Goal: Task Accomplishment & Management: Manage account settings

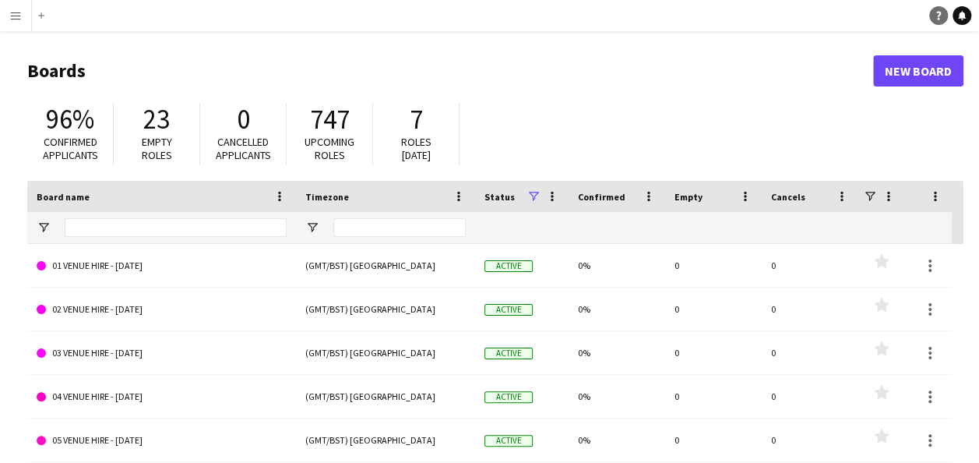
click at [933, 19] on link "Help" at bounding box center [938, 15] width 19 height 19
click at [542, 69] on h1 "Boards" at bounding box center [450, 70] width 846 height 23
click at [930, 17] on link "Help" at bounding box center [938, 15] width 19 height 19
click at [873, 20] on app-navbar "Menu Boards Boards Boards All jobs Status Workforce Workforce My Workforce Recr…" at bounding box center [489, 15] width 979 height 31
click at [937, 16] on icon "Help" at bounding box center [938, 15] width 9 height 9
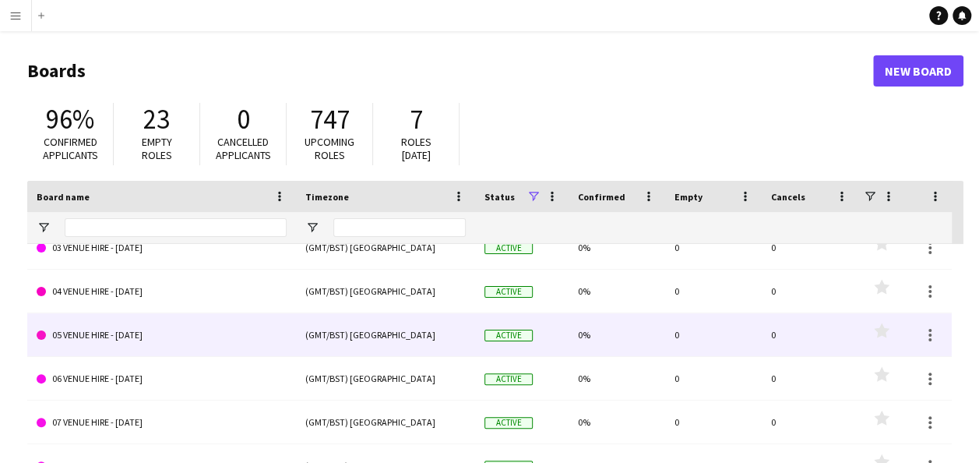
scroll to position [159, 0]
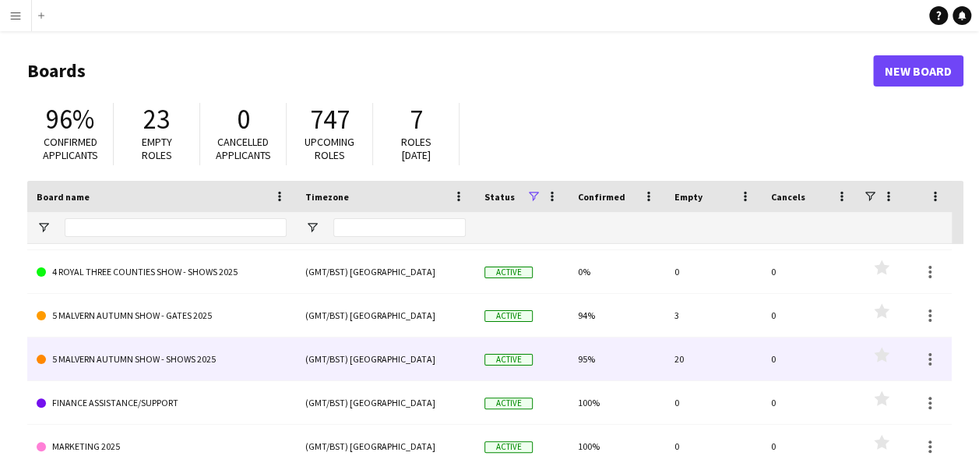
click at [147, 361] on link "5 MALVERN AUTUMN SHOW - SHOWS 2025" at bounding box center [162, 359] width 250 height 44
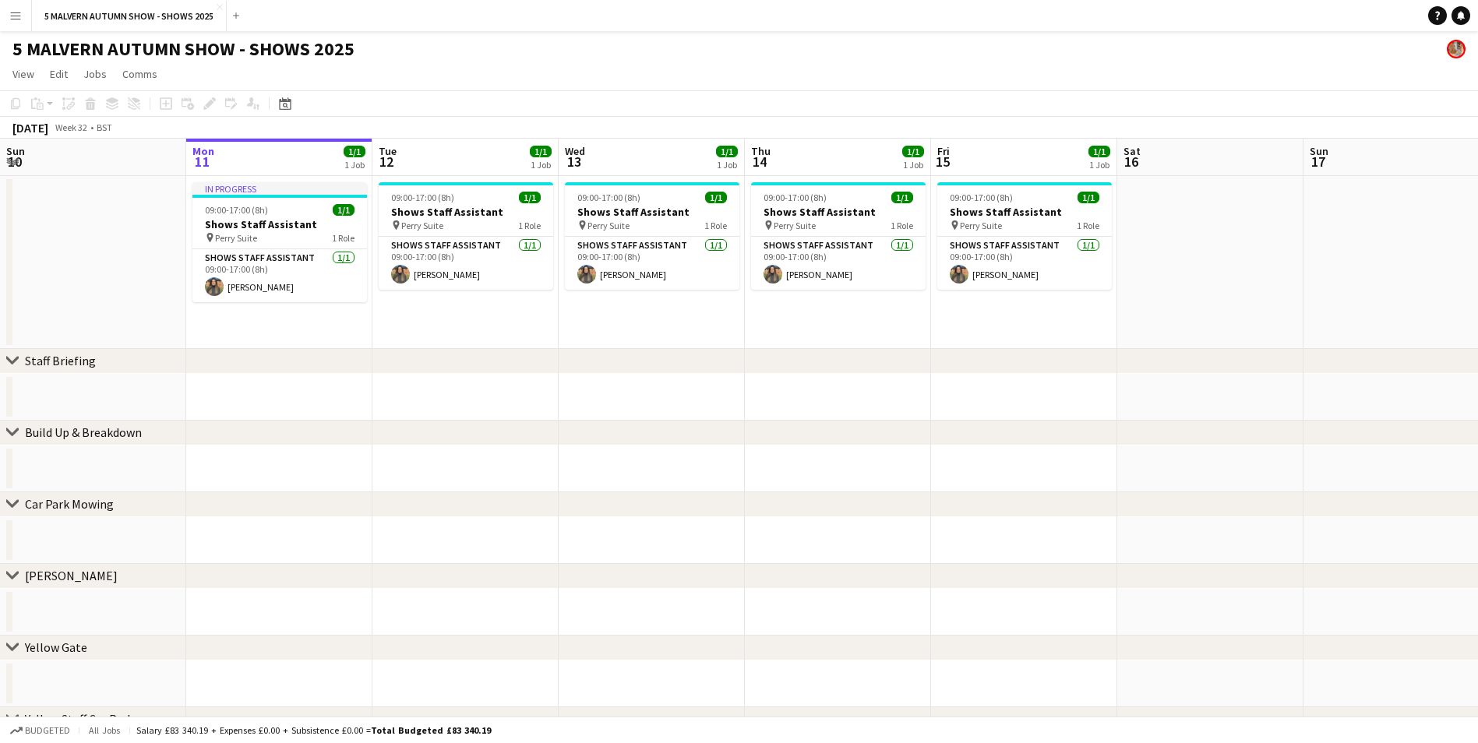
click at [5, 16] on button "Menu" at bounding box center [15, 15] width 31 height 31
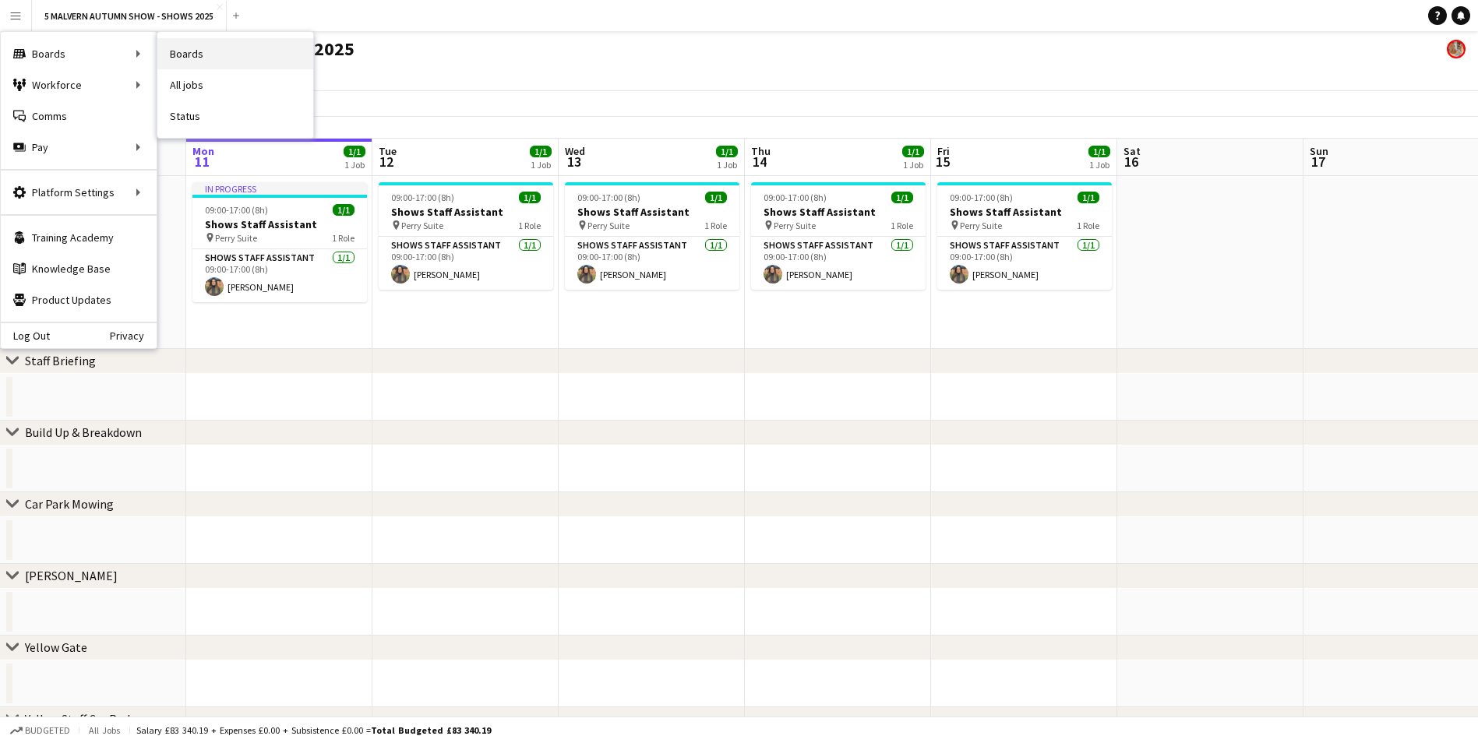
click at [207, 62] on link "Boards" at bounding box center [235, 53] width 156 height 31
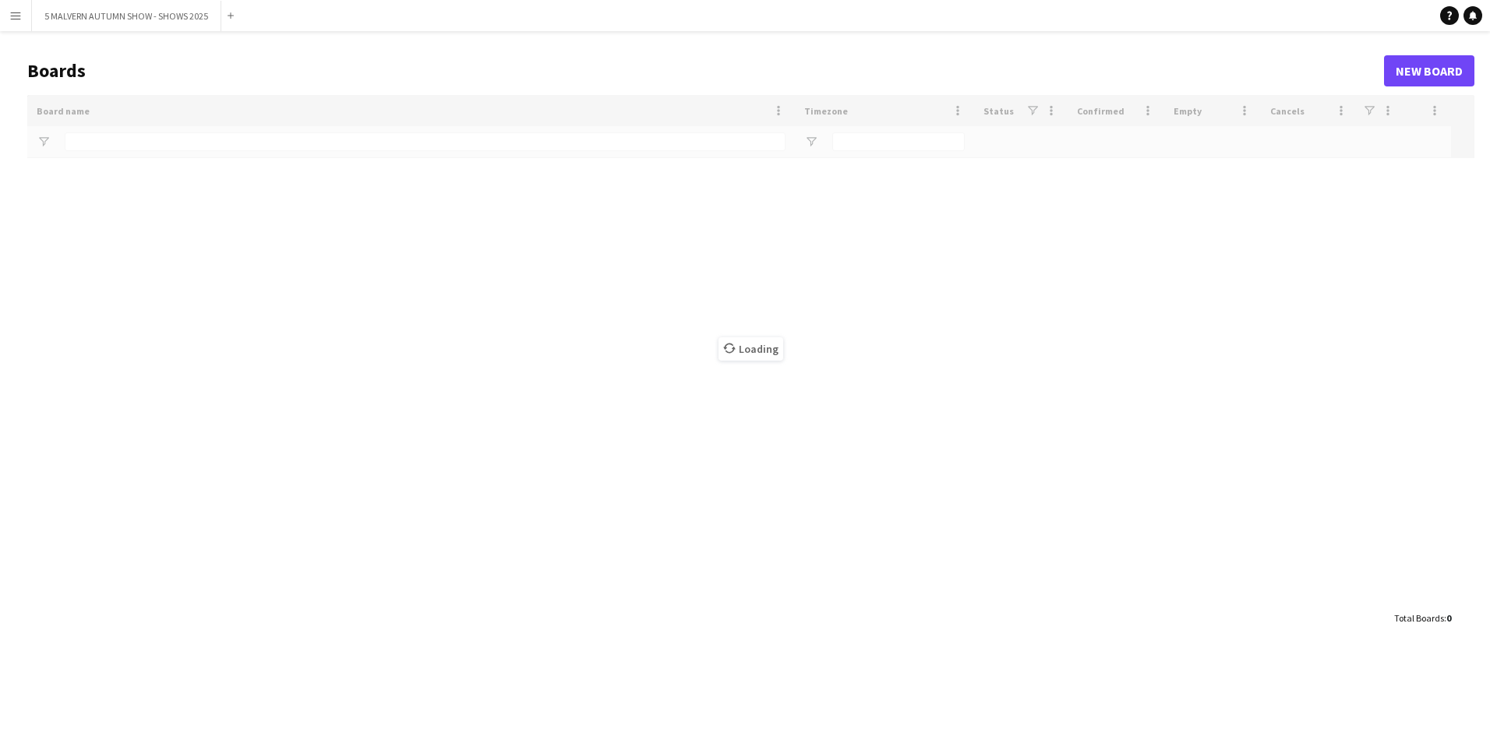
type input "**********"
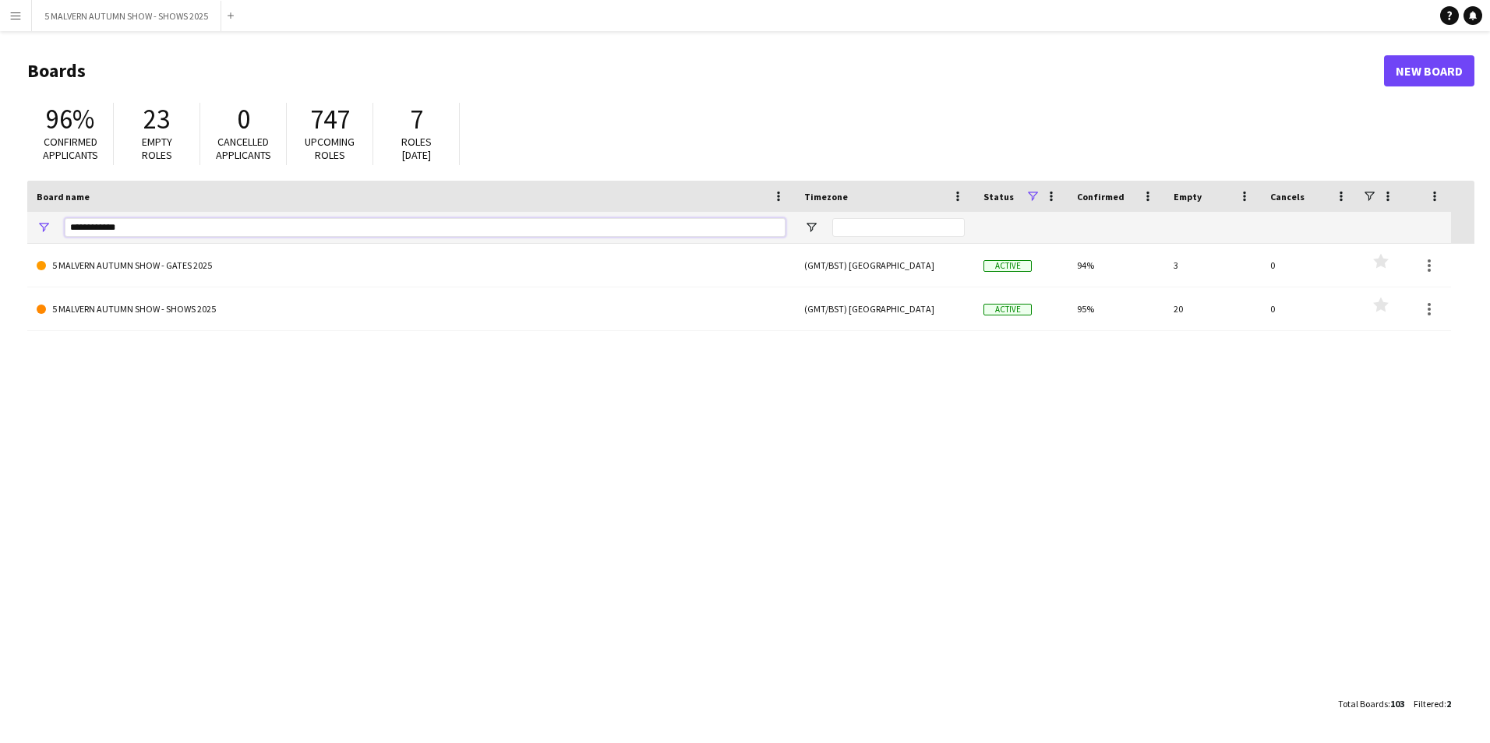
click at [123, 222] on input "**********" at bounding box center [425, 227] width 721 height 19
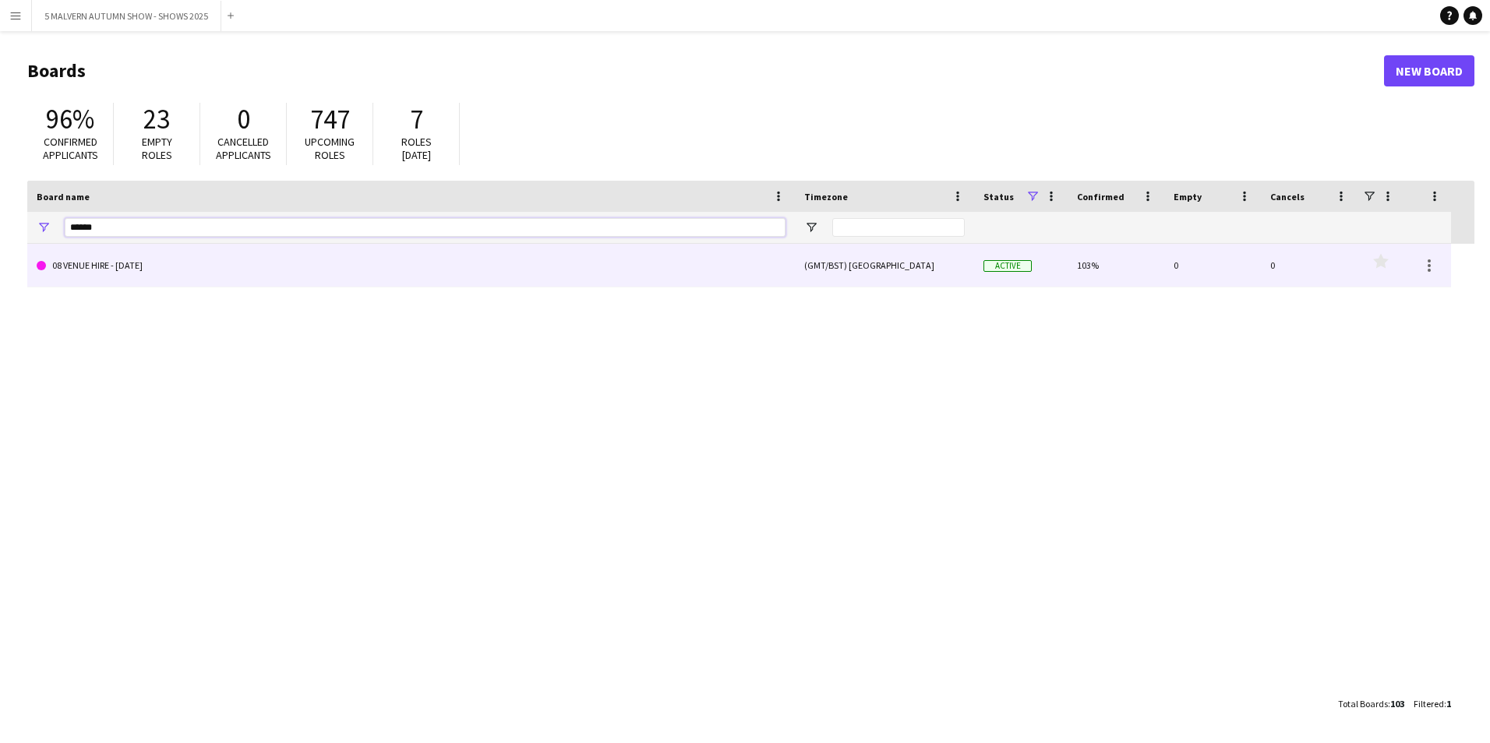
type input "******"
click at [160, 265] on link "08 VENUE HIRE - [DATE]" at bounding box center [411, 266] width 749 height 44
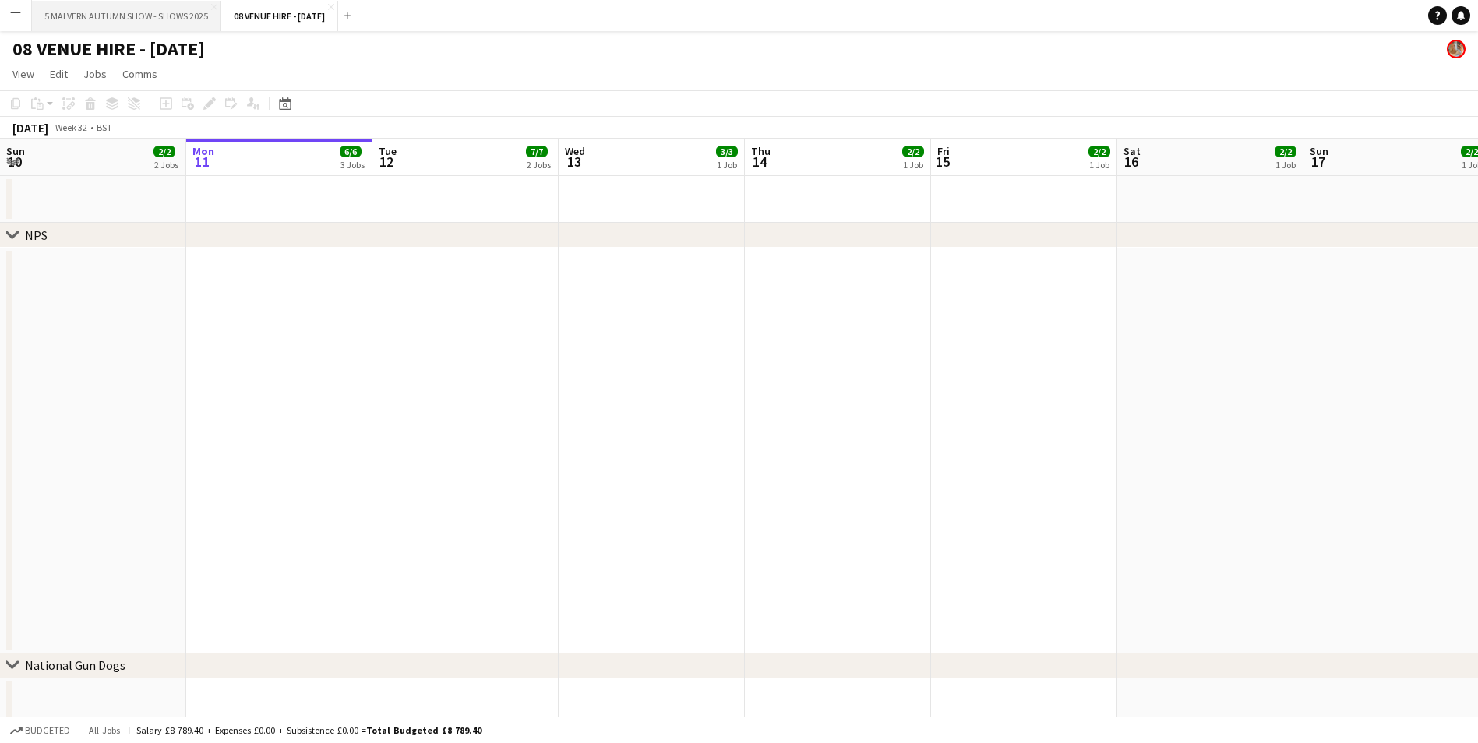
click at [168, 15] on button "5 MALVERN AUTUMN SHOW - SHOWS 2025 Close" at bounding box center [126, 16] width 189 height 30
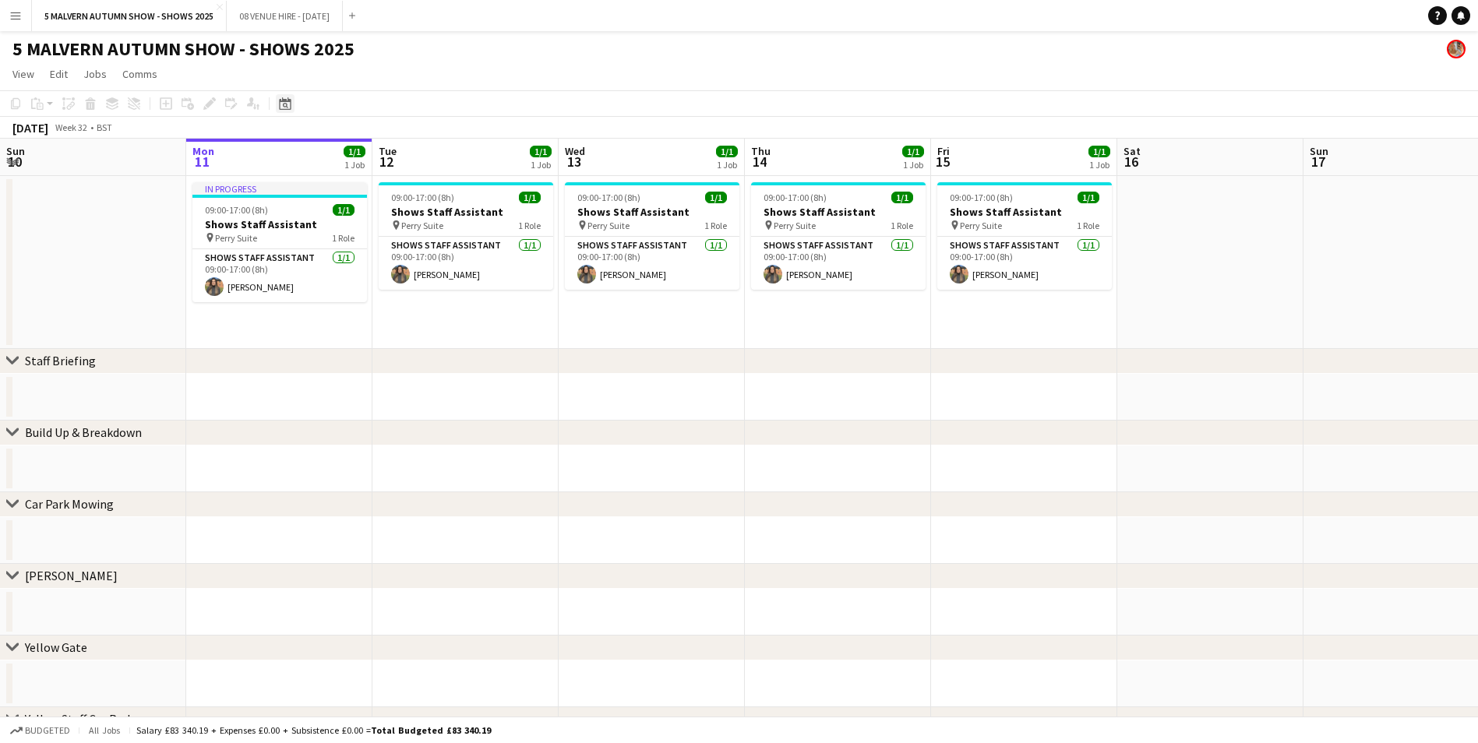
click at [281, 101] on icon at bounding box center [285, 103] width 12 height 12
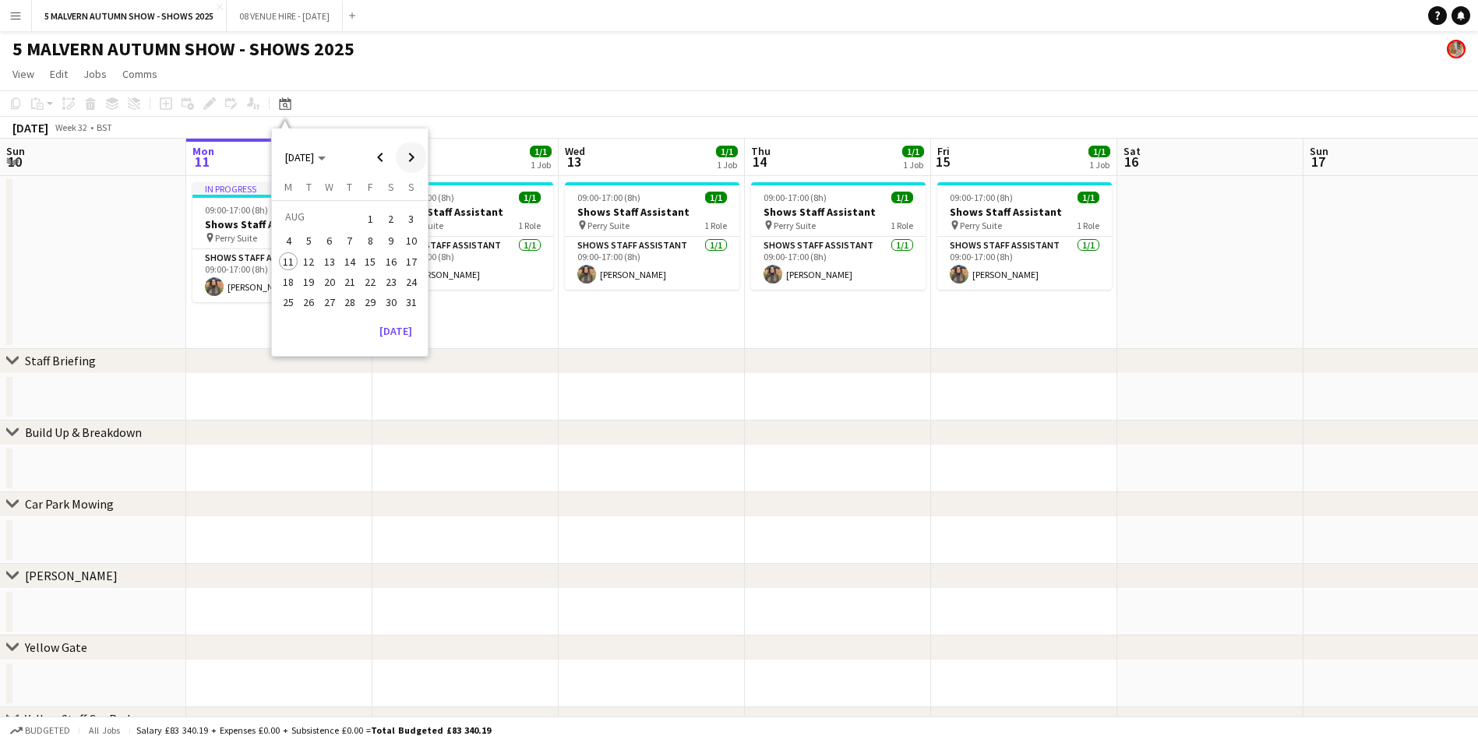
click at [411, 168] on span "Next month" at bounding box center [411, 157] width 31 height 31
click at [344, 277] on span "18" at bounding box center [349, 278] width 19 height 19
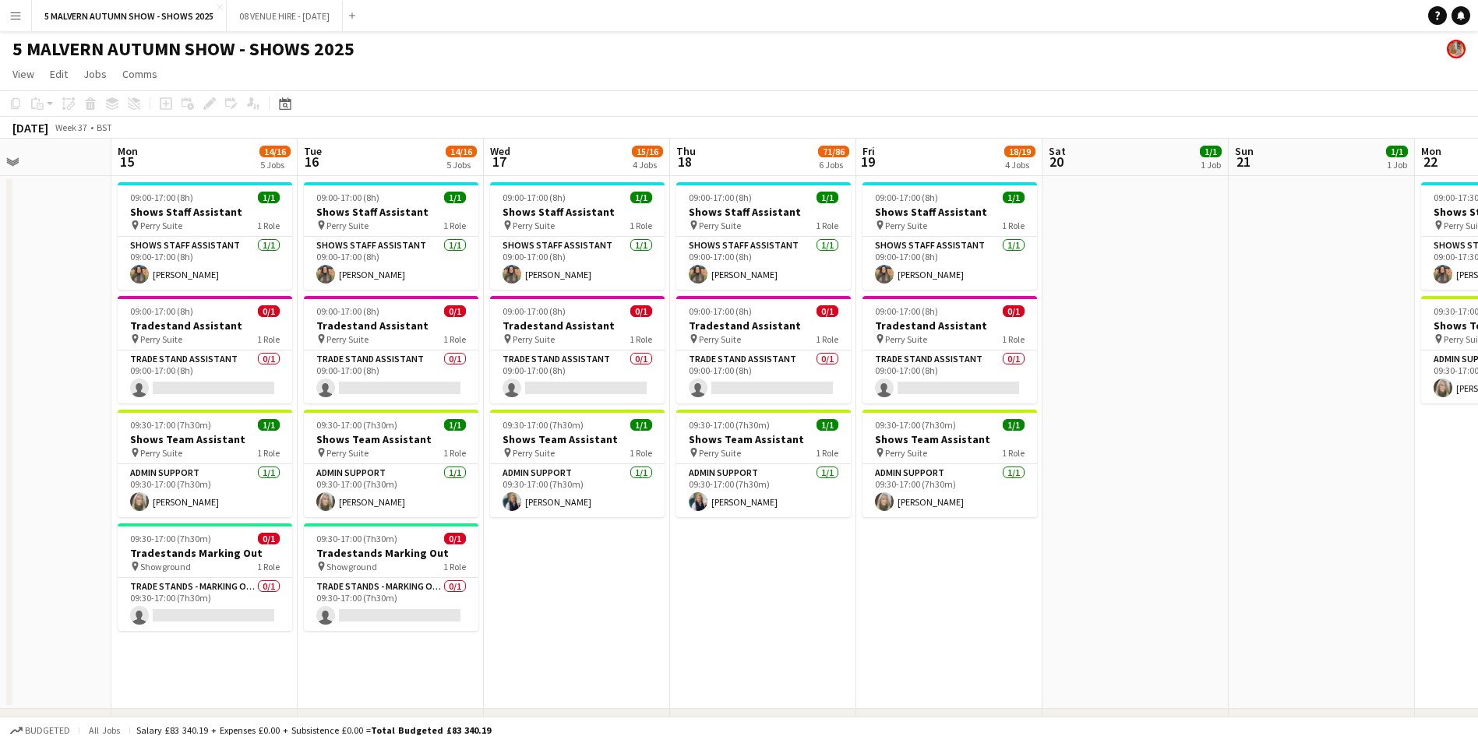
scroll to position [0, 489]
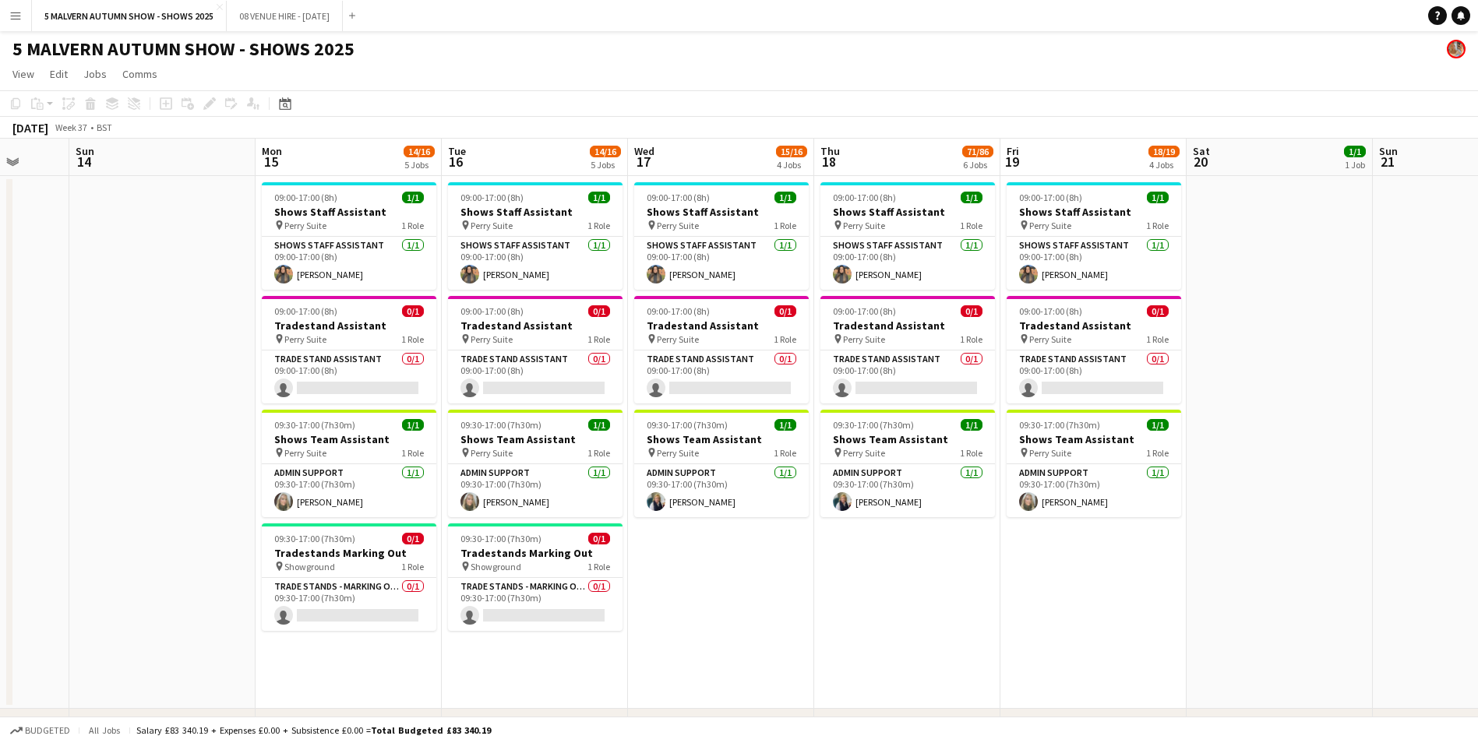
drag, startPoint x: 99, startPoint y: 153, endPoint x: 518, endPoint y: 171, distance: 419.5
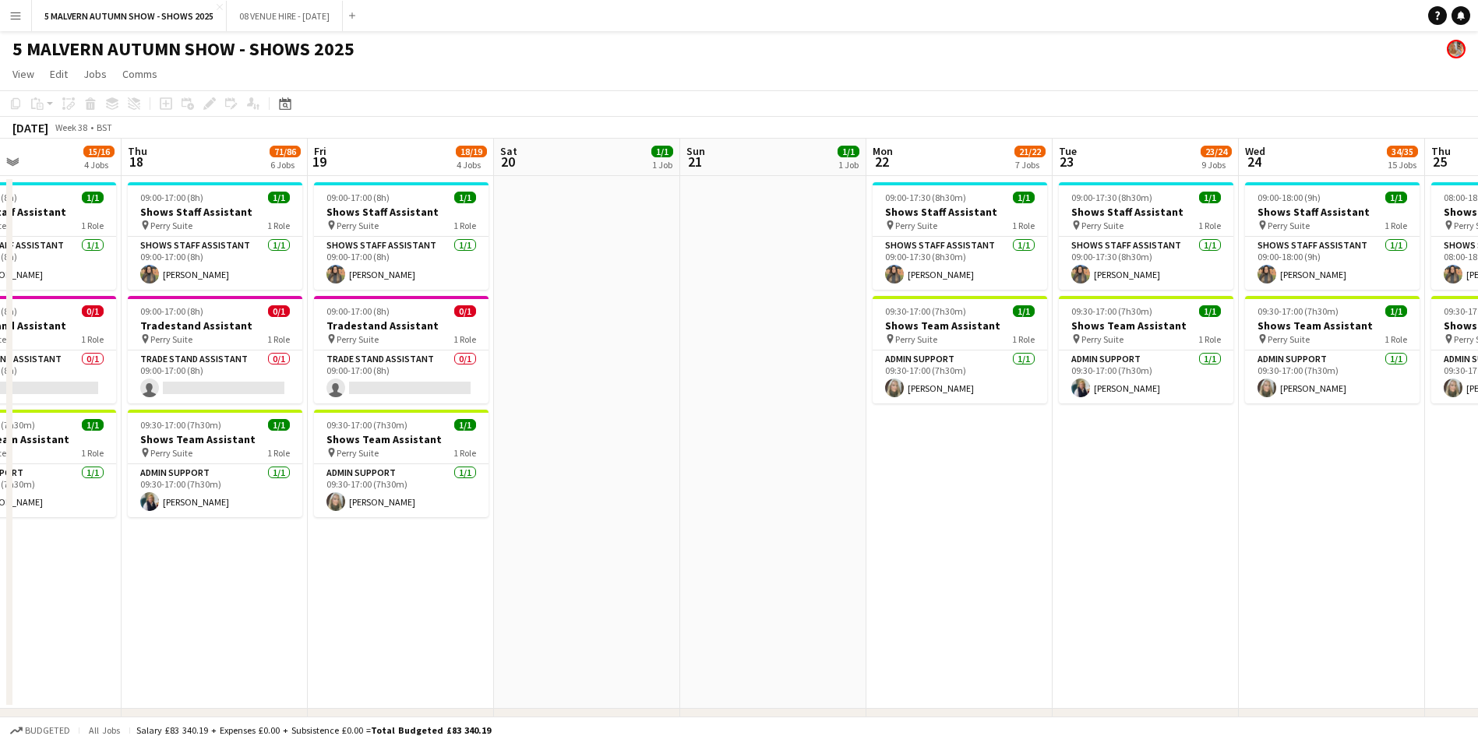
scroll to position [0, 478]
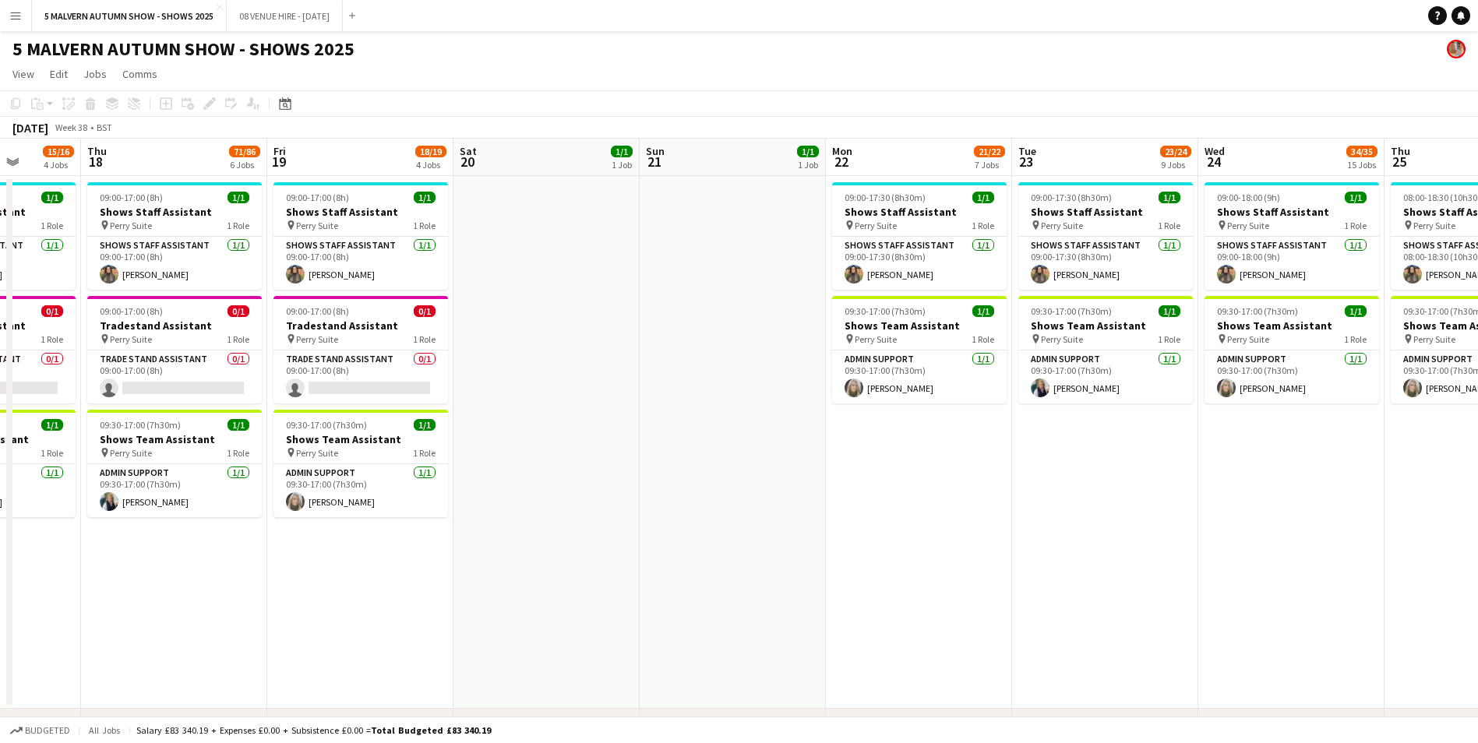
drag, startPoint x: 777, startPoint y: 159, endPoint x: -3, endPoint y: 180, distance: 780.9
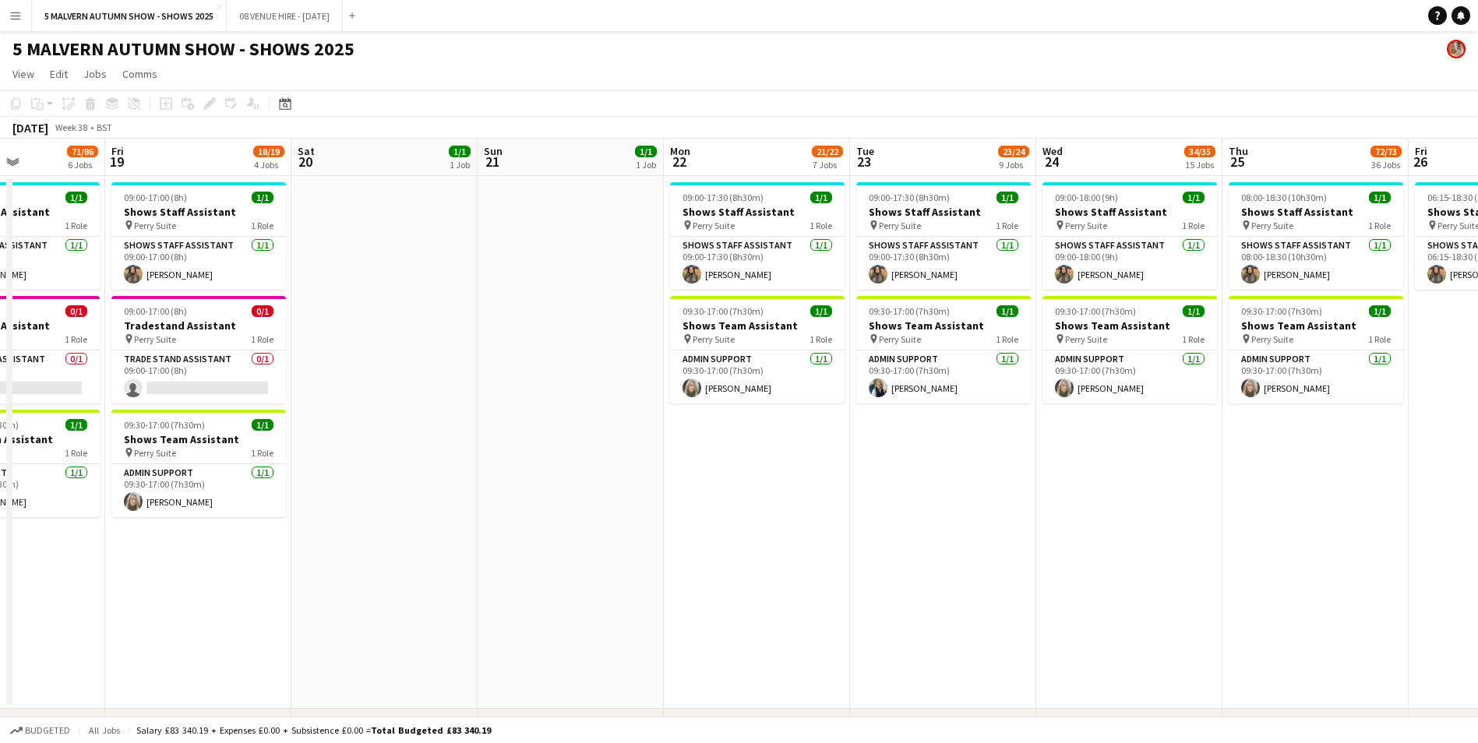
scroll to position [0, 551]
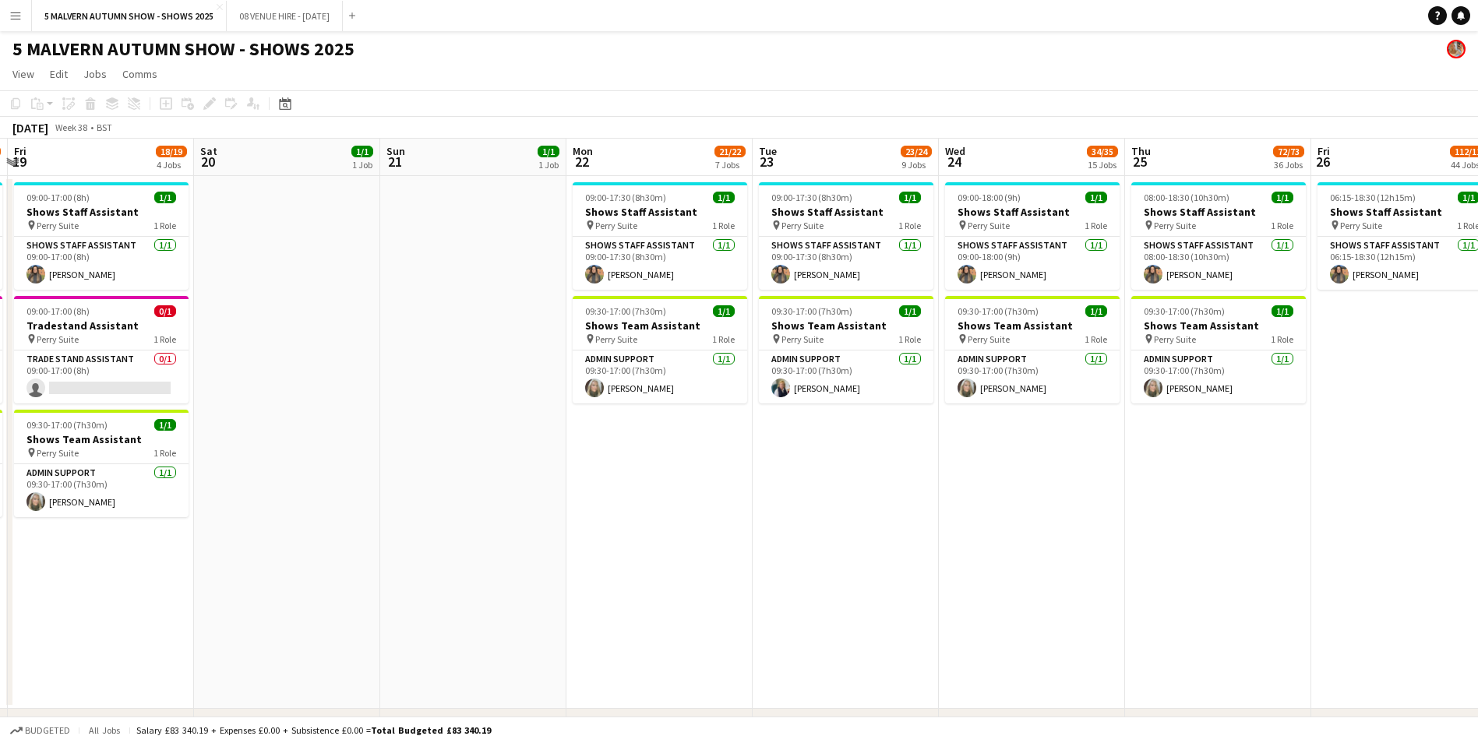
drag, startPoint x: 370, startPoint y: 165, endPoint x: 111, endPoint y: 171, distance: 259.5
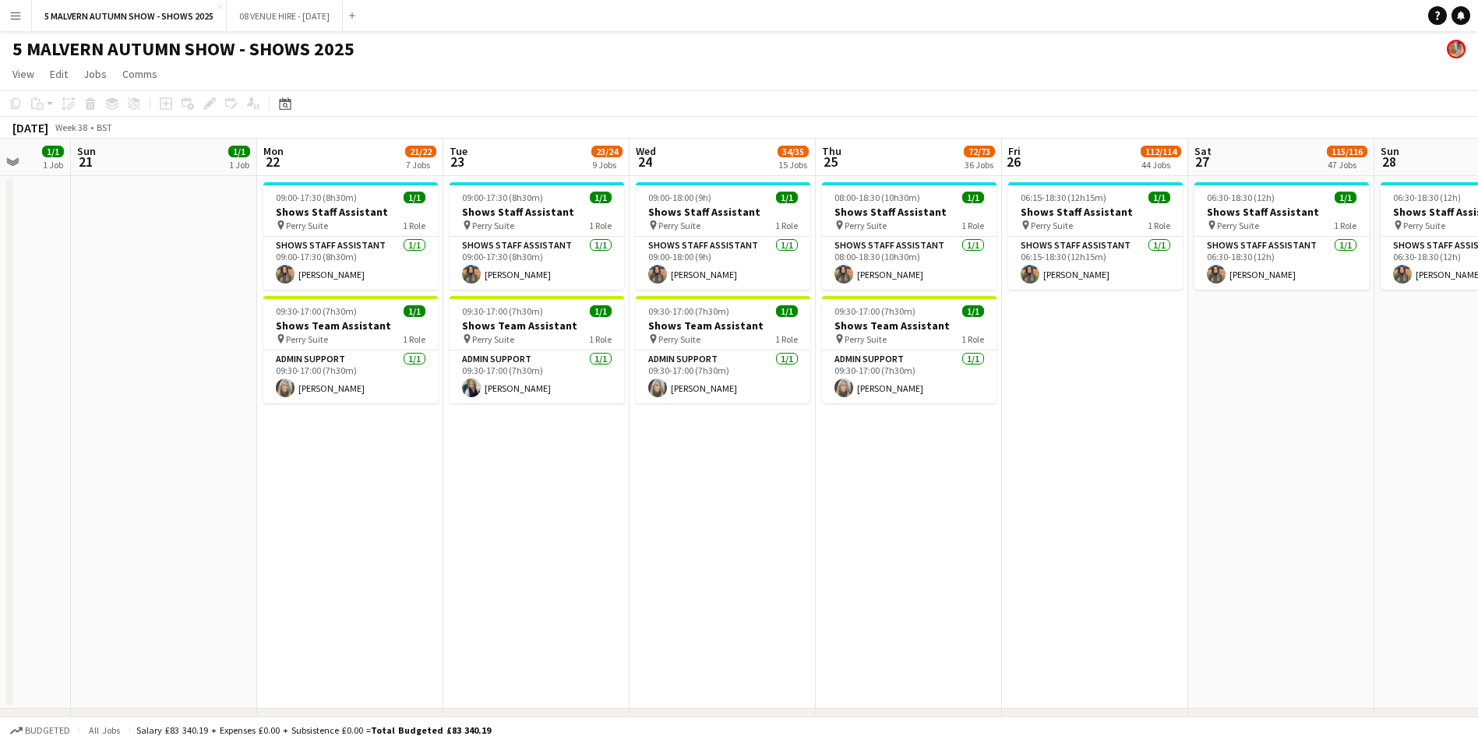
drag, startPoint x: 310, startPoint y: 163, endPoint x: -2, endPoint y: 174, distance: 311.8
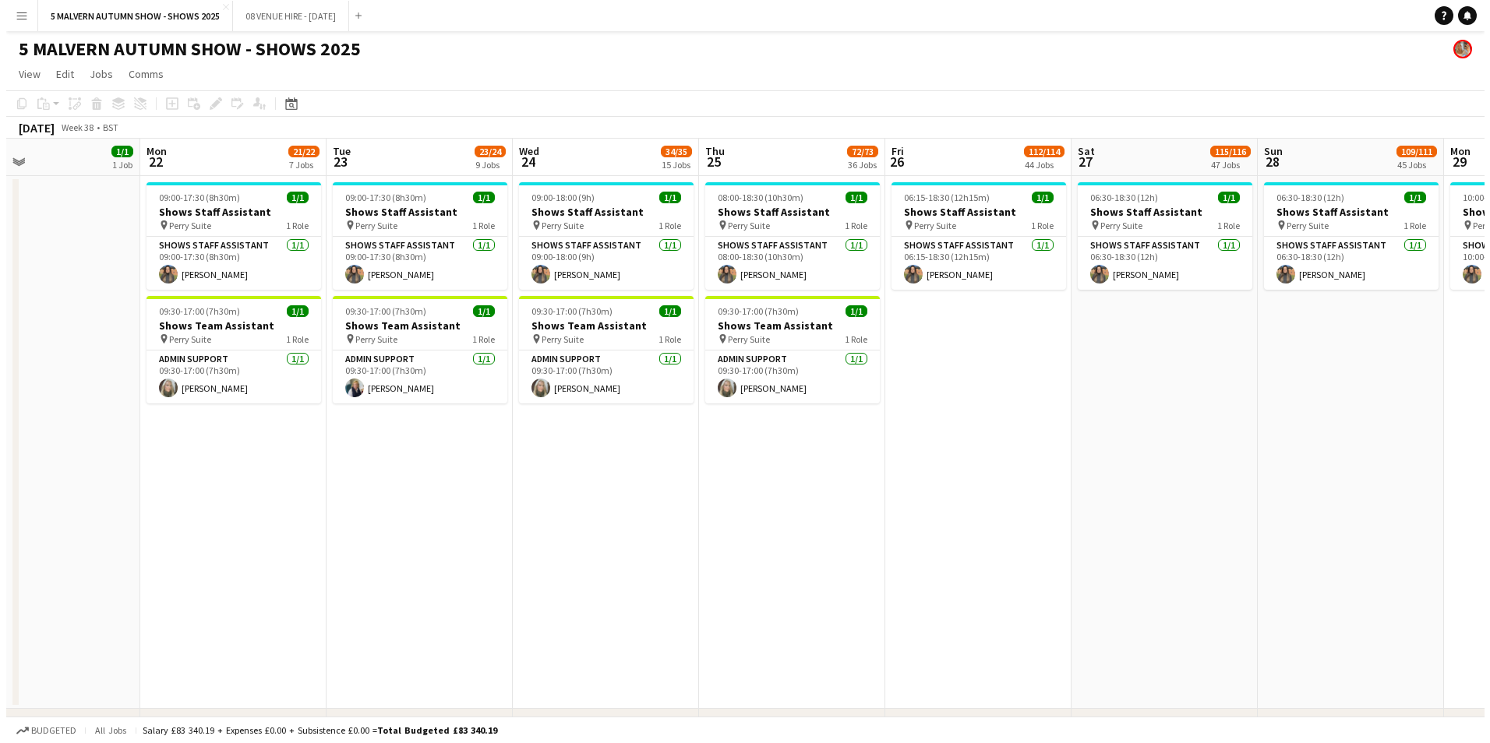
scroll to position [0, 612]
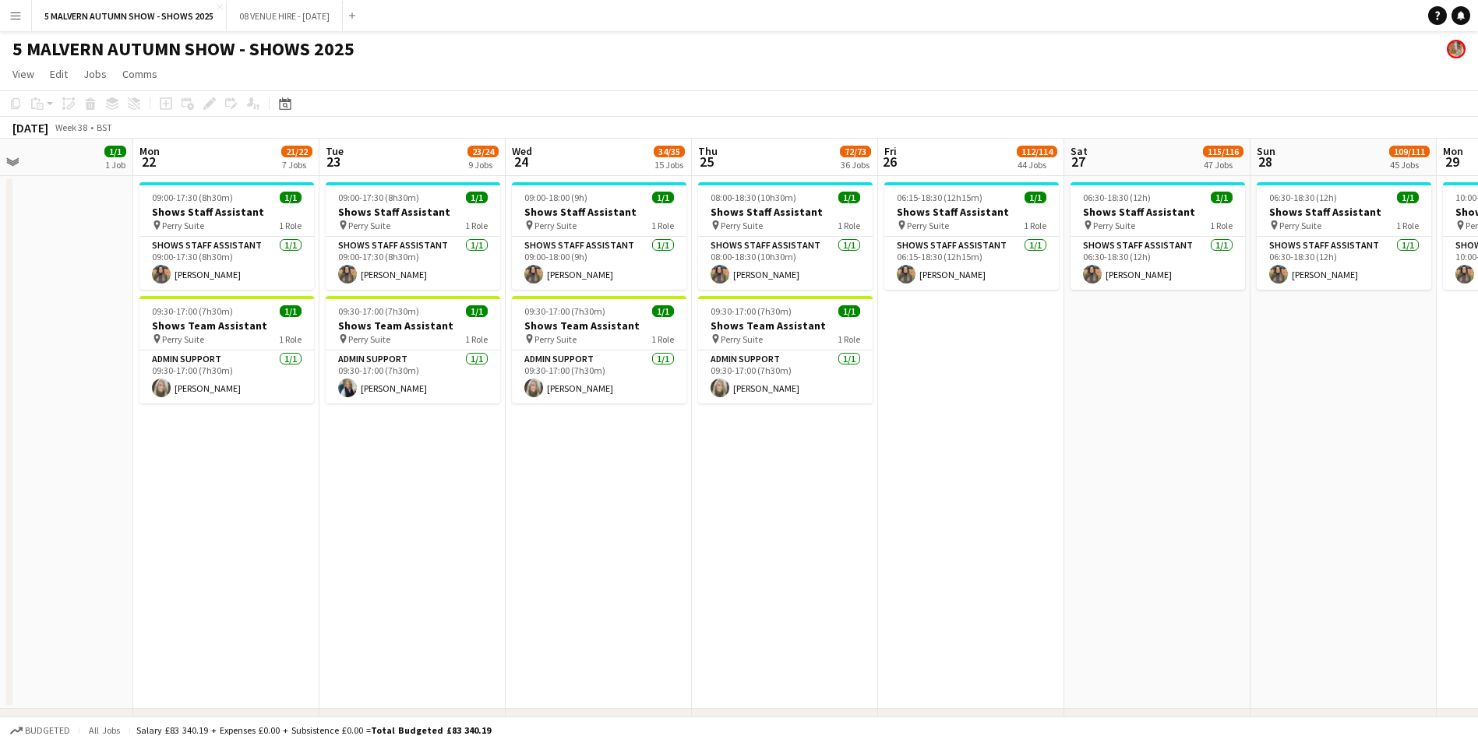
drag, startPoint x: 76, startPoint y: 174, endPoint x: 23, endPoint y: 178, distance: 53.1
click at [277, 8] on button "08 VENUE HIRE - AUGUST 2025 Close" at bounding box center [285, 16] width 116 height 30
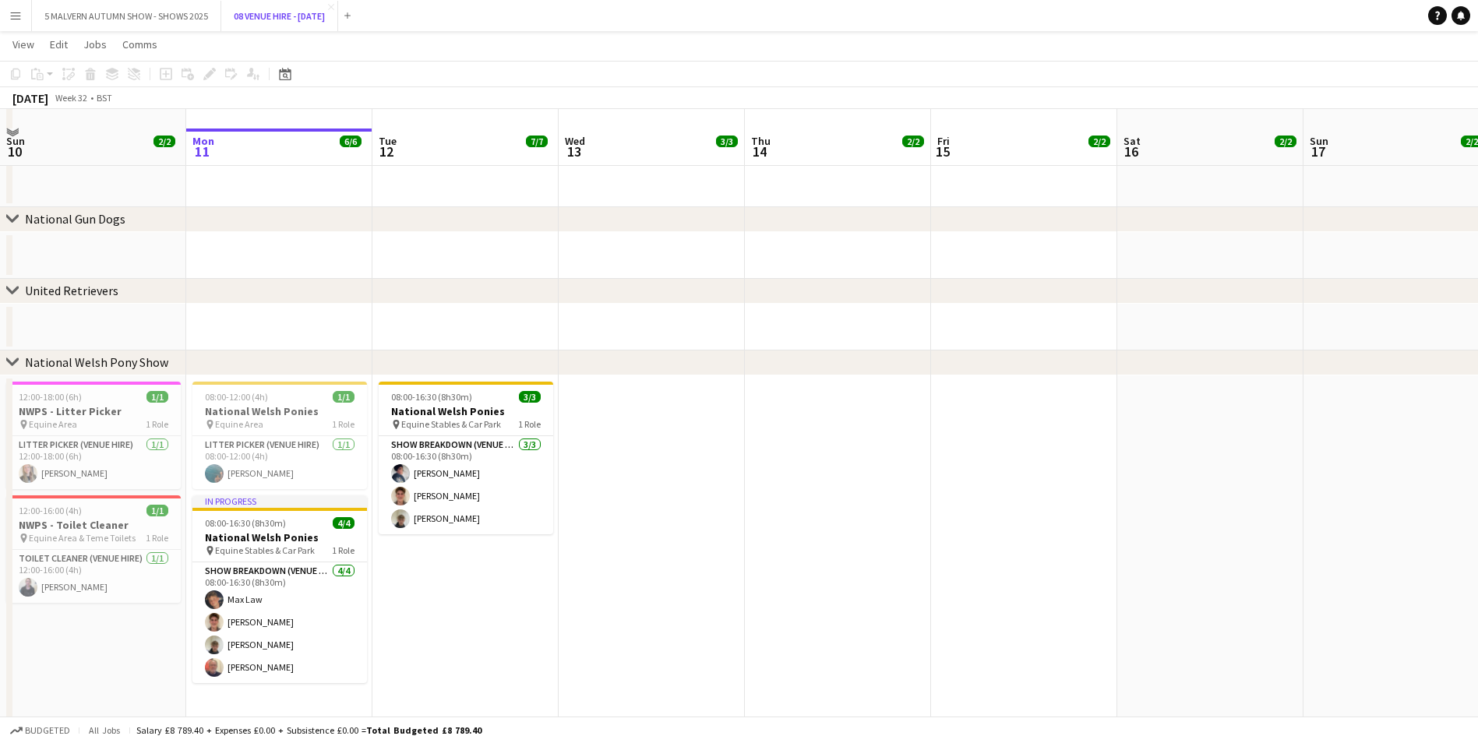
scroll to position [538, 0]
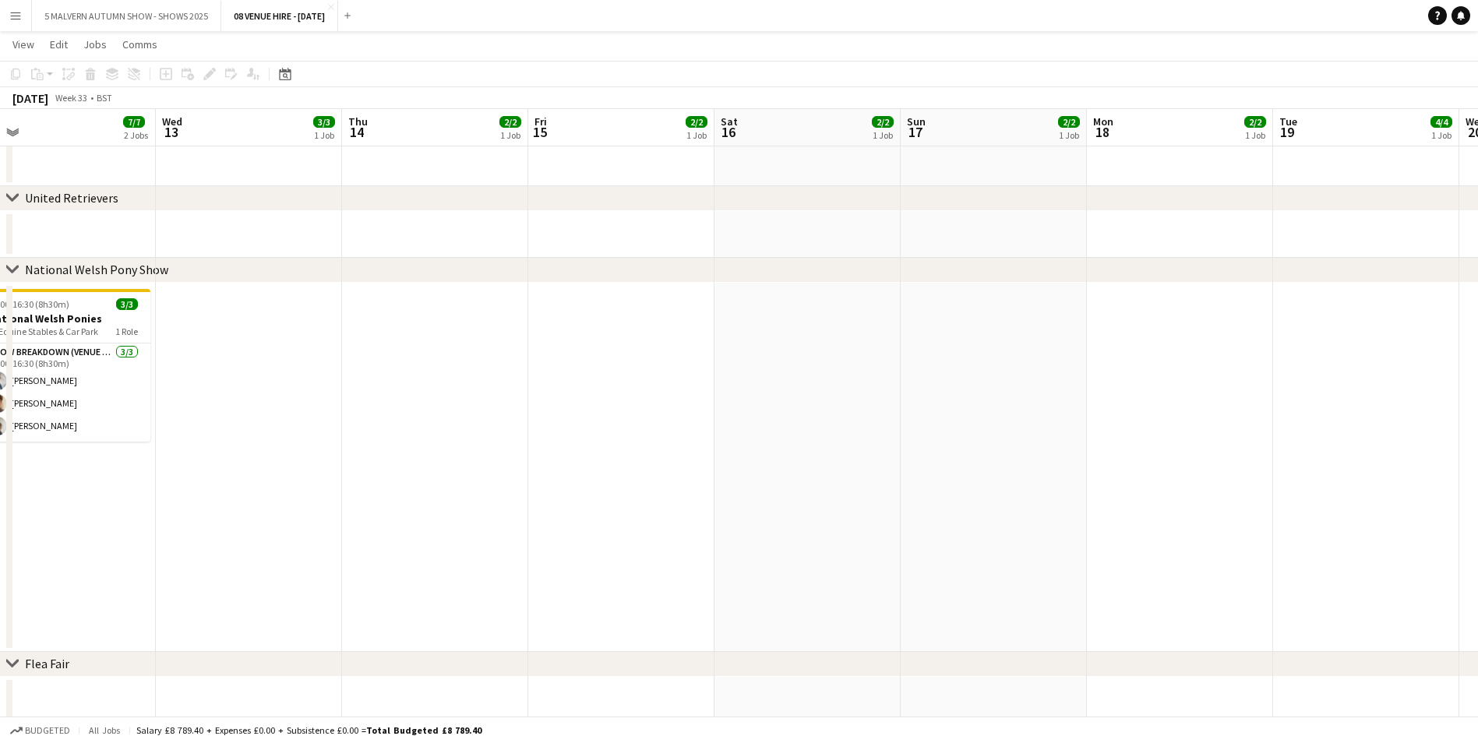
drag, startPoint x: 425, startPoint y: 116, endPoint x: -3, endPoint y: 148, distance: 429.7
click at [0, 148] on html "Menu Boards Boards Boards All jobs Status Workforce Workforce My Workforce Recr…" at bounding box center [739, 375] width 1478 height 1826
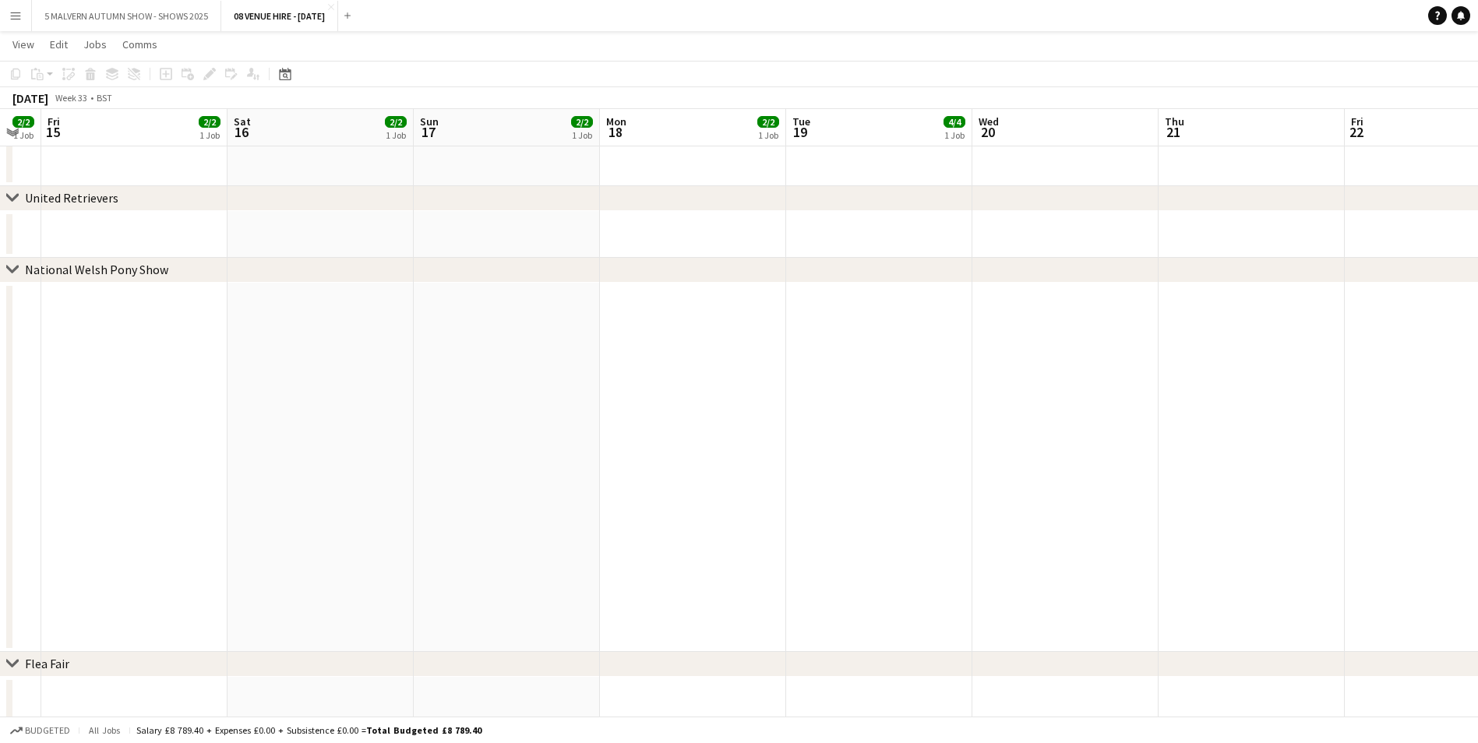
scroll to position [0, 552]
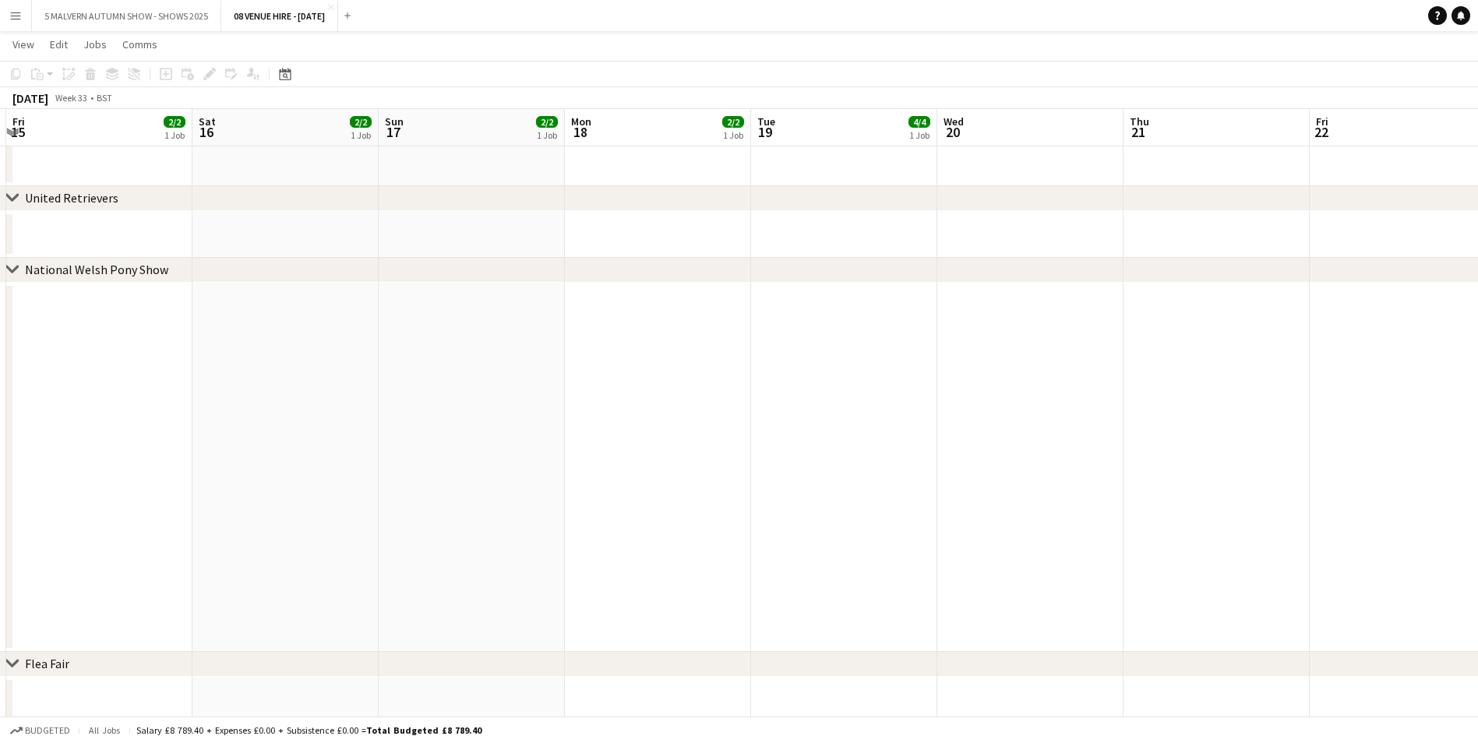
drag, startPoint x: 534, startPoint y: 132, endPoint x: -3, endPoint y: 146, distance: 537.7
click at [0, 146] on html "Menu Boards Boards Boards All jobs Status Workforce Workforce My Workforce Recr…" at bounding box center [739, 425] width 1478 height 1926
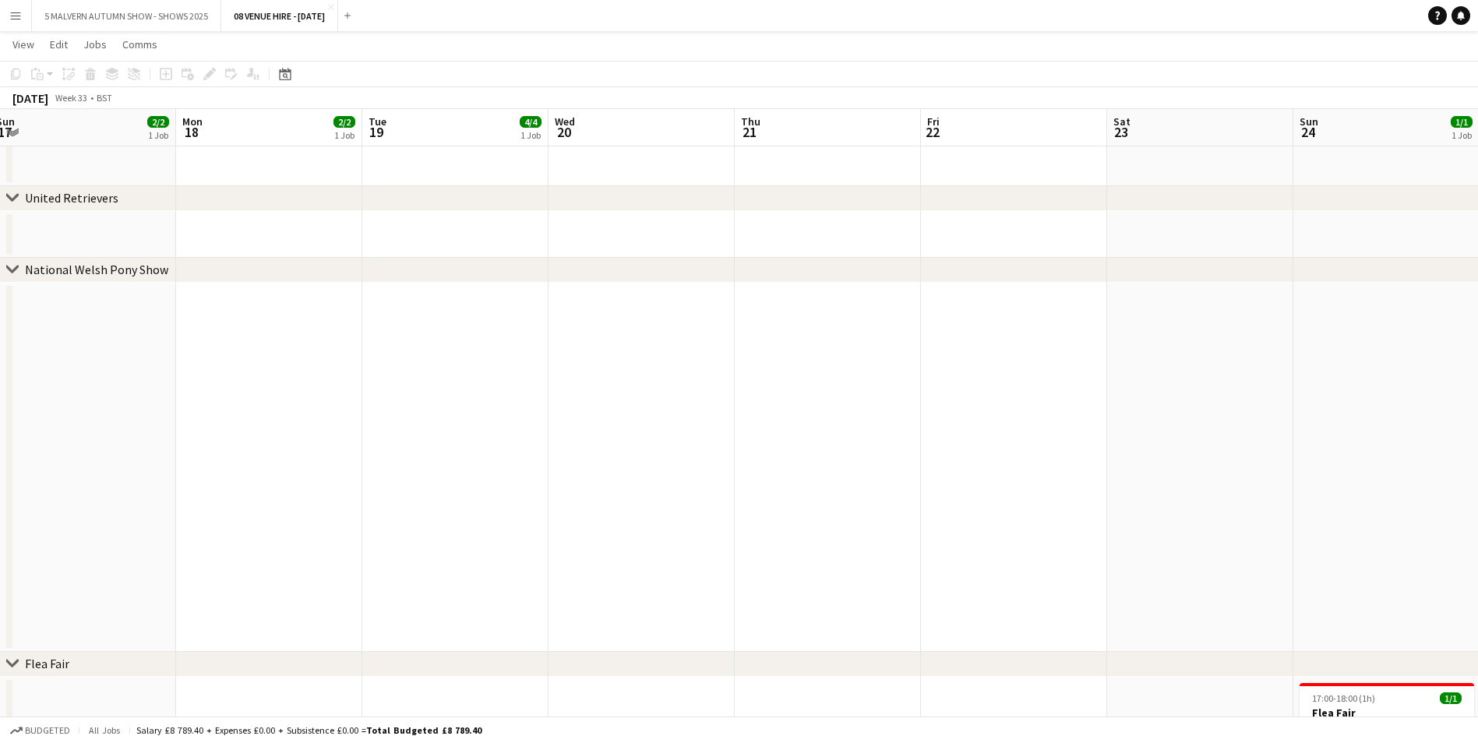
scroll to position [0, 629]
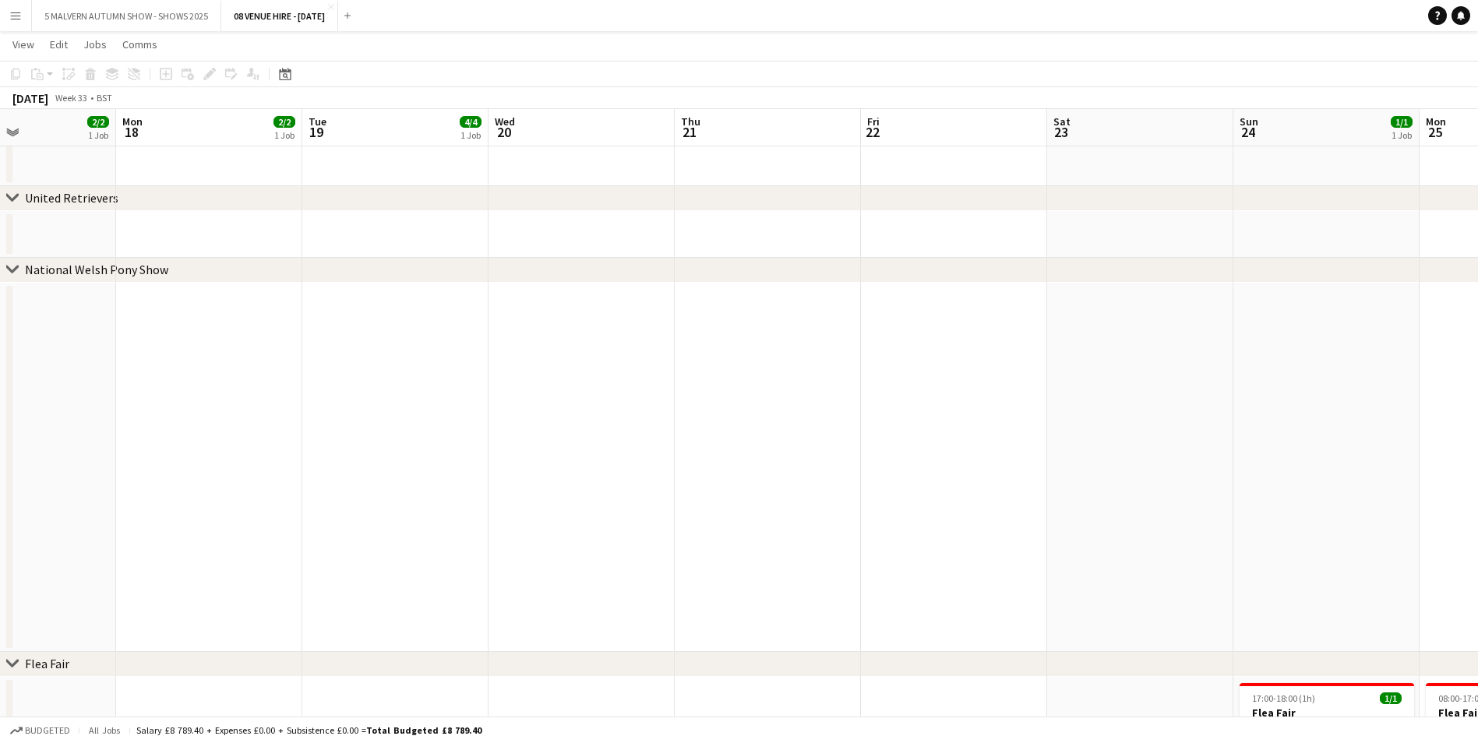
drag, startPoint x: 678, startPoint y: 138, endPoint x: 229, endPoint y: 167, distance: 449.7
click at [229, 167] on app-calendar-viewport "Thu 14 2/2 1 Job Fri 15 2/2 1 Job Sat 16 2/2 1 Job Sun 17 2/2 1 Job Mon 18 2/2 …" at bounding box center [739, 604] width 1478 height 2163
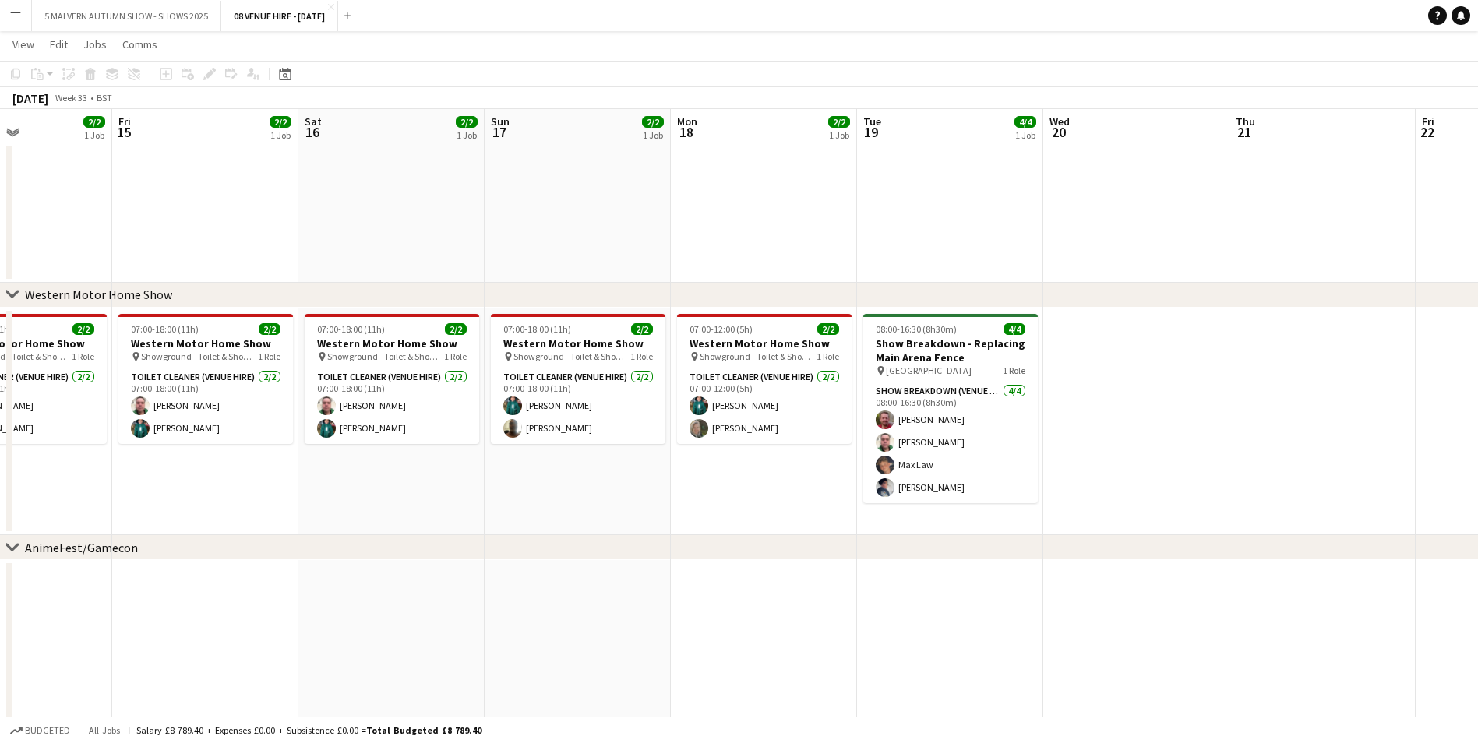
scroll to position [0, 472]
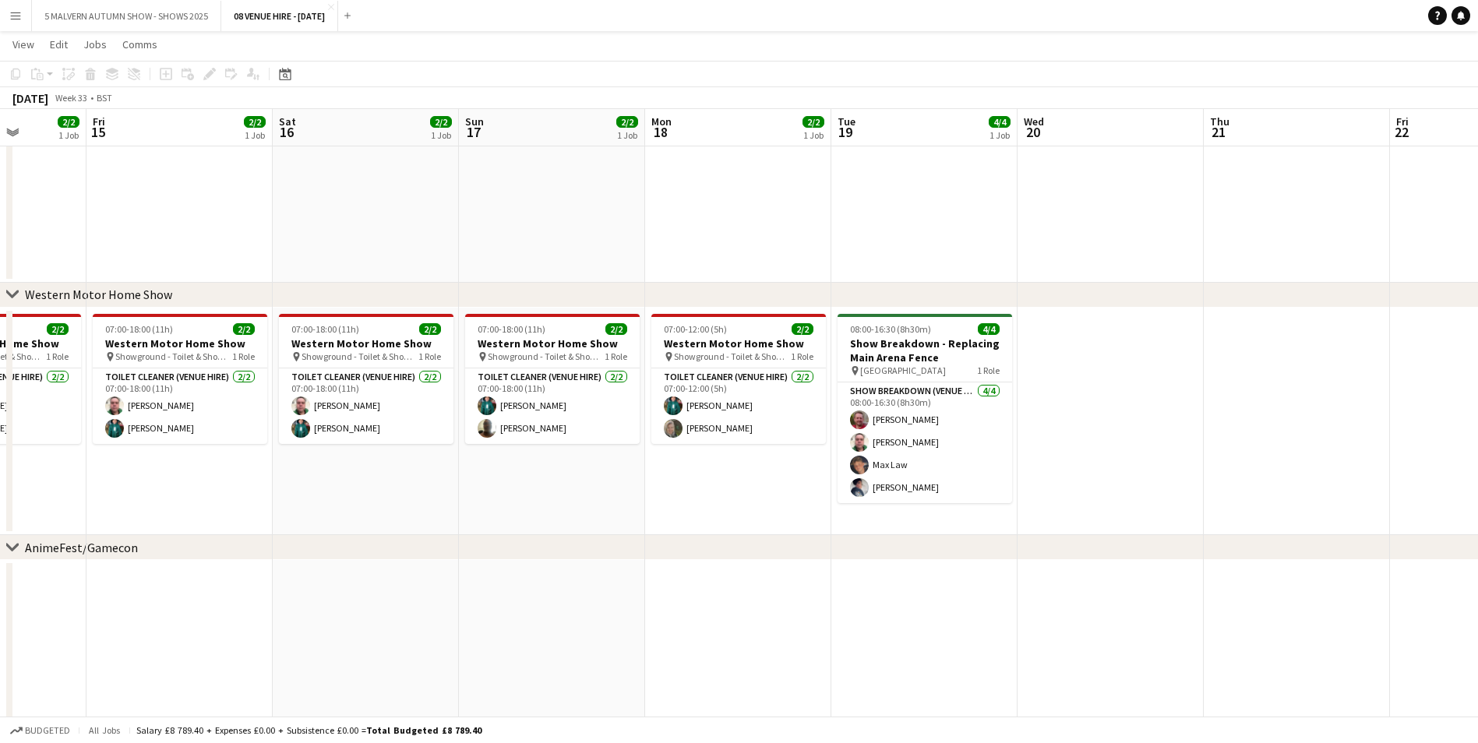
drag, startPoint x: 330, startPoint y: 136, endPoint x: 859, endPoint y: 144, distance: 529.0
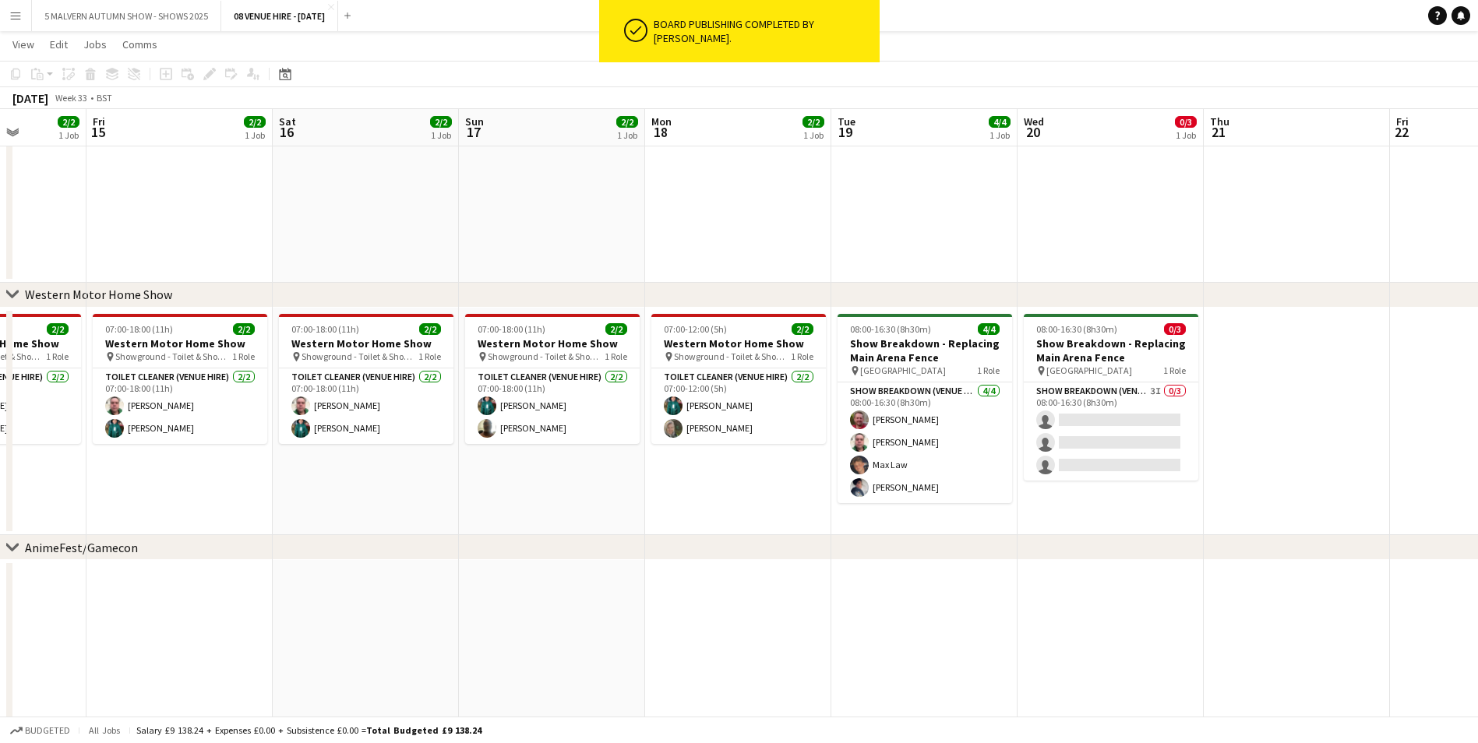
scroll to position [0, 389]
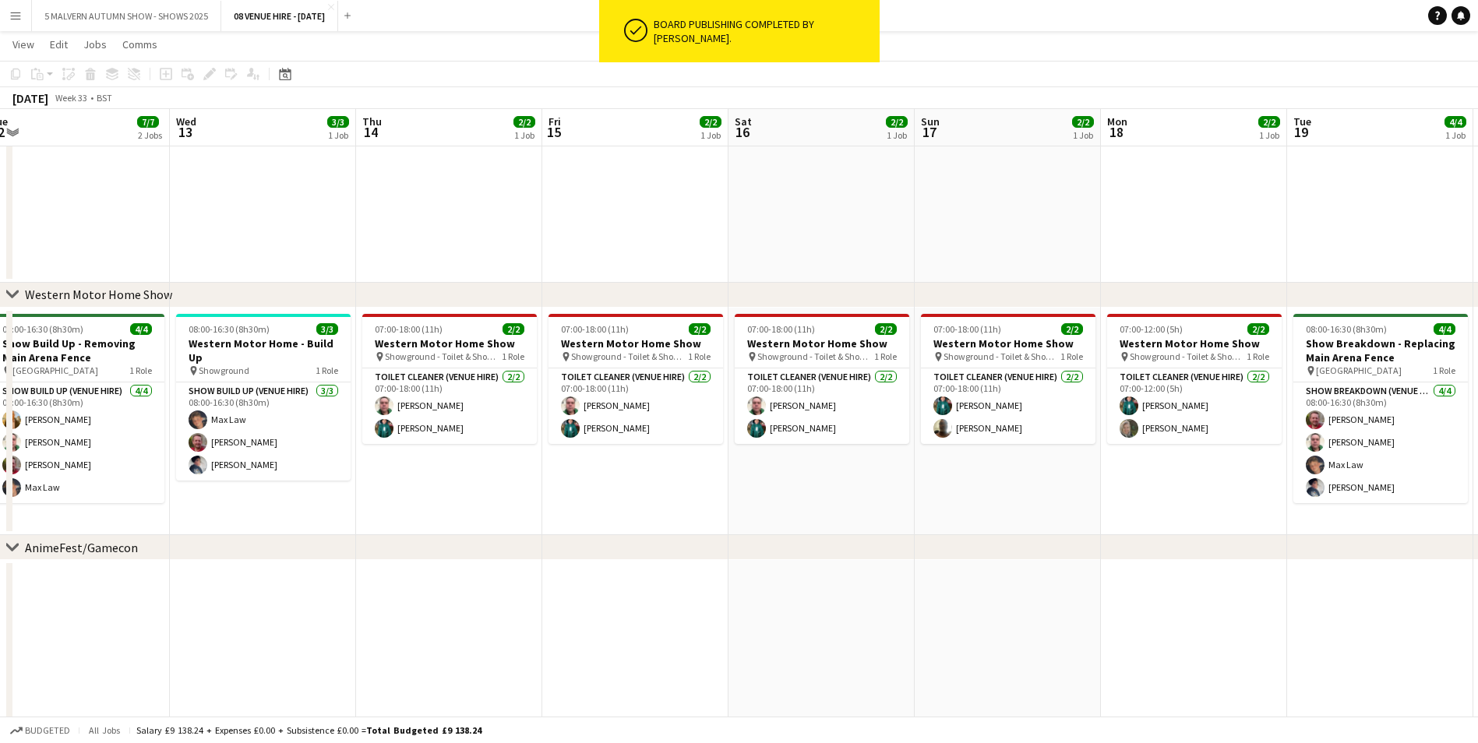
drag, startPoint x: 379, startPoint y: 119, endPoint x: 1702, endPoint y: 46, distance: 1324.8
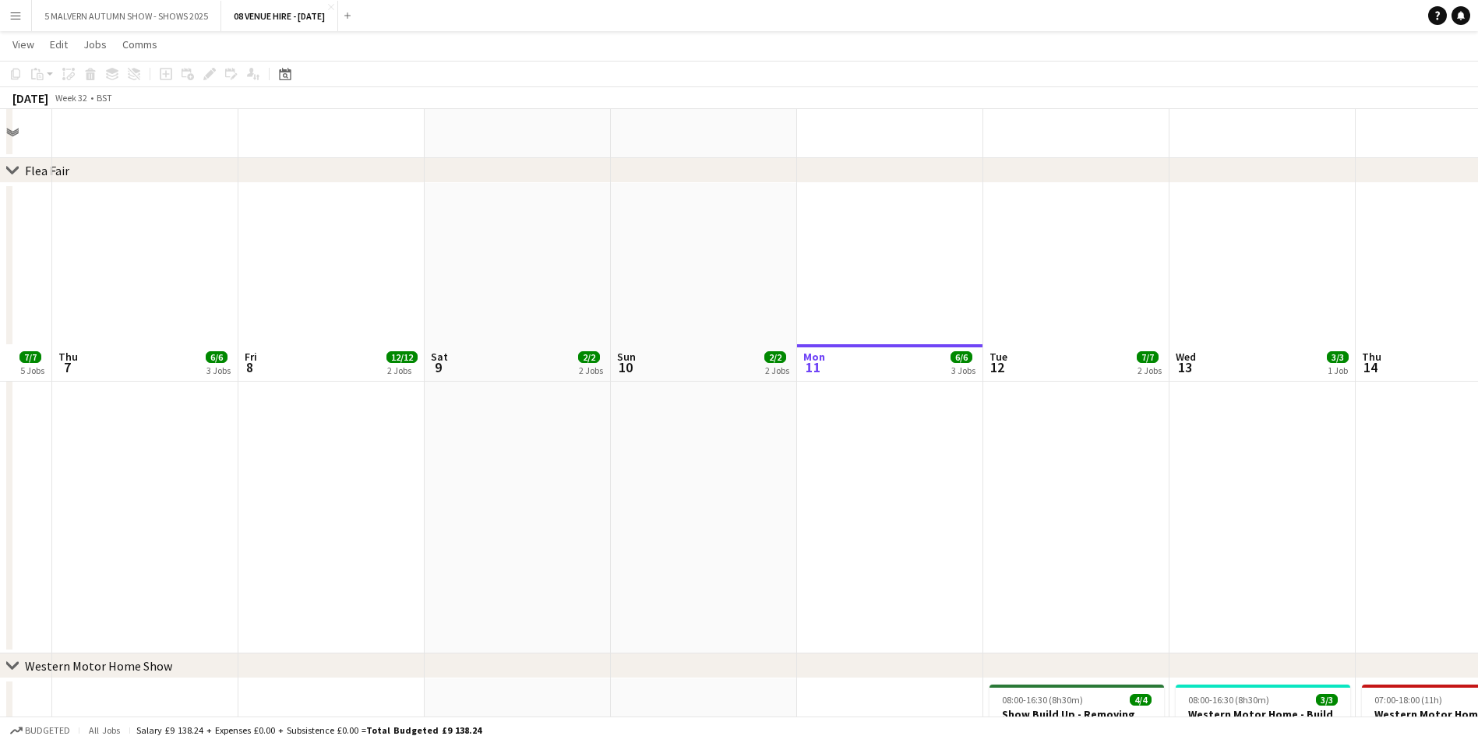
scroll to position [1638, 0]
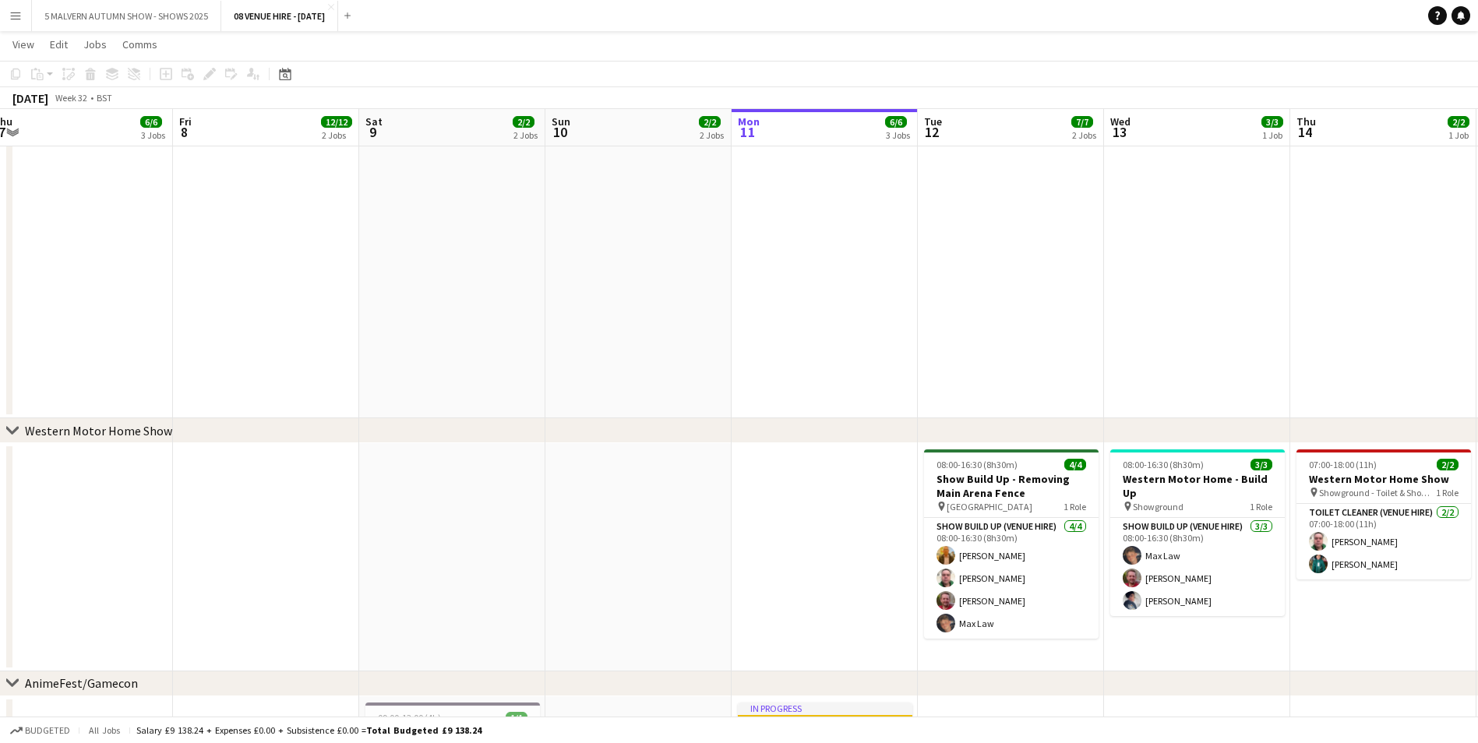
drag, startPoint x: 530, startPoint y: 117, endPoint x: 1464, endPoint y: 156, distance: 934.9
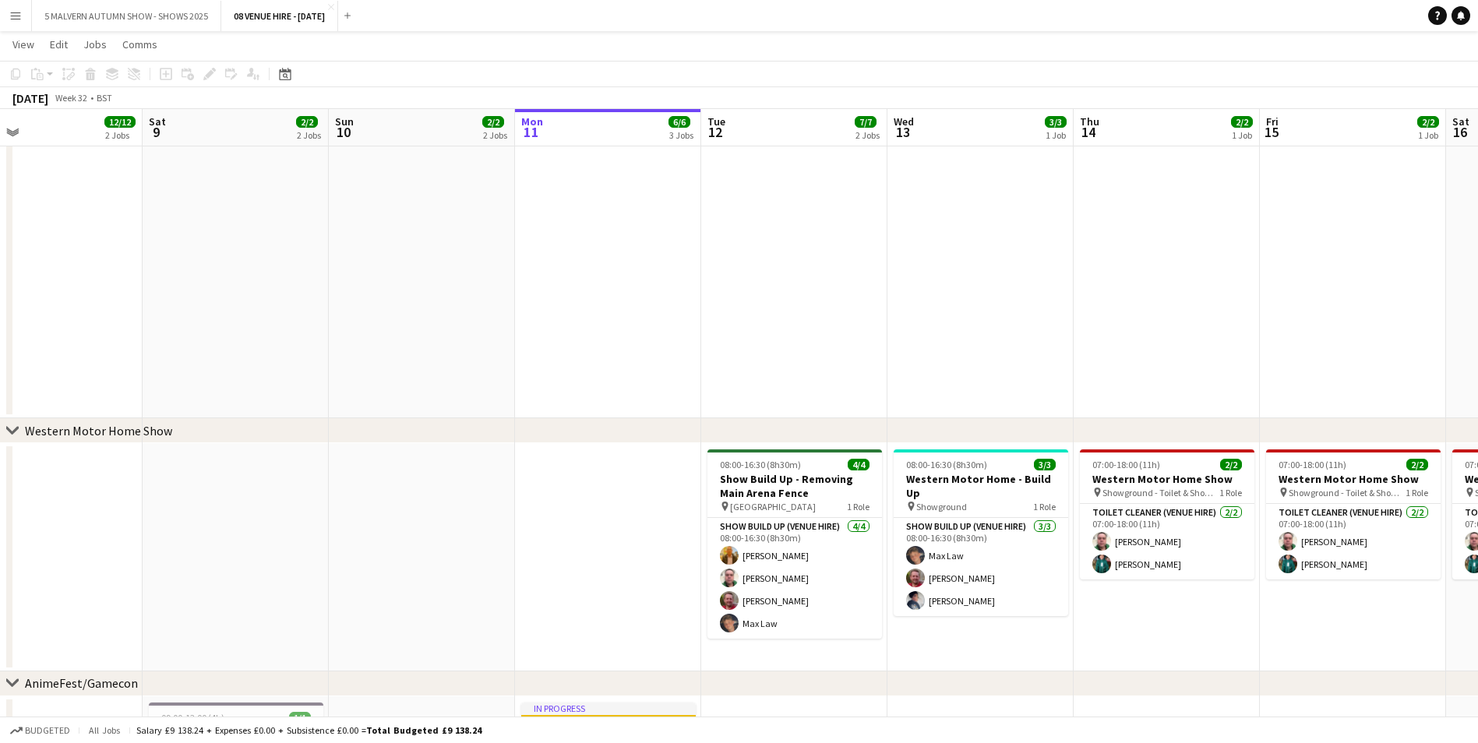
scroll to position [0, 603]
drag, startPoint x: 589, startPoint y: 122, endPoint x: 372, endPoint y: 121, distance: 217.4
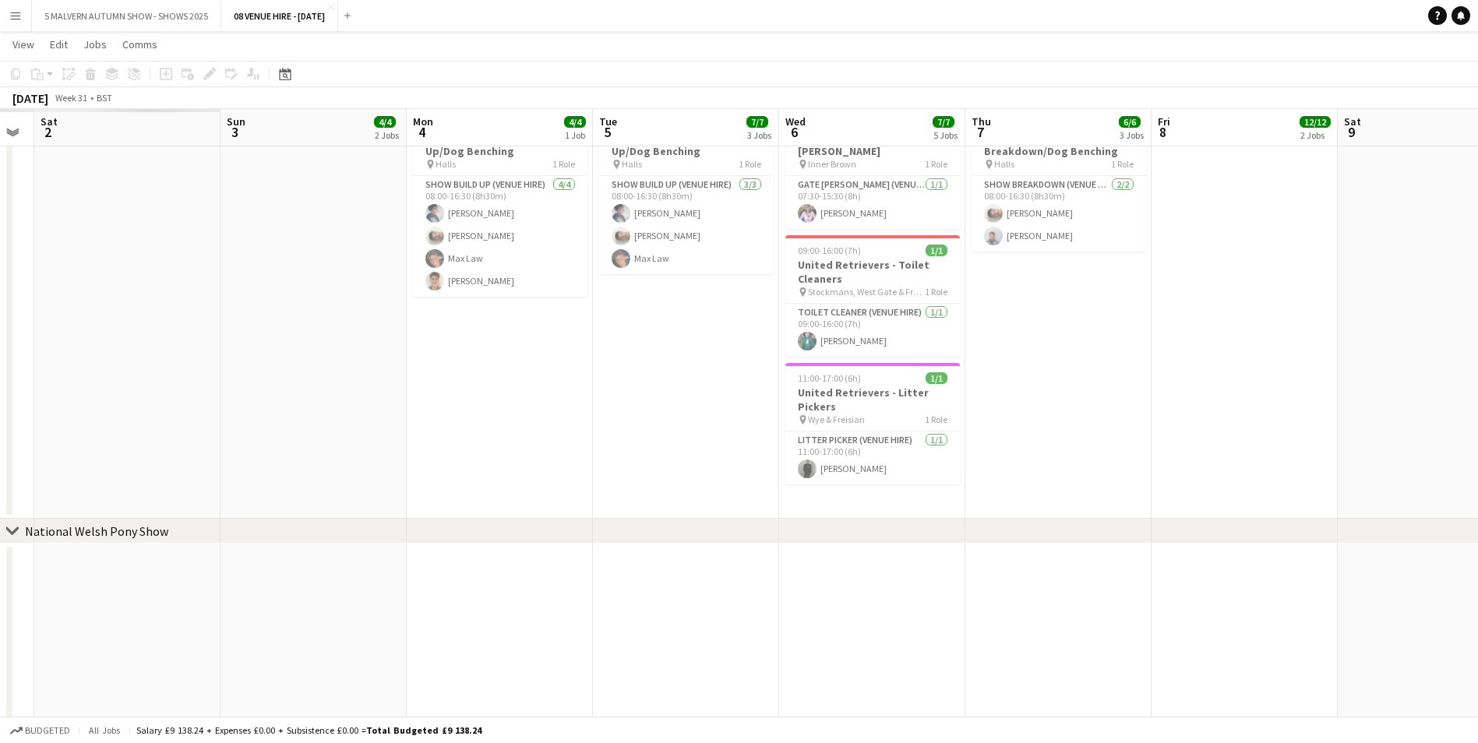
scroll to position [0, 351]
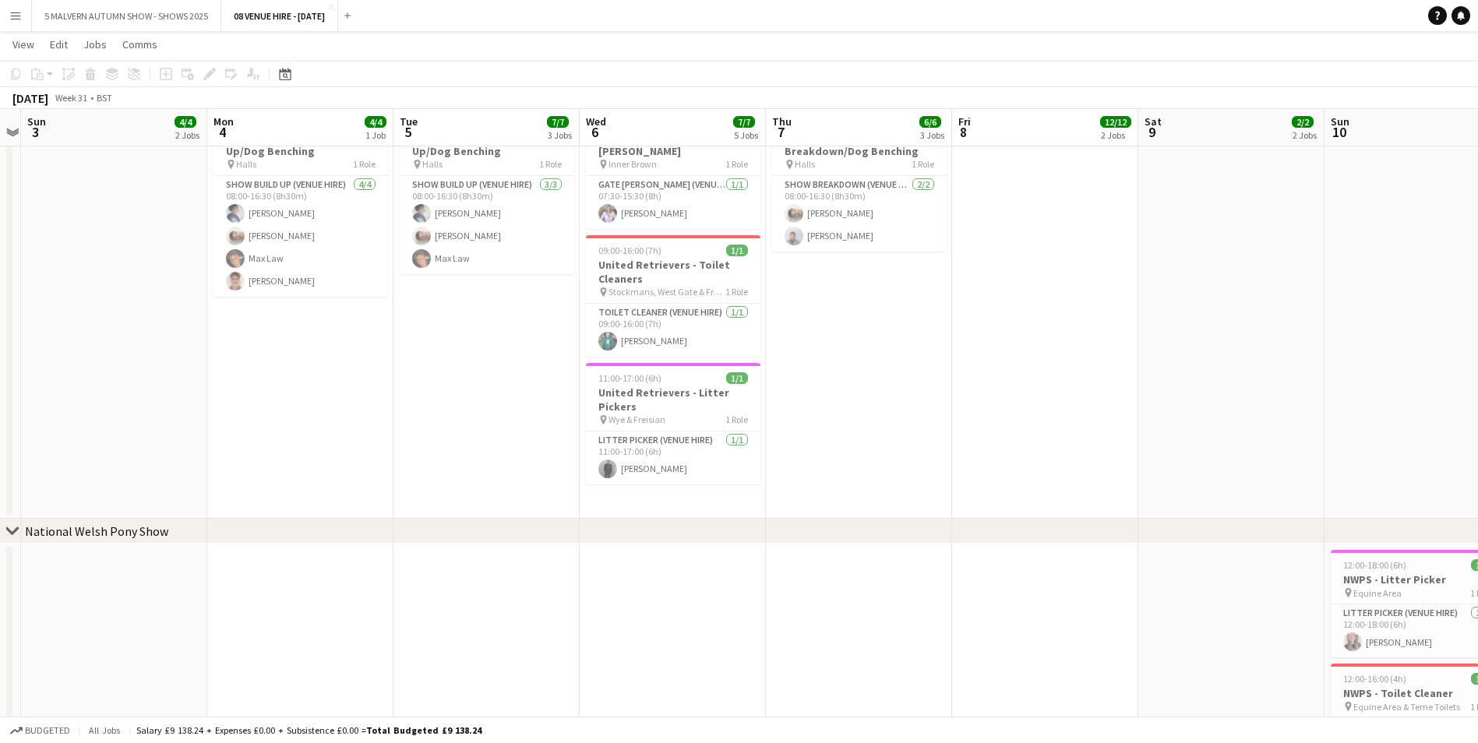
drag, startPoint x: 273, startPoint y: 153, endPoint x: 1157, endPoint y: 174, distance: 883.7
click at [990, 174] on app-calendar-viewport "Fri 1 Sat 2 Sun 3 4/4 2 Jobs Mon 4 4/4 1 Job Tue 5 7/7 3 Jobs Wed 6 7/7 5 Jobs …" at bounding box center [739, 537] width 1478 height 2822
click at [899, 411] on app-date-cell "08:00-16:30 (8h30m) 2/2 United Retrievers - Breakdown/Dog Benching pin Halls 1 …" at bounding box center [859, 310] width 186 height 418
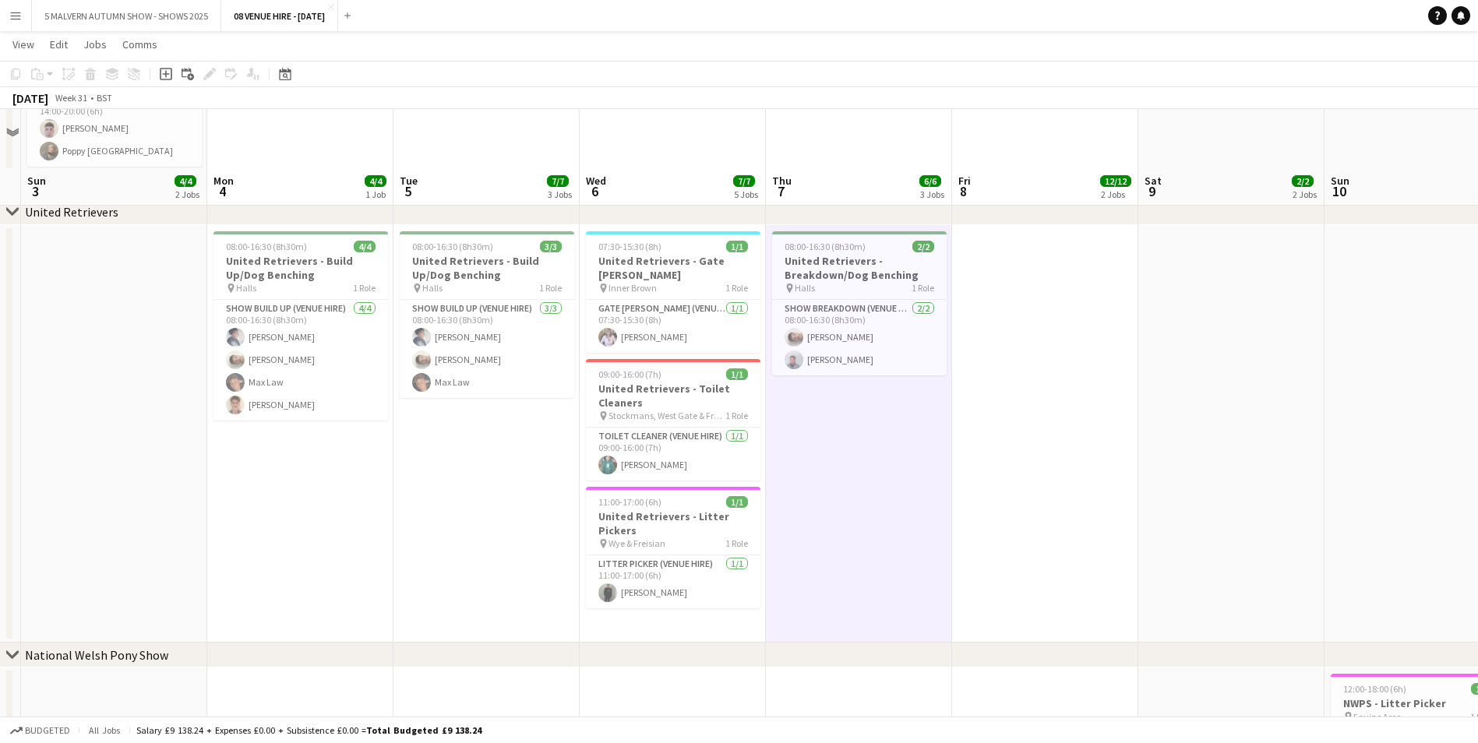
scroll to position [779, 0]
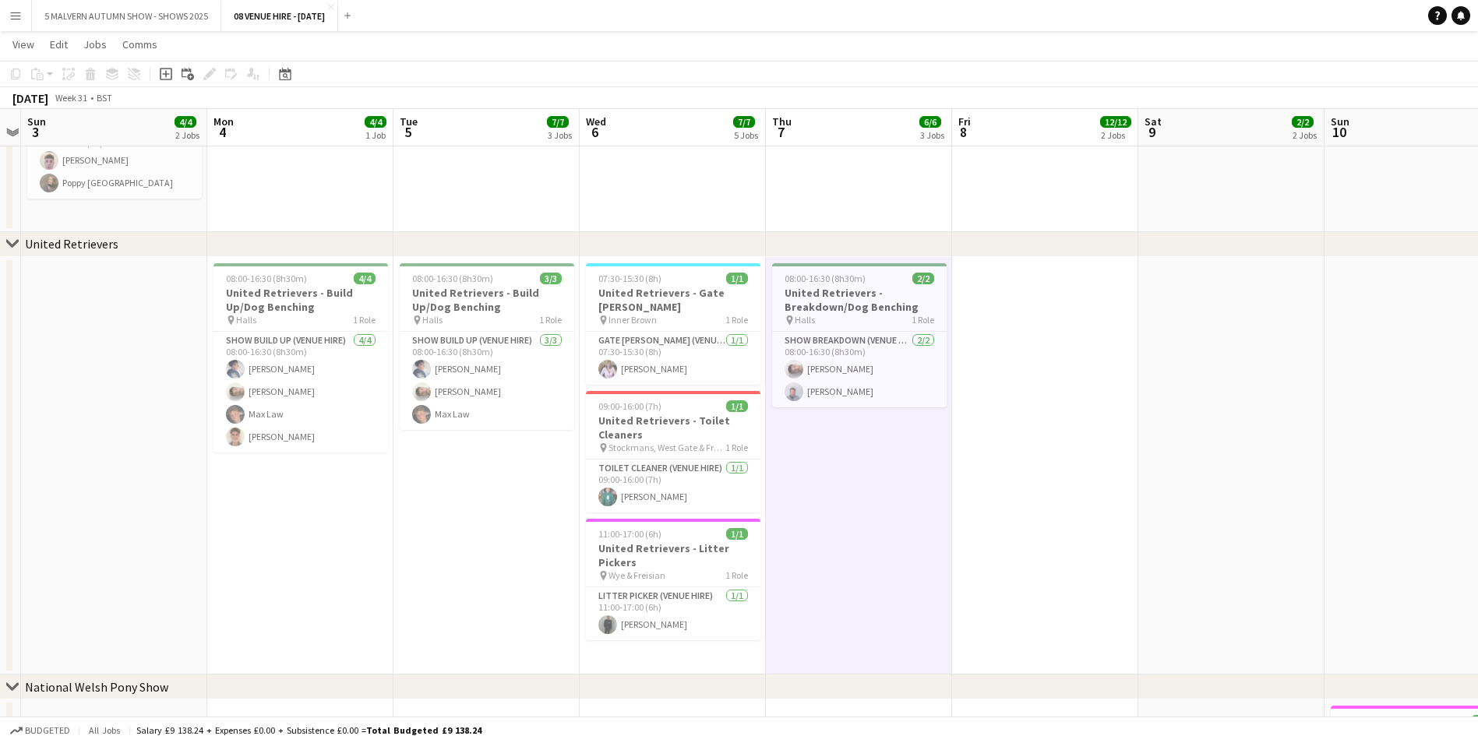
click at [990, 393] on app-date-cell at bounding box center [1231, 466] width 186 height 418
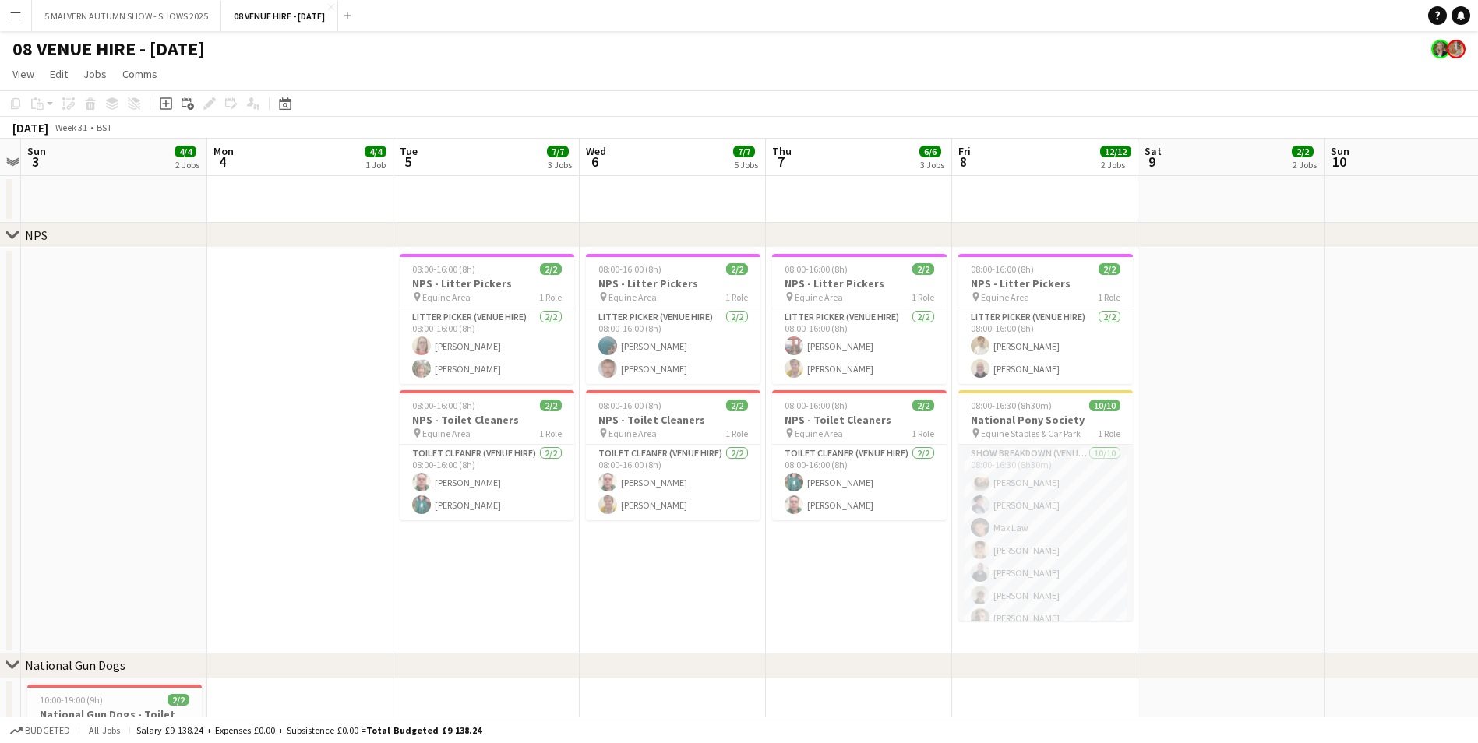
scroll to position [80, 0]
click at [990, 460] on app-date-cell at bounding box center [1417, 451] width 186 height 406
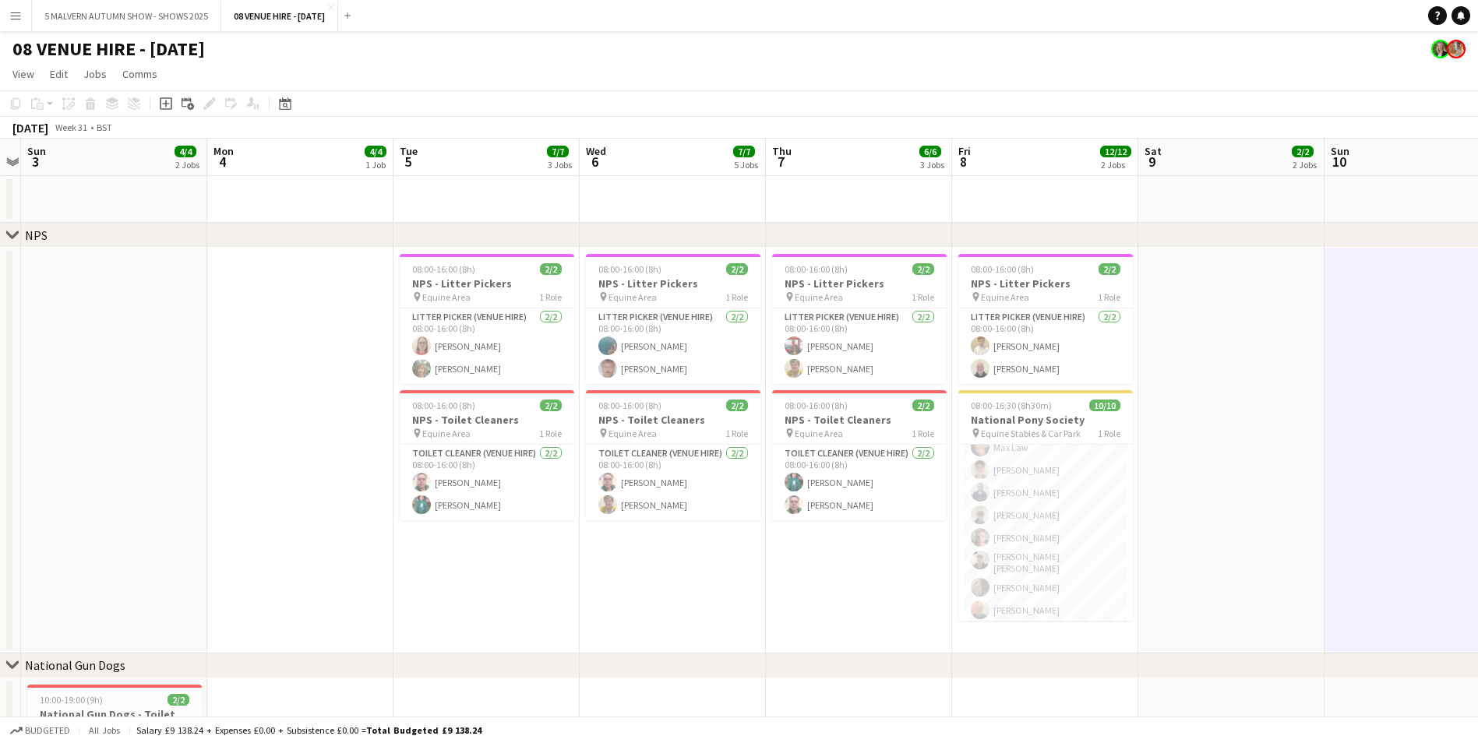
click at [990, 462] on app-date-cell at bounding box center [1231, 451] width 186 height 406
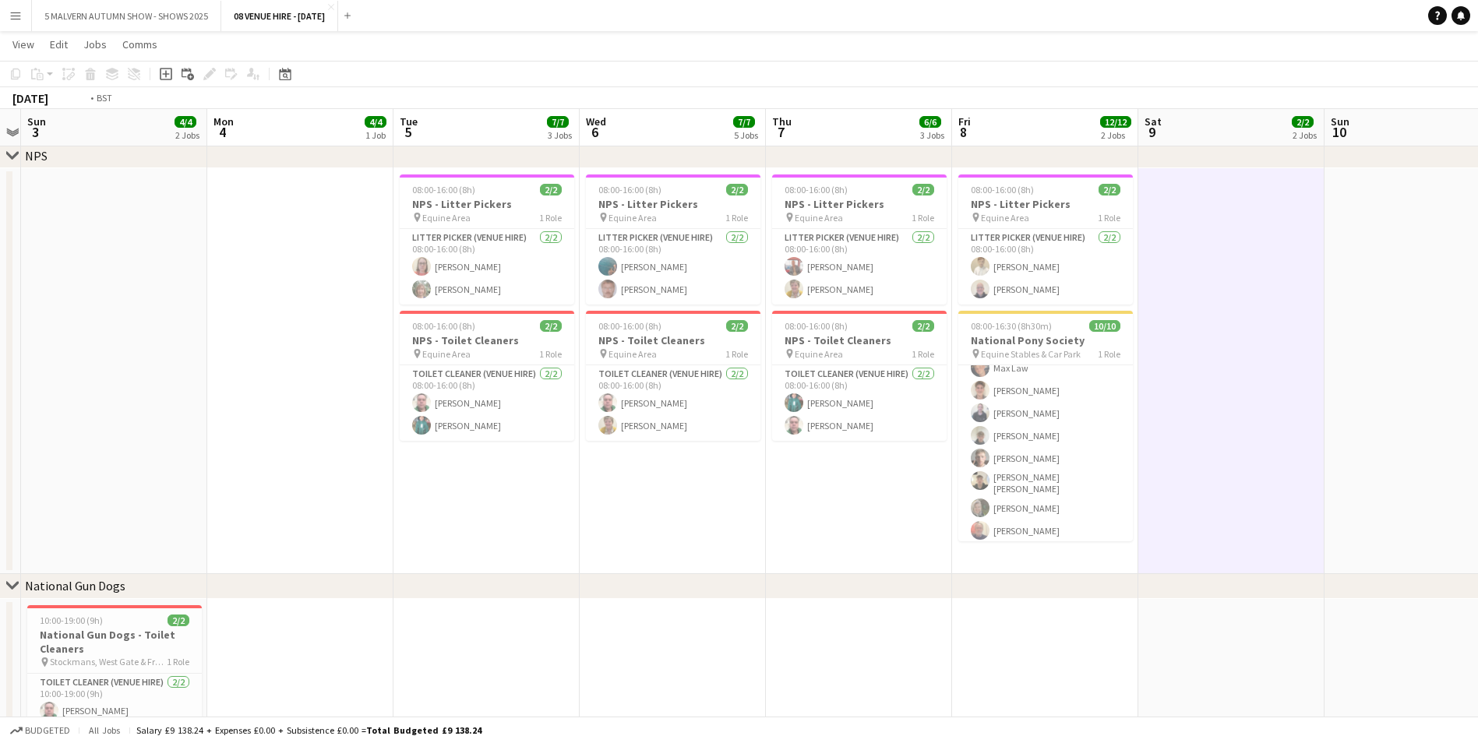
scroll to position [0, 596]
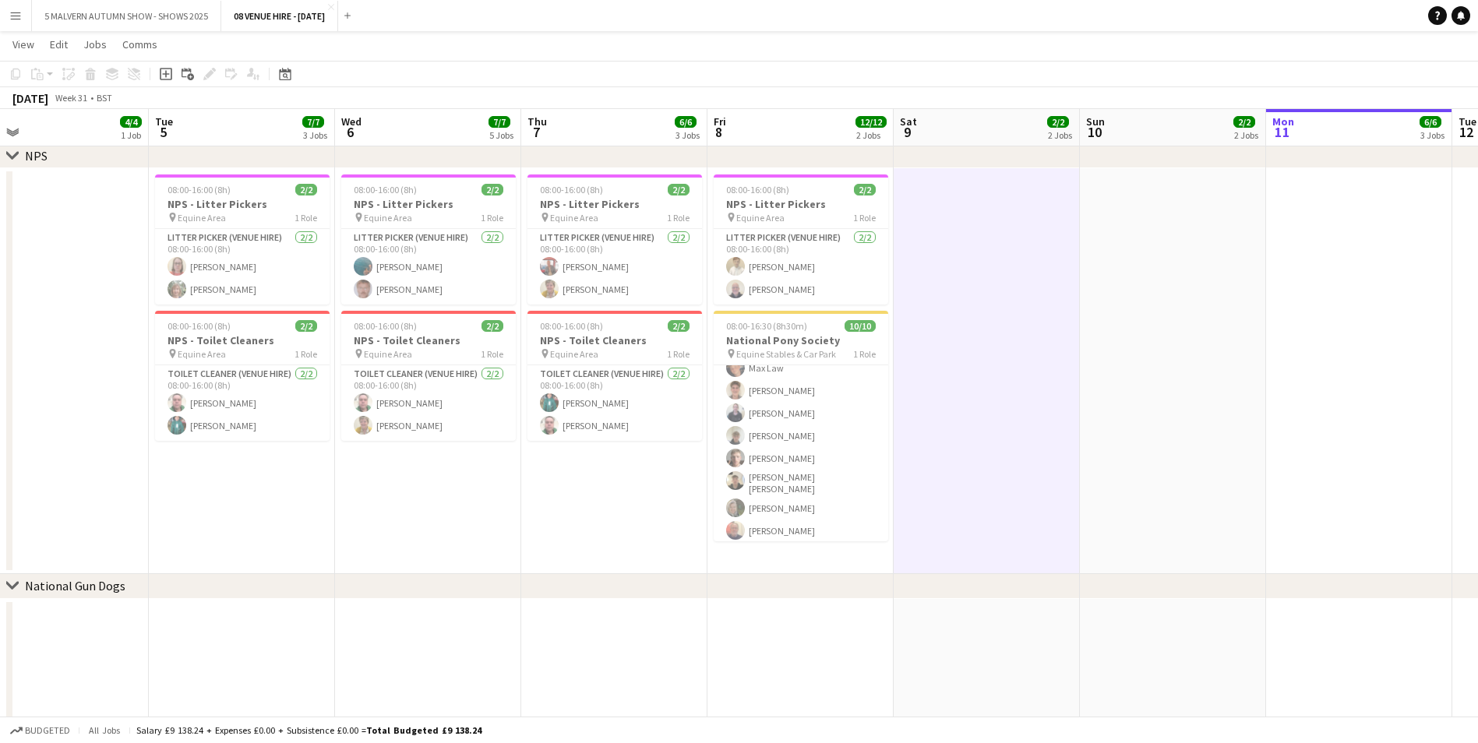
drag, startPoint x: 710, startPoint y: 129, endPoint x: -3, endPoint y: 159, distance: 713.4
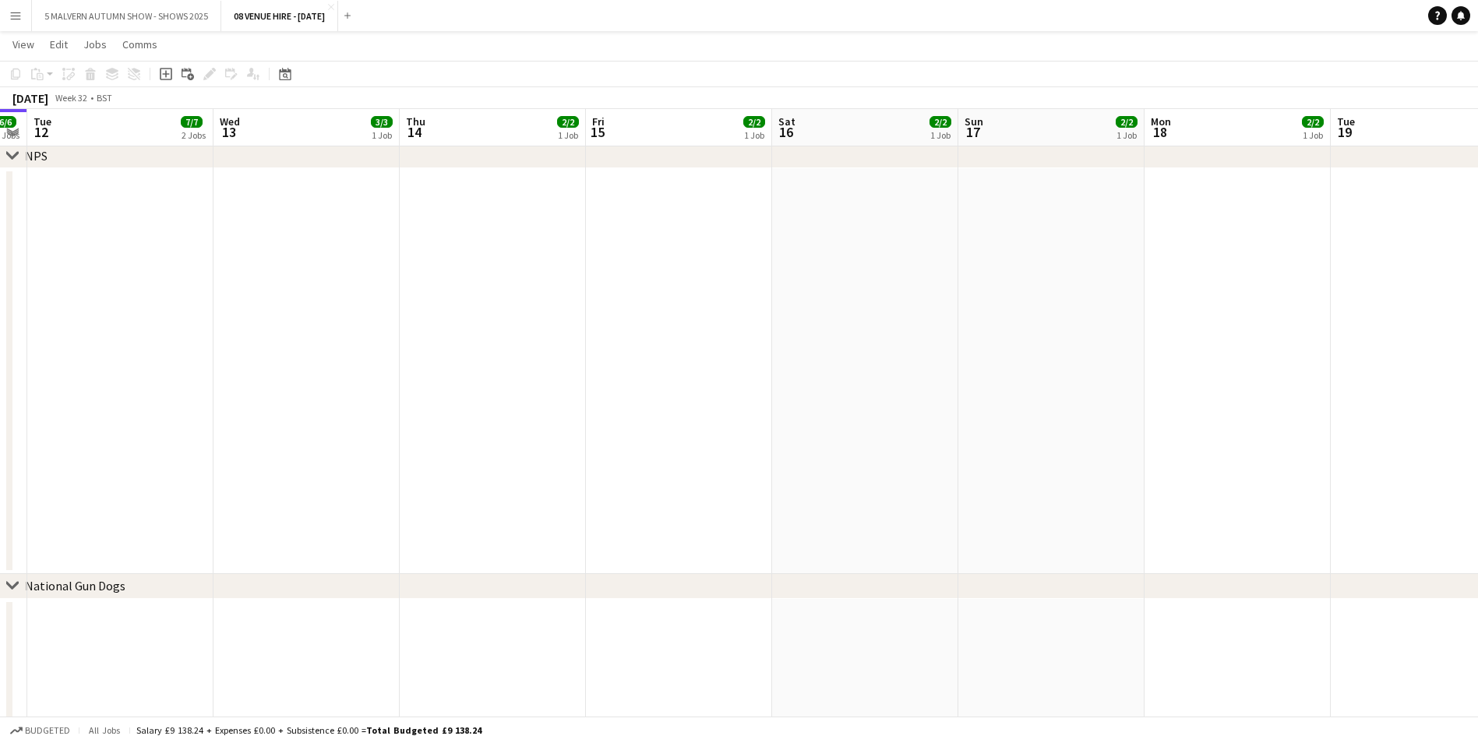
scroll to position [0, 465]
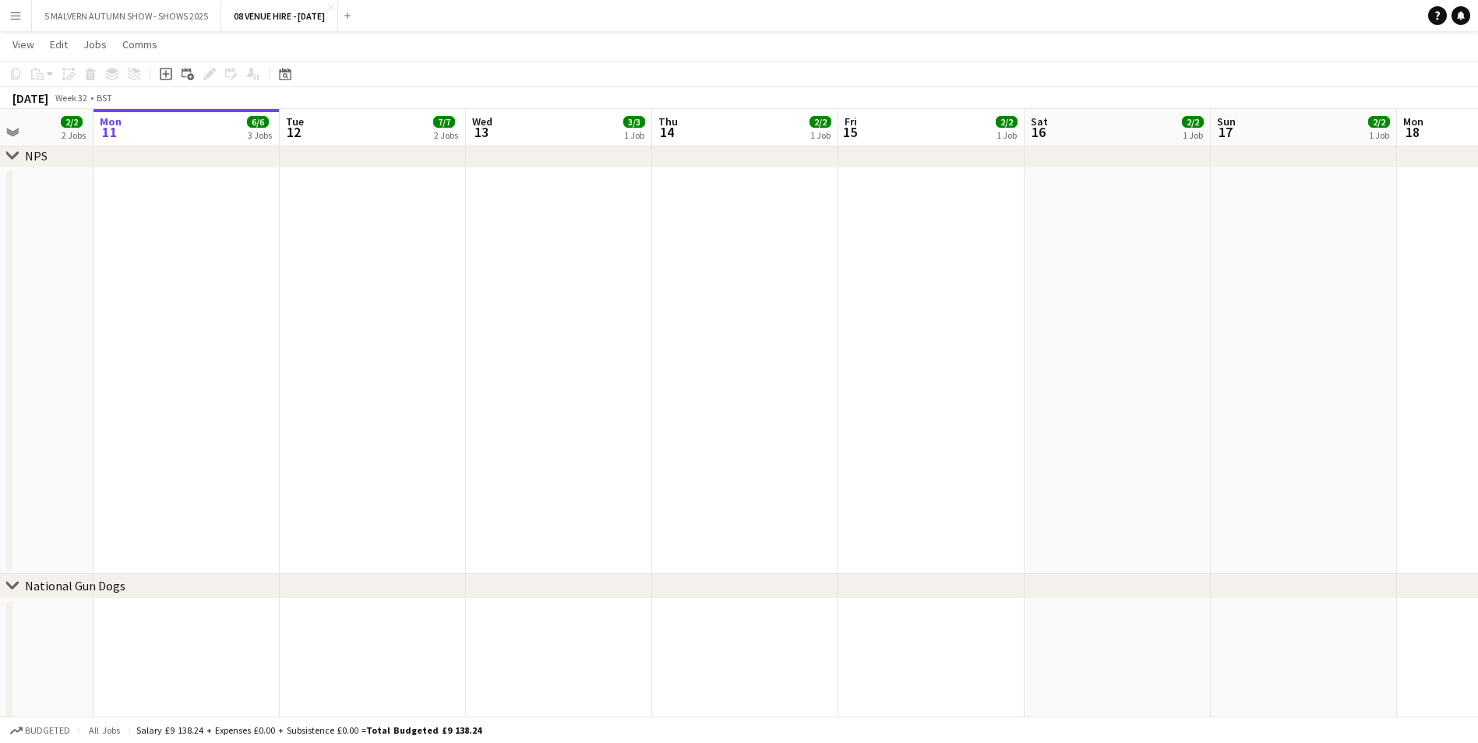
drag, startPoint x: 1202, startPoint y: 126, endPoint x: 10, endPoint y: 125, distance: 1191.9
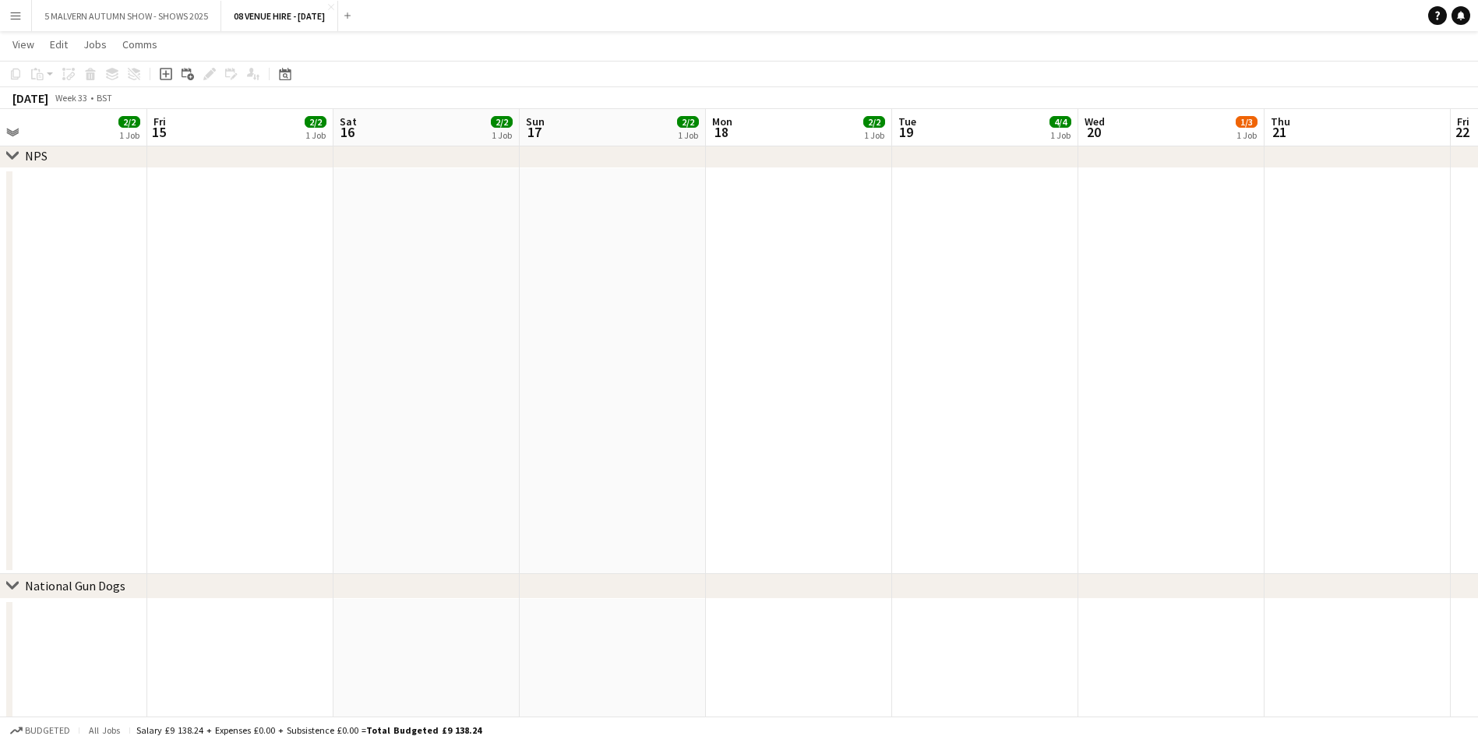
drag, startPoint x: 1035, startPoint y: 110, endPoint x: 344, endPoint y: 142, distance: 691.8
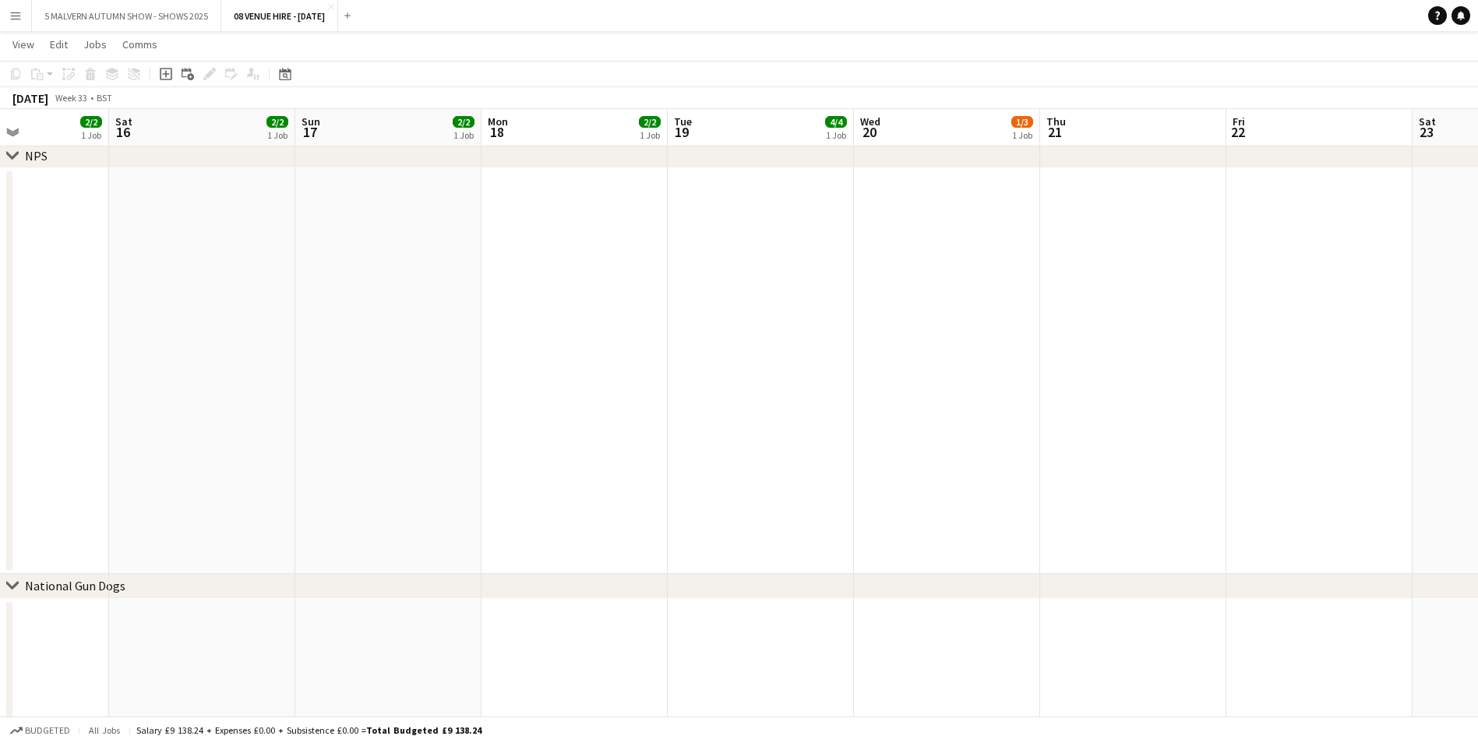
drag, startPoint x: 1156, startPoint y: 134, endPoint x: 744, endPoint y: 125, distance: 412.2
click at [728, 118] on app-board-header-date "Wed 20 1/3 1 Job" at bounding box center [760, 127] width 186 height 37
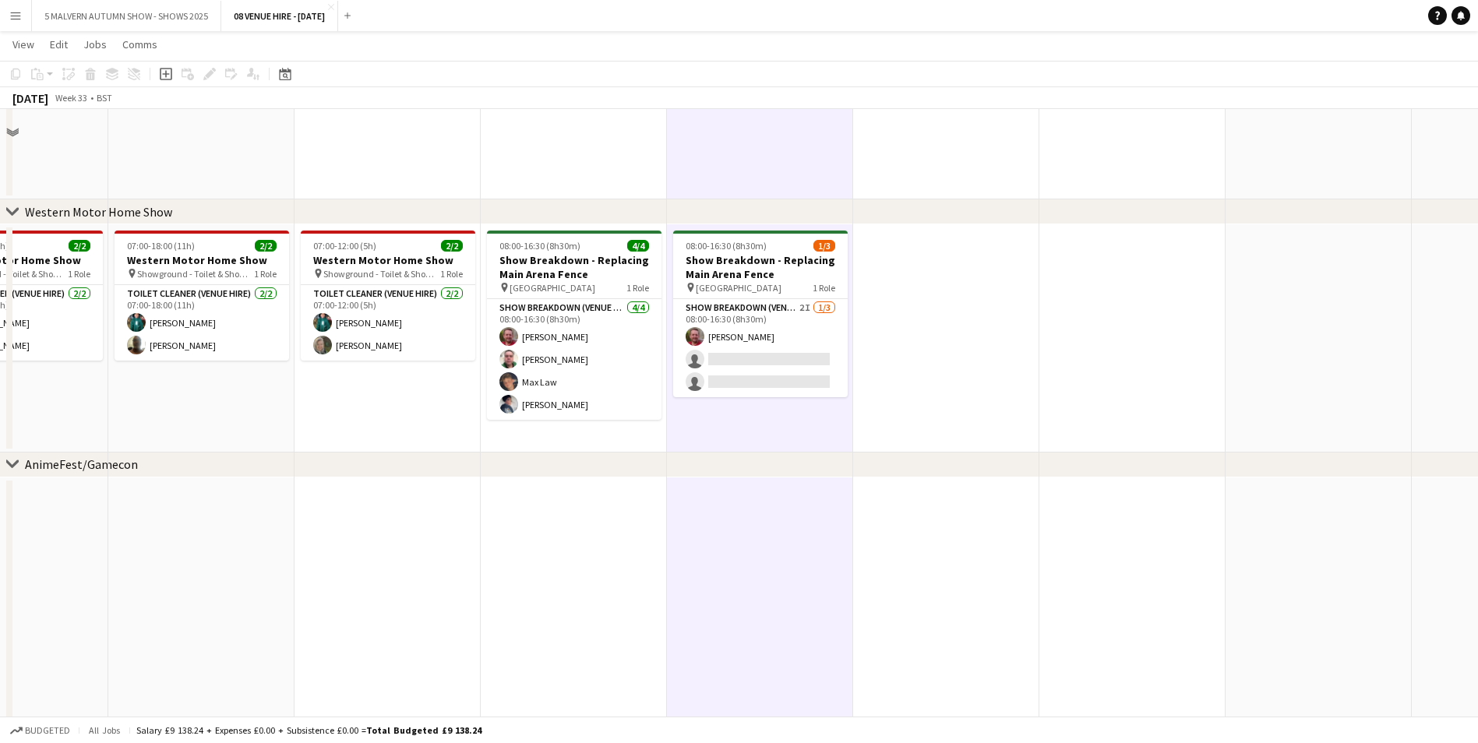
scroll to position [2166, 0]
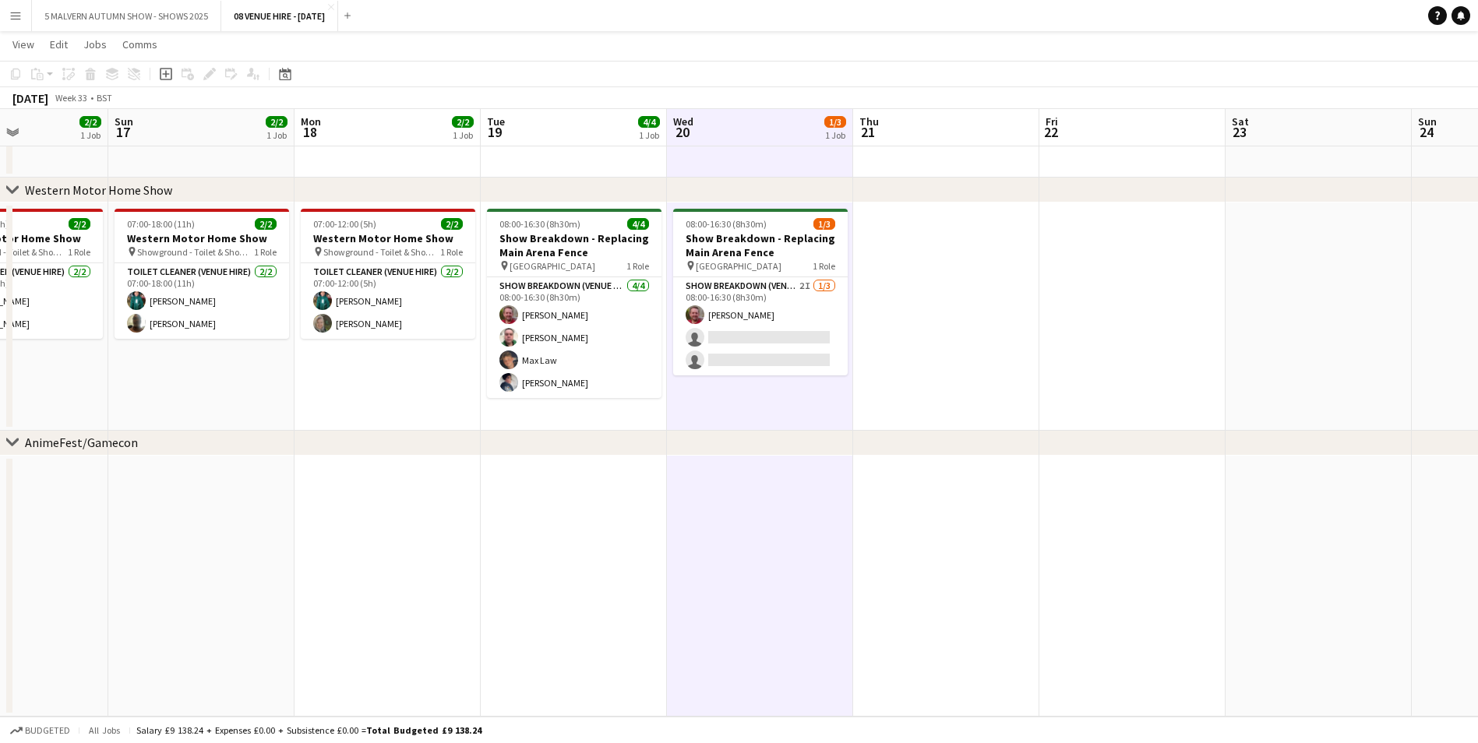
click at [990, 262] on app-date-cell at bounding box center [946, 317] width 186 height 228
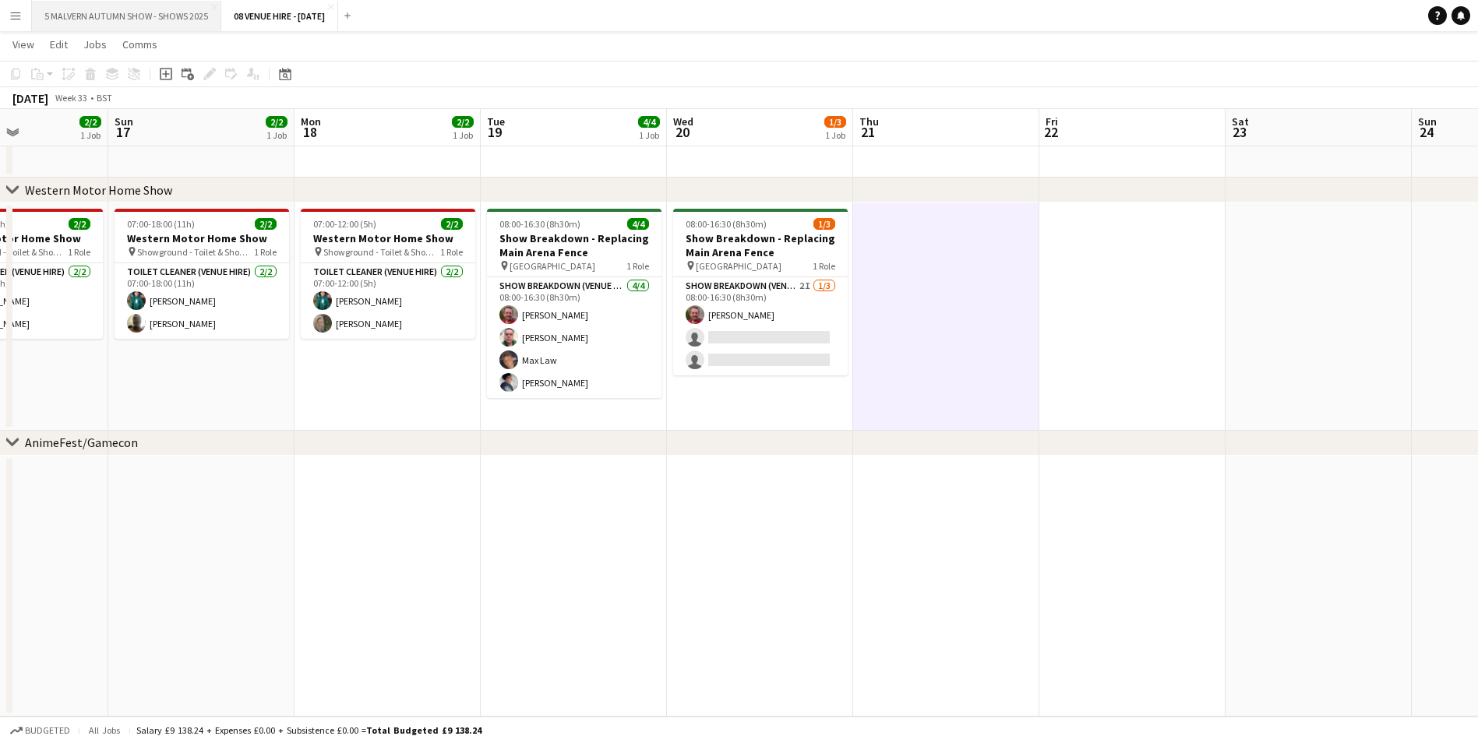
click at [167, 15] on button "5 MALVERN AUTUMN SHOW - SHOWS 2025 Close" at bounding box center [126, 16] width 189 height 30
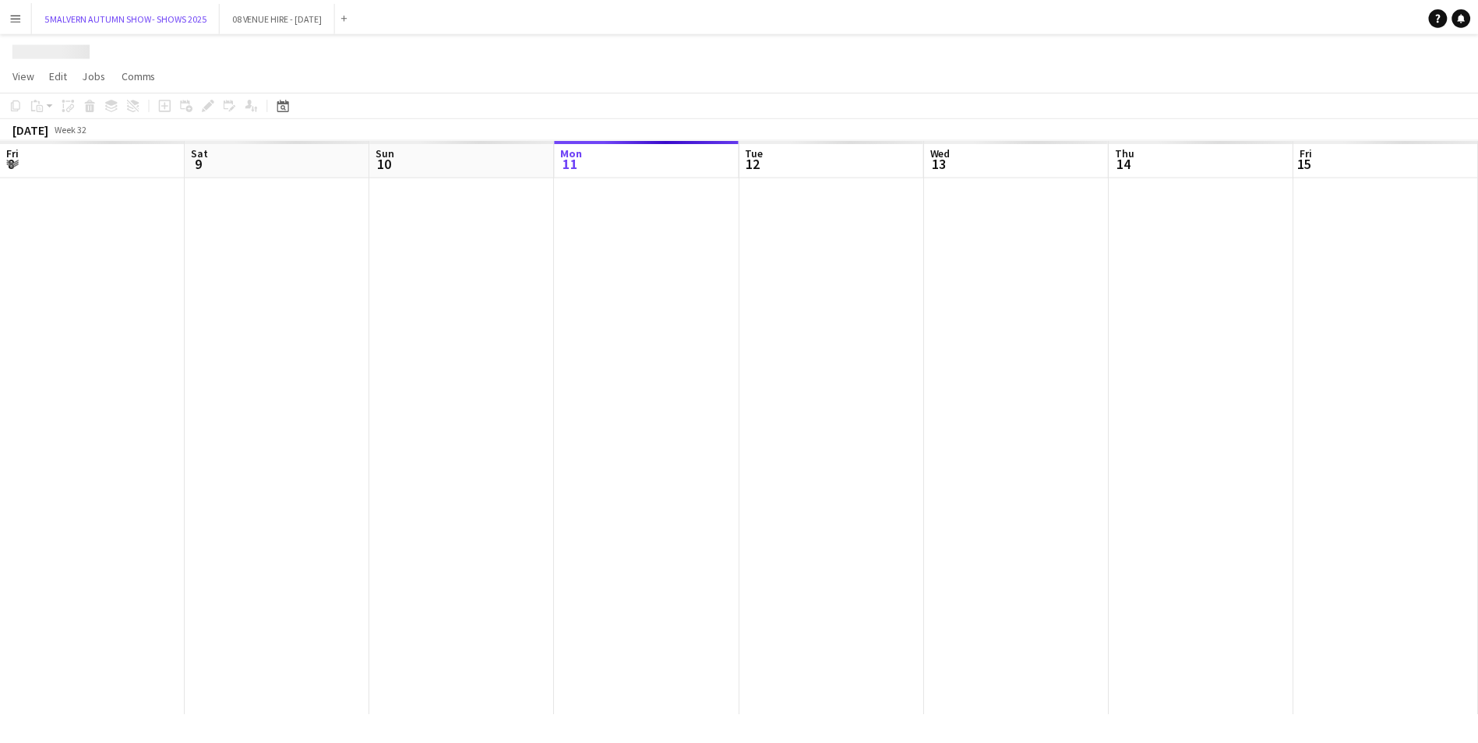
scroll to position [0, 372]
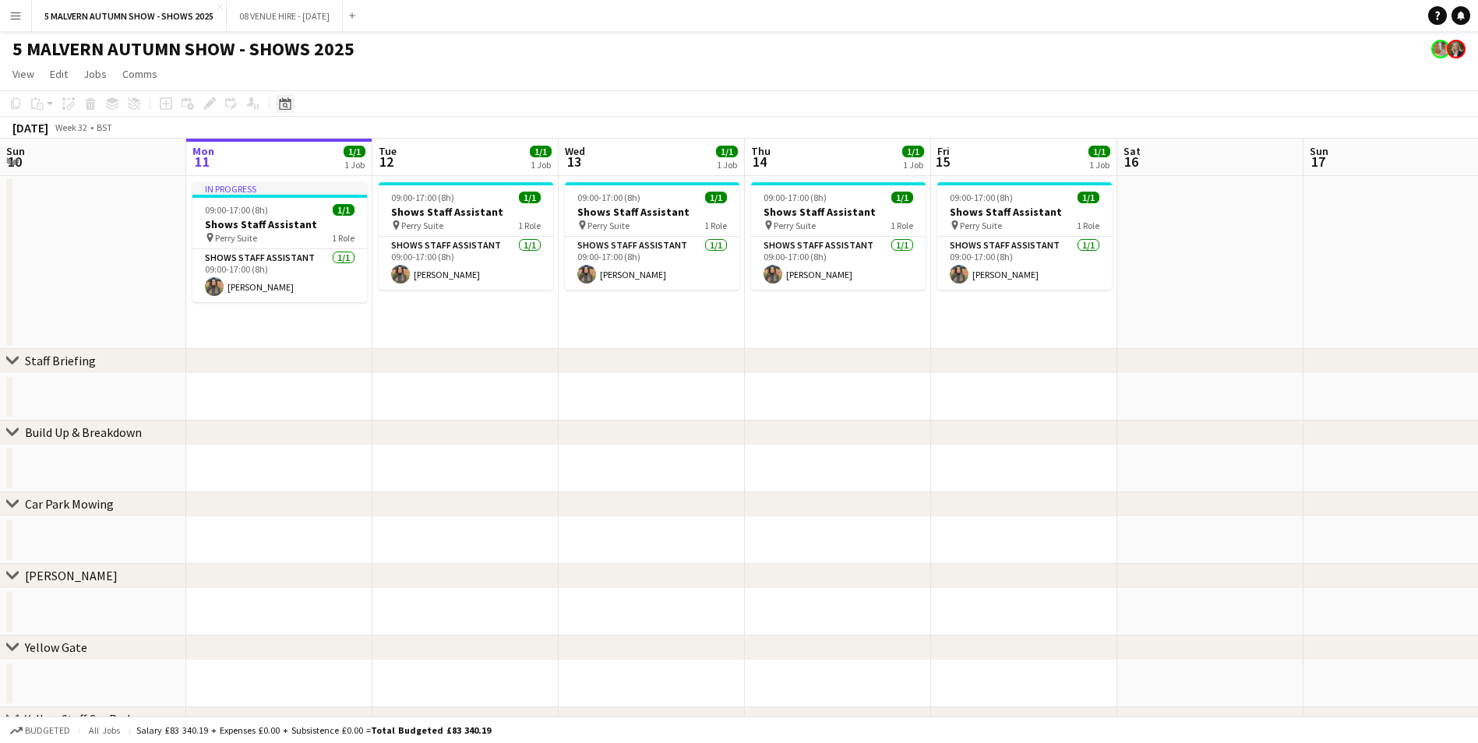
click at [279, 98] on icon "Date picker" at bounding box center [285, 103] width 12 height 12
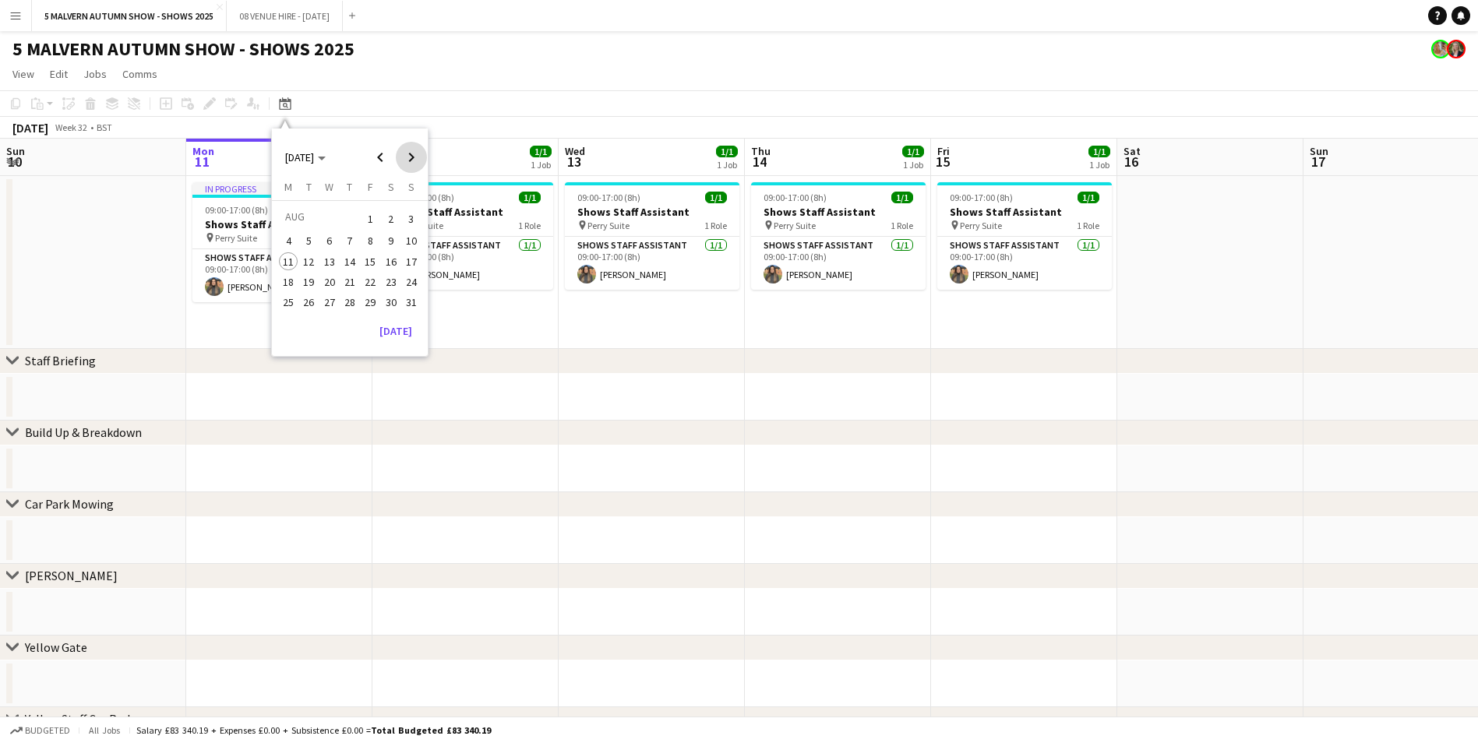
click at [402, 154] on span "Next month" at bounding box center [411, 157] width 31 height 31
click at [287, 289] on span "22" at bounding box center [288, 298] width 19 height 19
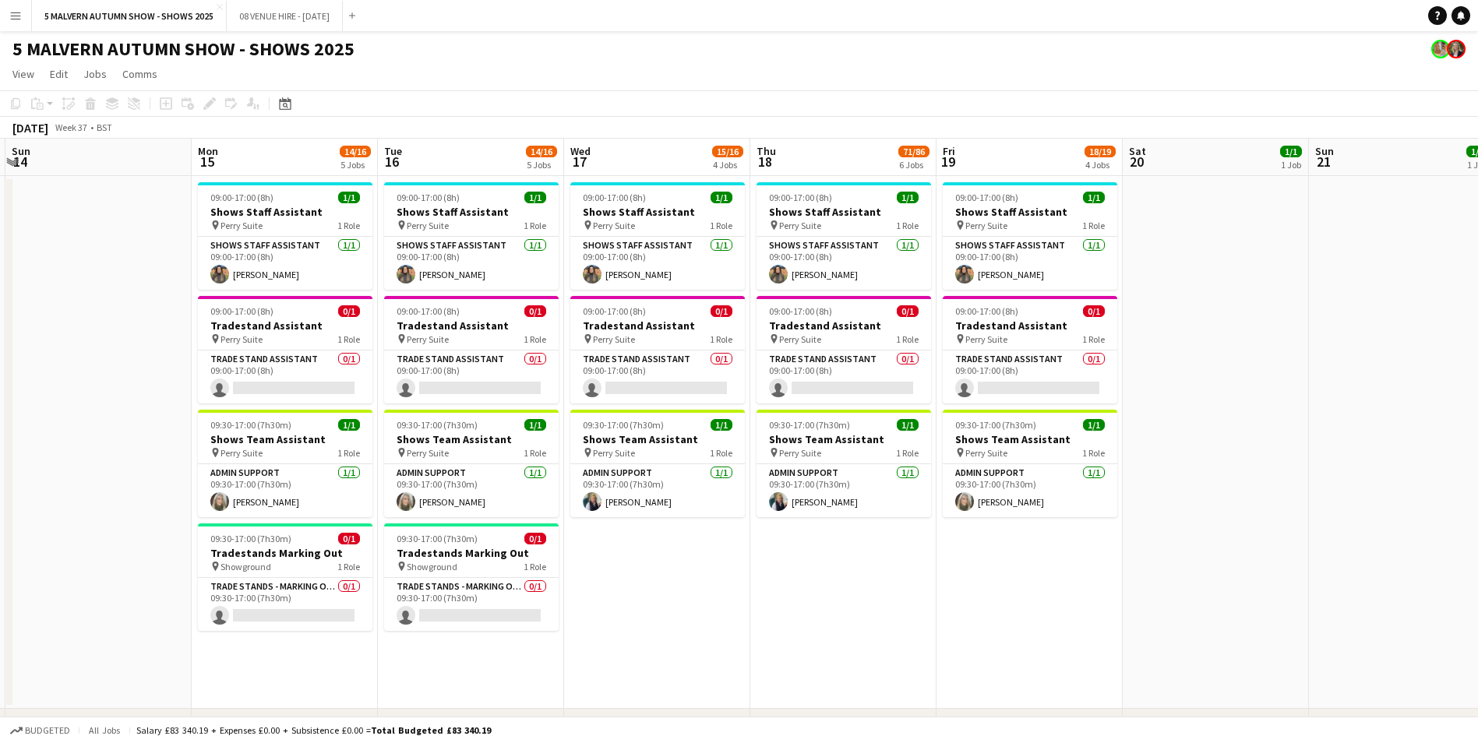
scroll to position [0, 554]
drag, startPoint x: 155, startPoint y: 164, endPoint x: 1254, endPoint y: 272, distance: 1104.5
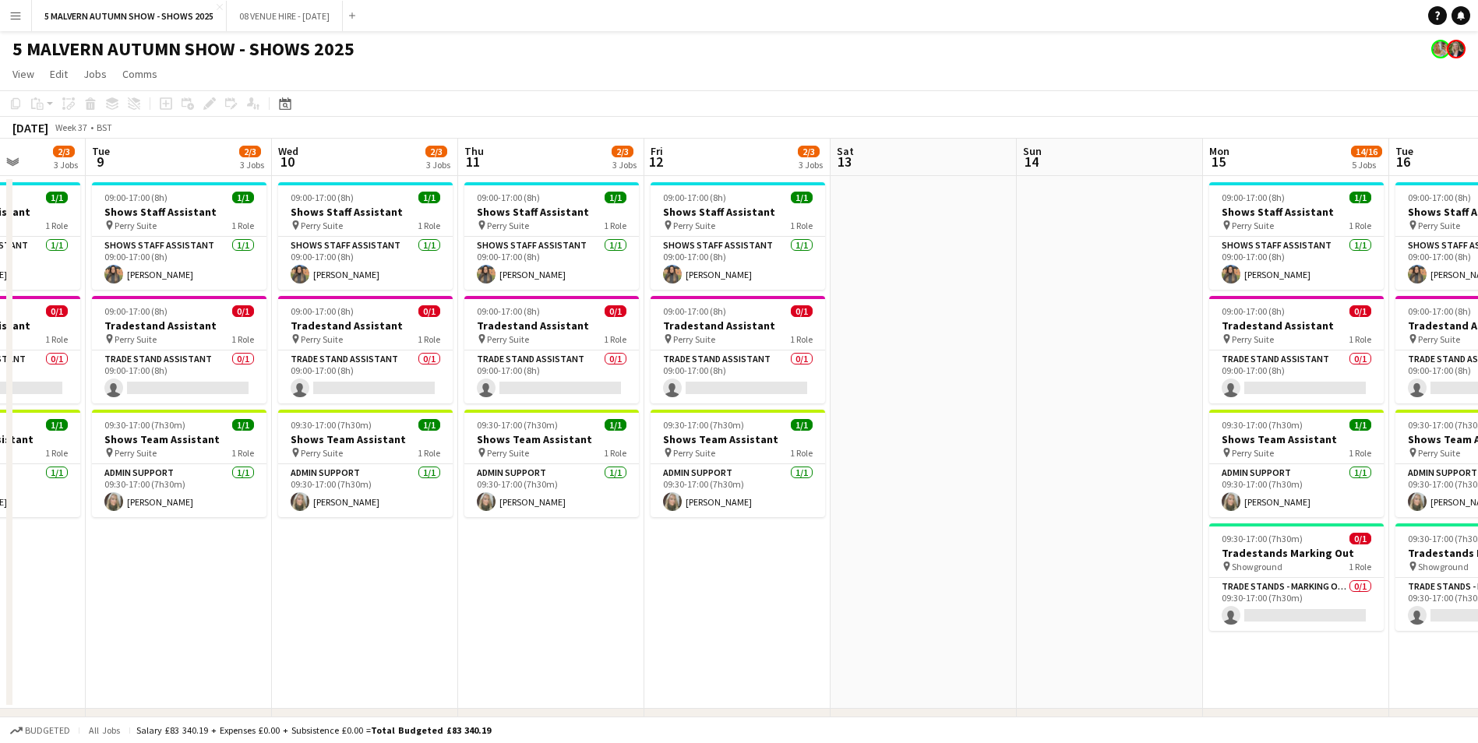
scroll to position [0, 474]
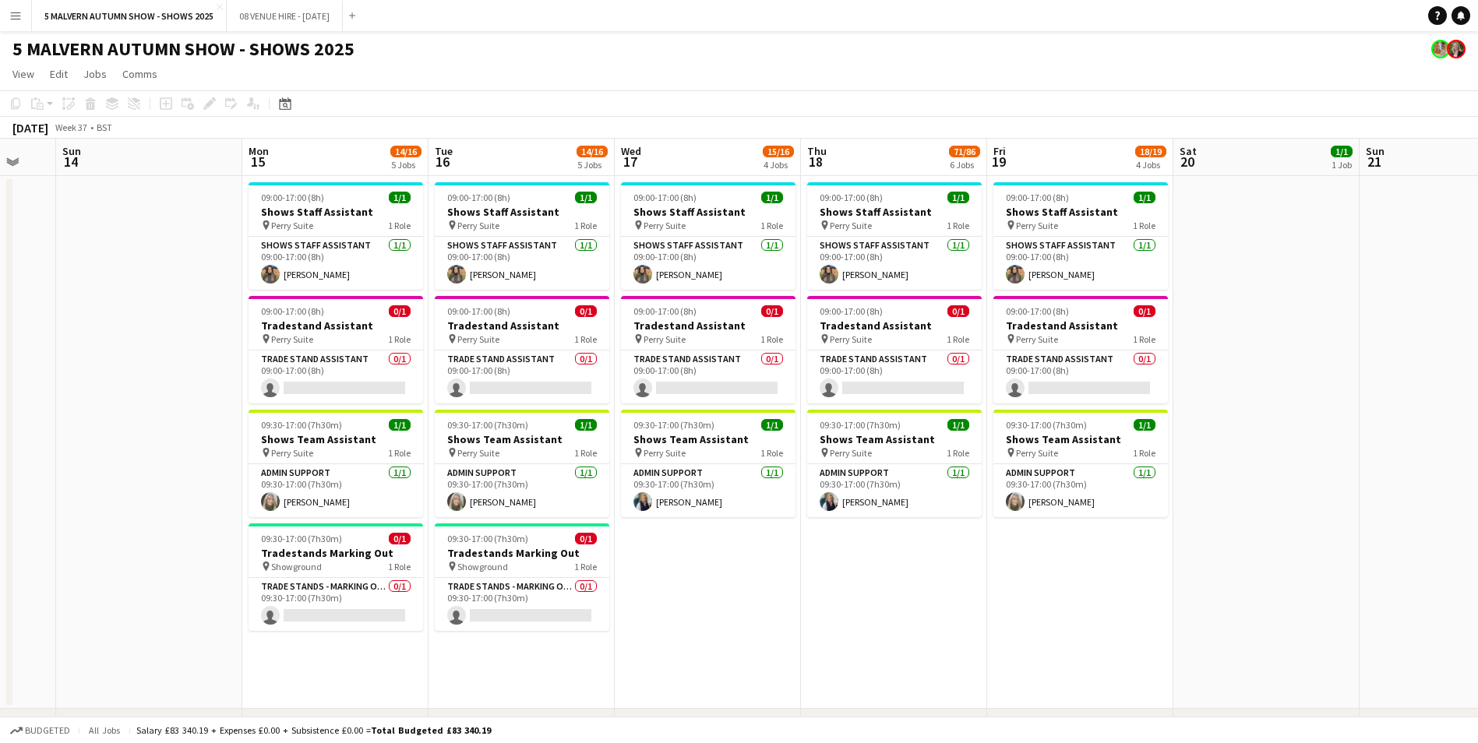
drag, startPoint x: 214, startPoint y: 160, endPoint x: 260, endPoint y: 231, distance: 83.8
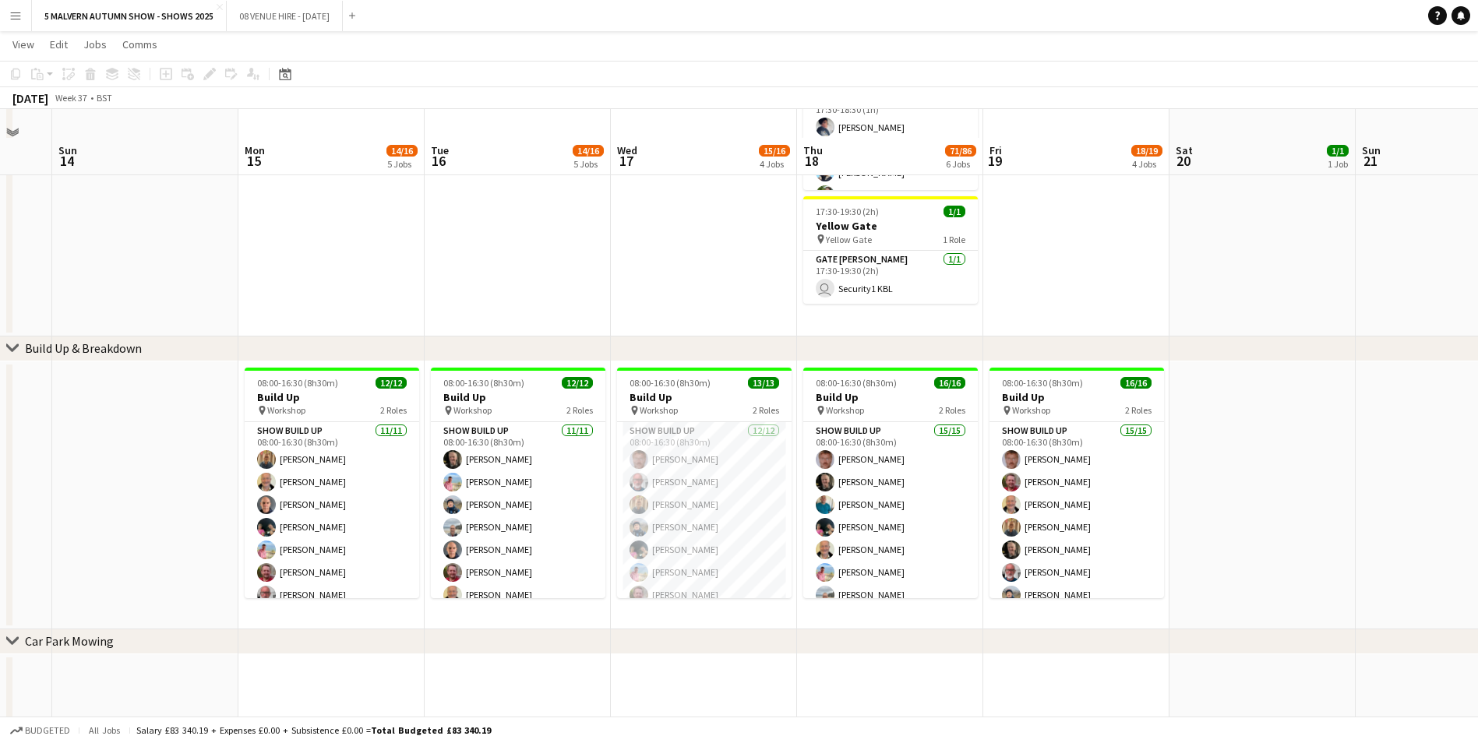
scroll to position [857, 0]
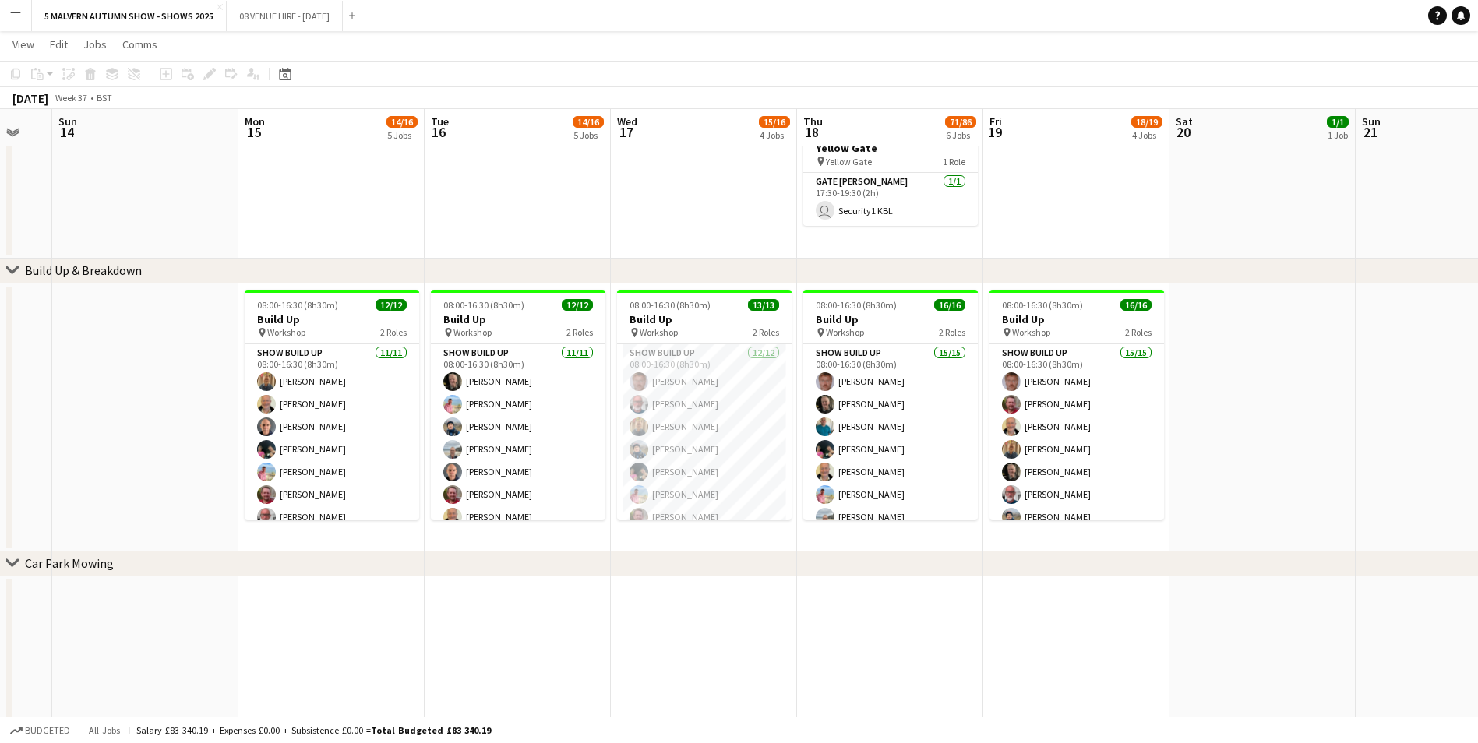
drag, startPoint x: 759, startPoint y: 572, endPoint x: 520, endPoint y: 628, distance: 244.9
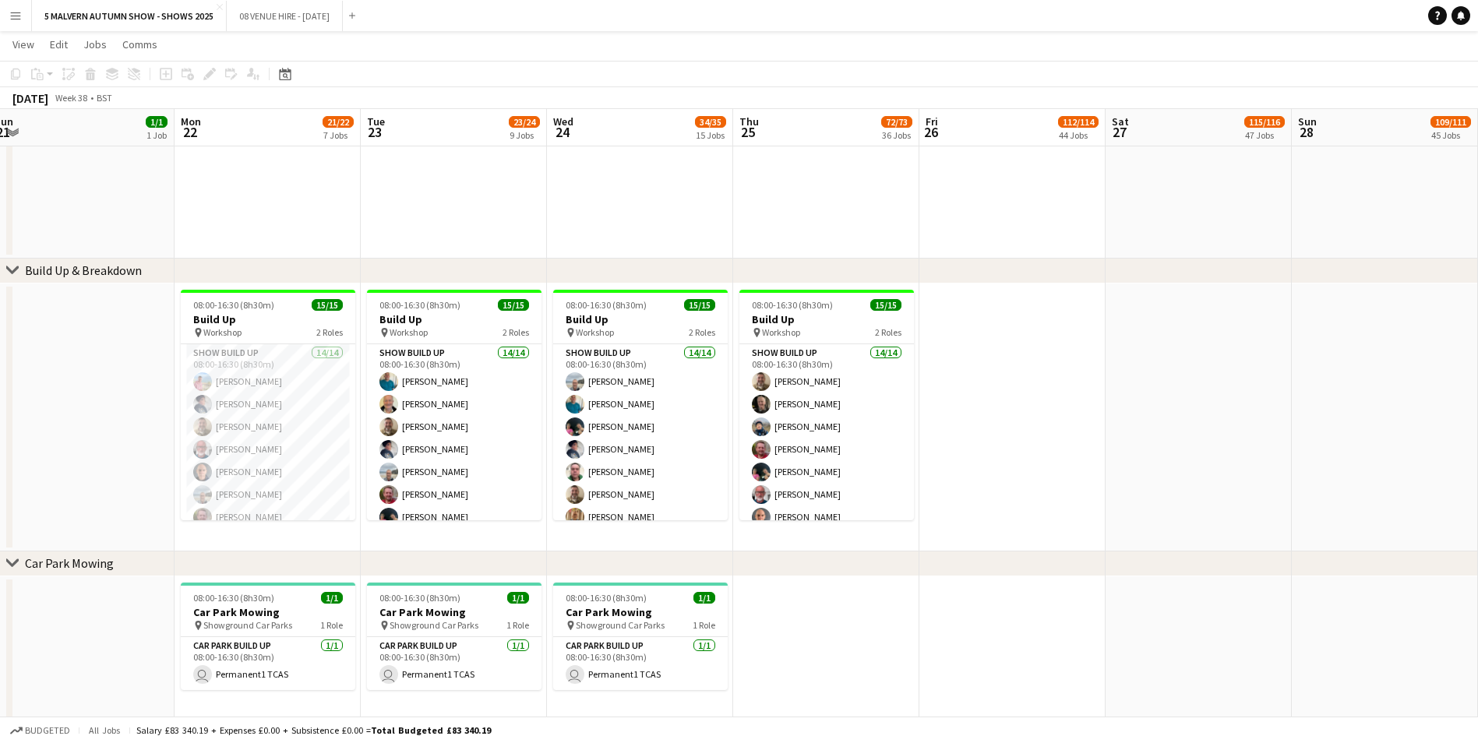
scroll to position [0, 545]
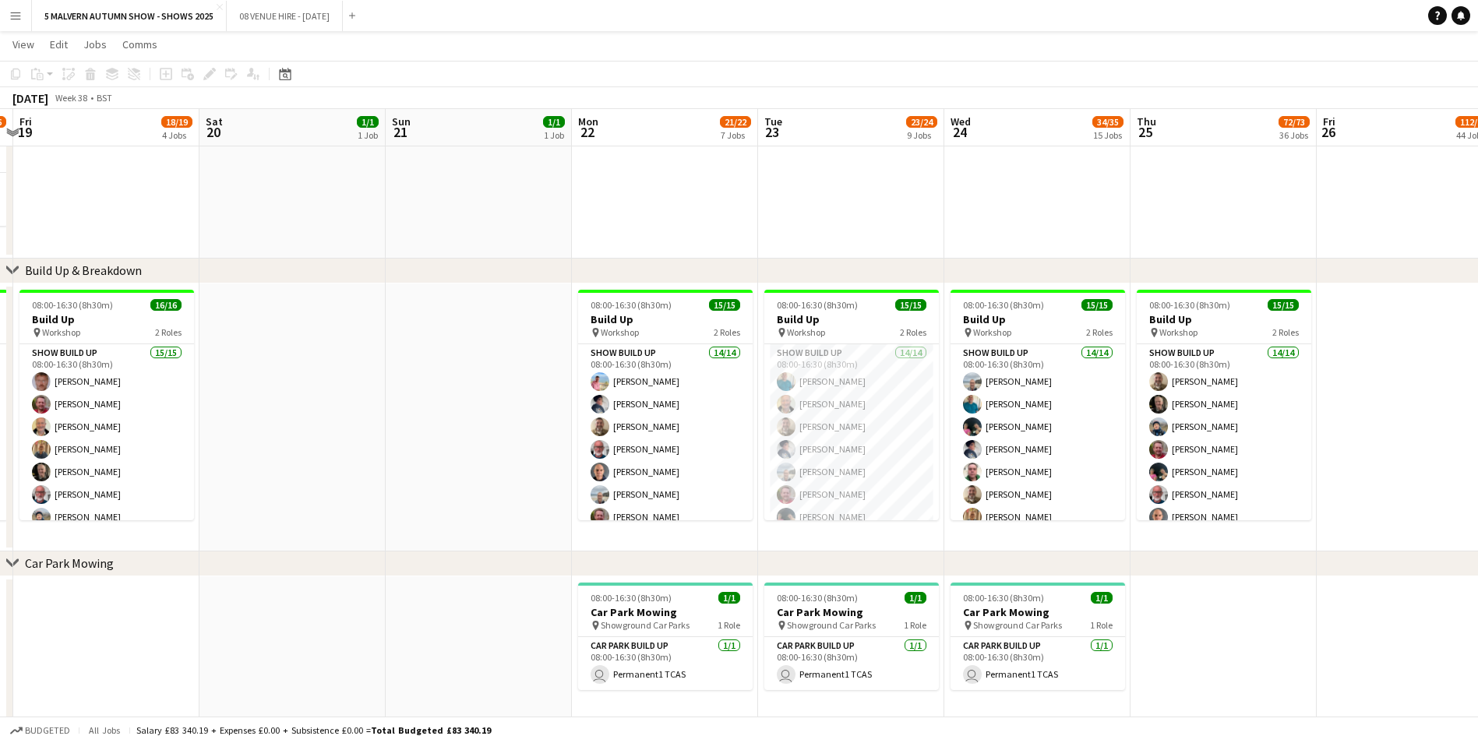
drag, startPoint x: 1178, startPoint y: 140, endPoint x: 97, endPoint y: 278, distance: 1089.3
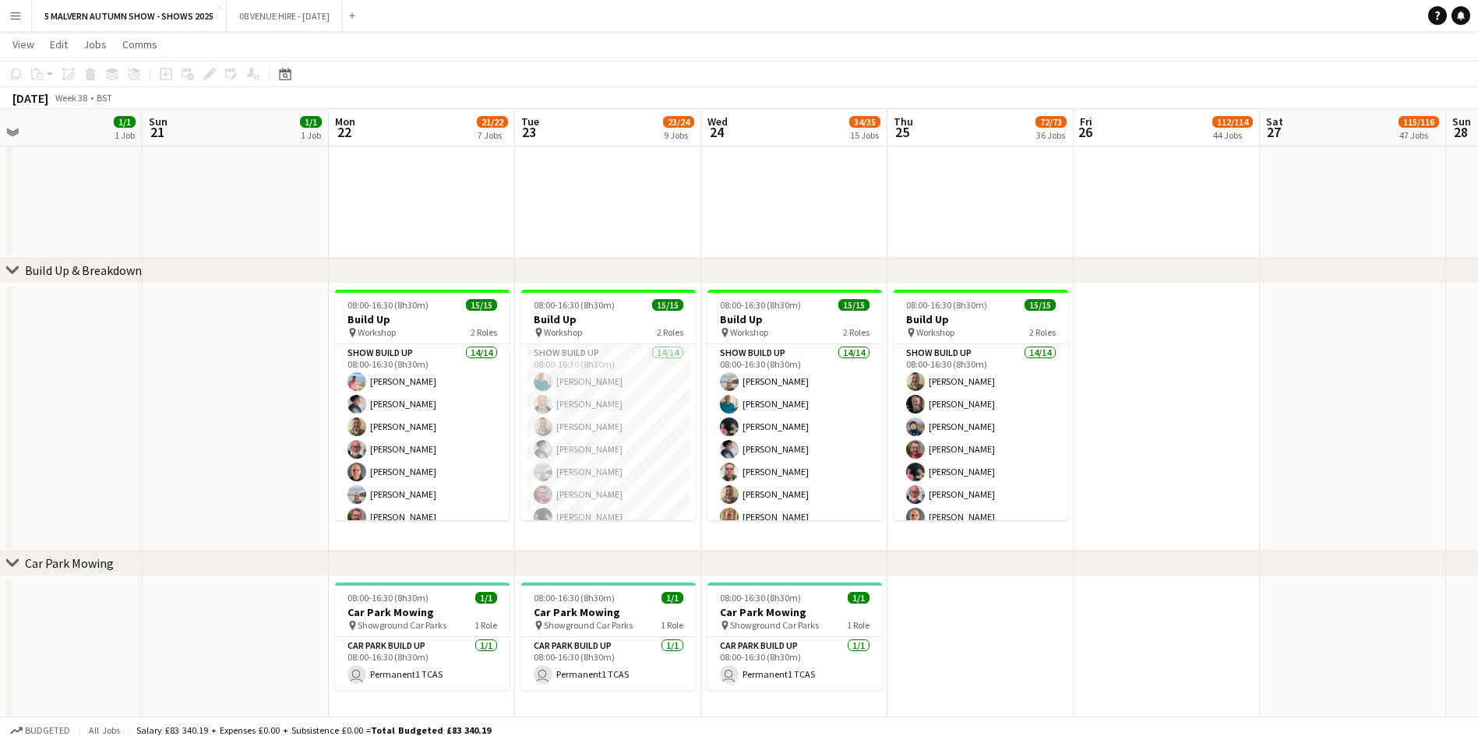
drag, startPoint x: 627, startPoint y: 154, endPoint x: 390, endPoint y: 191, distance: 239.6
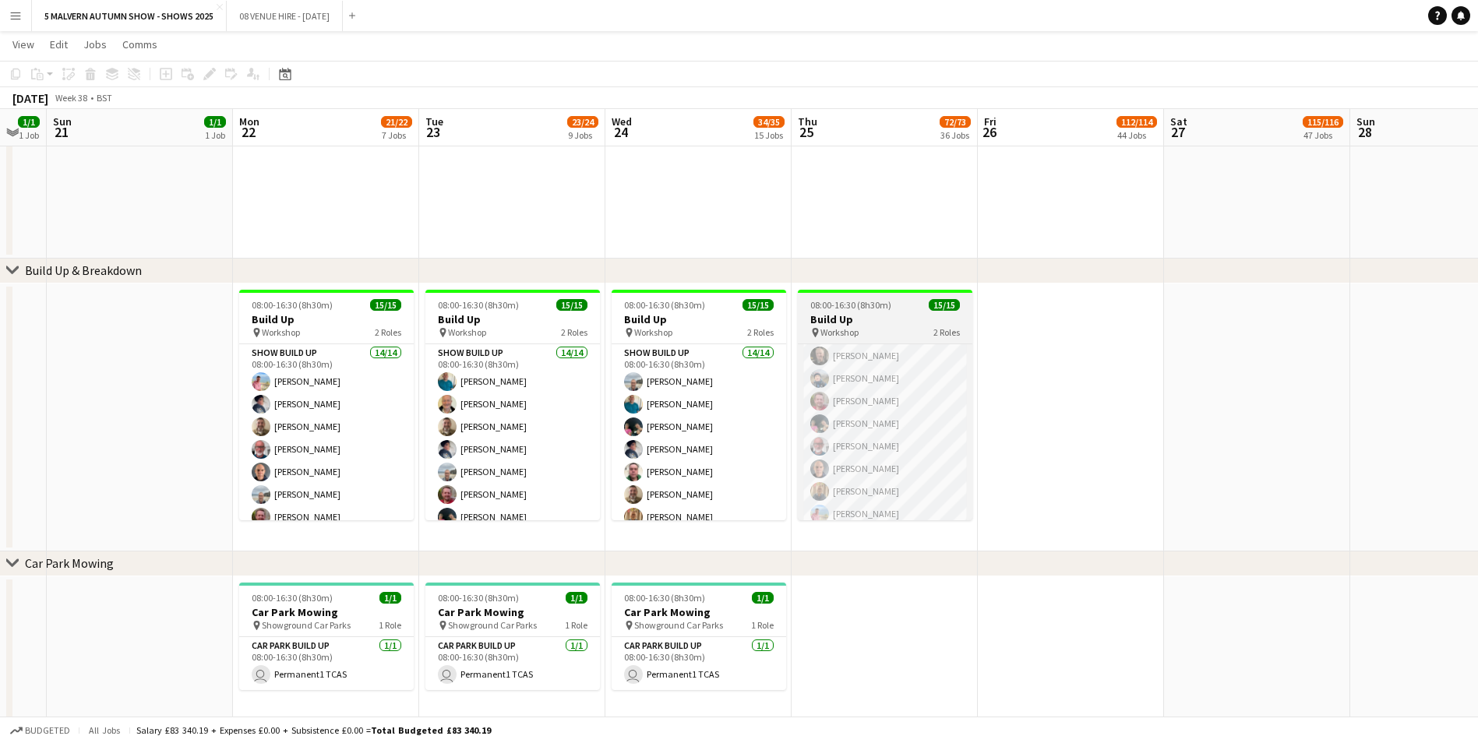
scroll to position [0, 0]
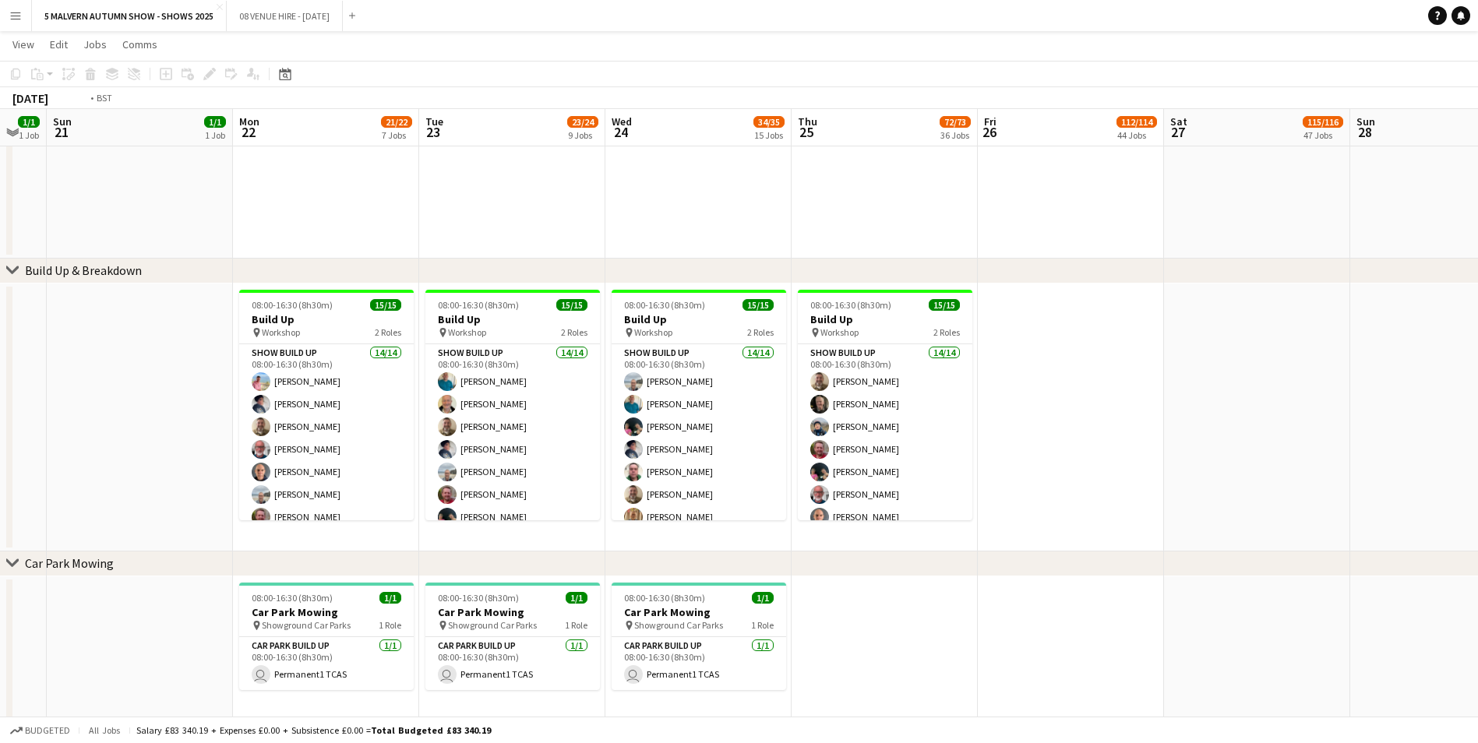
drag, startPoint x: 1019, startPoint y: 112, endPoint x: 599, endPoint y: 196, distance: 428.3
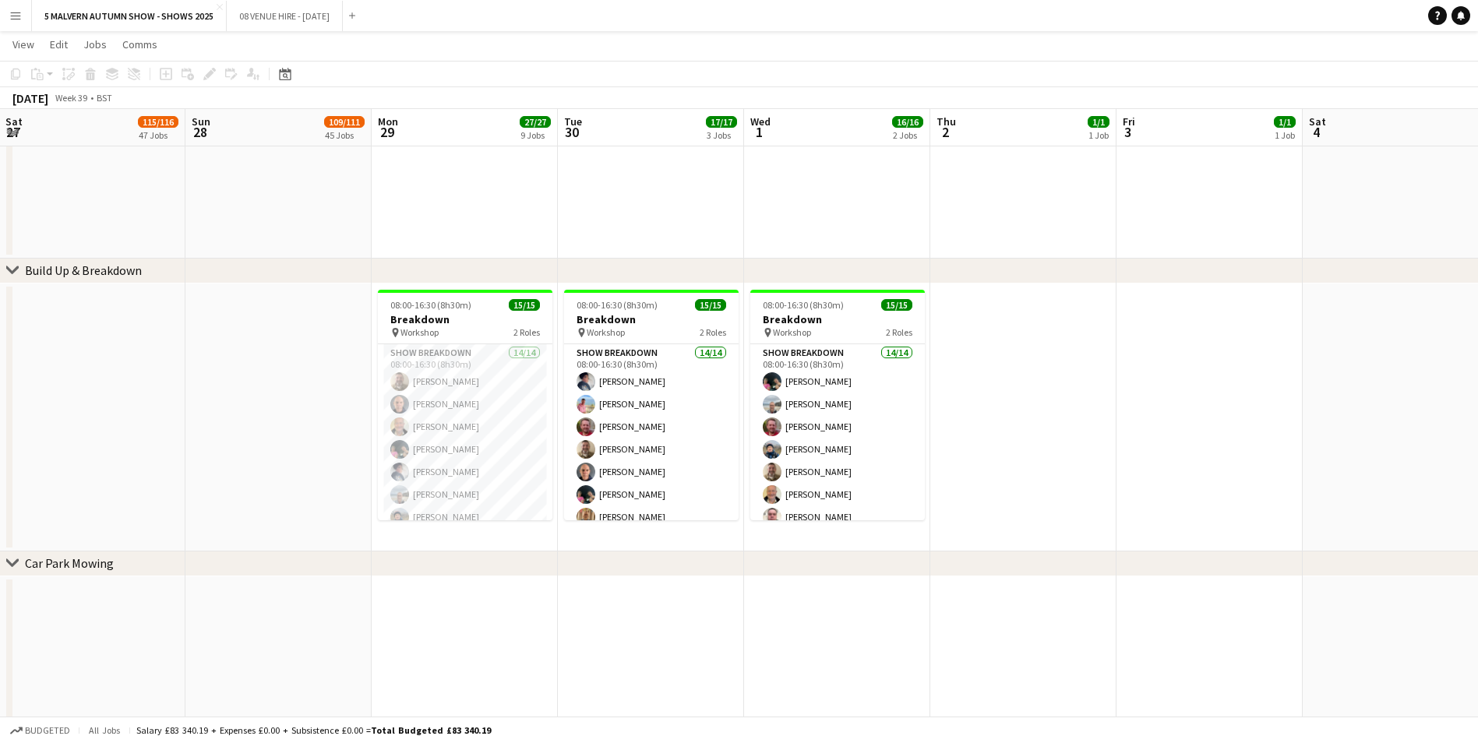
drag, startPoint x: 958, startPoint y: 130, endPoint x: 213, endPoint y: 118, distance: 744.9
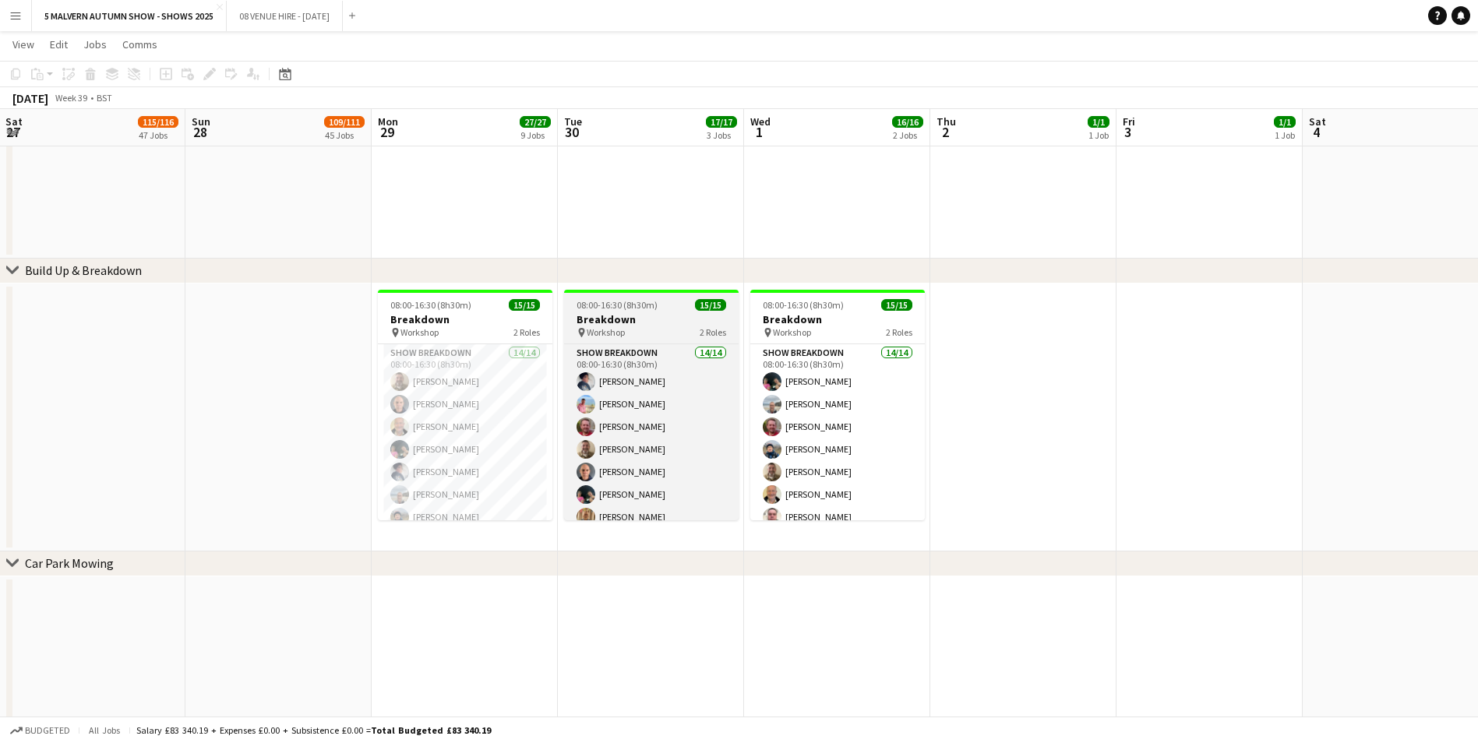
click at [653, 316] on h3 "Breakdown" at bounding box center [651, 319] width 175 height 14
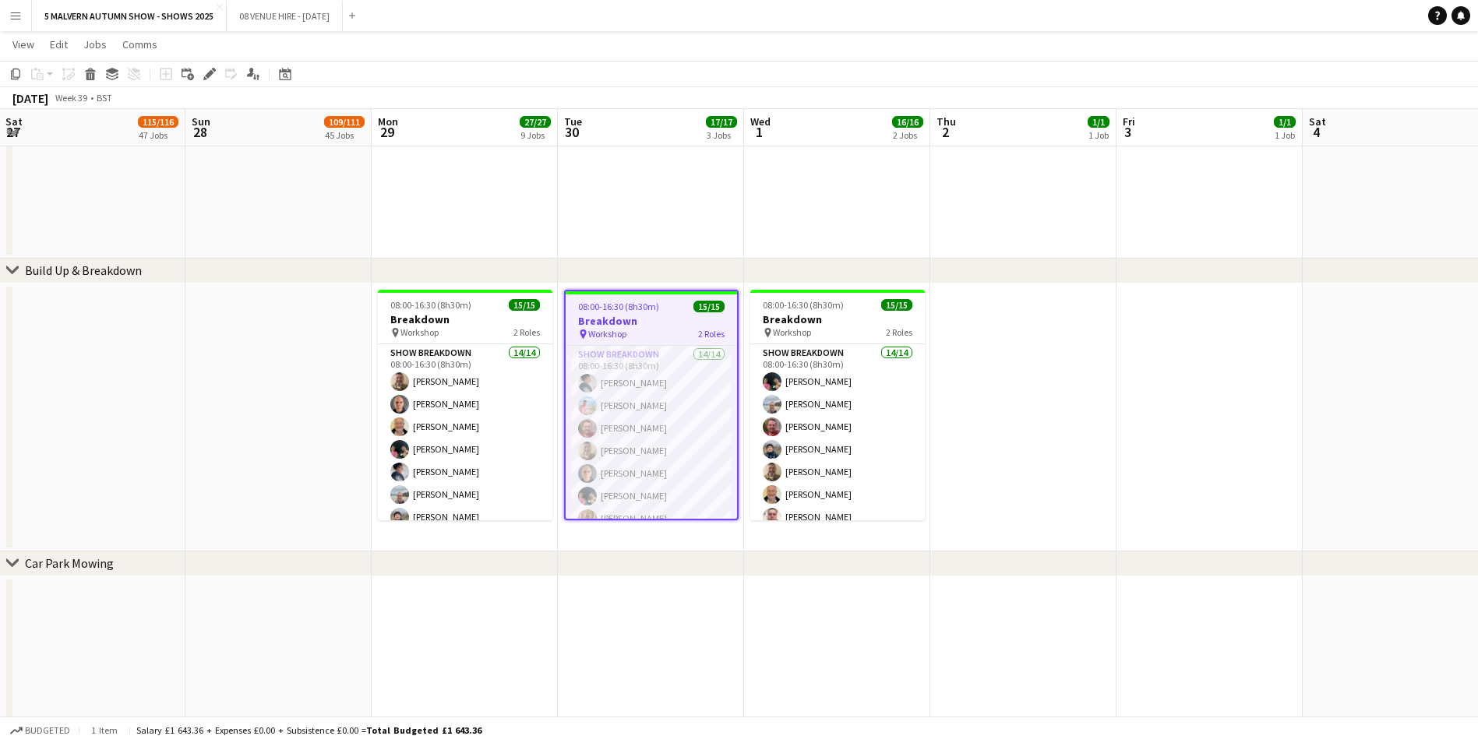
click at [990, 462] on app-date-cell at bounding box center [1209, 418] width 186 height 268
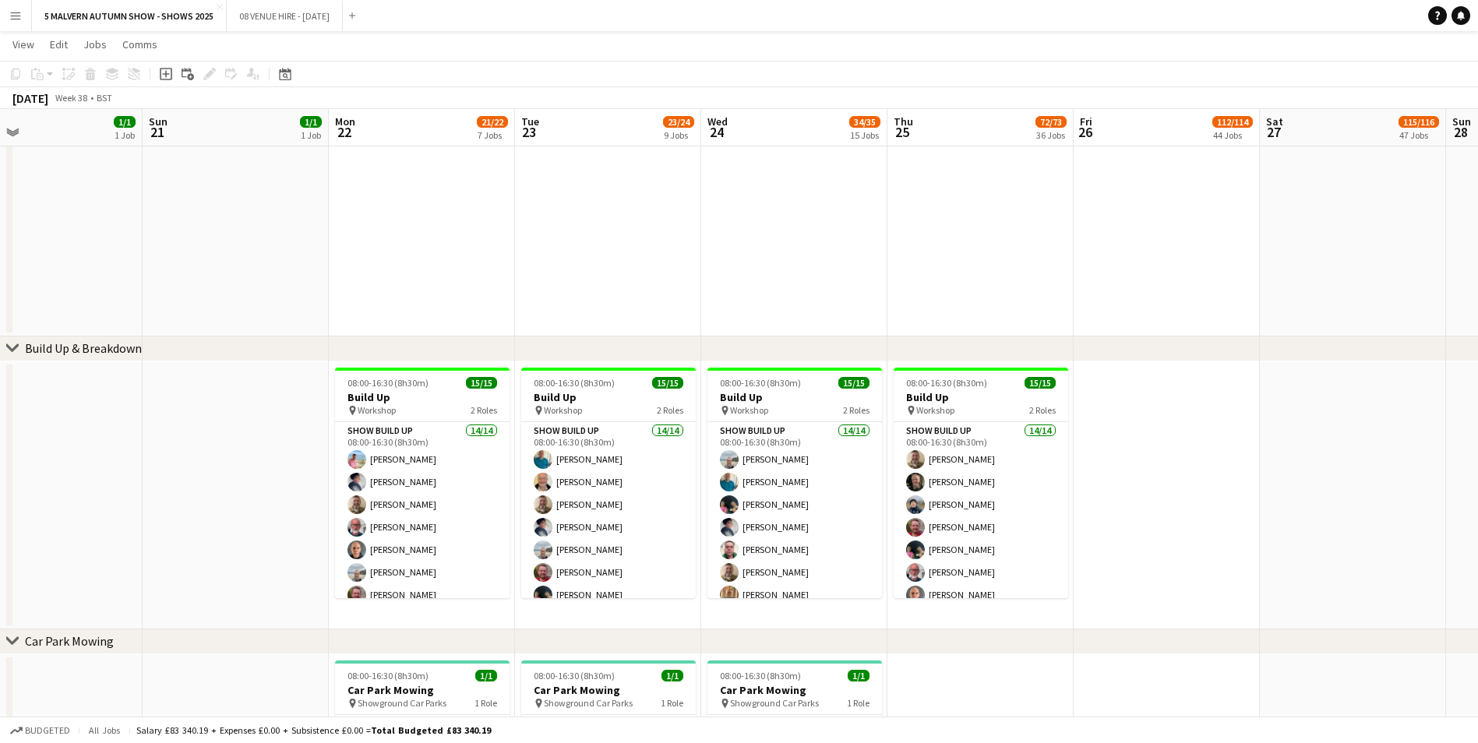
scroll to position [0, 494]
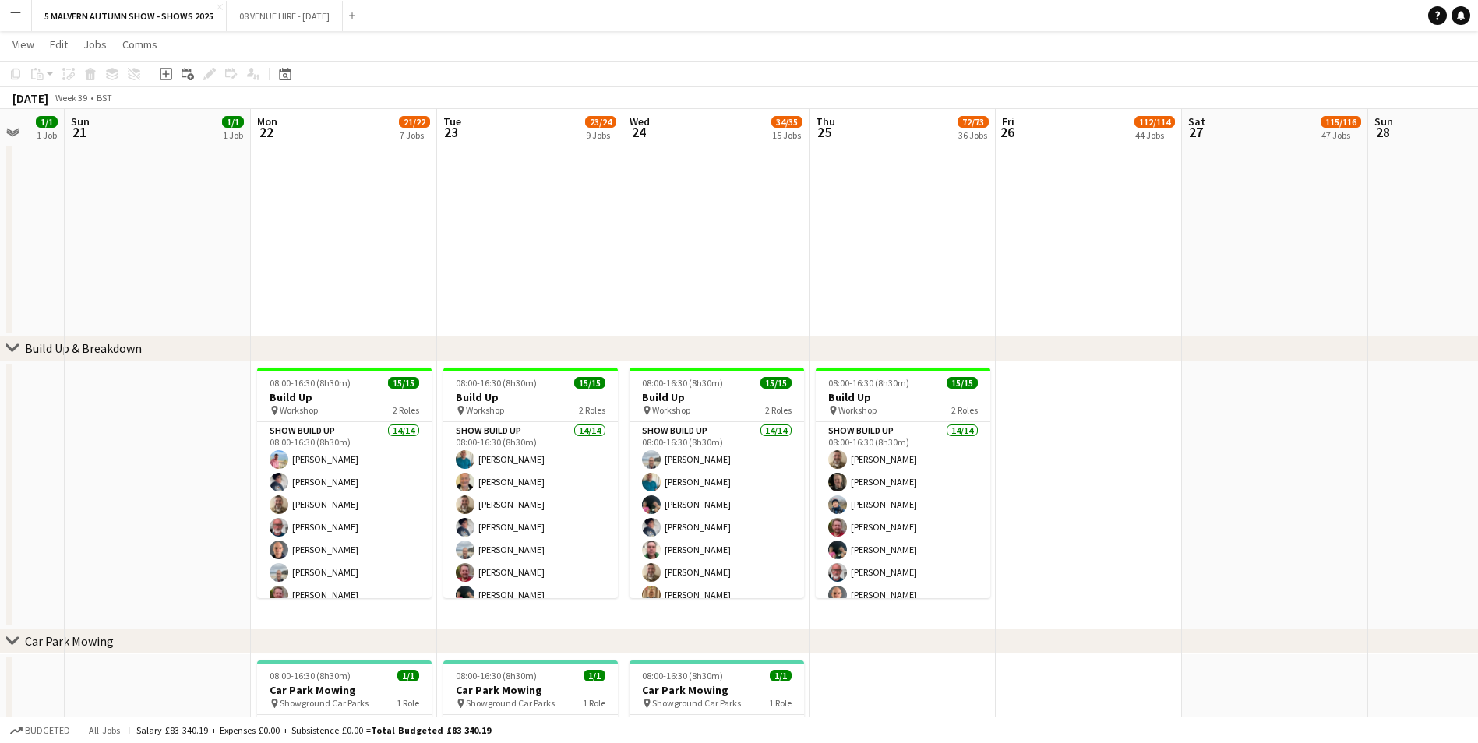
drag, startPoint x: 279, startPoint y: 132, endPoint x: 1594, endPoint y: 199, distance: 1316.8
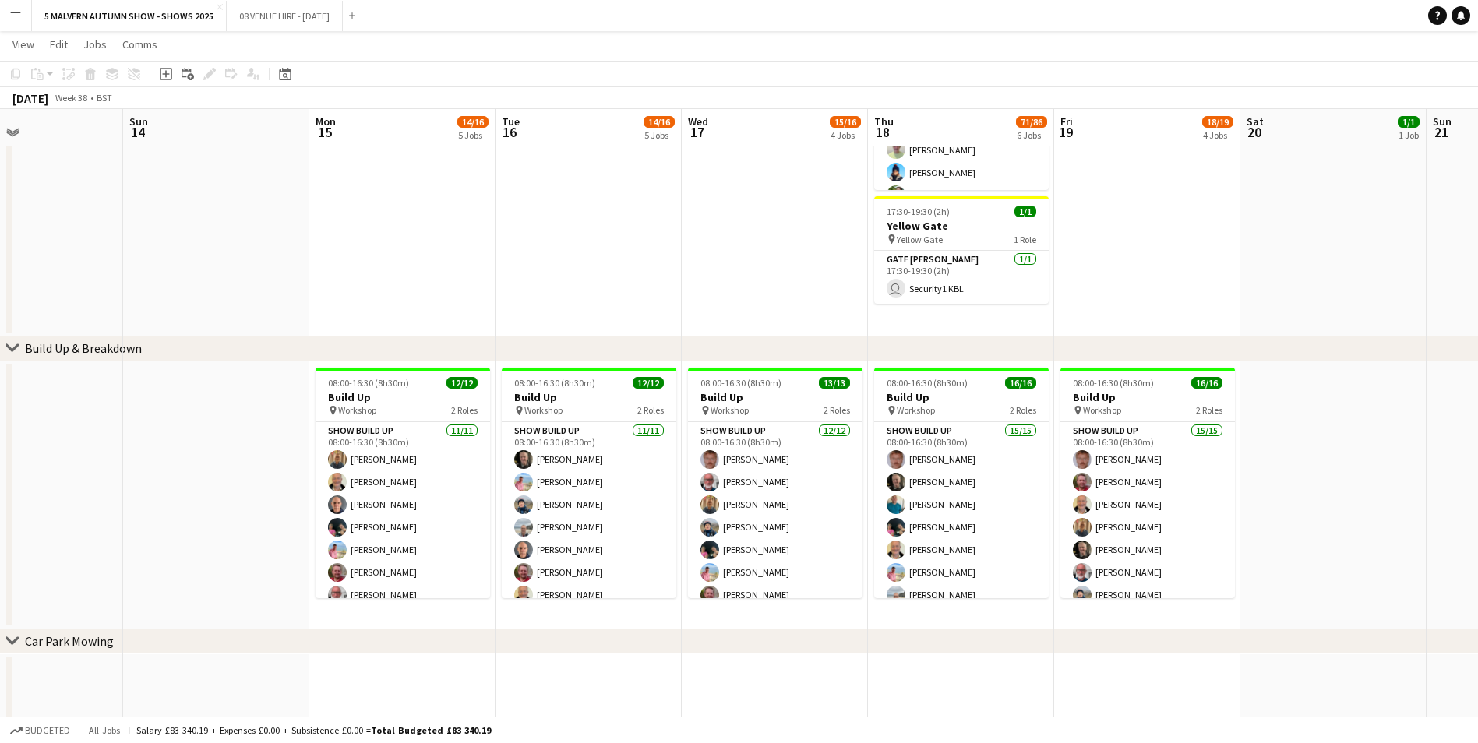
scroll to position [0, 434]
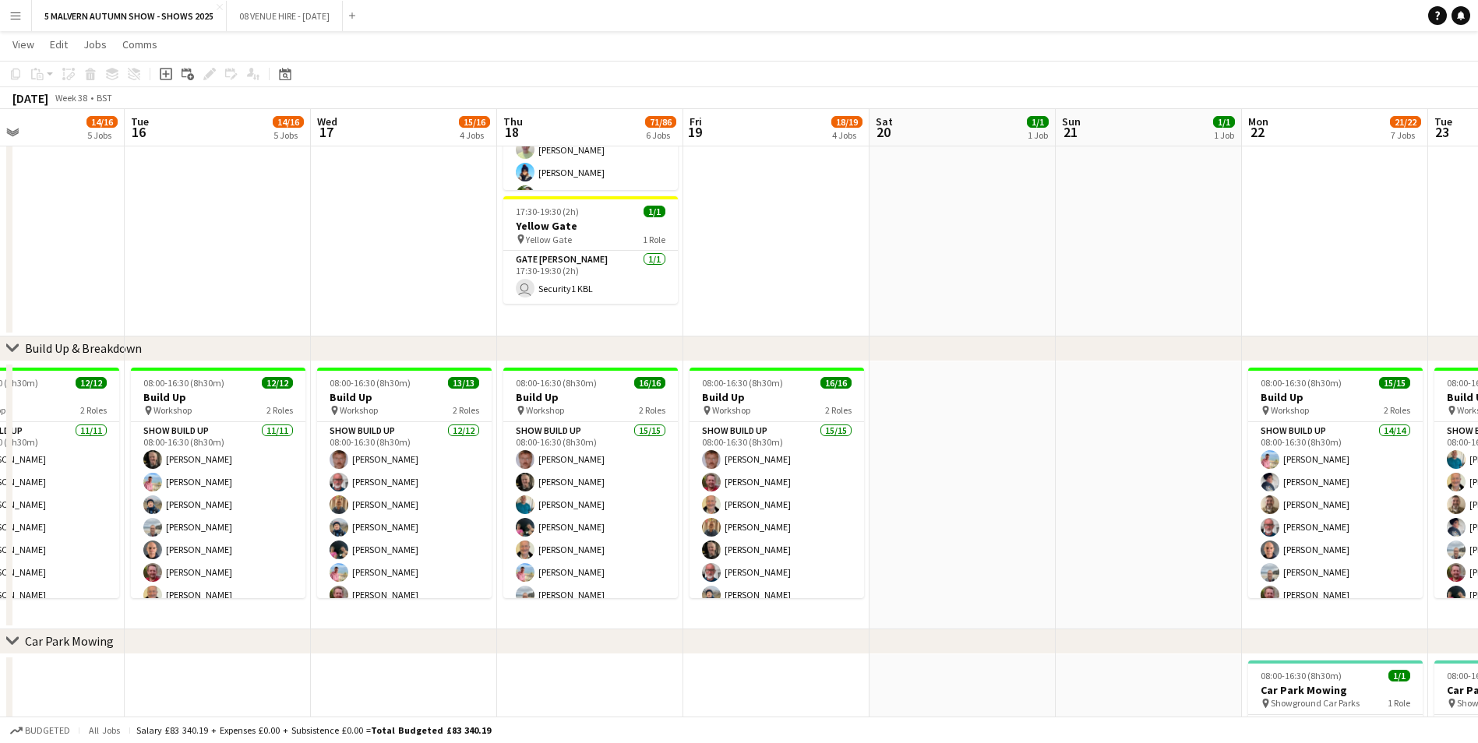
drag, startPoint x: 404, startPoint y: 134, endPoint x: 1709, endPoint y: 130, distance: 1304.9
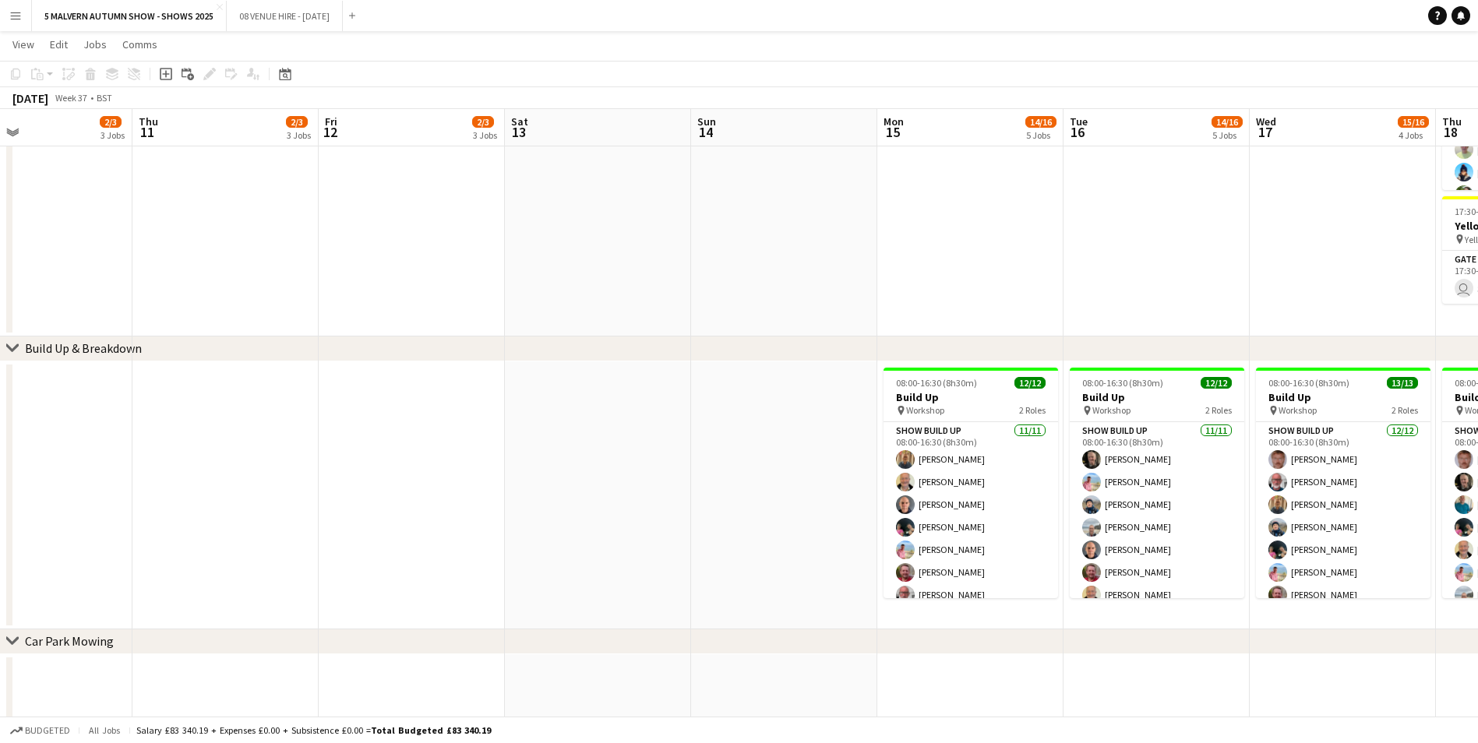
scroll to position [0, 349]
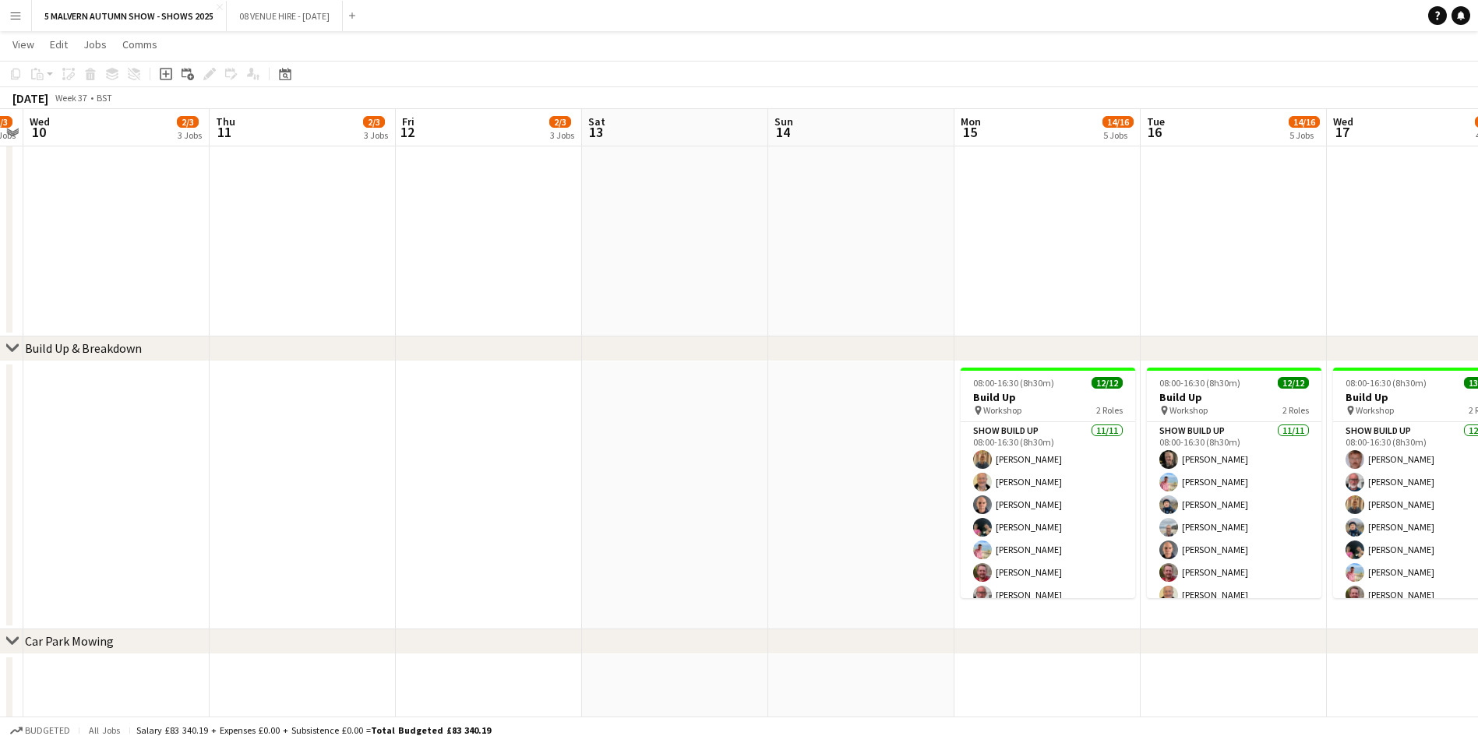
drag, startPoint x: 346, startPoint y: 127, endPoint x: 1362, endPoint y: 137, distance: 1015.9
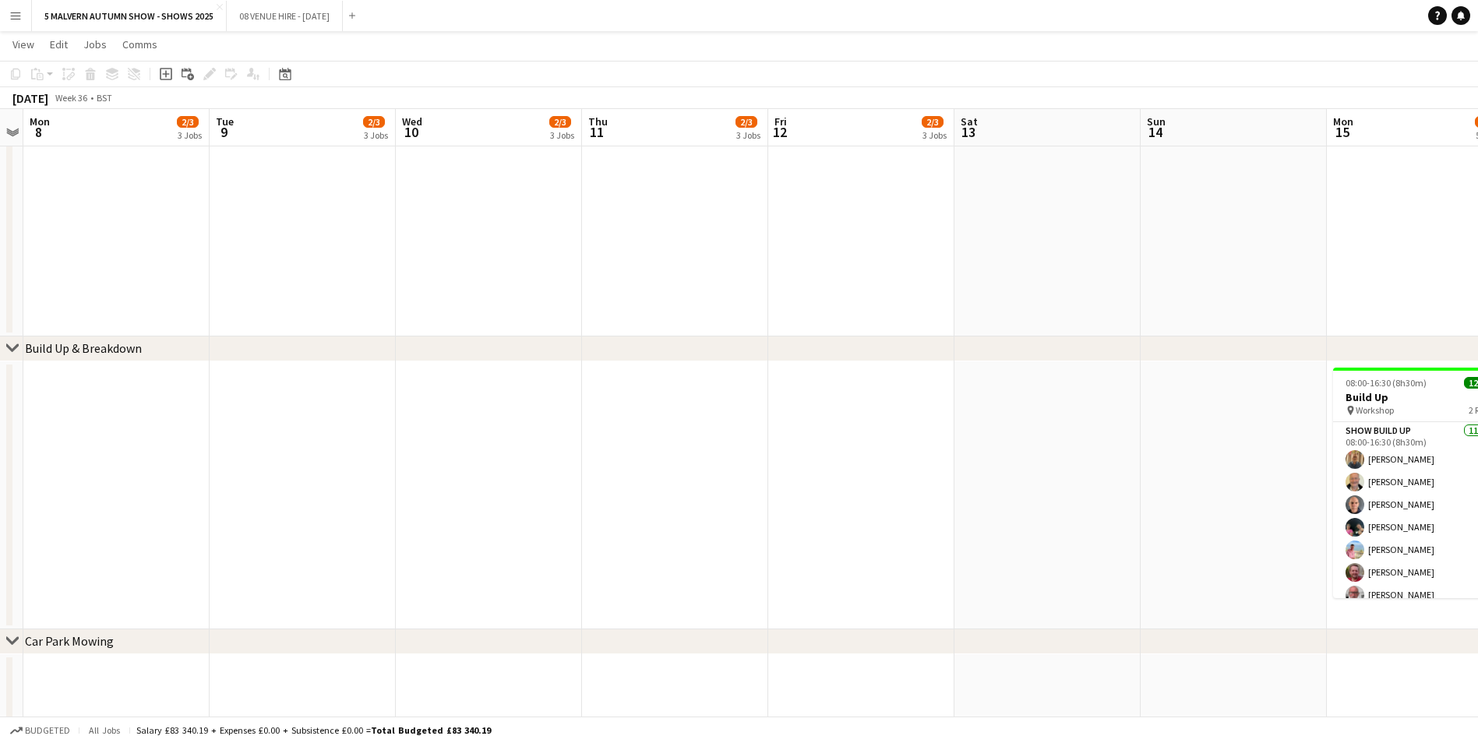
drag, startPoint x: 306, startPoint y: 135, endPoint x: 670, endPoint y: 151, distance: 364.2
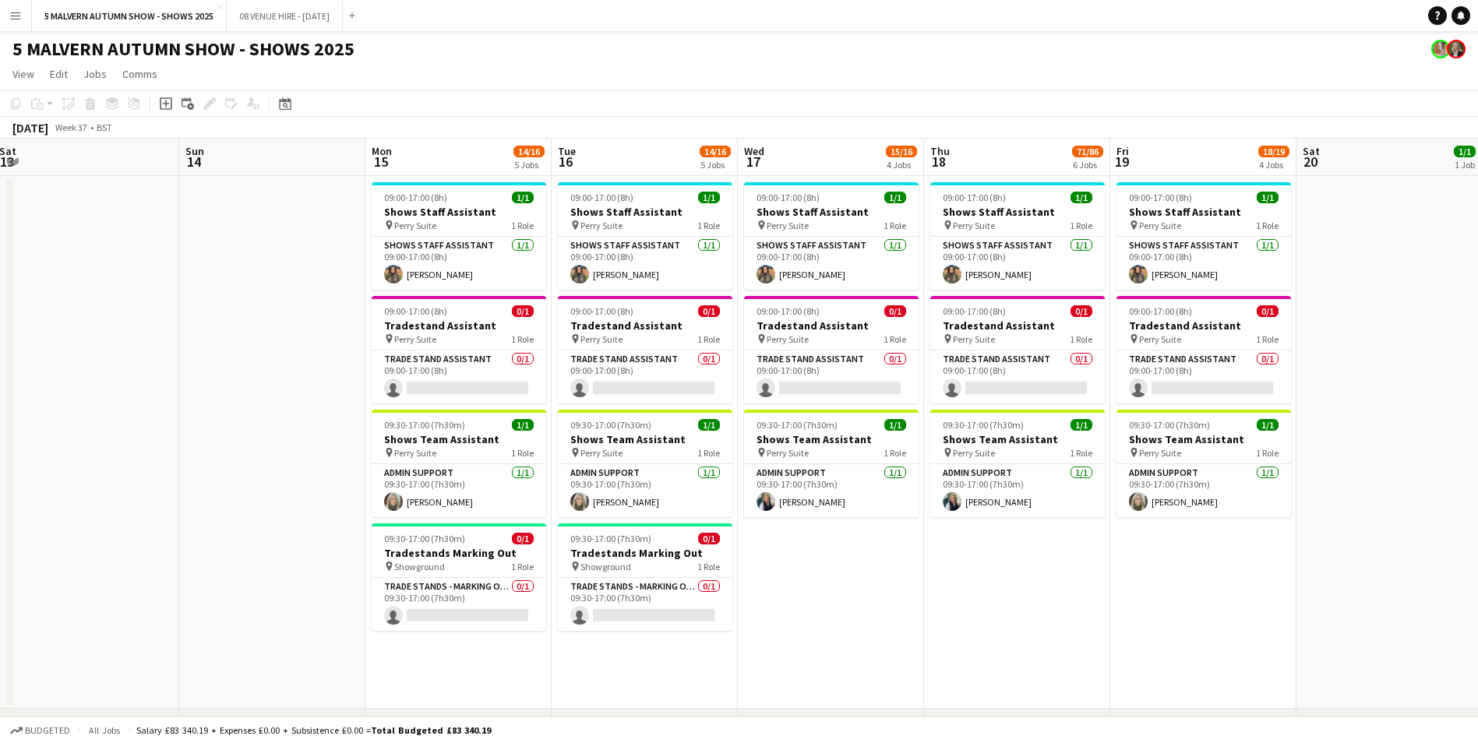
scroll to position [0, 589]
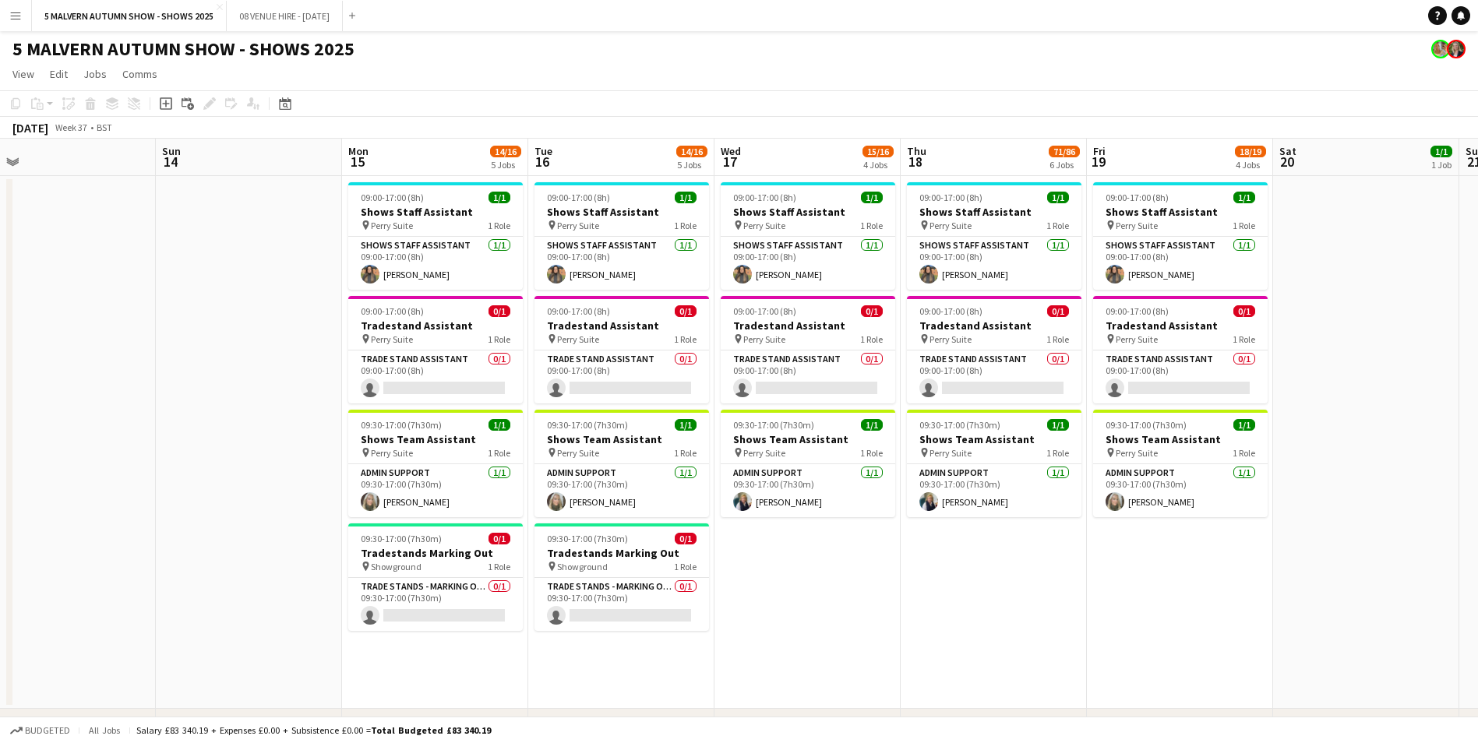
drag, startPoint x: 978, startPoint y: 163, endPoint x: -3, endPoint y: 208, distance: 981.9
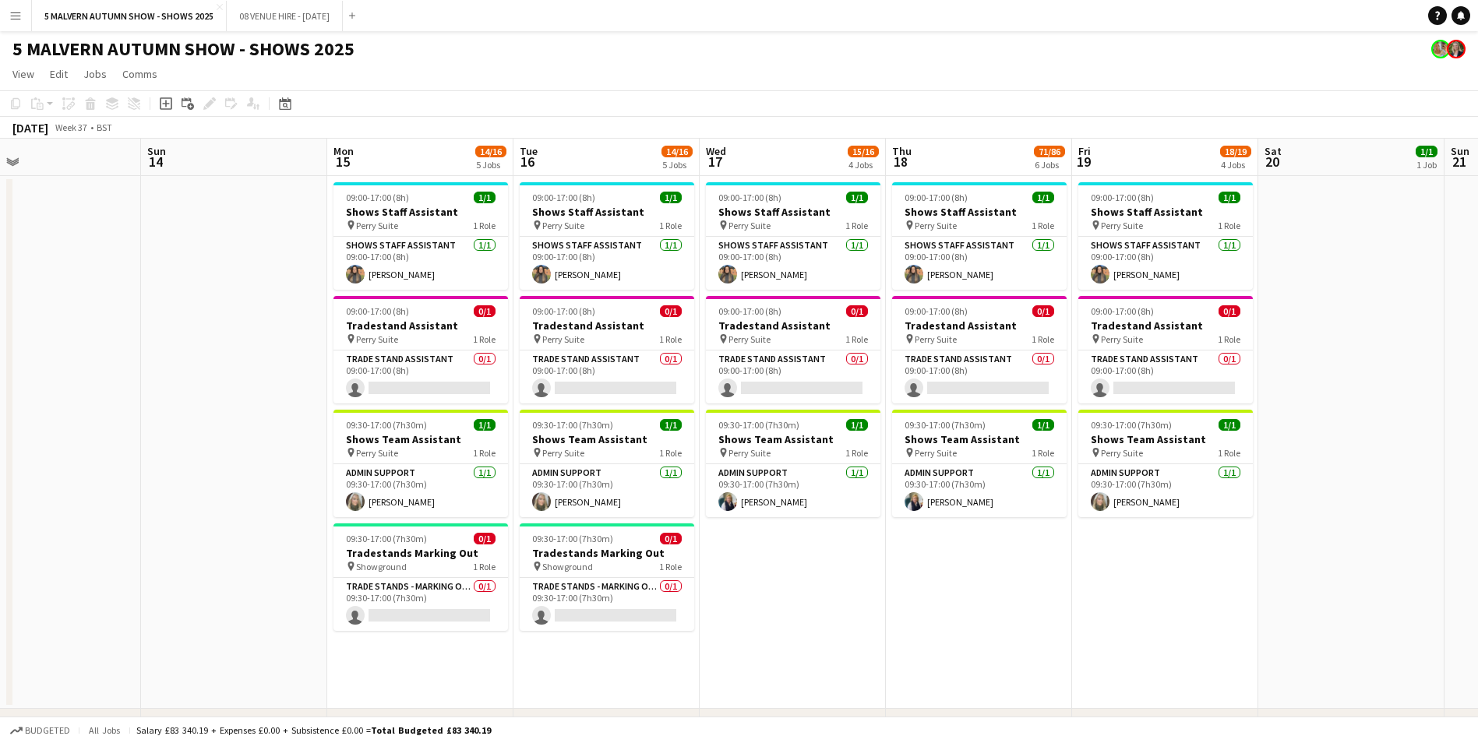
scroll to position [0, 608]
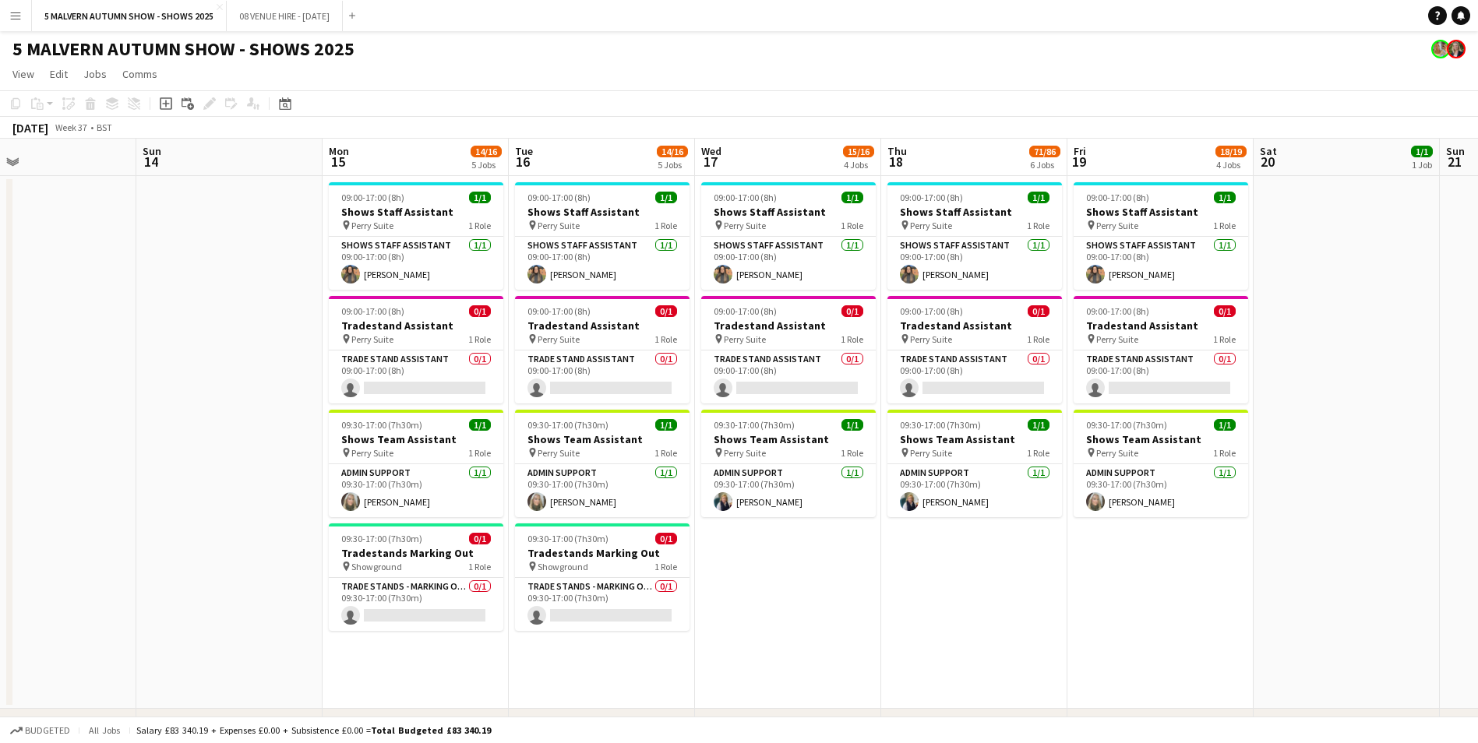
drag, startPoint x: 680, startPoint y: 152, endPoint x: 661, endPoint y: 161, distance: 21.6
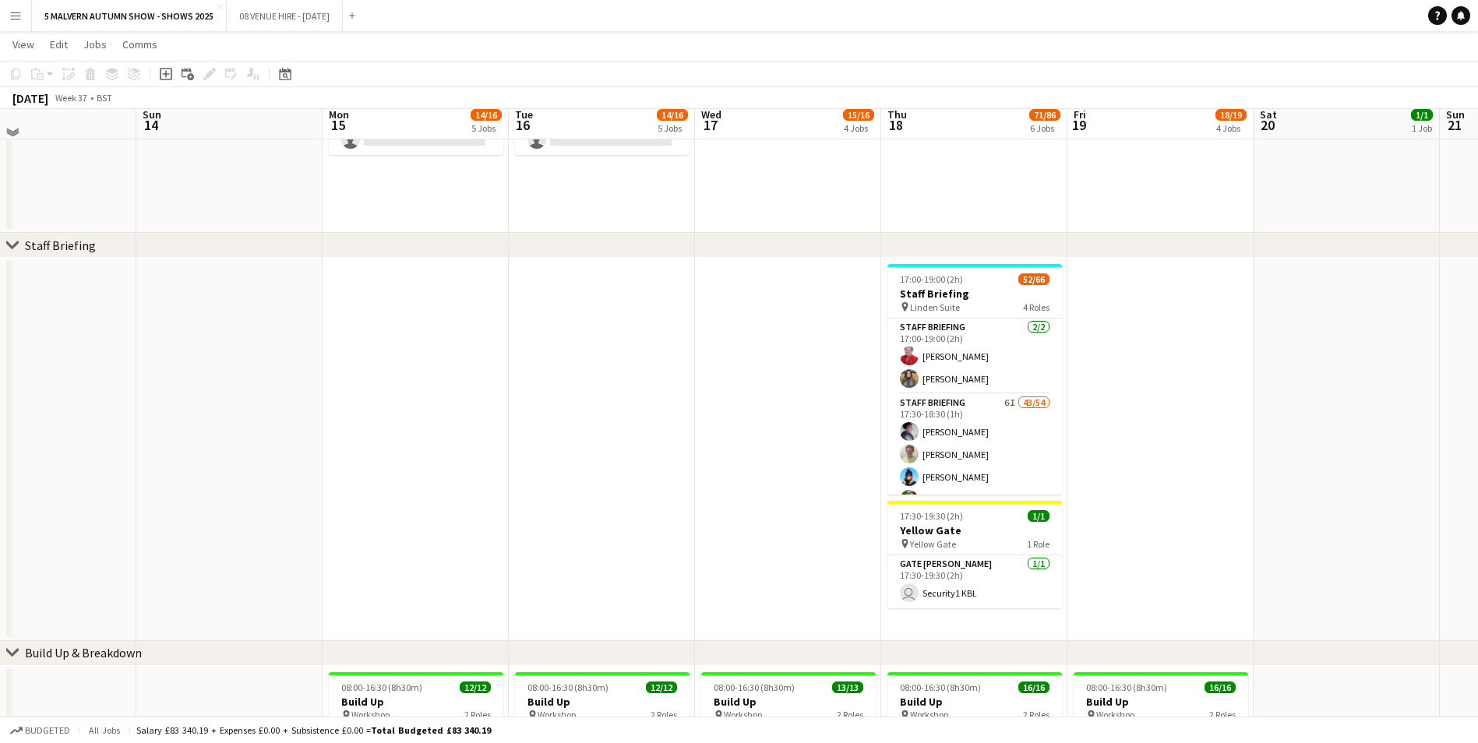
scroll to position [467, 0]
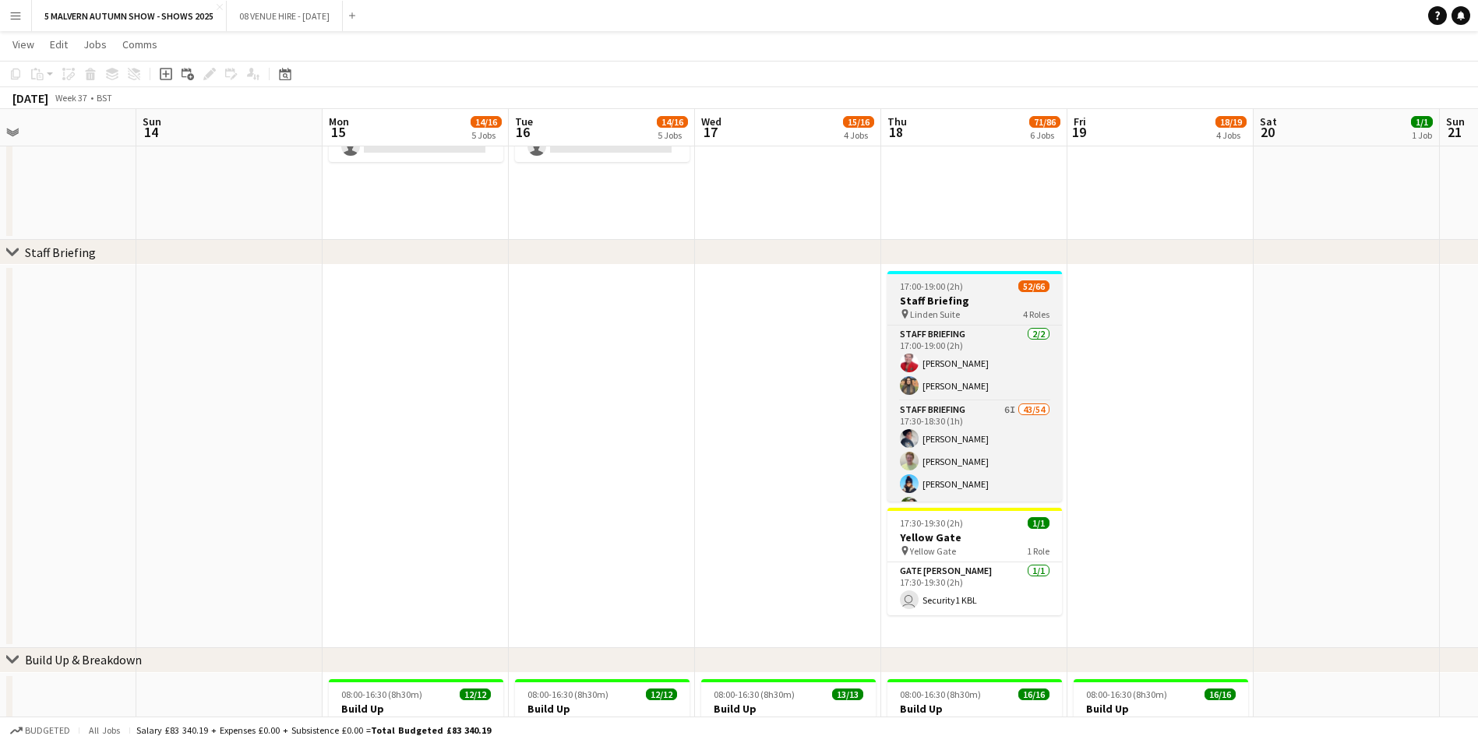
click at [990, 305] on h3 "Staff Briefing" at bounding box center [974, 301] width 175 height 14
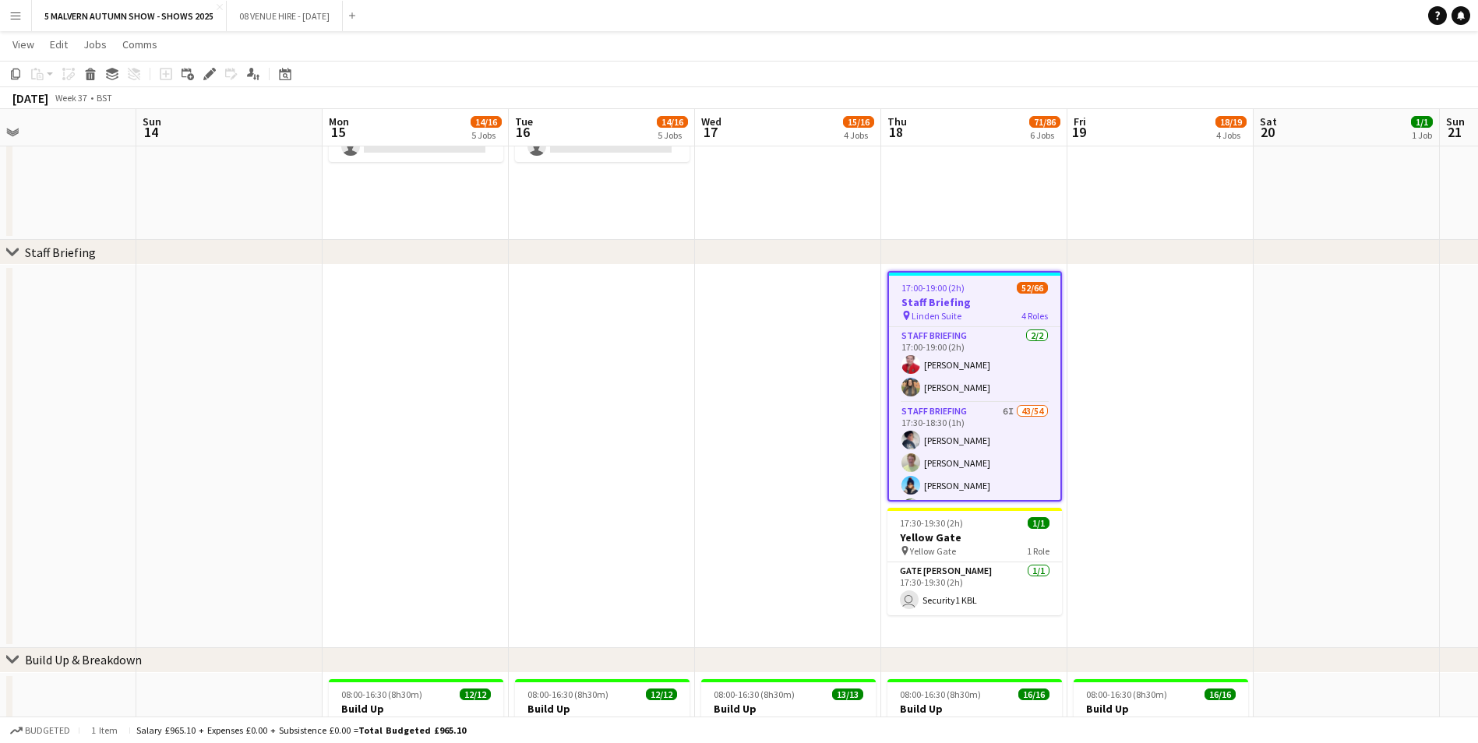
click at [989, 296] on h3 "Staff Briefing" at bounding box center [974, 302] width 171 height 14
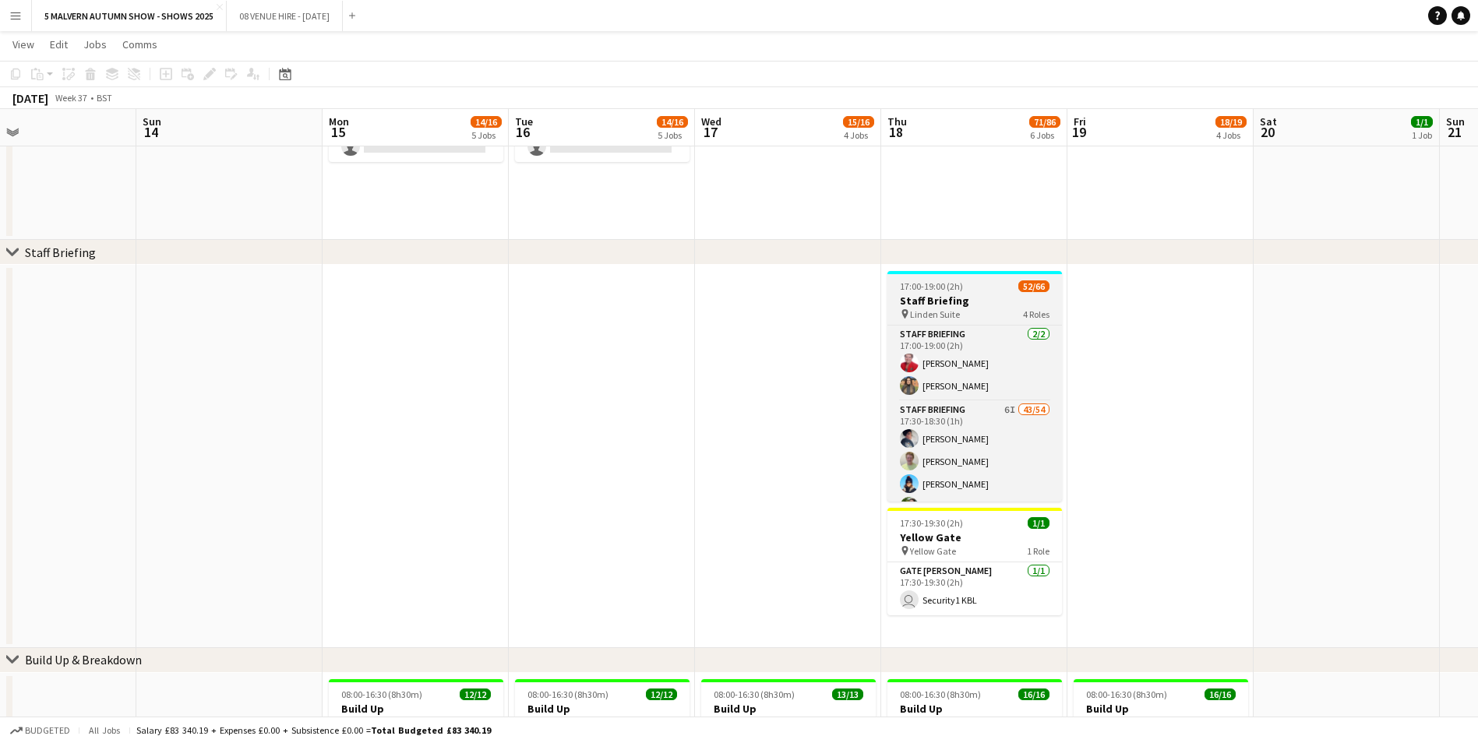
click at [989, 296] on h3 "Staff Briefing" at bounding box center [974, 301] width 175 height 14
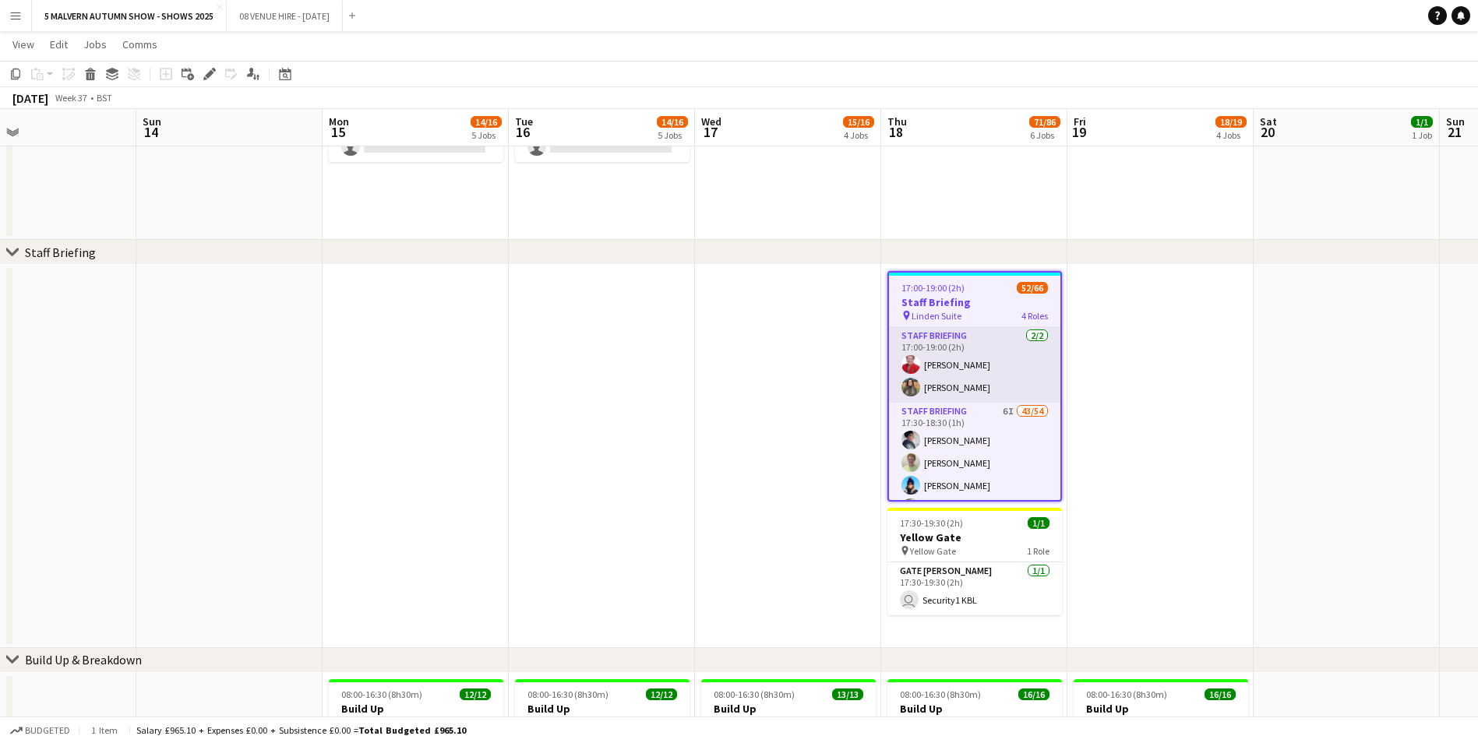
scroll to position [78, 0]
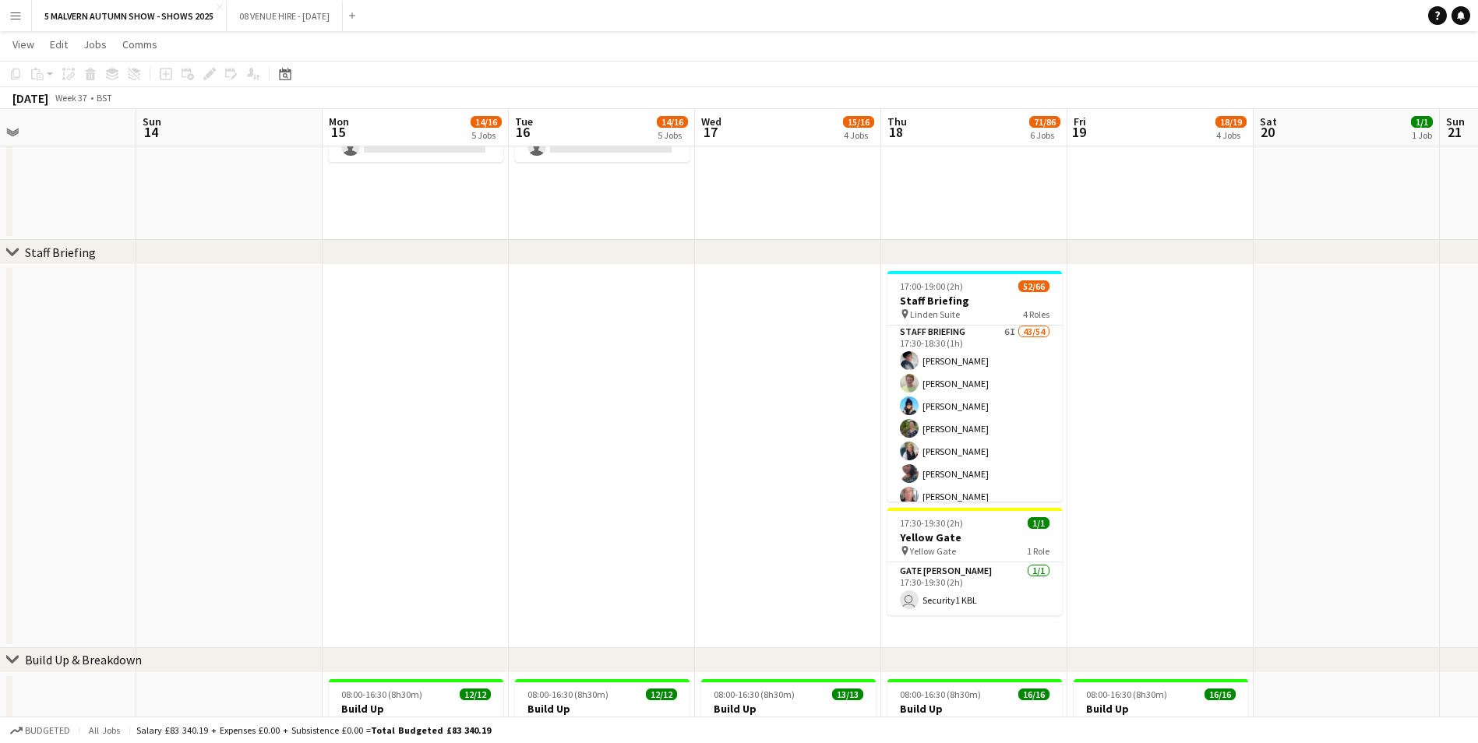
drag, startPoint x: 994, startPoint y: 383, endPoint x: 1077, endPoint y: 397, distance: 83.6
click at [990, 393] on app-date-cell at bounding box center [1160, 456] width 186 height 383
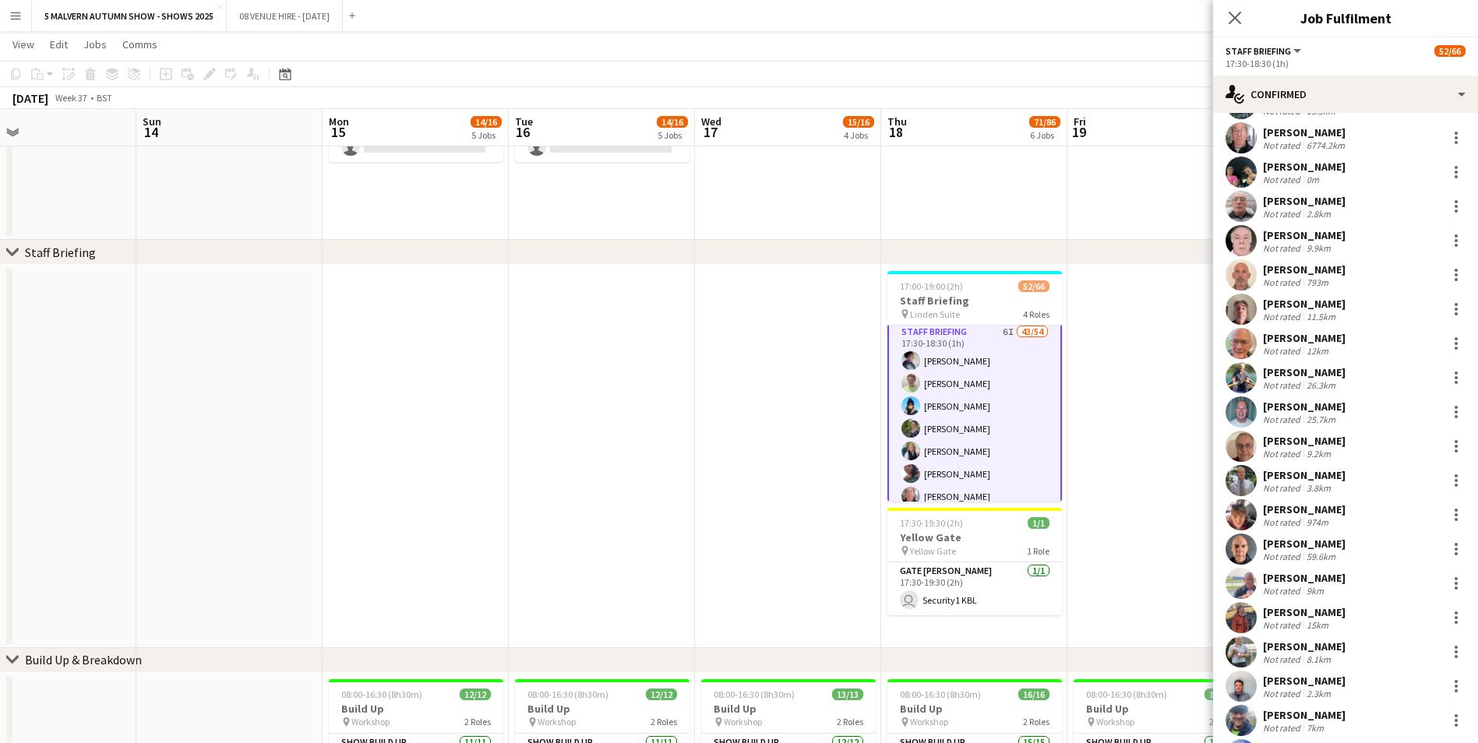
scroll to position [390, 0]
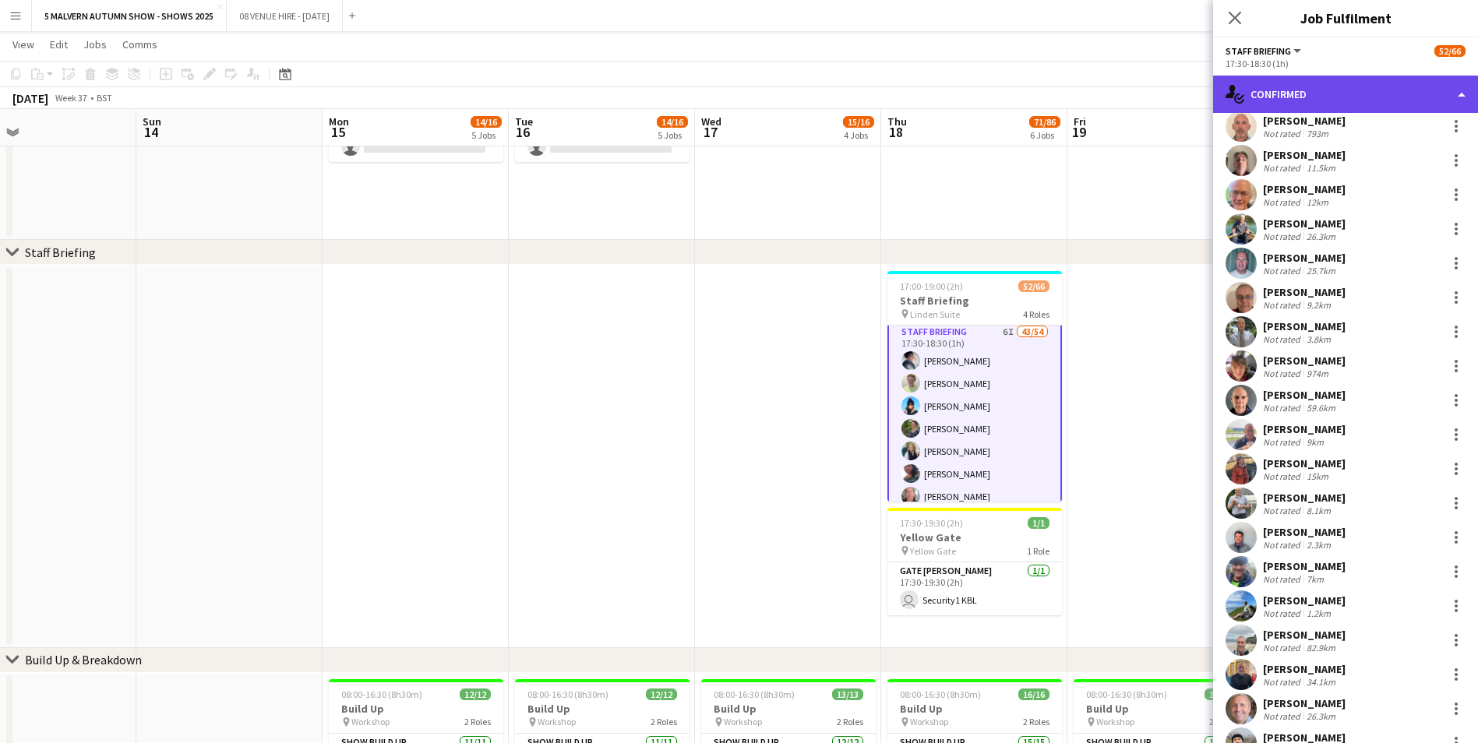
click at [990, 85] on div "single-neutral-actions-check-2 Confirmed" at bounding box center [1345, 94] width 265 height 37
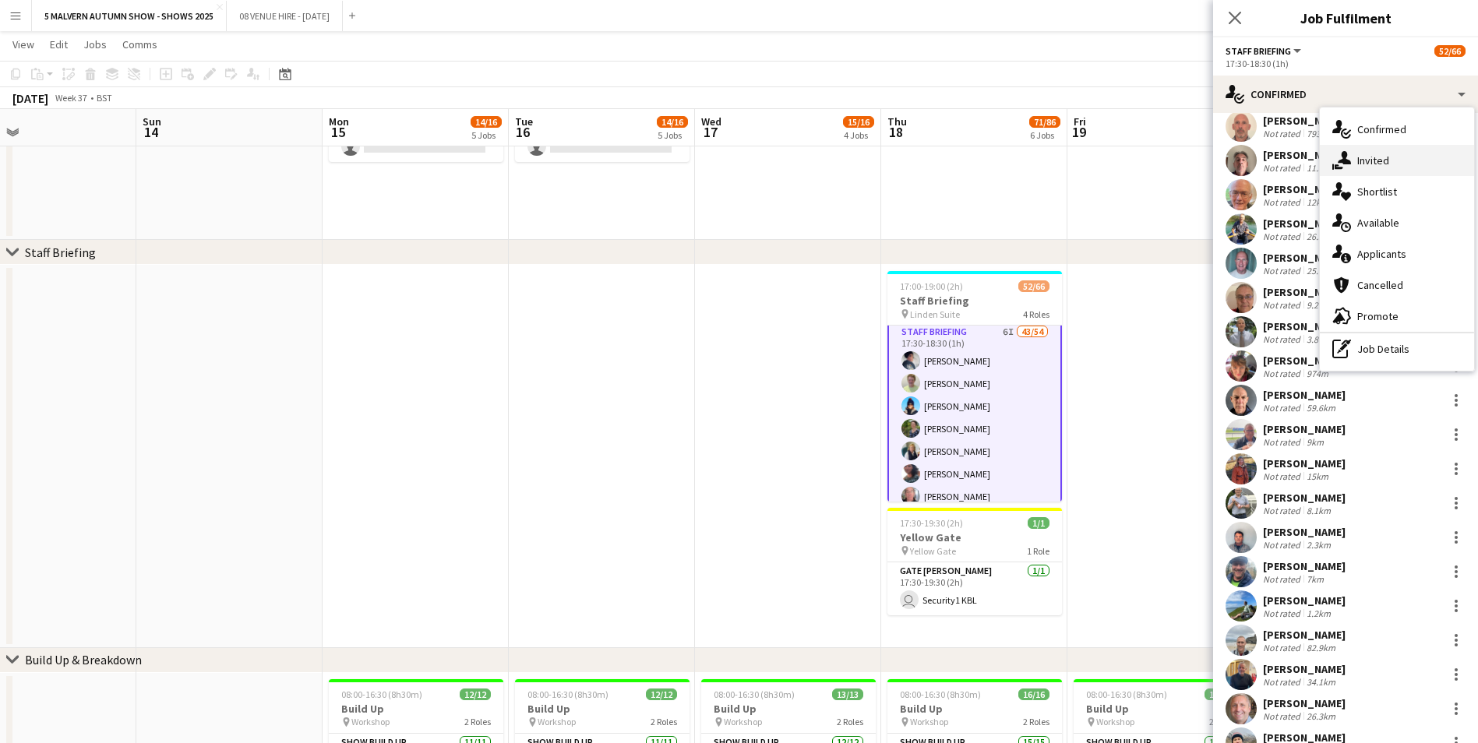
click at [990, 162] on div "single-neutral-actions-share-1 Invited" at bounding box center [1397, 160] width 154 height 31
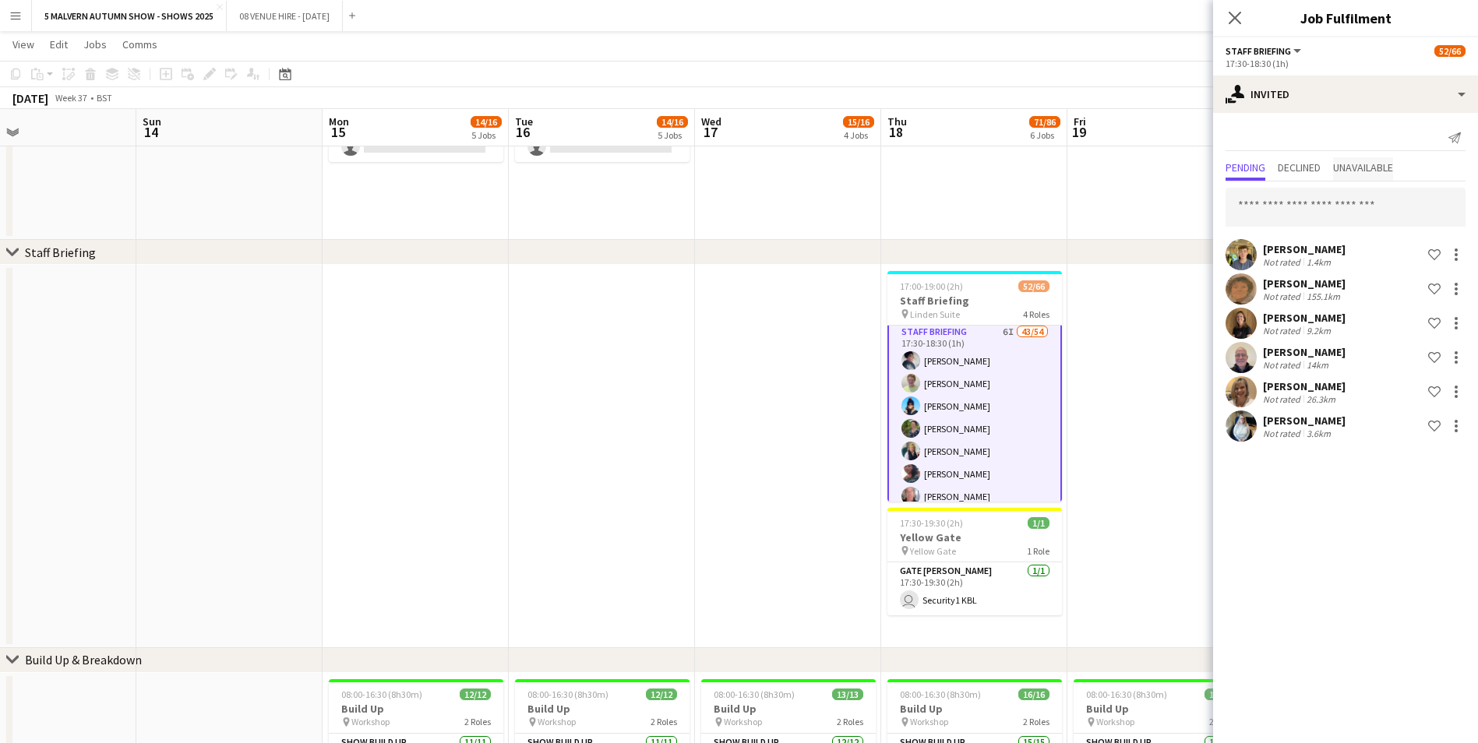
click at [990, 159] on span "Unavailable" at bounding box center [1363, 168] width 60 height 23
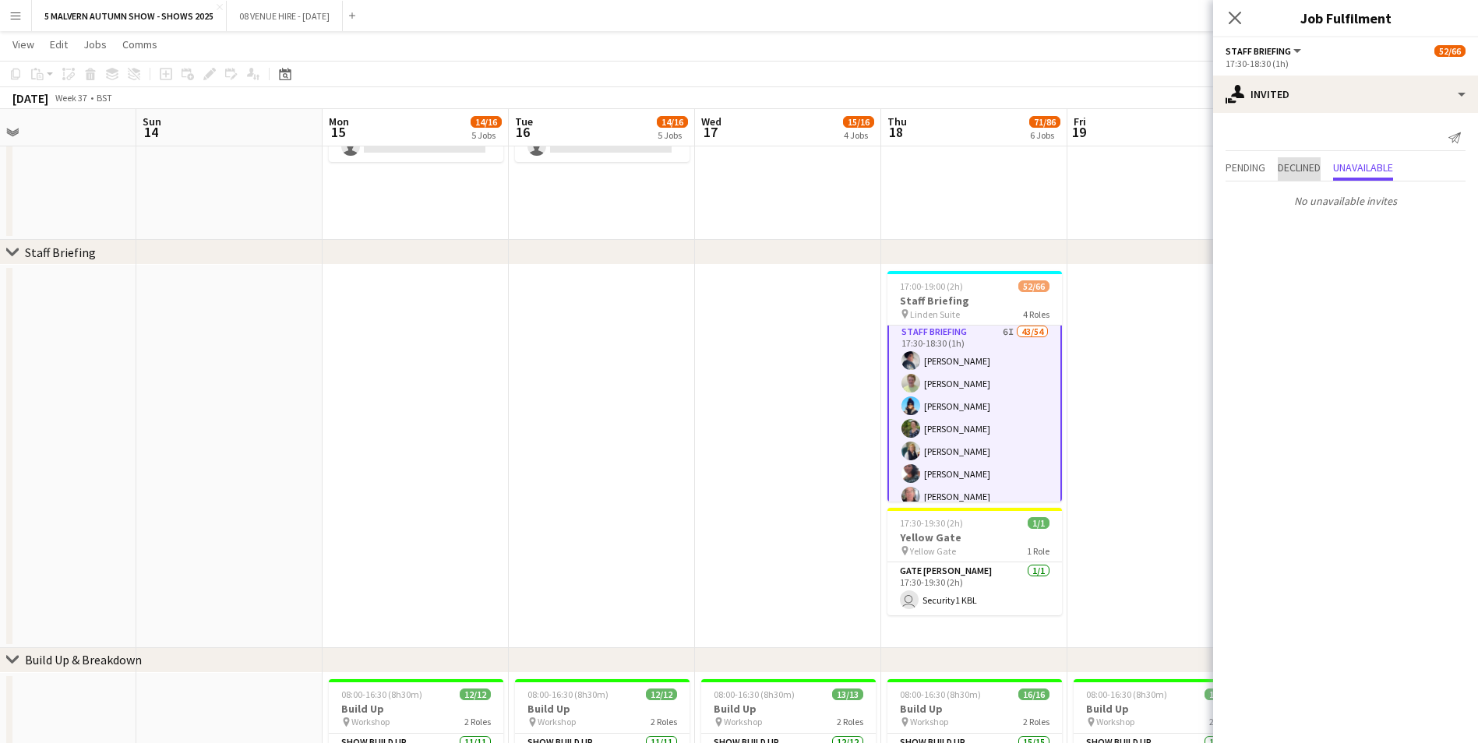
click at [990, 160] on span "Declined" at bounding box center [1299, 168] width 43 height 23
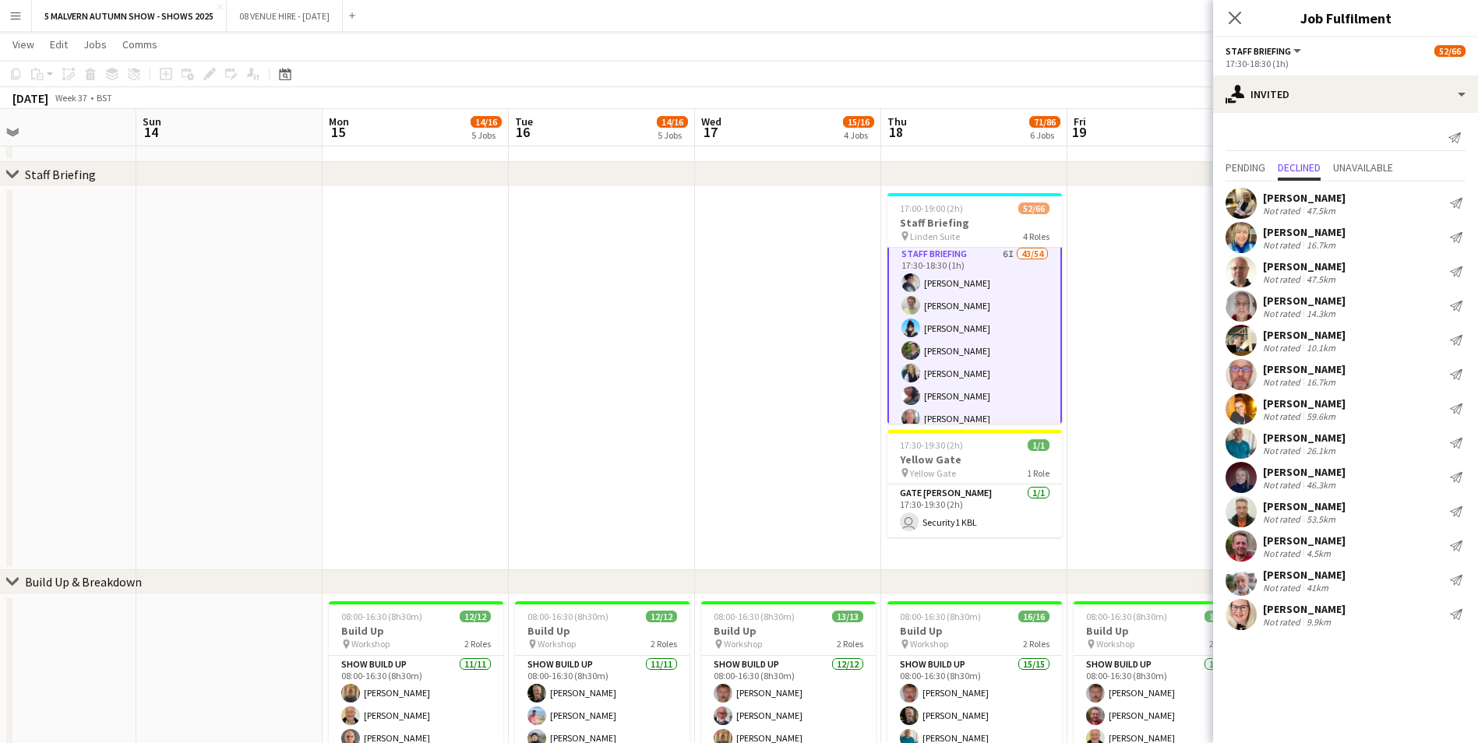
scroll to position [467, 0]
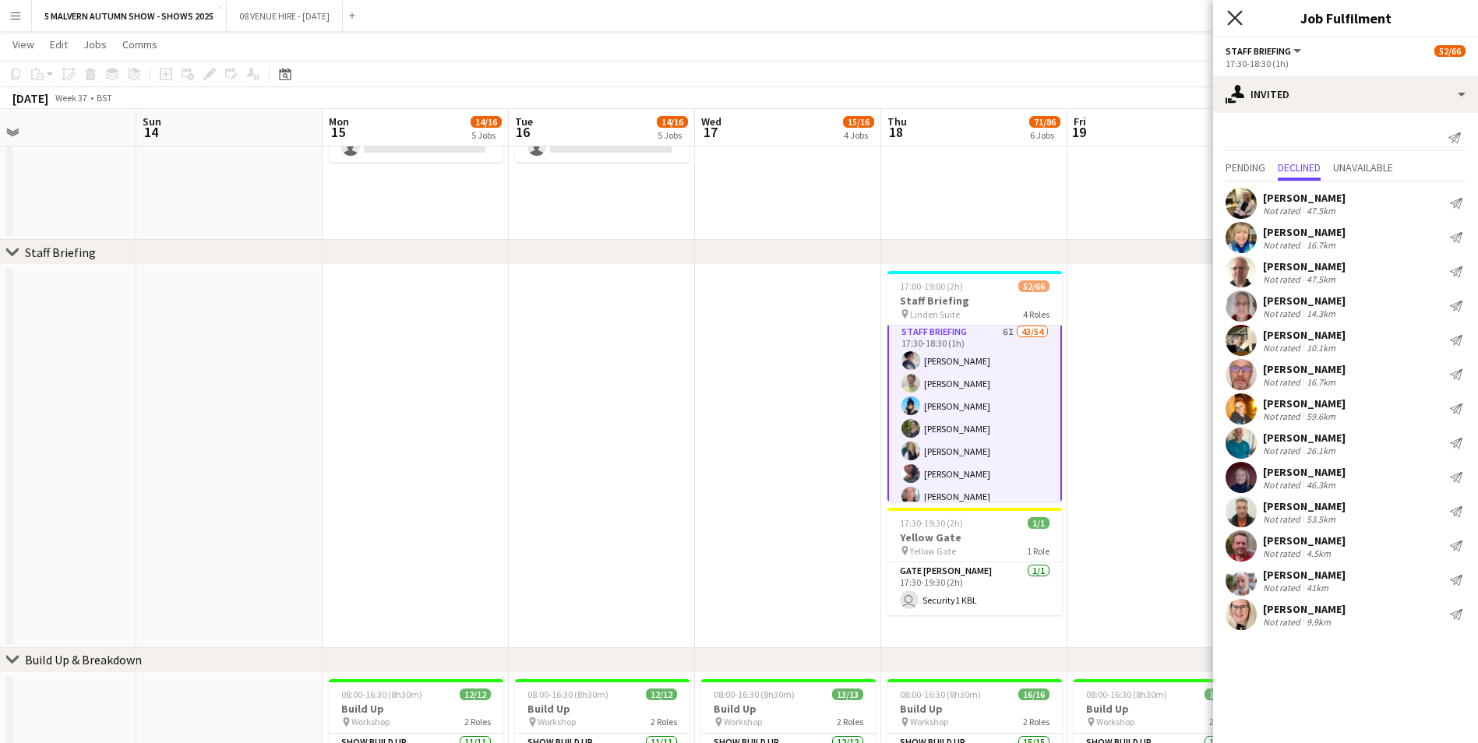
click at [990, 20] on icon "Close pop-in" at bounding box center [1234, 17] width 15 height 15
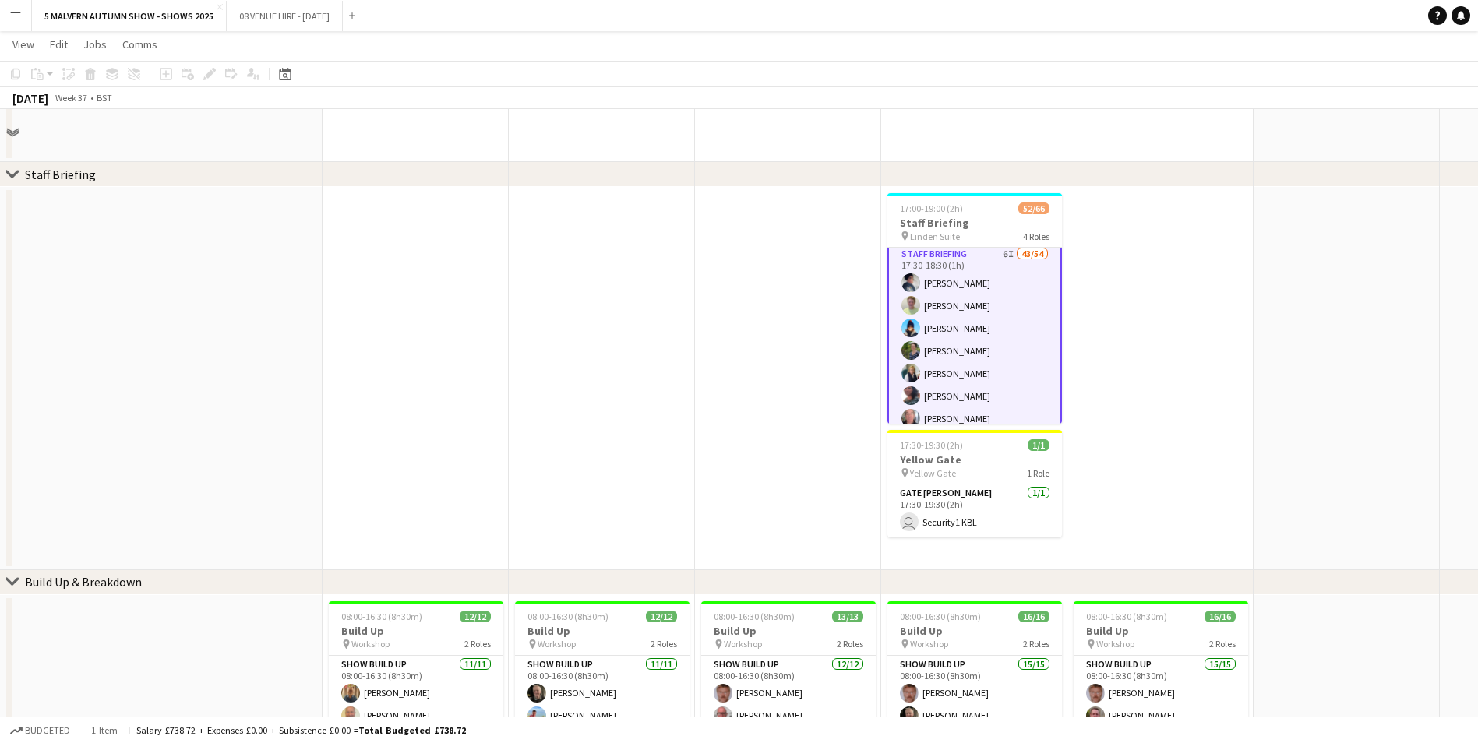
scroll to position [390, 0]
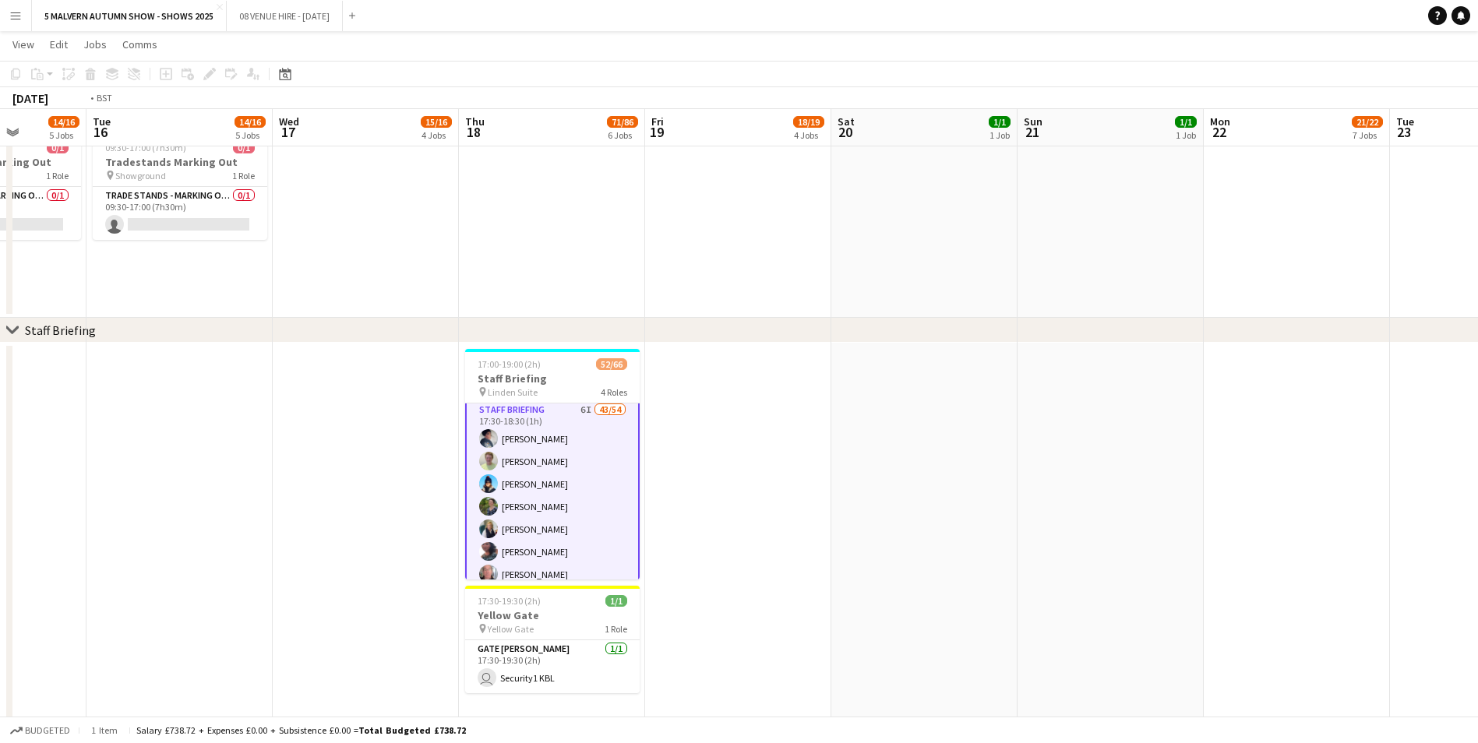
drag, startPoint x: 1108, startPoint y: 139, endPoint x: 686, endPoint y: 173, distance: 423.6
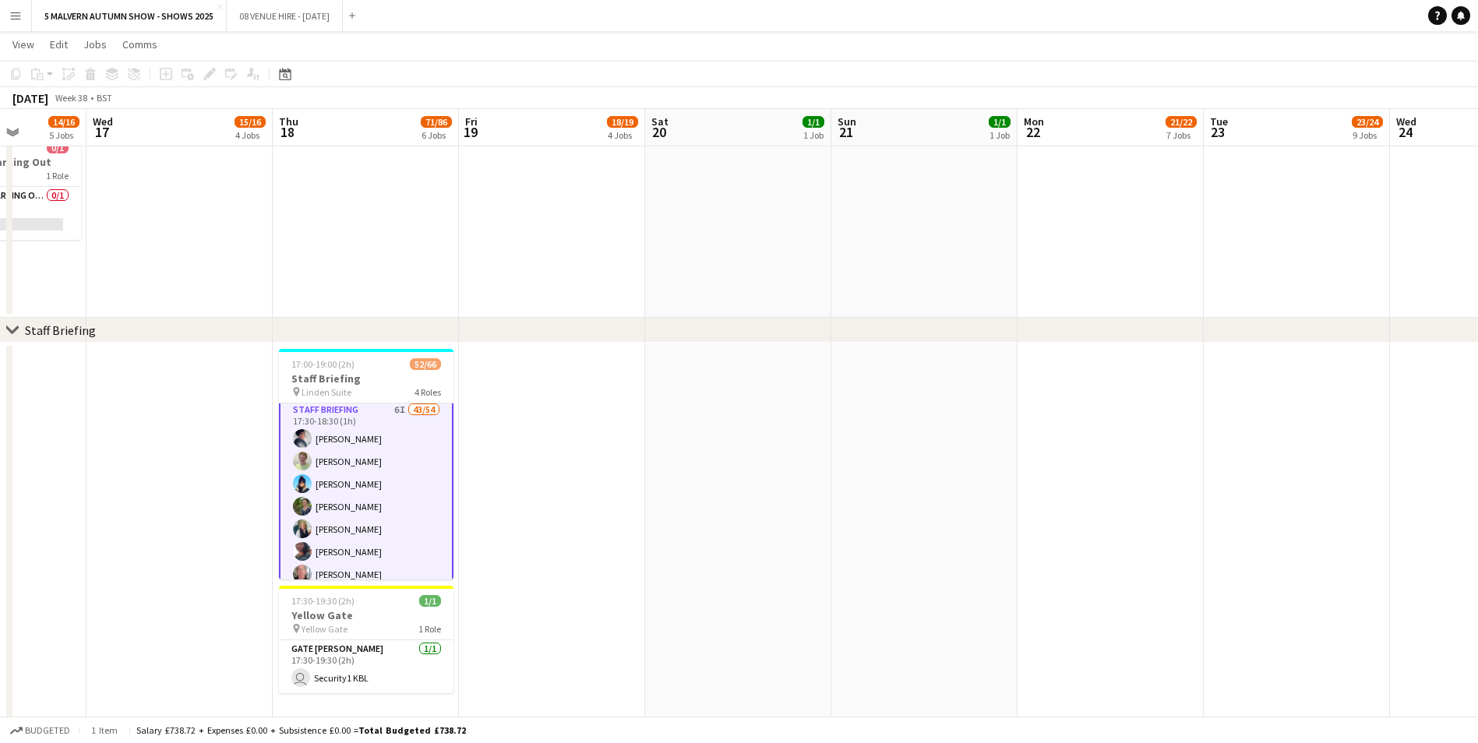
scroll to position [0, 472]
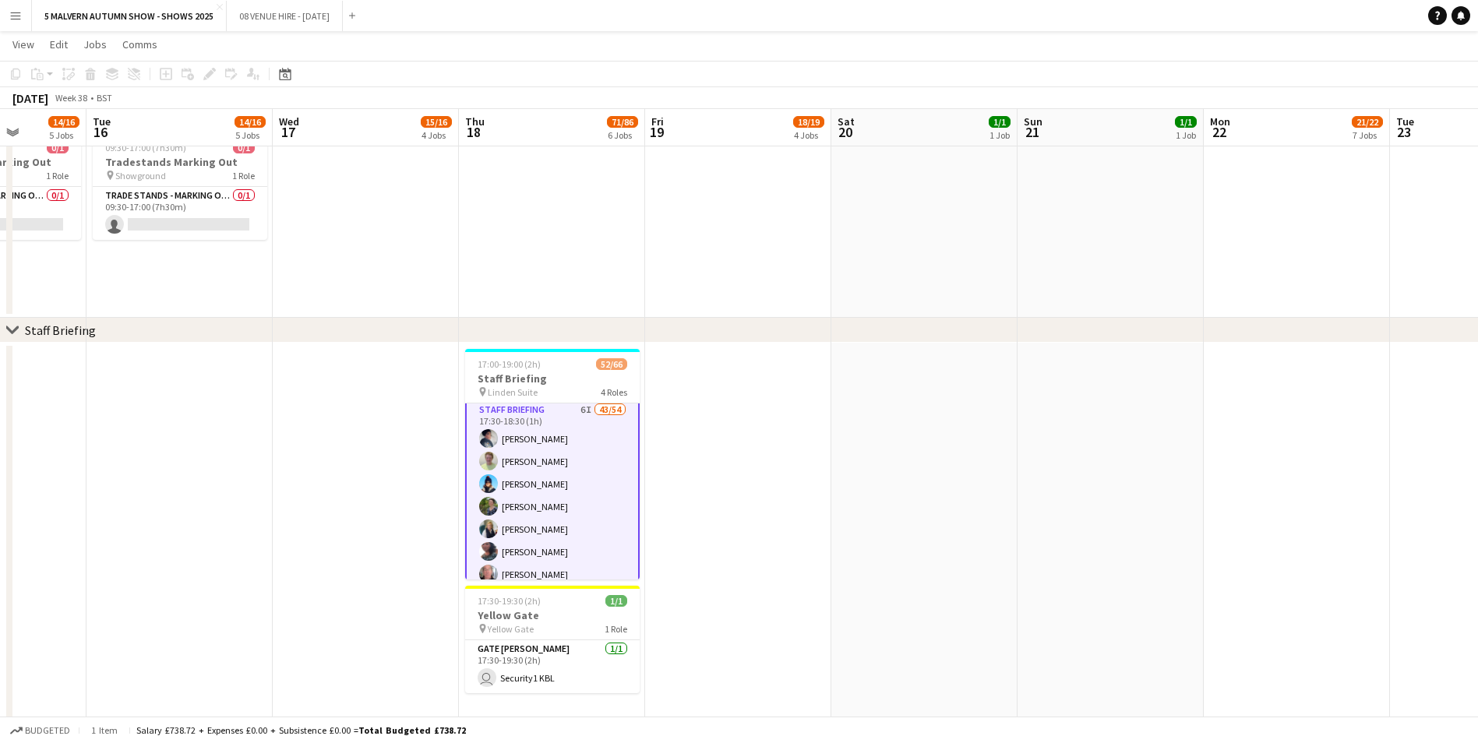
click at [759, 131] on app-board-header-date "Fri 19 18/19 4 Jobs" at bounding box center [738, 127] width 186 height 37
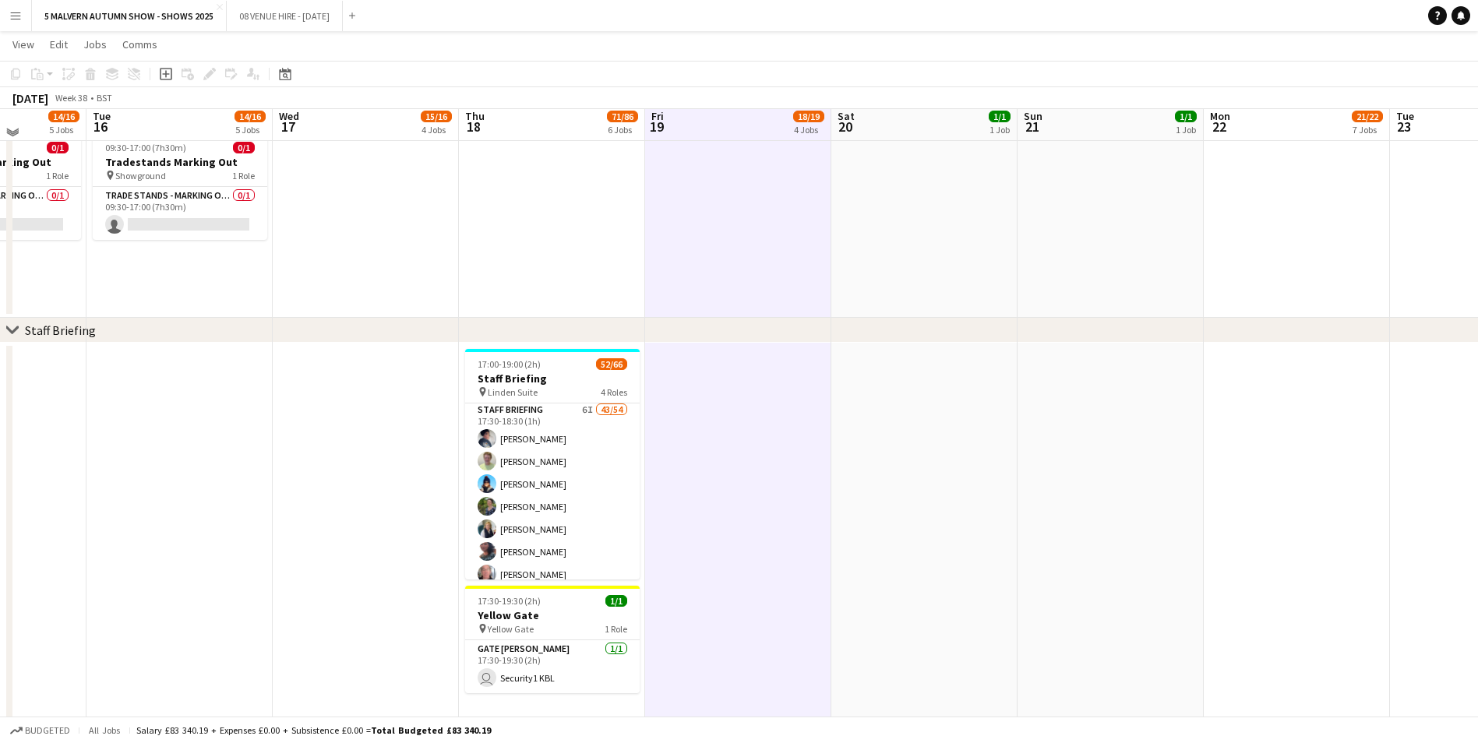
scroll to position [78, 0]
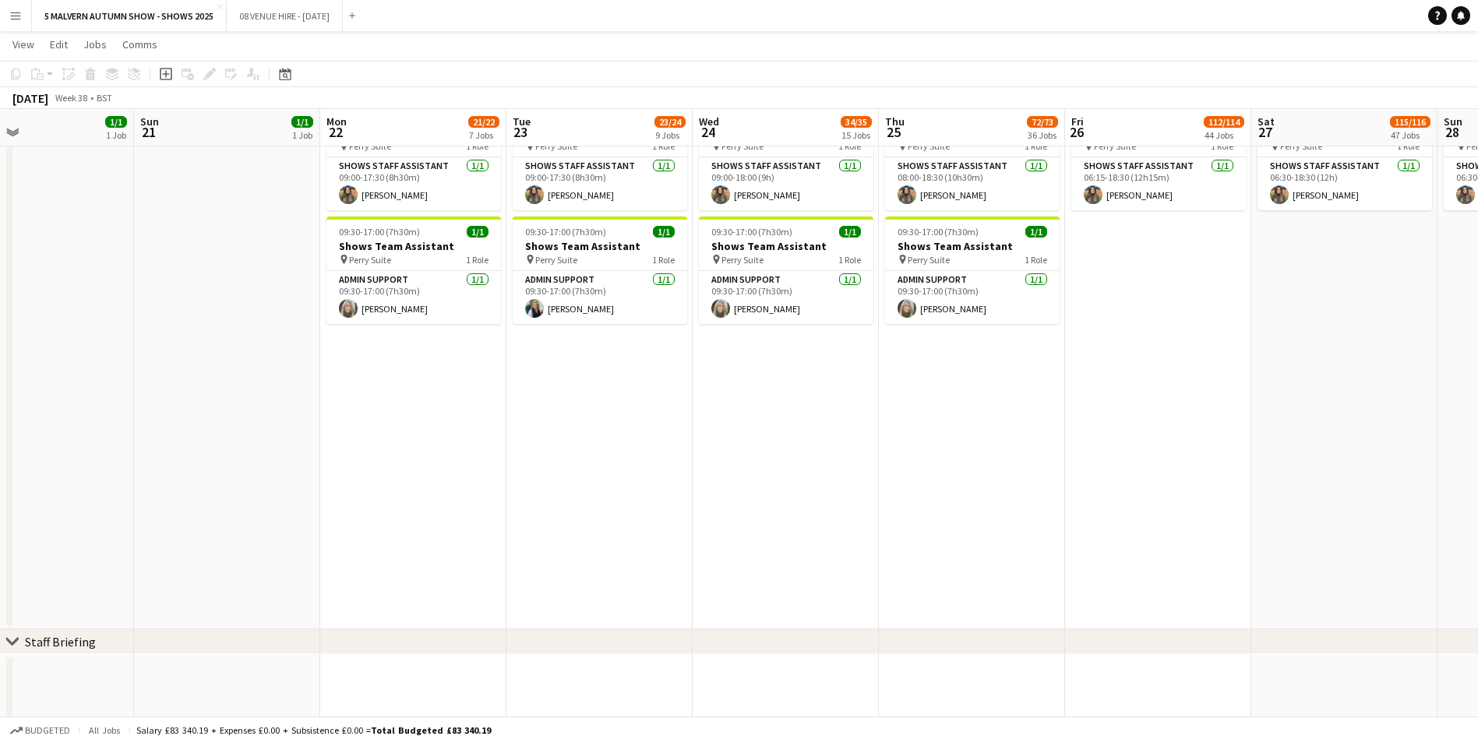
drag, startPoint x: 945, startPoint y: 123, endPoint x: 9, endPoint y: 259, distance: 946.2
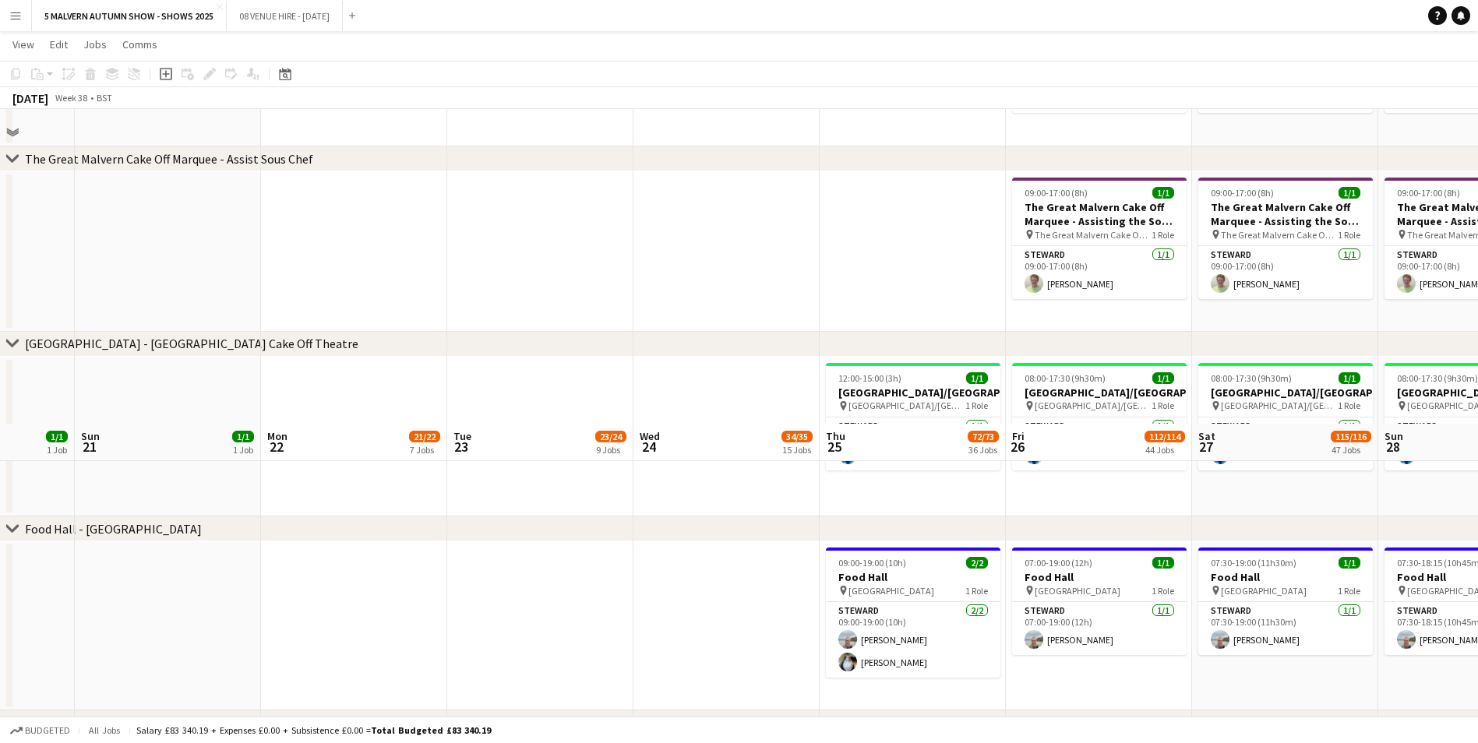
scroll to position [4674, 0]
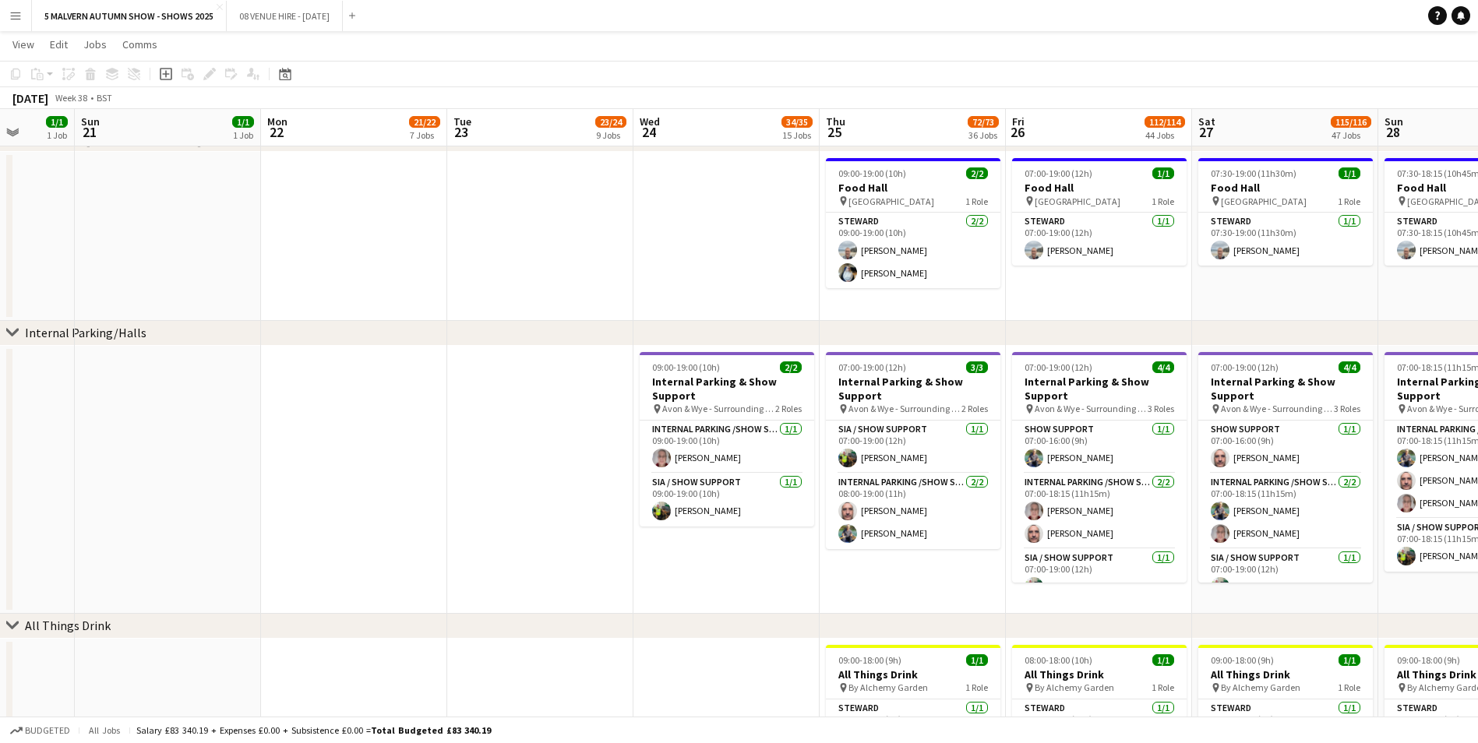
click at [431, 128] on div "21/22" at bounding box center [424, 122] width 31 height 14
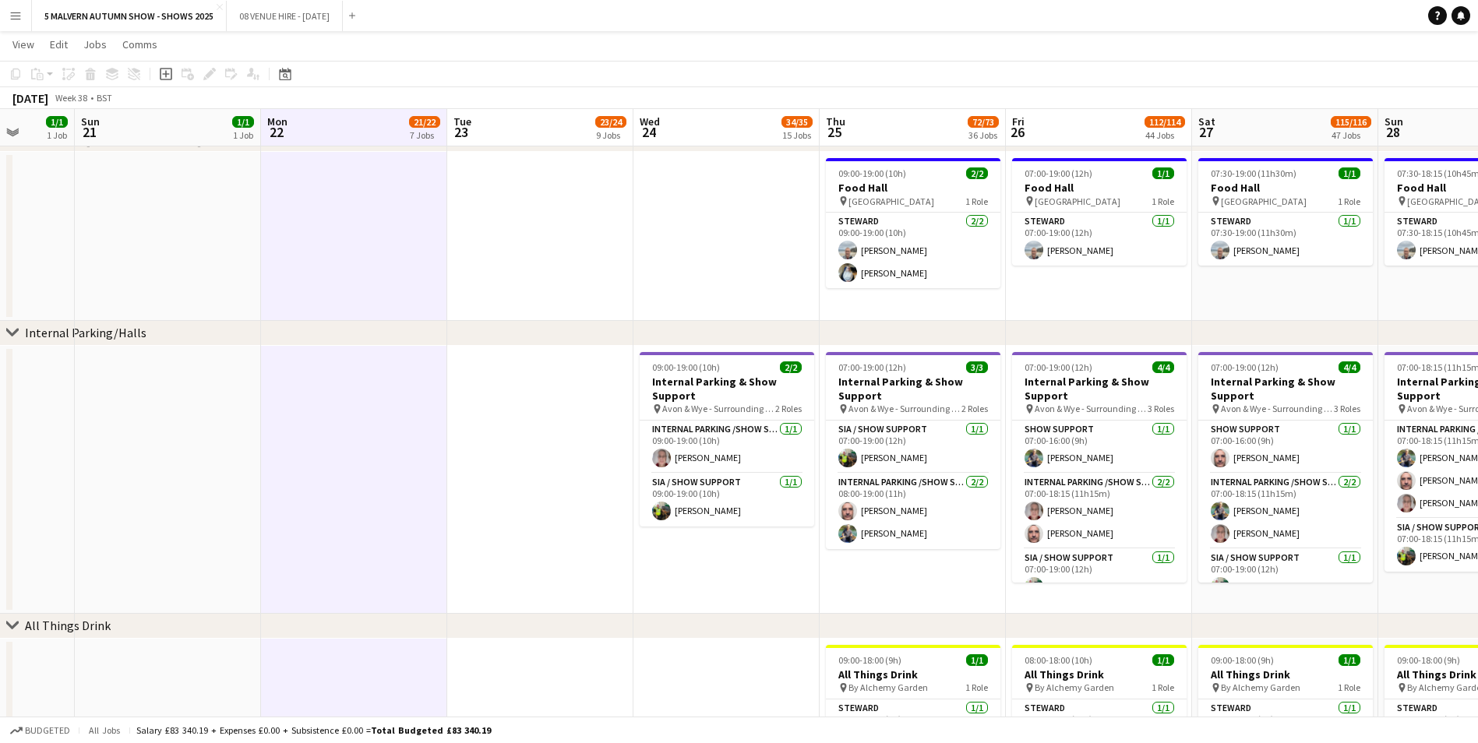
drag, startPoint x: 443, startPoint y: 214, endPoint x: 476, endPoint y: 230, distance: 36.2
click at [444, 215] on app-date-cell at bounding box center [354, 236] width 186 height 169
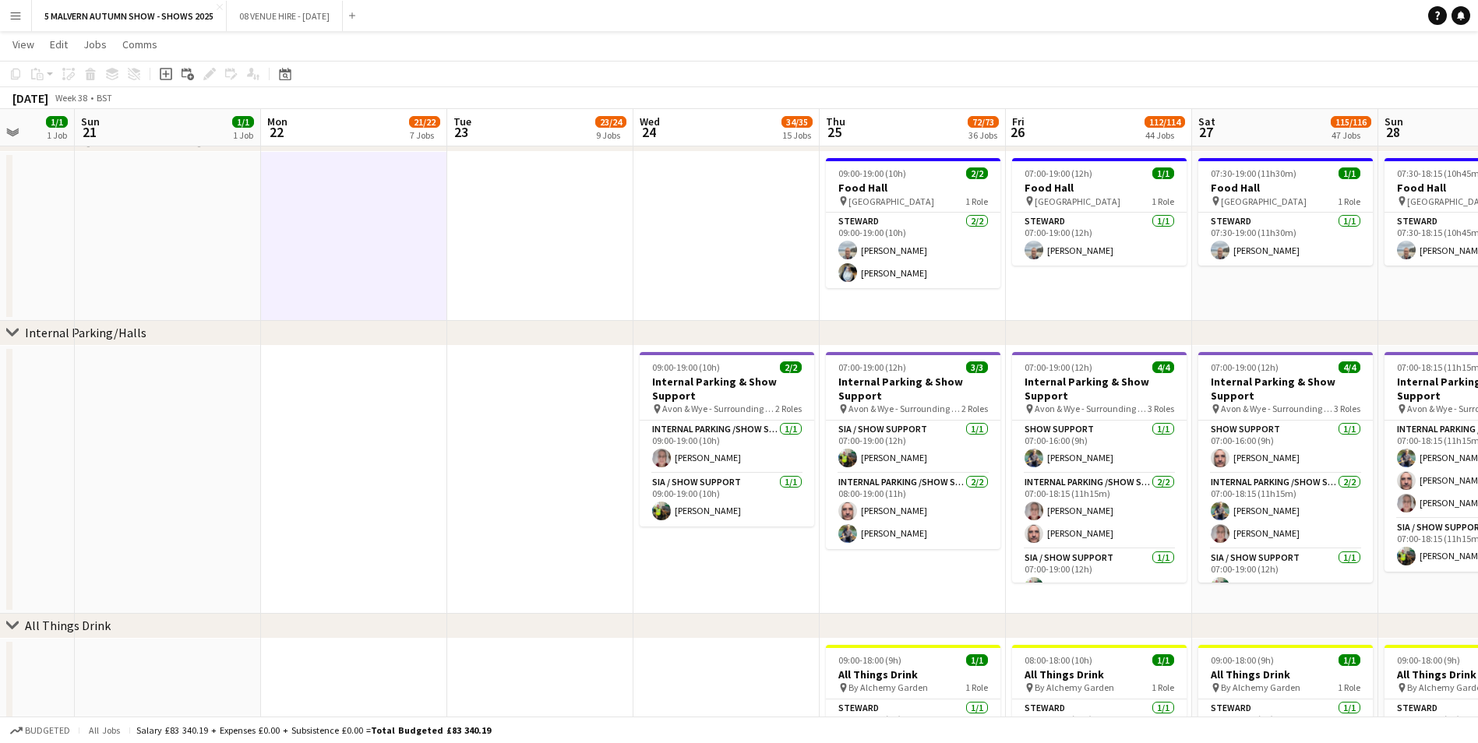
scroll to position [0, 483]
click at [476, 230] on app-date-cell at bounding box center [541, 236] width 186 height 169
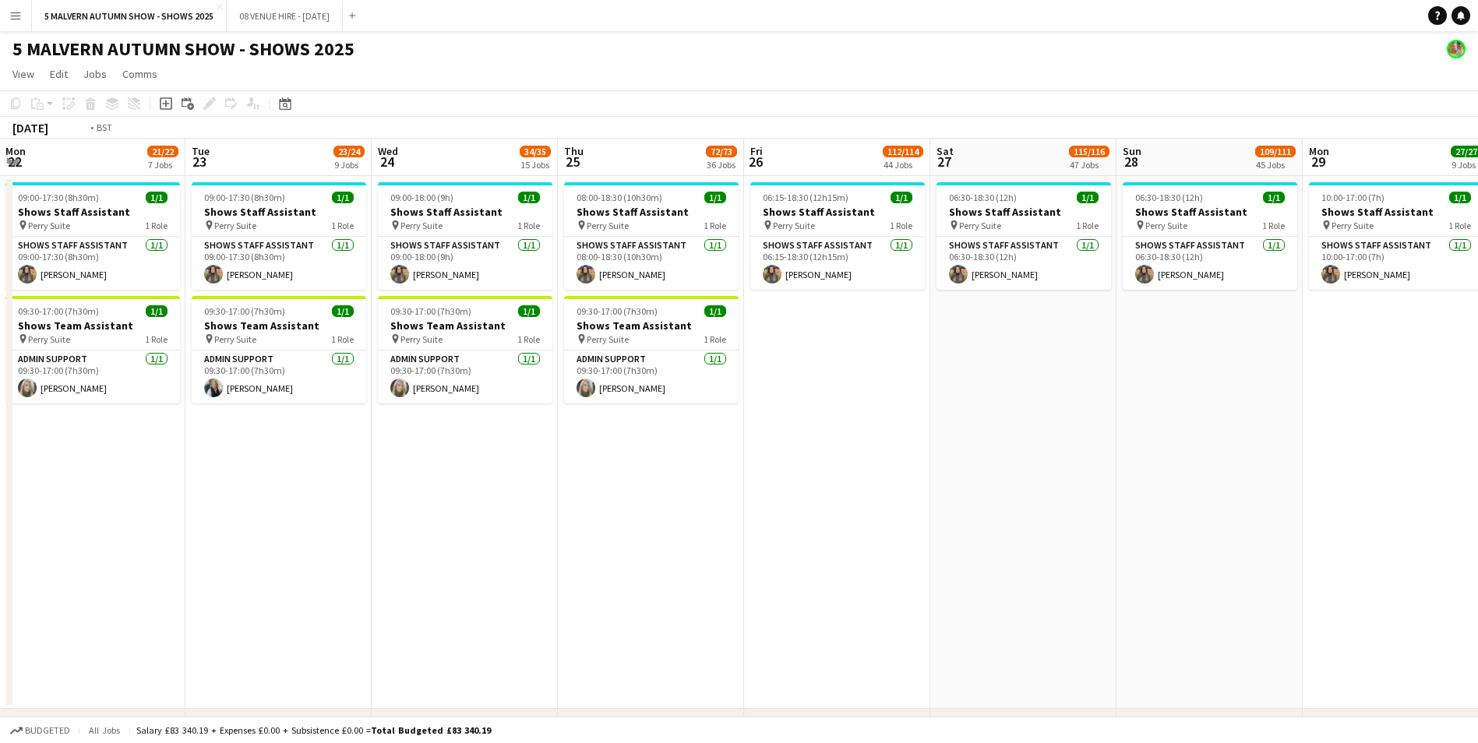
scroll to position [0, 562]
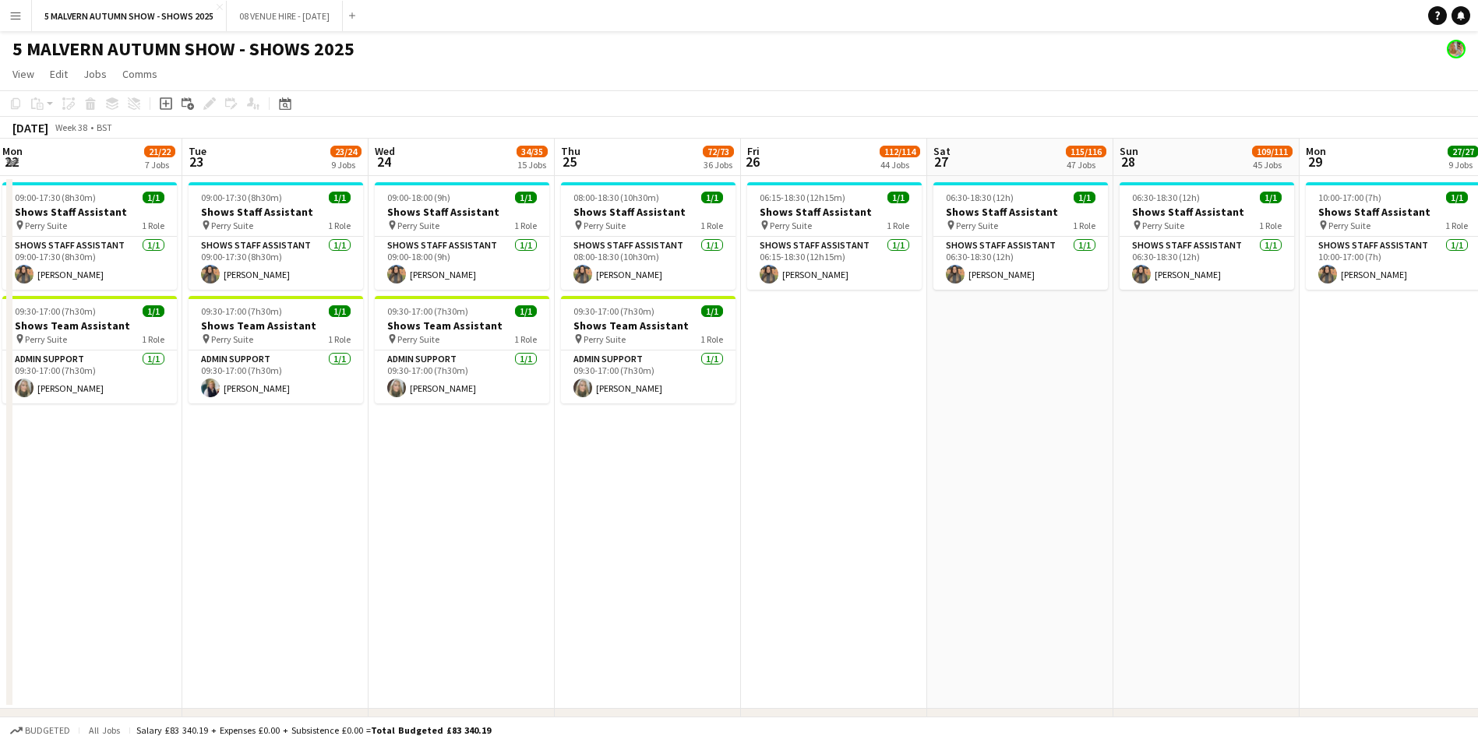
drag, startPoint x: 726, startPoint y: 157, endPoint x: 460, endPoint y: 182, distance: 266.8
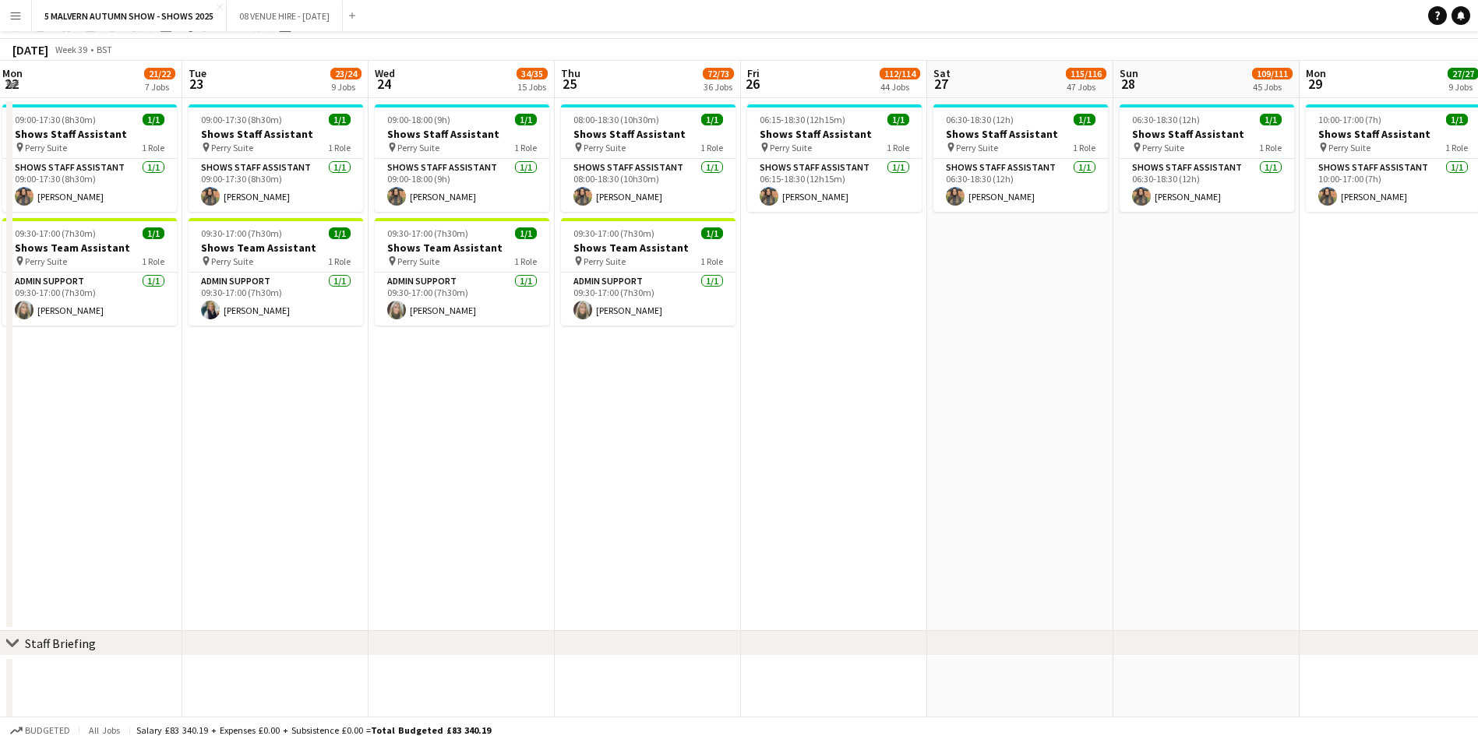
scroll to position [0, 0]
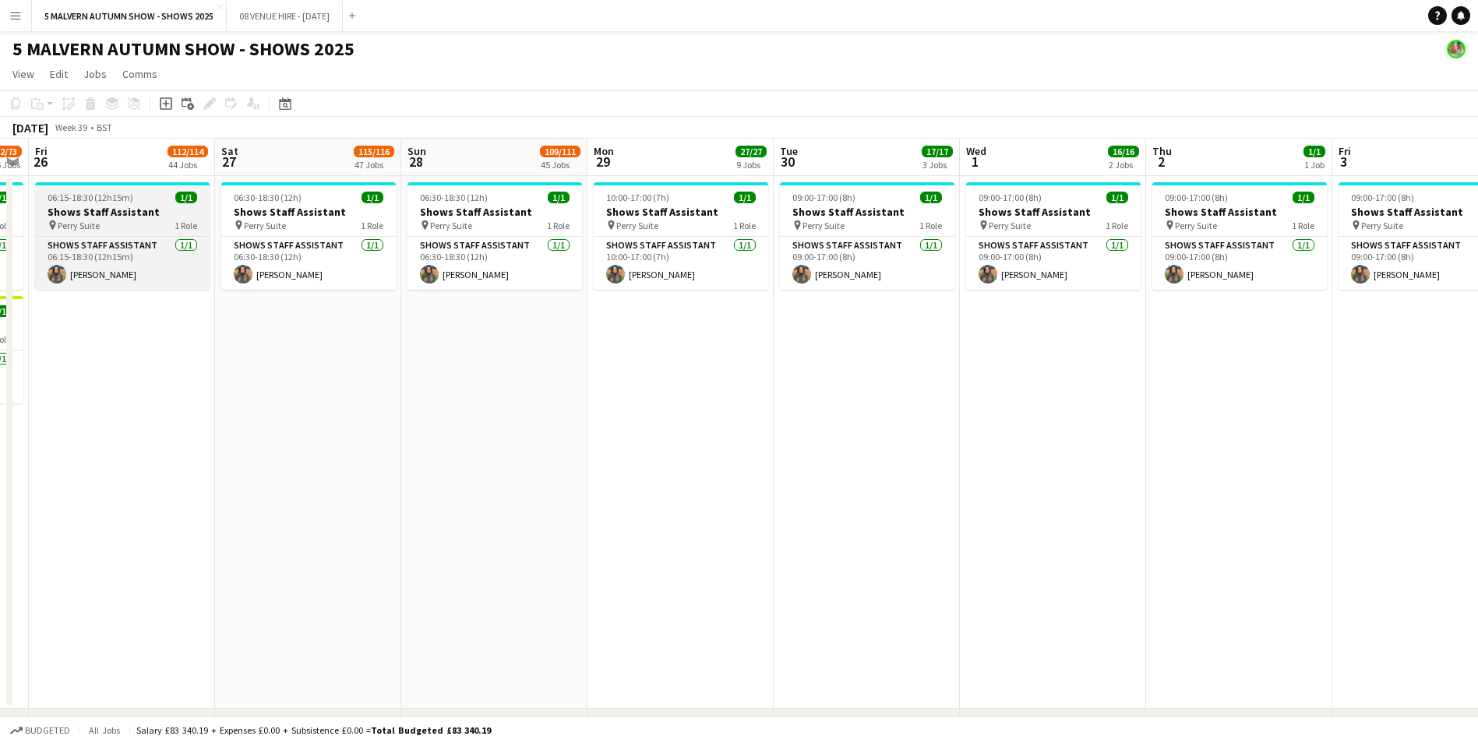
drag, startPoint x: 815, startPoint y: 157, endPoint x: 69, endPoint y: 196, distance: 746.6
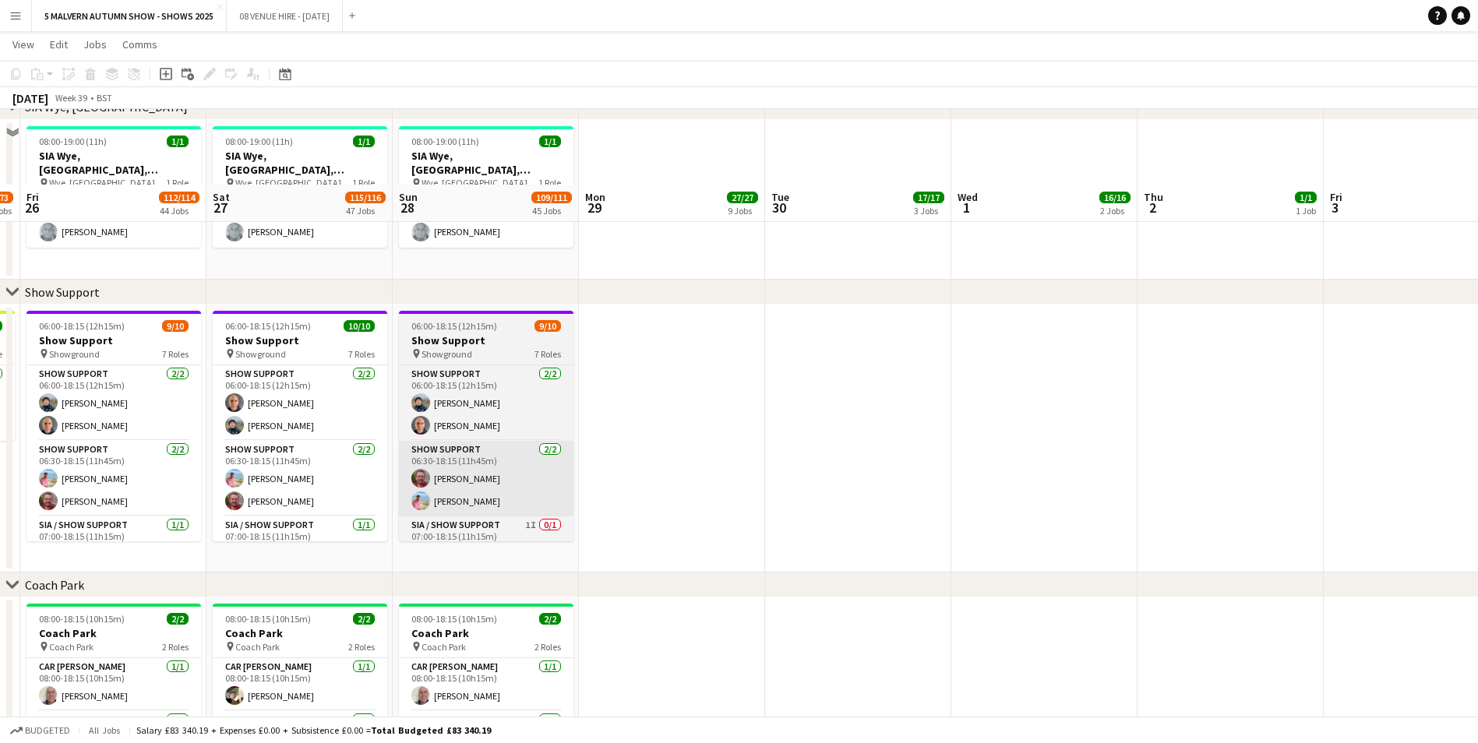
scroll to position [7868, 0]
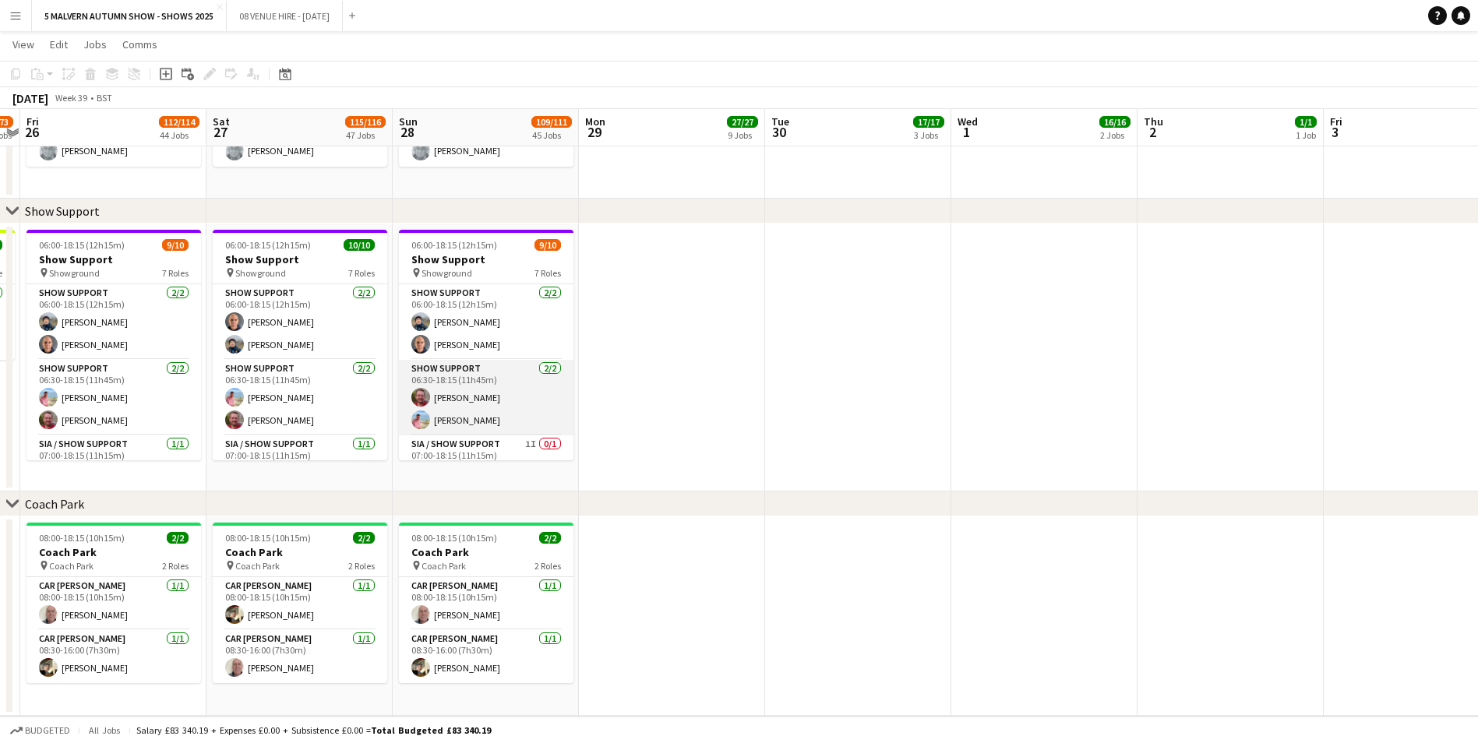
click at [506, 366] on app-card-role "Show Support 2/2 06:30-18:15 (11h45m) Richard Wall Karen Winfield" at bounding box center [486, 398] width 175 height 76
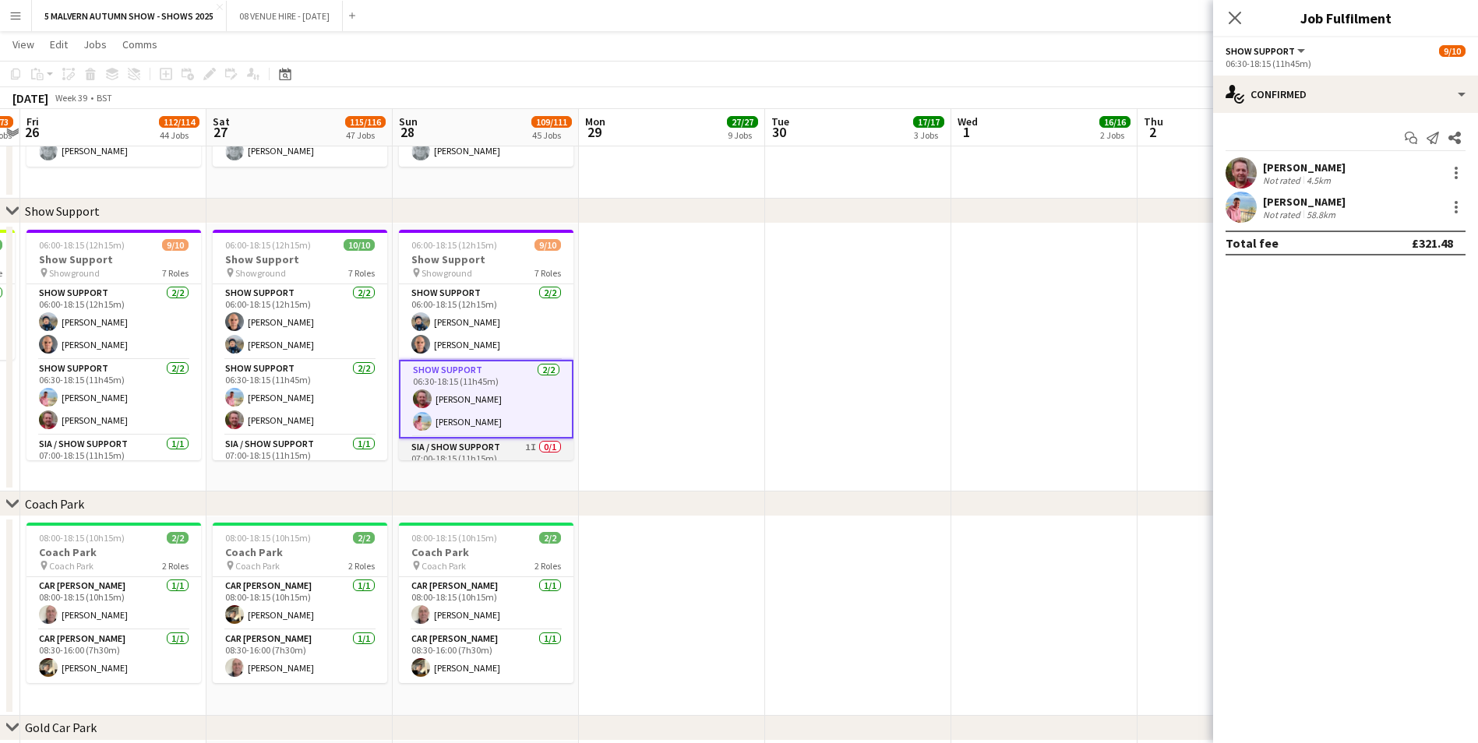
click at [488, 442] on app-card-role "SIA / Show Support 1I 0/1 07:00-18:15 (11h15m) single-neutral-actions" at bounding box center [486, 465] width 175 height 53
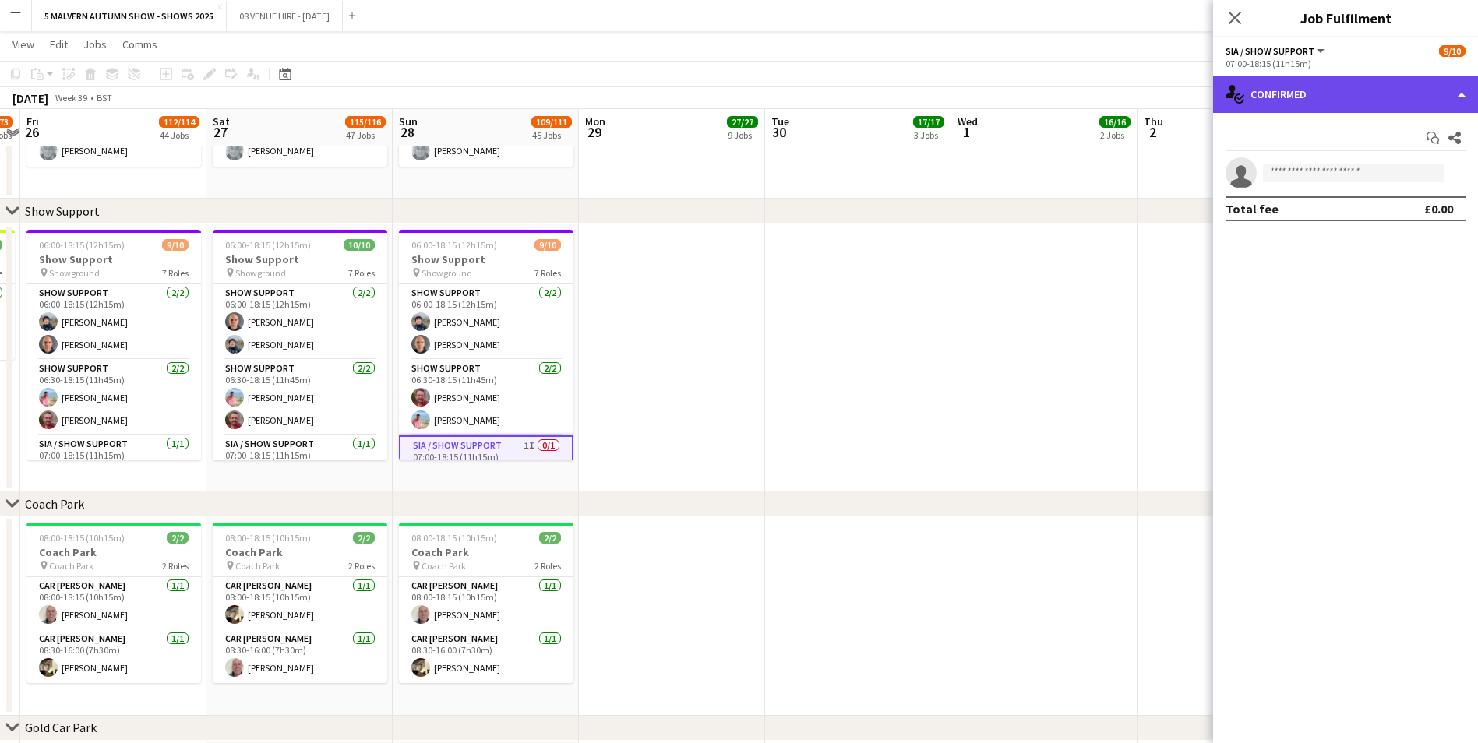
click at [990, 93] on div "single-neutral-actions-check-2 Confirmed" at bounding box center [1345, 94] width 265 height 37
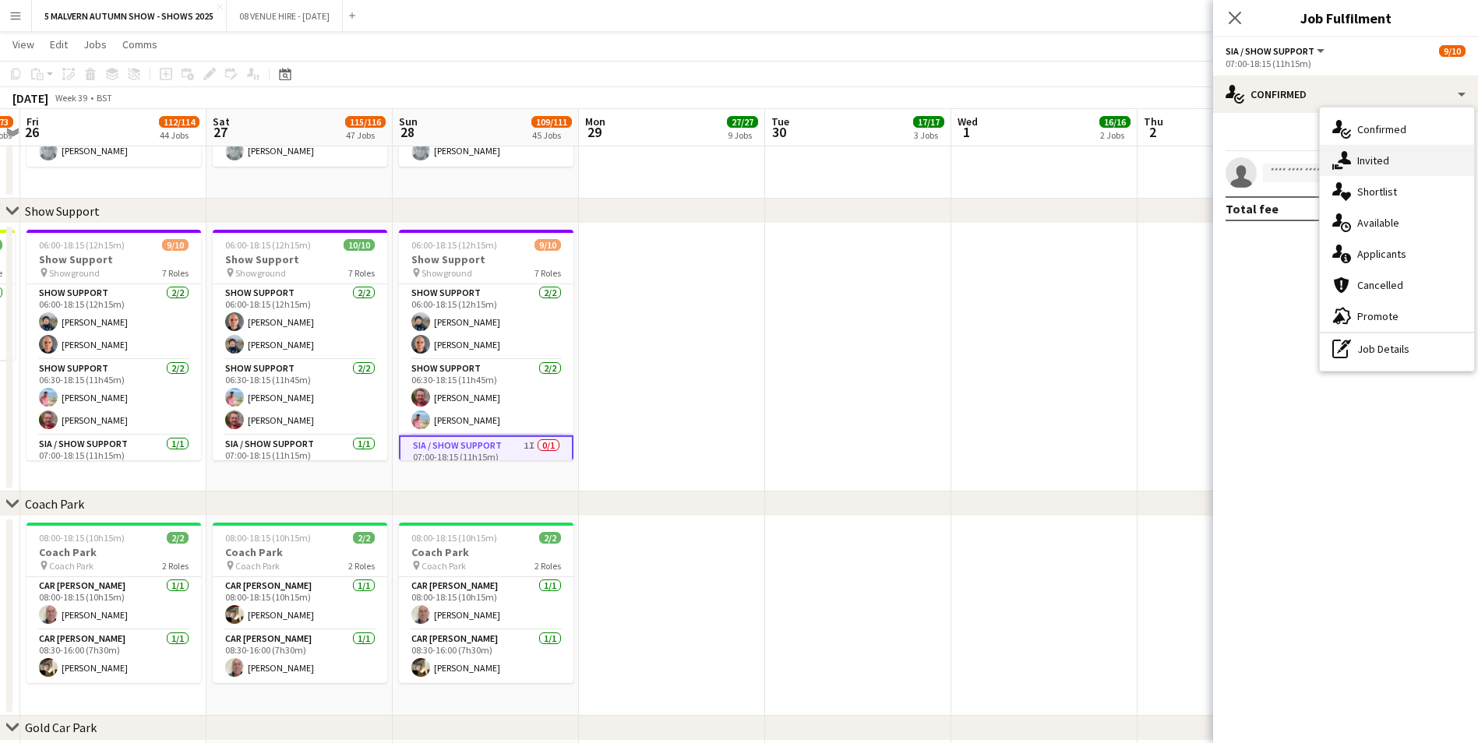
click at [990, 160] on div "single-neutral-actions-share-1 Invited" at bounding box center [1397, 160] width 154 height 31
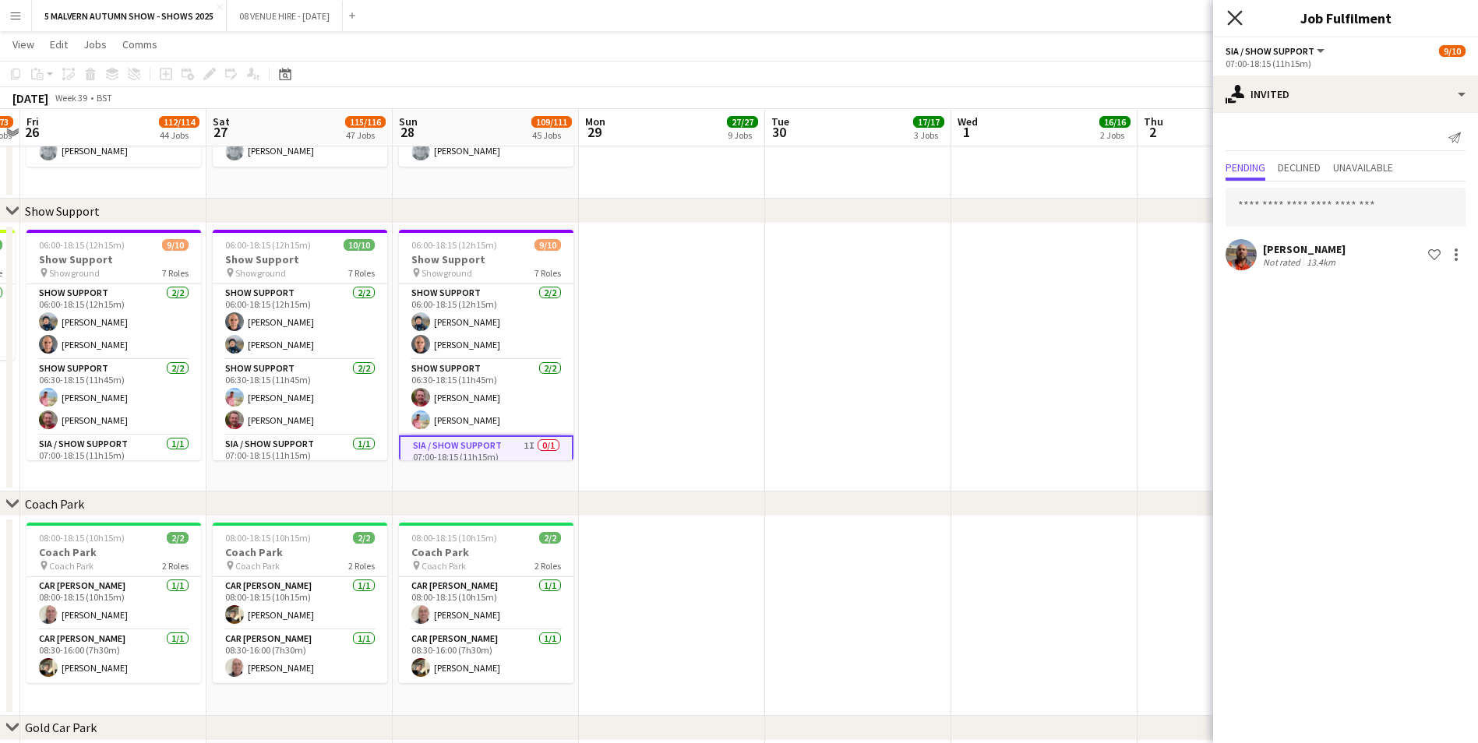
click at [990, 21] on icon "Close pop-in" at bounding box center [1234, 17] width 15 height 15
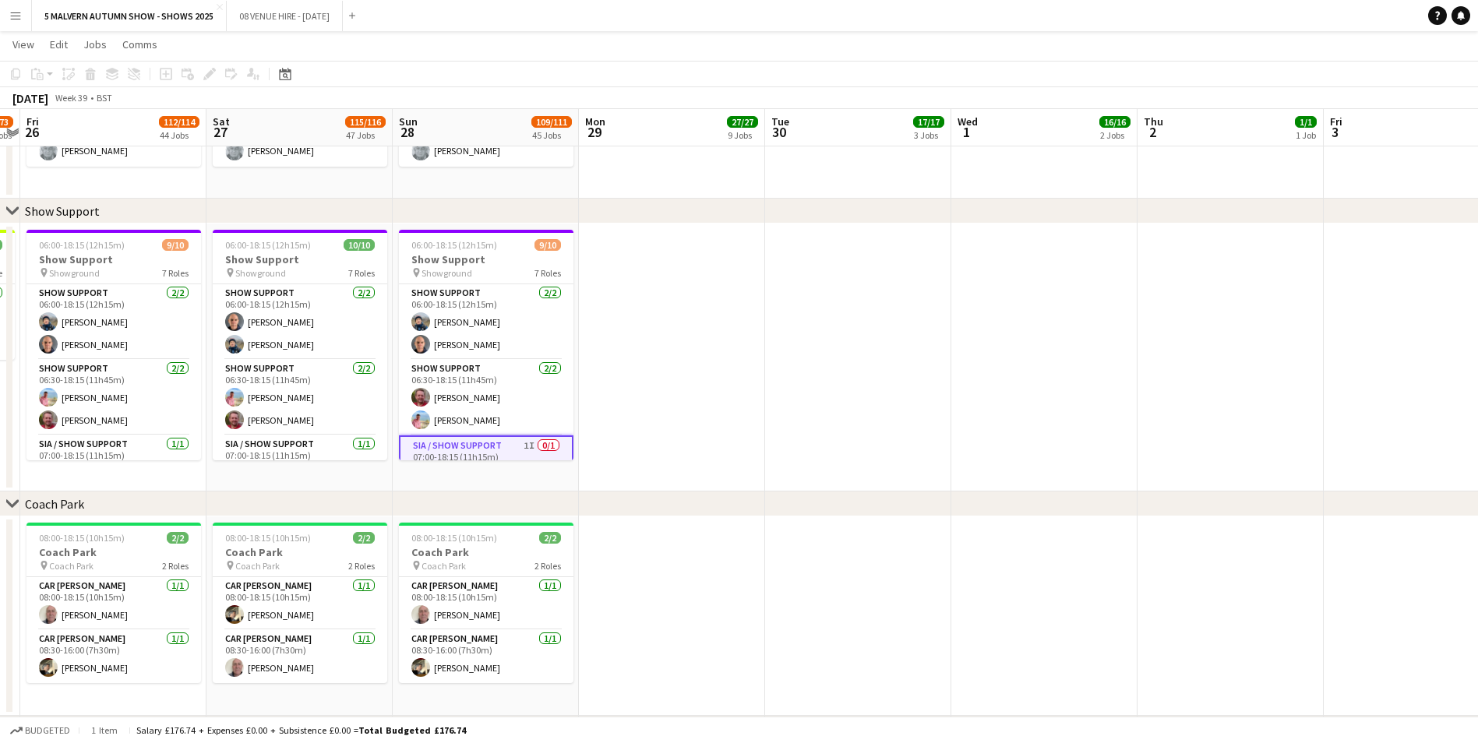
drag, startPoint x: 686, startPoint y: 433, endPoint x: 645, endPoint y: 435, distance: 40.5
click at [686, 433] on app-date-cell at bounding box center [672, 358] width 186 height 268
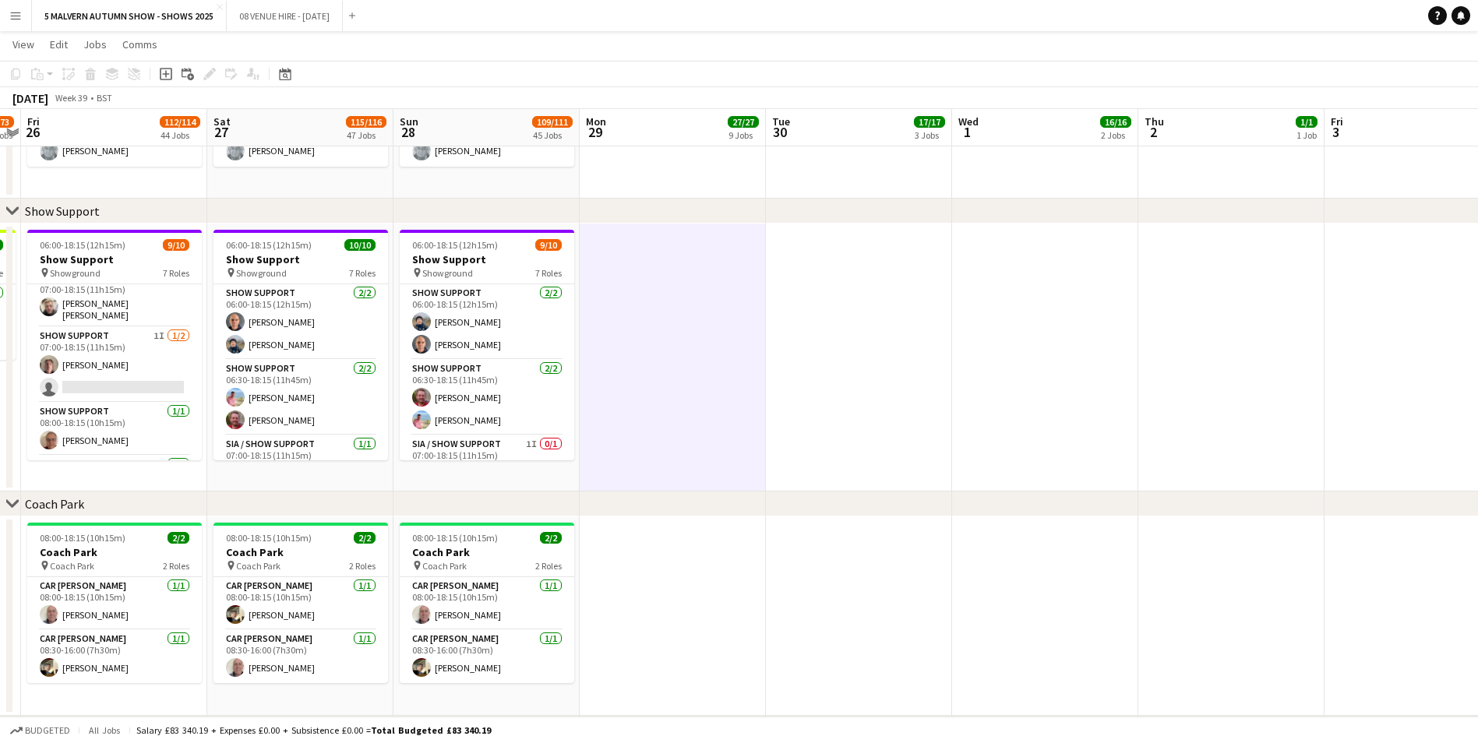
scroll to position [156, 0]
click at [134, 340] on app-card-role "Show Support 1I 1/2 07:00-18:15 (11h15m) John Williams single-neutral-actions" at bounding box center [114, 375] width 175 height 76
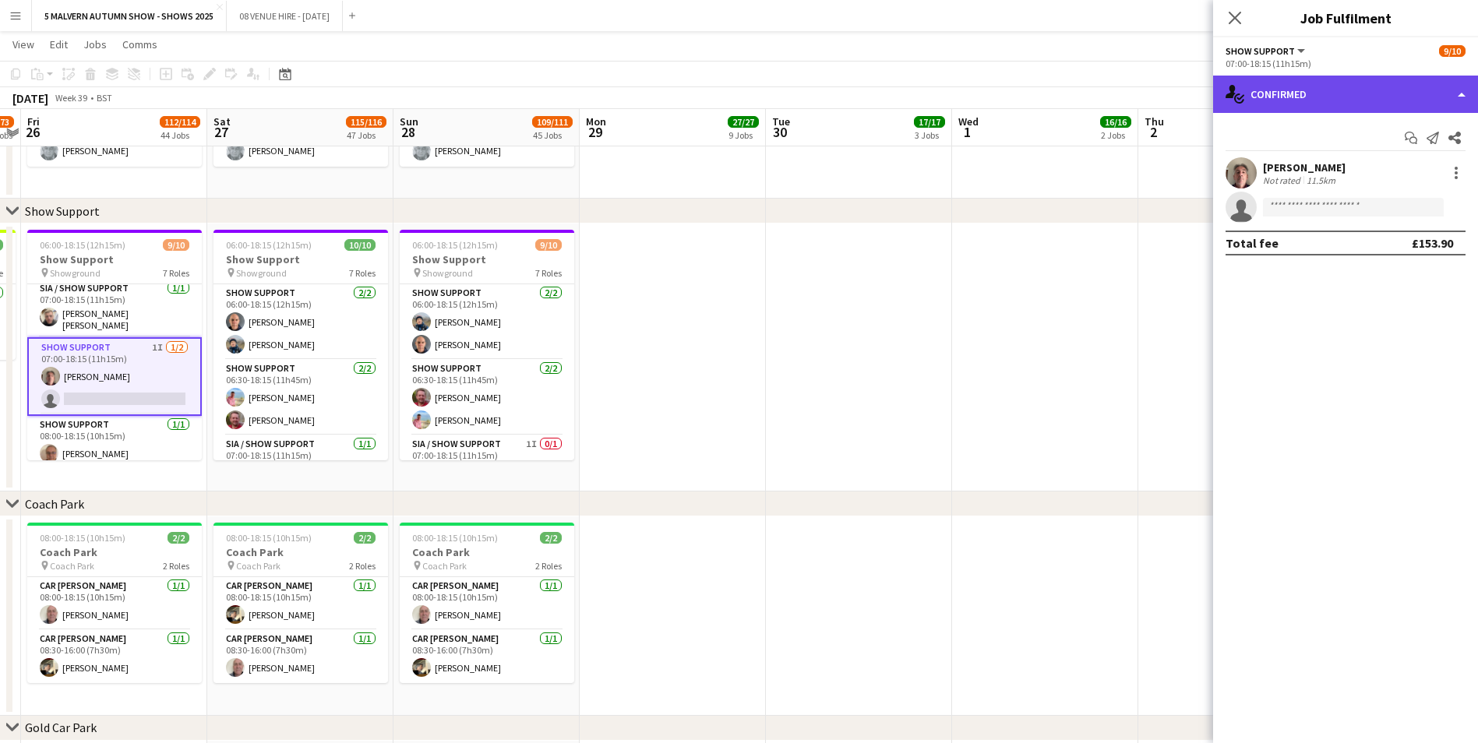
click at [990, 91] on div "single-neutral-actions-check-2 Confirmed" at bounding box center [1345, 94] width 265 height 37
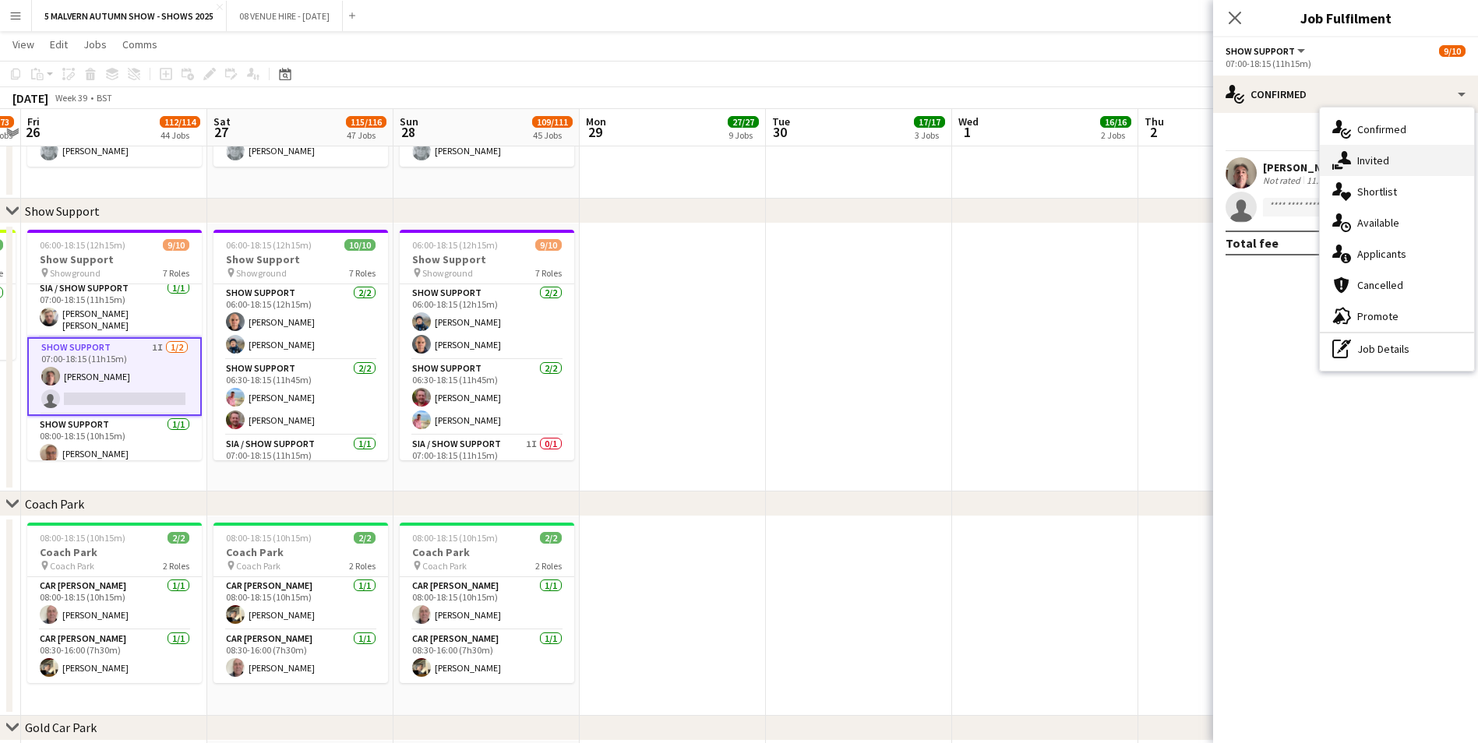
click at [990, 153] on div "single-neutral-actions-share-1 Invited" at bounding box center [1397, 160] width 154 height 31
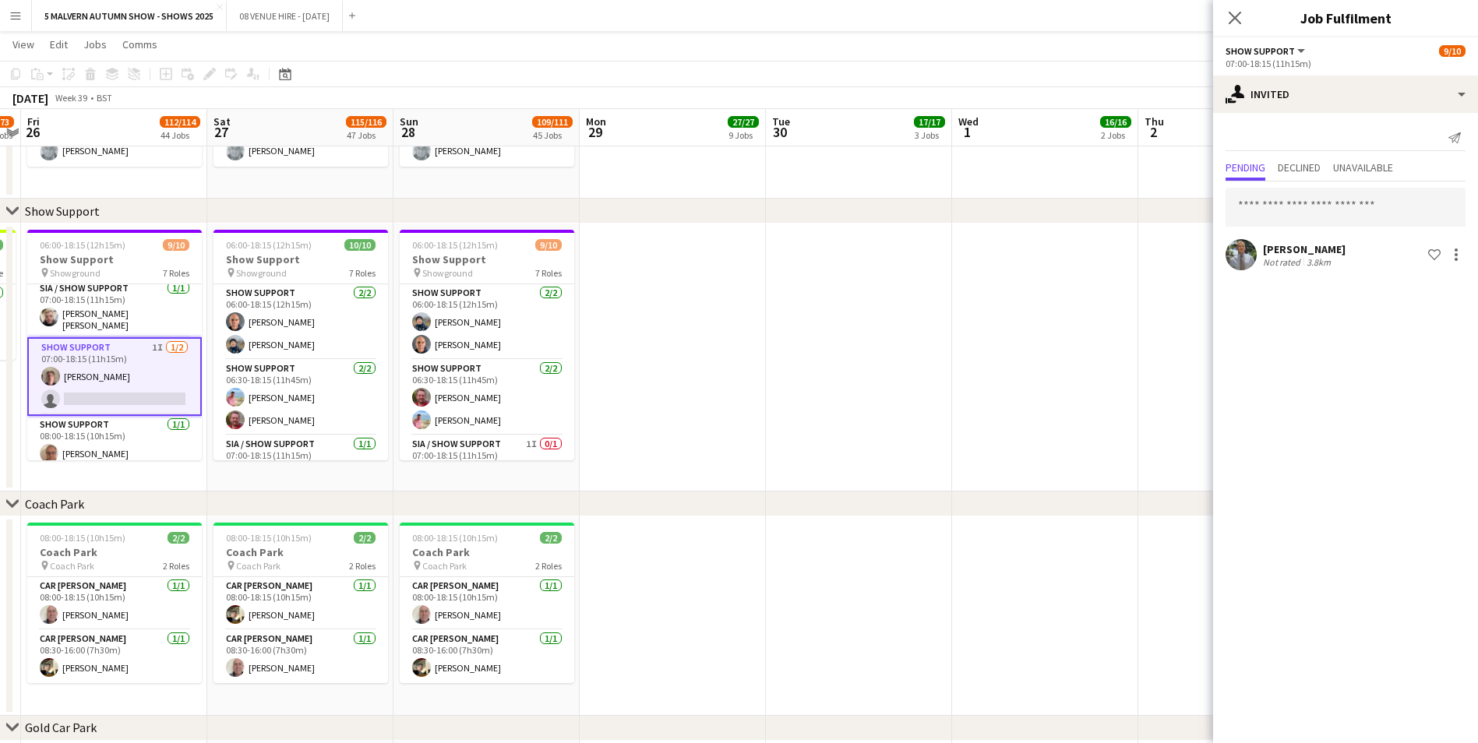
click at [798, 431] on app-date-cell at bounding box center [859, 358] width 186 height 268
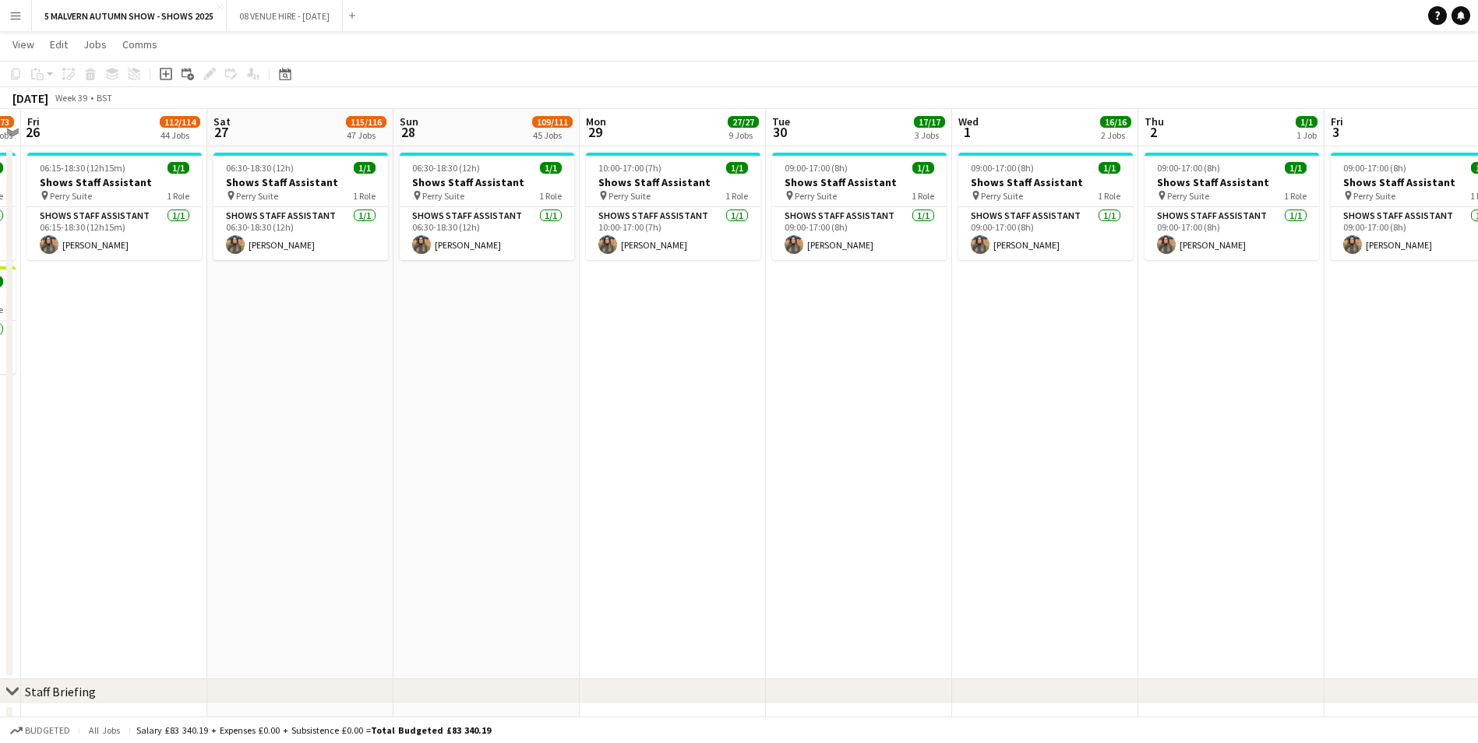
scroll to position [0, 0]
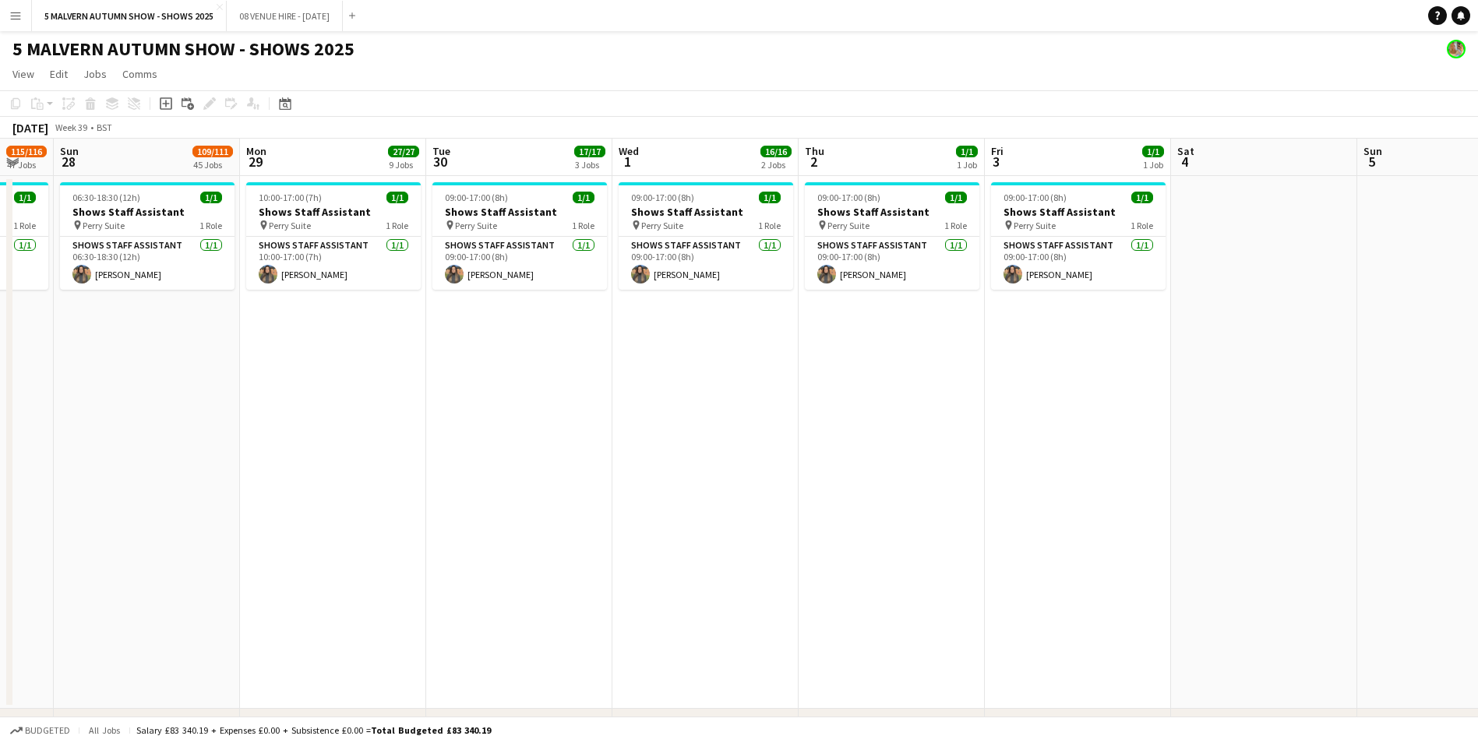
drag, startPoint x: 693, startPoint y: 164, endPoint x: 163, endPoint y: 189, distance: 531.1
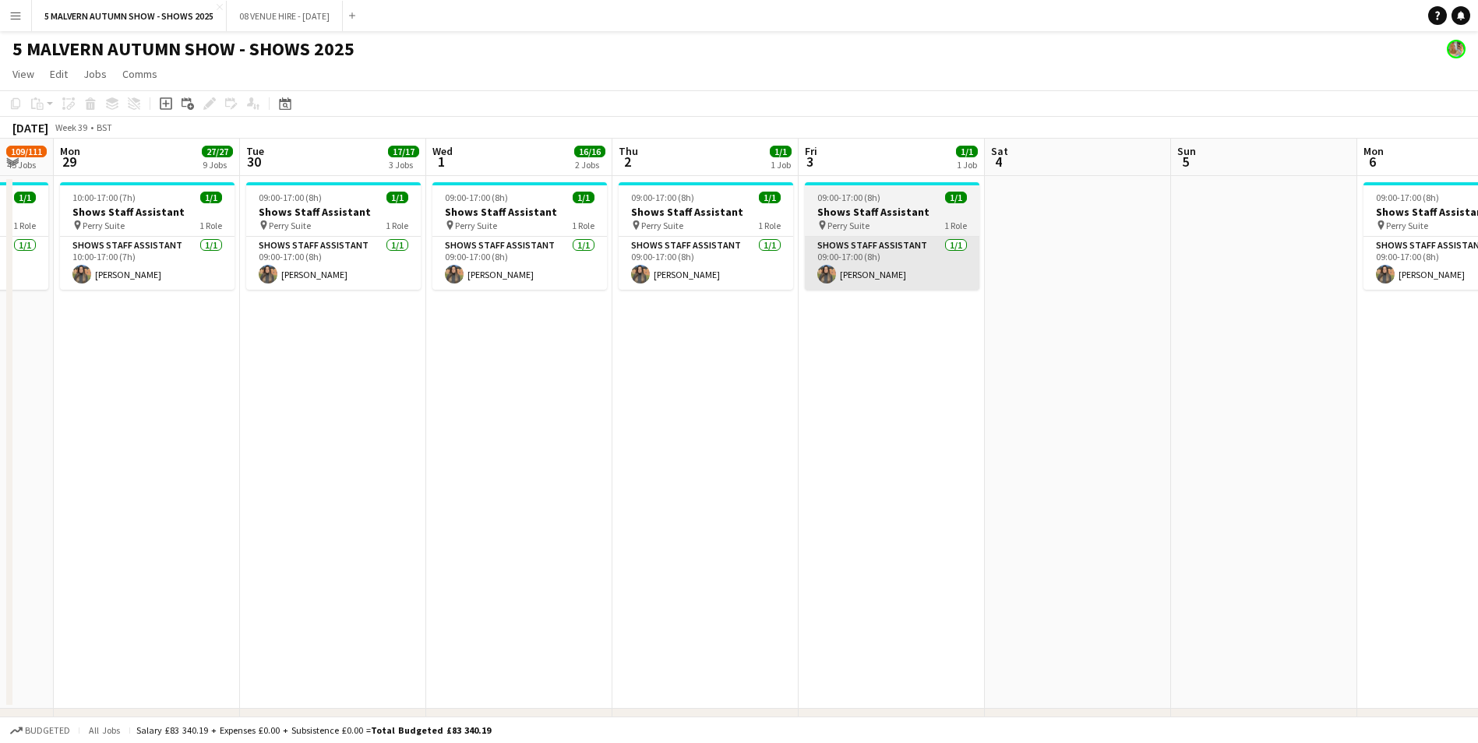
scroll to position [0, 509]
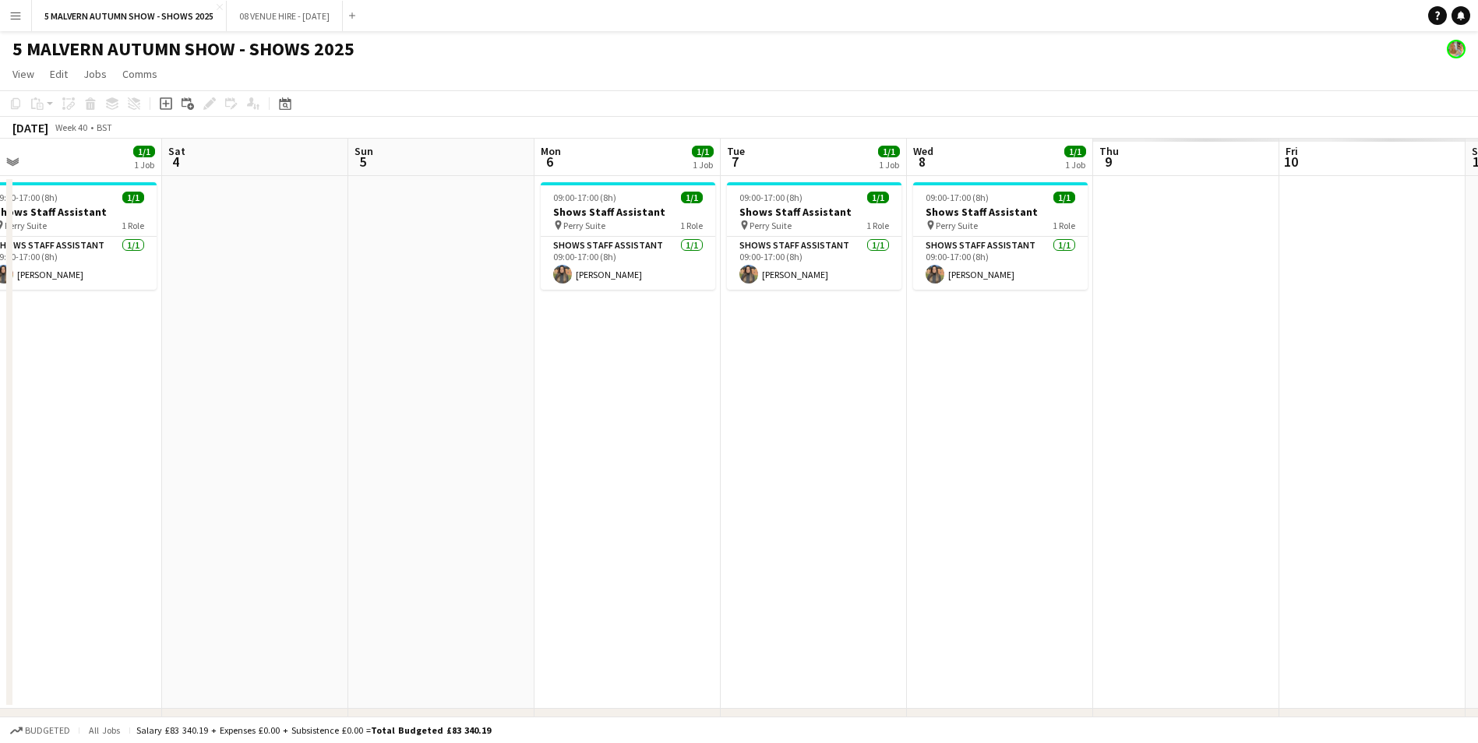
drag, startPoint x: 1088, startPoint y: 143, endPoint x: 197, endPoint y: 202, distance: 892.4
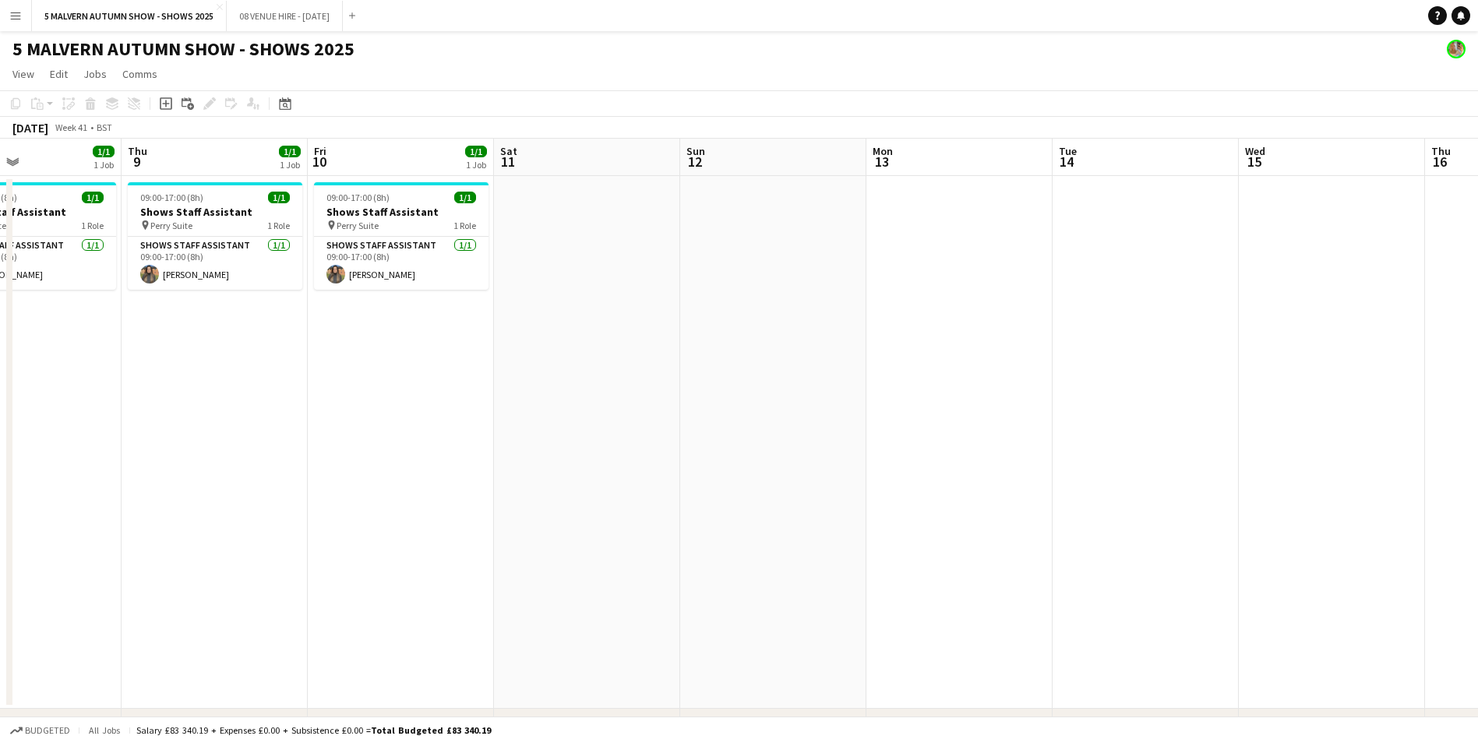
scroll to position [0, 452]
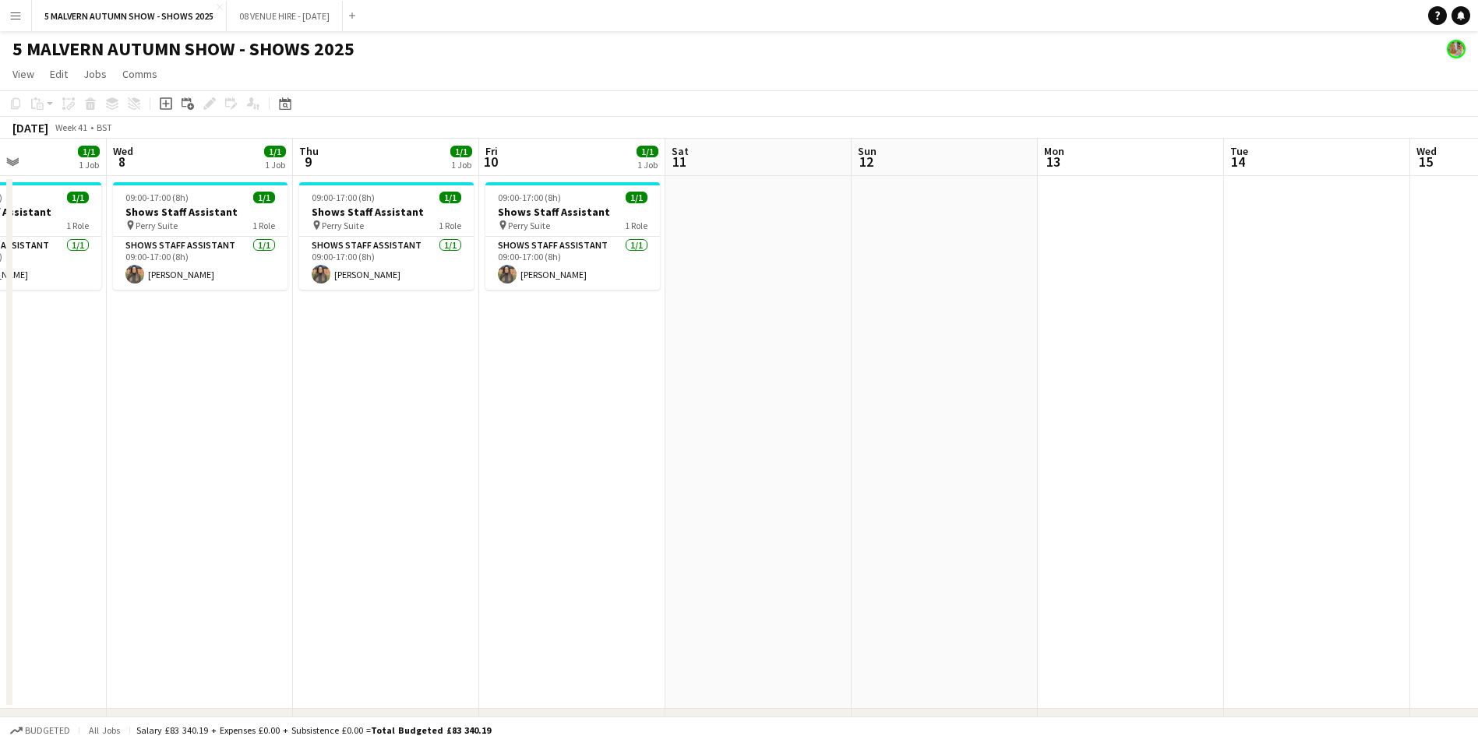
drag, startPoint x: 1102, startPoint y: 164, endPoint x: 374, endPoint y: 276, distance: 736.1
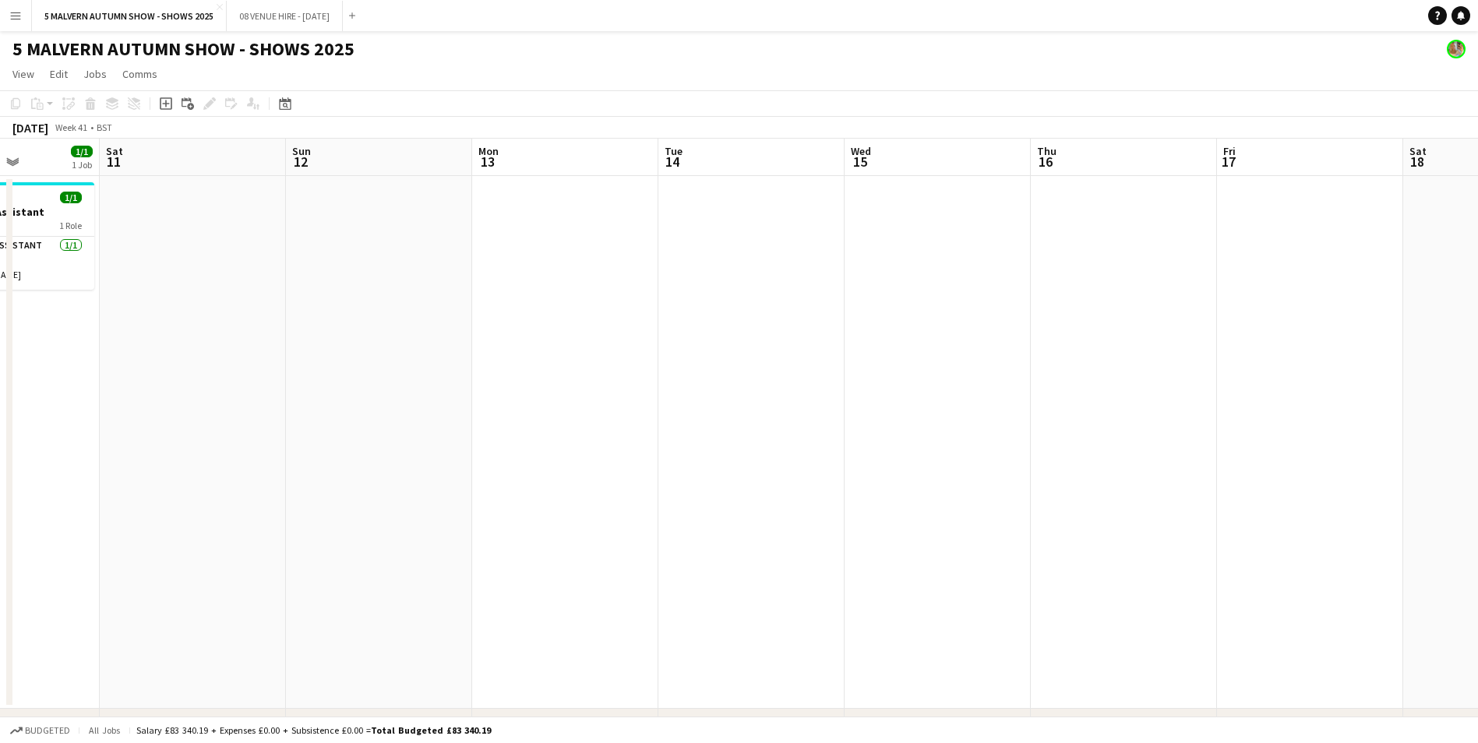
scroll to position [0, 372]
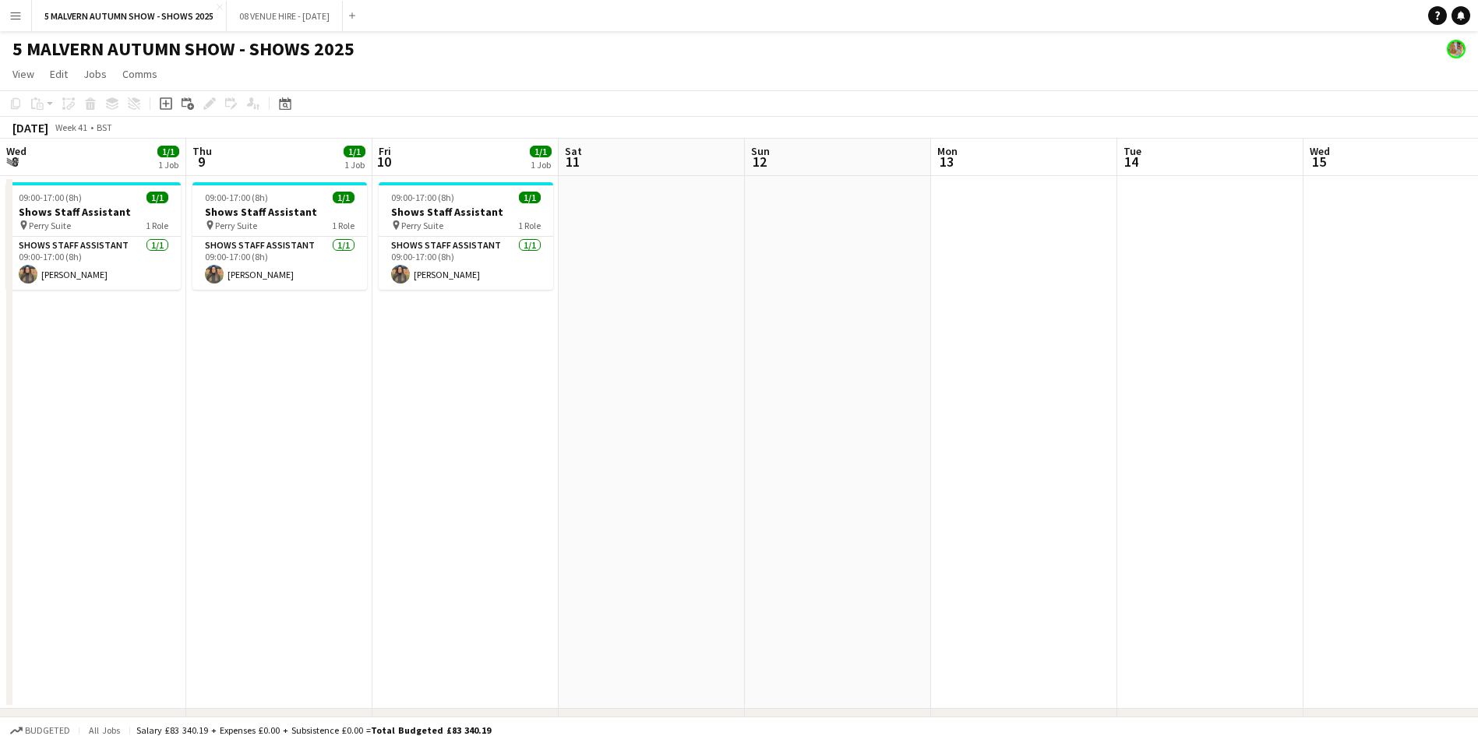
drag, startPoint x: 1051, startPoint y: 181, endPoint x: 2198, endPoint y: 381, distance: 1164.9
click at [670, 132] on div "October 2025 Week 41 • BST" at bounding box center [739, 128] width 1478 height 22
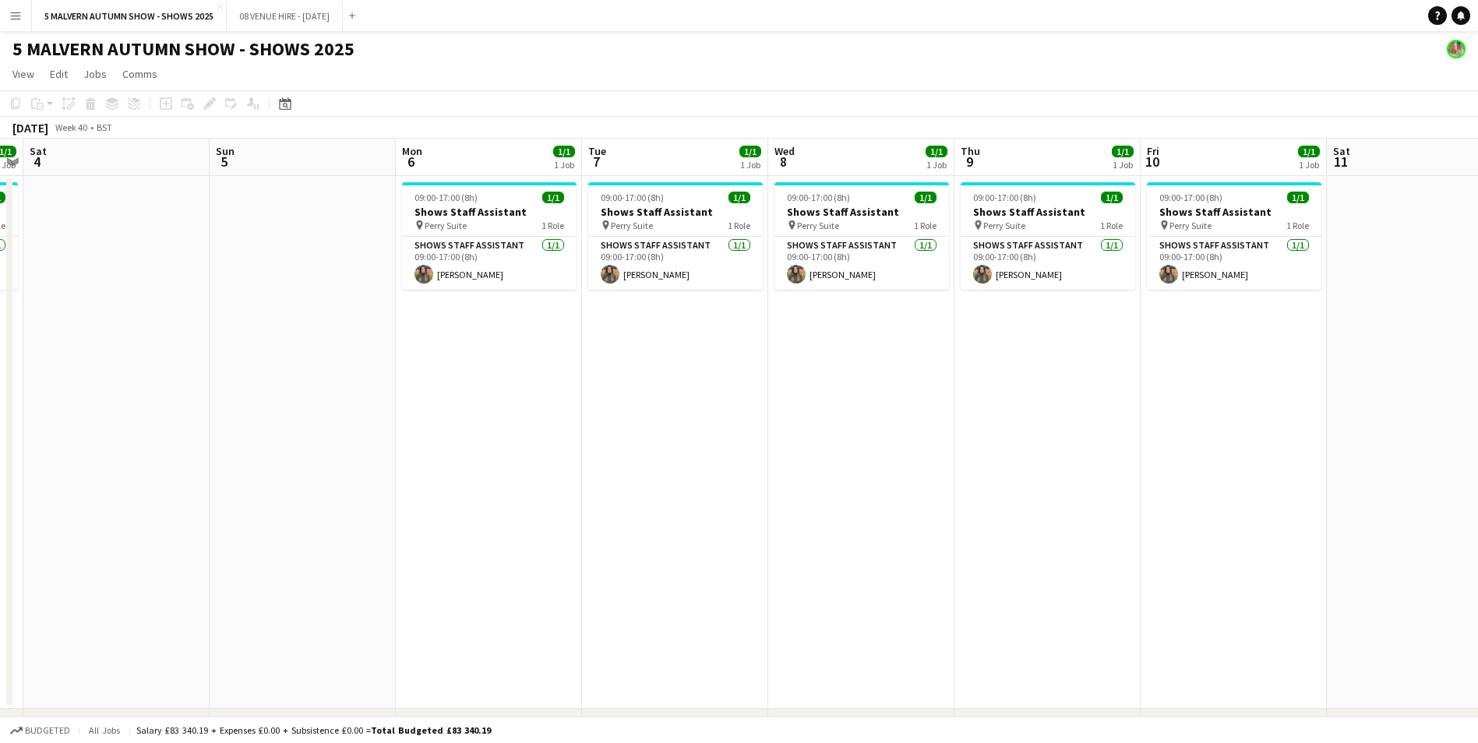
scroll to position [0, 315]
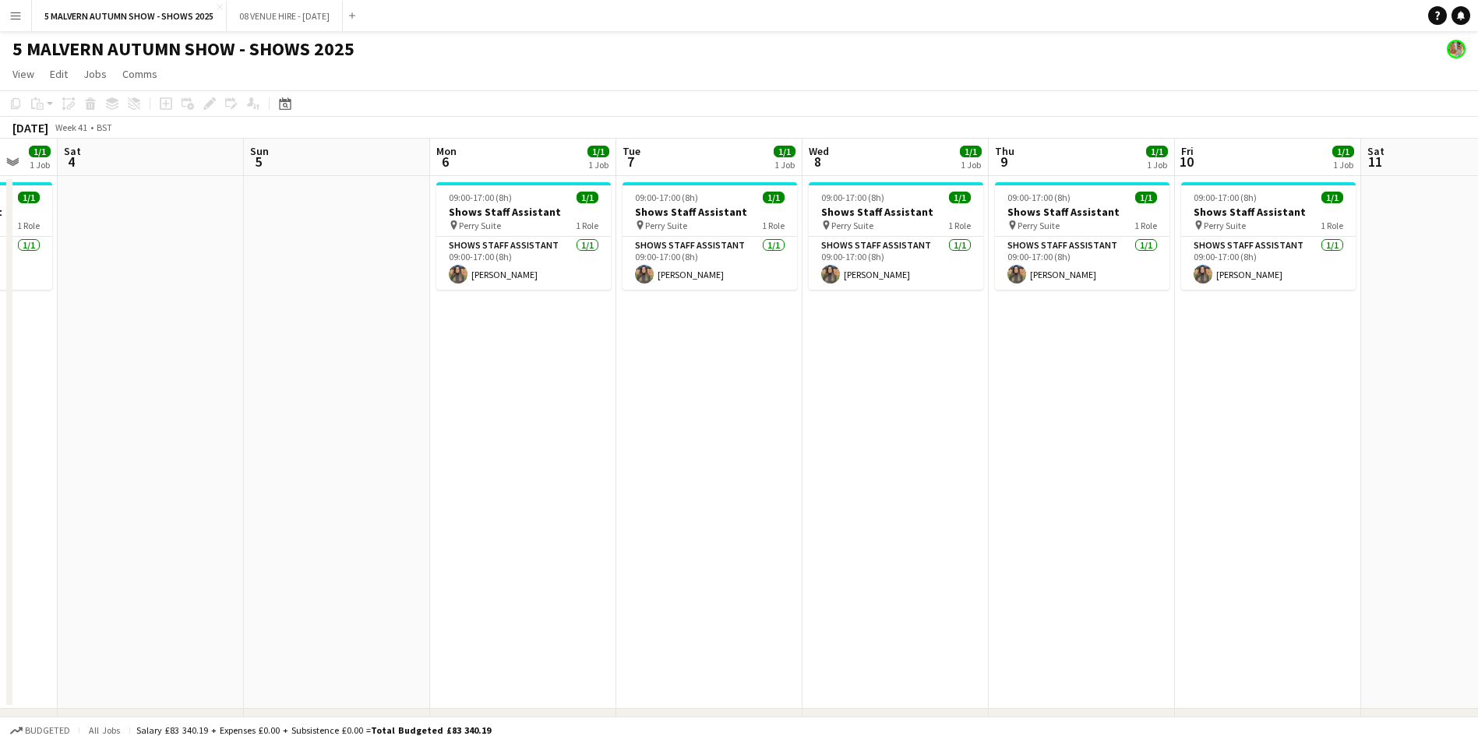
drag, startPoint x: 654, startPoint y: 155, endPoint x: 1726, endPoint y: 170, distance: 1072.1
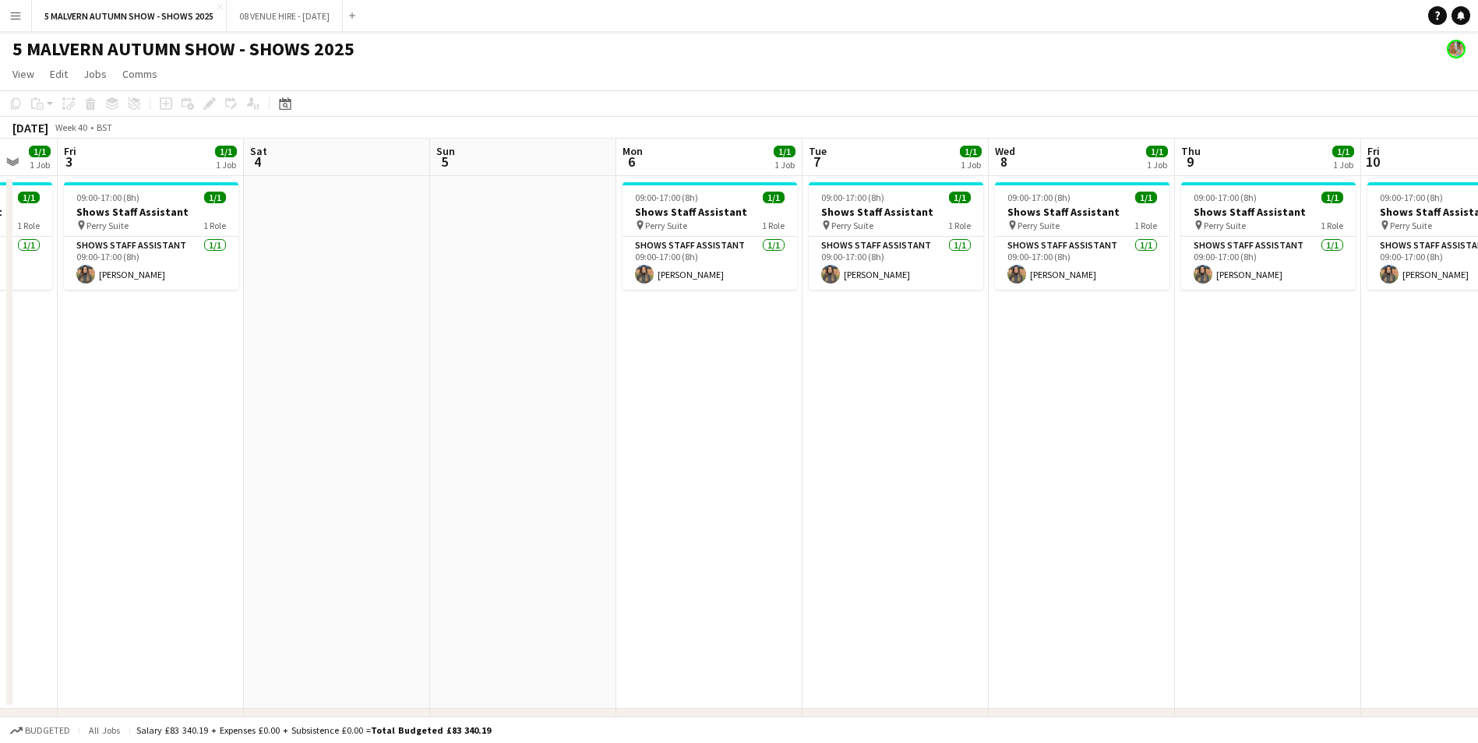
scroll to position [0, 394]
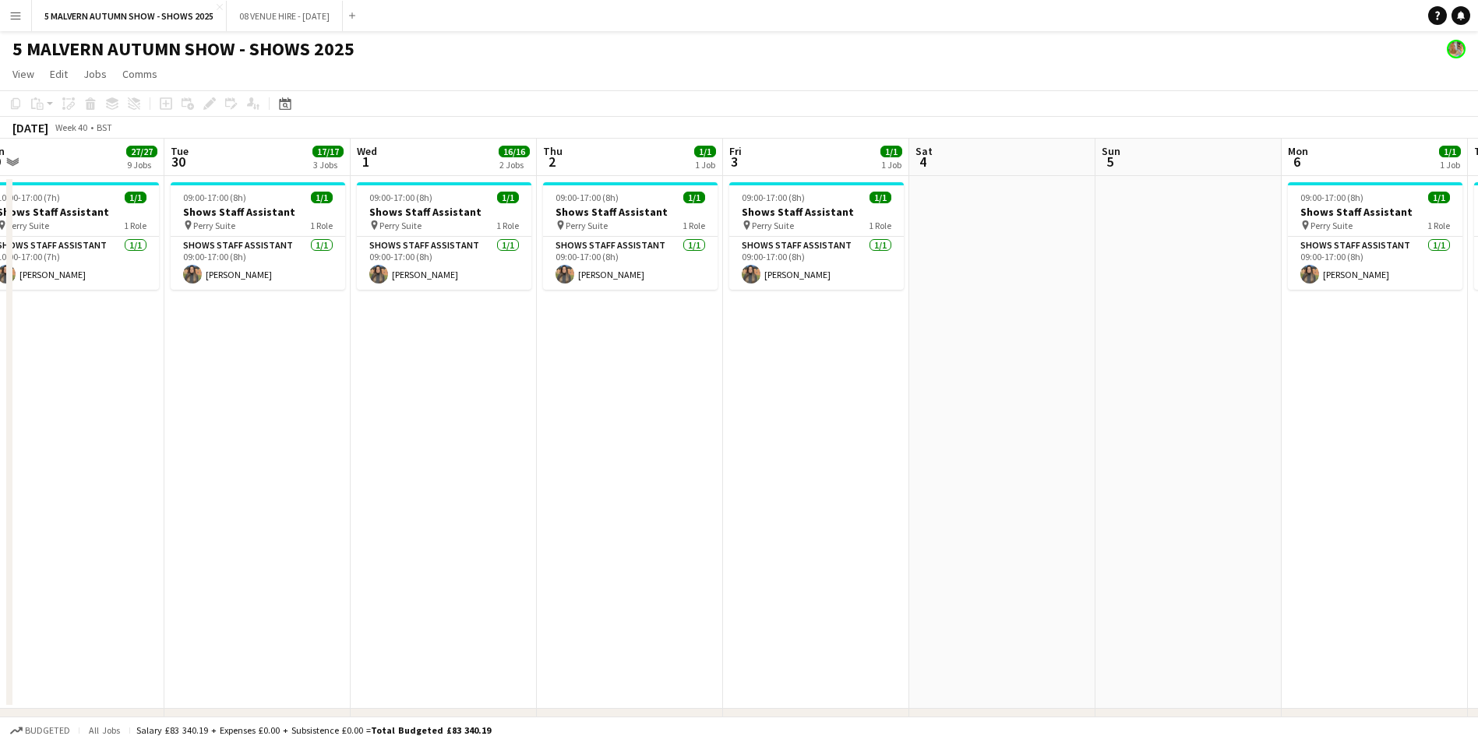
drag, startPoint x: 364, startPoint y: 157, endPoint x: 1921, endPoint y: 364, distance: 1571.0
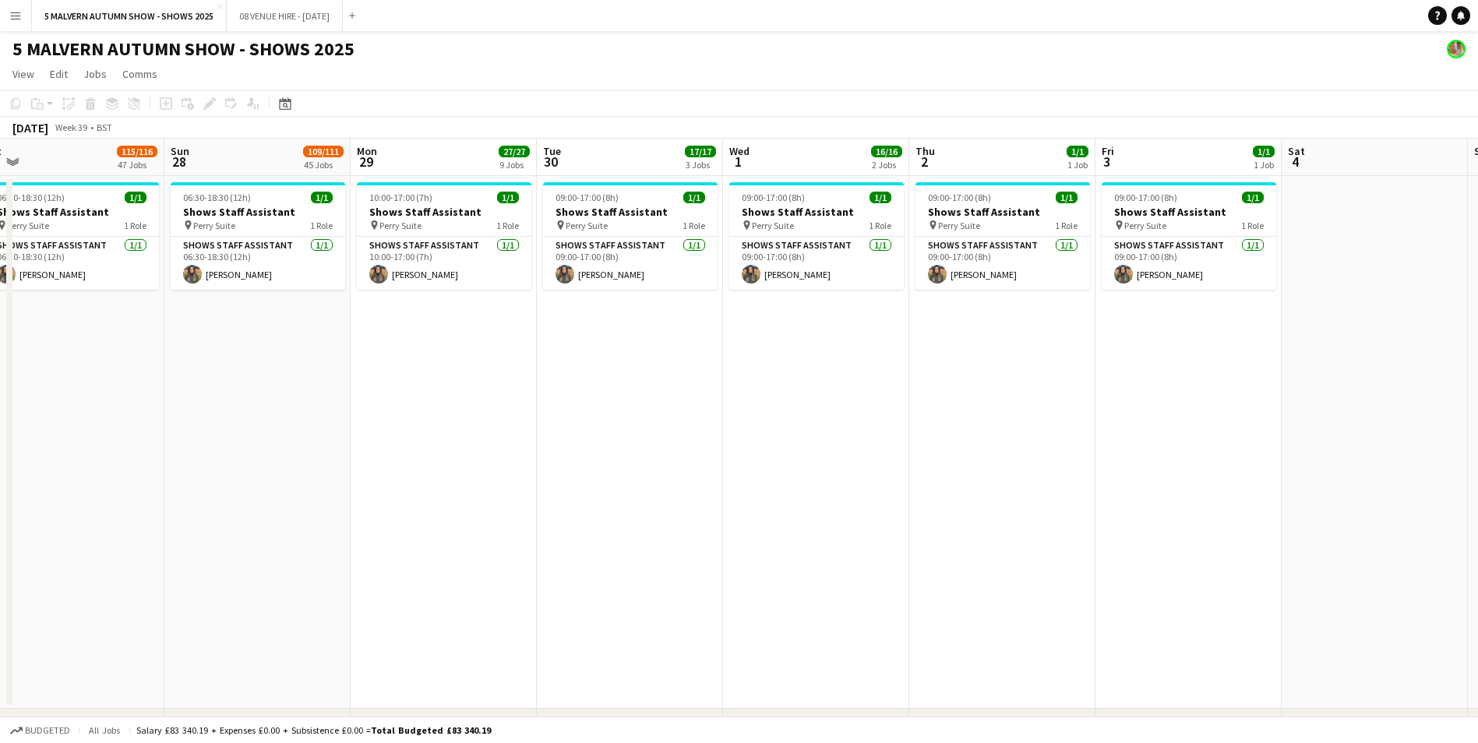
drag, startPoint x: 155, startPoint y: 148, endPoint x: 1245, endPoint y: 197, distance: 1091.0
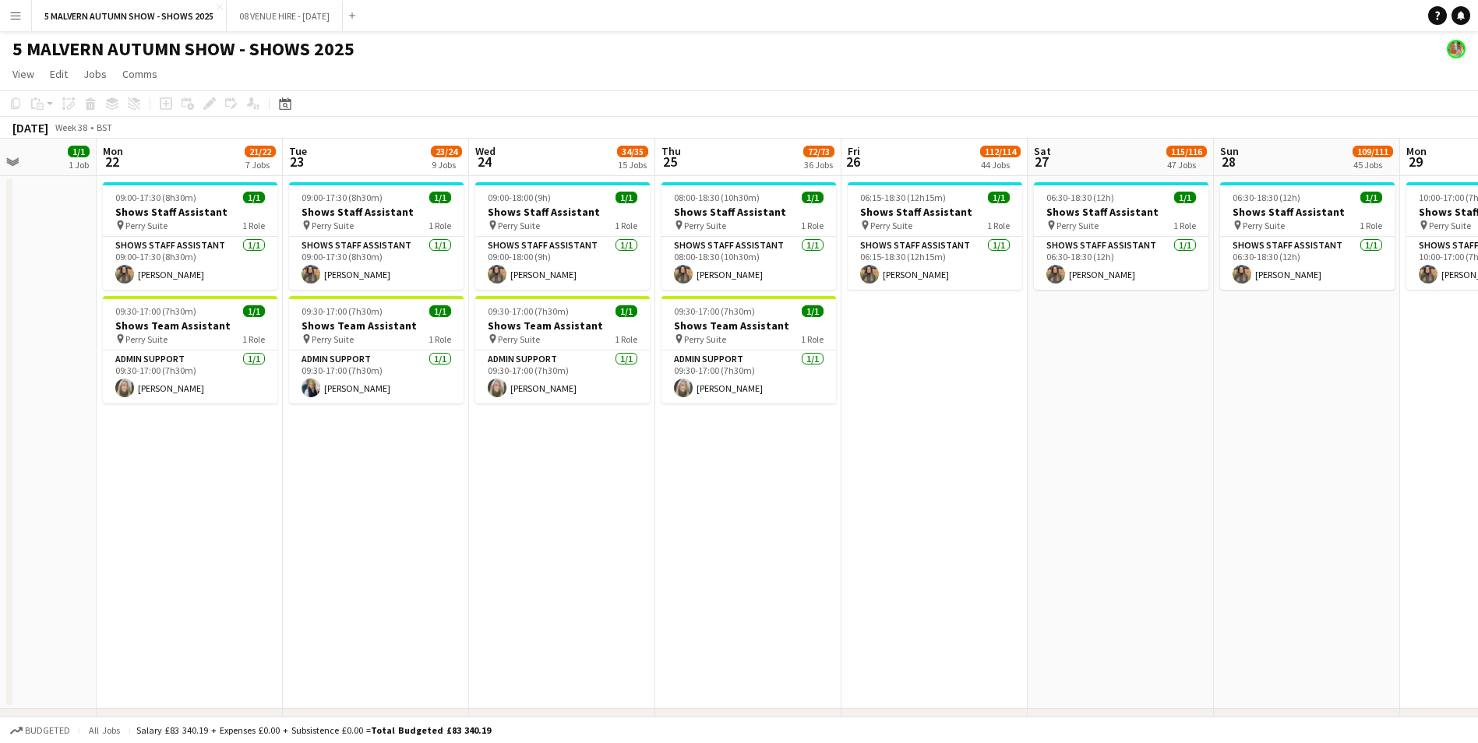
scroll to position [0, 483]
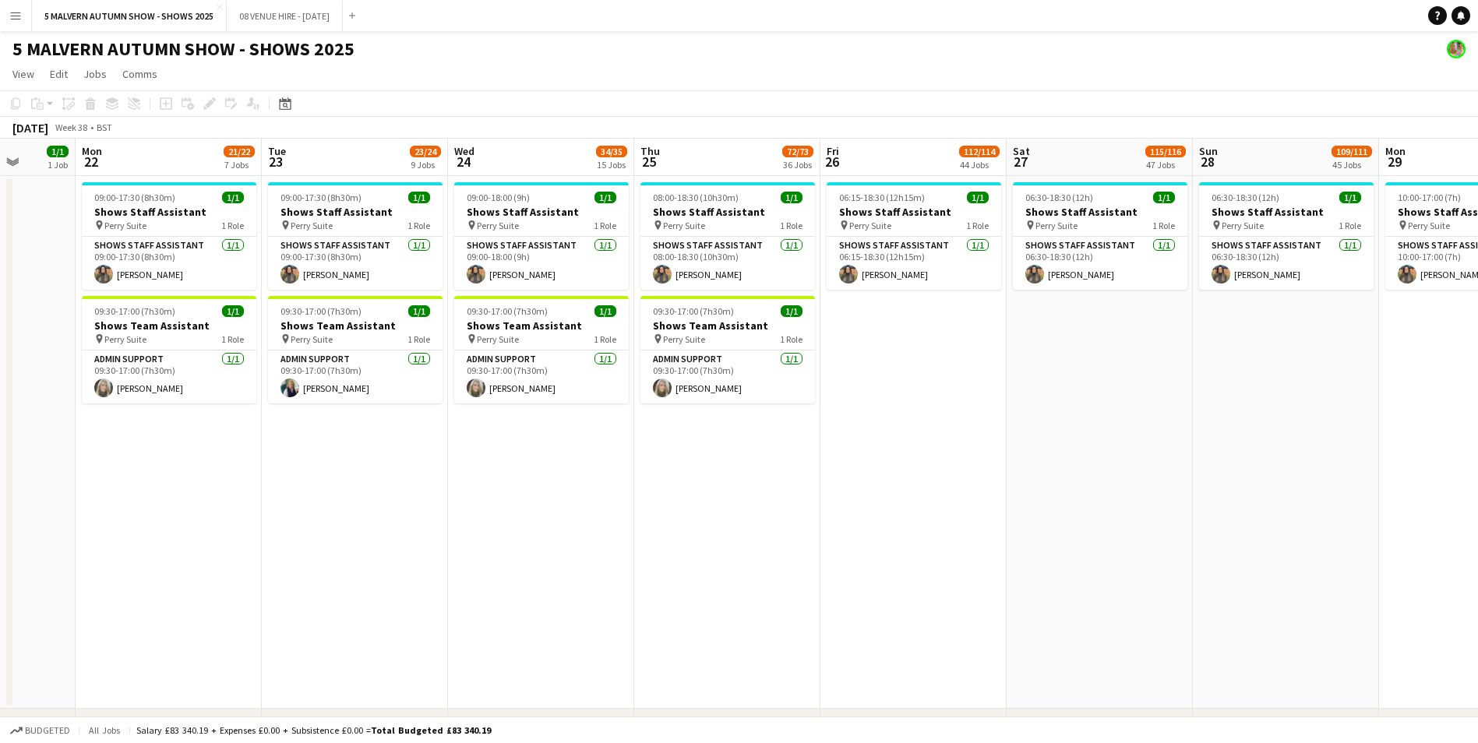
drag, startPoint x: 626, startPoint y: 167, endPoint x: 767, endPoint y: 195, distance: 143.6
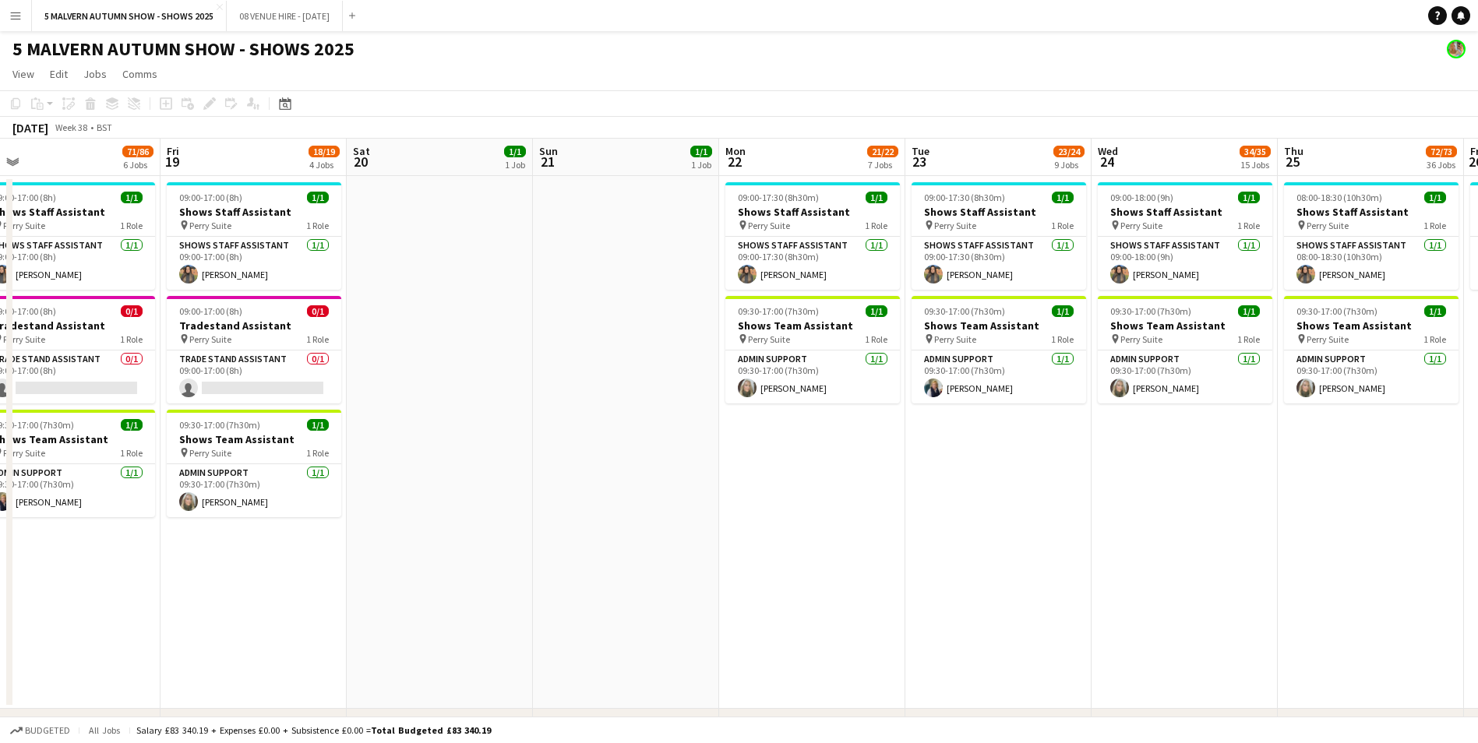
drag, startPoint x: 195, startPoint y: 151, endPoint x: 838, endPoint y: 167, distance: 643.7
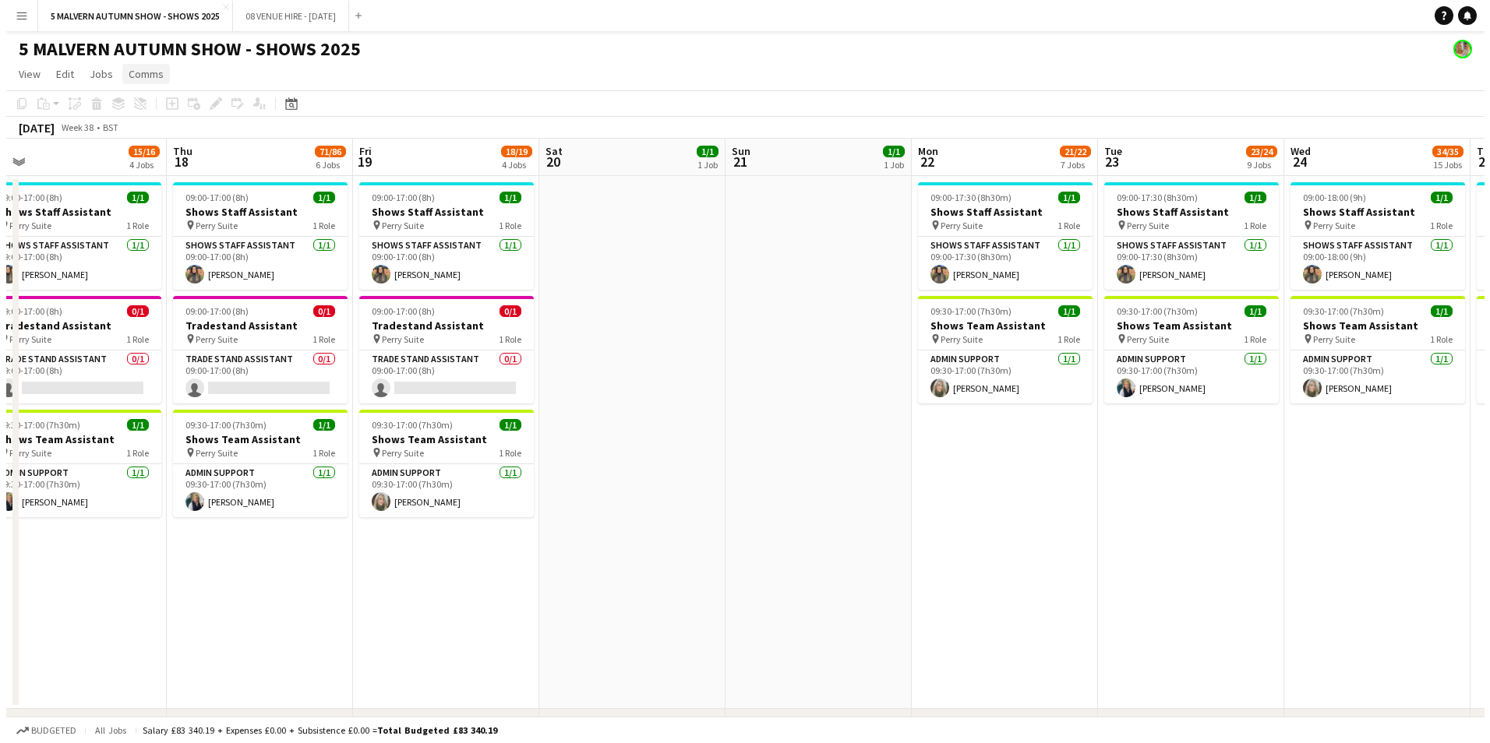
scroll to position [0, 398]
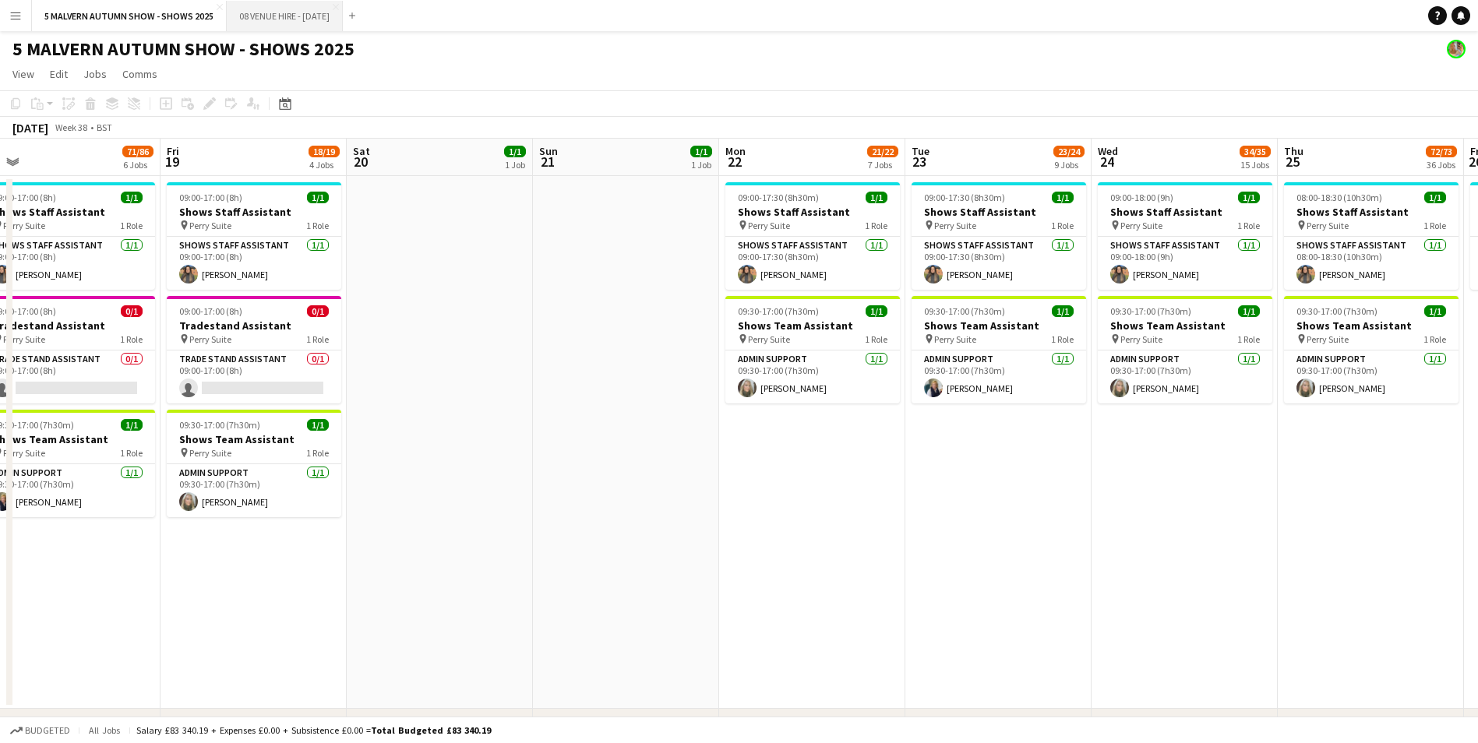
click at [294, 13] on button "08 VENUE HIRE - AUGUST 2025 Close" at bounding box center [285, 16] width 116 height 30
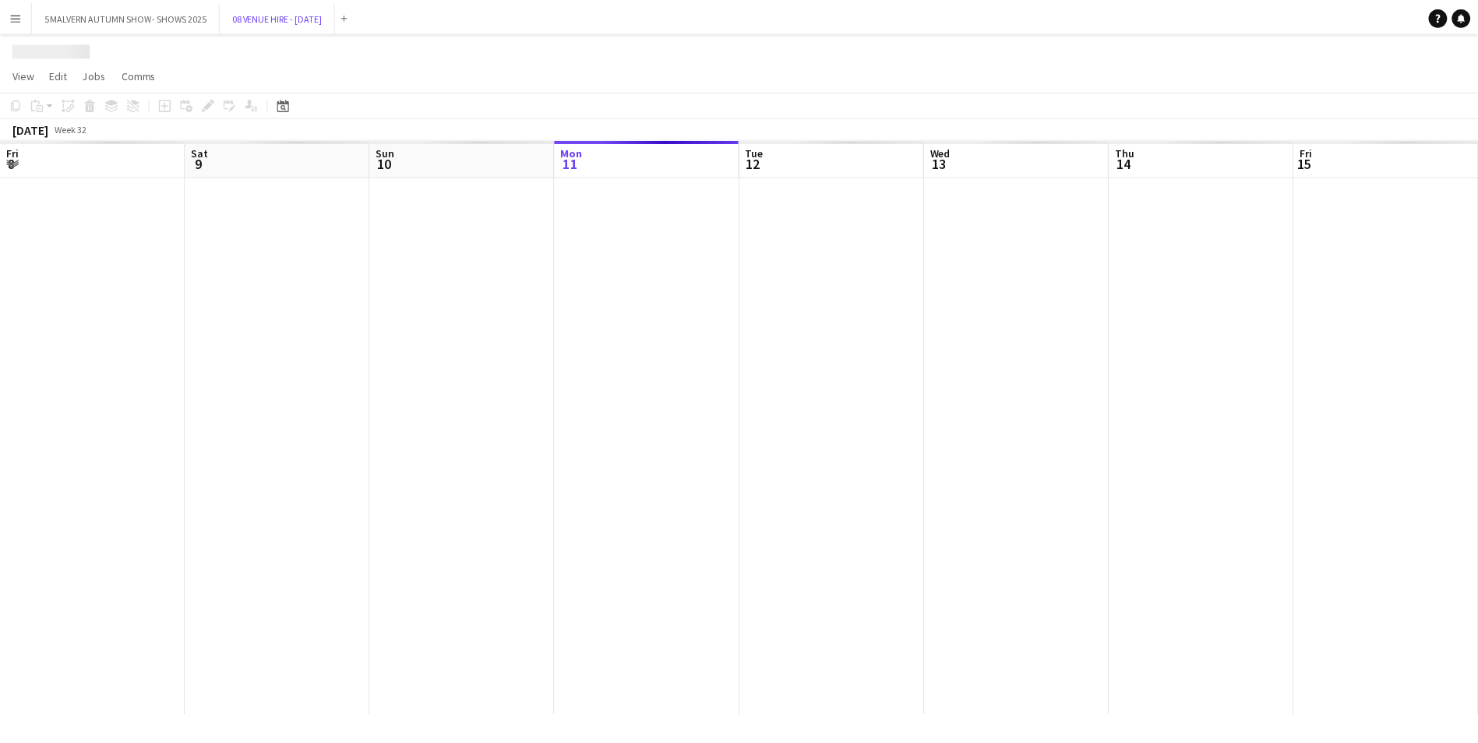
scroll to position [0, 372]
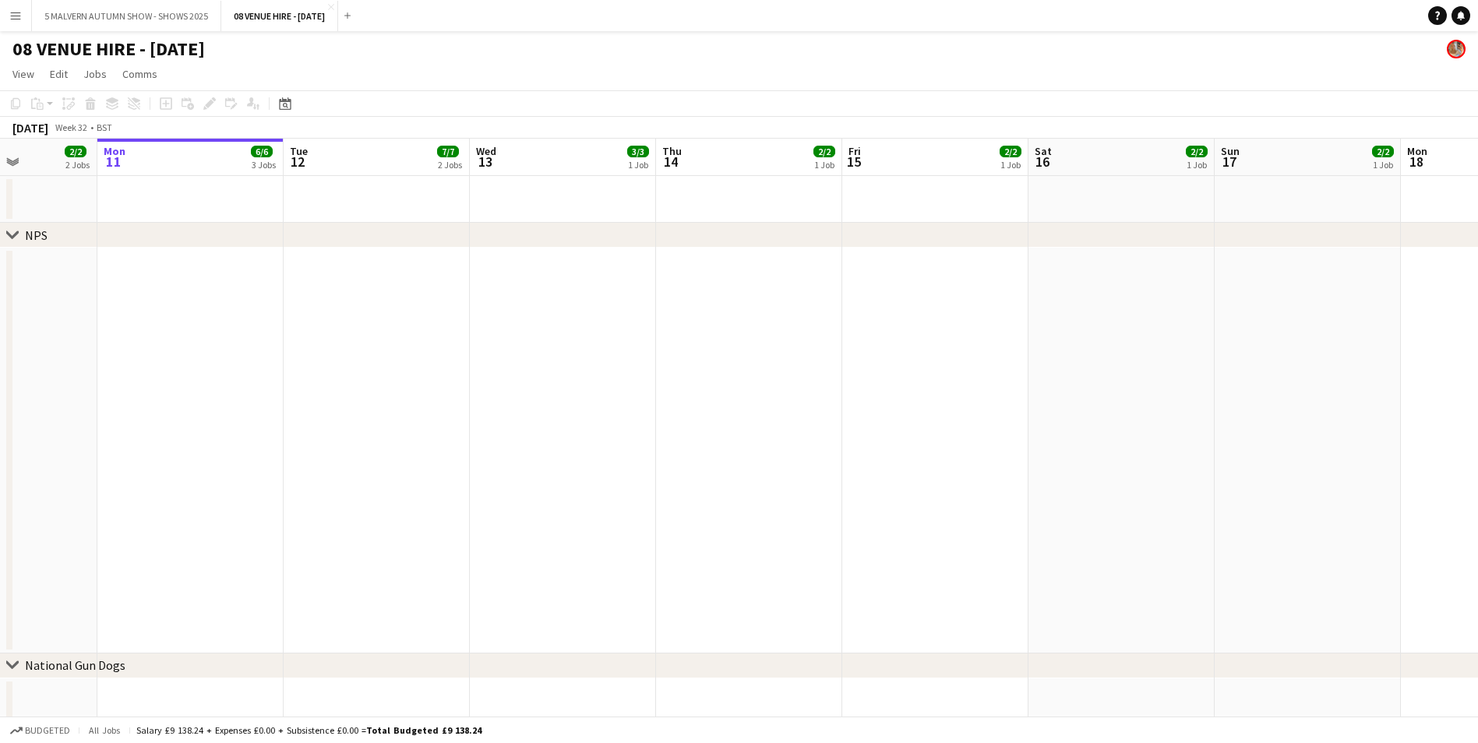
drag, startPoint x: 421, startPoint y: 159, endPoint x: 333, endPoint y: 171, distance: 89.7
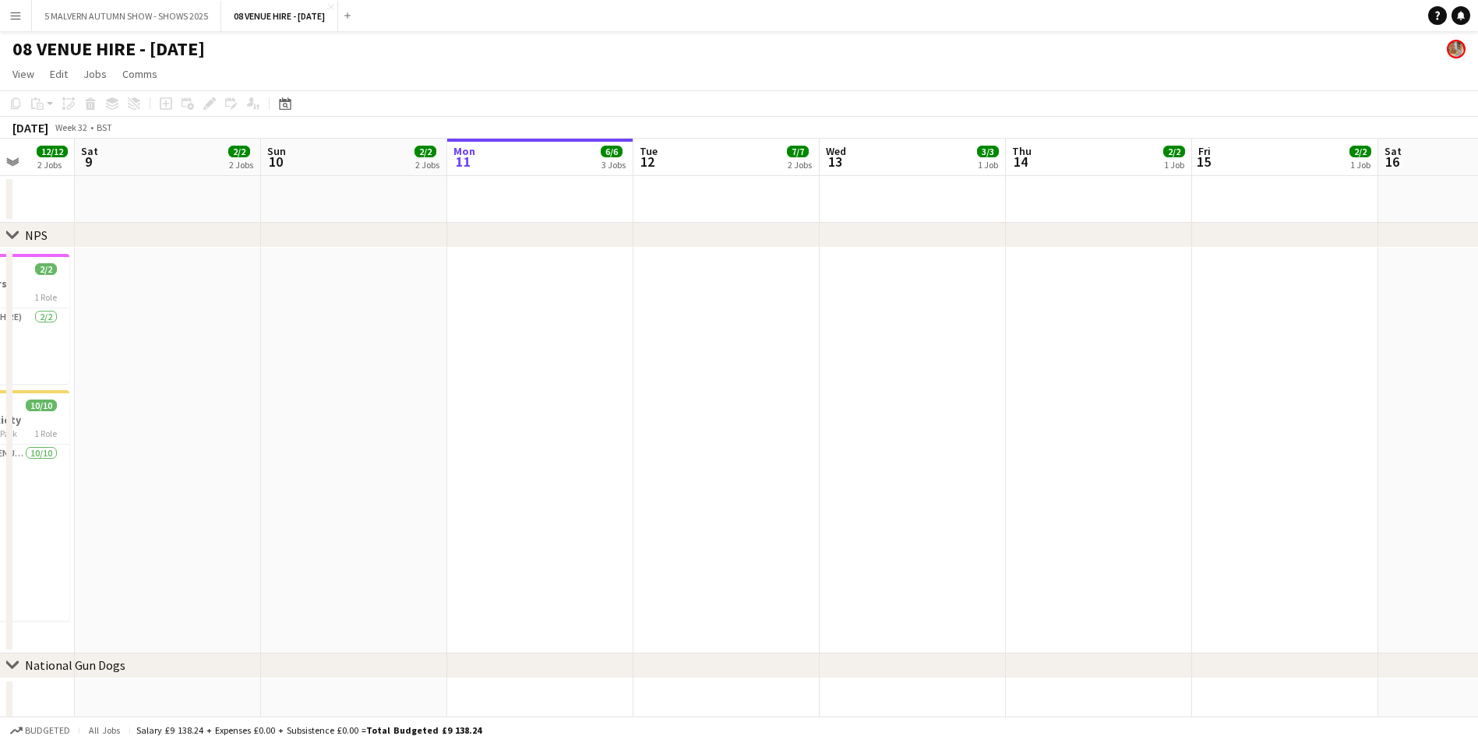
drag, startPoint x: 295, startPoint y: 151, endPoint x: 270, endPoint y: 165, distance: 28.6
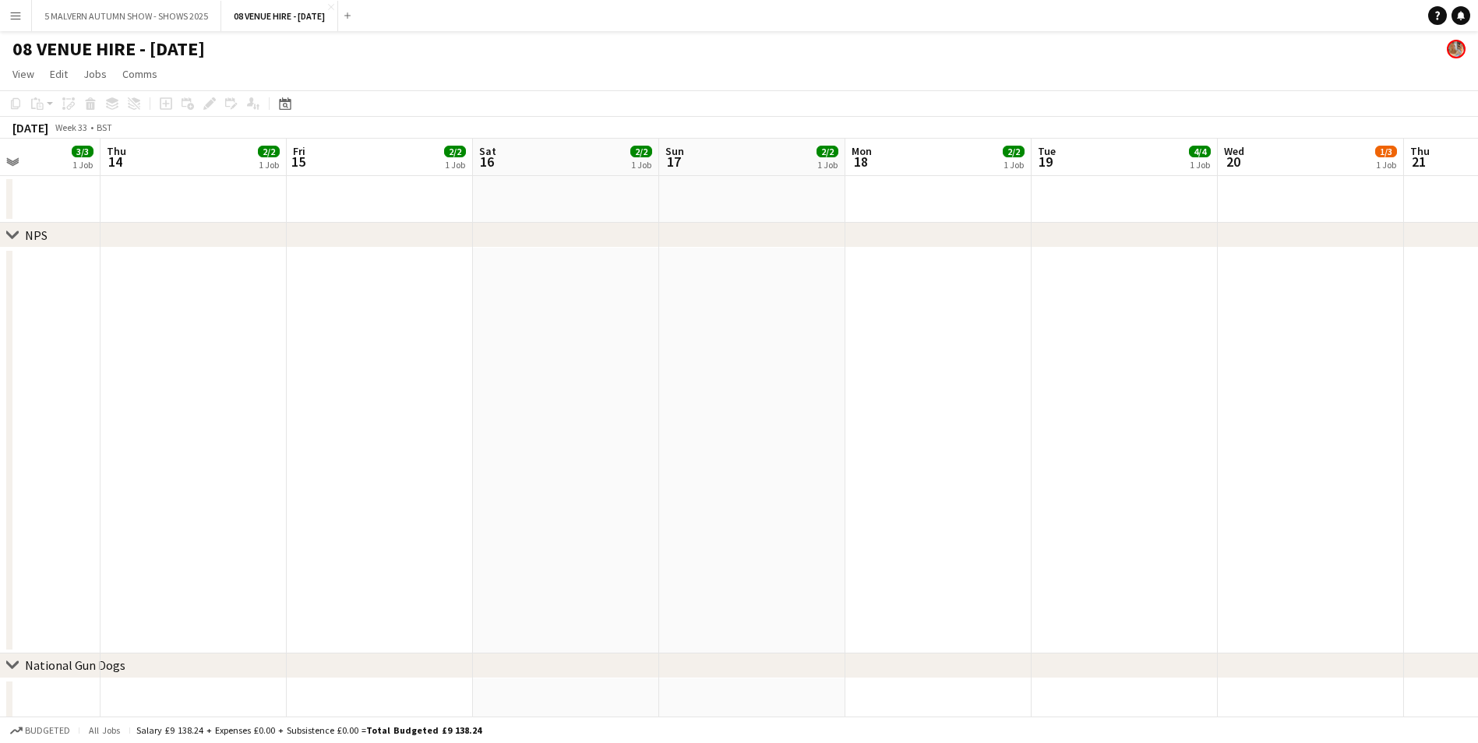
scroll to position [0, 520]
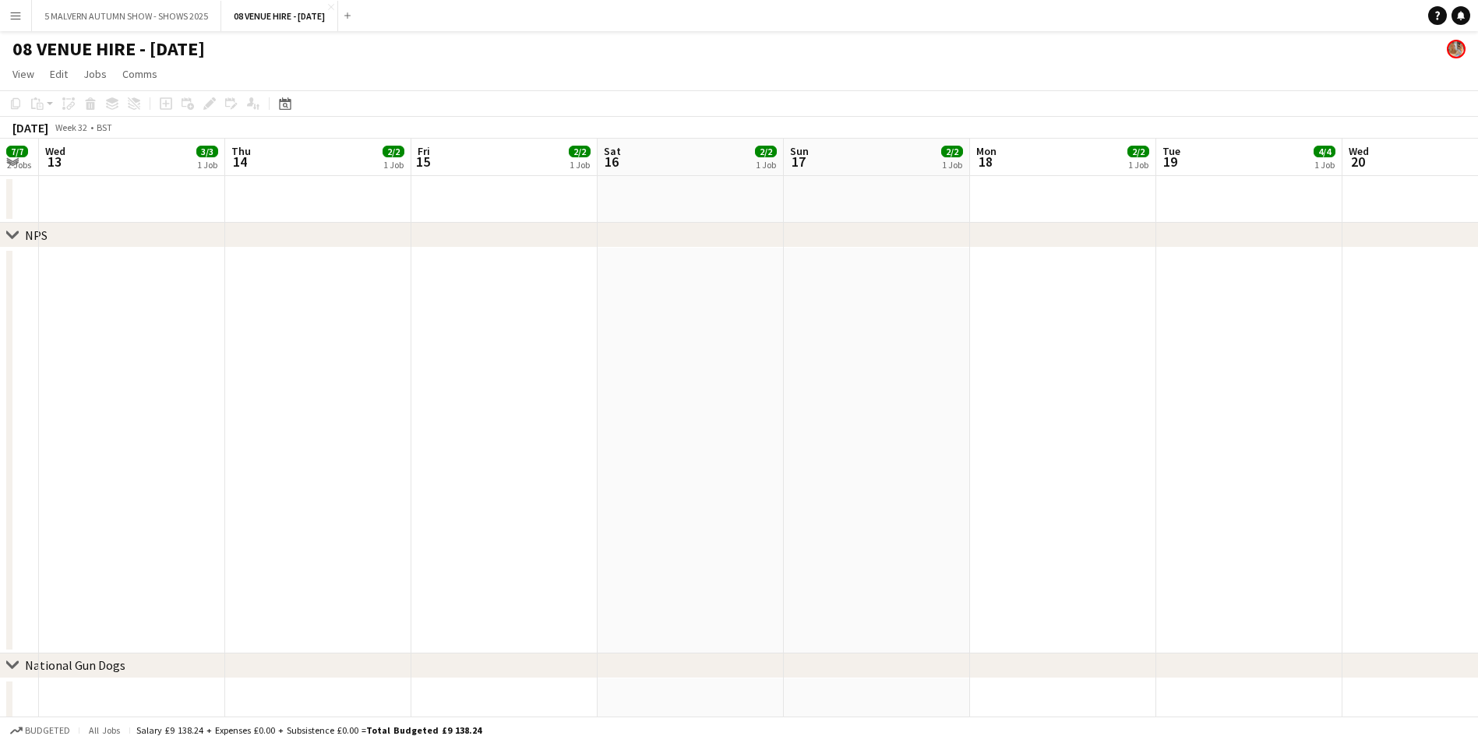
drag, startPoint x: 552, startPoint y: 154, endPoint x: 144, endPoint y: 191, distance: 409.1
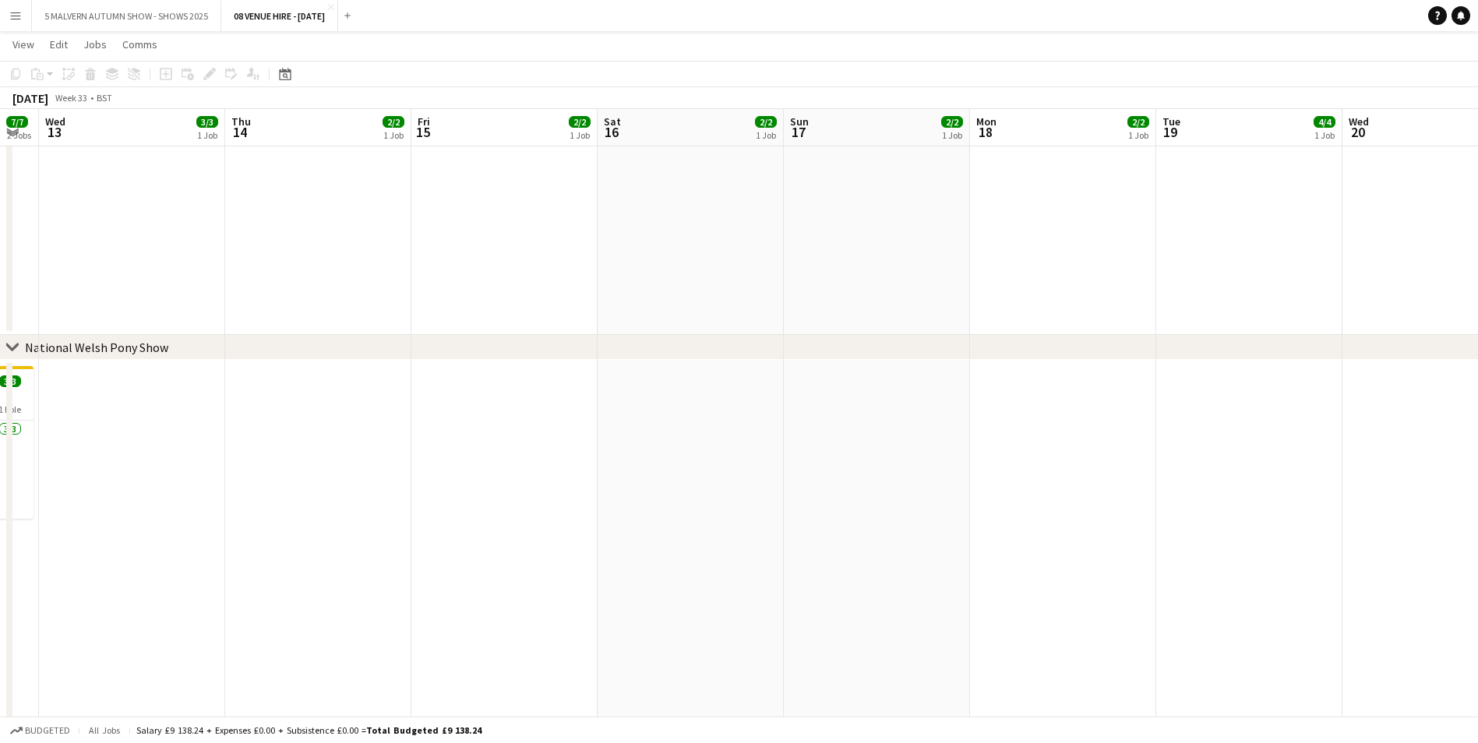
scroll to position [0, 428]
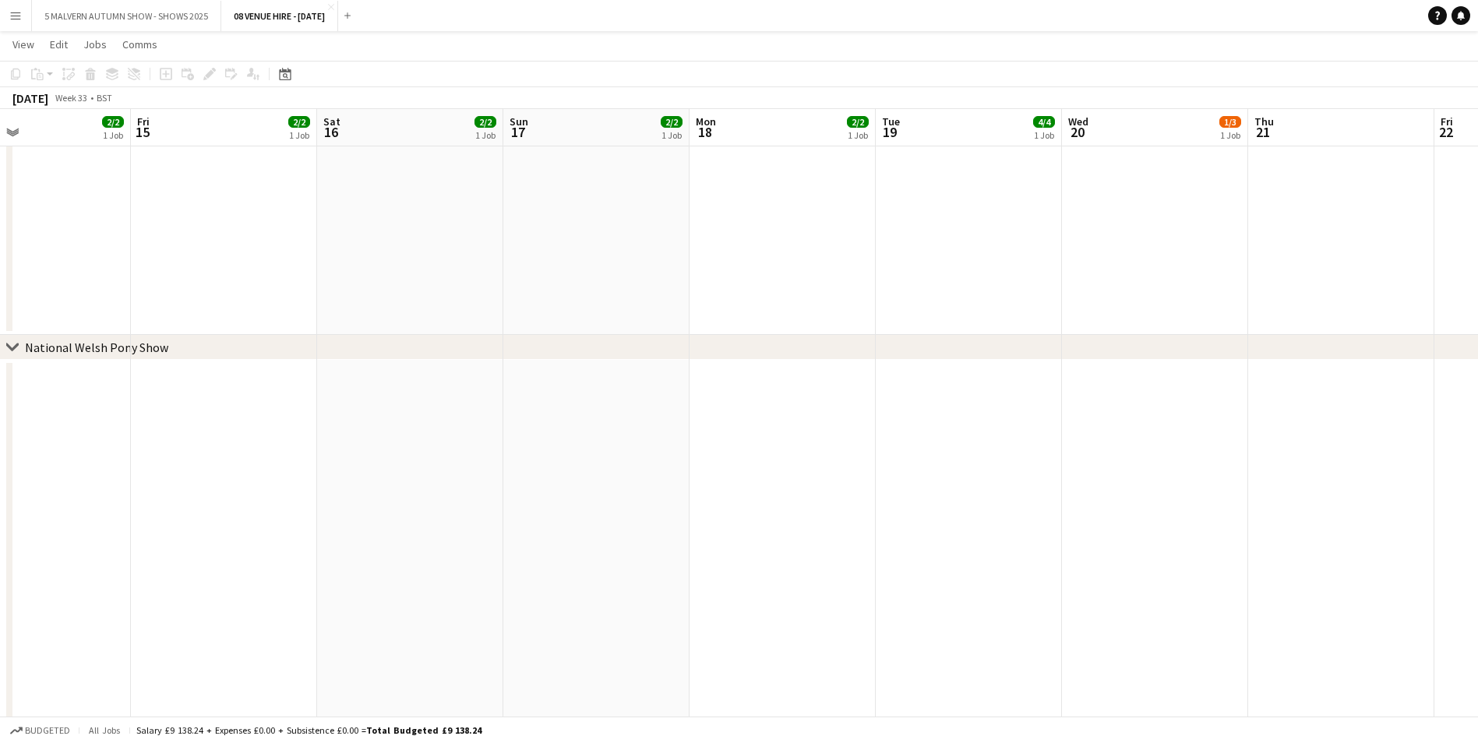
drag, startPoint x: 333, startPoint y: 128, endPoint x: -3, endPoint y: 175, distance: 339.8
click at [0, 175] on html "Menu Boards Boards Boards All jobs Status Workforce Workforce My Workforce Recr…" at bounding box center [739, 268] width 1478 height 2198
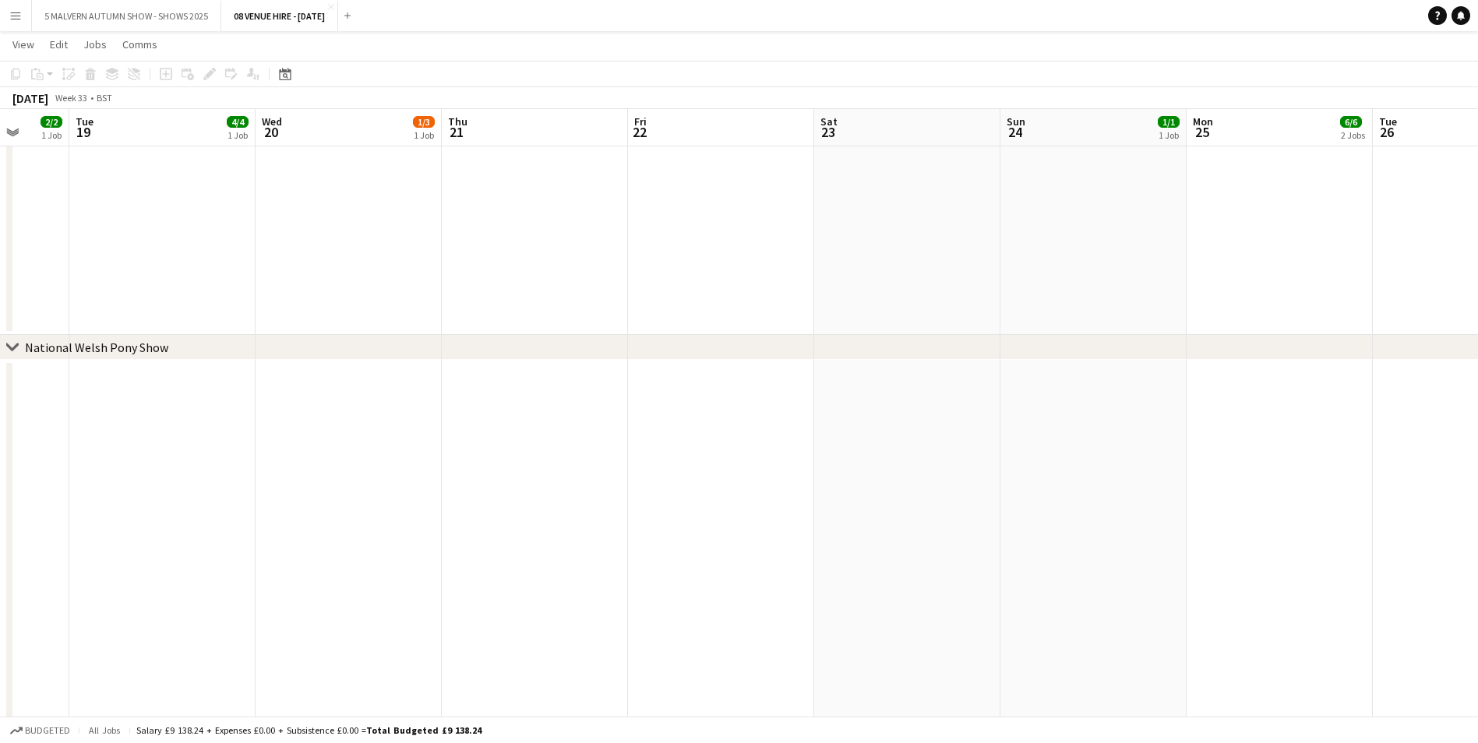
drag, startPoint x: 618, startPoint y: 128, endPoint x: 175, endPoint y: 146, distance: 442.9
click at [175, 146] on app-calendar-viewport "Fri 15 2/2 1 Job Sat 16 2/2 1 Job Sun 17 2/2 1 Job Mon 18 2/2 1 Job Tue 19 4/4 …" at bounding box center [739, 497] width 1478 height 2534
click at [520, 129] on app-board-header-date "Wed 20 1/3 1 Job" at bounding box center [535, 127] width 186 height 37
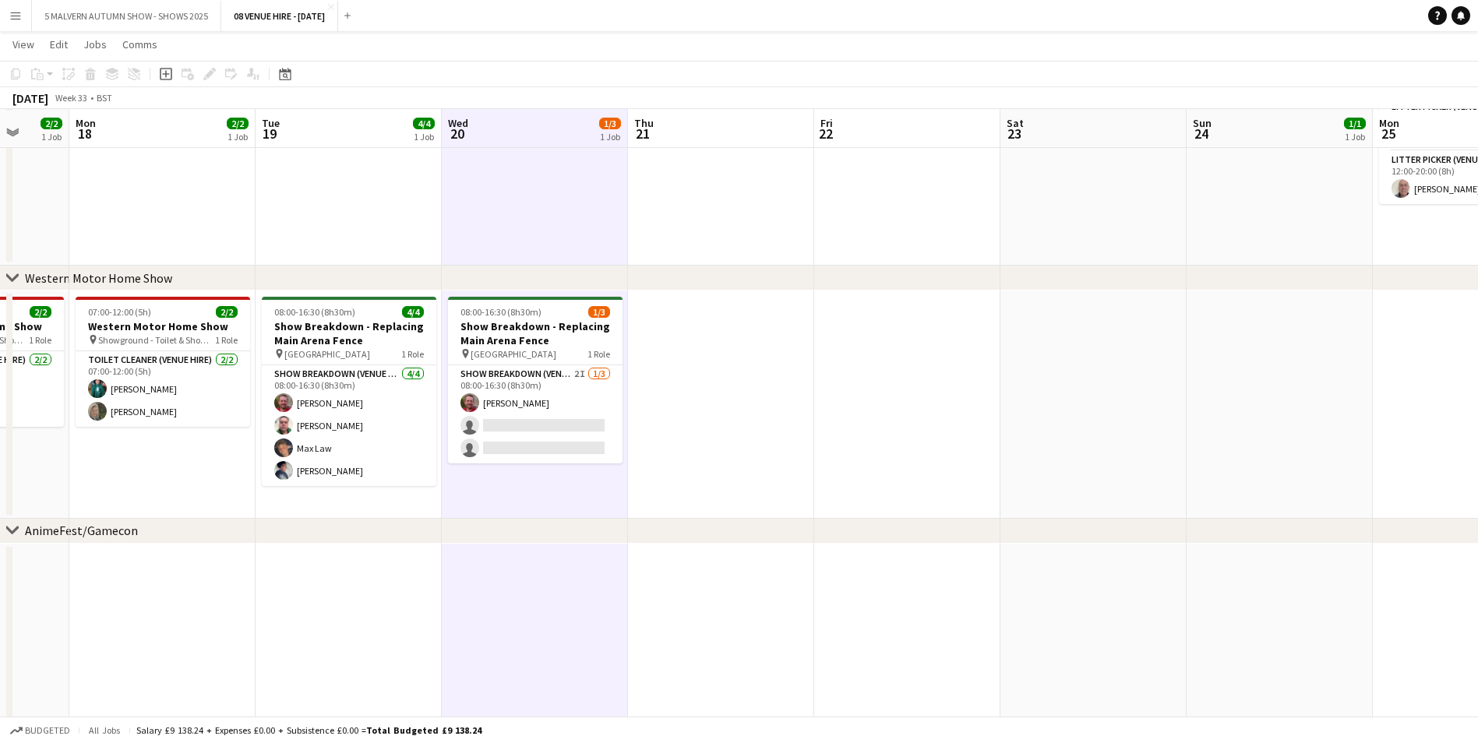
scroll to position [1792, 0]
click at [990, 333] on app-date-cell at bounding box center [1093, 403] width 186 height 228
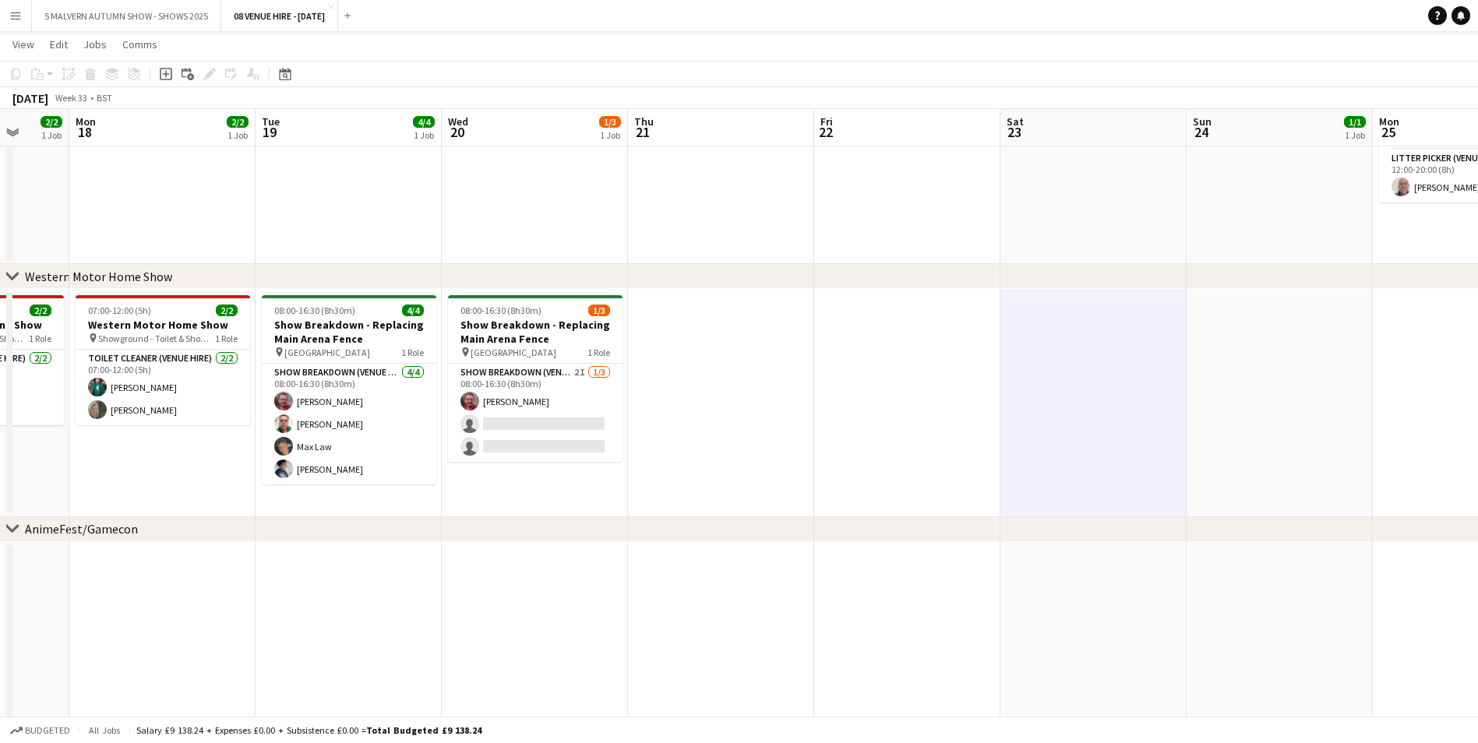
click at [693, 333] on app-date-cell at bounding box center [721, 403] width 186 height 228
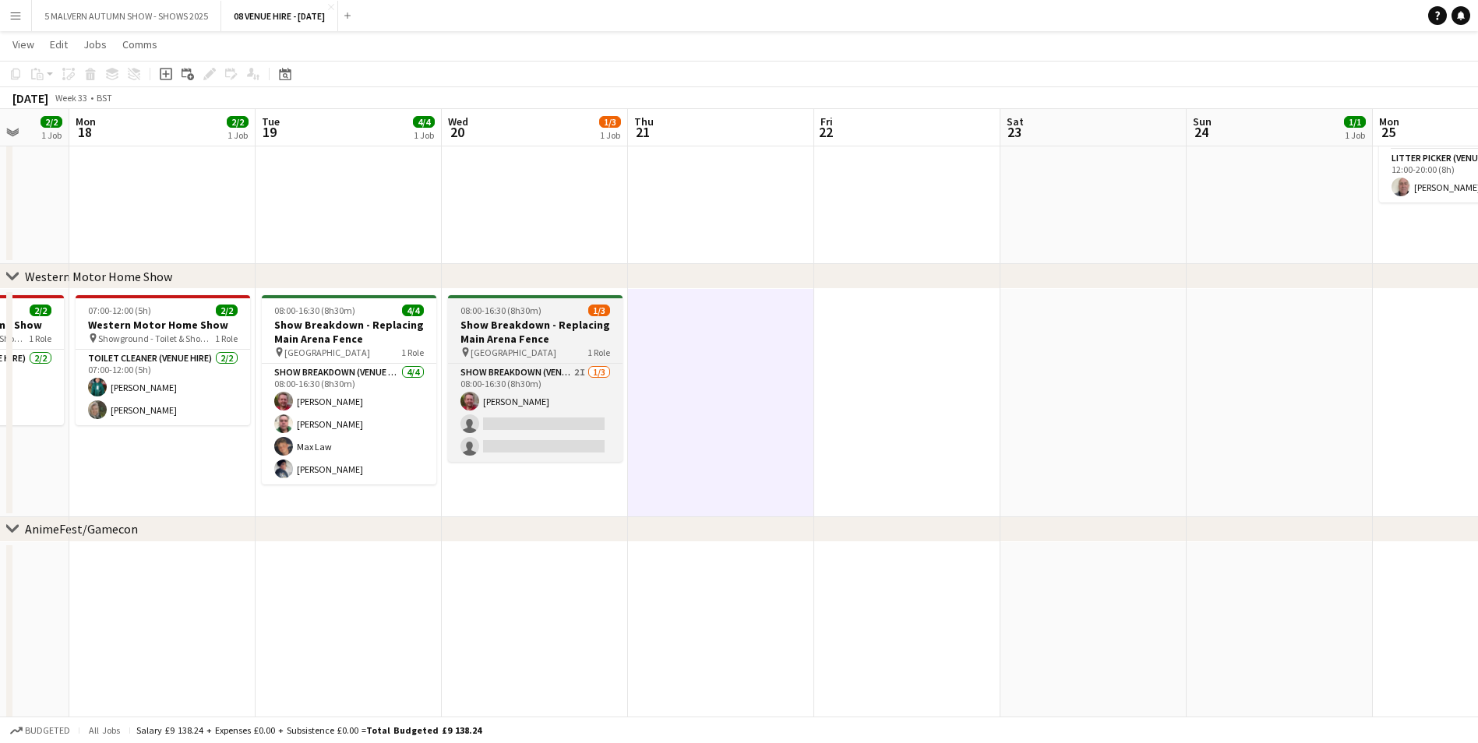
click at [592, 333] on h3 "Show Breakdown - Replacing Main Arena Fence" at bounding box center [535, 332] width 175 height 28
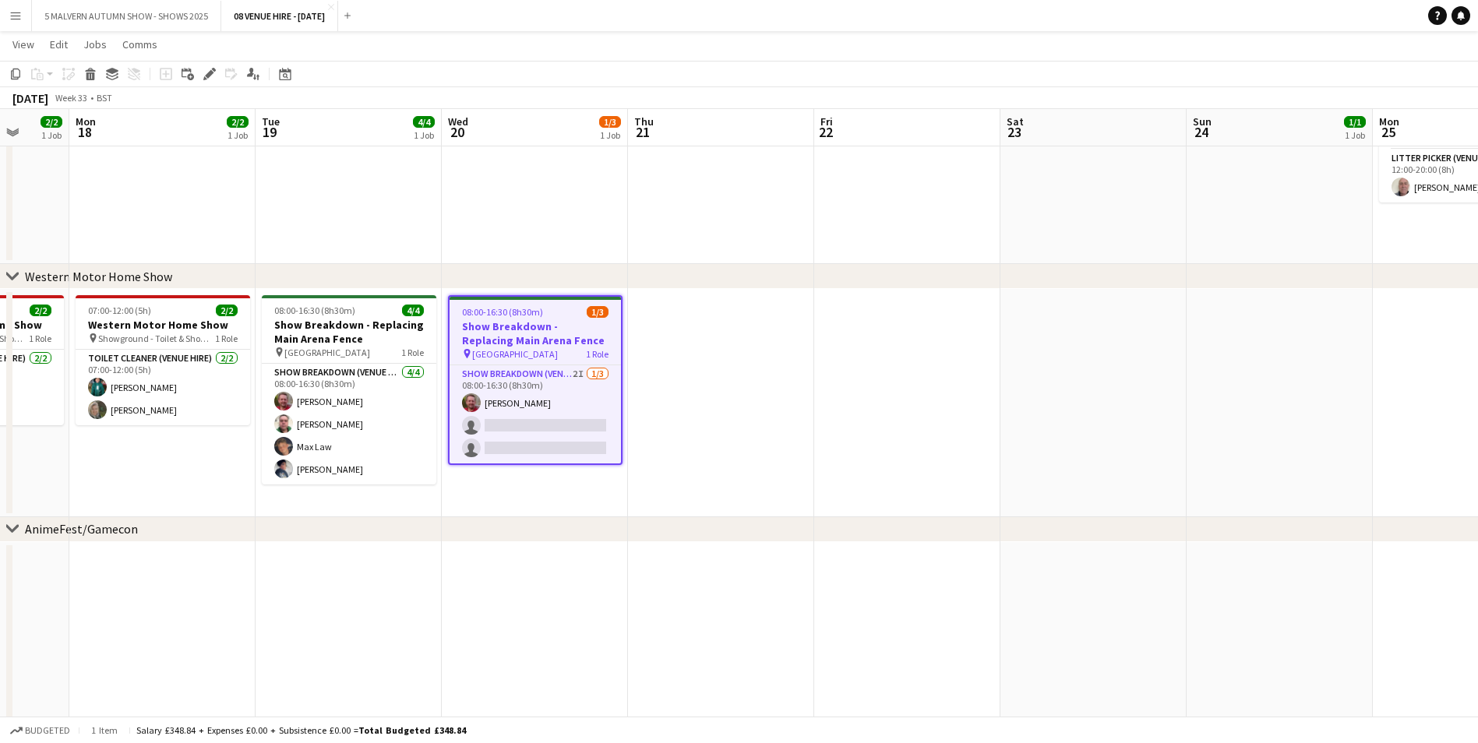
click at [701, 324] on app-date-cell at bounding box center [721, 403] width 186 height 228
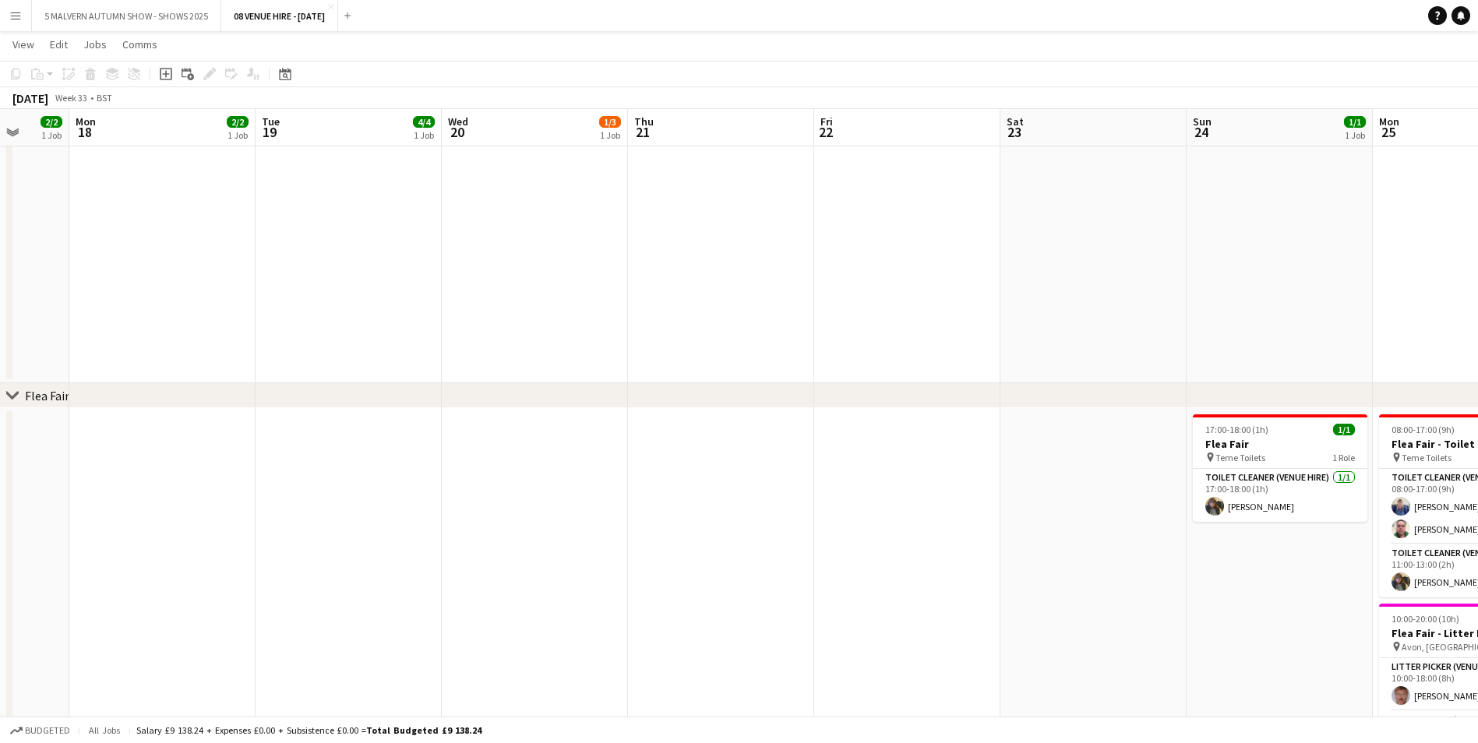
scroll to position [0, 546]
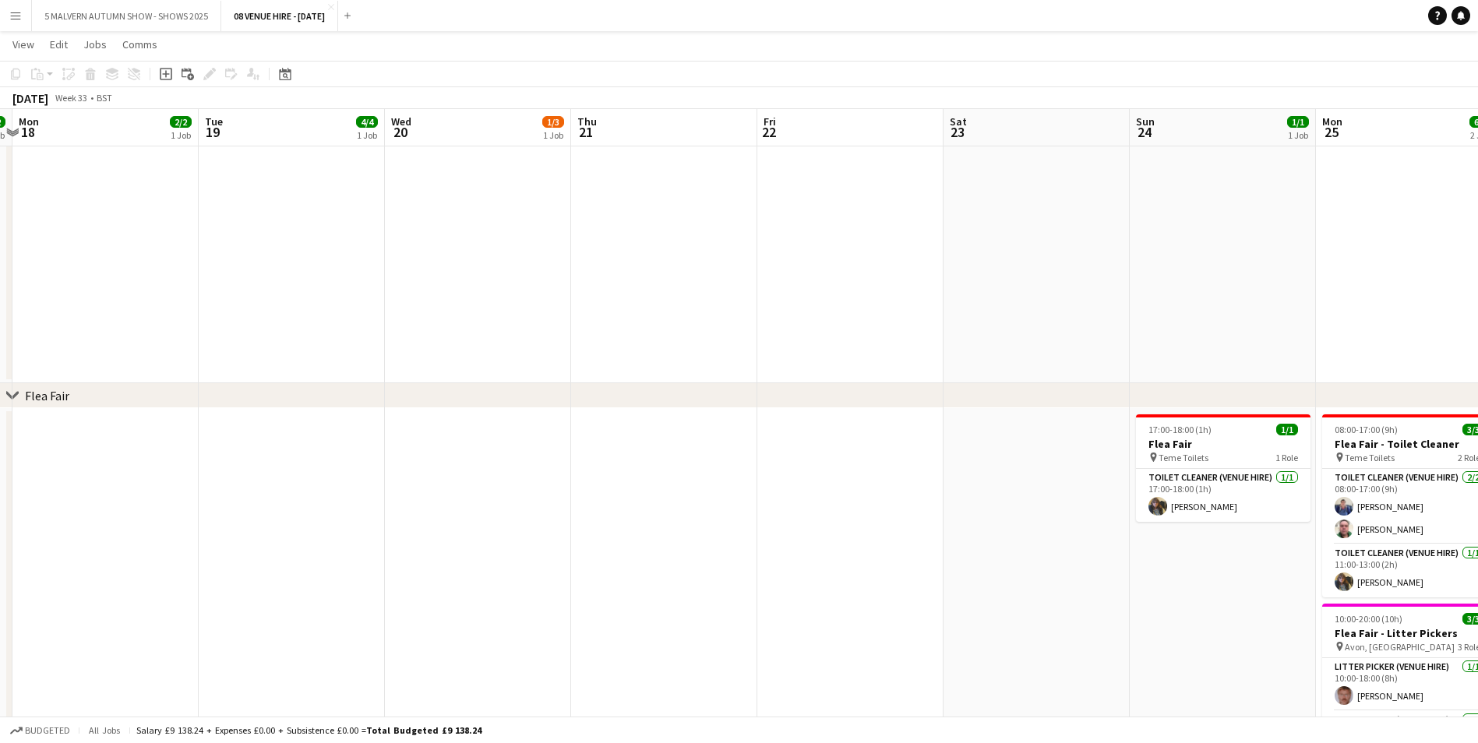
drag, startPoint x: 481, startPoint y: 125, endPoint x: 424, endPoint y: 125, distance: 56.9
click at [424, 125] on app-calendar-viewport "Fri 15 2/2 1 Job Sat 16 2/2 1 Job Sun 17 2/2 1 Job Mon 18 2/2 1 Job Tue 19 4/4 …" at bounding box center [739, 151] width 1478 height 2534
click at [291, 77] on icon at bounding box center [285, 74] width 12 height 12
click at [408, 127] on span "Next month" at bounding box center [411, 127] width 31 height 31
click at [351, 246] on span "18" at bounding box center [349, 248] width 19 height 19
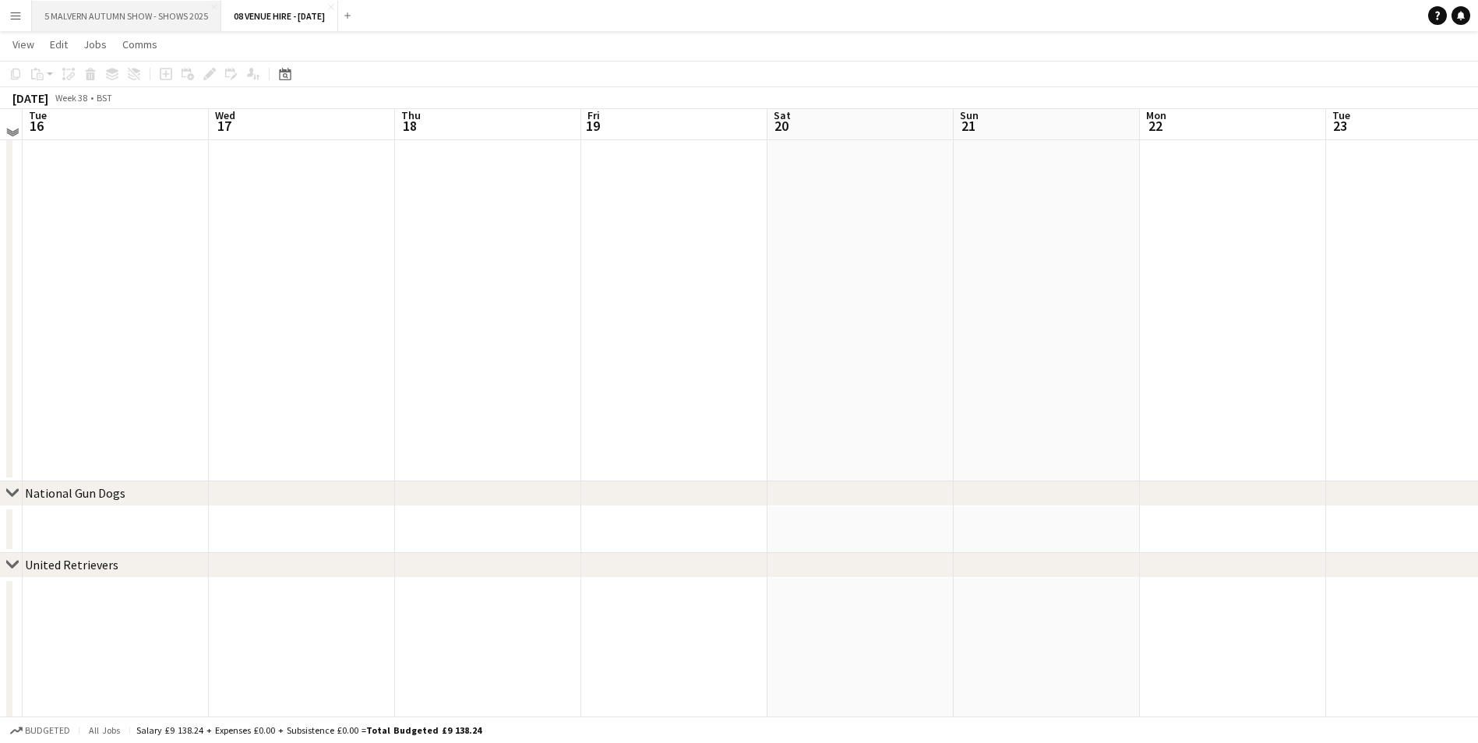
scroll to position [164, 0]
click at [80, 23] on button "5 MALVERN AUTUMN SHOW - SHOWS 2025 Close" at bounding box center [126, 16] width 189 height 30
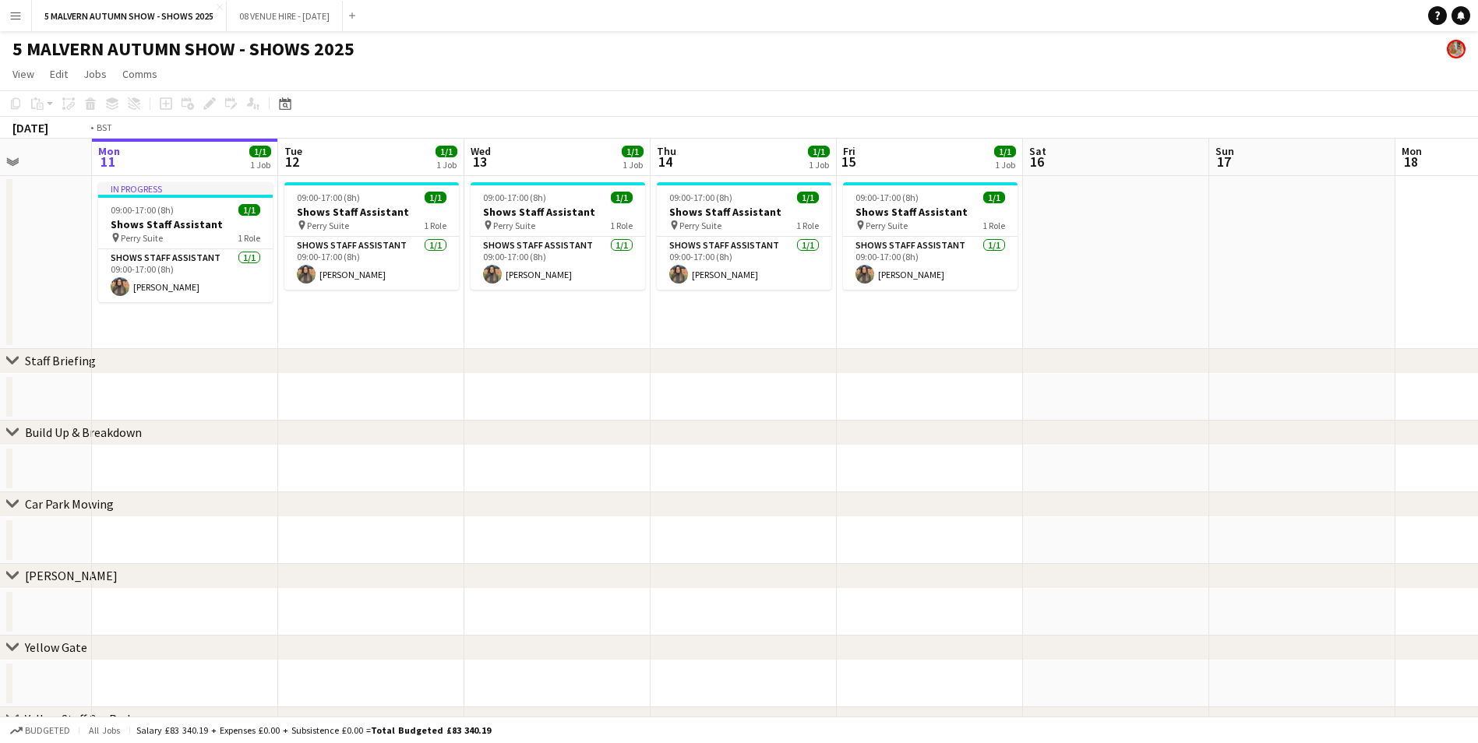
scroll to position [0, 451]
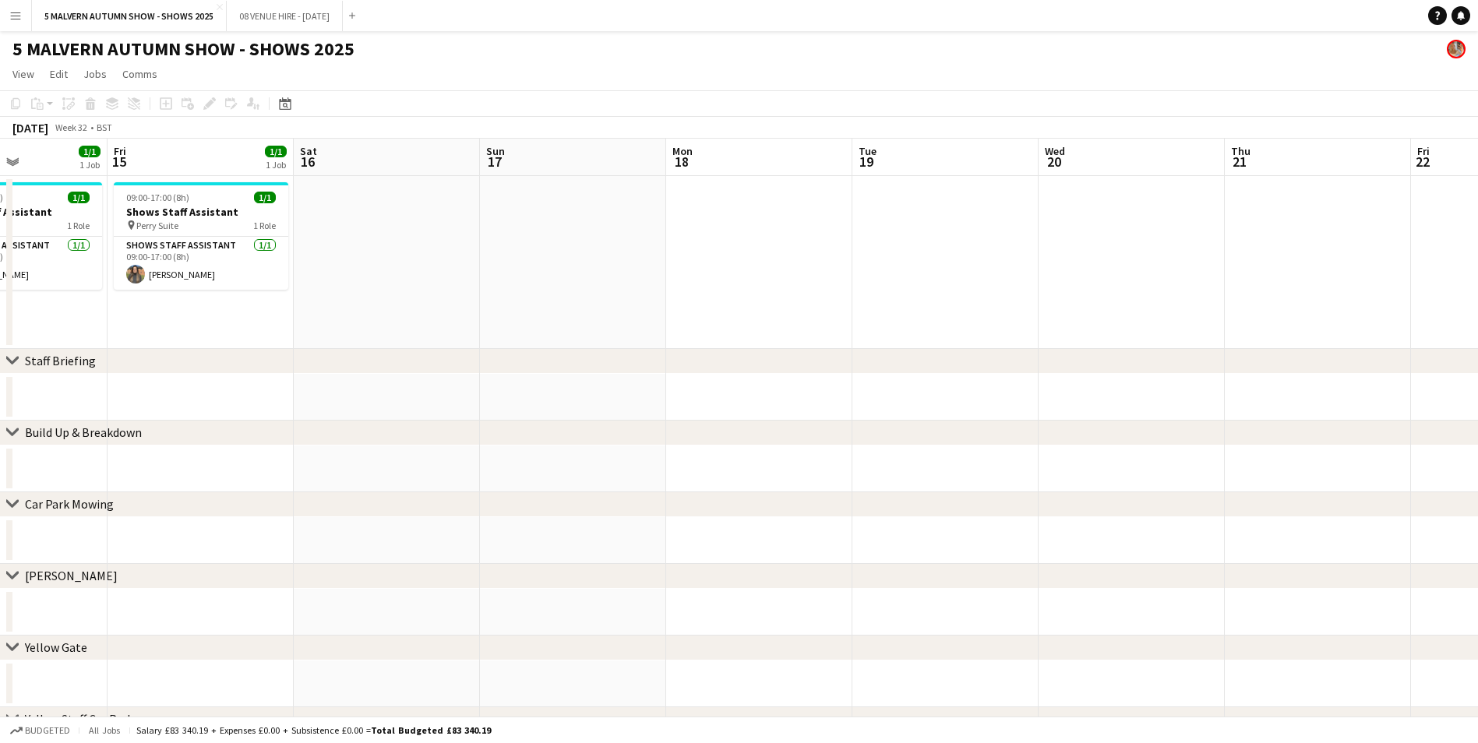
drag, startPoint x: 882, startPoint y: 164, endPoint x: 0, endPoint y: 151, distance: 882.0
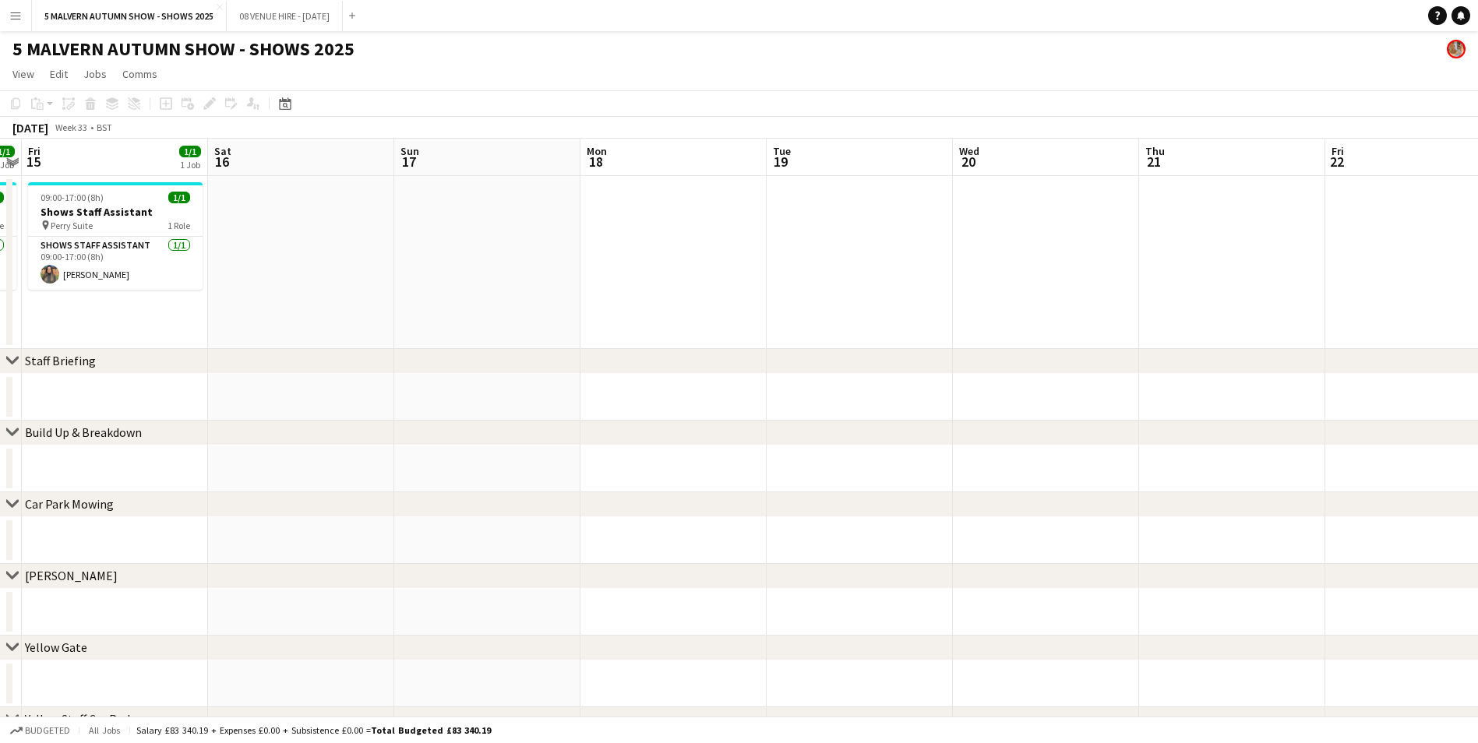
drag, startPoint x: 922, startPoint y: 153, endPoint x: 836, endPoint y: 153, distance: 85.7
click at [287, 101] on icon at bounding box center [285, 103] width 12 height 12
click at [407, 157] on span "Next month" at bounding box center [411, 157] width 31 height 31
click at [344, 281] on span "18" at bounding box center [349, 278] width 19 height 19
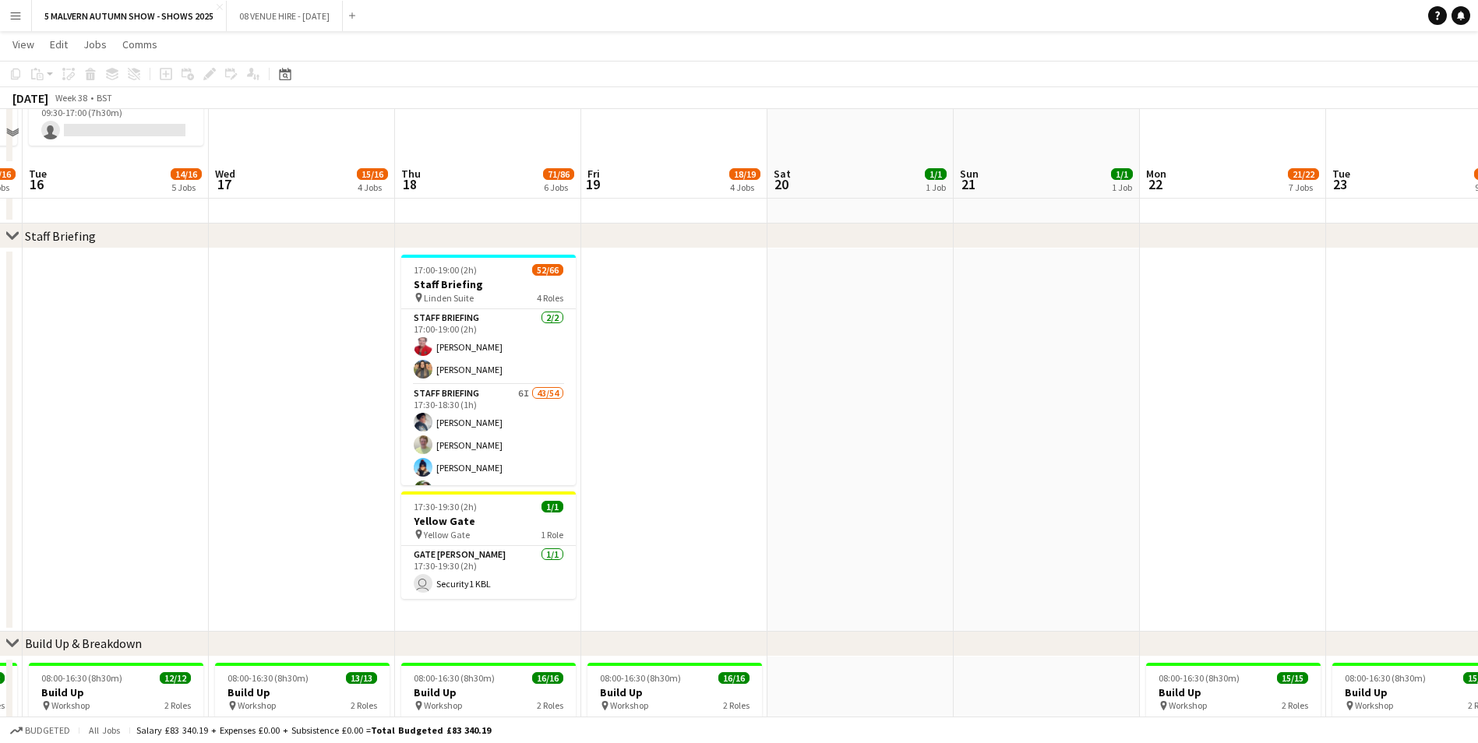
scroll to position [467, 0]
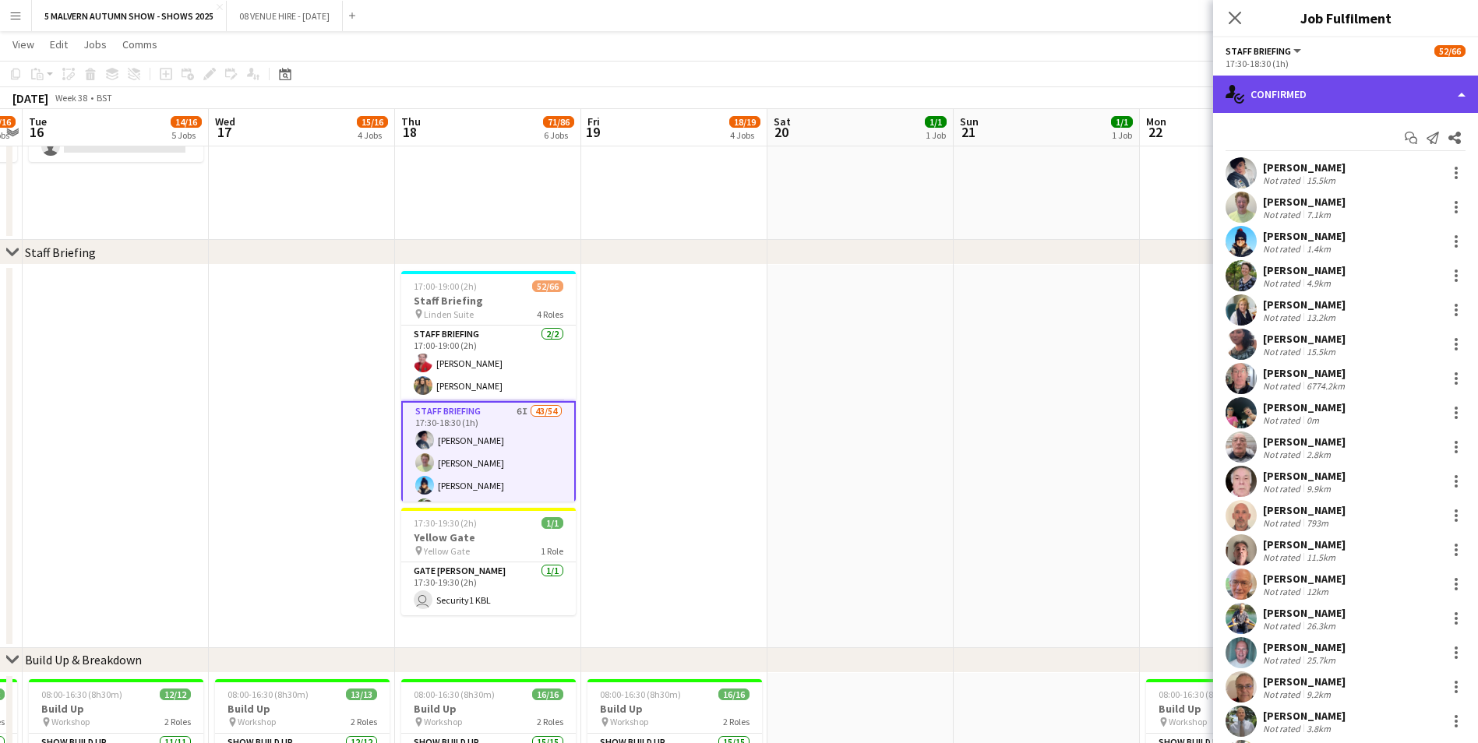
click at [990, 100] on div "single-neutral-actions-check-2 Confirmed" at bounding box center [1345, 94] width 265 height 37
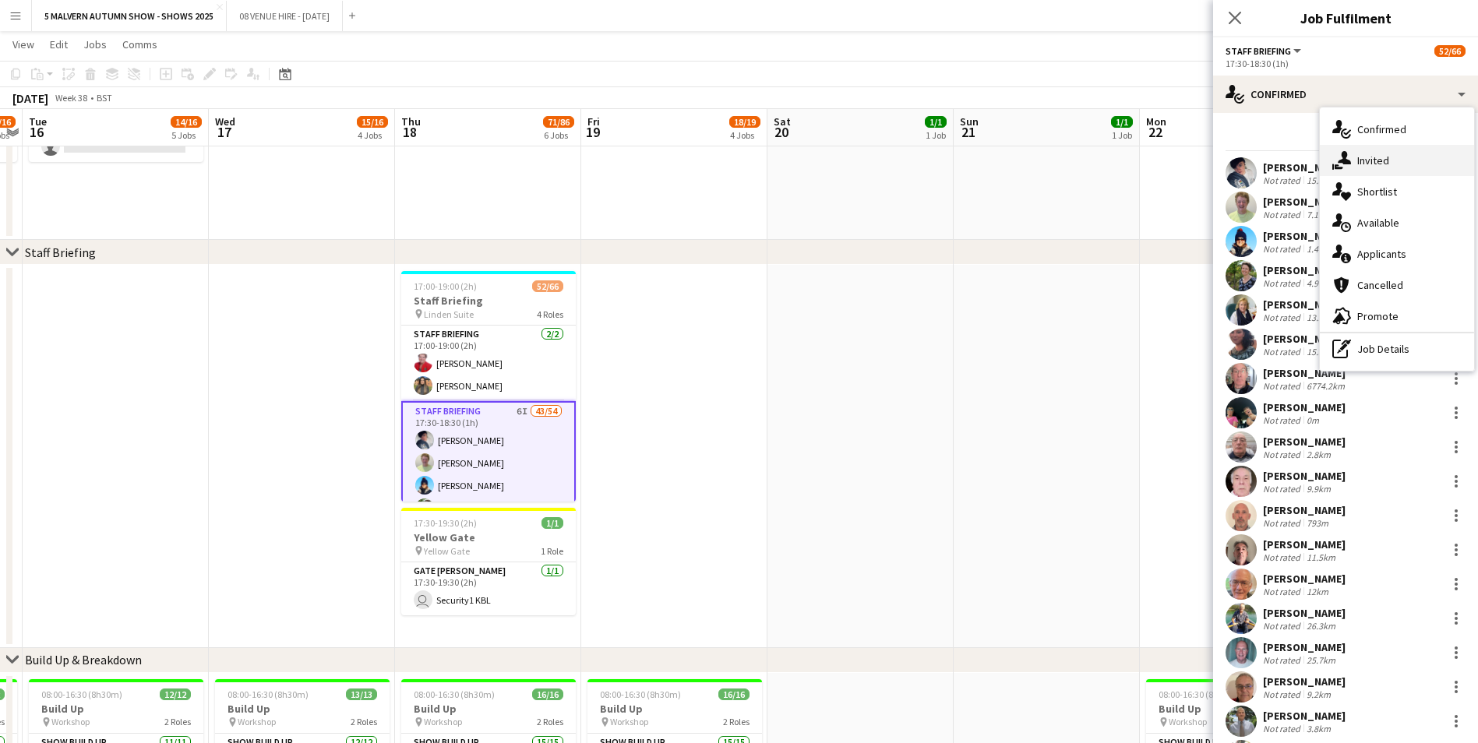
click at [990, 160] on div "single-neutral-actions-share-1 Invited" at bounding box center [1397, 160] width 154 height 31
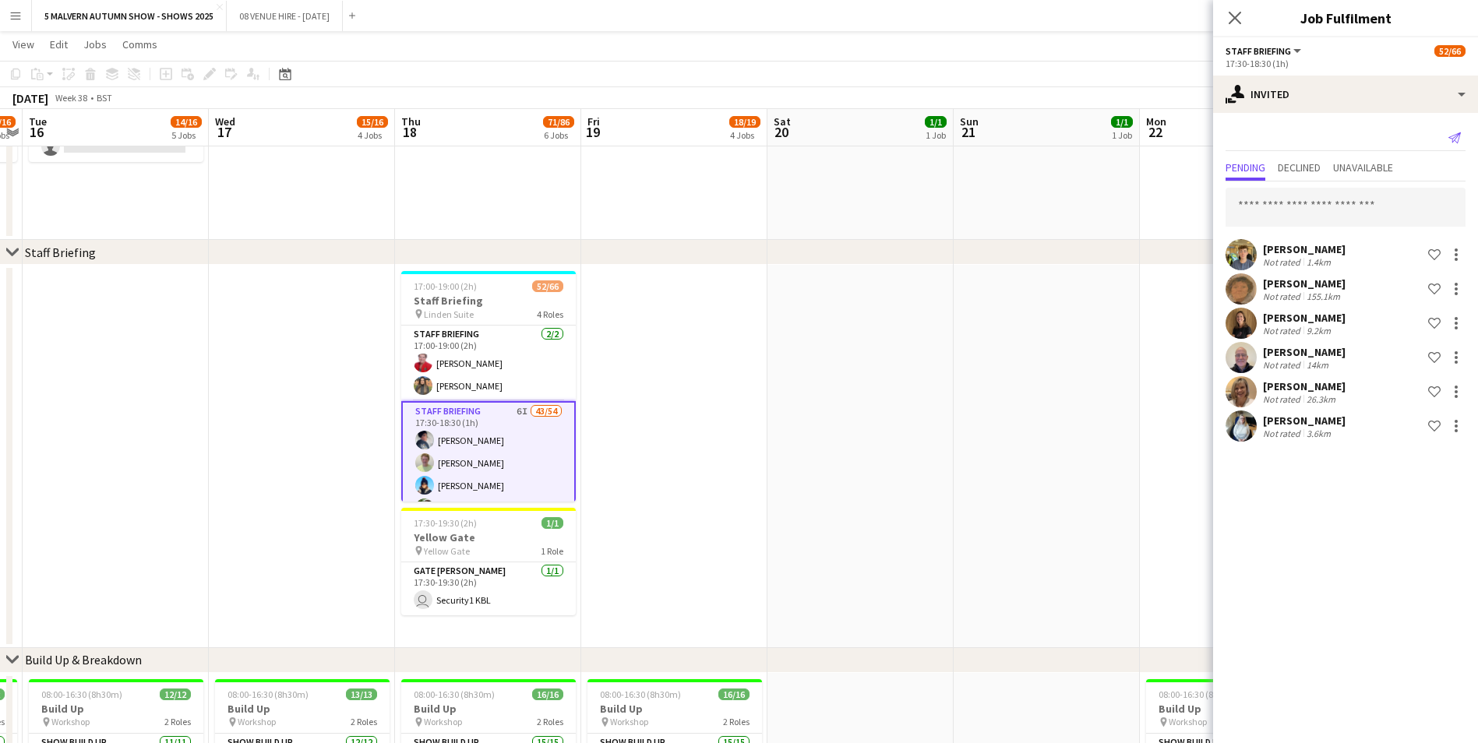
click at [990, 139] on app-icon "Send notification" at bounding box center [1455, 138] width 22 height 22
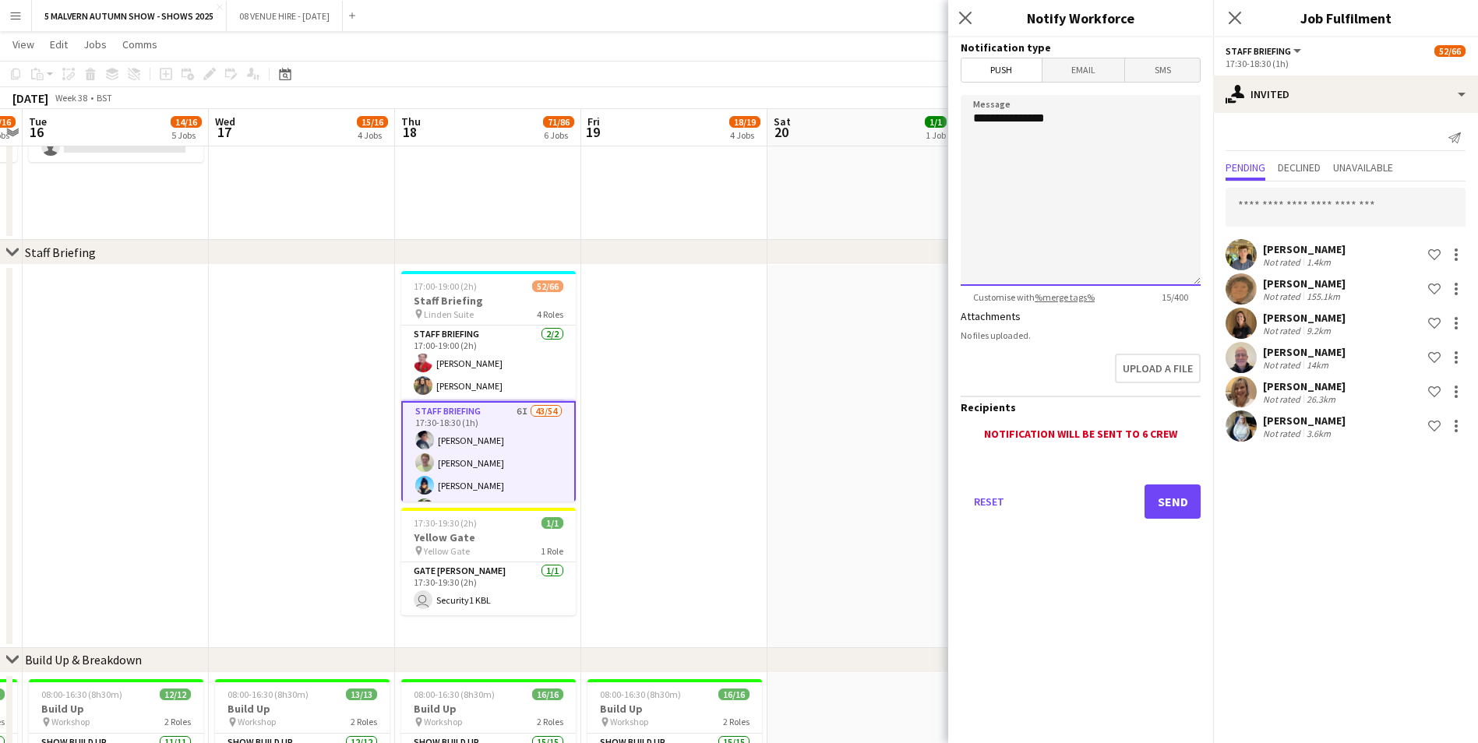
click at [990, 161] on textarea "**********" at bounding box center [1081, 190] width 240 height 191
click at [990, 160] on textarea "**********" at bounding box center [1081, 190] width 240 height 191
click at [975, 154] on textarea "**********" at bounding box center [1081, 190] width 240 height 191
click at [990, 127] on textarea "**********" at bounding box center [1081, 190] width 240 height 191
click at [990, 150] on textarea "**********" at bounding box center [1081, 190] width 240 height 191
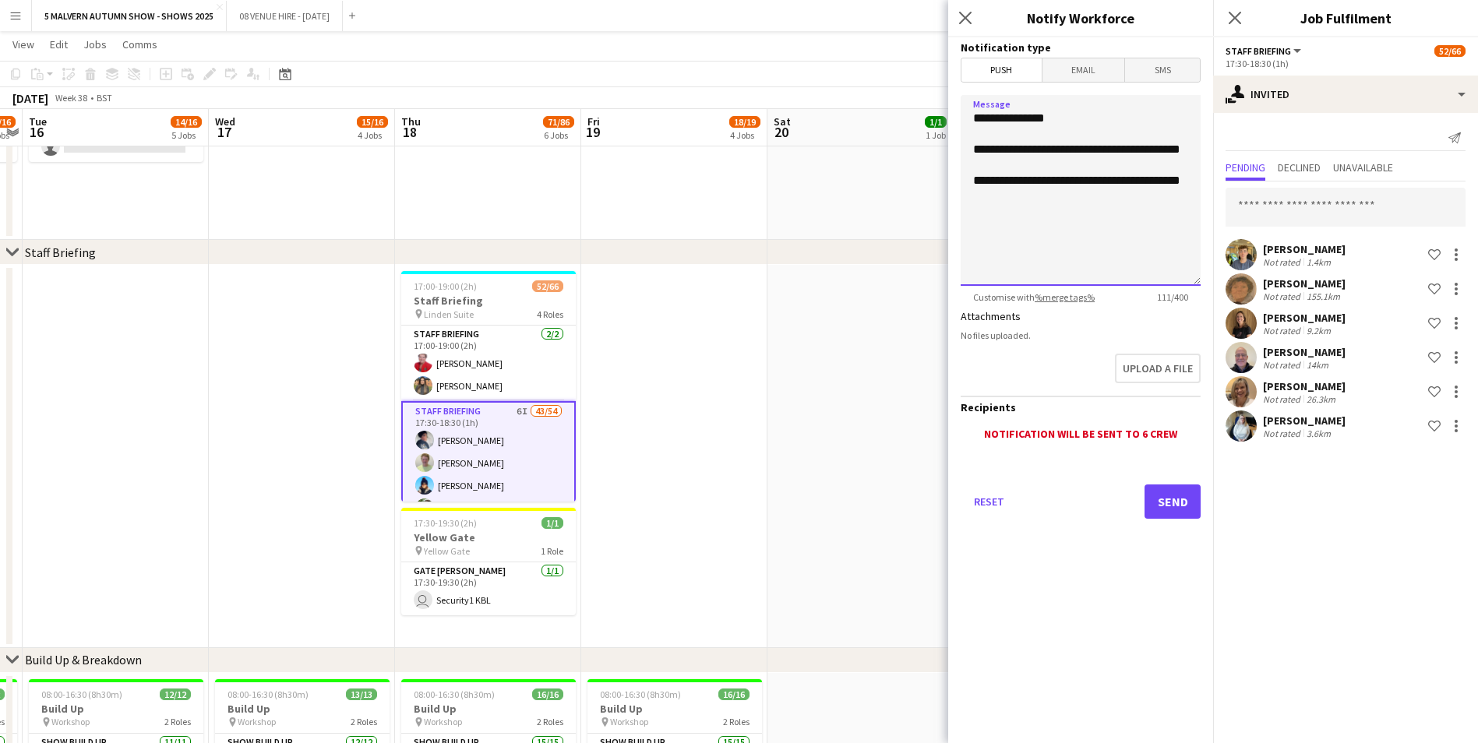
click at [990, 151] on textarea "**********" at bounding box center [1081, 190] width 240 height 191
click at [990, 198] on textarea "**********" at bounding box center [1081, 190] width 240 height 191
click at [990, 216] on textarea "**********" at bounding box center [1081, 190] width 240 height 191
type textarea "**********"
click at [990, 462] on button "Send" at bounding box center [1172, 502] width 56 height 34
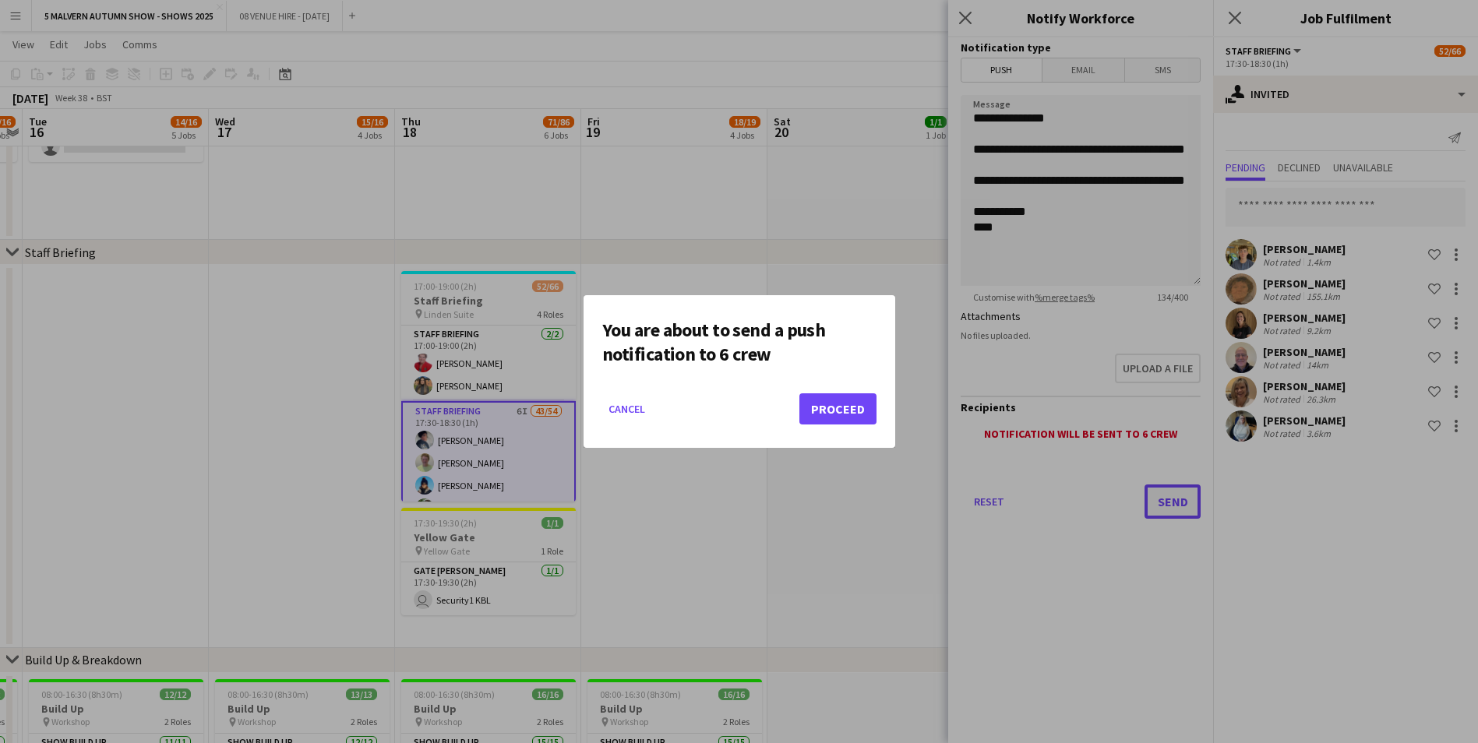
scroll to position [0, 0]
click at [823, 411] on button "Proceed" at bounding box center [837, 408] width 77 height 31
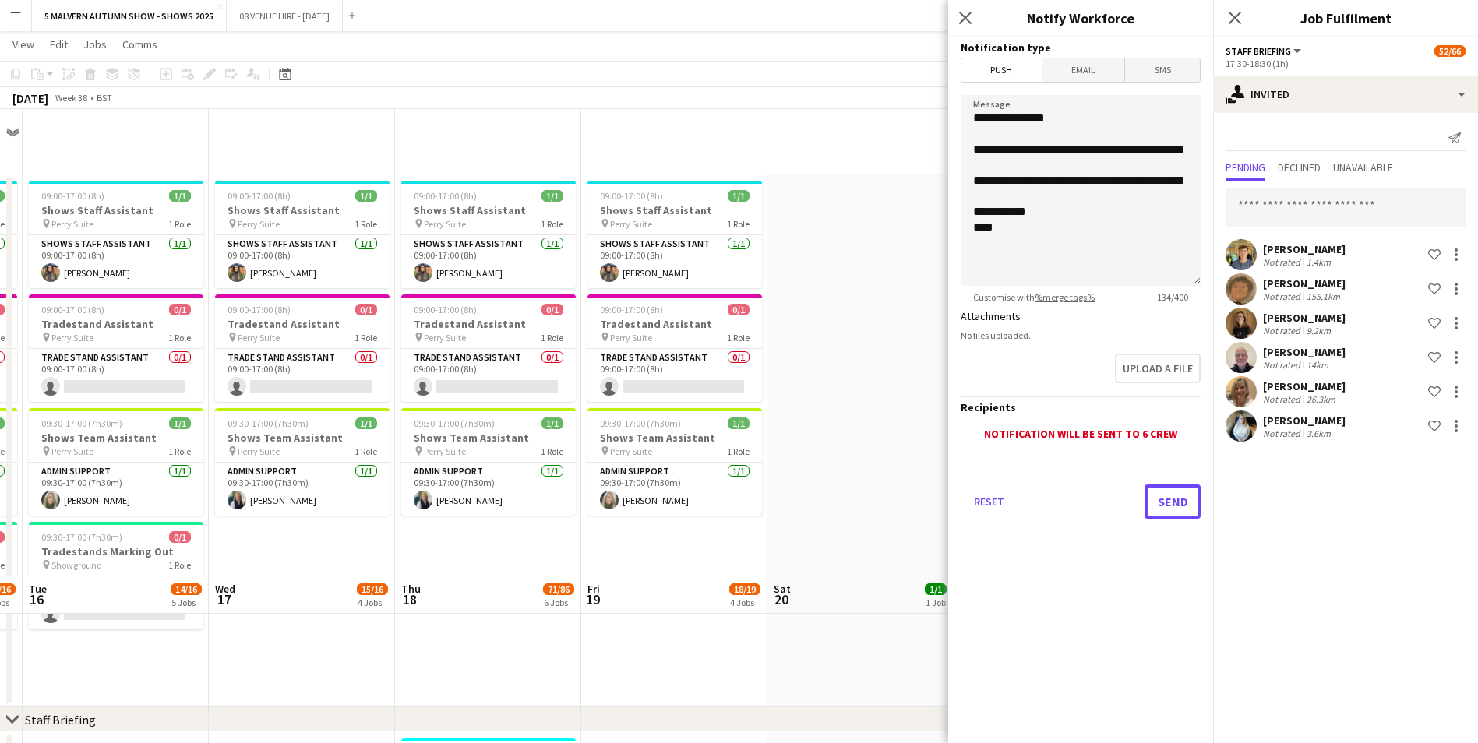
scroll to position [467, 0]
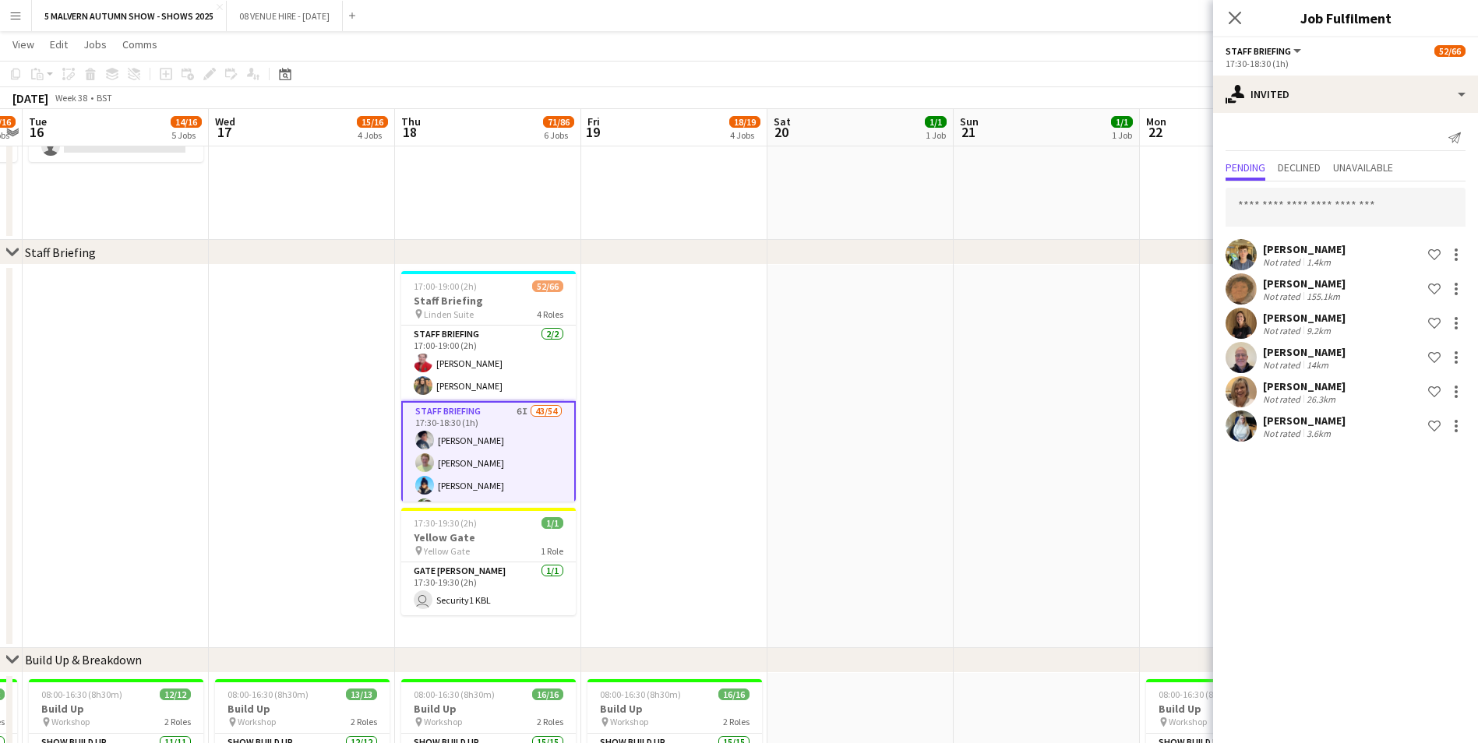
click at [830, 256] on div "chevron-right Staff Briefing" at bounding box center [739, 252] width 1478 height 25
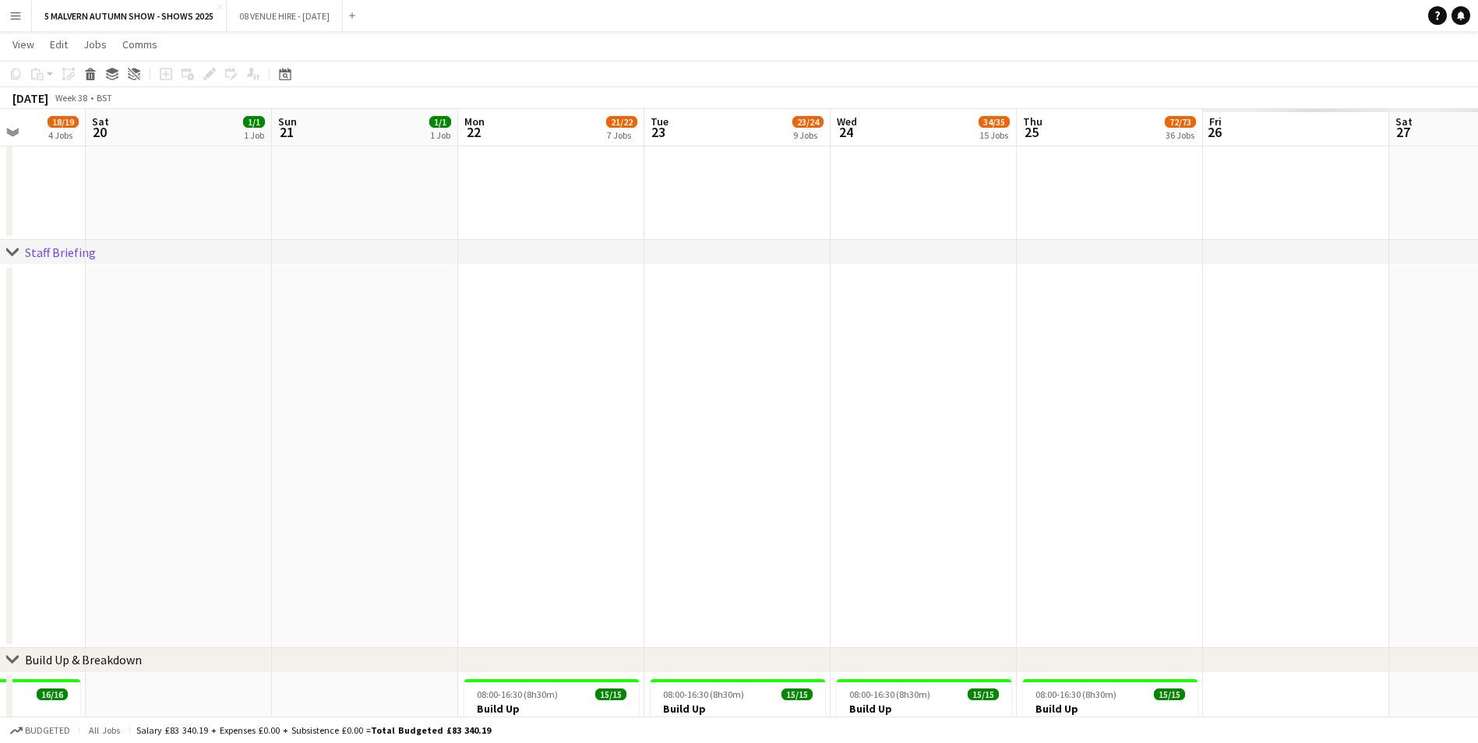
drag, startPoint x: 936, startPoint y: 133, endPoint x: 157, endPoint y: 132, distance: 778.3
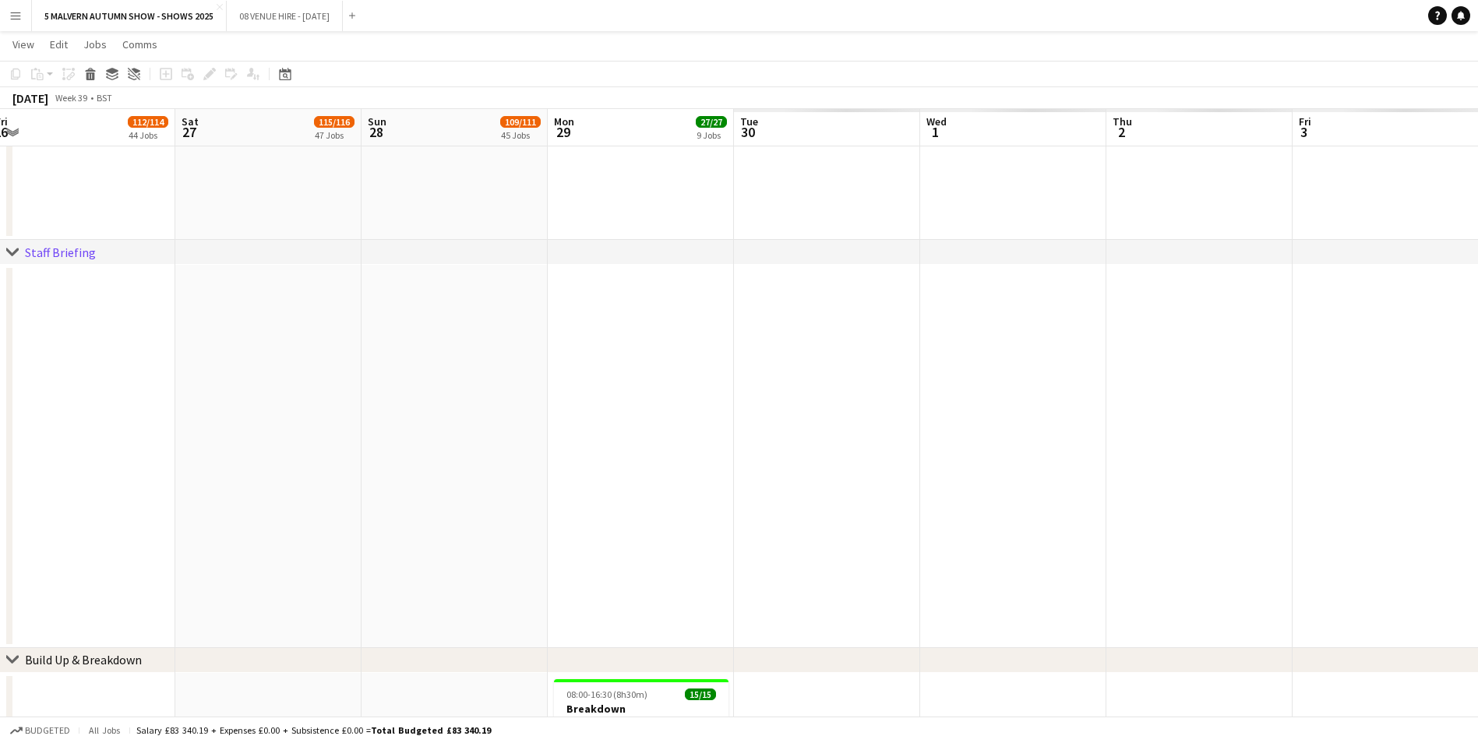
scroll to position [0, 384]
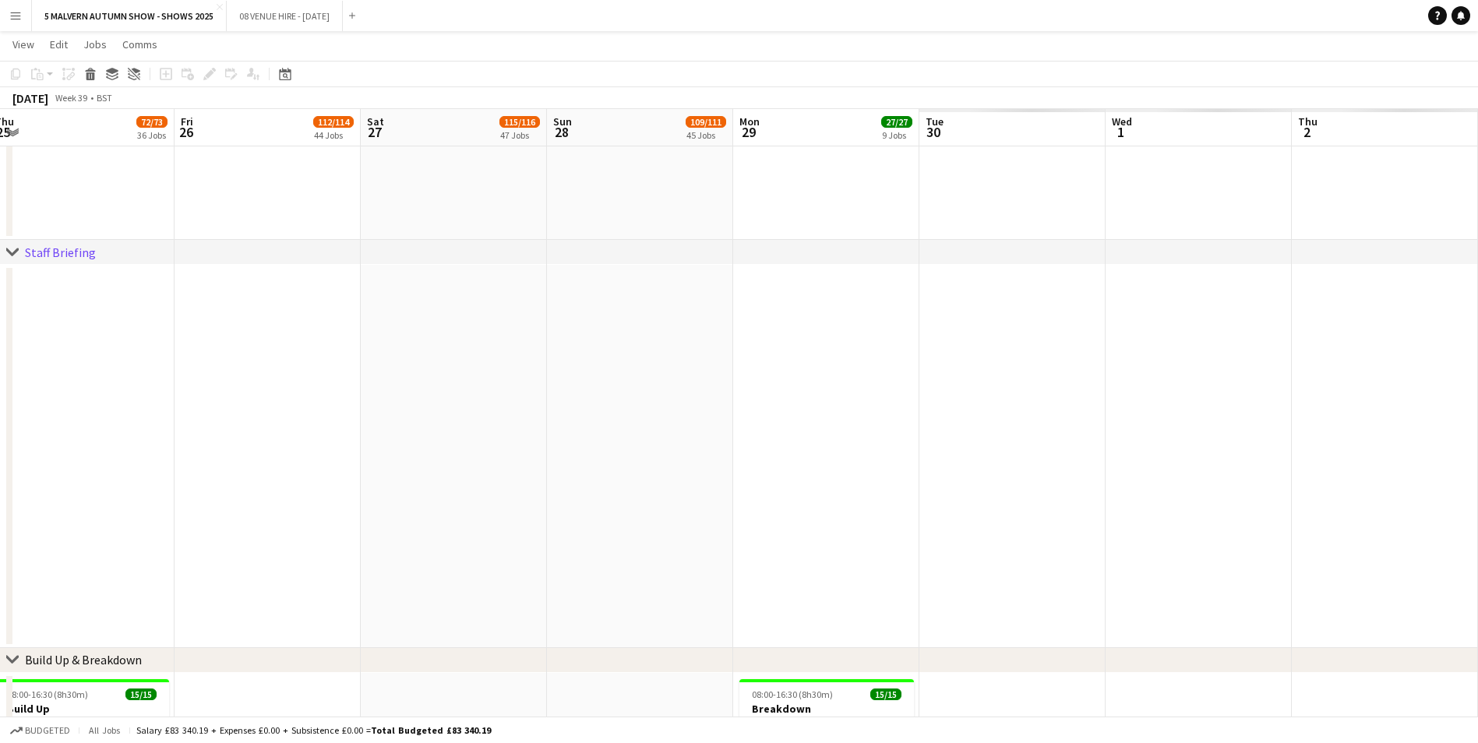
drag, startPoint x: 583, startPoint y: 146, endPoint x: -3, endPoint y: 149, distance: 585.9
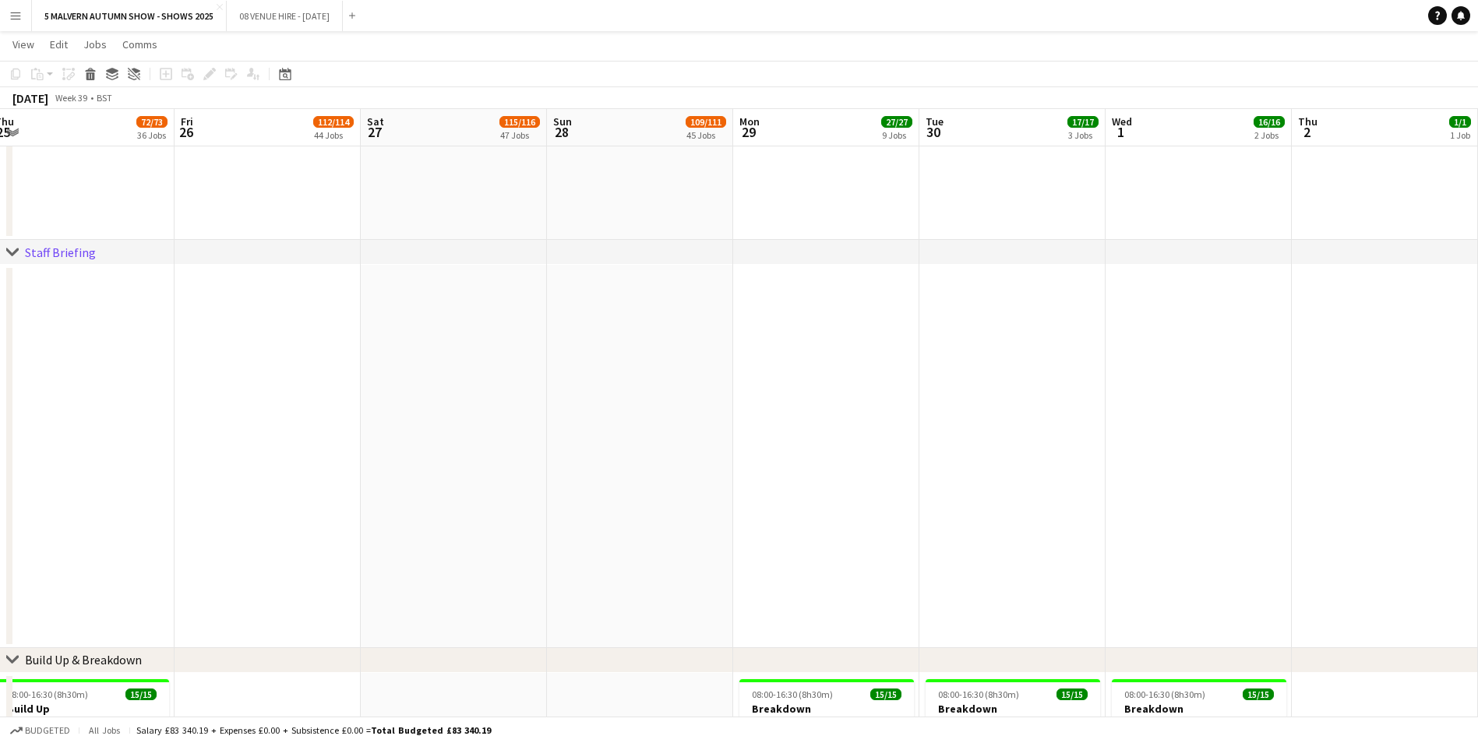
click at [587, 127] on app-board-header-date "Sun 28 109/111 45 Jobs" at bounding box center [640, 127] width 186 height 37
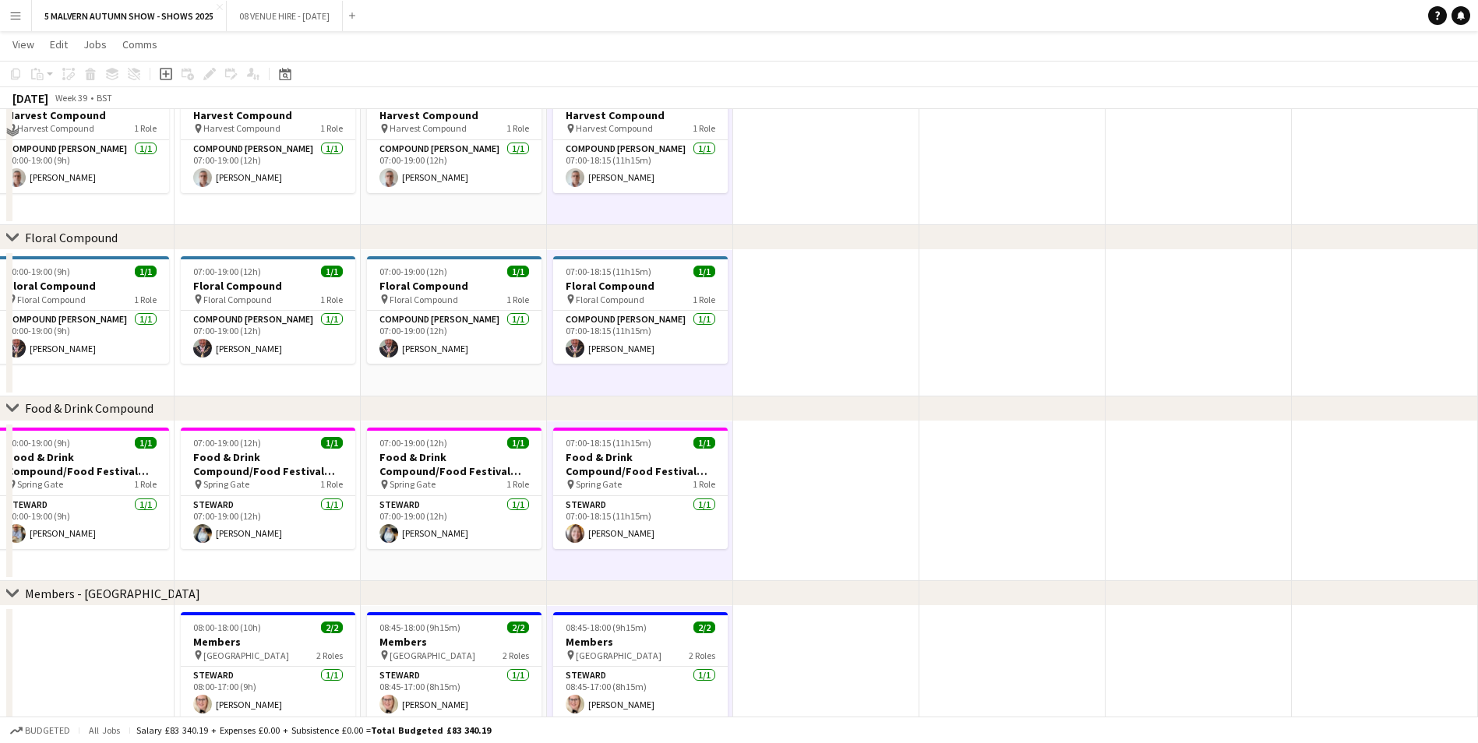
scroll to position [100, 0]
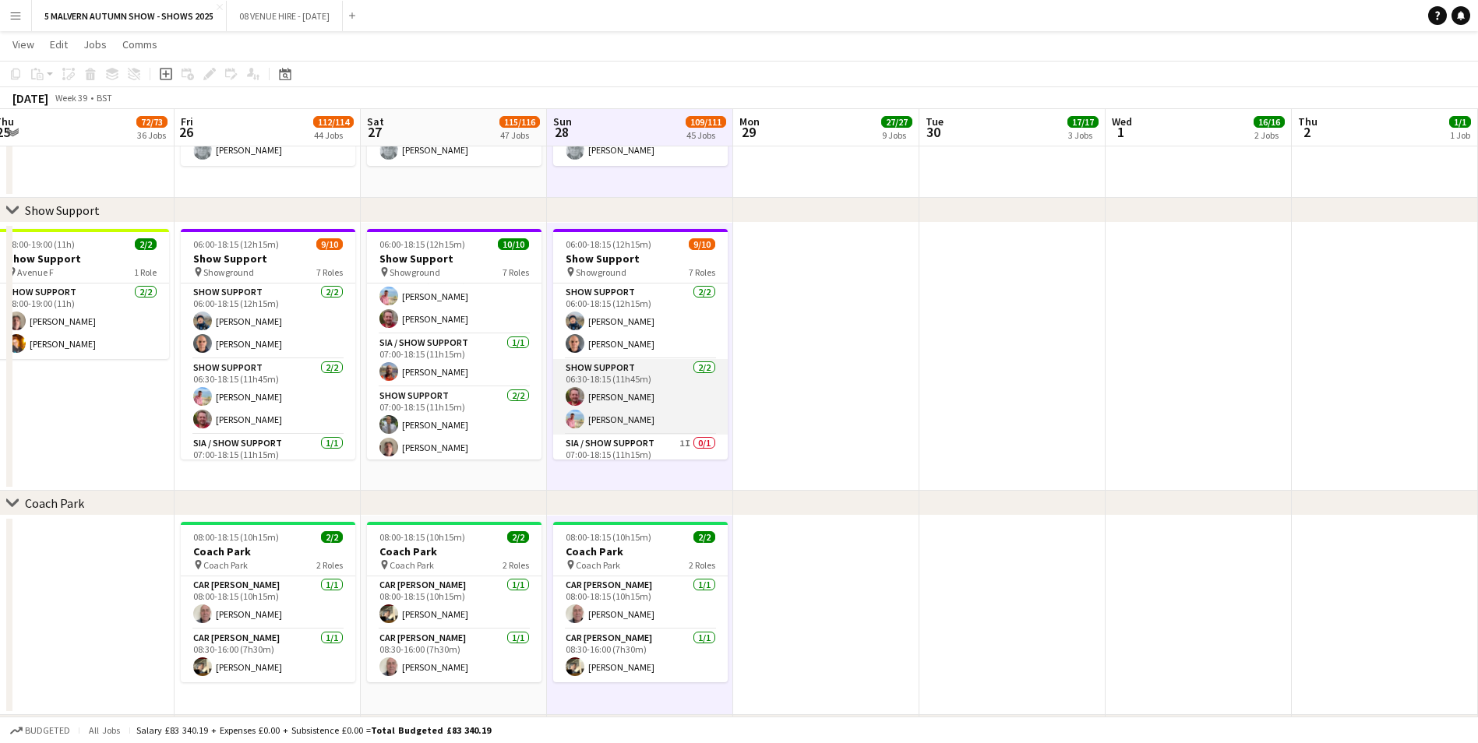
click at [661, 383] on app-card-role "Show Support 2/2 06:30-18:15 (11h45m) Richard Wall Karen Winfield" at bounding box center [640, 397] width 175 height 76
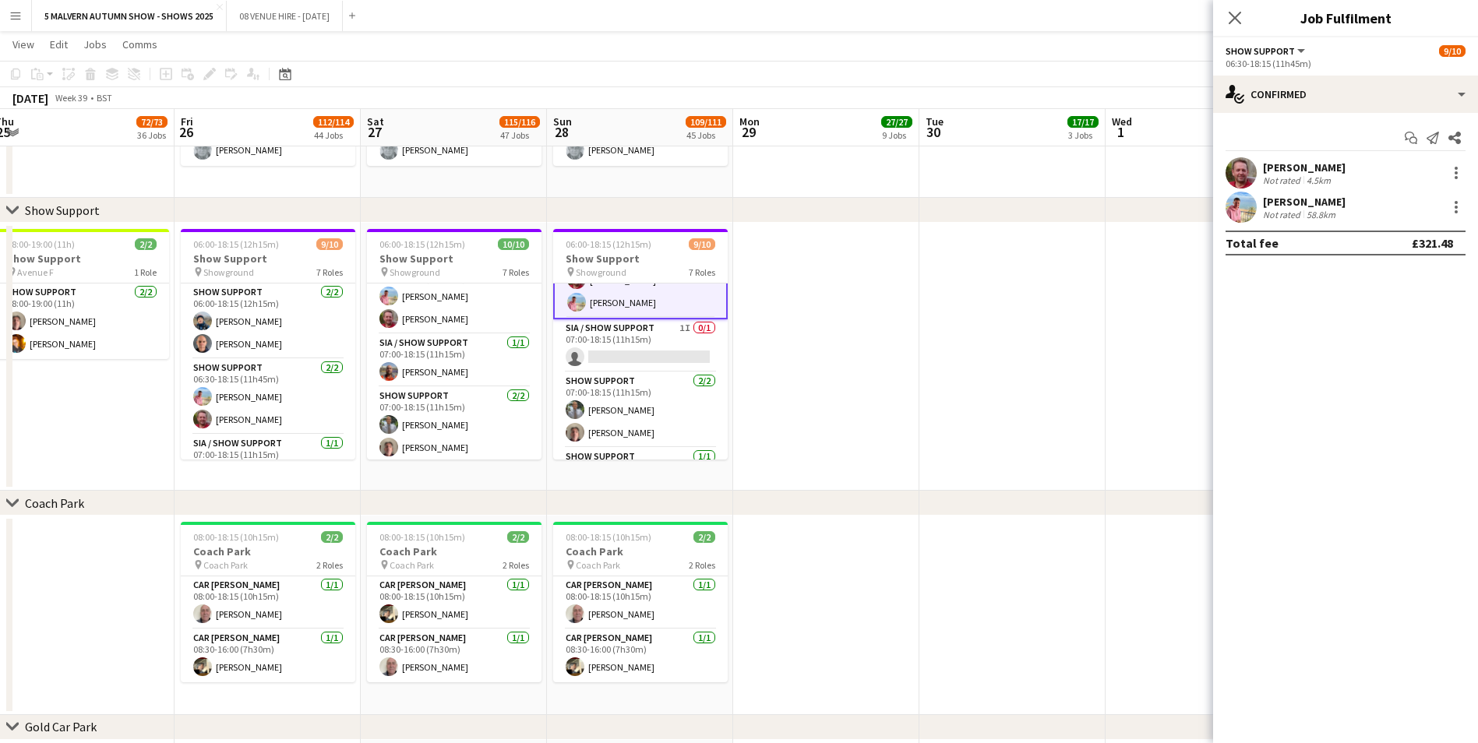
scroll to position [156, 0]
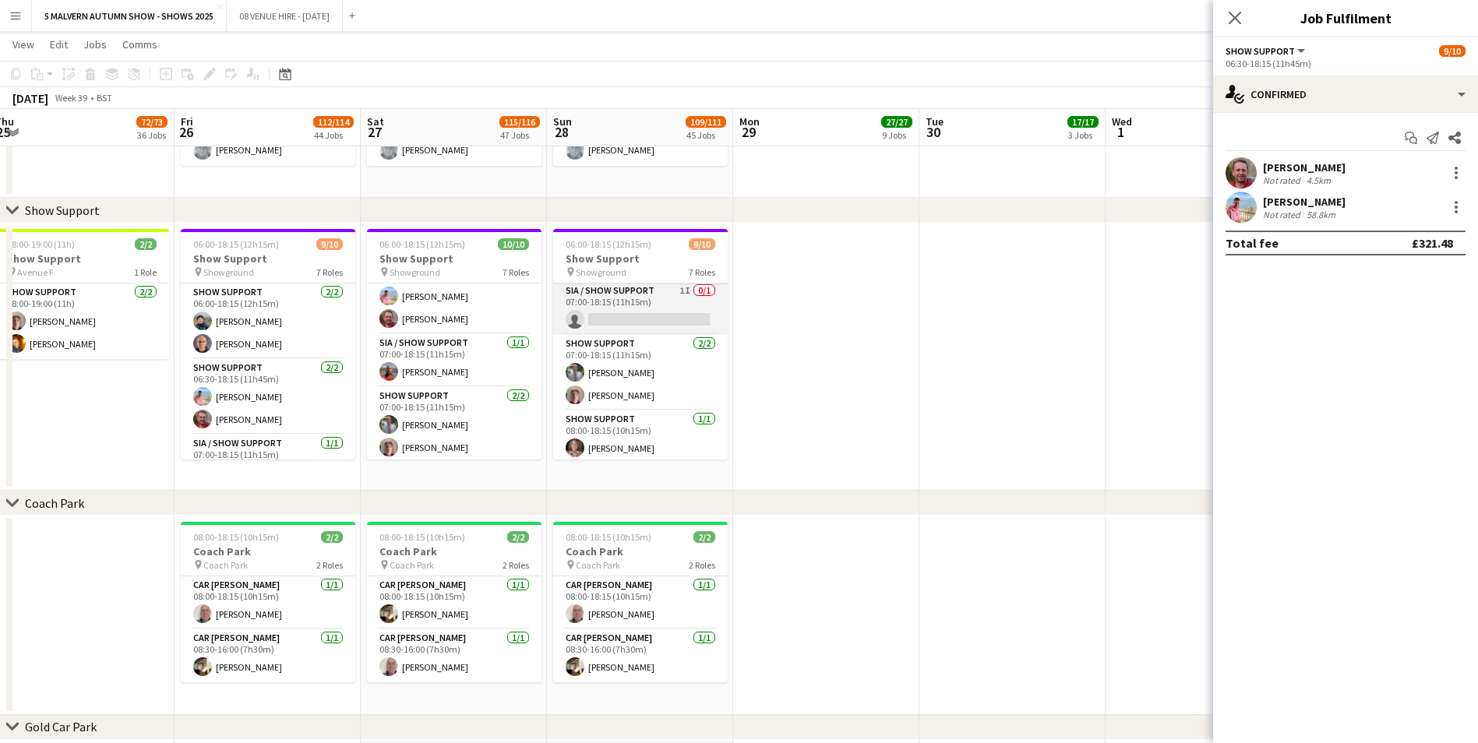
click at [649, 312] on app-card-role "SIA / Show Support 1I 0/1 07:00-18:15 (11h15m) single-neutral-actions" at bounding box center [640, 308] width 175 height 53
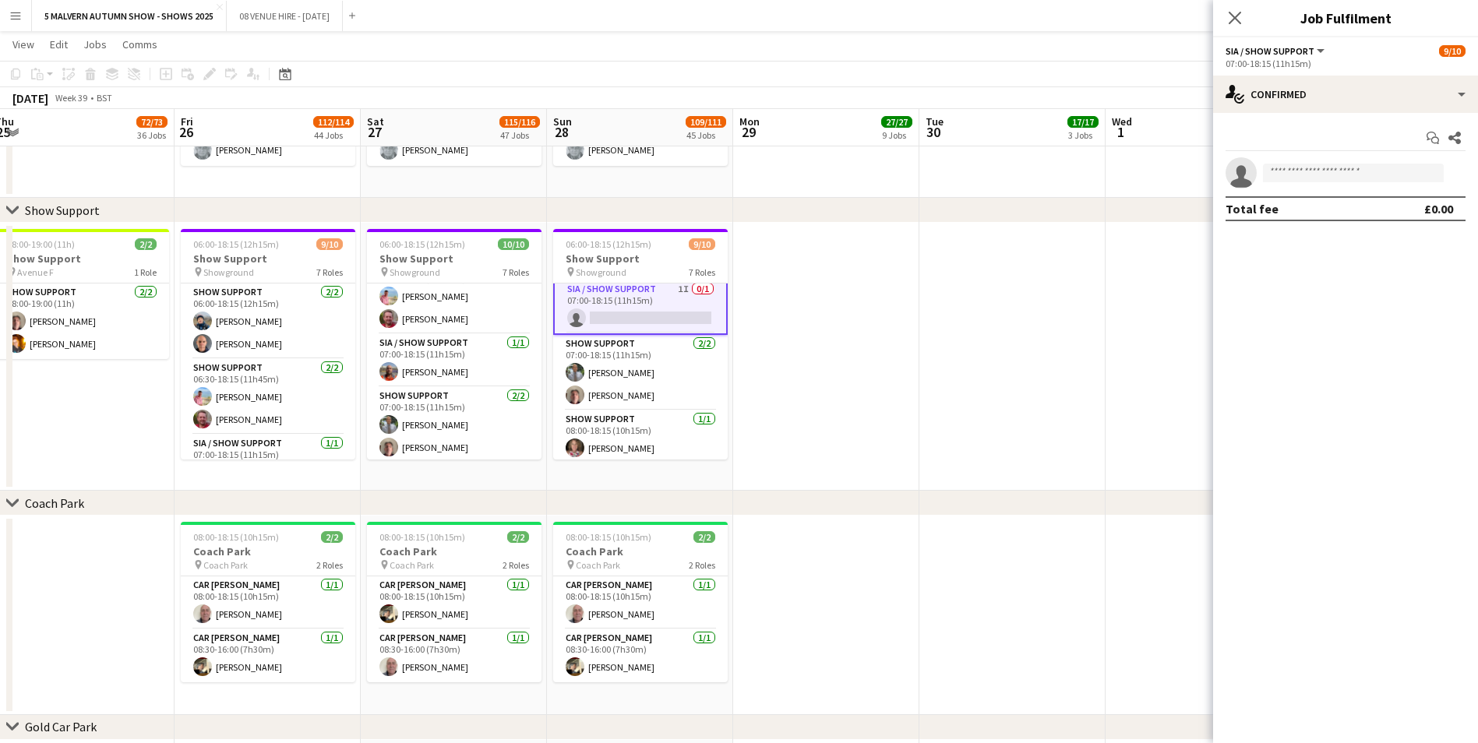
scroll to position [154, 0]
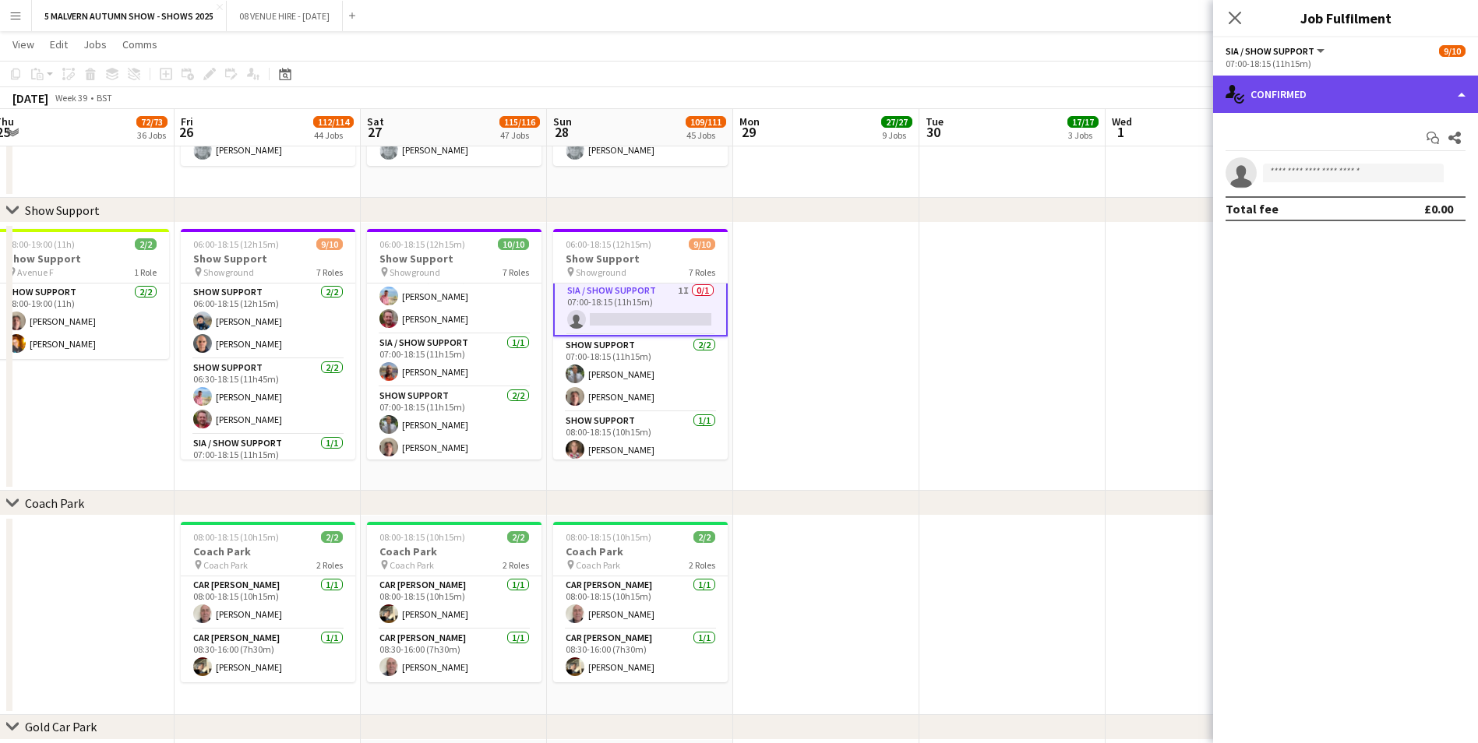
click at [990, 77] on div "single-neutral-actions-check-2 Confirmed" at bounding box center [1345, 94] width 265 height 37
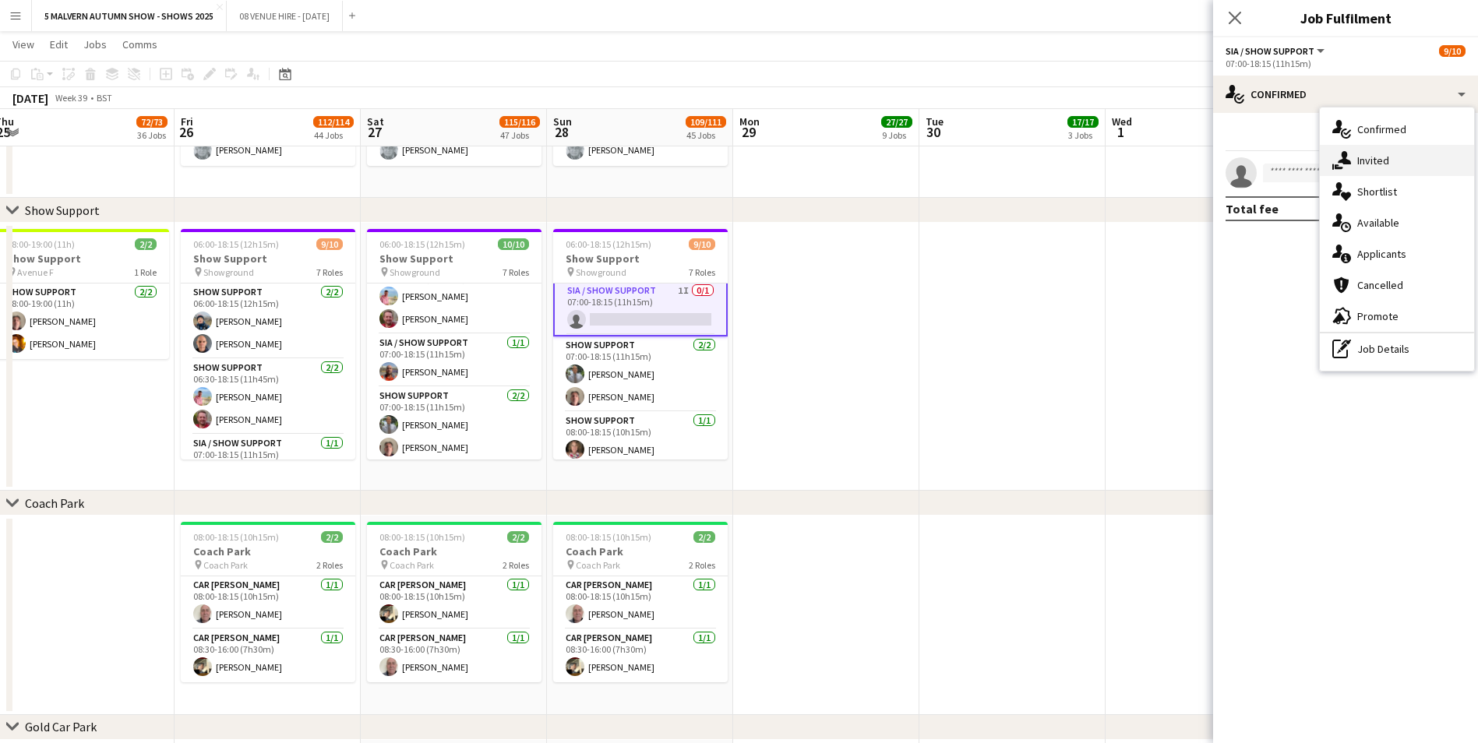
click at [990, 153] on div "single-neutral-actions-share-1 Invited" at bounding box center [1397, 160] width 154 height 31
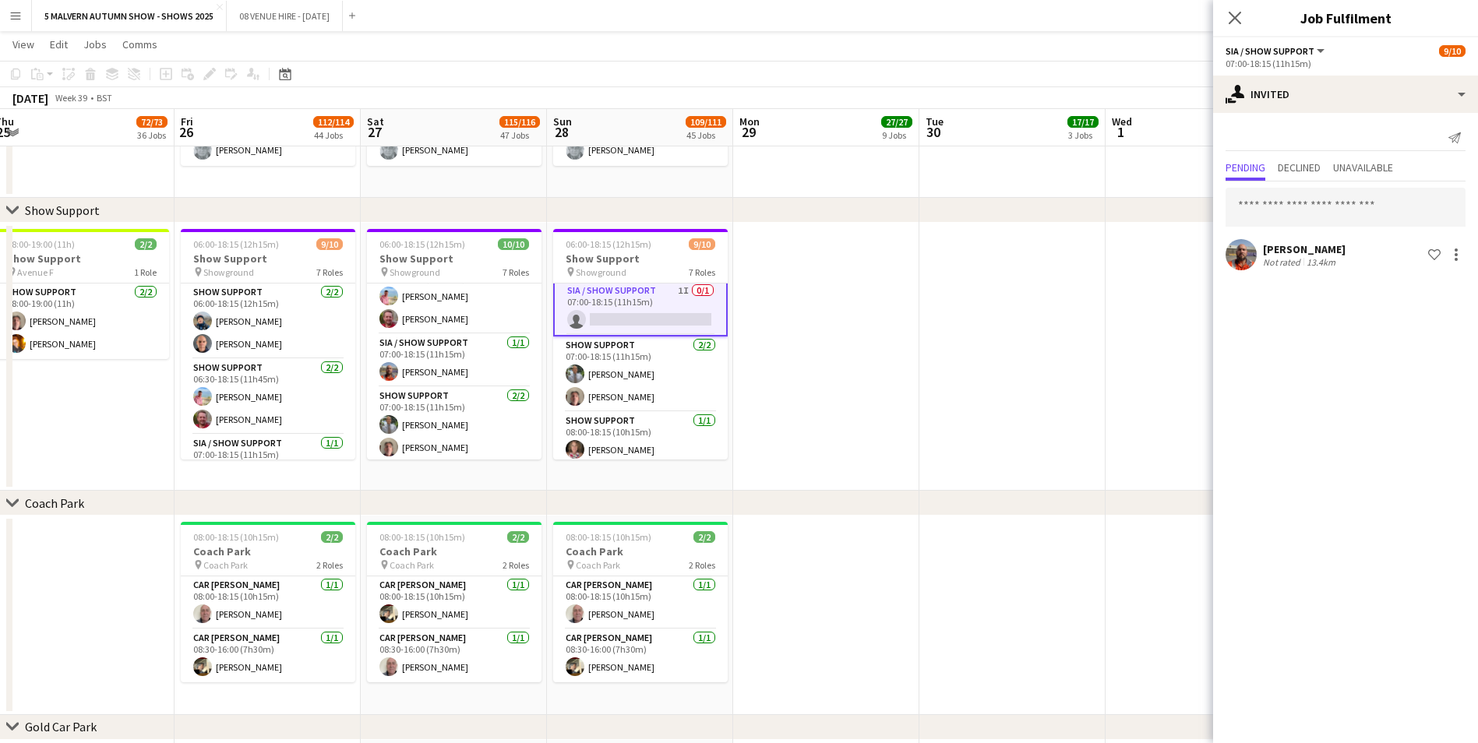
click at [990, 248] on div "Sam Rudge" at bounding box center [1304, 249] width 83 height 14
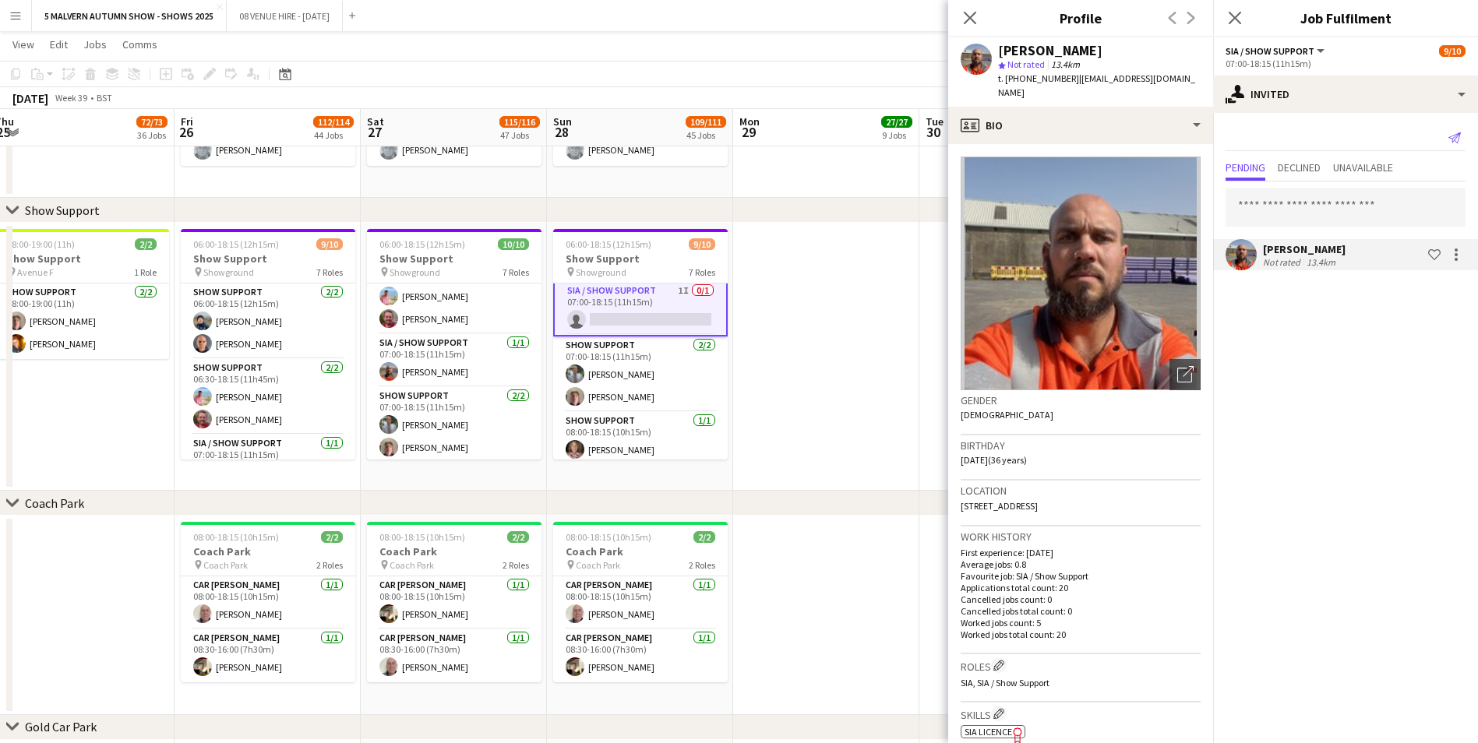
click at [990, 141] on icon "Send notification" at bounding box center [1454, 138] width 12 height 12
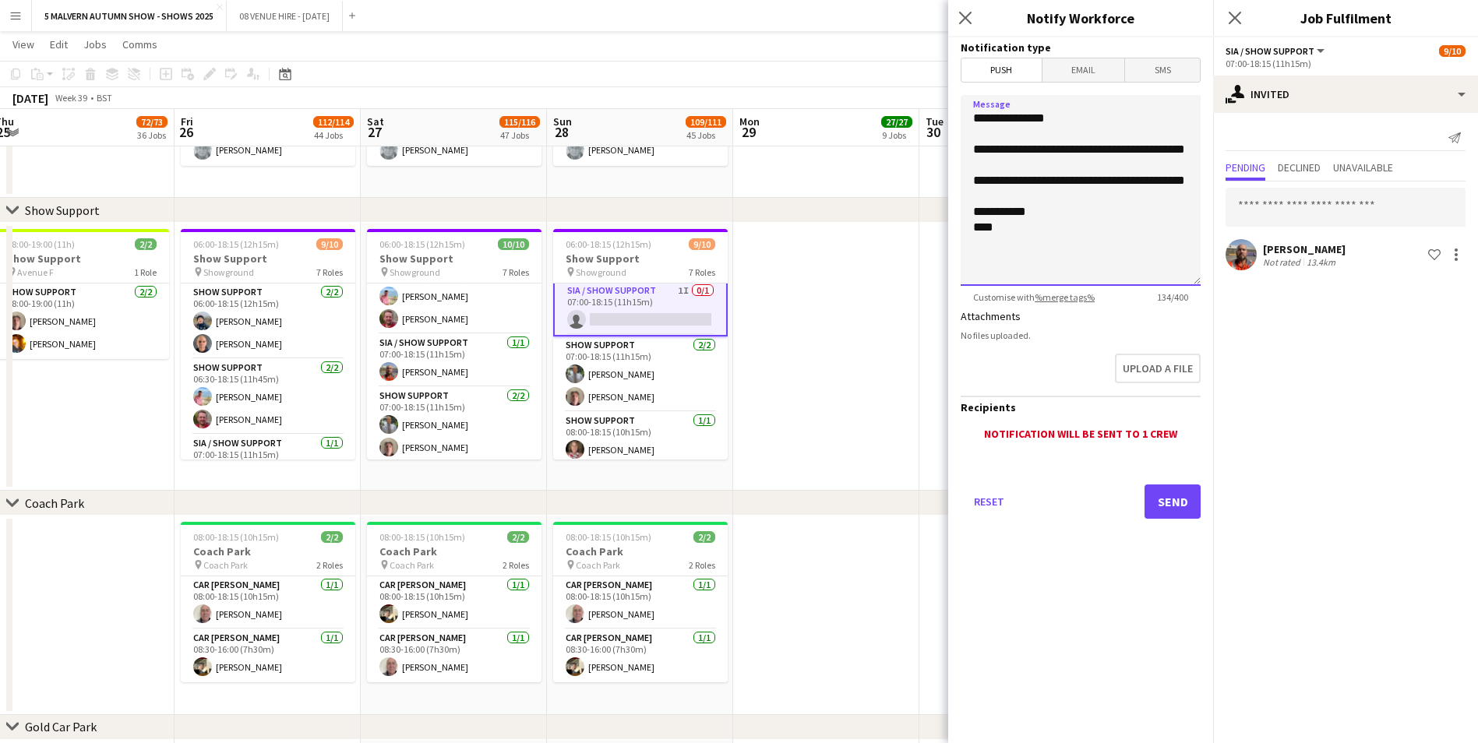
drag, startPoint x: 1052, startPoint y: 166, endPoint x: 1098, endPoint y: 149, distance: 49.1
click at [990, 149] on textarea "**********" at bounding box center [1081, 190] width 240 height 191
type textarea "**********"
click at [990, 462] on button "Send" at bounding box center [1172, 502] width 56 height 34
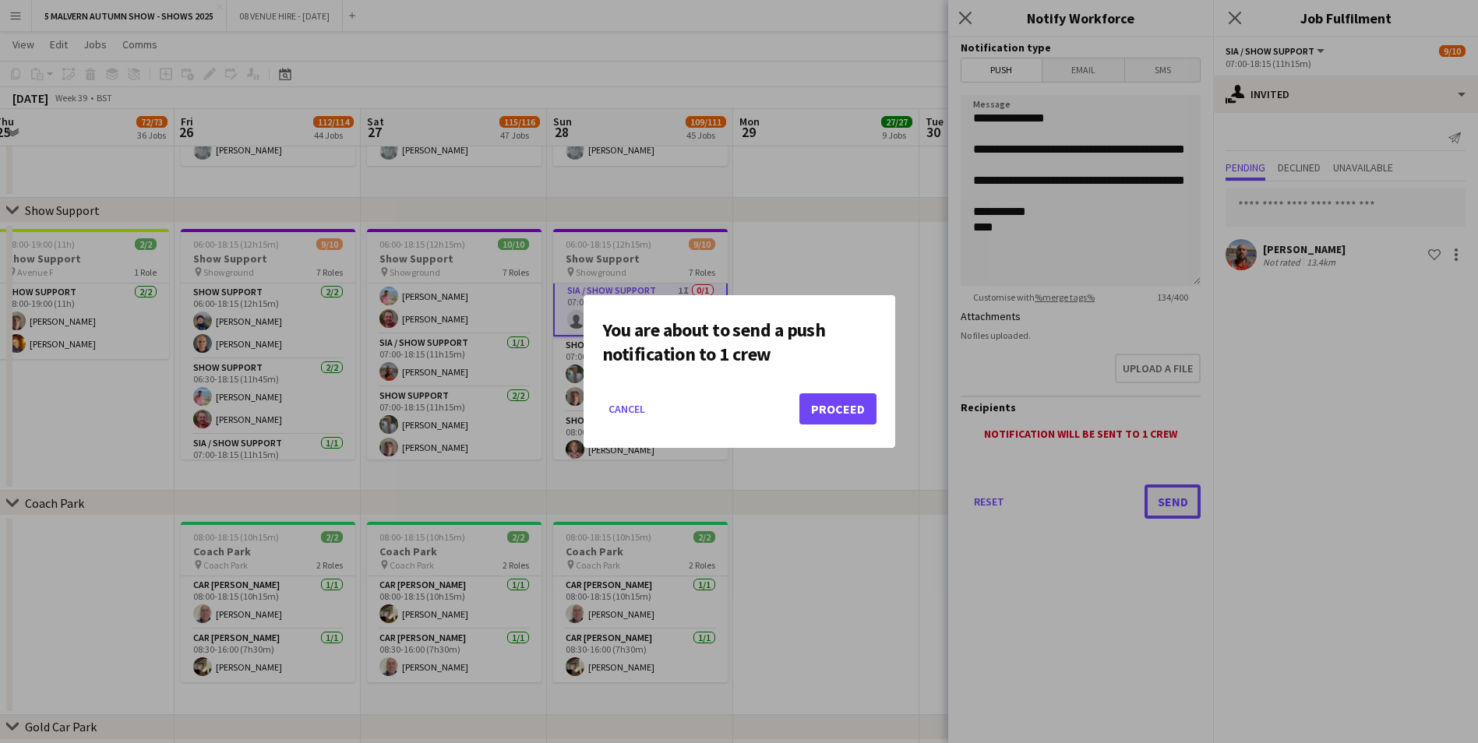
scroll to position [0, 0]
click at [862, 405] on button "Proceed" at bounding box center [837, 408] width 77 height 31
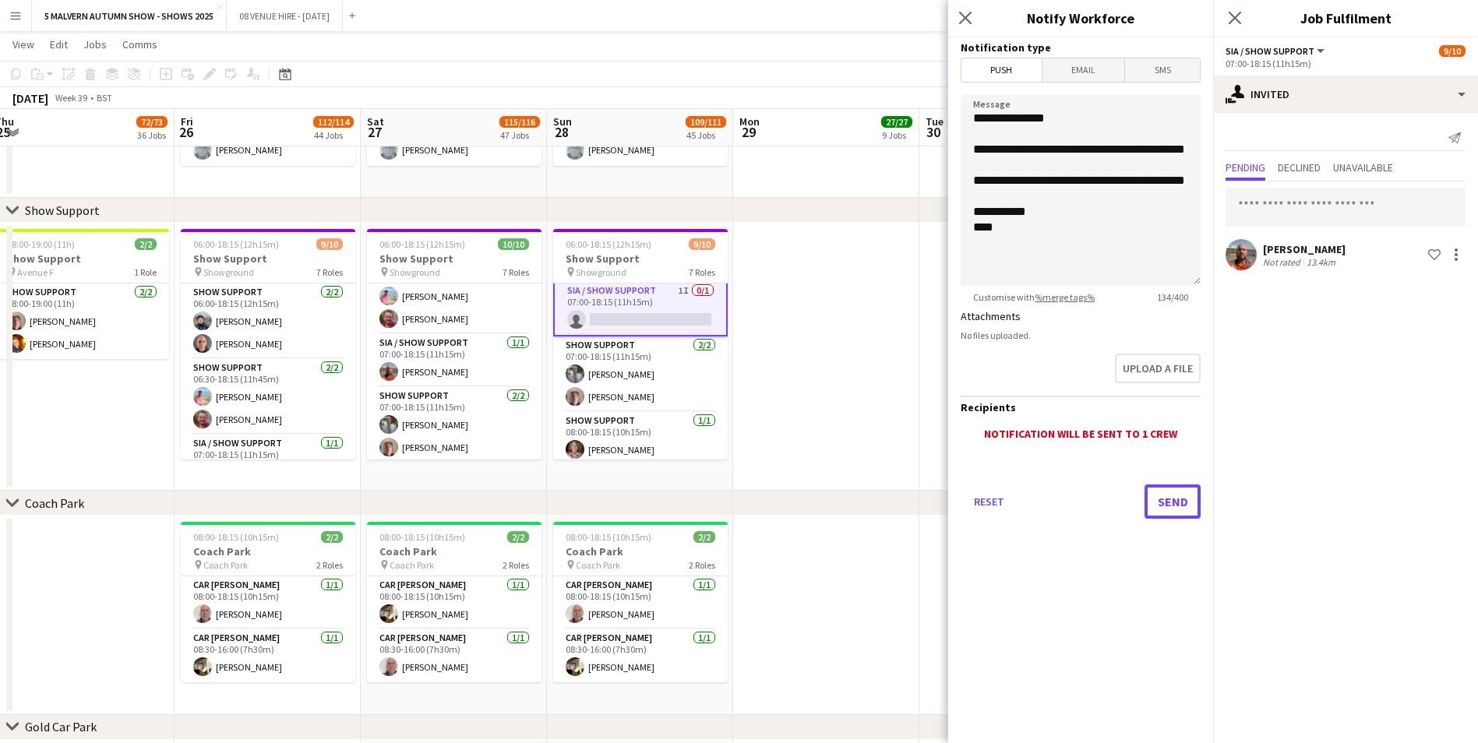
scroll to position [7869, 0]
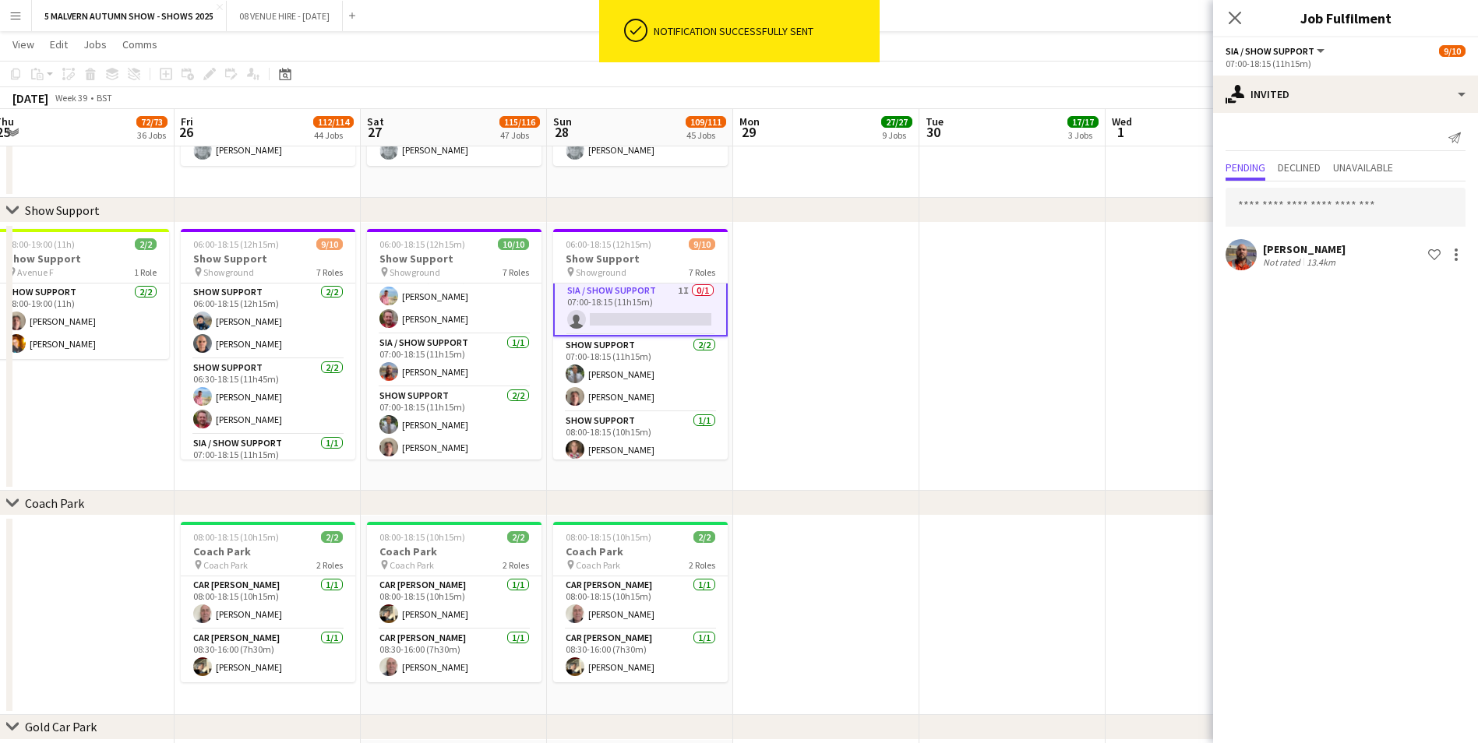
click at [984, 193] on app-date-cell at bounding box center [1012, 118] width 186 height 160
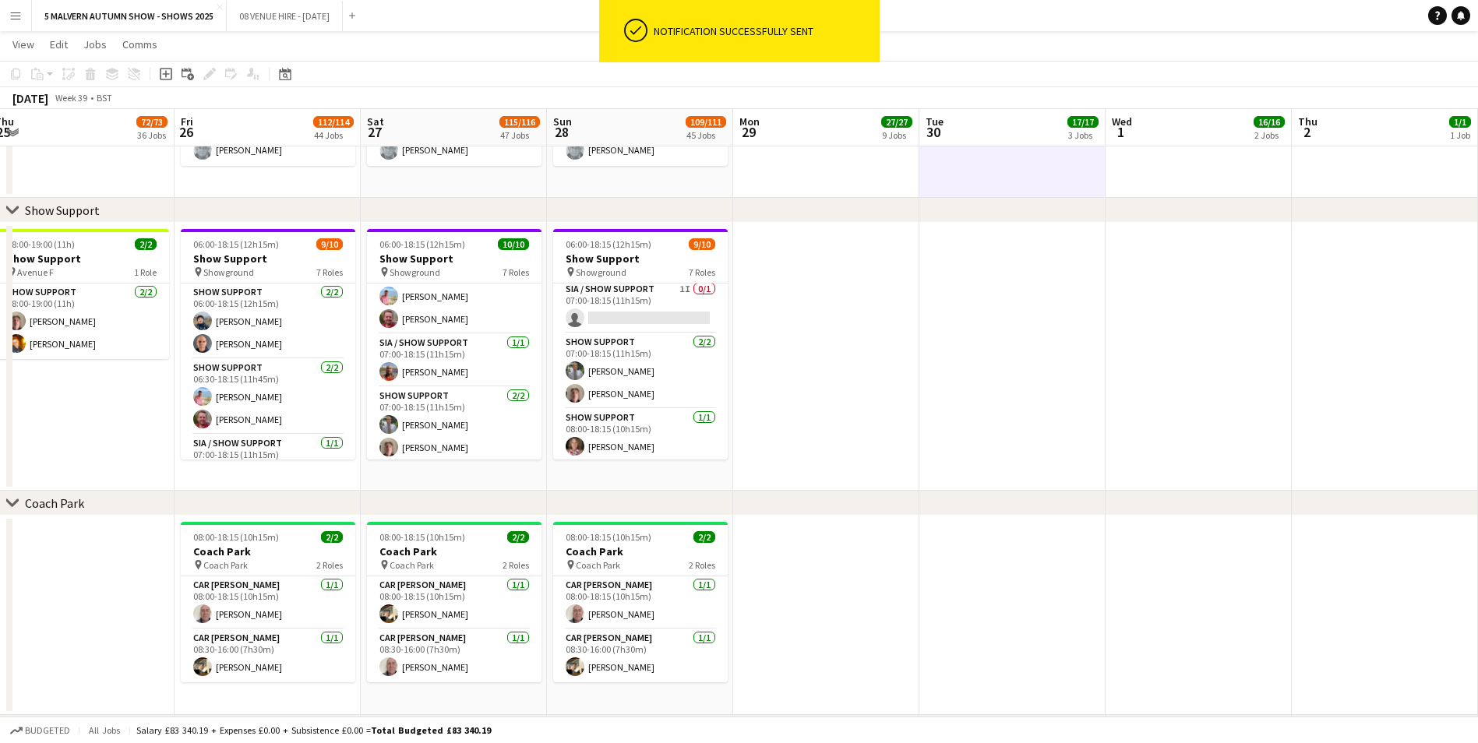
scroll to position [153, 0]
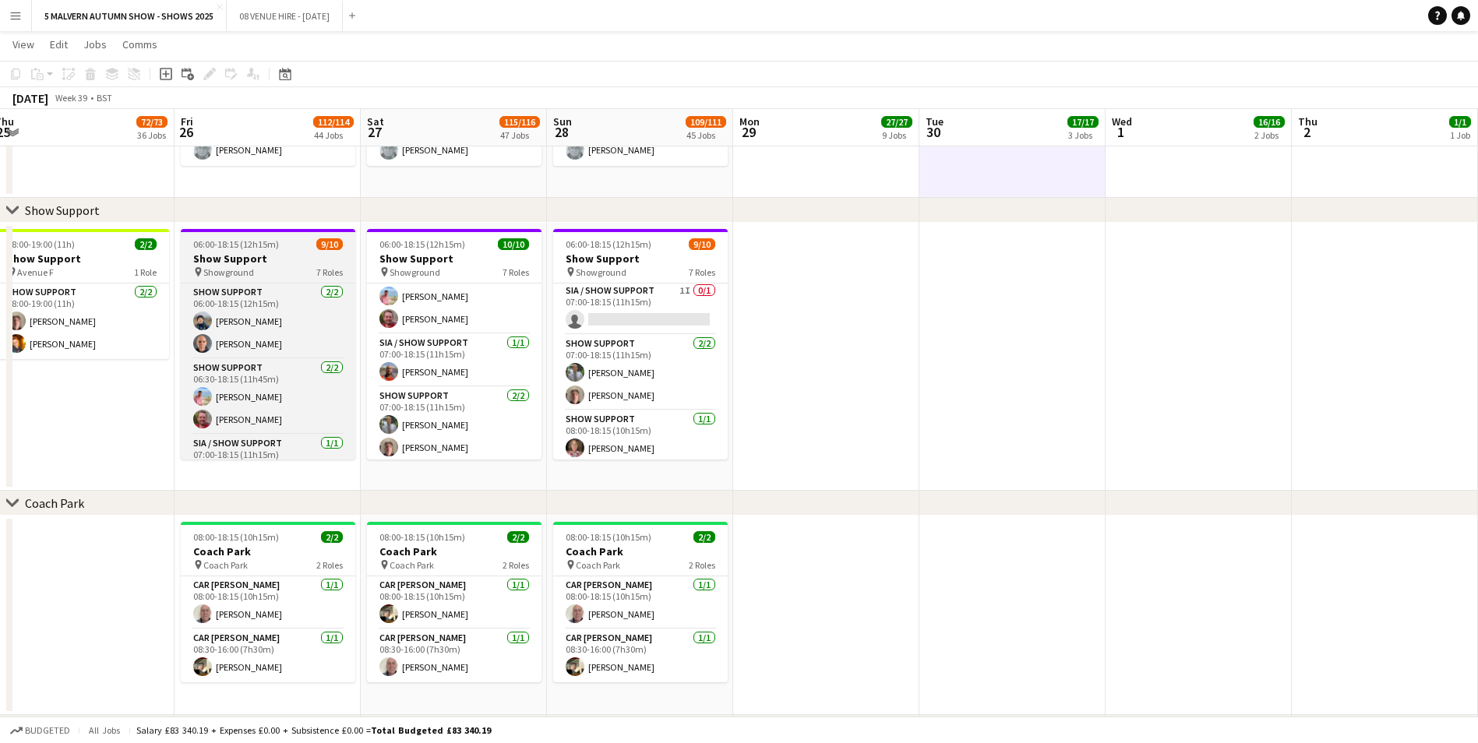
click at [301, 252] on h3 "Show Support" at bounding box center [268, 259] width 175 height 14
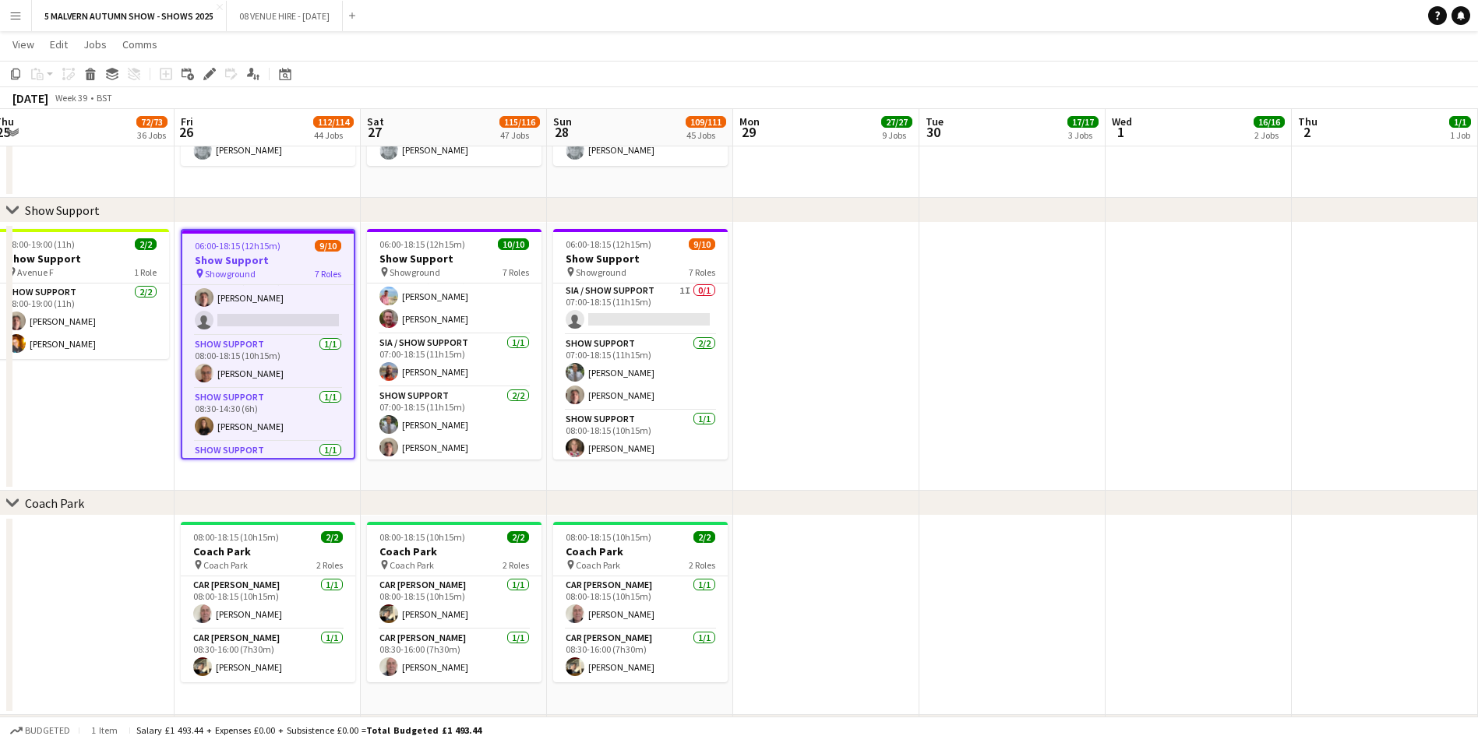
scroll to position [156, 0]
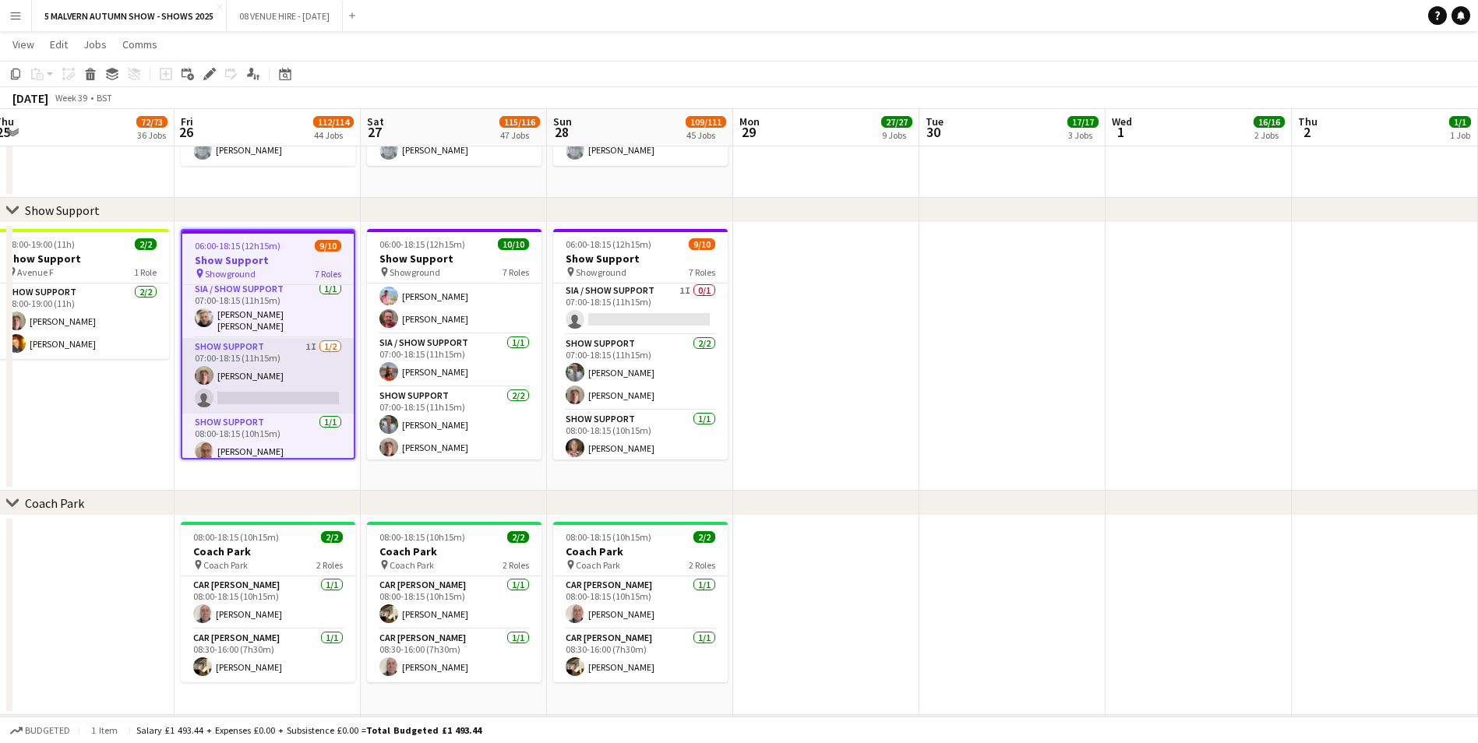
click at [279, 361] on app-card-role "Show Support 1I 1/2 07:00-18:15 (11h15m) John Williams single-neutral-actions" at bounding box center [267, 376] width 171 height 76
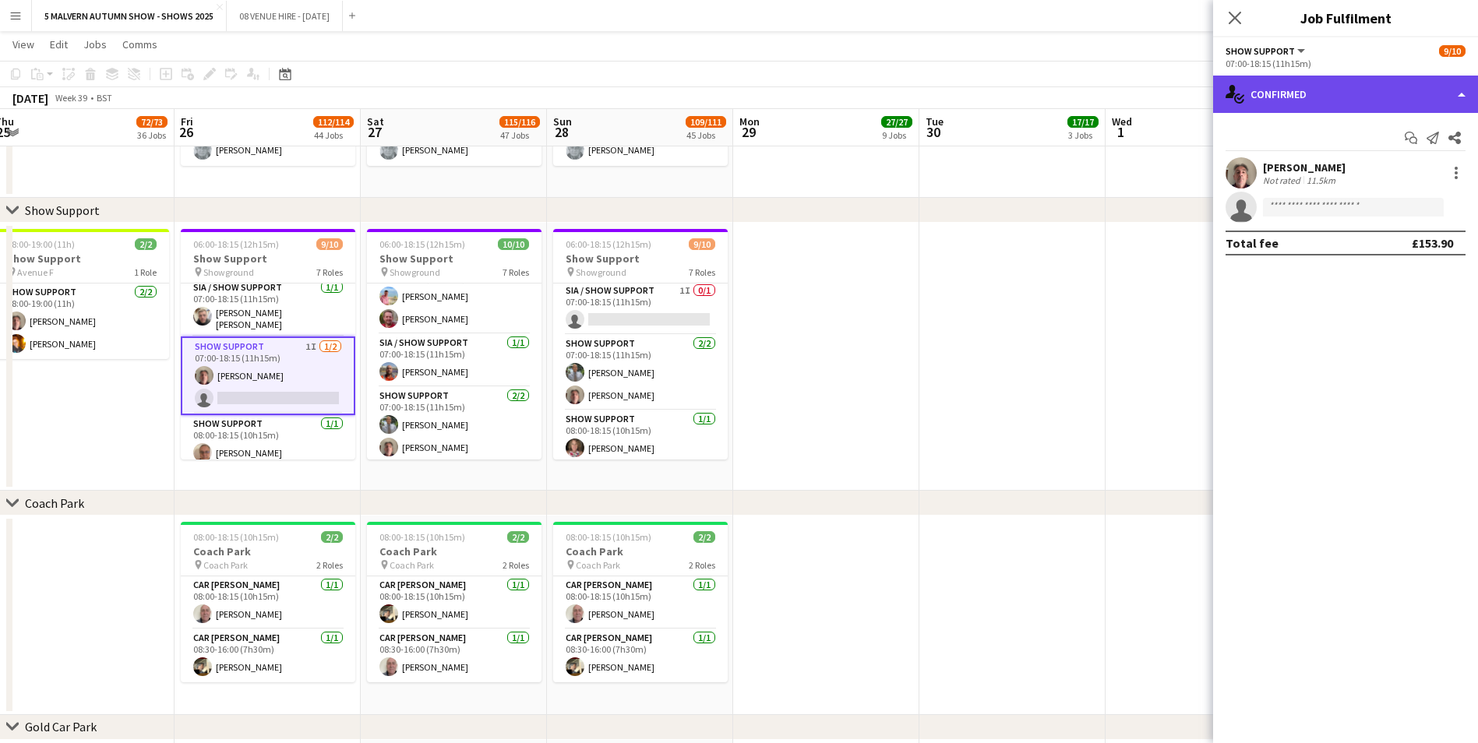
click at [990, 89] on div "single-neutral-actions-check-2 Confirmed" at bounding box center [1345, 94] width 265 height 37
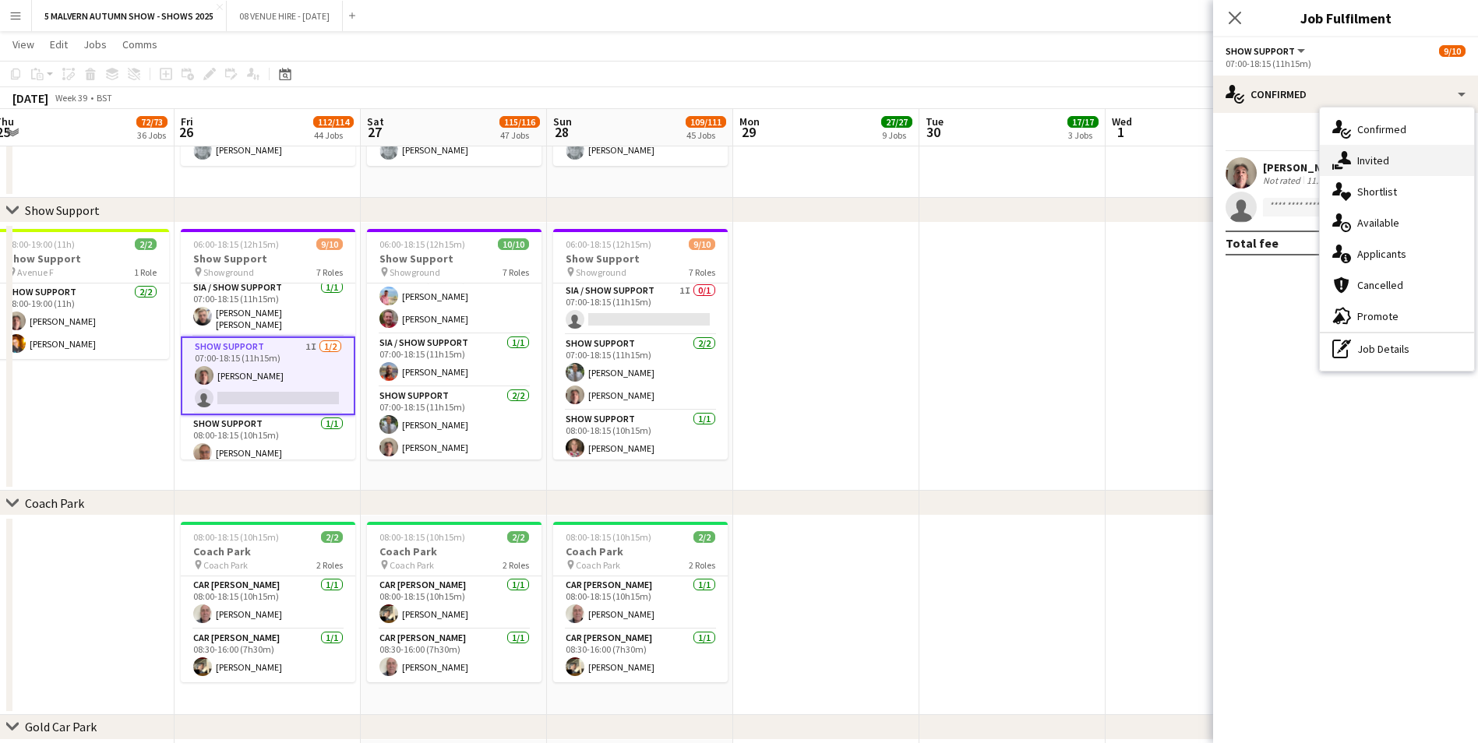
click at [990, 156] on icon "single-neutral-actions-share-1" at bounding box center [1341, 160] width 19 height 19
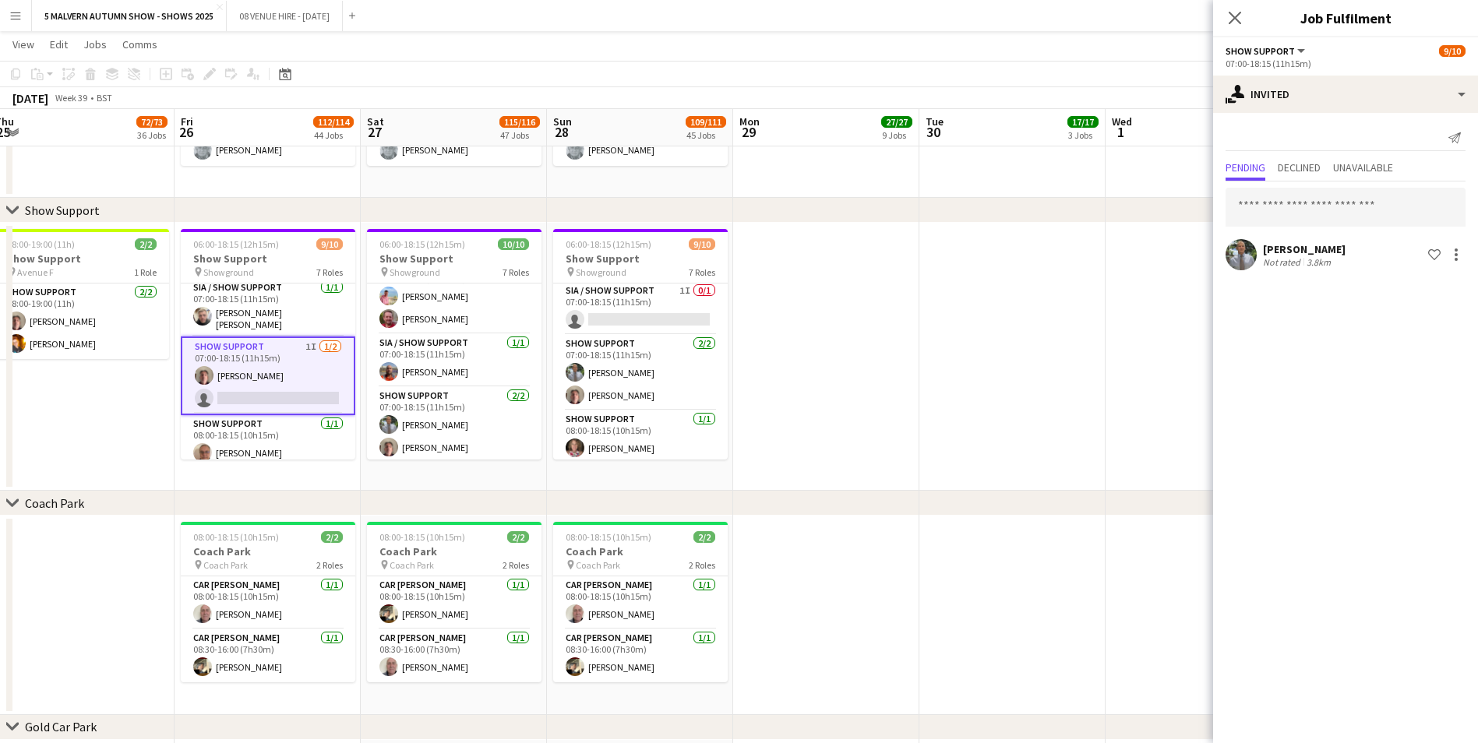
click at [990, 250] on div "Gareth Richards" at bounding box center [1304, 249] width 83 height 14
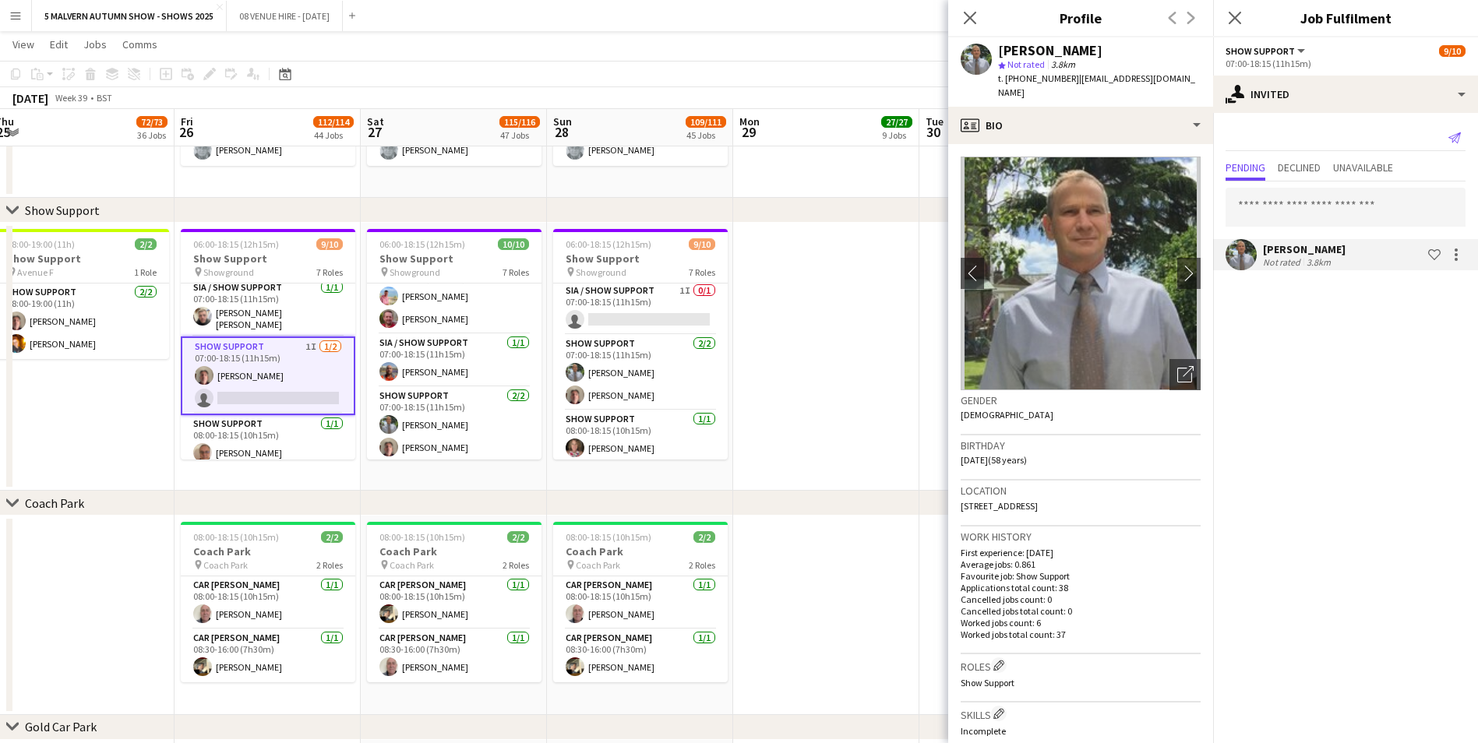
click at [990, 140] on icon "Send notification" at bounding box center [1454, 138] width 12 height 12
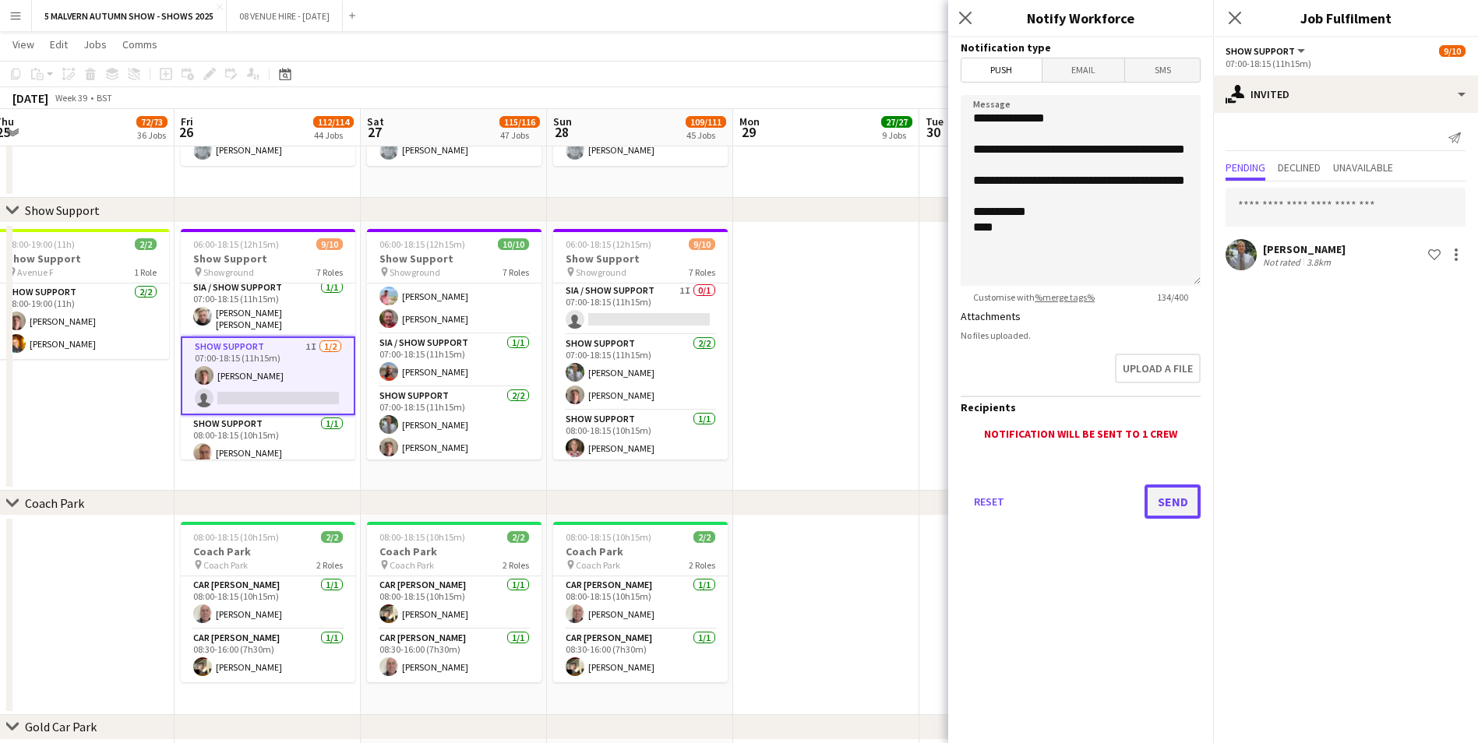
click at [990, 462] on button "Send" at bounding box center [1172, 502] width 56 height 34
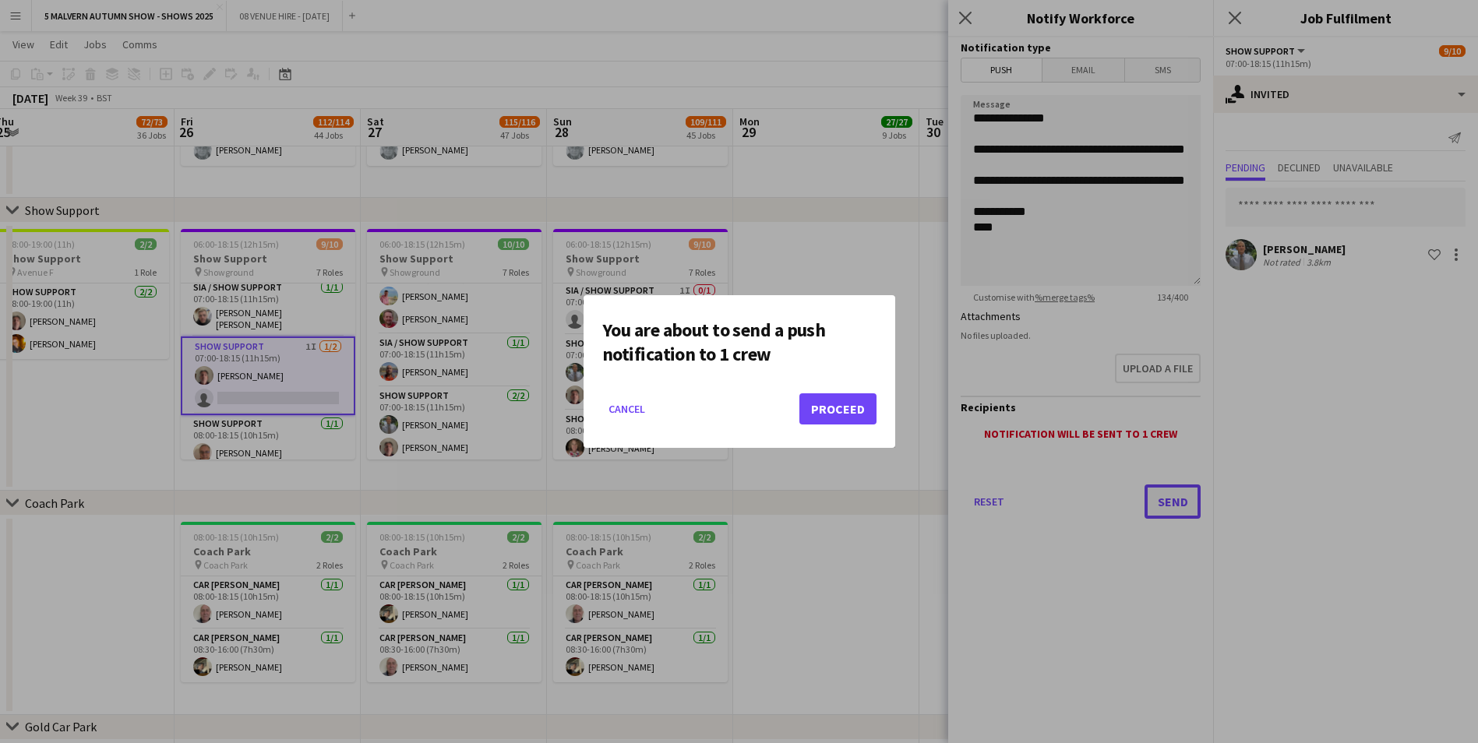
scroll to position [0, 0]
click at [843, 414] on button "Proceed" at bounding box center [837, 408] width 77 height 31
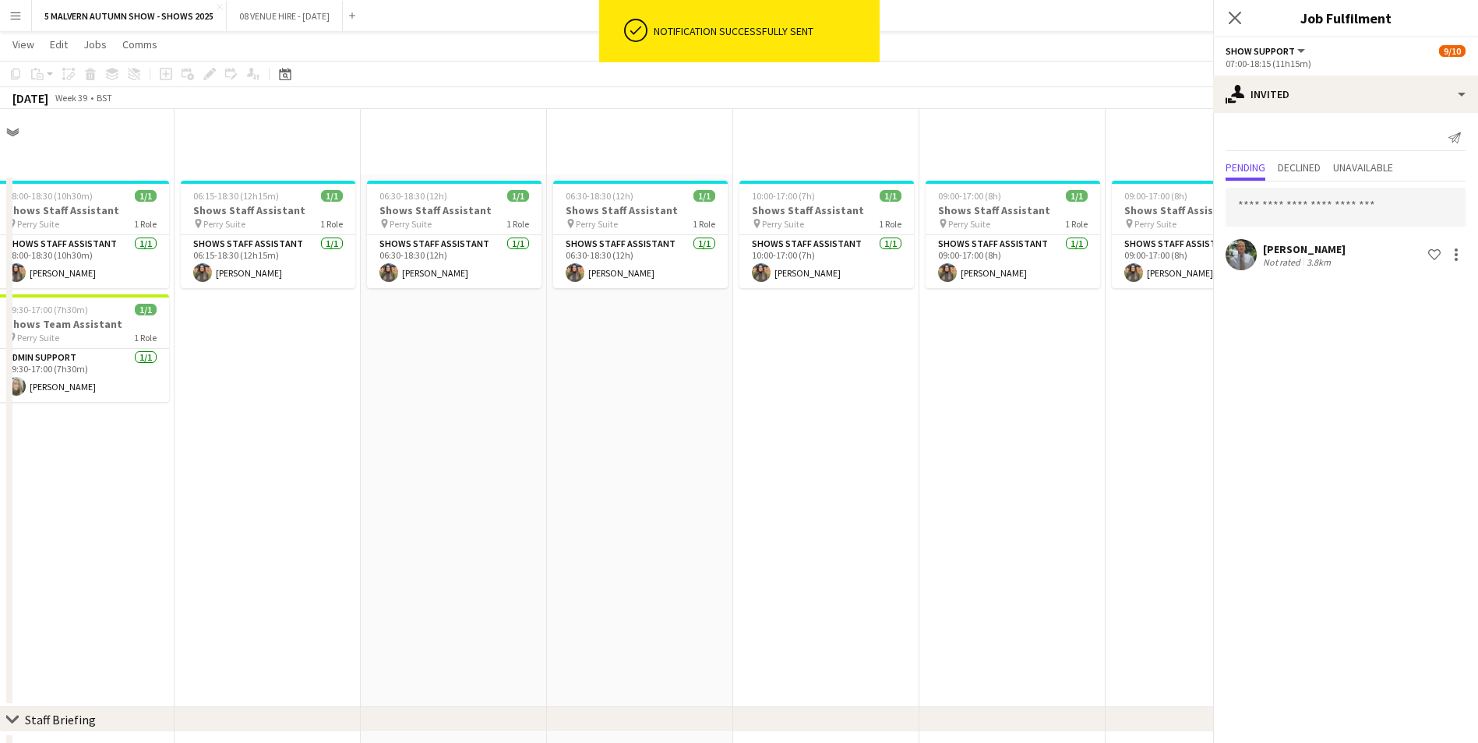
scroll to position [7869, 0]
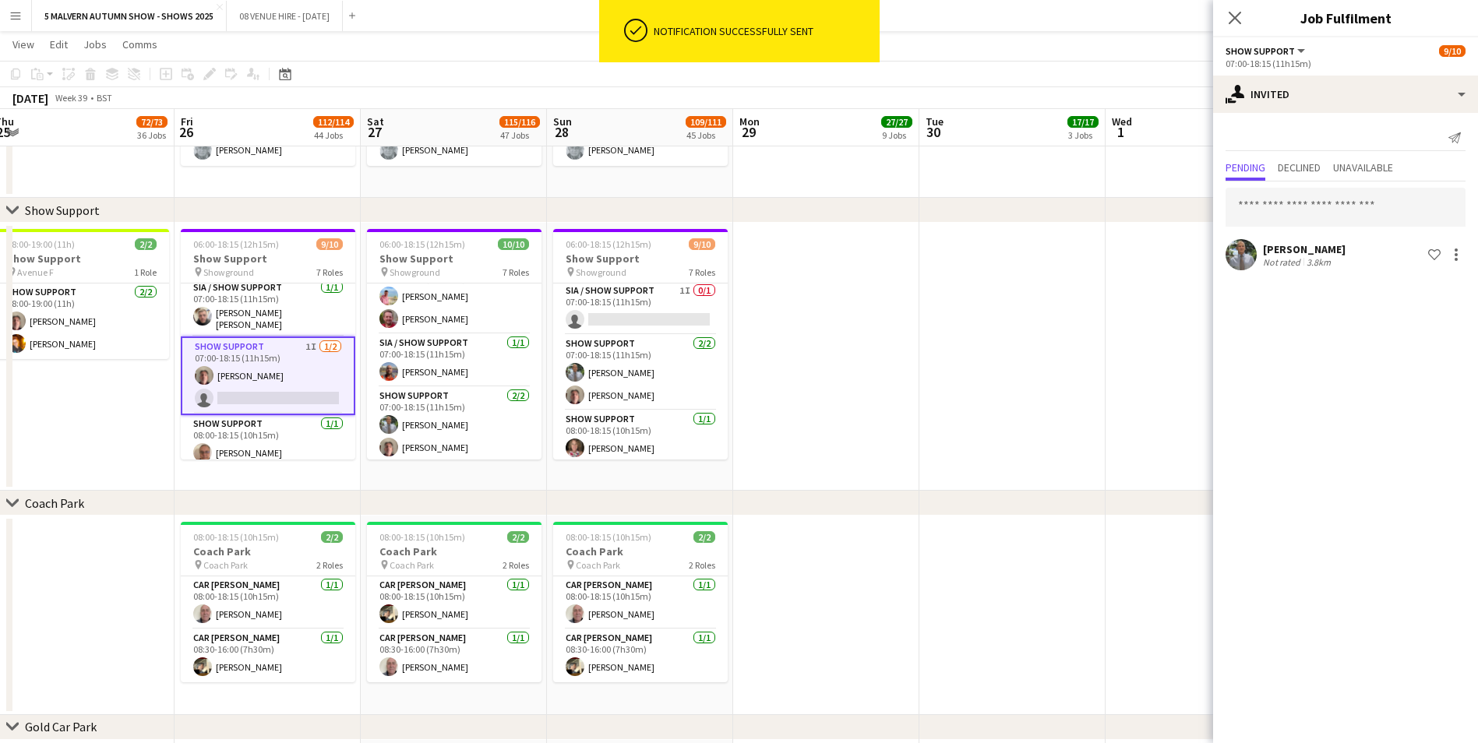
click at [832, 379] on app-date-cell at bounding box center [826, 357] width 186 height 268
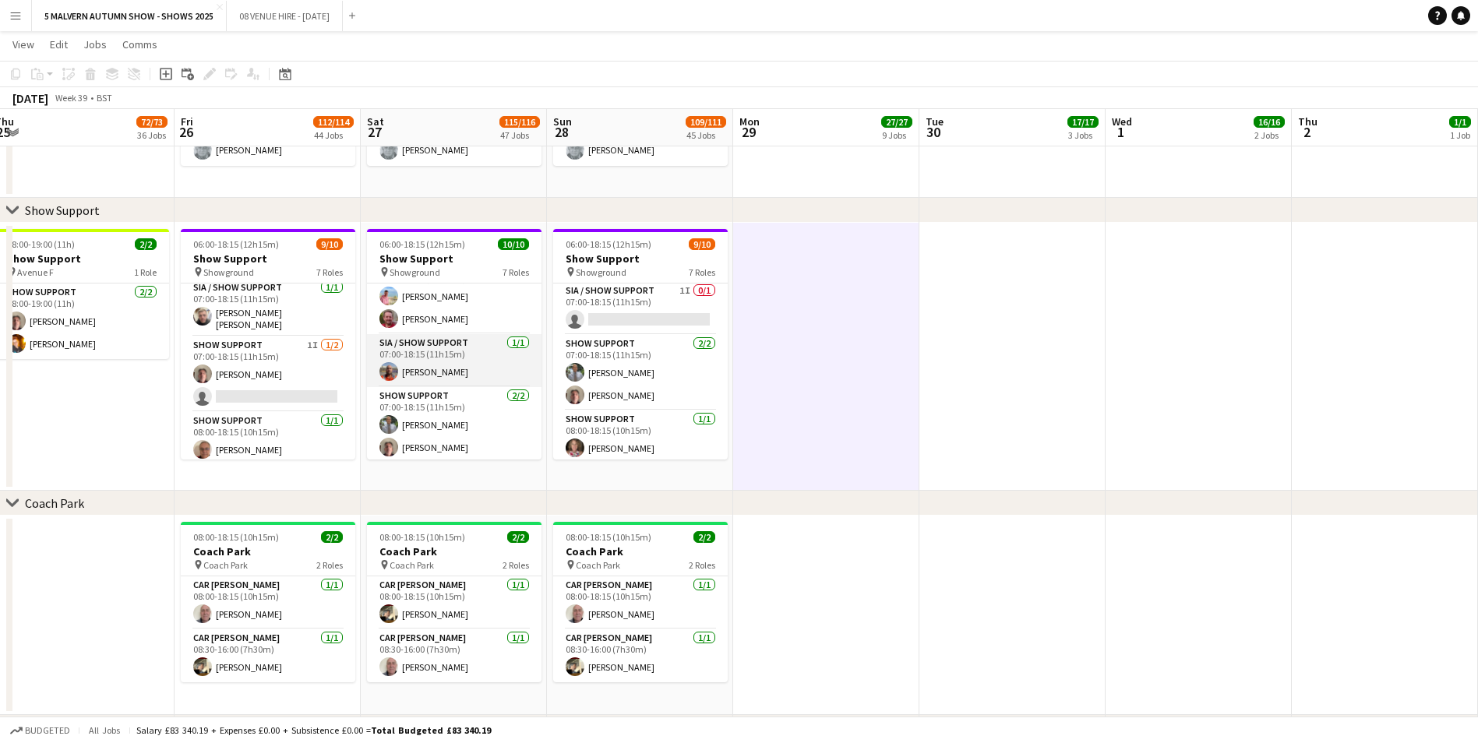
click at [418, 365] on app-card-role "SIA / Show Support 1/1 07:00-18:15 (11h15m) Sam Rudge" at bounding box center [454, 360] width 175 height 53
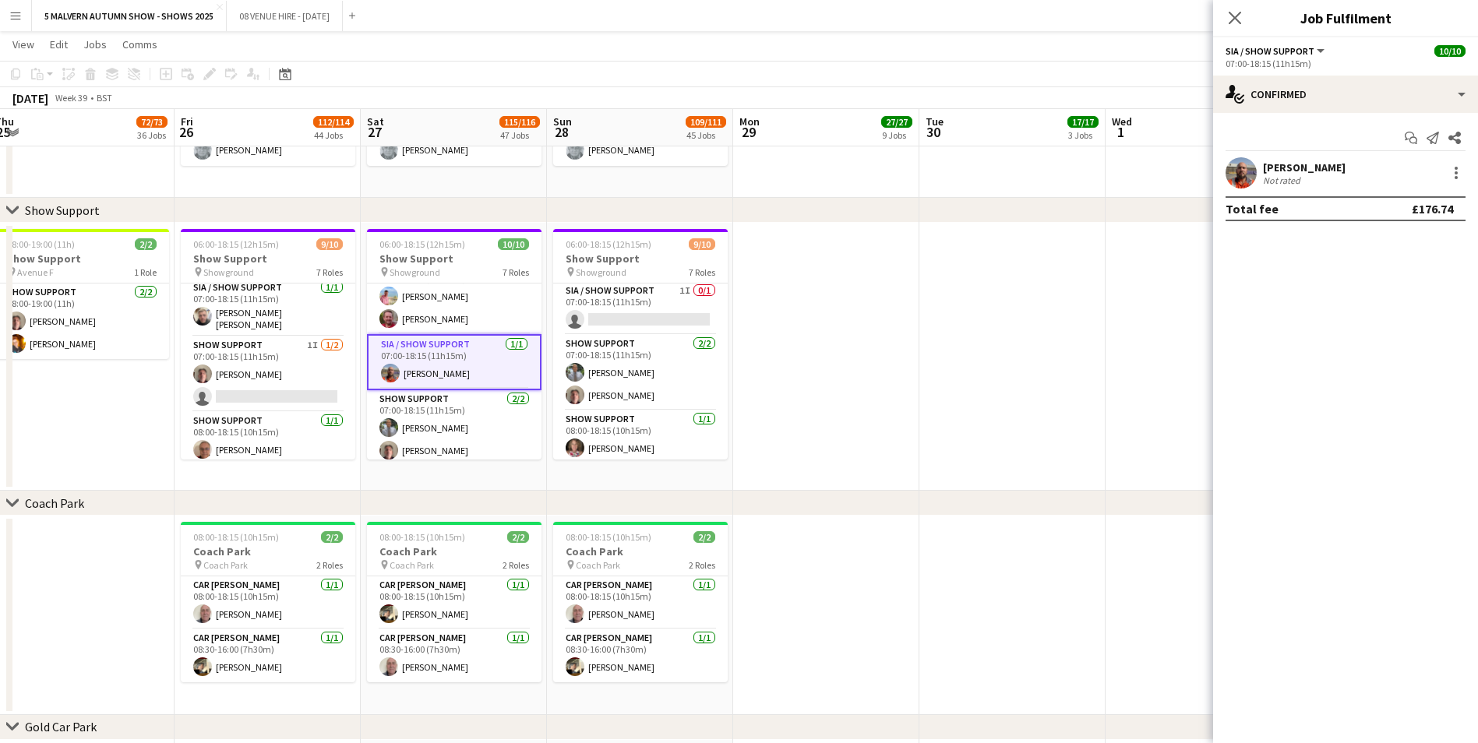
scroll to position [102, 0]
click at [672, 300] on app-card-role "SIA / Show Support 1I 0/1 07:00-18:15 (11h15m) single-neutral-actions" at bounding box center [640, 308] width 175 height 53
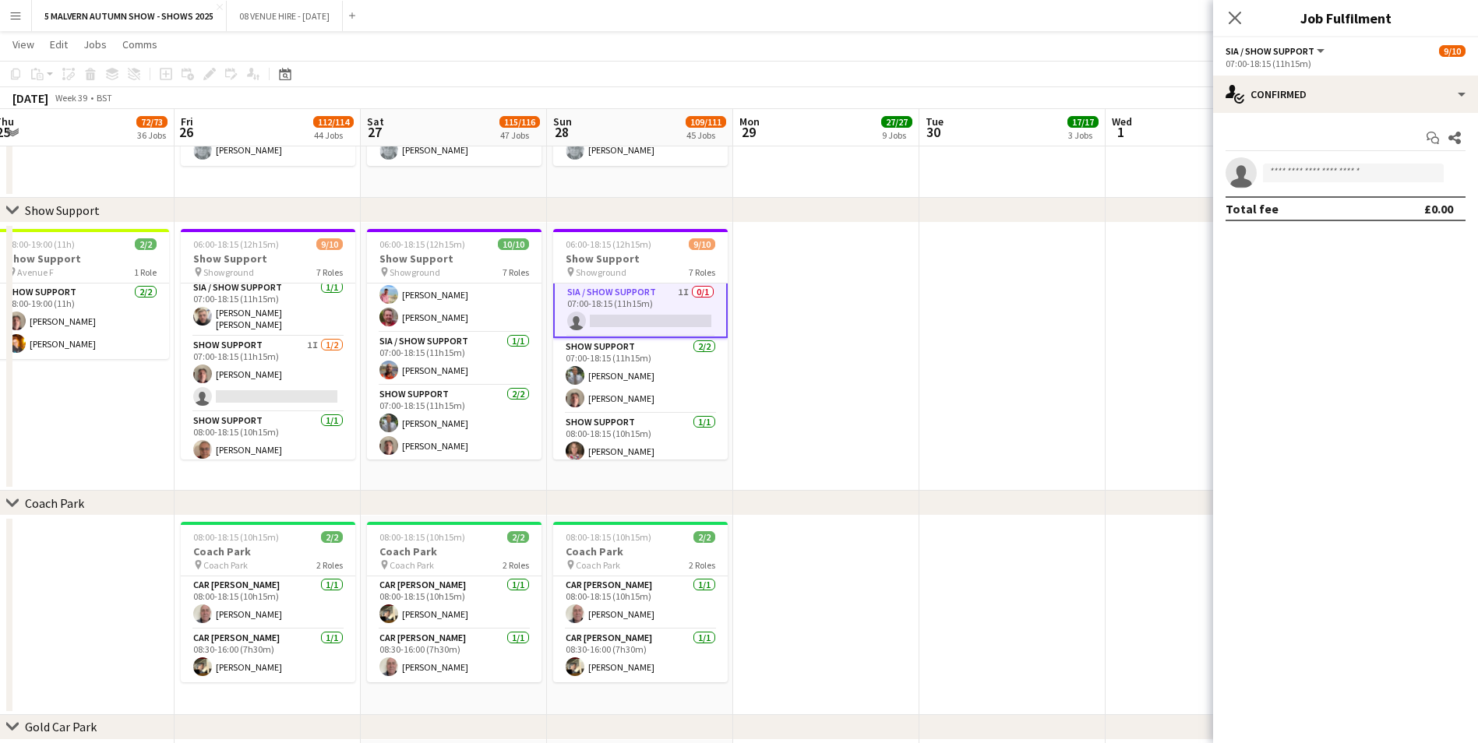
scroll to position [154, 0]
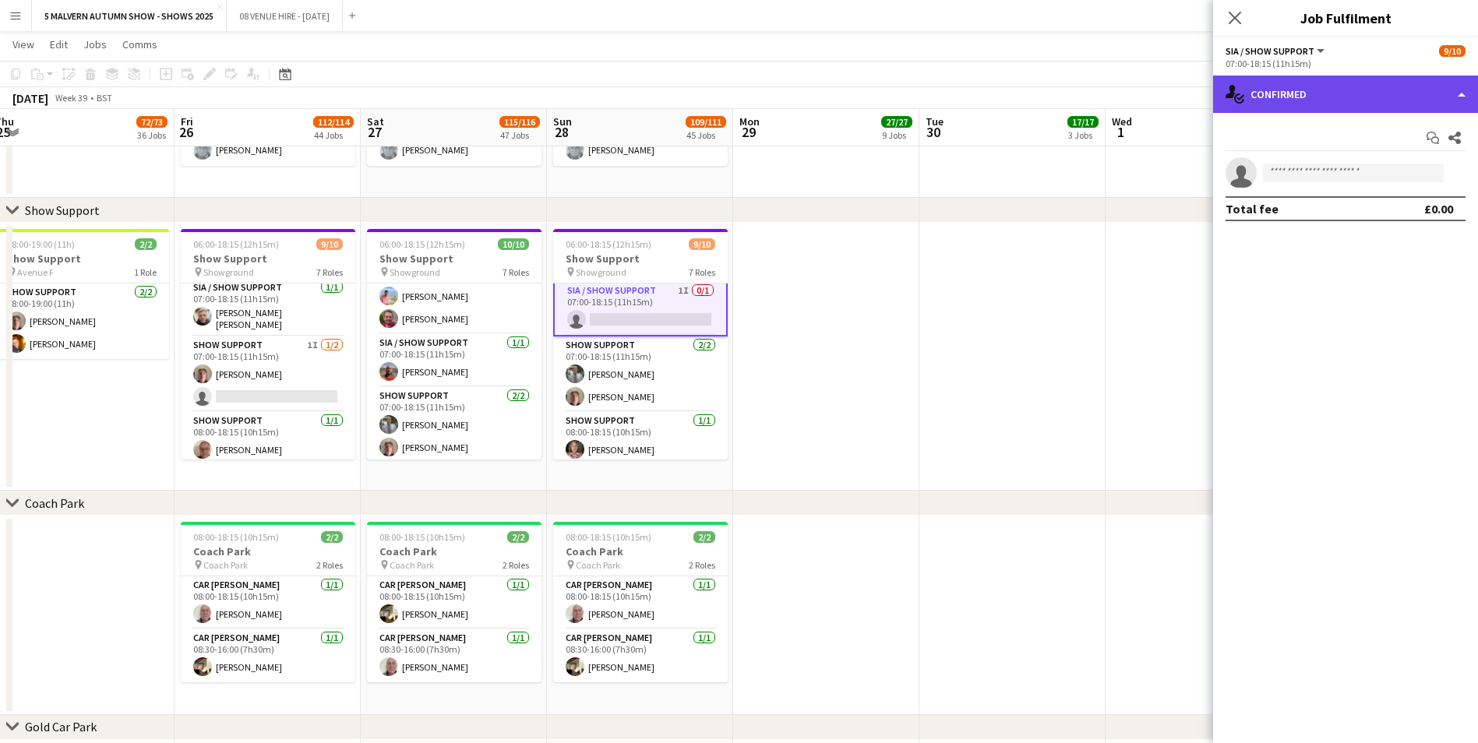
click at [990, 97] on div "single-neutral-actions-check-2 Confirmed" at bounding box center [1345, 94] width 265 height 37
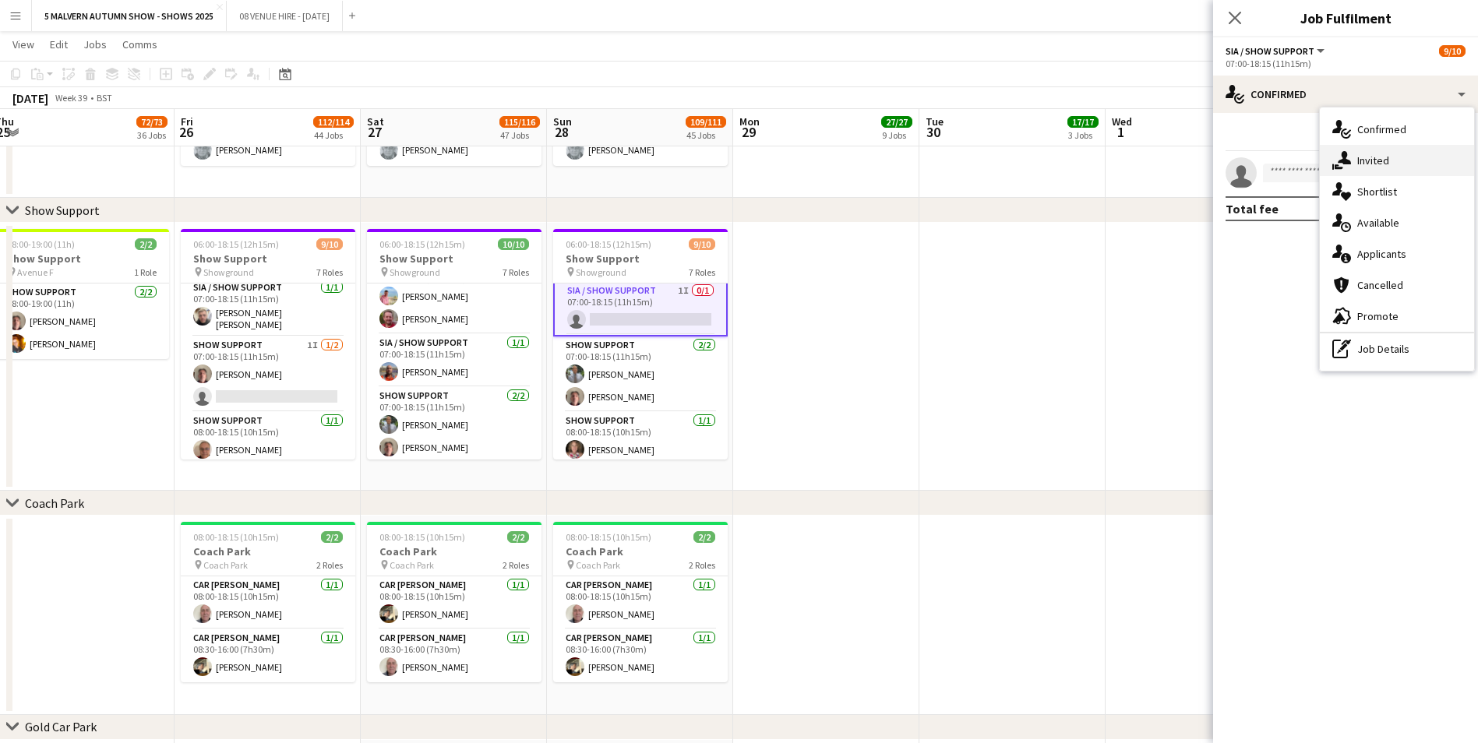
click at [990, 153] on icon "single-neutral-actions-share-1" at bounding box center [1341, 160] width 19 height 19
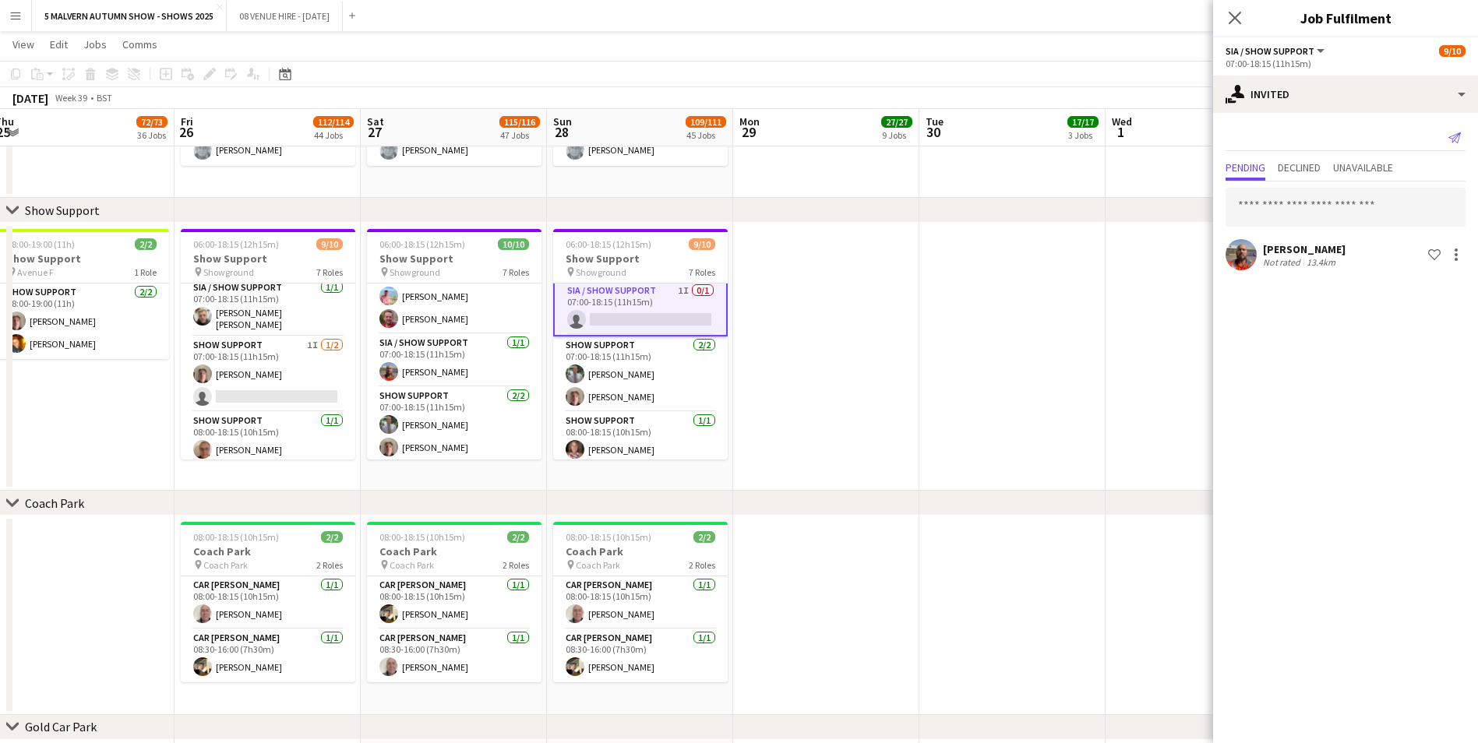
click at [990, 141] on app-icon "Send notification" at bounding box center [1455, 138] width 22 height 22
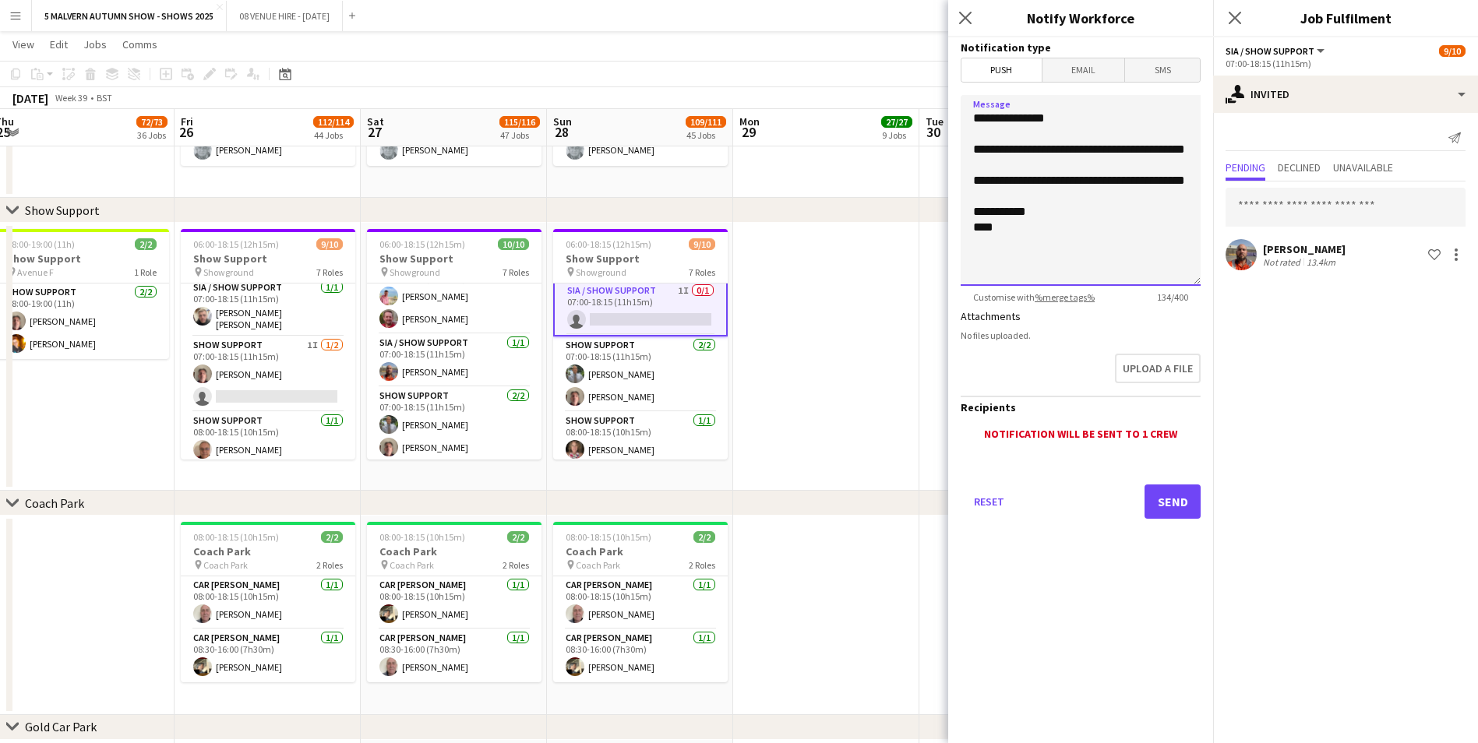
drag, startPoint x: 1037, startPoint y: 266, endPoint x: 970, endPoint y: 144, distance: 138.8
click at [970, 144] on textarea "**********" at bounding box center [1081, 190] width 240 height 191
click at [874, 251] on app-date-cell at bounding box center [826, 357] width 186 height 268
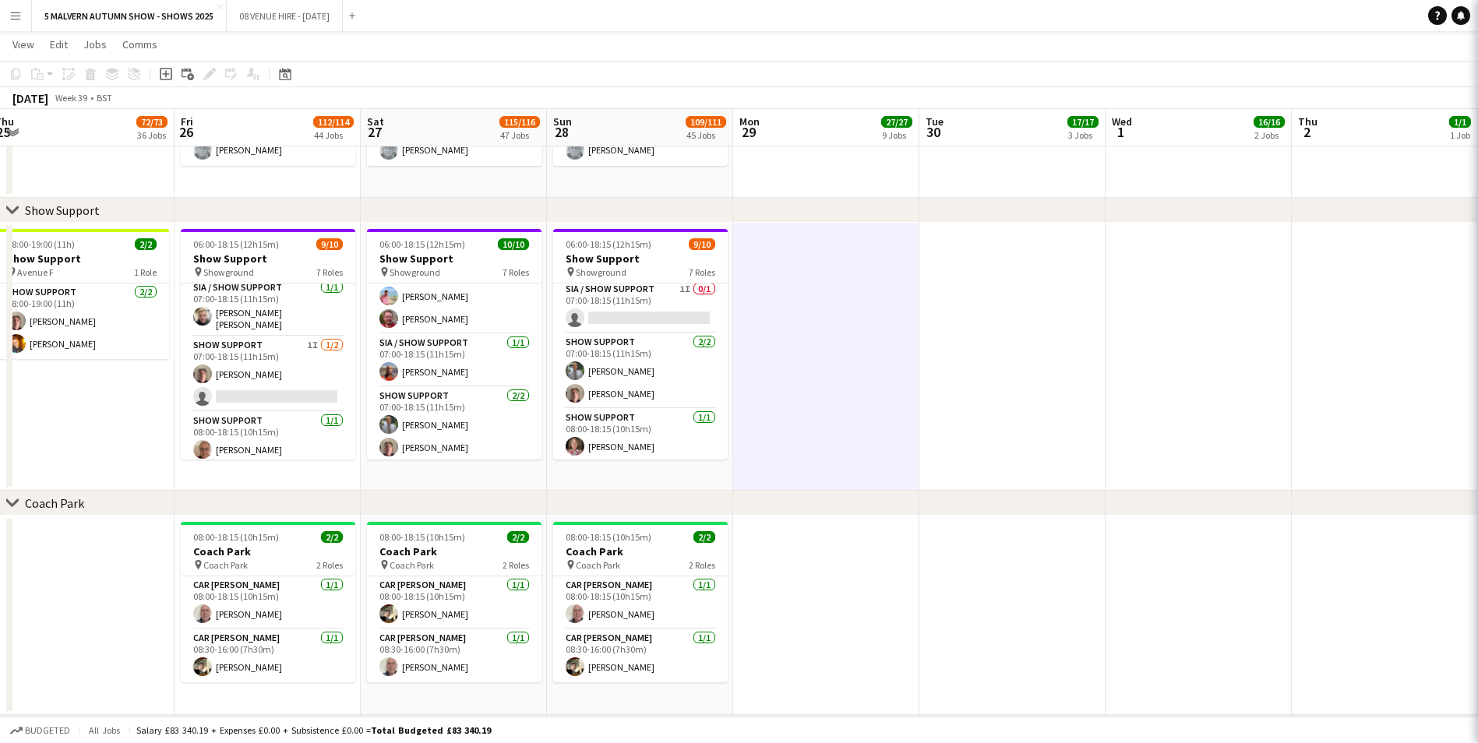
scroll to position [153, 0]
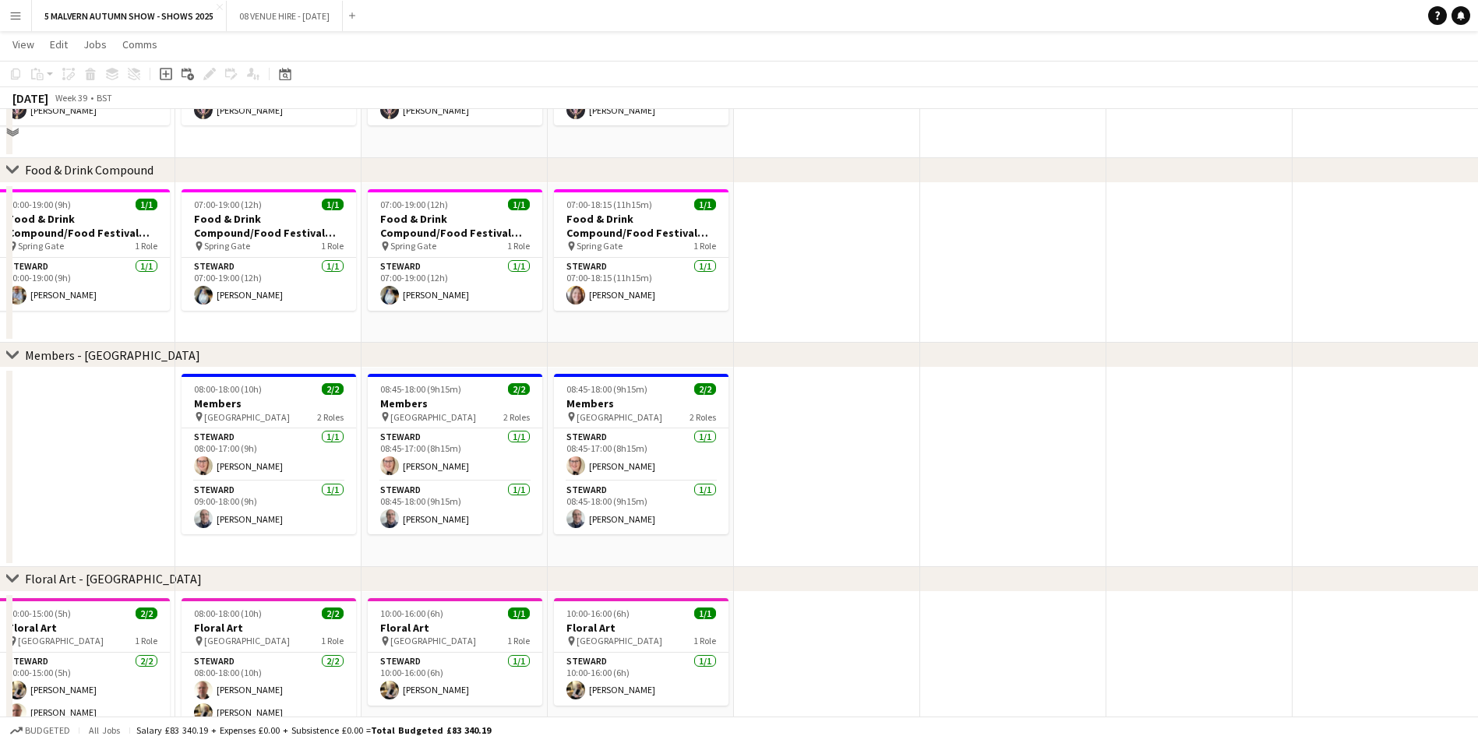
scroll to position [6155, 0]
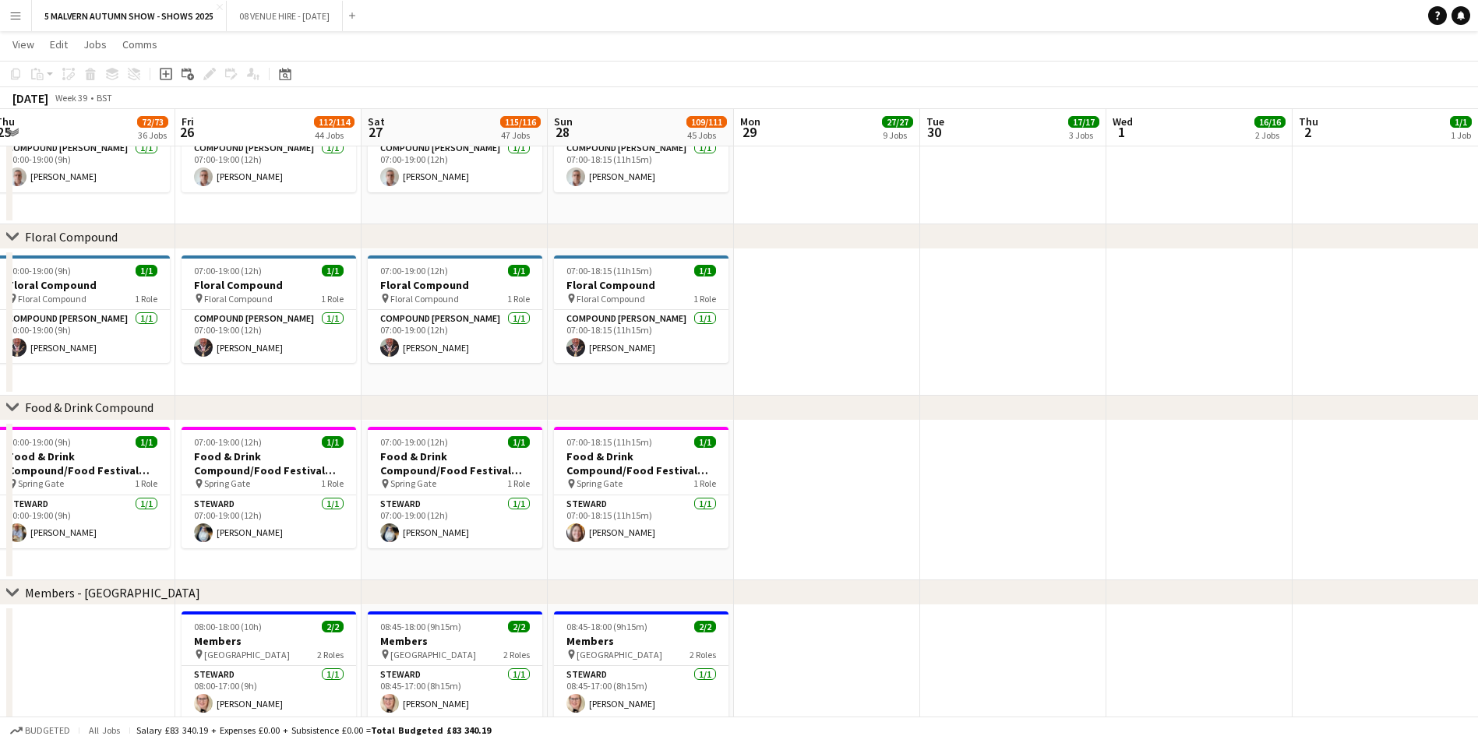
click at [914, 333] on app-date-cell at bounding box center [827, 322] width 186 height 146
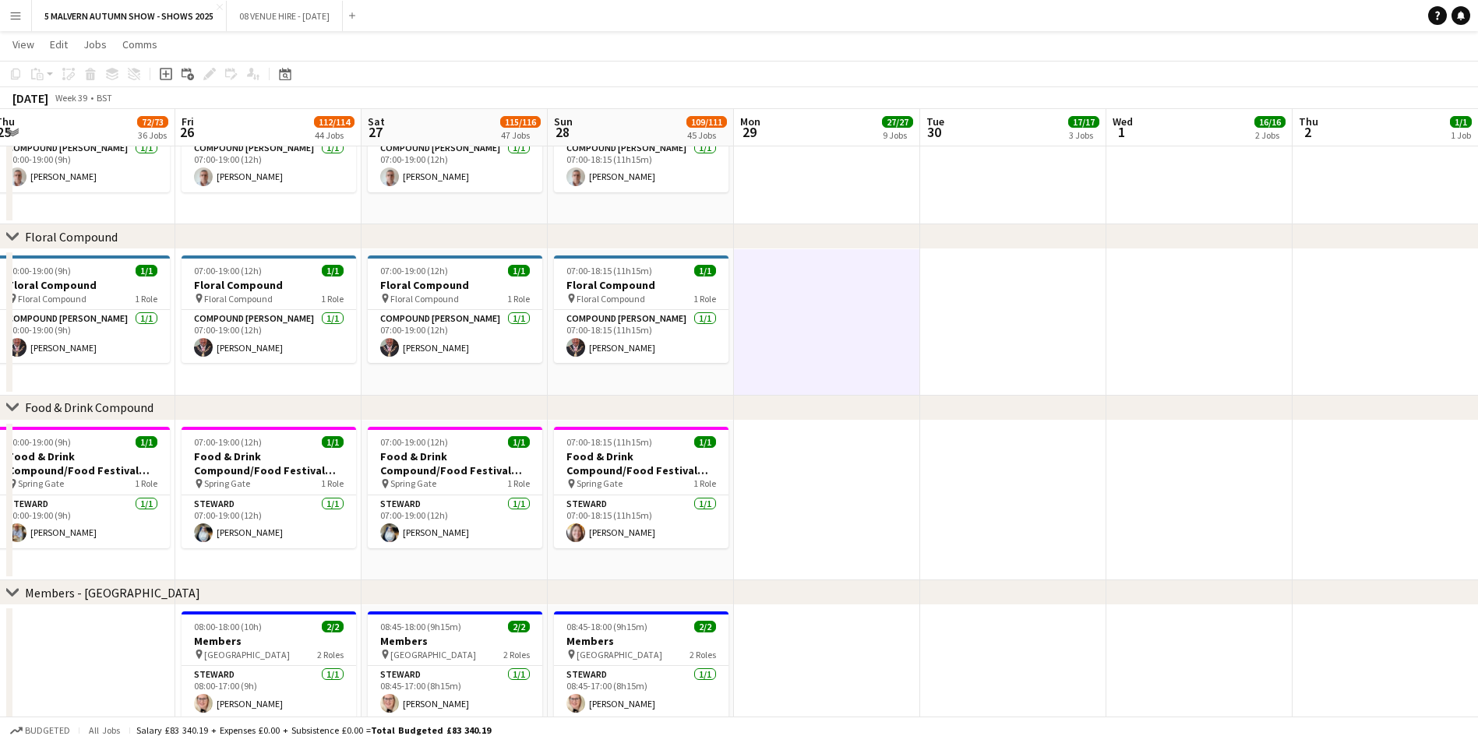
click at [829, 301] on app-date-cell at bounding box center [827, 322] width 186 height 146
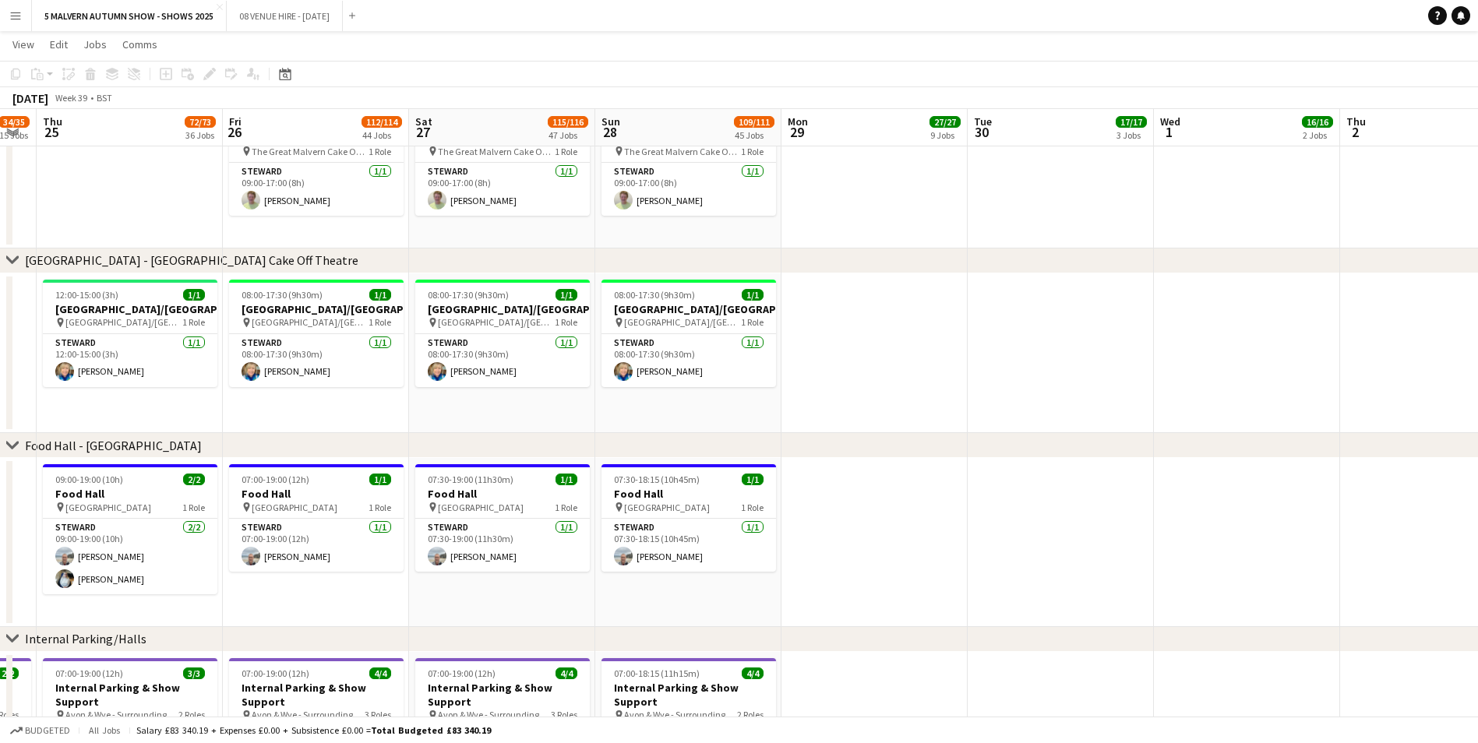
scroll to position [0, 323]
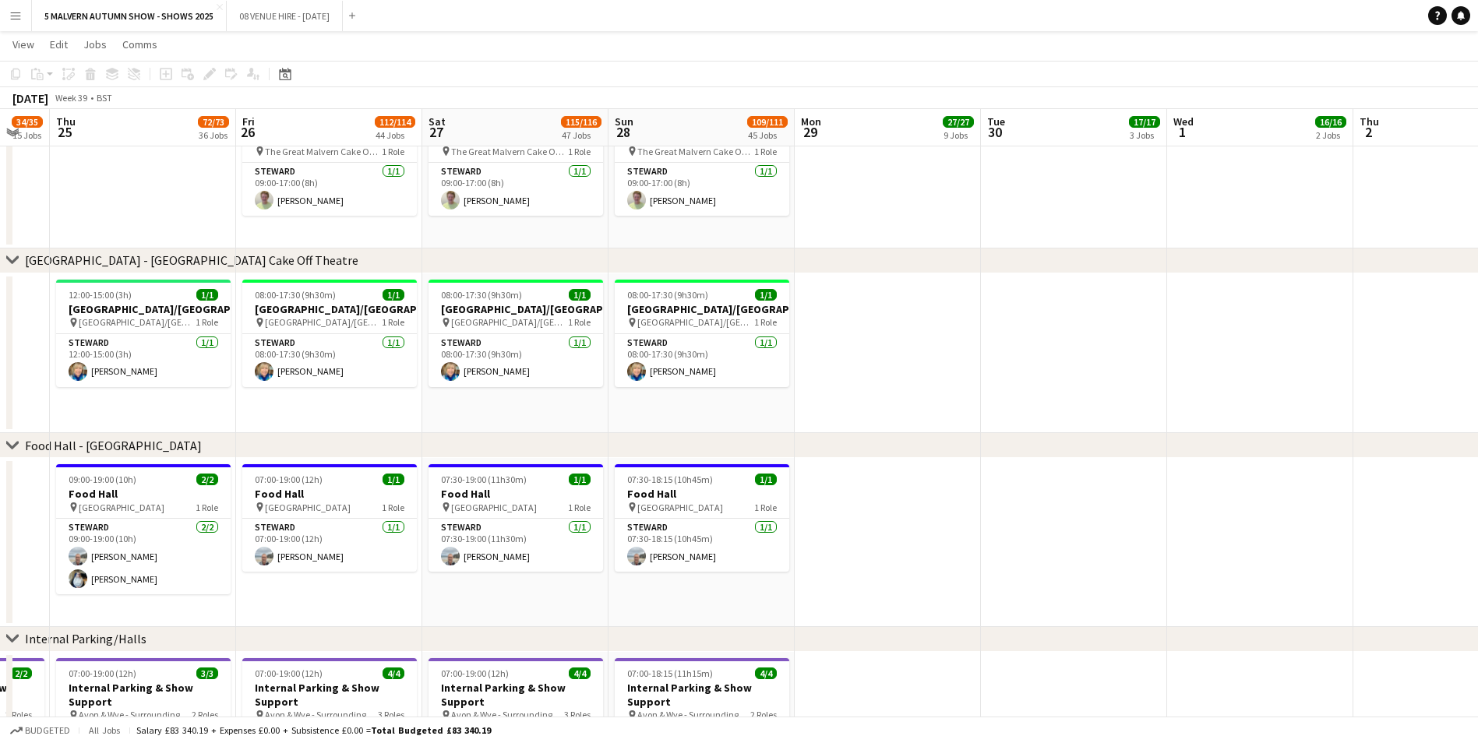
drag, startPoint x: 170, startPoint y: 114, endPoint x: 231, endPoint y: 121, distance: 61.2
click at [41, 260] on div "Green Room - Great Malvern Cake Off Theatre" at bounding box center [191, 260] width 333 height 16
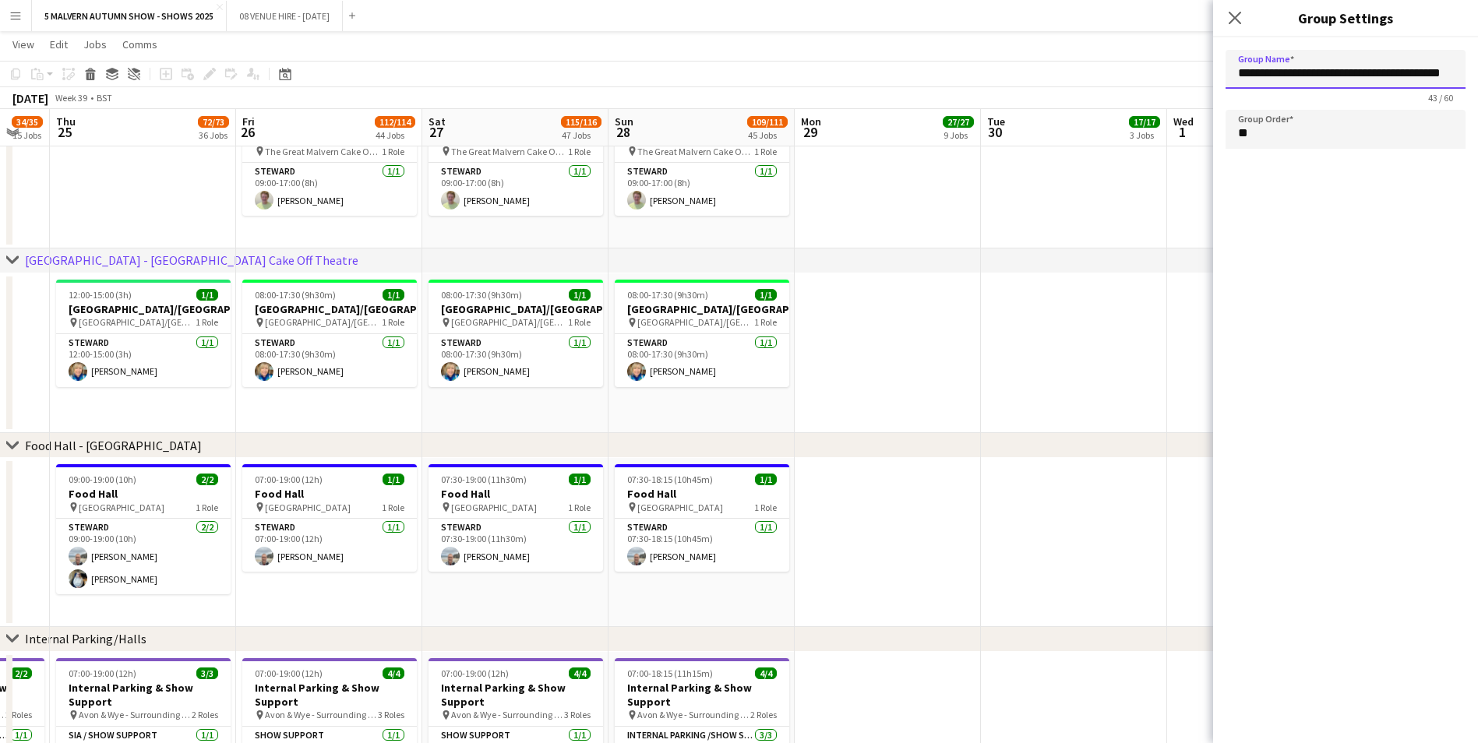
drag, startPoint x: 1308, startPoint y: 76, endPoint x: 1278, endPoint y: 76, distance: 29.6
click at [990, 76] on input "**********" at bounding box center [1345, 69] width 240 height 39
drag, startPoint x: 1240, startPoint y: 77, endPoint x: 1493, endPoint y: 84, distance: 253.3
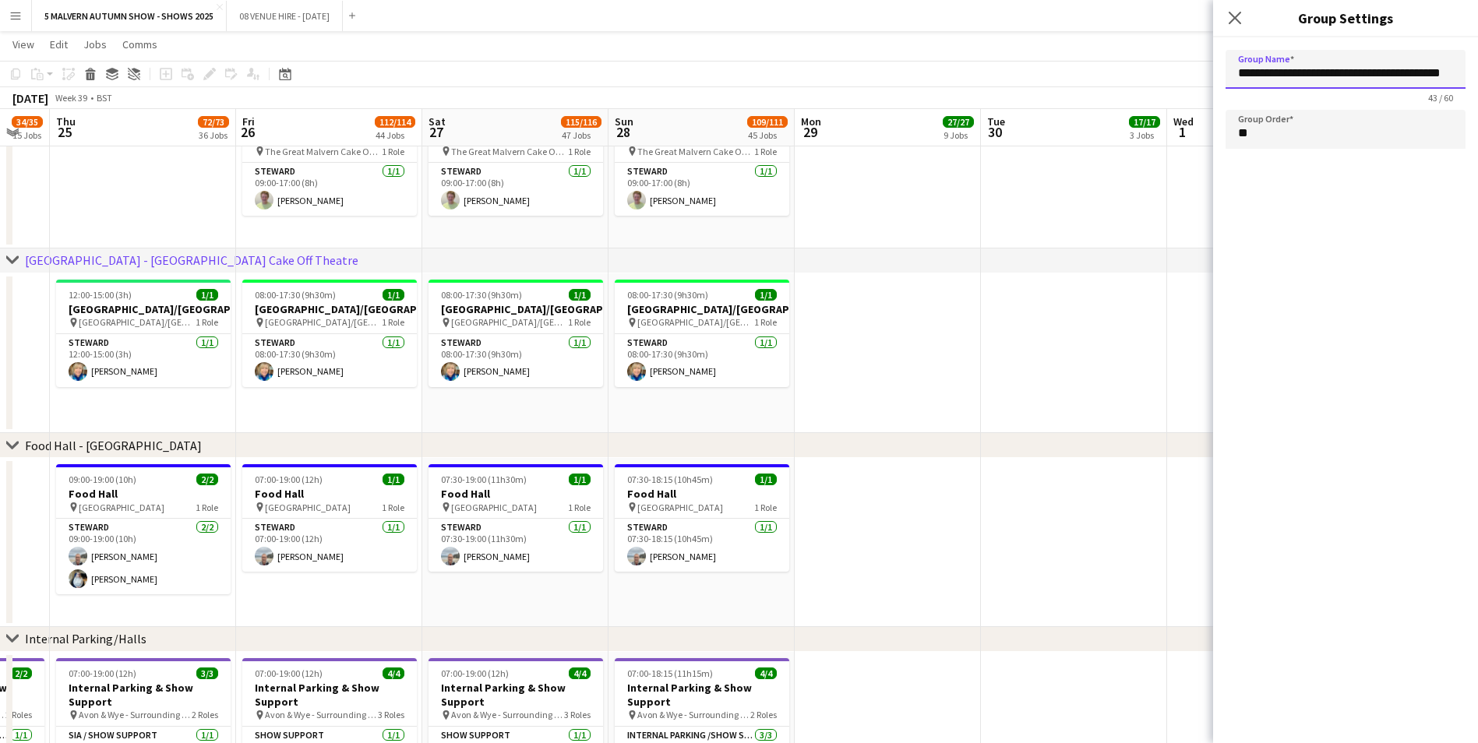
click at [990, 196] on app-date-cell at bounding box center [1074, 168] width 186 height 160
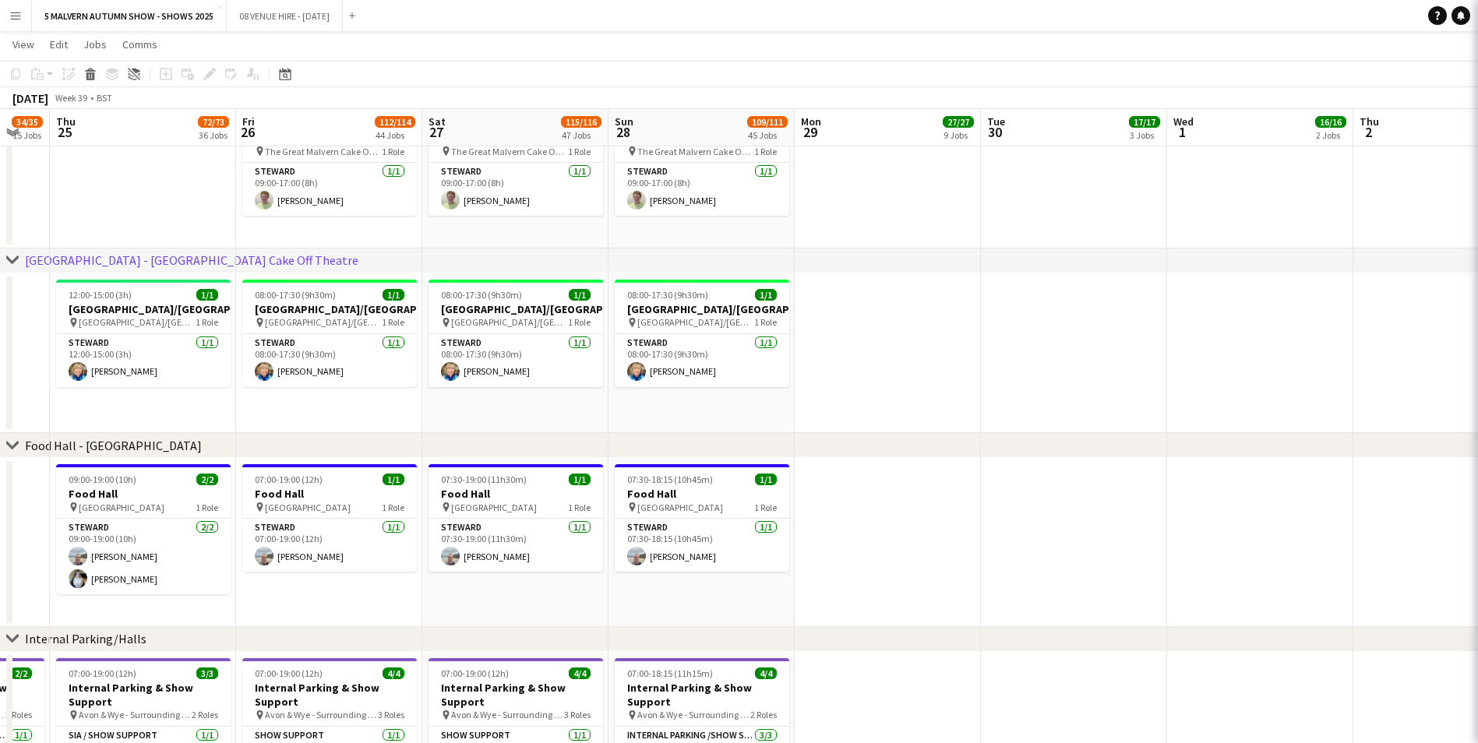
type input "**********"
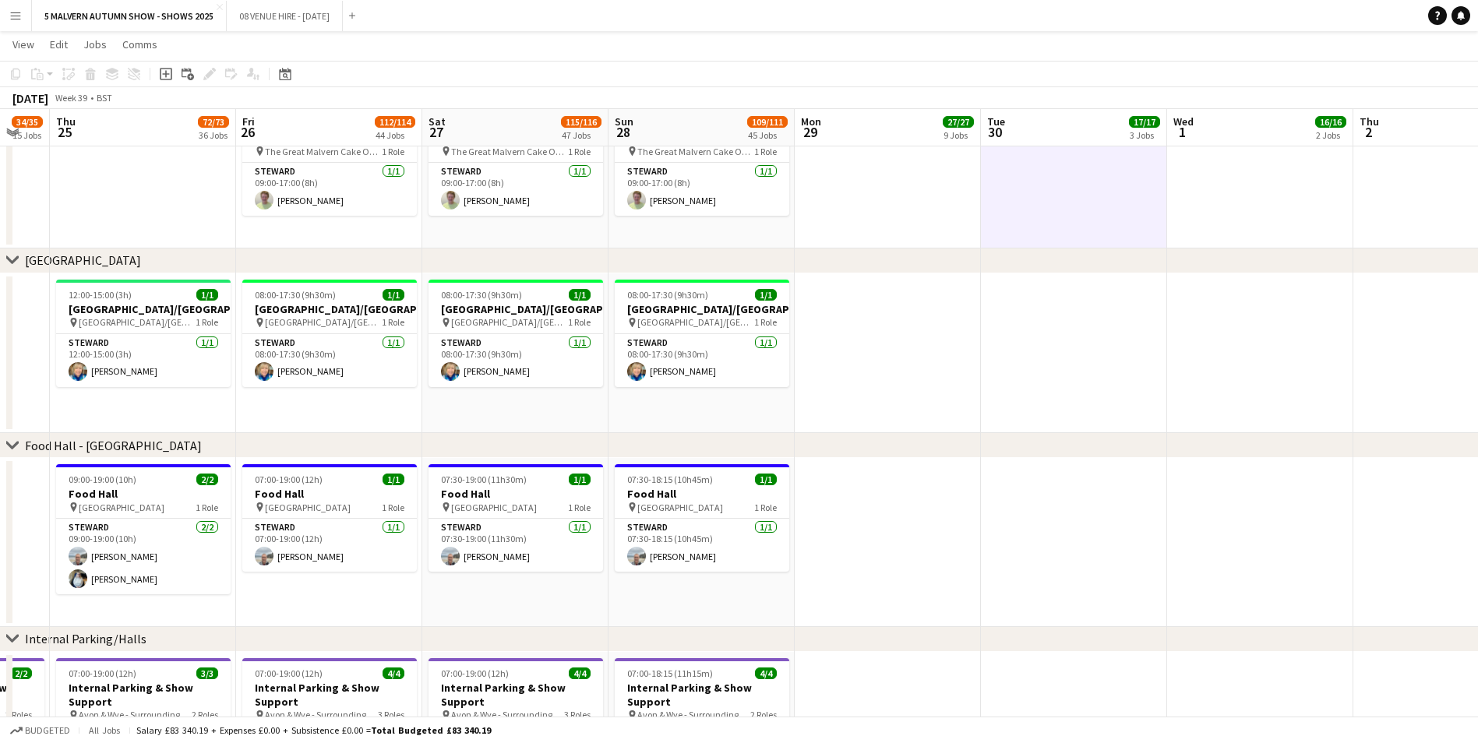
click at [351, 397] on app-date-cell "08:00-17:30 (9h30m) 1/1 Garden Theatre/Green Room pin Garden Theatre/Green Room…" at bounding box center [329, 353] width 186 height 160
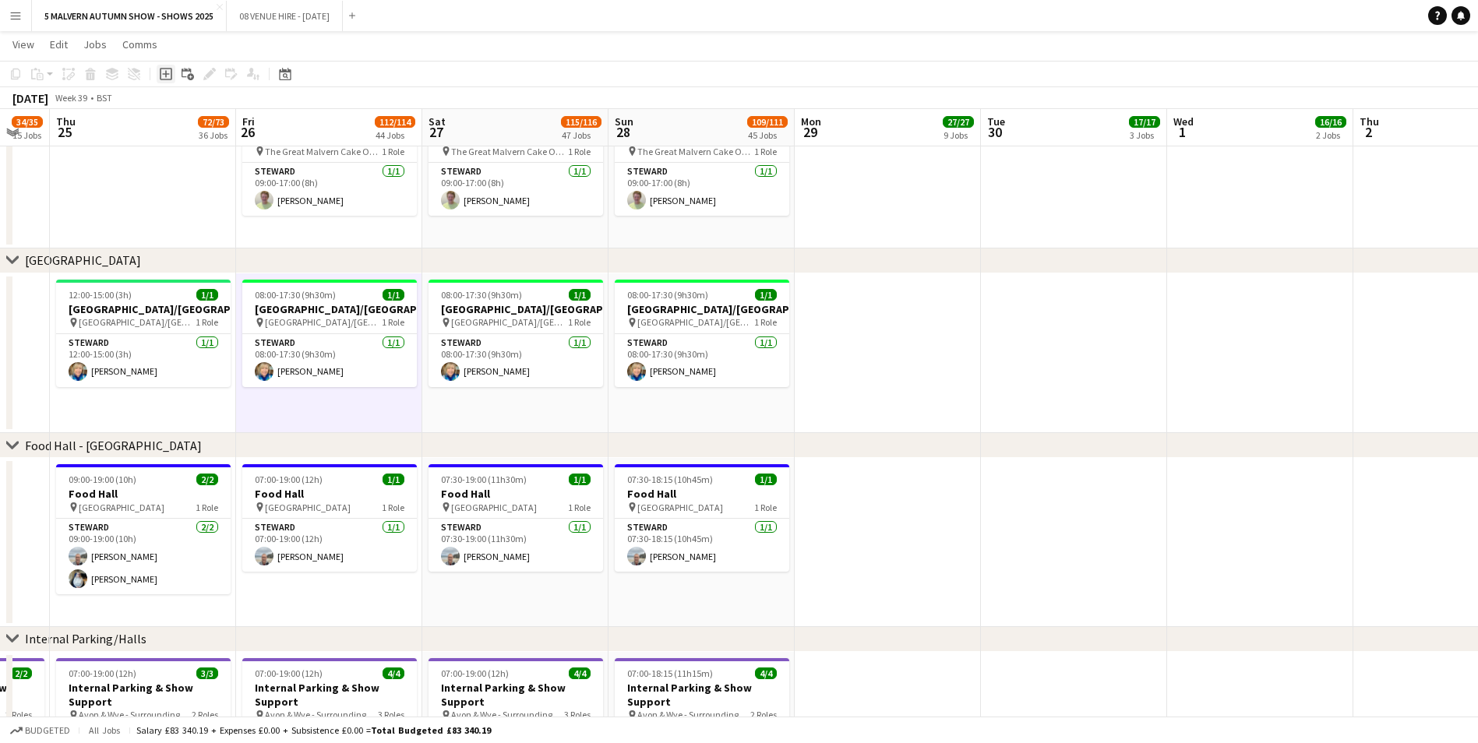
click at [158, 73] on div "Add job" at bounding box center [166, 74] width 19 height 19
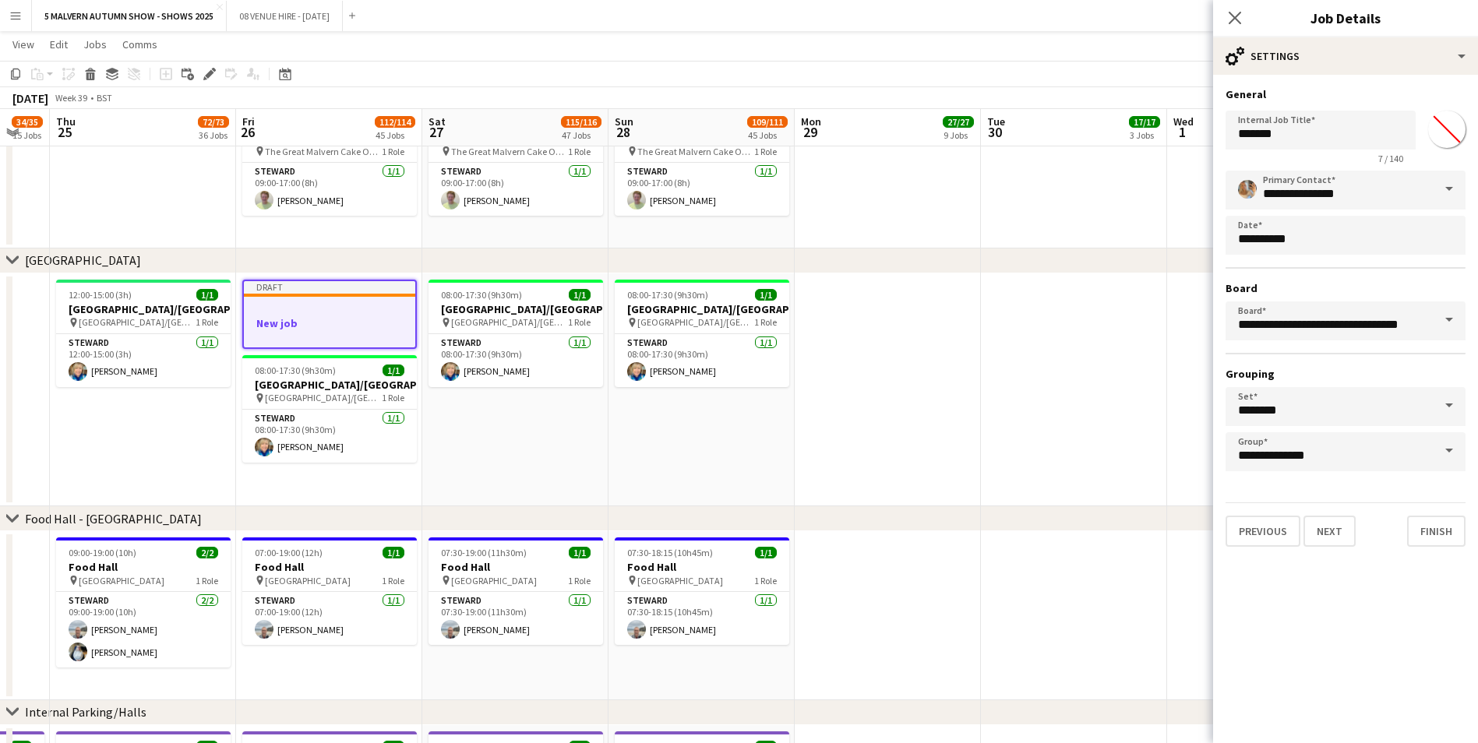
click at [990, 130] on input "*******" at bounding box center [1447, 129] width 56 height 56
type input "*******"
click at [990, 136] on input "*******" at bounding box center [1320, 130] width 190 height 39
type input "*"
type input "**********"
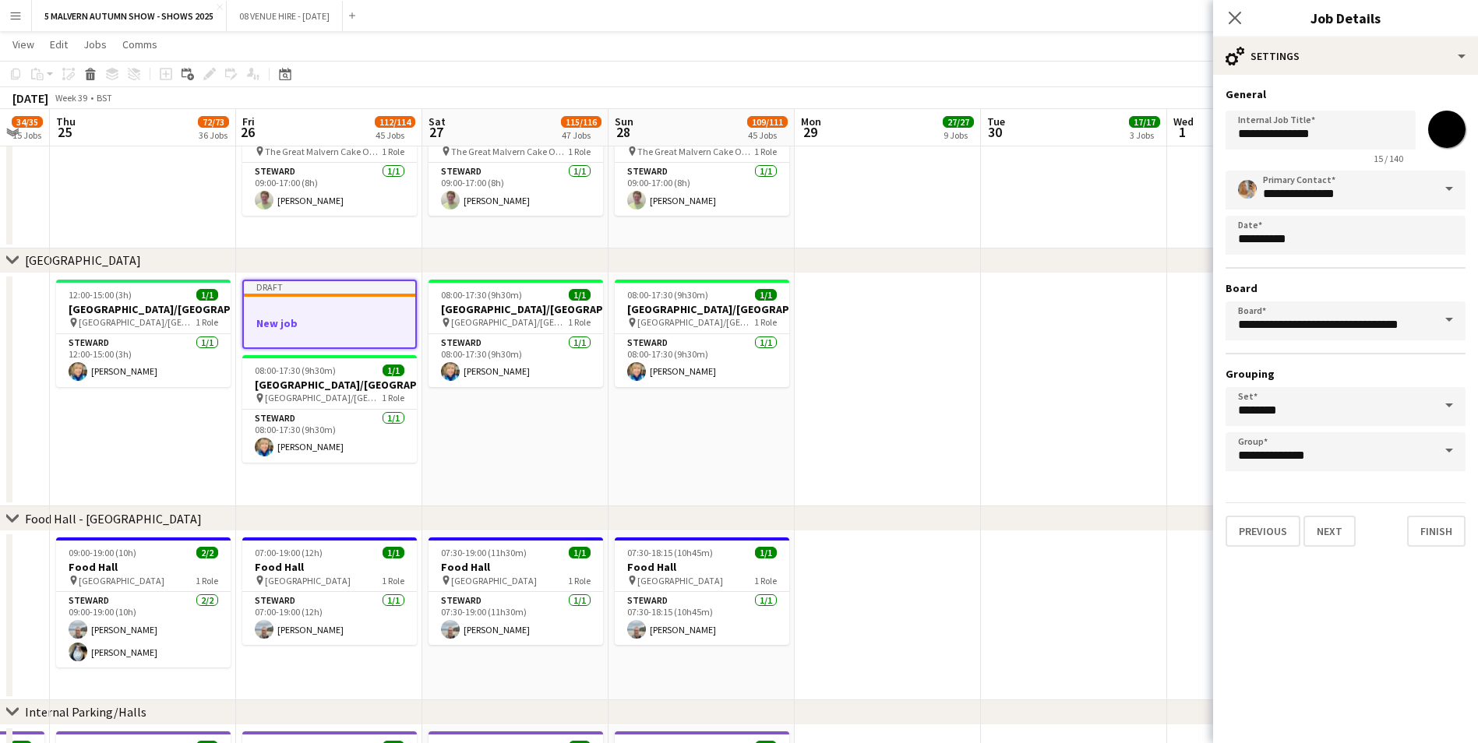
click at [990, 187] on span at bounding box center [1449, 189] width 33 height 37
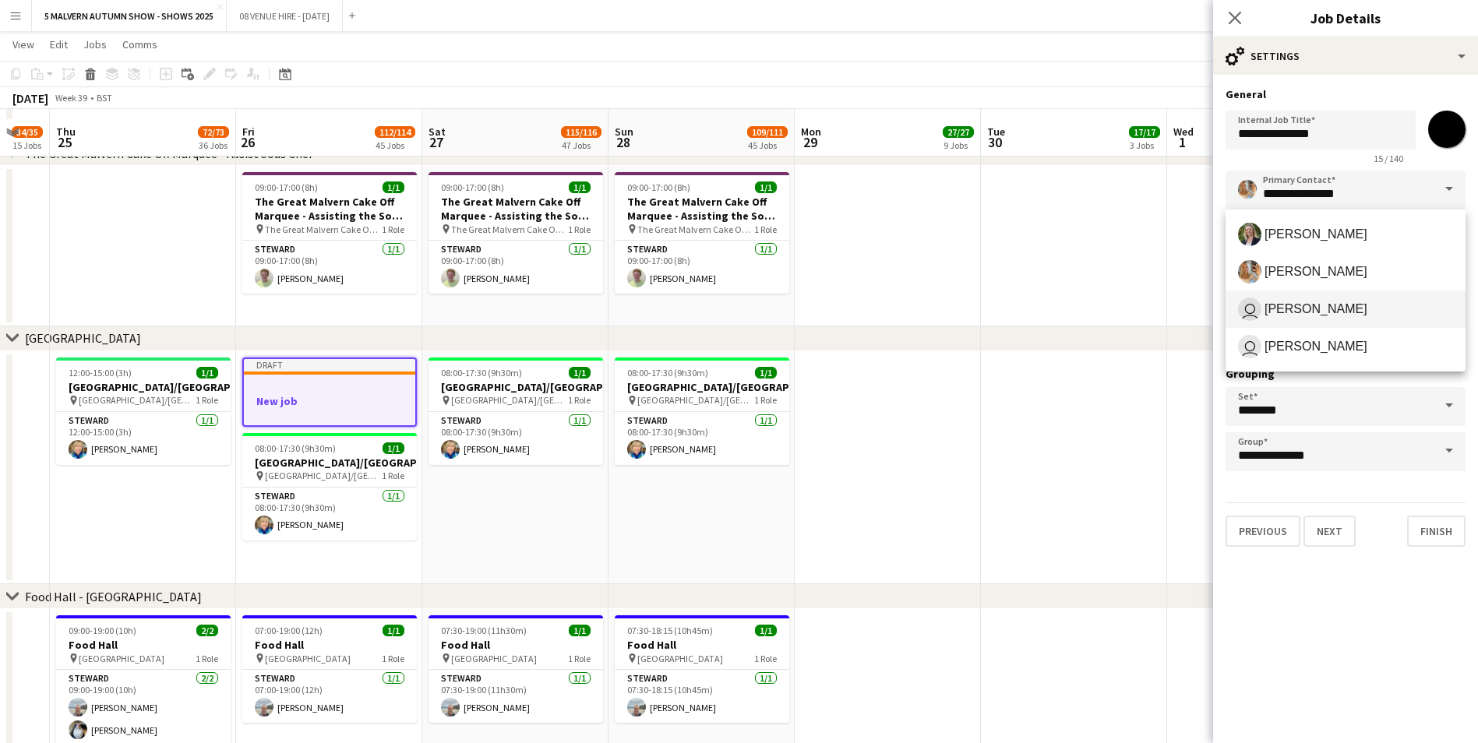
scroll to position [4368, 0]
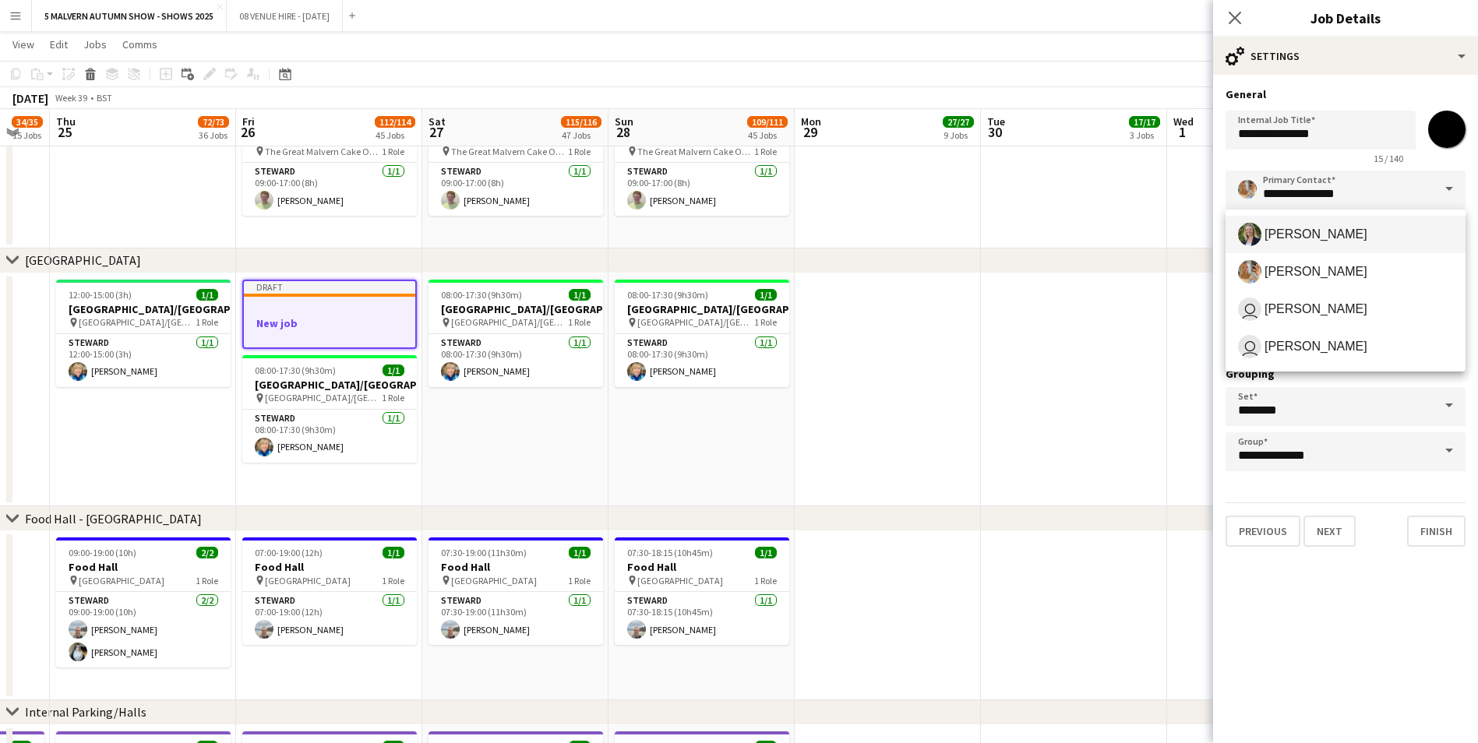
click at [990, 235] on span "Emily Jauncey" at bounding box center [1345, 234] width 215 height 23
type input "**********"
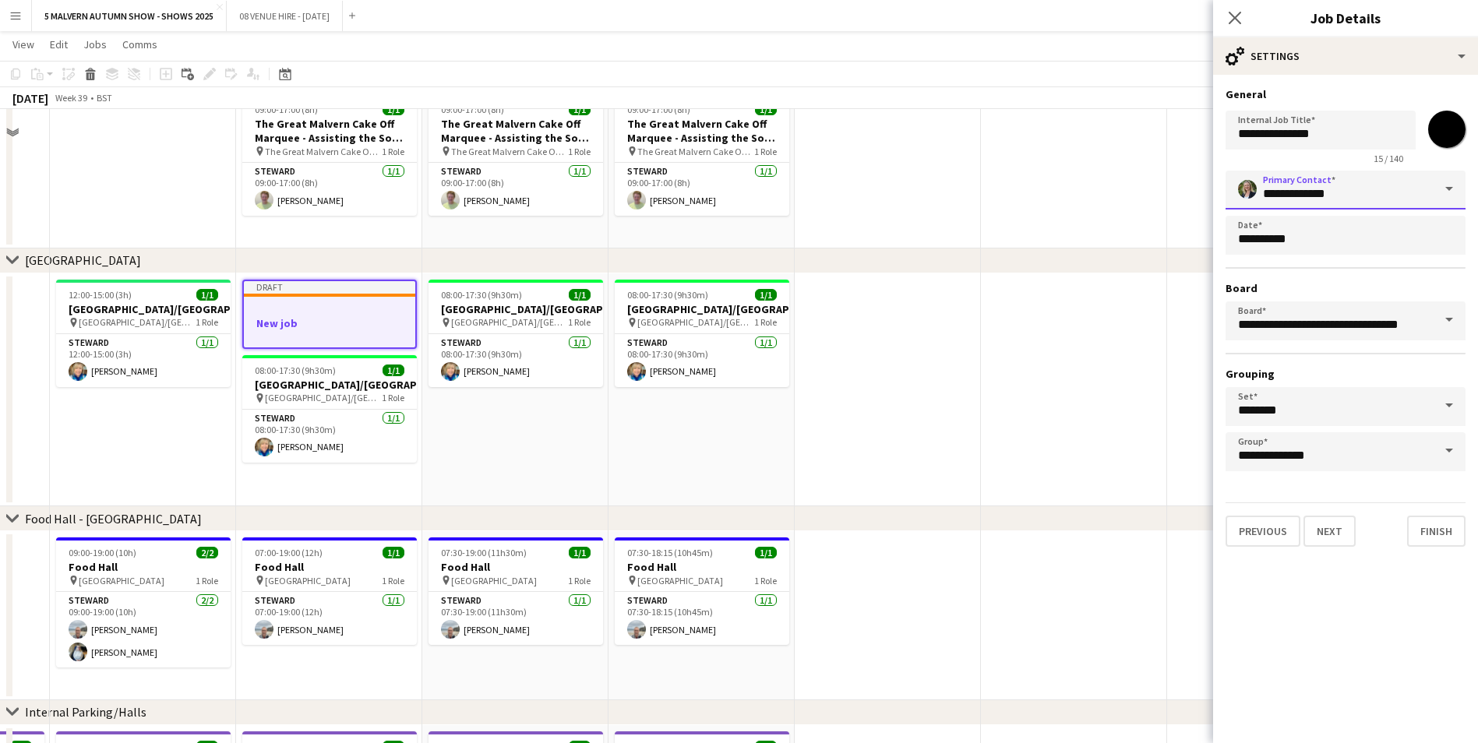
scroll to position [4290, 0]
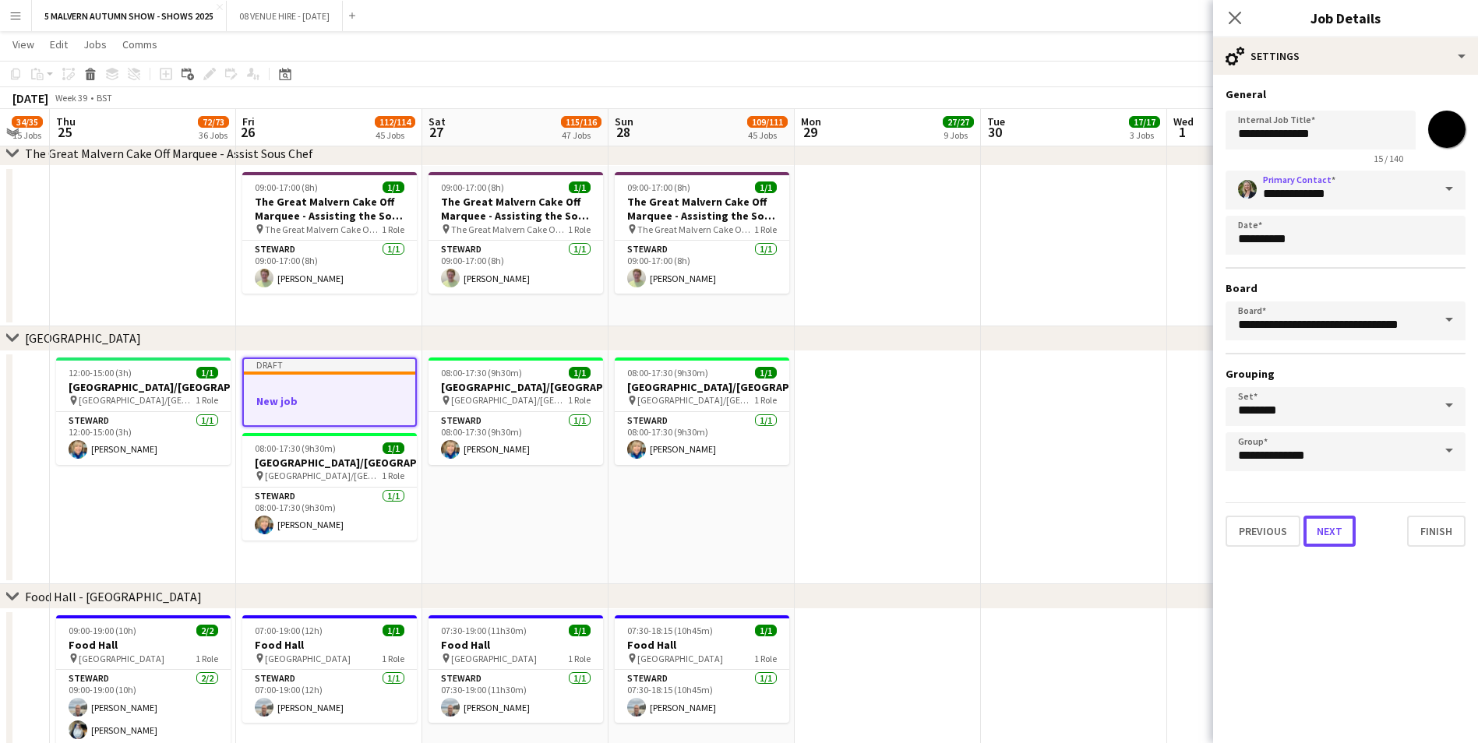
click at [990, 462] on button "Next" at bounding box center [1329, 531] width 52 height 31
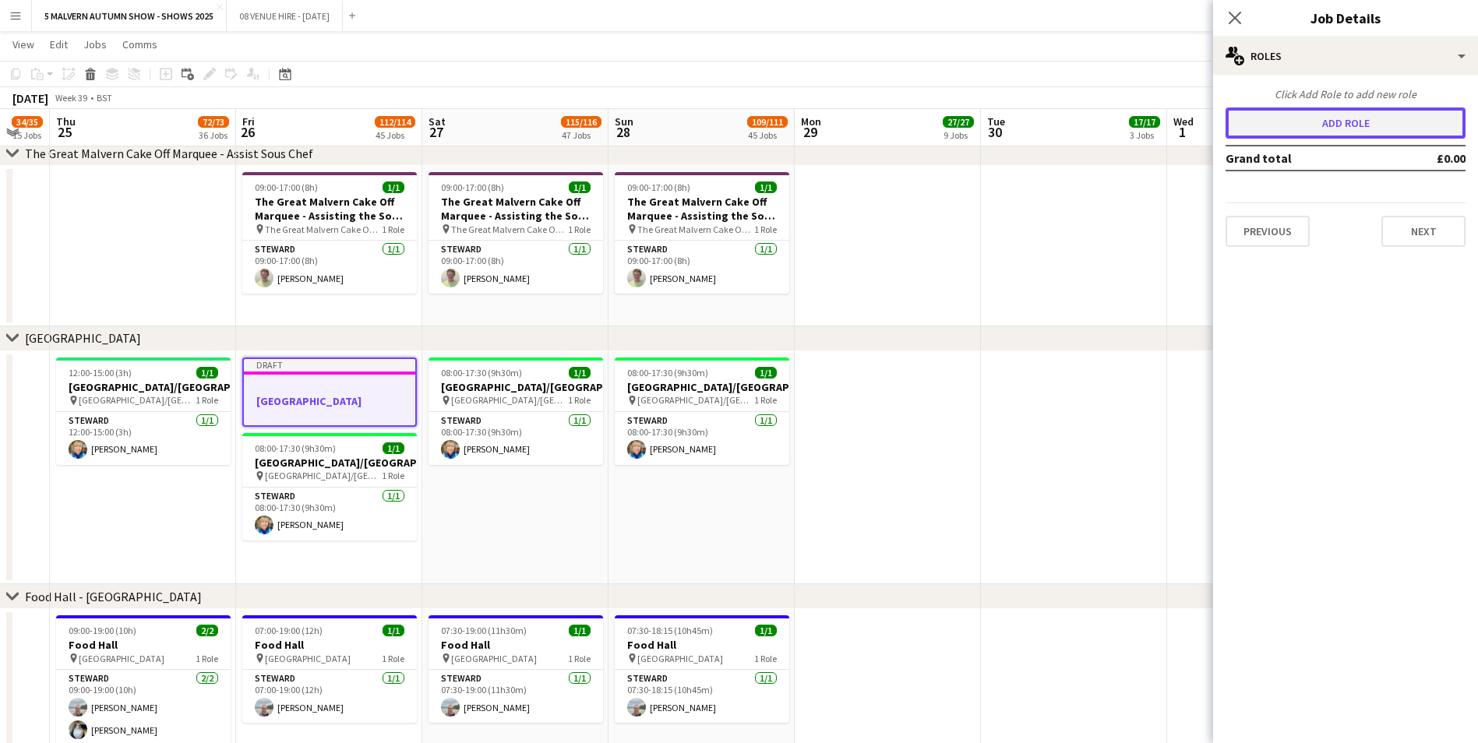
click at [990, 125] on button "Add role" at bounding box center [1345, 123] width 240 height 31
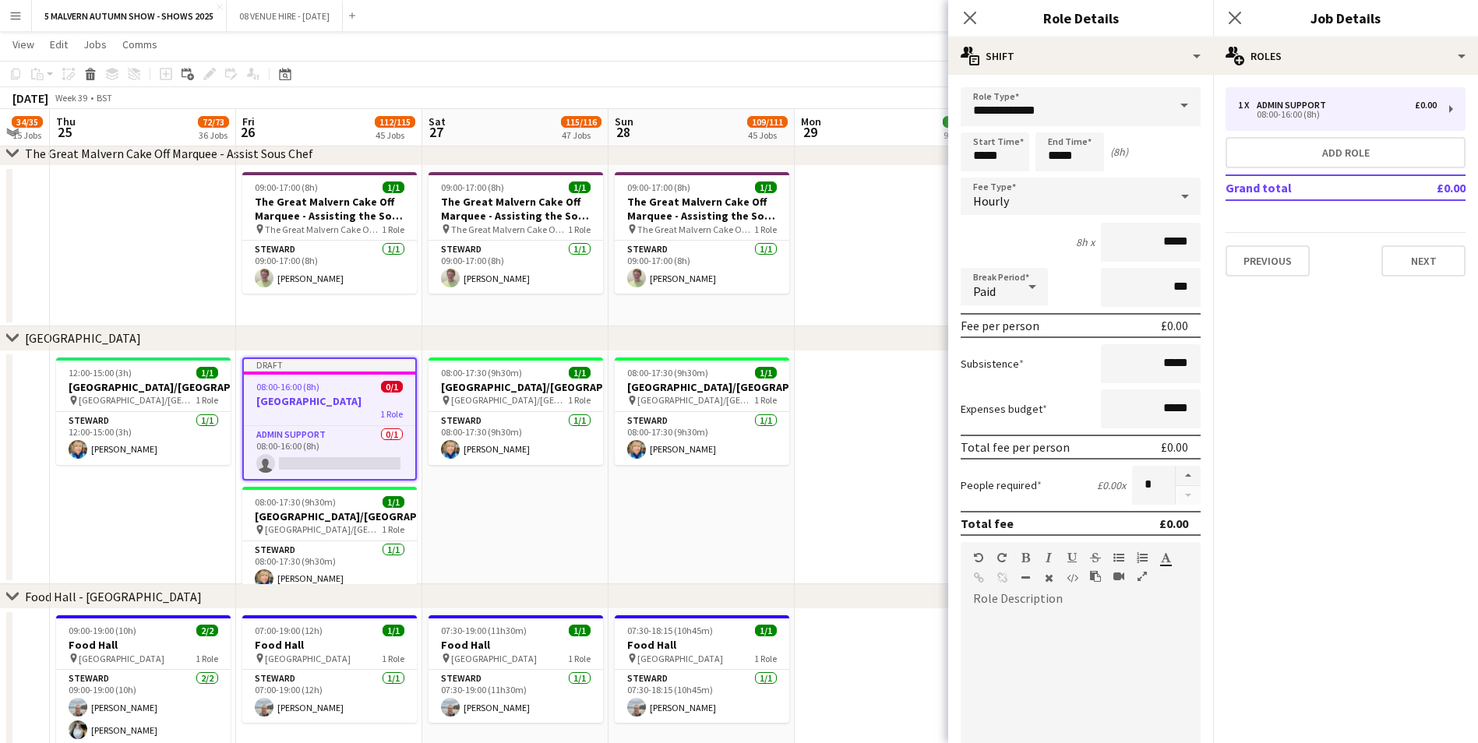
click at [990, 99] on span at bounding box center [1184, 105] width 33 height 37
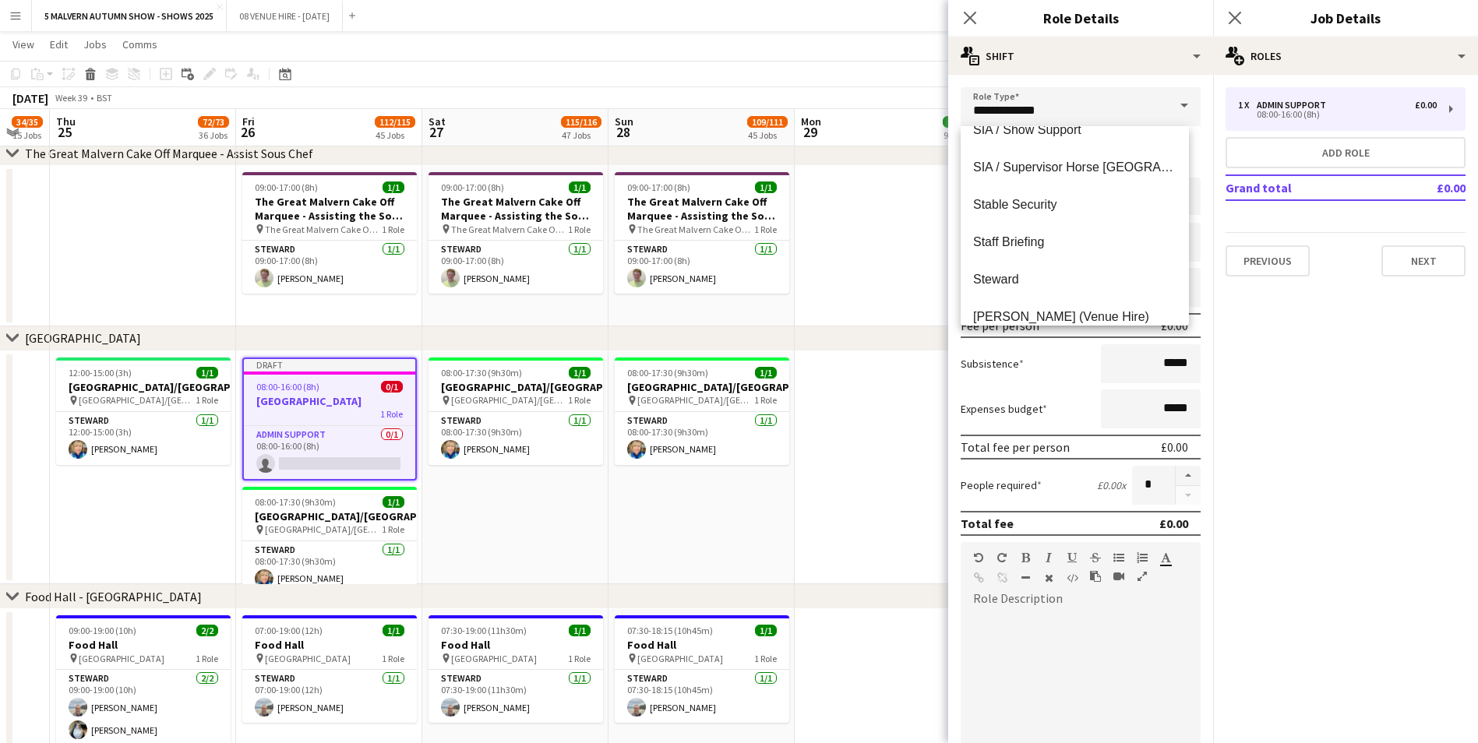
scroll to position [3038, 0]
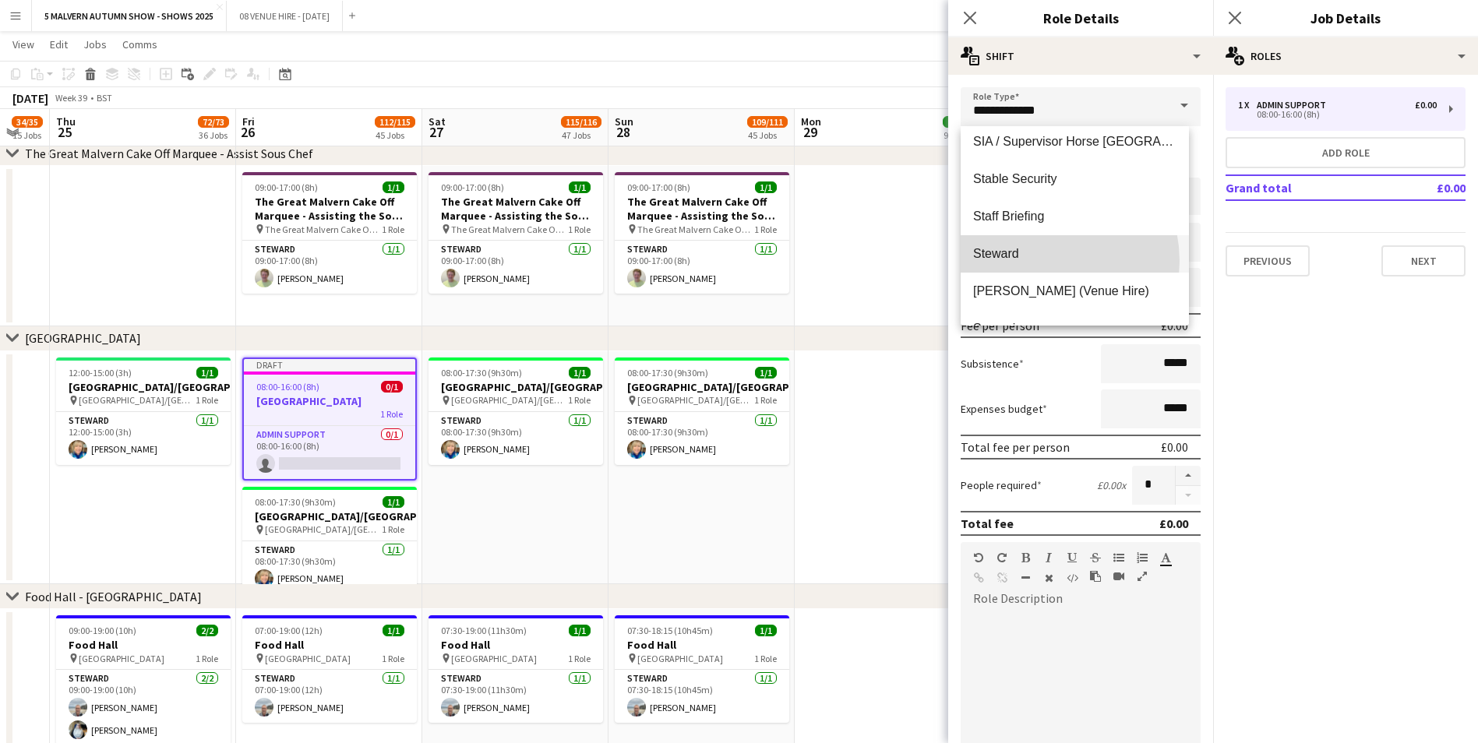
click at [990, 261] on span "Steward" at bounding box center [1074, 253] width 203 height 15
type input "*******"
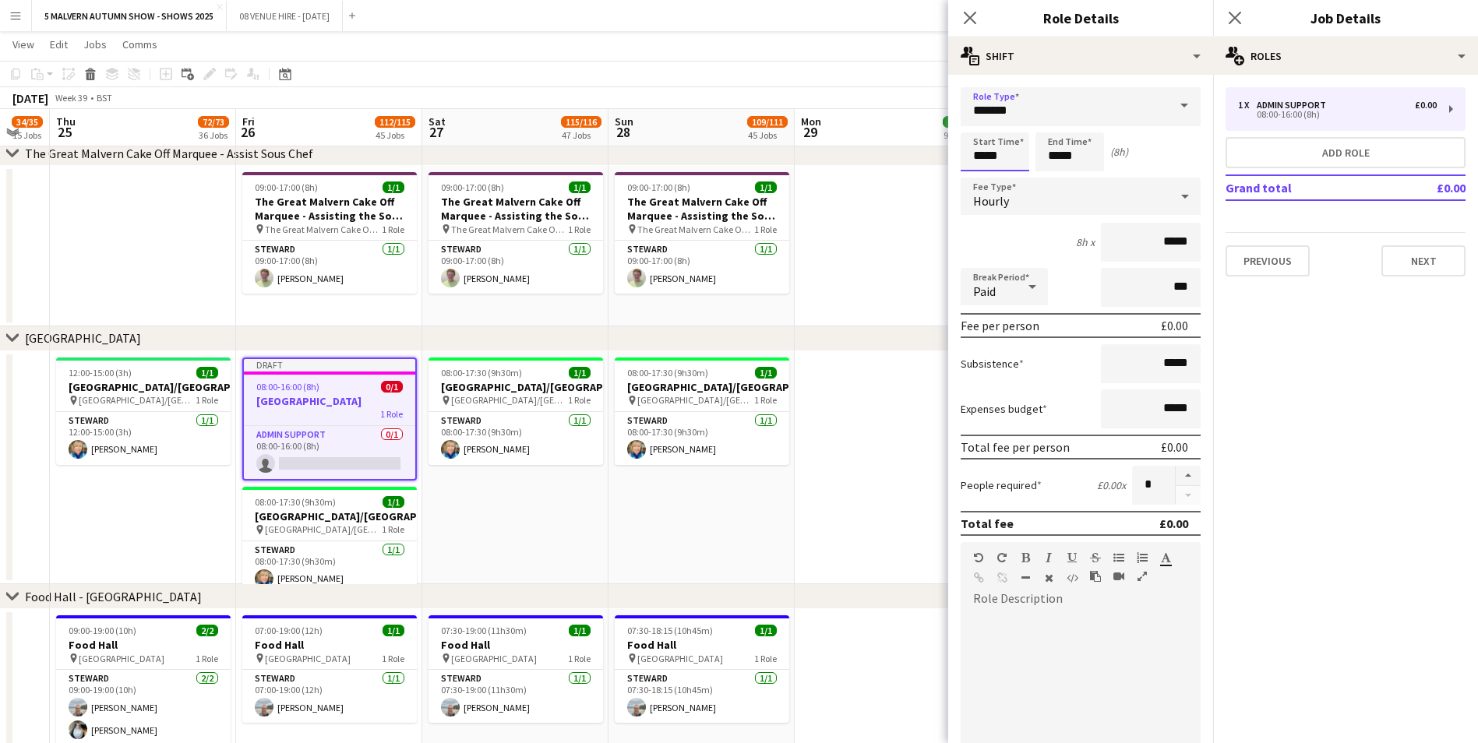
click at [981, 154] on input "*****" at bounding box center [995, 151] width 69 height 39
type input "*****"
click at [990, 151] on input "*****" at bounding box center [1069, 151] width 69 height 39
type input "*****"
click at [990, 119] on div at bounding box center [1053, 125] width 31 height 16
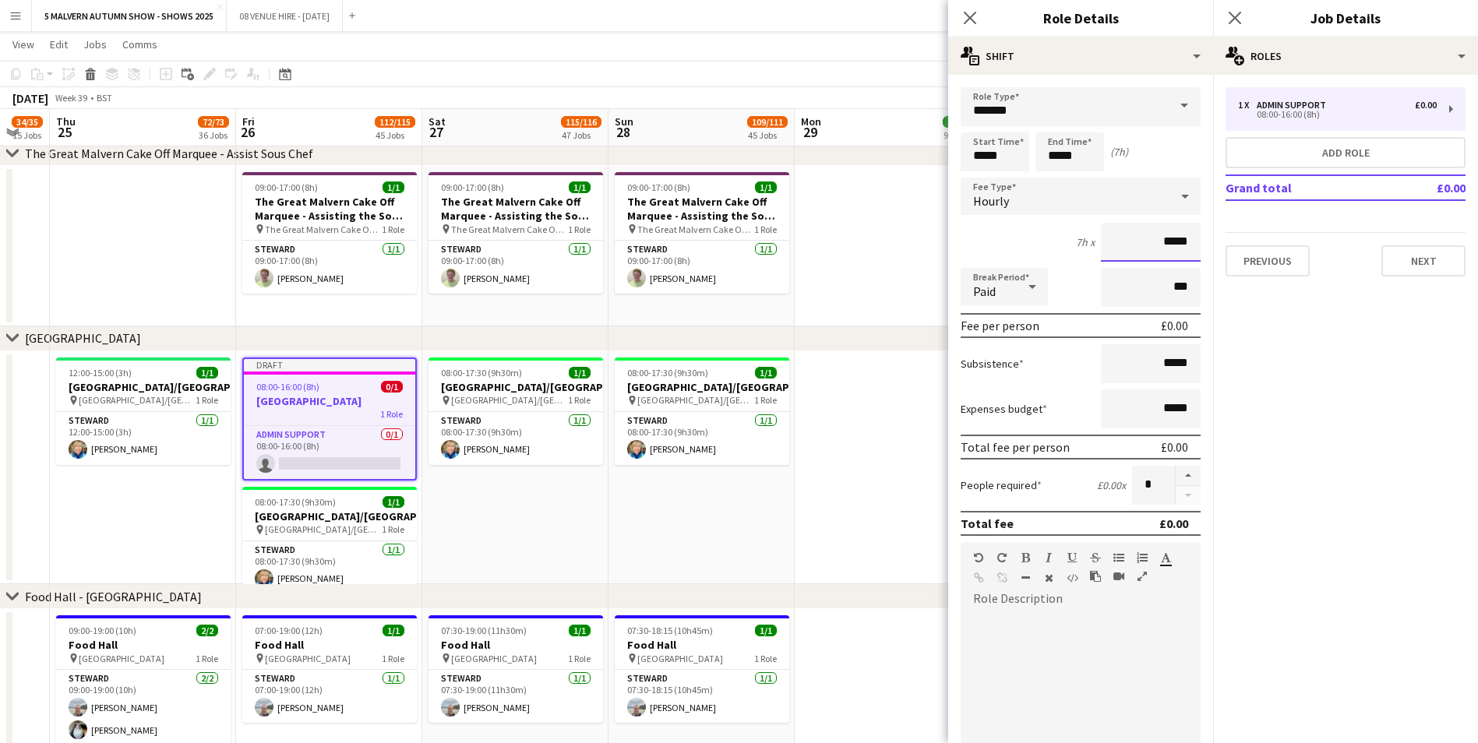
click at [990, 245] on input "*****" at bounding box center [1151, 242] width 100 height 39
click at [990, 243] on input "*****" at bounding box center [1151, 242] width 100 height 39
drag, startPoint x: 1177, startPoint y: 240, endPoint x: 1156, endPoint y: 245, distance: 21.7
click at [990, 245] on input "*****" at bounding box center [1151, 242] width 100 height 39
type input "******"
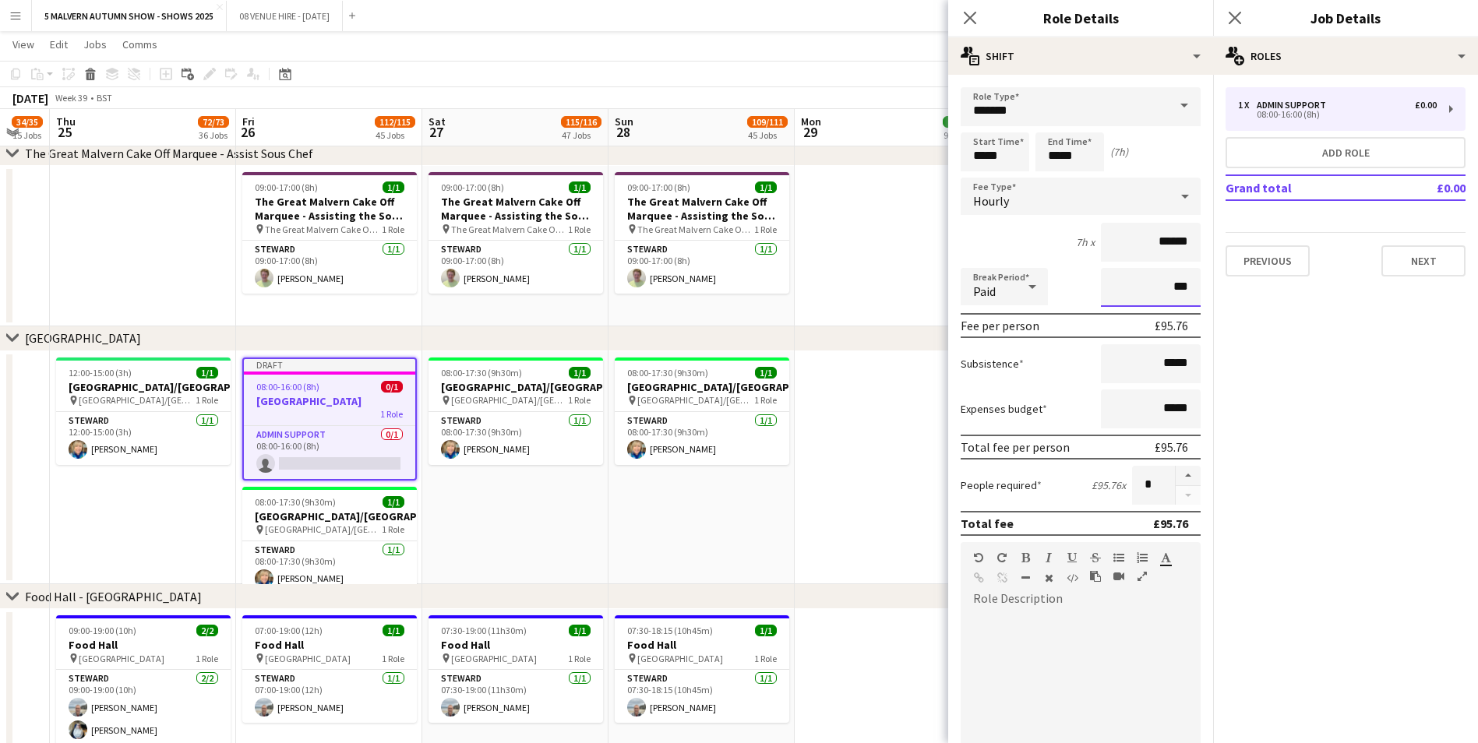
click at [990, 287] on input "***" at bounding box center [1151, 287] width 100 height 39
click at [990, 274] on div "Break Period Paid ***" at bounding box center [1081, 287] width 240 height 39
click at [990, 260] on button "Next" at bounding box center [1423, 260] width 84 height 31
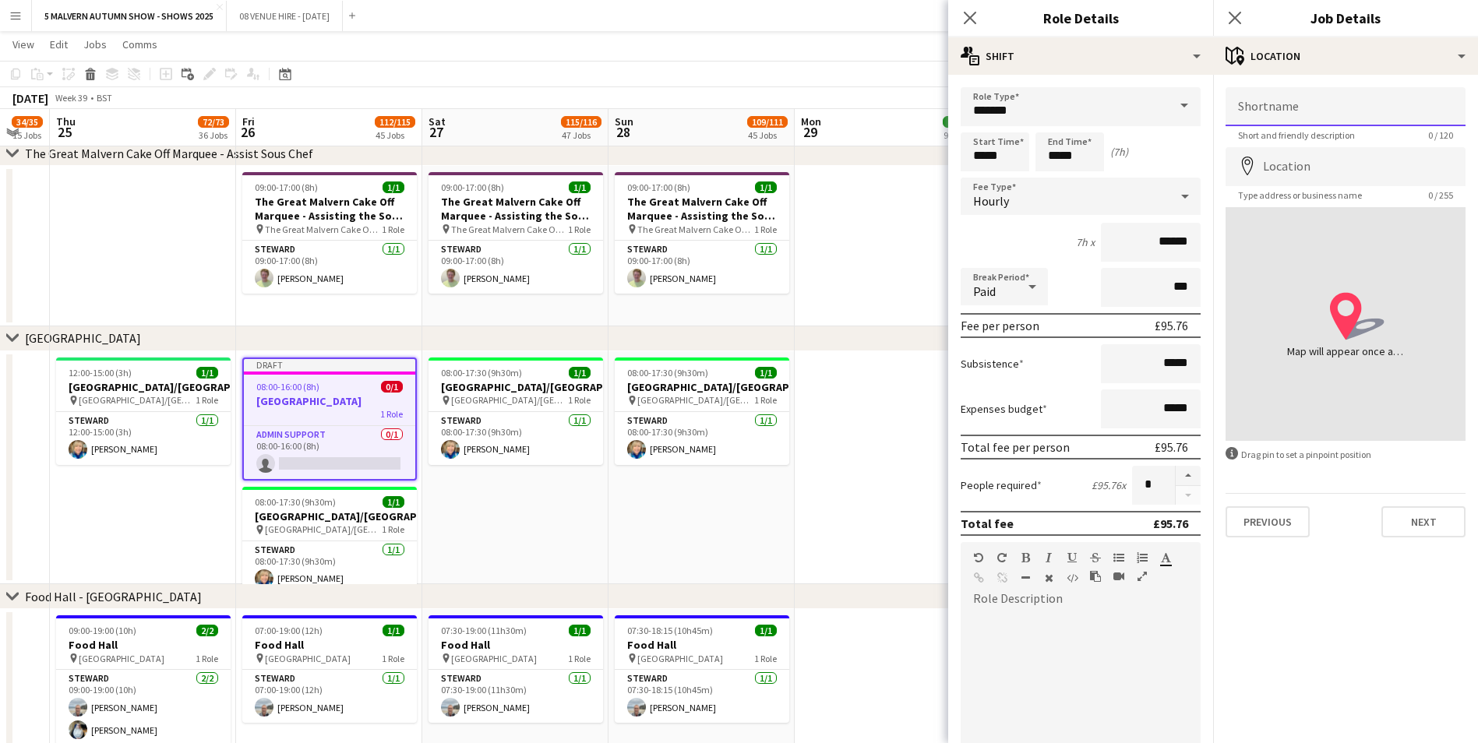
click at [990, 111] on input "Shortname" at bounding box center [1345, 106] width 240 height 39
type input "**********"
click at [990, 174] on input "Location" at bounding box center [1345, 166] width 240 height 39
type input "**********"
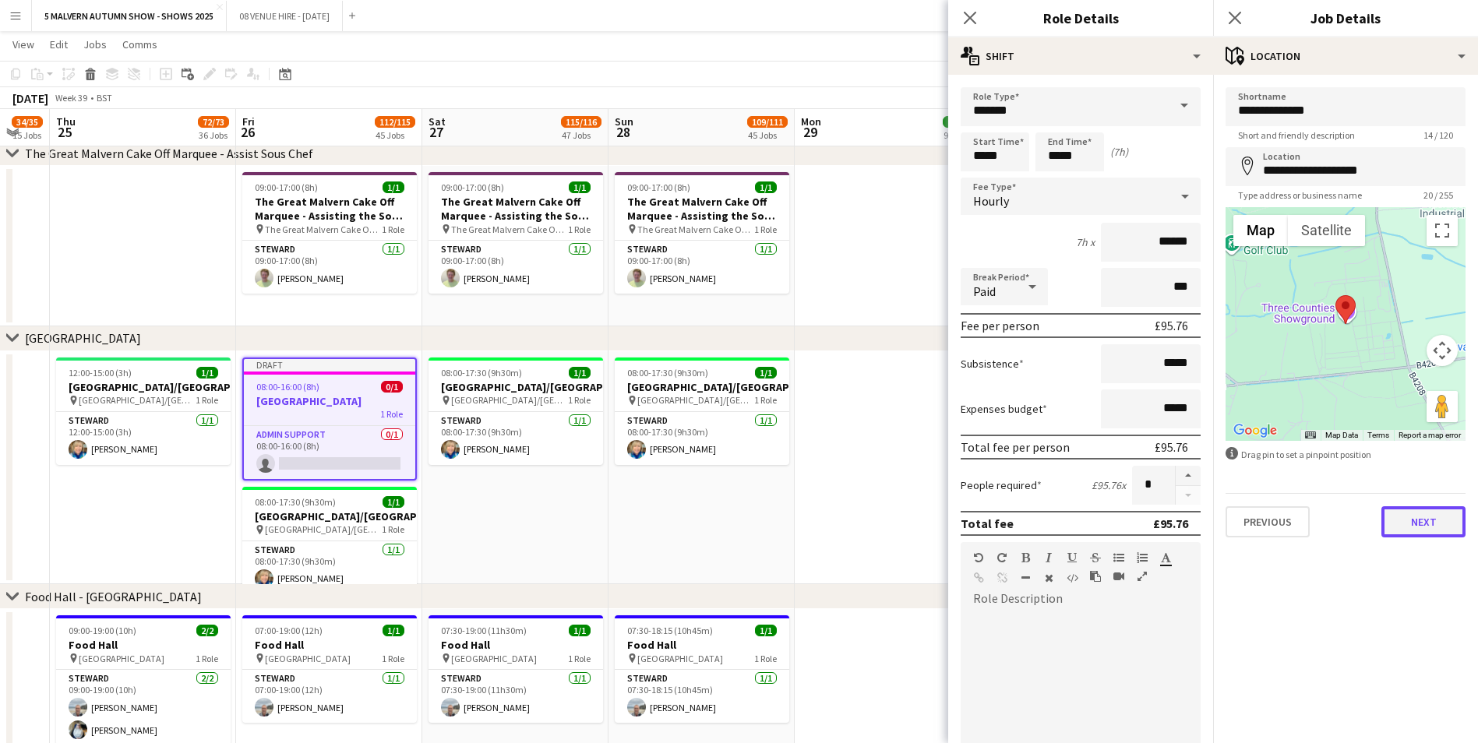
click at [990, 462] on button "Next" at bounding box center [1423, 521] width 84 height 31
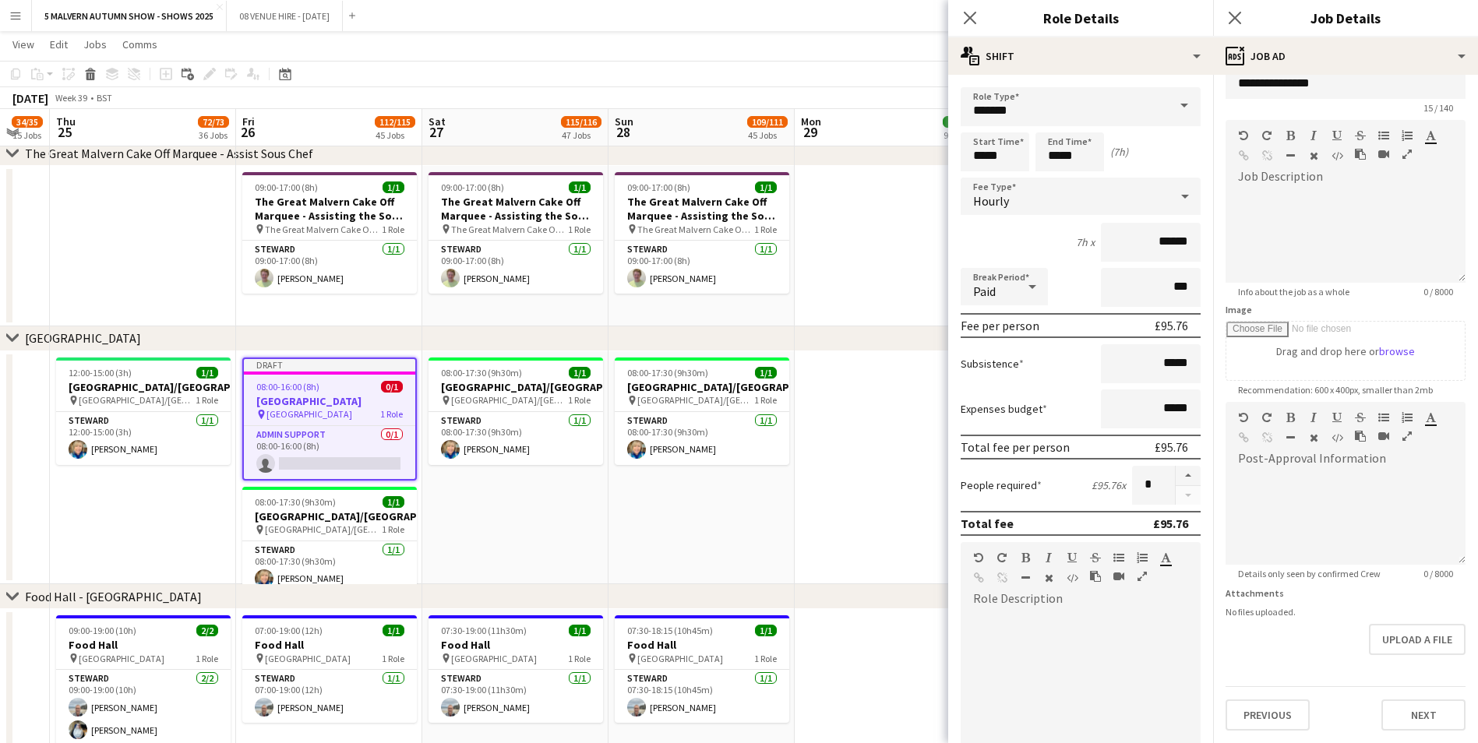
scroll to position [76, 0]
click at [990, 462] on form "**********" at bounding box center [1345, 395] width 265 height 671
click at [990, 462] on button "Next" at bounding box center [1423, 715] width 84 height 31
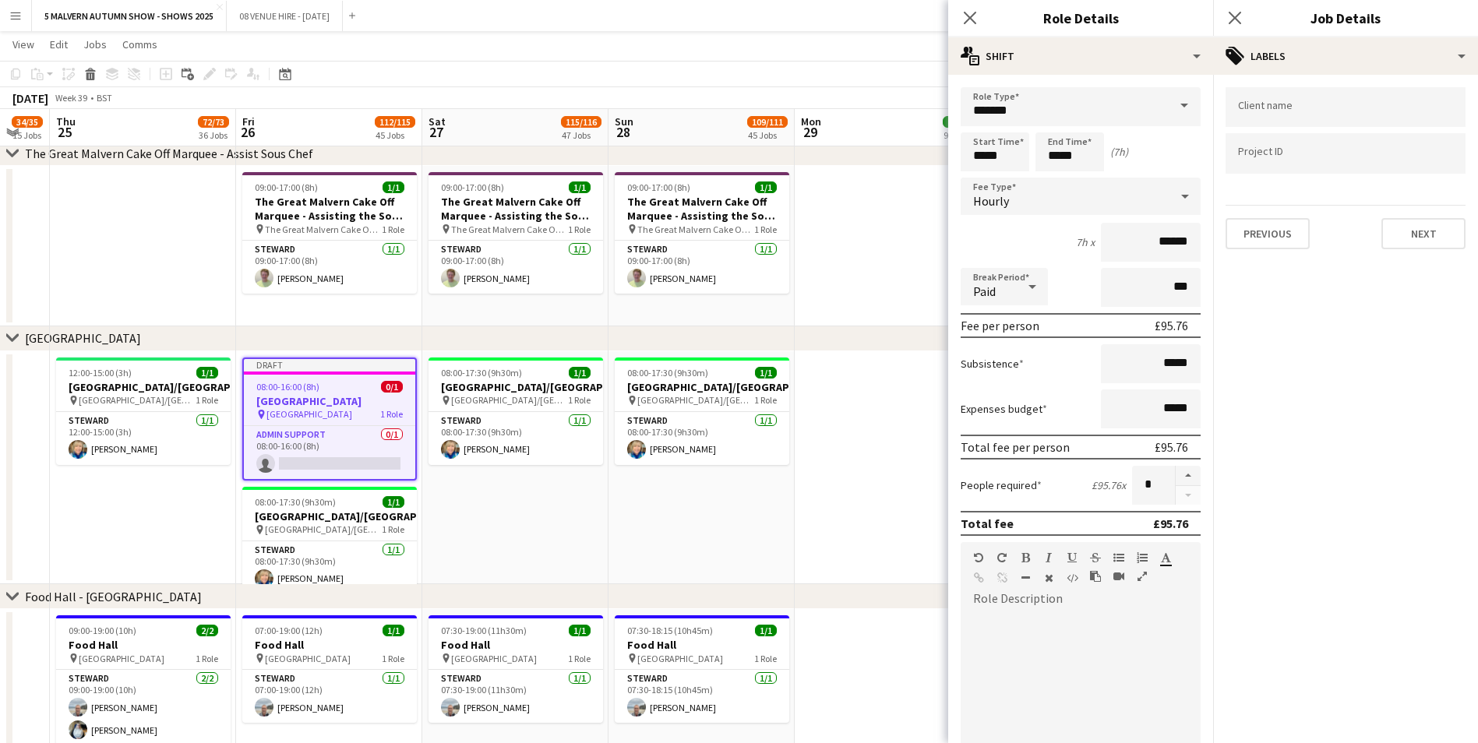
scroll to position [0, 0]
click at [990, 241] on button "Next" at bounding box center [1423, 233] width 84 height 31
click at [990, 171] on button "Next" at bounding box center [1423, 161] width 84 height 31
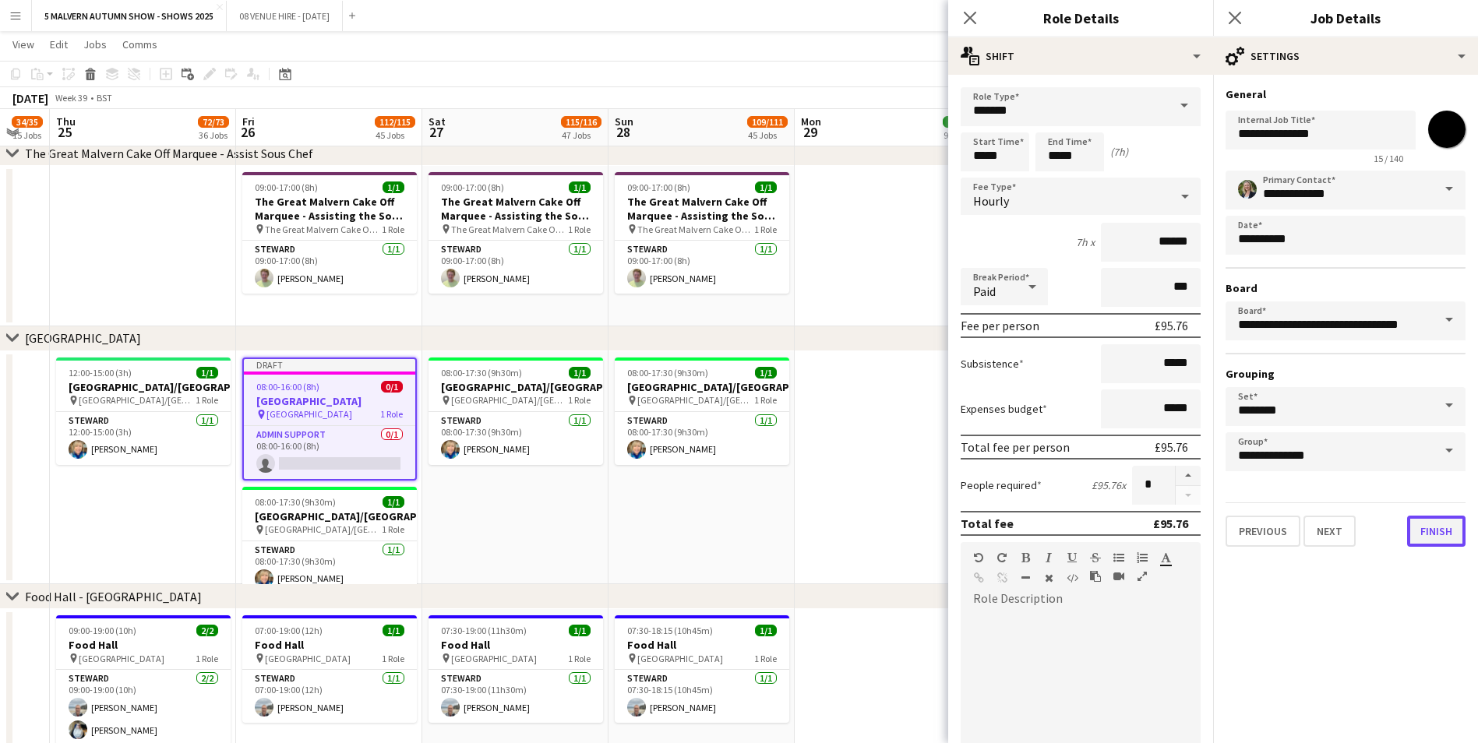
click at [990, 462] on button "Finish" at bounding box center [1436, 531] width 58 height 31
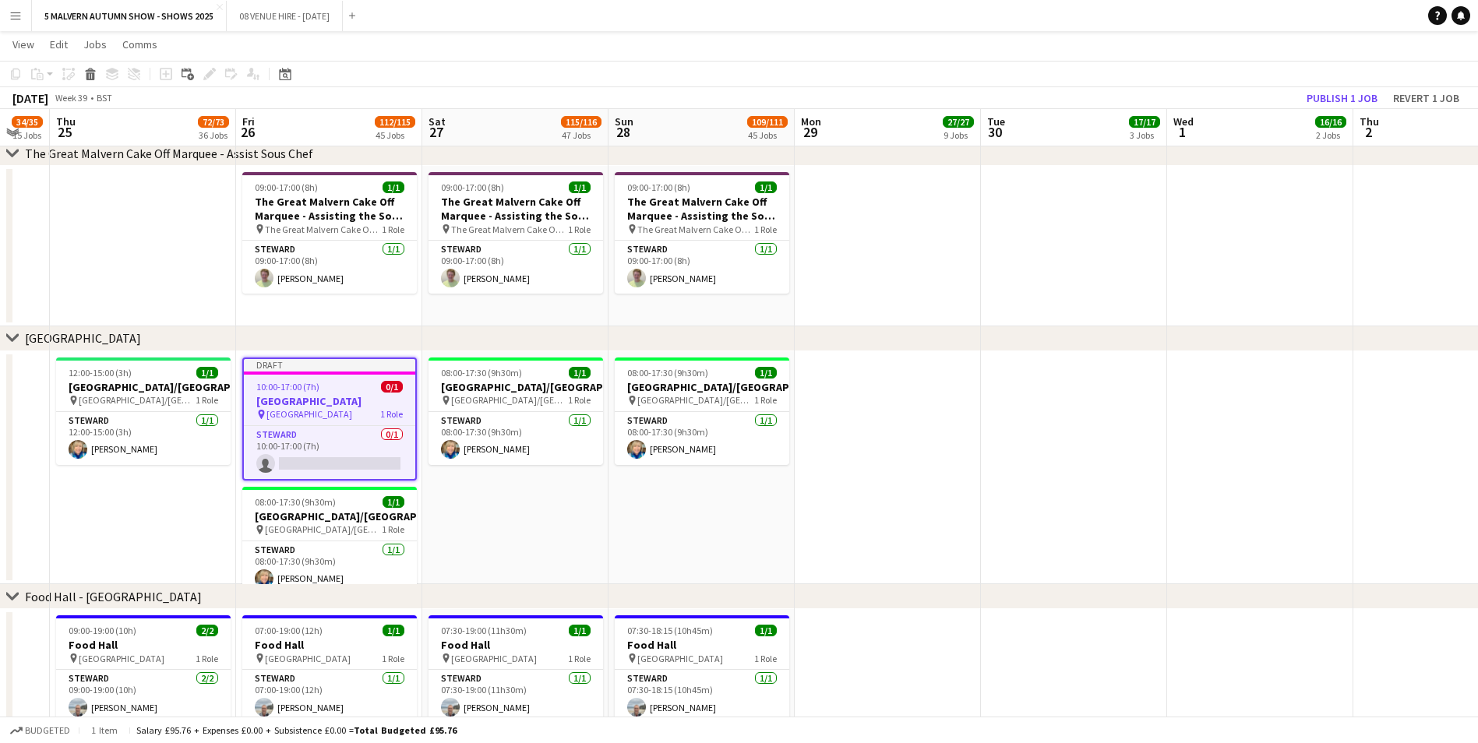
click at [345, 389] on div "10:00-17:00 (7h) 0/1" at bounding box center [329, 387] width 171 height 12
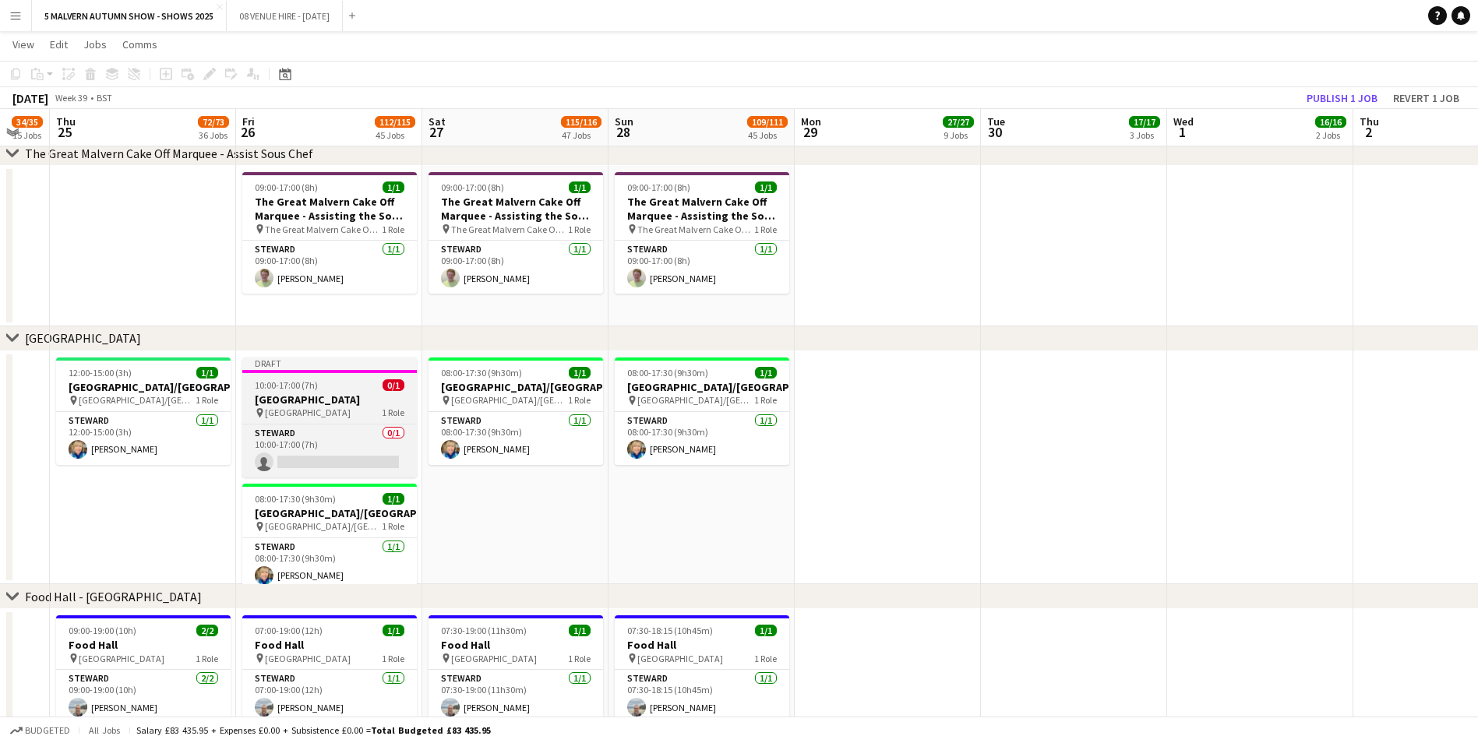
click at [345, 389] on div "10:00-17:00 (7h) 0/1" at bounding box center [329, 385] width 175 height 12
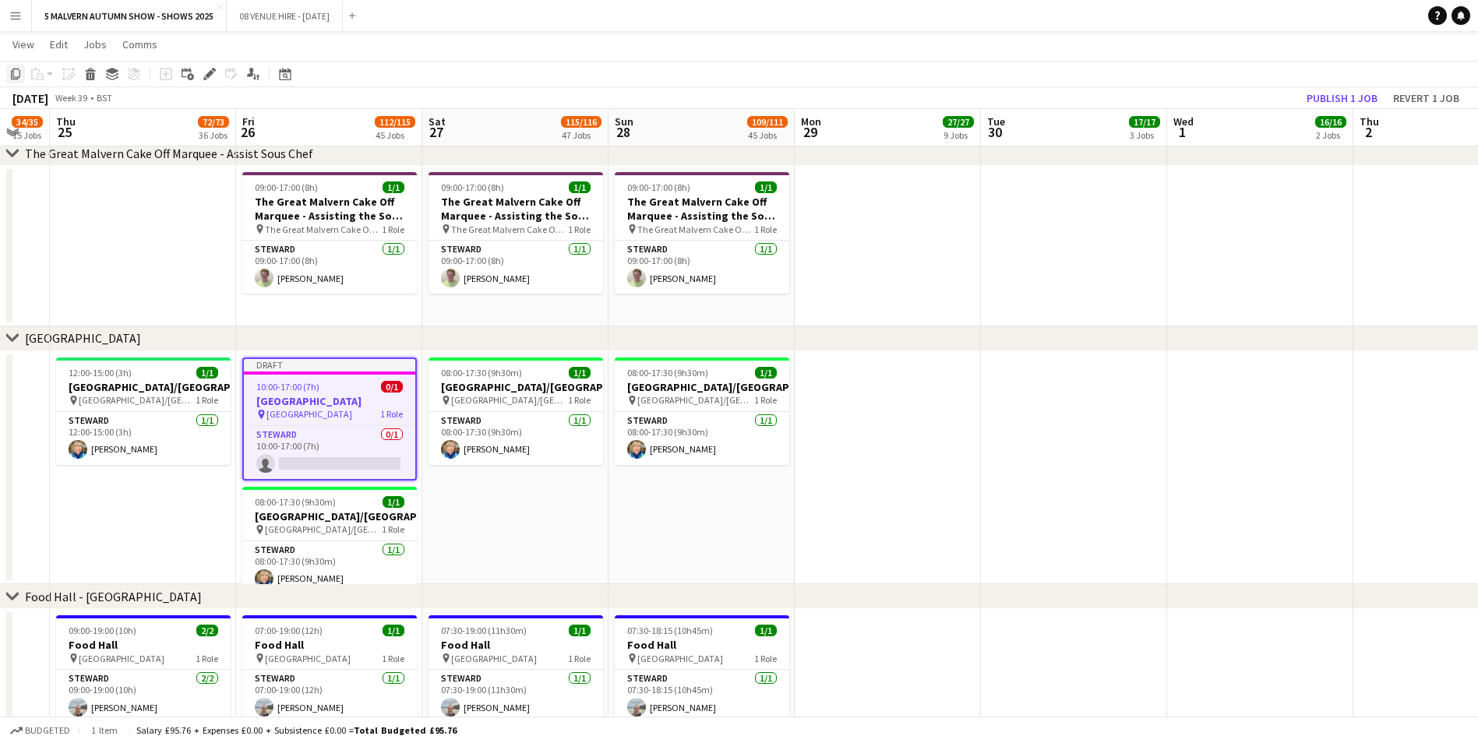
click at [19, 76] on icon "Copy" at bounding box center [15, 74] width 12 height 12
click at [542, 462] on app-date-cell "08:00-17:30 (9h30m) 1/1 Garden Theatre/Green Room pin Garden Theatre/Green Room…" at bounding box center [515, 468] width 186 height 234
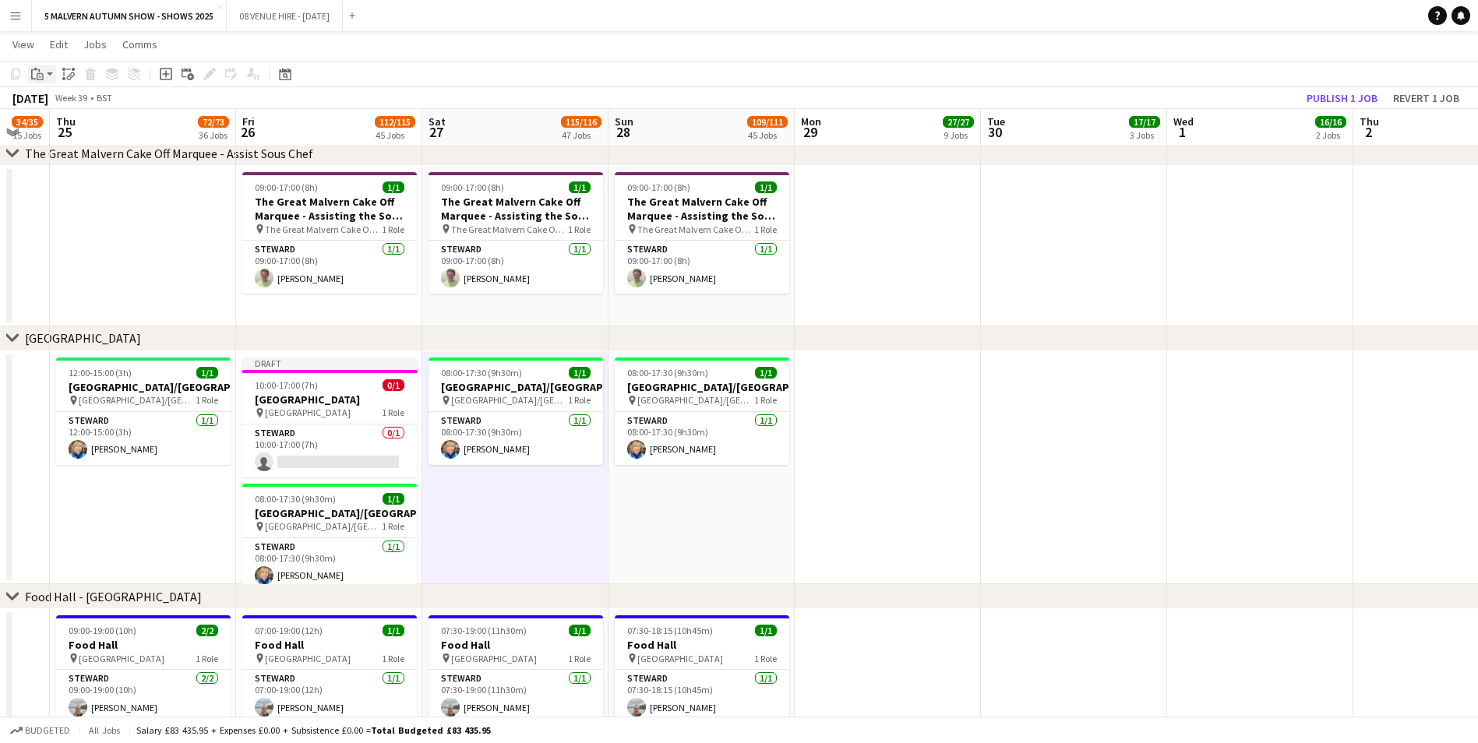
click at [44, 73] on div "Paste" at bounding box center [37, 74] width 19 height 19
click at [48, 100] on link "Paste Ctrl+V" at bounding box center [114, 104] width 146 height 14
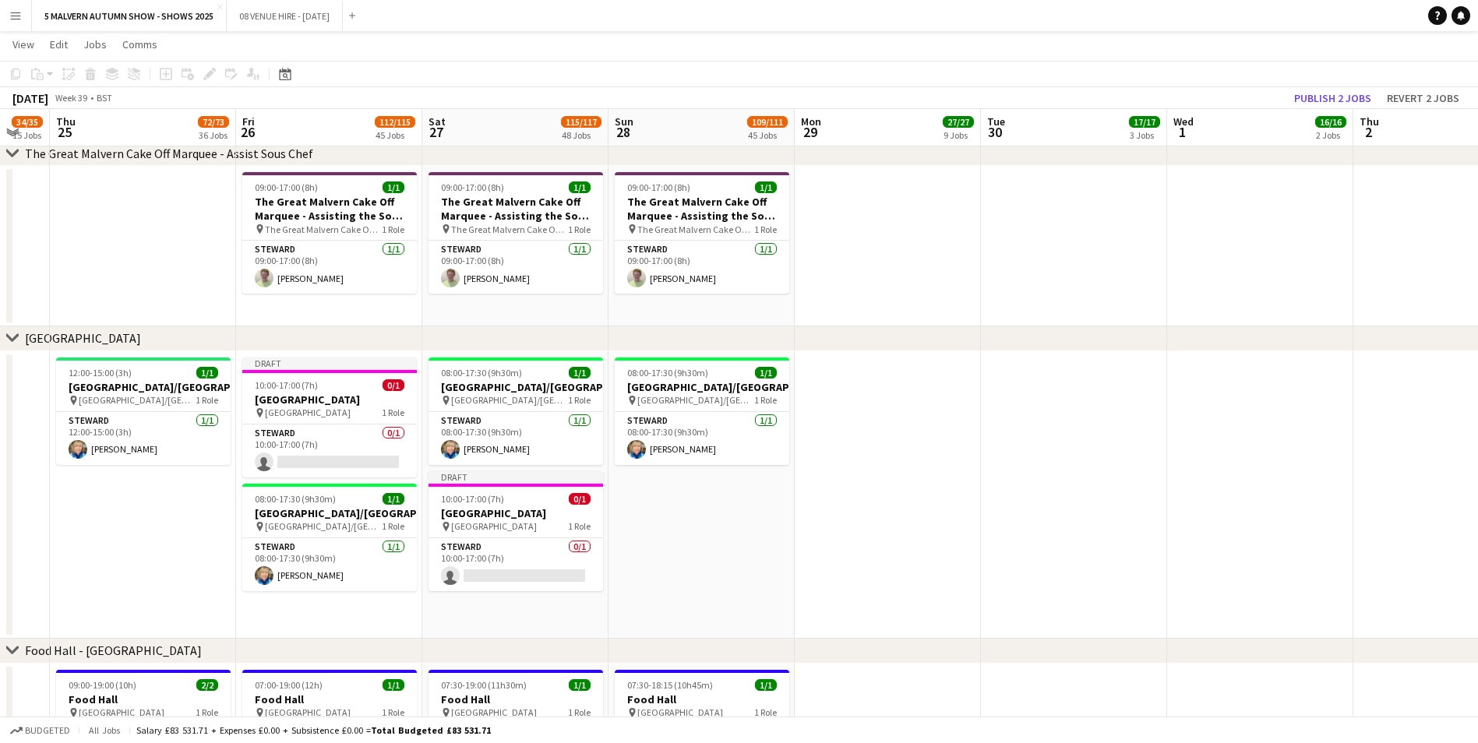
click at [668, 462] on app-date-cell "08:00-17:30 (9h30m) 1/1 Garden Theatre/Green Room pin Garden Theatre/Green Room…" at bounding box center [701, 494] width 186 height 287
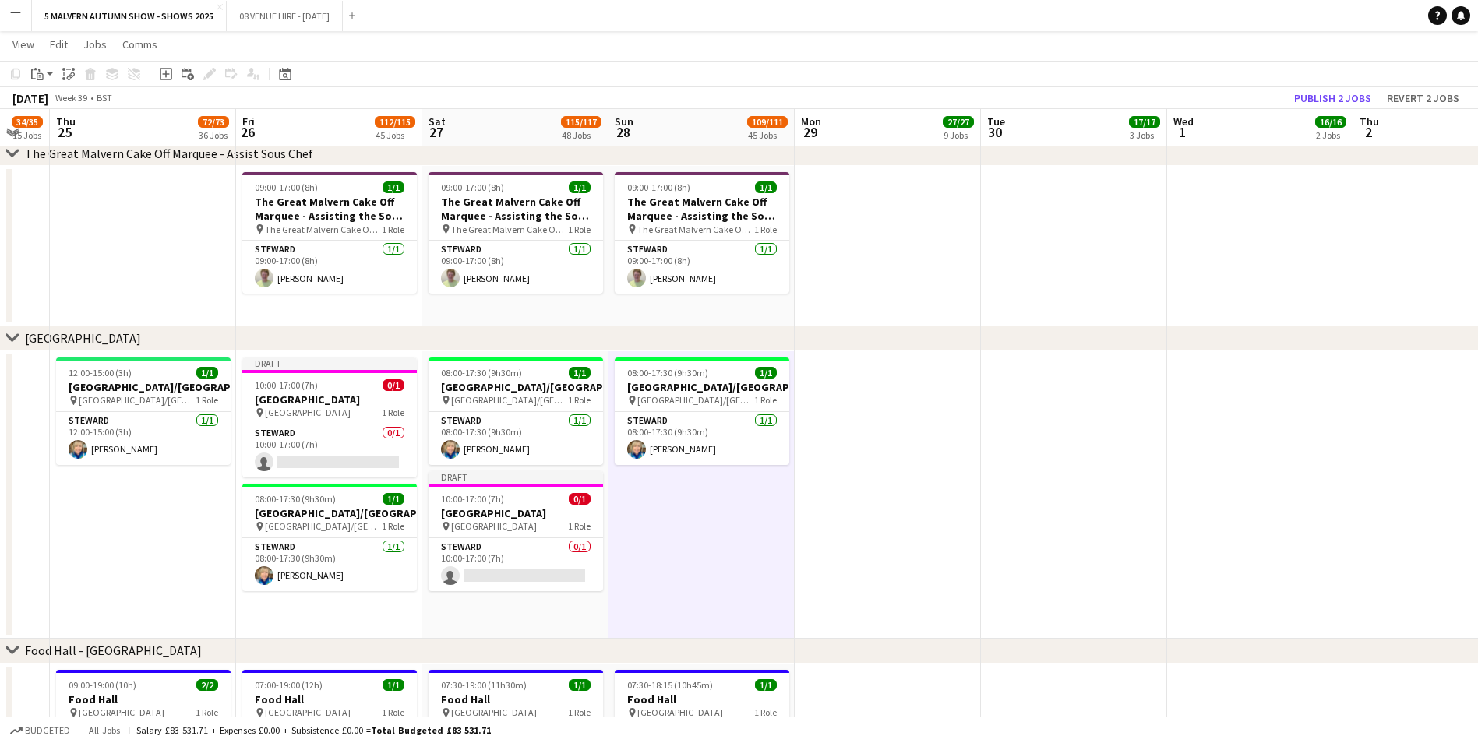
scroll to position [0, 323]
click at [44, 71] on div "Paste" at bounding box center [37, 74] width 19 height 19
click at [53, 103] on link "Paste Ctrl+V" at bounding box center [114, 104] width 146 height 14
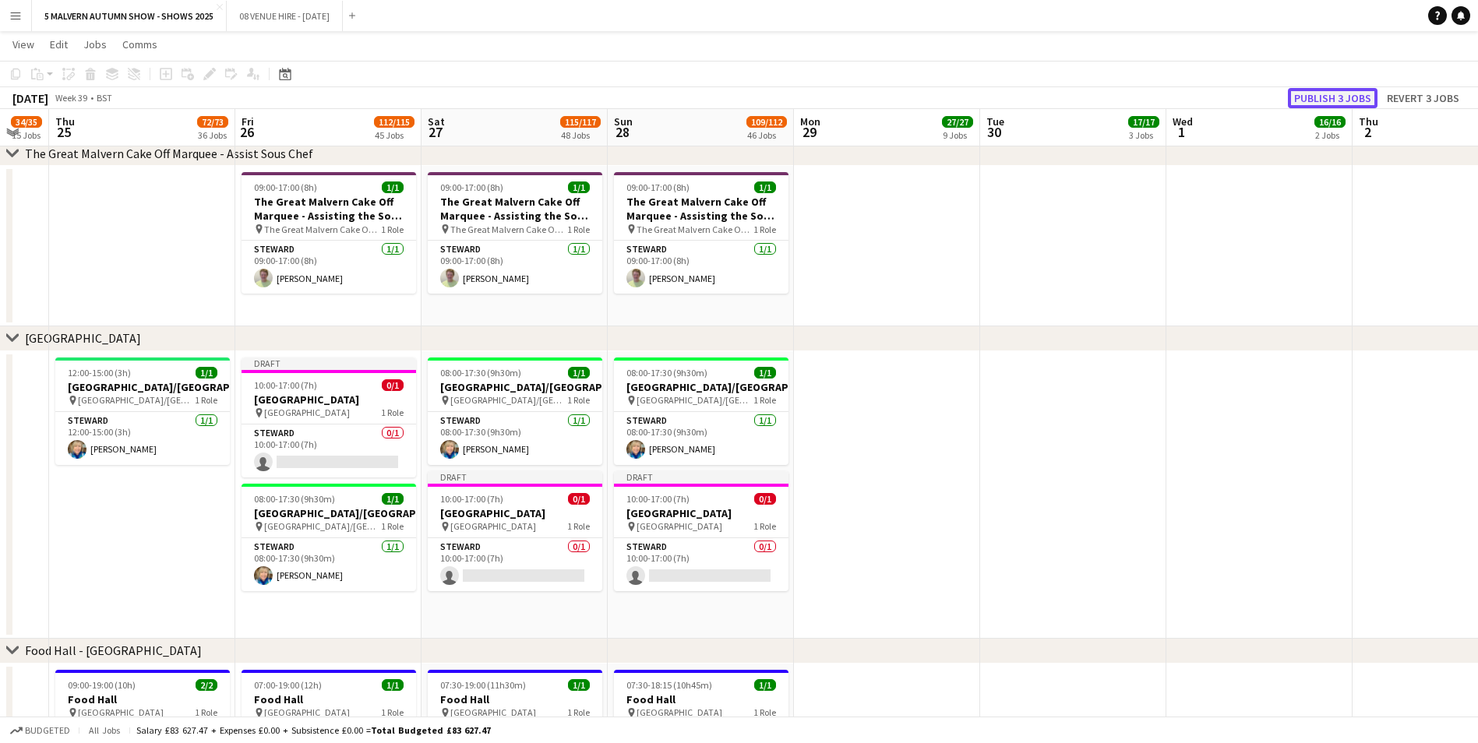
click at [990, 97] on button "Publish 3 jobs" at bounding box center [1333, 98] width 90 height 20
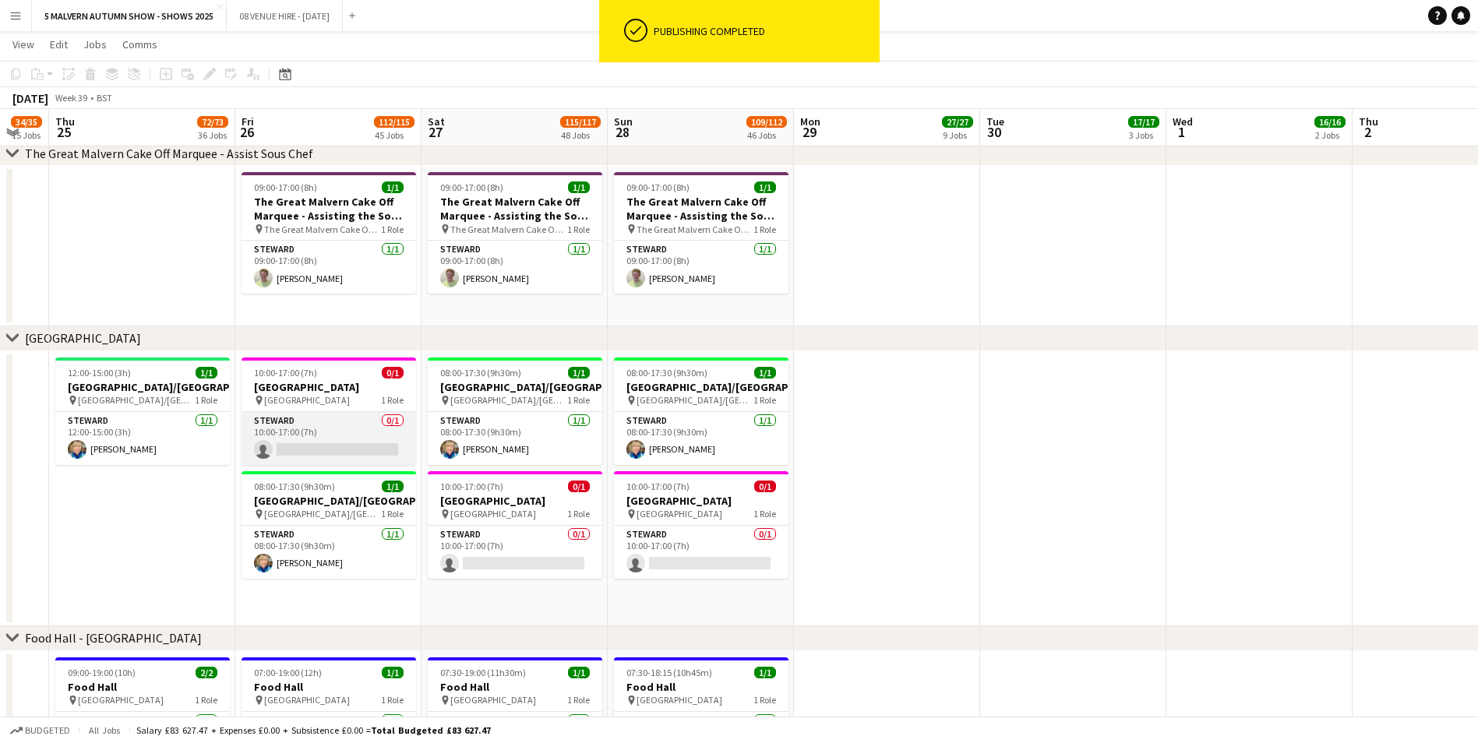
click at [301, 445] on app-card-role "Steward 0/1 10:00-17:00 (7h) single-neutral-actions" at bounding box center [329, 438] width 175 height 53
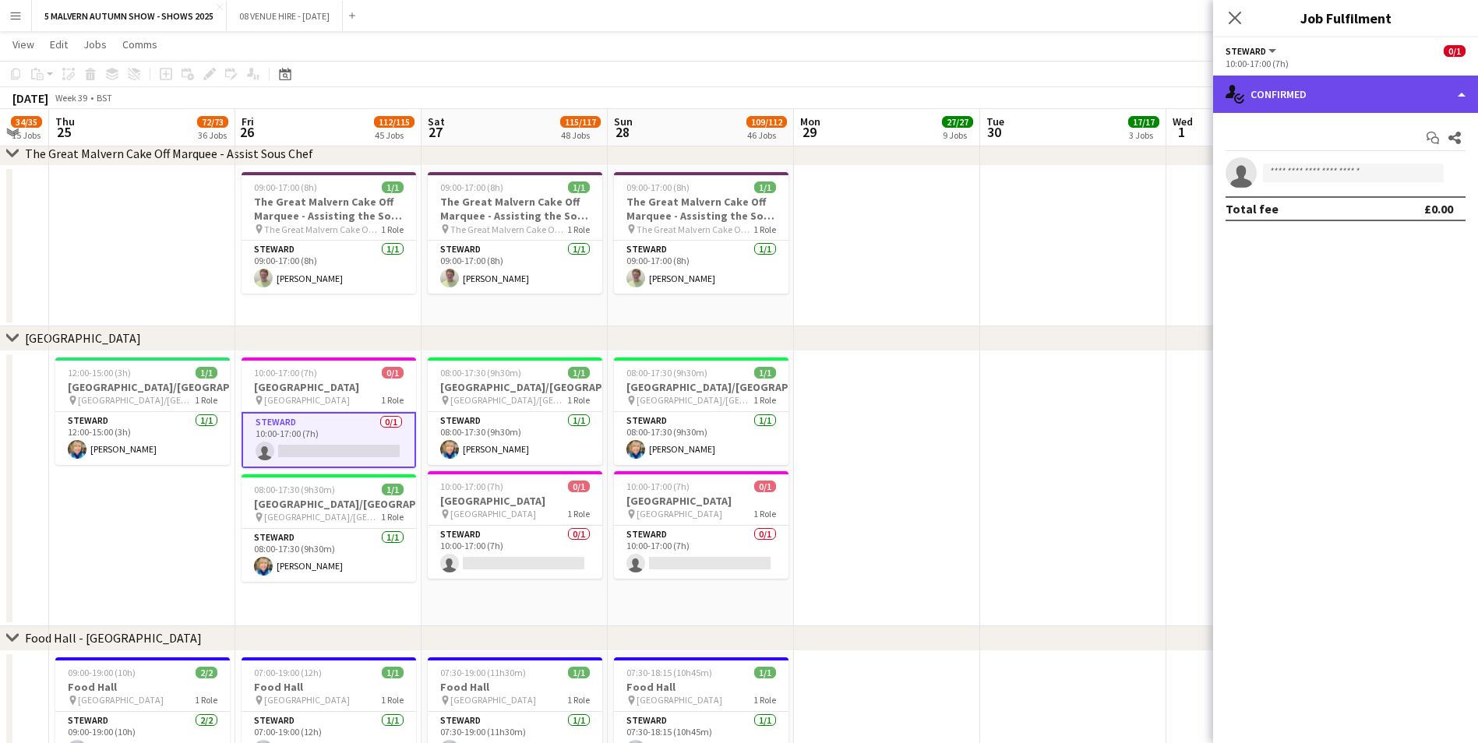
click at [990, 100] on div "single-neutral-actions-check-2 Confirmed" at bounding box center [1345, 94] width 265 height 37
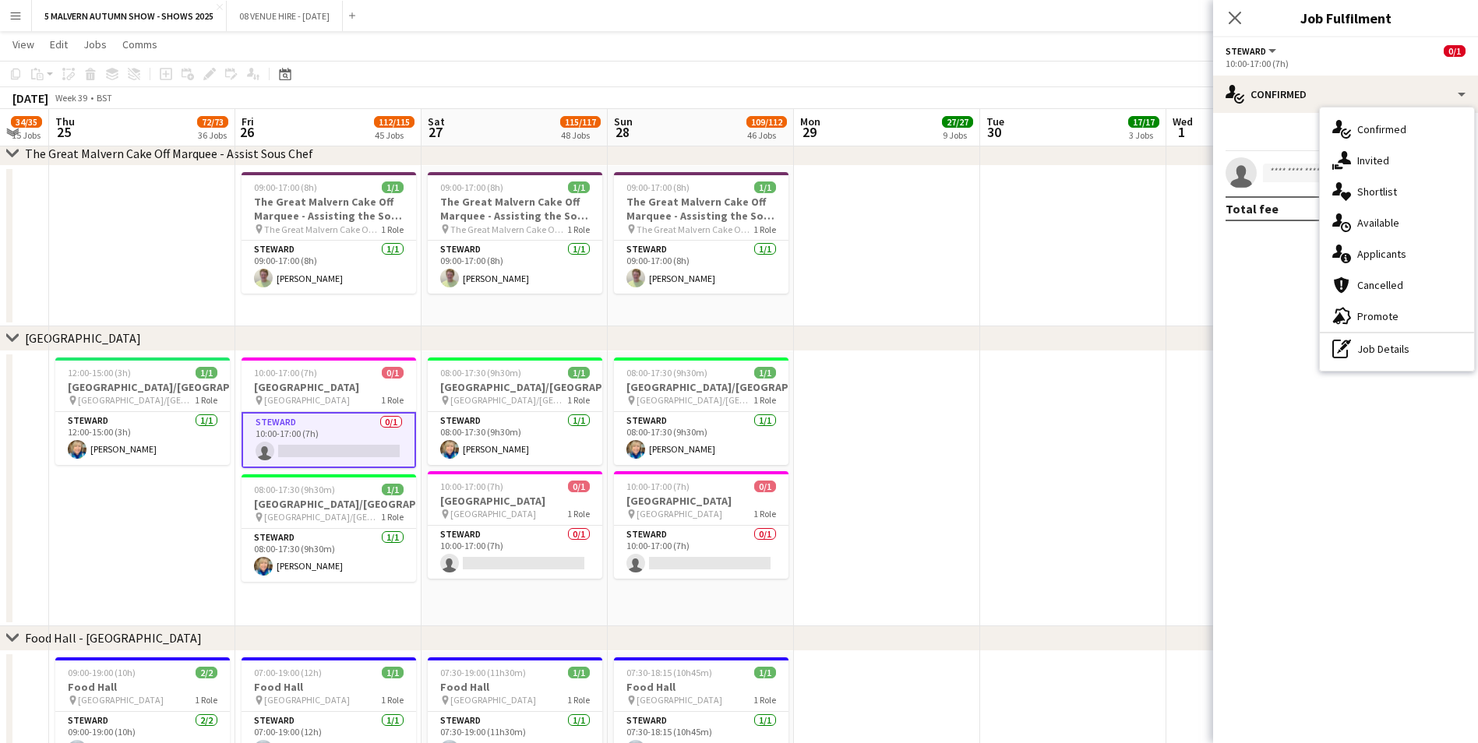
click at [990, 125] on div "Start chat Share" at bounding box center [1345, 138] width 240 height 26
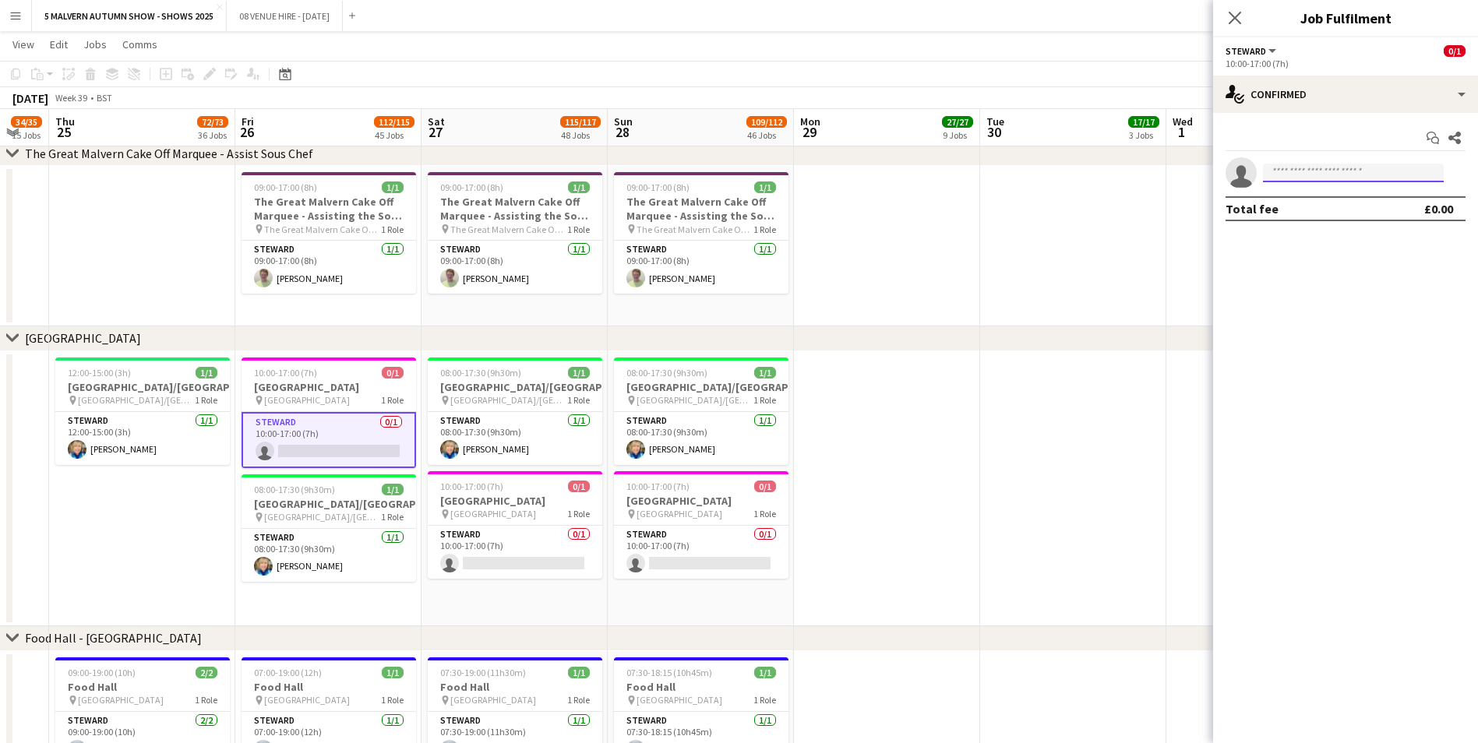
click at [990, 174] on input at bounding box center [1353, 173] width 181 height 19
type input "**********"
click at [990, 207] on span "jam_toast81@yahoo.com" at bounding box center [1353, 208] width 156 height 12
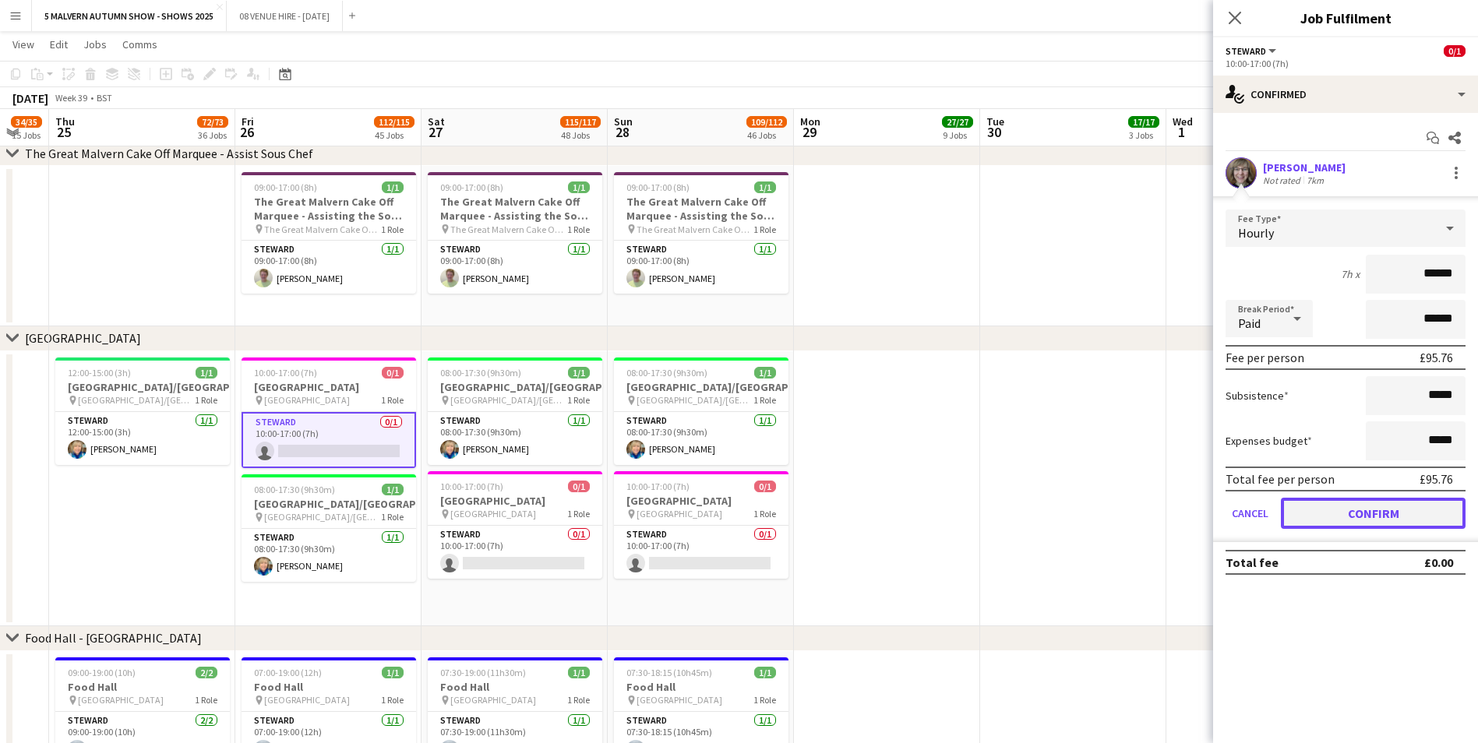
click at [990, 462] on button "Confirm" at bounding box center [1373, 513] width 185 height 31
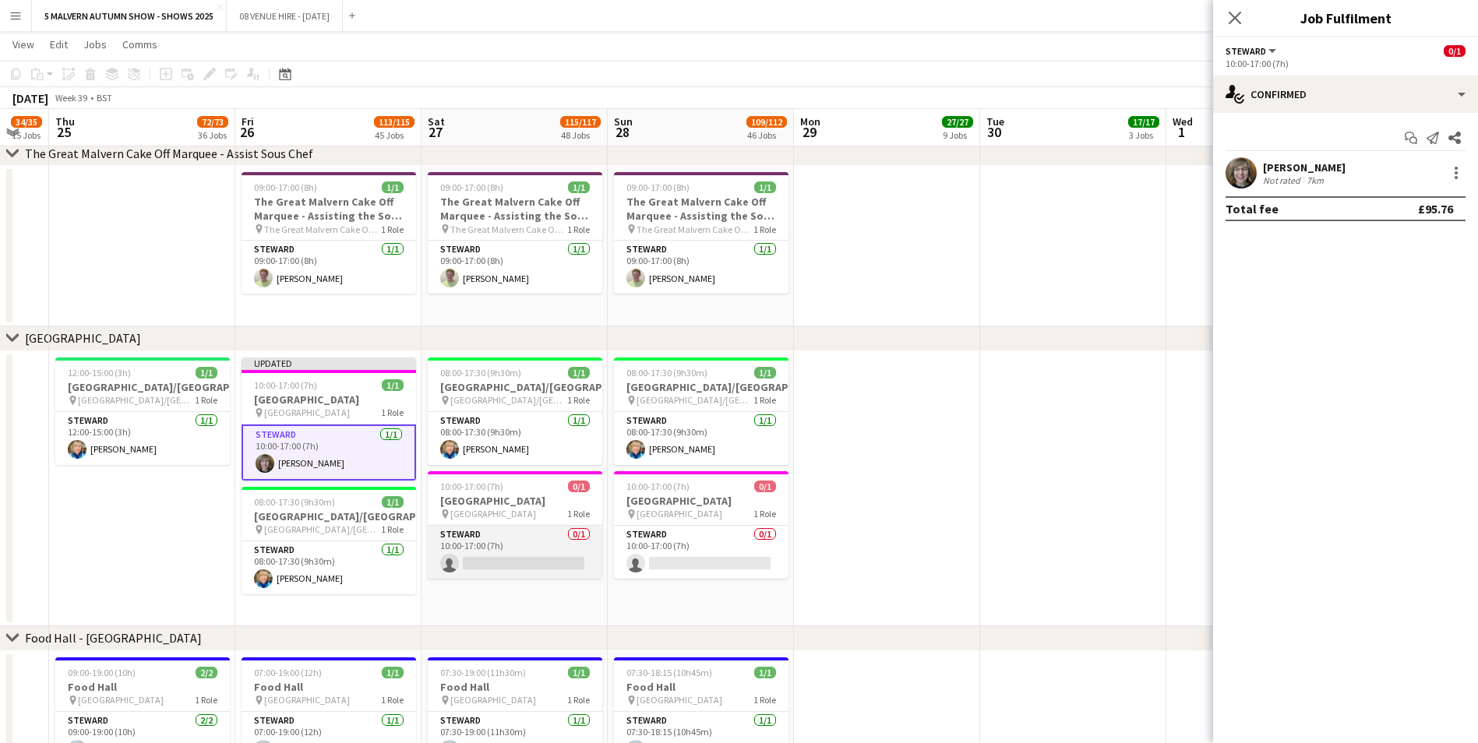
click at [502, 462] on app-card-role "Steward 0/1 10:00-17:00 (7h) single-neutral-actions" at bounding box center [515, 552] width 175 height 53
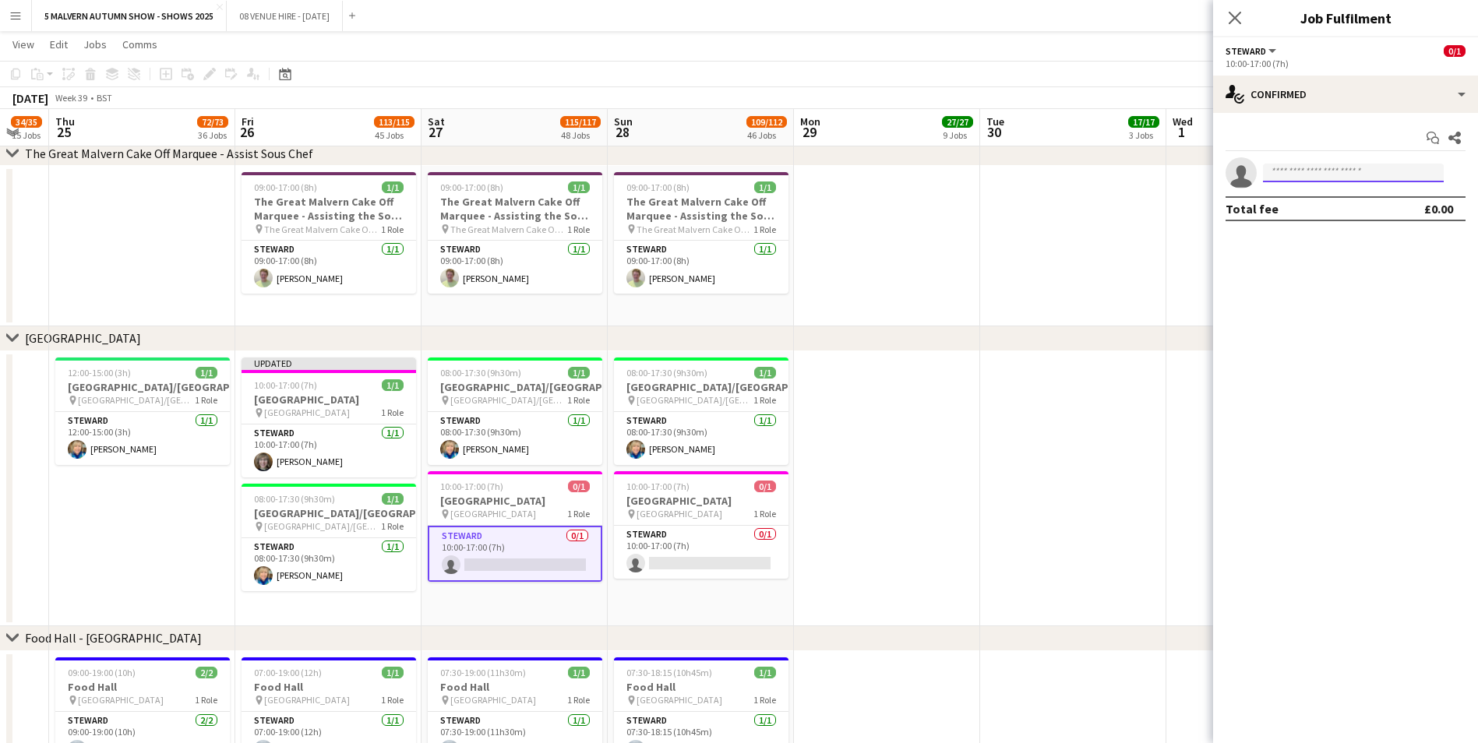
click at [990, 171] on input at bounding box center [1353, 173] width 181 height 19
type input "**********"
click at [990, 201] on span "Emma Herbert" at bounding box center [1320, 195] width 90 height 13
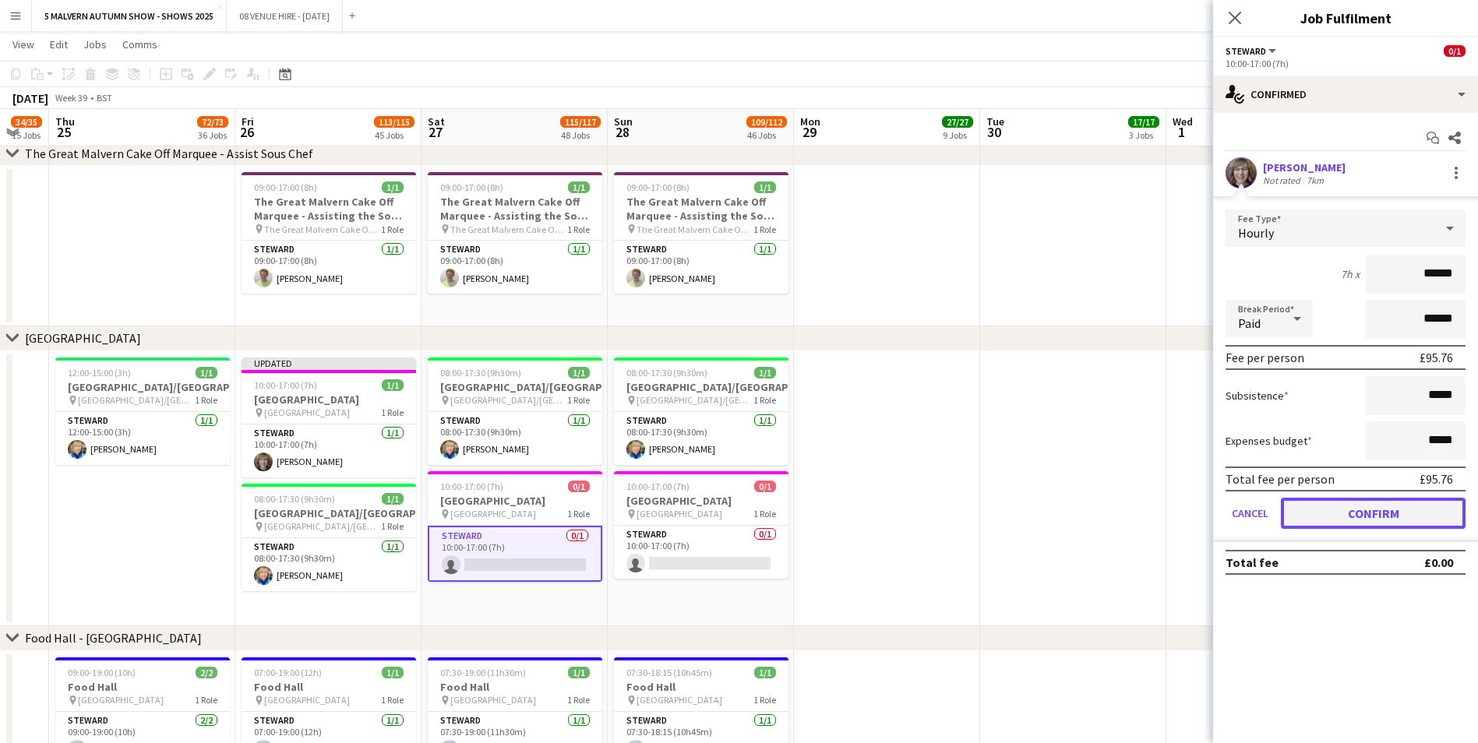
click at [990, 462] on button "Confirm" at bounding box center [1373, 513] width 185 height 31
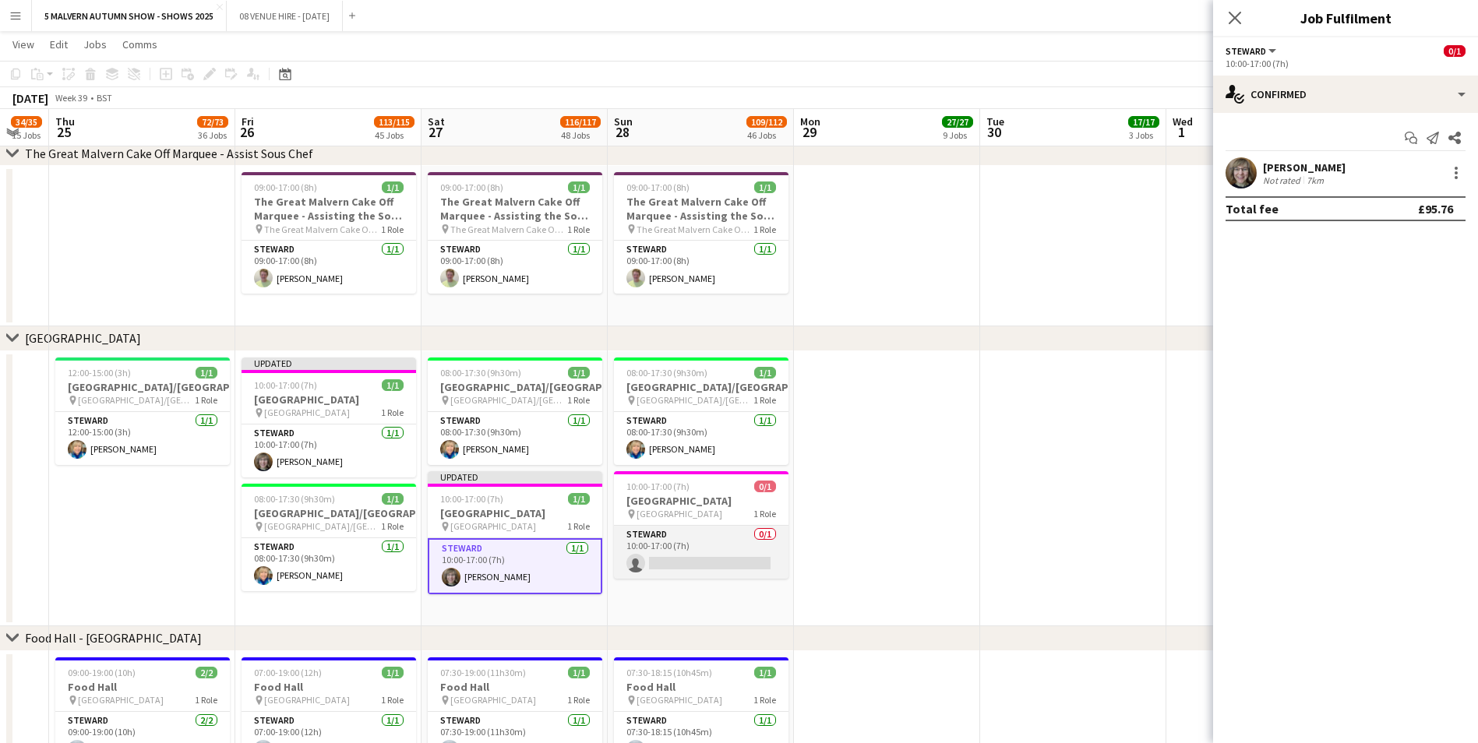
click at [689, 462] on app-card-role "Steward 0/1 10:00-17:00 (7h) single-neutral-actions" at bounding box center [701, 552] width 175 height 53
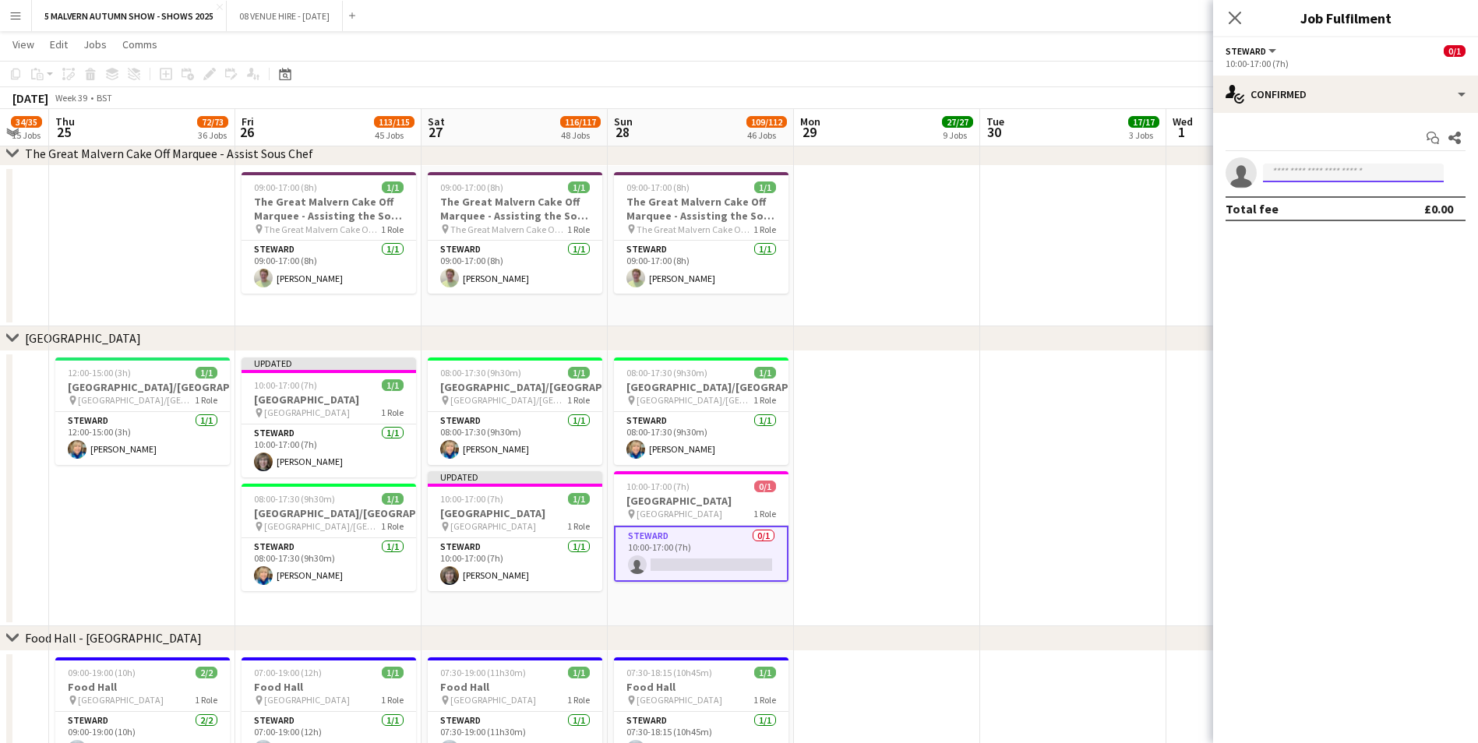
click at [990, 165] on input at bounding box center [1353, 173] width 181 height 19
type input "**********"
click at [990, 213] on span "jam_toast81@yahoo.com" at bounding box center [1353, 208] width 156 height 12
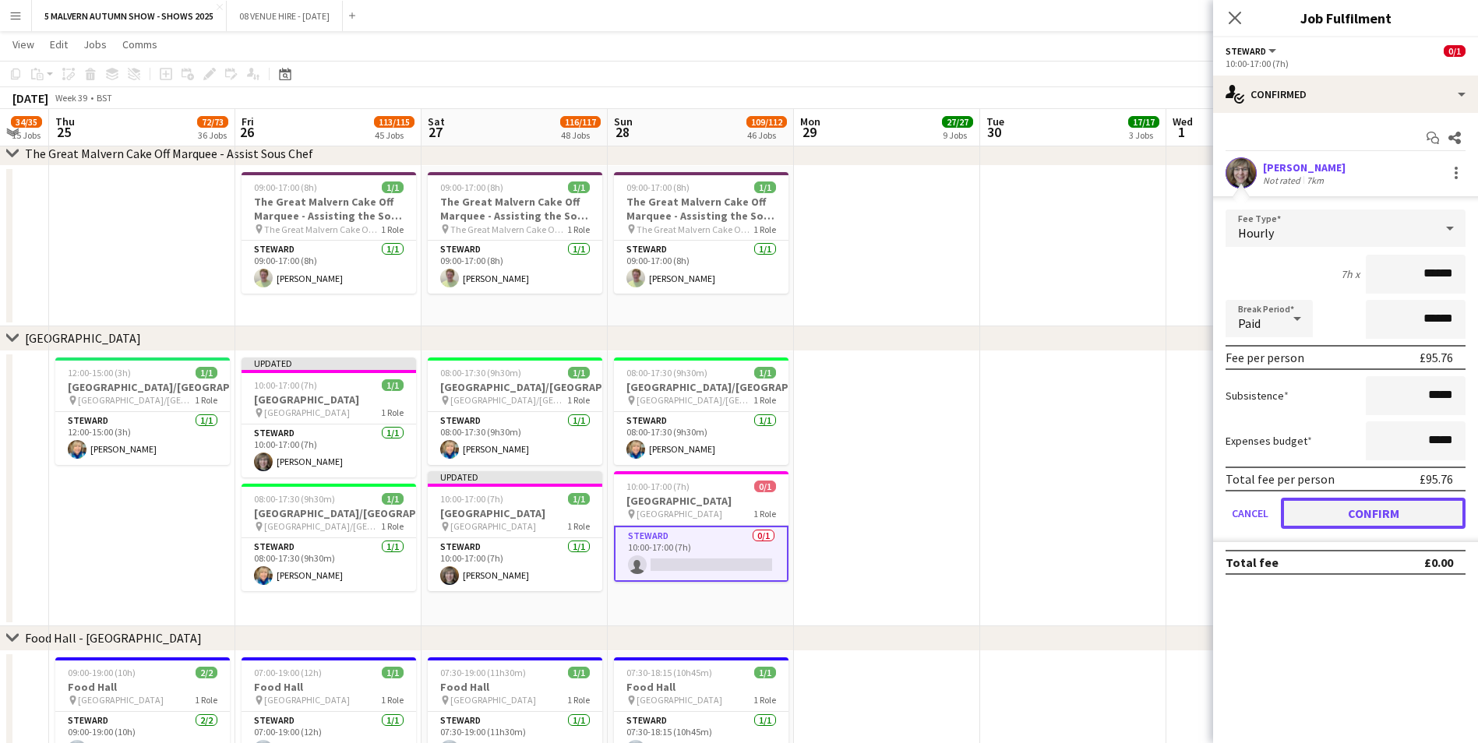
click at [990, 462] on button "Confirm" at bounding box center [1373, 513] width 185 height 31
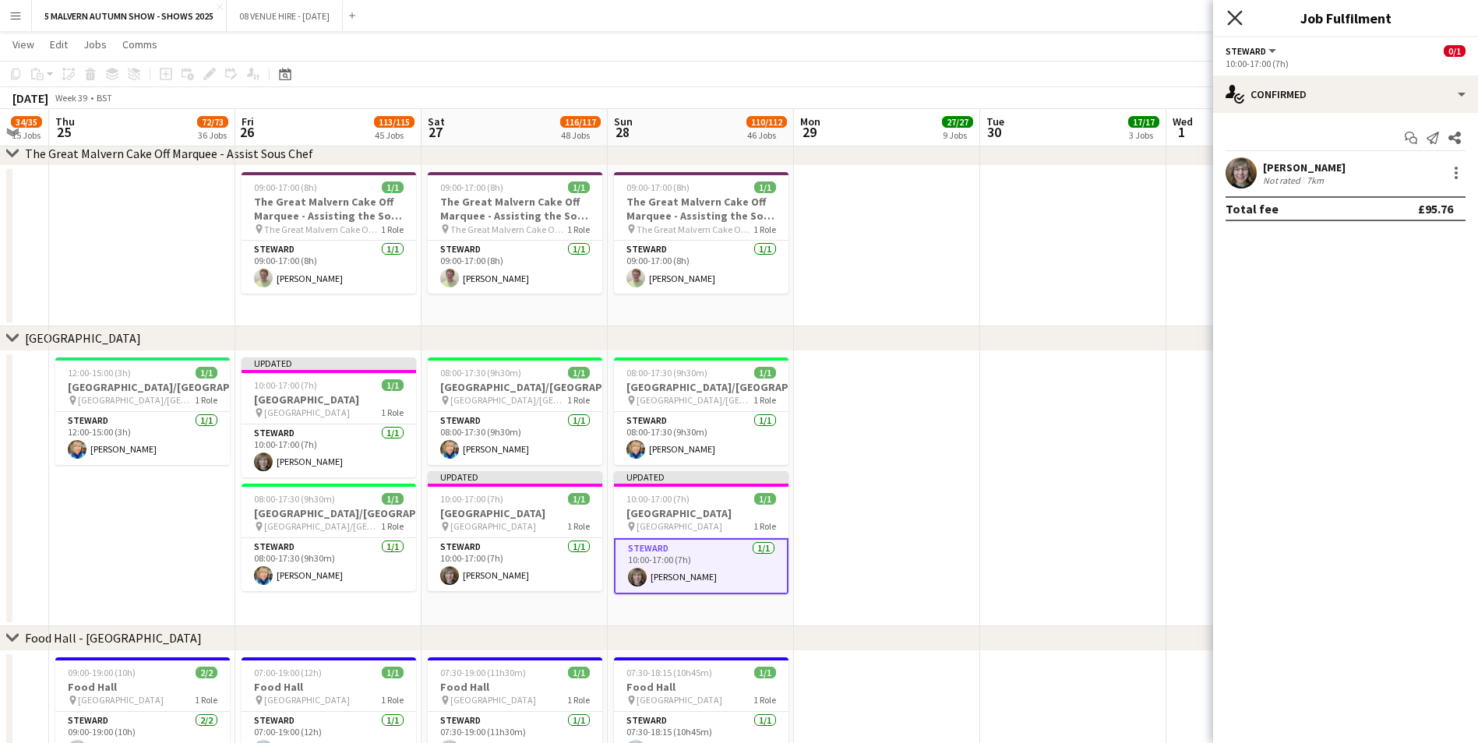
click at [990, 18] on icon "Close pop-in" at bounding box center [1234, 17] width 15 height 15
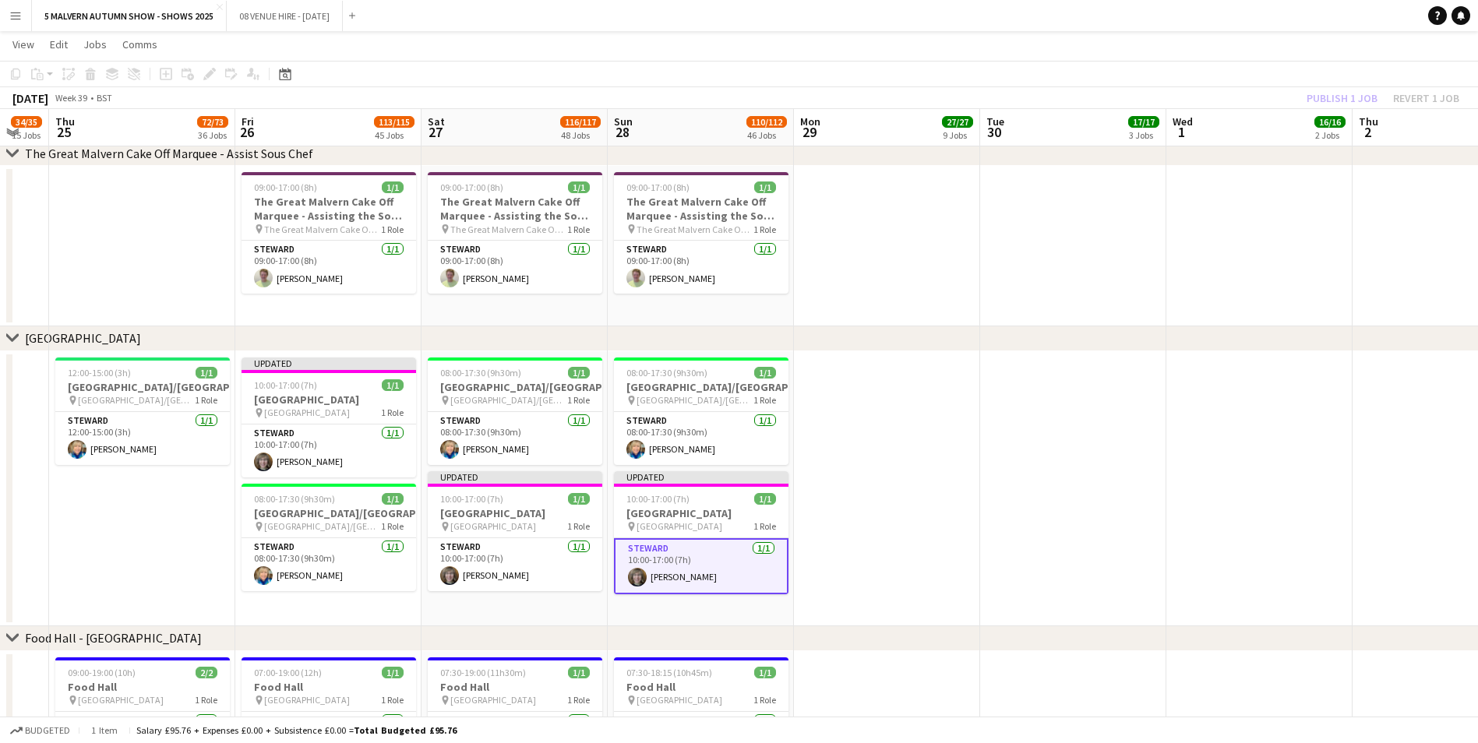
click at [975, 435] on app-date-cell at bounding box center [887, 488] width 186 height 275
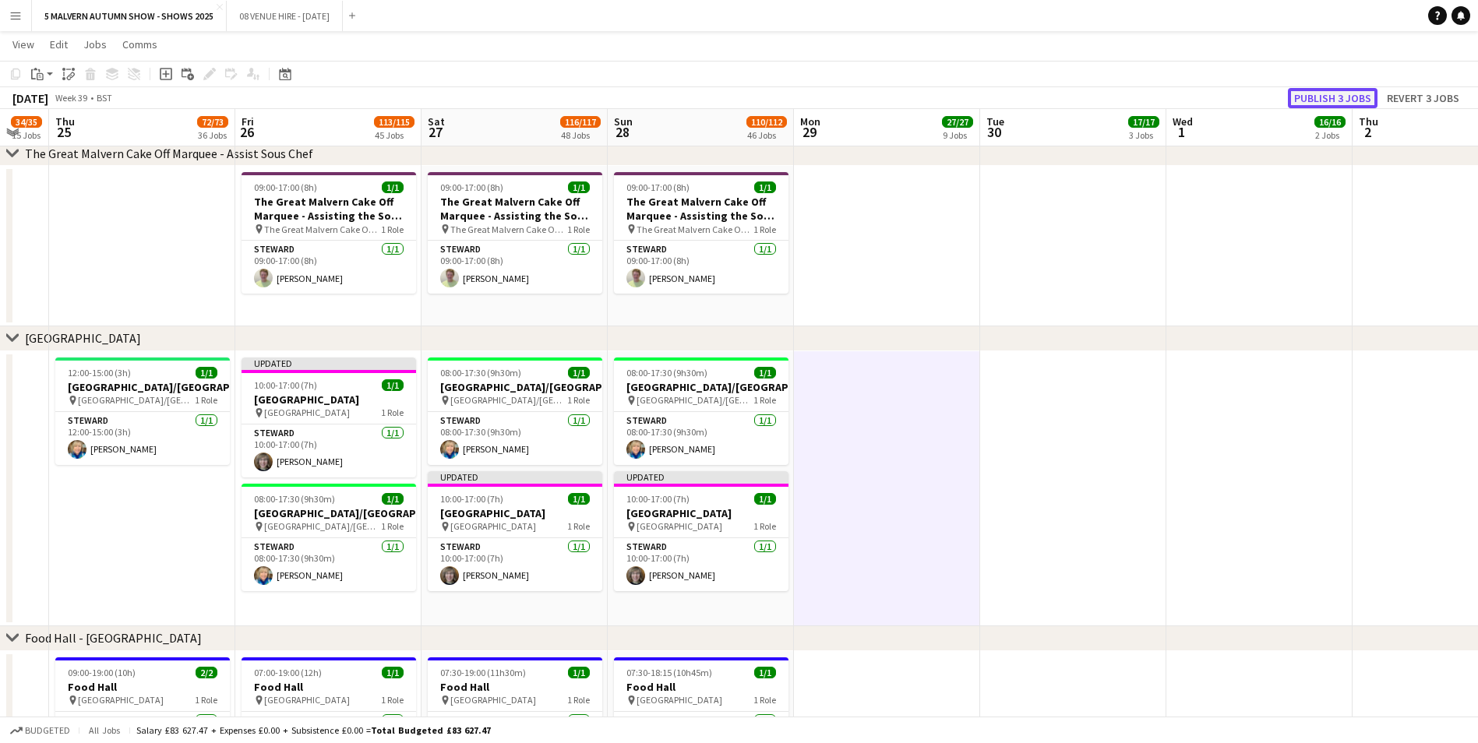
click at [990, 103] on button "Publish 3 jobs" at bounding box center [1333, 98] width 90 height 20
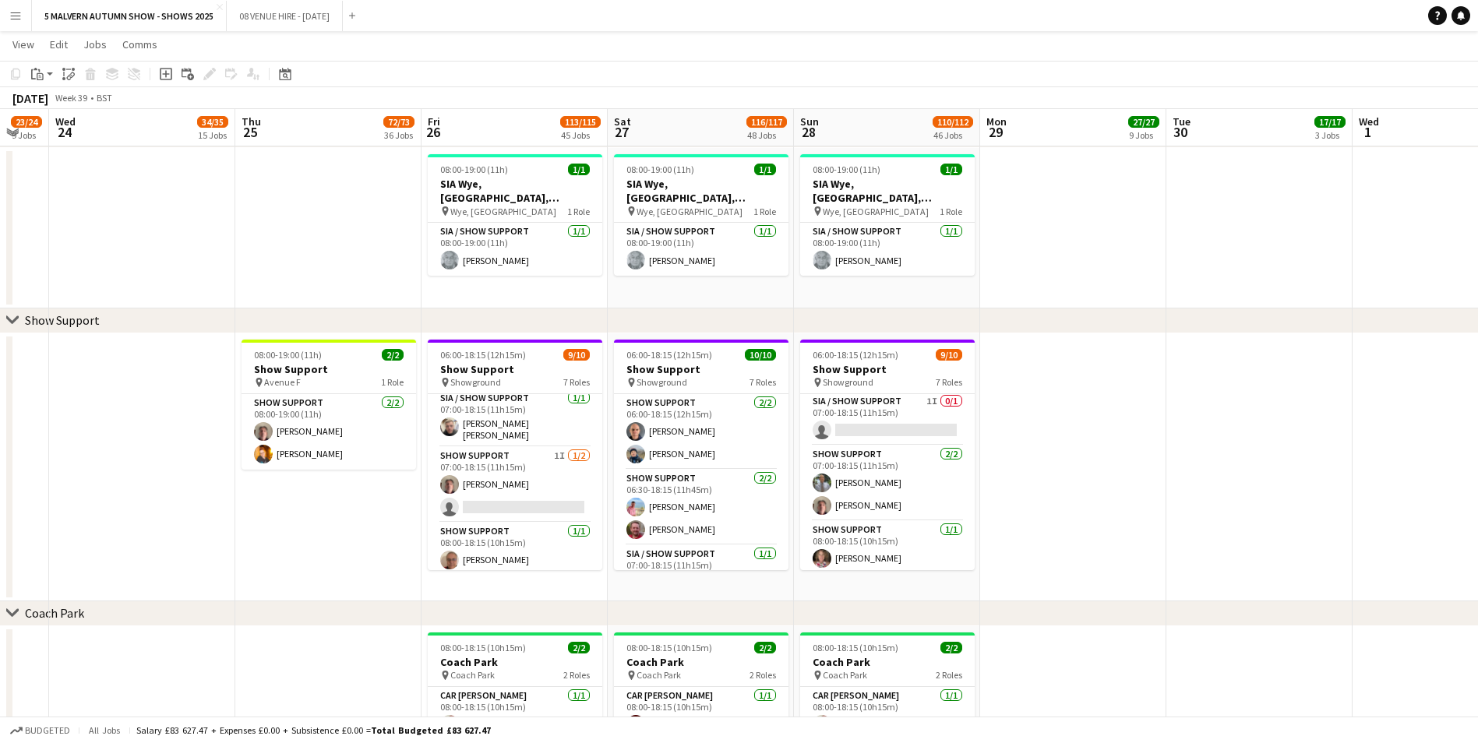
scroll to position [0, 473]
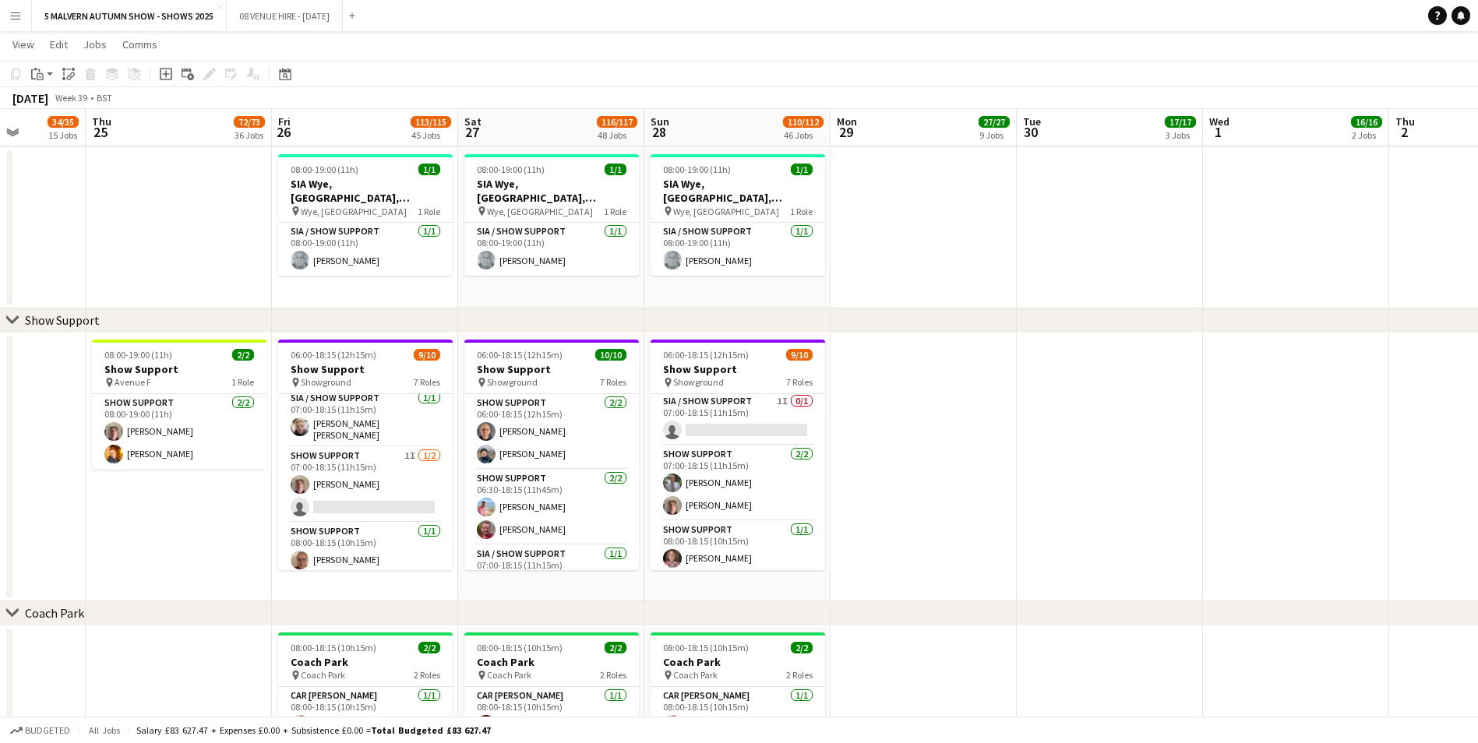
drag, startPoint x: 382, startPoint y: 143, endPoint x: 1034, endPoint y: 104, distance: 653.2
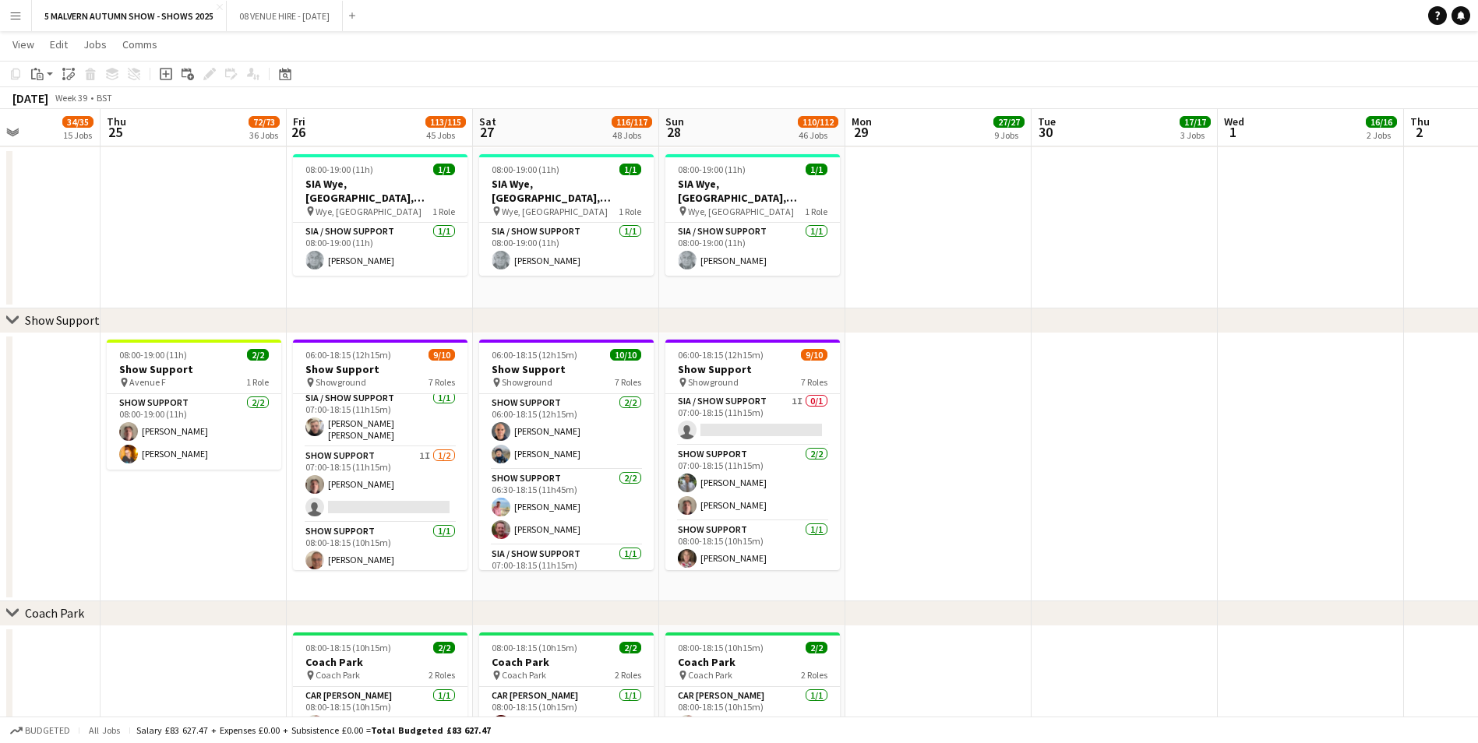
drag, startPoint x: 492, startPoint y: 122, endPoint x: 1102, endPoint y: 97, distance: 610.5
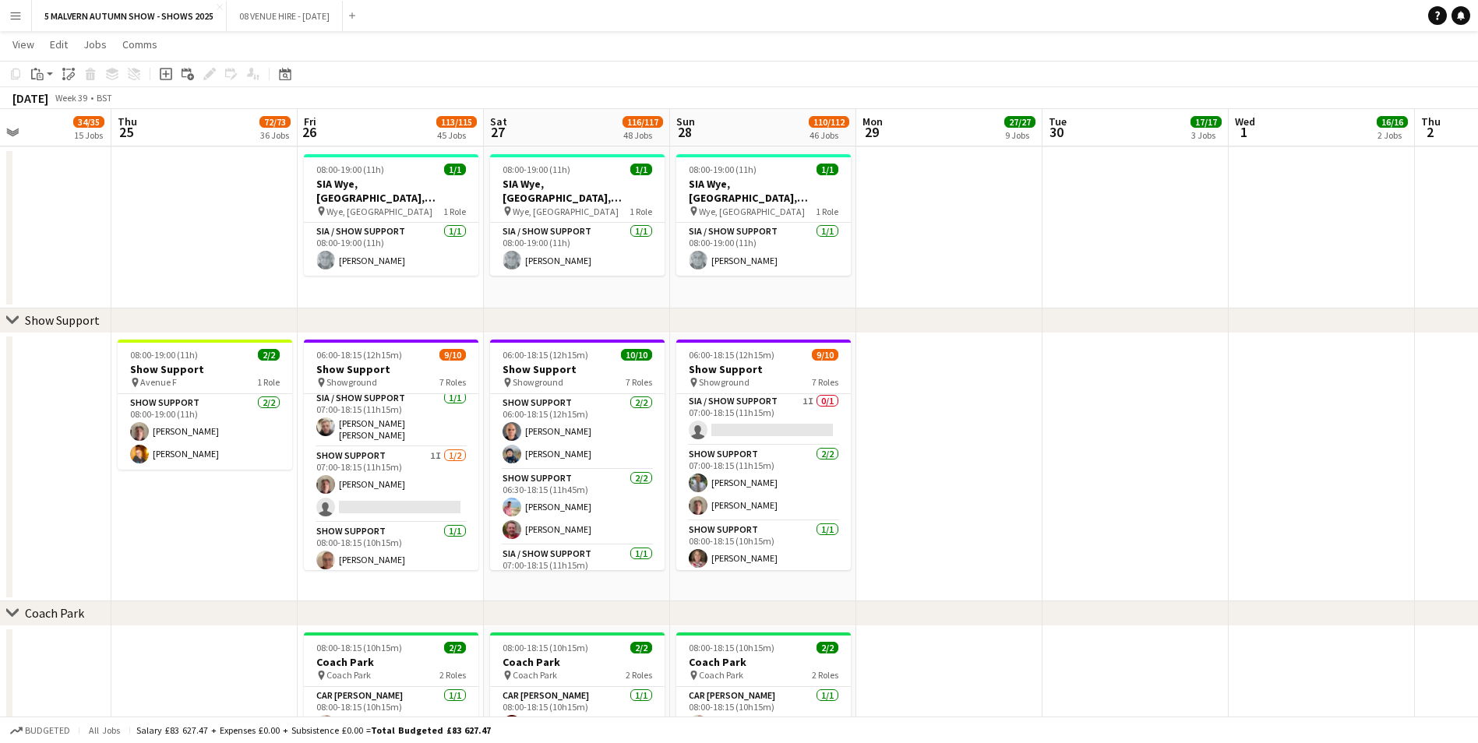
drag, startPoint x: 119, startPoint y: 122, endPoint x: 729, endPoint y: 108, distance: 610.2
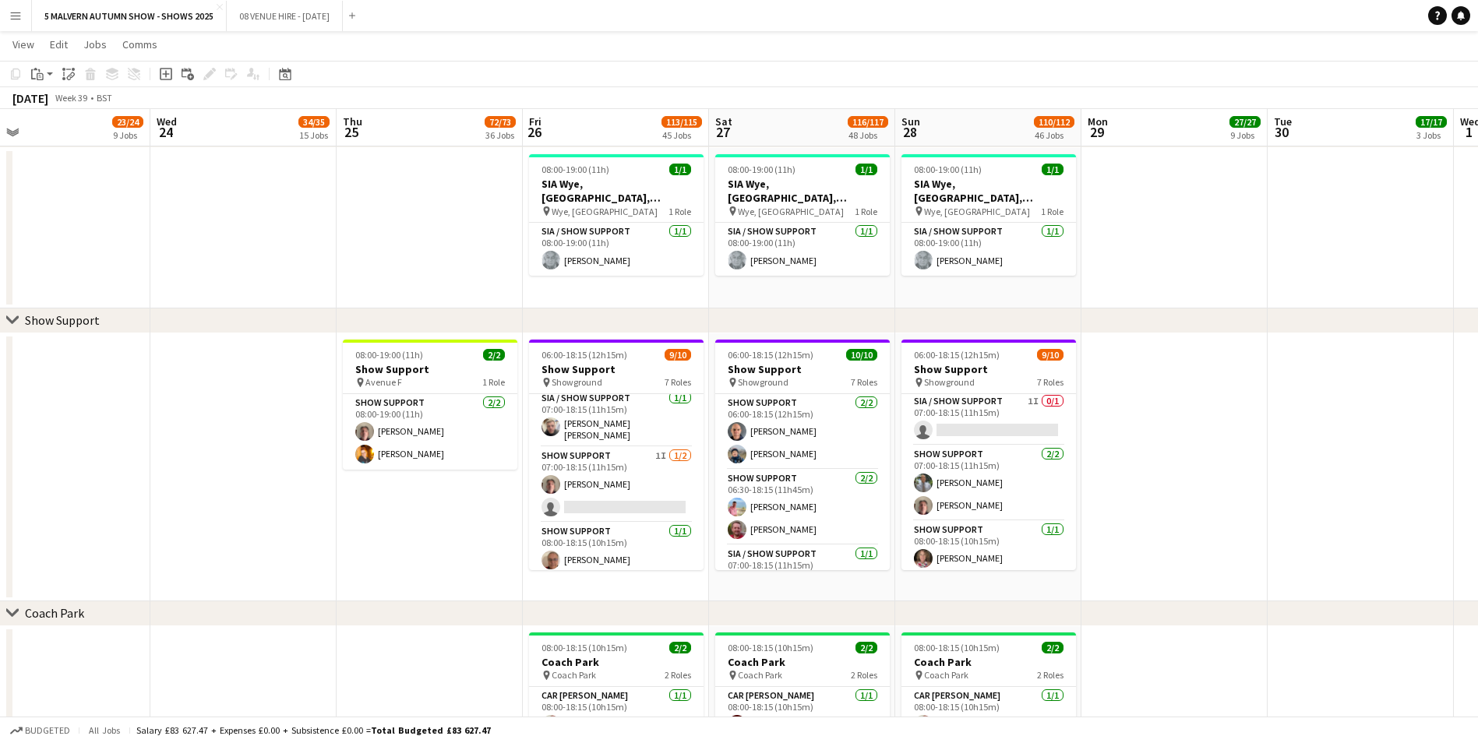
drag, startPoint x: 450, startPoint y: 138, endPoint x: 770, endPoint y: 131, distance: 321.0
drag, startPoint x: 286, startPoint y: 132, endPoint x: 709, endPoint y: 125, distance: 423.1
click at [709, 125] on div "chevron-right SIA Wye, Avon & Kildare Halls" at bounding box center [739, 135] width 1478 height 25
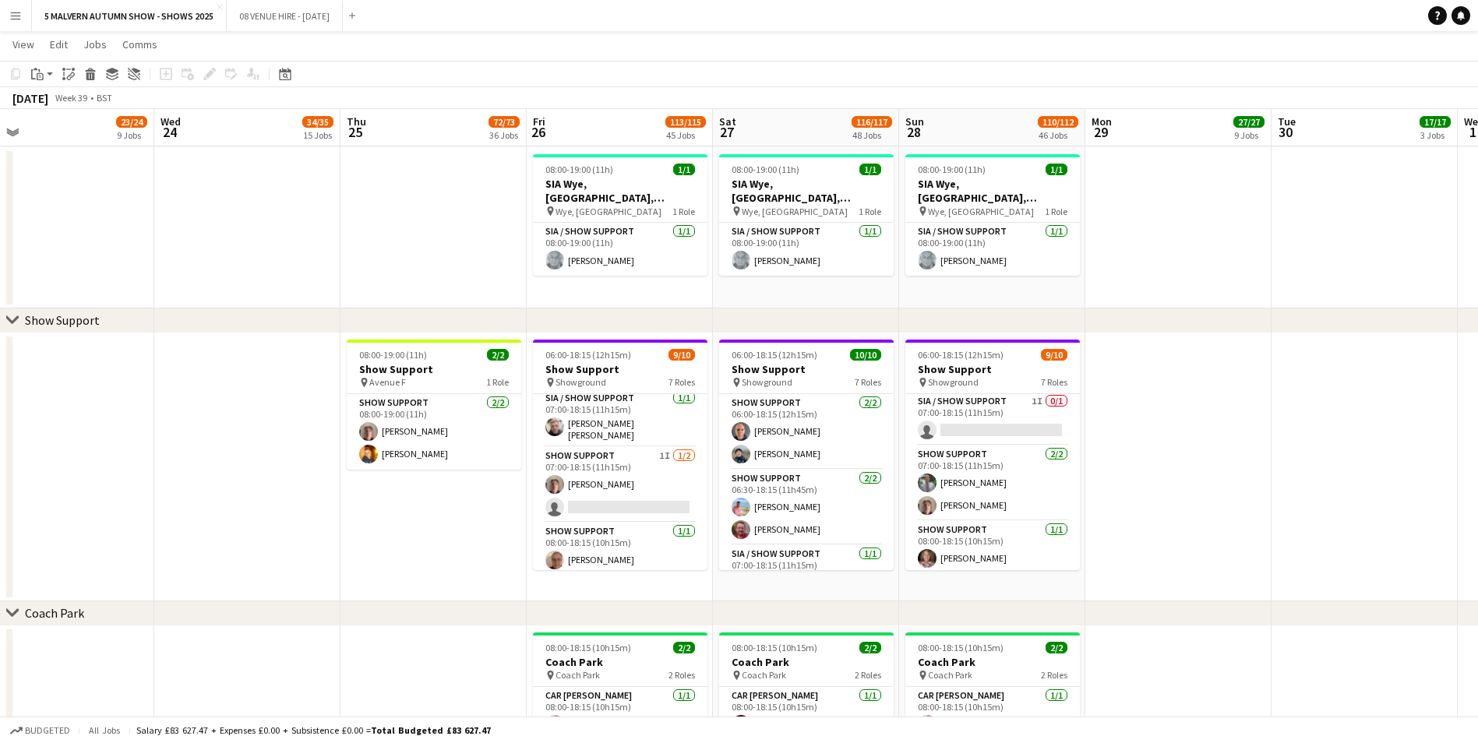
drag, startPoint x: 406, startPoint y: 125, endPoint x: 751, endPoint y: 115, distance: 345.3
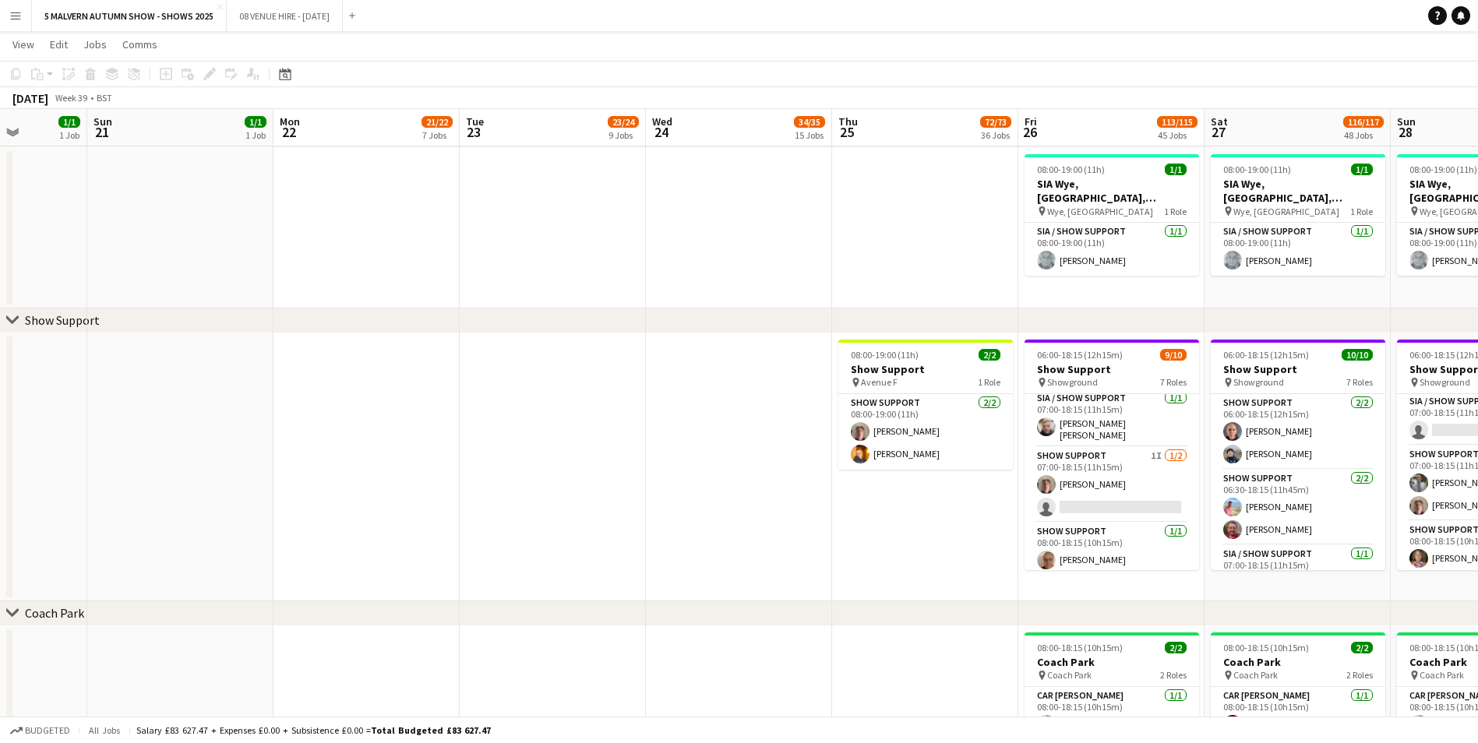
drag, startPoint x: 269, startPoint y: 122, endPoint x: 1048, endPoint y: 181, distance: 781.3
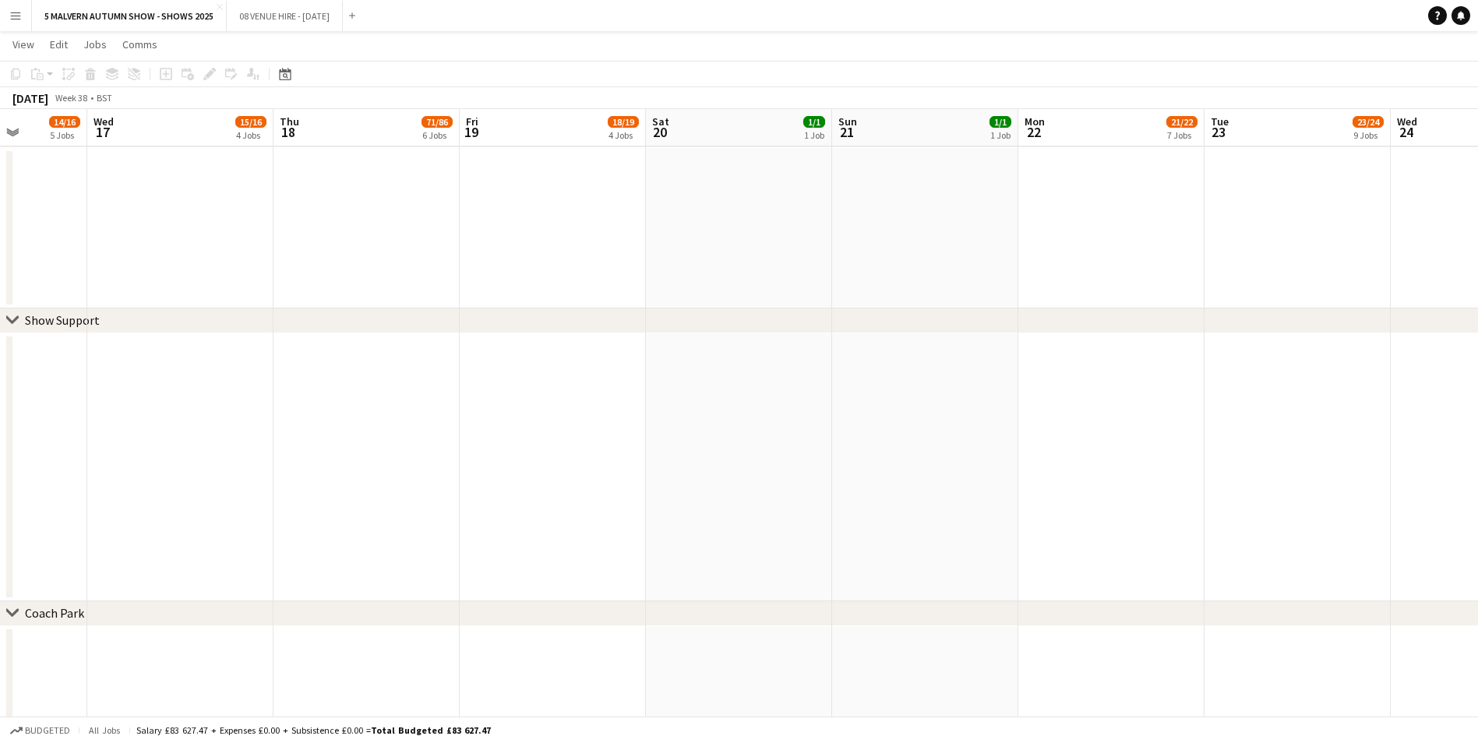
scroll to position [0, 471]
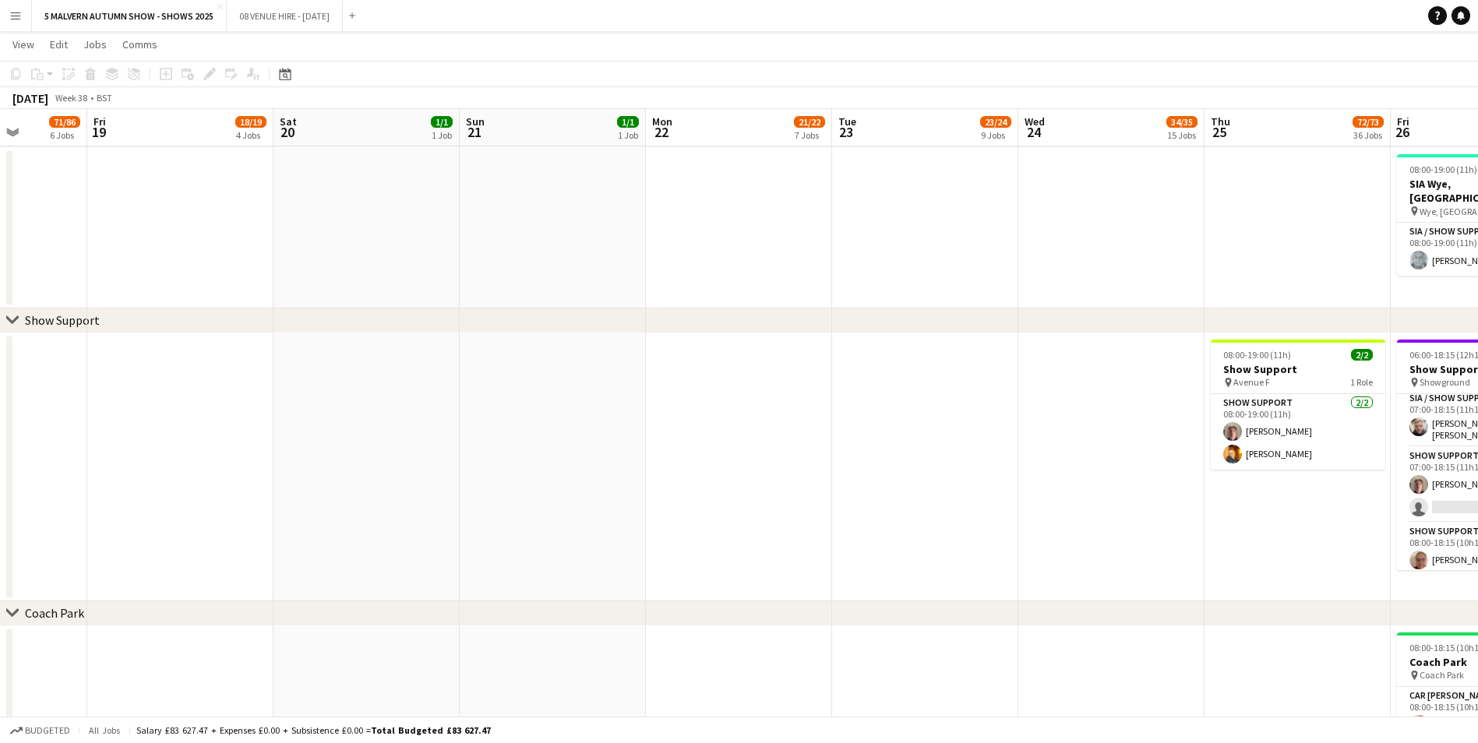
drag, startPoint x: 211, startPoint y: 331, endPoint x: 539, endPoint y: 288, distance: 330.8
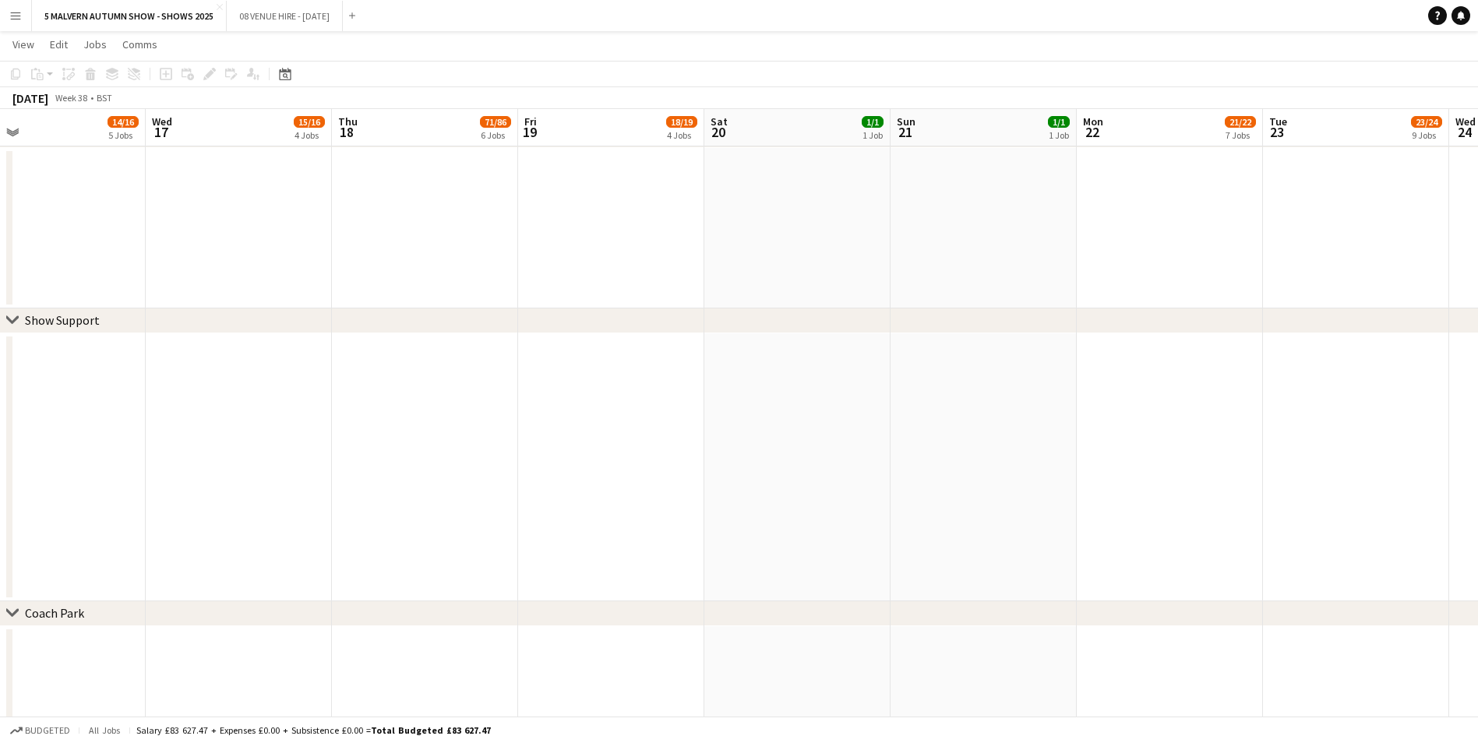
scroll to position [0, 419]
drag, startPoint x: 101, startPoint y: 119, endPoint x: 526, endPoint y: 161, distance: 426.7
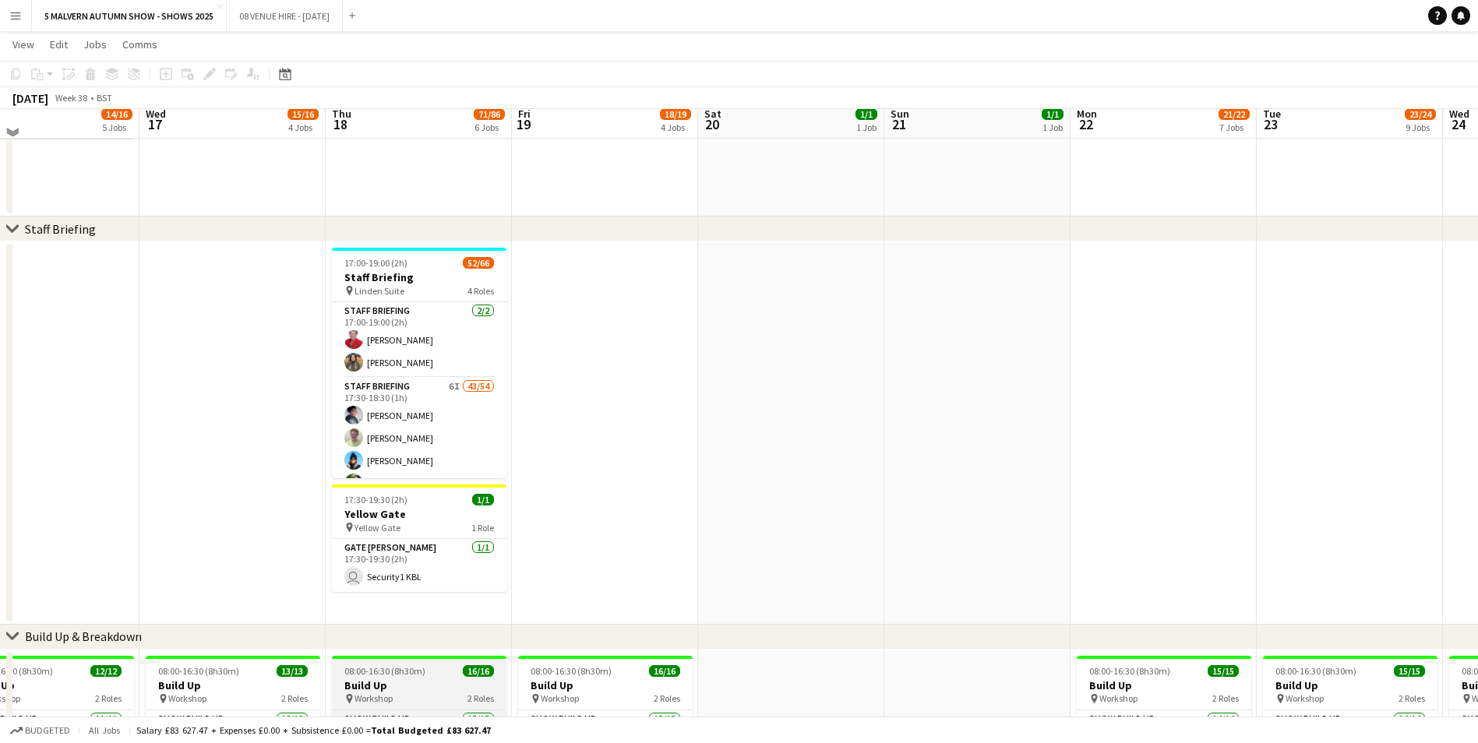
scroll to position [473, 0]
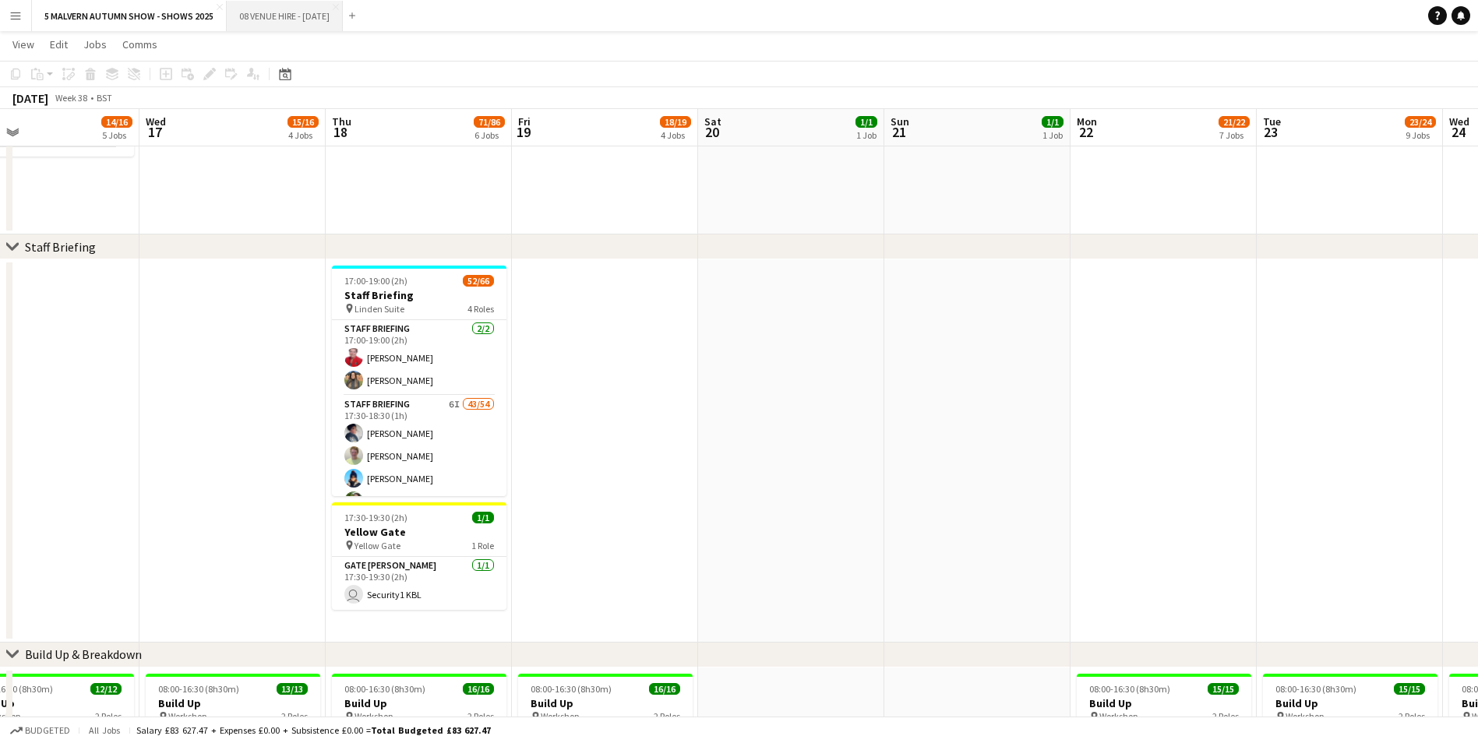
click at [298, 22] on button "08 VENUE HIRE - AUGUST 2025 Close" at bounding box center [285, 16] width 116 height 30
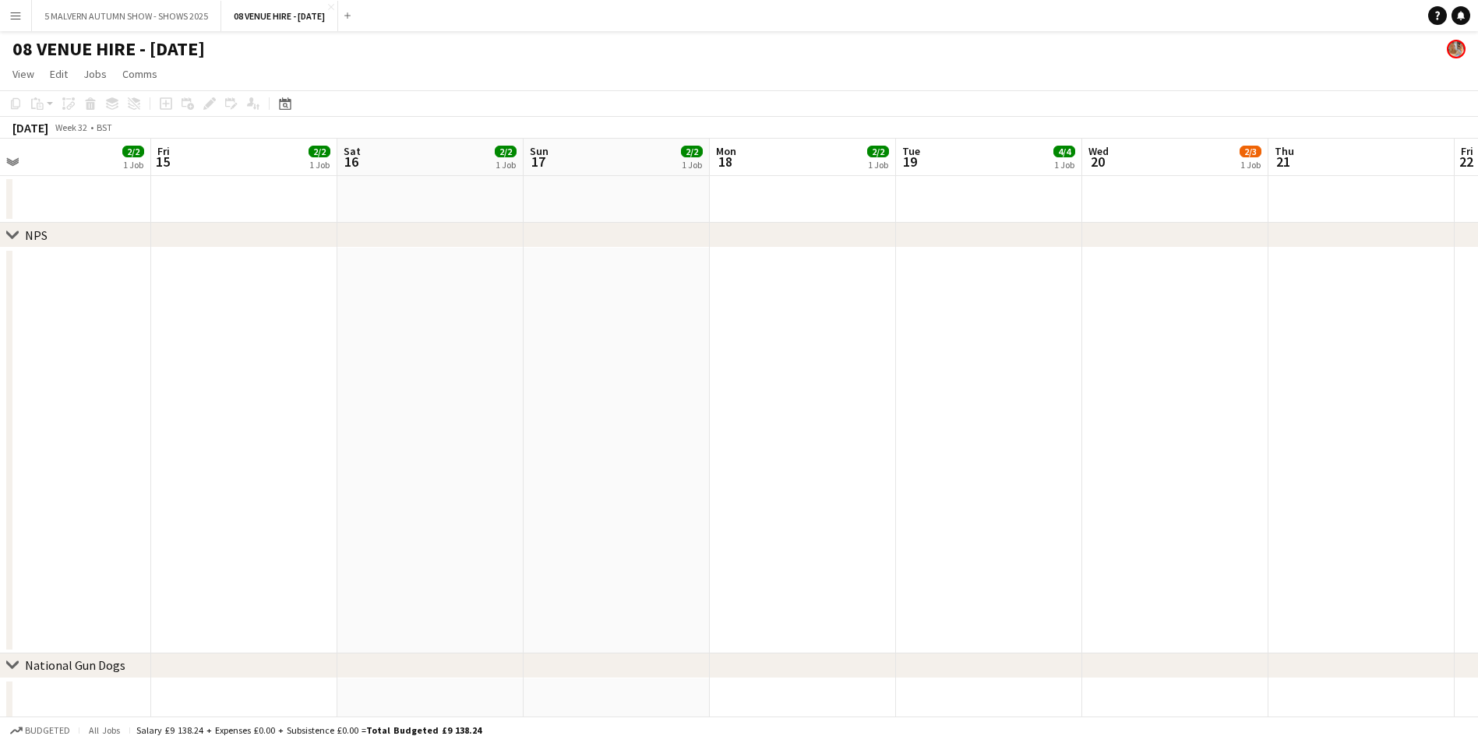
scroll to position [0, 498]
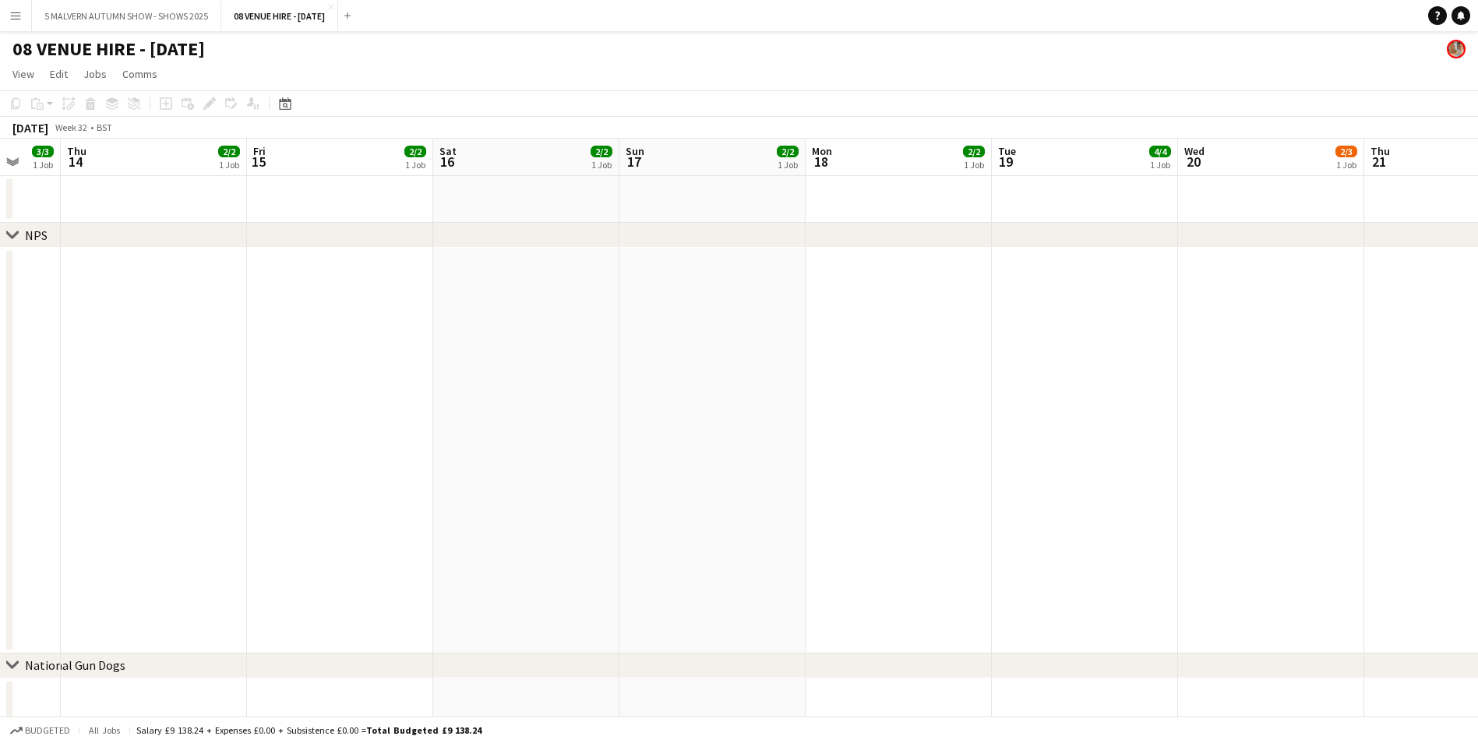
drag, startPoint x: 728, startPoint y: 164, endPoint x: -3, endPoint y: 189, distance: 731.1
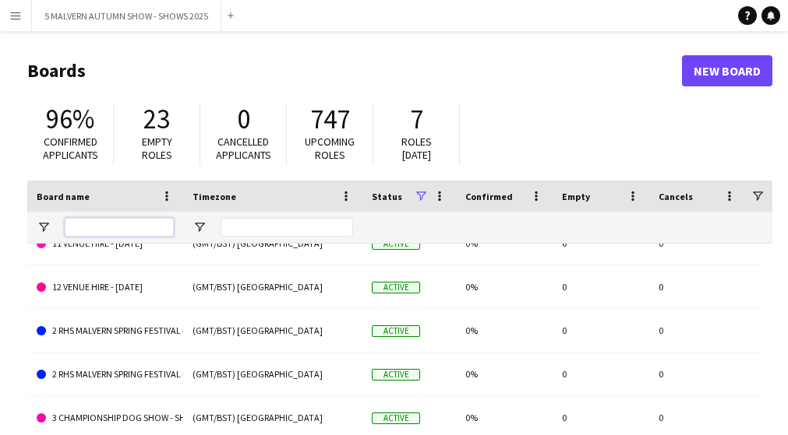
click at [126, 228] on input "Board name Filter Input" at bounding box center [119, 227] width 109 height 19
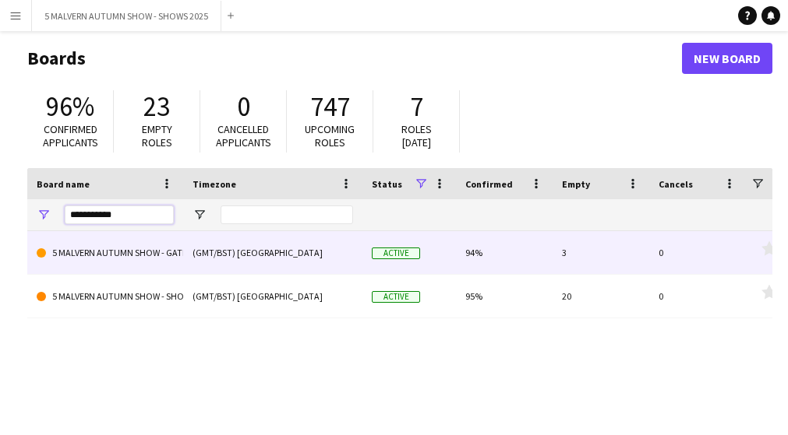
scroll to position [78, 0]
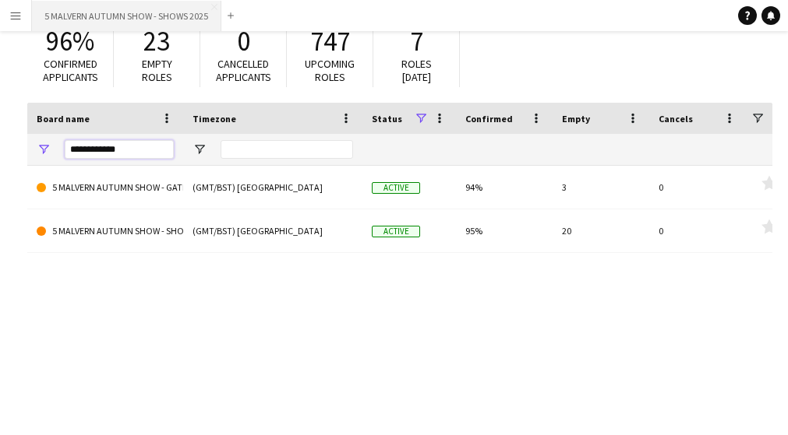
type input "**********"
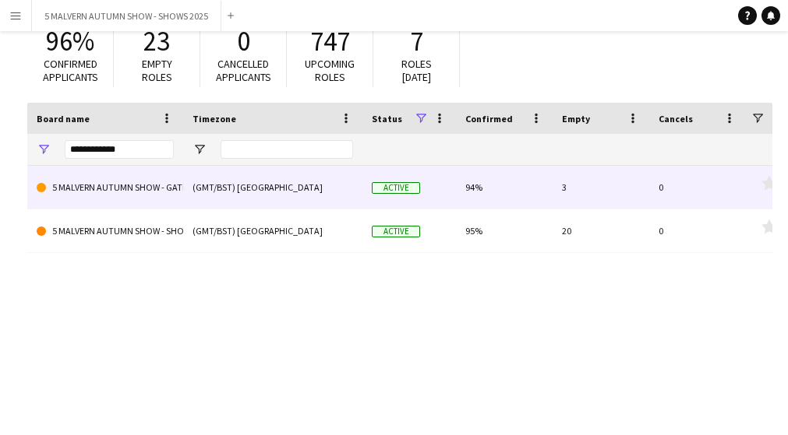
click at [210, 183] on div "(GMT/BST) [GEOGRAPHIC_DATA]" at bounding box center [272, 187] width 179 height 43
click at [125, 180] on link "5 MALVERN AUTUMN SHOW - GATES 2025" at bounding box center [105, 188] width 137 height 44
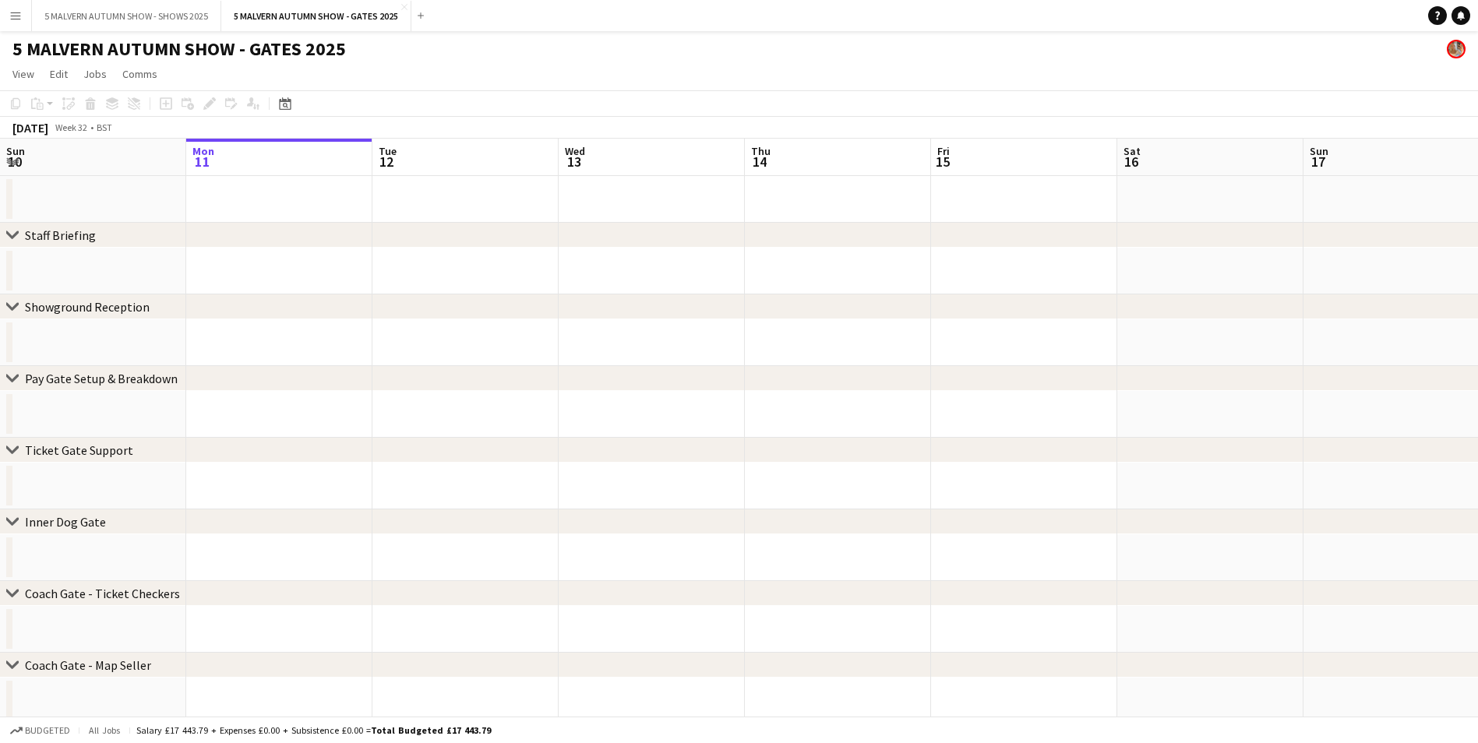
drag, startPoint x: 802, startPoint y: 658, endPoint x: 534, endPoint y: 622, distance: 271.1
drag, startPoint x: 853, startPoint y: 591, endPoint x: 504, endPoint y: 529, distance: 354.4
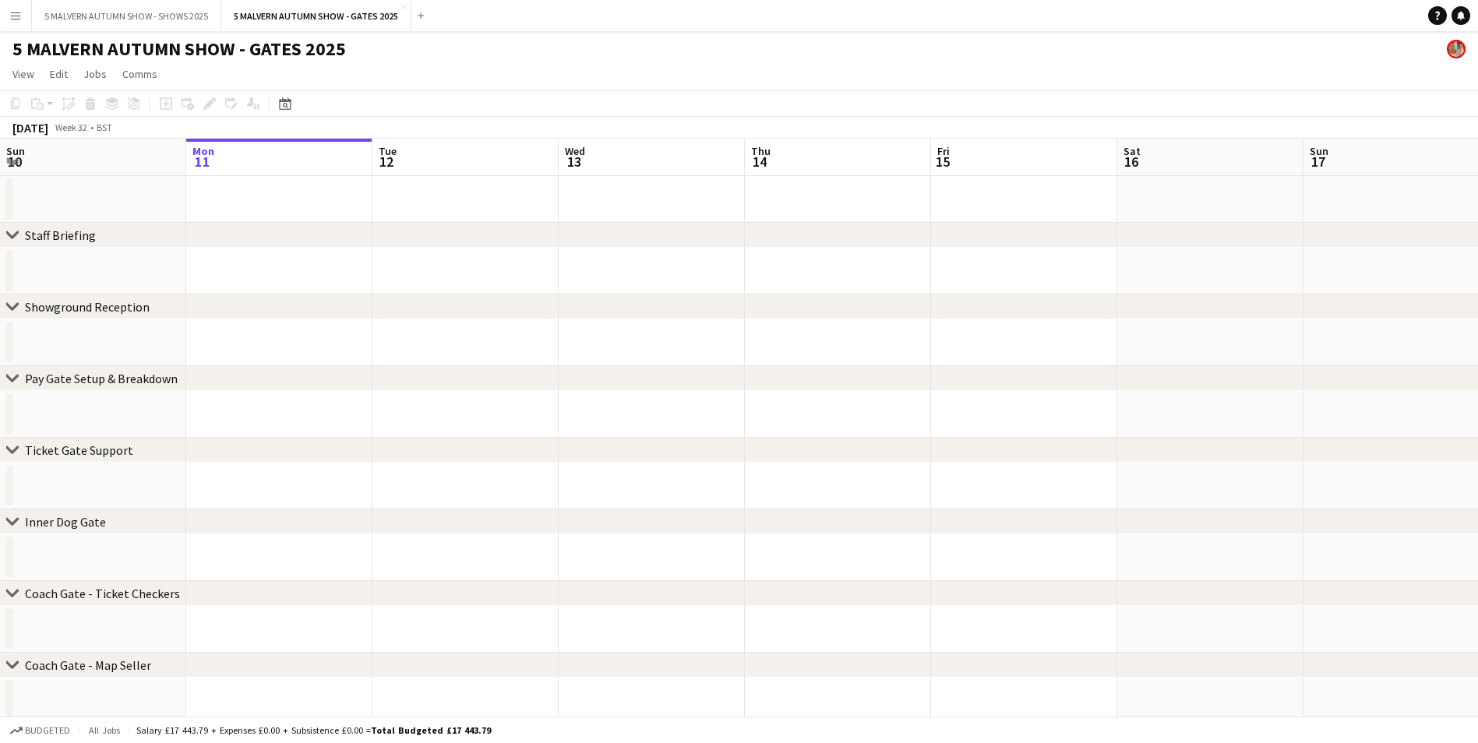
click at [685, 309] on div "chevron-right Showground Reception" at bounding box center [739, 306] width 1478 height 25
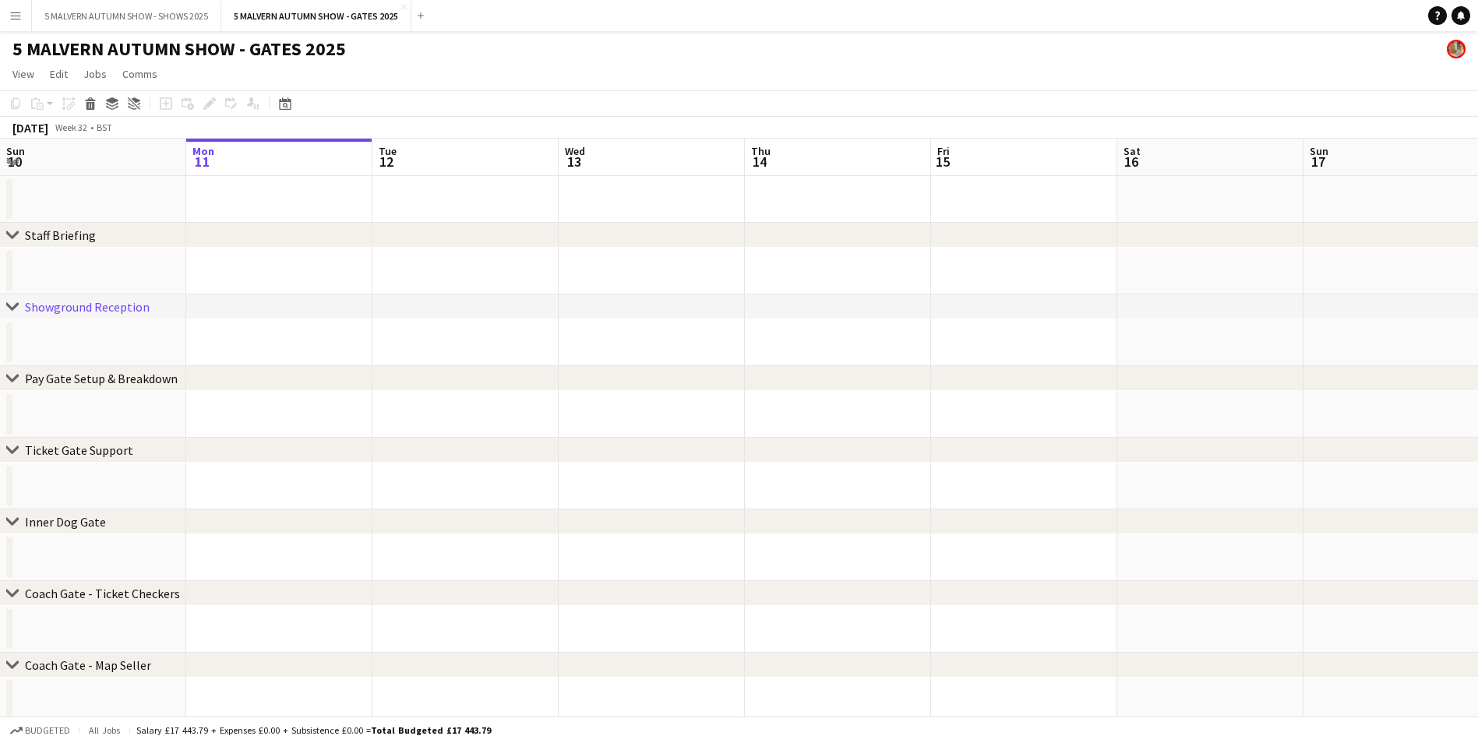
scroll to position [0, 379]
drag, startPoint x: 220, startPoint y: 149, endPoint x: -20, endPoint y: 134, distance: 241.2
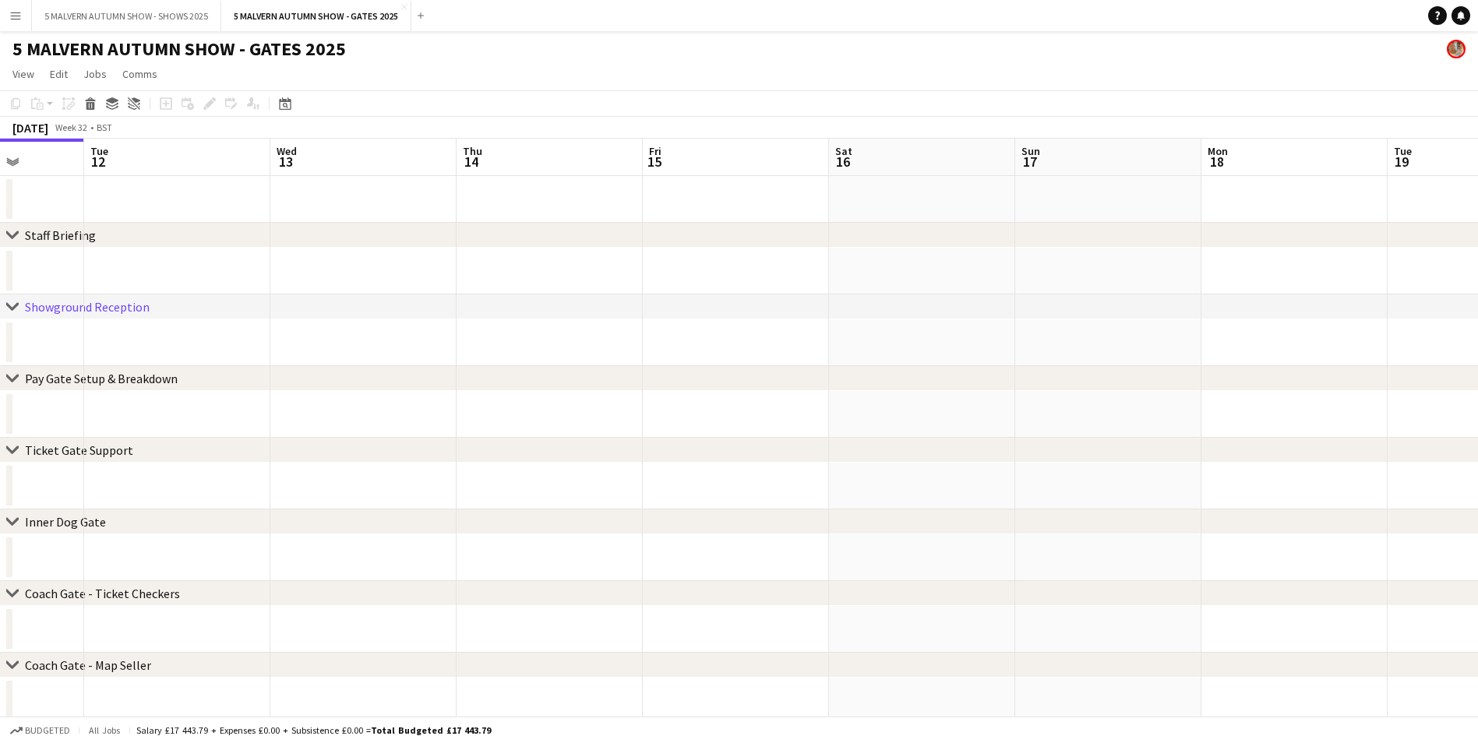
drag, startPoint x: 501, startPoint y: 178, endPoint x: 33, endPoint y: 165, distance: 468.4
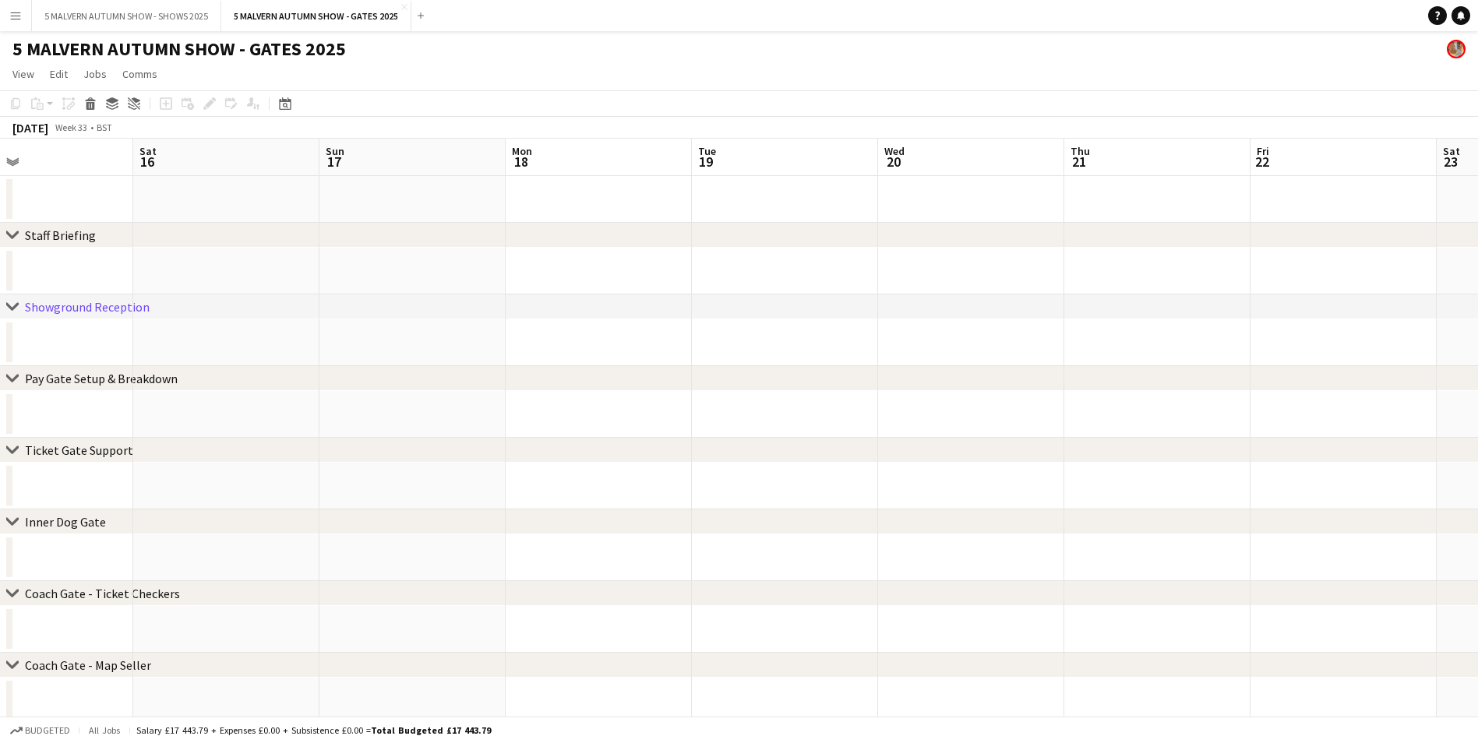
drag, startPoint x: 636, startPoint y: 162, endPoint x: 127, endPoint y: 175, distance: 509.6
drag, startPoint x: 708, startPoint y: 164, endPoint x: 226, endPoint y: 167, distance: 482.2
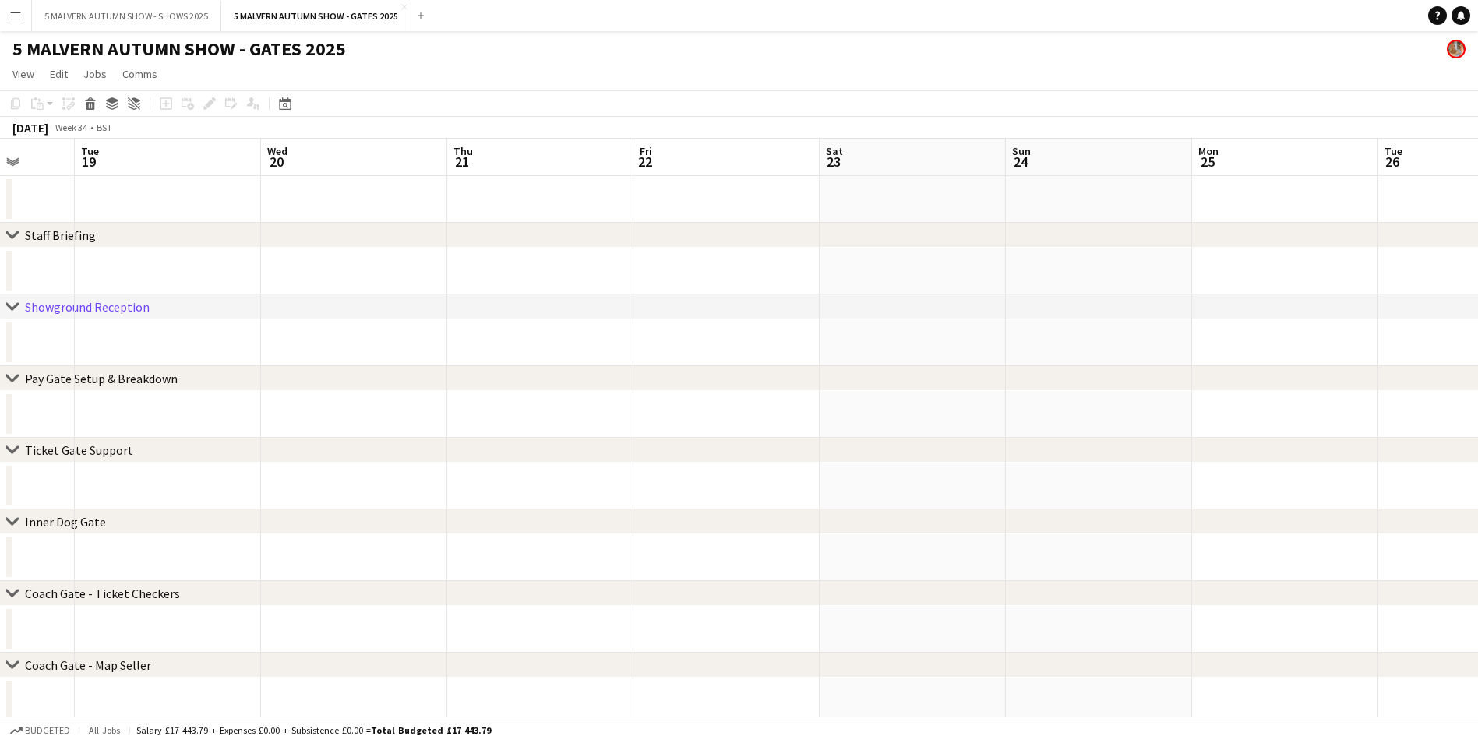
drag, startPoint x: 499, startPoint y: 162, endPoint x: 364, endPoint y: 157, distance: 134.9
drag, startPoint x: 605, startPoint y: 169, endPoint x: -29, endPoint y: 170, distance: 634.1
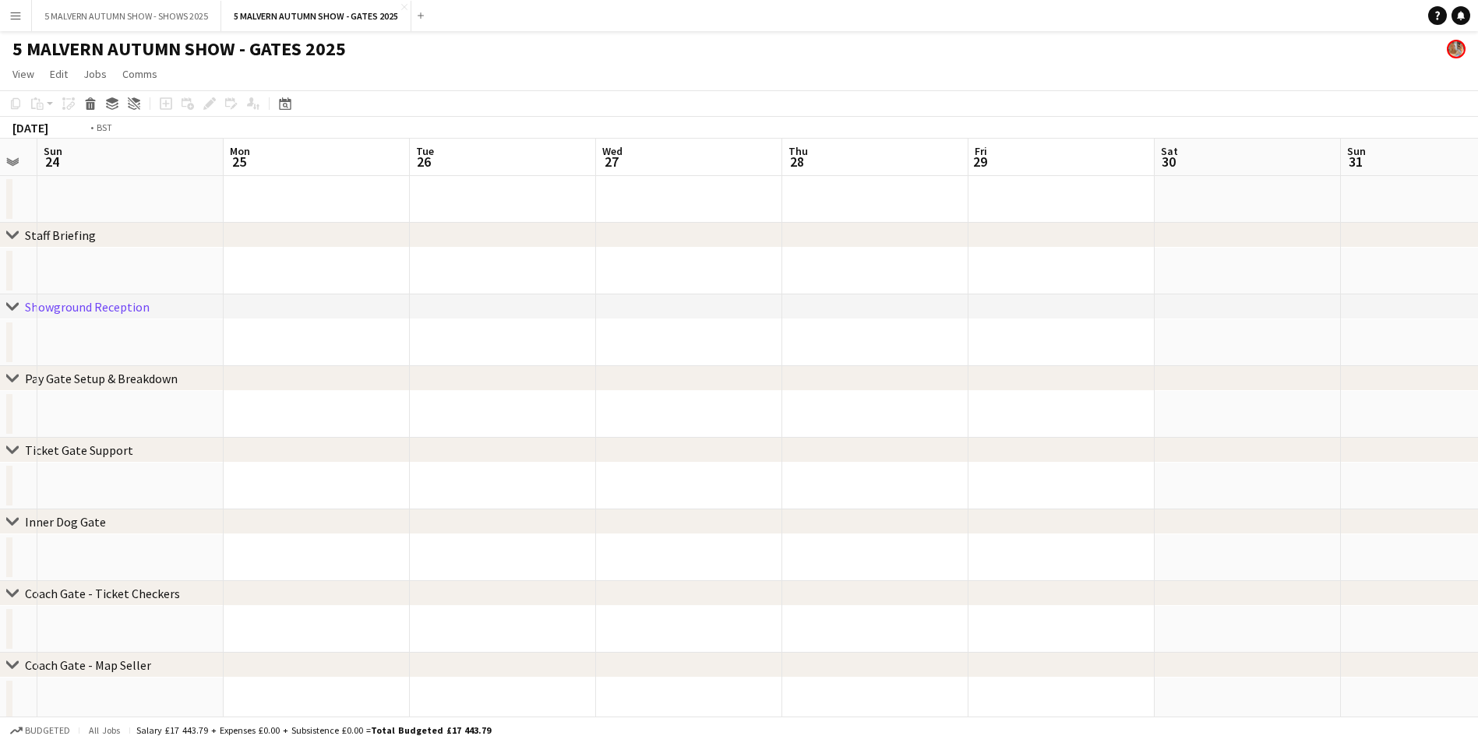
drag, startPoint x: 746, startPoint y: 169, endPoint x: -5, endPoint y: 164, distance: 751.0
drag, startPoint x: 746, startPoint y: 167, endPoint x: -146, endPoint y: 140, distance: 892.4
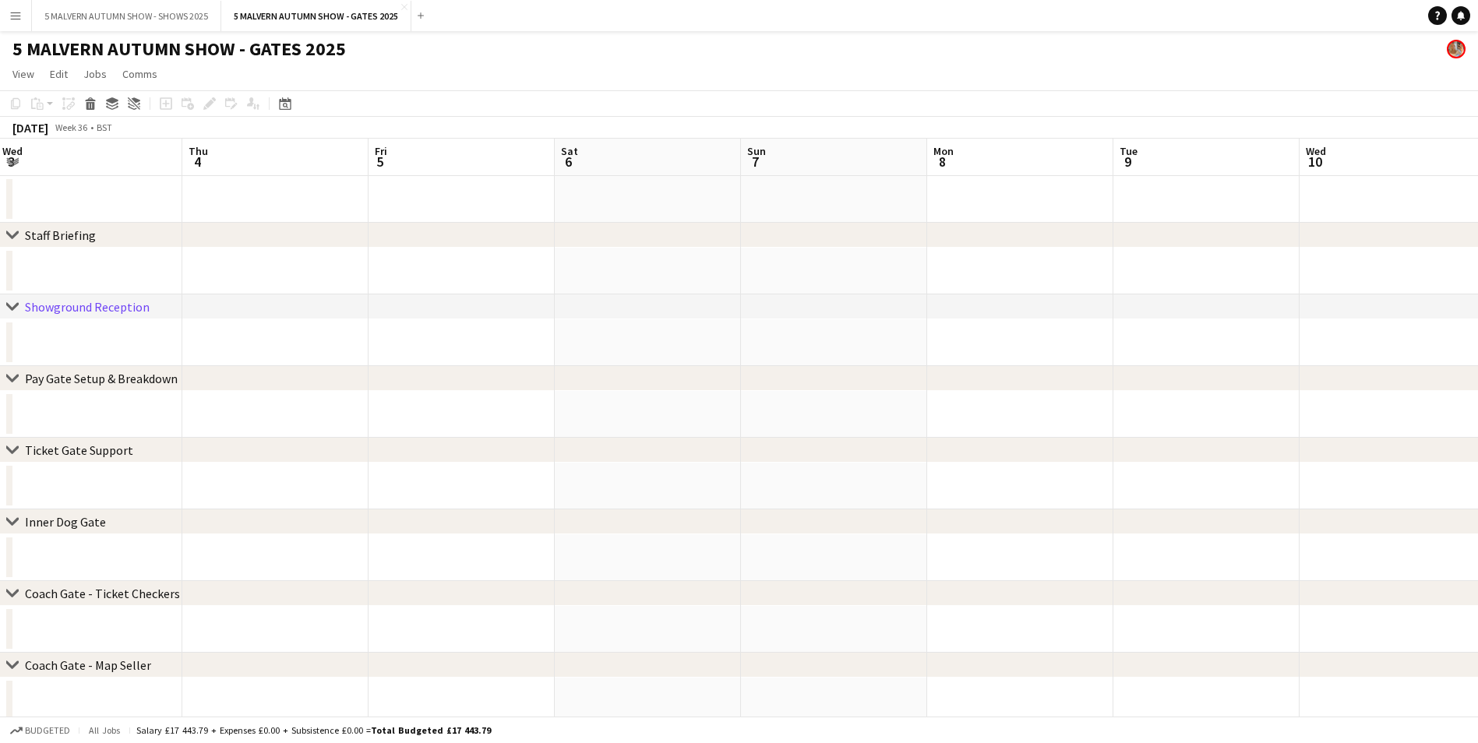
drag, startPoint x: 867, startPoint y: 164, endPoint x: 57, endPoint y: 148, distance: 810.4
drag, startPoint x: 941, startPoint y: 164, endPoint x: 2, endPoint y: 162, distance: 938.8
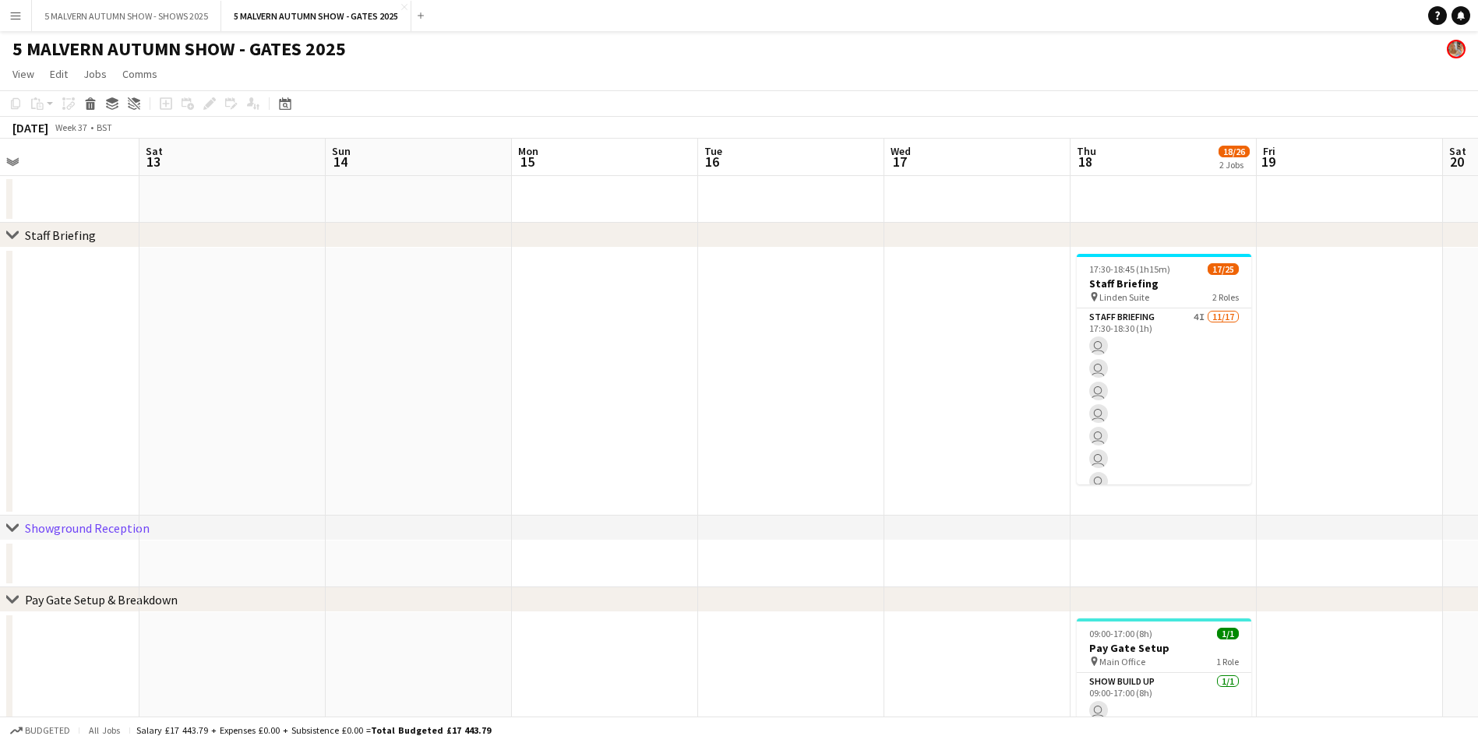
drag, startPoint x: 1040, startPoint y: 158, endPoint x: -115, endPoint y: 126, distance: 1155.0
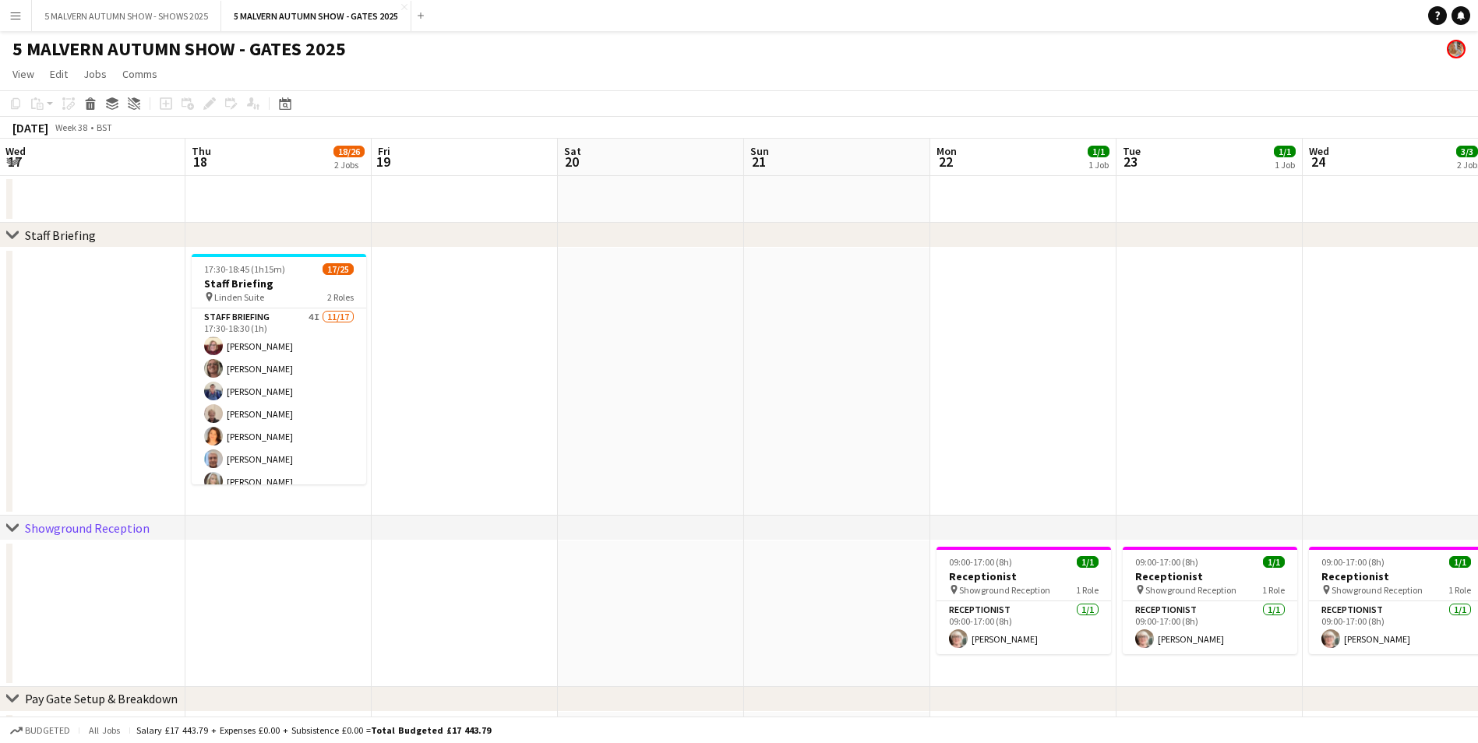
scroll to position [0, 560]
drag, startPoint x: 1023, startPoint y: 164, endPoint x: 137, endPoint y: 153, distance: 885.9
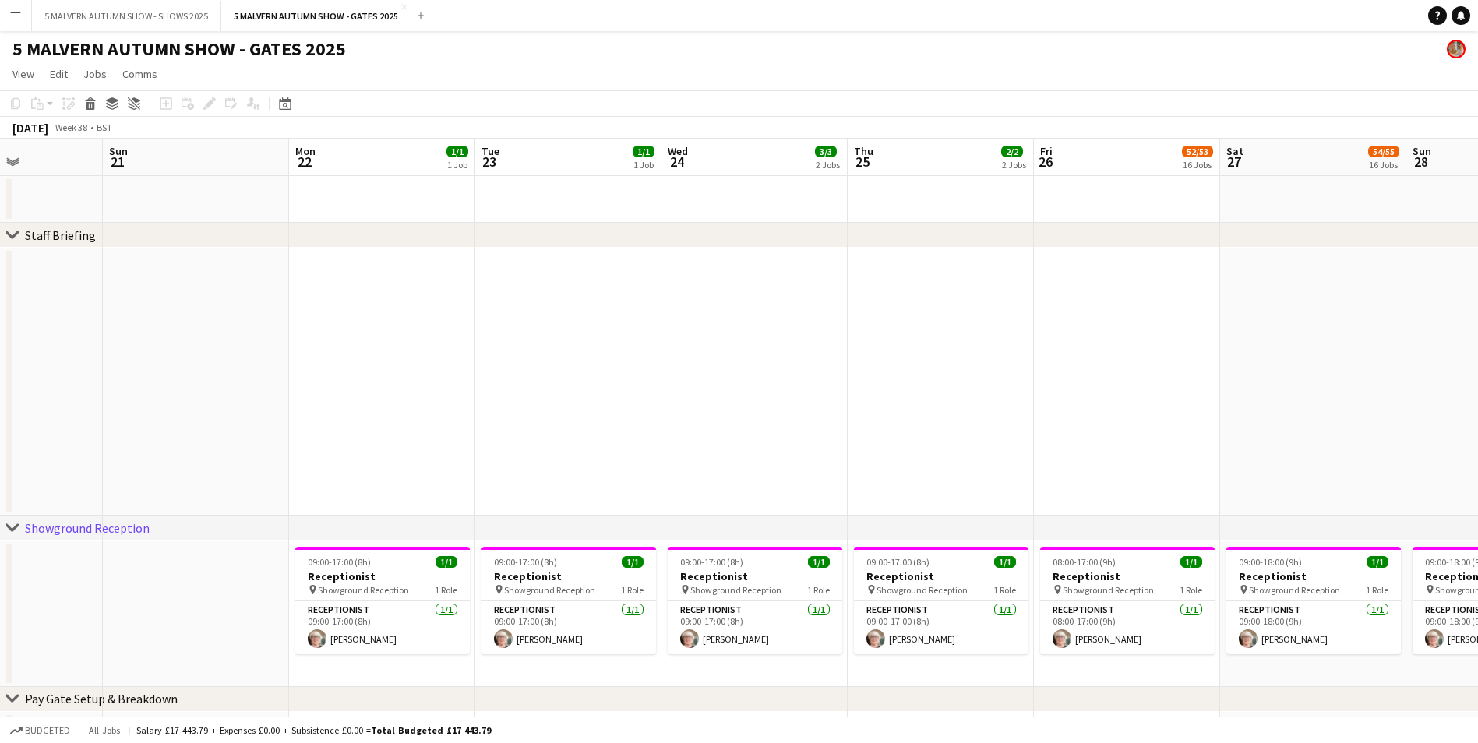
scroll to position [0, 626]
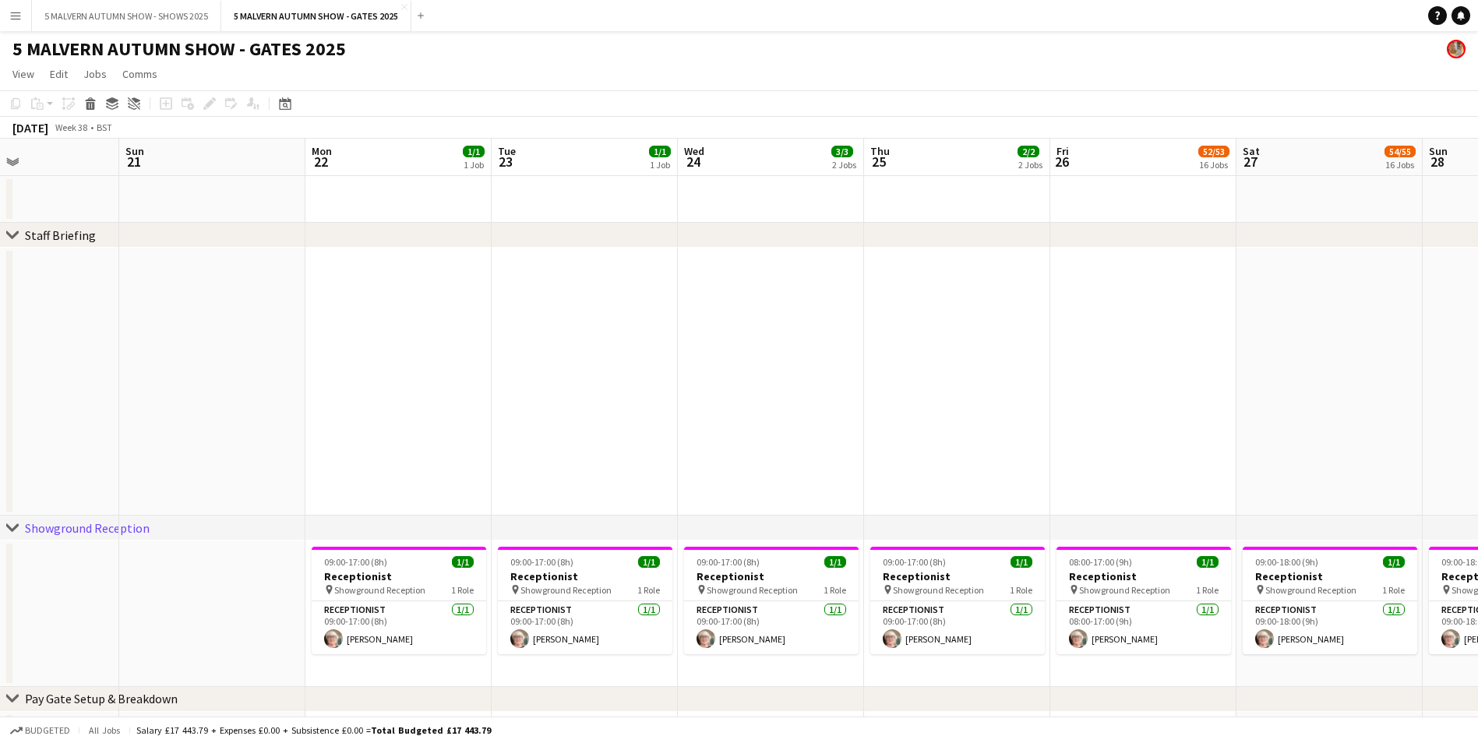
drag, startPoint x: 627, startPoint y: 169, endPoint x: -63, endPoint y: 156, distance: 690.4
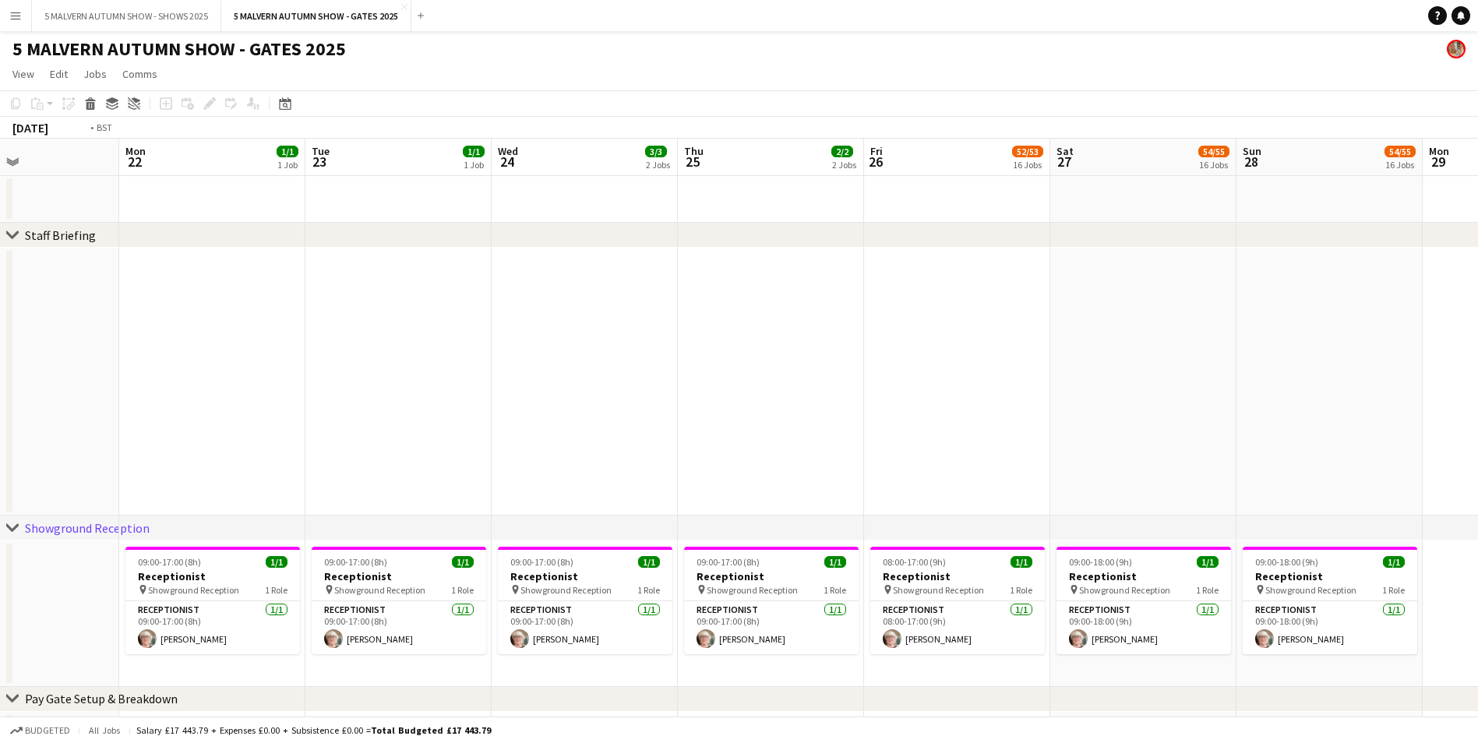
scroll to position [0, 401]
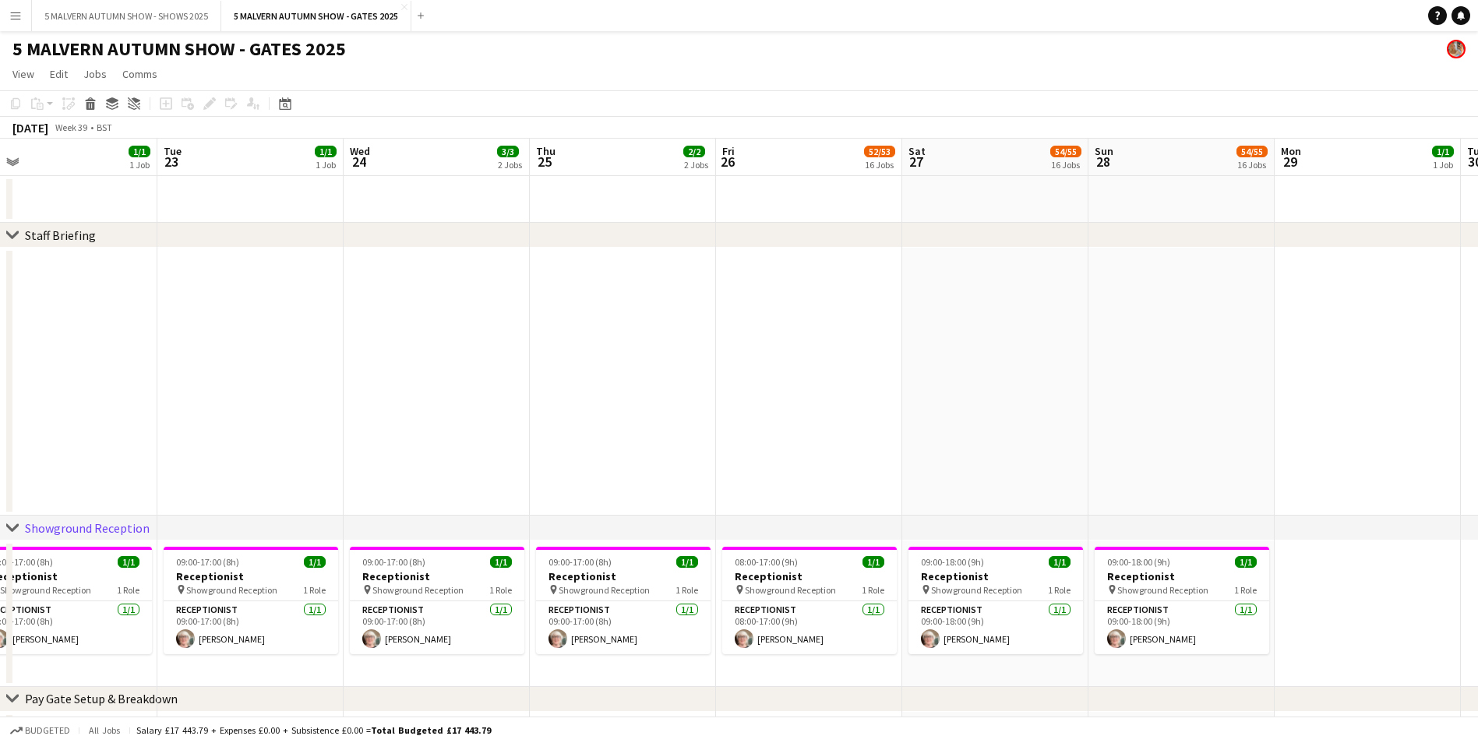
drag, startPoint x: 786, startPoint y: 151, endPoint x: 148, endPoint y: 111, distance: 639.3
click at [284, 106] on icon at bounding box center [285, 105] width 5 height 5
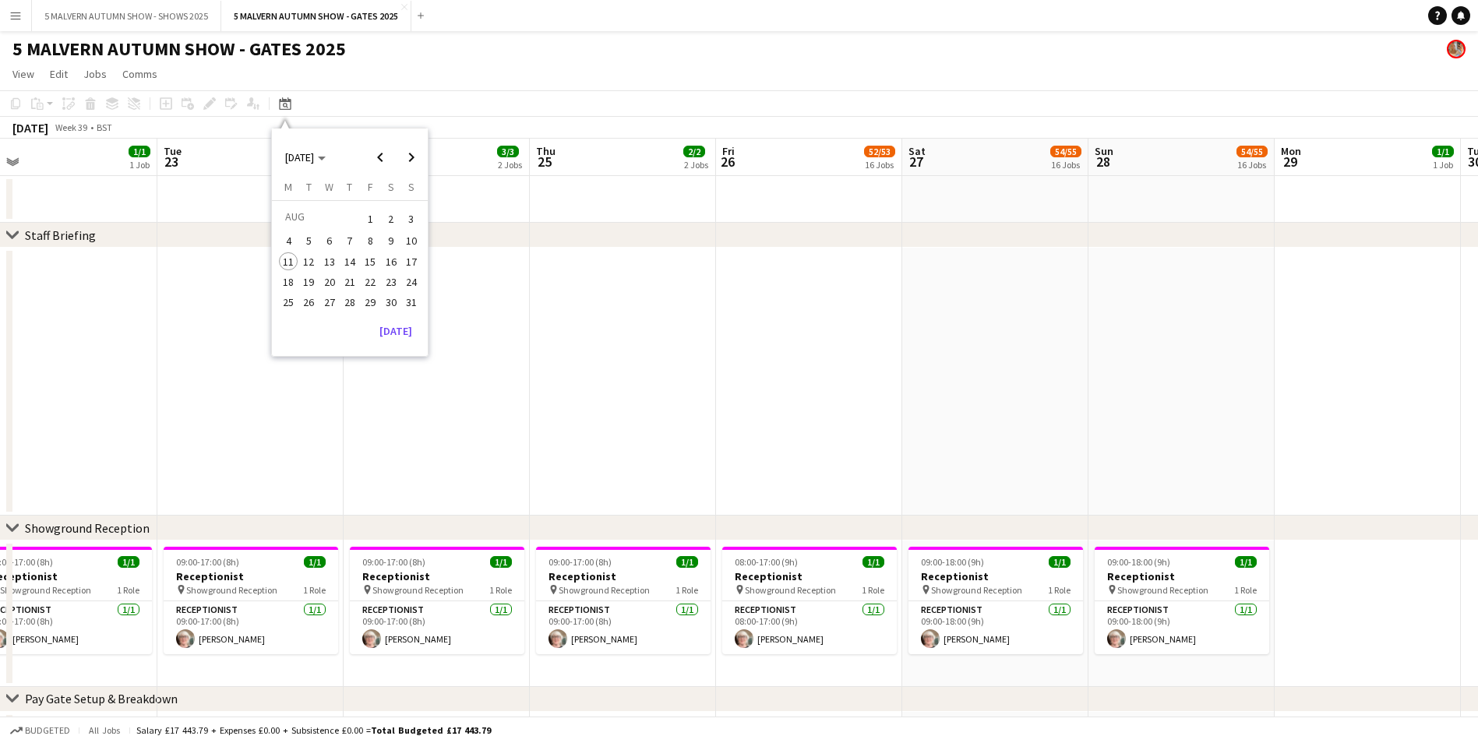
click at [287, 266] on span "11" at bounding box center [288, 261] width 19 height 19
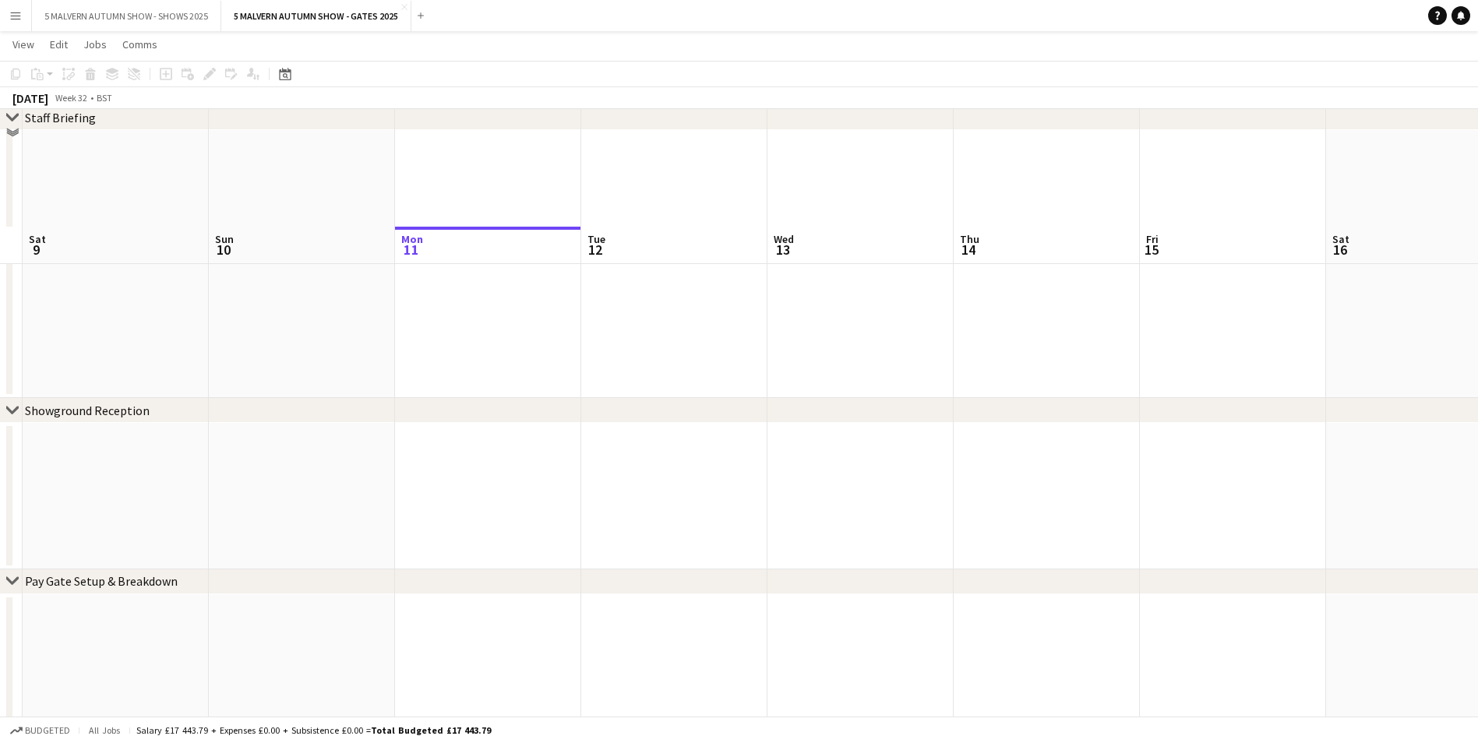
scroll to position [0, 0]
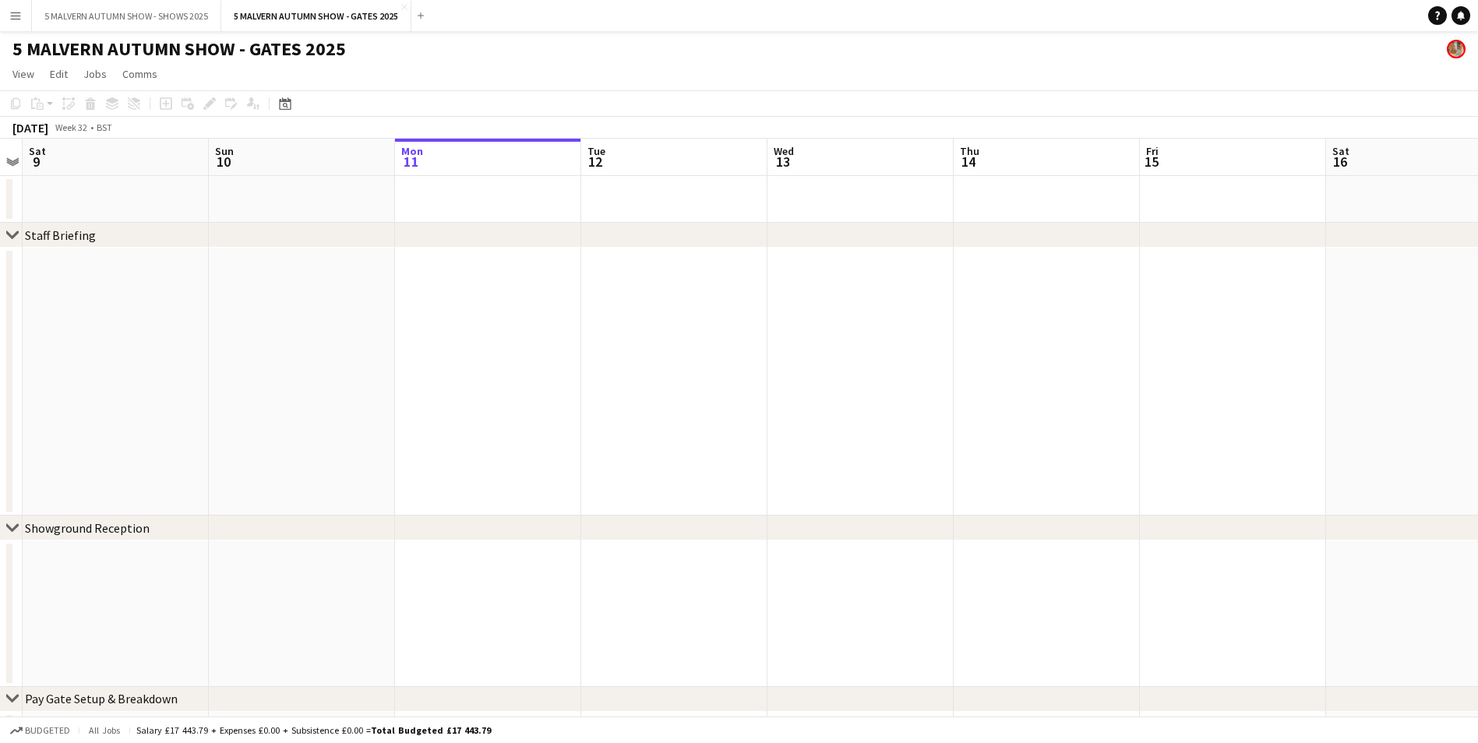
click at [577, 314] on app-date-cell at bounding box center [488, 382] width 186 height 268
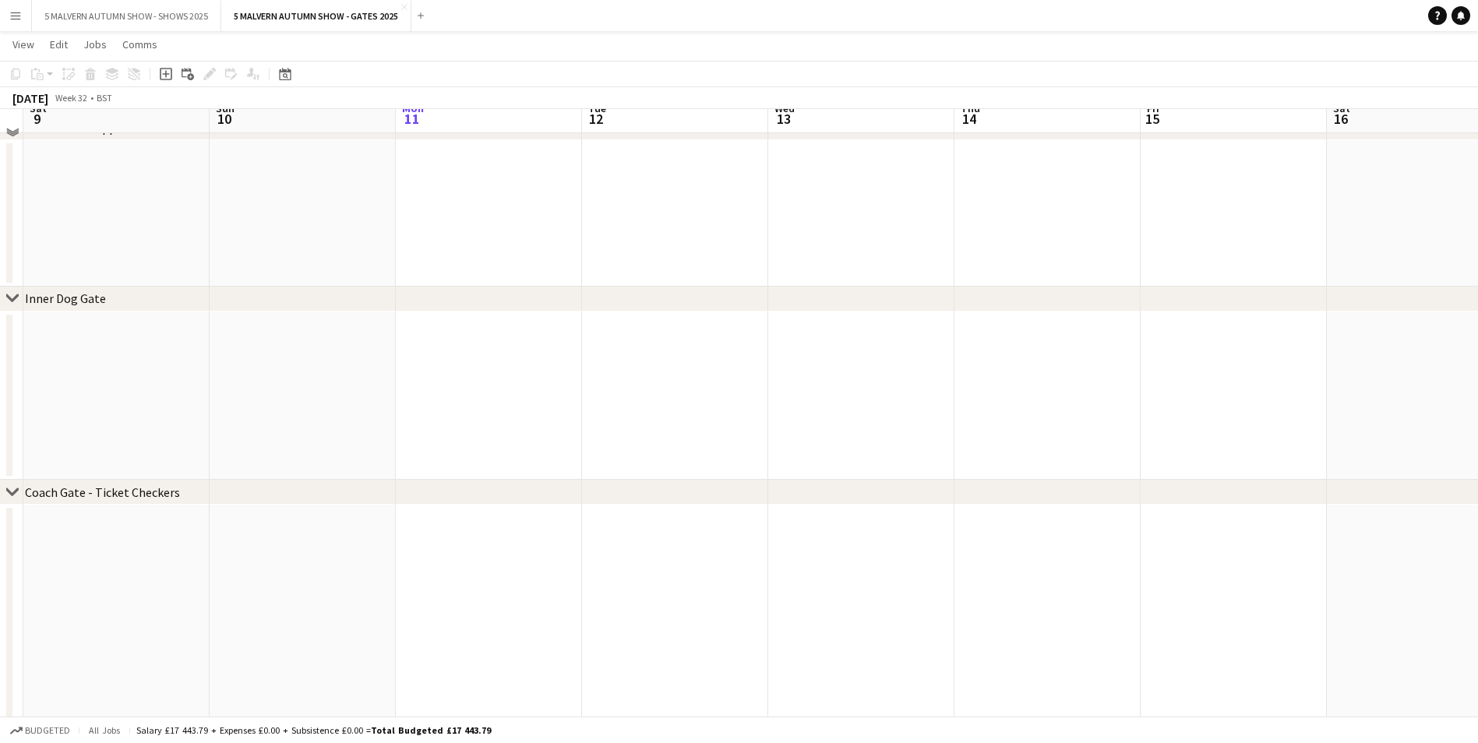
scroll to position [779, 0]
drag, startPoint x: 788, startPoint y: 131, endPoint x: -76, endPoint y: 122, distance: 863.2
drag, startPoint x: 651, startPoint y: 121, endPoint x: -110, endPoint y: 123, distance: 761.1
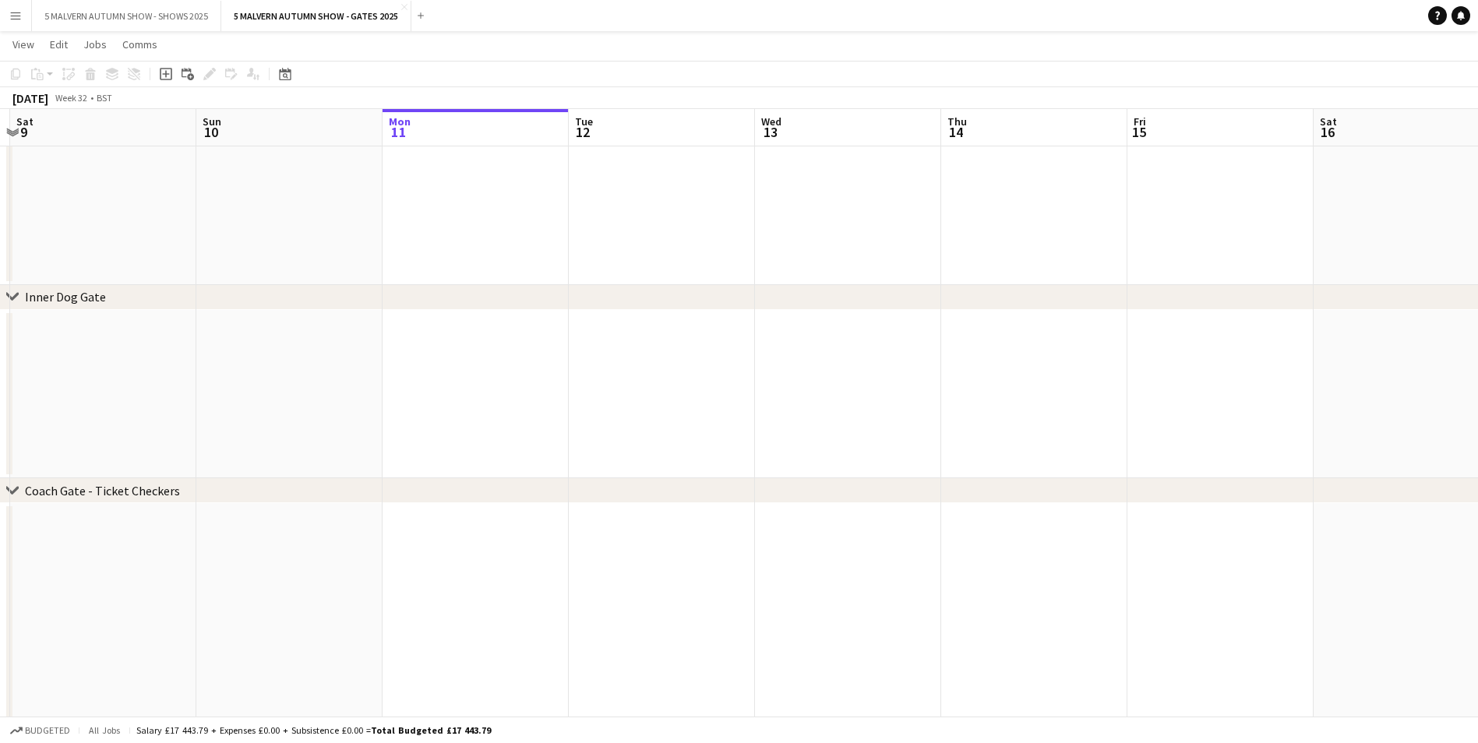
click at [287, 73] on icon "Date picker" at bounding box center [285, 74] width 12 height 12
click at [421, 126] on span "Next month" at bounding box center [411, 127] width 31 height 31
click at [360, 265] on button "26" at bounding box center [370, 269] width 20 height 20
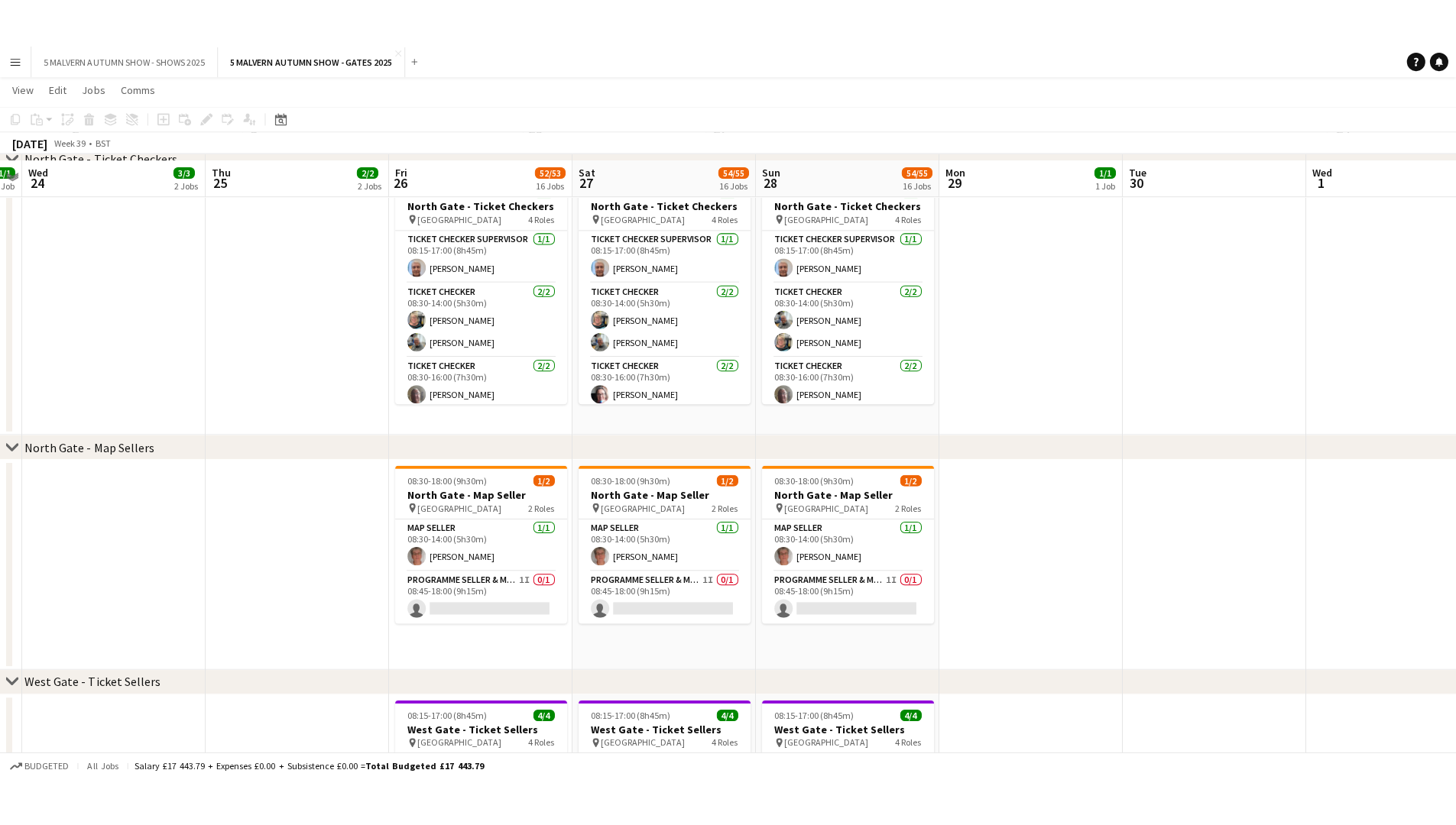
scroll to position [3210, 0]
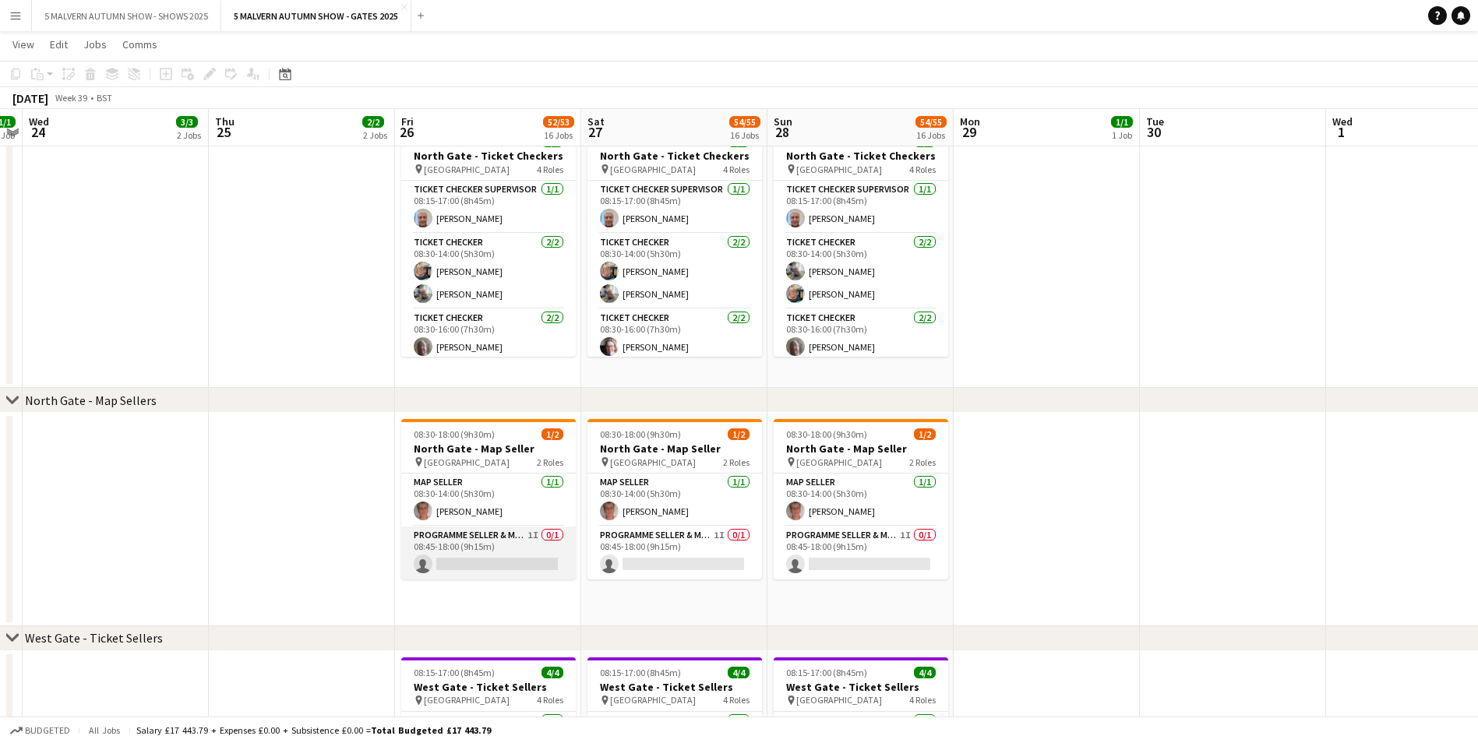
click at [509, 435] on app-card-role "Programme Seller & Membership Promoter 1I 0/1 08:45-18:00 (9h15m) single-neutra…" at bounding box center [488, 553] width 175 height 53
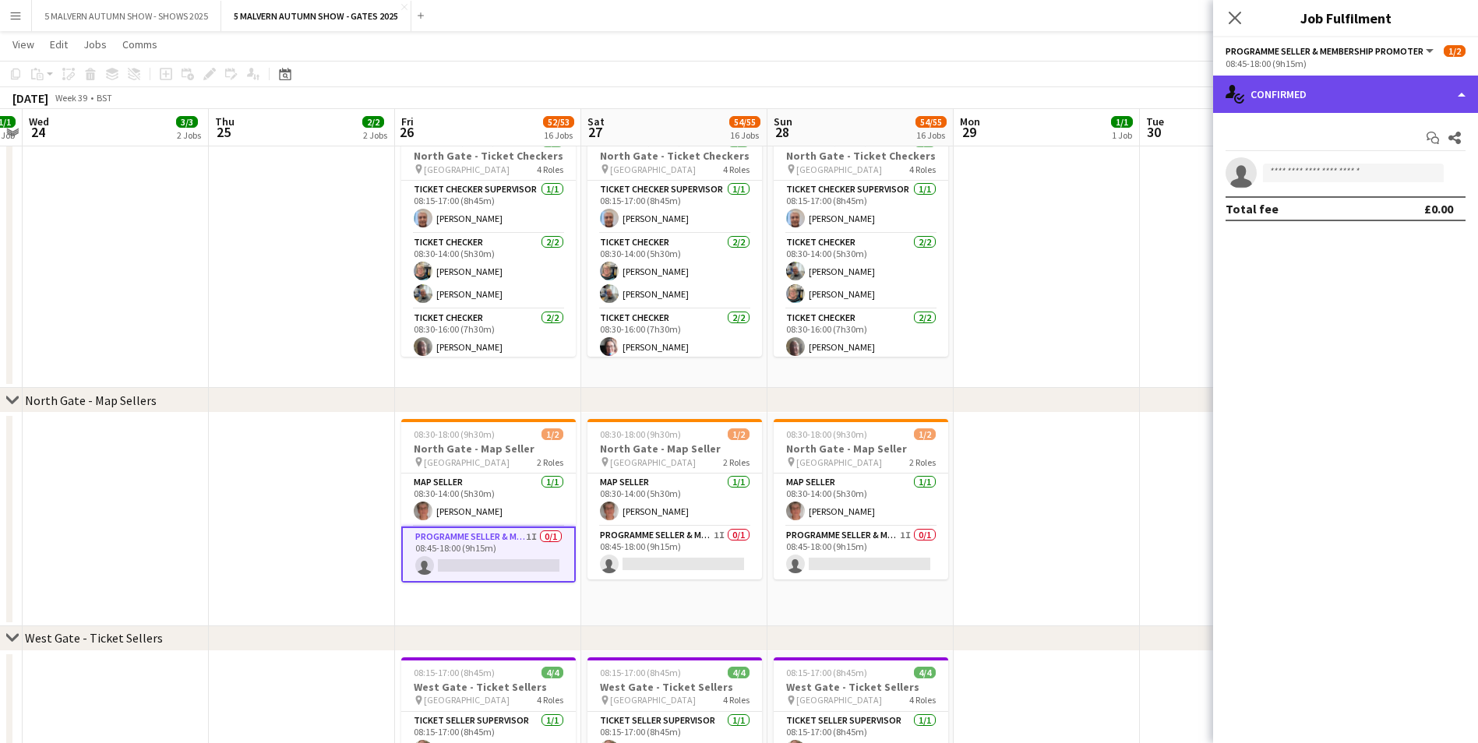
click at [799, 83] on div "single-neutral-actions-check-2 Confirmed" at bounding box center [1345, 94] width 265 height 37
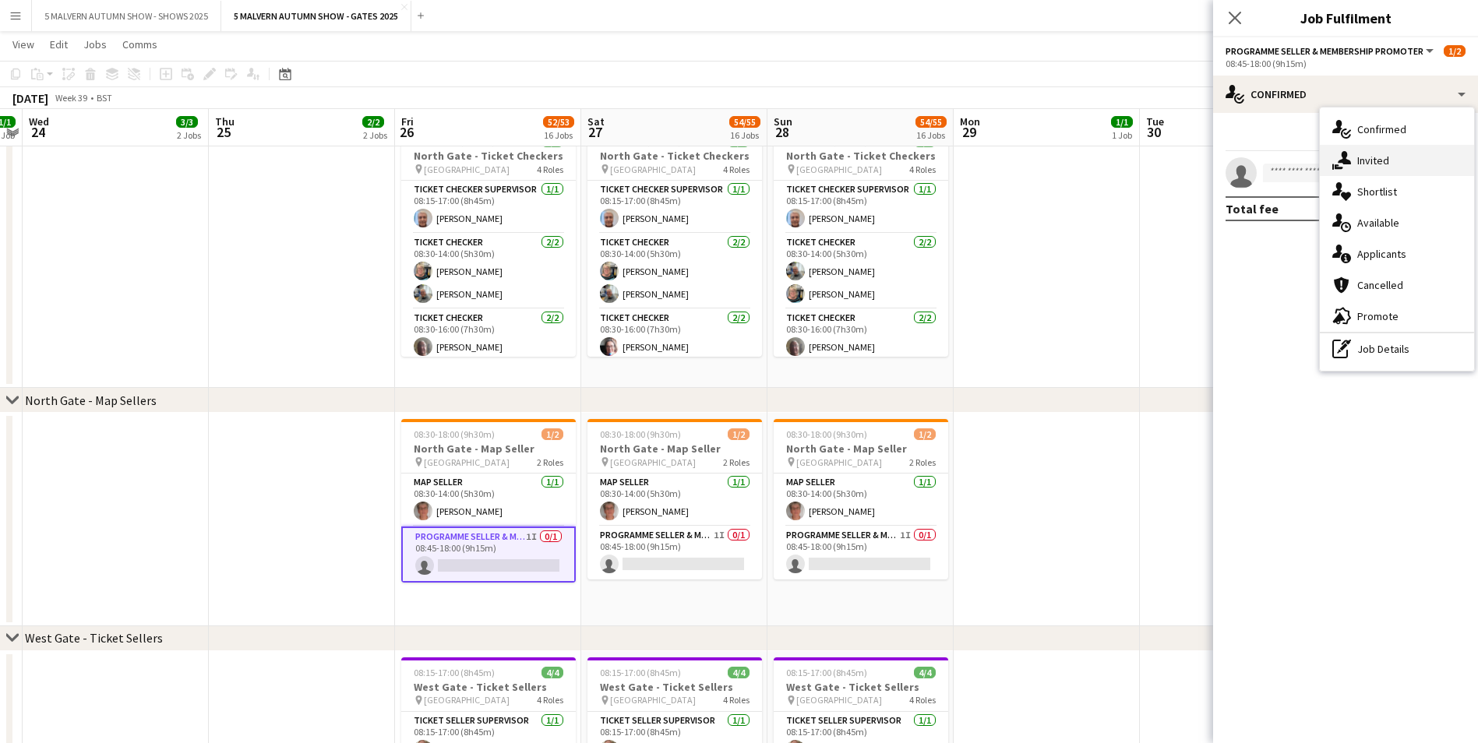
click at [799, 172] on div "single-neutral-actions-share-1 Invited" at bounding box center [1397, 160] width 154 height 31
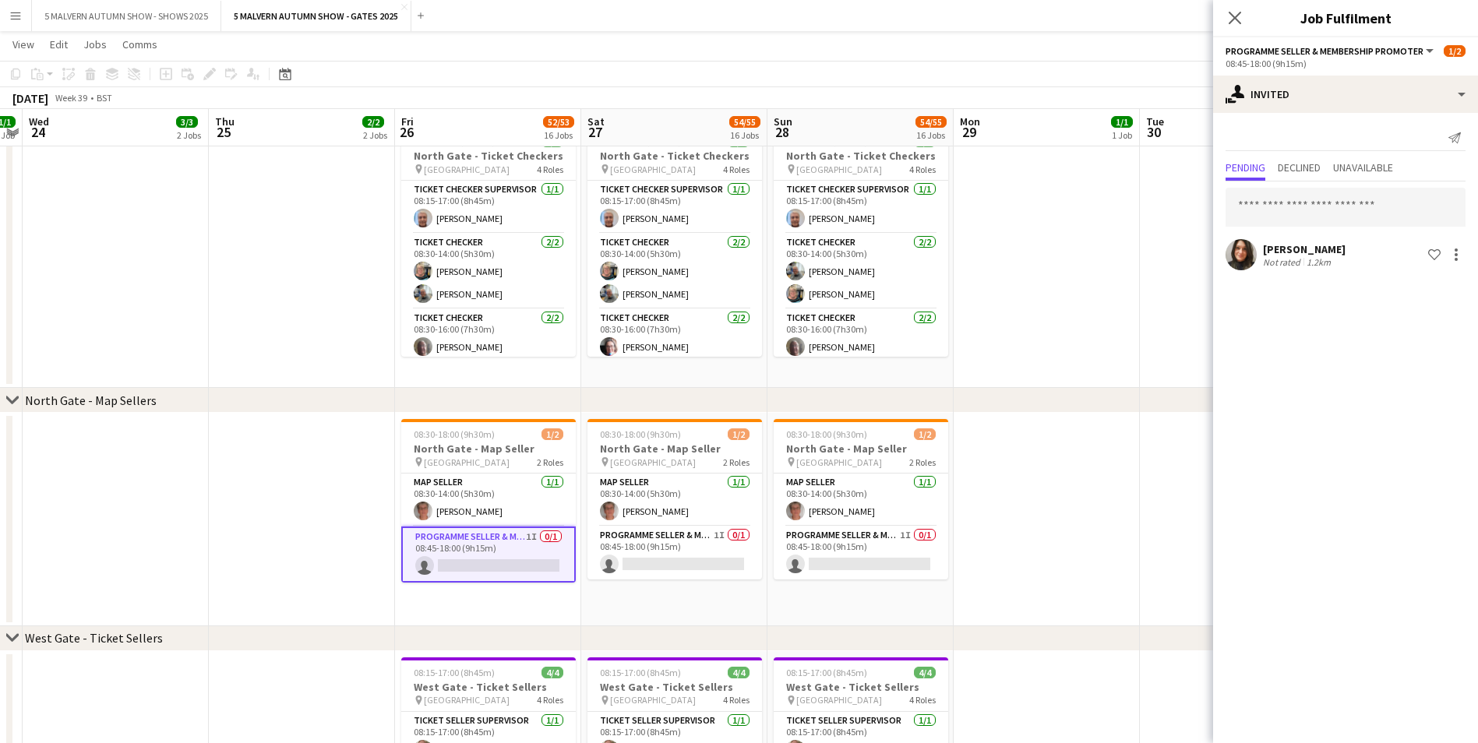
click at [799, 249] on div "Charmaine Gaitskell" at bounding box center [1304, 249] width 83 height 14
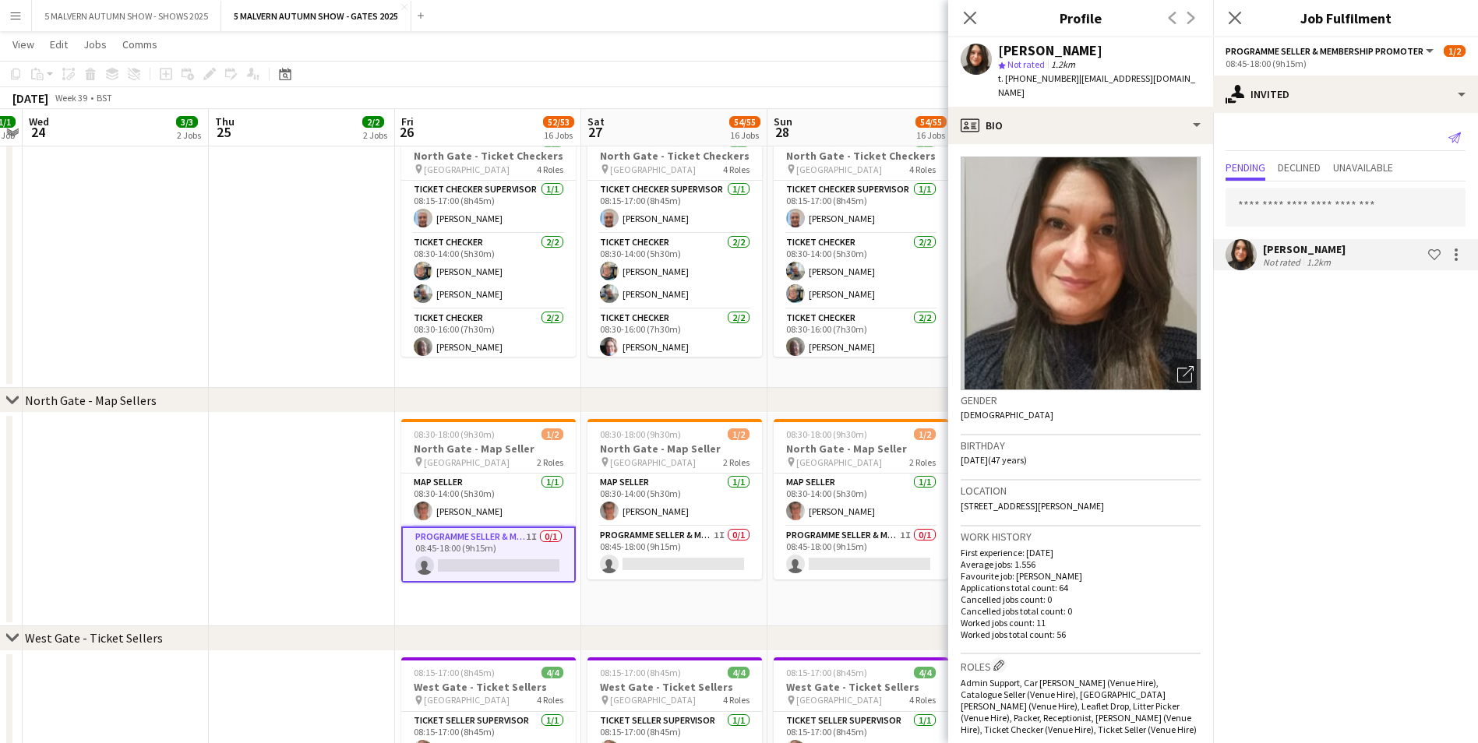
click at [799, 138] on app-icon "Send notification" at bounding box center [1455, 138] width 22 height 22
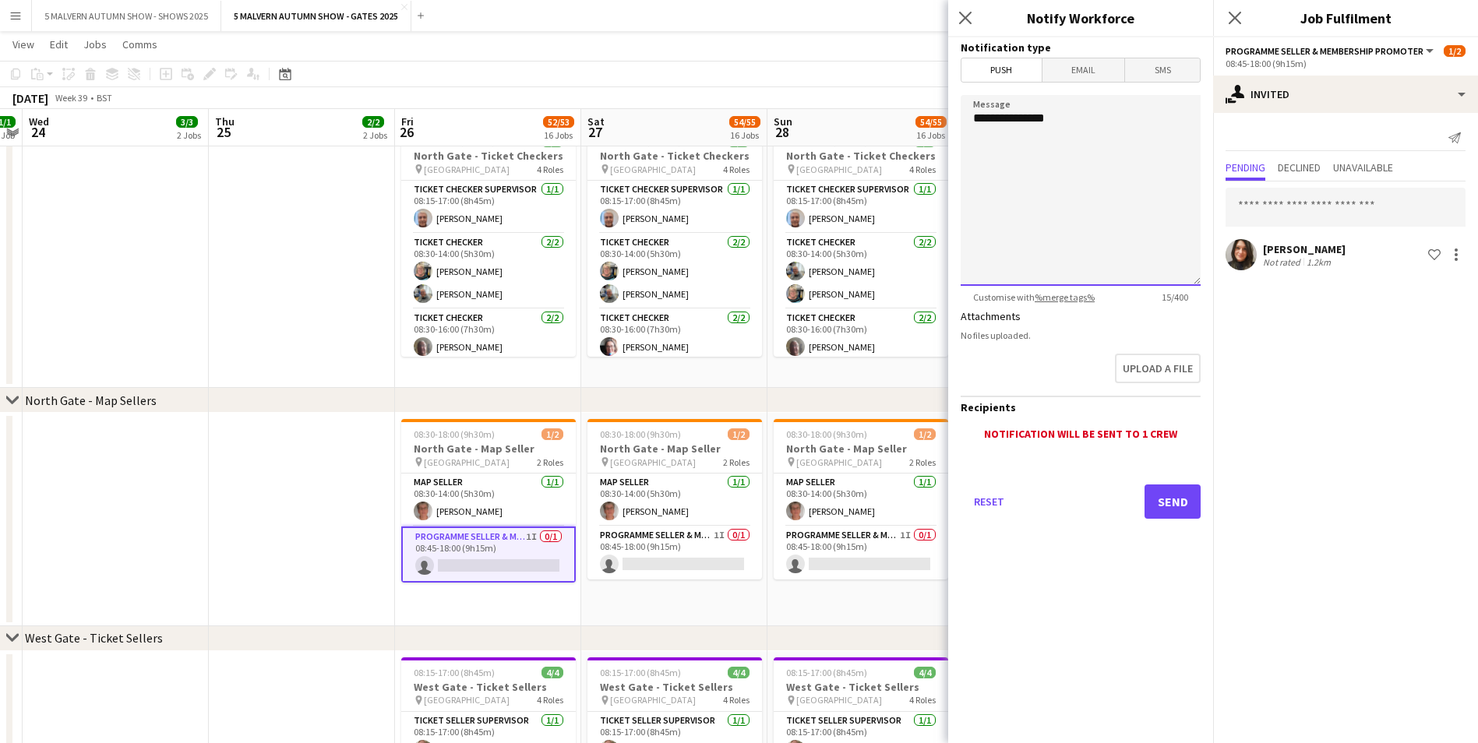
click at [799, 147] on textarea "**********" at bounding box center [1081, 190] width 240 height 191
click at [799, 126] on textarea "**********" at bounding box center [1081, 190] width 240 height 191
click at [799, 141] on textarea "**********" at bounding box center [1081, 190] width 240 height 191
paste textarea "**********"
drag, startPoint x: 1121, startPoint y: 167, endPoint x: 1109, endPoint y: 147, distance: 22.7
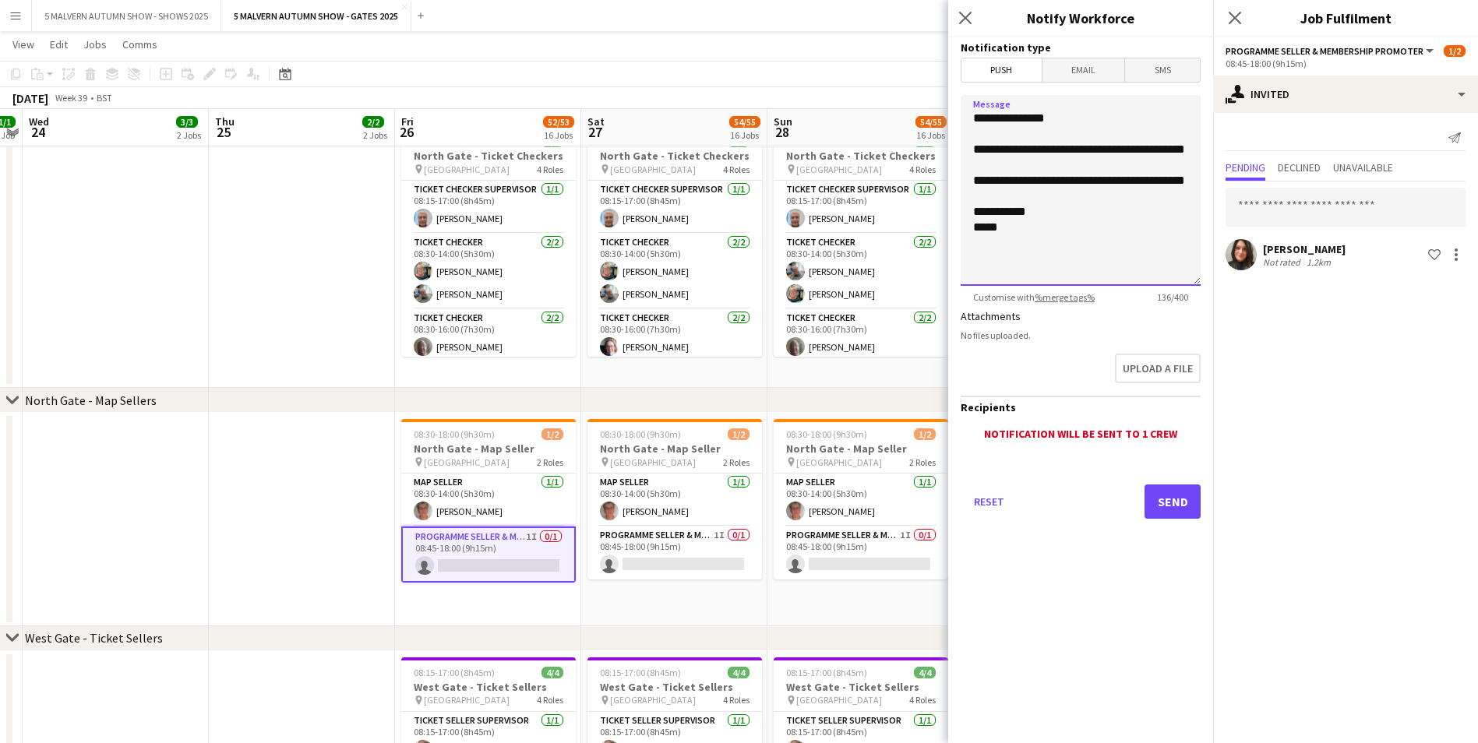
click at [799, 147] on textarea "**********" at bounding box center [1081, 190] width 240 height 191
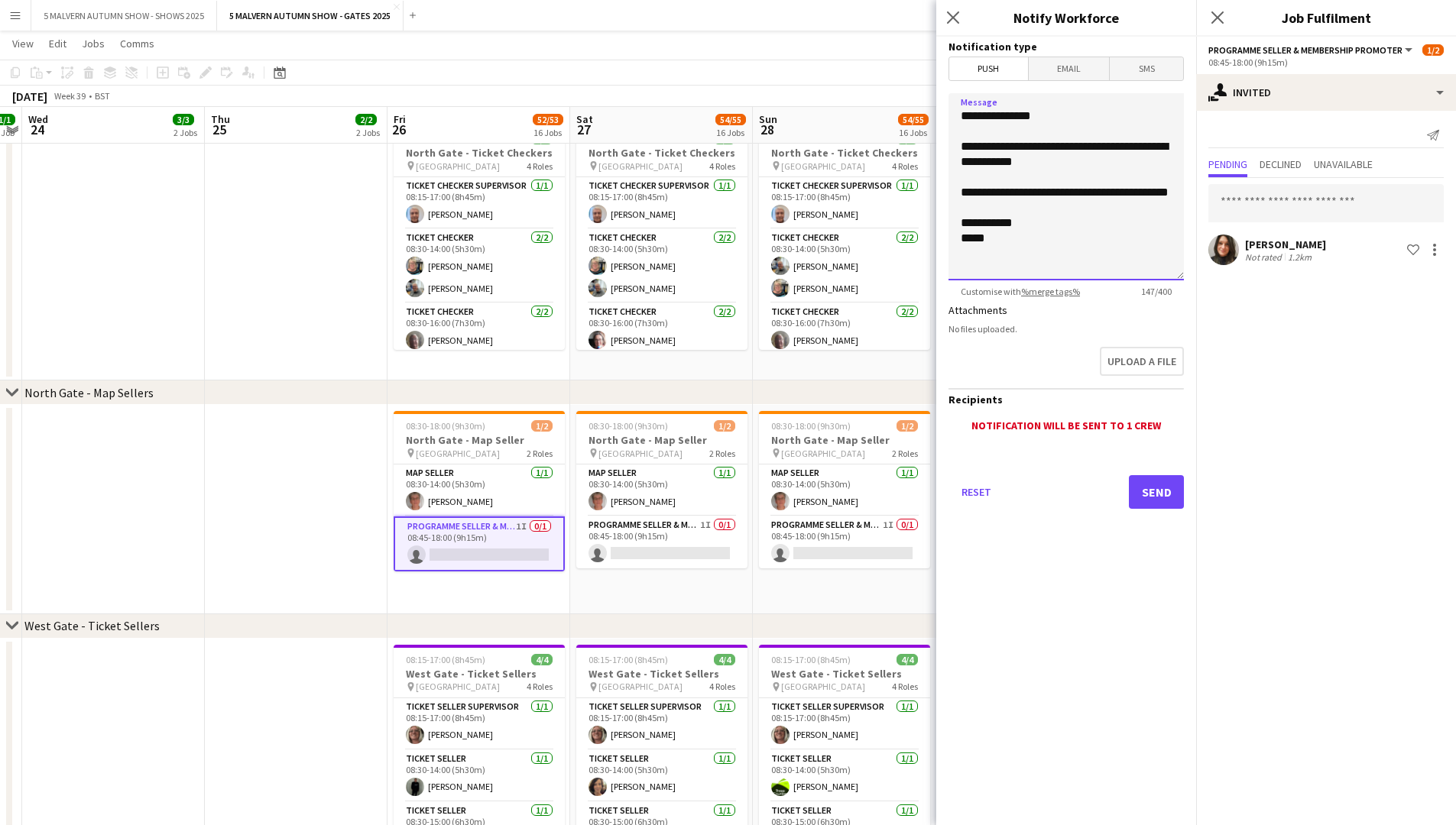
click at [784, 165] on textarea "**********" at bounding box center [1066, 186] width 235 height 187
type textarea "**********"
click at [784, 427] on button "Send" at bounding box center [1157, 492] width 55 height 33
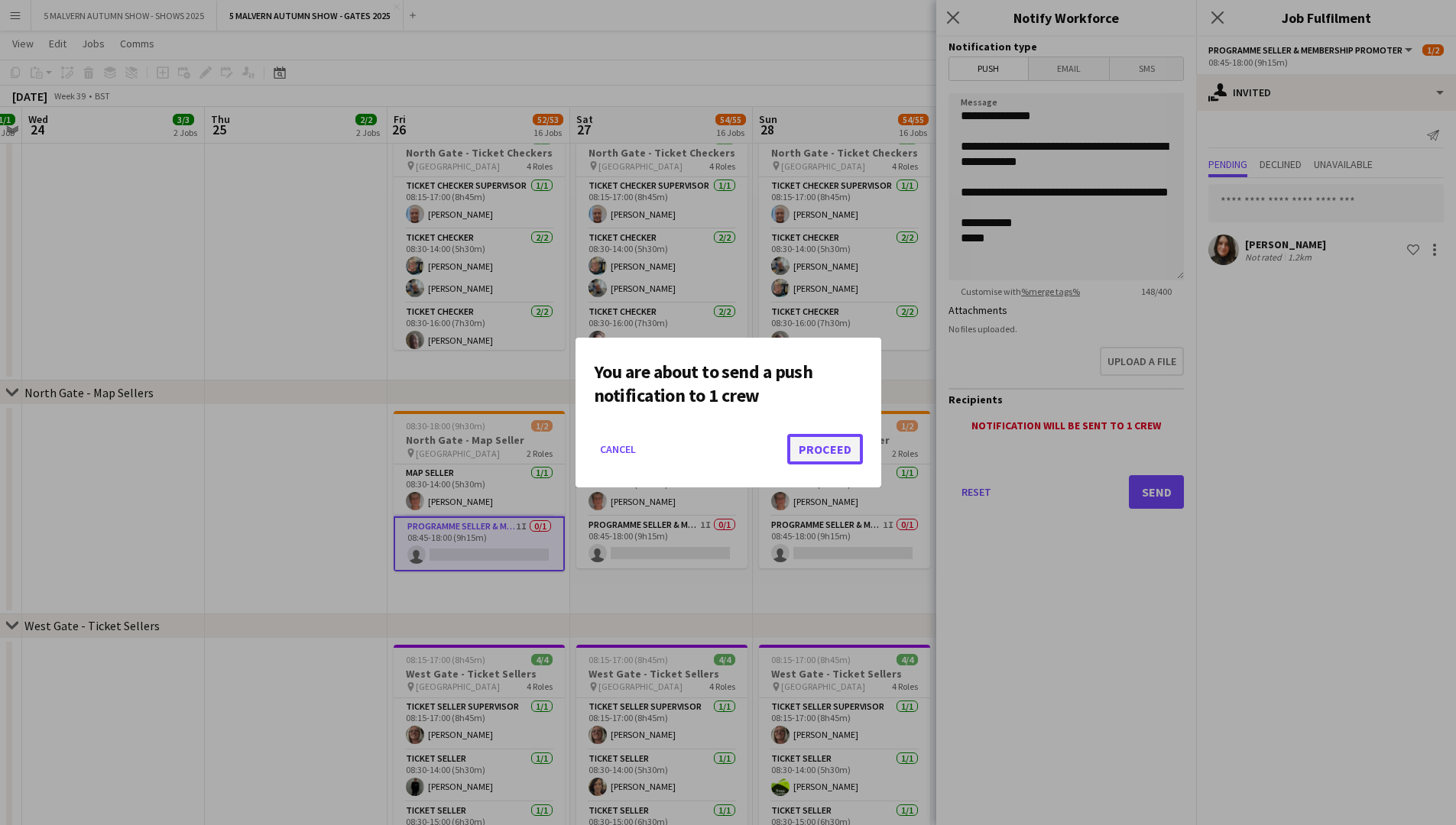
click at [784, 427] on button "Proceed" at bounding box center [824, 448] width 76 height 30
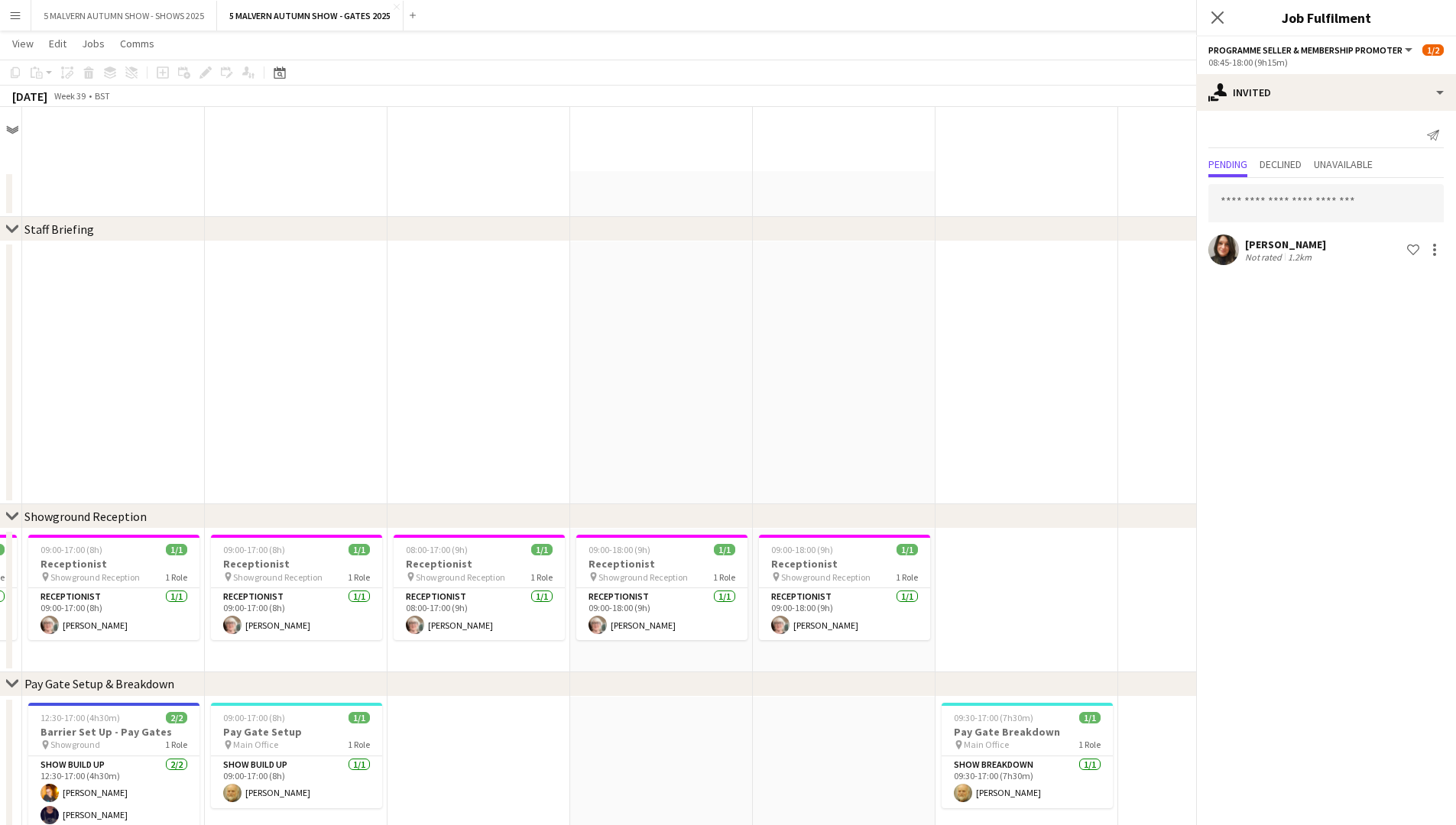
scroll to position [3210, 0]
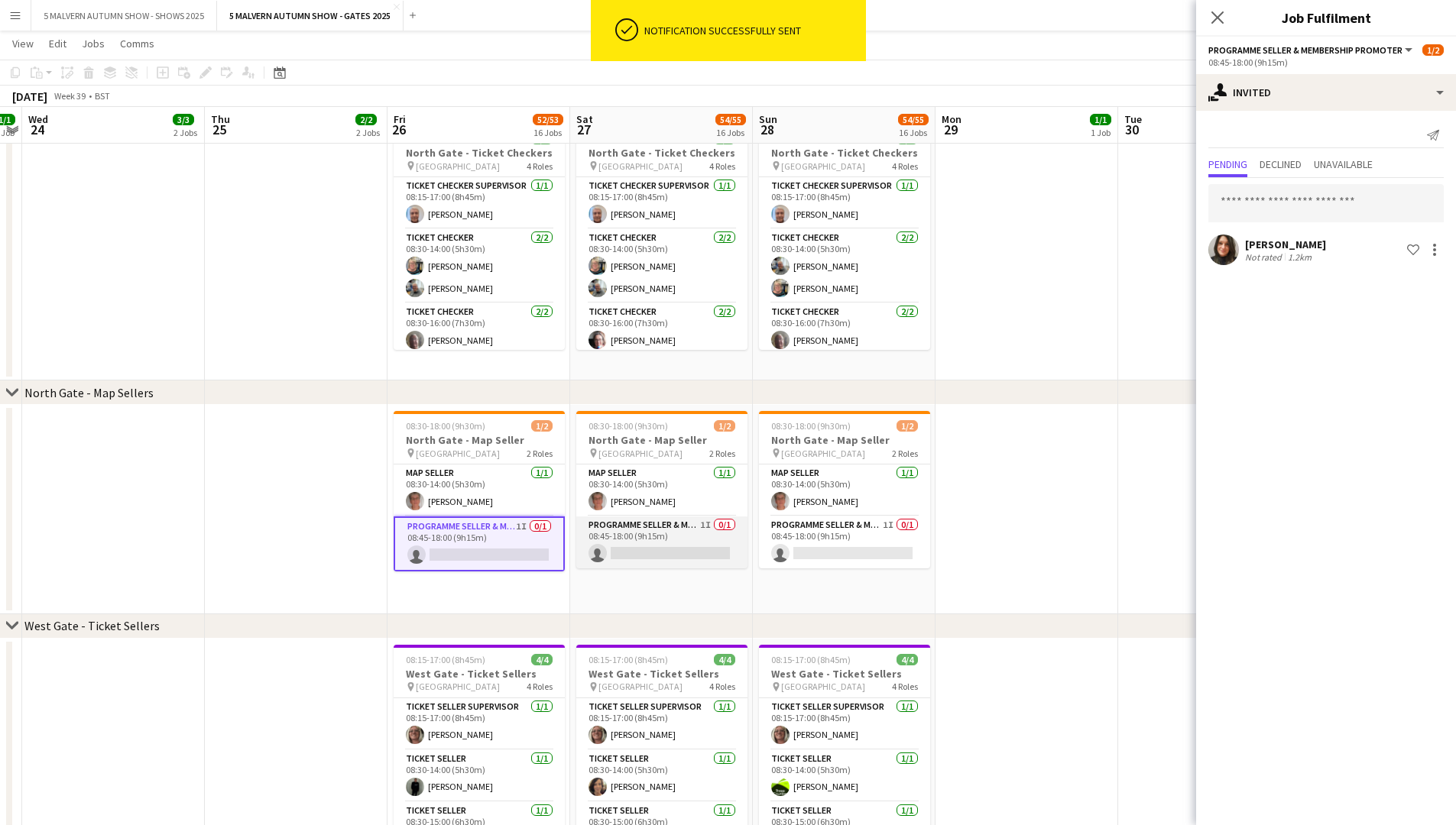
click at [673, 427] on app-card-role "Programme Seller & Membership Promoter 1I 0/1 08:45-18:00 (9h15m) single-neutra…" at bounding box center [661, 542] width 172 height 52
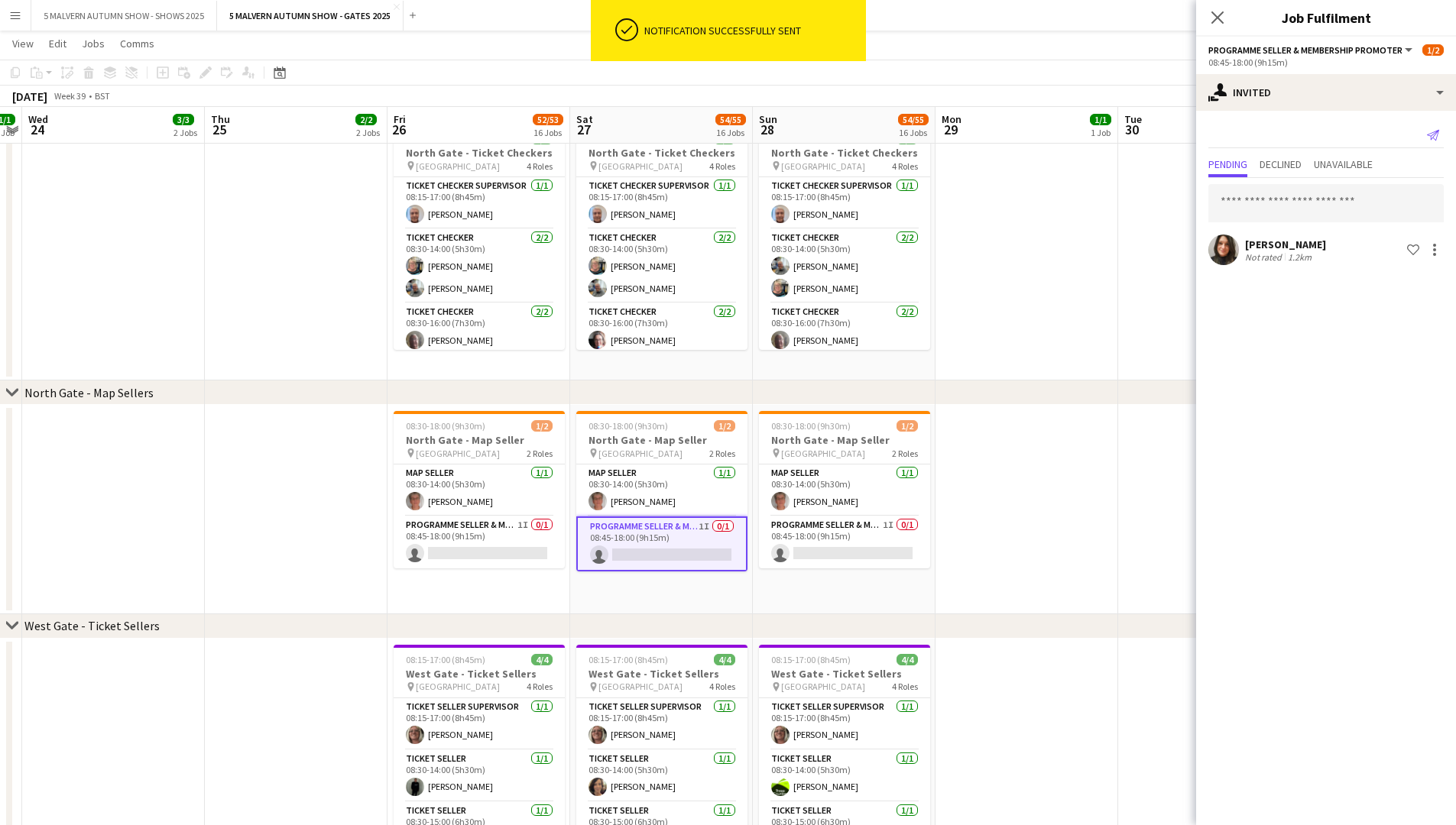
click at [784, 144] on app-icon "Send notification" at bounding box center [1433, 135] width 22 height 22
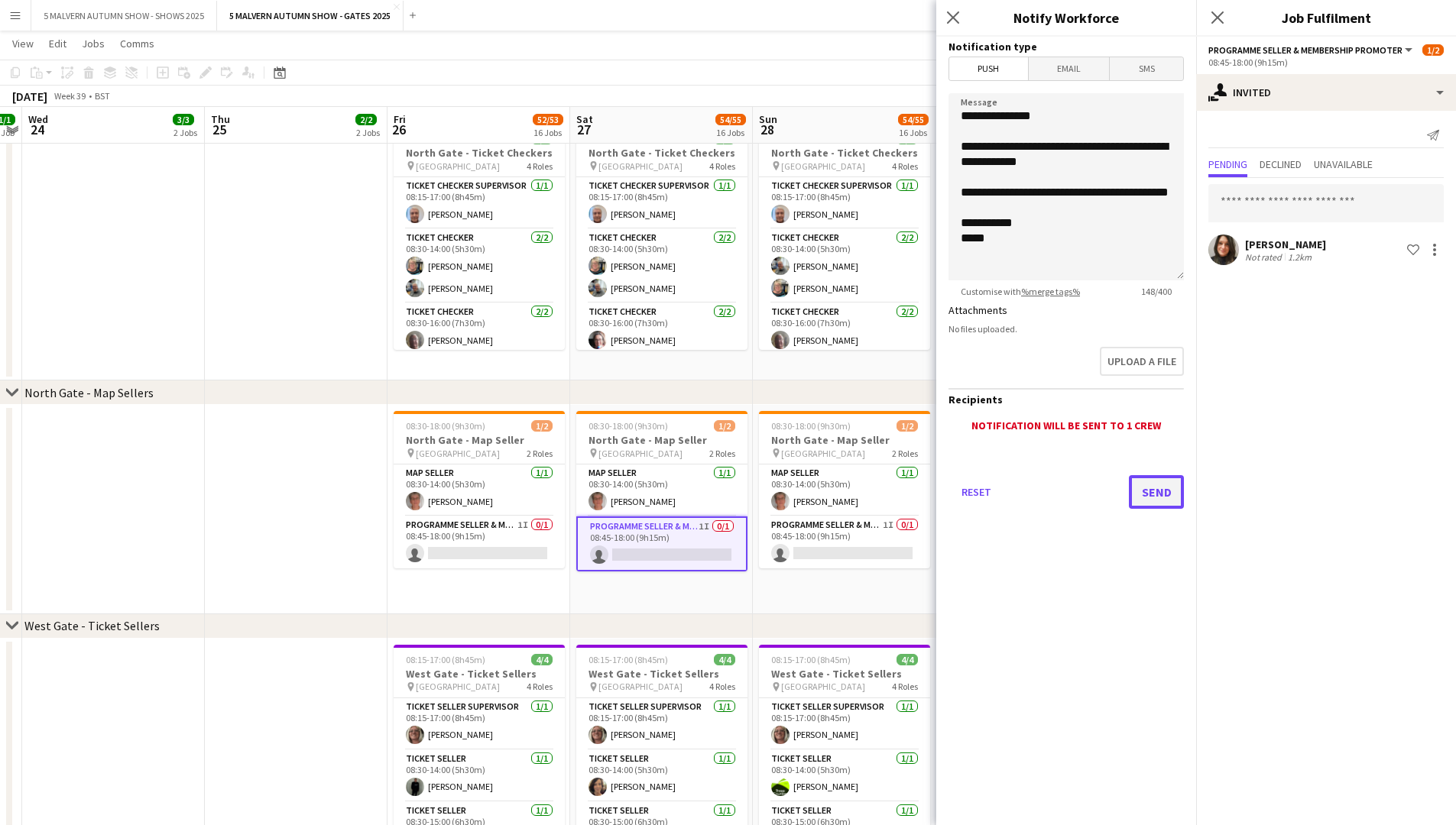
click at [784, 427] on button "Send" at bounding box center [1157, 492] width 55 height 33
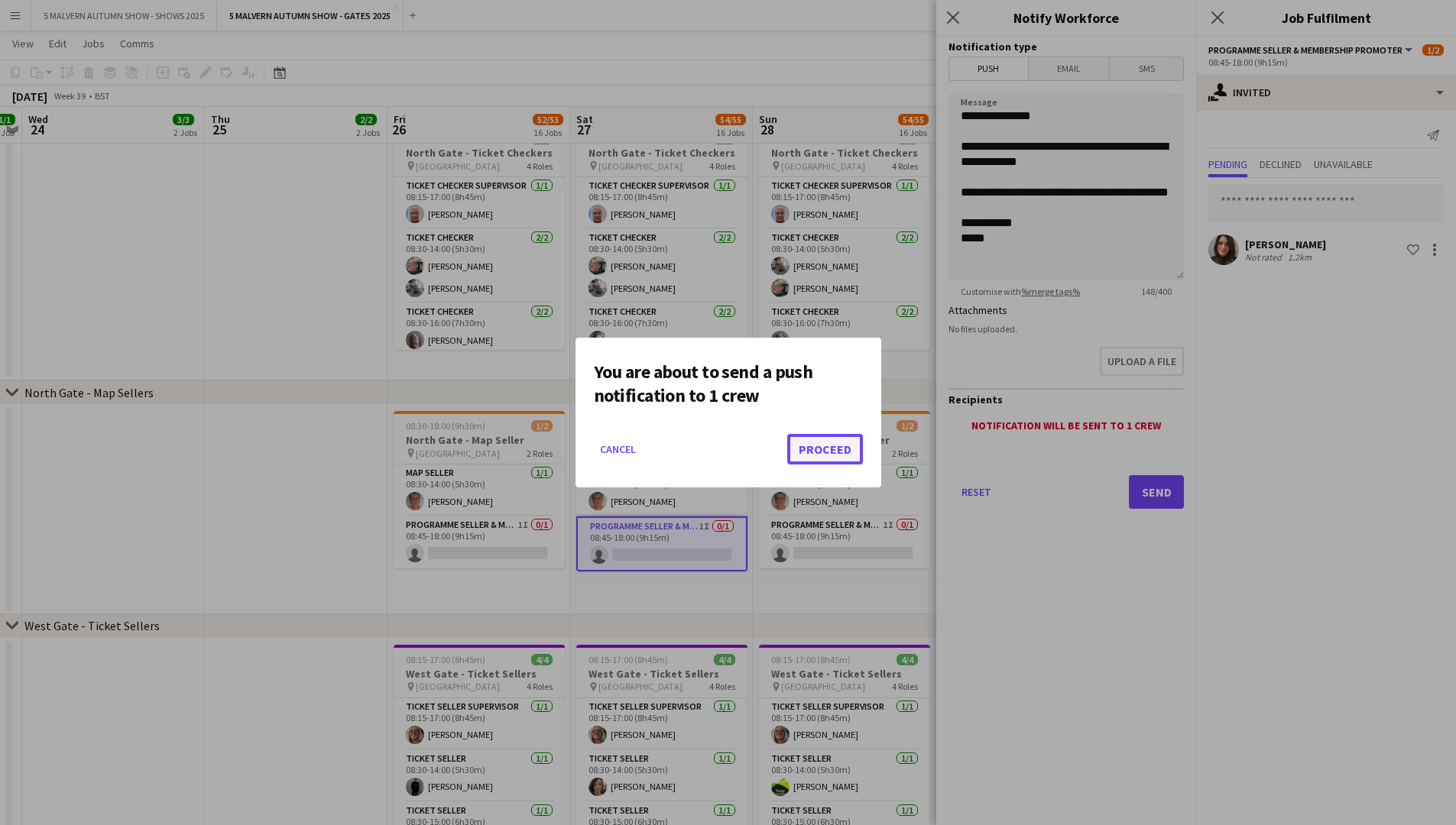
click at [784, 427] on button "Proceed" at bounding box center [824, 448] width 76 height 30
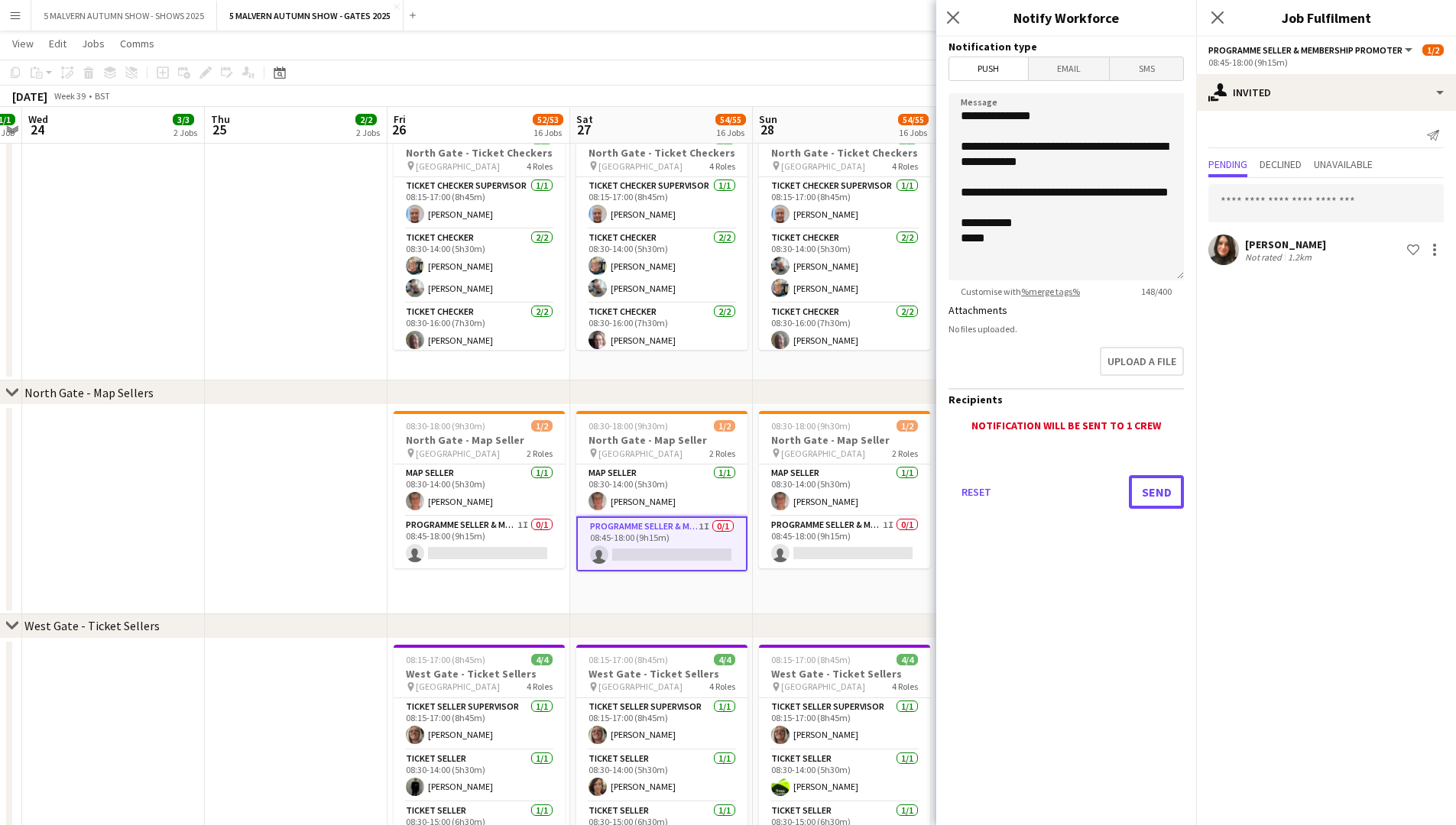
scroll to position [3210, 0]
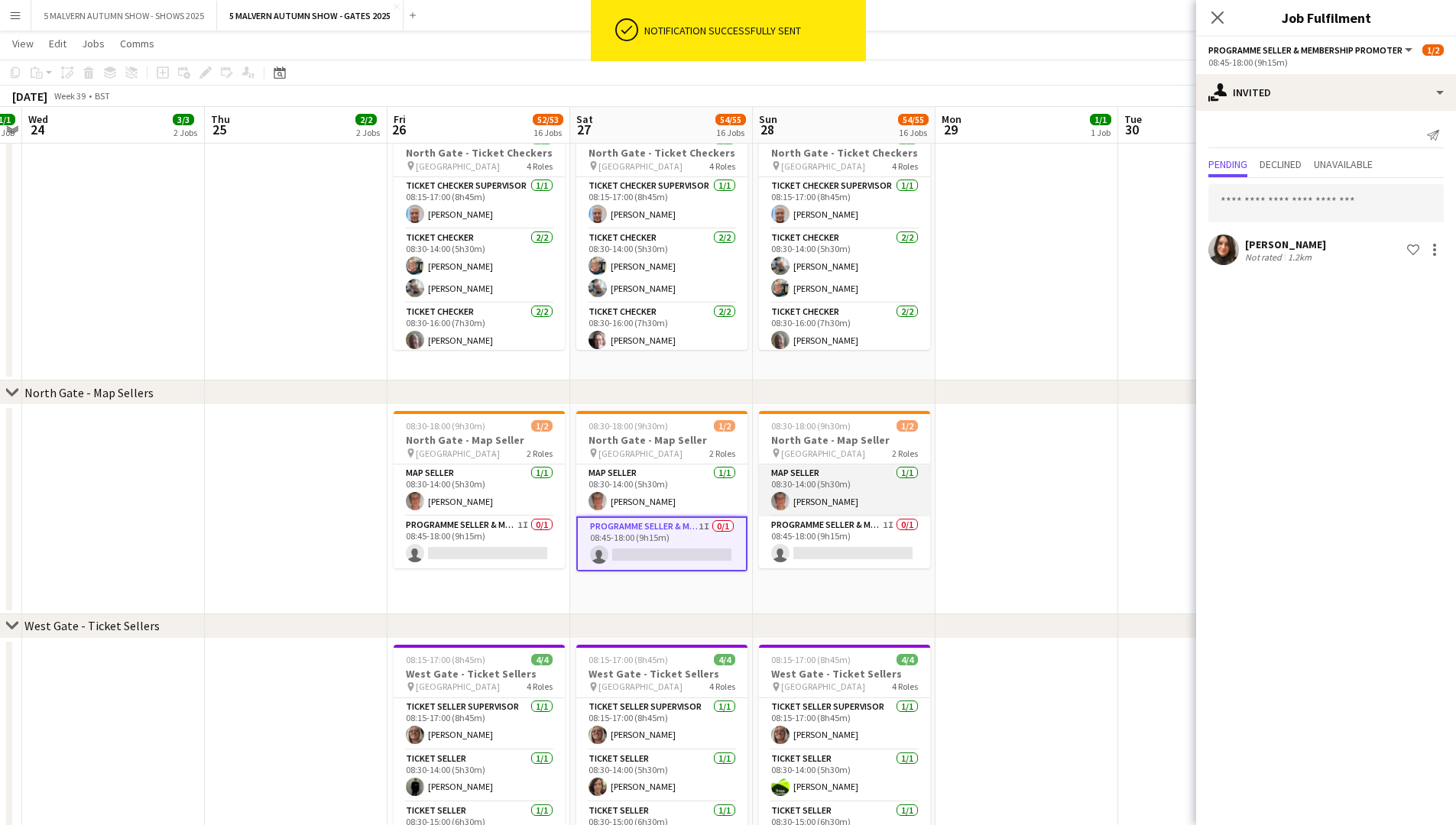
click at [784, 427] on app-card-role "Map Seller 1/1 08:30-14:00 (5h30m) Angela Seeliger" at bounding box center [845, 490] width 172 height 52
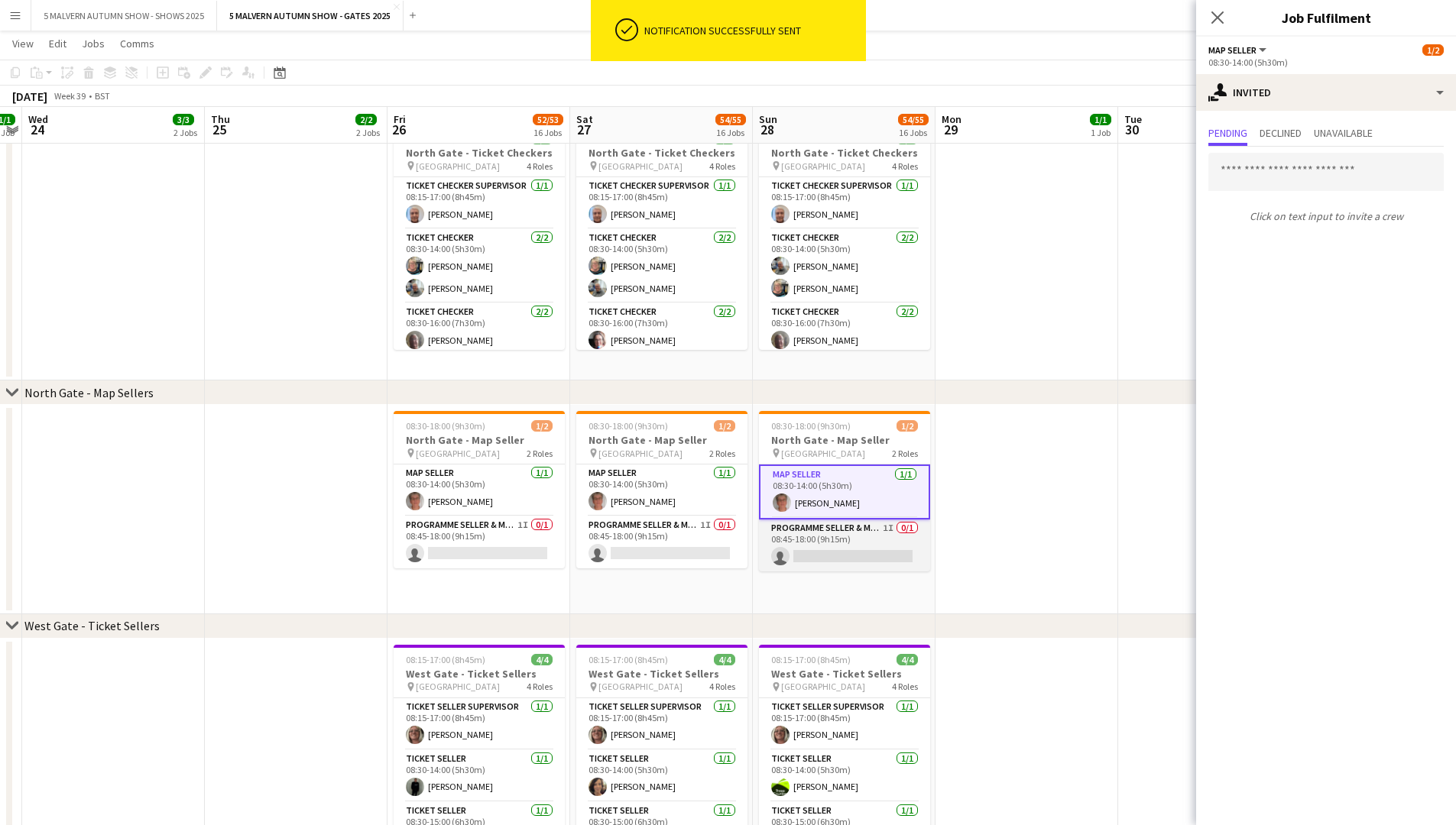
click at [784, 427] on app-card-role "Programme Seller & Membership Promoter 1I 0/1 08:45-18:00 (9h15m) single-neutra…" at bounding box center [845, 545] width 172 height 52
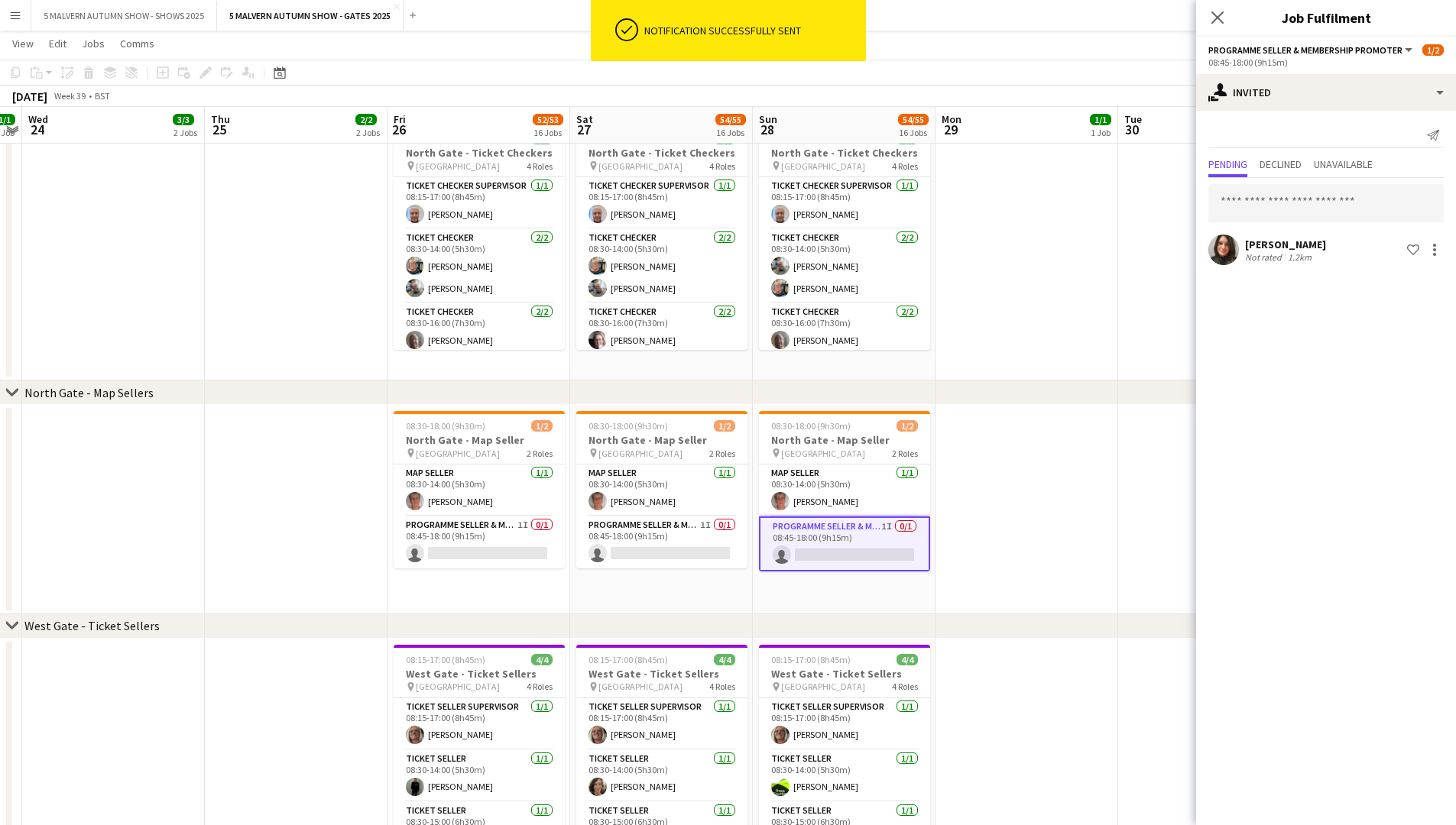
click at [784, 133] on div "Send notification Pending Declined Unavailable Charmaine Gaitskell Not rated 1.…" at bounding box center [1326, 195] width 260 height 170
click at [784, 133] on icon "Send notification" at bounding box center [1432, 135] width 12 height 12
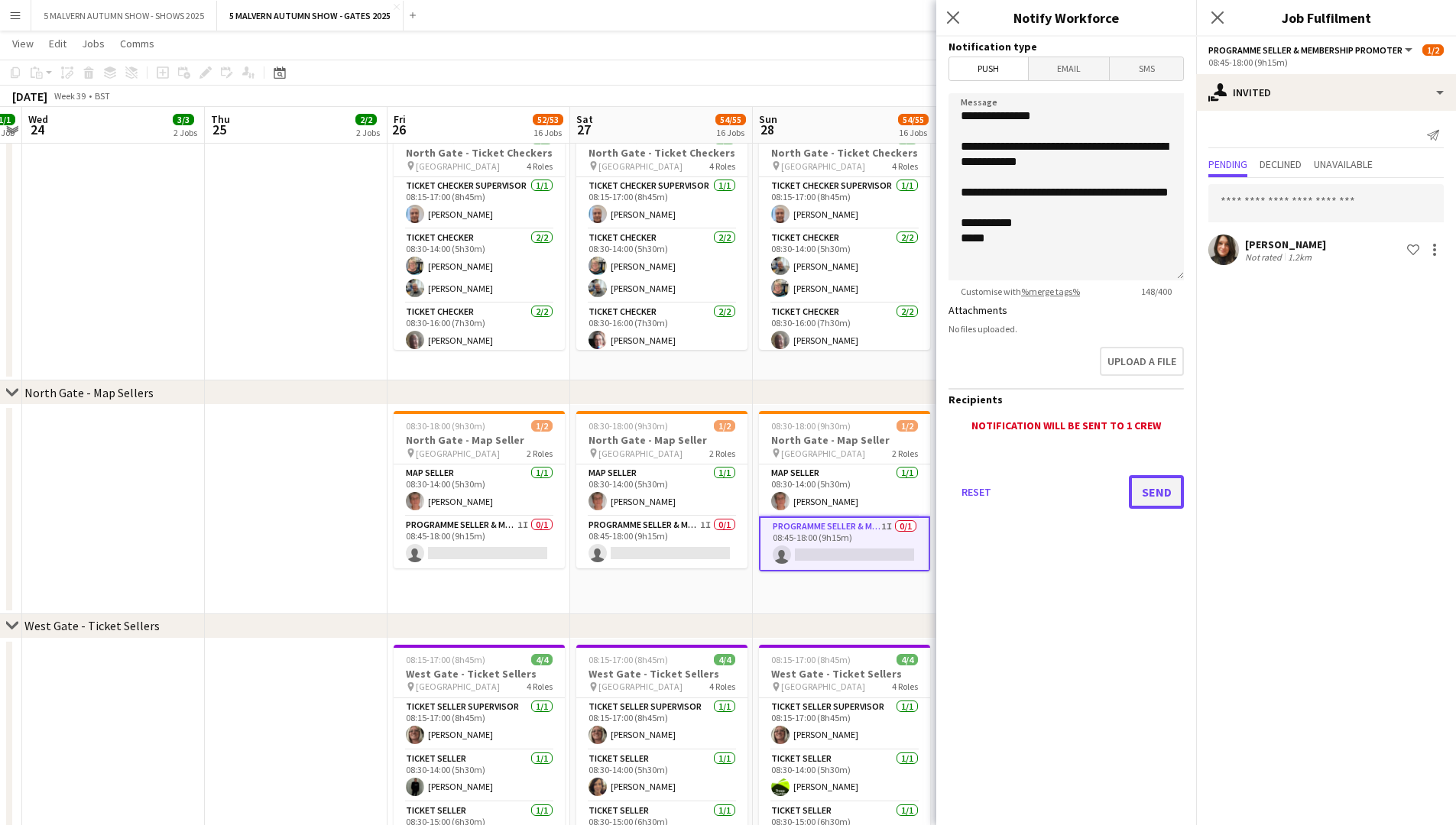
click at [784, 427] on button "Send" at bounding box center [1157, 492] width 55 height 33
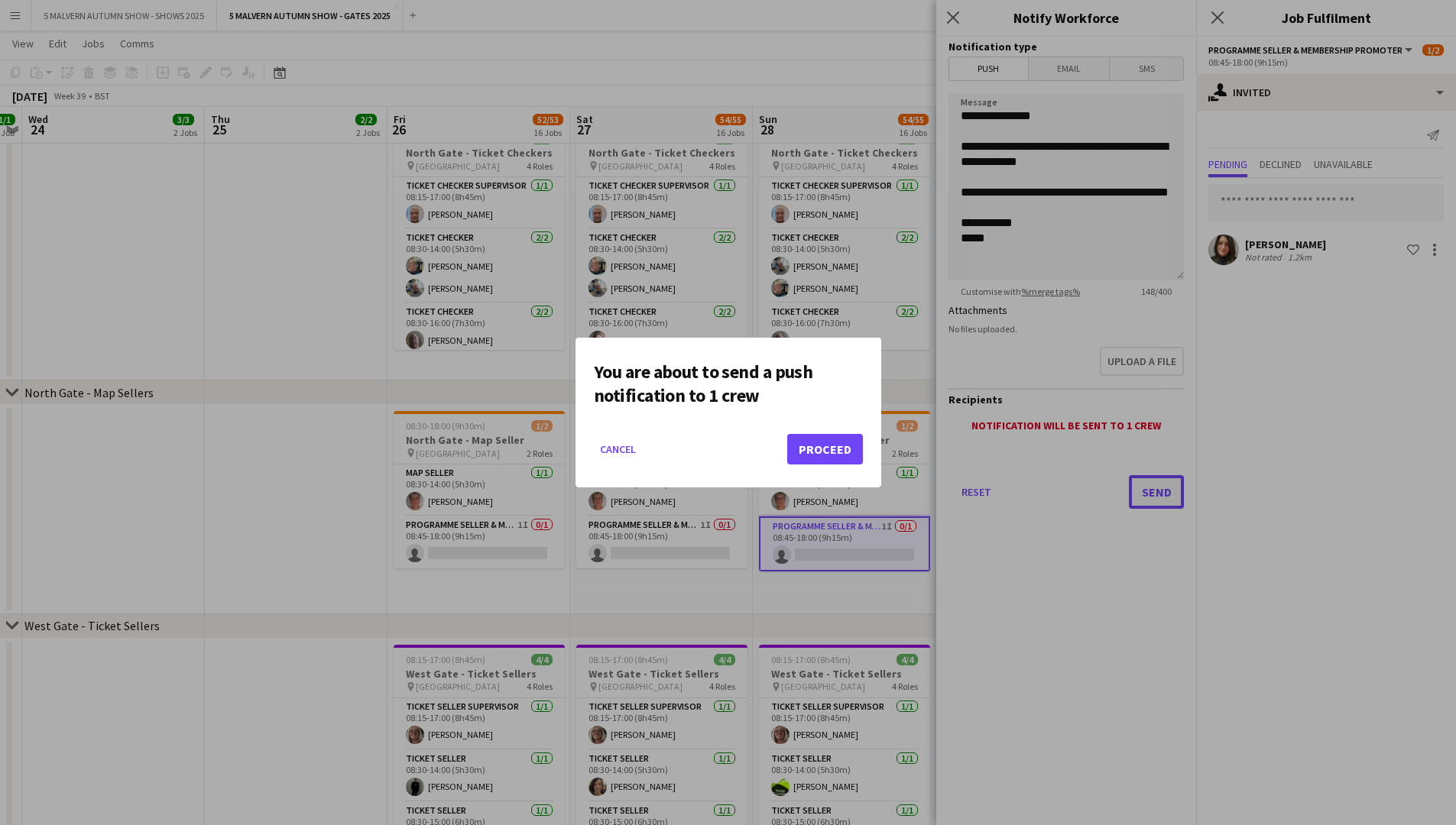
scroll to position [0, 0]
click at [784, 427] on button "Proceed" at bounding box center [824, 448] width 76 height 30
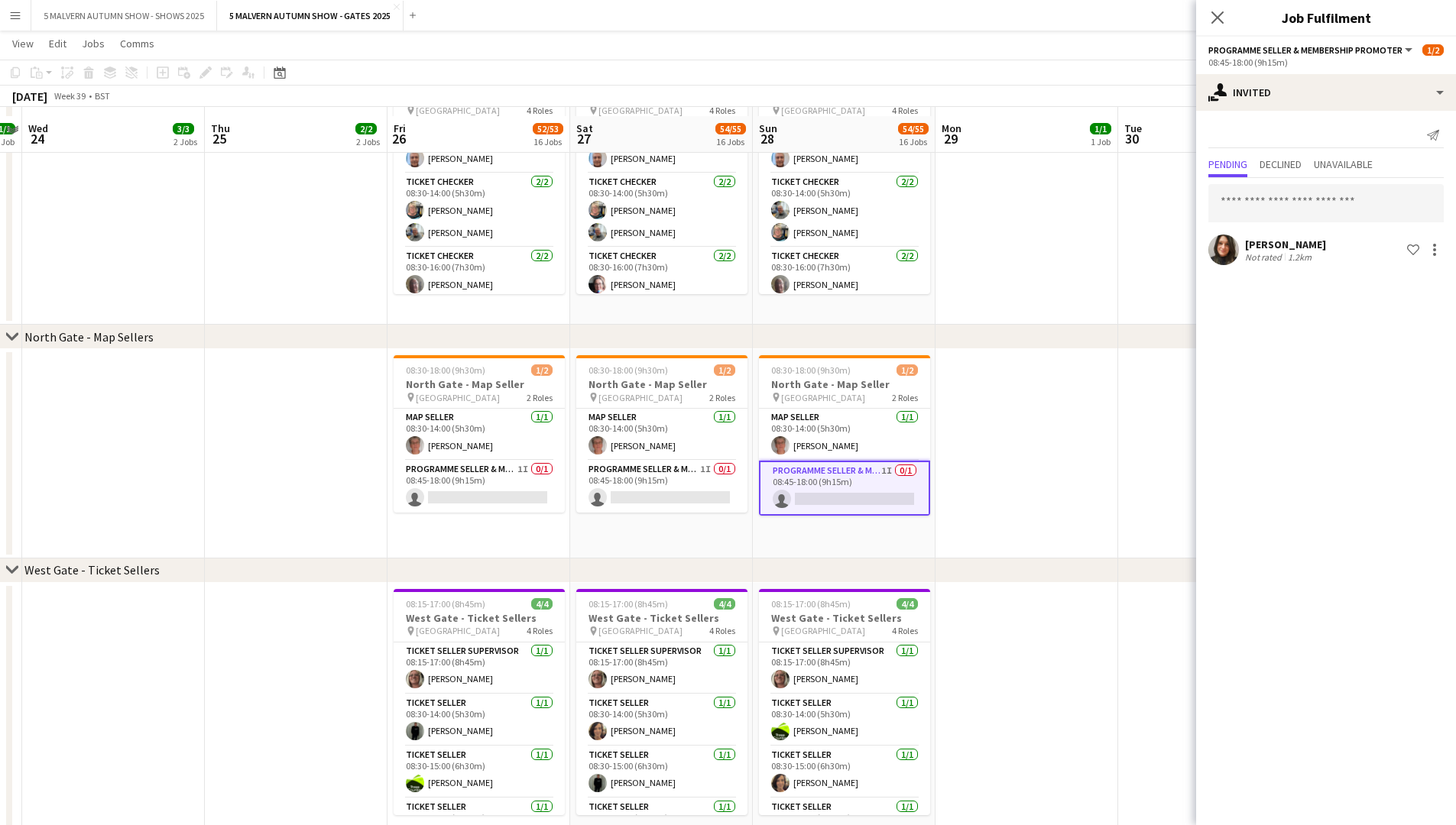
scroll to position [3286, 0]
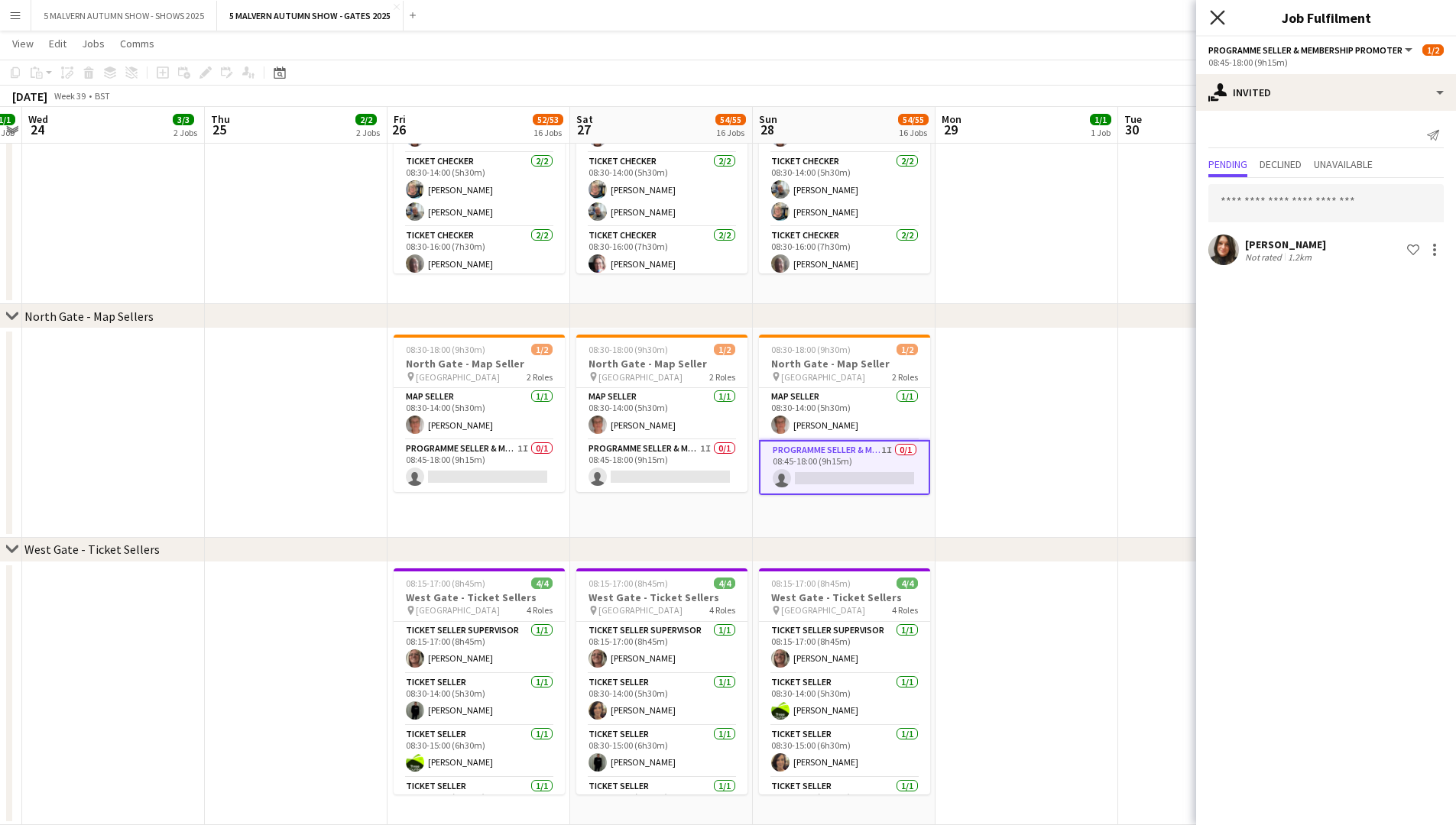
click at [784, 23] on icon "Close pop-in" at bounding box center [1217, 17] width 15 height 15
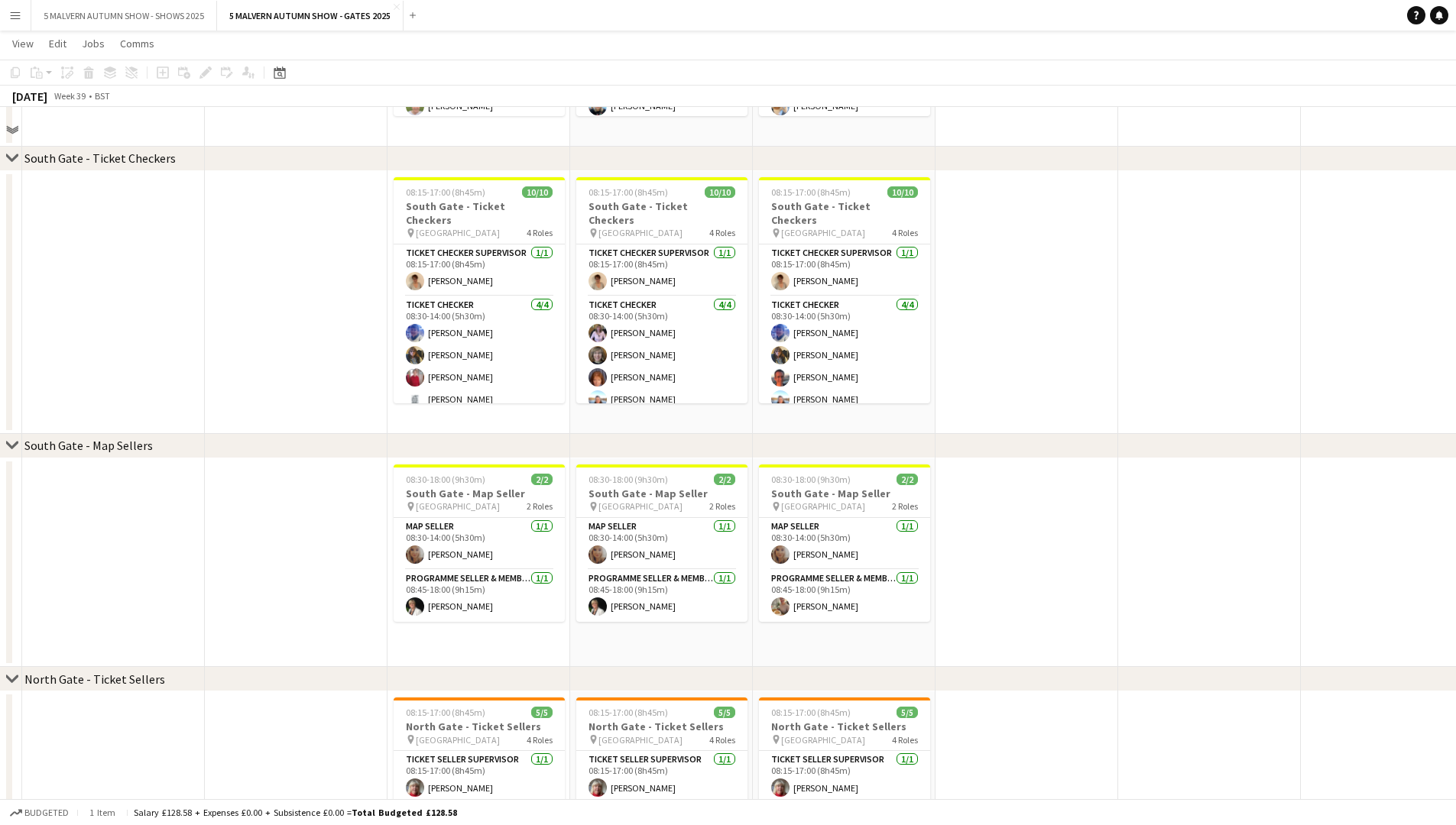
scroll to position [2151, 0]
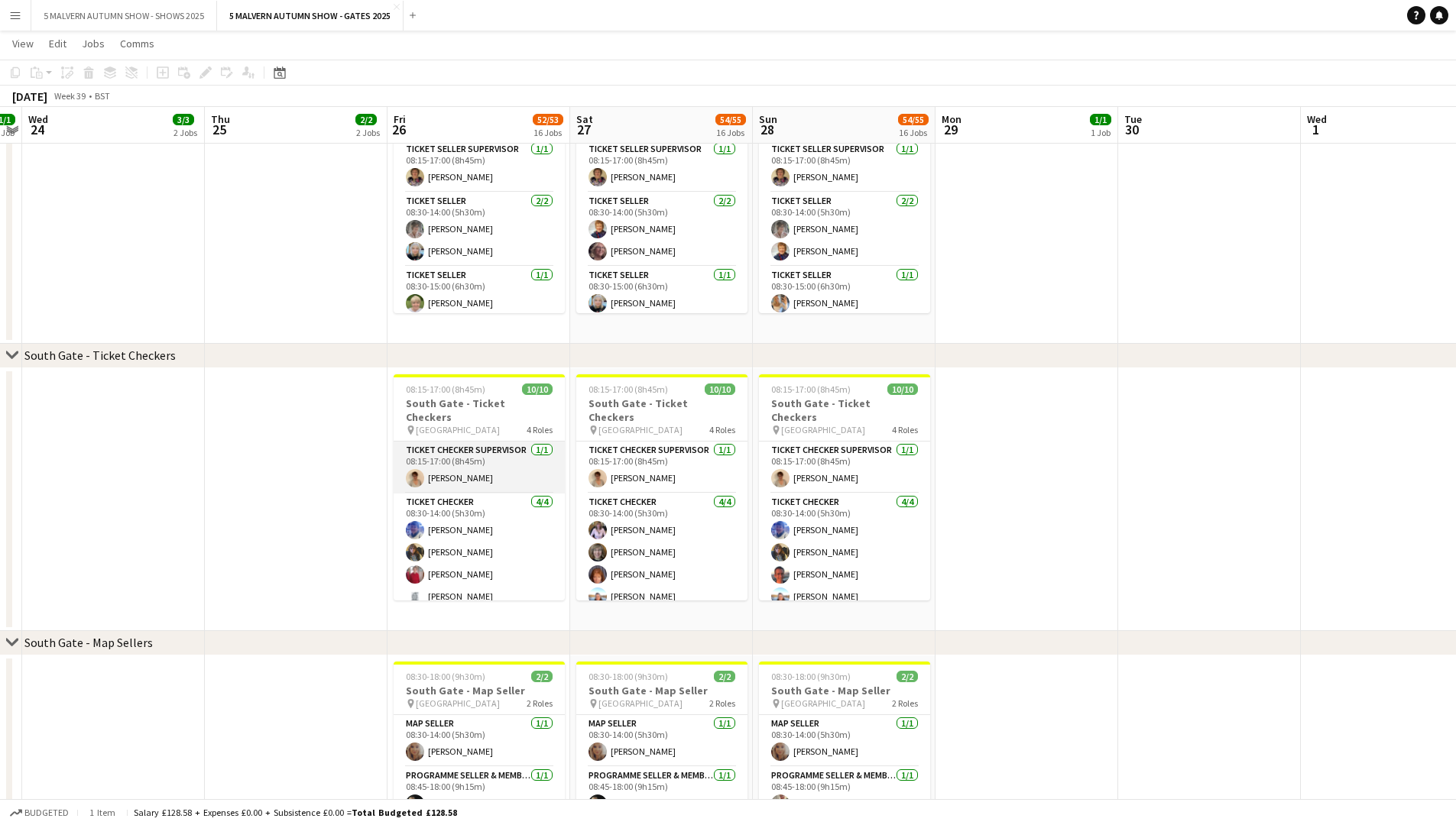
drag, startPoint x: 453, startPoint y: 450, endPoint x: 467, endPoint y: 480, distance: 33.1
click at [453, 427] on app-card-role "Ticket Checker Supervisor 1/1 08:15-17:00 (8h45m) Denise Pitt" at bounding box center [479, 467] width 172 height 52
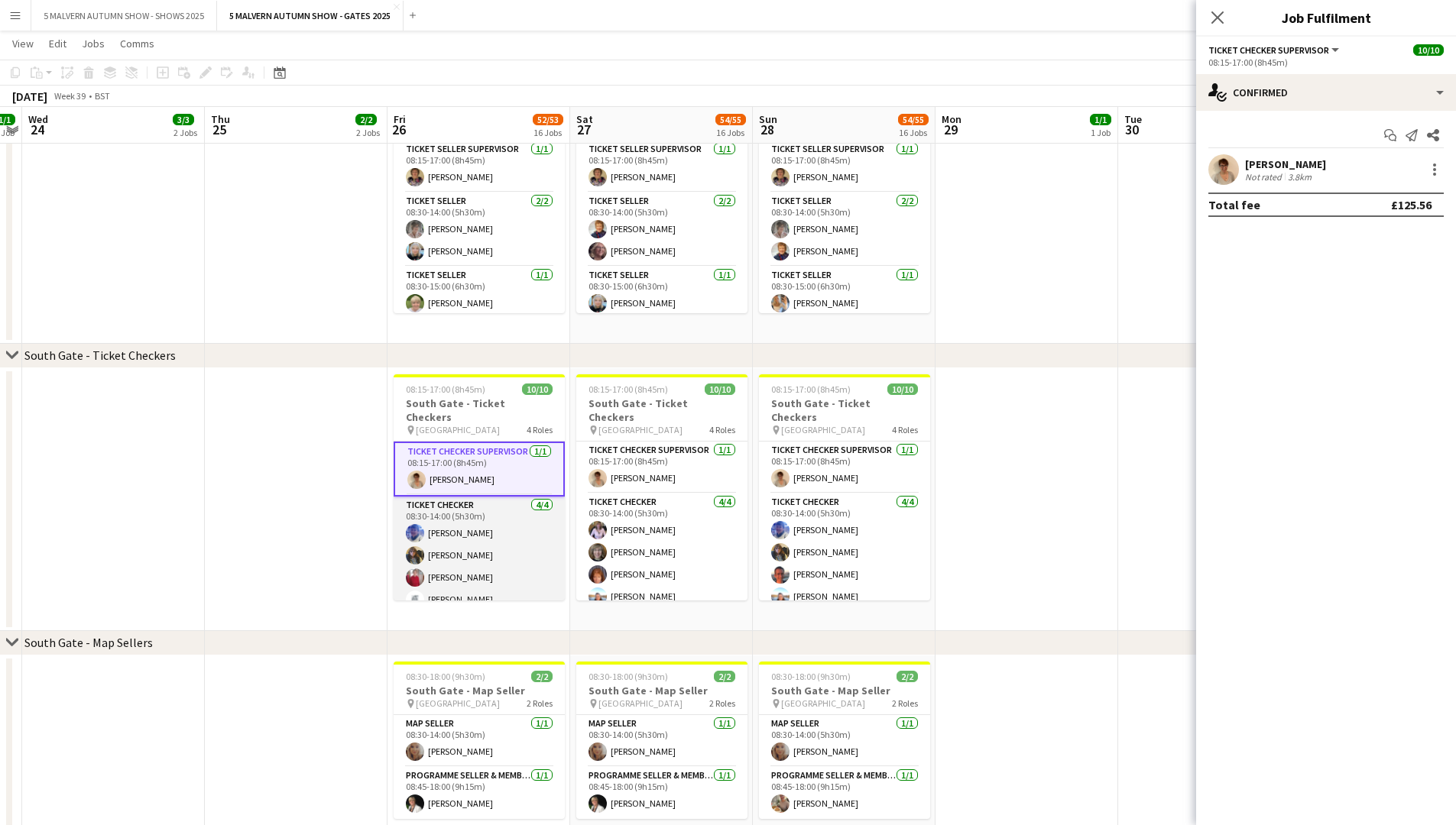
click at [476, 427] on app-card-role "Ticket Checker 4/4 08:30-14:00 (5h30m) Kathryn Robinson Sharon Rose Deborah Pow…" at bounding box center [479, 555] width 172 height 119
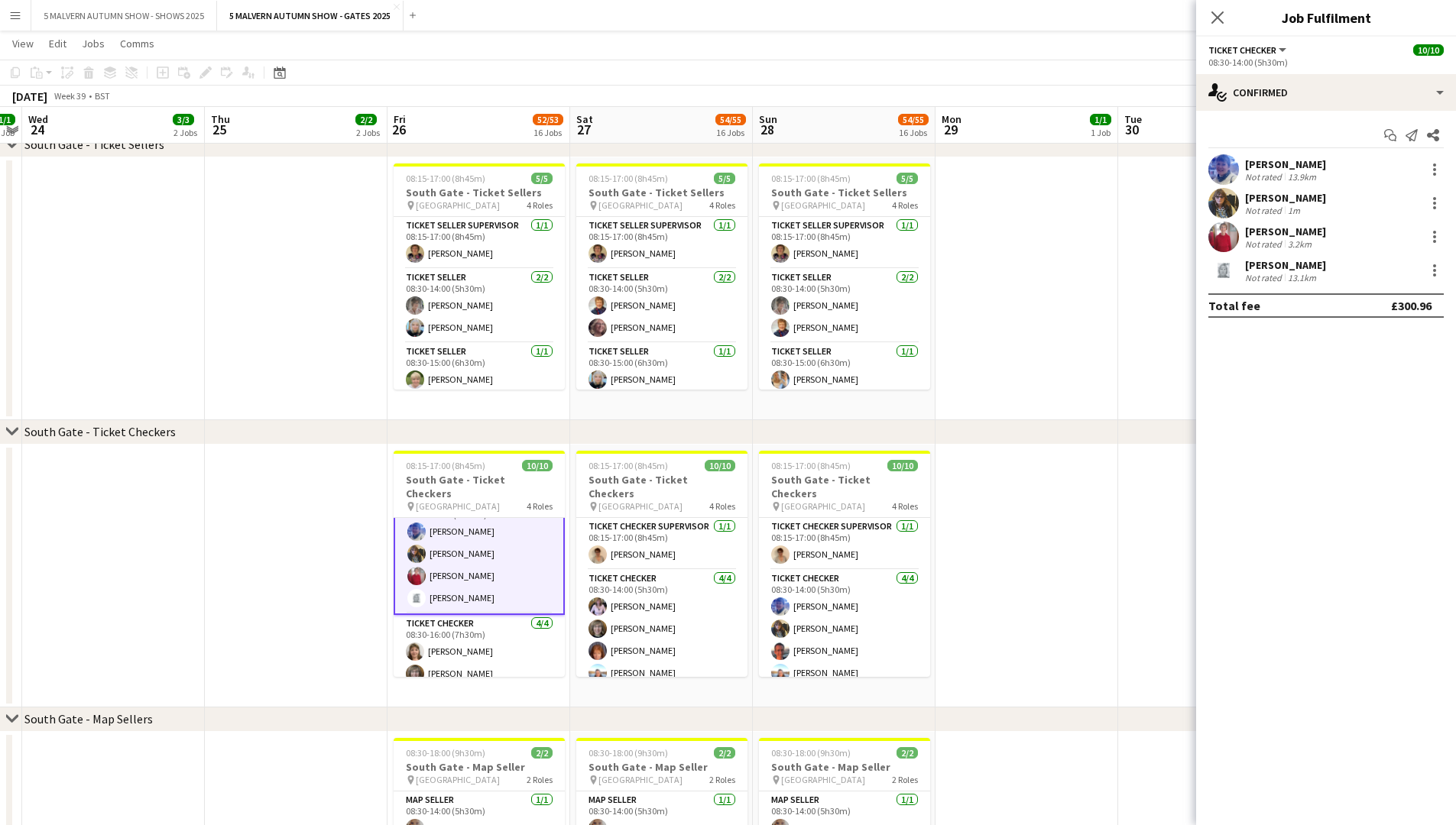
scroll to position [153, 0]
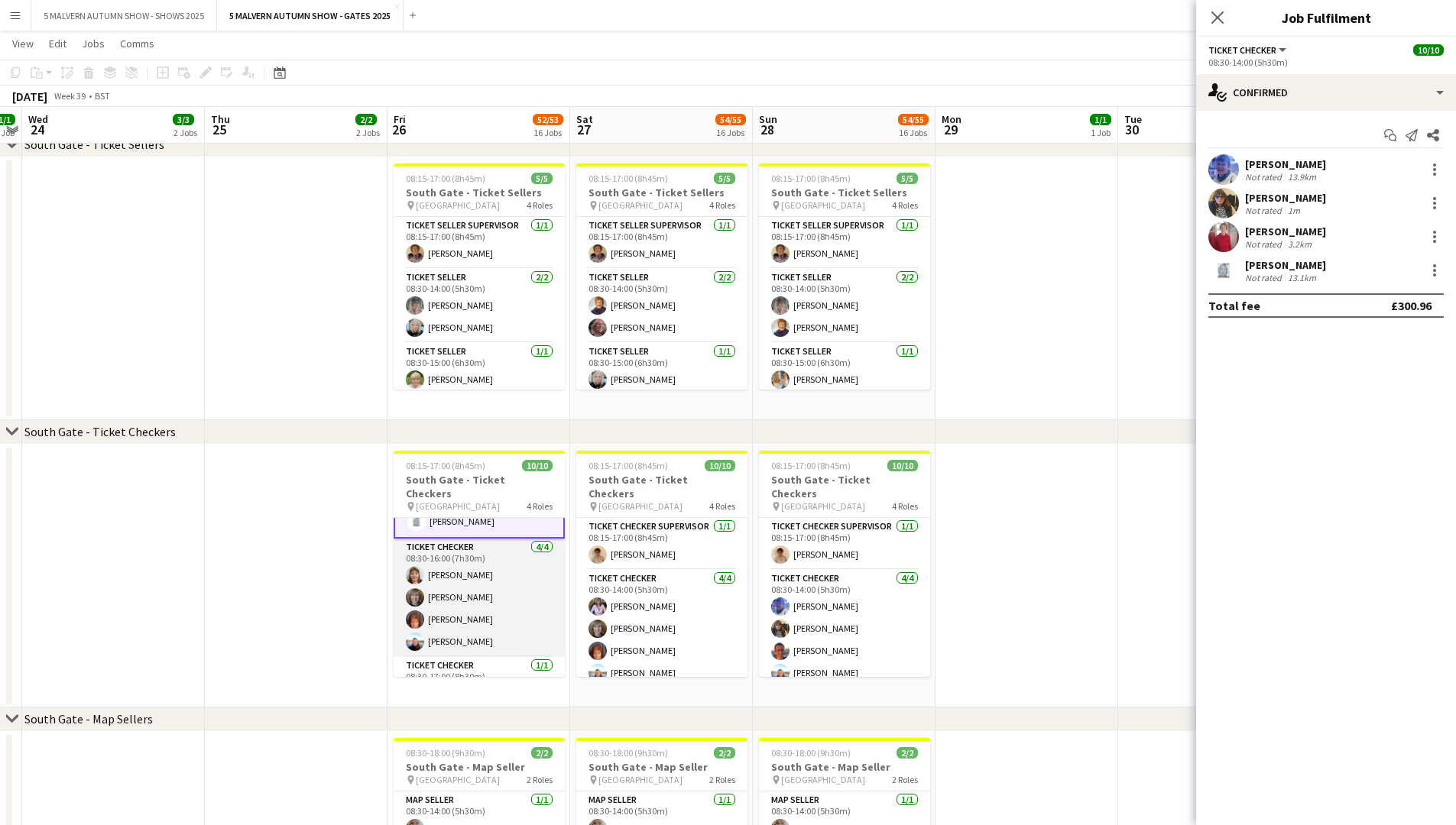
click at [483, 427] on app-card-role "Ticket Checker 4/4 08:30-16:00 (7h30m) Diane Finch Emma Herbert Sharon Hookway …" at bounding box center [479, 597] width 172 height 119
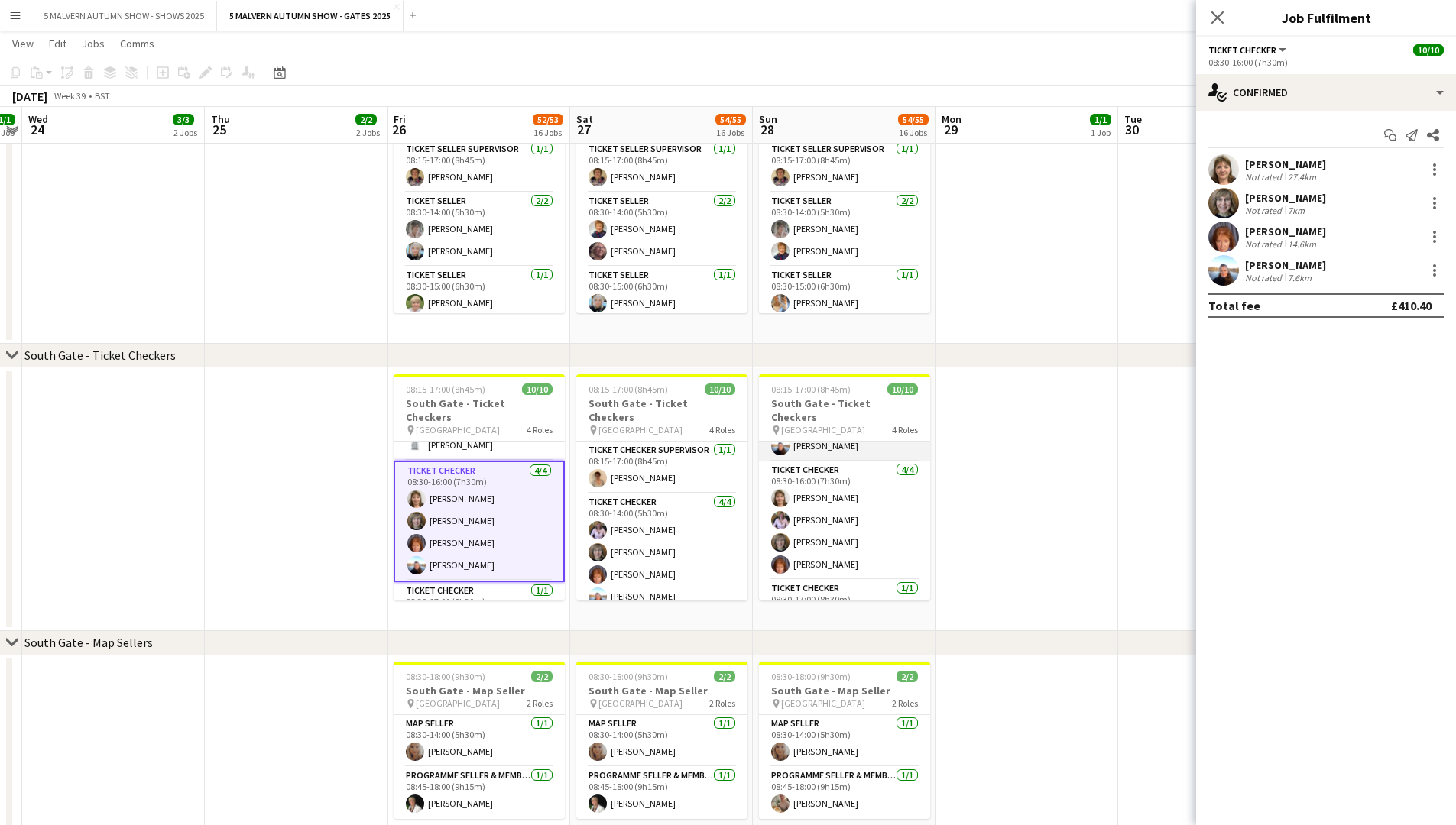
scroll to position [168, 0]
click at [784, 205] on div "7km" at bounding box center [1296, 211] width 23 height 12
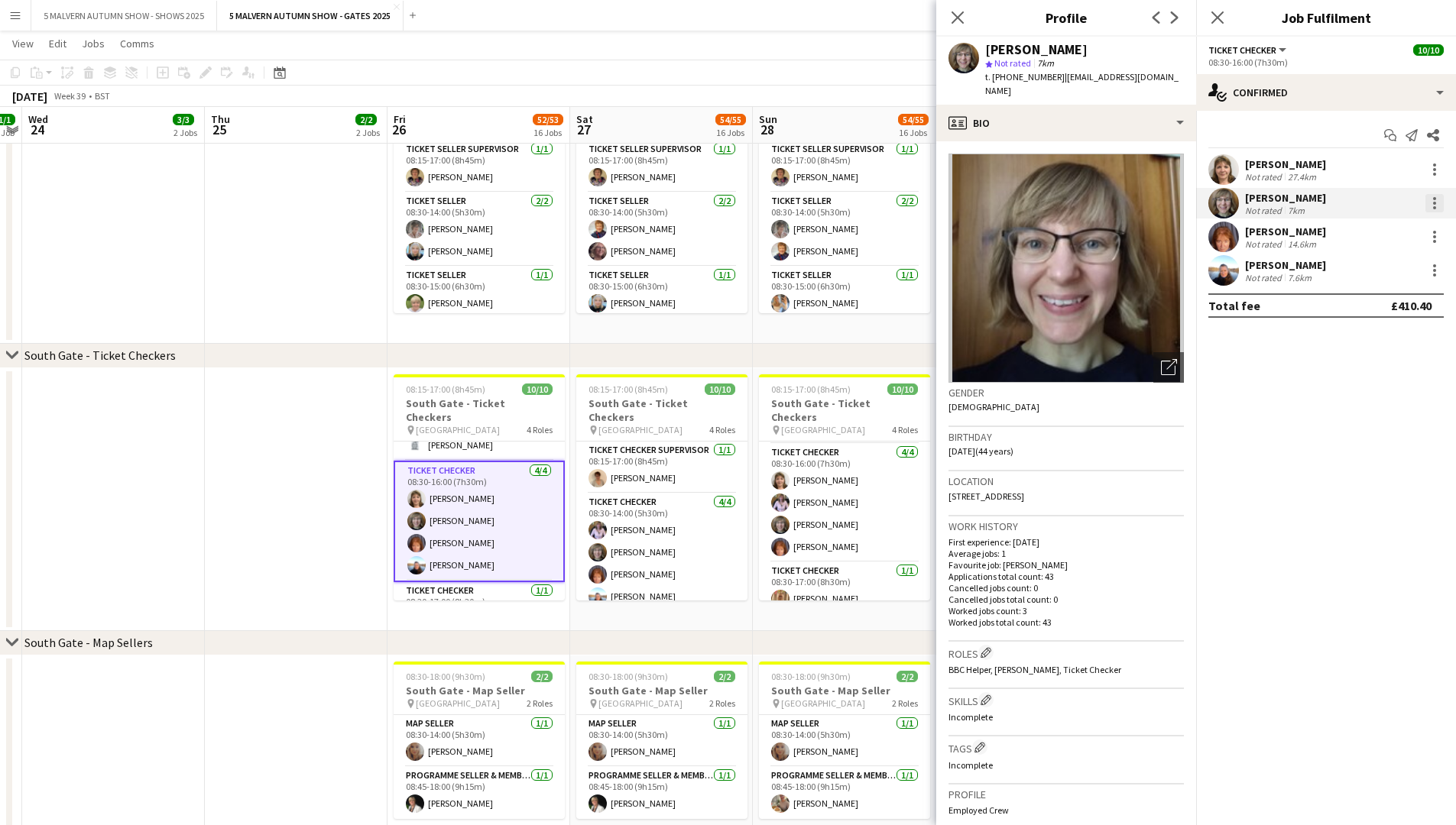
click at [784, 205] on div at bounding box center [1434, 203] width 19 height 19
click at [784, 374] on span "Remove" at bounding box center [1360, 378] width 46 height 13
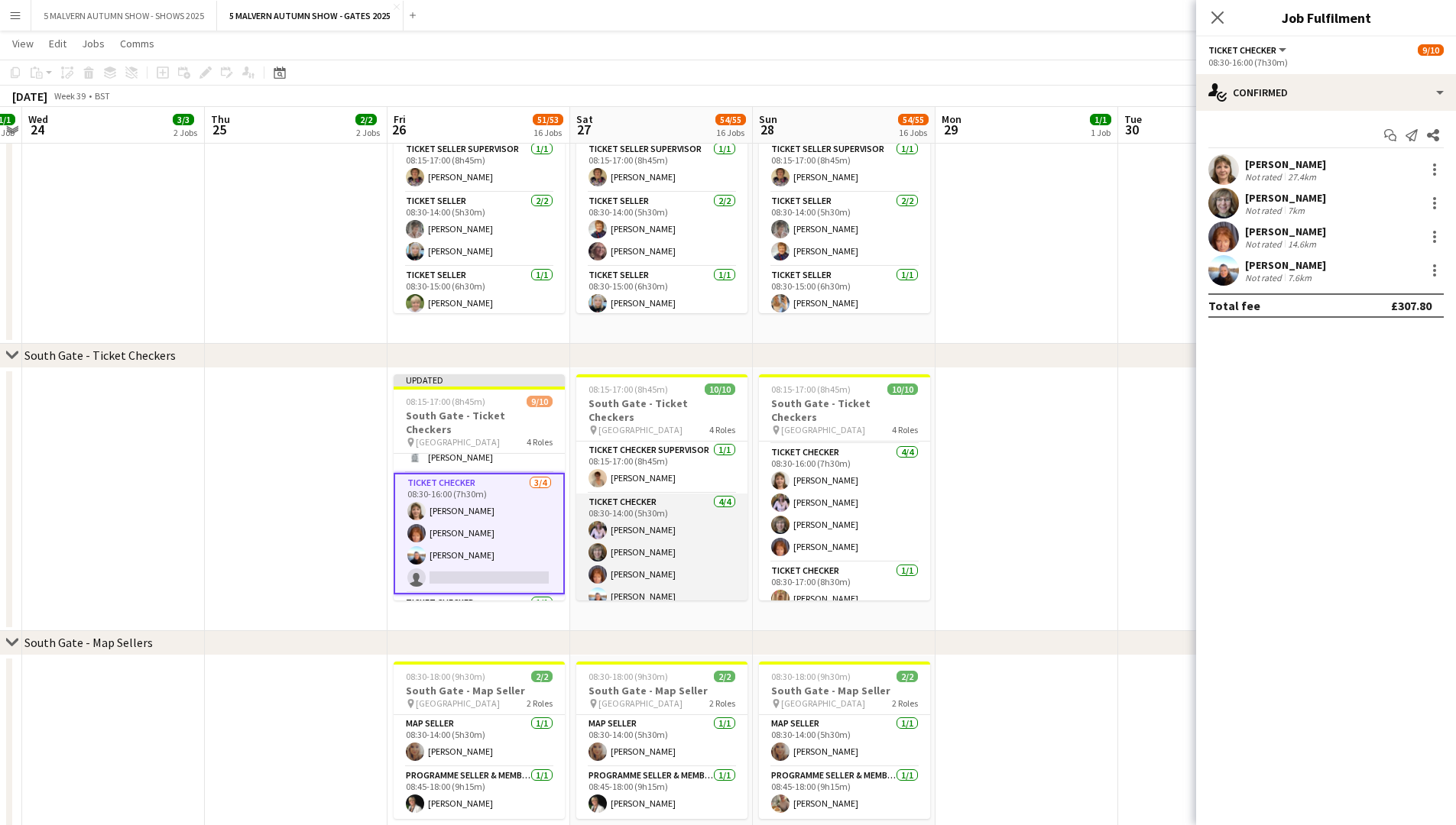
click at [638, 427] on app-card-role "Ticket Checker 4/4 08:30-14:00 (5h30m) Gwen Woodfield Emma Herbert Sharon Hookw…" at bounding box center [661, 552] width 172 height 119
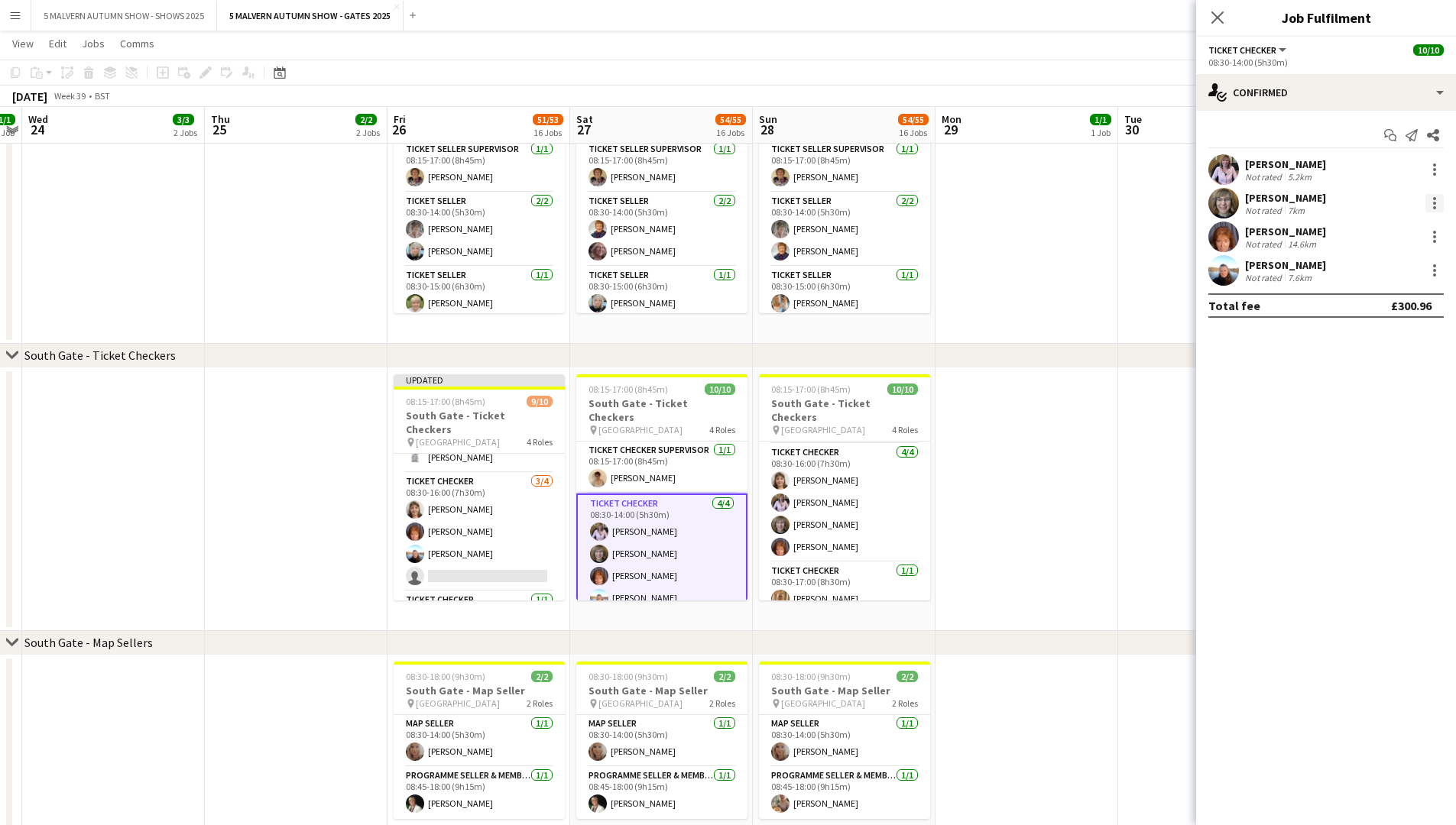
click at [784, 203] on div at bounding box center [1434, 203] width 19 height 19
click at [784, 381] on span "Remove" at bounding box center [1384, 379] width 95 height 14
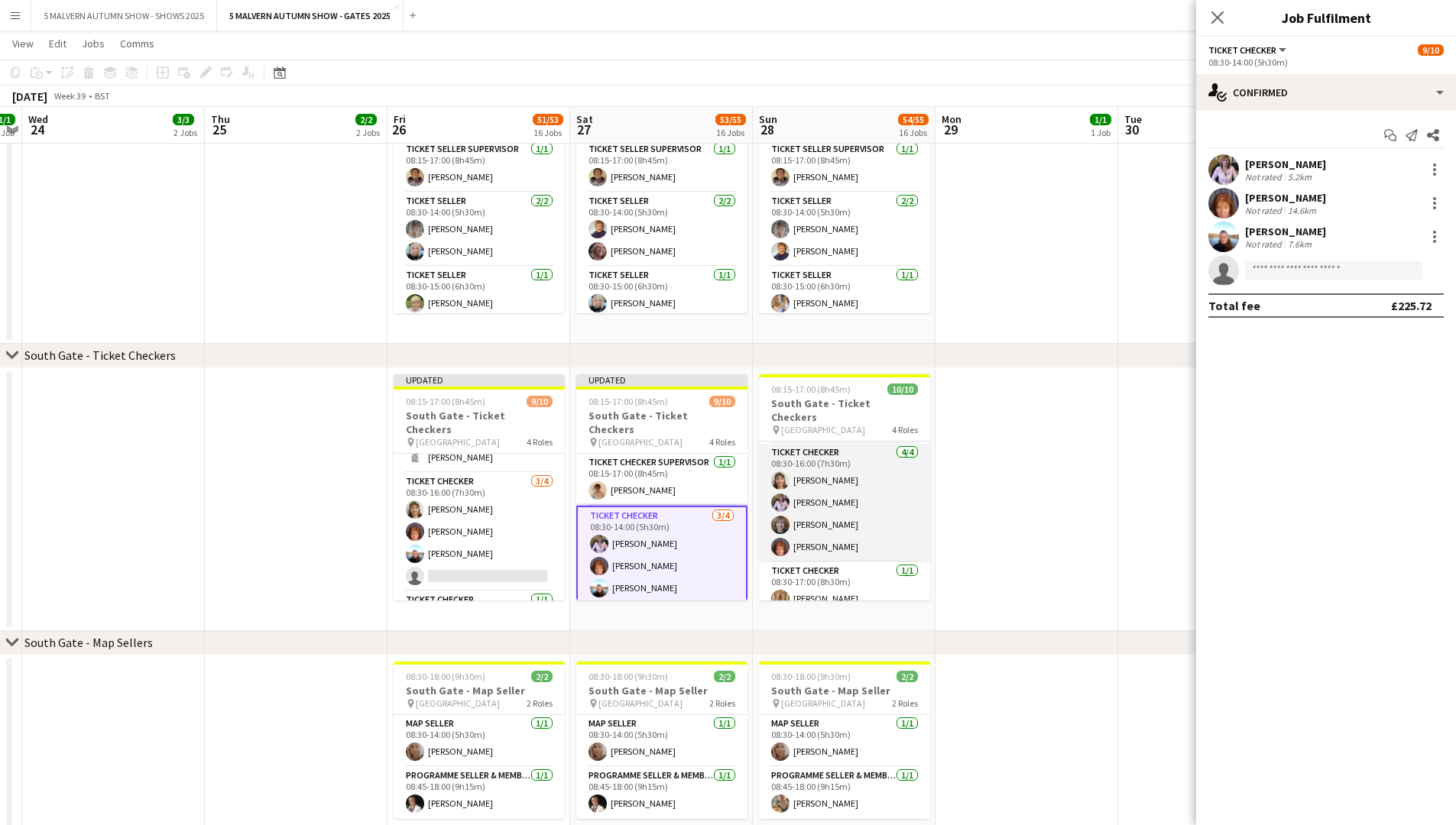
click at [784, 427] on app-card-role "Ticket Checker 4/4 08:30-16:00 (7h30m) Diane Finch Gwen Woodfield Emma Herbert …" at bounding box center [845, 503] width 172 height 119
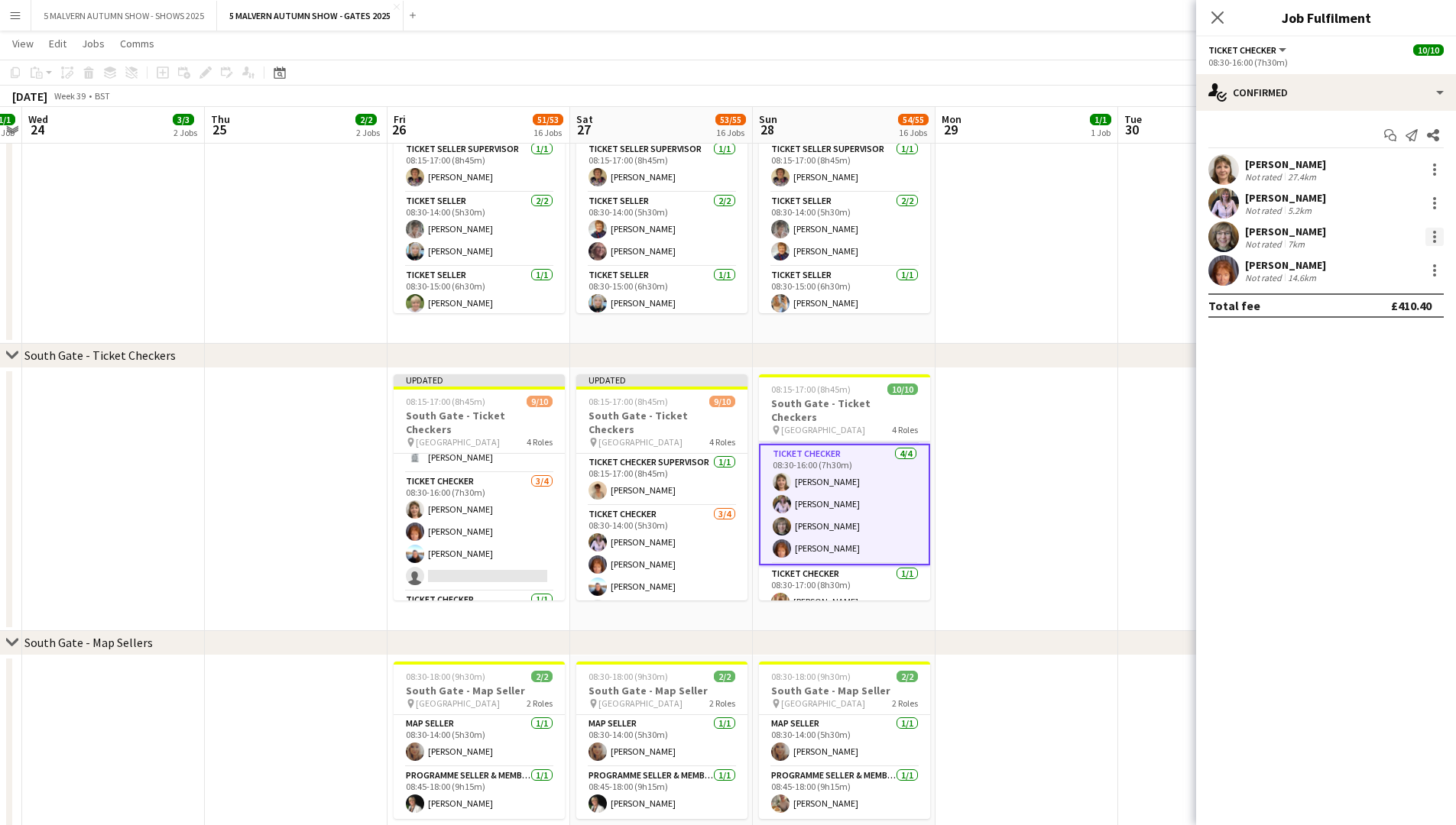
click at [784, 237] on div at bounding box center [1434, 236] width 19 height 19
click at [784, 416] on span "Remove" at bounding box center [1384, 412] width 95 height 14
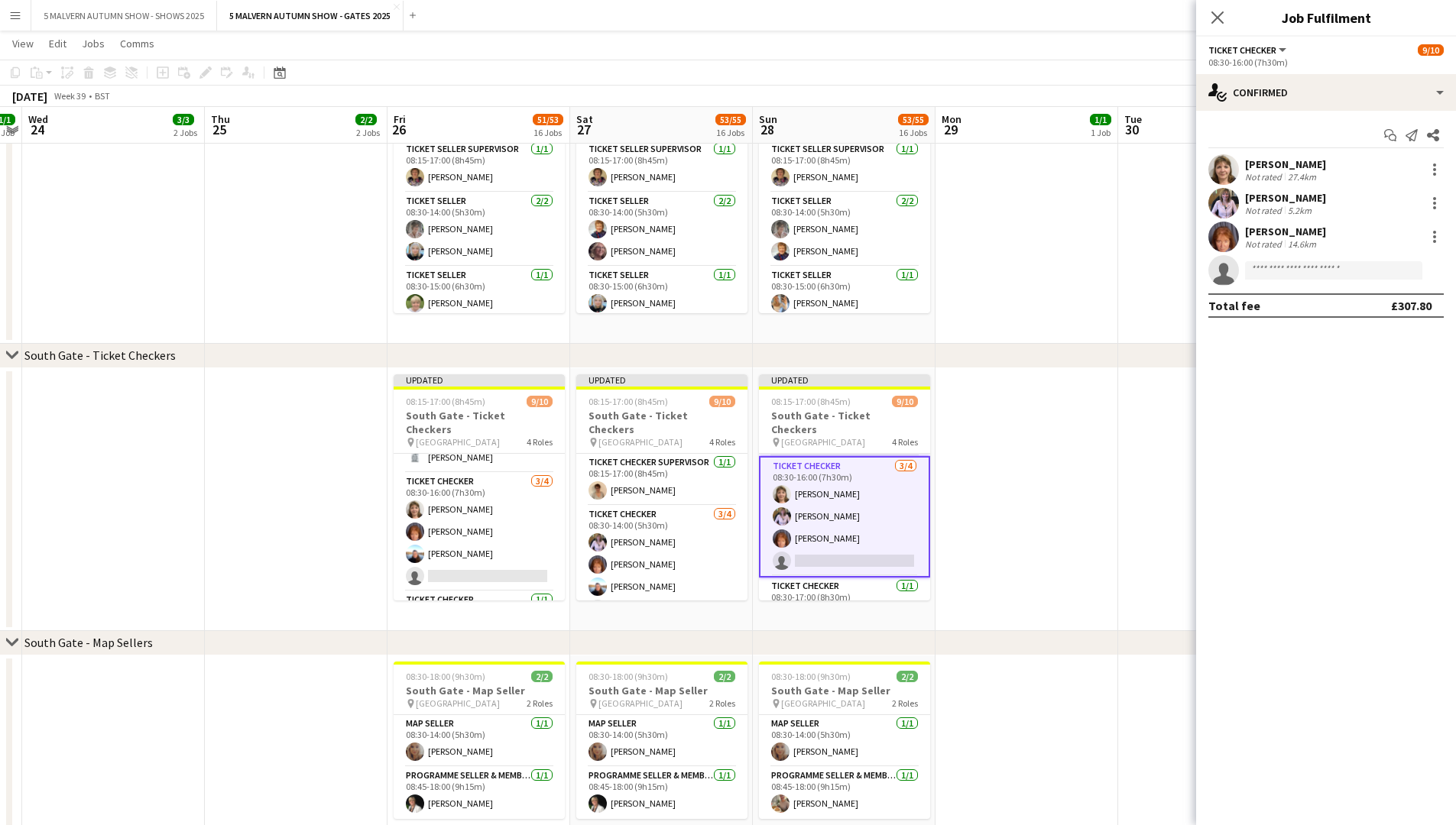
click at [784, 427] on div "chevron-right South Gate - Map Sellers" at bounding box center [728, 643] width 1456 height 25
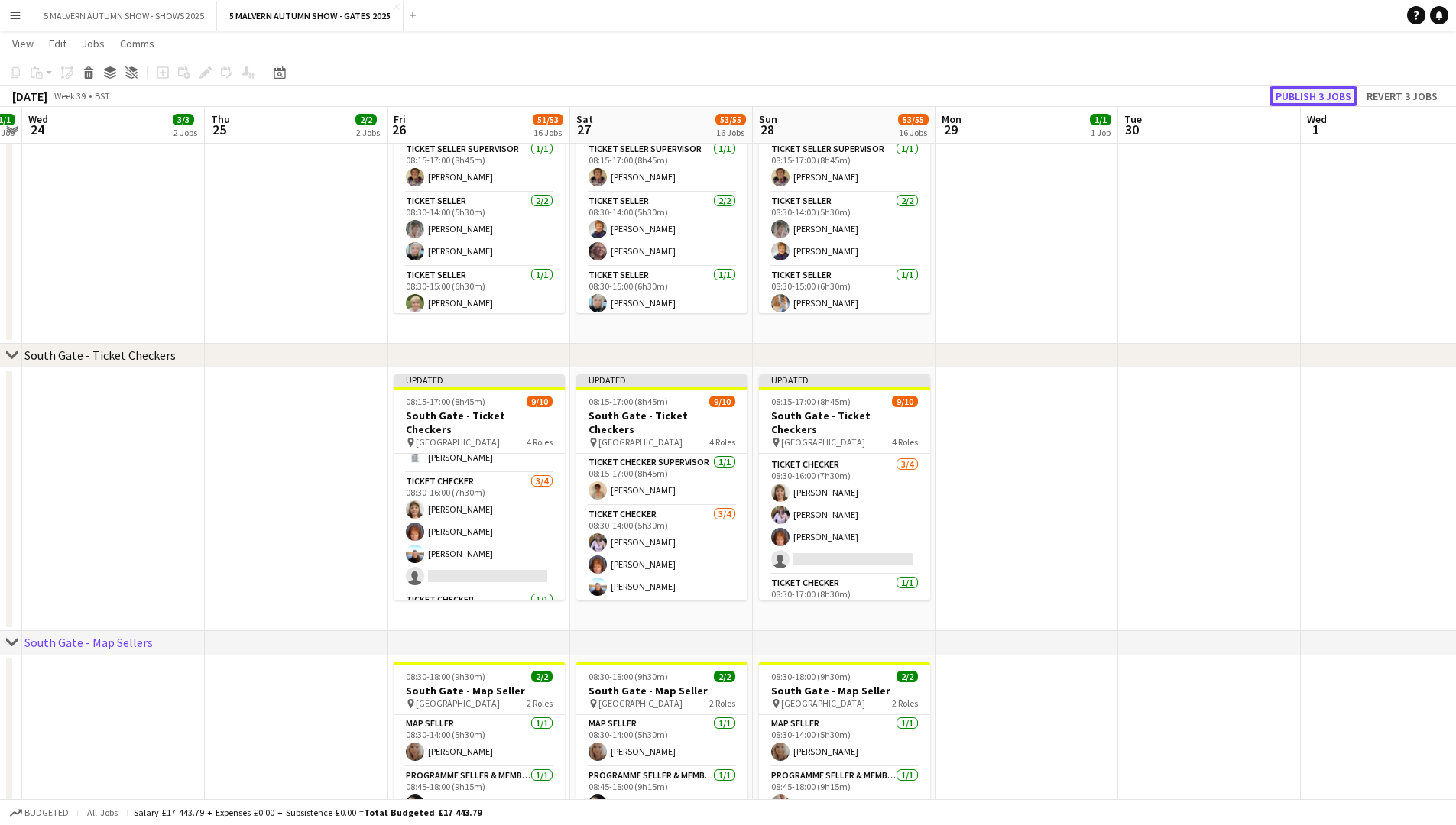
click at [784, 95] on button "Publish 3 jobs" at bounding box center [1314, 96] width 88 height 20
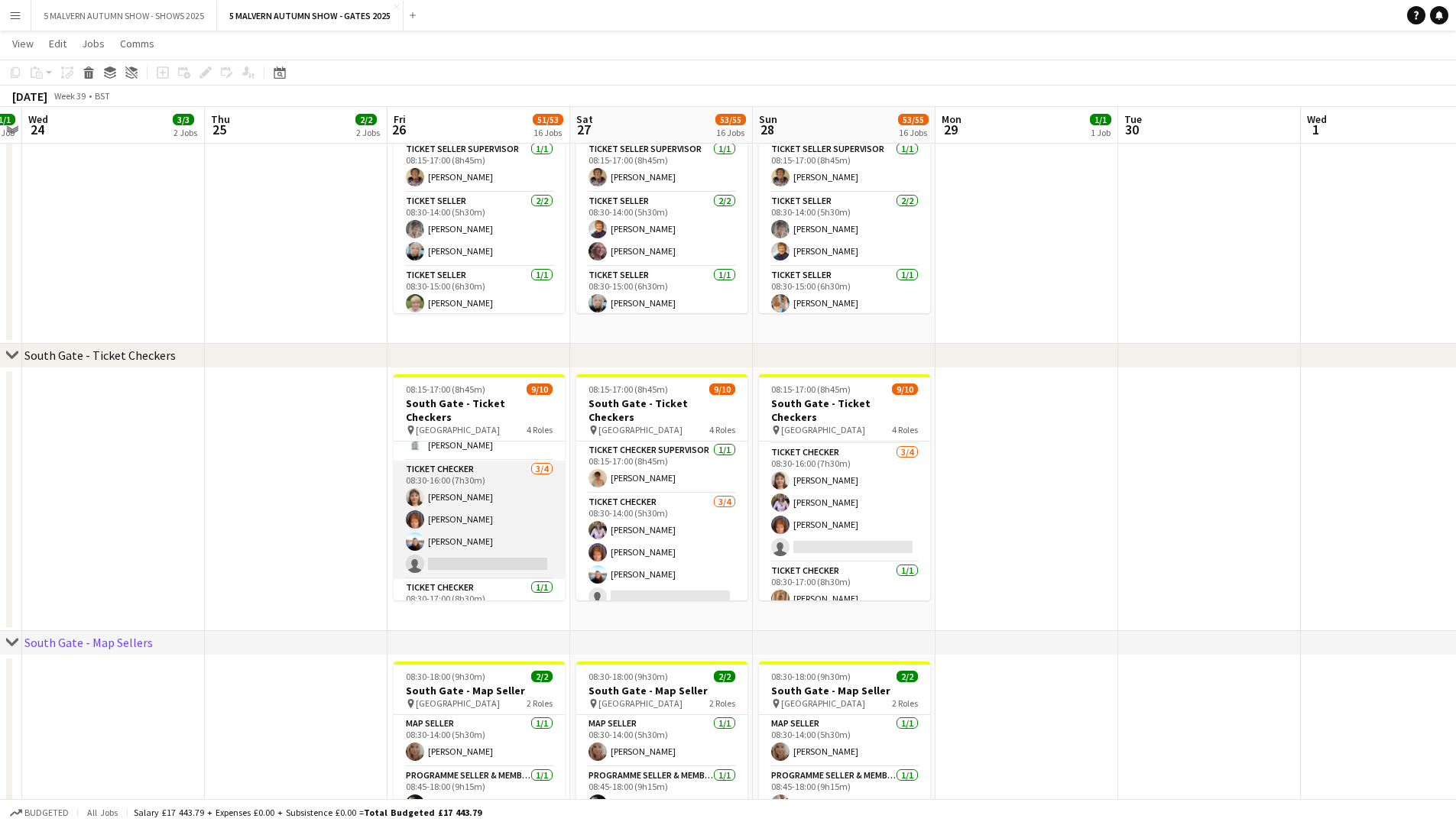
click at [490, 427] on app-card-role "Ticket Checker 3/4 08:30-16:00 (7h30m) Diane Finch Sharon Hookway Alison Priest…" at bounding box center [479, 520] width 172 height 119
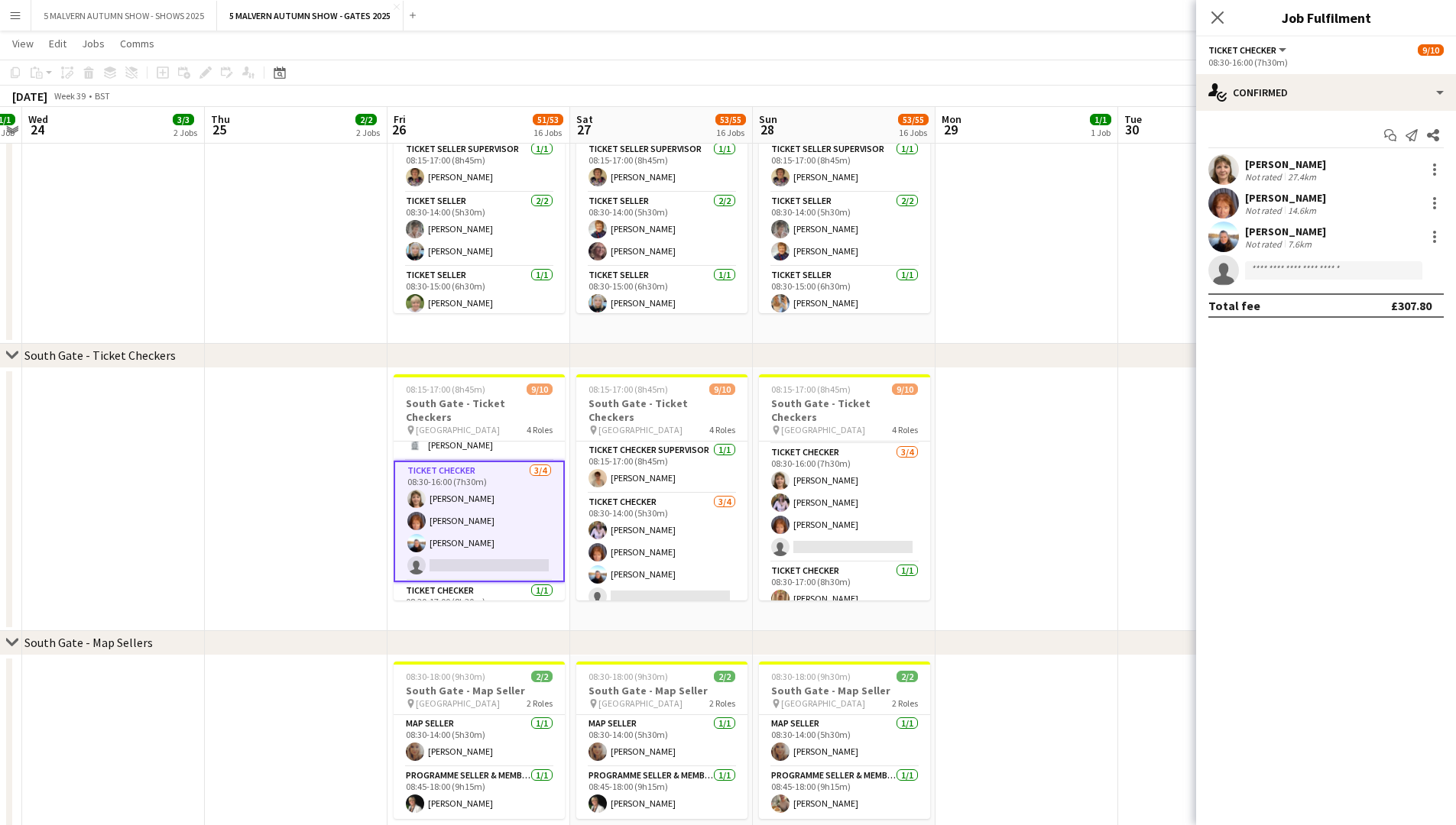
click at [784, 172] on div "Not rated" at bounding box center [1265, 178] width 40 height 12
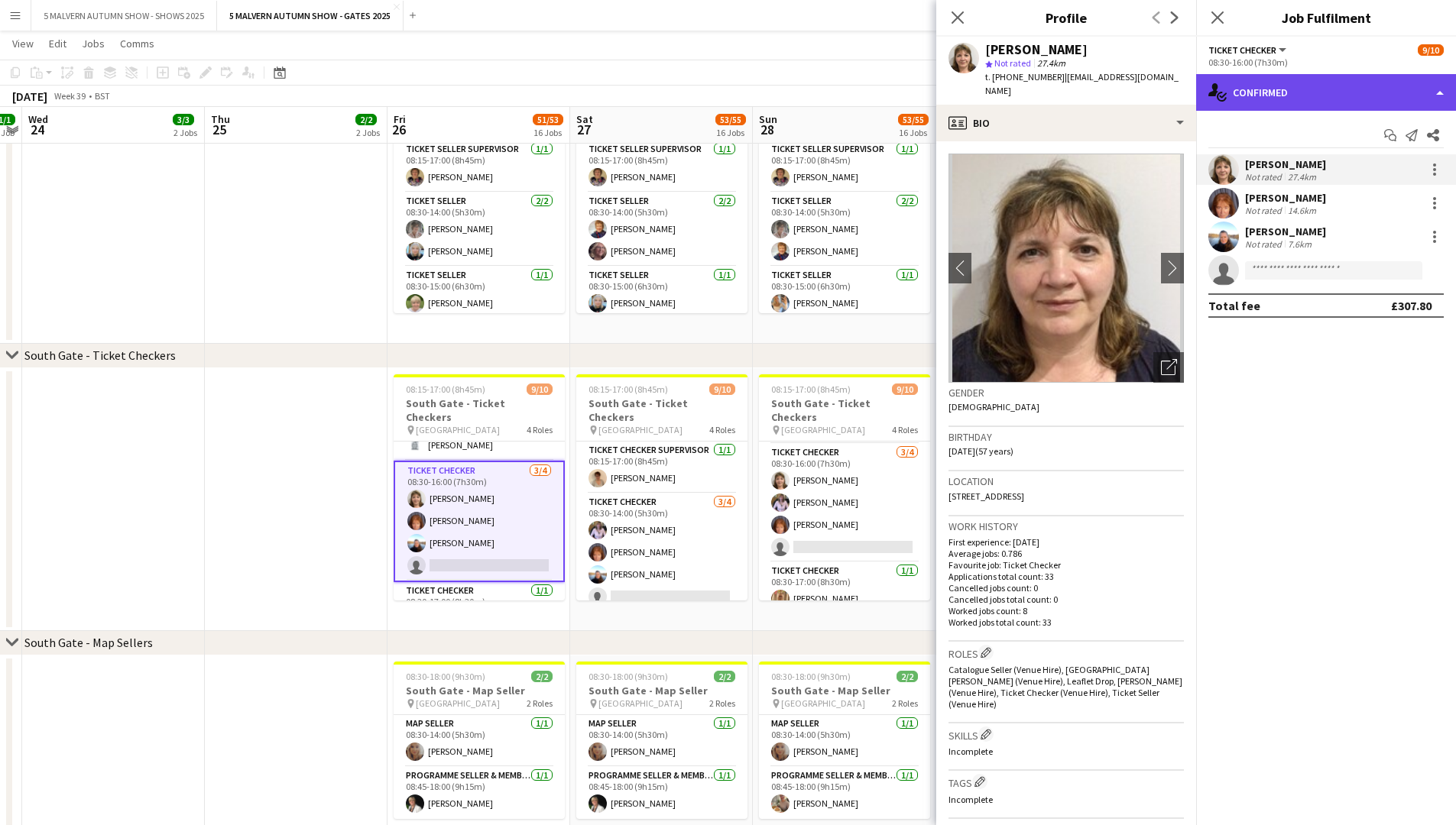
click at [784, 91] on div "single-neutral-actions-check-2 Confirmed" at bounding box center [1326, 92] width 260 height 36
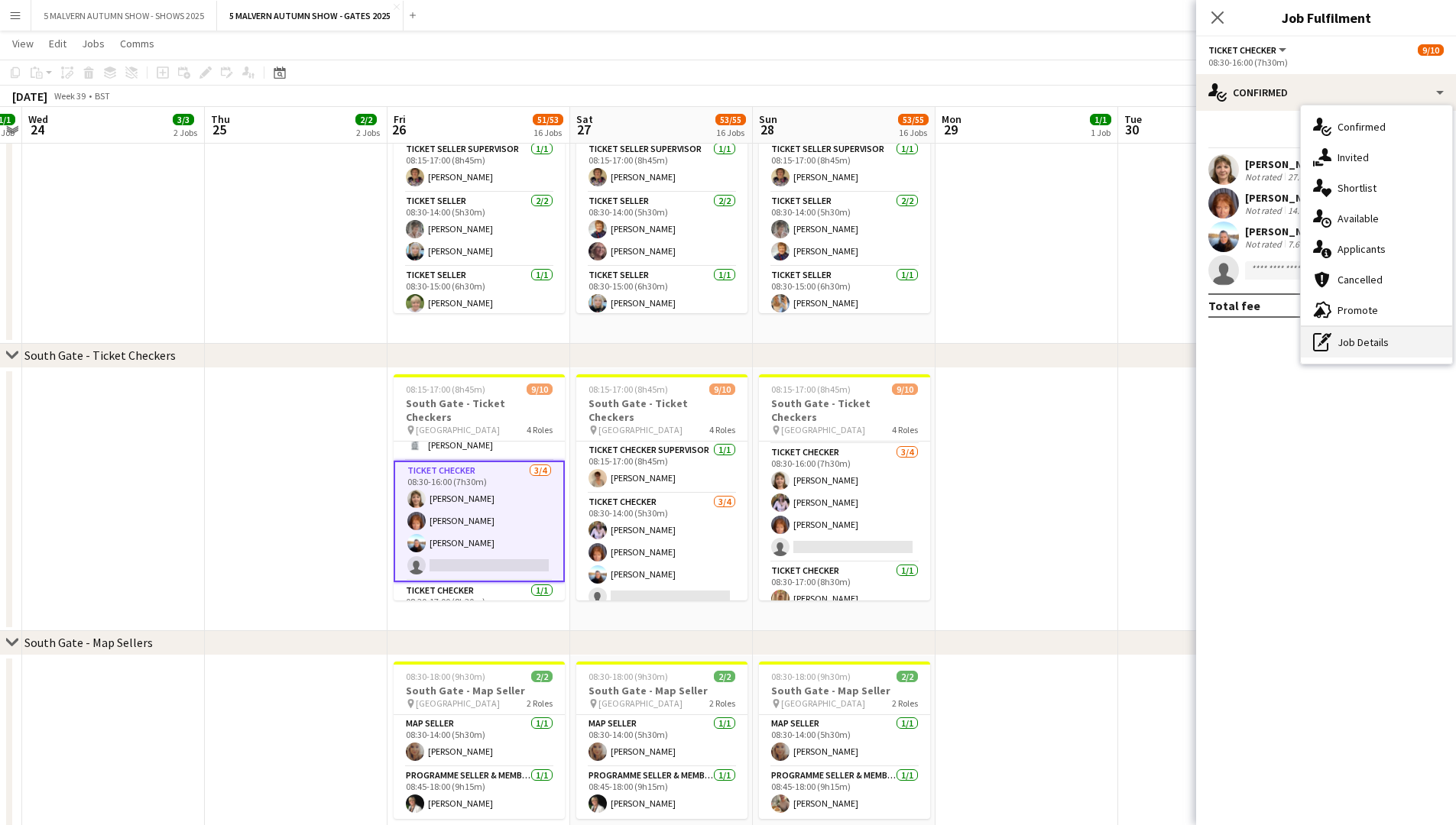
click at [784, 348] on div "pen-write Job Details" at bounding box center [1377, 341] width 151 height 30
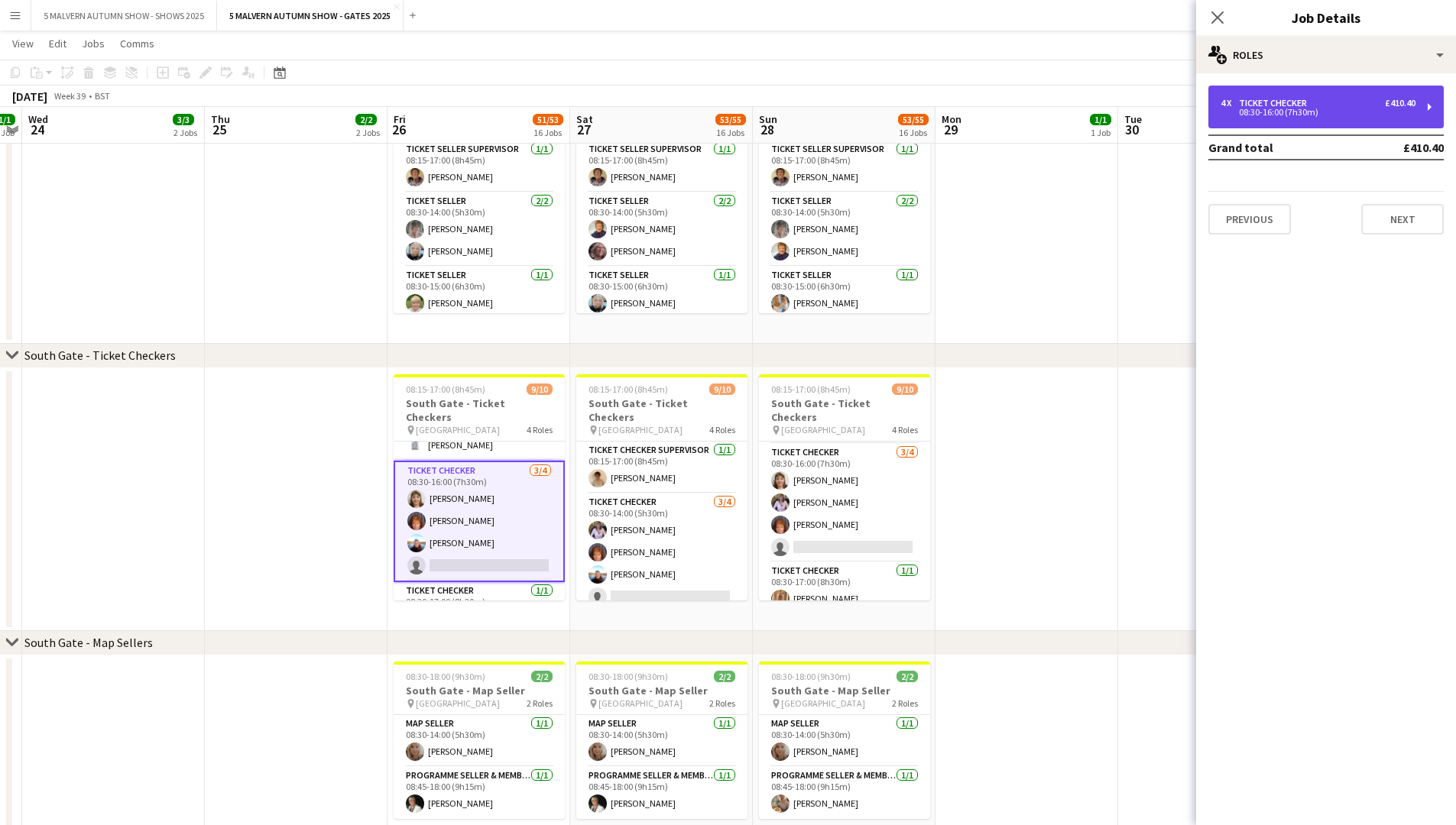
click at [784, 109] on div "08:30-16:00 (7h30m)" at bounding box center [1318, 113] width 195 height 8
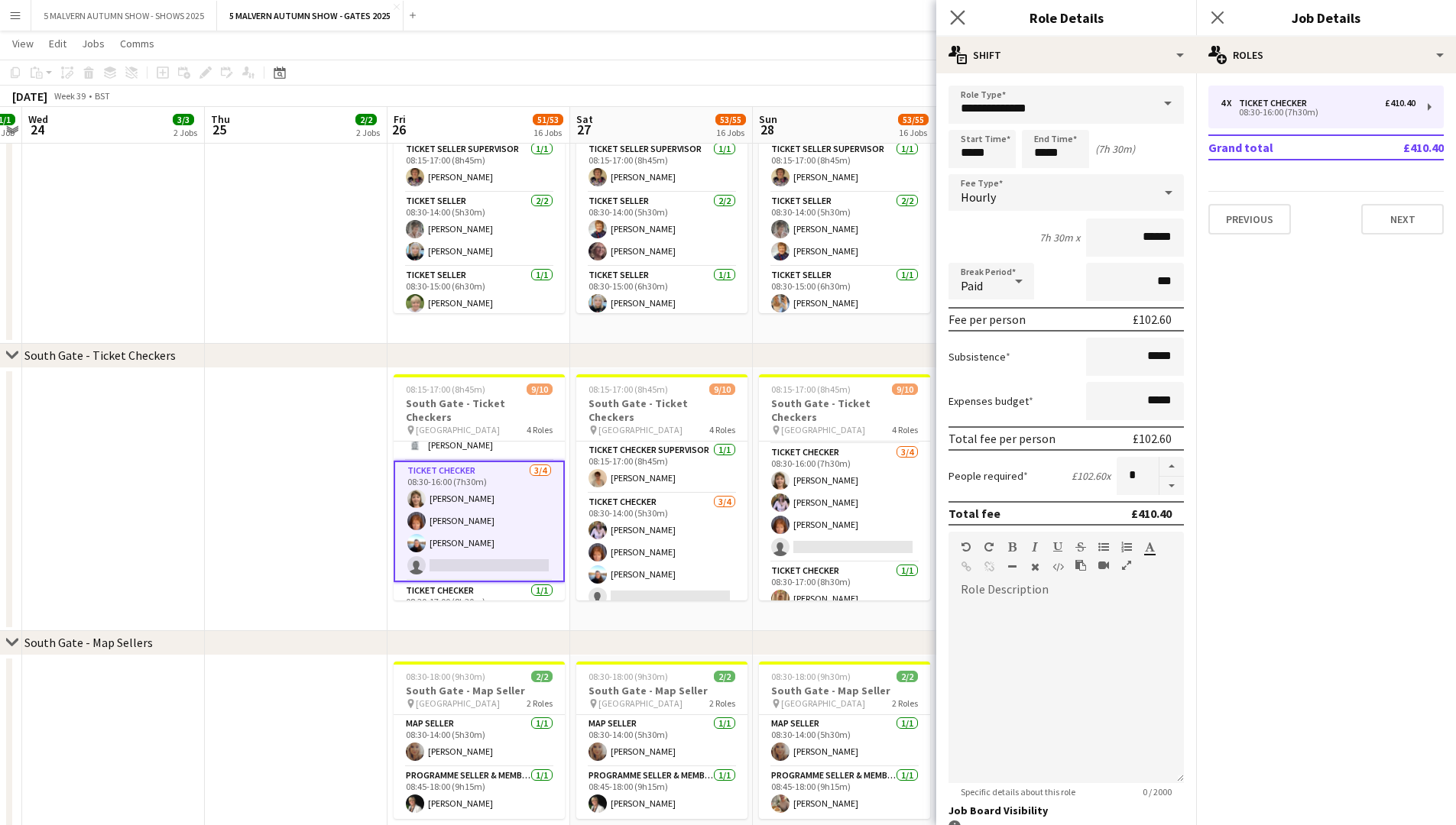
click at [784, 20] on app-icon "Close pop-in" at bounding box center [958, 18] width 23 height 23
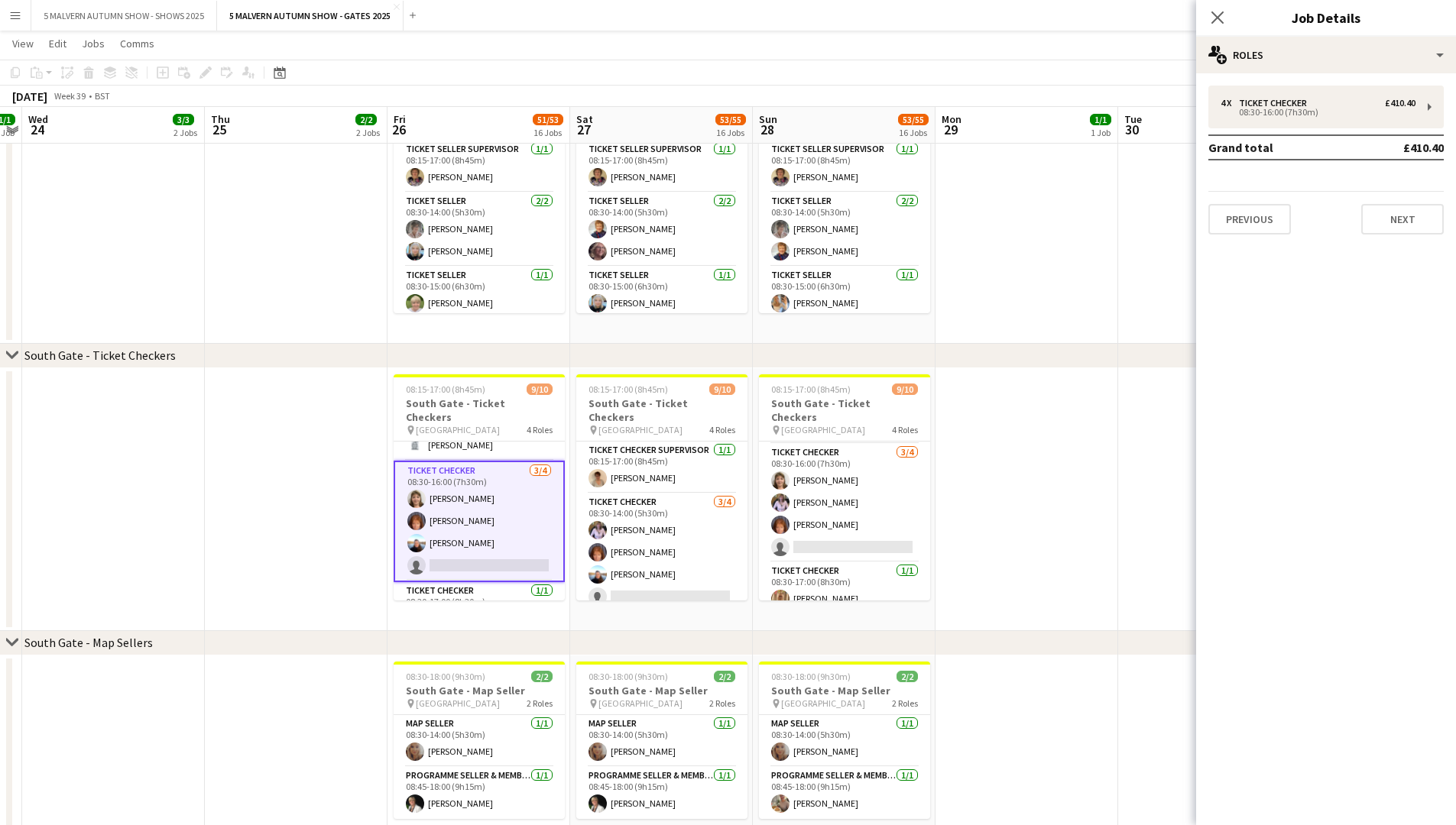
click at [310, 387] on app-date-cell at bounding box center [296, 499] width 182 height 263
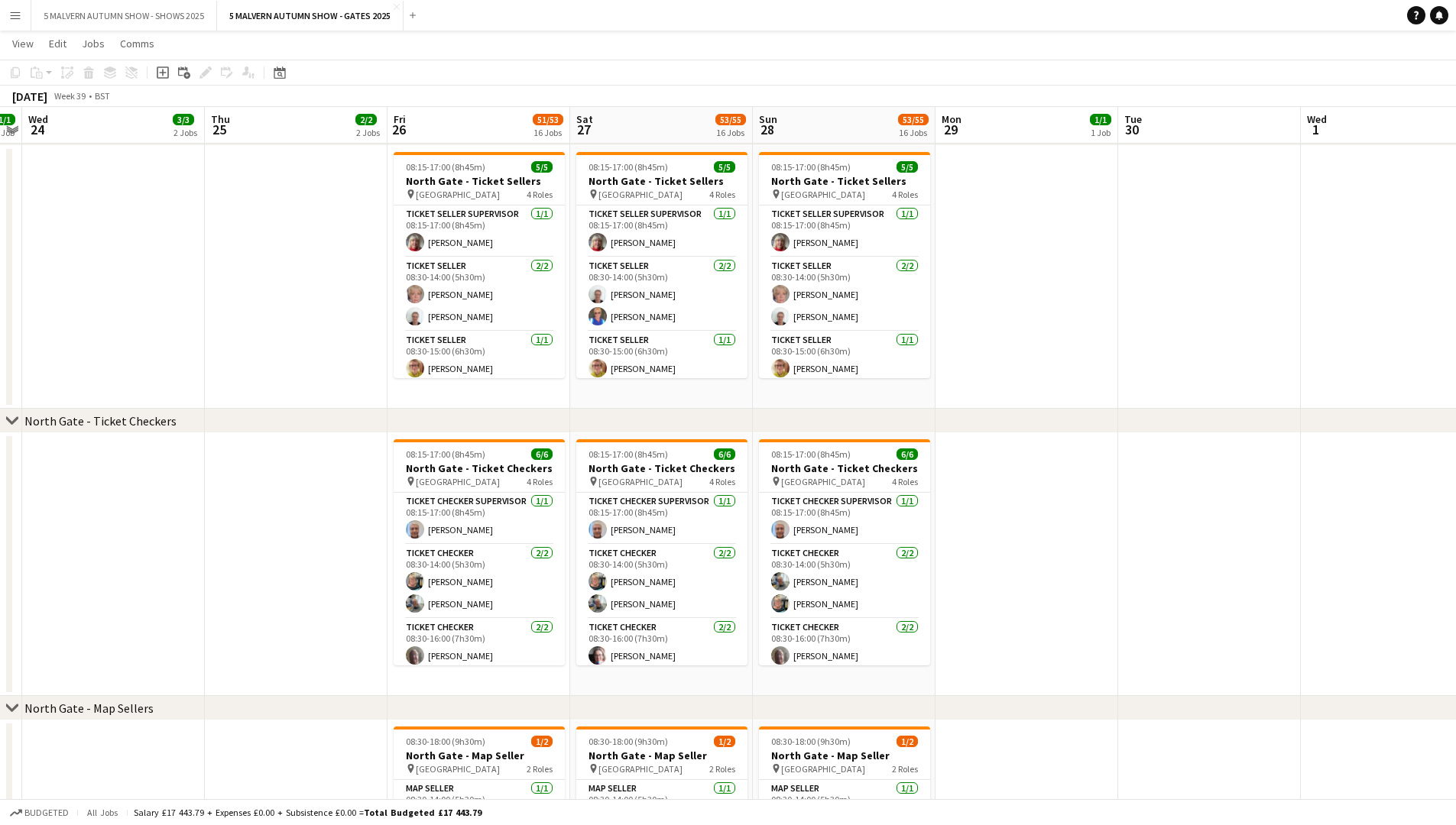
scroll to position [3068, 0]
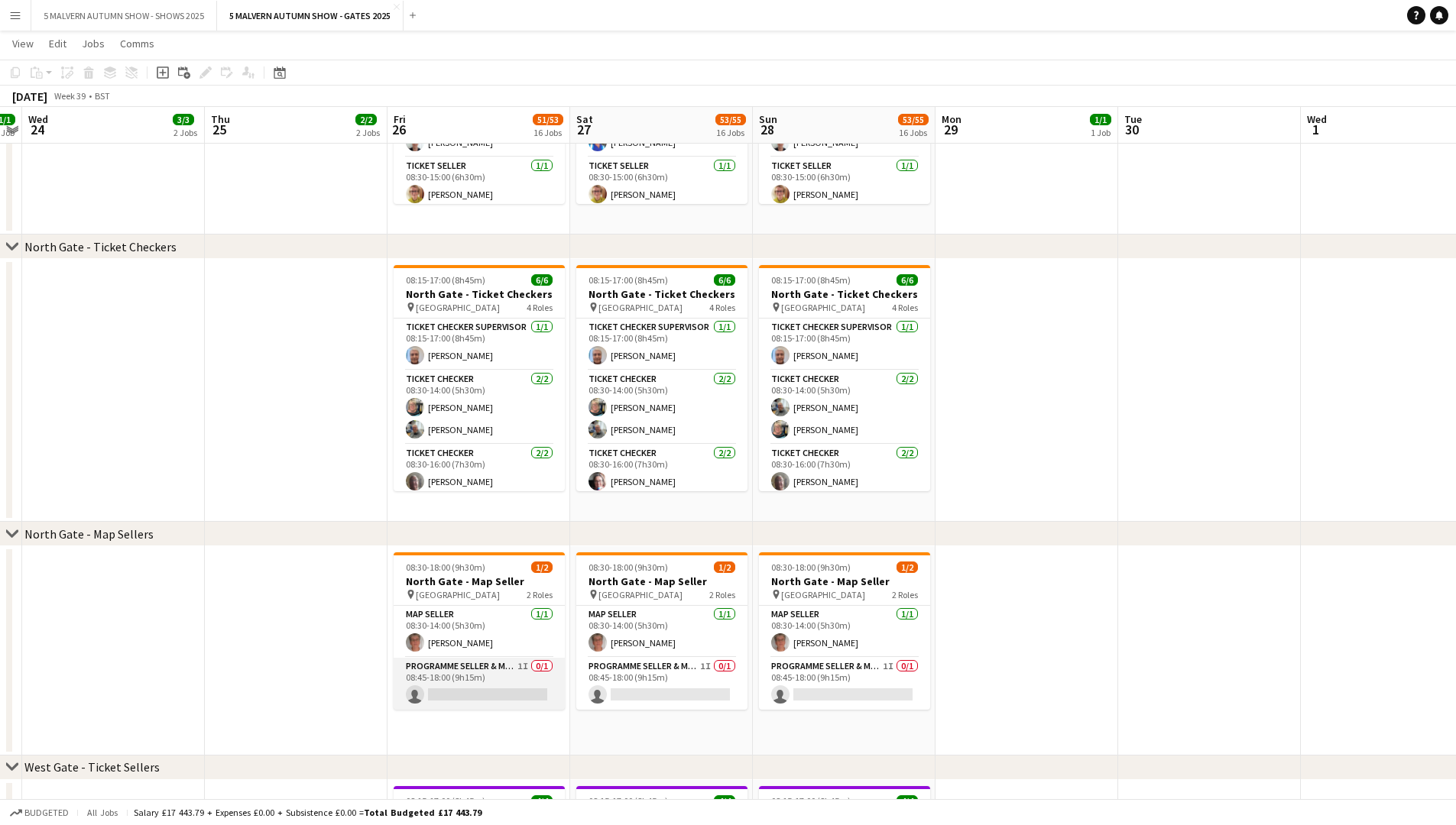
click at [494, 427] on app-card-role "Programme Seller & Membership Promoter 1I 0/1 08:45-18:00 (9h15m) single-neutra…" at bounding box center [479, 684] width 172 height 52
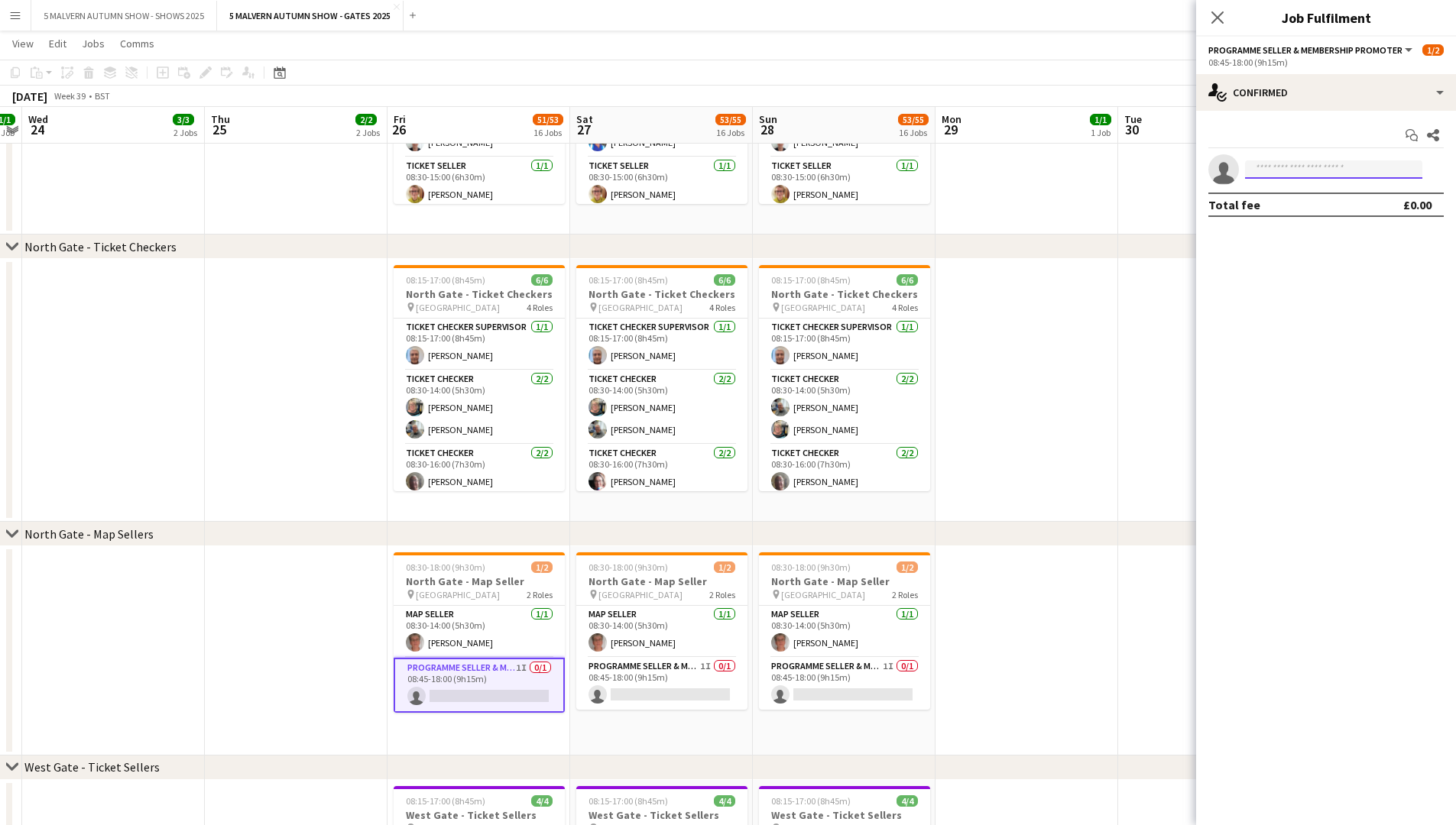
click at [784, 173] on input at bounding box center [1333, 170] width 178 height 19
type input "*********"
click at [784, 199] on span "821tsk@gmail.com" at bounding box center [1334, 204] width 153 height 12
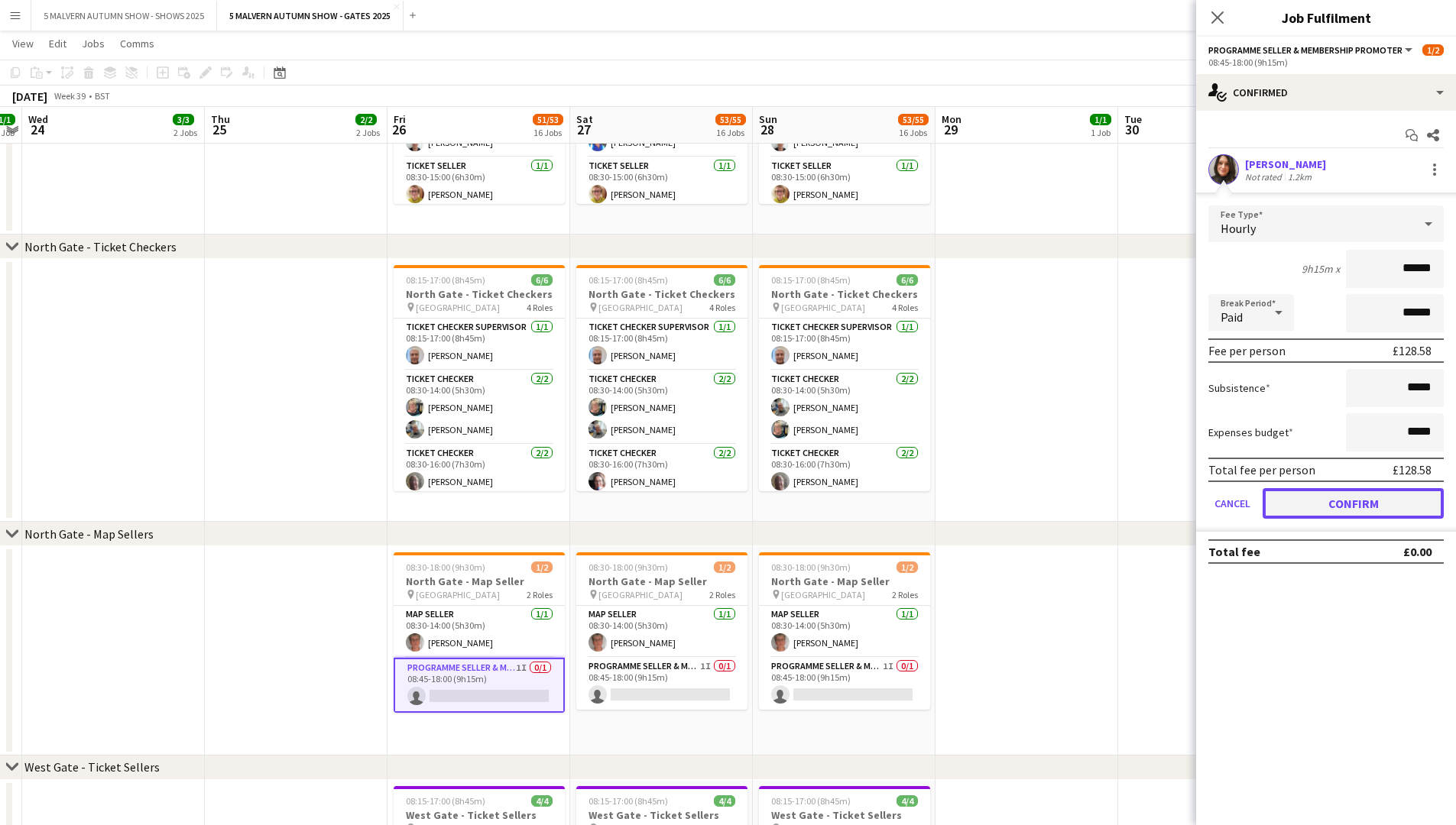
click at [784, 427] on button "Confirm" at bounding box center [1353, 503] width 182 height 30
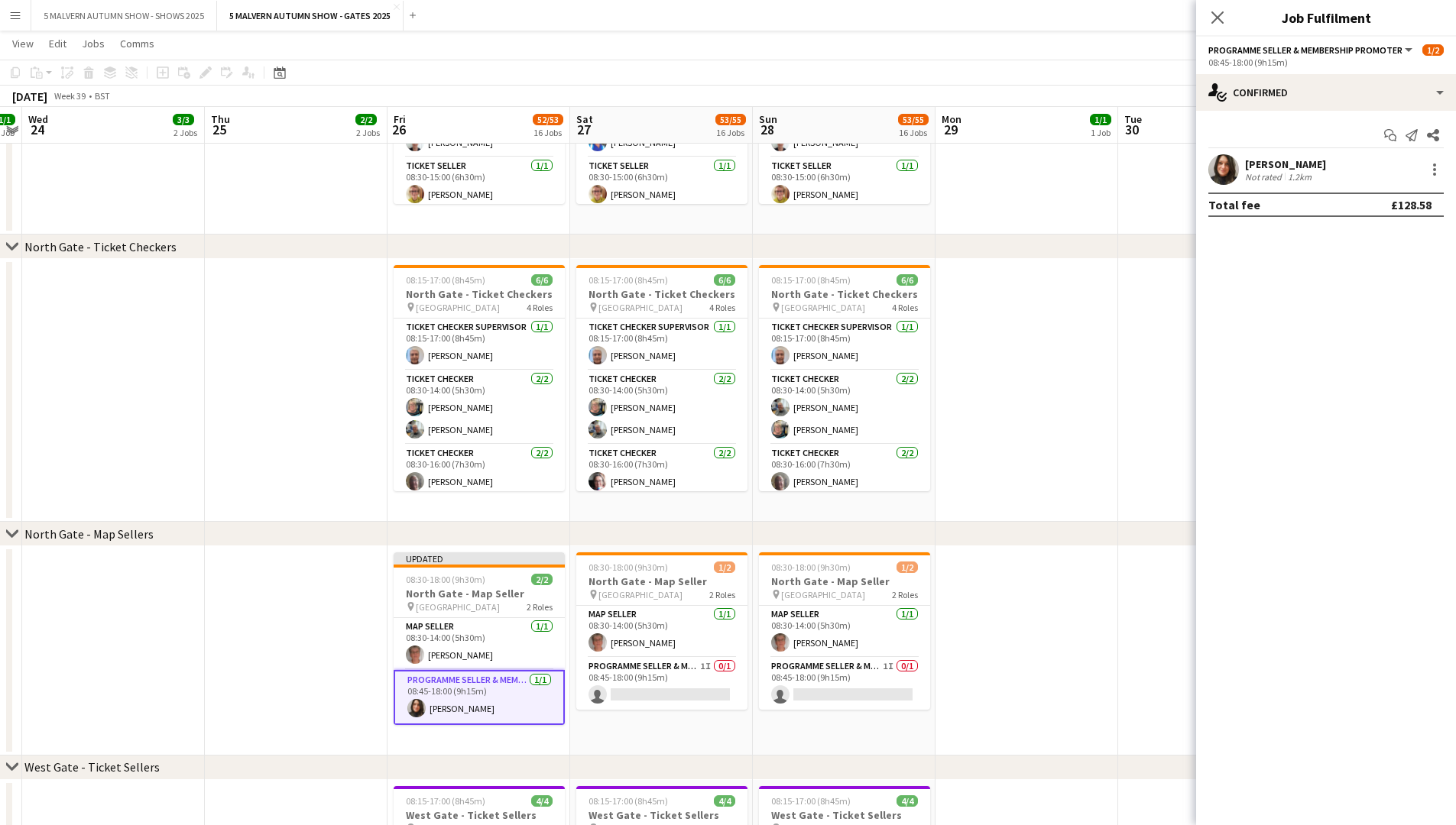
click at [784, 427] on app-date-cell at bounding box center [1027, 390] width 182 height 263
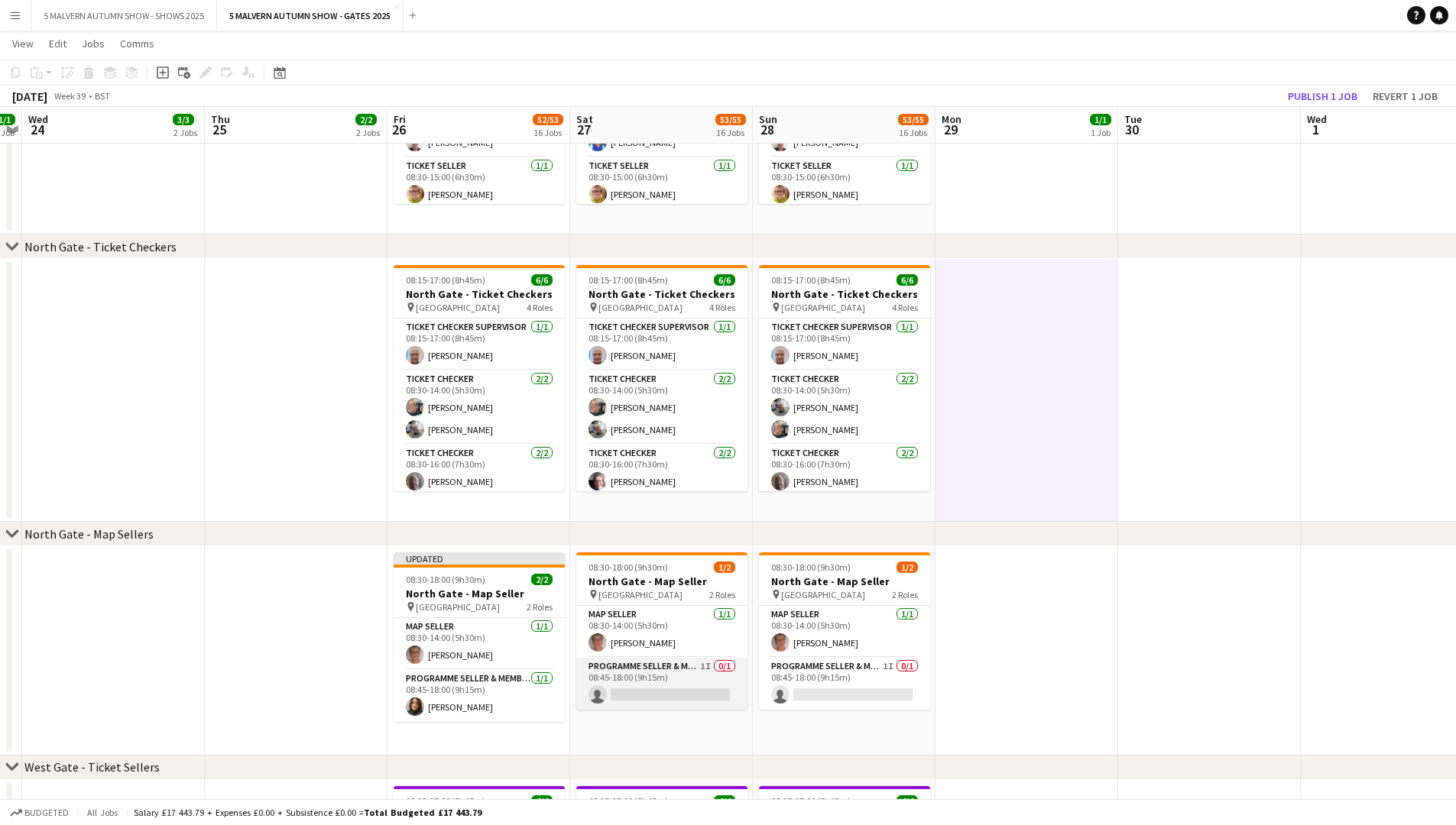
click at [708, 427] on app-card-role "Programme Seller & Membership Promoter 1I 0/1 08:45-18:00 (9h15m) single-neutra…" at bounding box center [661, 684] width 172 height 52
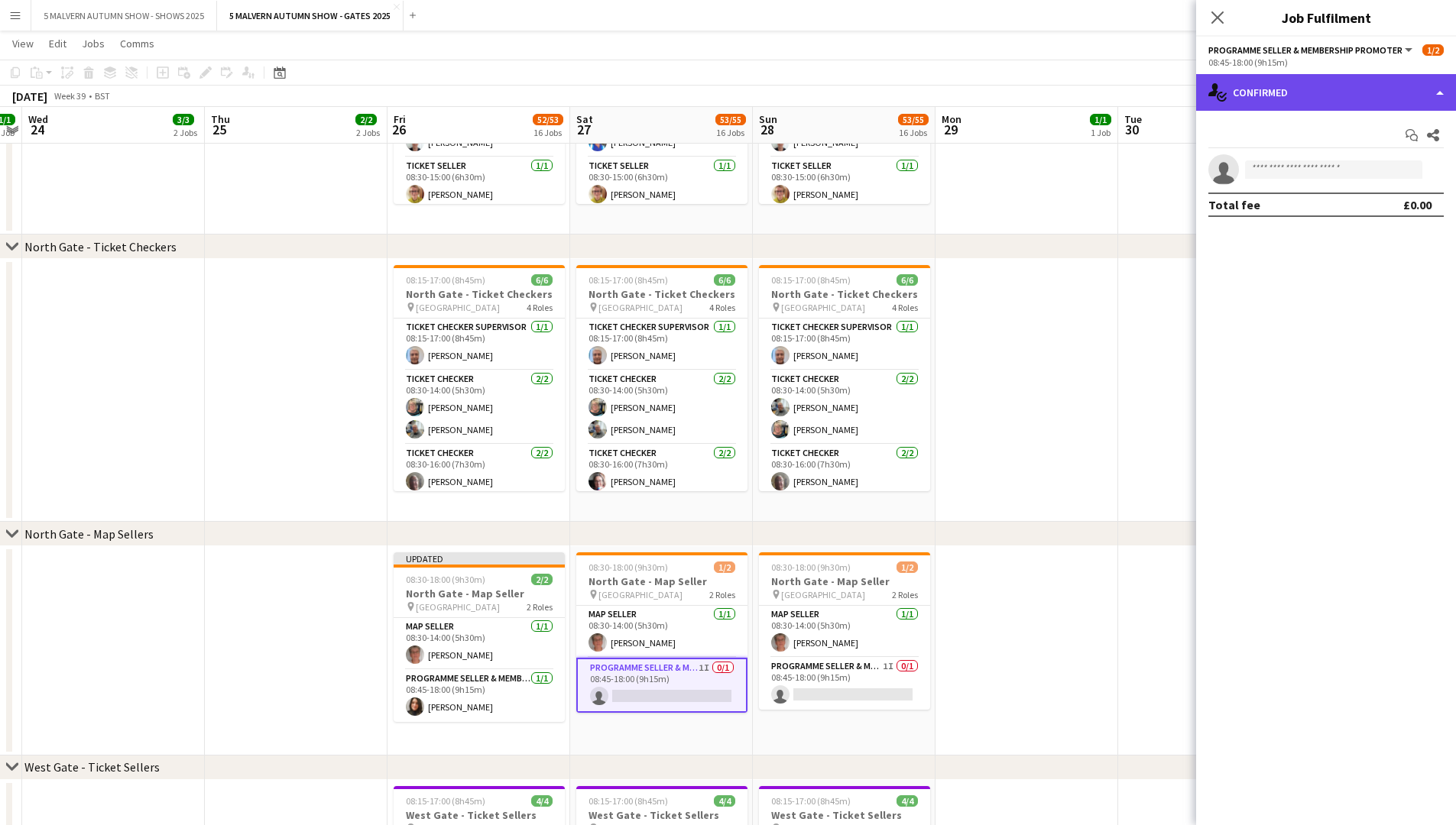
click at [784, 95] on div "single-neutral-actions-check-2 Confirmed" at bounding box center [1326, 92] width 260 height 36
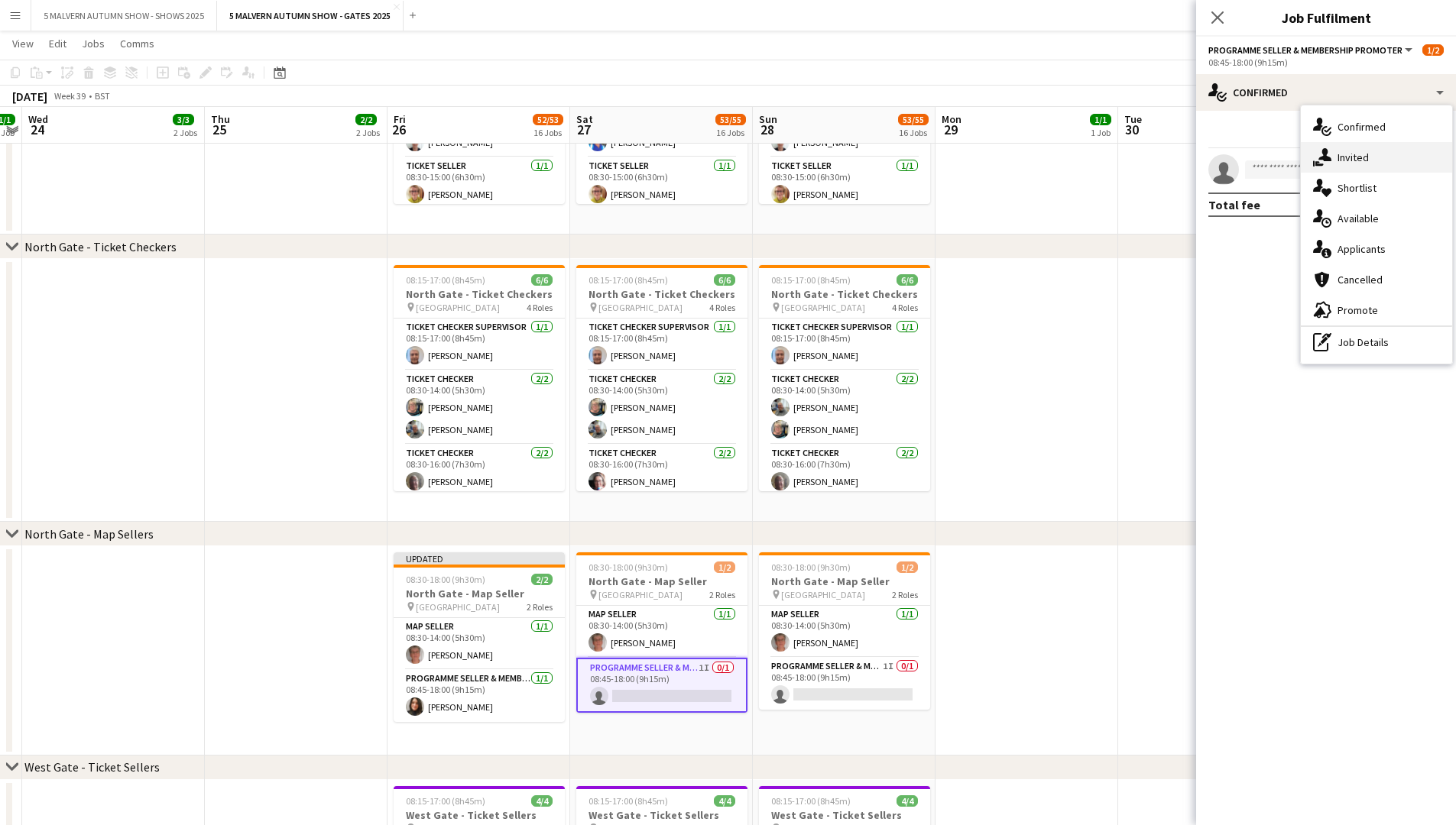
click at [784, 158] on div "single-neutral-actions-share-1 Invited" at bounding box center [1377, 157] width 151 height 30
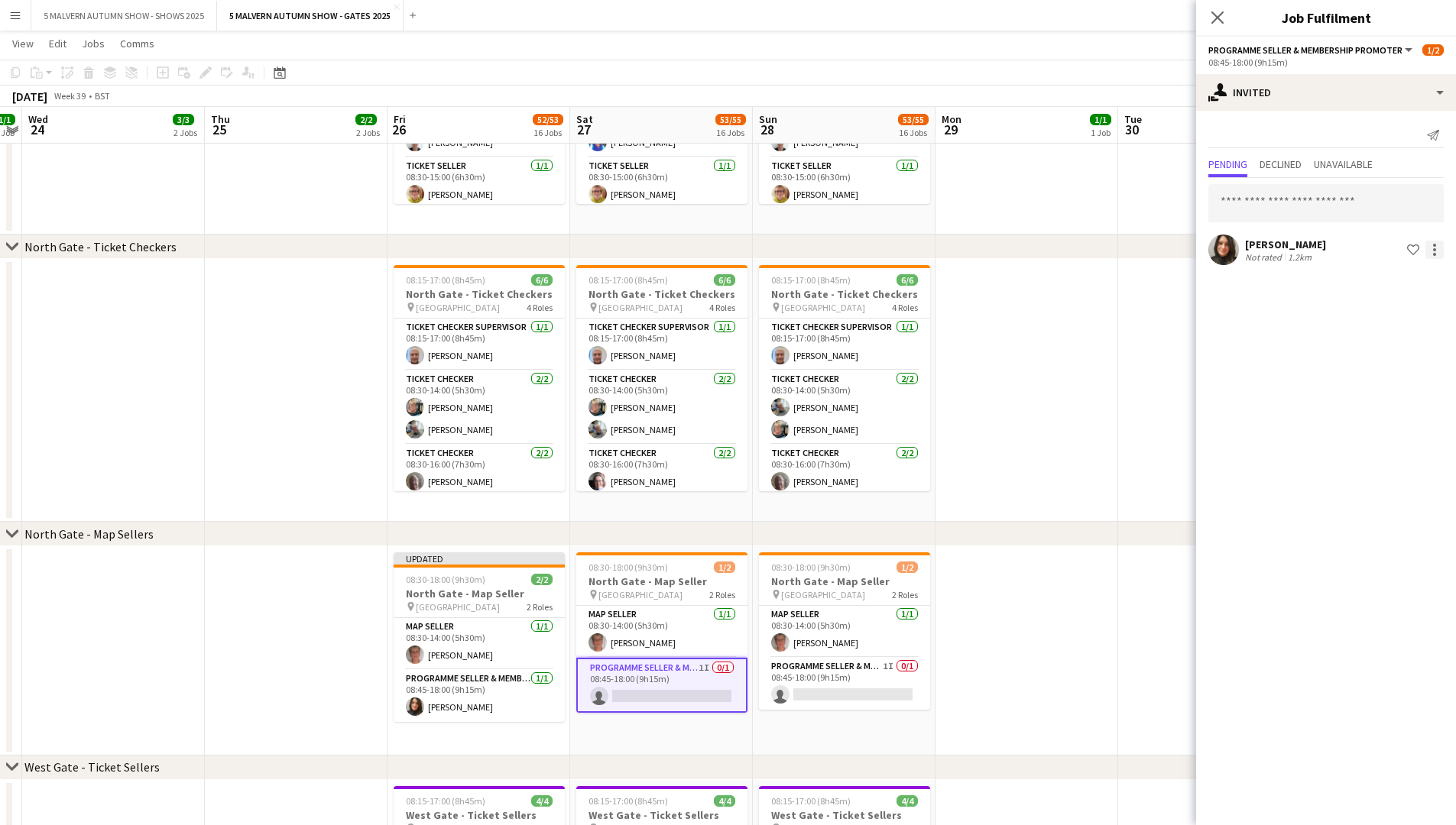
click at [784, 252] on div at bounding box center [1434, 249] width 19 height 19
click at [784, 392] on span "Cancel invitation" at bounding box center [1385, 387] width 89 height 13
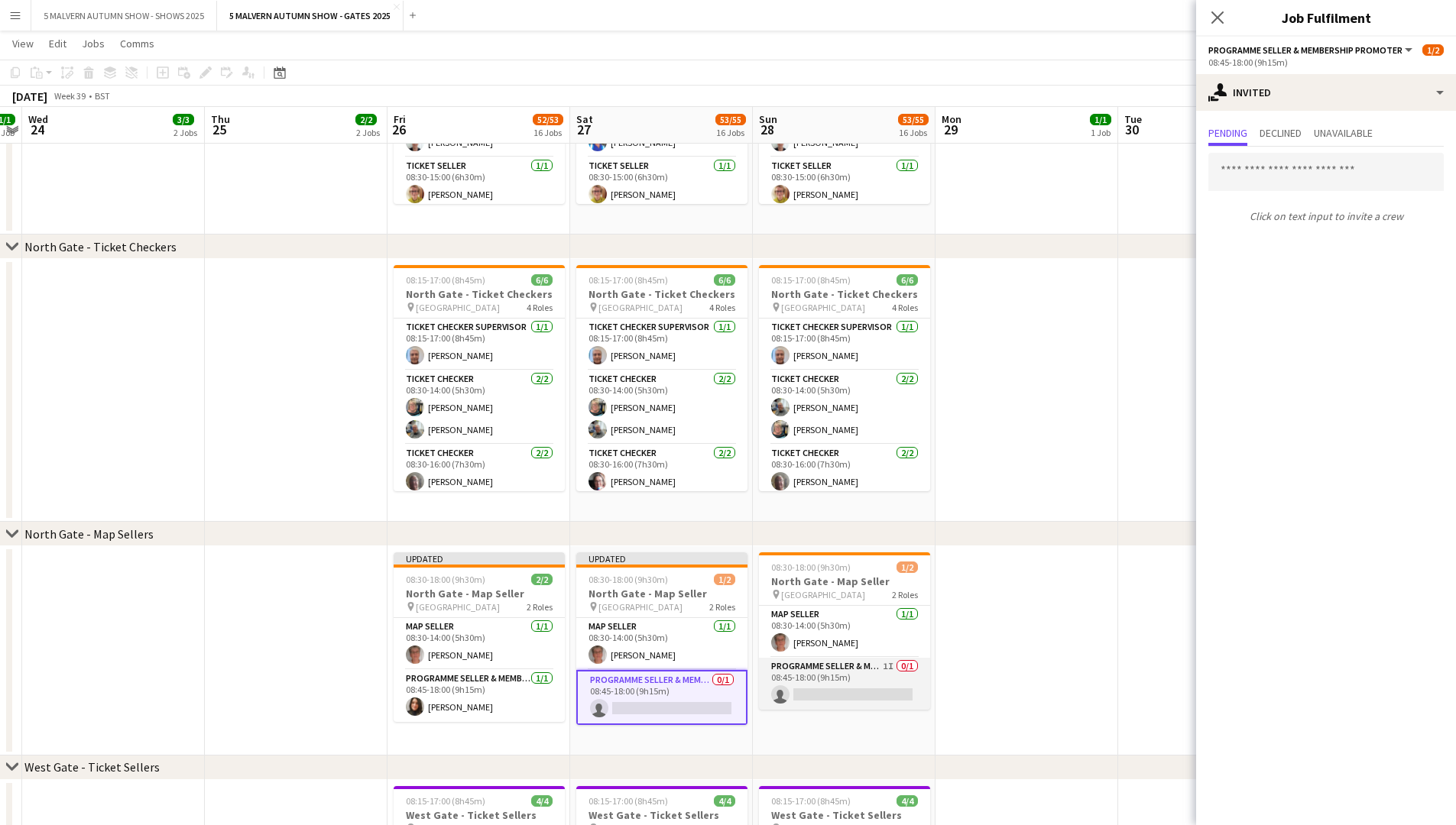
click at [784, 427] on app-card-role "Programme Seller & Membership Promoter 1I 0/1 08:45-18:00 (9h15m) single-neutra…" at bounding box center [845, 684] width 172 height 52
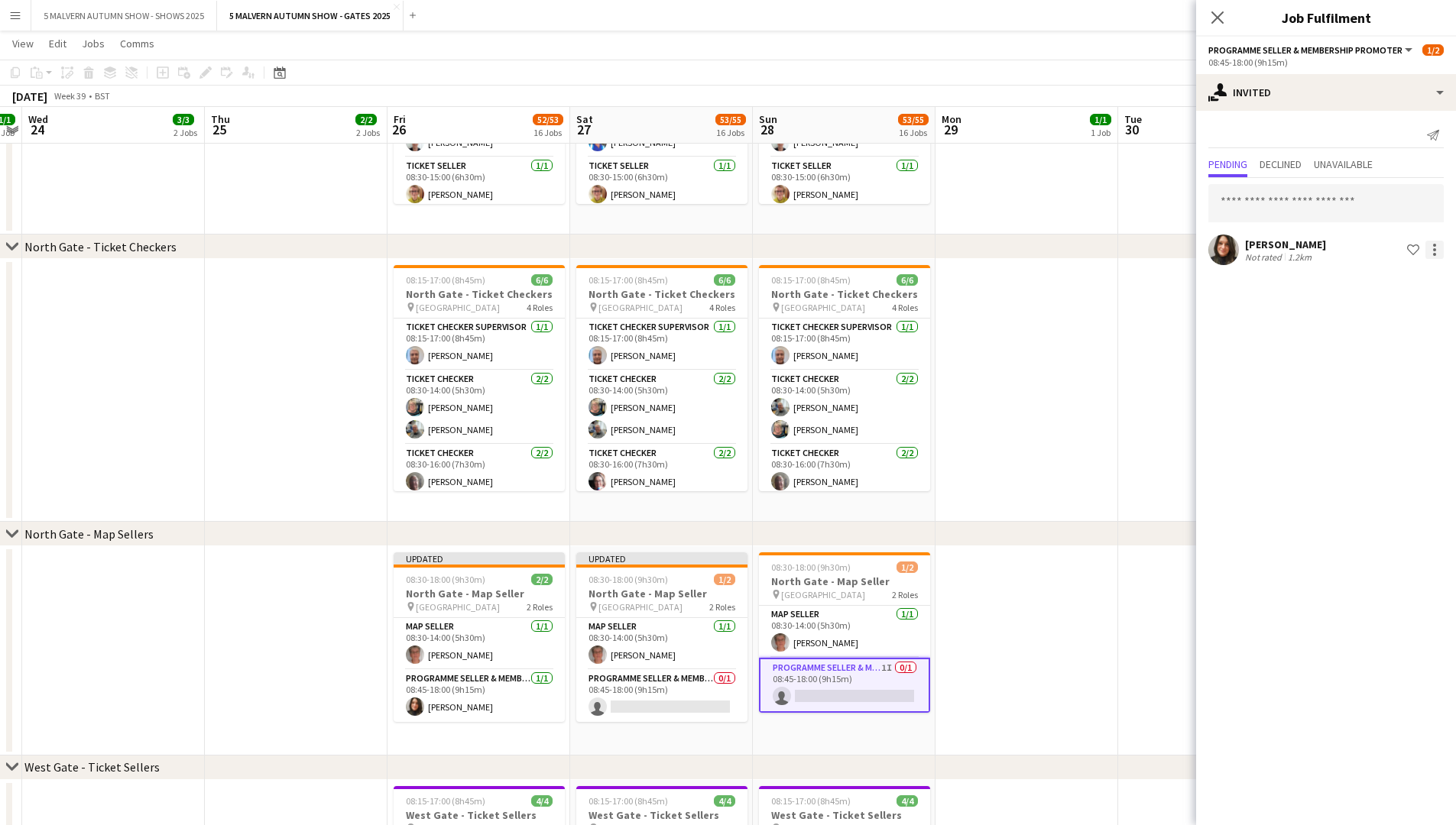
click at [784, 251] on div at bounding box center [1434, 249] width 19 height 19
click at [784, 391] on span "Cancel invitation" at bounding box center [1385, 387] width 89 height 13
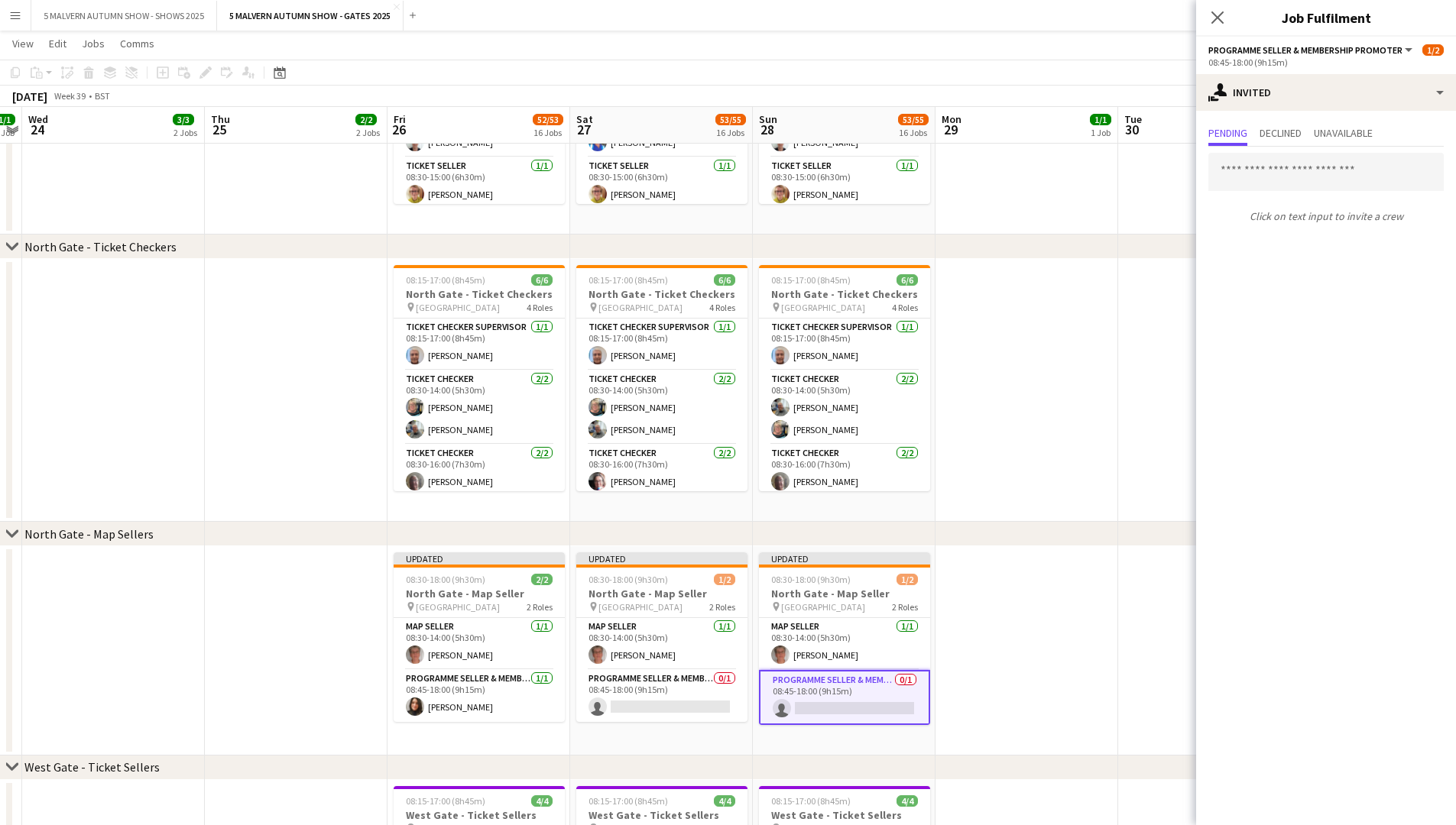
click at [784, 410] on app-date-cell at bounding box center [1027, 390] width 182 height 263
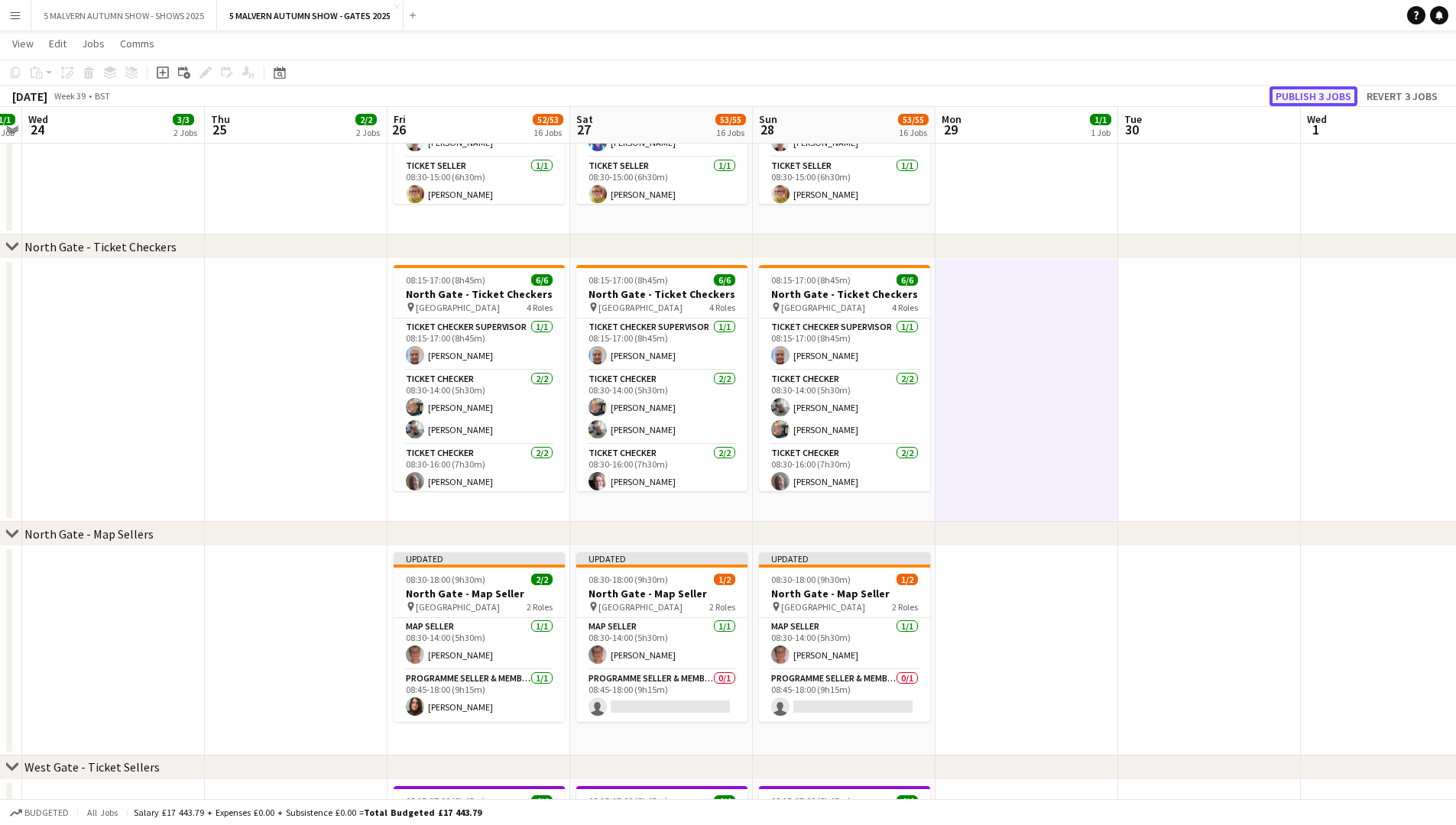
click at [784, 94] on button "Publish 3 jobs" at bounding box center [1314, 96] width 88 height 20
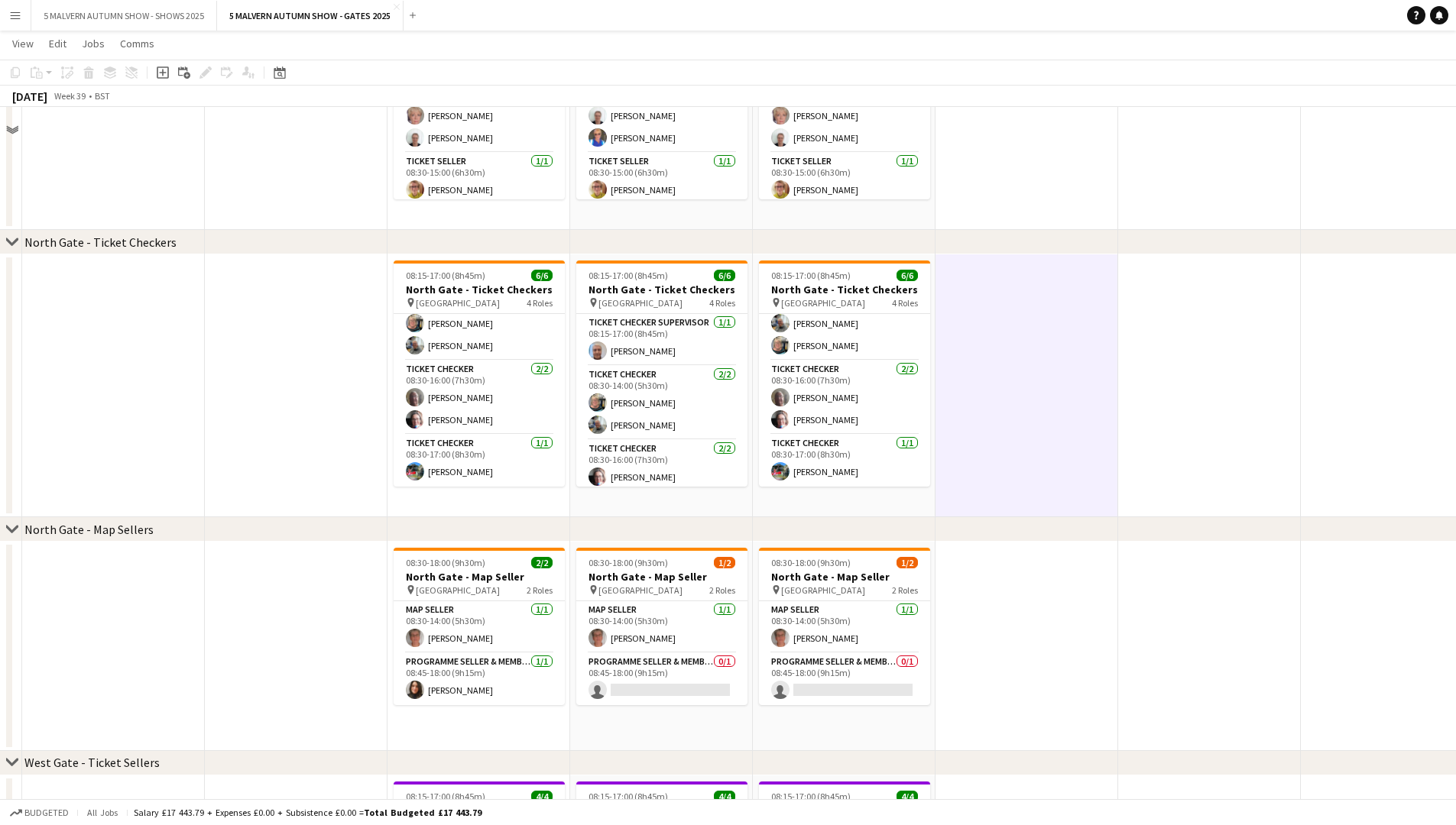
scroll to position [3145, 0]
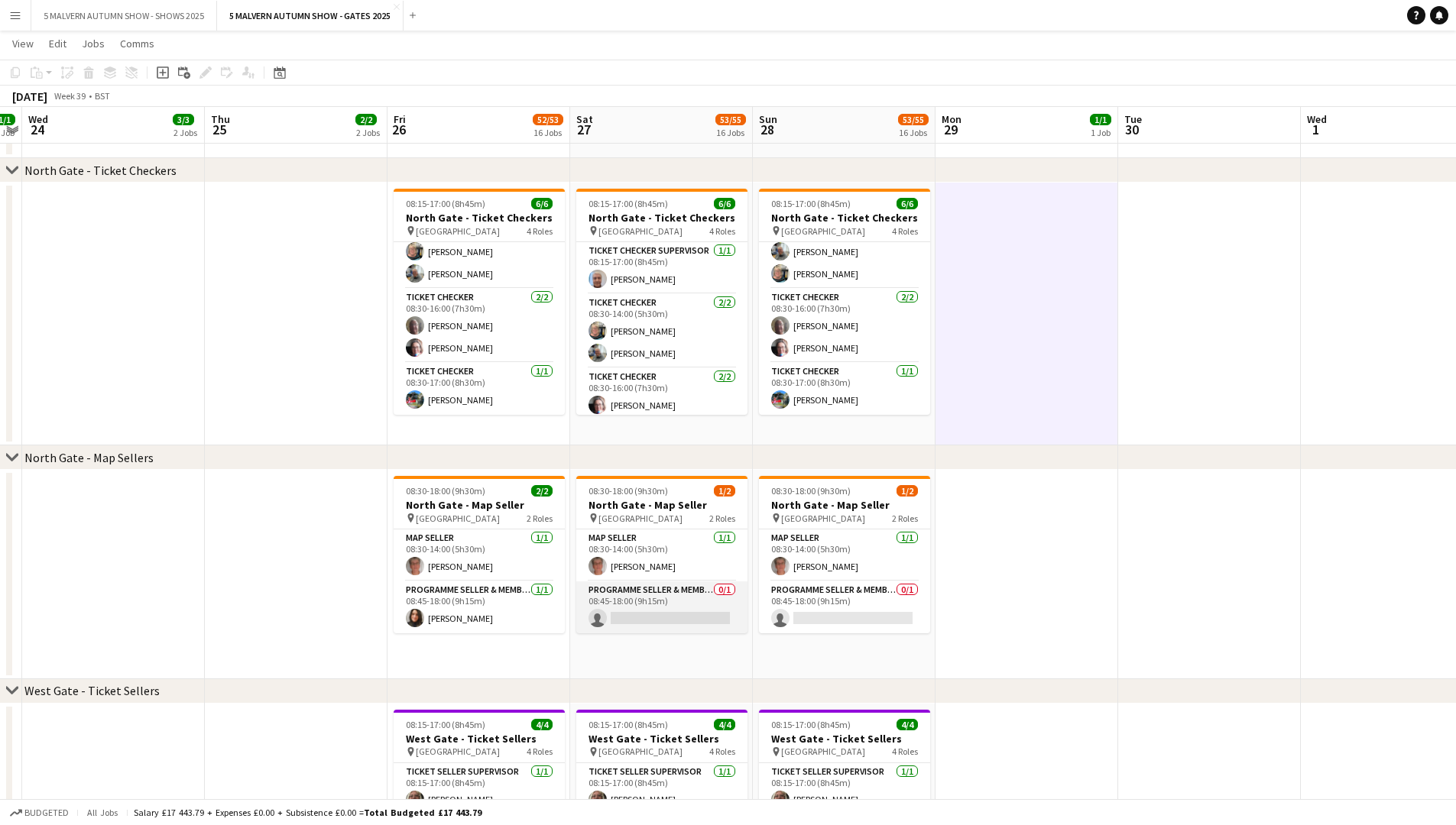
drag, startPoint x: 680, startPoint y: 617, endPoint x: 673, endPoint y: 610, distance: 9.9
click at [680, 427] on app-card-role "Programme Seller & Membership Promoter 0/1 08:45-18:00 (9h15m) single-neutral-a…" at bounding box center [661, 607] width 172 height 52
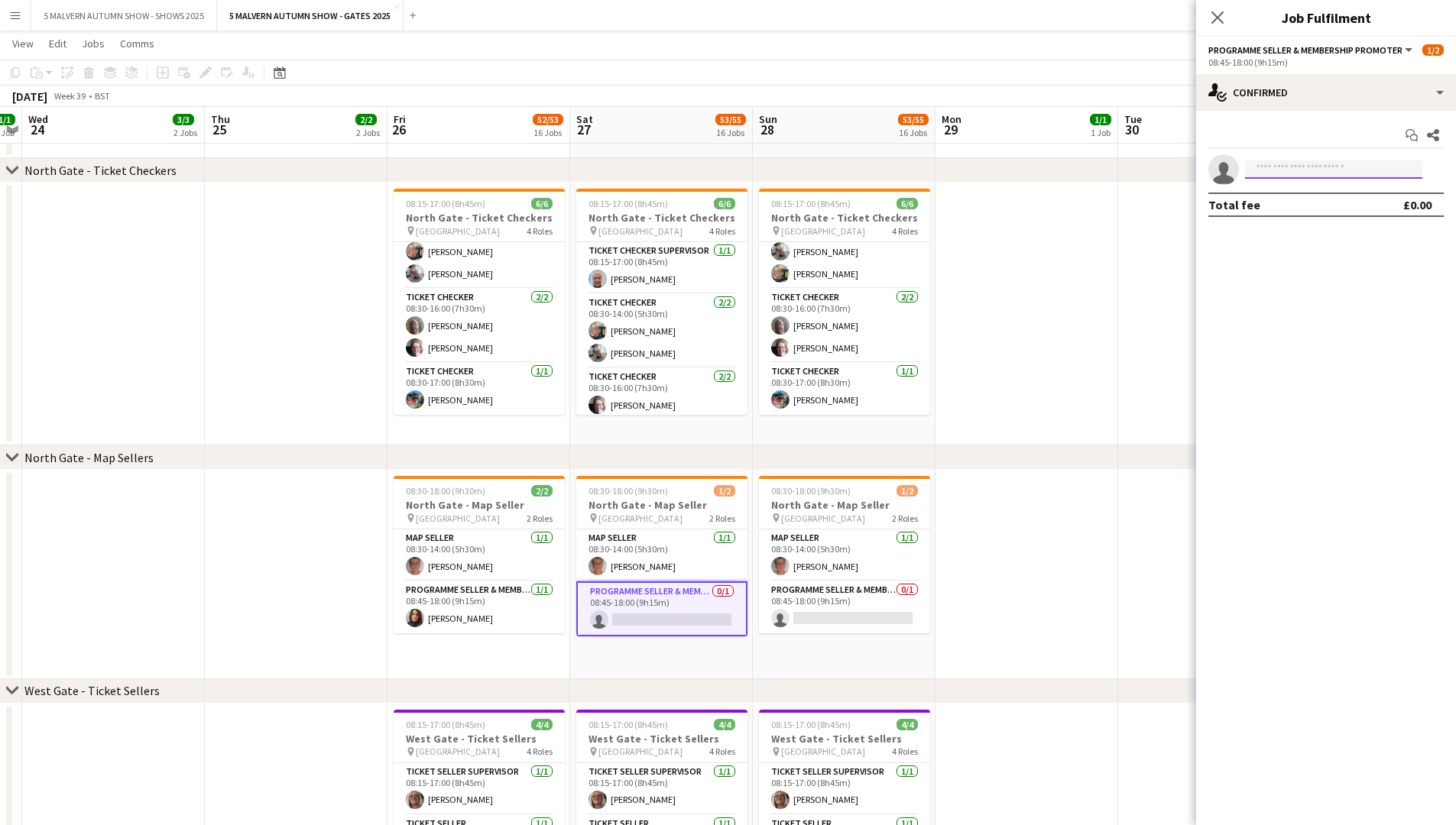
click at [784, 179] on input at bounding box center [1333, 170] width 178 height 19
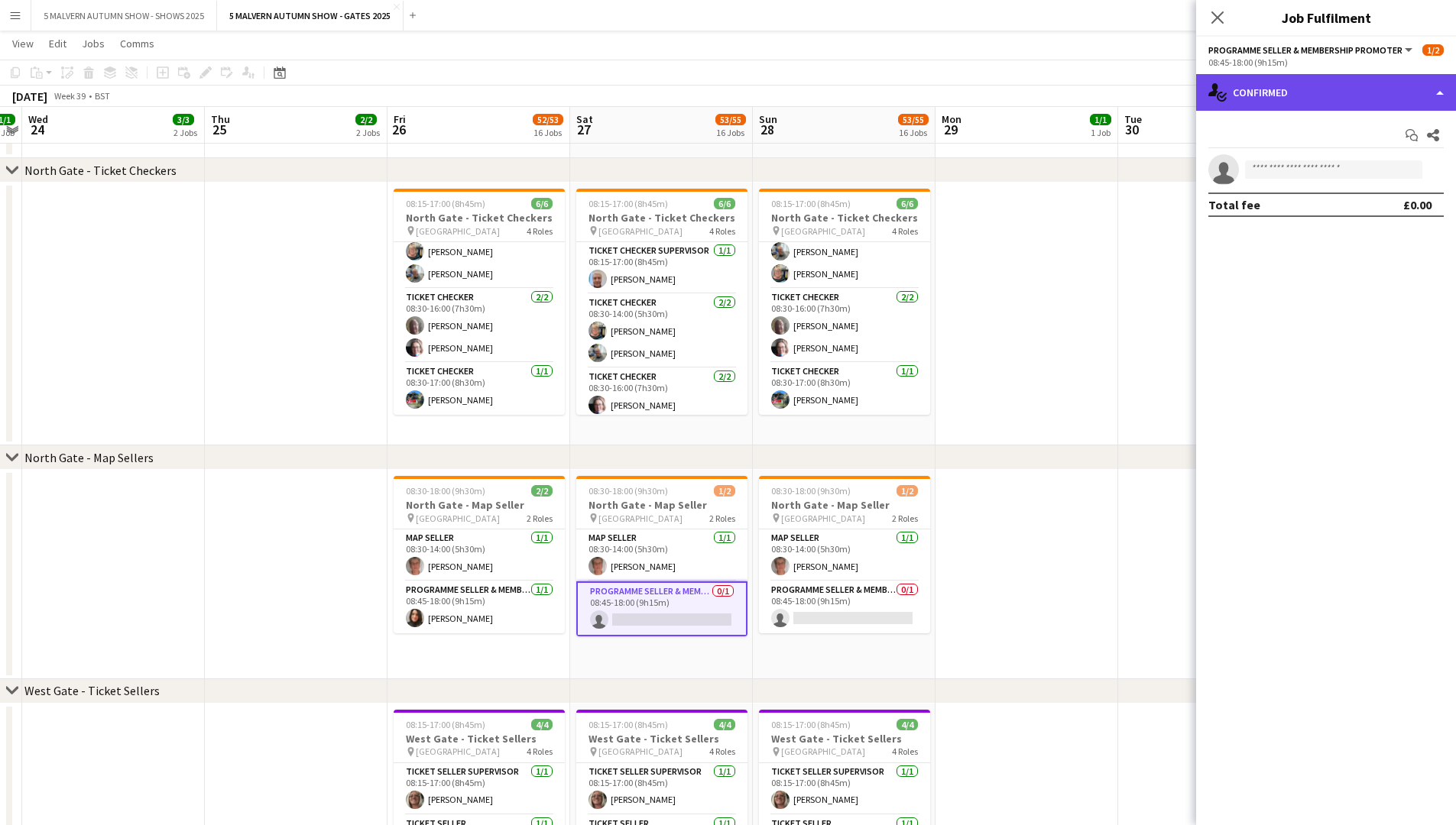
click at [784, 92] on div "single-neutral-actions-check-2 Confirmed" at bounding box center [1326, 92] width 260 height 36
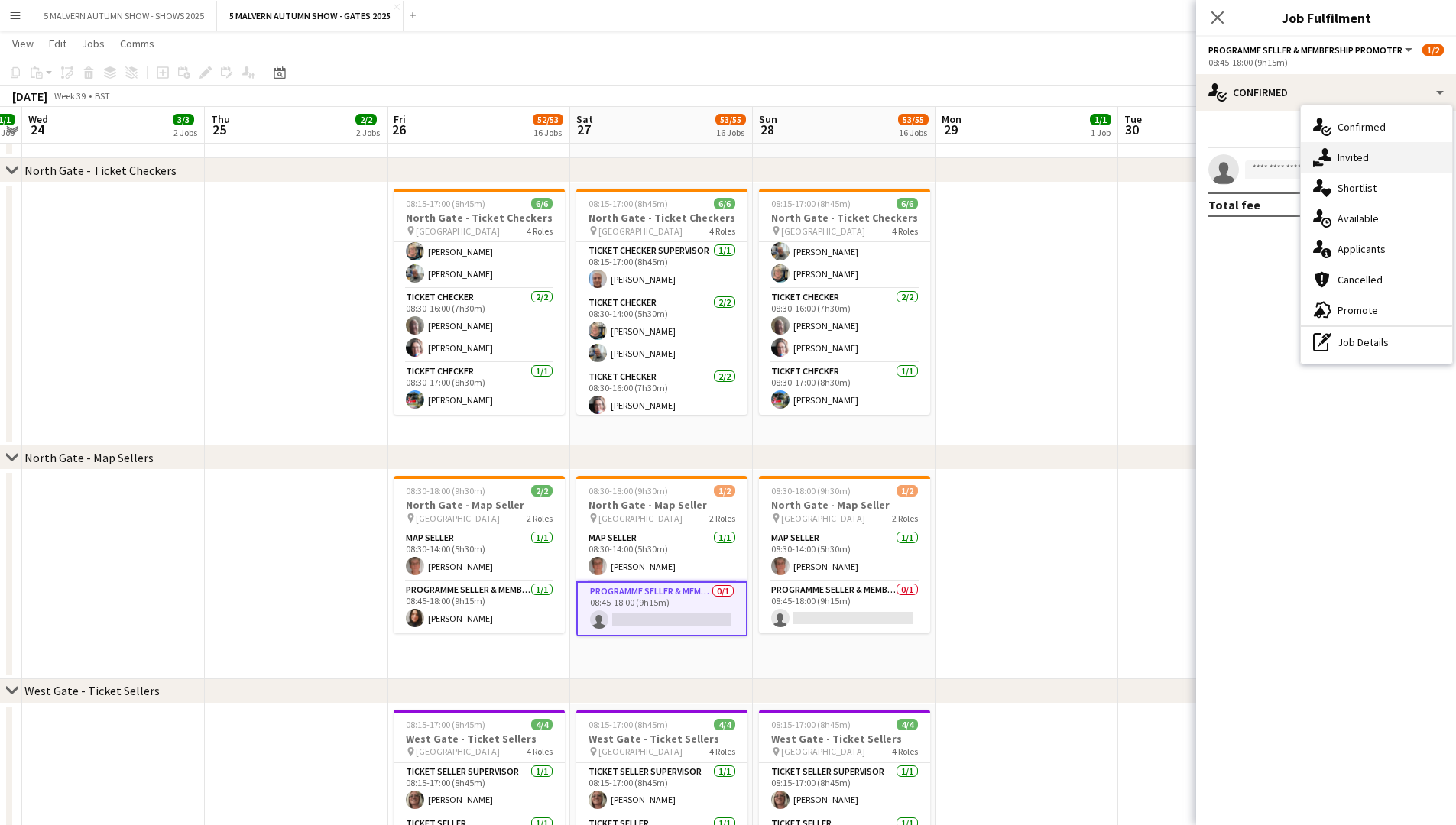
click at [784, 149] on icon "single-neutral-actions-share-1" at bounding box center [1322, 157] width 19 height 19
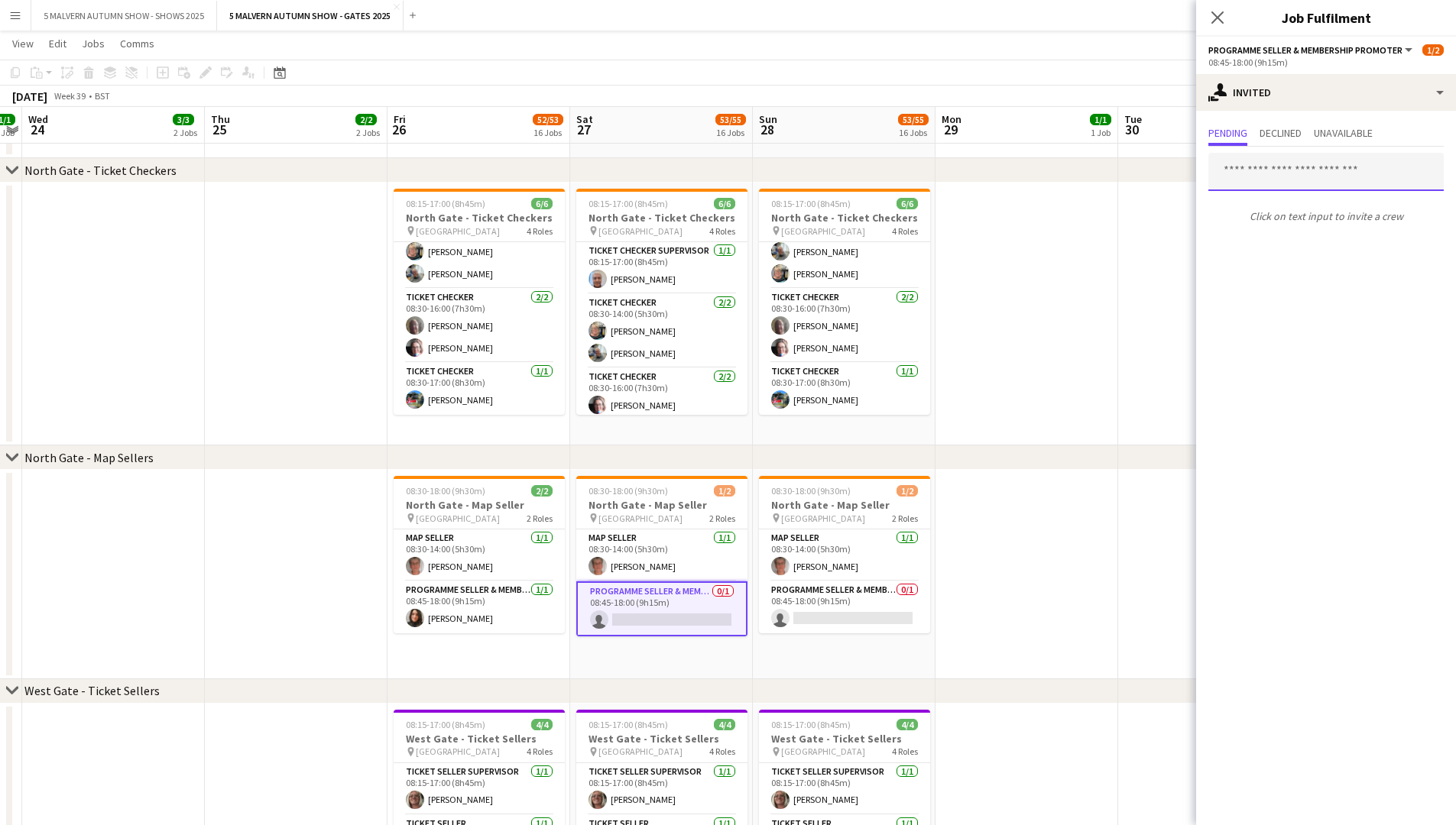
click at [784, 176] on input "text" at bounding box center [1326, 172] width 235 height 38
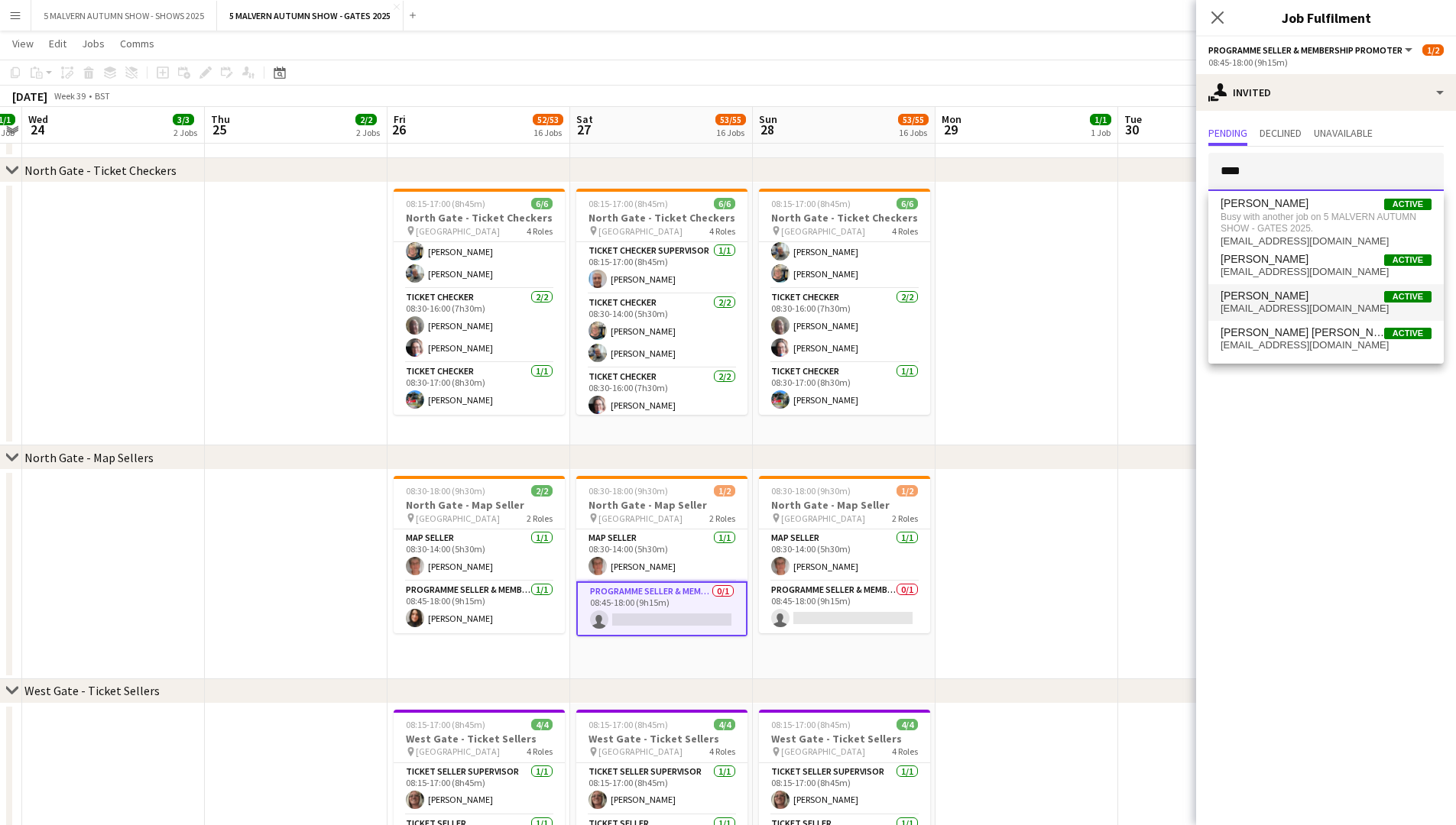
type input "****"
click at [784, 306] on span "lindsaydhill@aol.com" at bounding box center [1326, 309] width 211 height 12
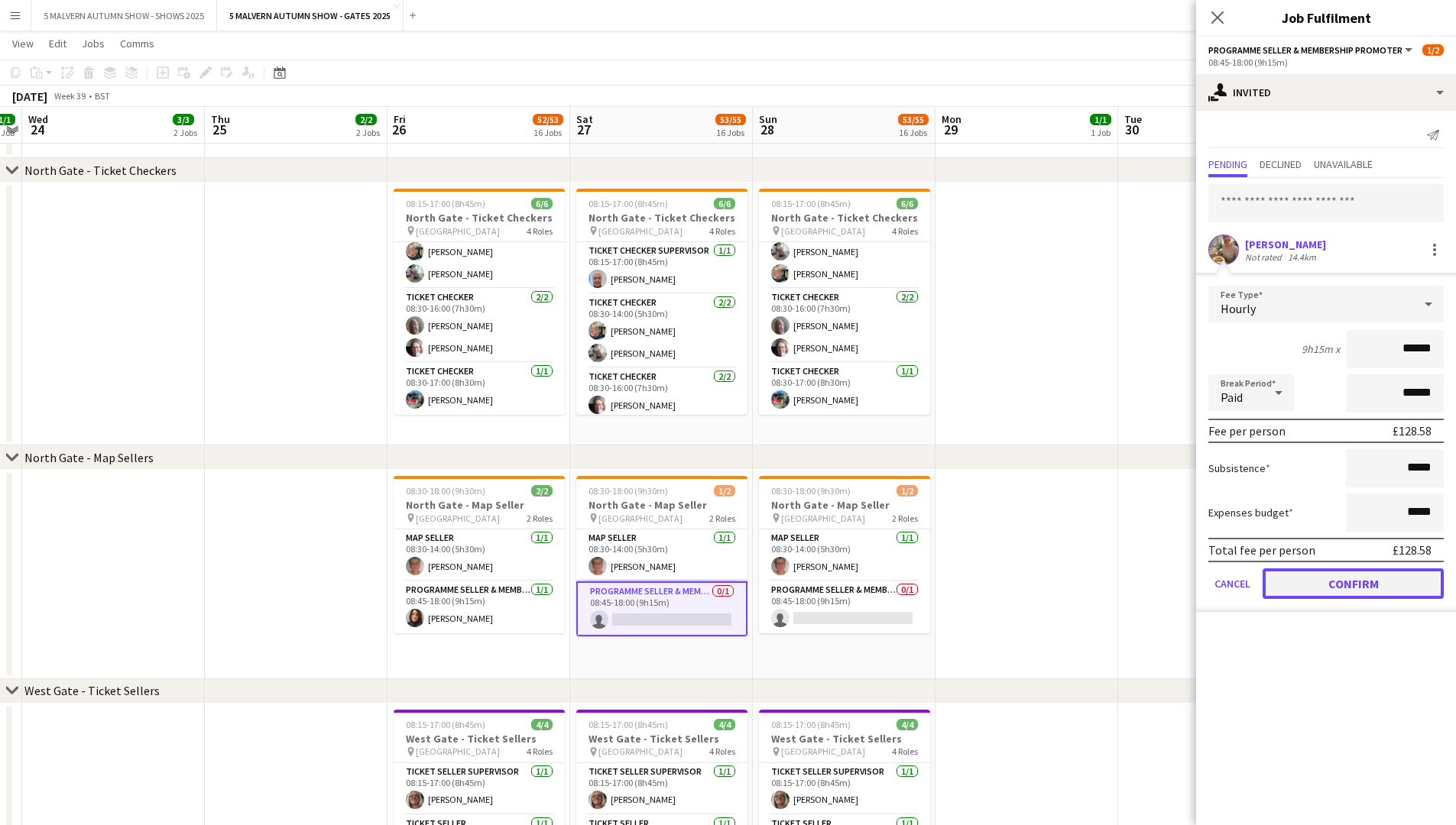
click at [784, 427] on button "Confirm" at bounding box center [1353, 584] width 182 height 30
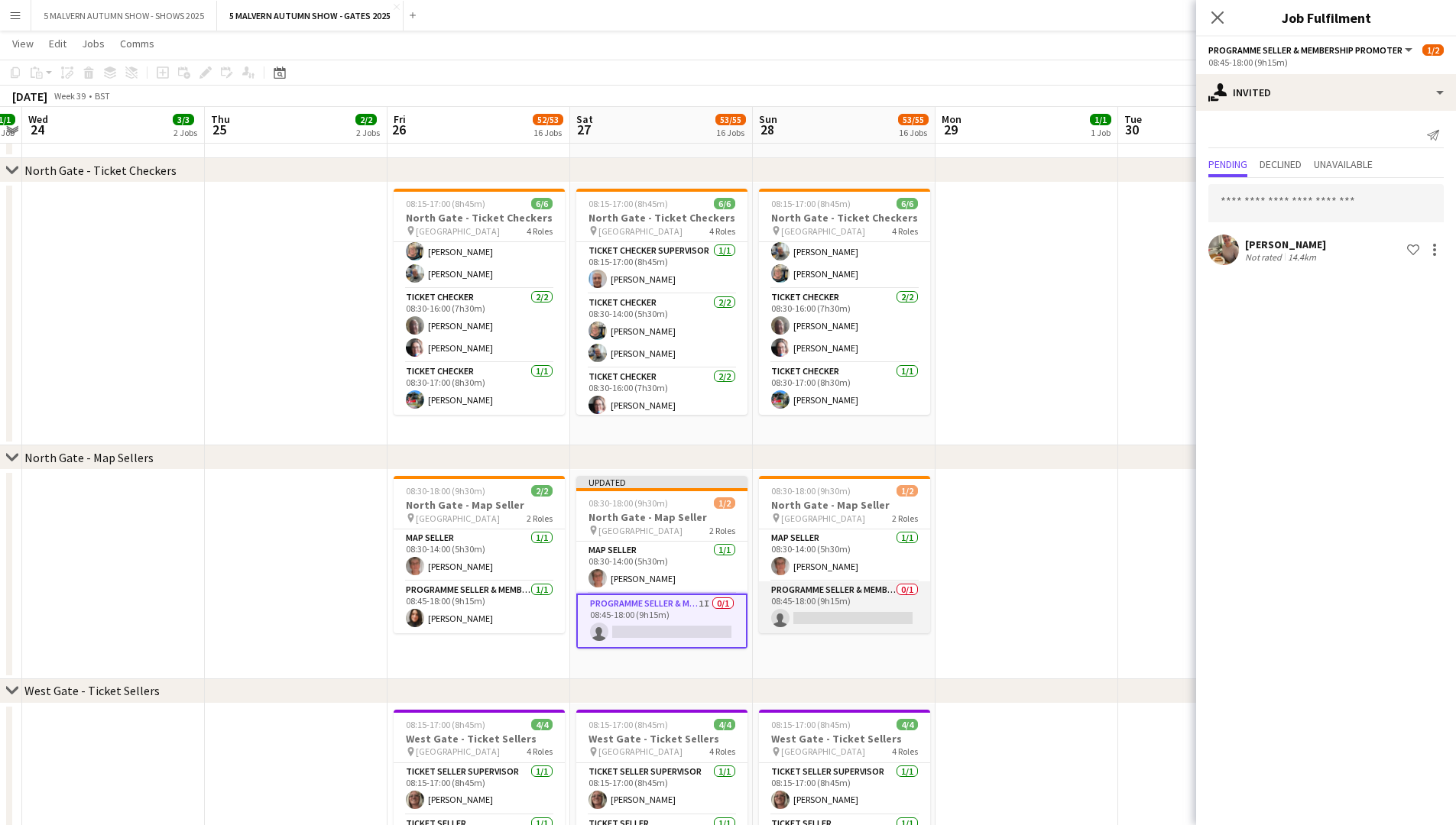
click at [784, 427] on app-card-role "Programme Seller & Membership Promoter 0/1 08:45-18:00 (9h15m) single-neutral-a…" at bounding box center [845, 607] width 172 height 52
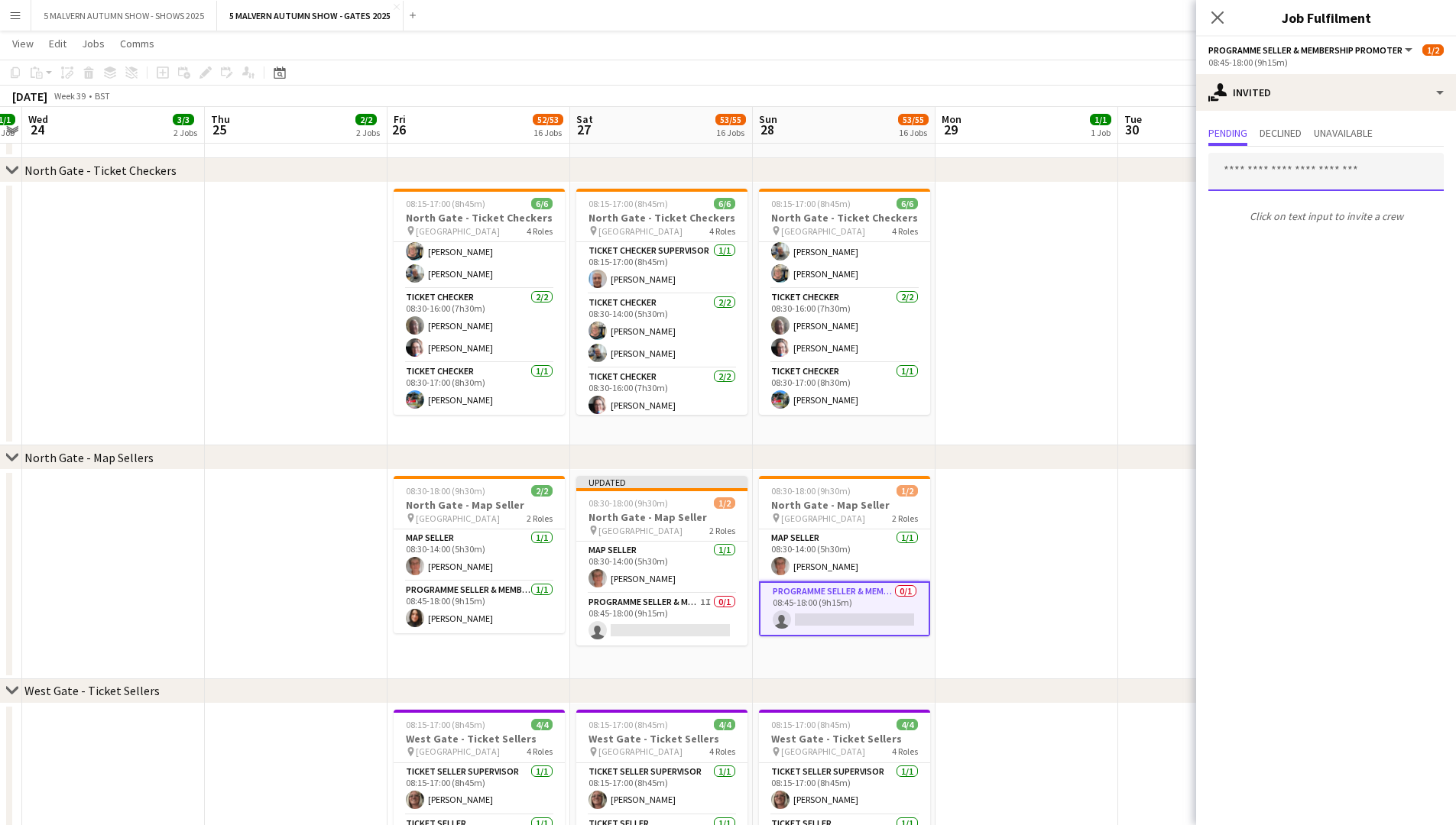
click at [784, 180] on input "text" at bounding box center [1326, 172] width 235 height 38
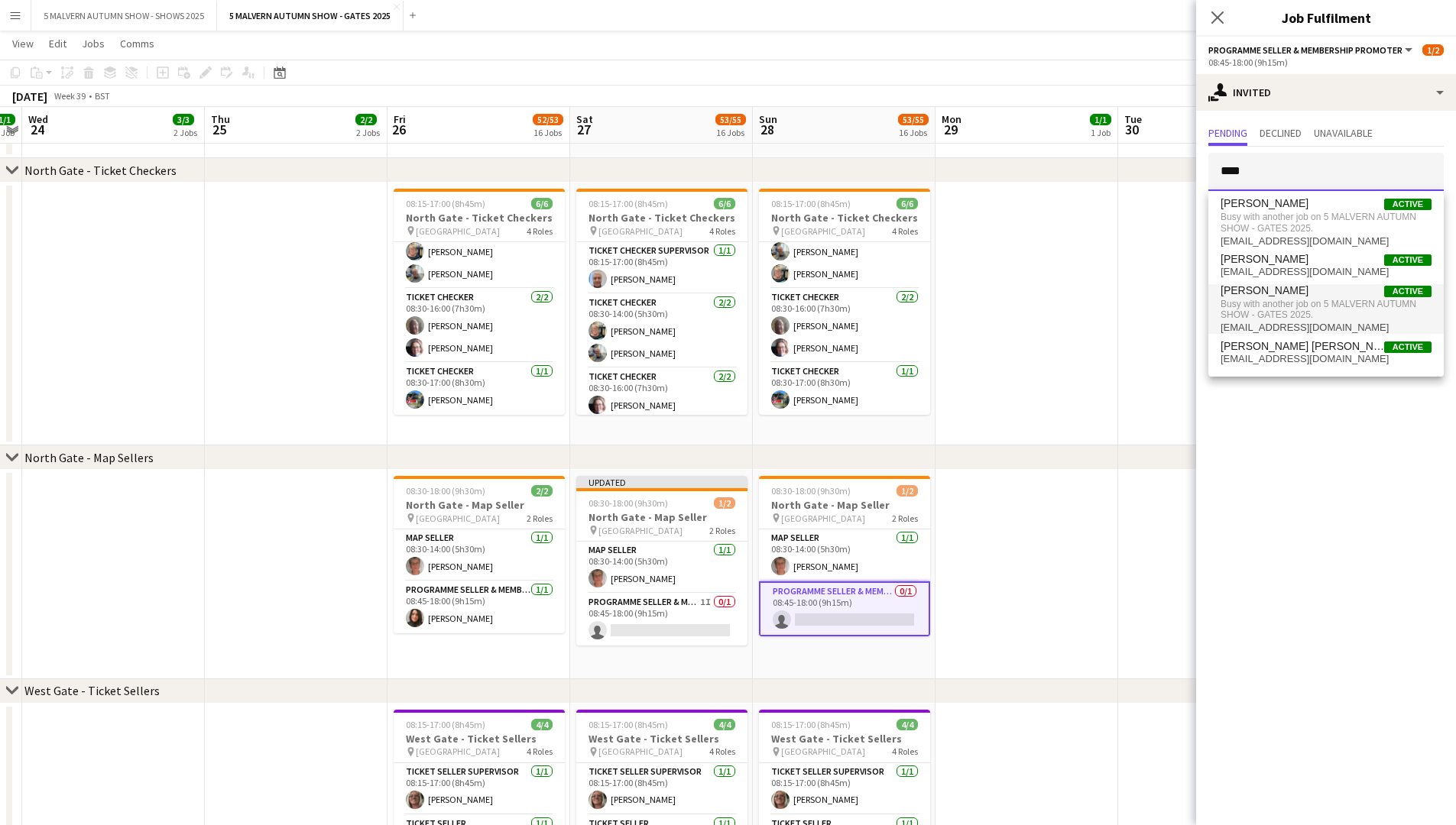
type input "****"
click at [784, 298] on span "Busy with another job on 5 MALVERN AUTUMN SHOW - GATES 2025." at bounding box center [1326, 310] width 211 height 26
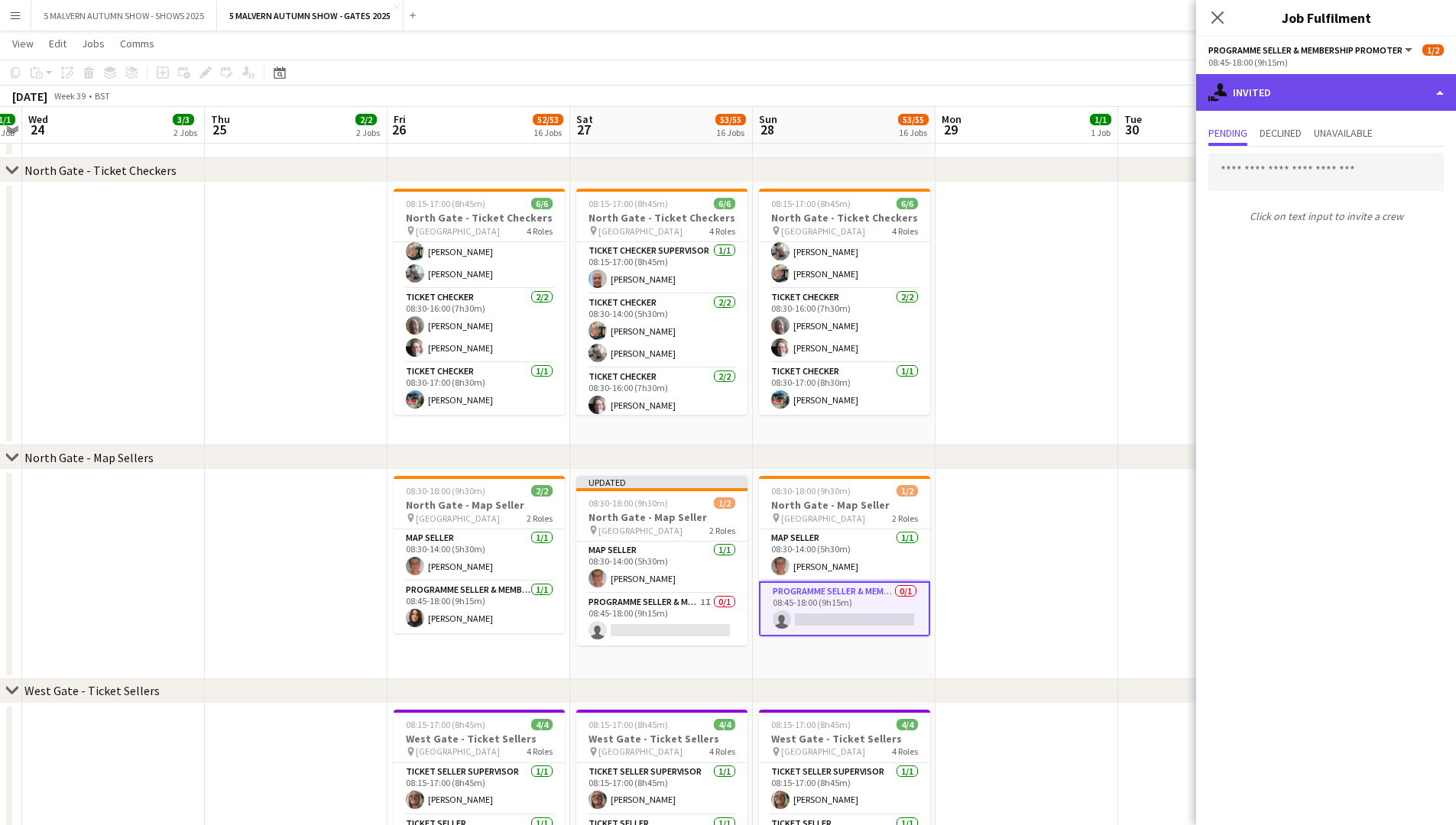
click at [784, 92] on div "single-neutral-actions-share-1 Invited" at bounding box center [1326, 92] width 260 height 36
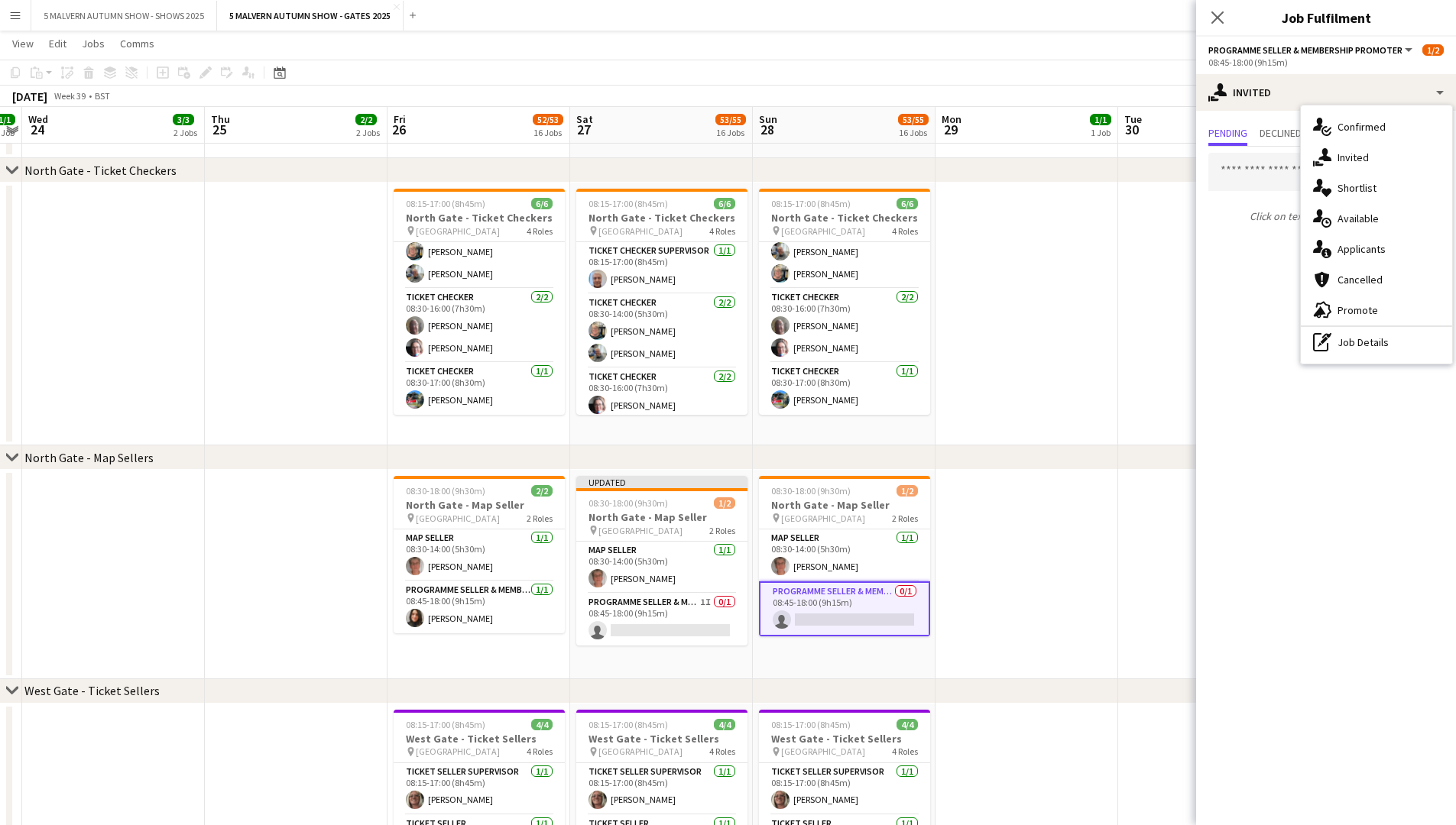
click at [784, 313] on app-date-cell at bounding box center [1210, 314] width 182 height 263
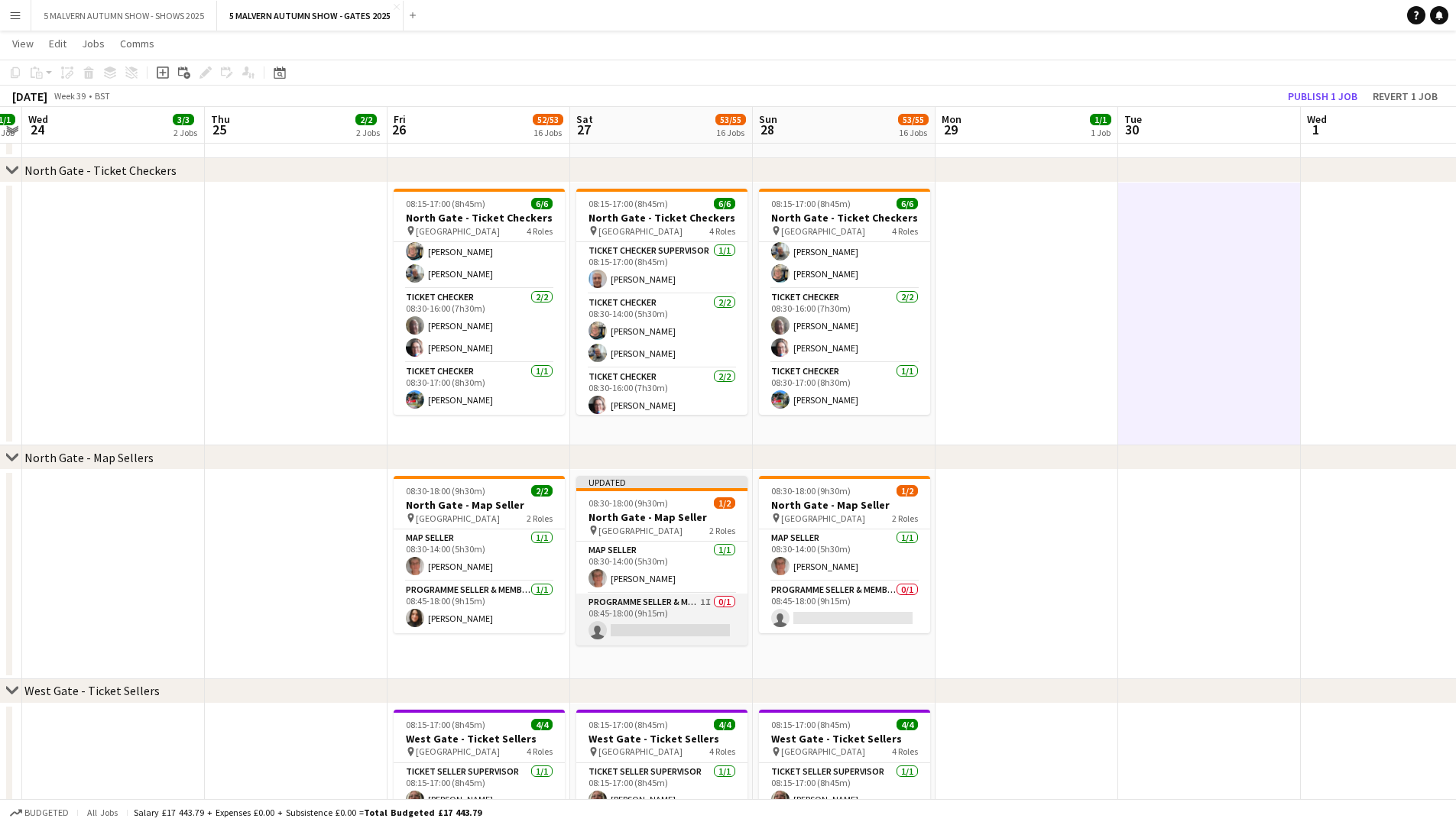
click at [671, 427] on app-card-role "Programme Seller & Membership Promoter 1I 0/1 08:45-18:00 (9h15m) single-neutra…" at bounding box center [661, 619] width 172 height 52
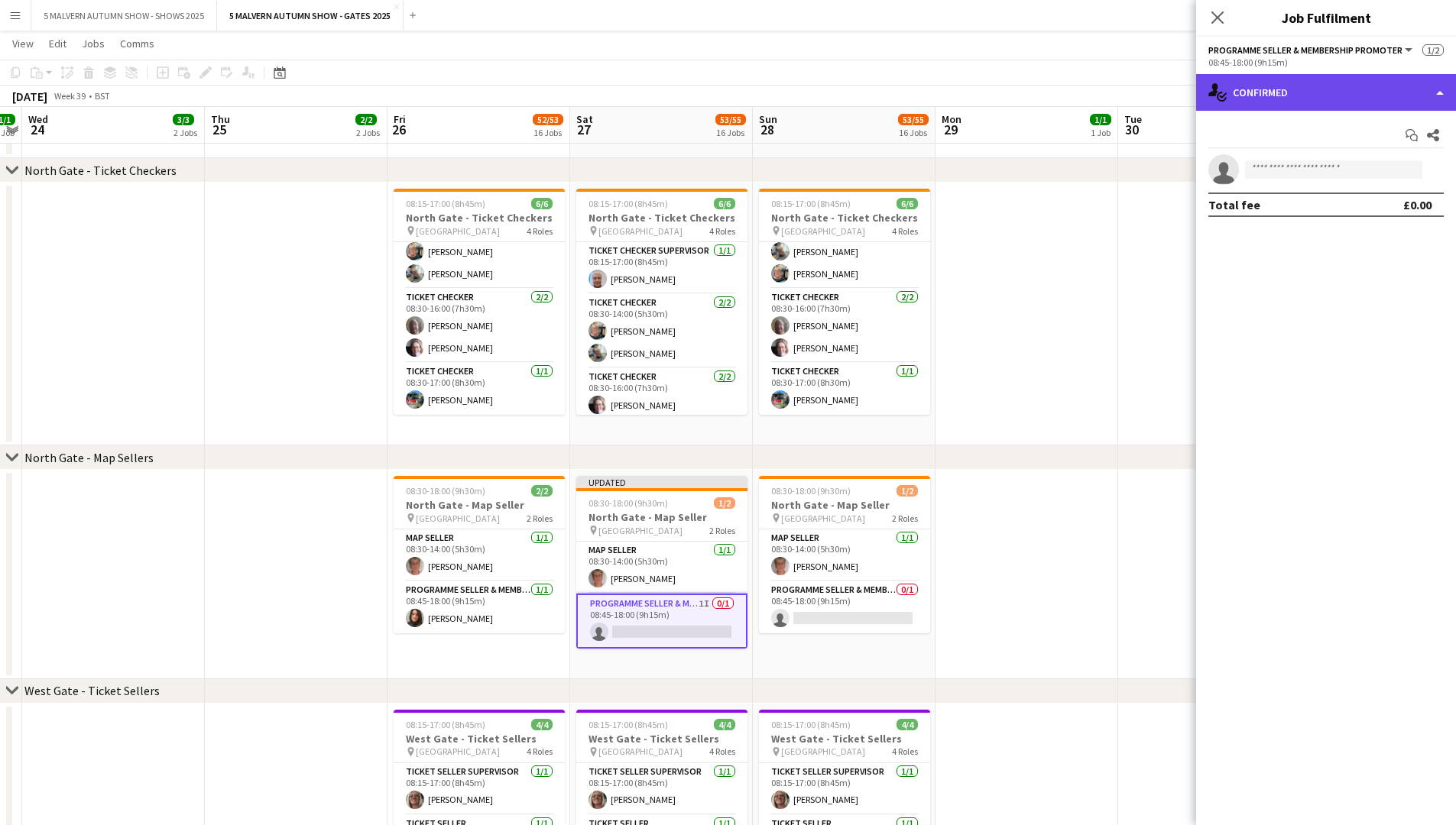
click at [784, 86] on div "single-neutral-actions-check-2 Confirmed" at bounding box center [1326, 92] width 260 height 36
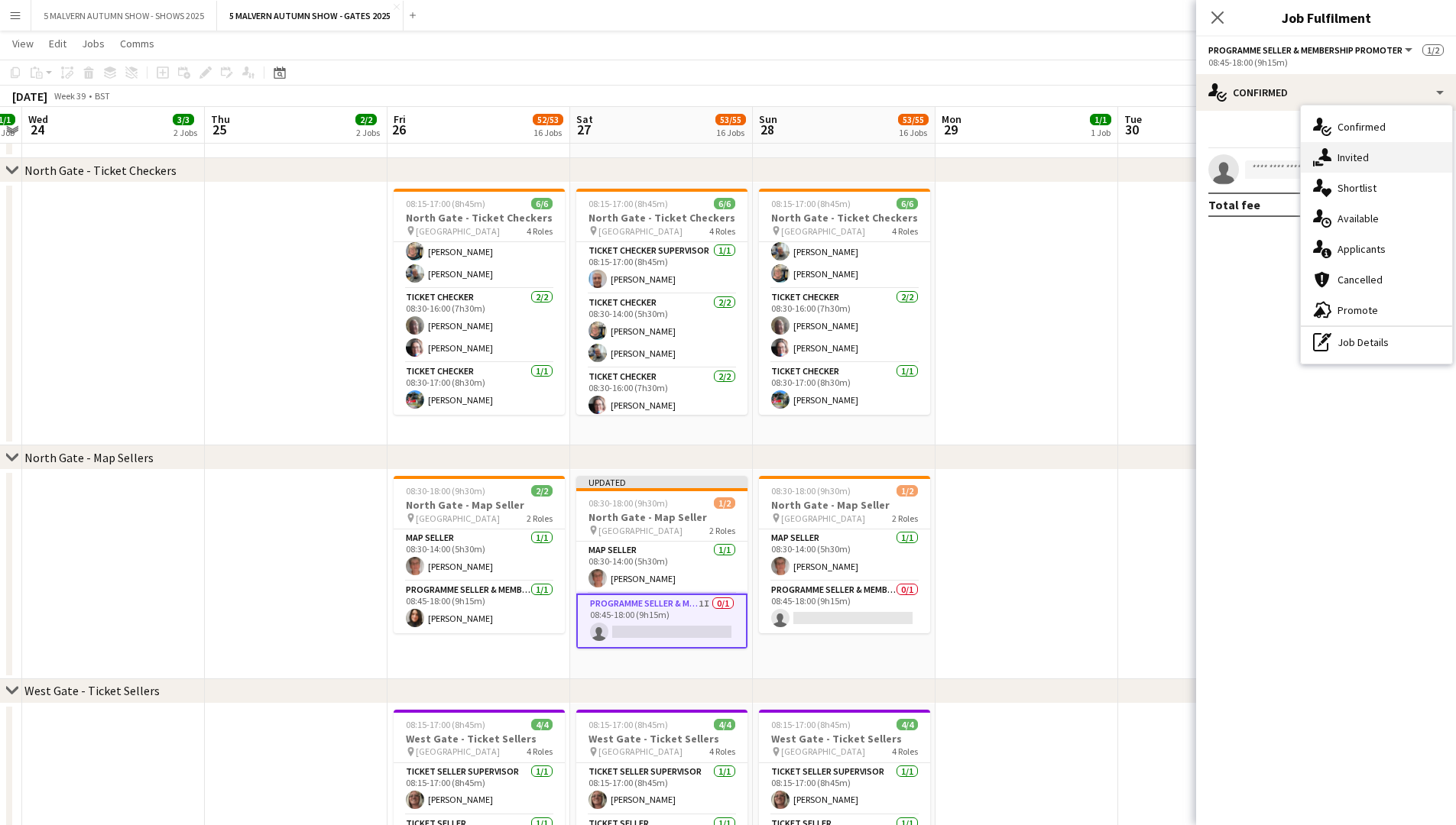
click at [784, 153] on div "single-neutral-actions-share-1 Invited" at bounding box center [1377, 157] width 151 height 30
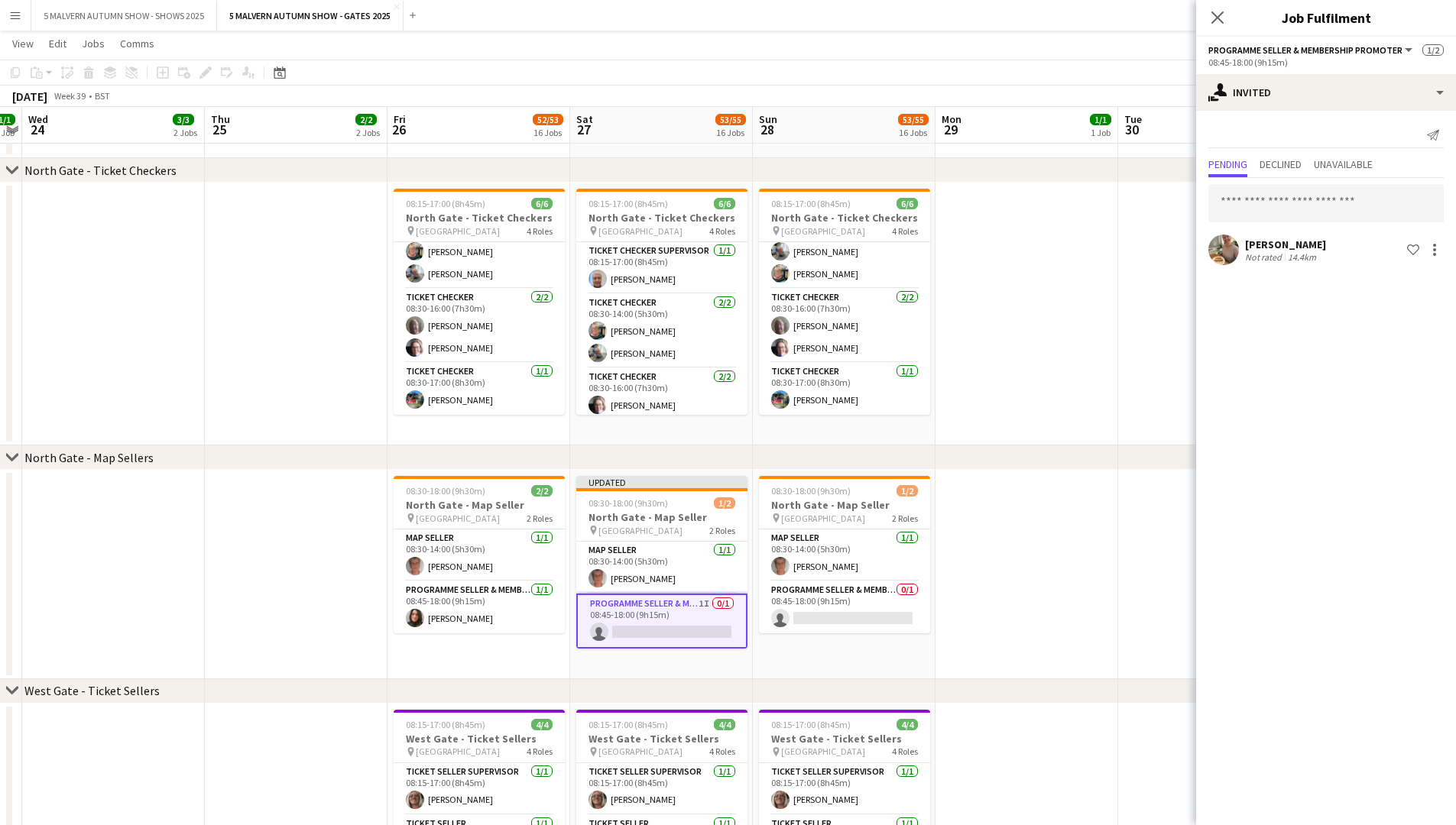
click at [784, 237] on app-user-avatar at bounding box center [1223, 249] width 30 height 30
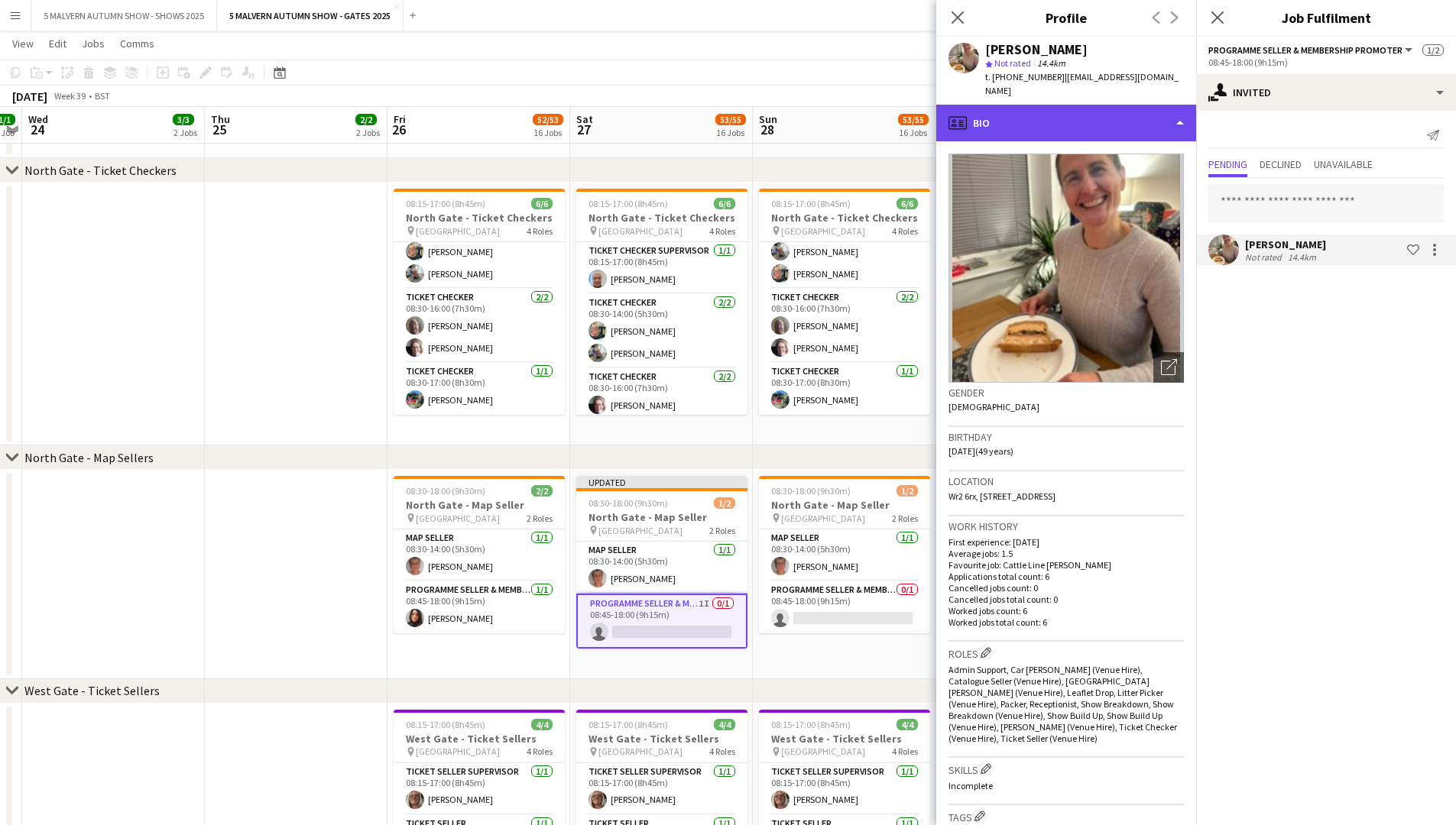
click at [784, 105] on div "profile Bio" at bounding box center [1066, 123] width 260 height 36
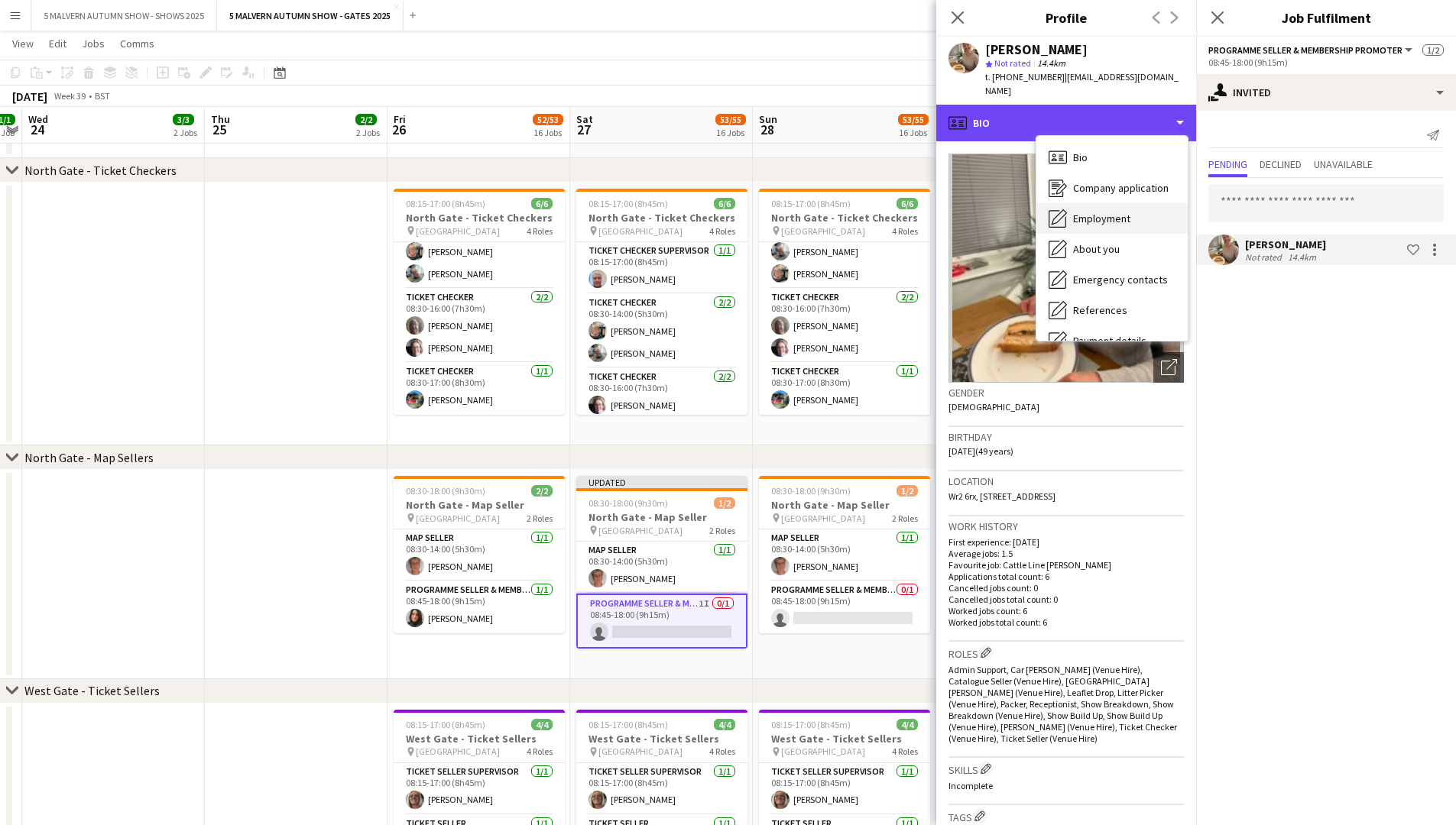
scroll to position [143, 0]
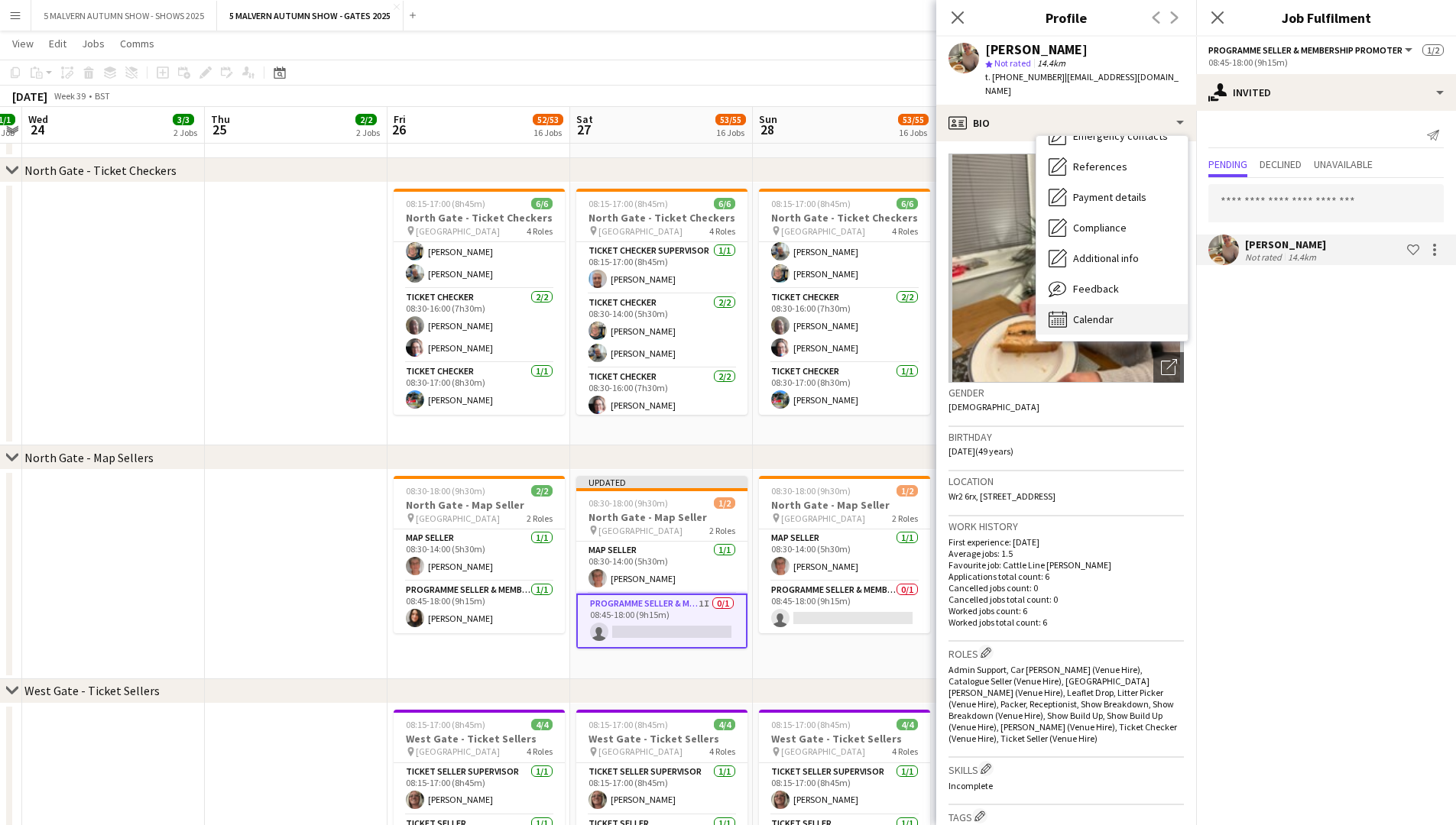
click at [784, 304] on div "Calendar Calendar" at bounding box center [1112, 319] width 151 height 30
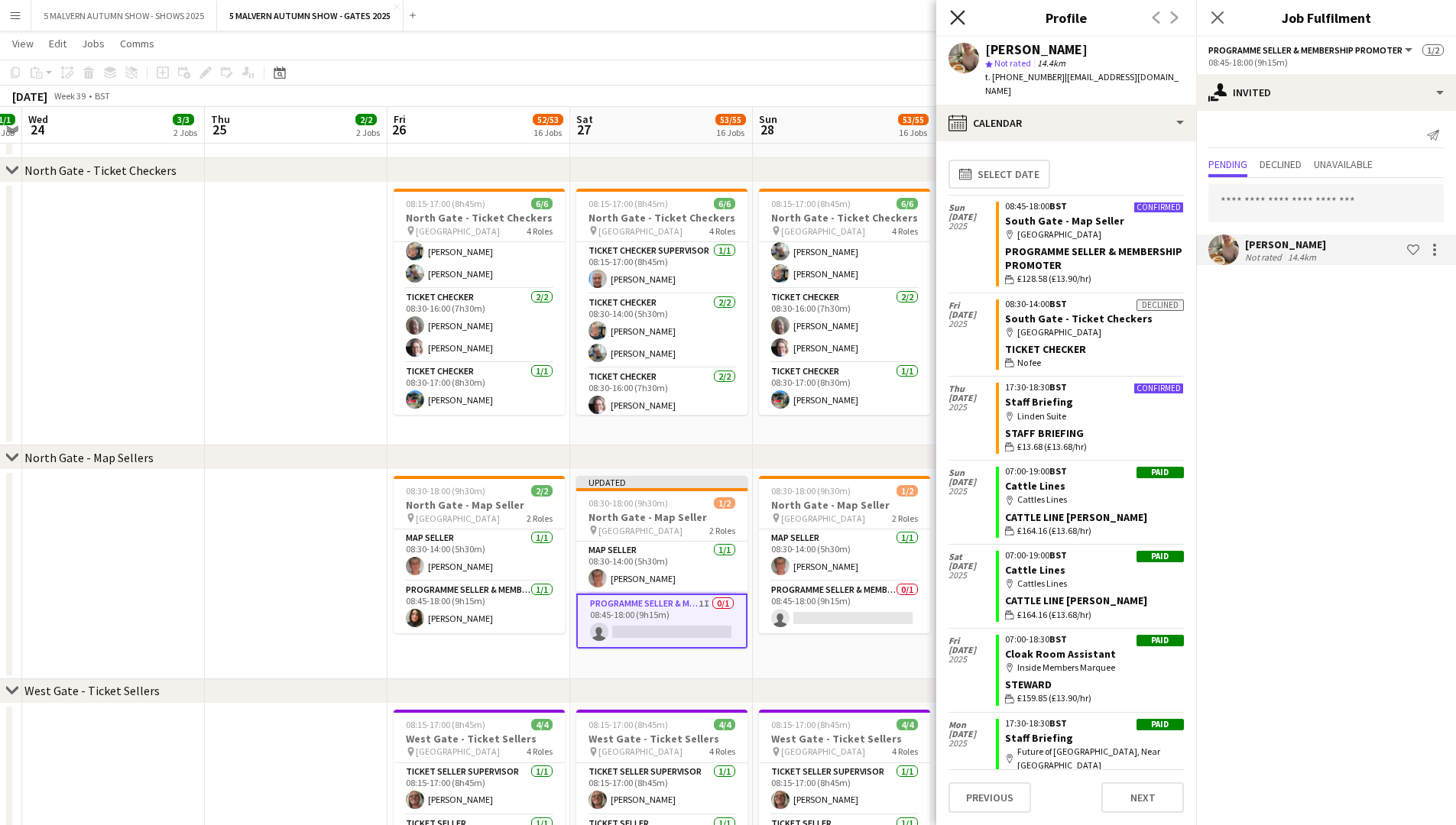
click at [784, 14] on icon at bounding box center [957, 17] width 15 height 15
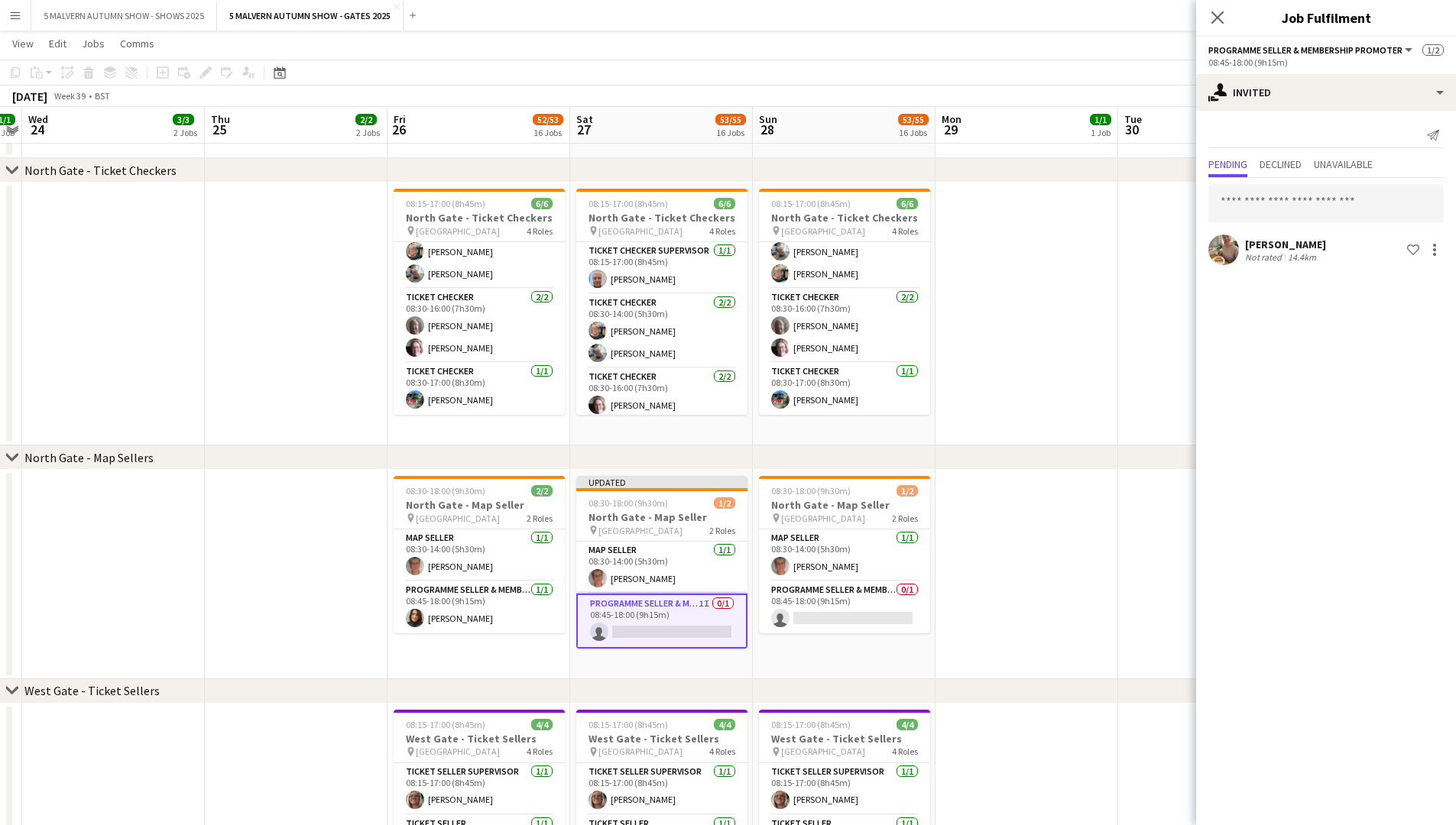
click at [784, 343] on app-date-cell at bounding box center [1210, 314] width 182 height 263
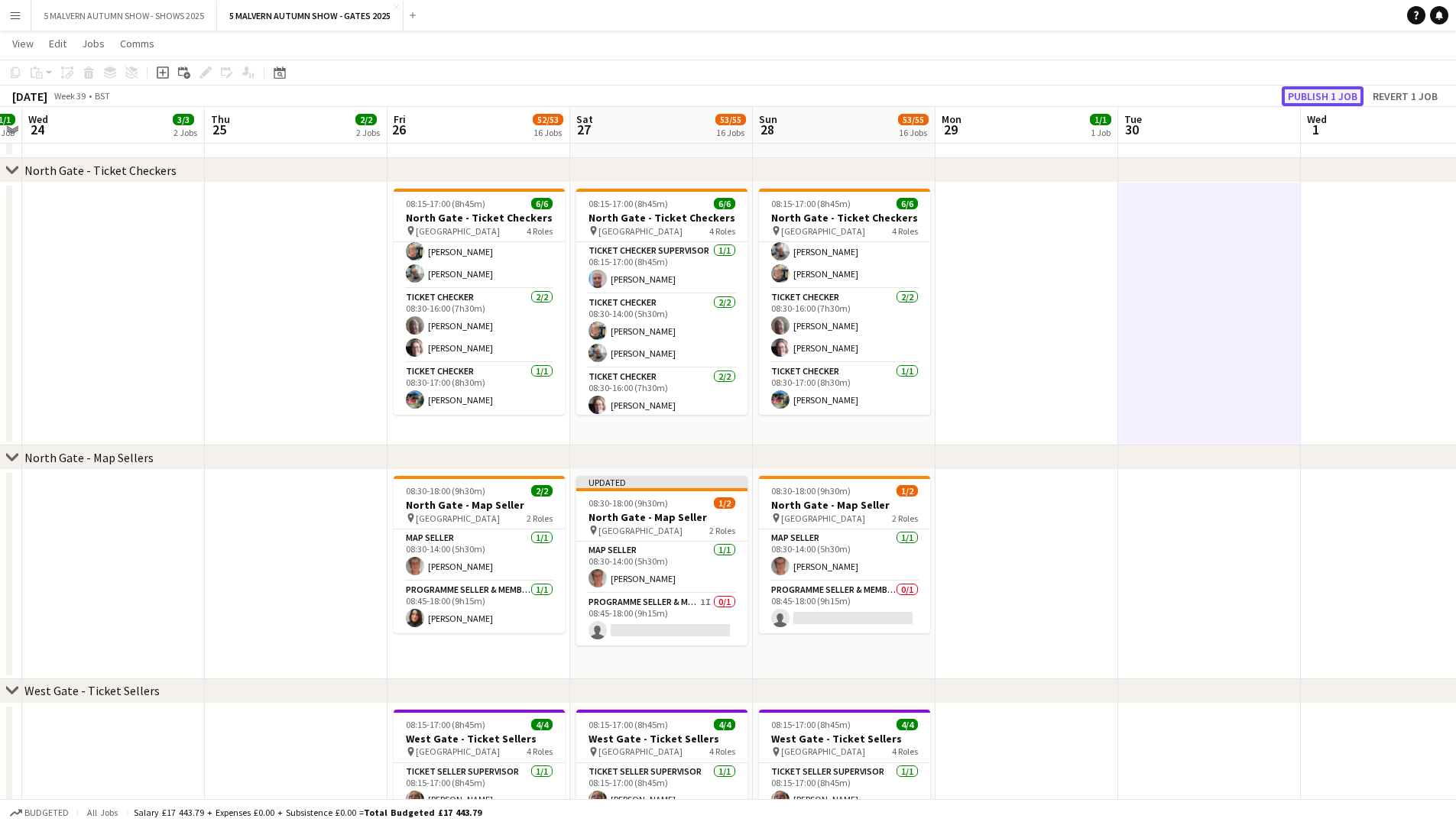
click at [784, 98] on button "Publish 1 job" at bounding box center [1322, 96] width 81 height 20
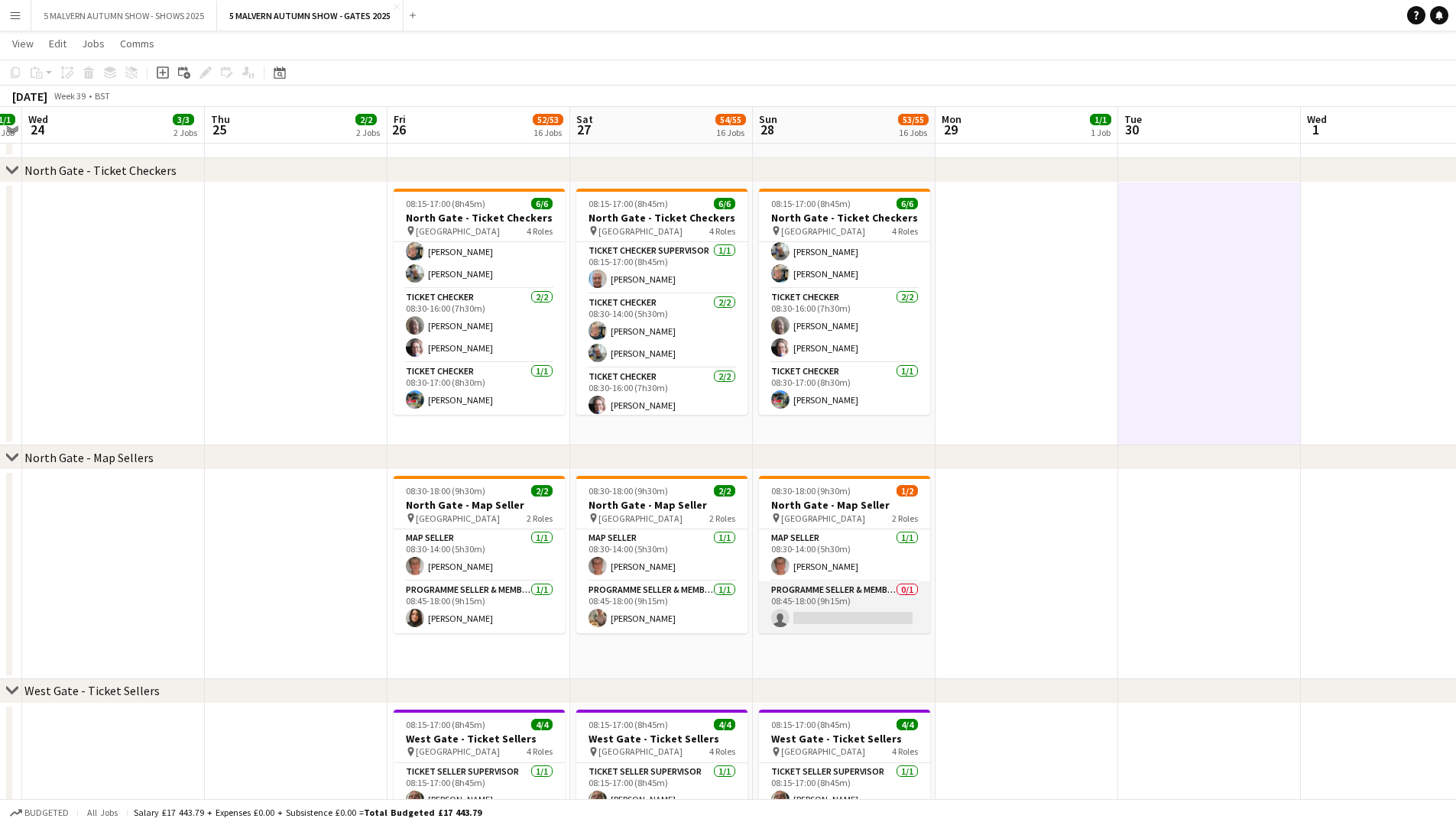
click at [784, 427] on app-card-role "Programme Seller & Membership Promoter 0/1 08:45-18:00 (9h15m) single-neutral-a…" at bounding box center [845, 607] width 172 height 52
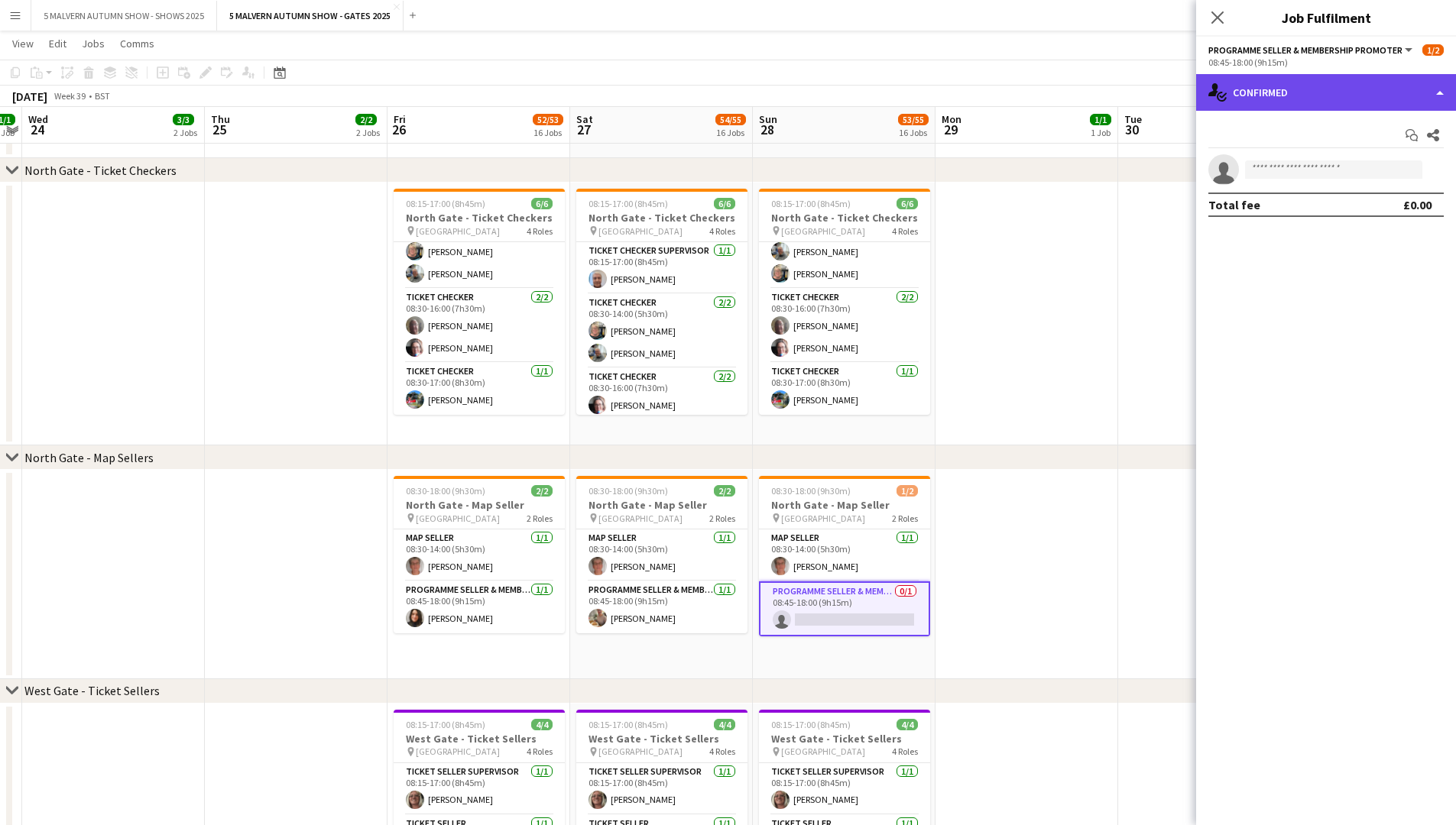
click at [784, 77] on div "single-neutral-actions-check-2 Confirmed" at bounding box center [1326, 92] width 260 height 36
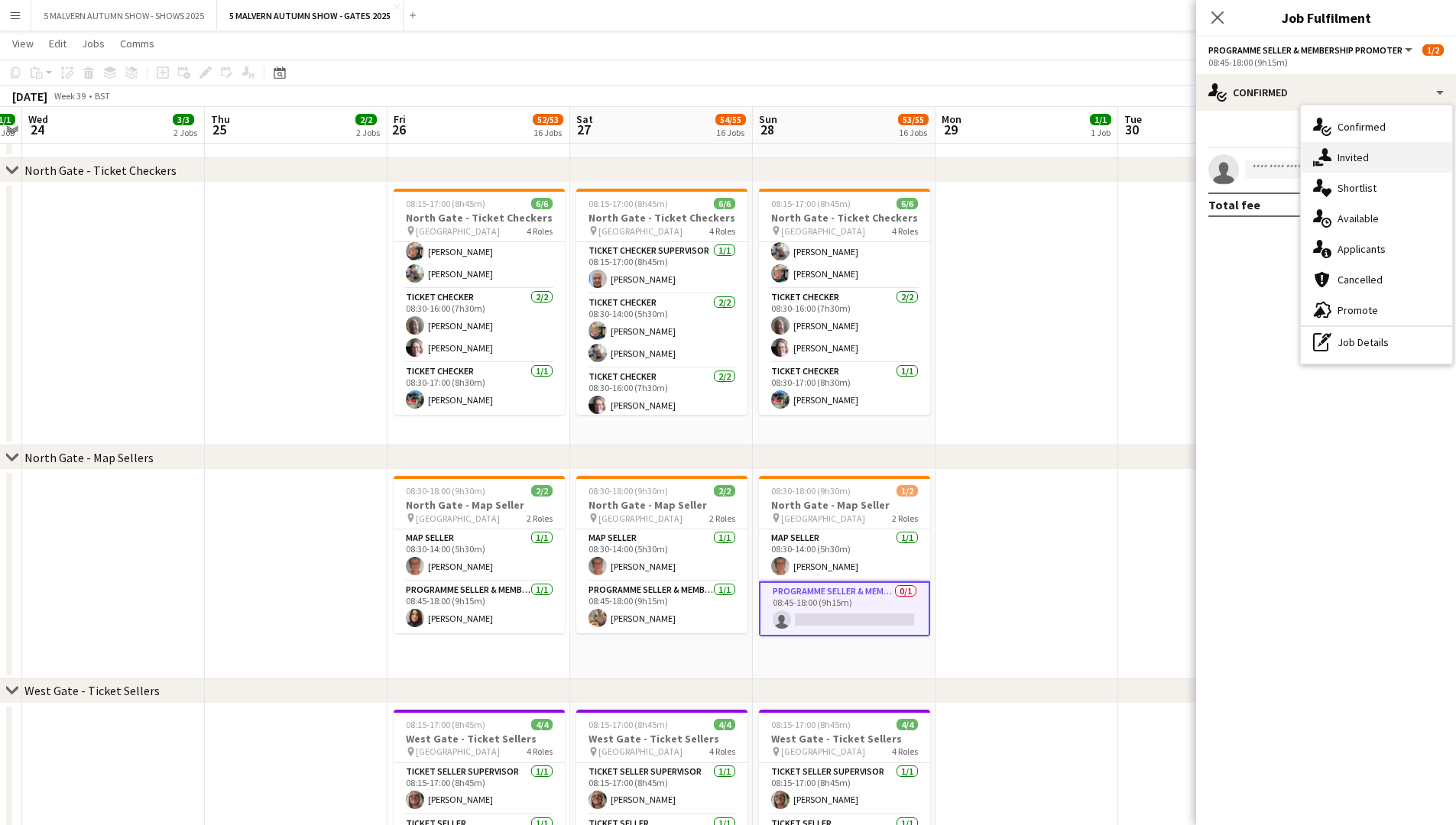
click at [784, 157] on div "single-neutral-actions-share-1 Invited" at bounding box center [1377, 157] width 151 height 30
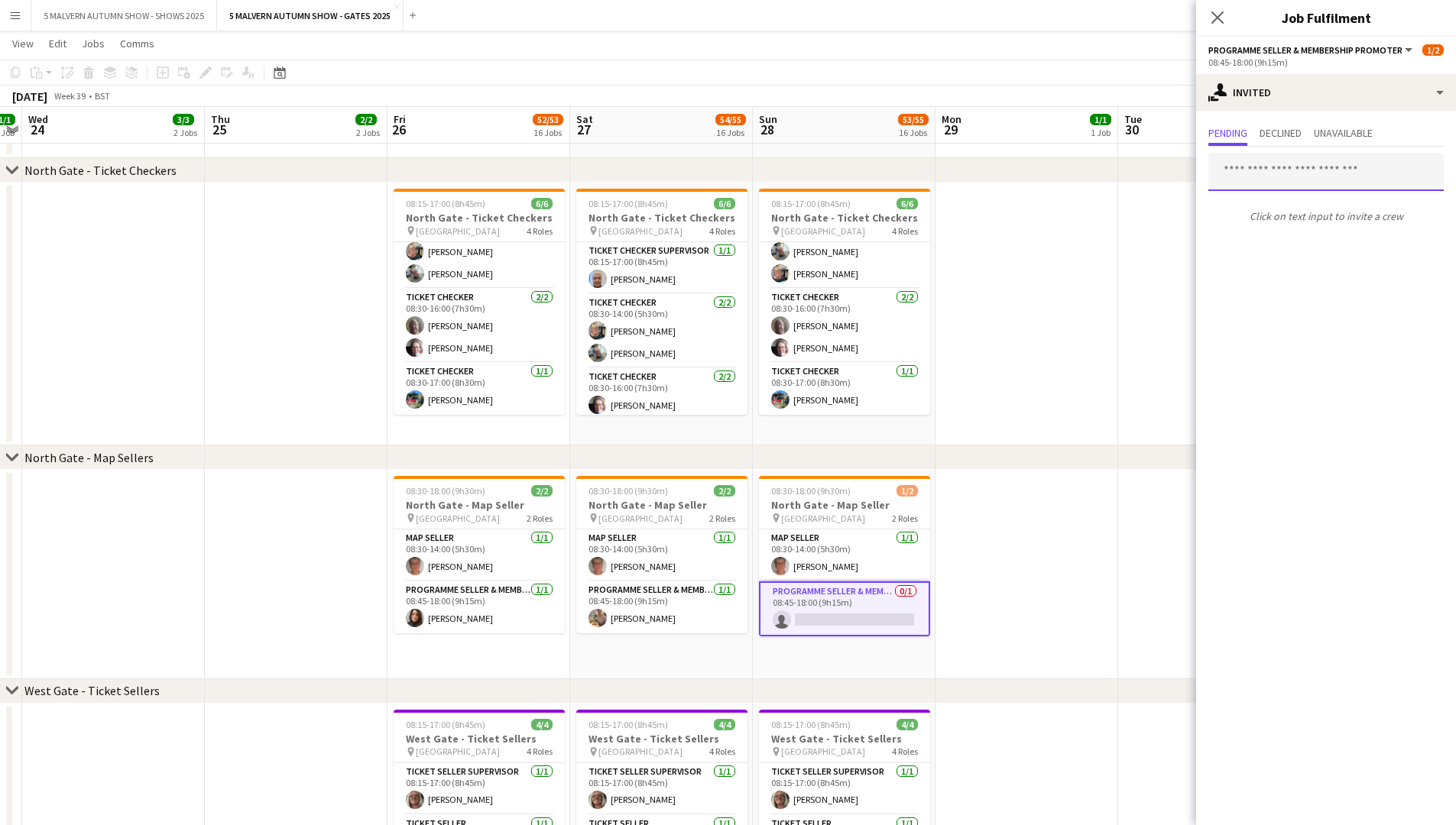
click at [784, 175] on input "text" at bounding box center [1326, 172] width 235 height 38
type input "*"
type input "******"
click at [784, 209] on span "Janey Cotton Active" at bounding box center [1326, 209] width 211 height 13
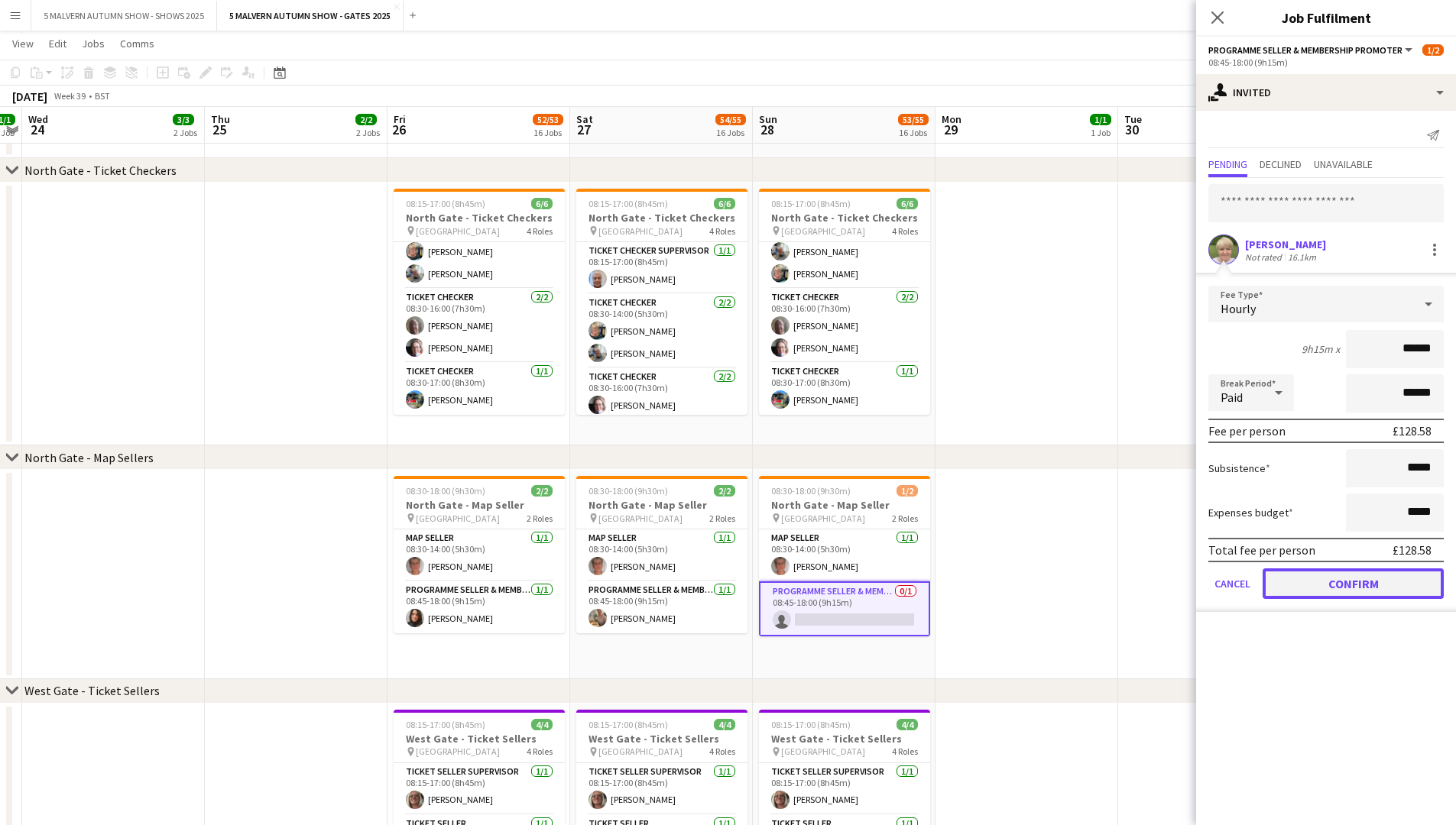
click at [784, 427] on button "Confirm" at bounding box center [1353, 584] width 182 height 30
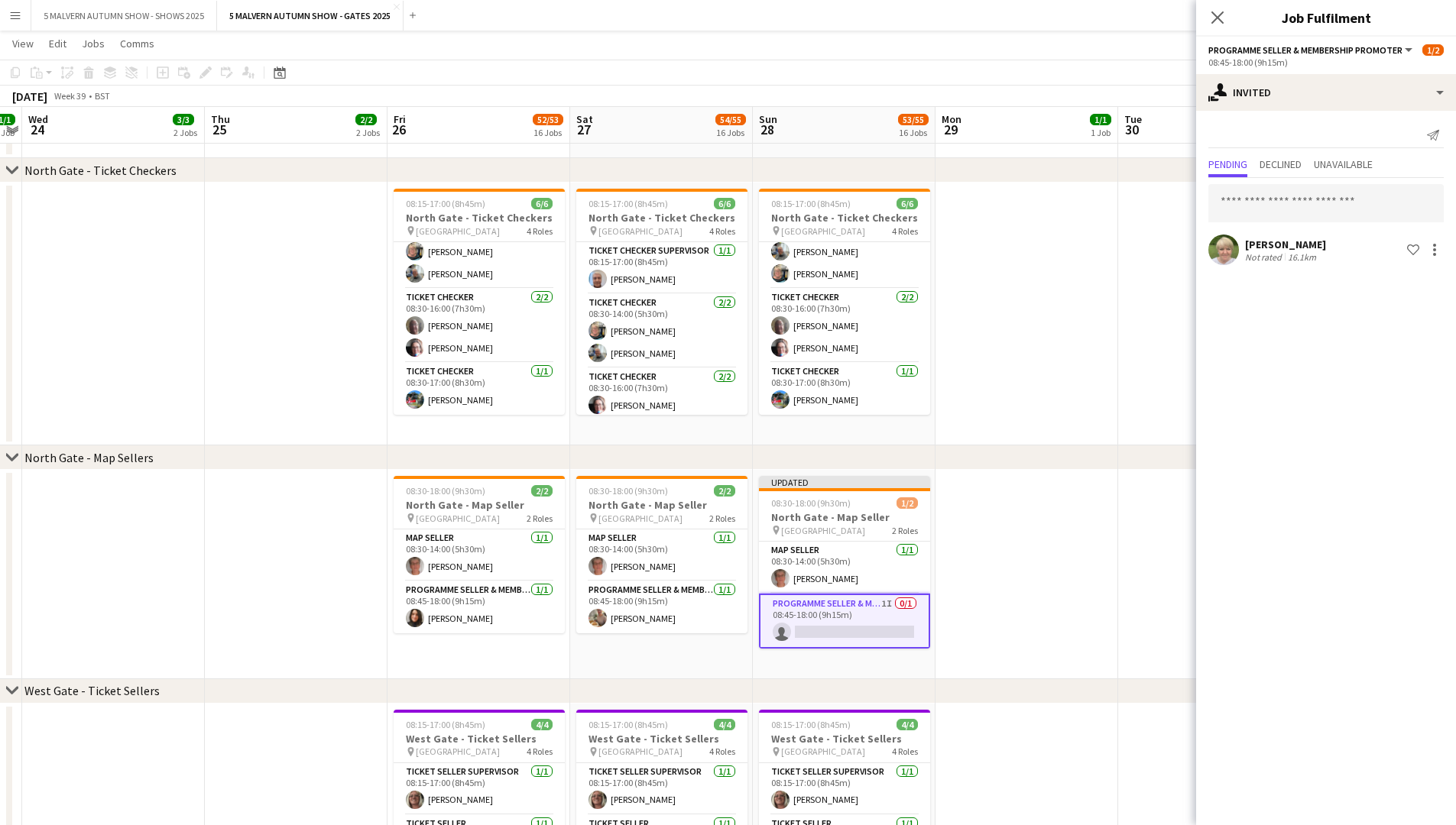
click at [784, 427] on div "chevron-right North Gate - Map Sellers" at bounding box center [728, 457] width 1456 height 25
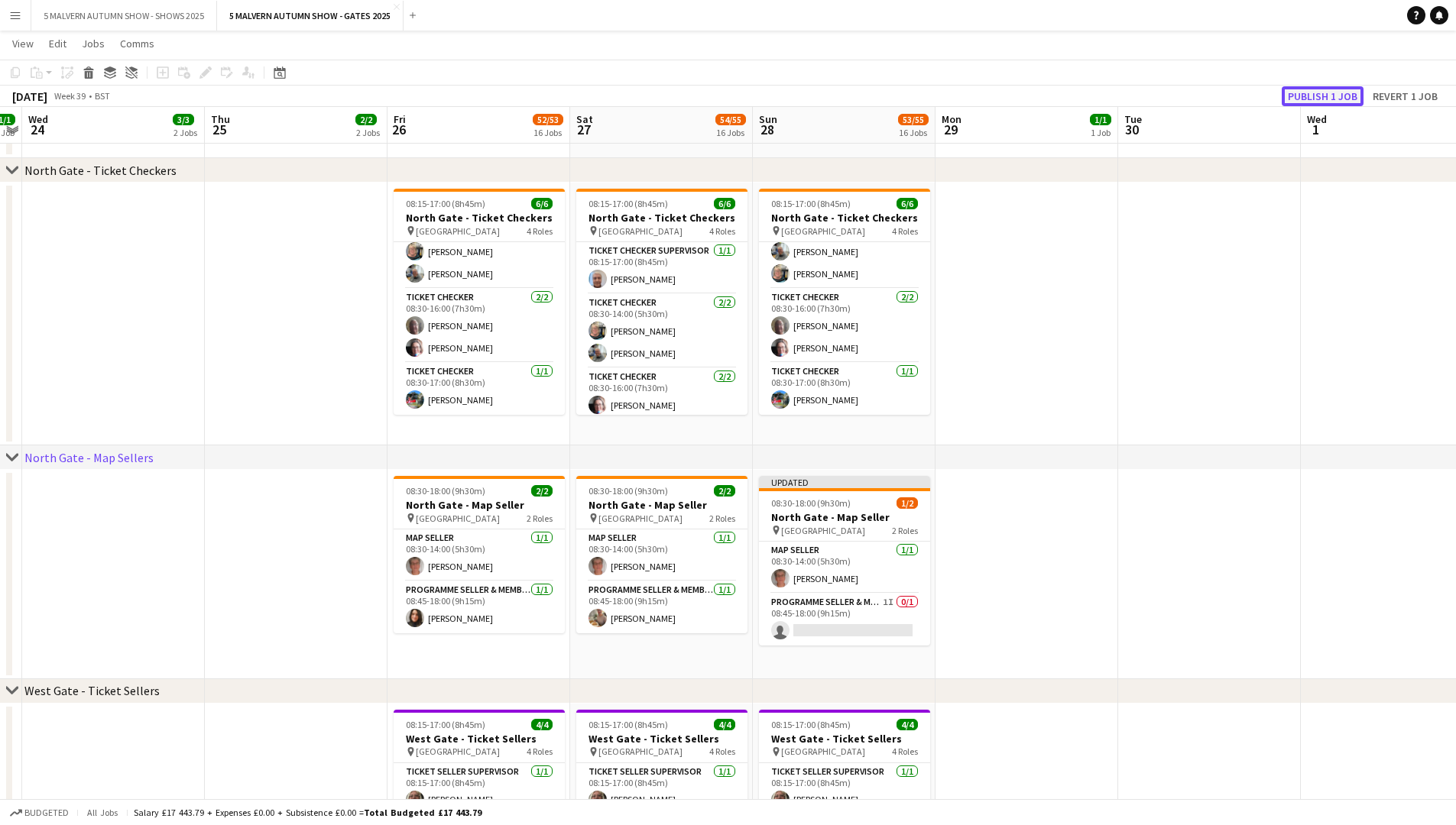
click at [784, 90] on button "Publish 1 job" at bounding box center [1322, 96] width 81 height 20
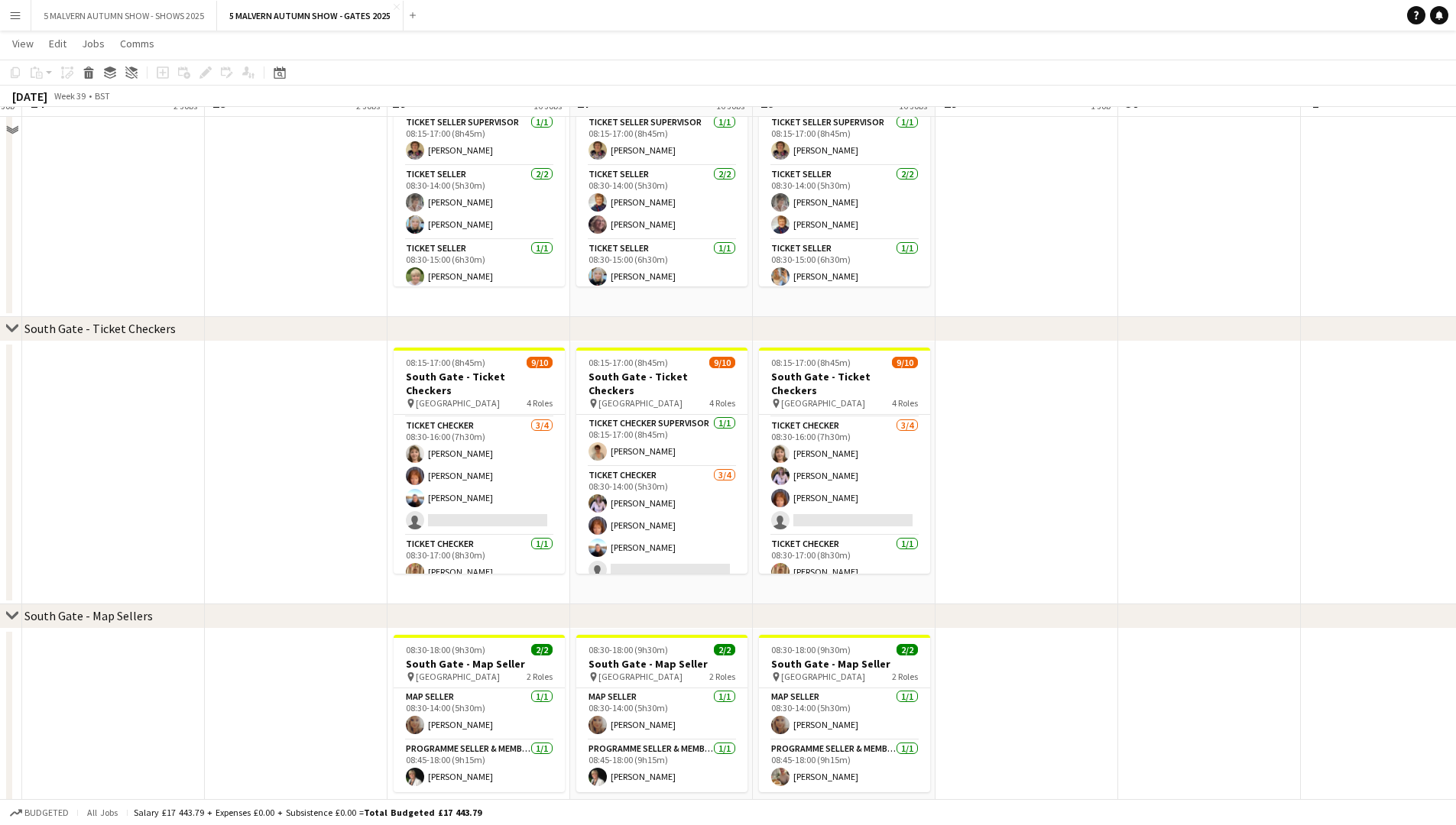
scroll to position [2151, 0]
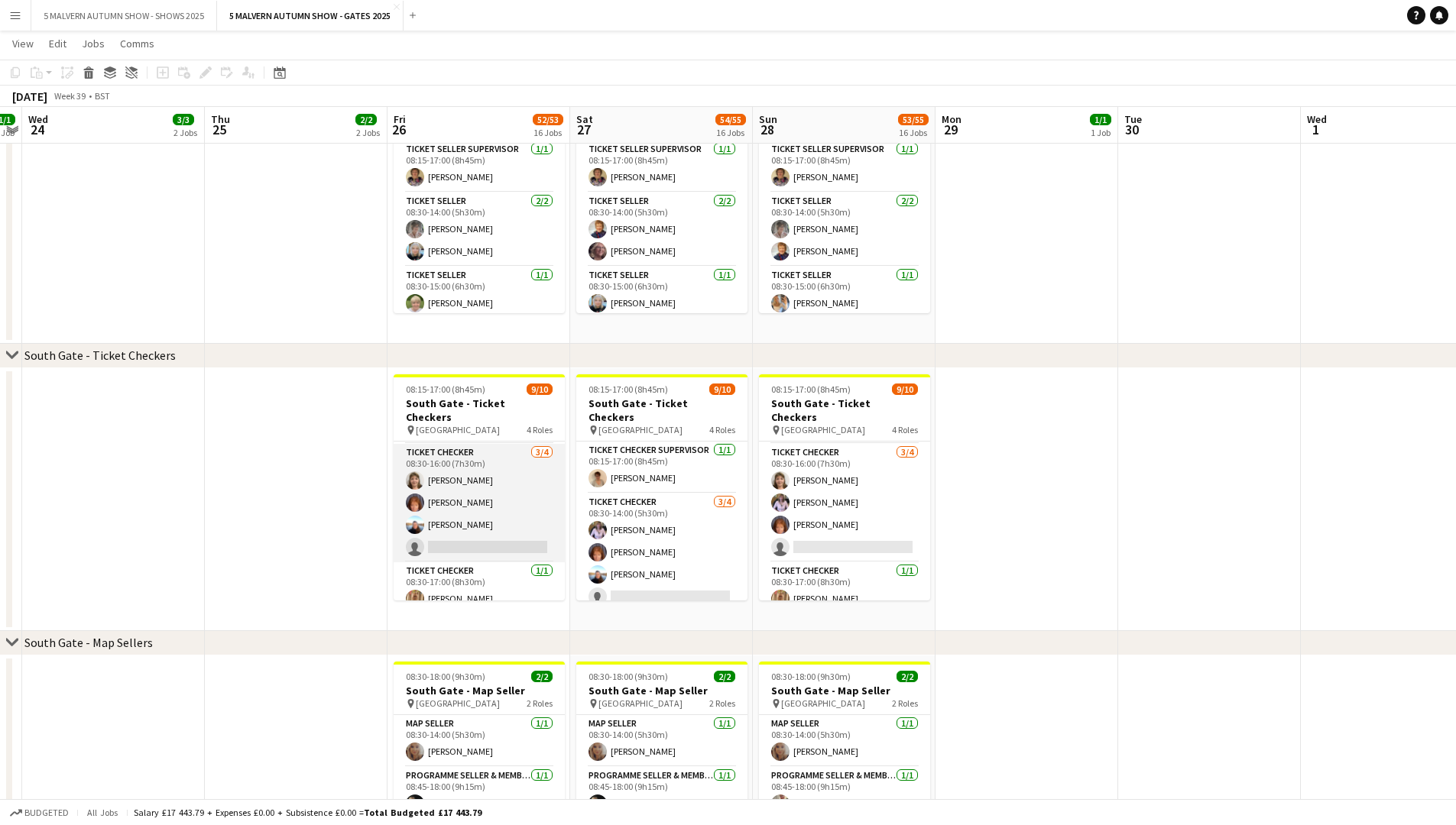
click at [467, 427] on app-card-role "Ticket Checker 3/4 08:30-16:00 (7h30m) Diane Finch Sharon Hookway Alison Priest…" at bounding box center [479, 503] width 172 height 119
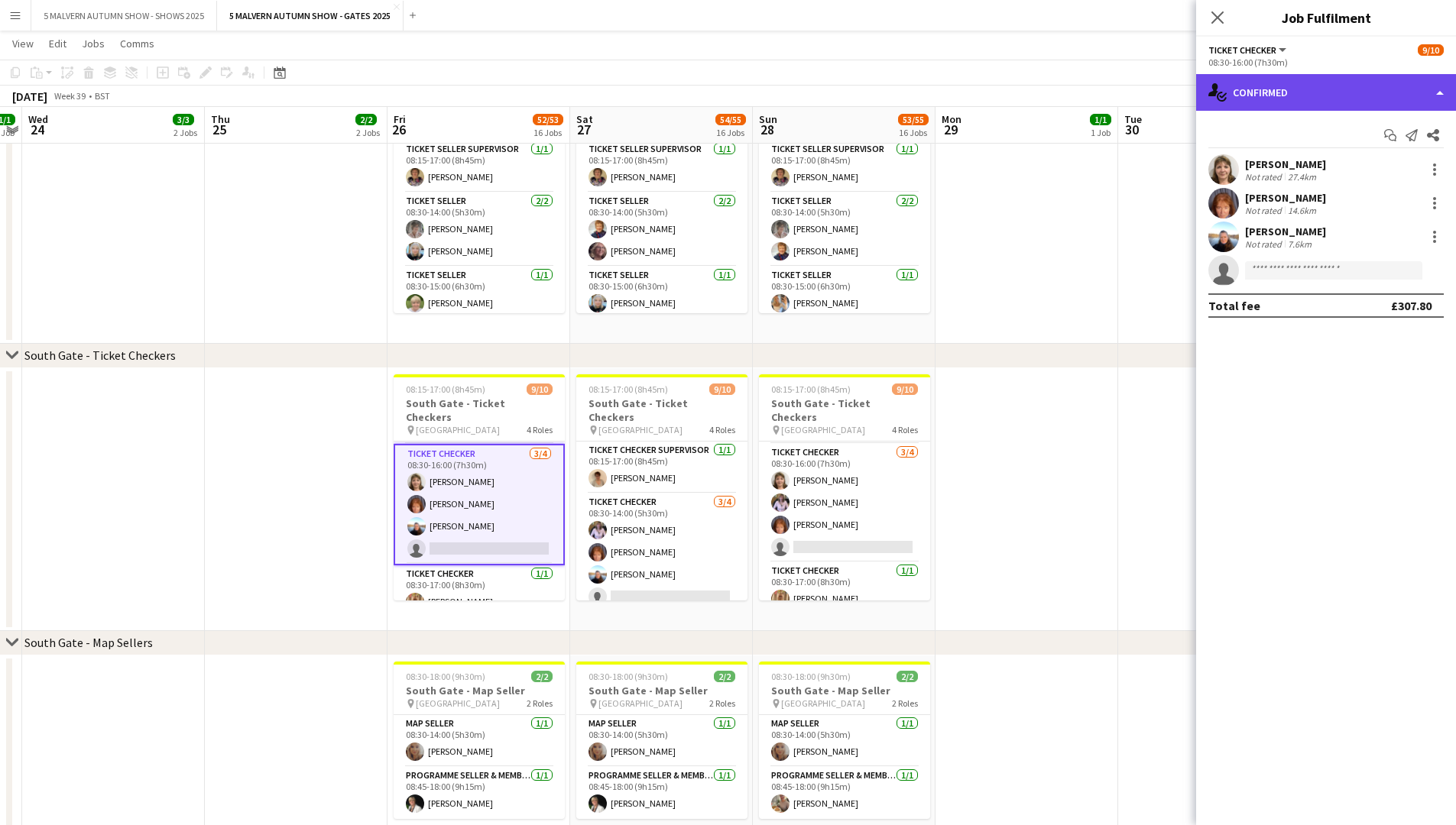
click at [784, 78] on div "single-neutral-actions-check-2 Confirmed" at bounding box center [1326, 92] width 260 height 36
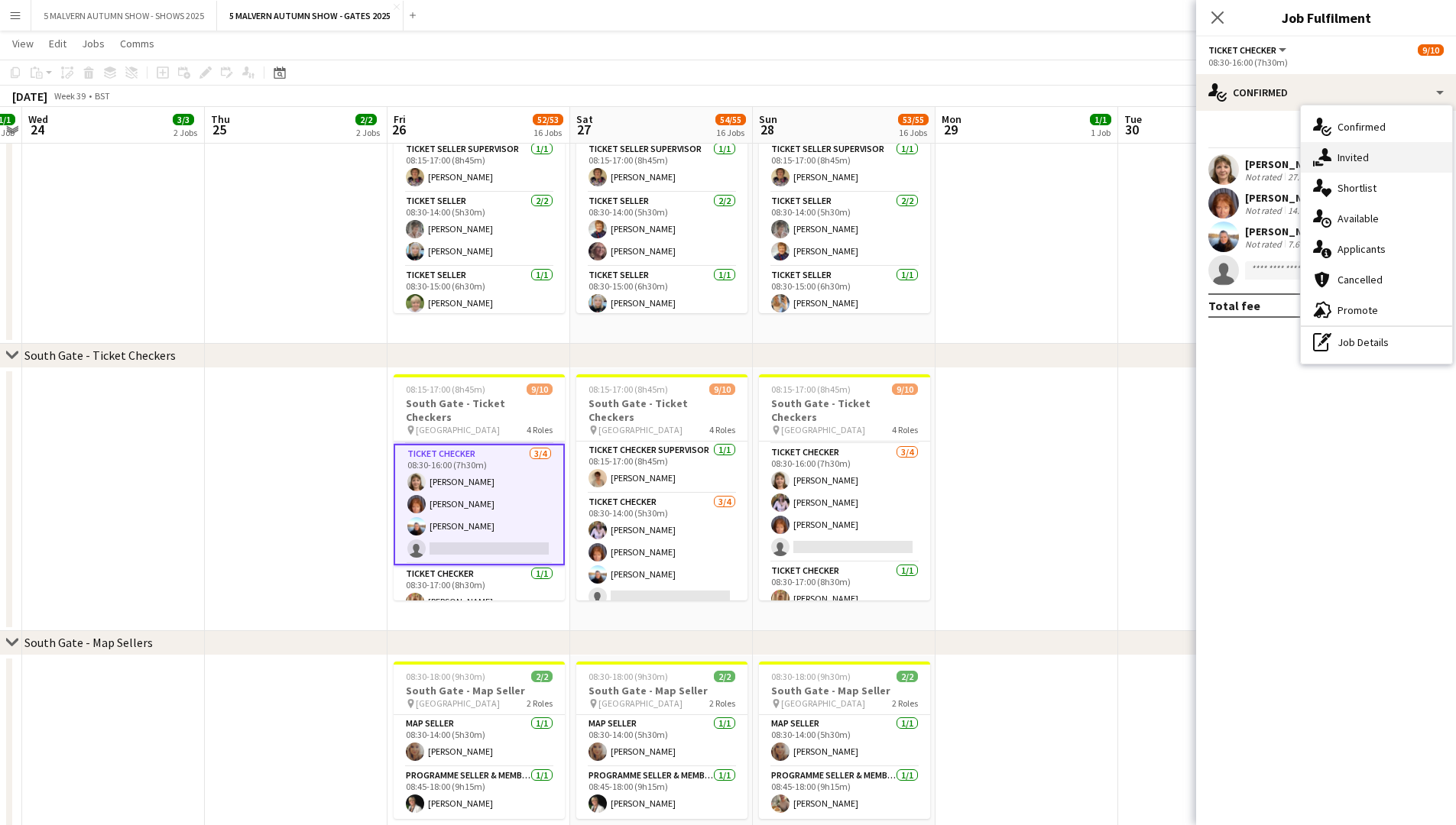
click at [784, 160] on div "single-neutral-actions-share-1 Invited" at bounding box center [1377, 157] width 151 height 30
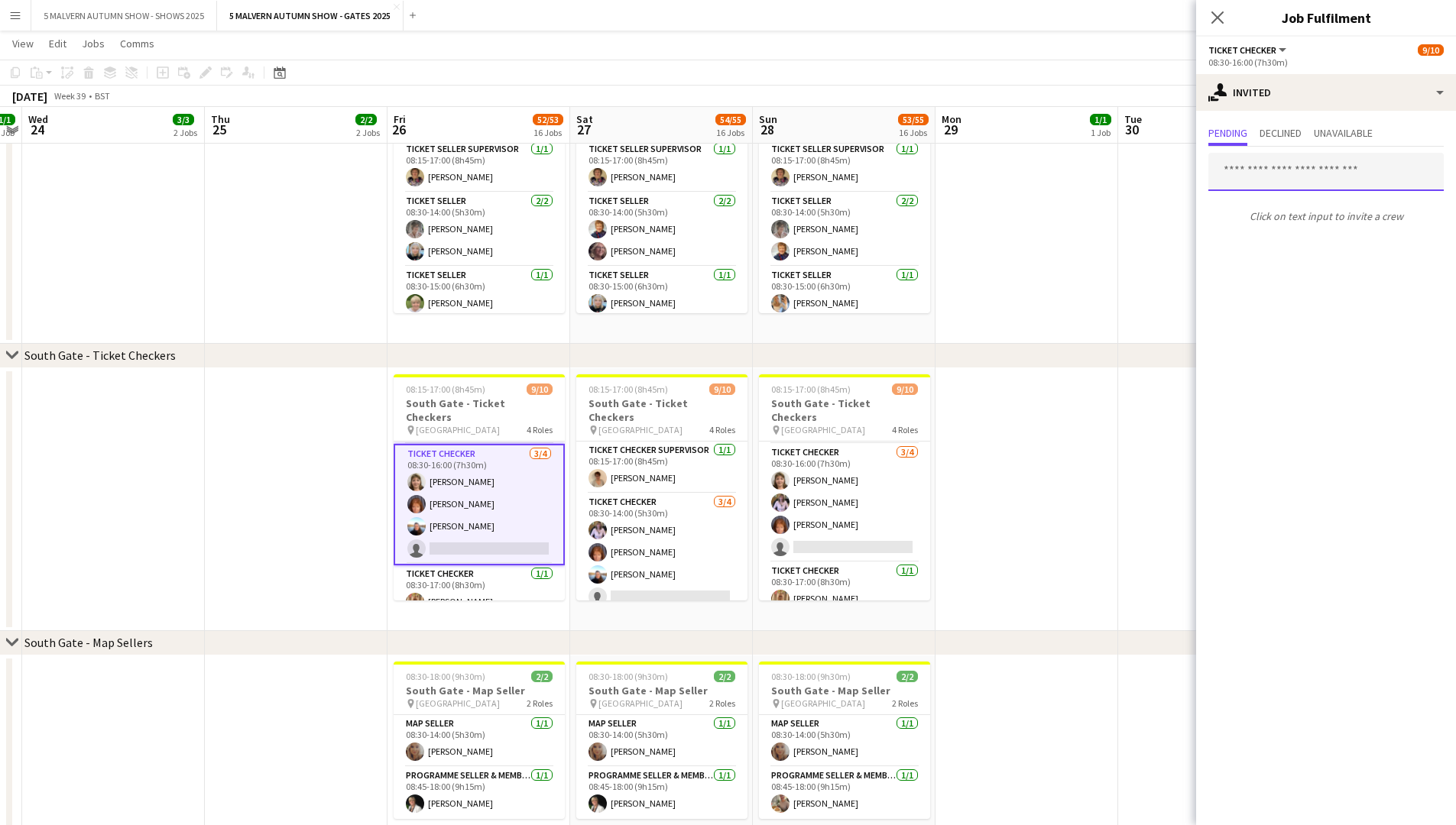
click at [784, 175] on input "text" at bounding box center [1326, 172] width 235 height 38
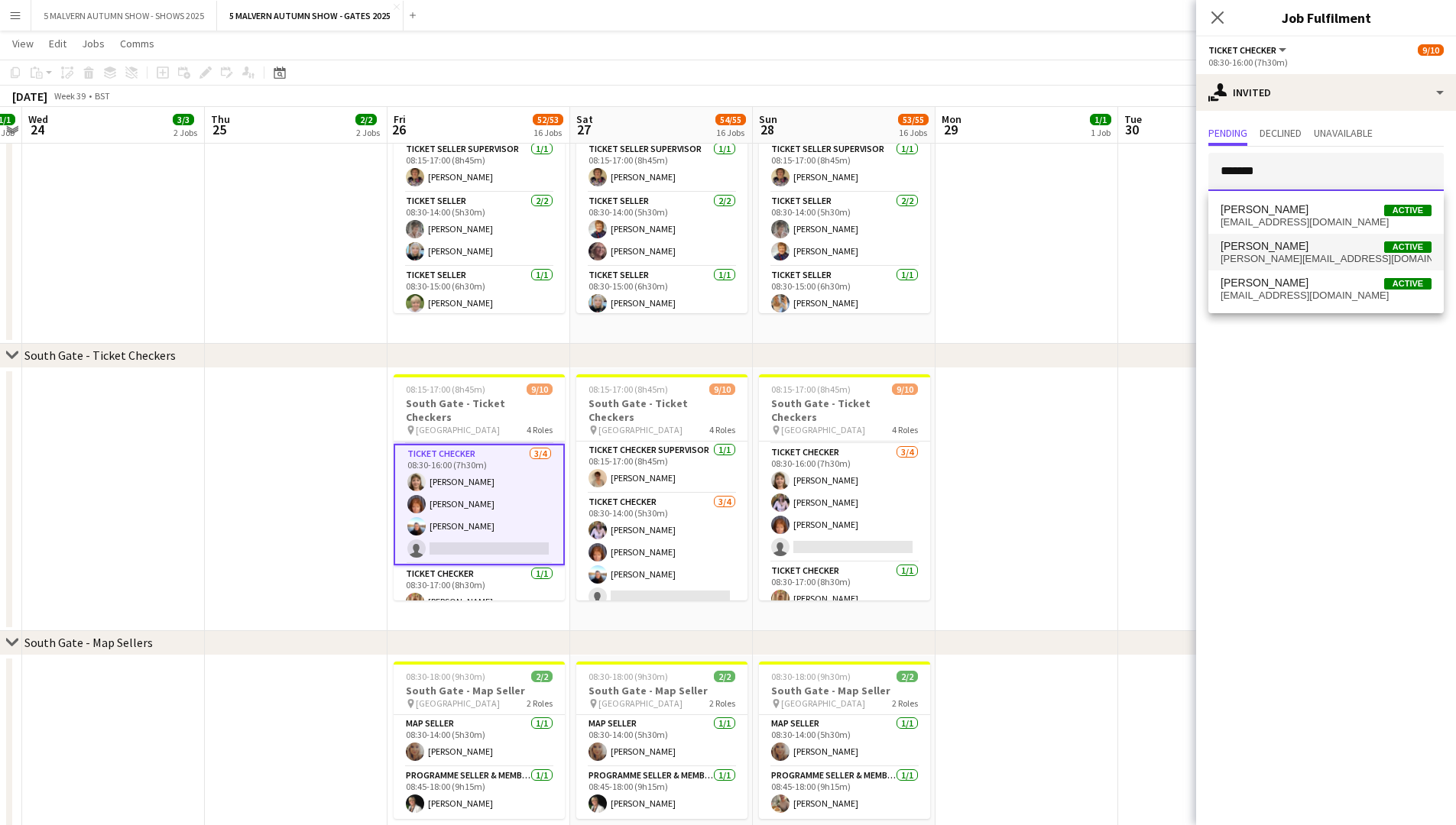
type input "*******"
click at [784, 245] on span "Jack Bristow" at bounding box center [1265, 246] width 88 height 13
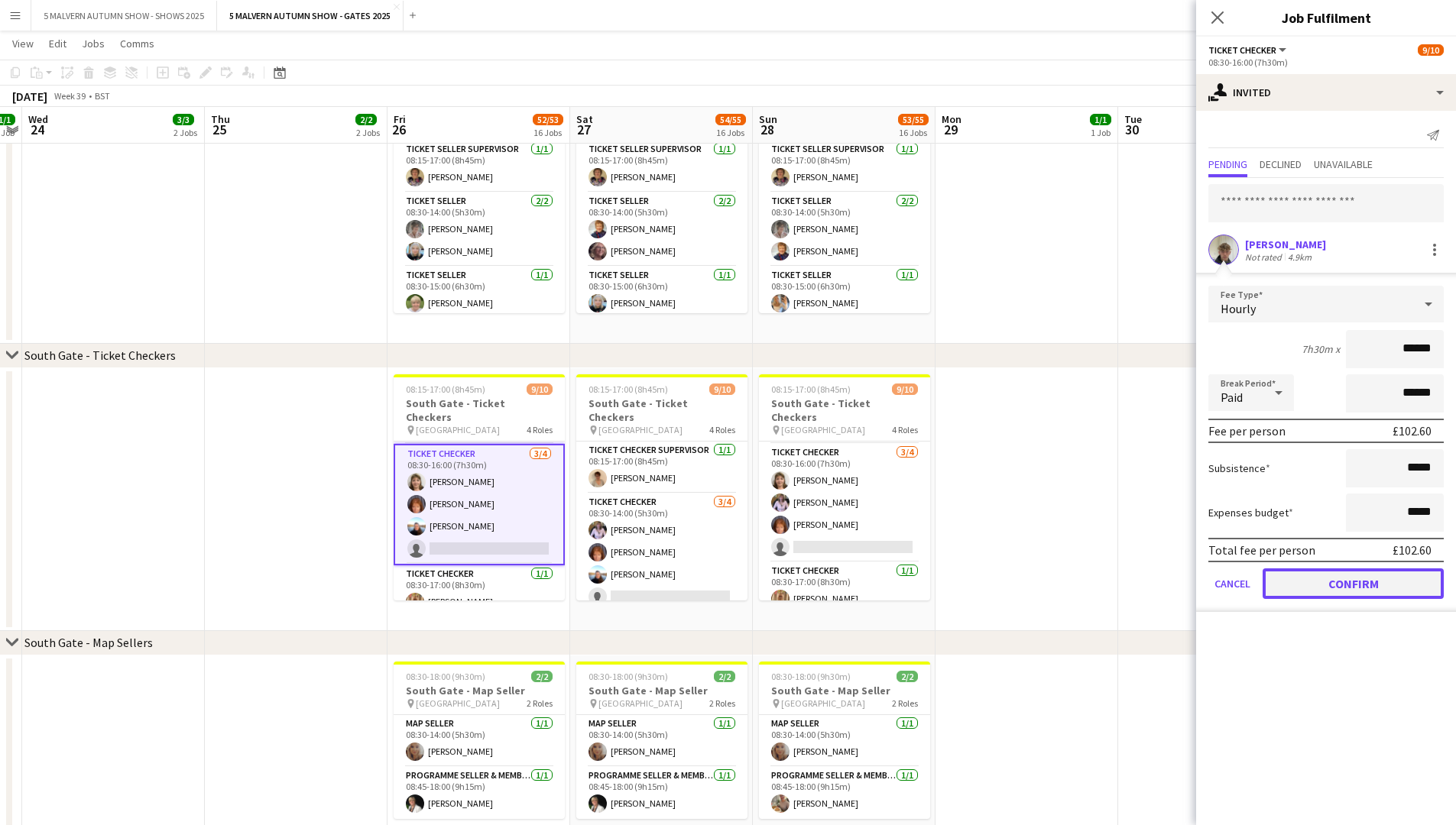
click at [784, 427] on button "Confirm" at bounding box center [1353, 584] width 182 height 30
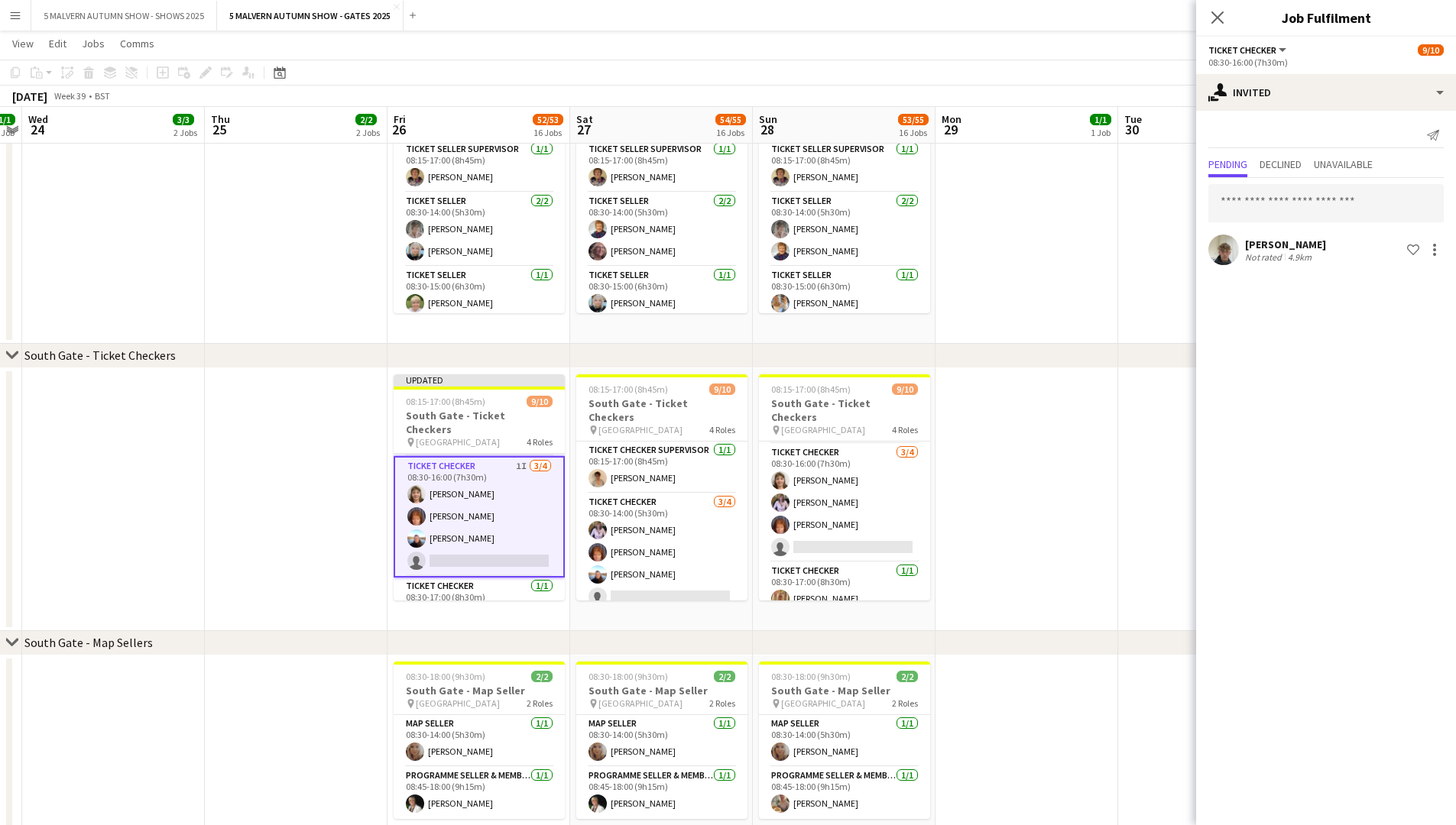
click at [784, 427] on app-date-cell at bounding box center [1210, 499] width 182 height 263
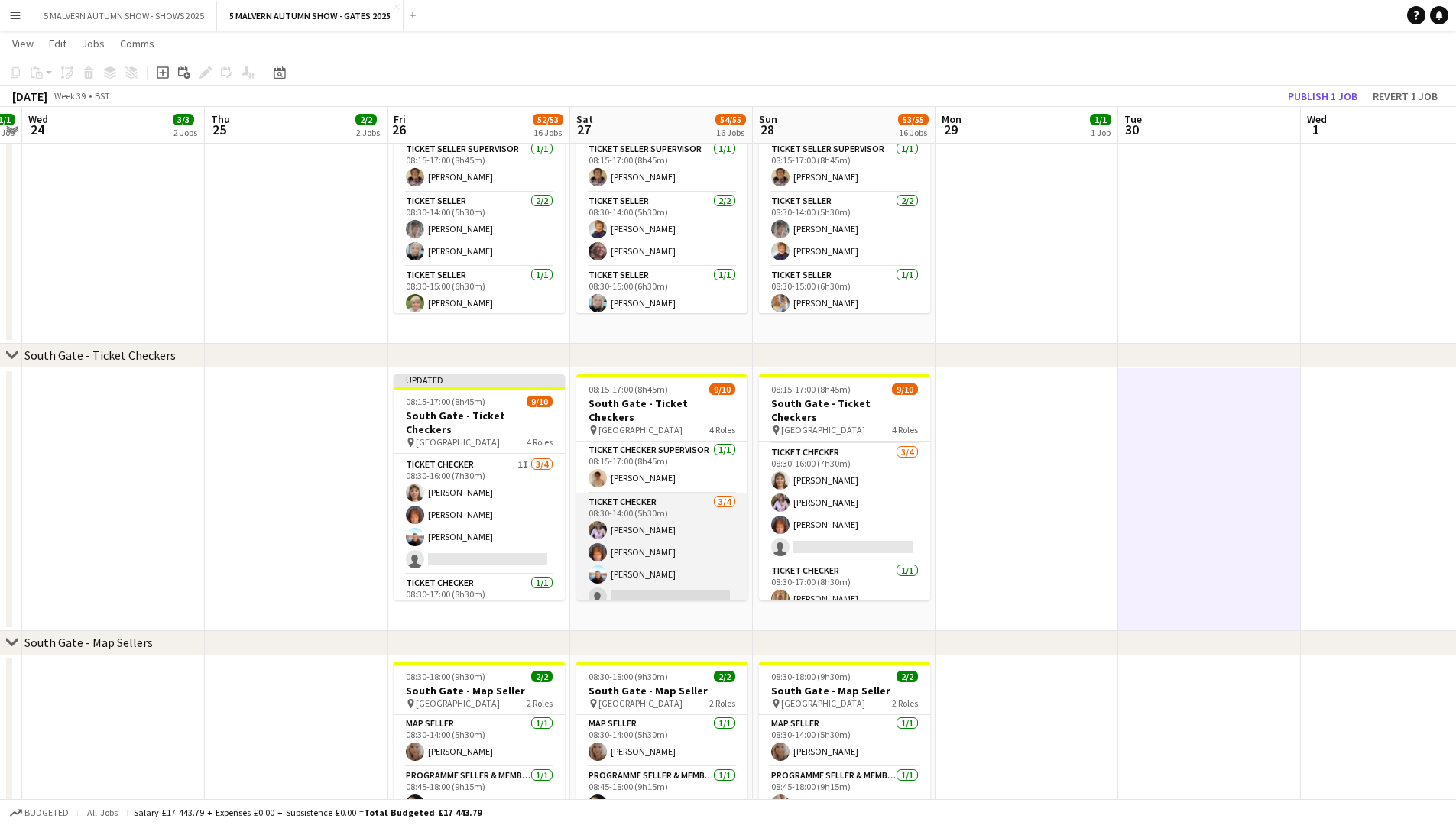
click at [651, 427] on app-card-role "Ticket Checker 3/4 08:30-14:00 (5h30m) Gwen Woodfield Sharon Hookway Alison Pri…" at bounding box center [661, 552] width 172 height 119
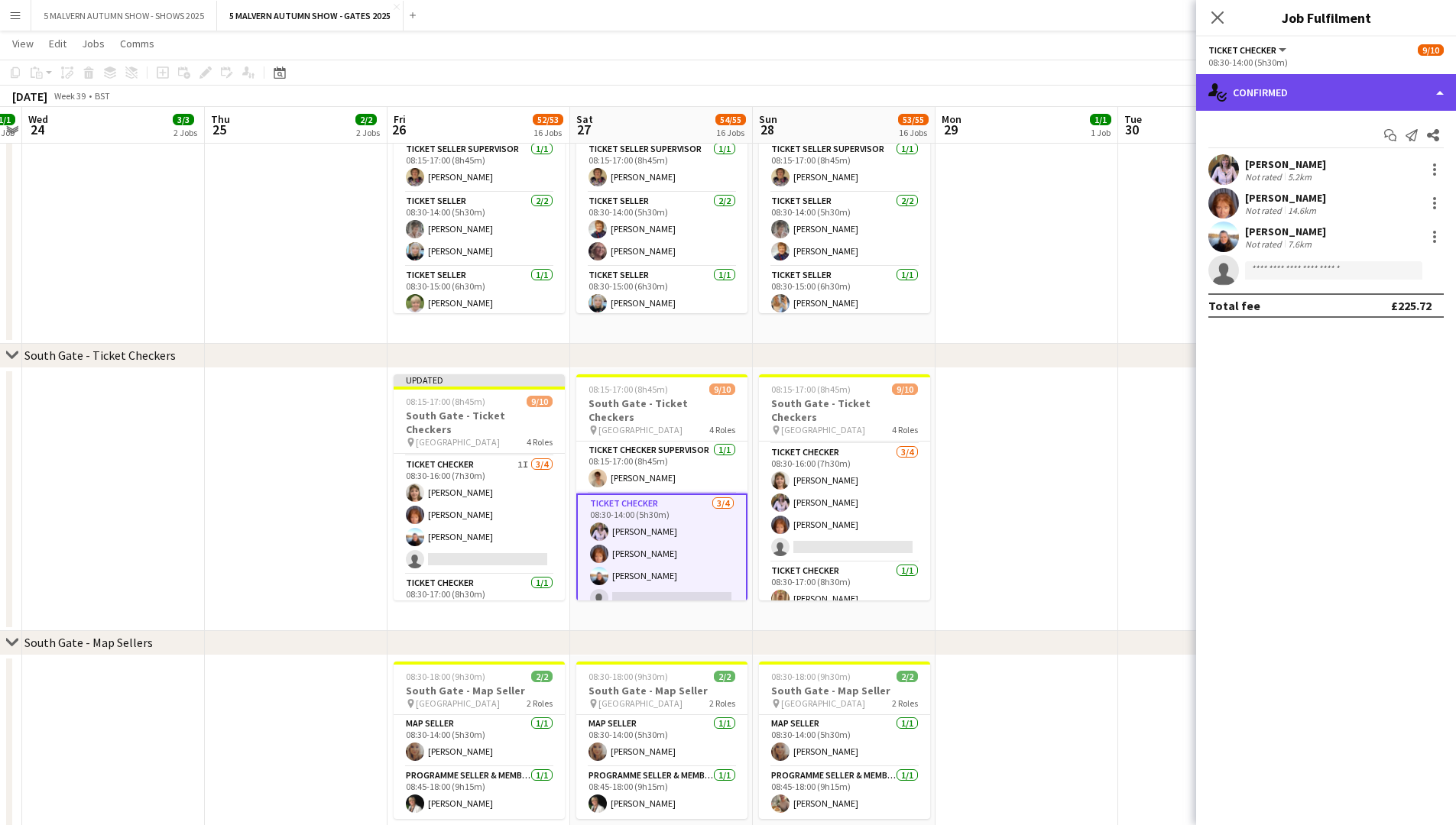
click at [784, 88] on div "single-neutral-actions-check-2 Confirmed" at bounding box center [1326, 92] width 260 height 36
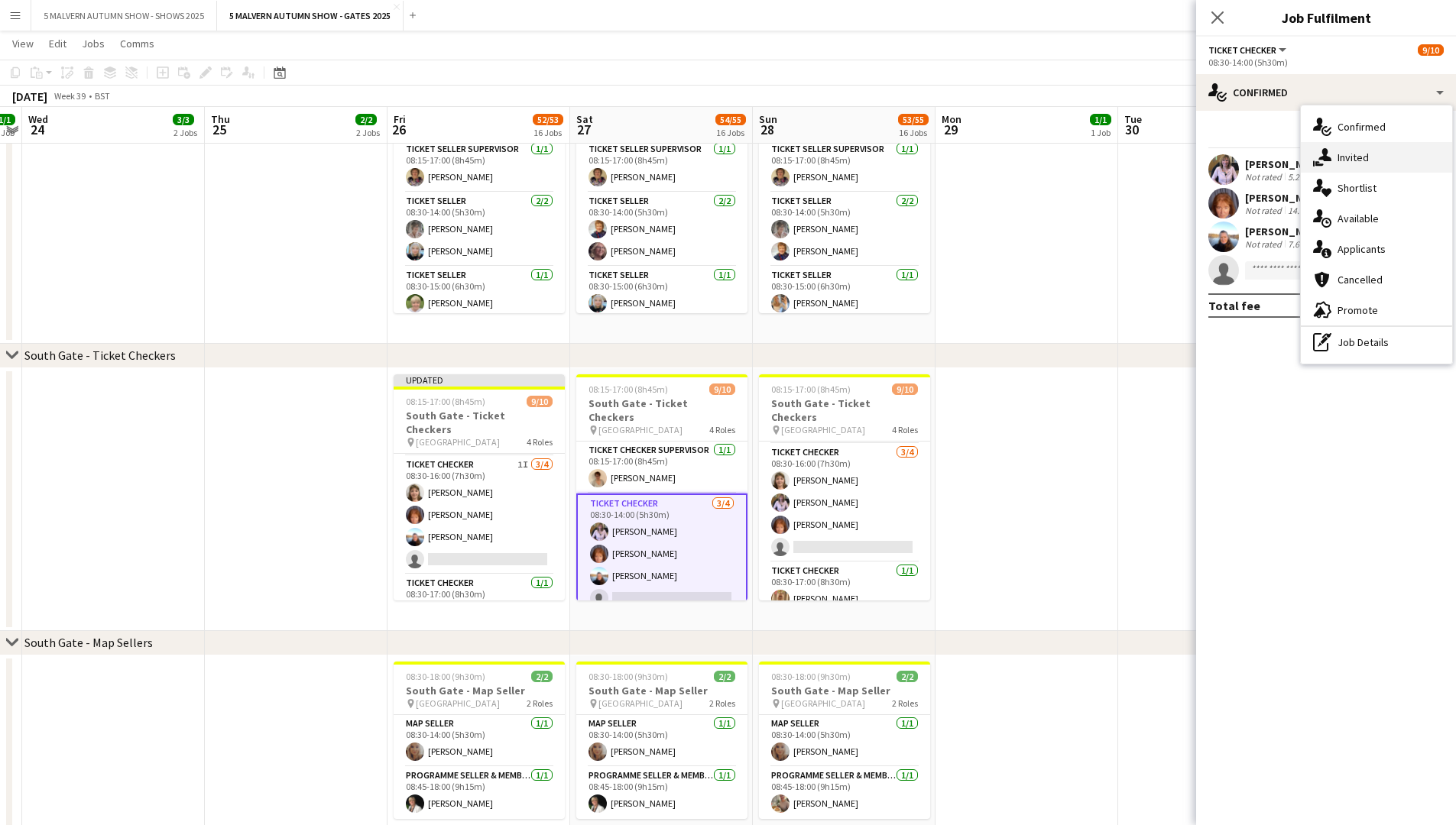
click at [784, 152] on icon at bounding box center [1325, 154] width 13 height 13
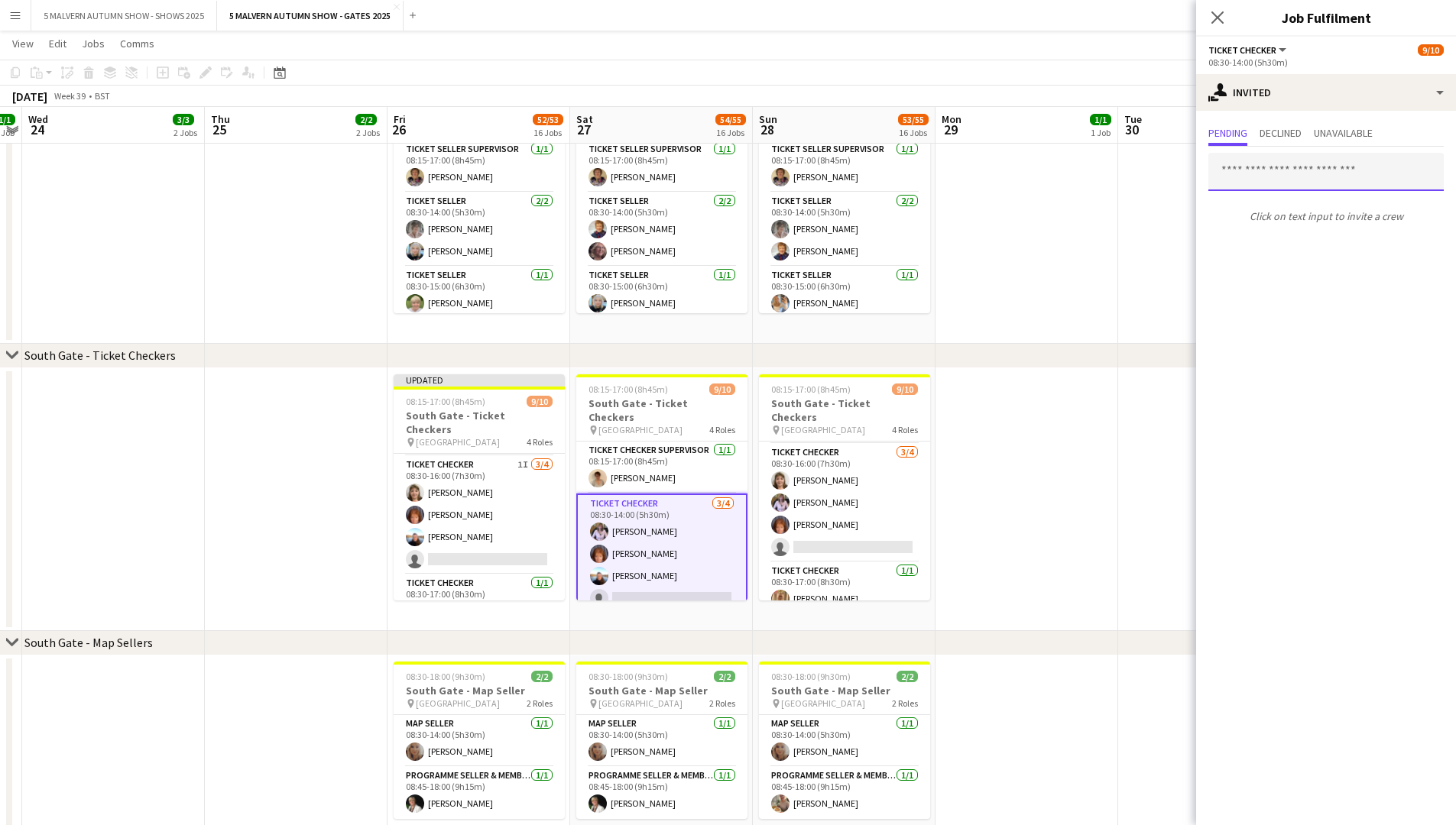
click at [784, 172] on input "text" at bounding box center [1326, 172] width 235 height 38
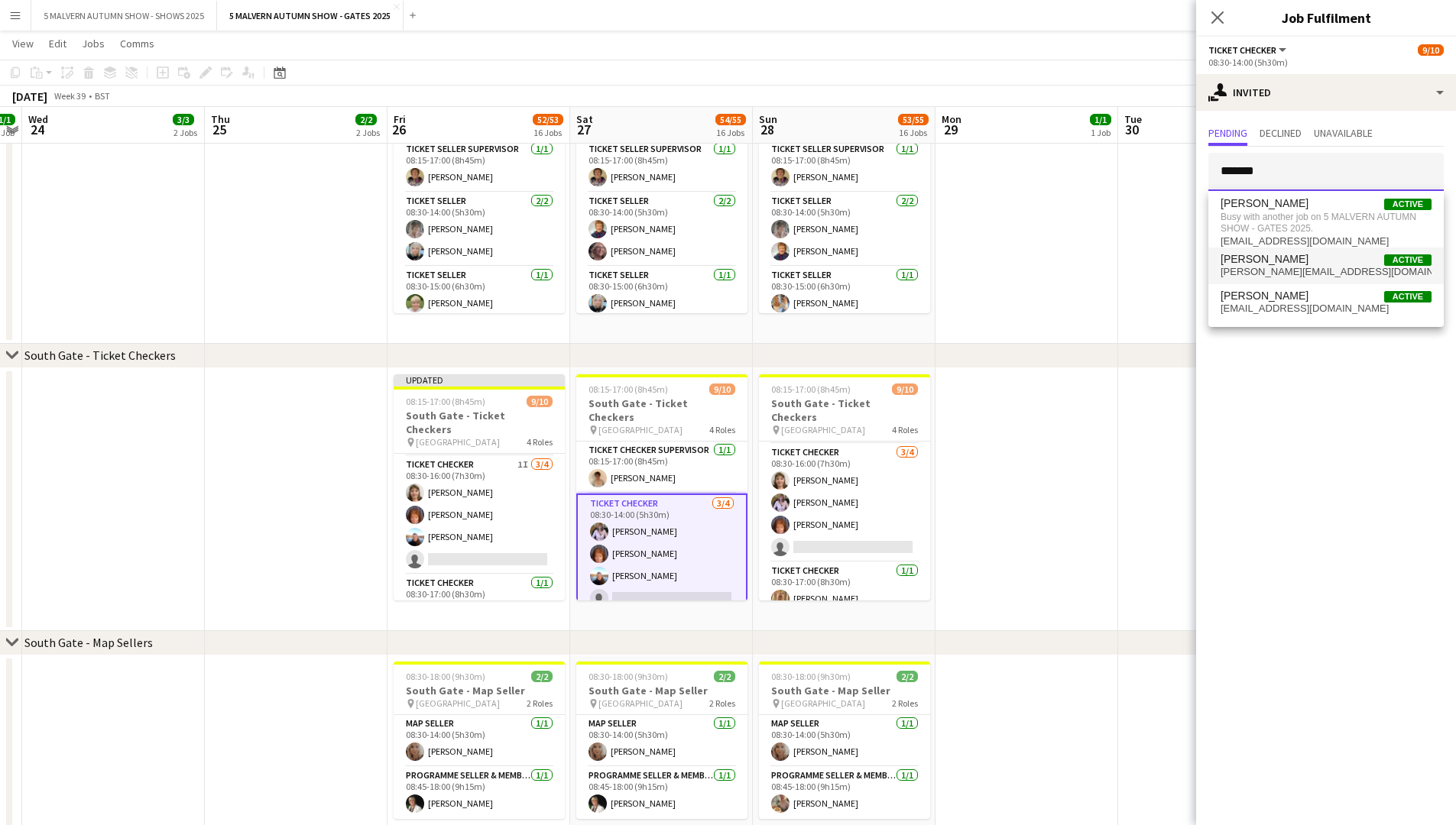
type input "*******"
click at [784, 265] on span "Jack Bristow" at bounding box center [1265, 259] width 88 height 13
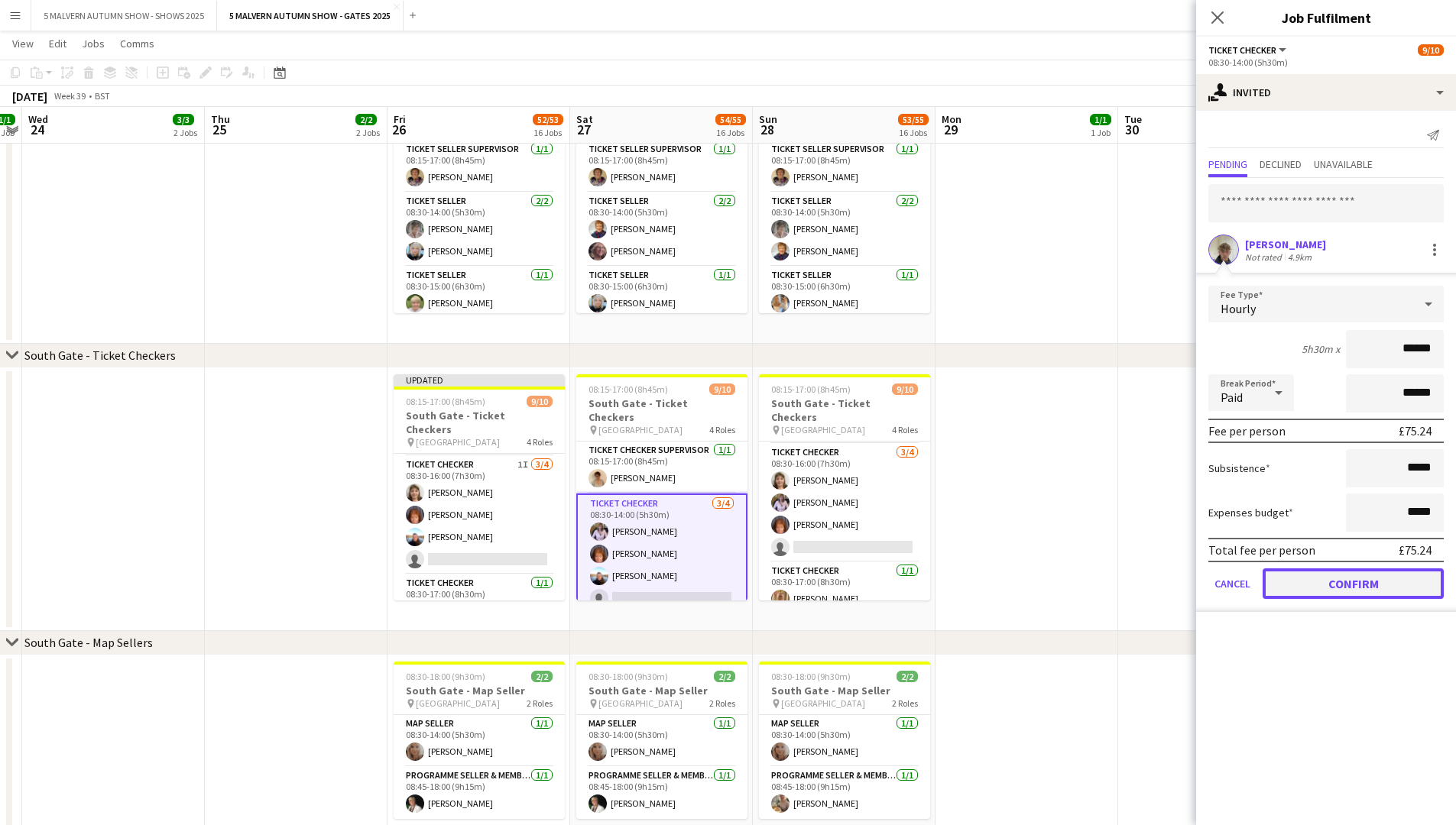
click at [784, 427] on button "Confirm" at bounding box center [1353, 584] width 182 height 30
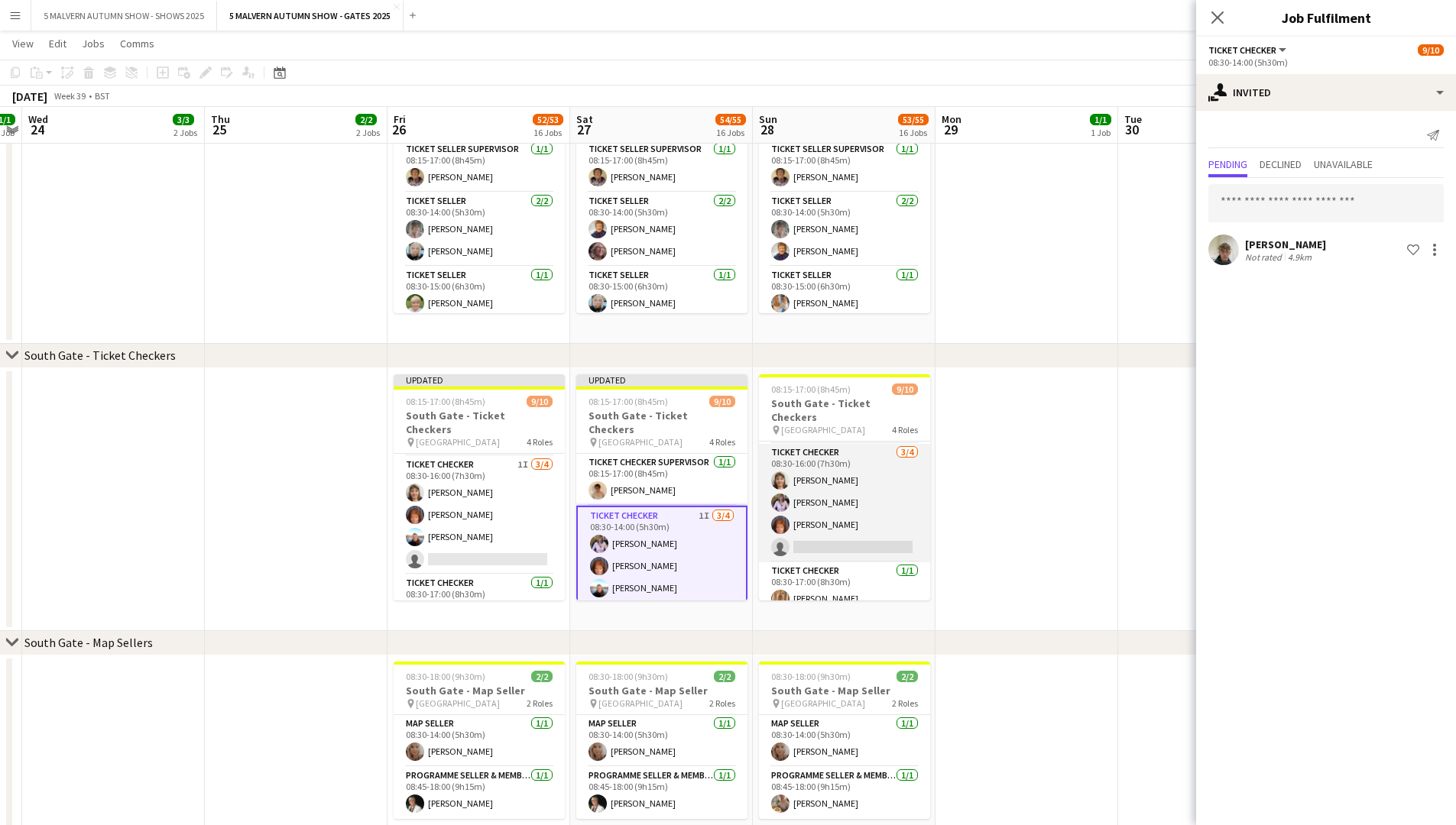
click at [784, 427] on app-card-role "Ticket Checker 3/4 08:30-16:00 (7h30m) Diane Finch Gwen Woodfield Sharon Hookwa…" at bounding box center [845, 503] width 172 height 119
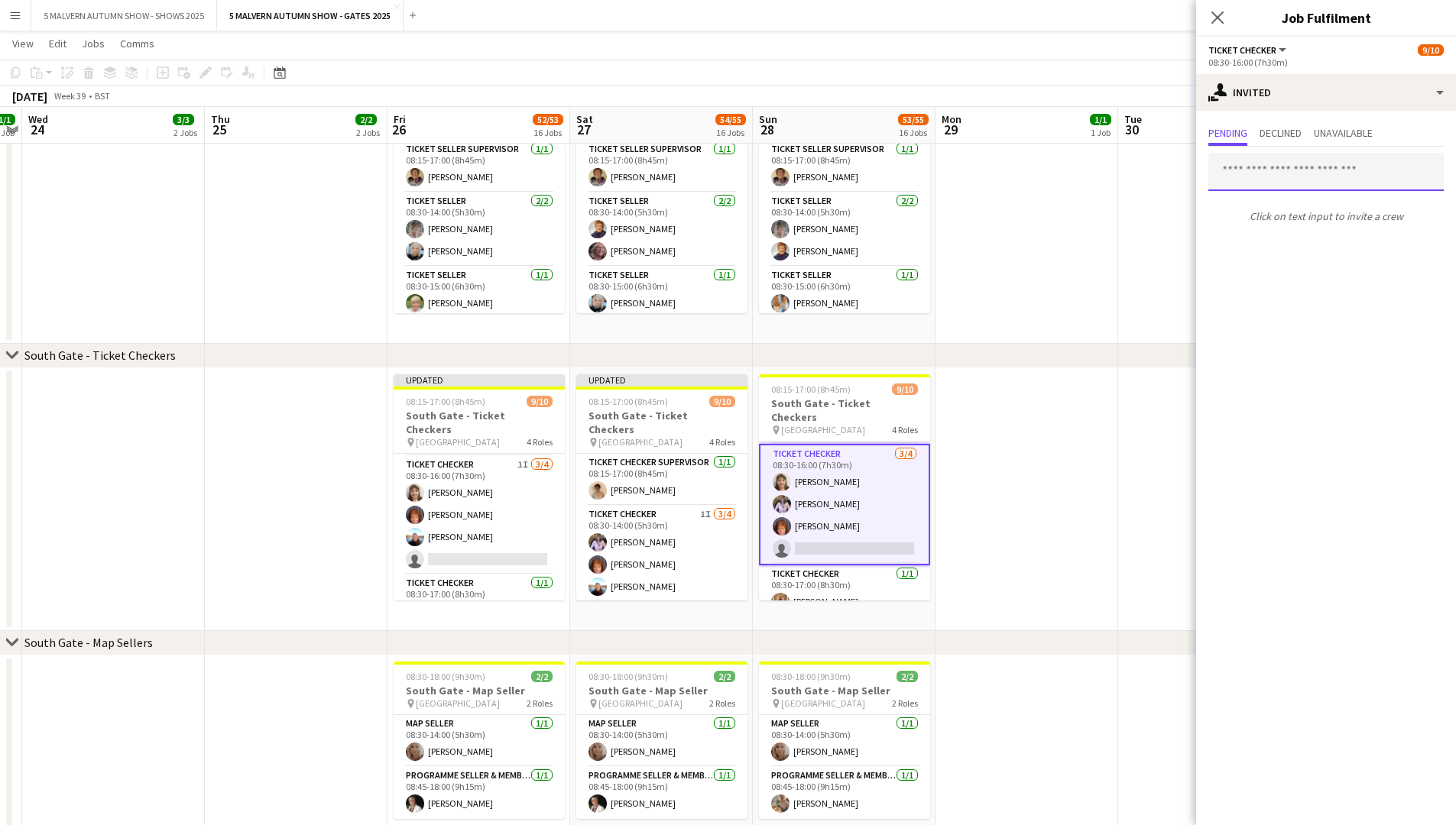
click at [784, 159] on input "text" at bounding box center [1326, 172] width 235 height 38
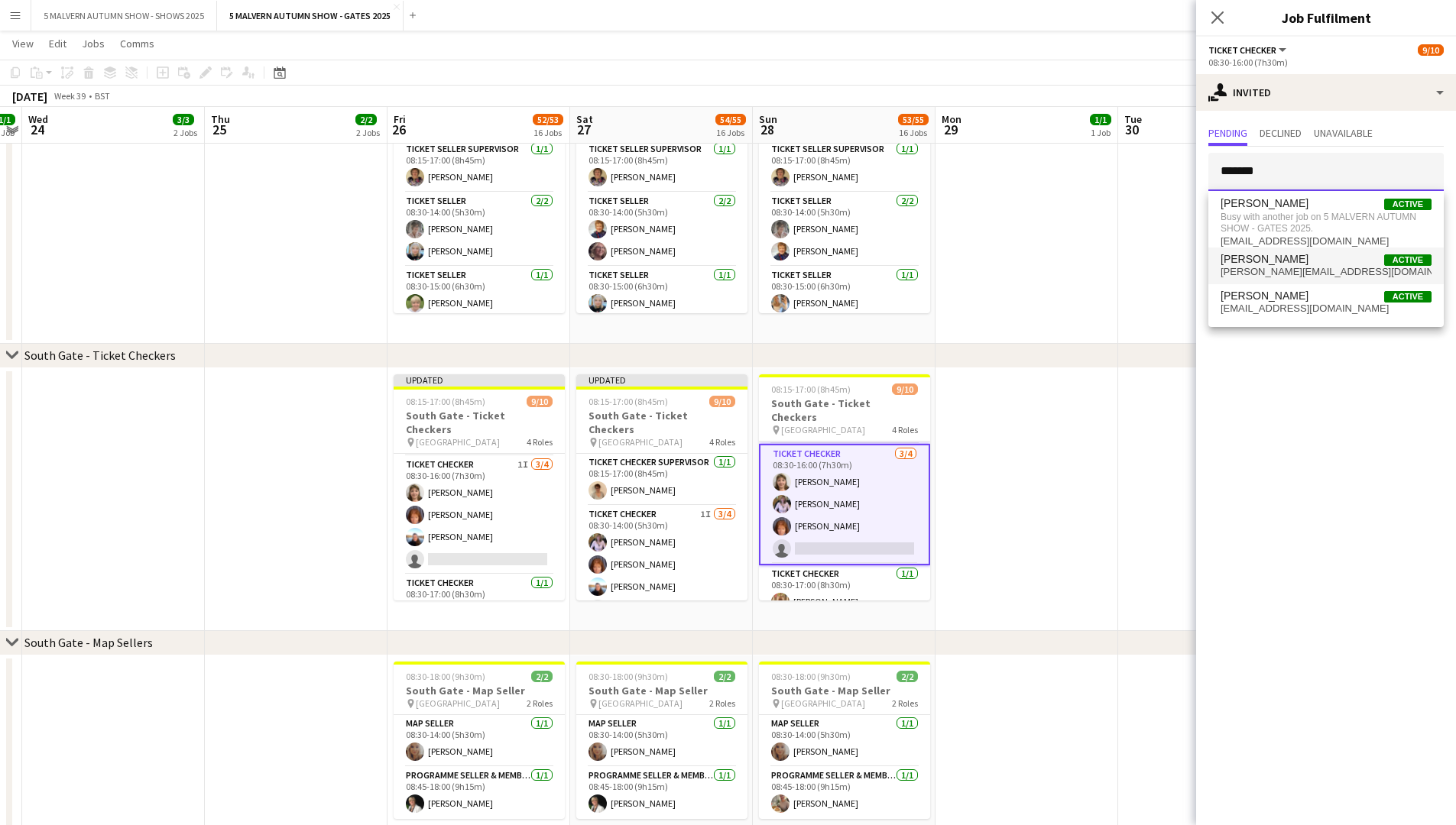
type input "*******"
click at [784, 264] on span "Jack Bristow" at bounding box center [1265, 259] width 88 height 13
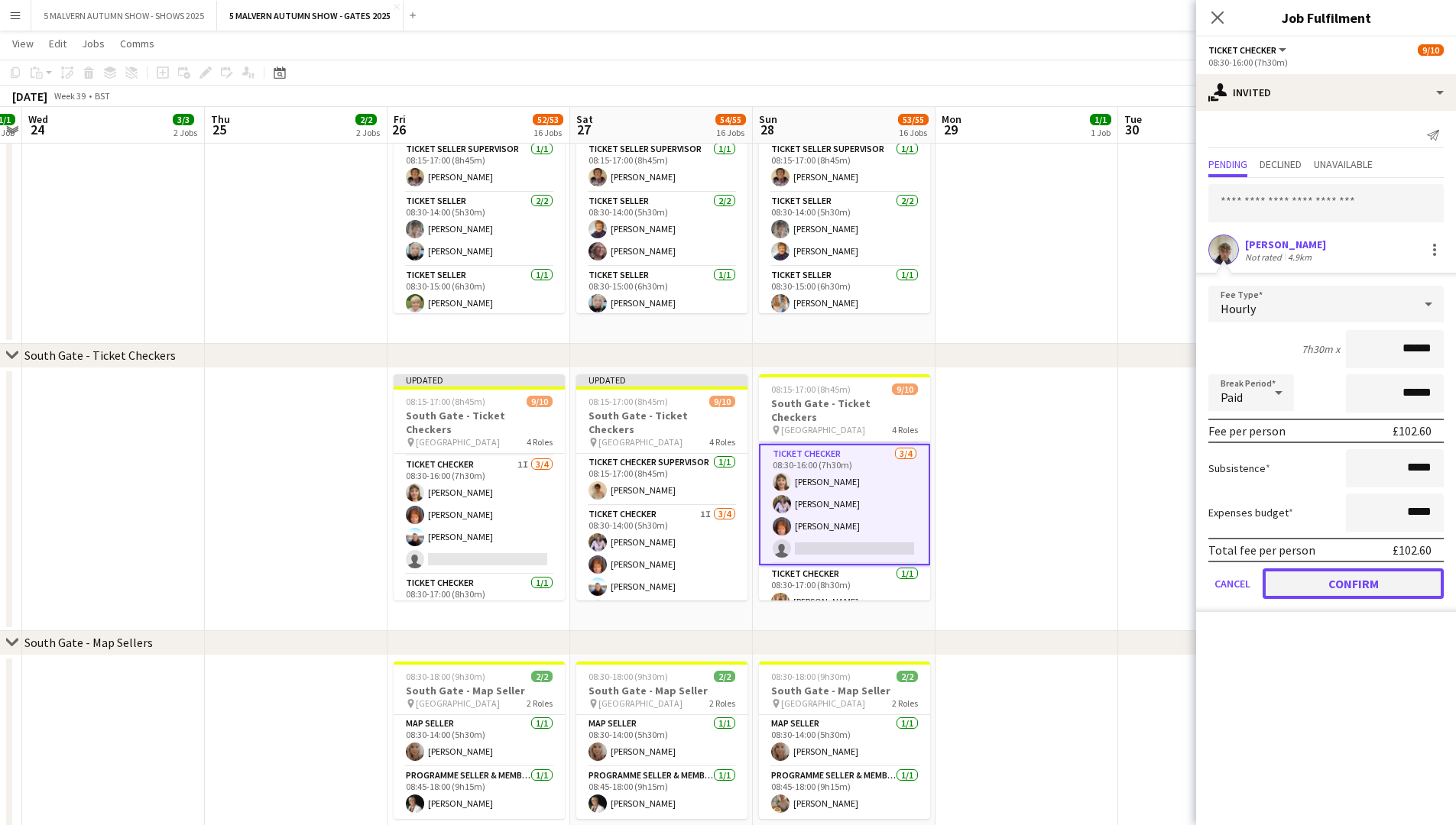
click at [784, 427] on button "Confirm" at bounding box center [1353, 584] width 182 height 30
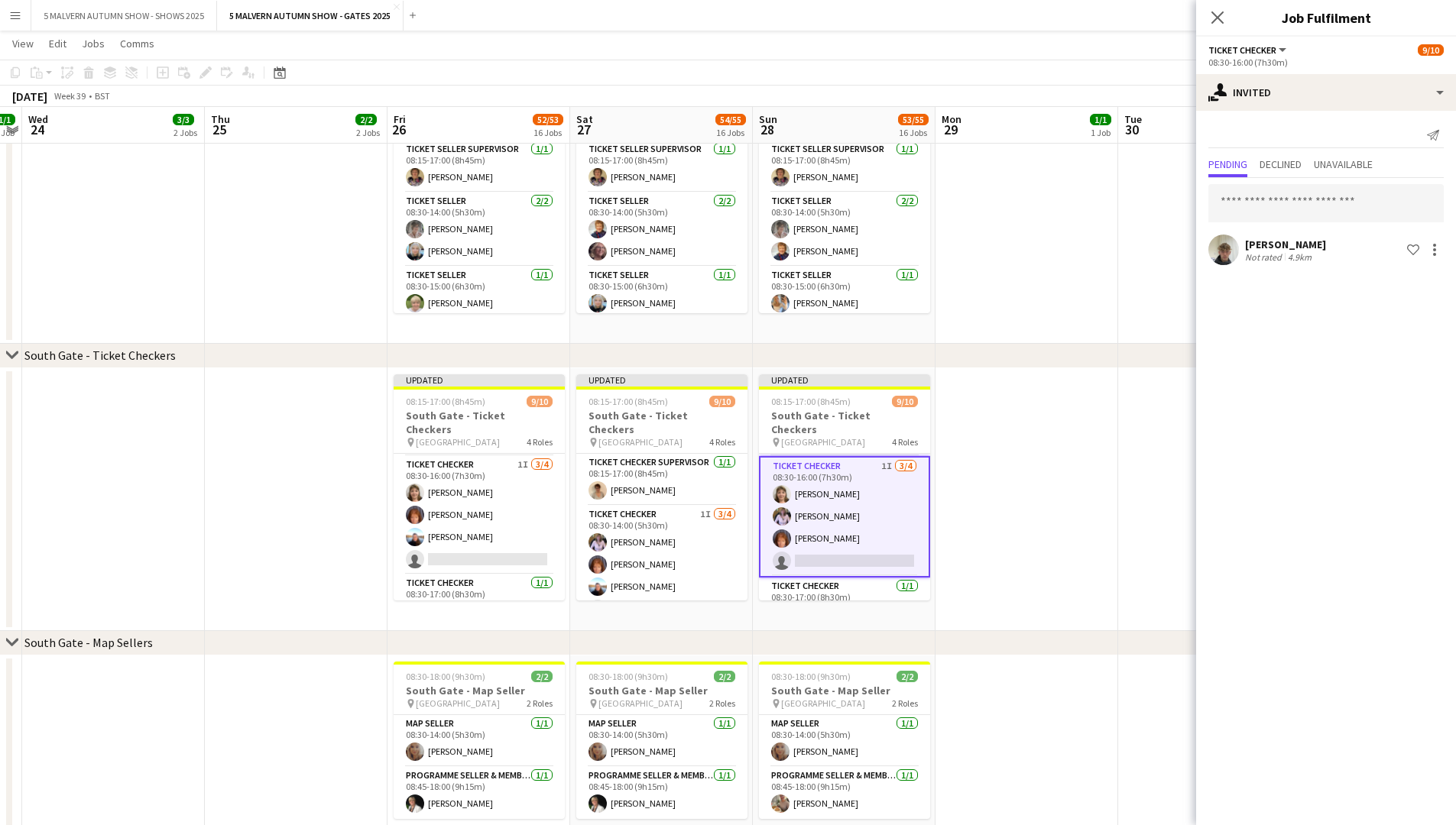
click at [784, 237] on app-date-cell at bounding box center [1210, 213] width 182 height 263
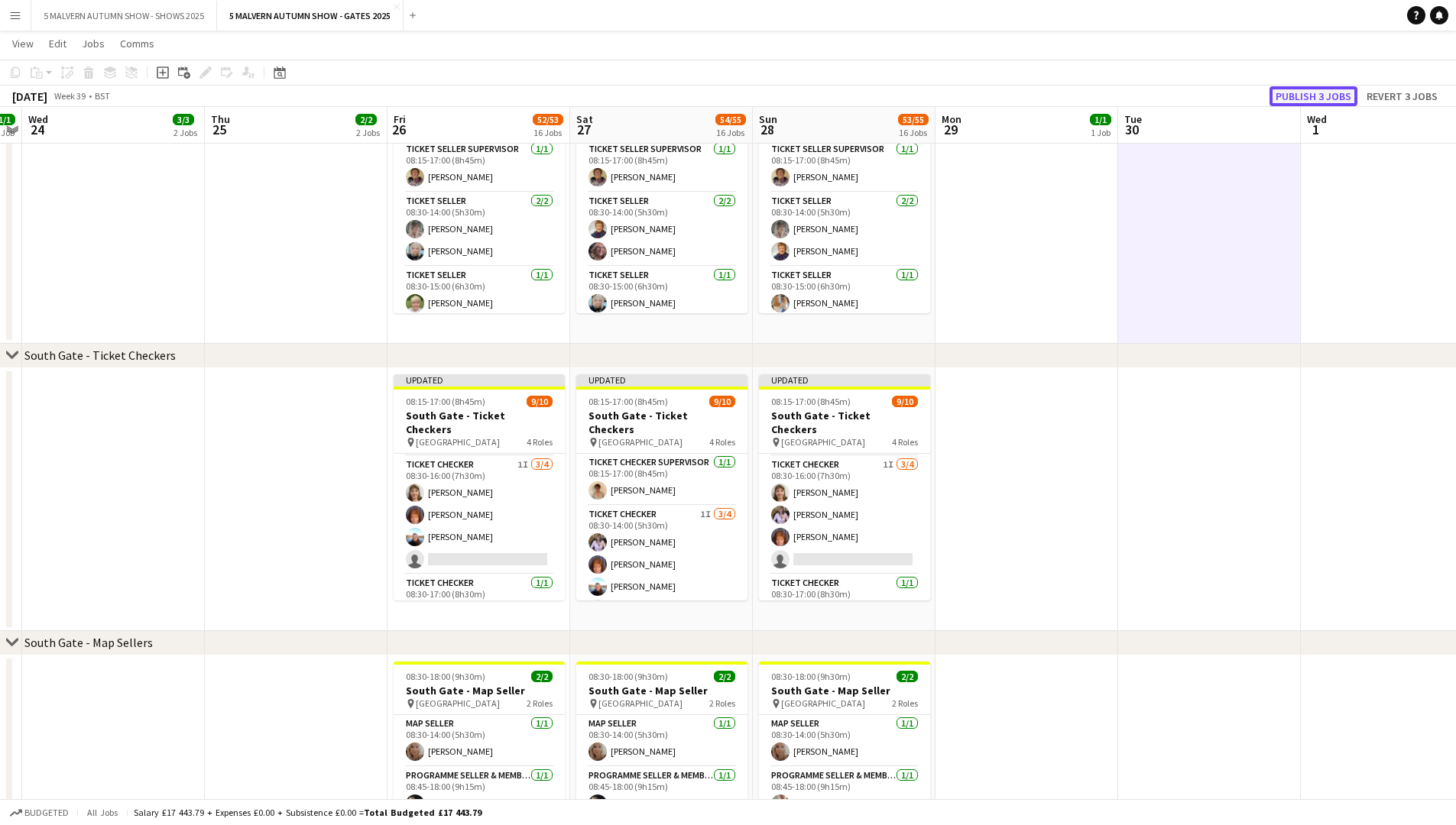
click at [784, 98] on button "Publish 3 jobs" at bounding box center [1314, 96] width 88 height 20
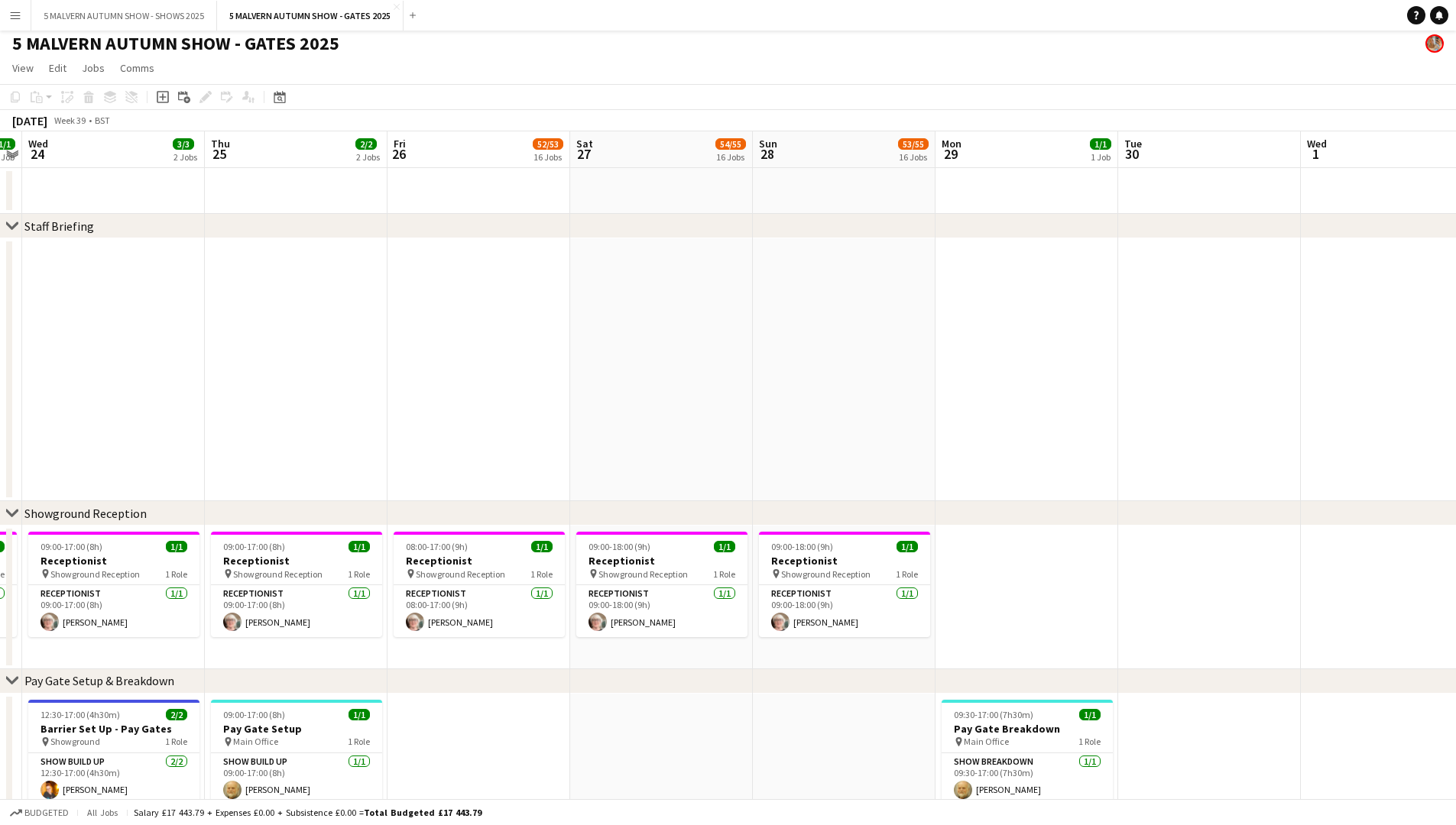
scroll to position [0, 0]
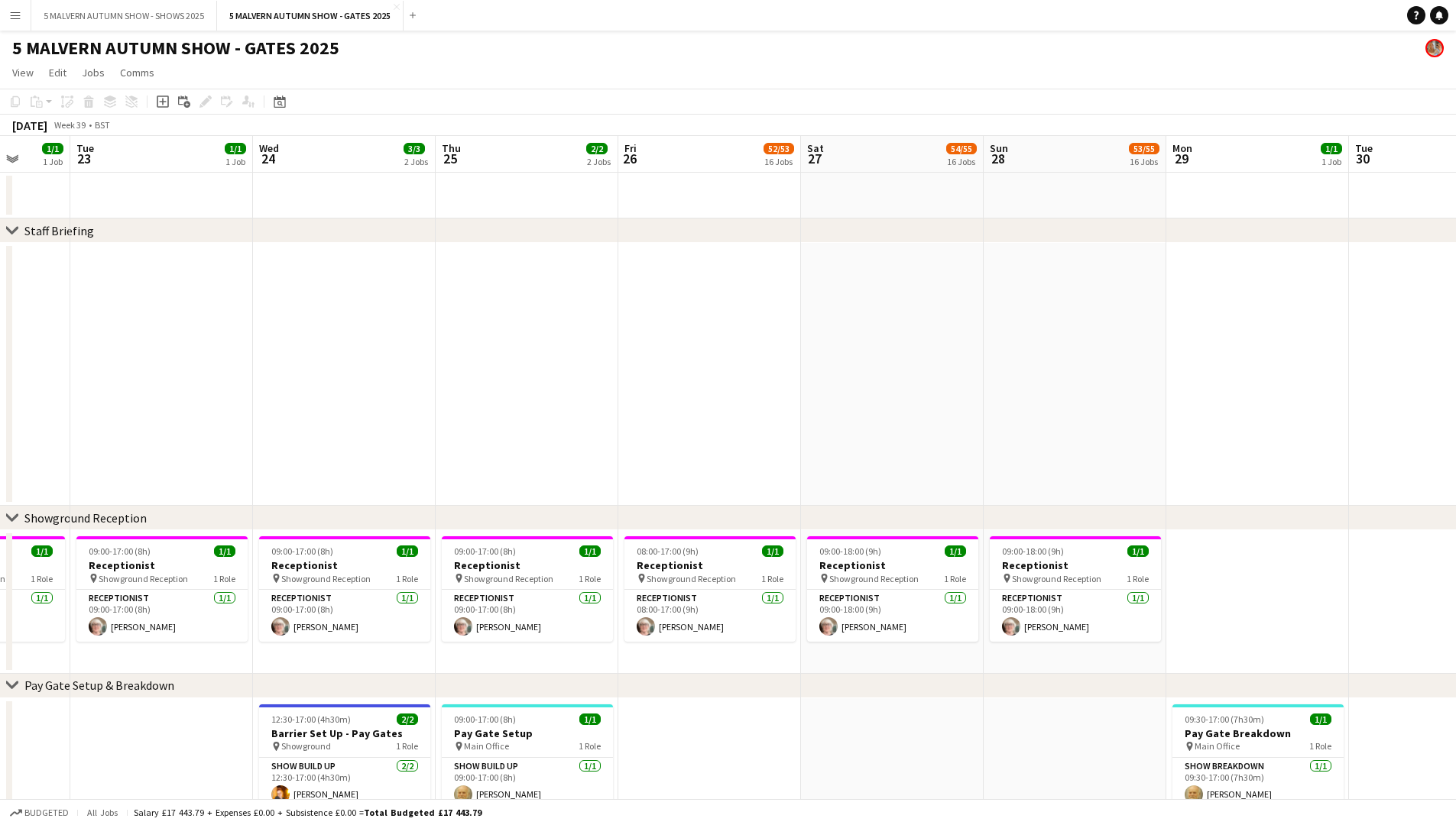
drag, startPoint x: 481, startPoint y: 408, endPoint x: 711, endPoint y: 413, distance: 230.1
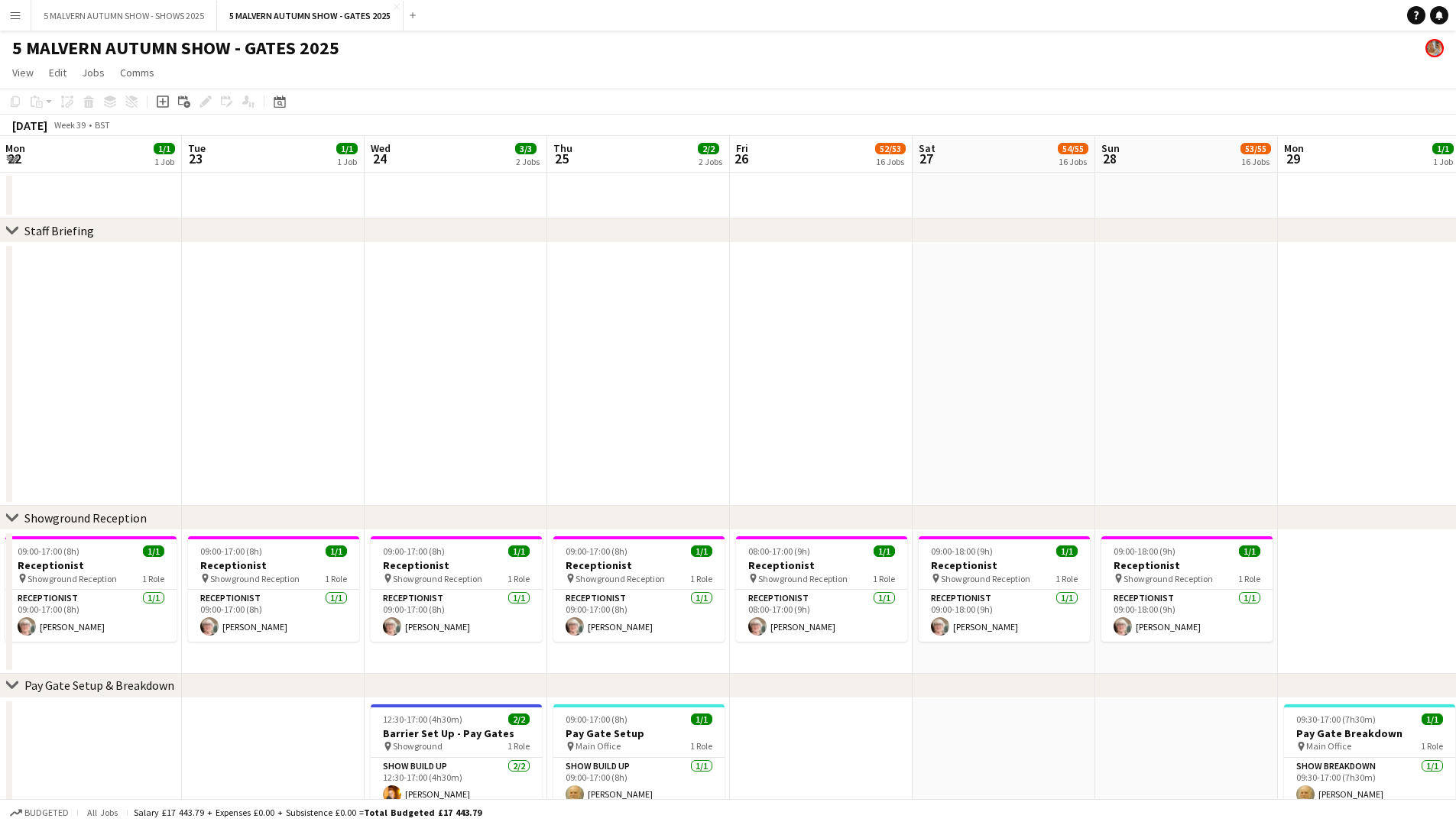
drag, startPoint x: 637, startPoint y: 415, endPoint x: 749, endPoint y: 413, distance: 112.0
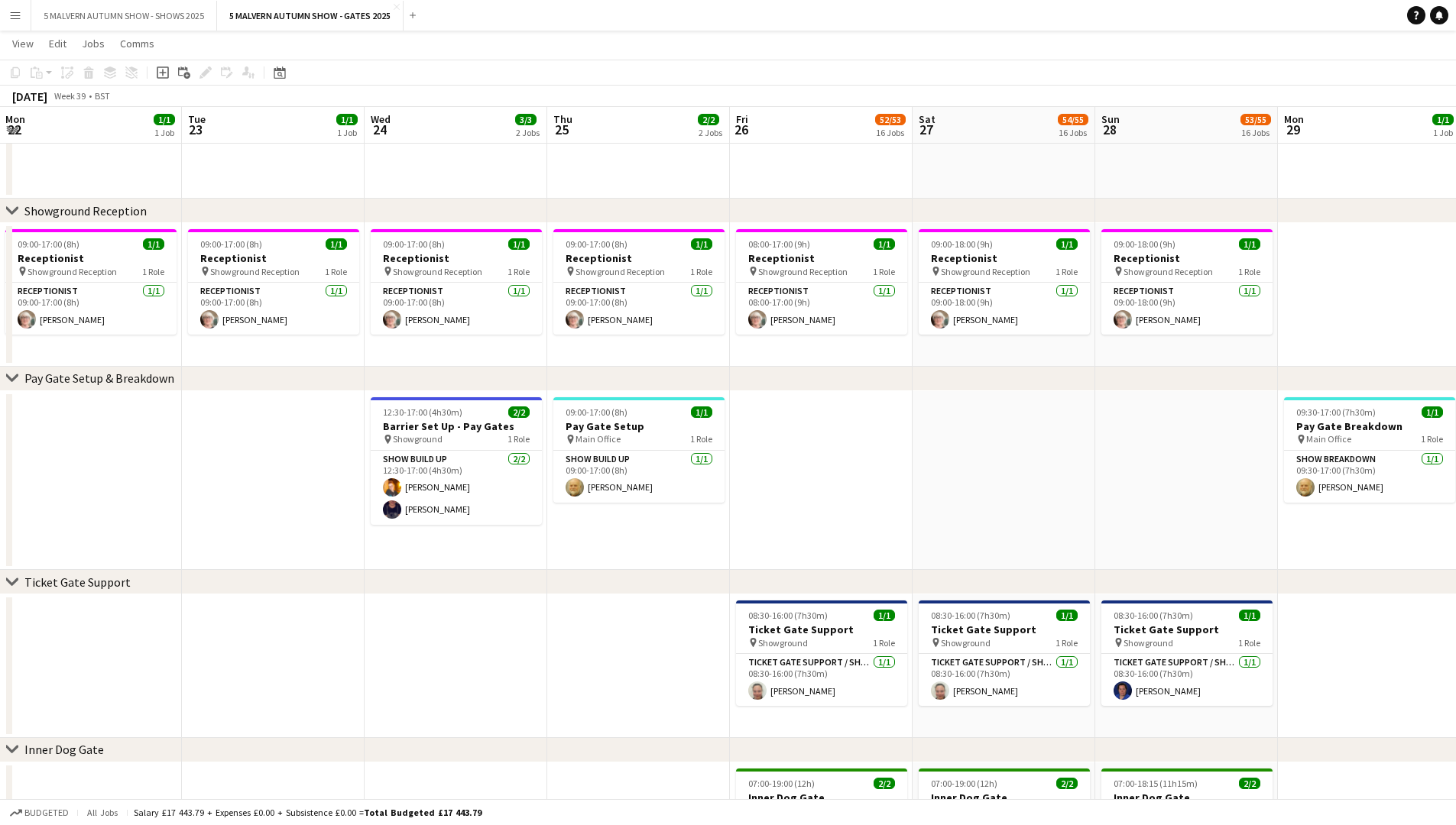
scroll to position [0, 579]
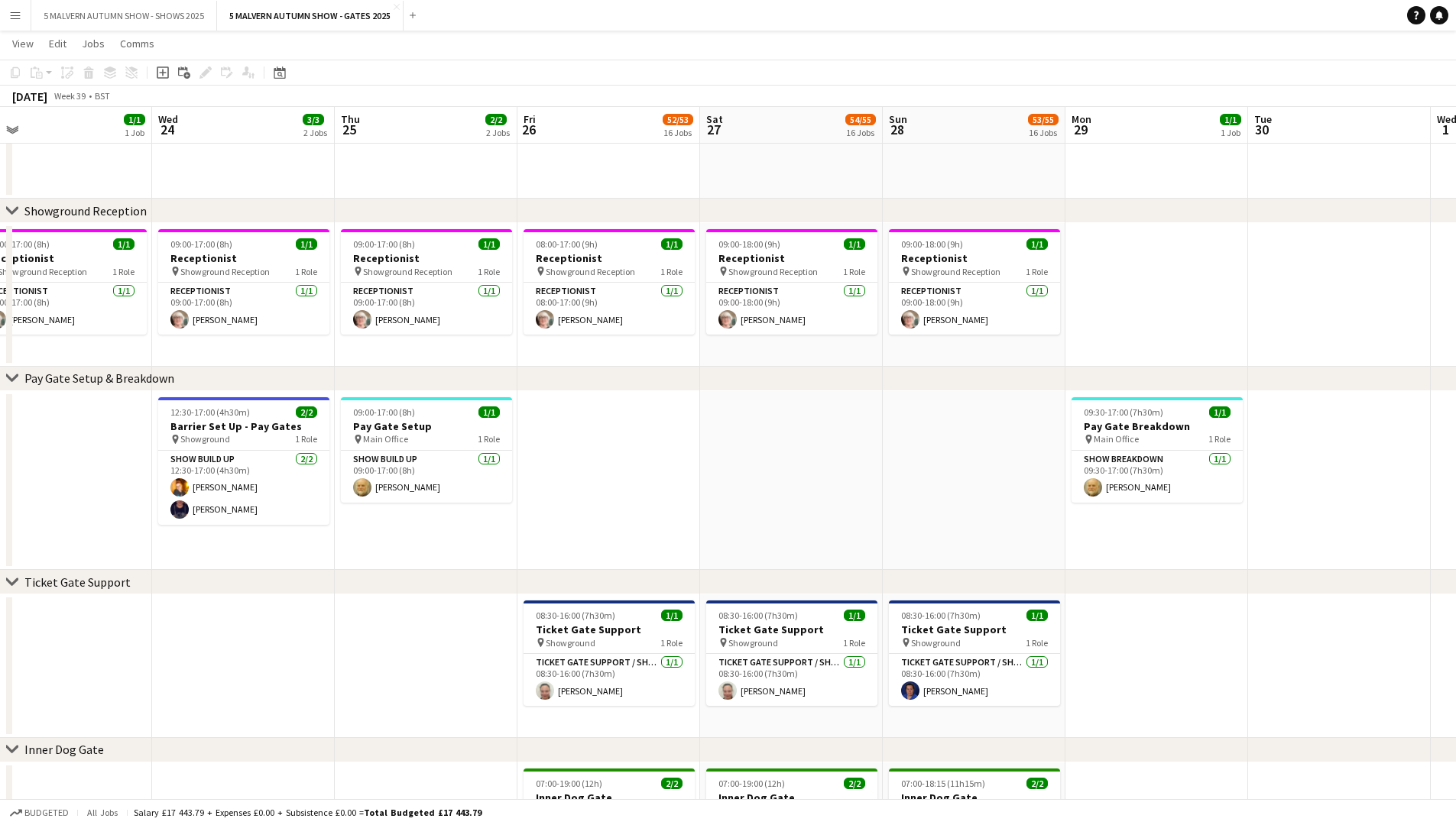
drag, startPoint x: 1046, startPoint y: 468, endPoint x: 833, endPoint y: 468, distance: 213.0
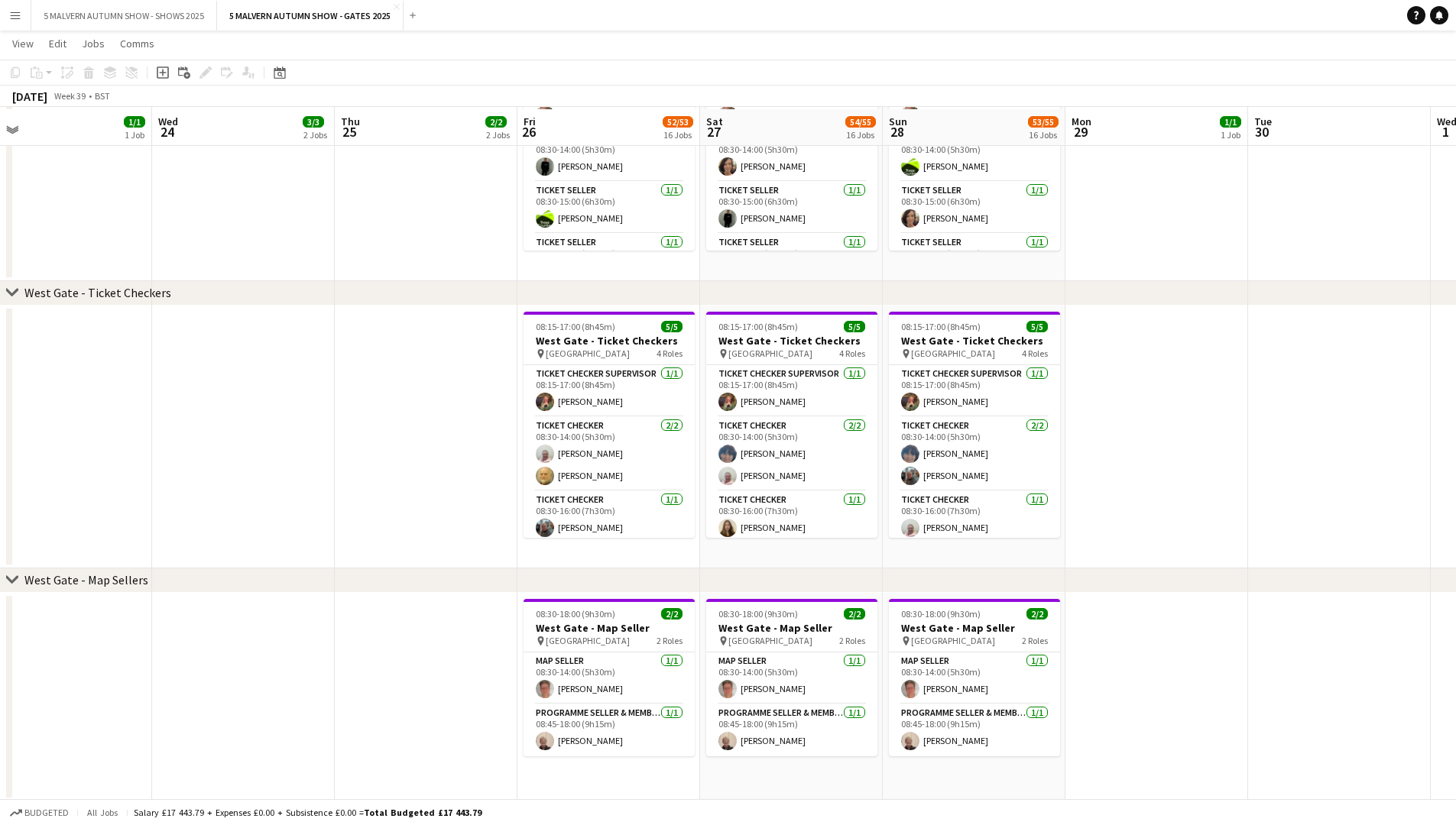
scroll to position [3833, 0]
click at [179, 13] on button "5 MALVERN AUTUMN SHOW - SHOWS 2025 Close" at bounding box center [124, 16] width 185 height 29
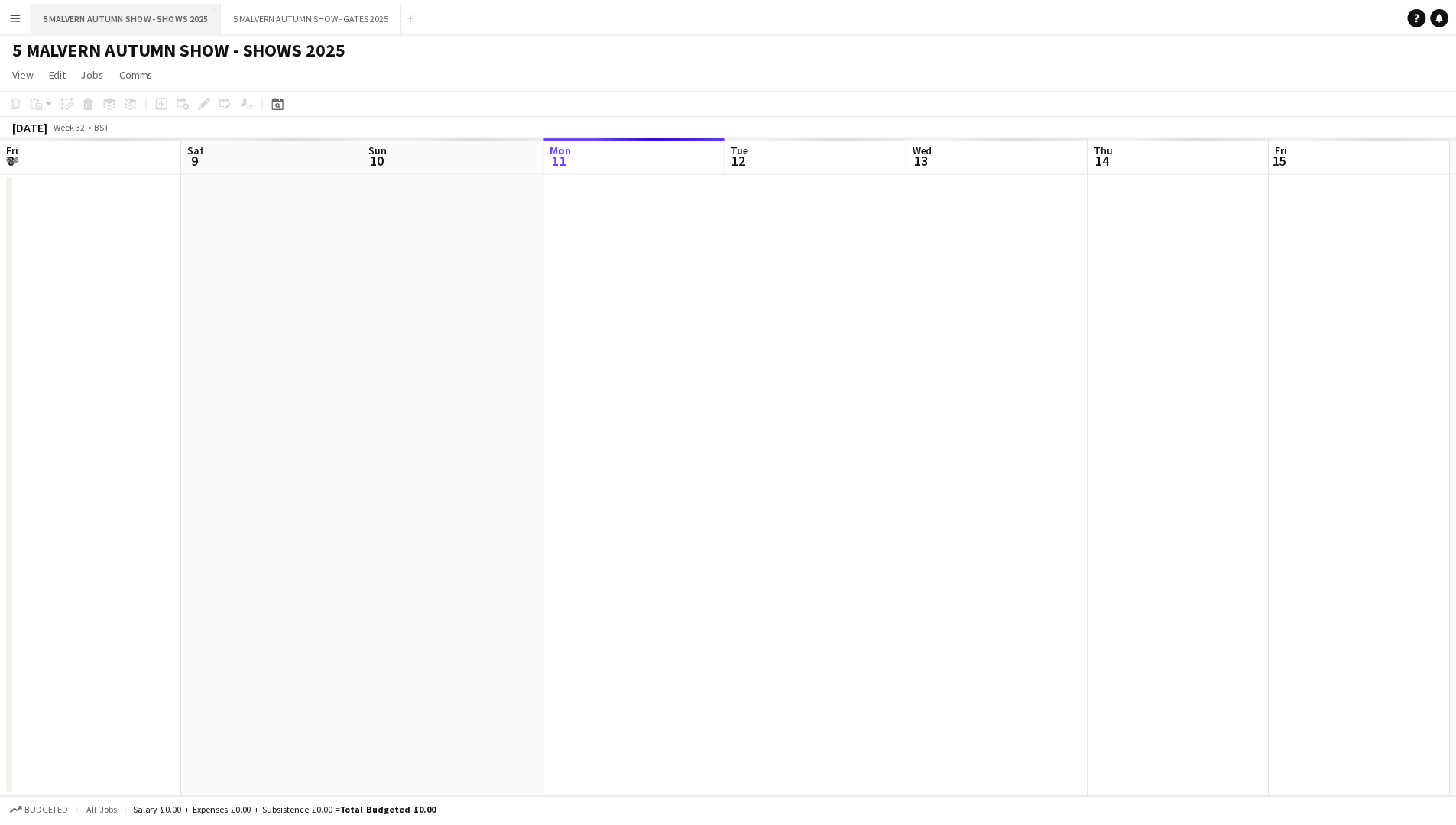
scroll to position [0, 365]
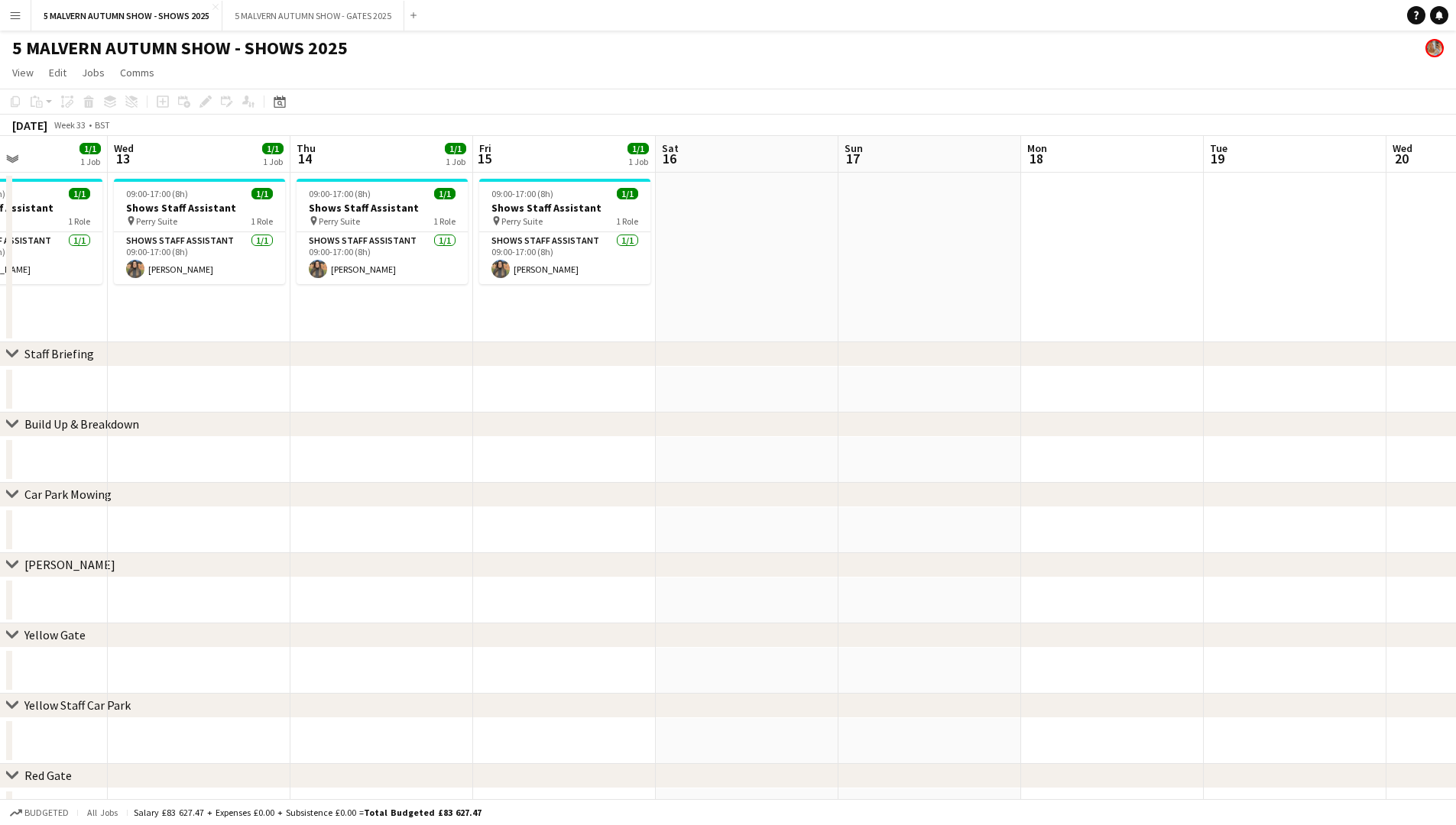
drag, startPoint x: 1162, startPoint y: 219, endPoint x: 721, endPoint y: 179, distance: 442.8
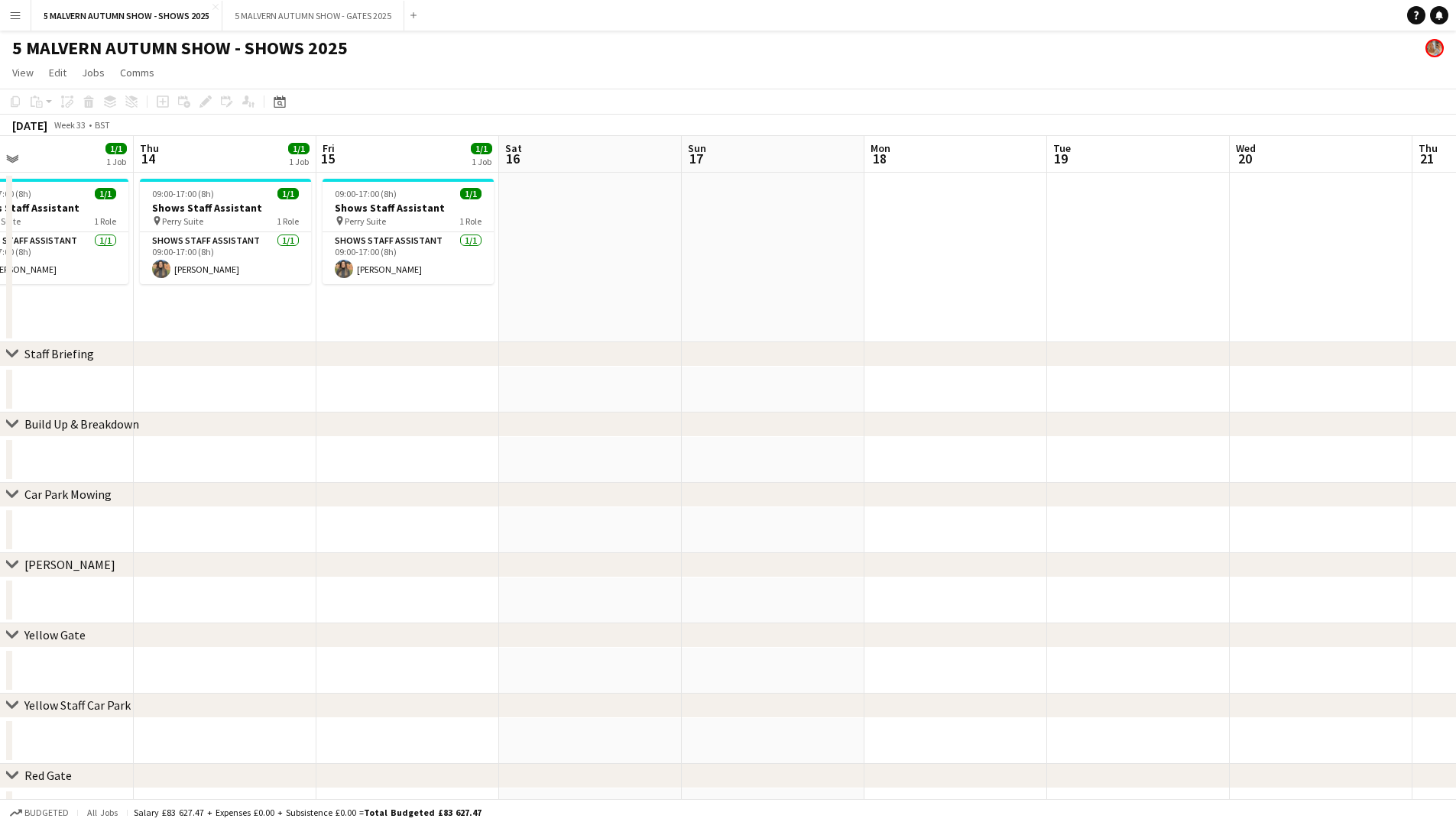
scroll to position [0, 565]
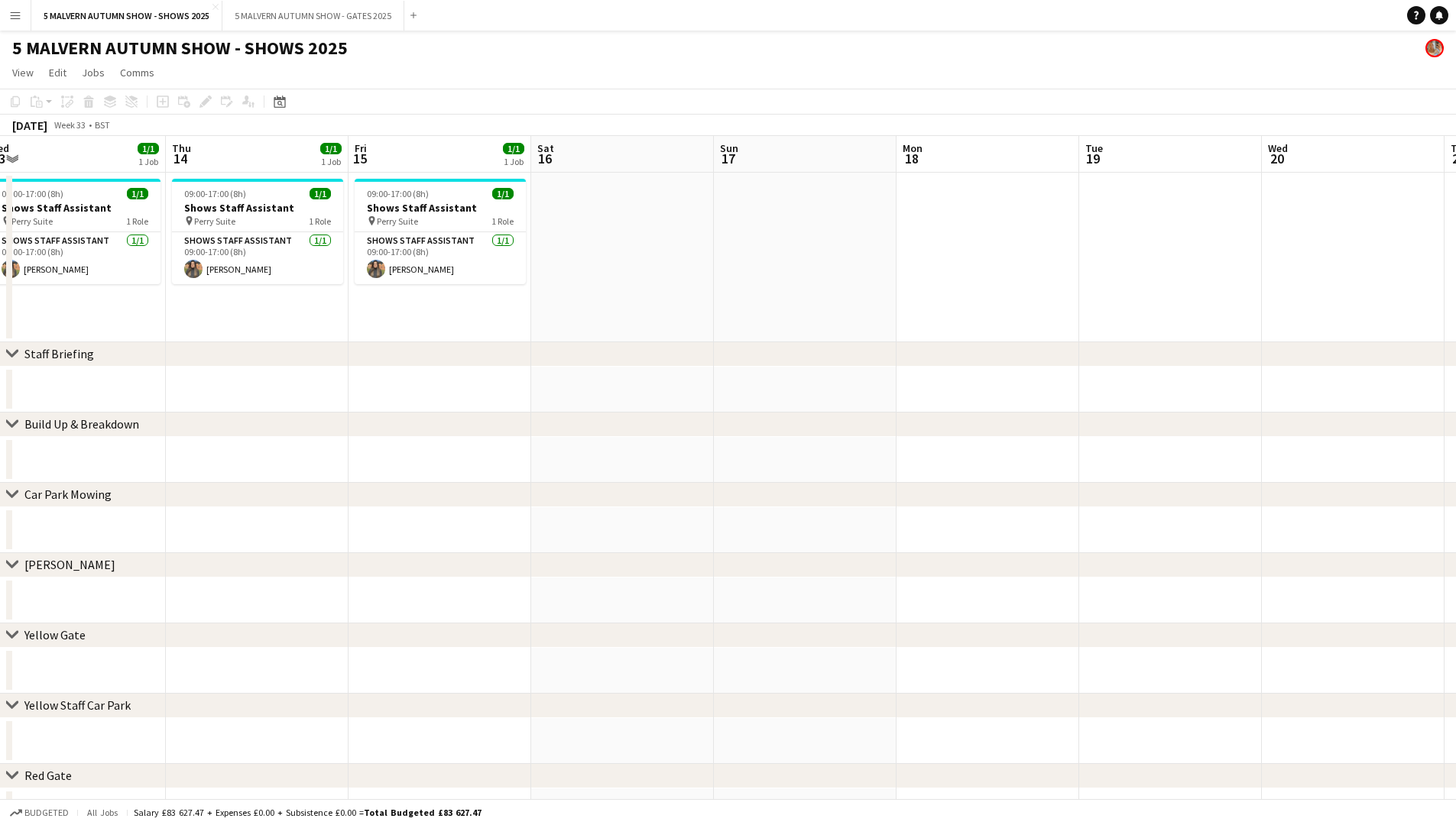
drag, startPoint x: 1108, startPoint y: 227, endPoint x: 801, endPoint y: 217, distance: 307.2
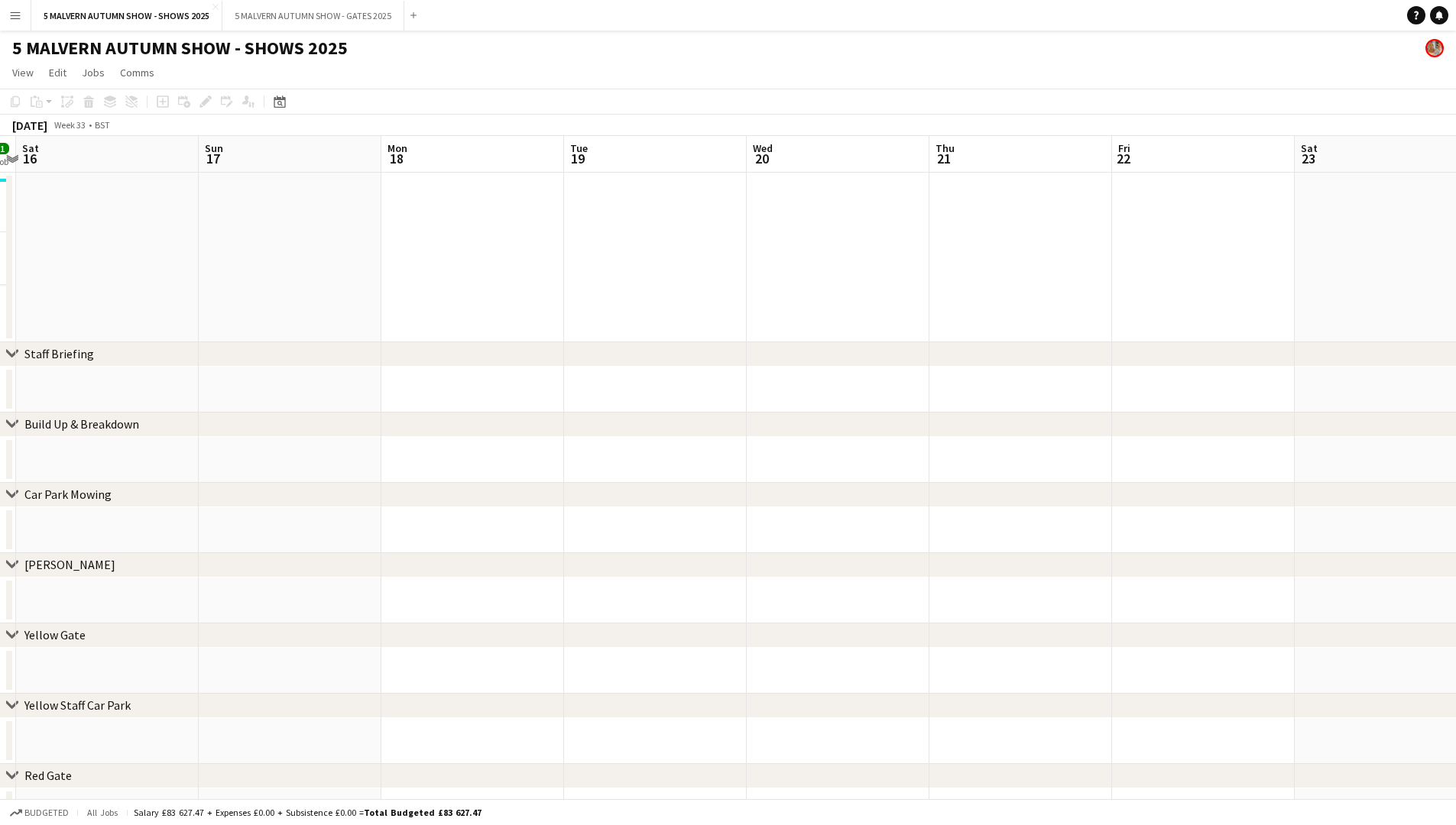
drag, startPoint x: 851, startPoint y: 223, endPoint x: 518, endPoint y: 233, distance: 333.2
drag, startPoint x: 882, startPoint y: 288, endPoint x: 465, endPoint y: 254, distance: 418.4
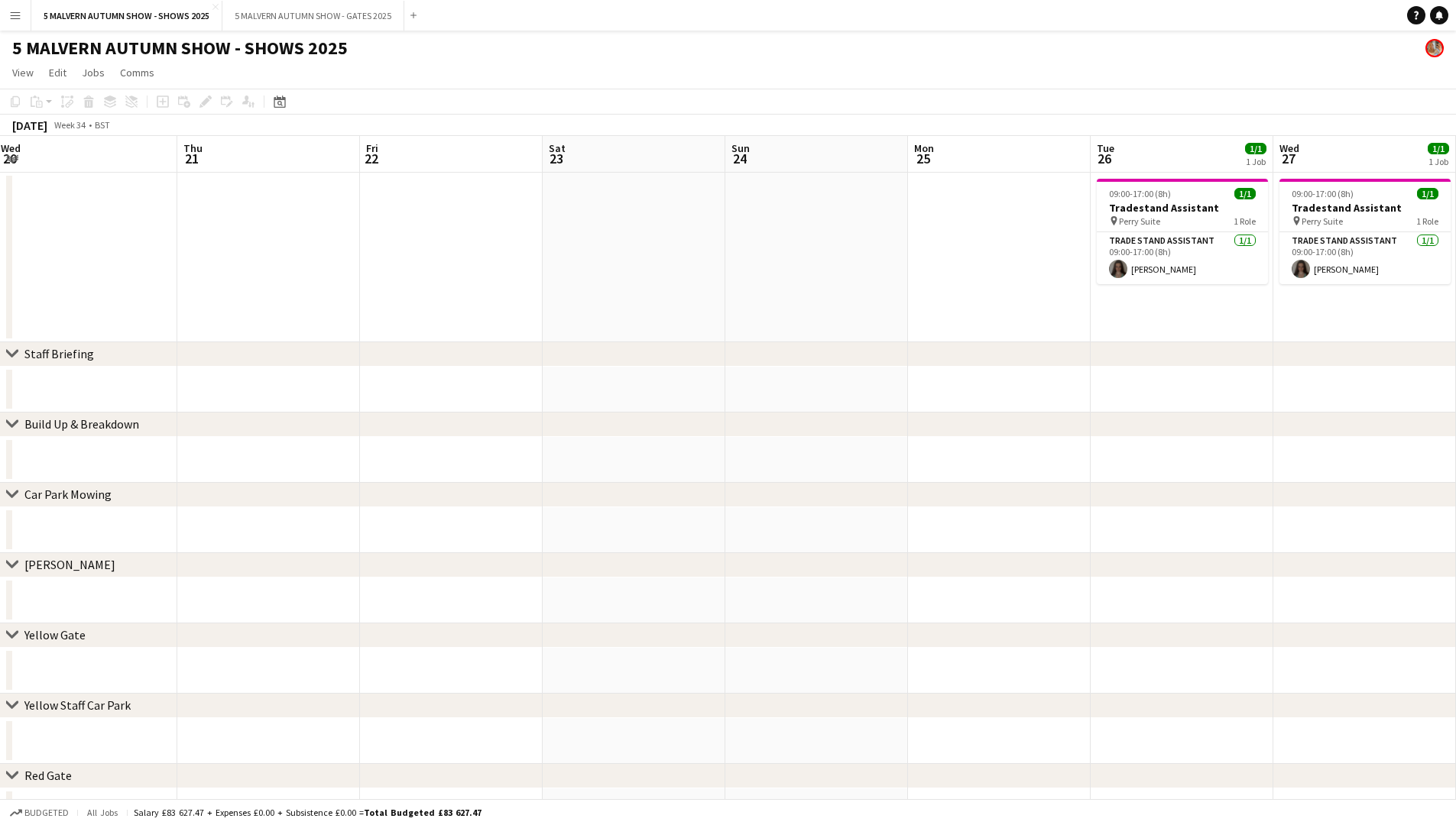
drag, startPoint x: 783, startPoint y: 247, endPoint x: 448, endPoint y: 247, distance: 335.0
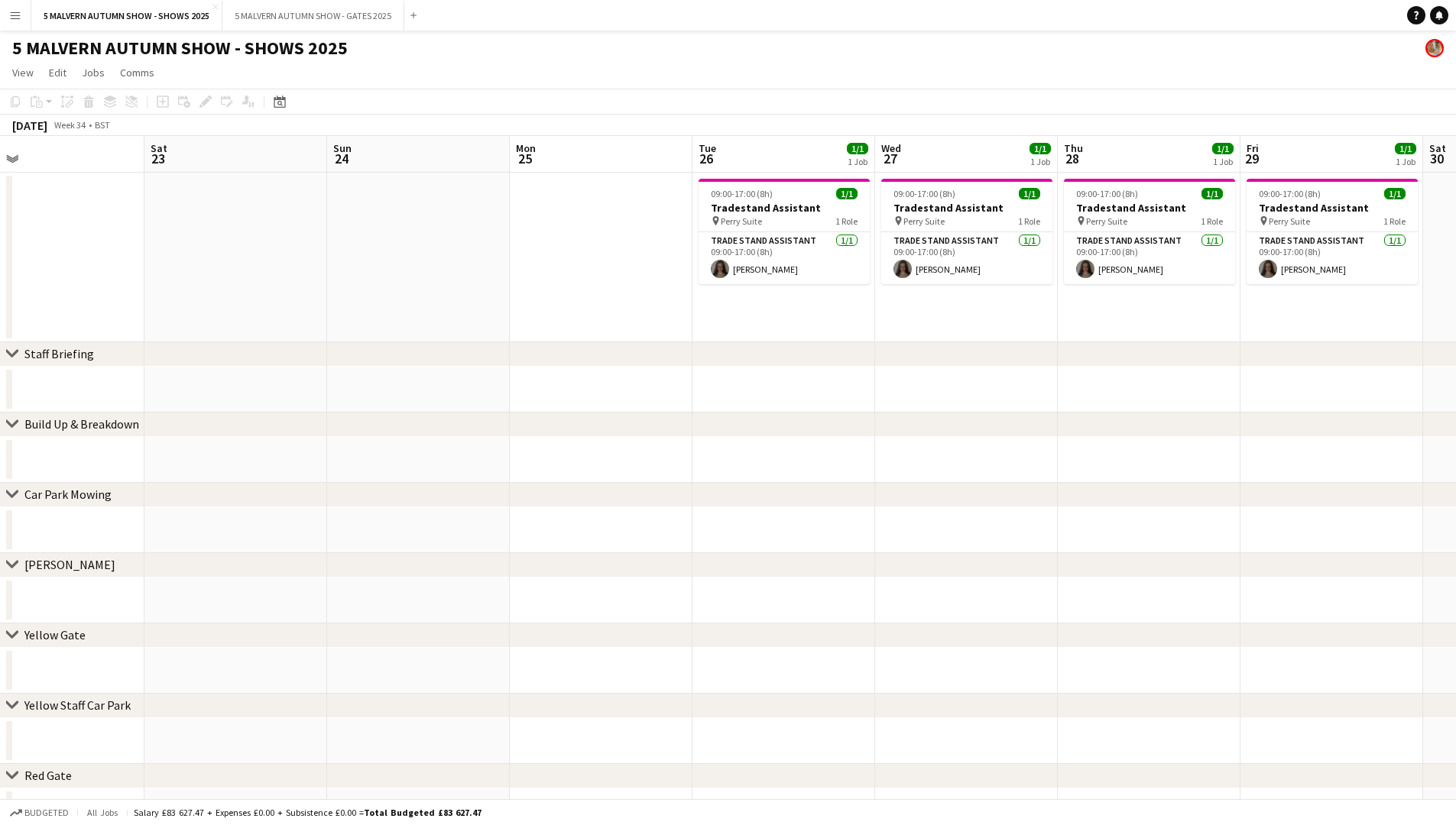
drag, startPoint x: 889, startPoint y: 257, endPoint x: 491, endPoint y: 261, distance: 398.0
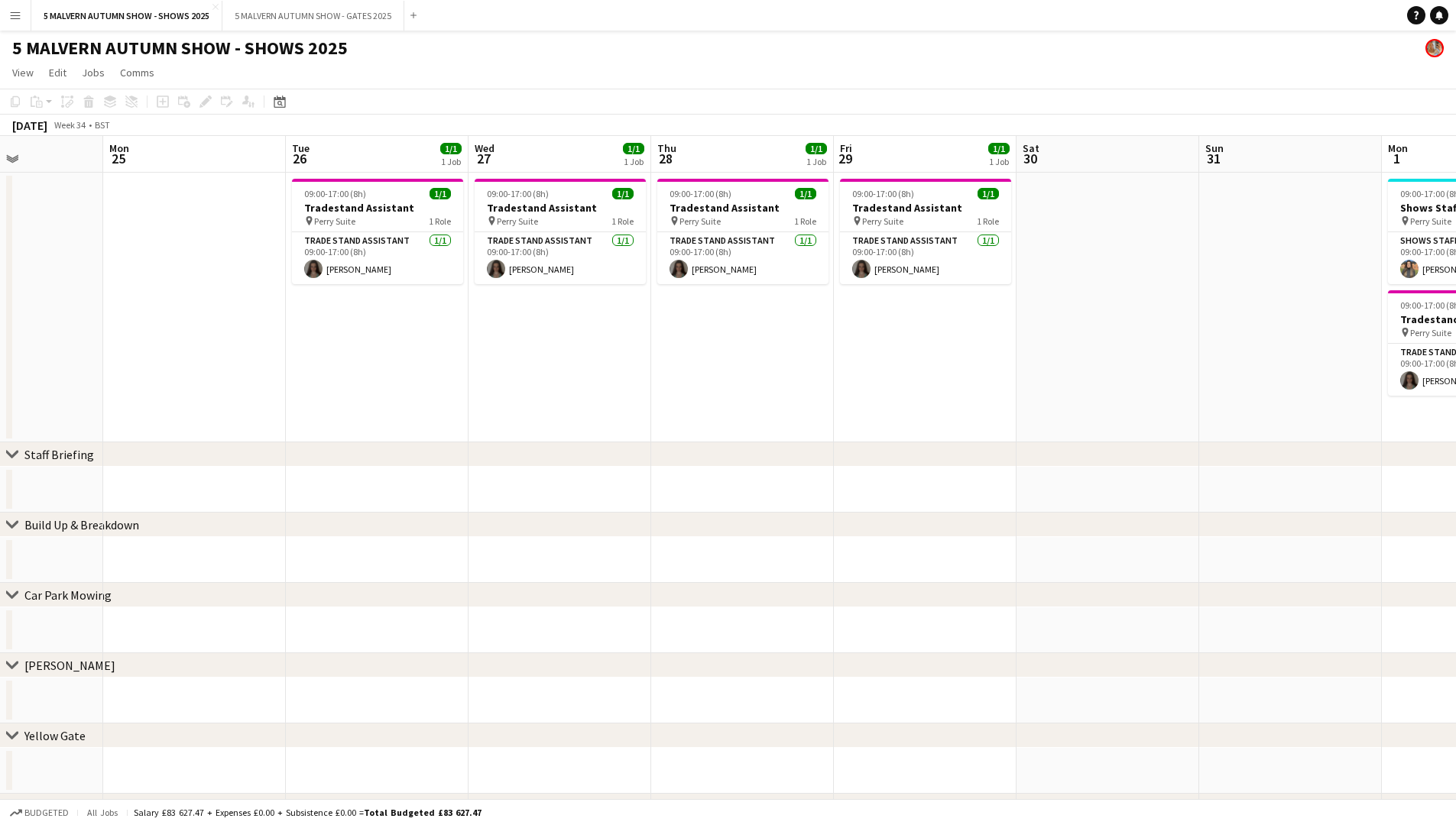
drag, startPoint x: 1042, startPoint y: 313, endPoint x: 635, endPoint y: 295, distance: 407.4
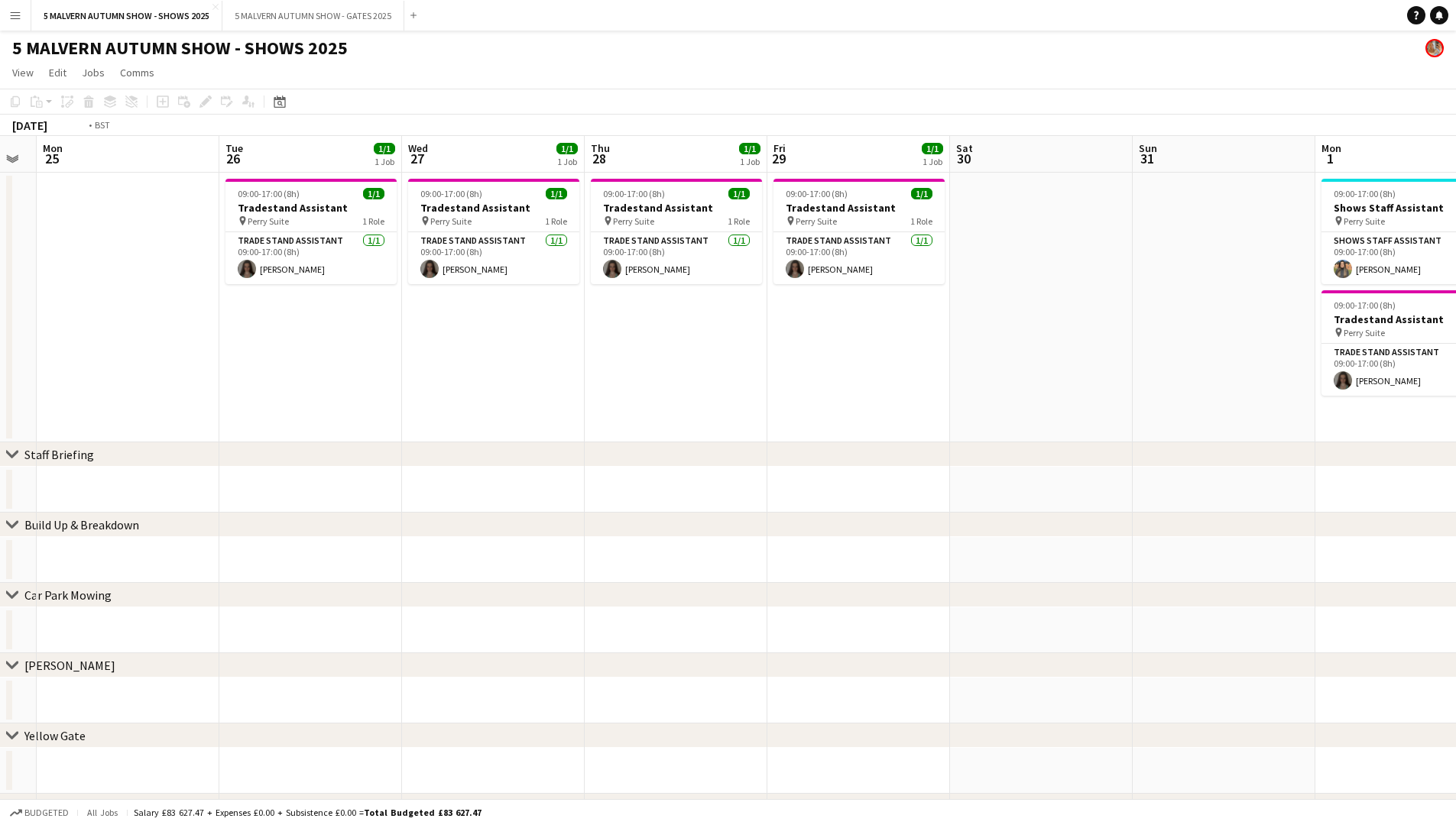
drag, startPoint x: 1107, startPoint y: 316, endPoint x: 675, endPoint y: 318, distance: 432.0
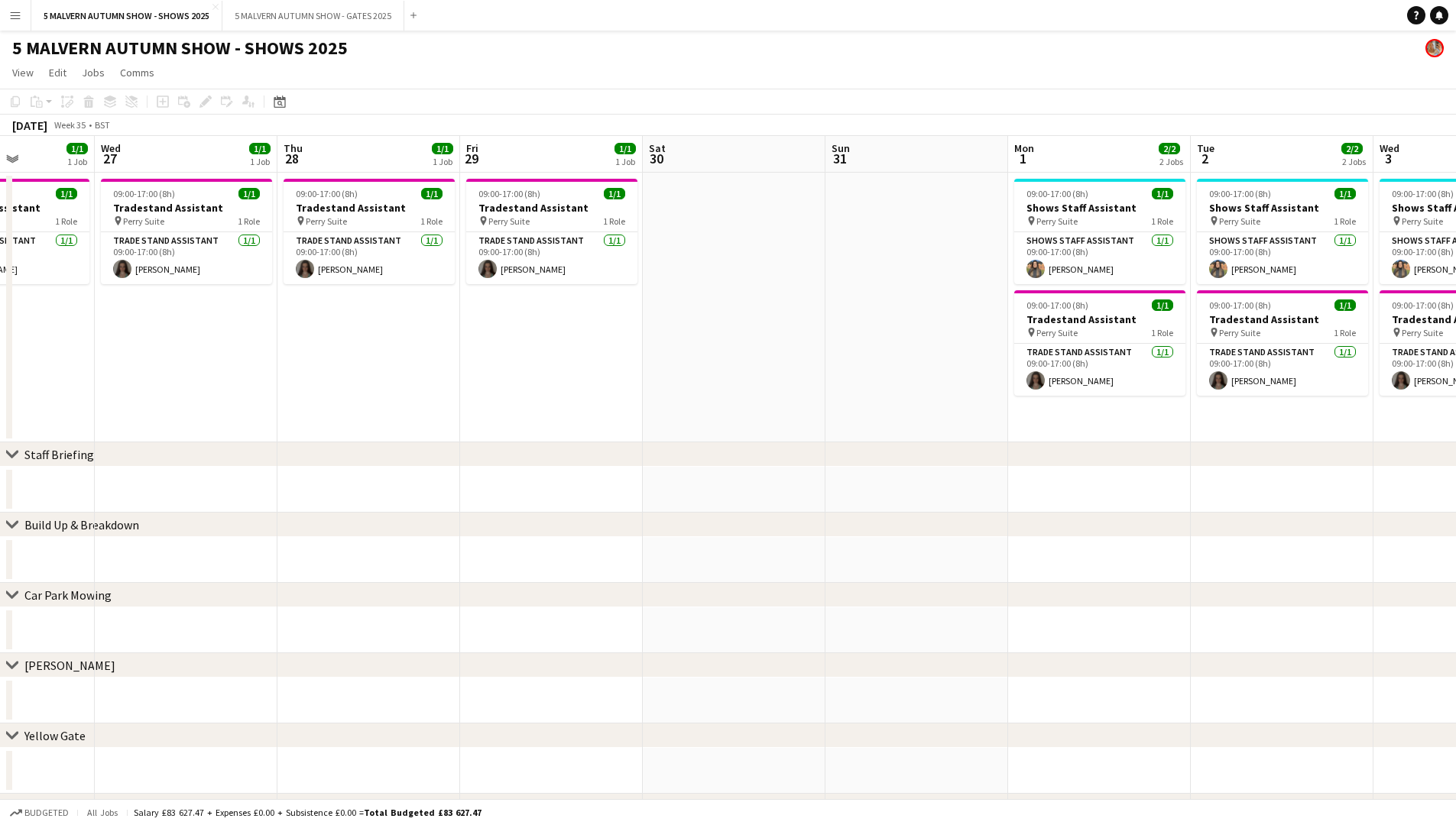
drag, startPoint x: 1149, startPoint y: 321, endPoint x: 673, endPoint y: 301, distance: 476.4
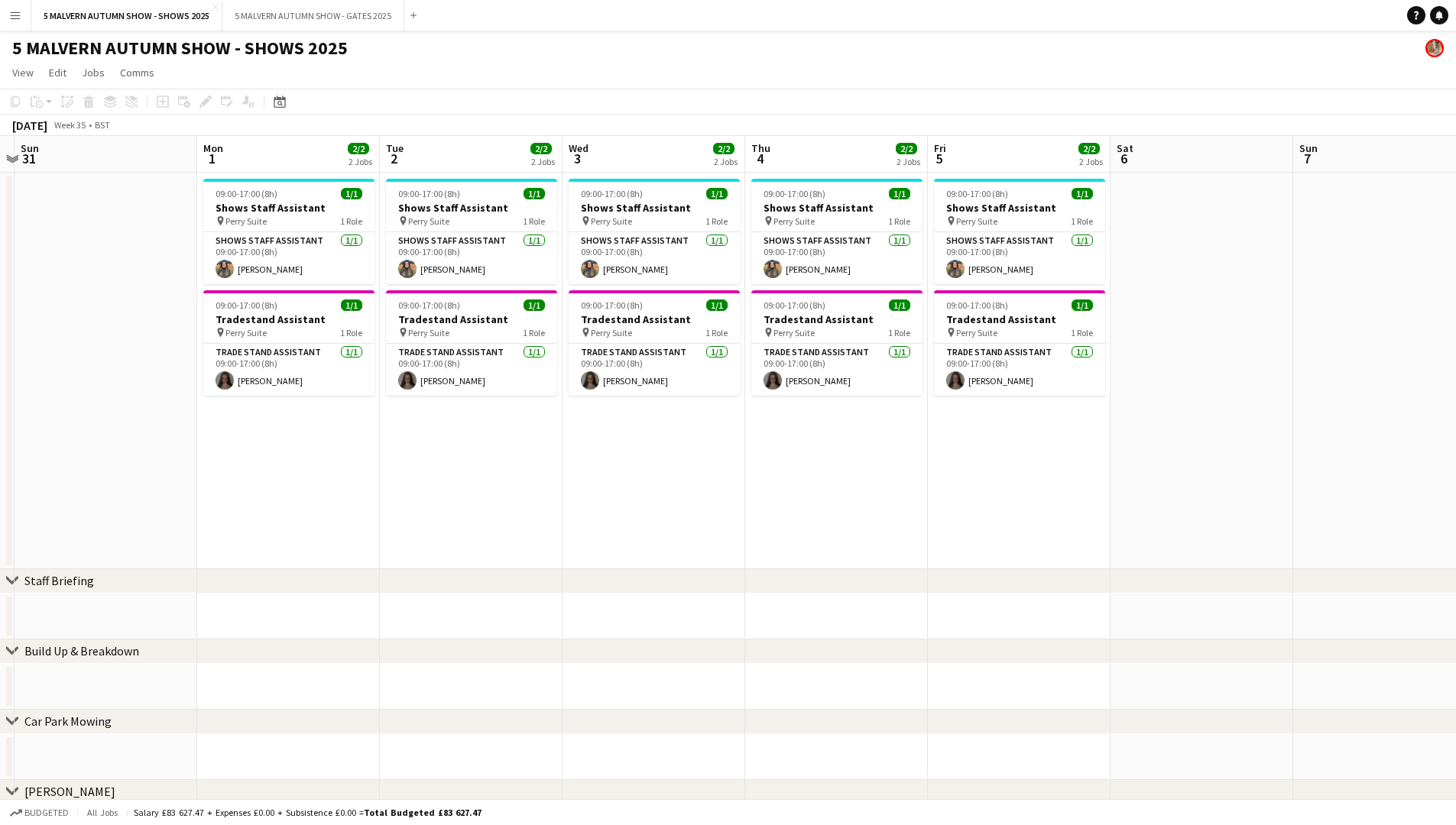
scroll to position [0, 546]
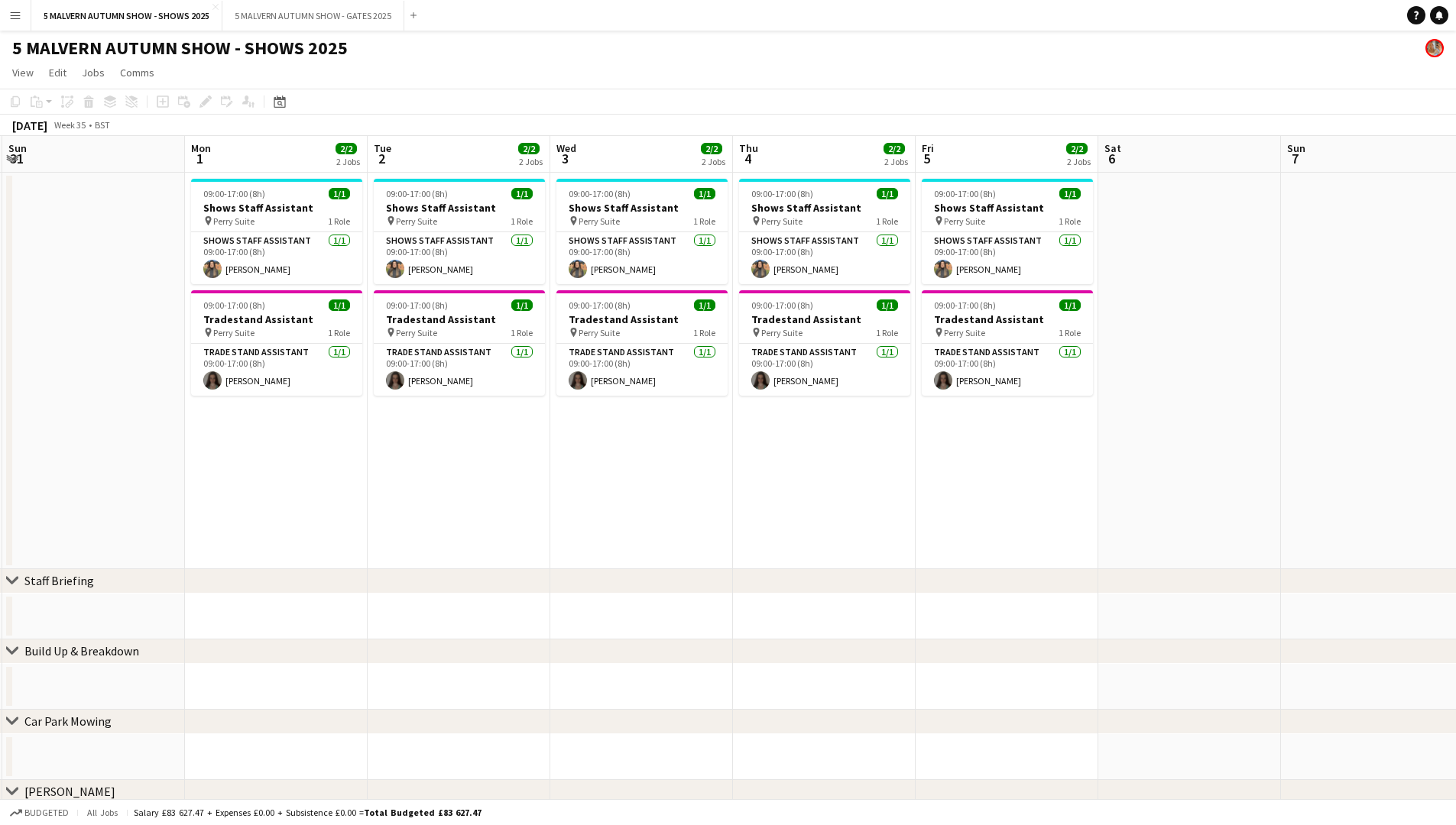
drag, startPoint x: 1128, startPoint y: 311, endPoint x: 855, endPoint y: 314, distance: 273.0
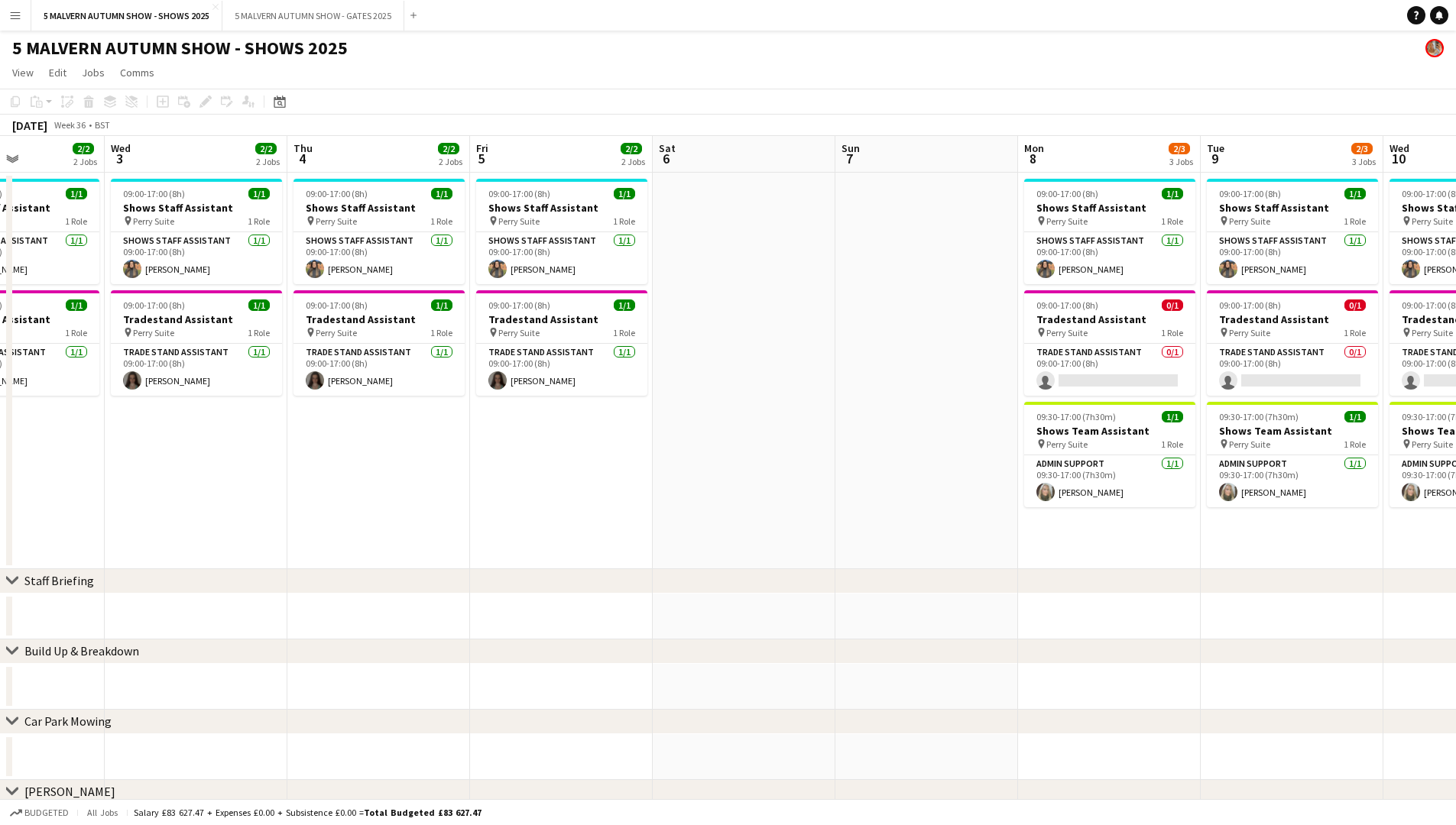
drag, startPoint x: 1144, startPoint y: 334, endPoint x: 1087, endPoint y: 331, distance: 57.1
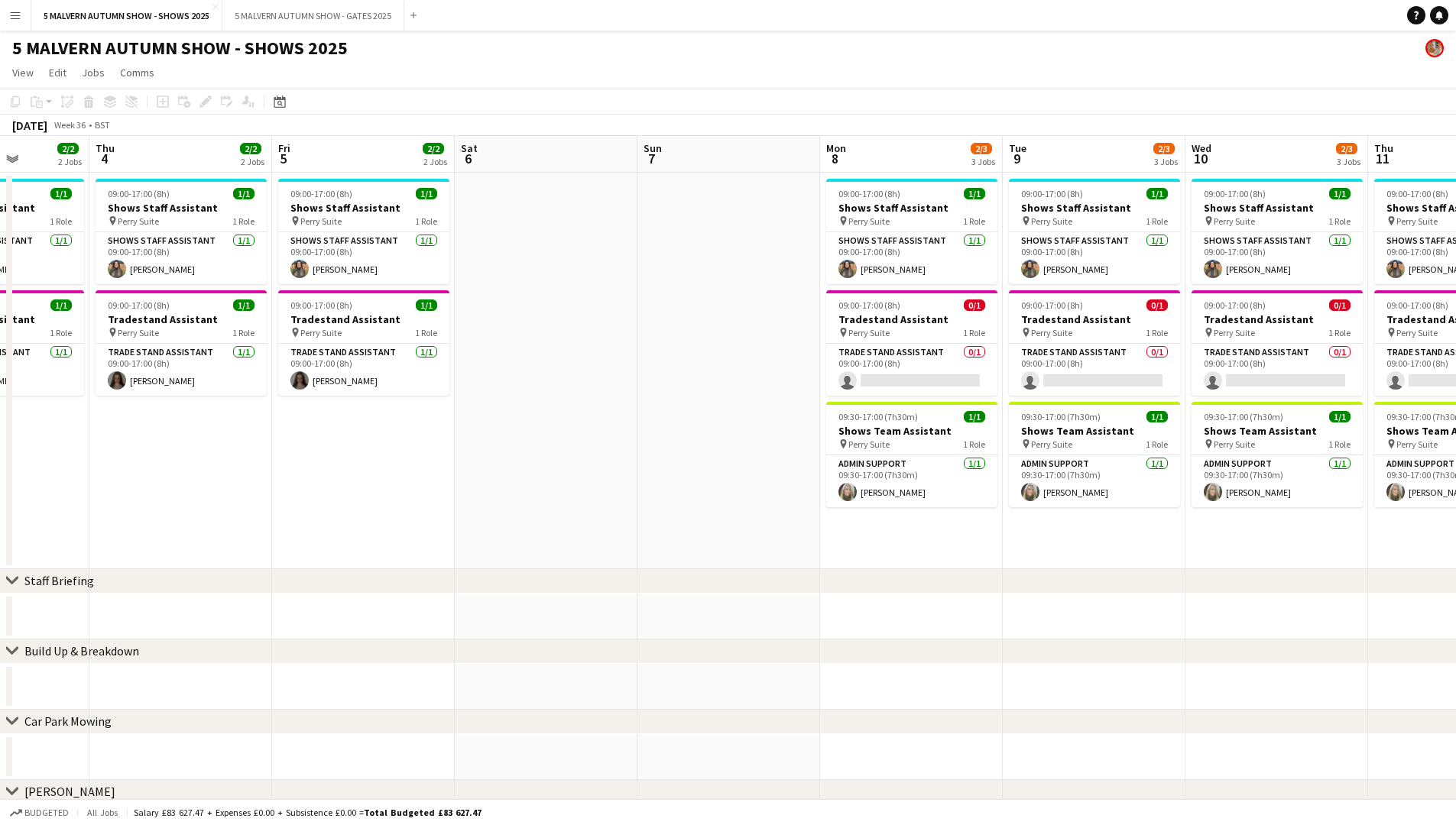
drag, startPoint x: 1242, startPoint y: 327, endPoint x: 862, endPoint y: 290, distance: 381.8
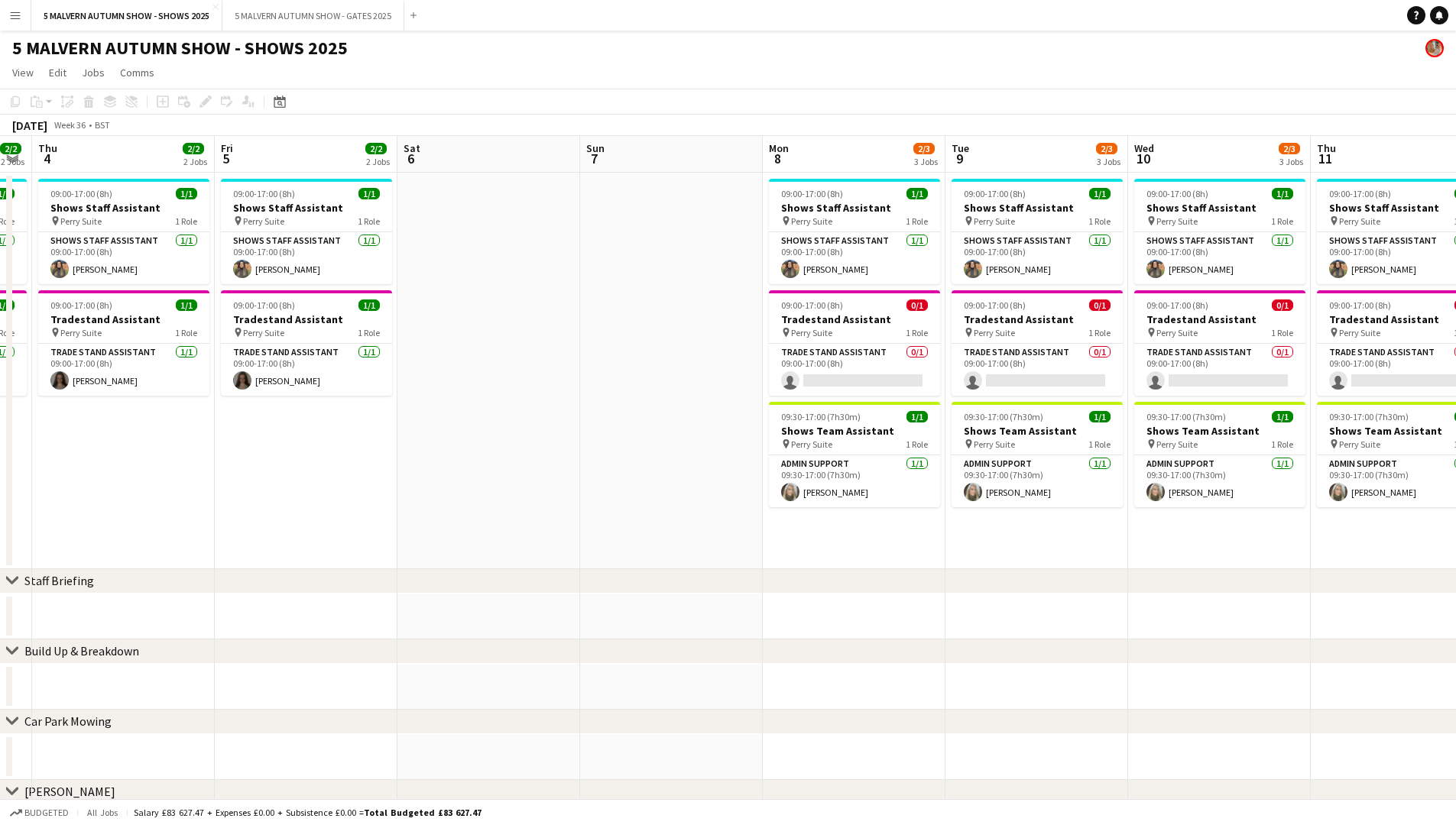
drag, startPoint x: 1022, startPoint y: 321, endPoint x: 950, endPoint y: 321, distance: 72.0
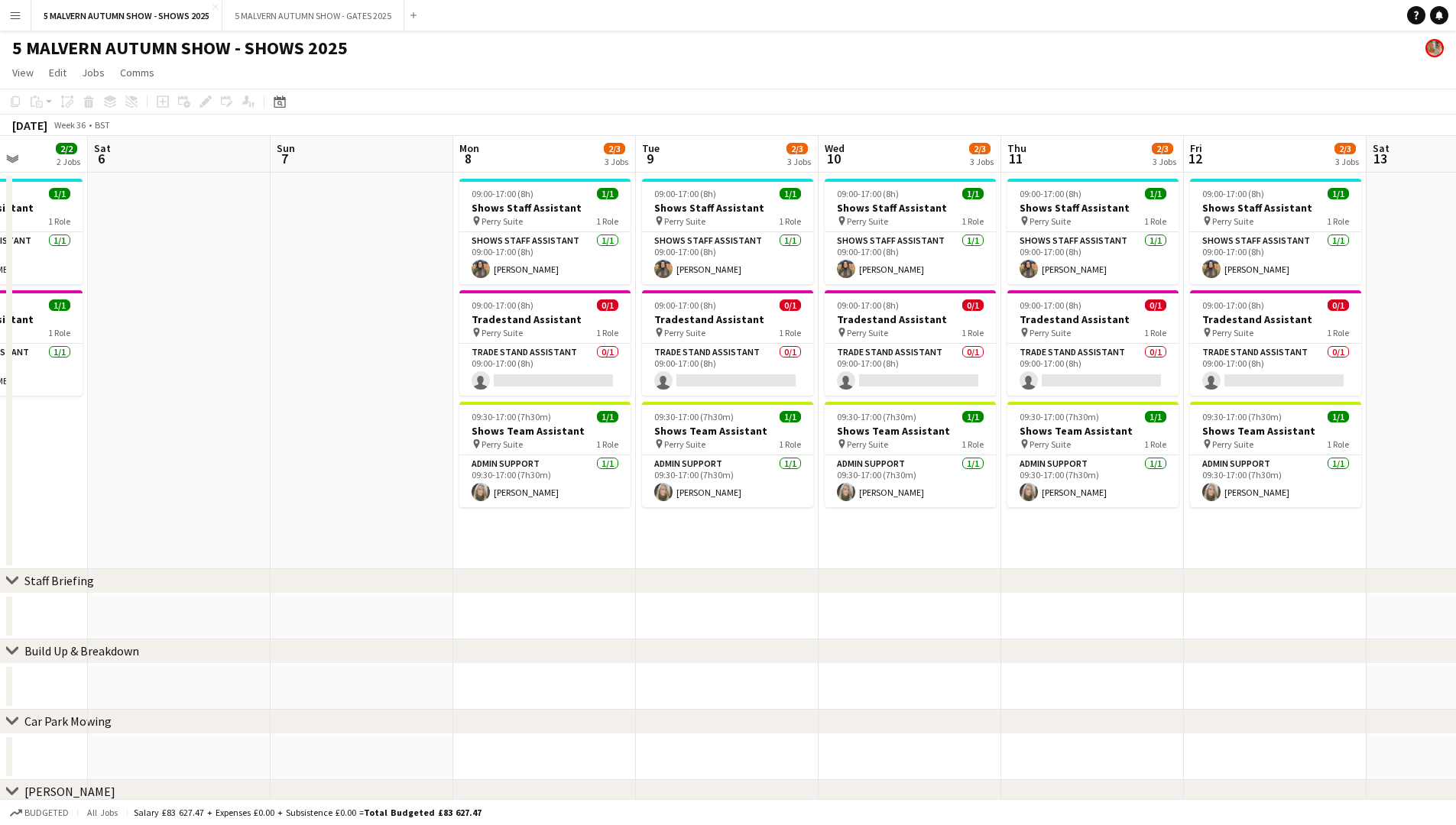
scroll to position [0, 548]
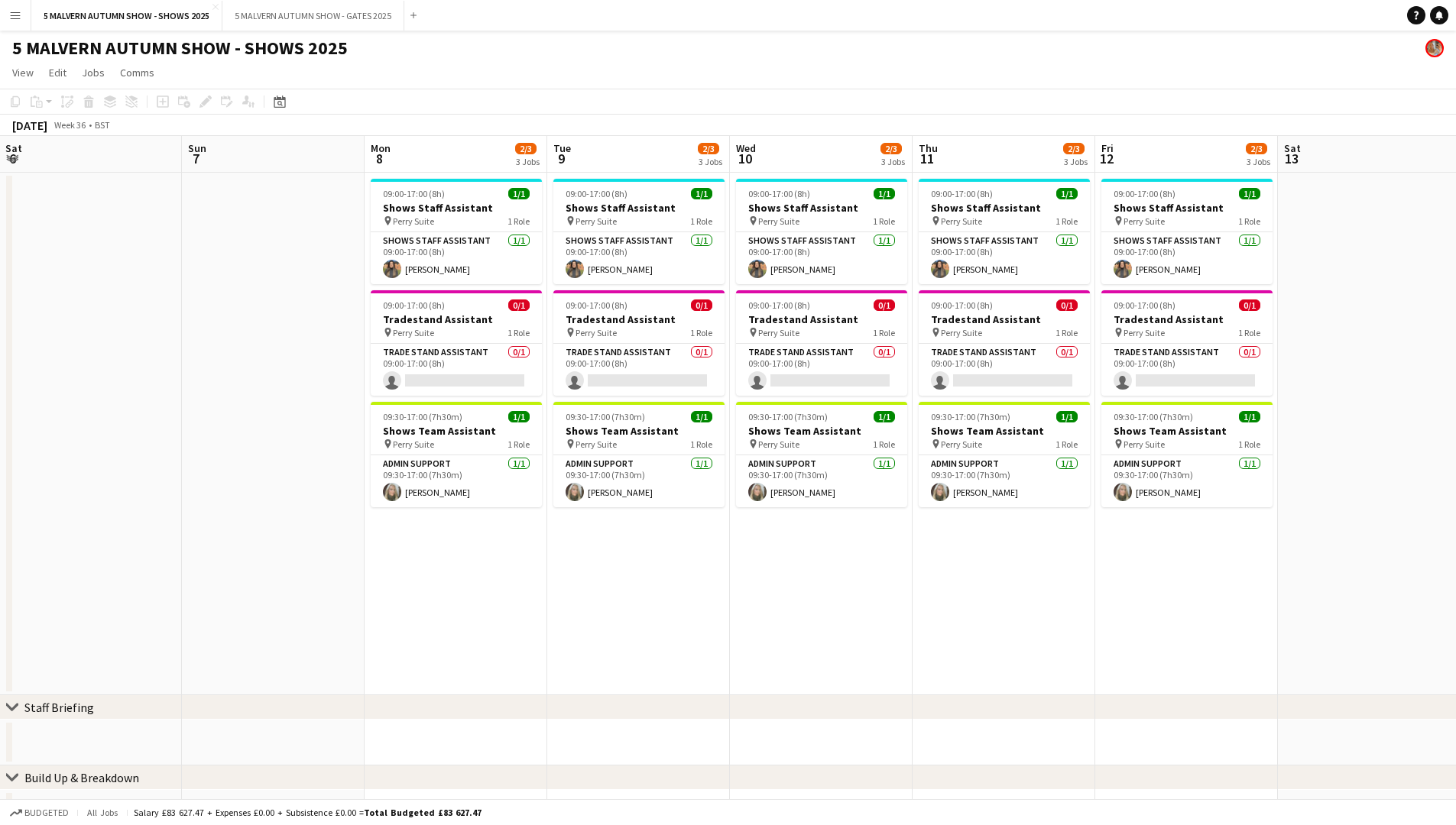
drag, startPoint x: 1137, startPoint y: 329, endPoint x: 922, endPoint y: 329, distance: 215.0
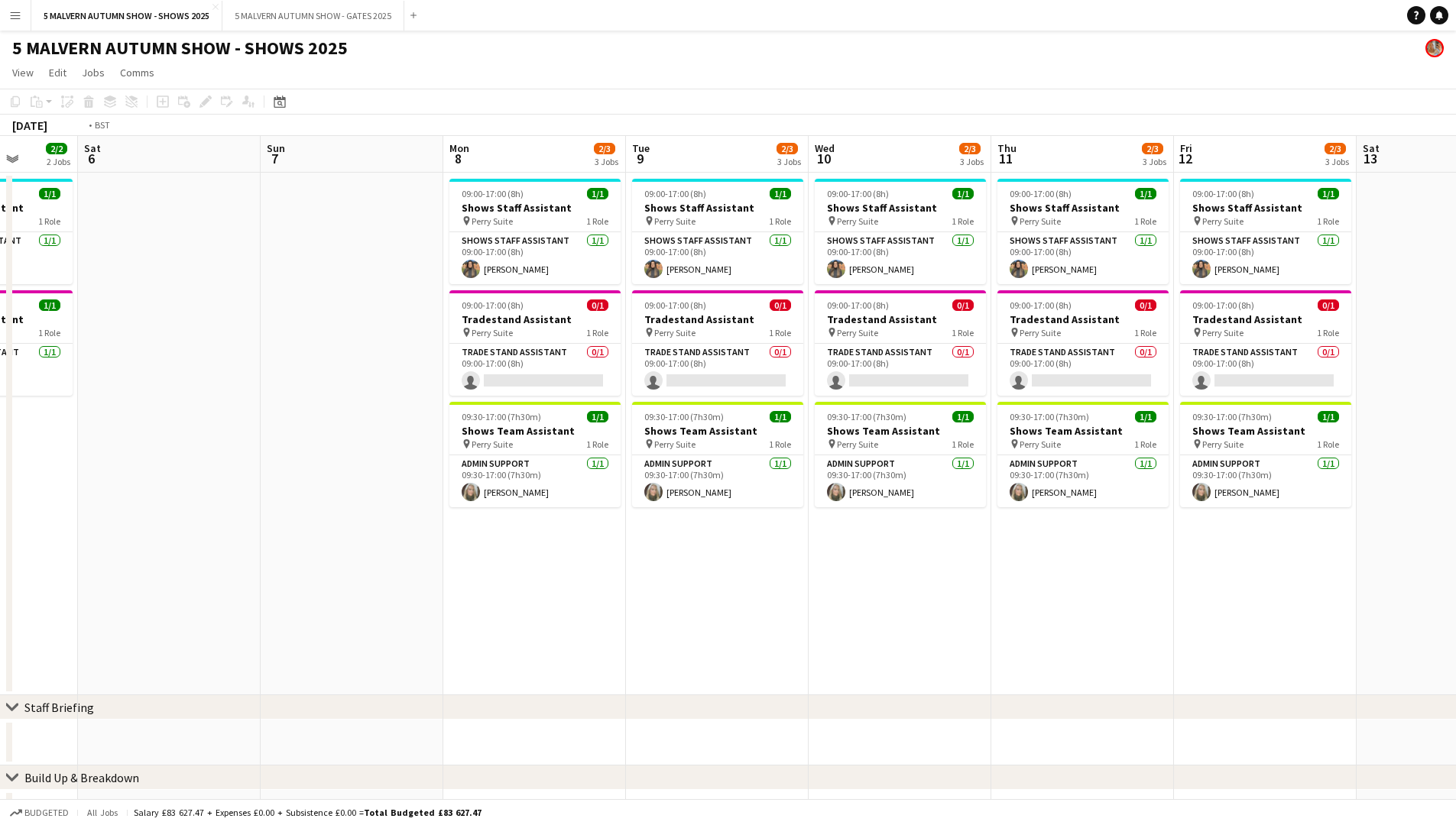
drag, startPoint x: 1363, startPoint y: 367, endPoint x: 944, endPoint y: 335, distance: 420.2
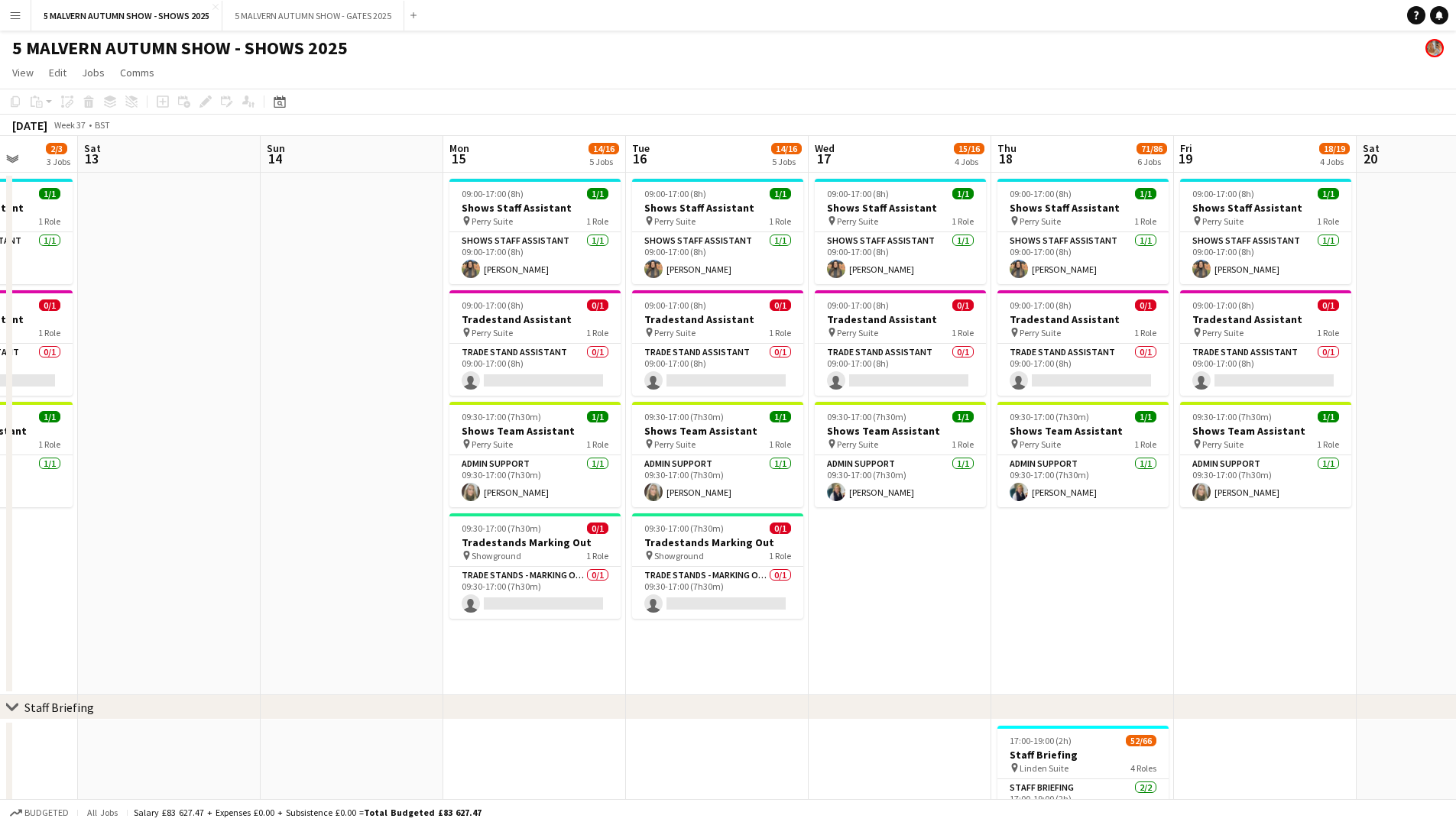
scroll to position [0, 456]
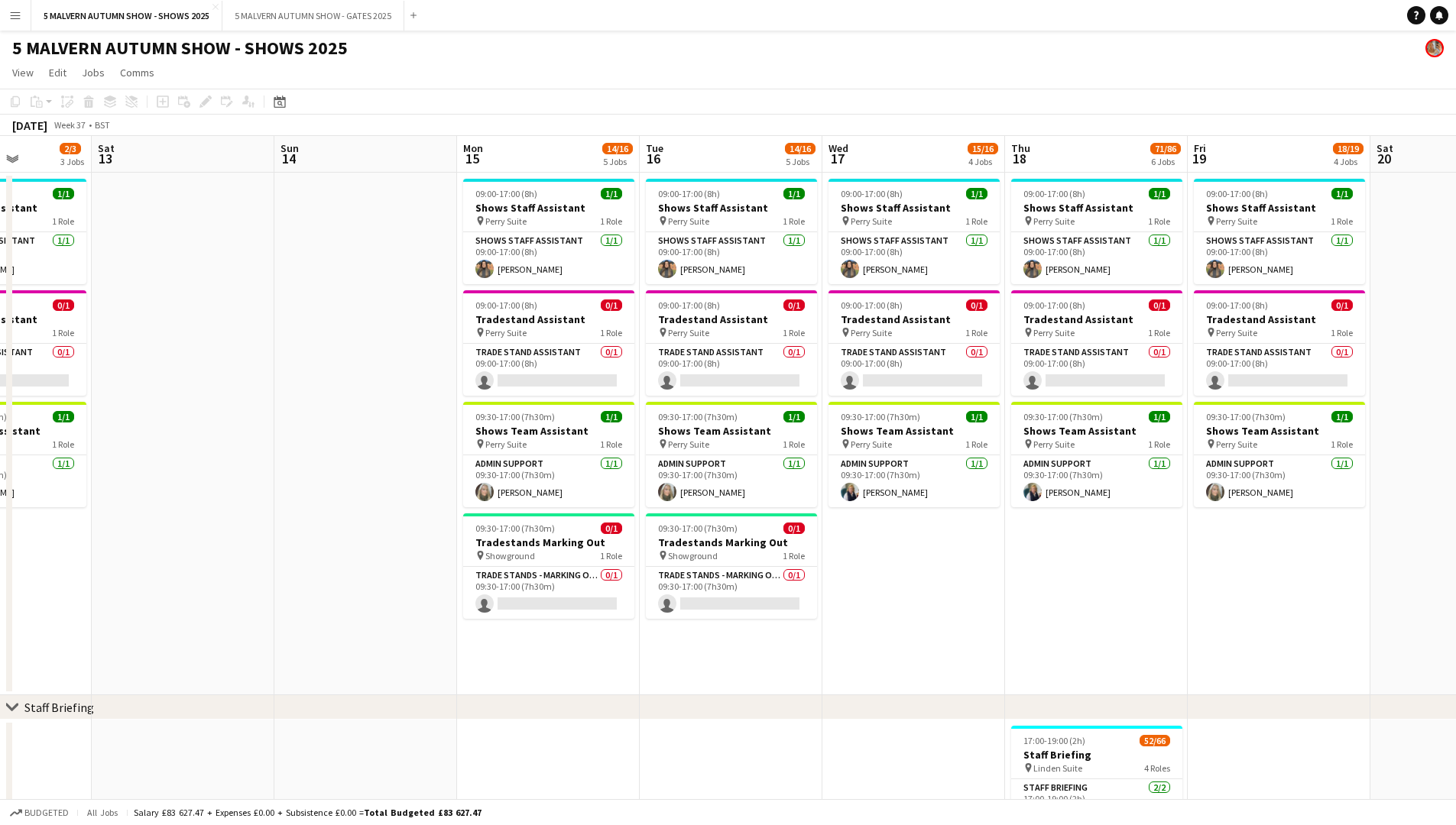
drag, startPoint x: 1200, startPoint y: 336, endPoint x: 666, endPoint y: 318, distance: 534.3
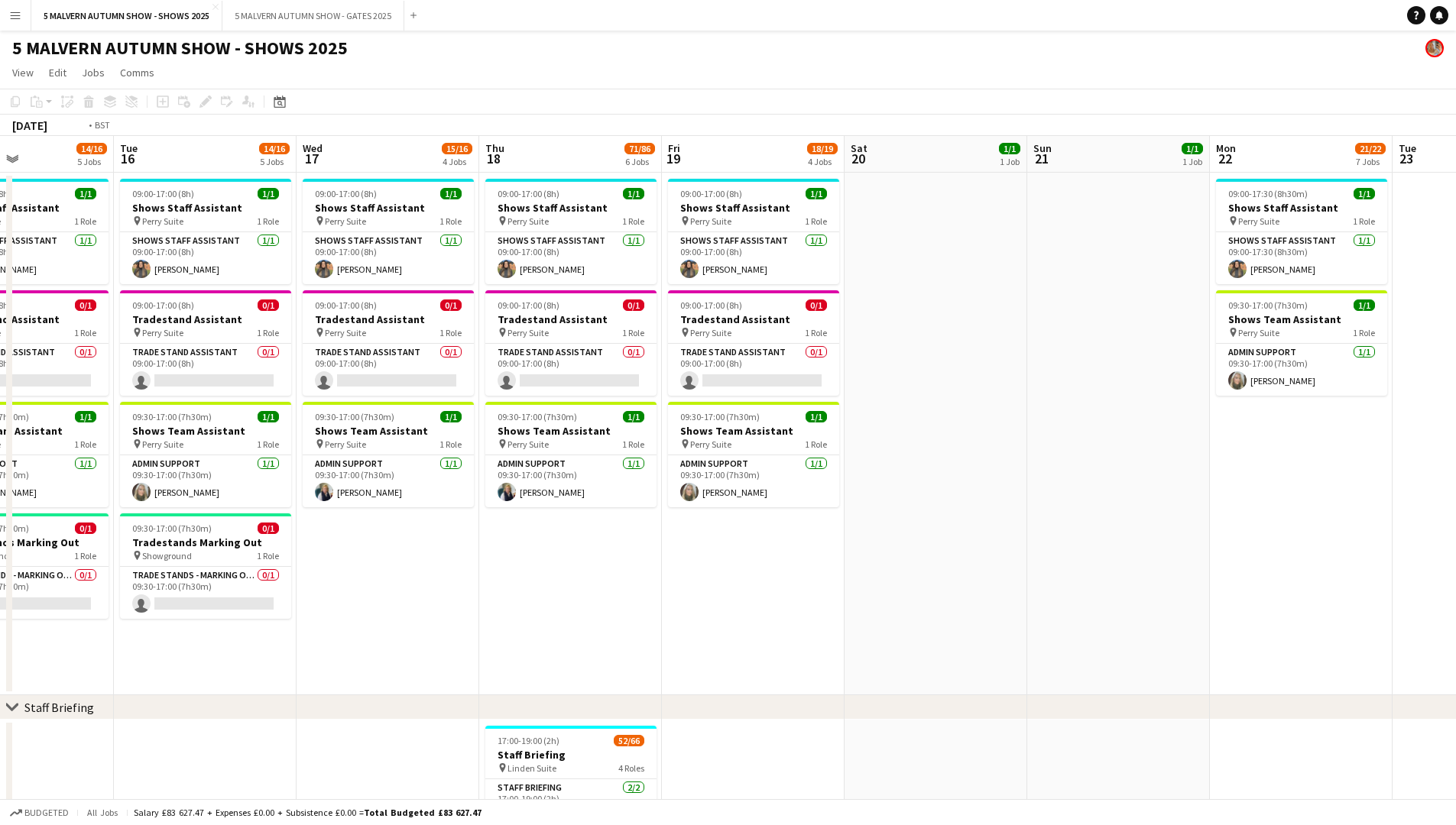
drag, startPoint x: 1113, startPoint y: 247, endPoint x: 628, endPoint y: 257, distance: 485.1
drag, startPoint x: 782, startPoint y: 288, endPoint x: 748, endPoint y: 288, distance: 34.0
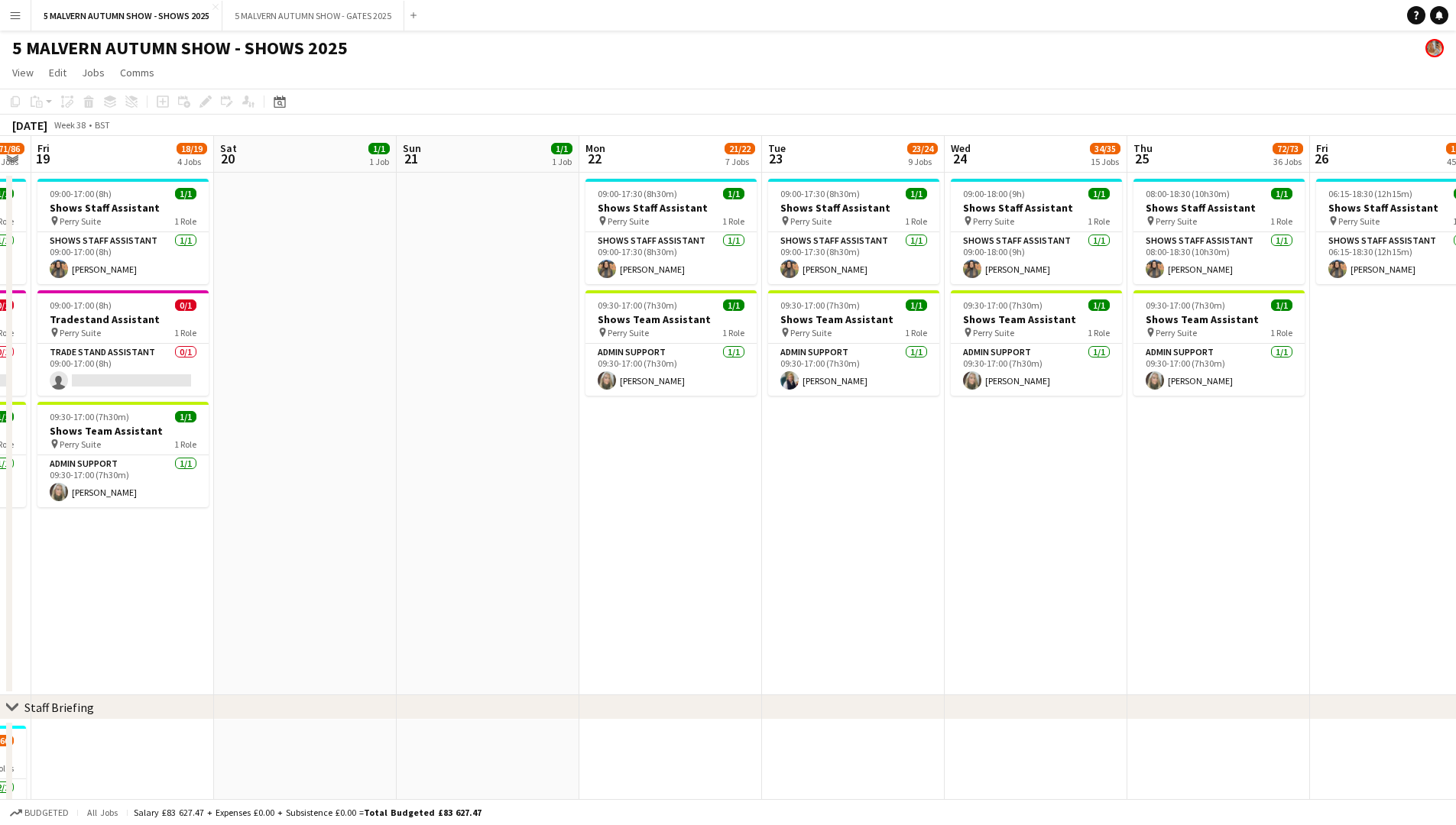
scroll to position [0, 419]
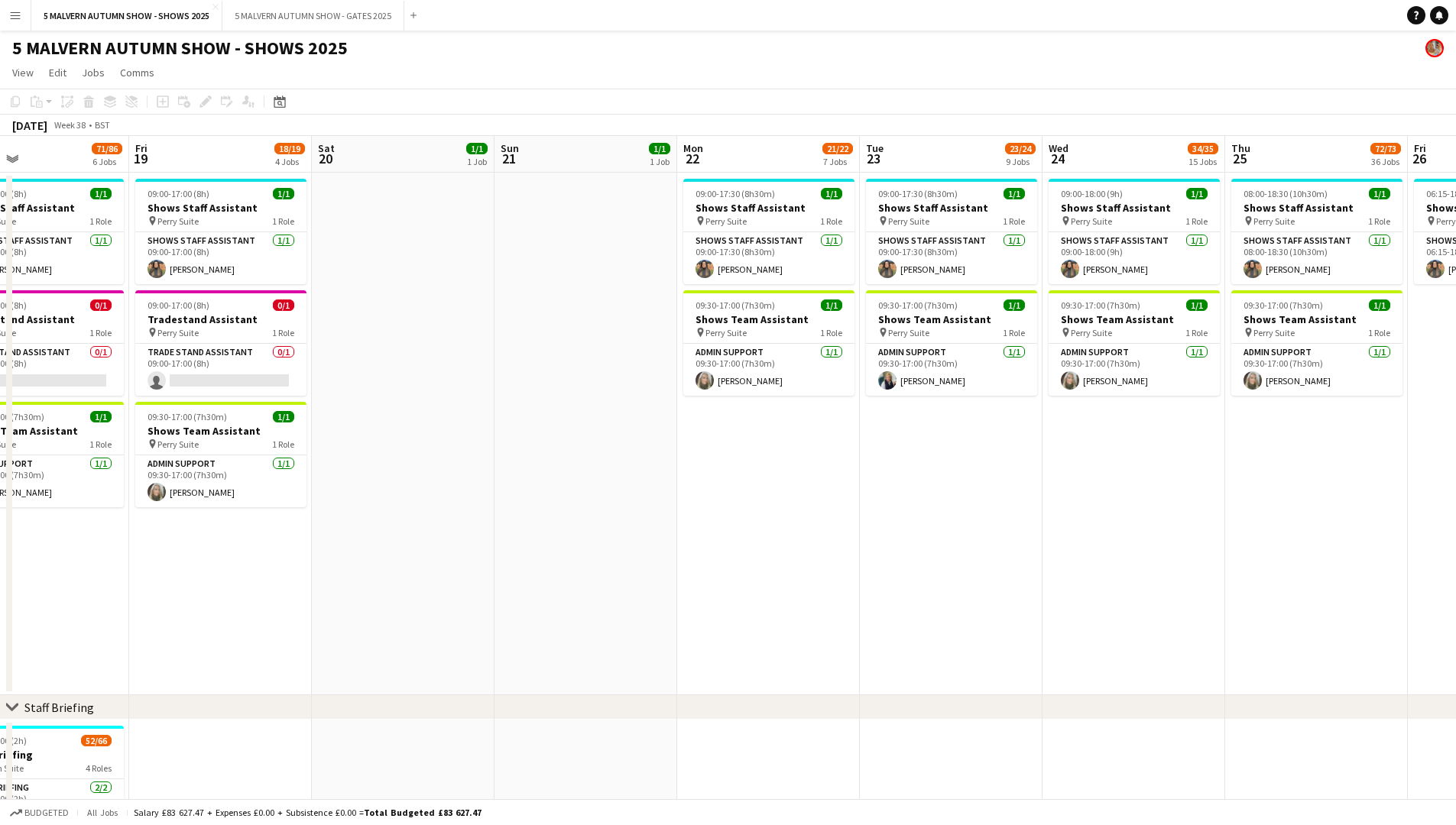
drag, startPoint x: 1221, startPoint y: 348, endPoint x: 953, endPoint y: 351, distance: 268.0
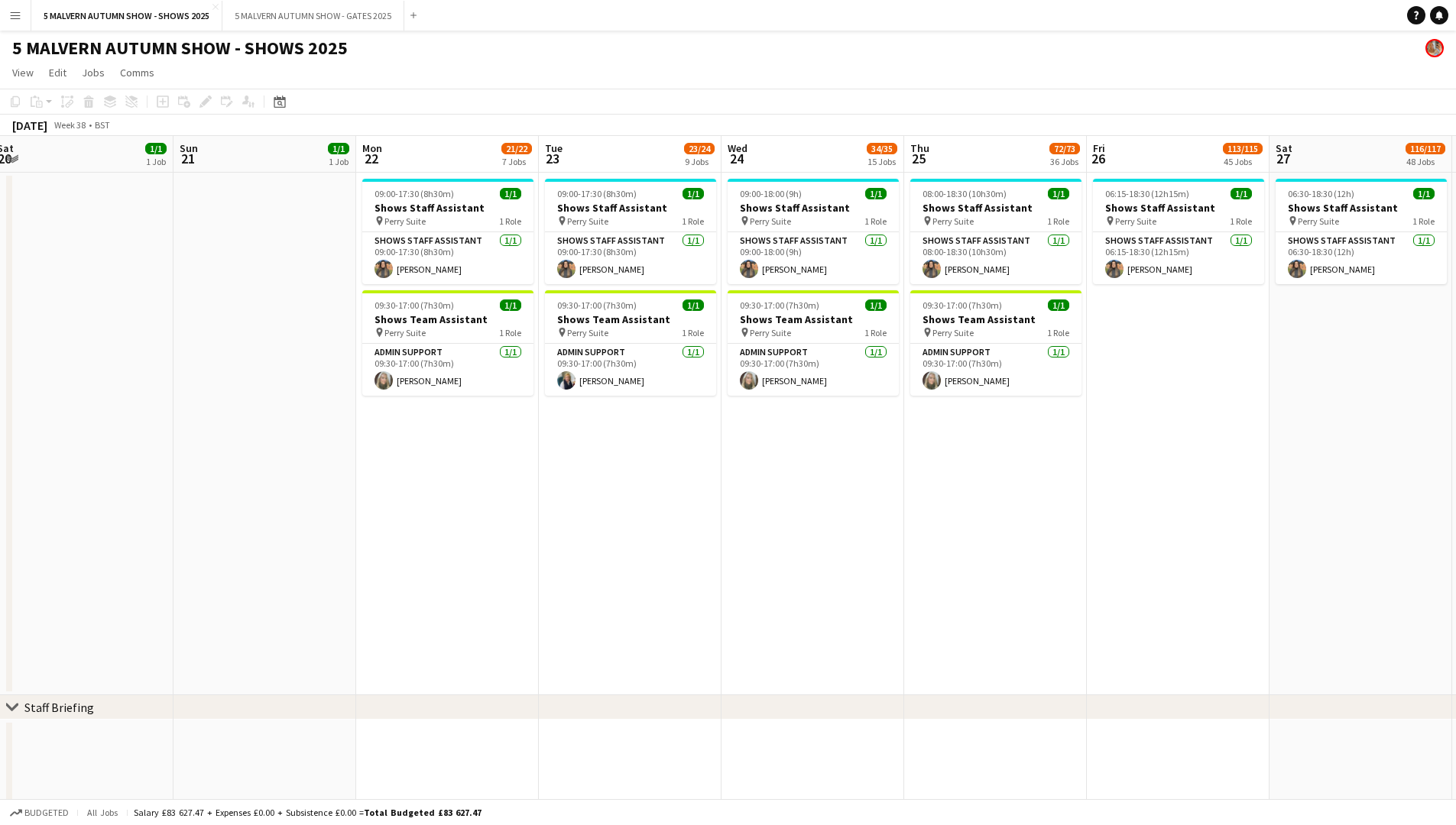
drag, startPoint x: 898, startPoint y: 573, endPoint x: 576, endPoint y: 564, distance: 322.1
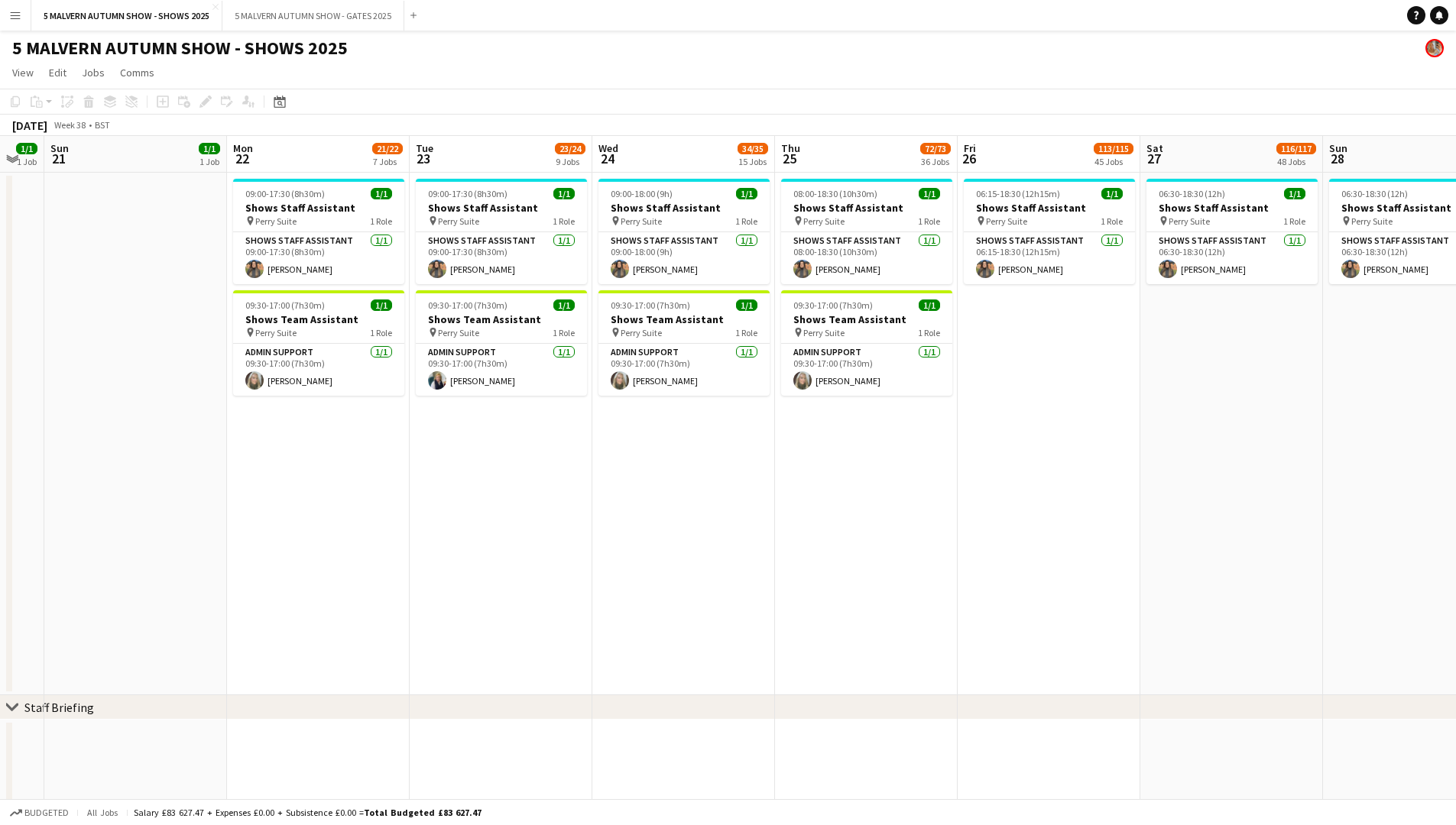
drag, startPoint x: 984, startPoint y: 559, endPoint x: 856, endPoint y: 560, distance: 128.0
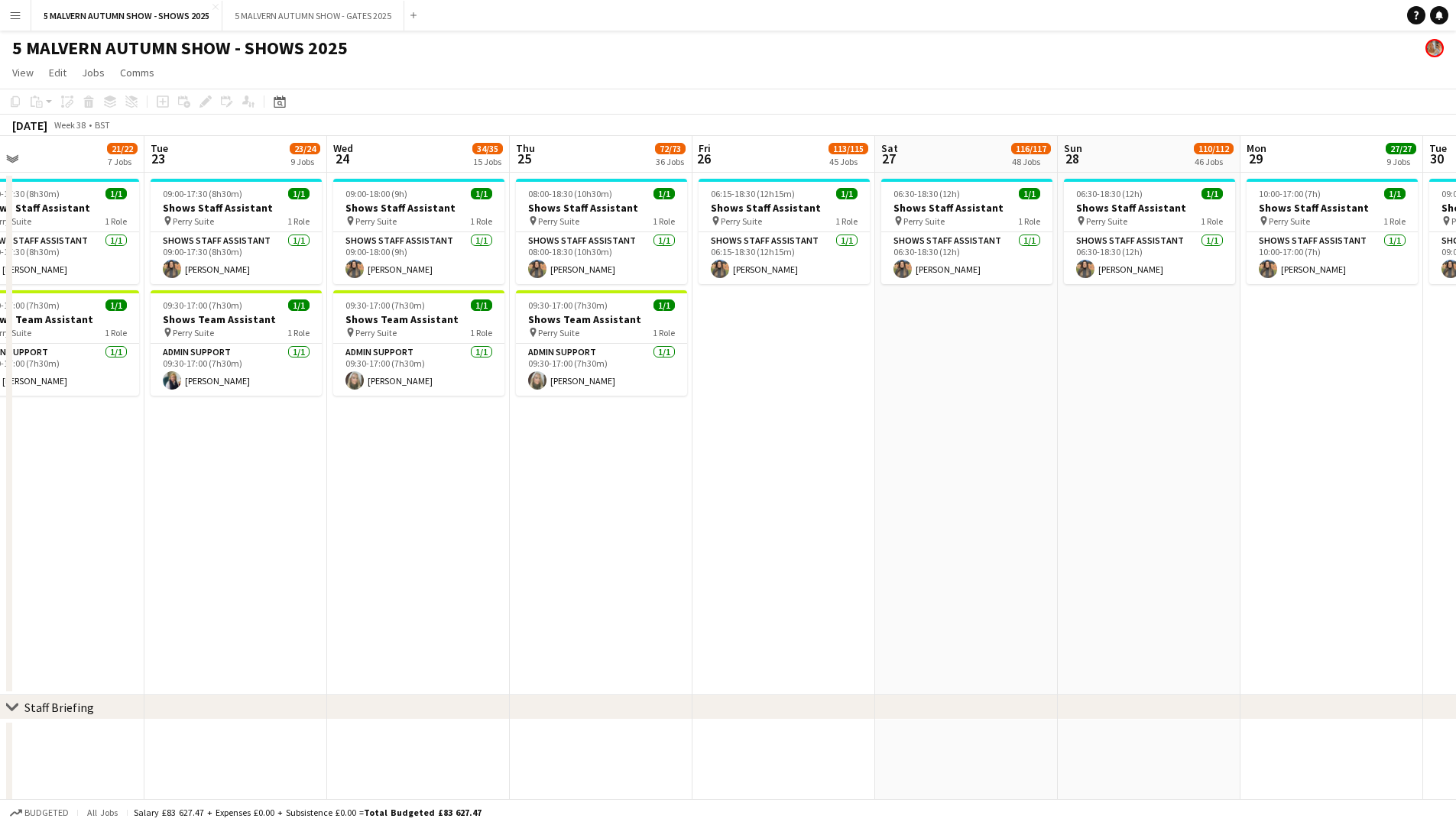
scroll to position [0, 476]
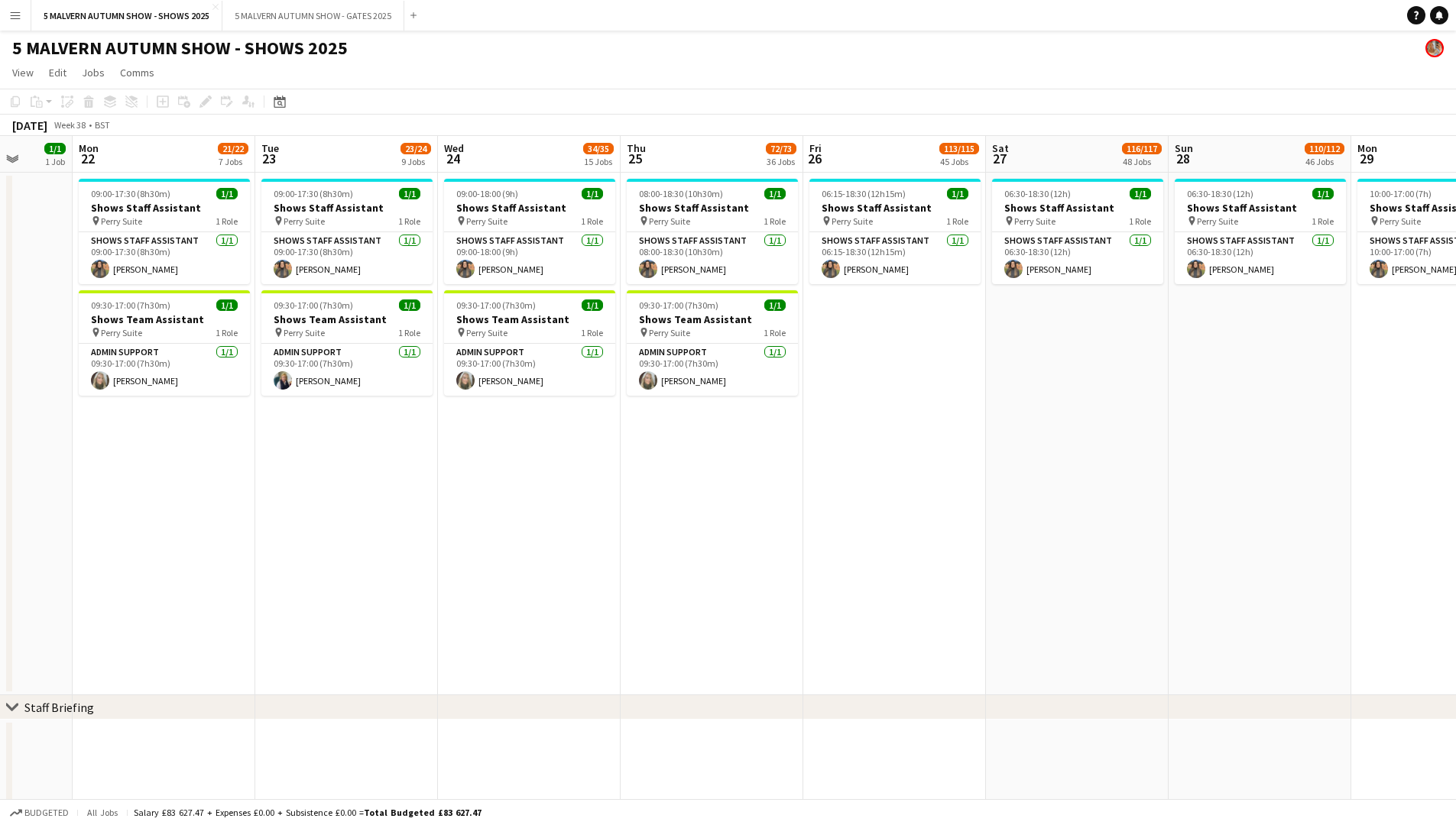
drag, startPoint x: 1046, startPoint y: 490, endPoint x: 891, endPoint y: 496, distance: 155.1
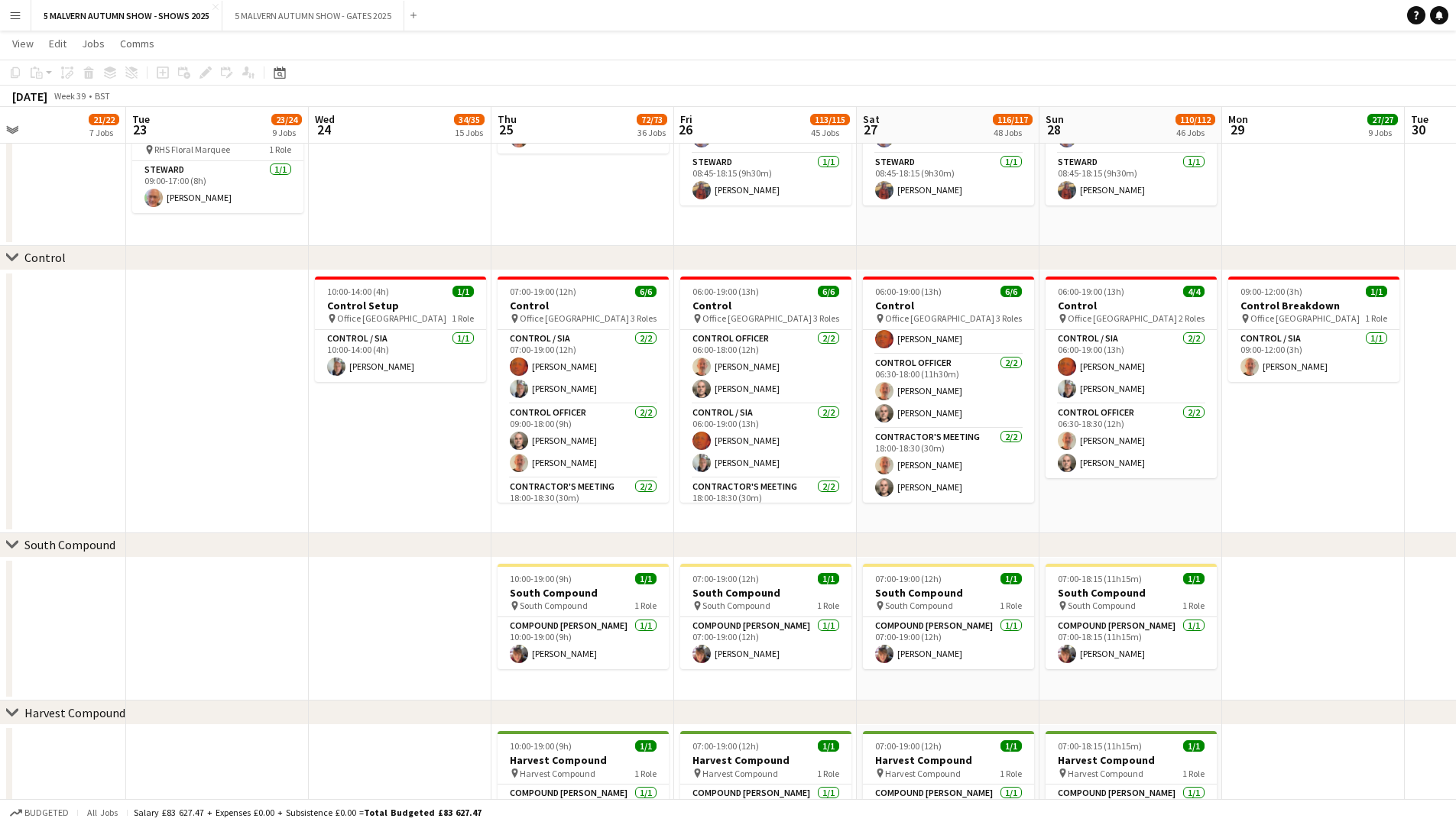
scroll to position [0, 606]
drag, startPoint x: 1363, startPoint y: 470, endPoint x: 1232, endPoint y: 471, distance: 131.0
click at [784, 427] on app-calendar-viewport "Fri 19 18/19 4 Jobs Sat 20 1/1 1 Job Sun 21 1/1 1 Job Mon 22 21/22 7 Jobs Tue 2…" at bounding box center [728, 38] width 1456 height 10962
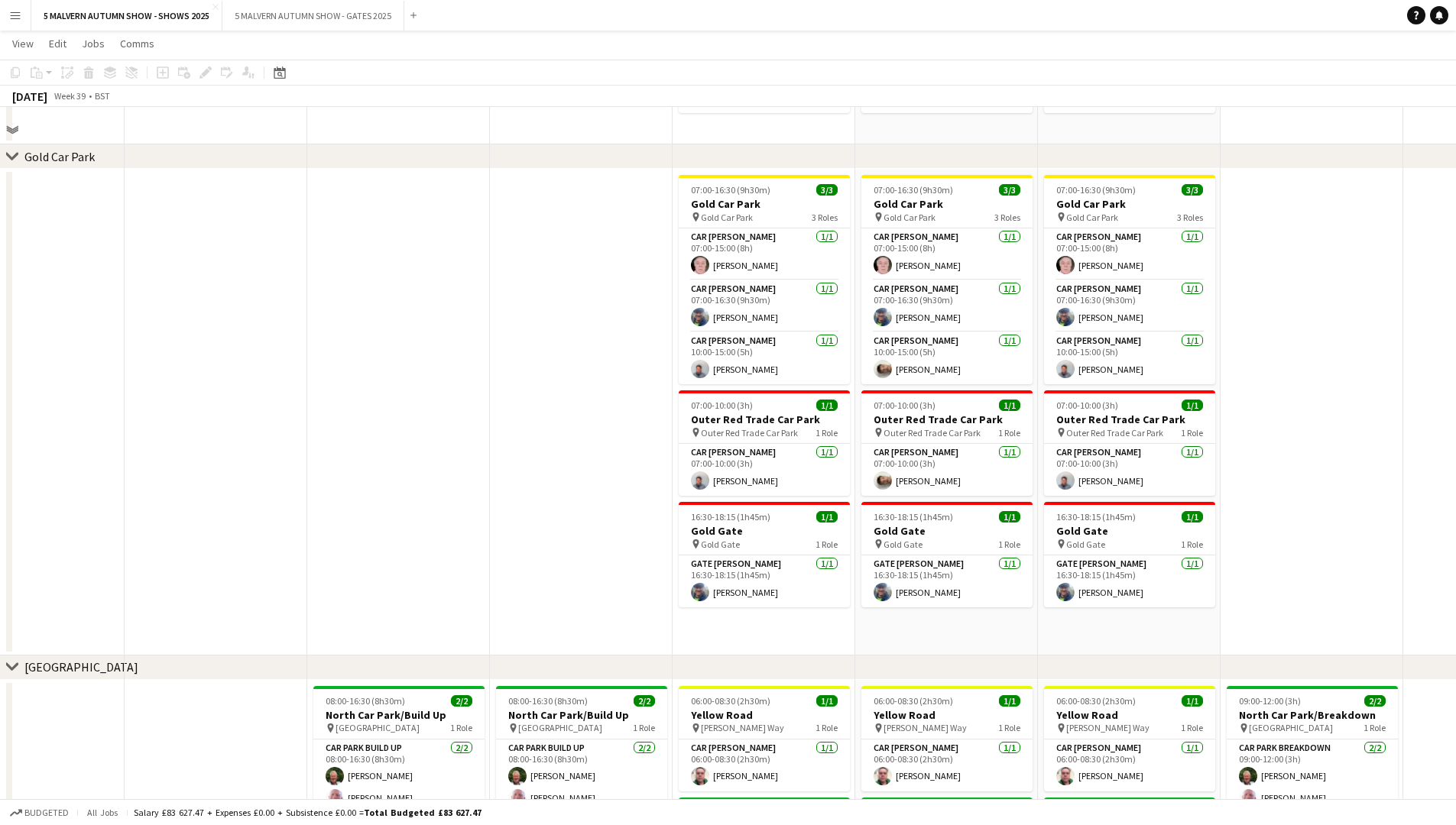
scroll to position [8007, 0]
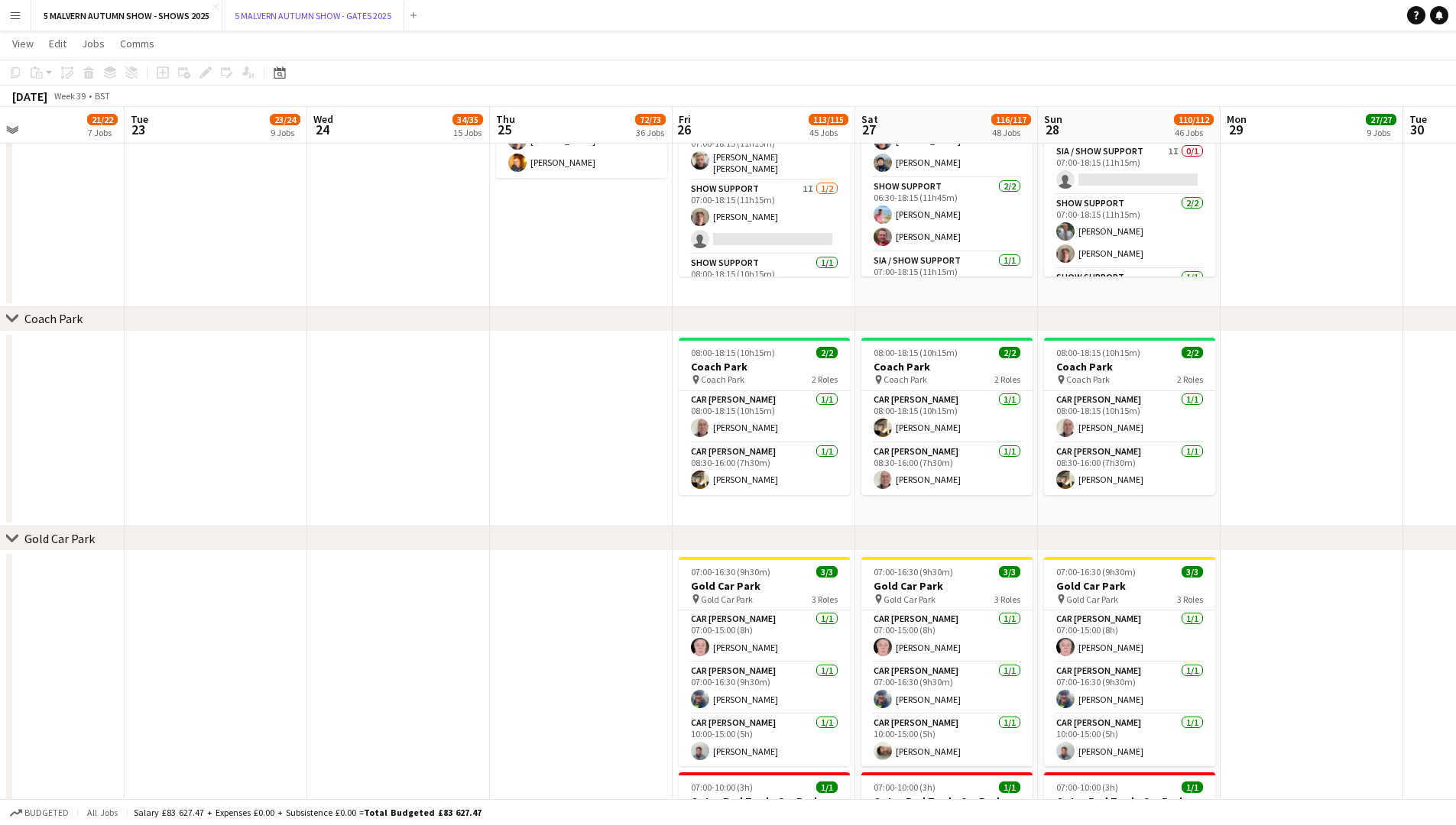
drag, startPoint x: 322, startPoint y: 0, endPoint x: -659, endPoint y: 114, distance: 987.6
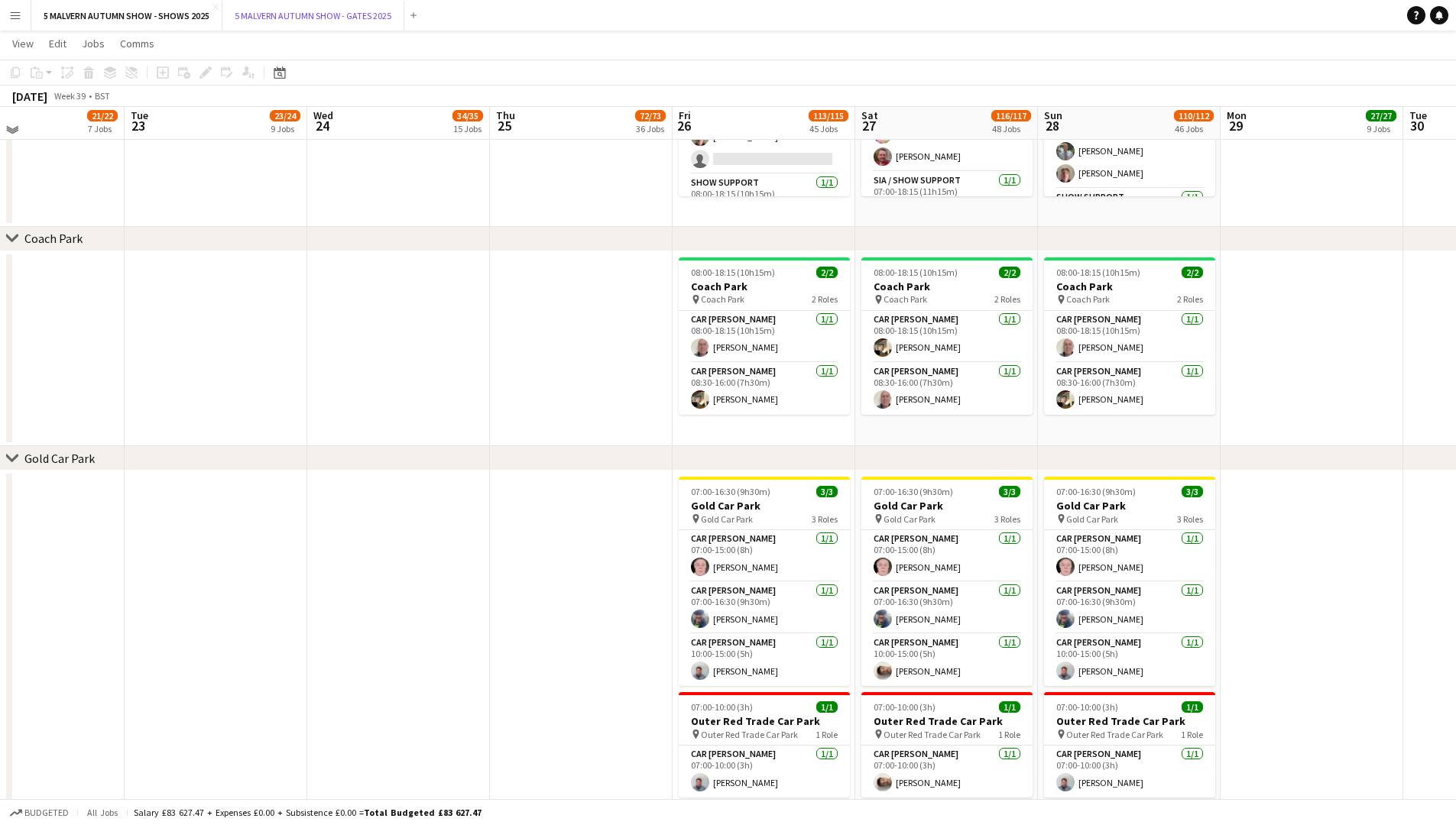
scroll to position [8083, 0]
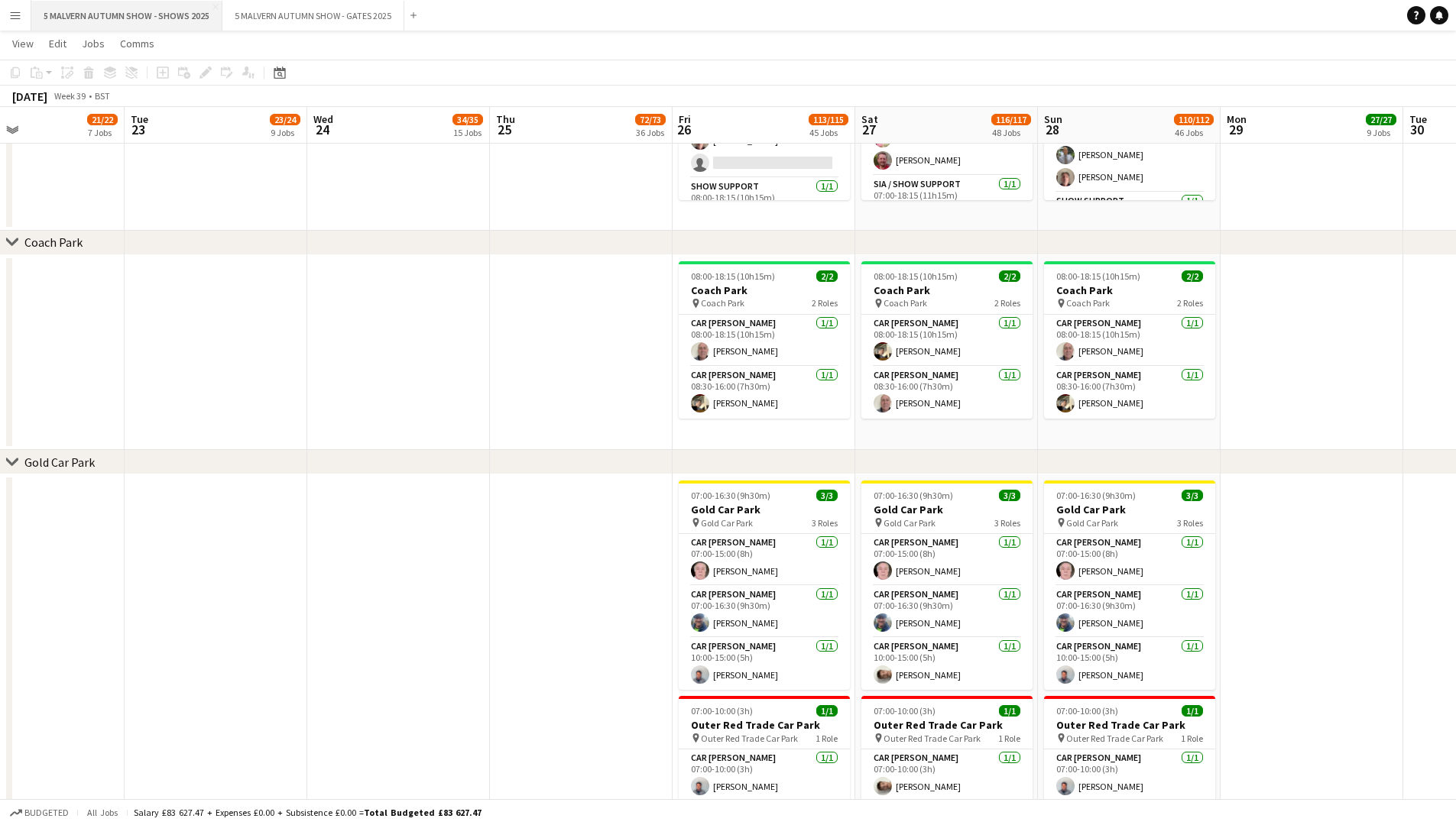
drag, startPoint x: 161, startPoint y: 0, endPoint x: 128, endPoint y: 2, distance: 33.1
click at [128, 2] on button "5 MALVERN AUTUMN SHOW - SHOWS 2025 Close" at bounding box center [127, 16] width 191 height 29
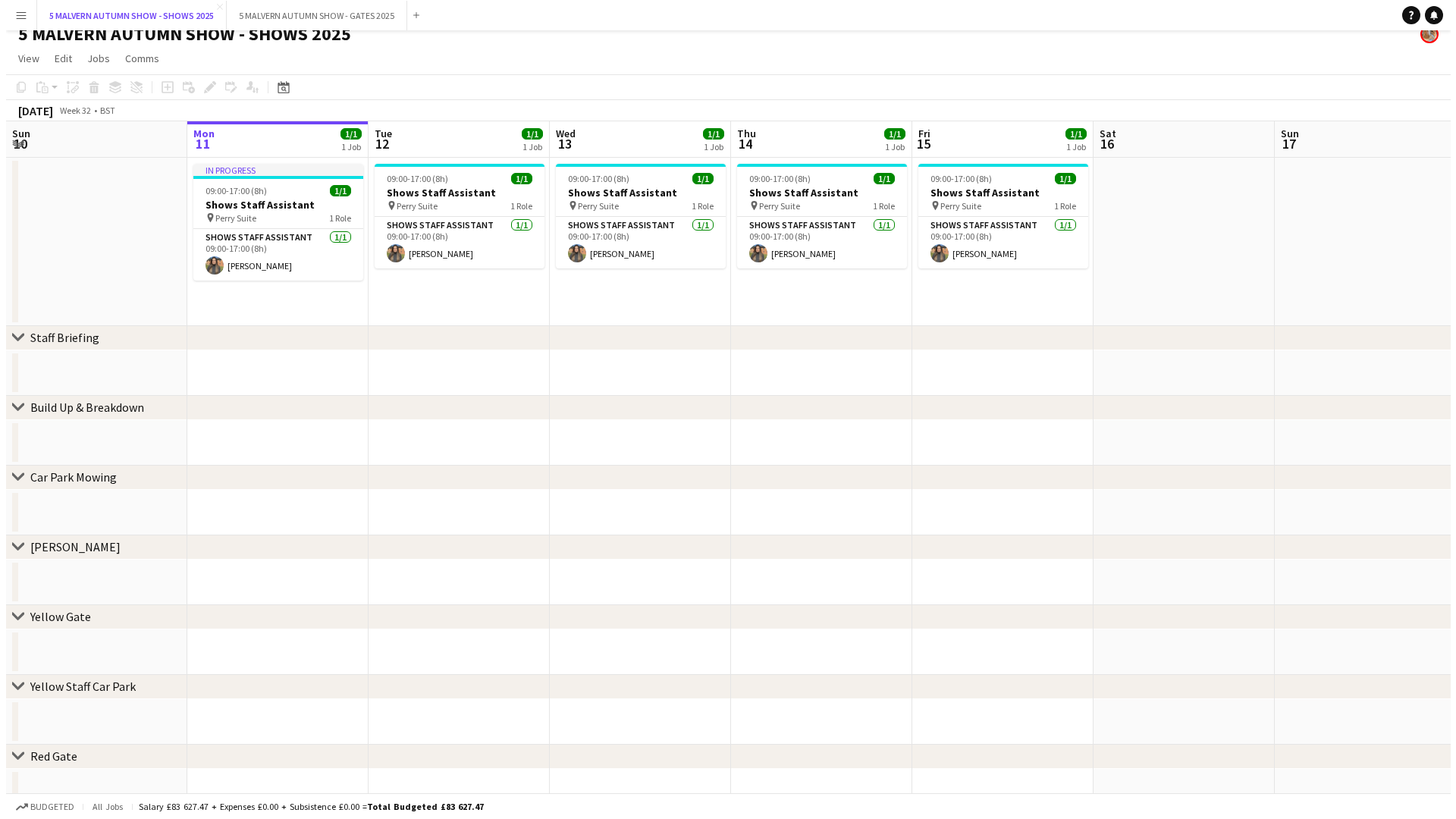
scroll to position [0, 0]
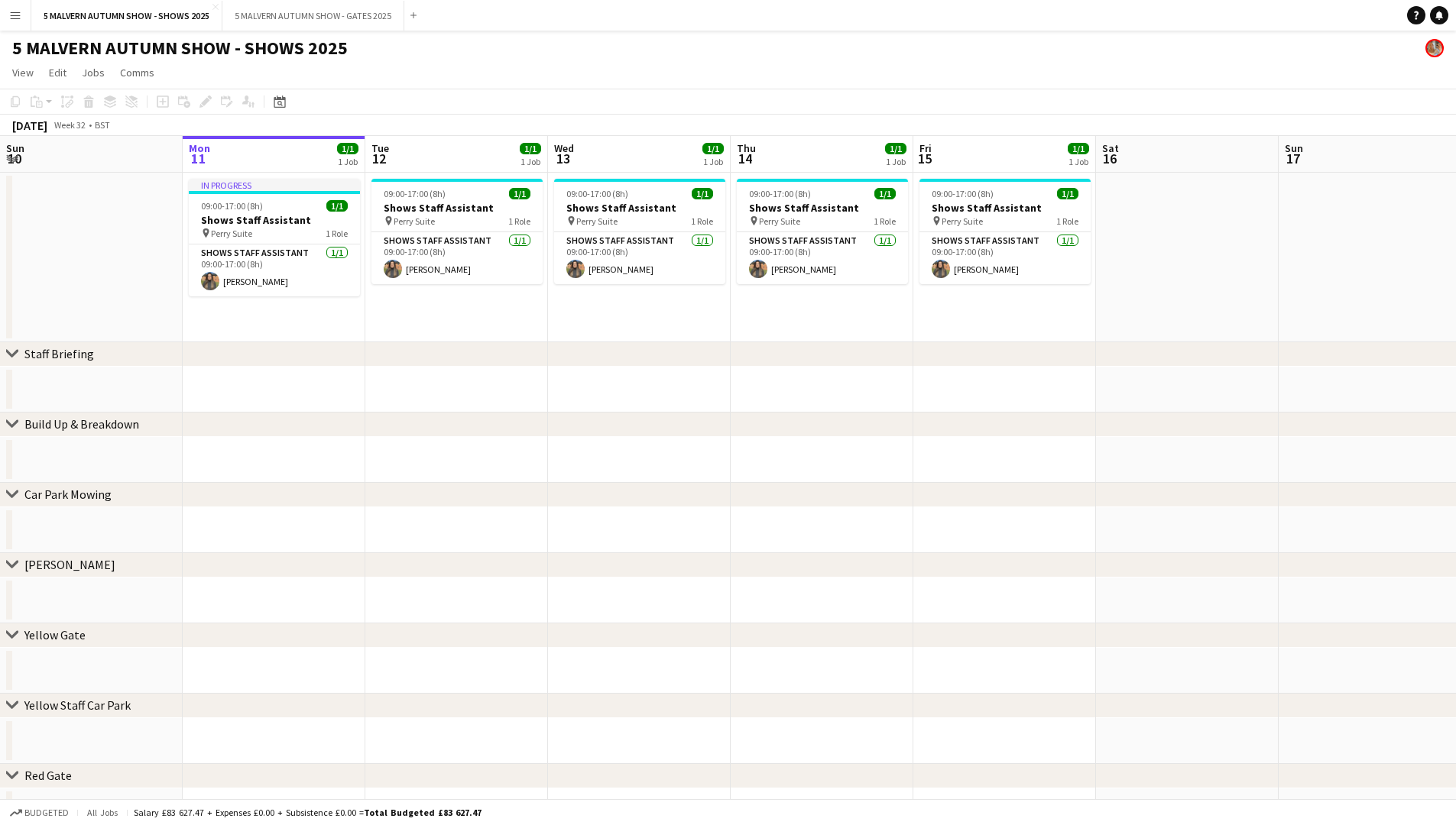
click at [21, 9] on app-icon "Menu" at bounding box center [15, 15] width 12 height 12
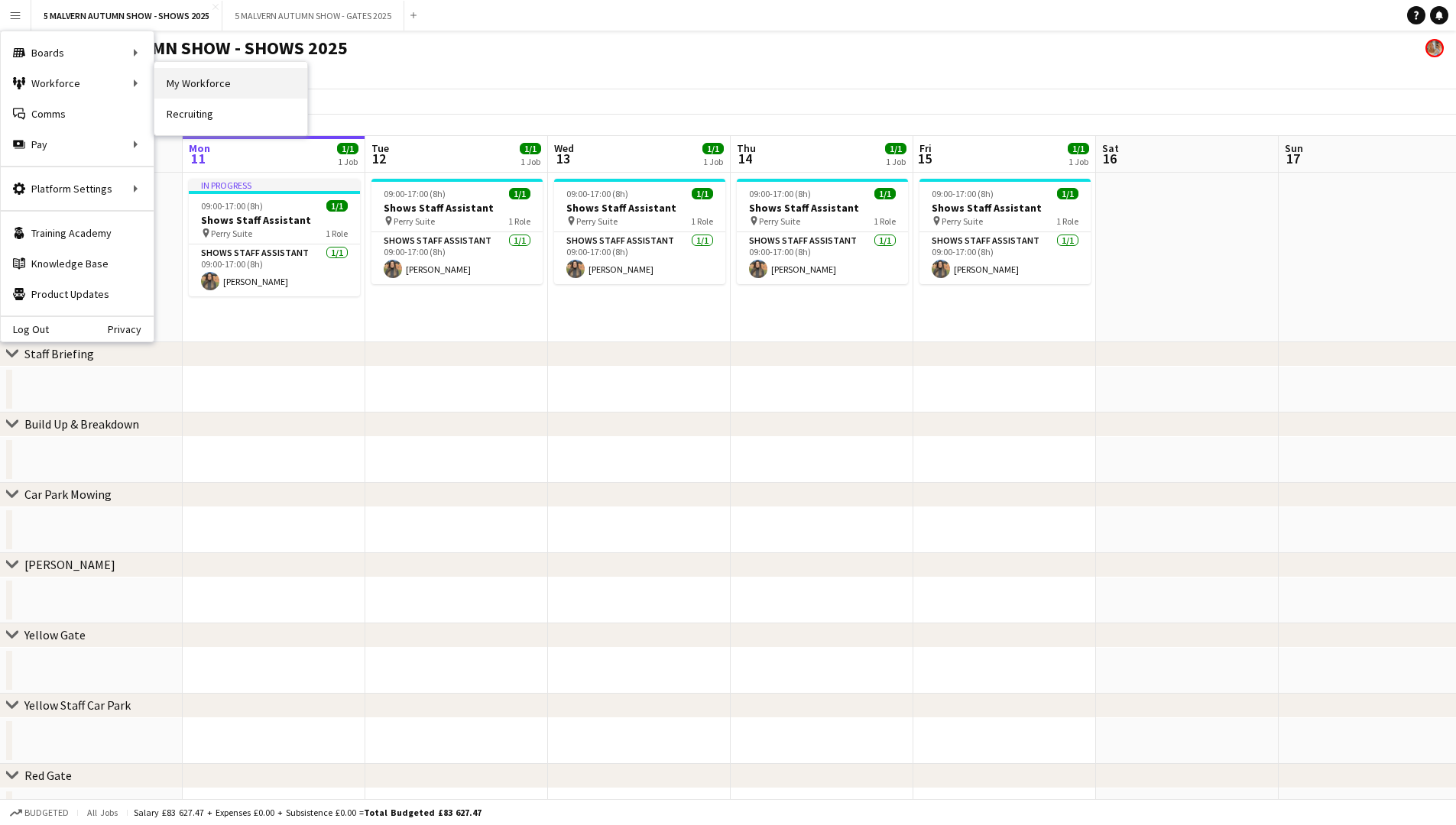
click at [216, 88] on link "My Workforce" at bounding box center [231, 82] width 153 height 30
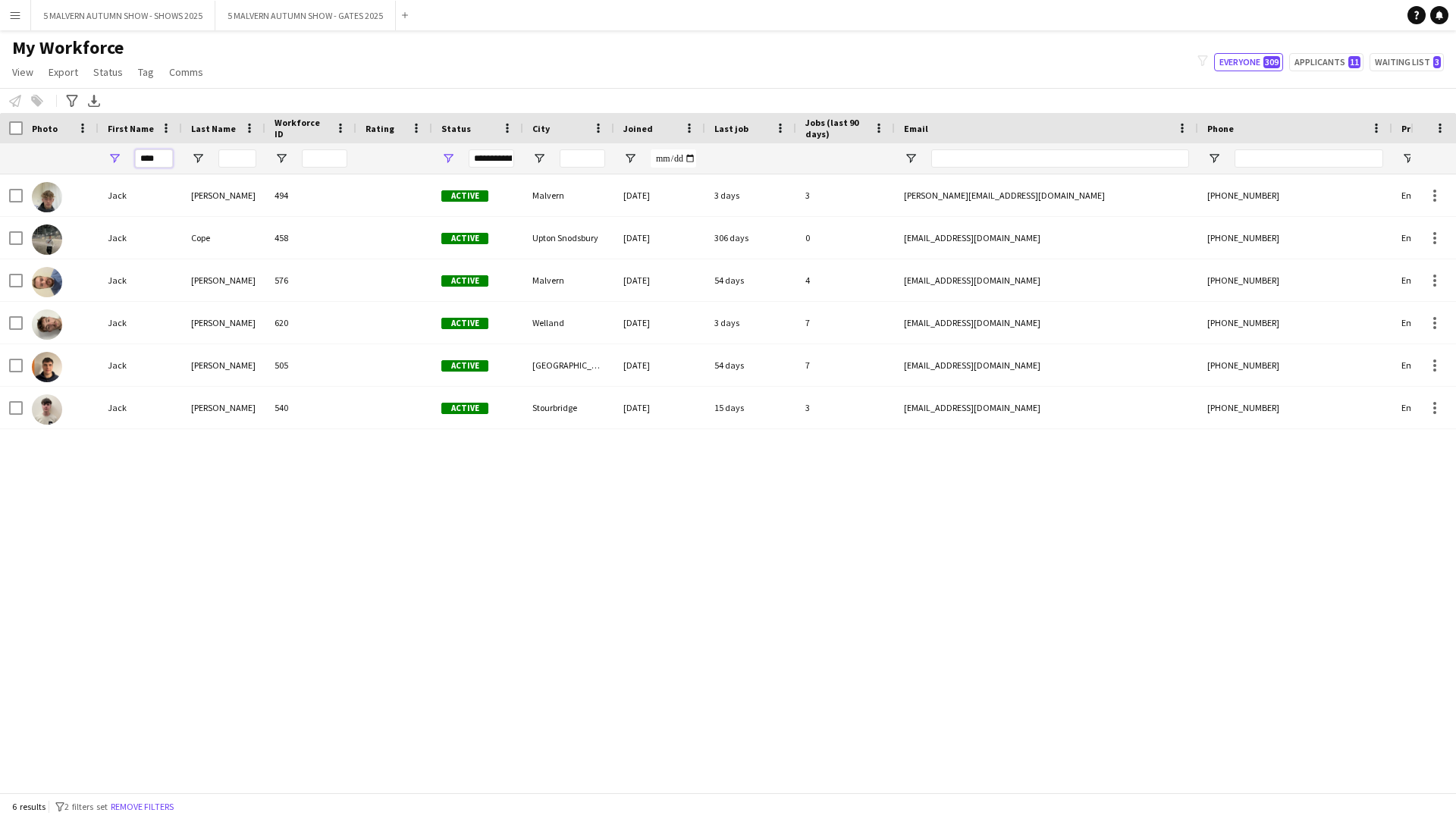
click at [155, 161] on input "****" at bounding box center [154, 158] width 38 height 19
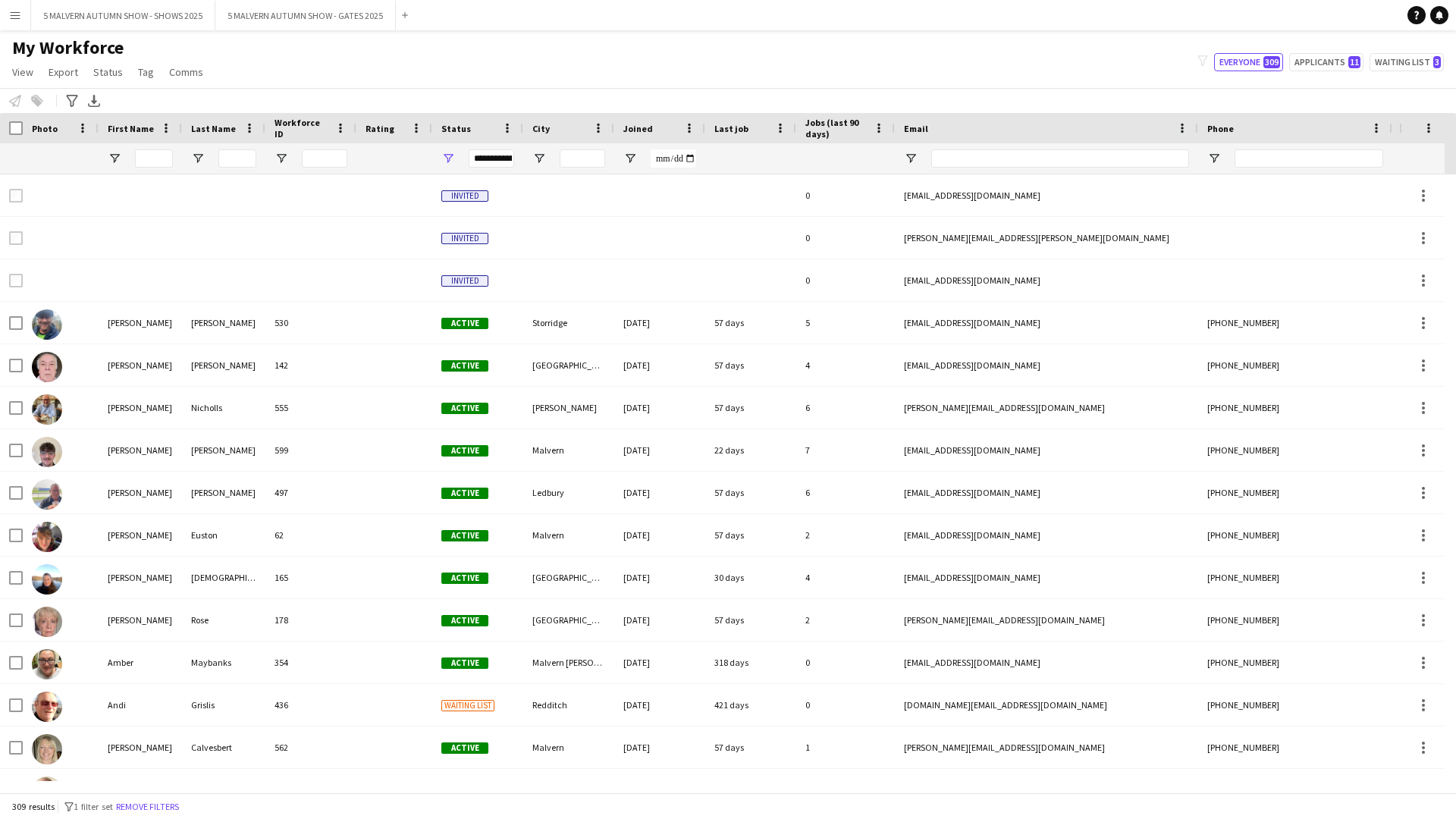
click at [485, 74] on div "My Workforce View Views Default view SafeHR Employee Details New view Update vi…" at bounding box center [728, 61] width 1456 height 52
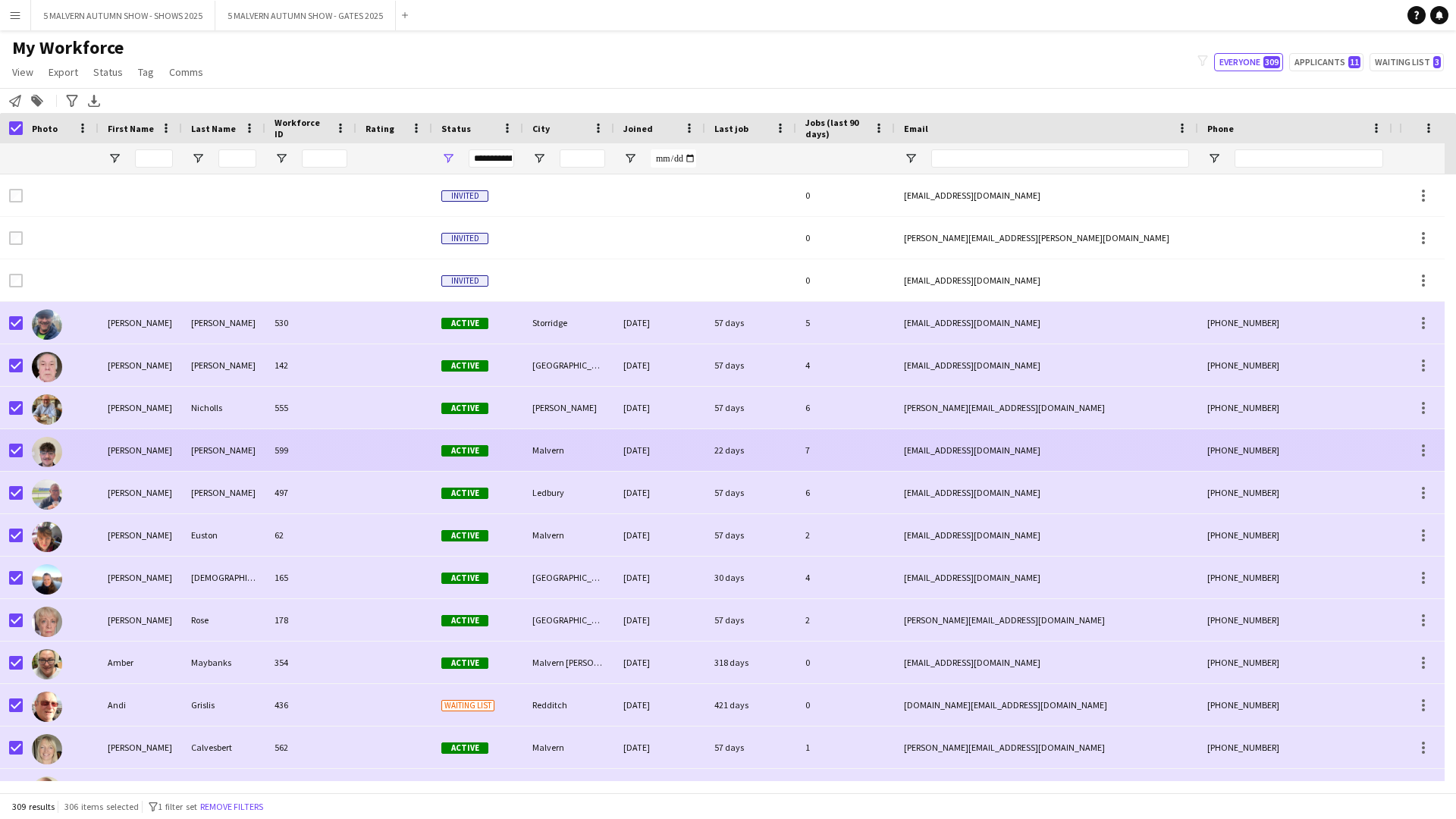
click at [188, 424] on div "Smith" at bounding box center [224, 450] width 84 height 42
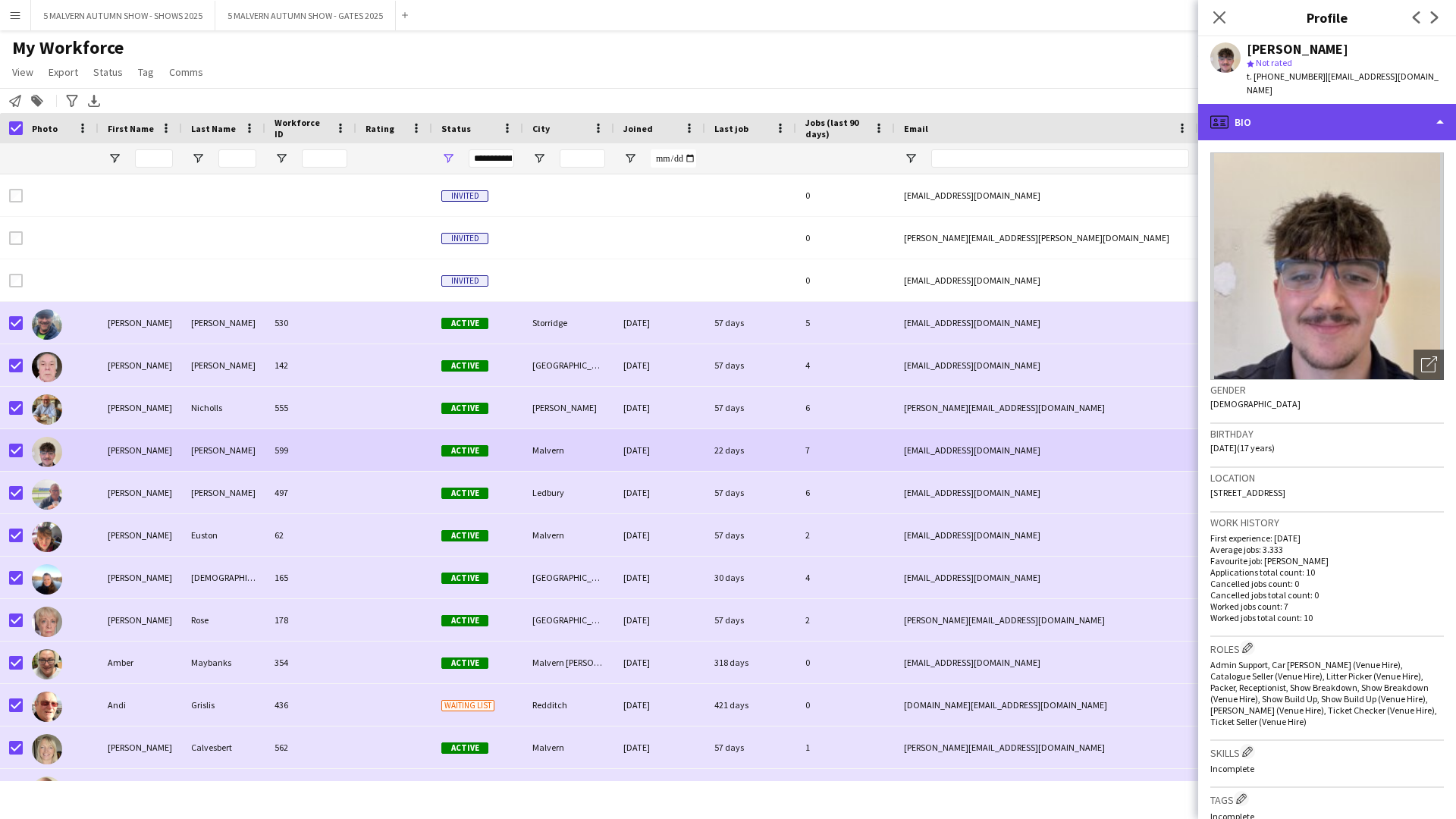
click at [778, 104] on div "profile Bio" at bounding box center [1327, 122] width 258 height 36
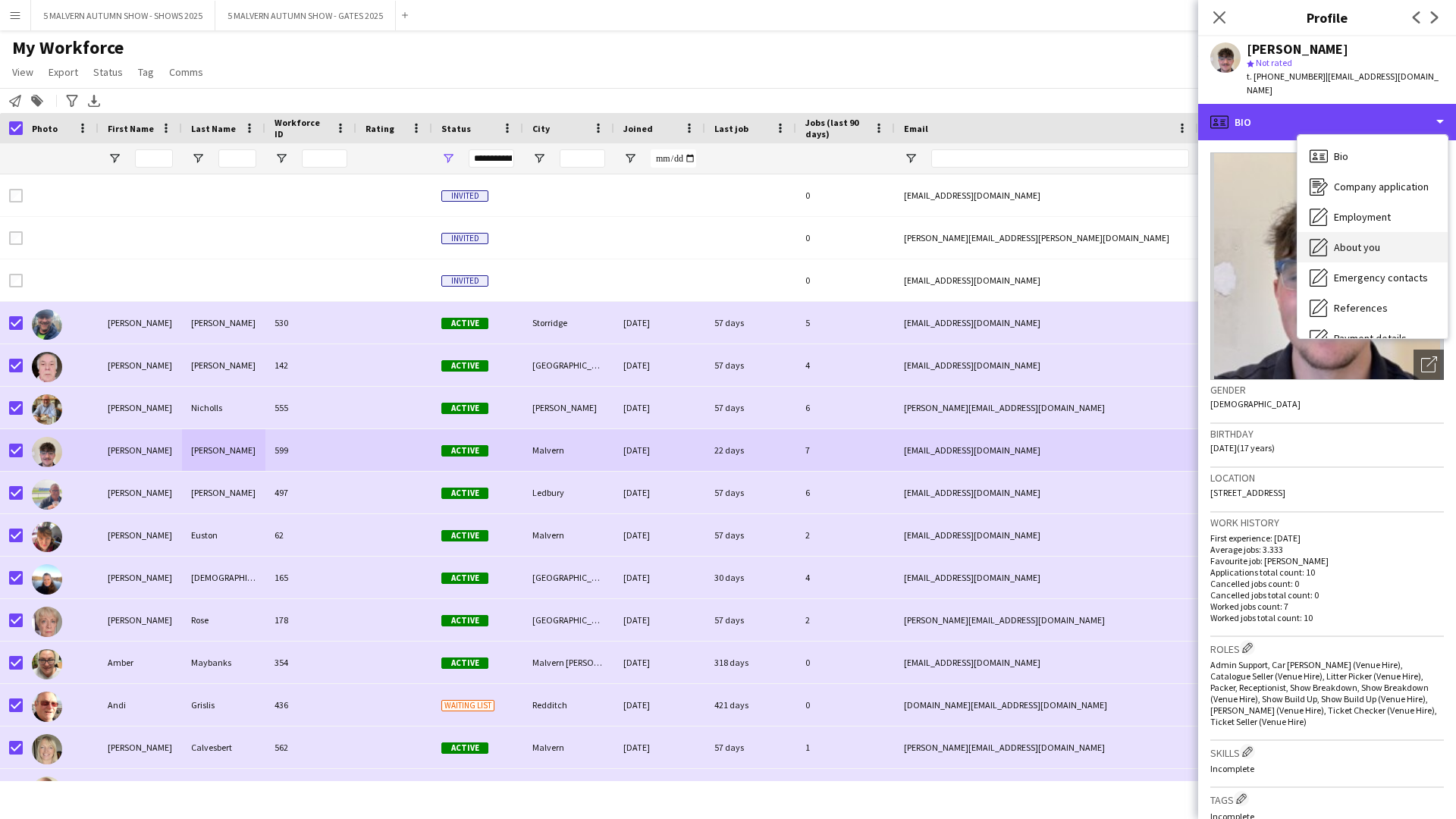
scroll to position [142, 0]
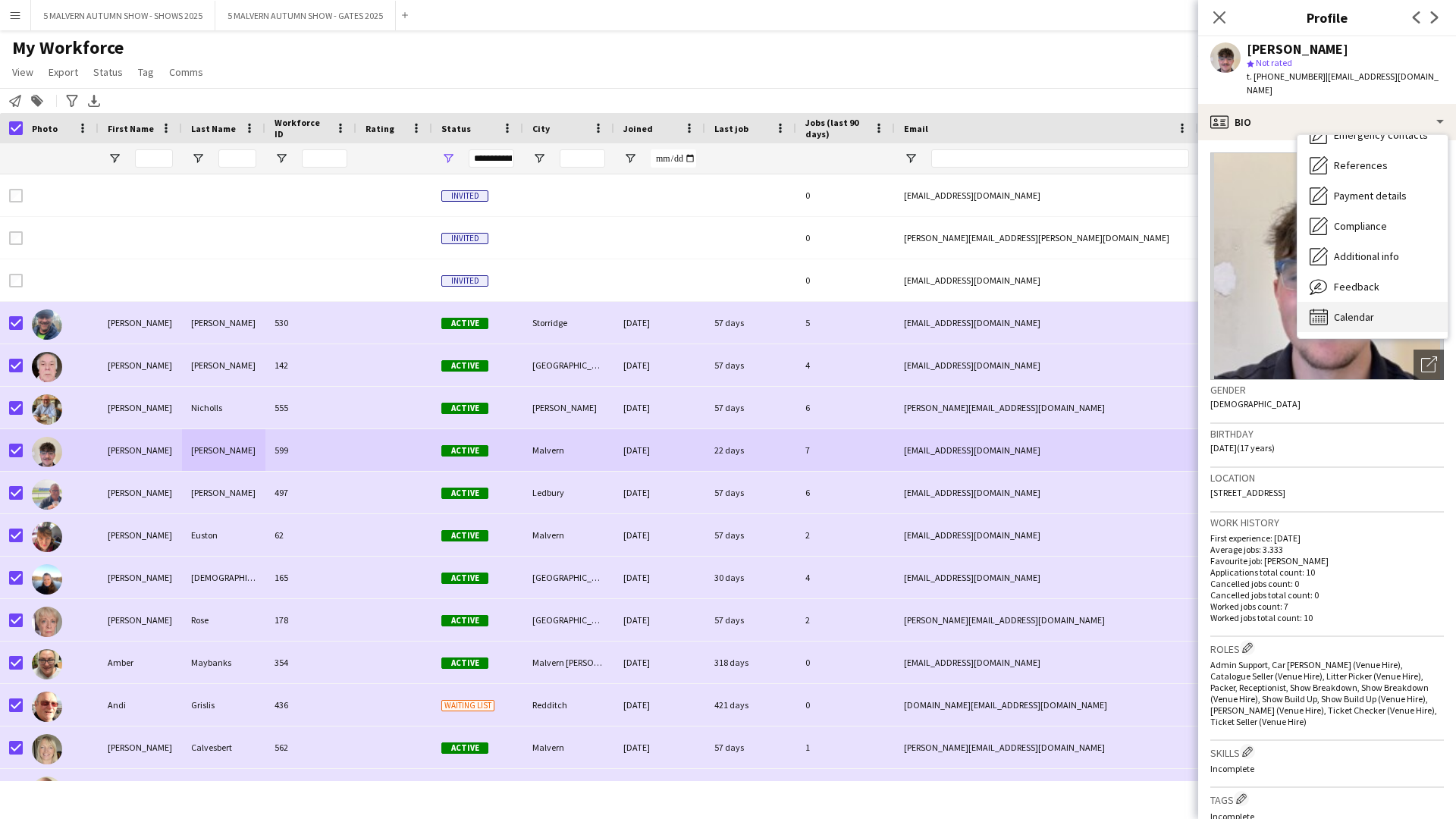
click at [778, 302] on div "Calendar Calendar" at bounding box center [1372, 316] width 150 height 30
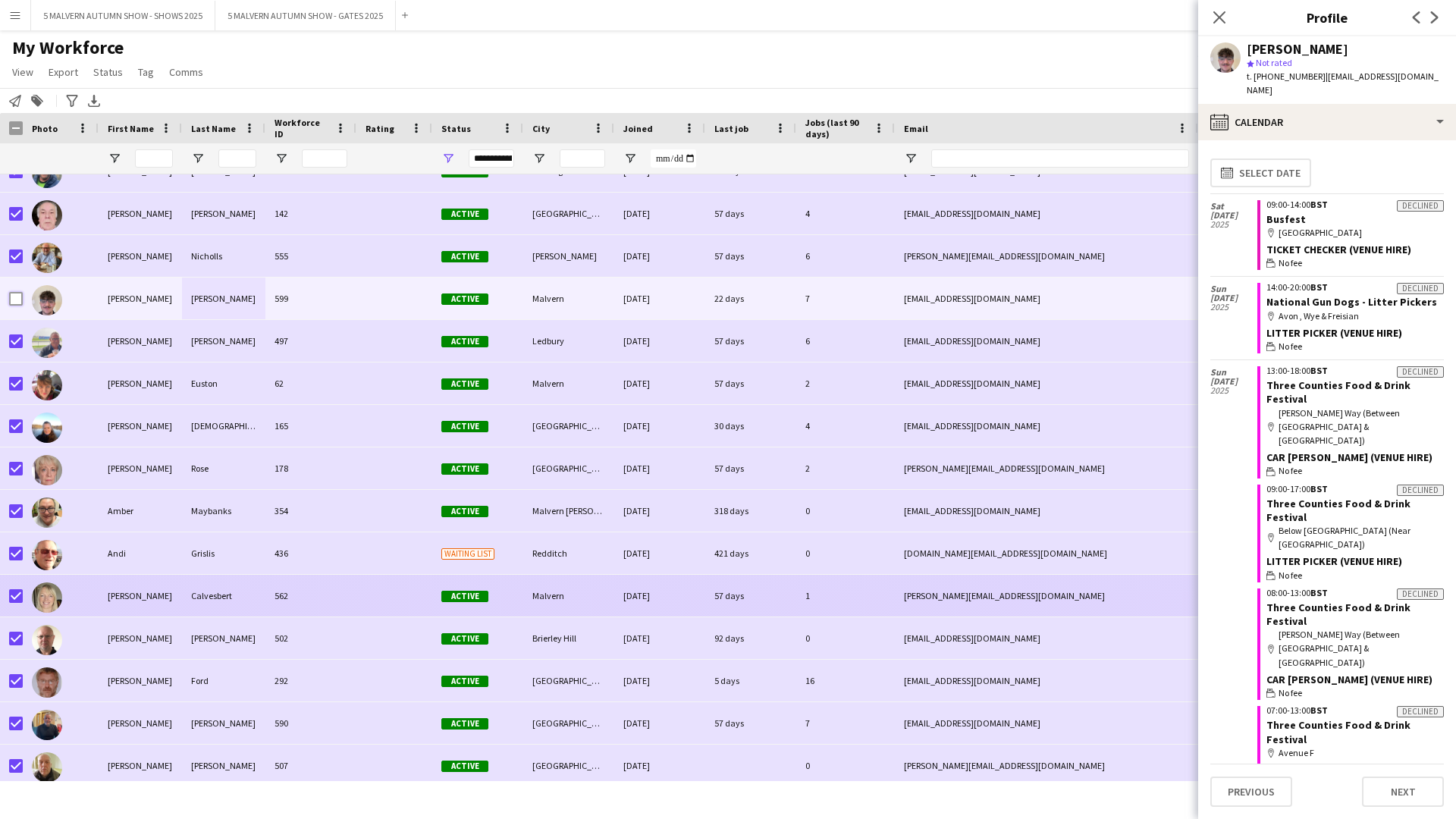
scroll to position [228, 0]
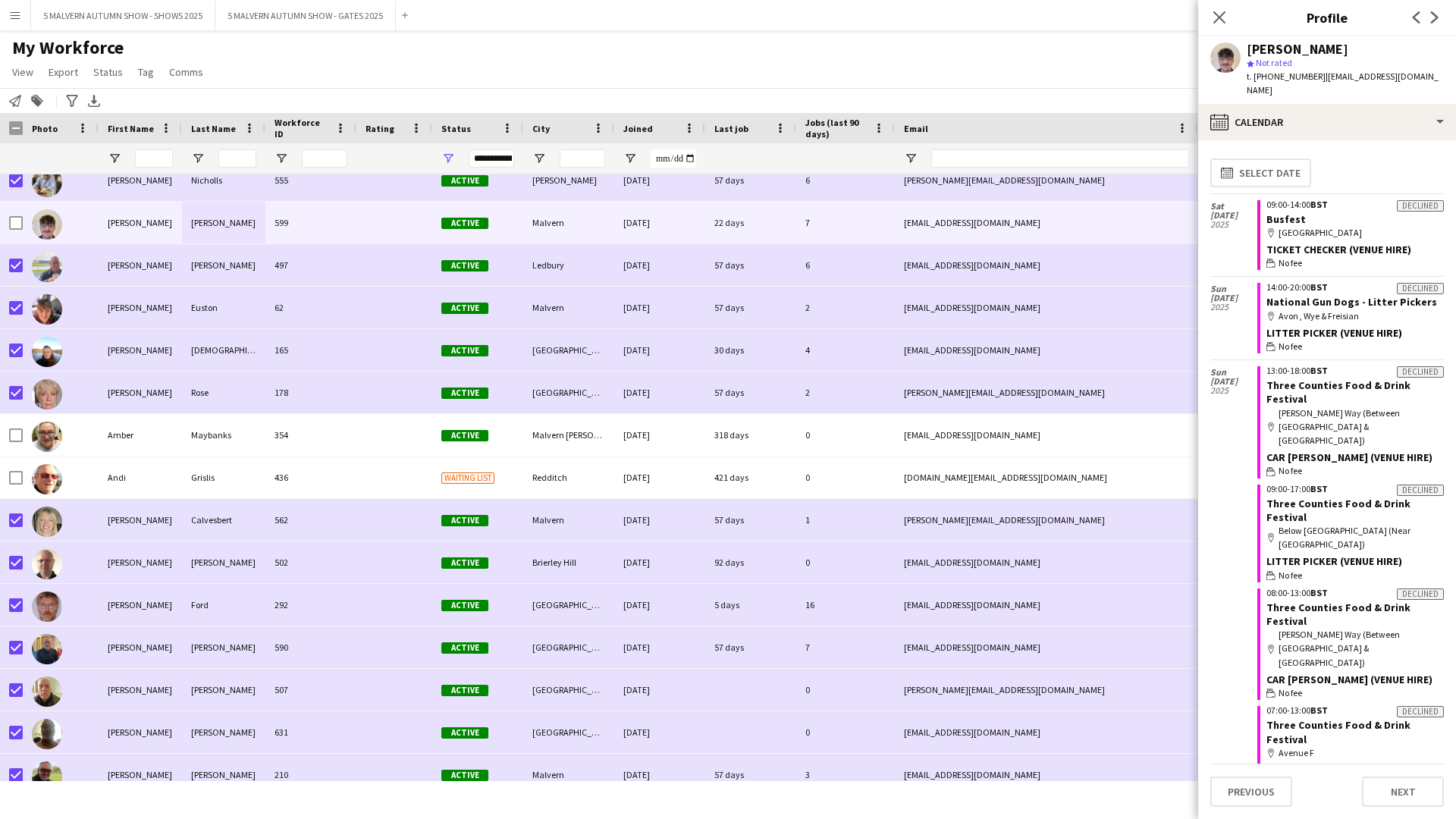
click at [455, 130] on span "Status" at bounding box center [455, 129] width 29 height 12
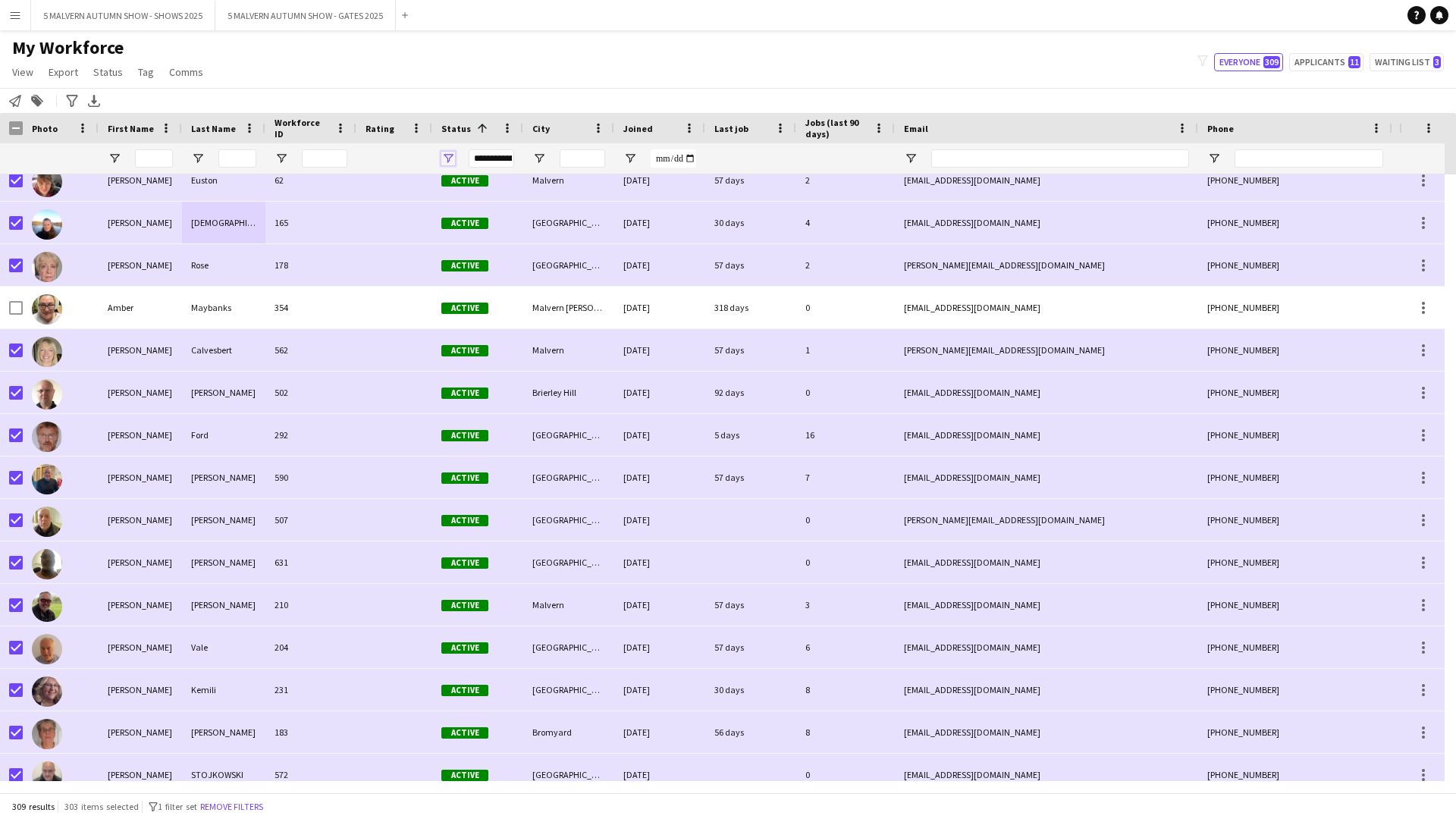
click at [451, 159] on span "Open Filter Menu" at bounding box center [448, 159] width 14 height 14
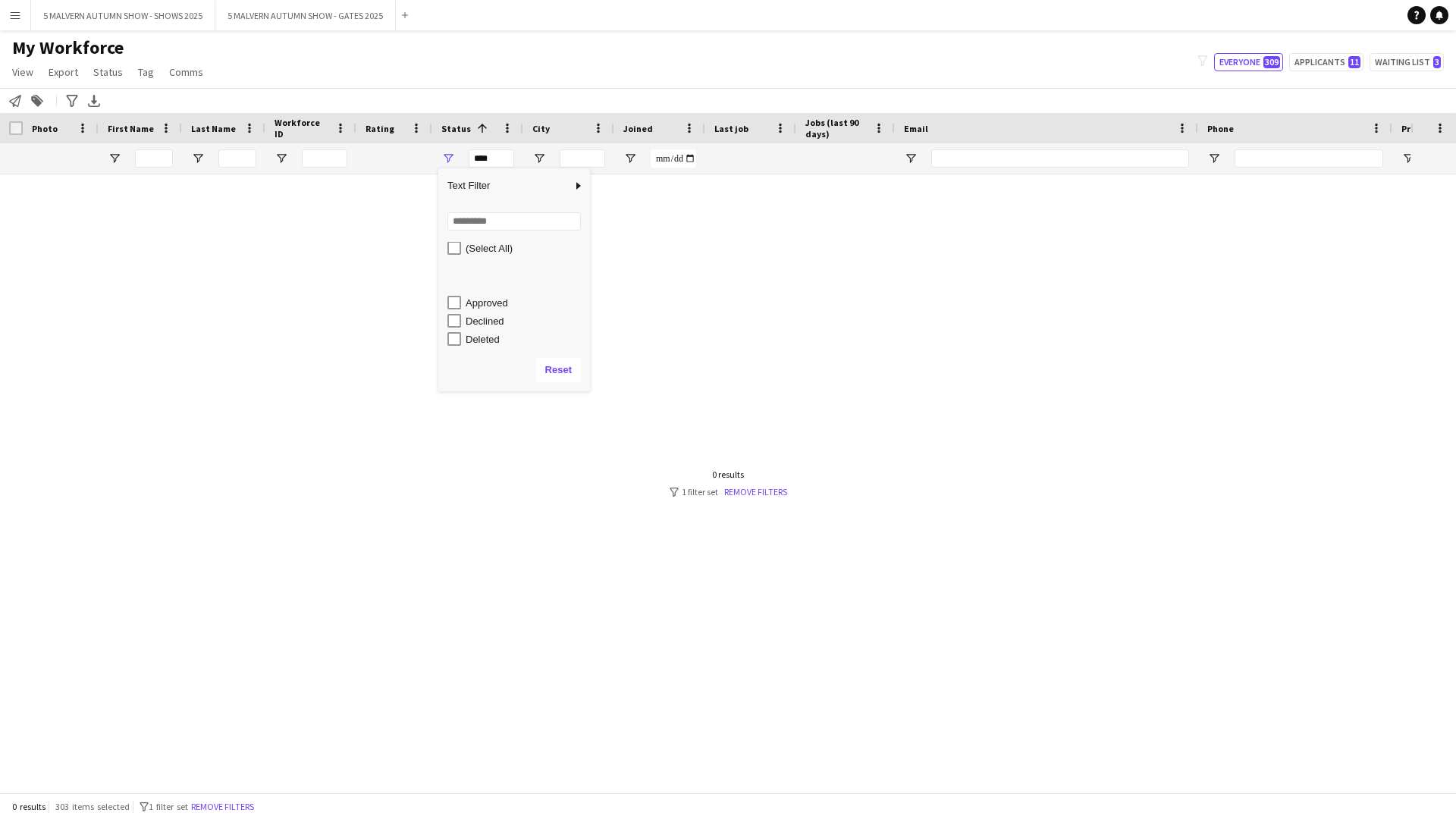
scroll to position [0, 0]
type input "**********"
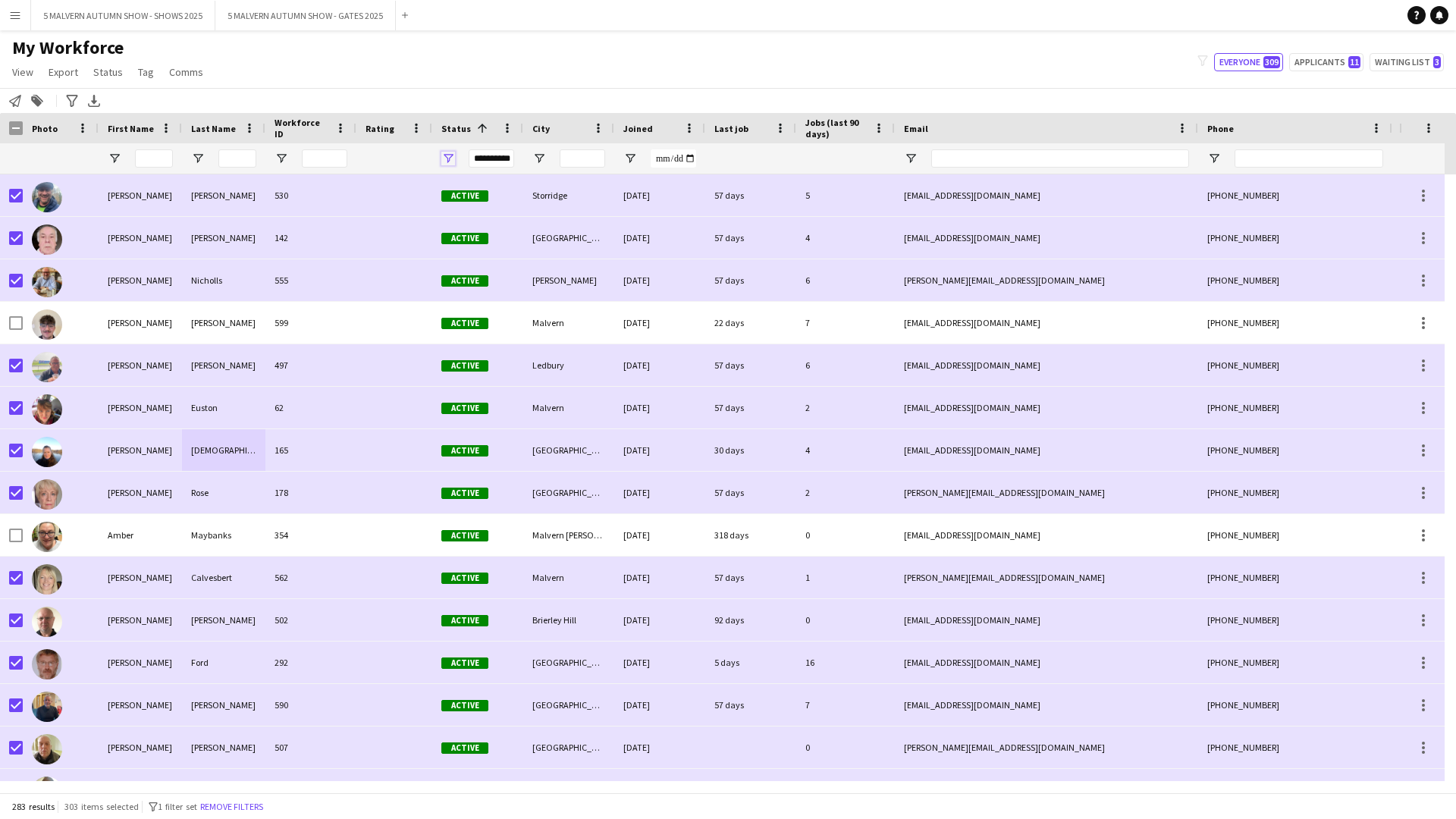
click at [452, 160] on span "Open Filter Menu" at bounding box center [448, 159] width 14 height 14
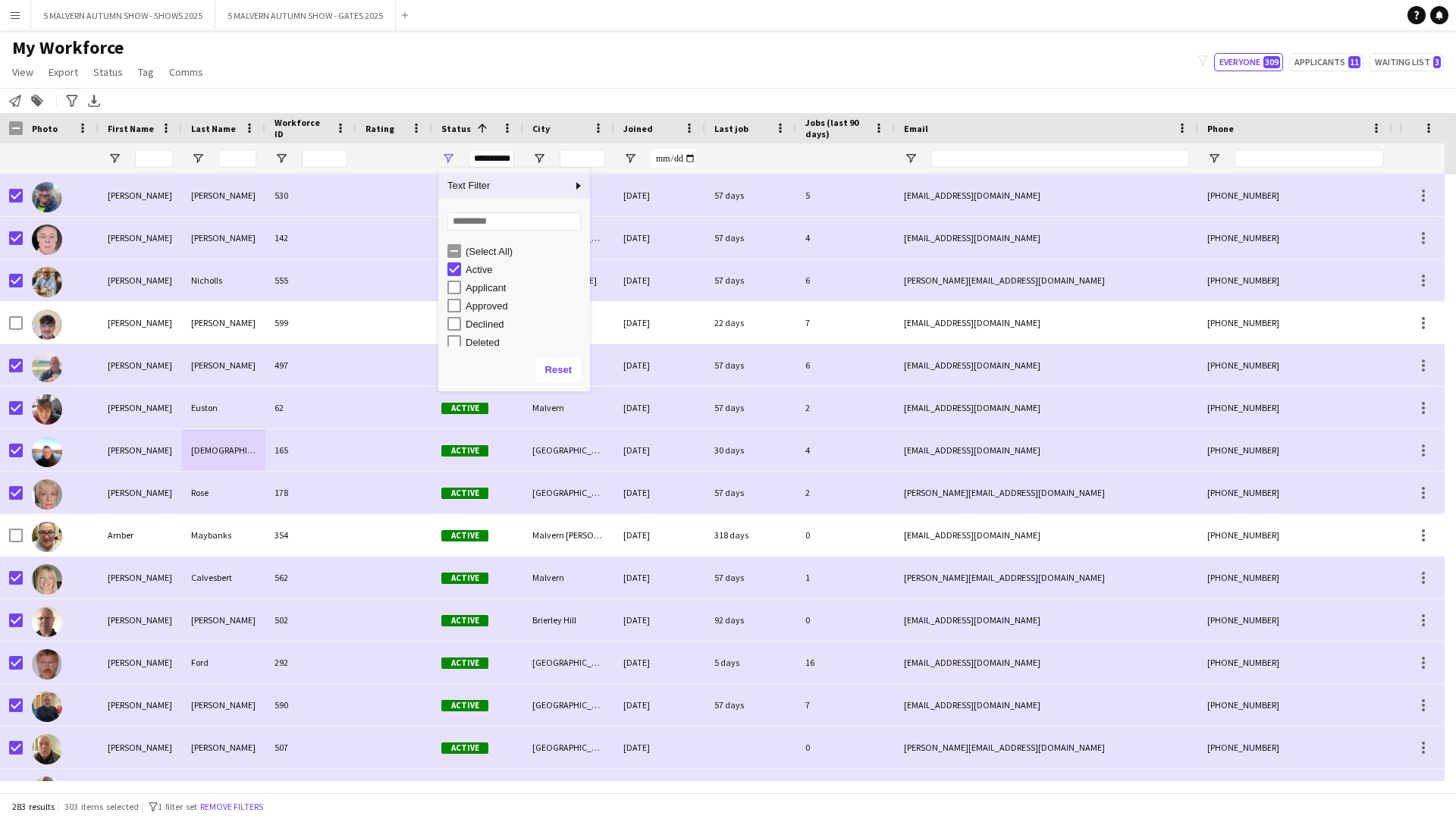
click at [417, 86] on div "My Workforce View Views Default view SafeHR Employee Details New view Update vi…" at bounding box center [728, 61] width 1456 height 52
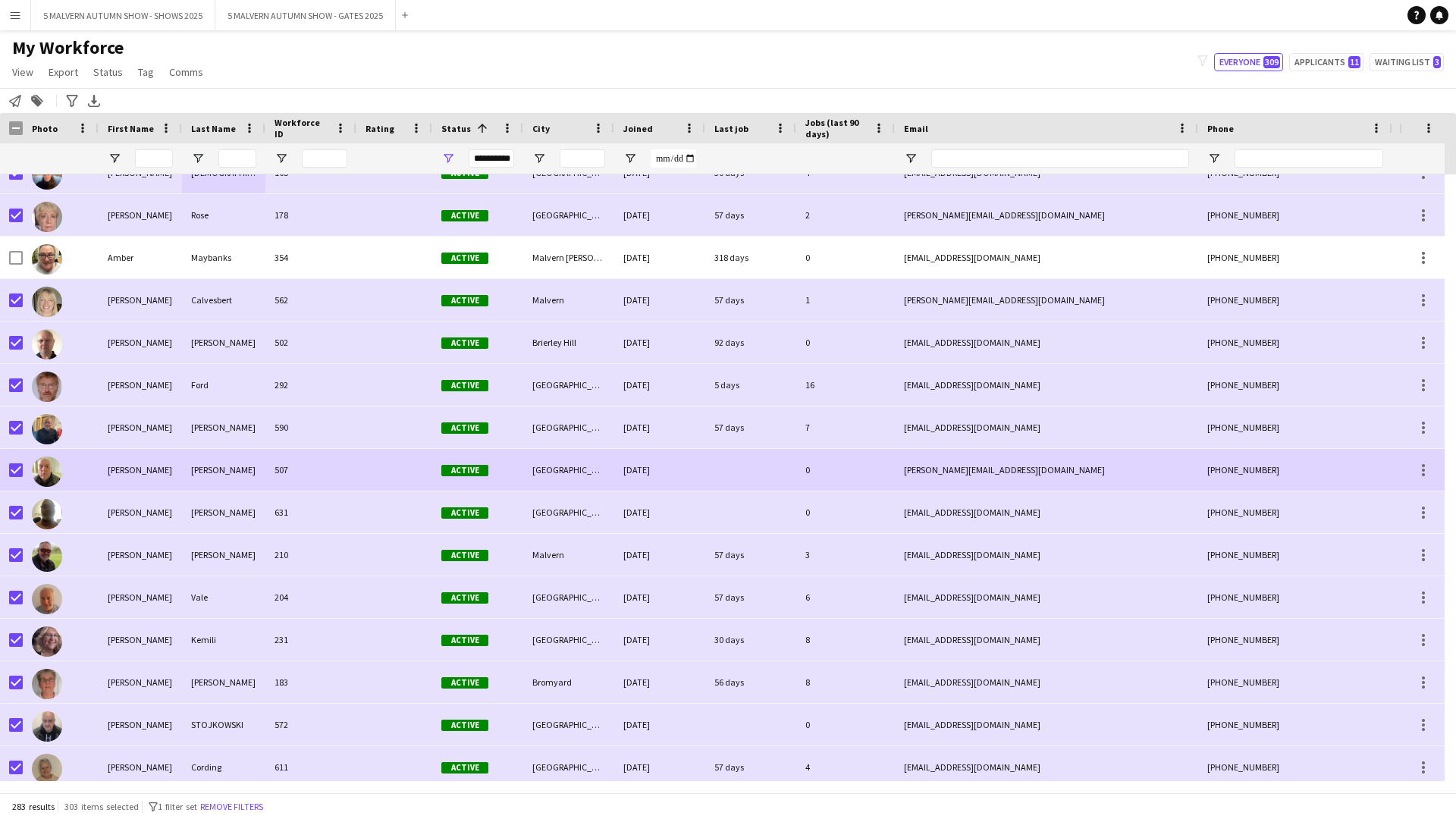
scroll to position [304, 0]
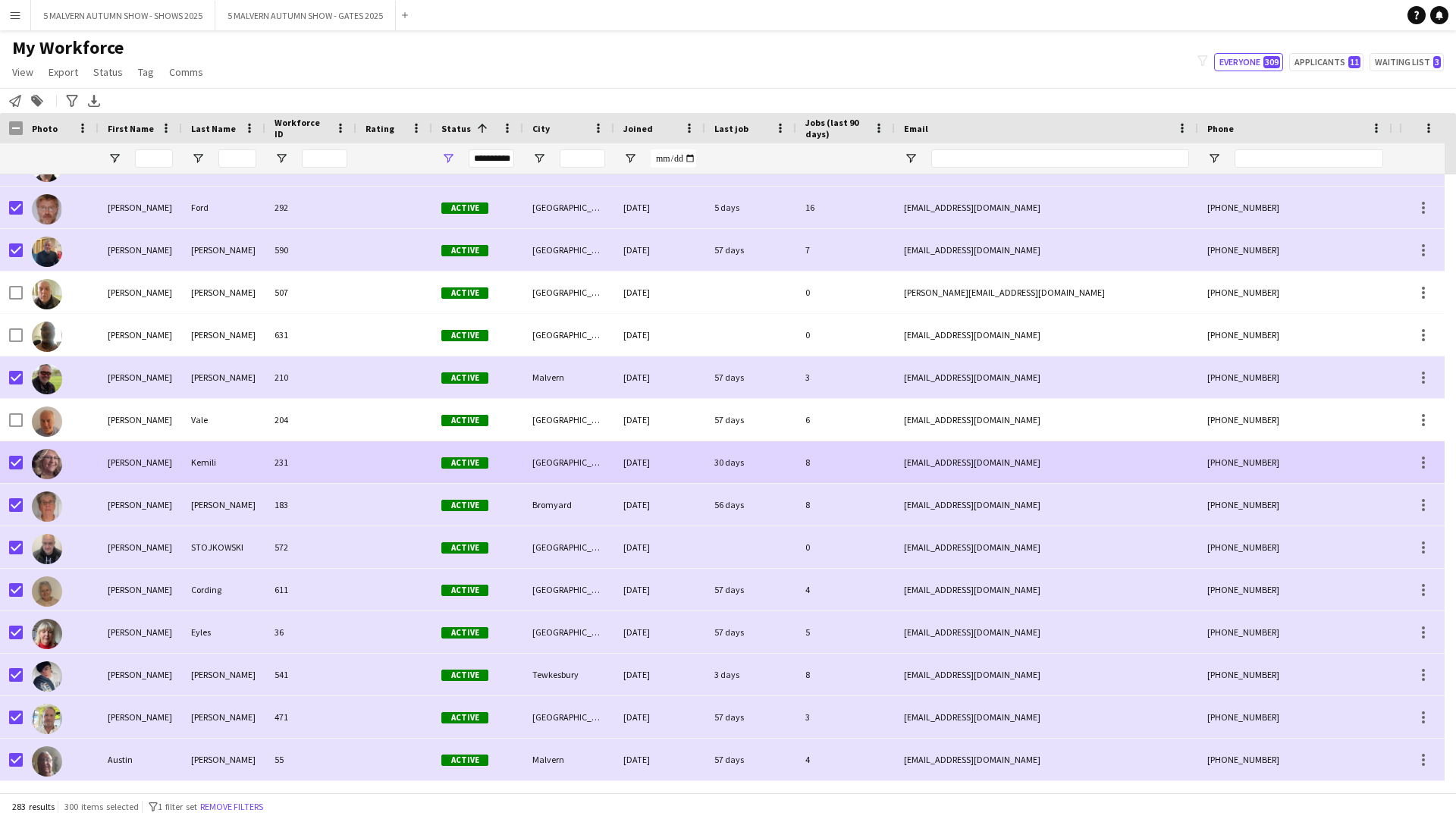
click at [255, 424] on div "Kemili" at bounding box center [224, 462] width 84 height 42
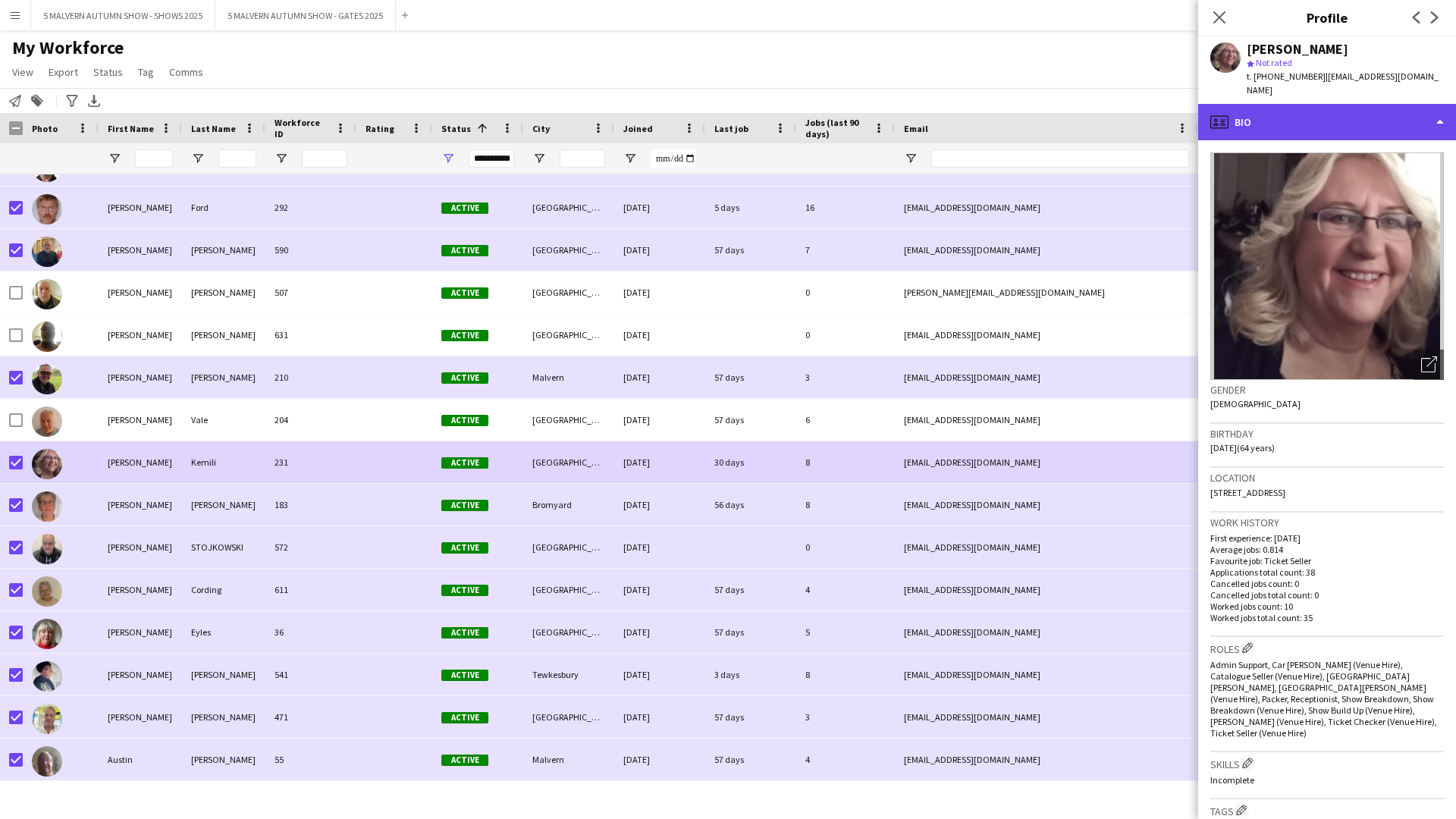
click at [778, 112] on div "profile Bio" at bounding box center [1327, 122] width 258 height 36
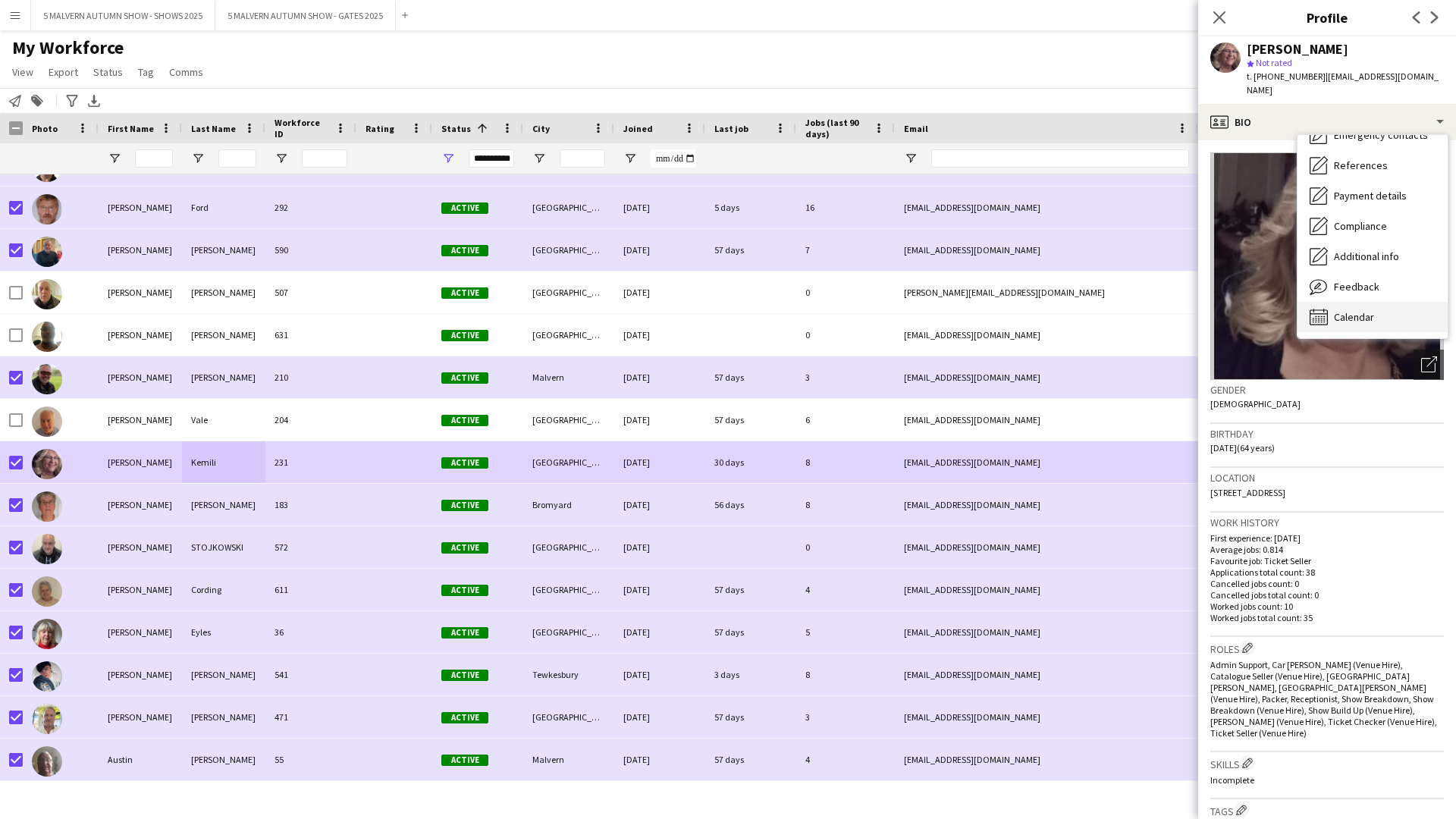
click at [778, 311] on span "Calendar" at bounding box center [1353, 317] width 40 height 14
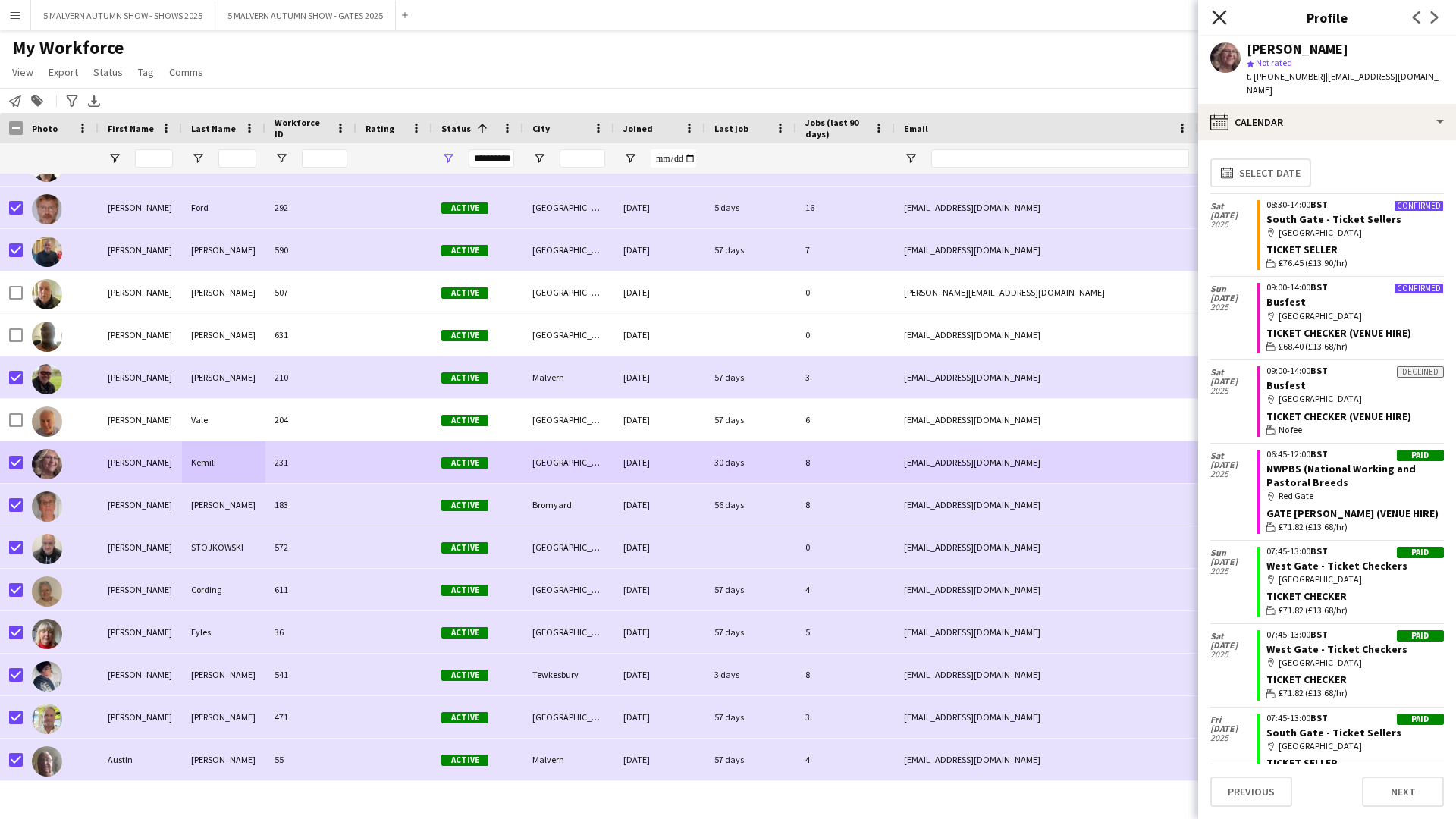
click at [778, 12] on icon "Close pop-in" at bounding box center [1219, 17] width 15 height 15
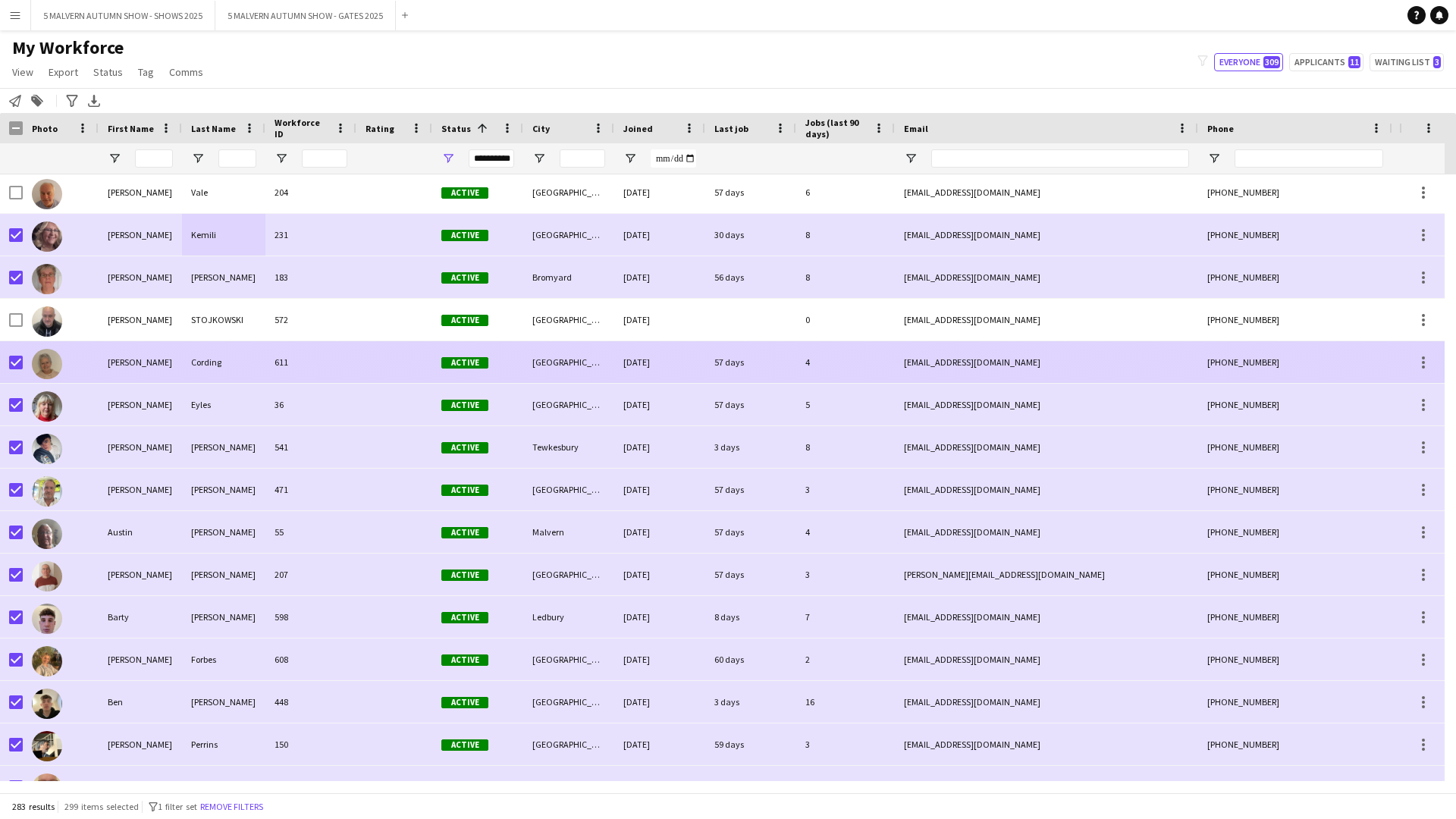
click at [178, 369] on div "Ann" at bounding box center [140, 362] width 84 height 42
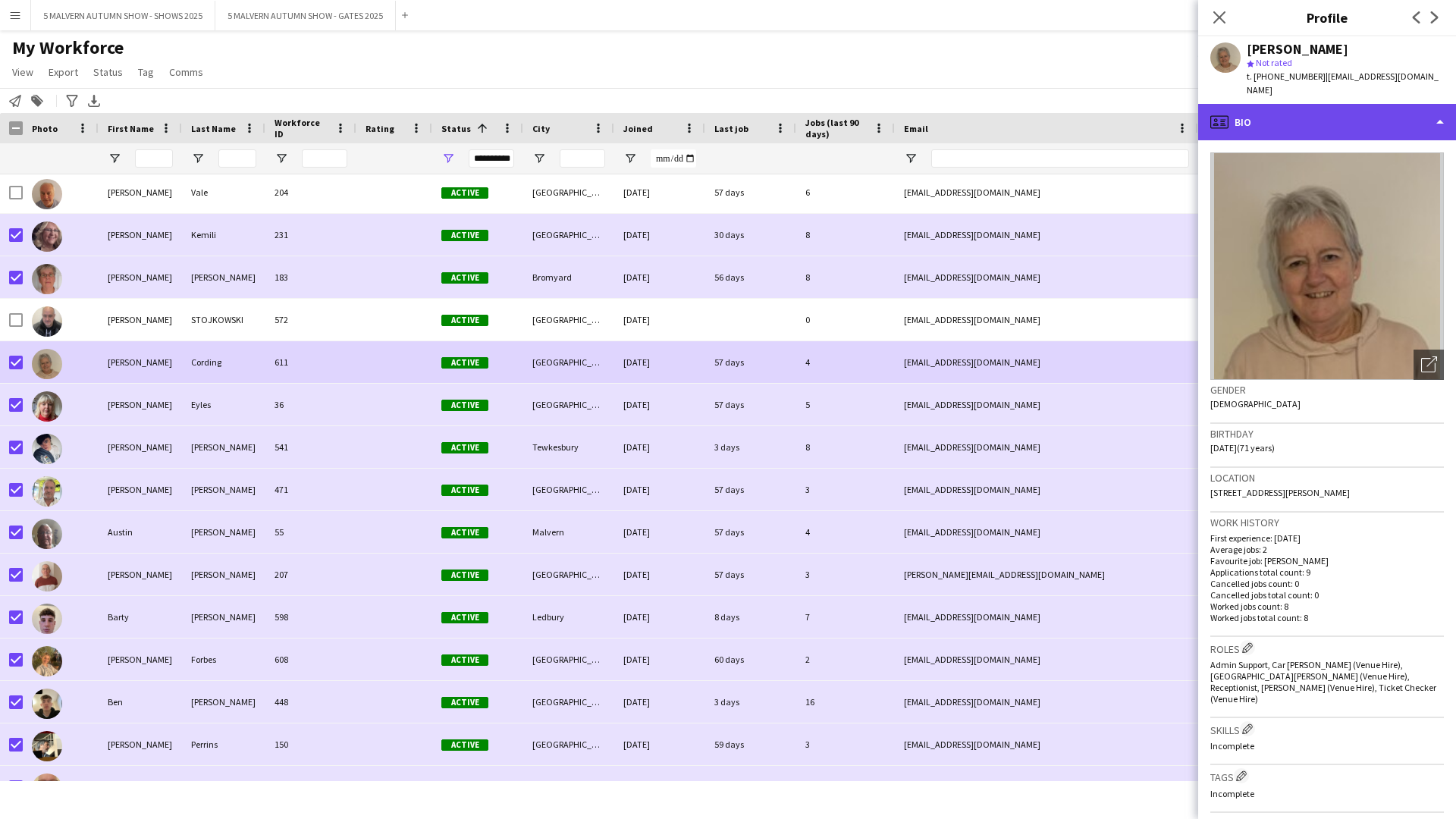
click at [778, 104] on div "profile Bio" at bounding box center [1327, 122] width 258 height 36
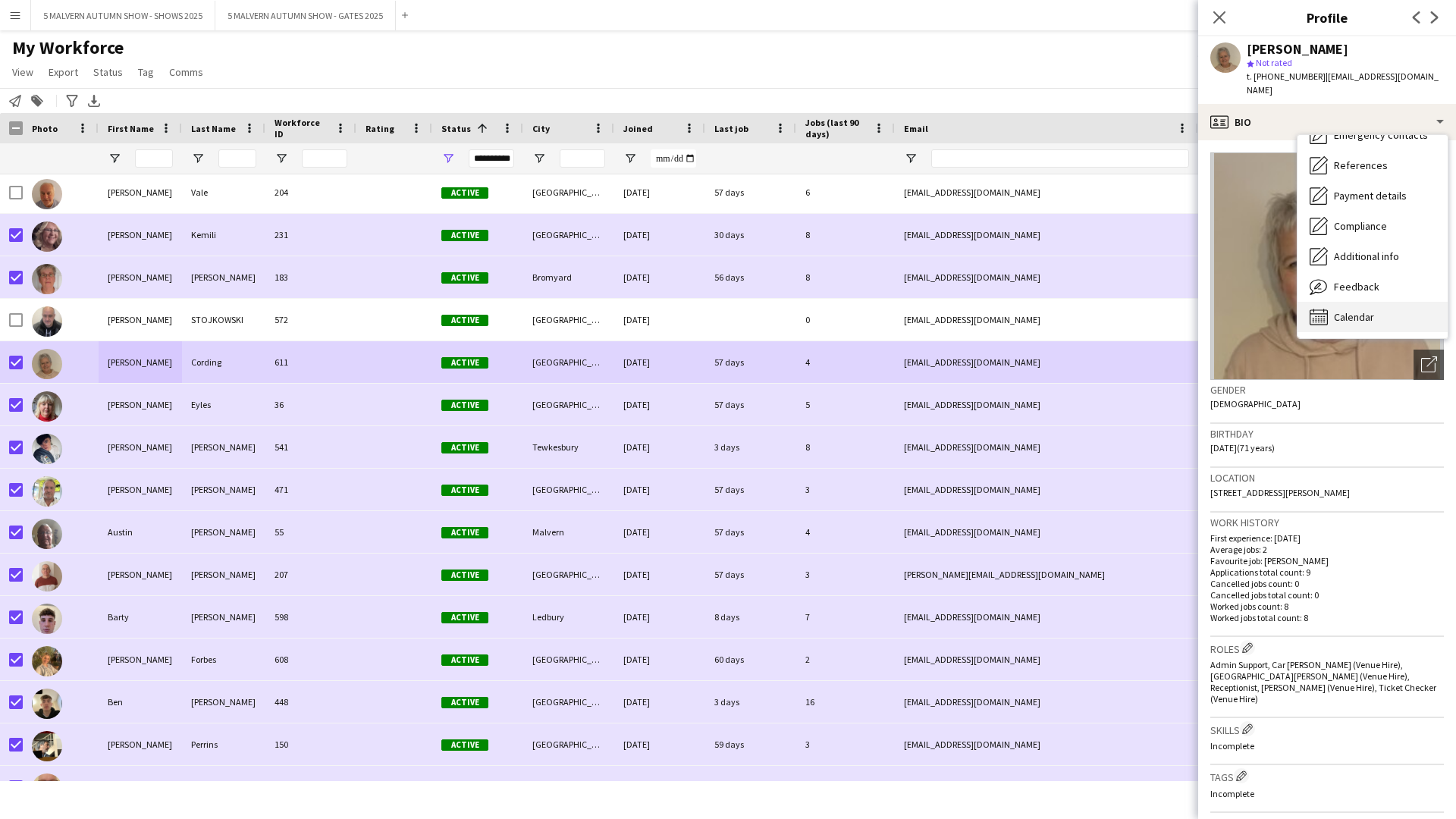
click at [778, 302] on div "Calendar Calendar" at bounding box center [1372, 316] width 150 height 30
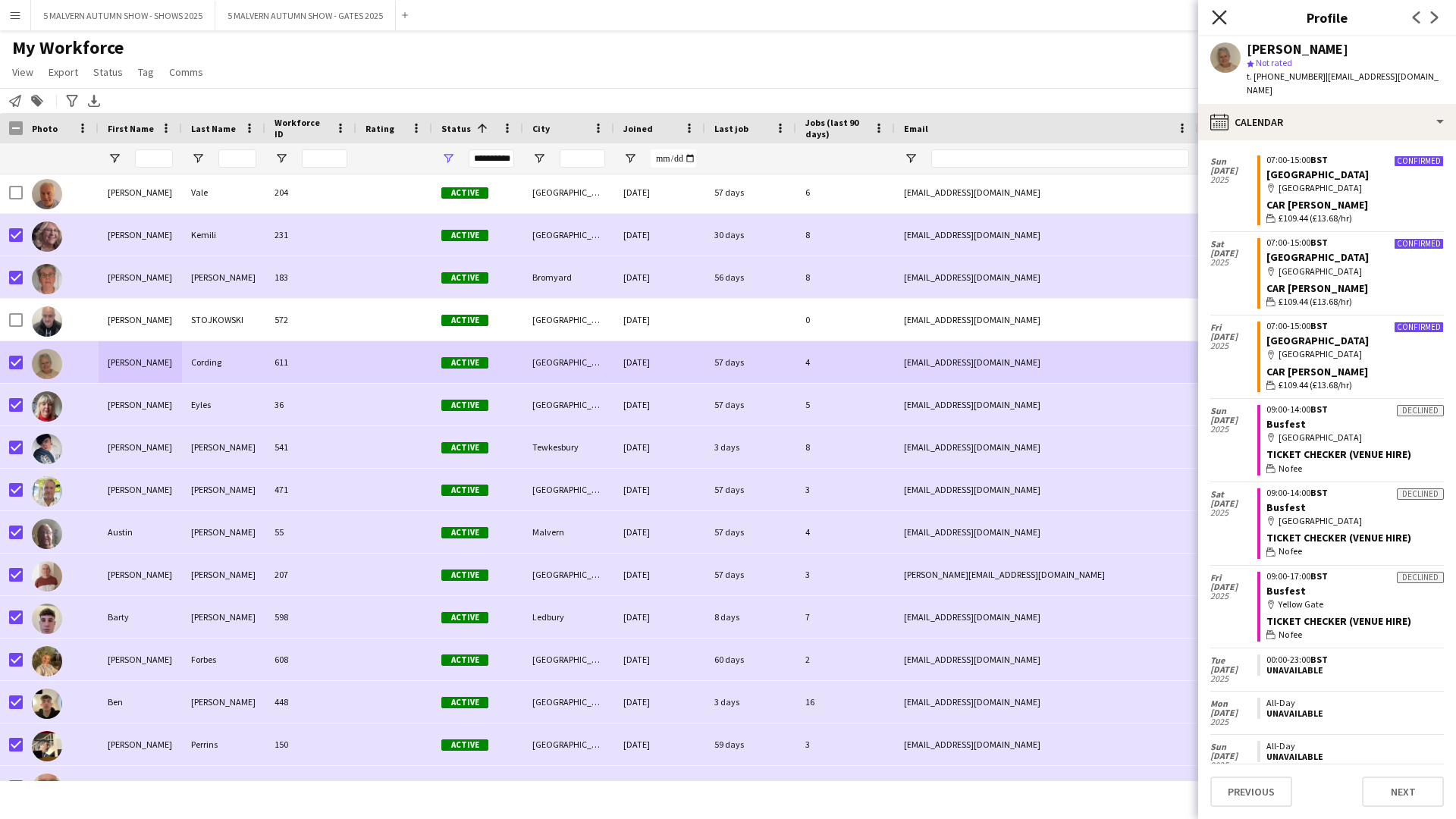
click at [778, 22] on icon "Close pop-in" at bounding box center [1219, 17] width 15 height 15
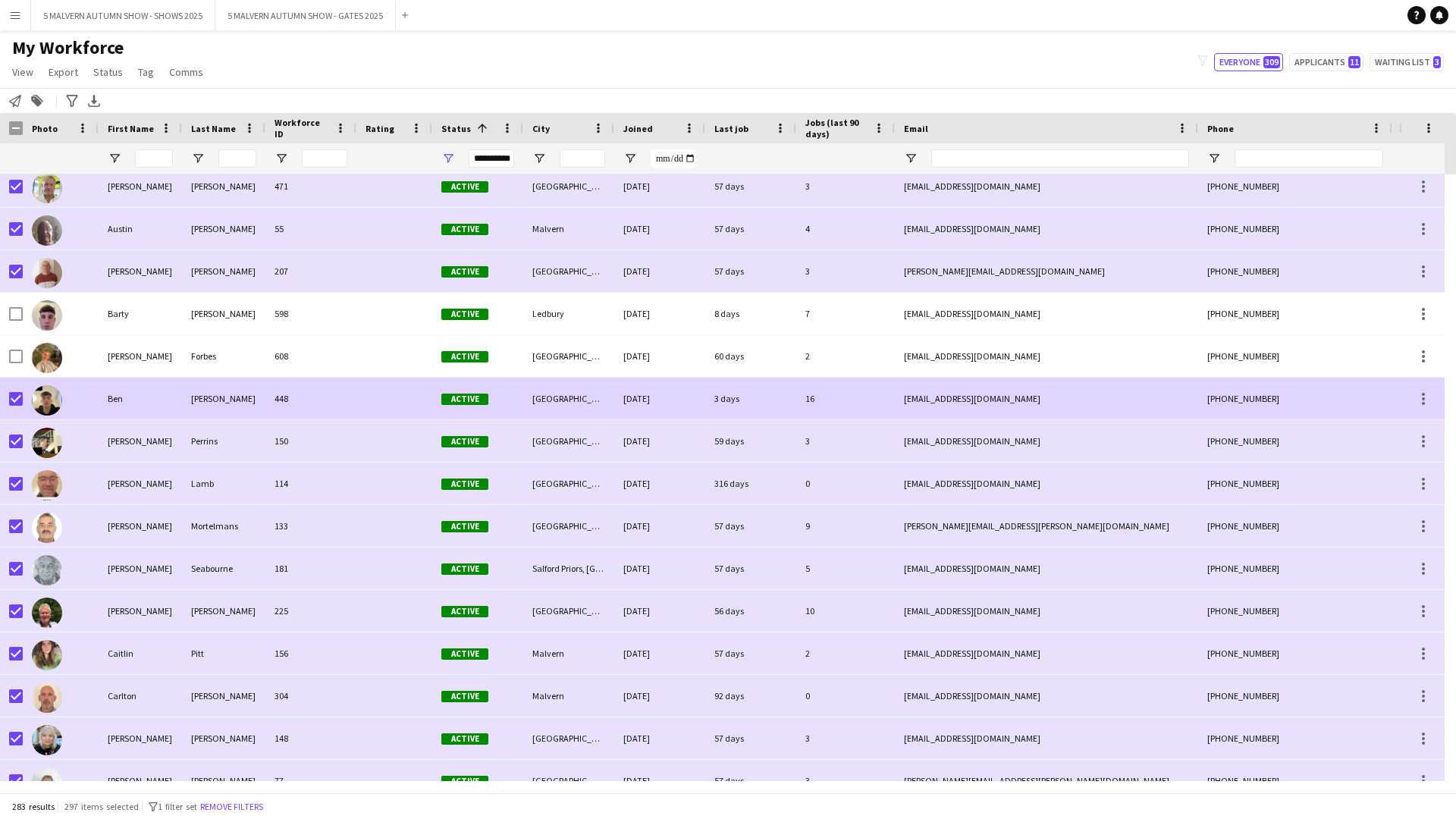
click at [150, 410] on div "Ben" at bounding box center [140, 398] width 84 height 42
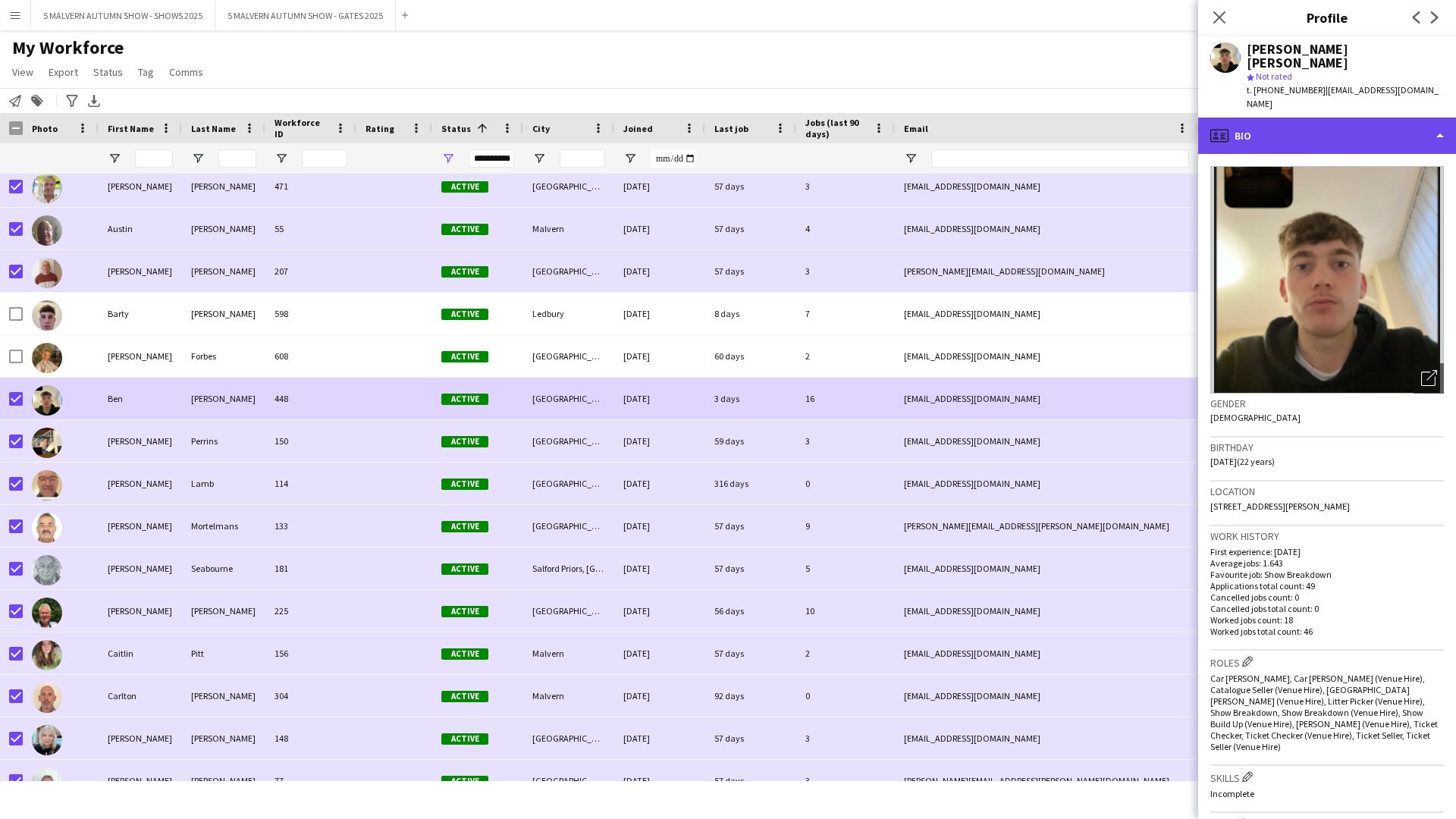
click at [778, 118] on div "profile Bio" at bounding box center [1327, 135] width 258 height 36
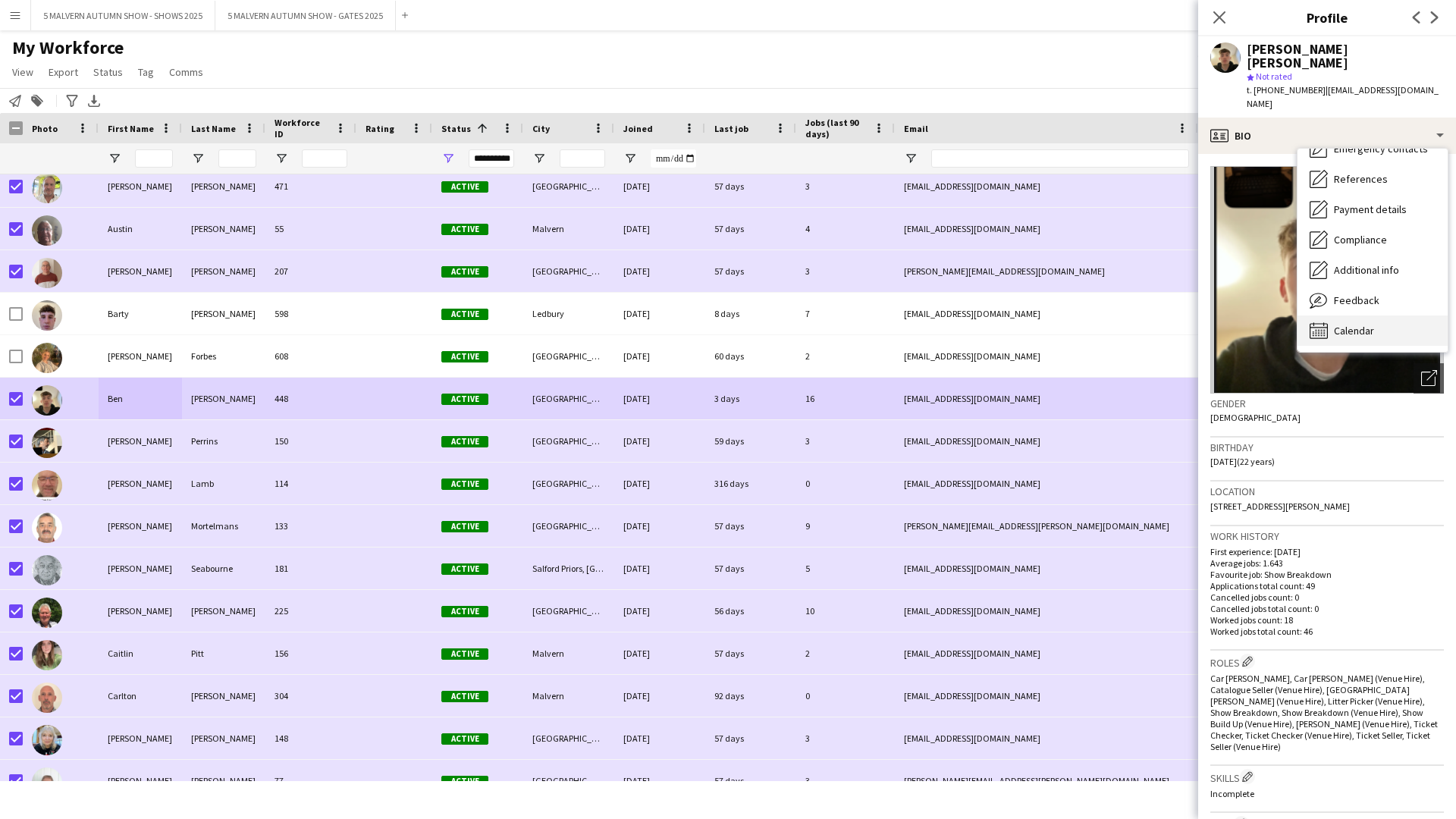
click at [778, 316] on div "Calendar Calendar" at bounding box center [1372, 330] width 150 height 30
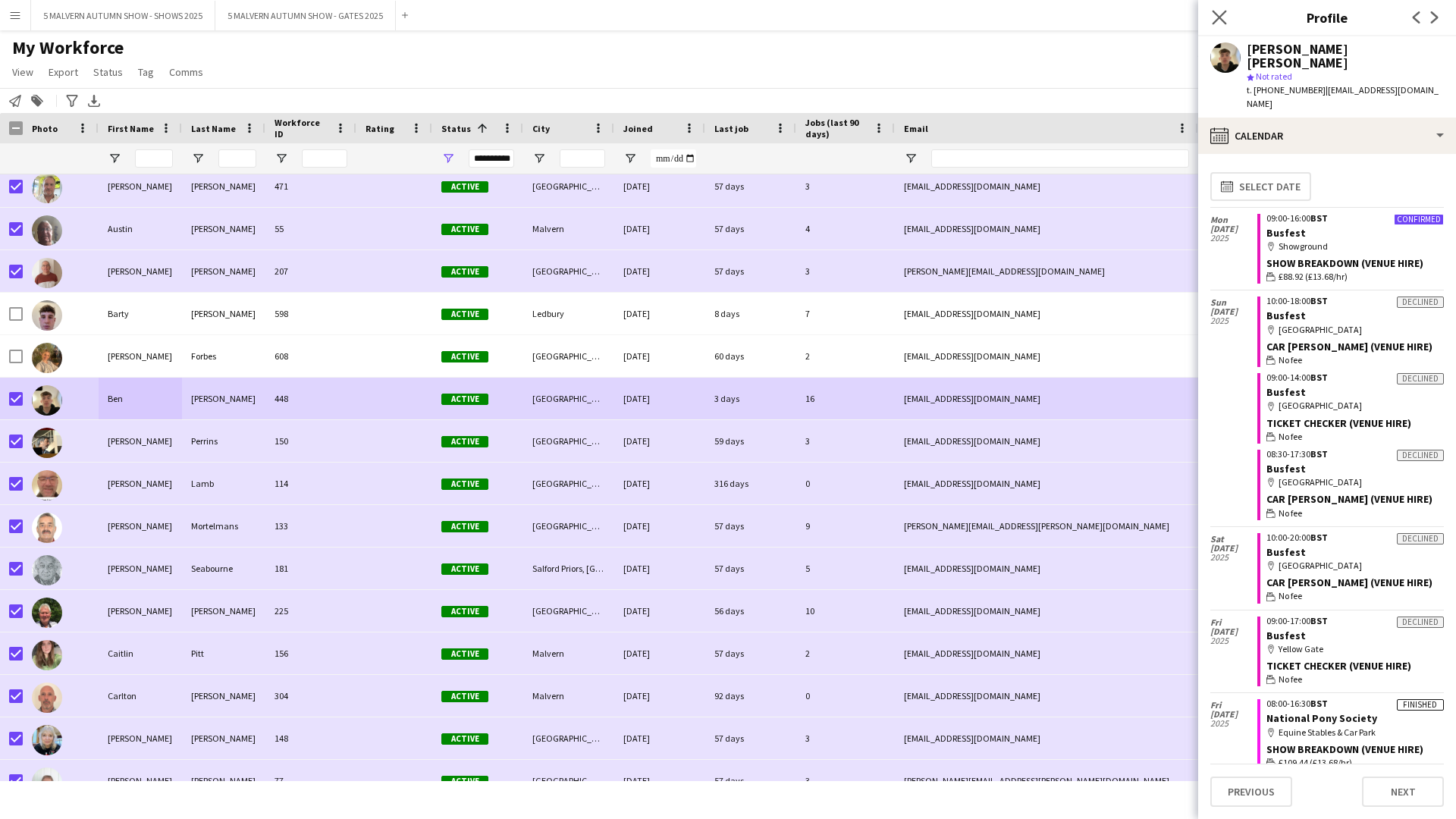
click at [778, 12] on app-icon "Close pop-in" at bounding box center [1219, 18] width 22 height 22
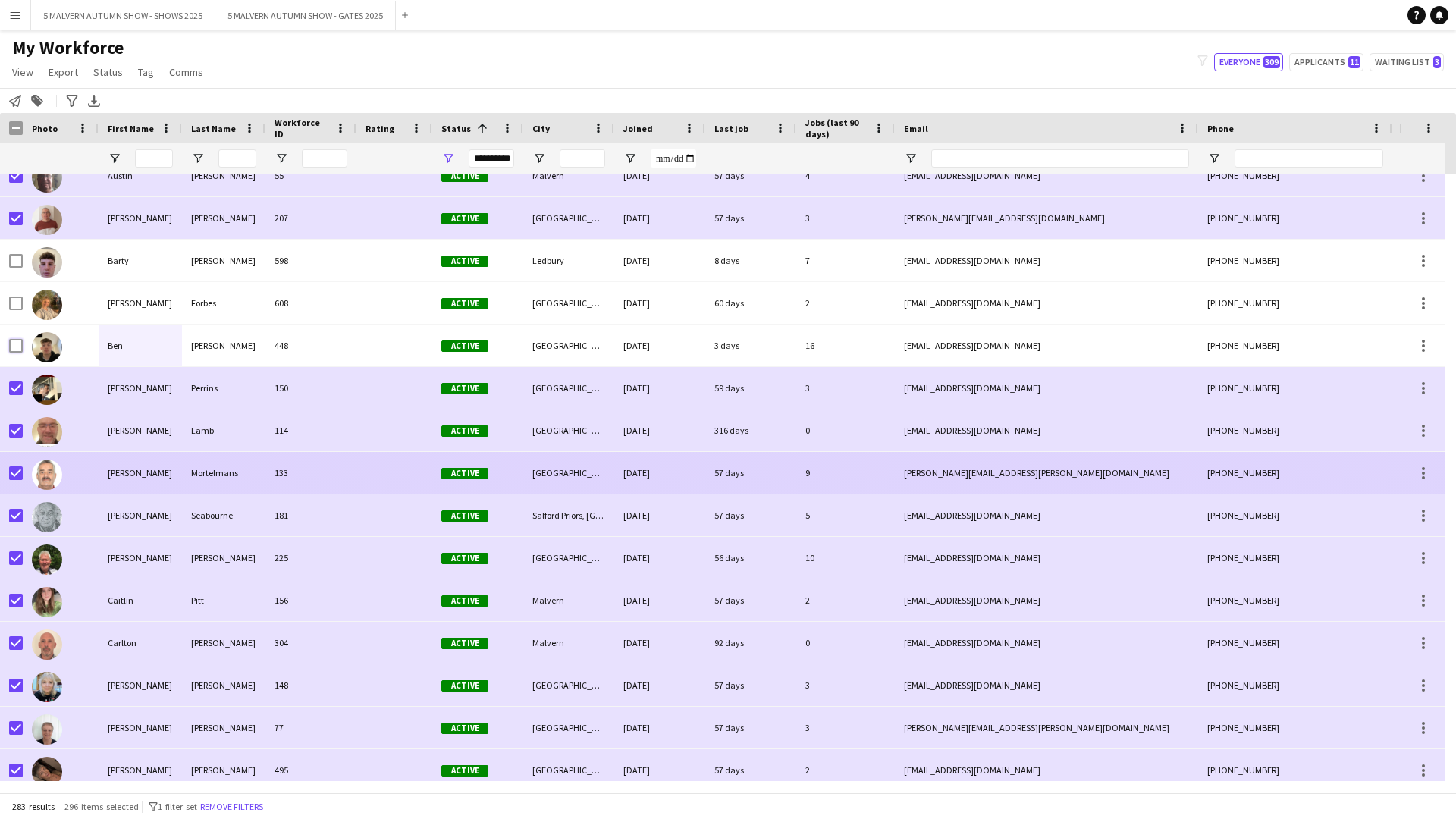
scroll to position [1062, 0]
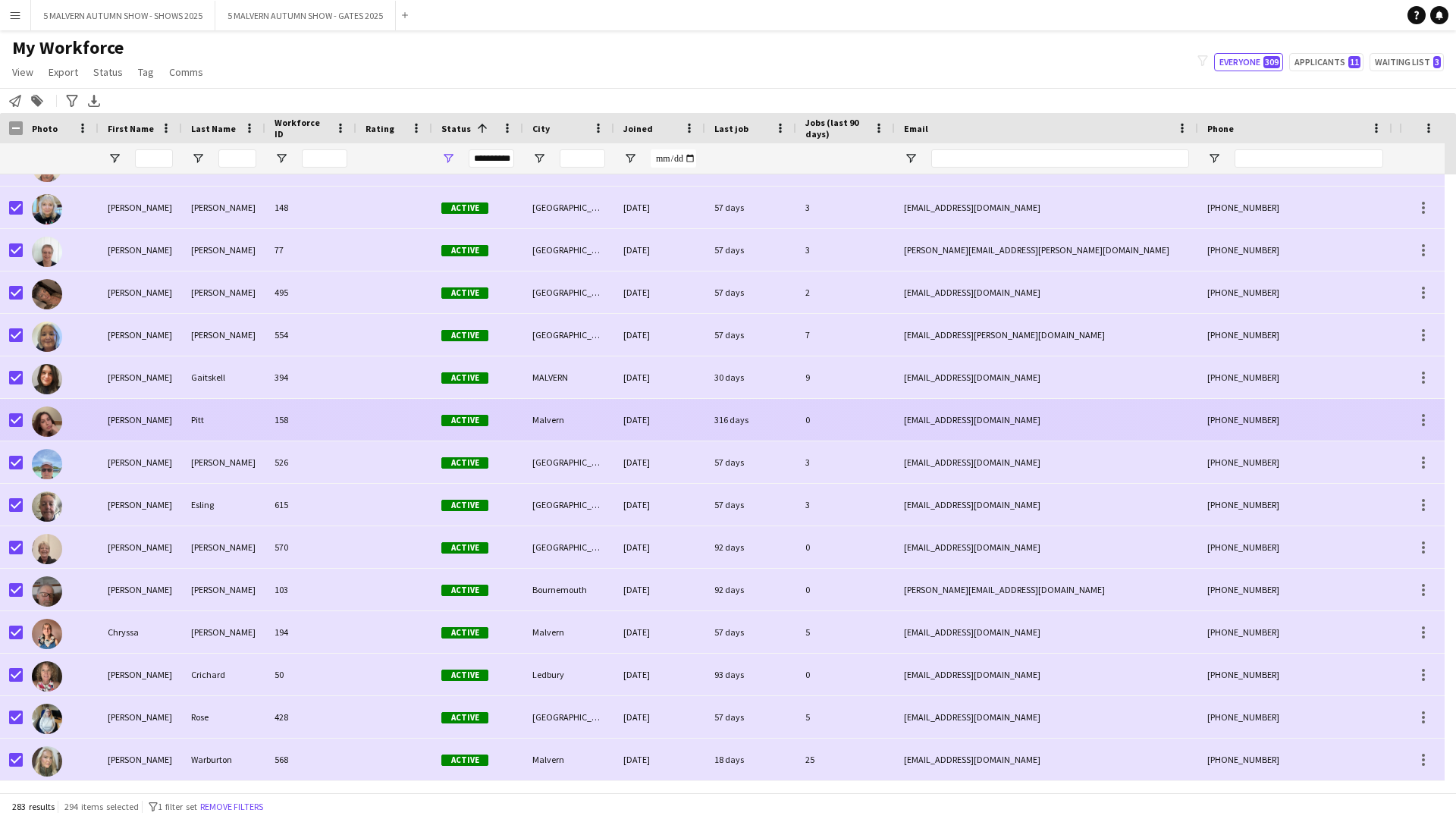
click at [25, 421] on div at bounding box center [60, 420] width 76 height 42
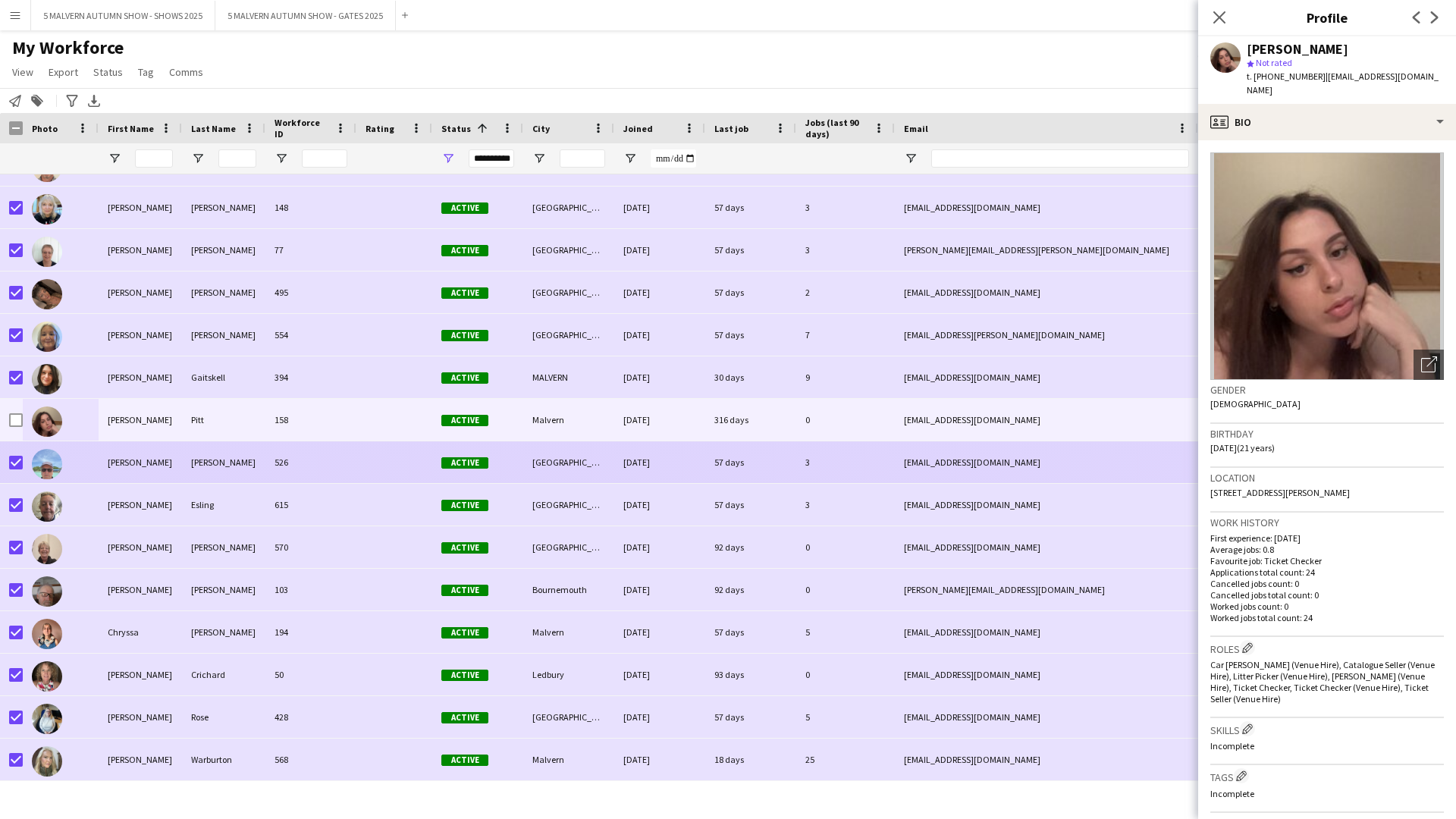
click at [8, 424] on div at bounding box center [11, 462] width 22 height 42
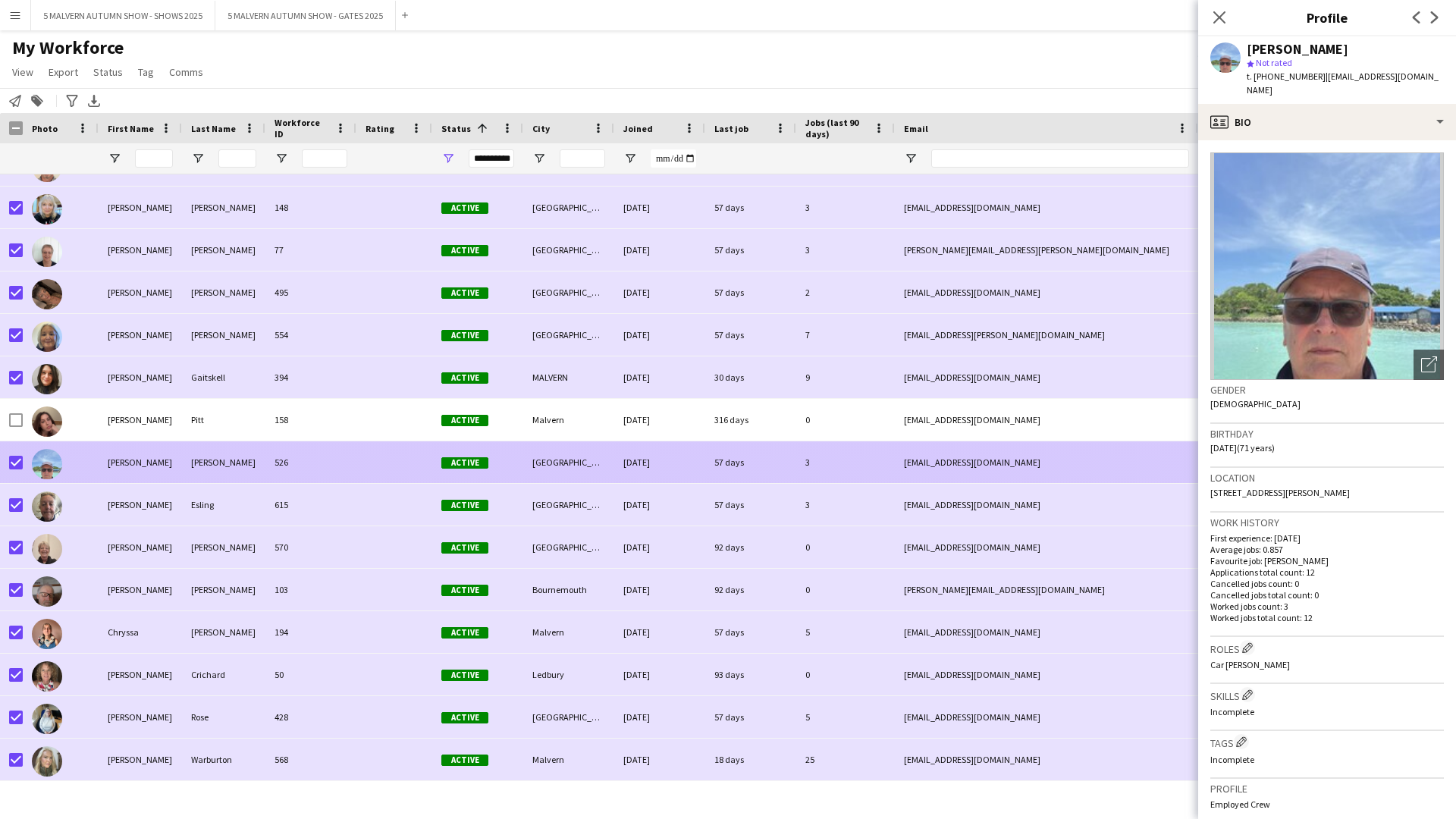
click at [9, 424] on div at bounding box center [11, 462] width 22 height 42
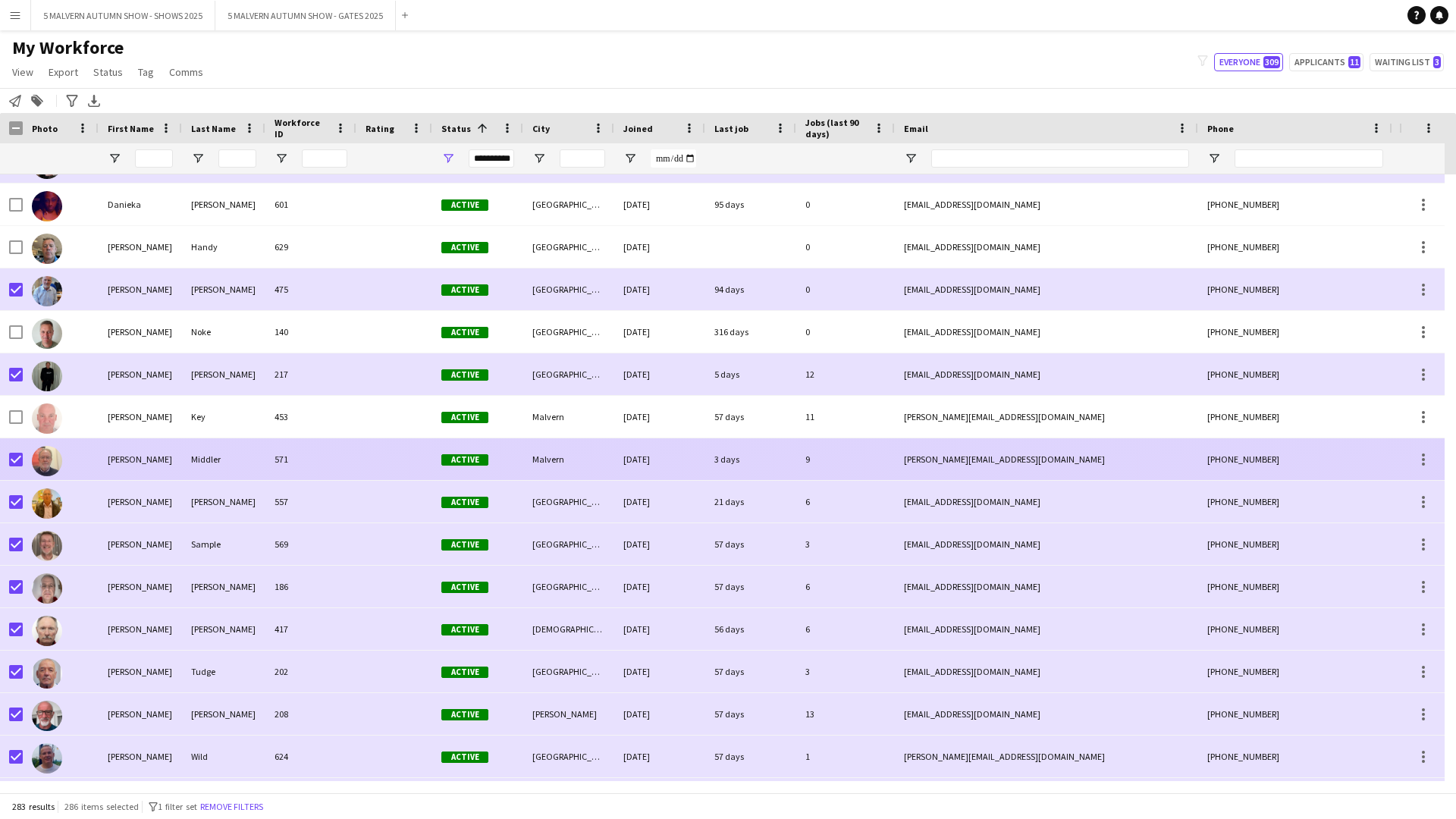
click at [219, 424] on div "Middler" at bounding box center [224, 459] width 84 height 42
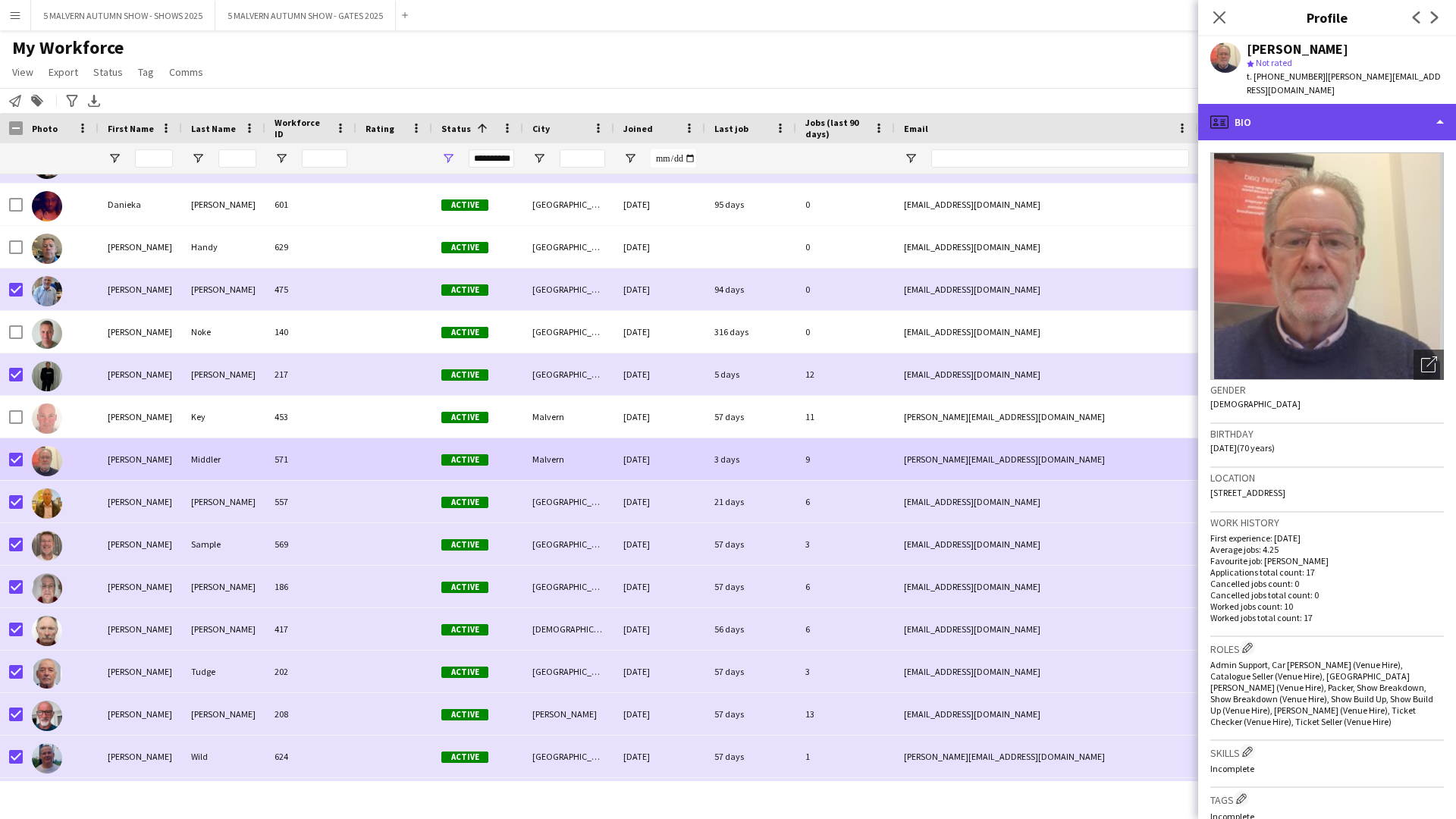
click at [778, 105] on div "profile Bio" at bounding box center [1327, 122] width 258 height 36
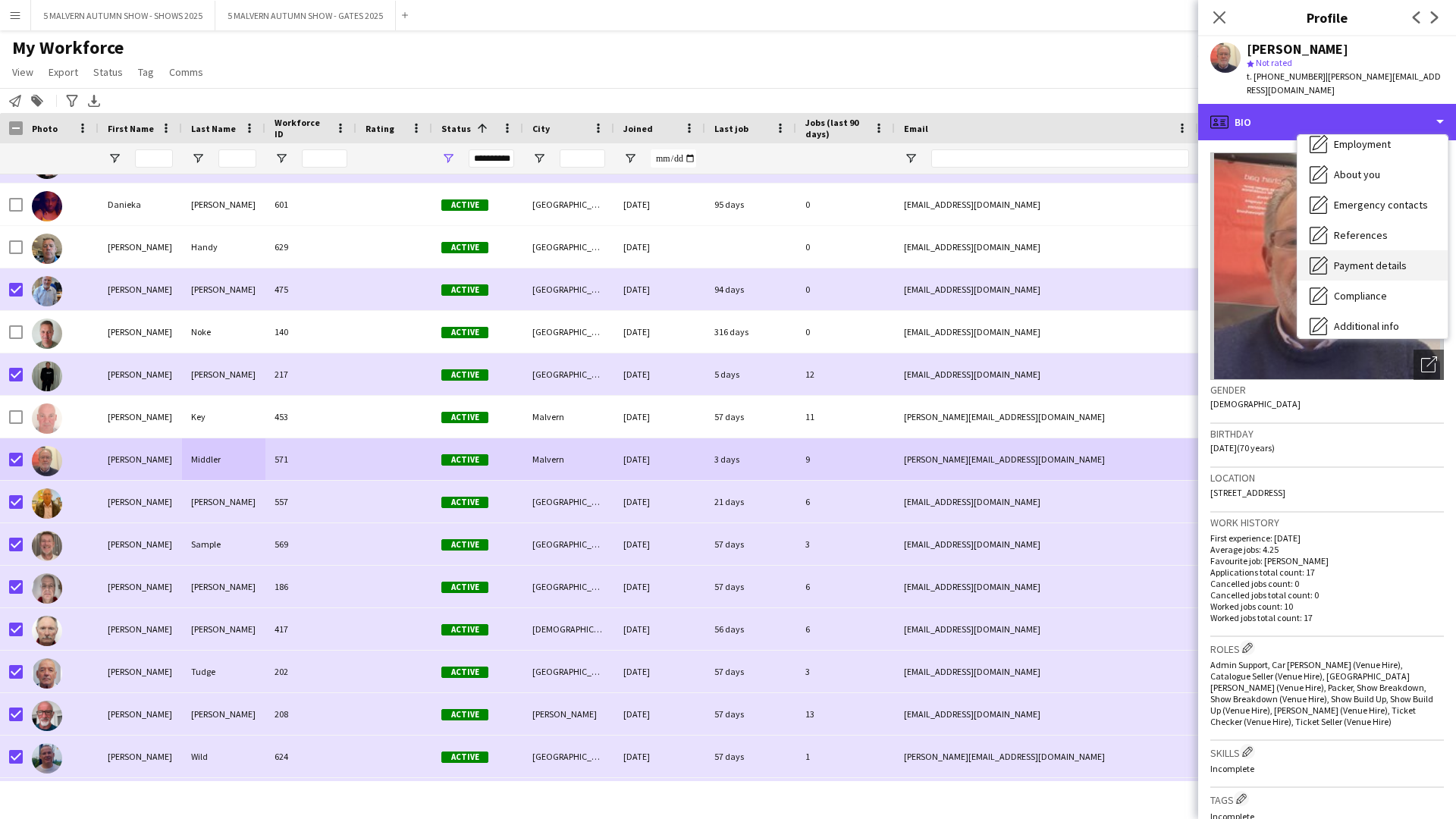
scroll to position [142, 0]
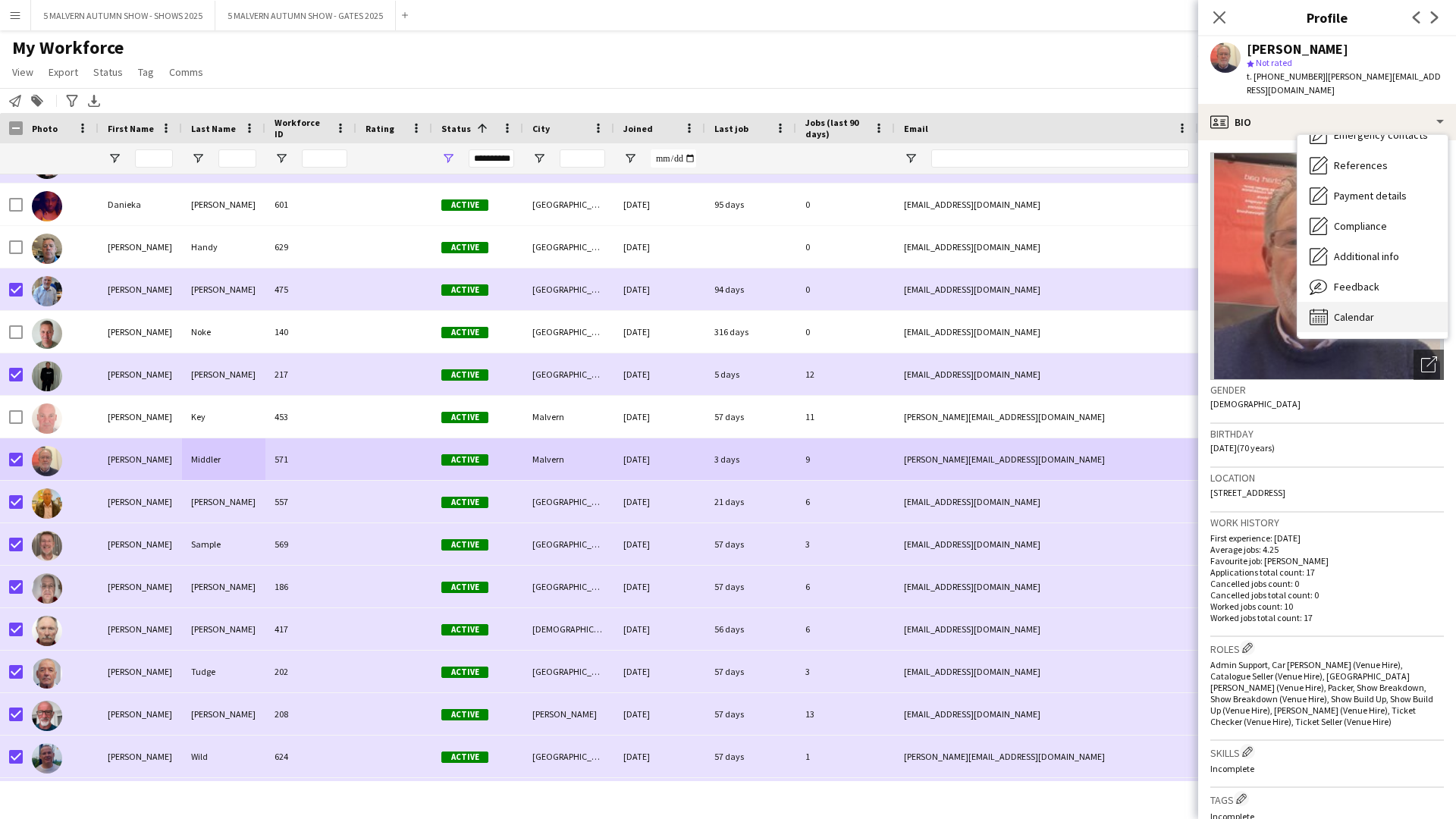
click at [778, 311] on span "Calendar" at bounding box center [1353, 317] width 40 height 14
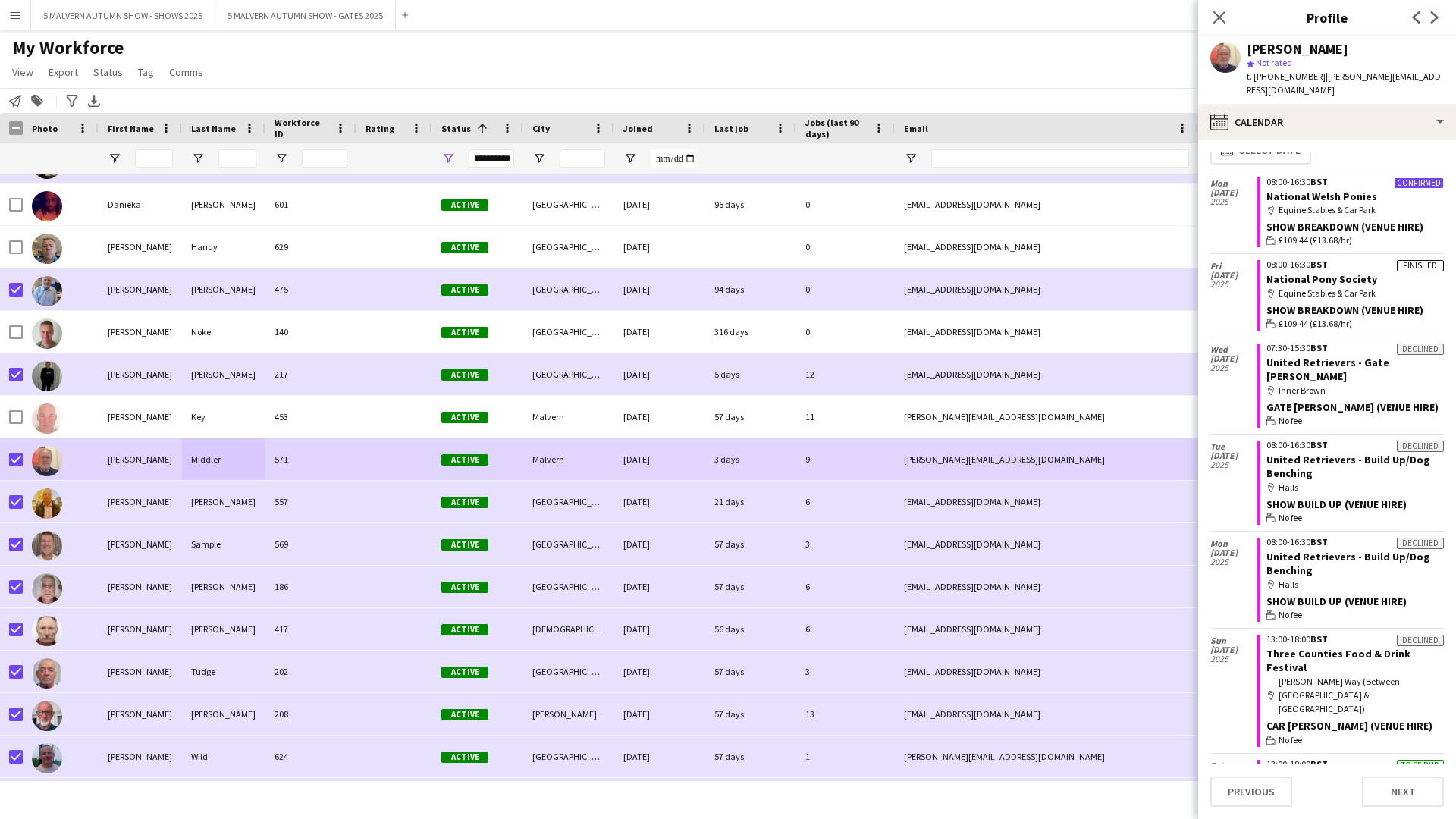
scroll to position [0, 0]
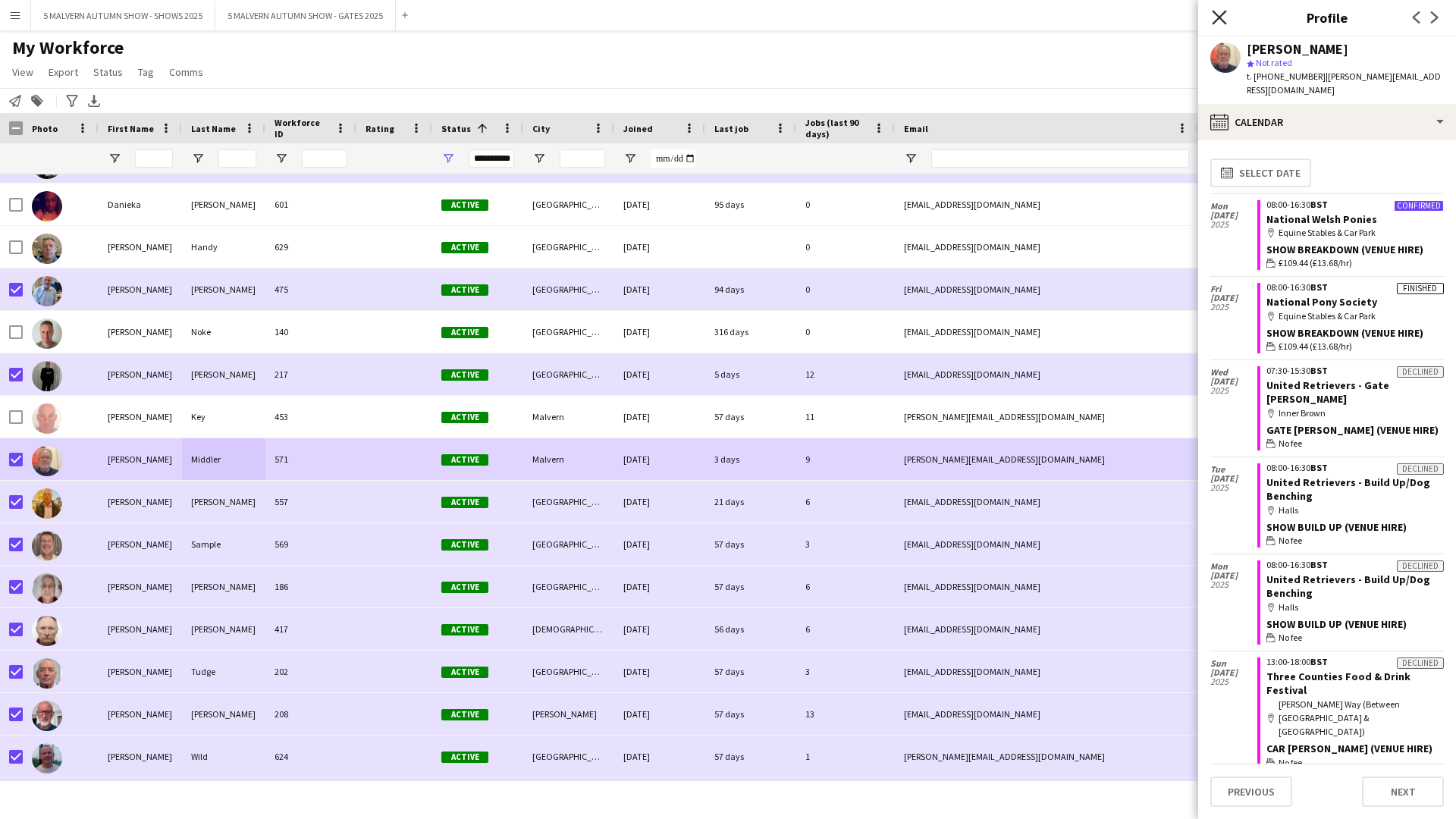
click at [778, 20] on icon "Close pop-in" at bounding box center [1219, 17] width 15 height 15
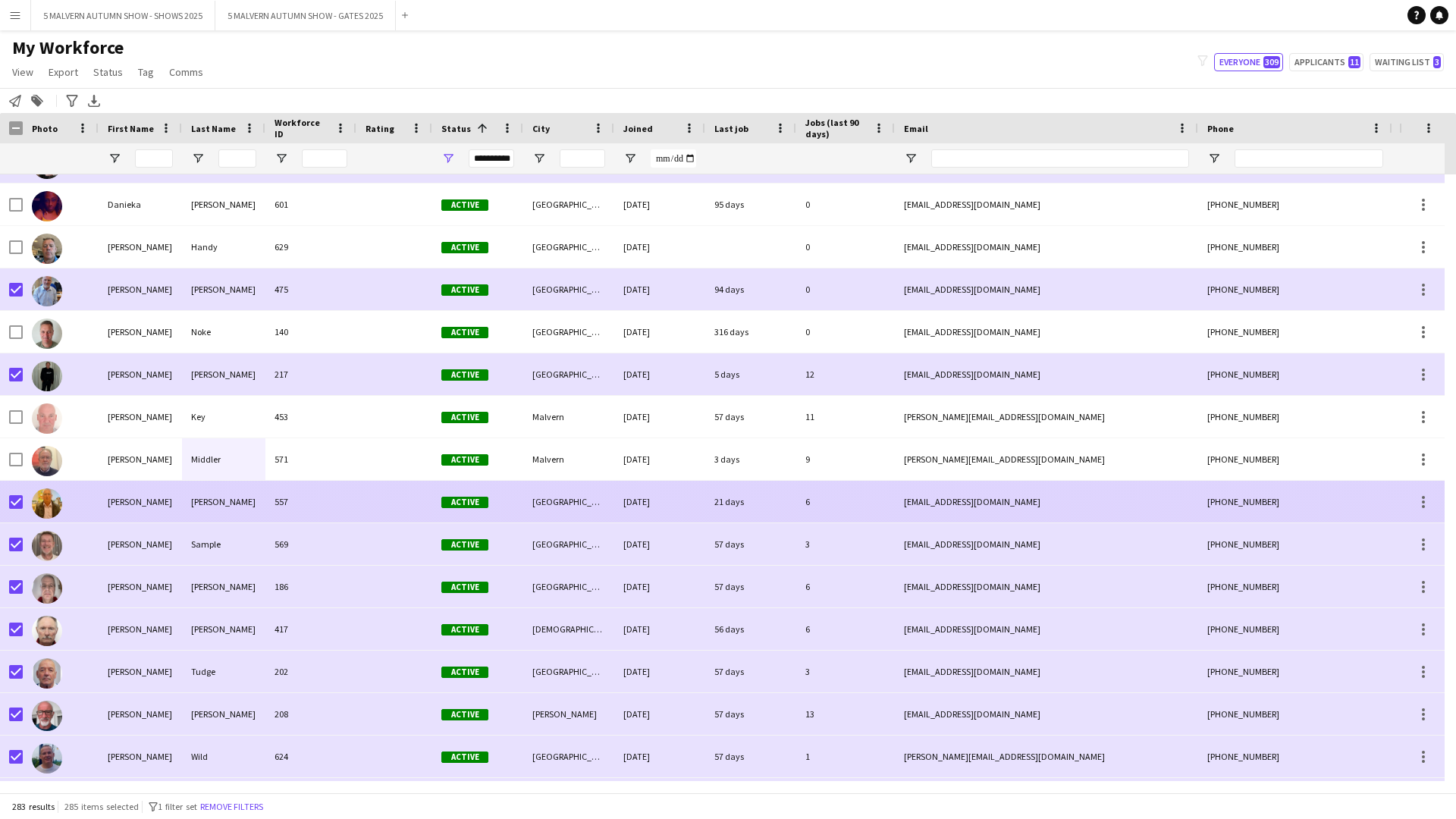
click at [176, 424] on div "David" at bounding box center [140, 502] width 84 height 42
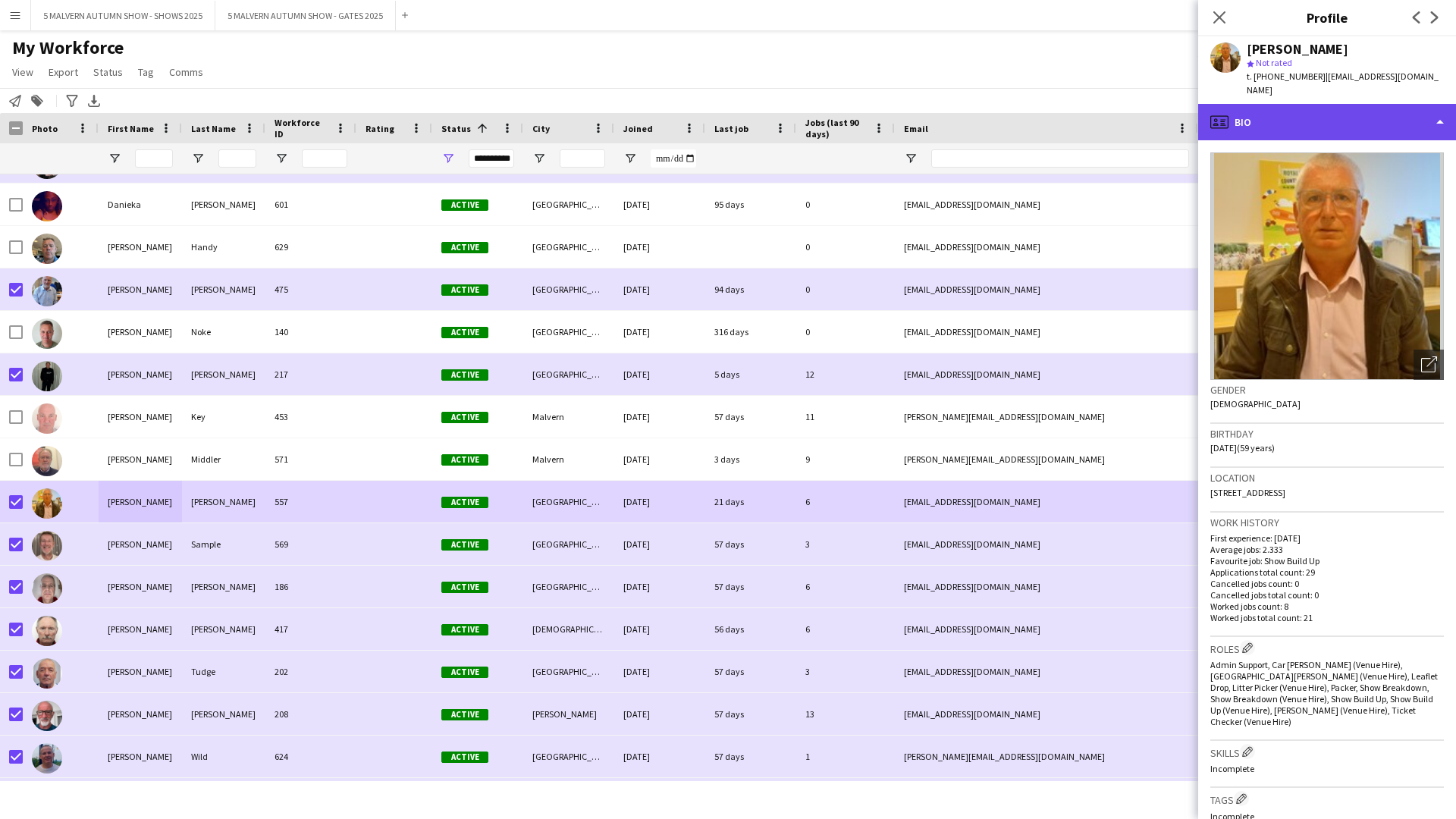
click at [778, 114] on div "profile Bio" at bounding box center [1327, 122] width 258 height 36
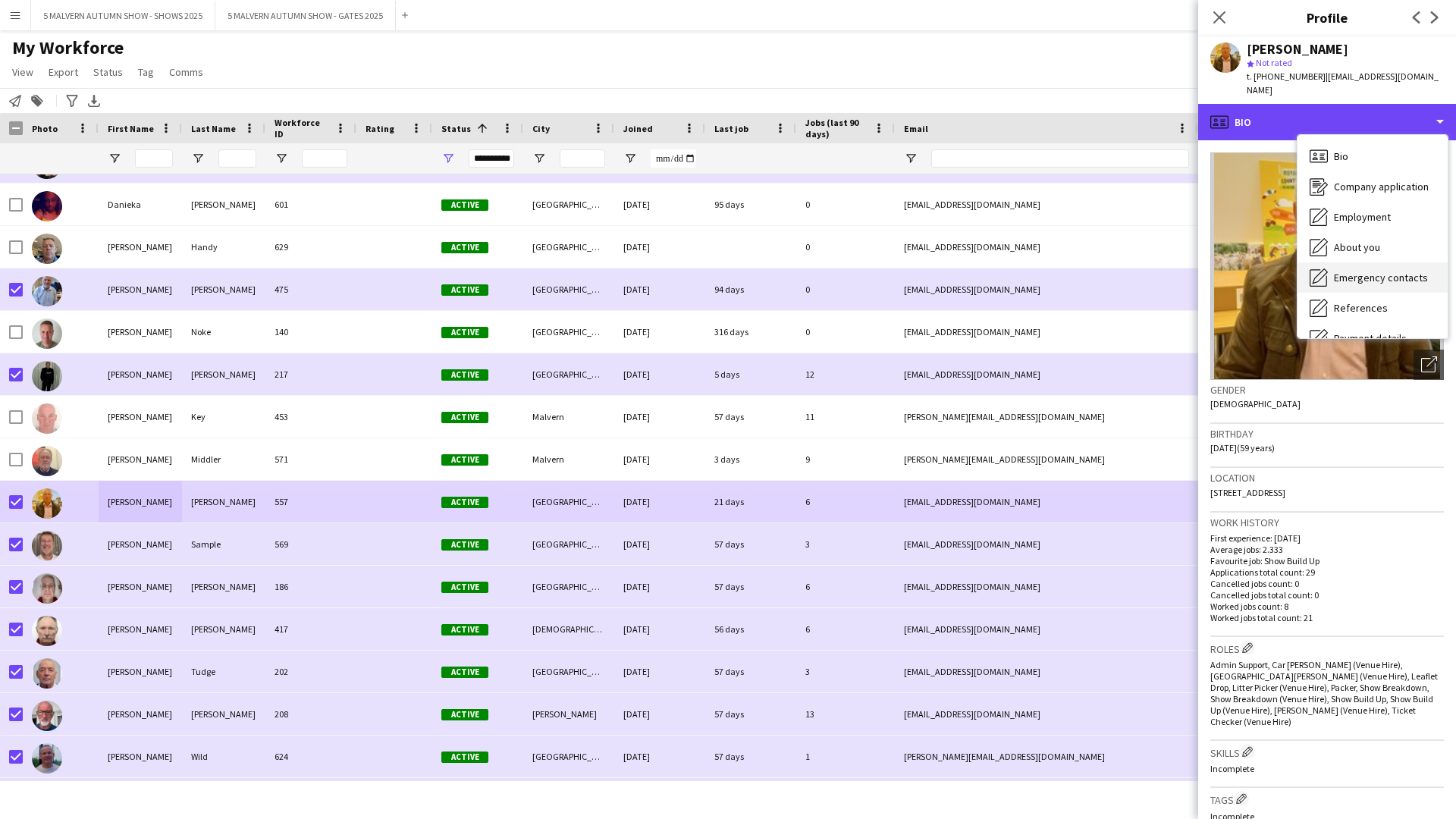
scroll to position [142, 0]
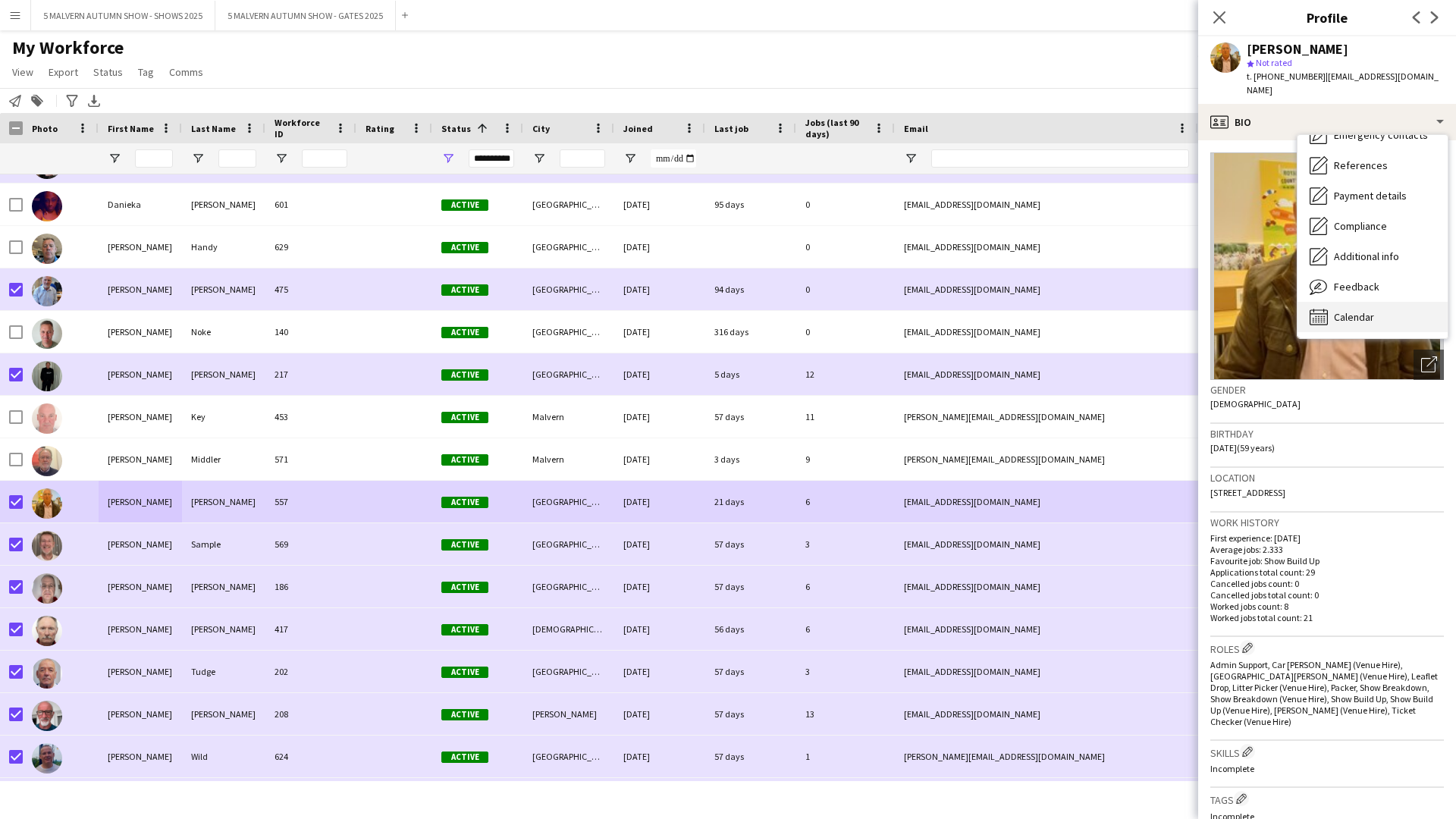
click at [778, 311] on div "Calendar Calendar" at bounding box center [1372, 316] width 150 height 30
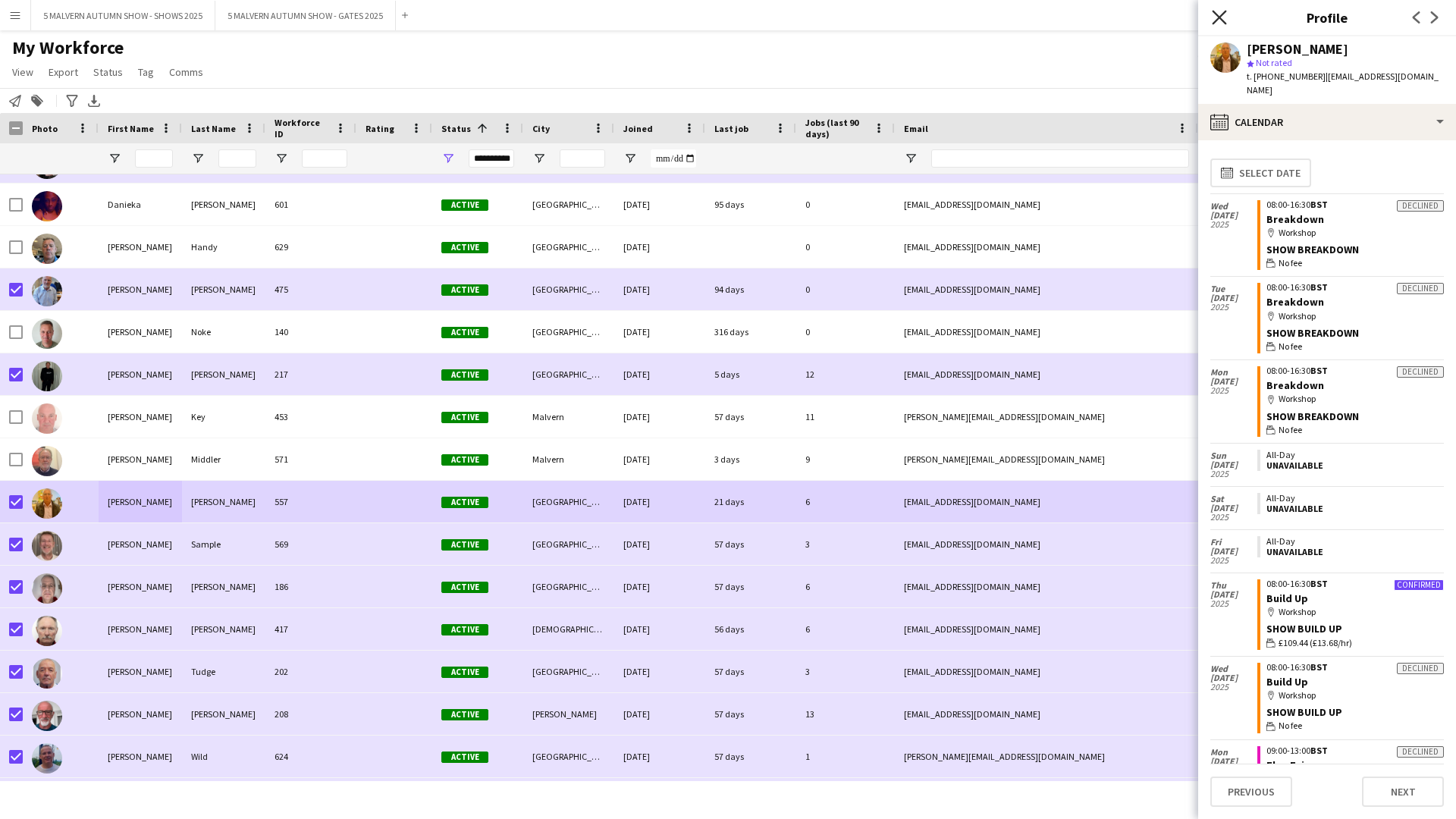
click at [778, 17] on icon at bounding box center [1219, 17] width 15 height 15
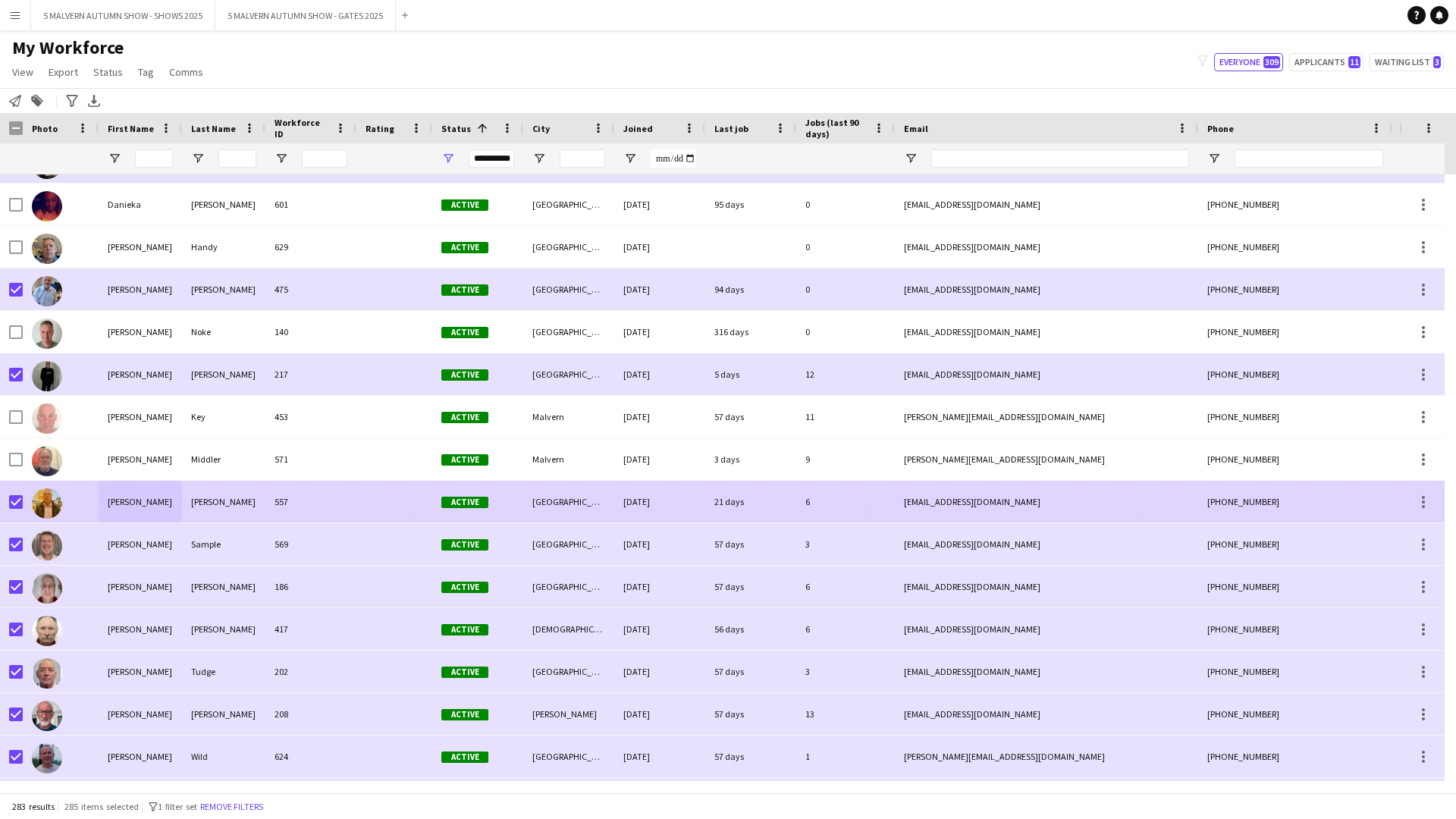
click at [6, 424] on div at bounding box center [11, 502] width 22 height 42
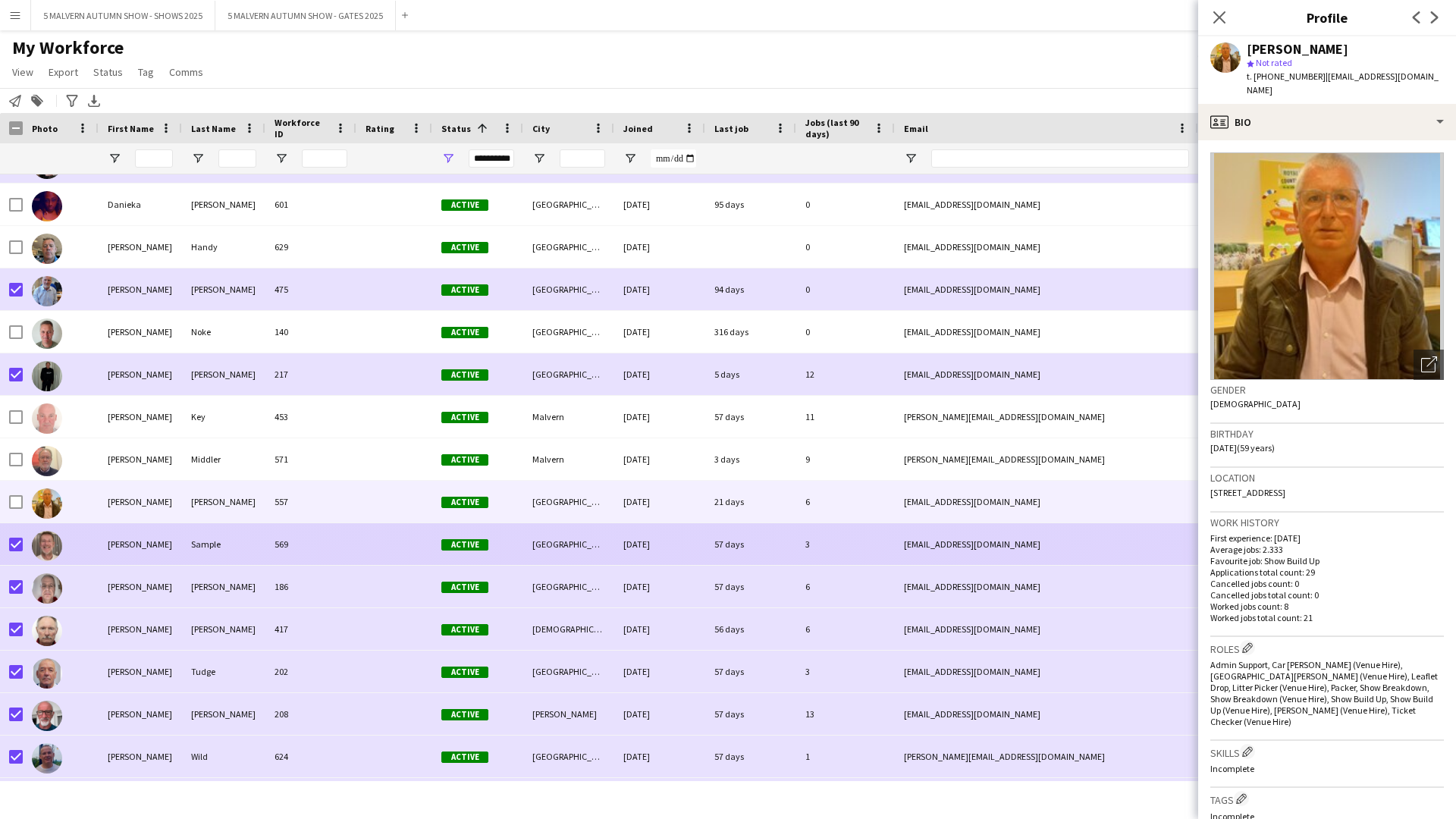
click at [128, 424] on div "David" at bounding box center [140, 544] width 84 height 42
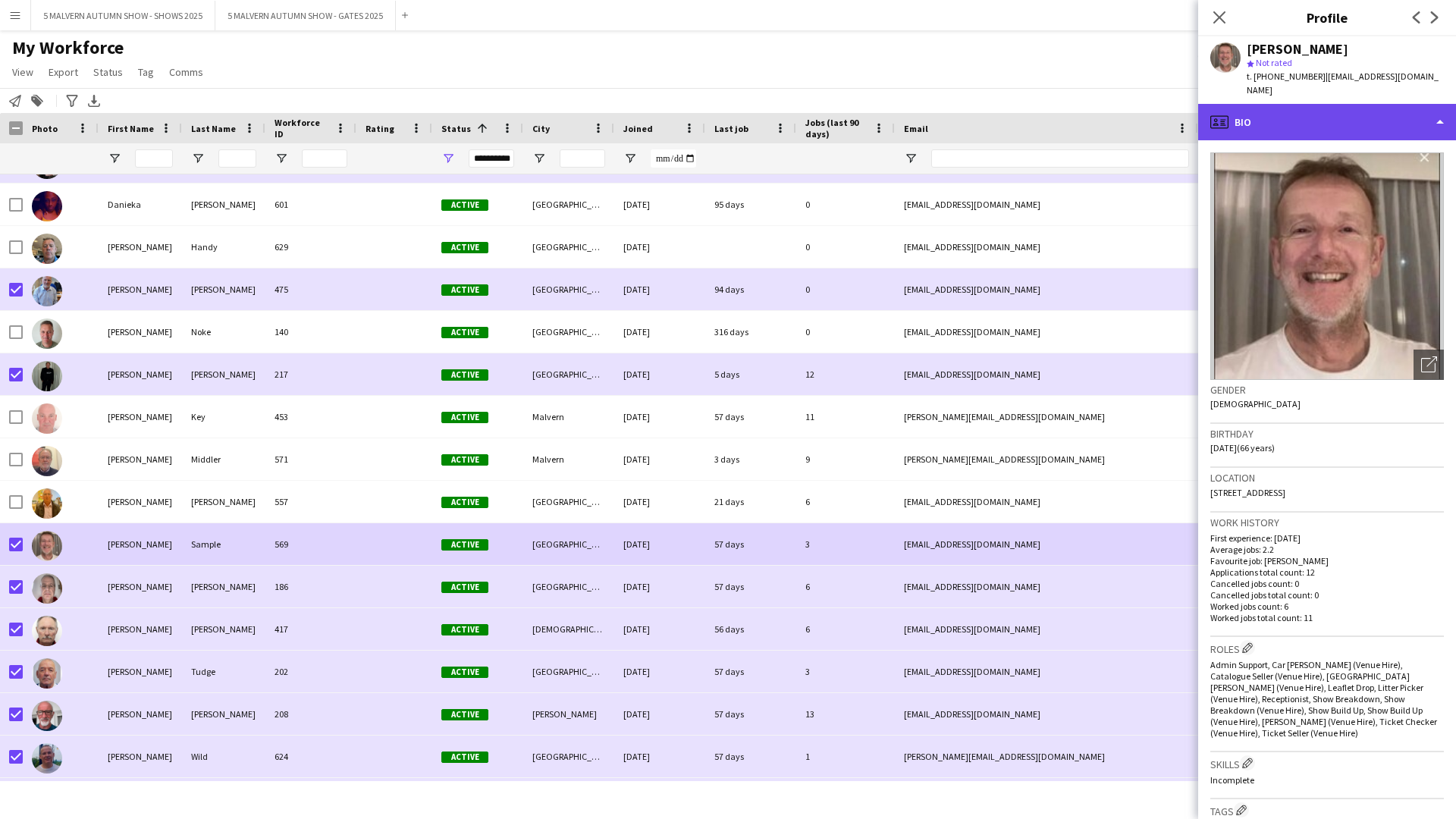
click at [778, 104] on div "profile Bio" at bounding box center [1327, 122] width 258 height 36
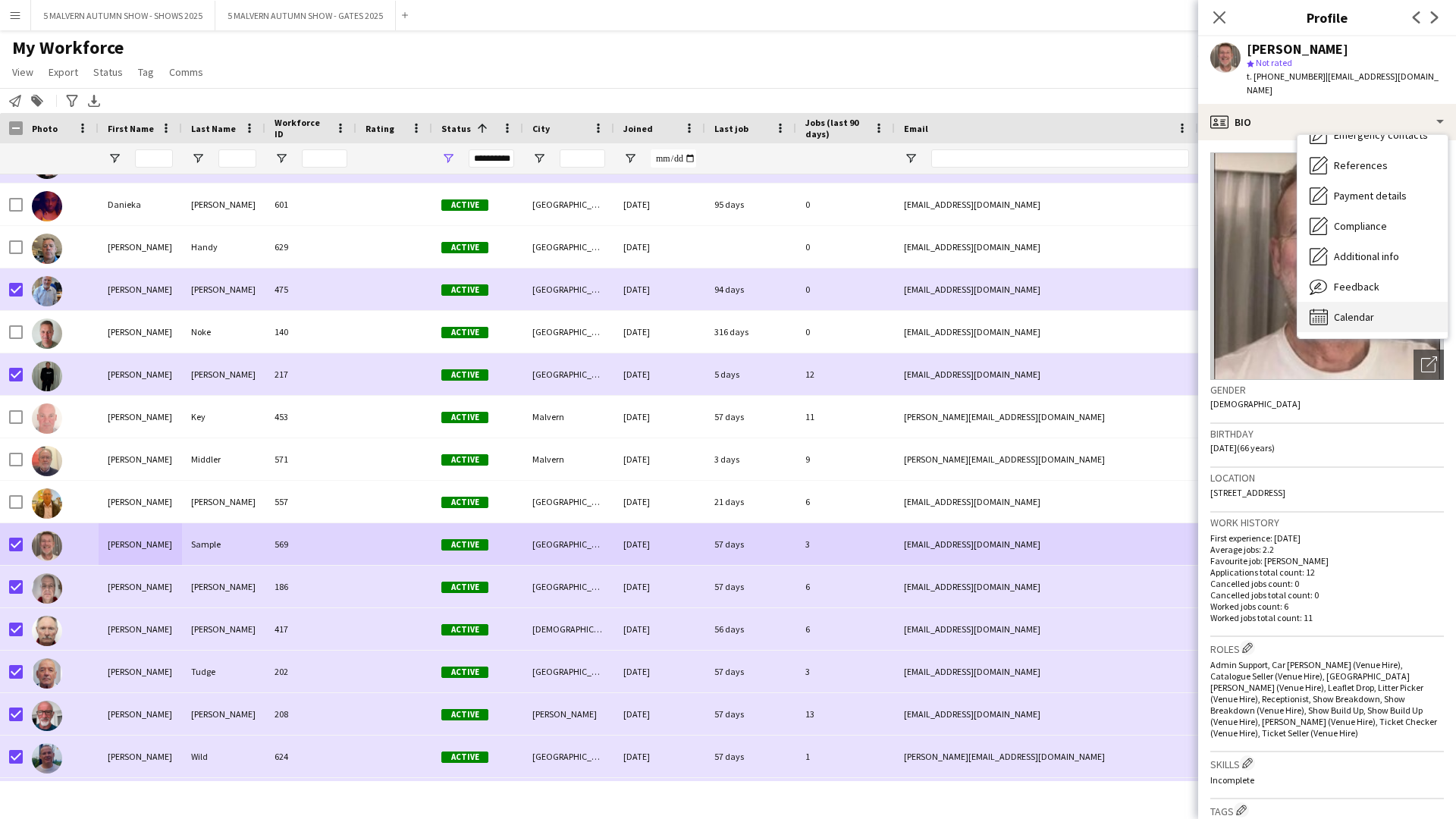
click at [778, 311] on span "Calendar" at bounding box center [1353, 317] width 40 height 14
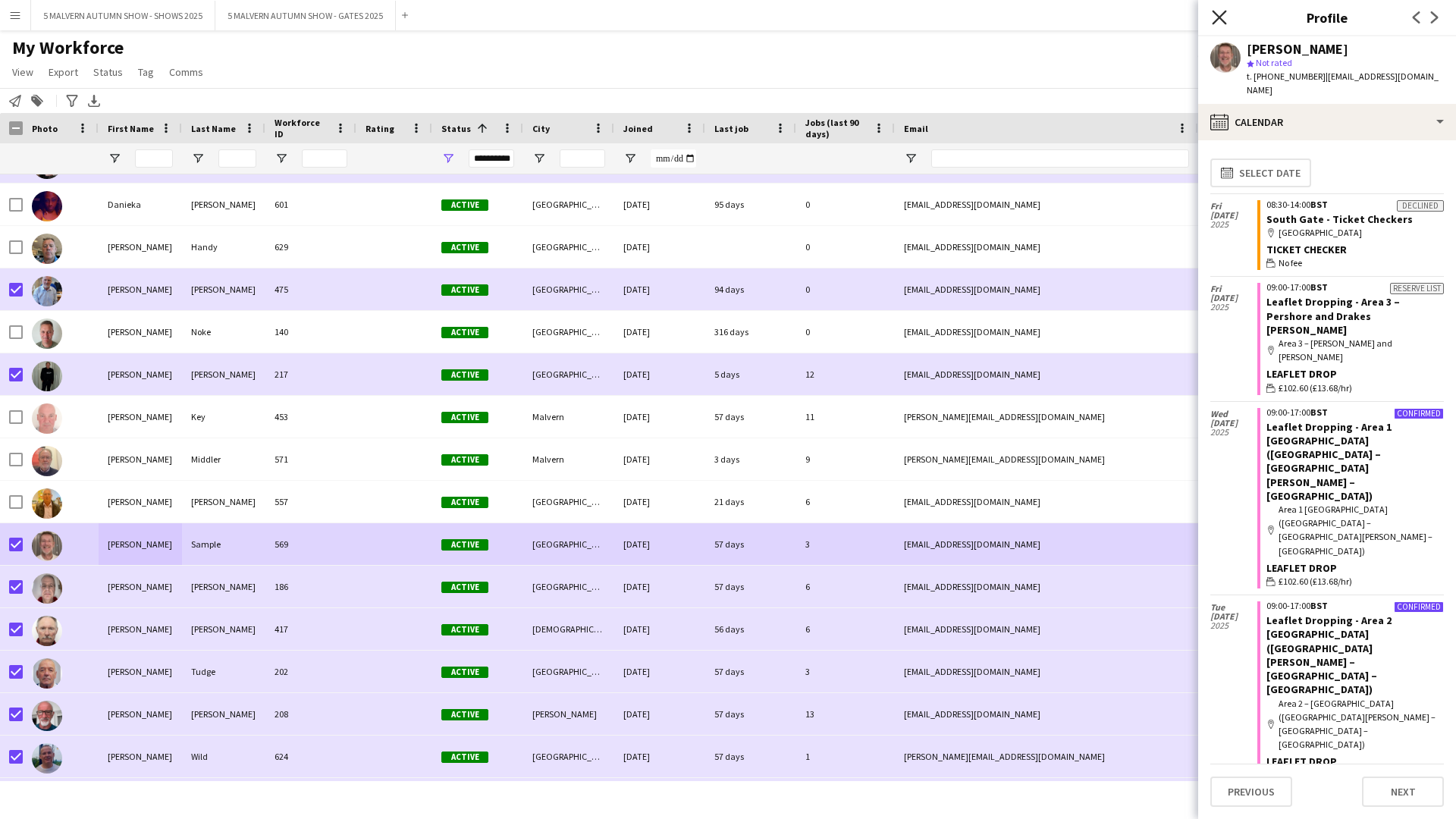
click at [778, 14] on icon "Close pop-in" at bounding box center [1219, 17] width 15 height 15
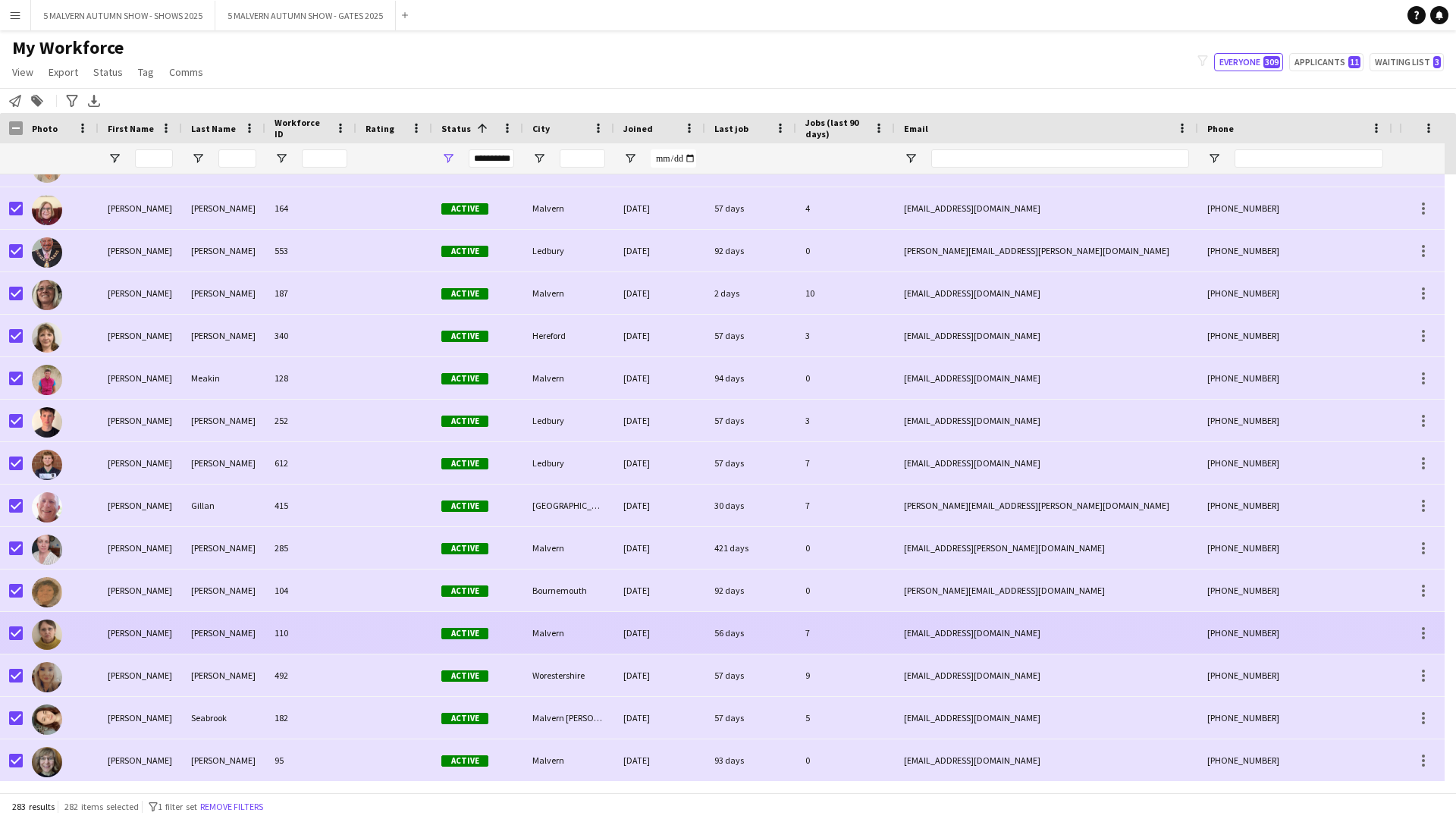
scroll to position [2959, 0]
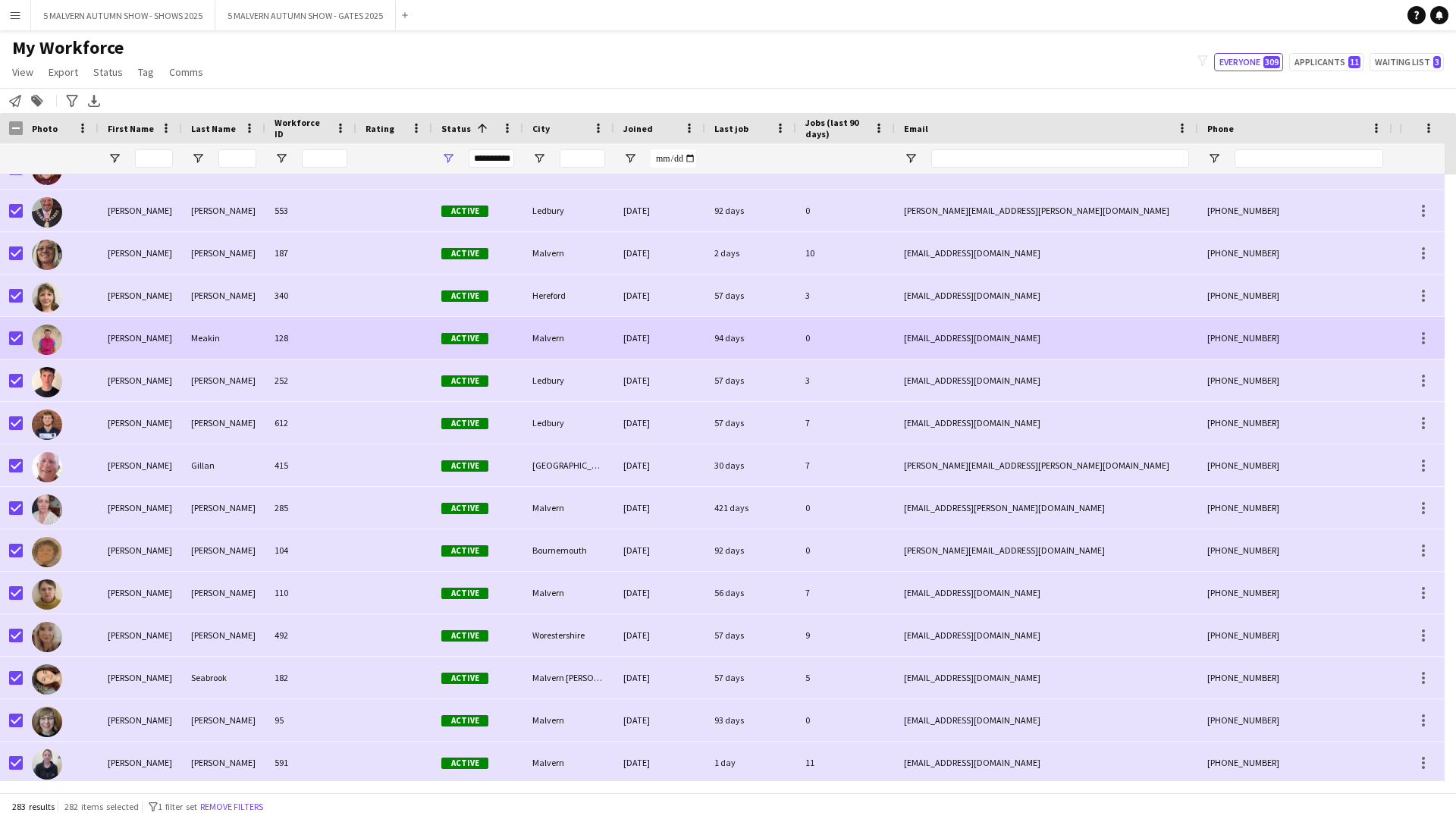
click at [8, 339] on div at bounding box center [11, 338] width 22 height 42
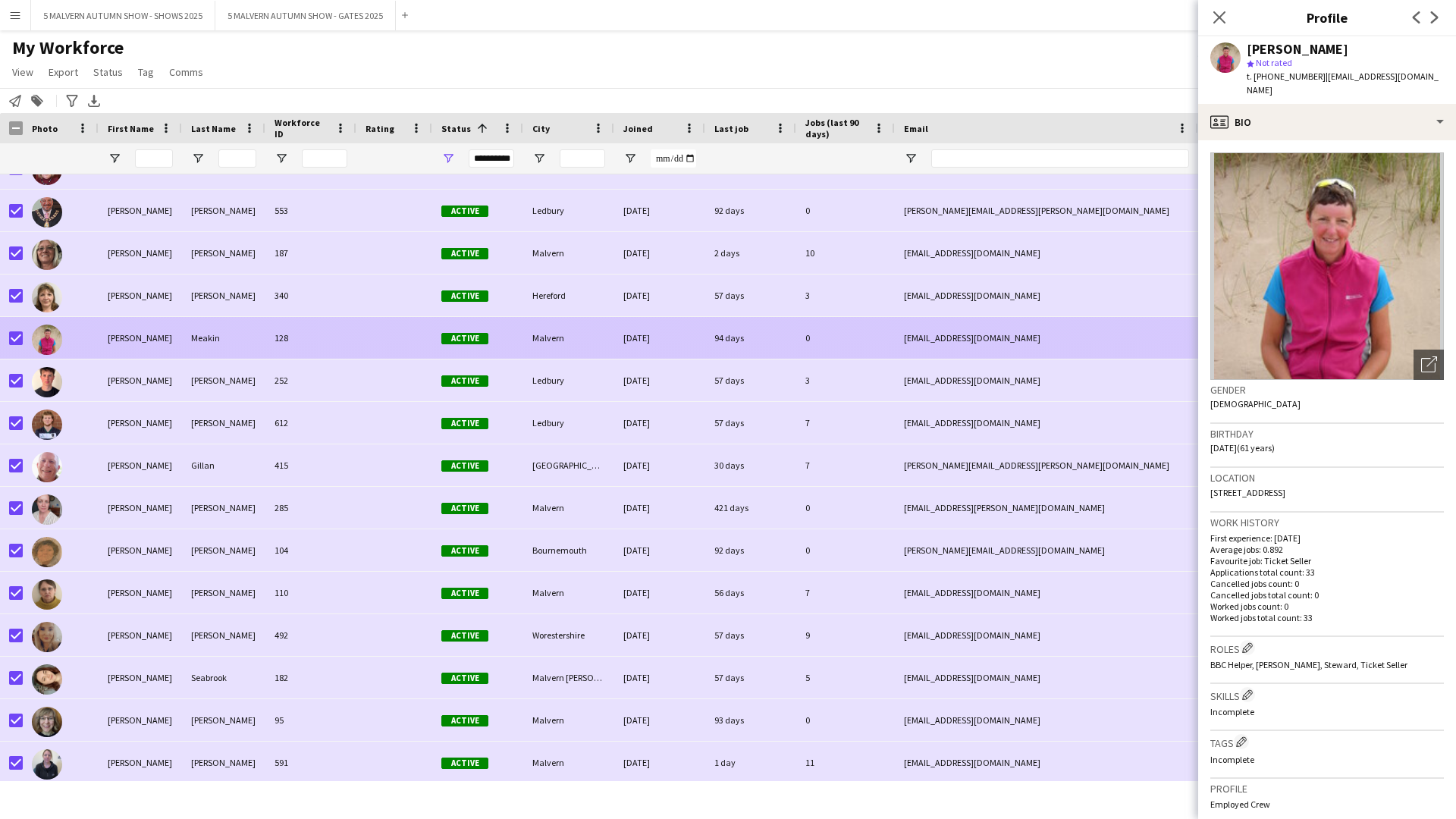
click at [9, 339] on div at bounding box center [11, 338] width 22 height 42
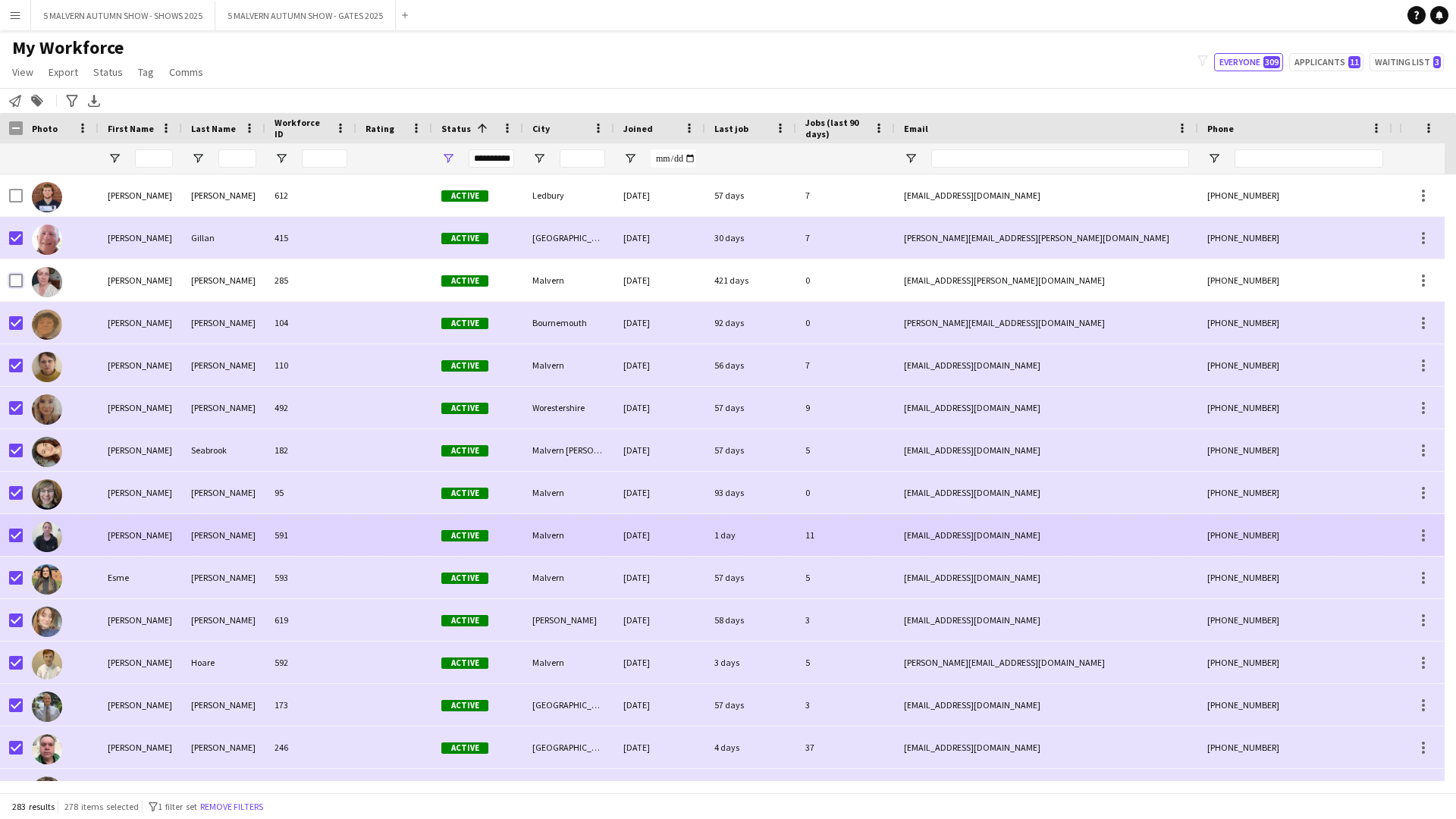
scroll to position [3241, 0]
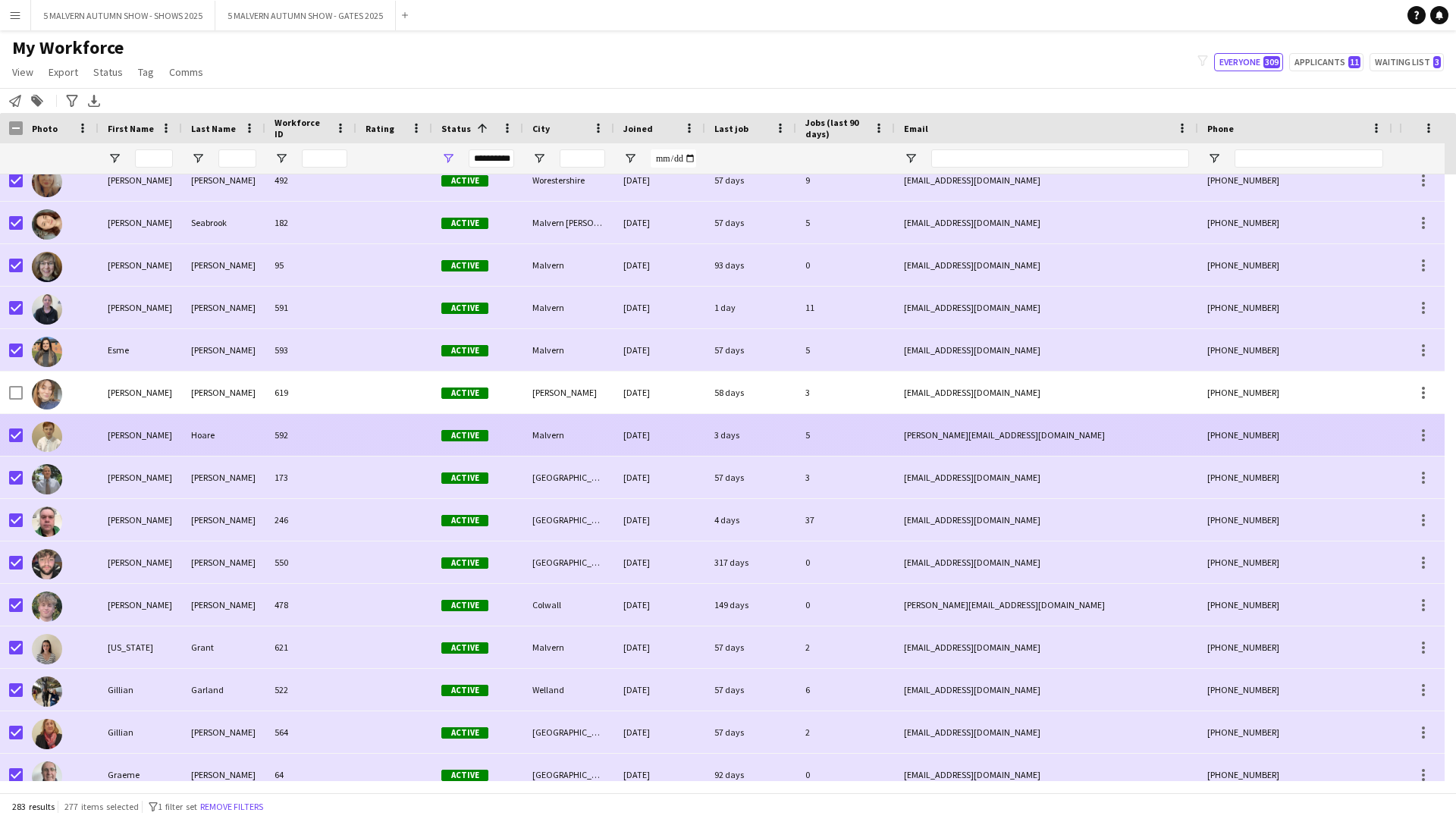
click at [189, 424] on div "Hoare" at bounding box center [224, 434] width 84 height 42
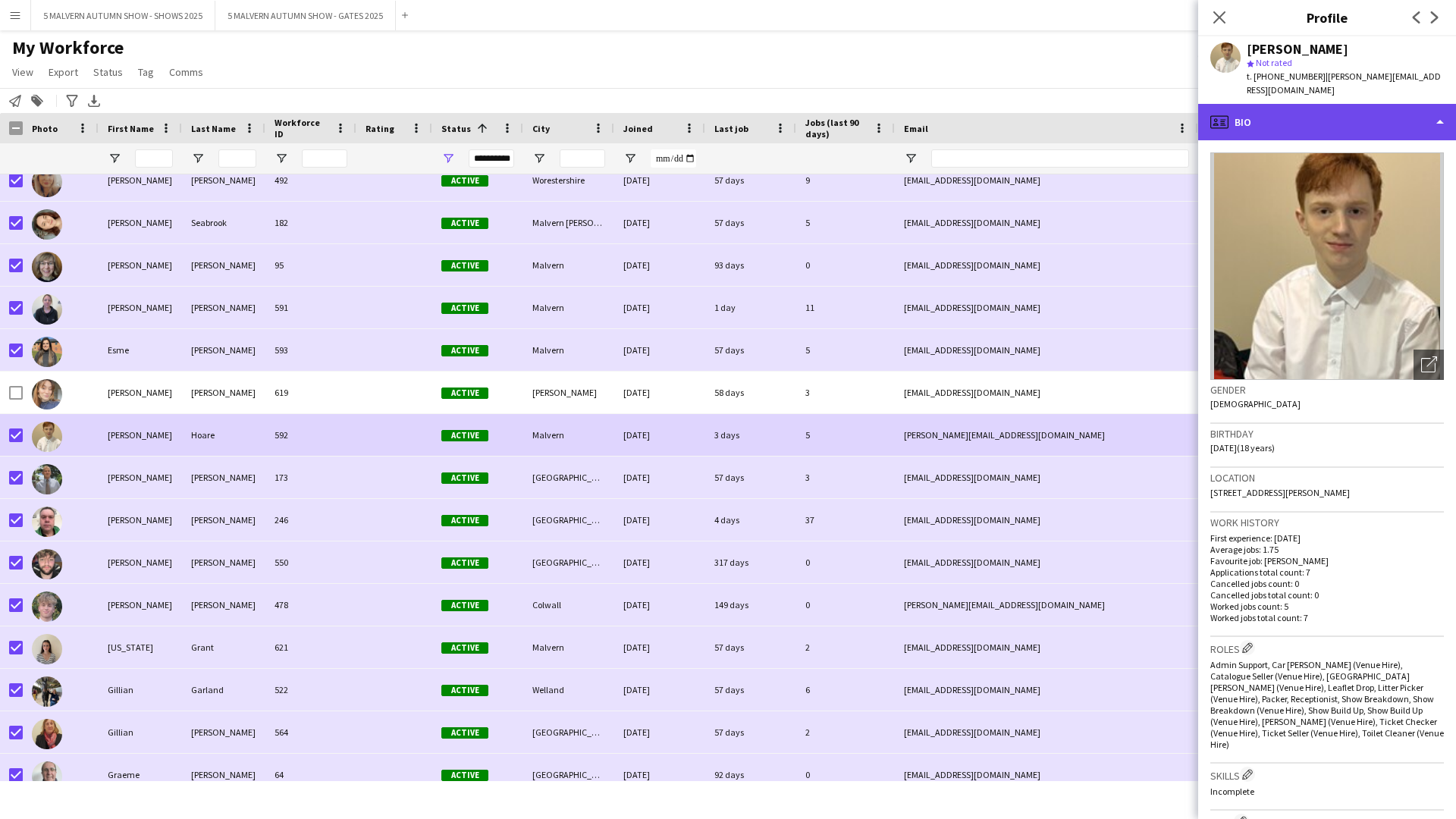
click at [778, 108] on div "profile Bio" at bounding box center [1327, 122] width 258 height 36
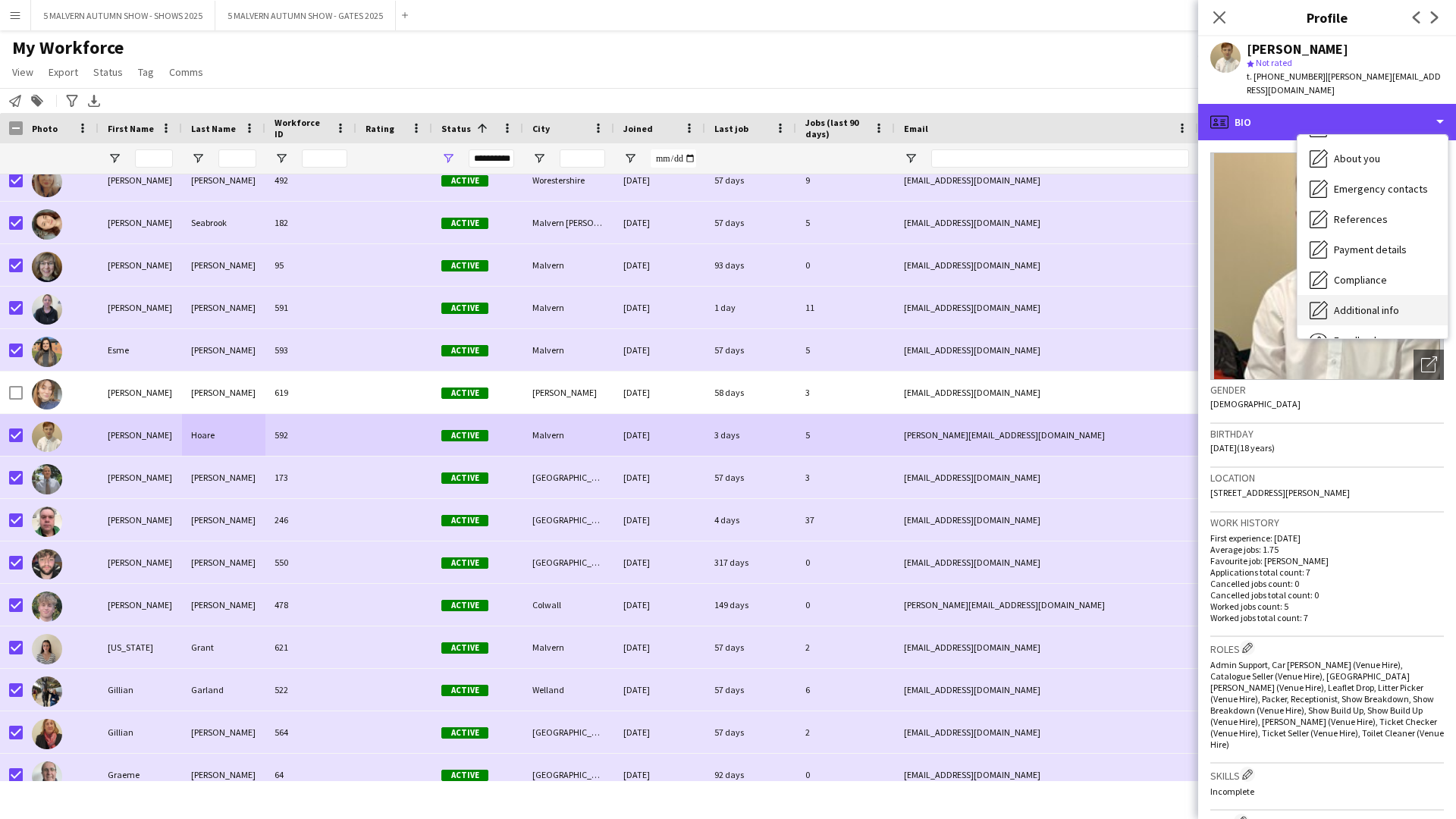
scroll to position [142, 0]
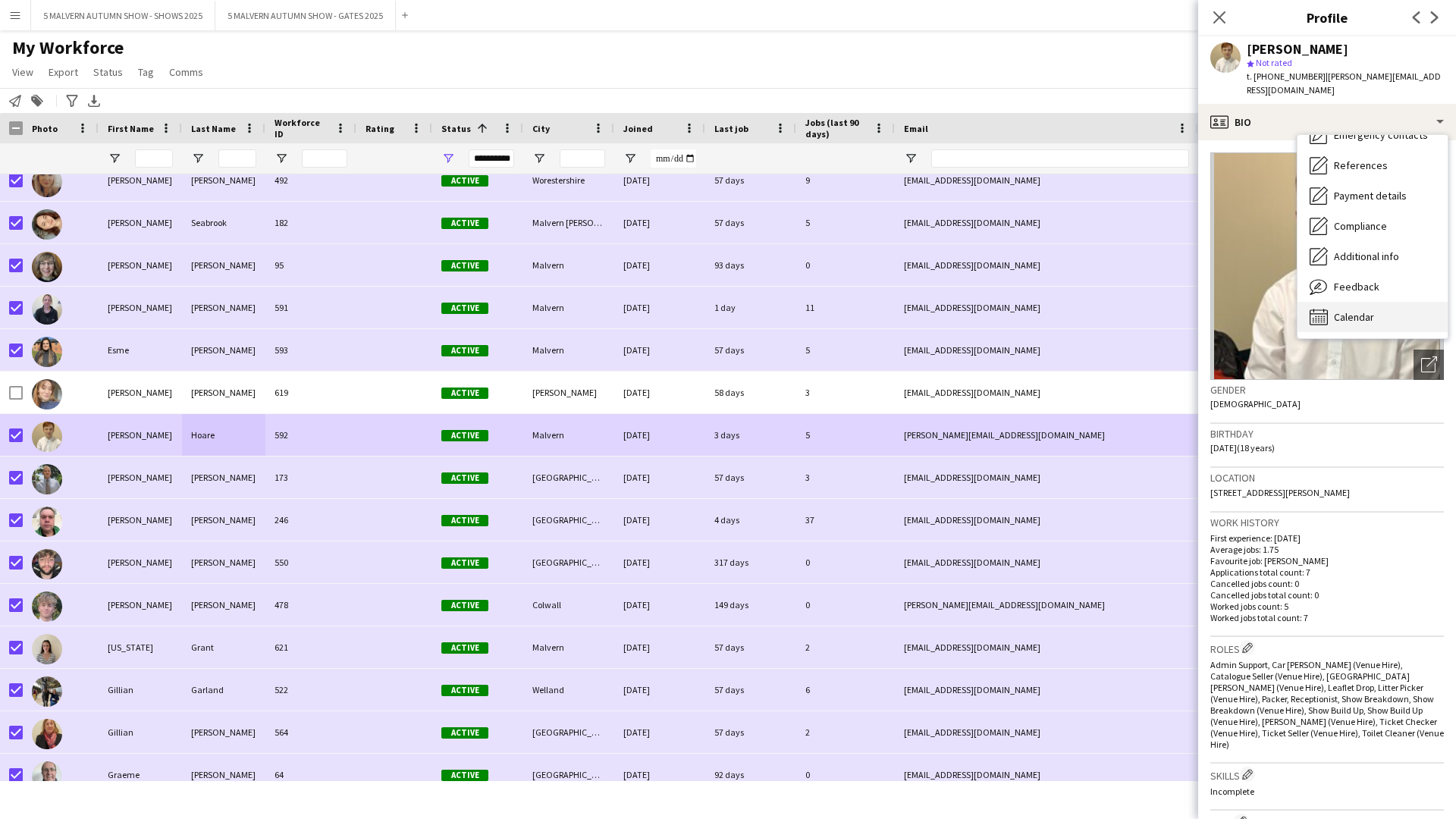
click at [778, 302] on div "Calendar Calendar" at bounding box center [1372, 316] width 150 height 30
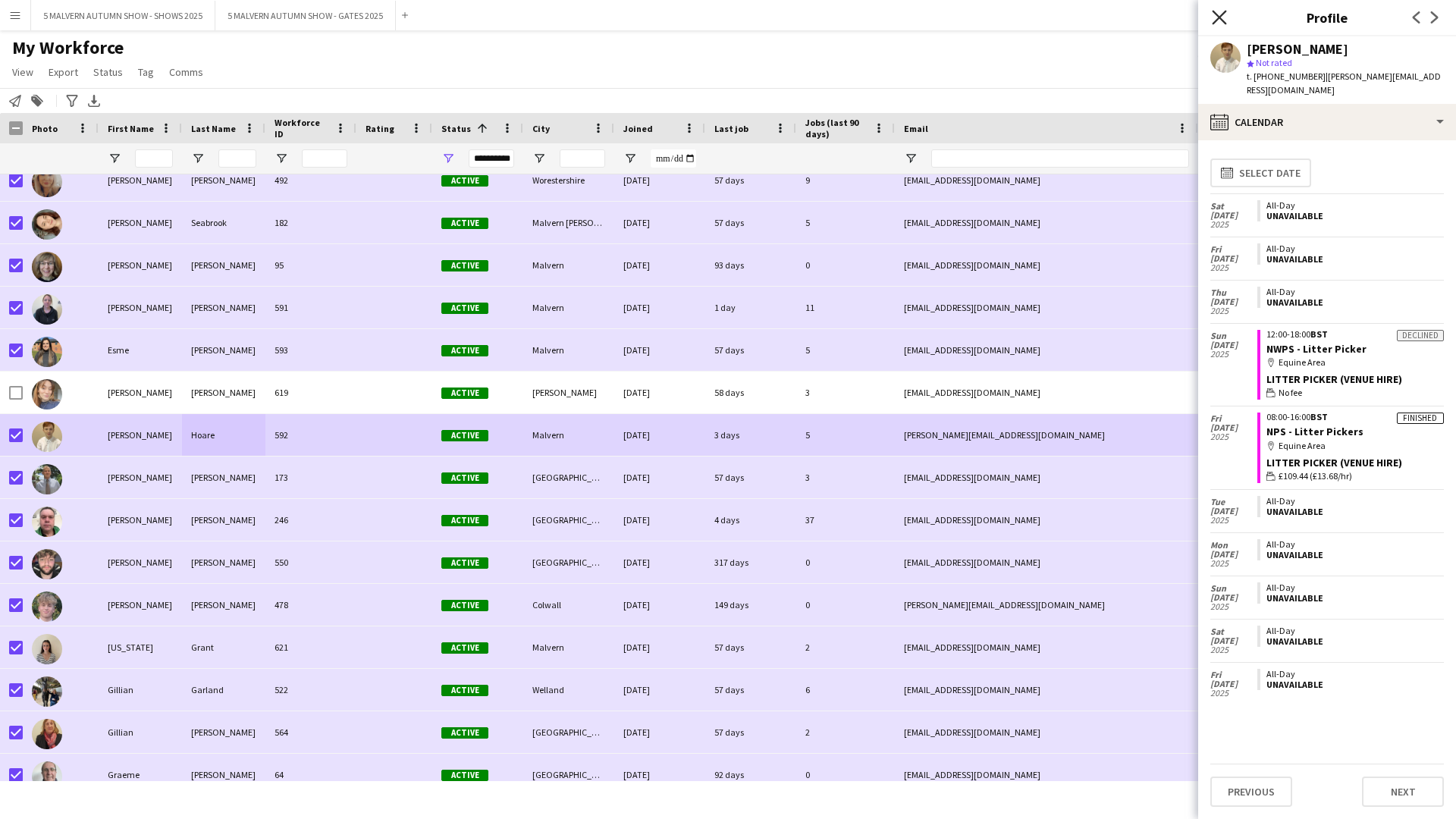
click at [778, 17] on icon "Close pop-in" at bounding box center [1219, 17] width 15 height 15
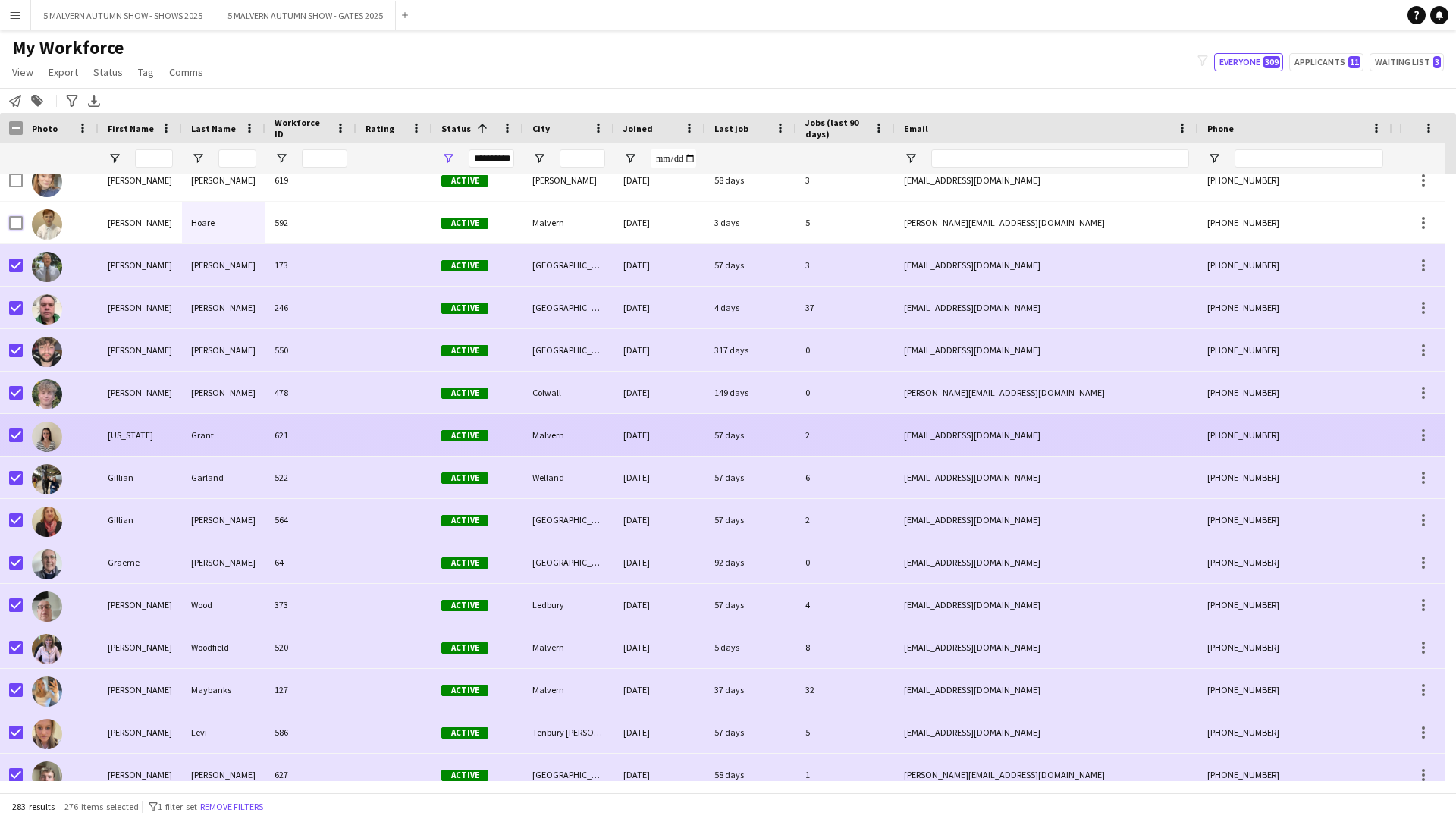
scroll to position [3641, 0]
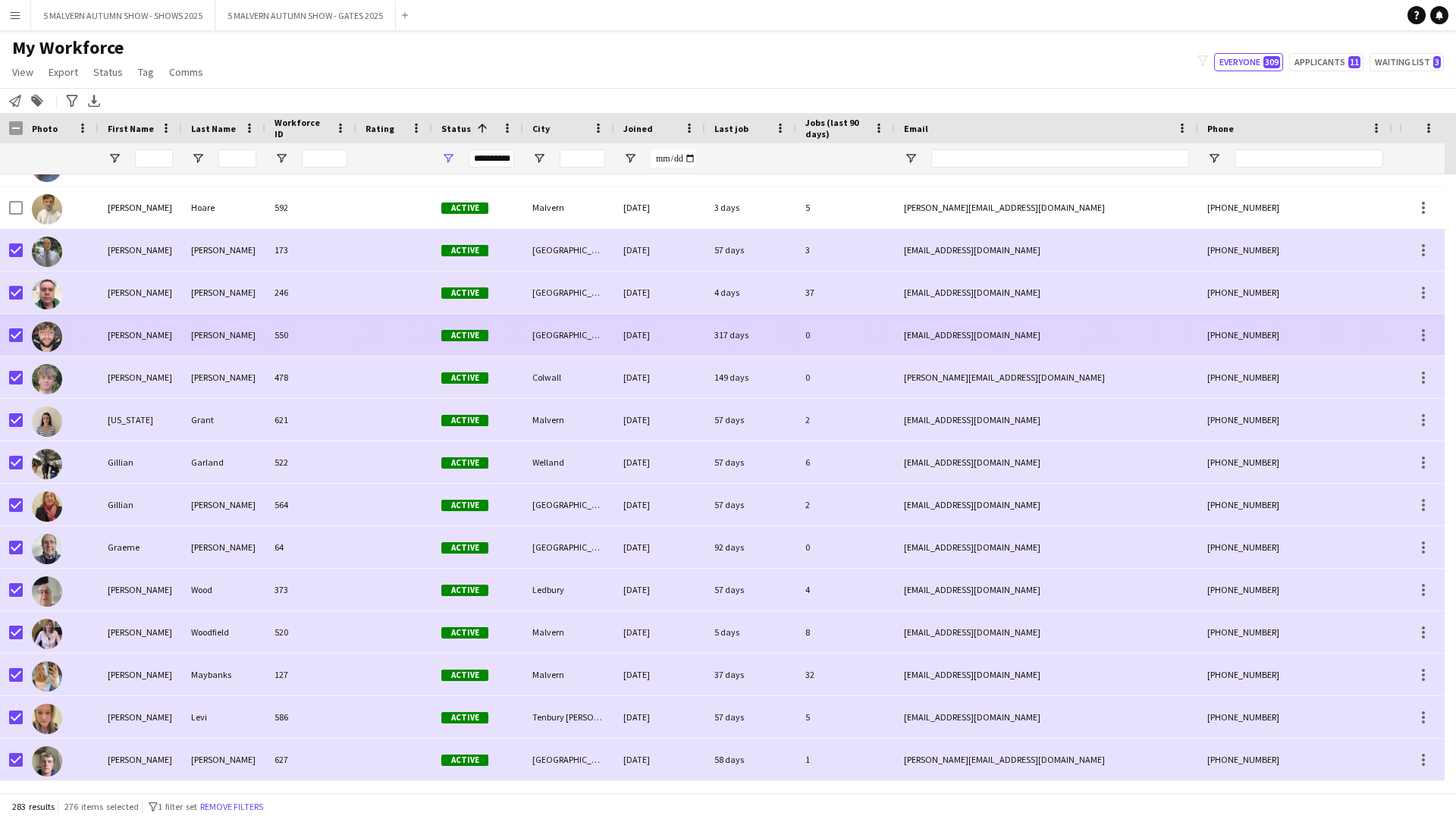
click at [4, 335] on div at bounding box center [11, 335] width 22 height 42
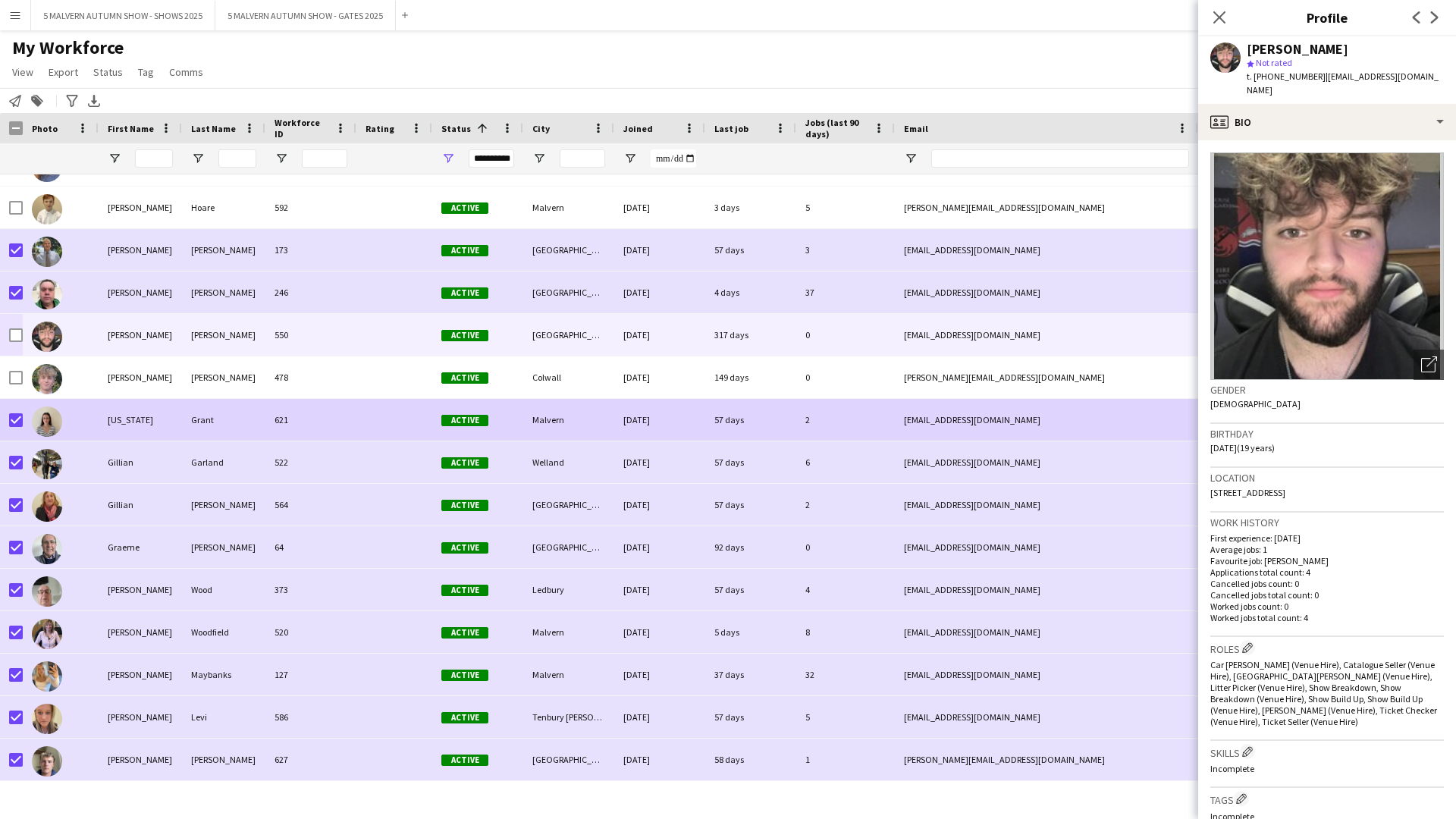
click at [119, 424] on div "Georgia" at bounding box center [140, 420] width 84 height 42
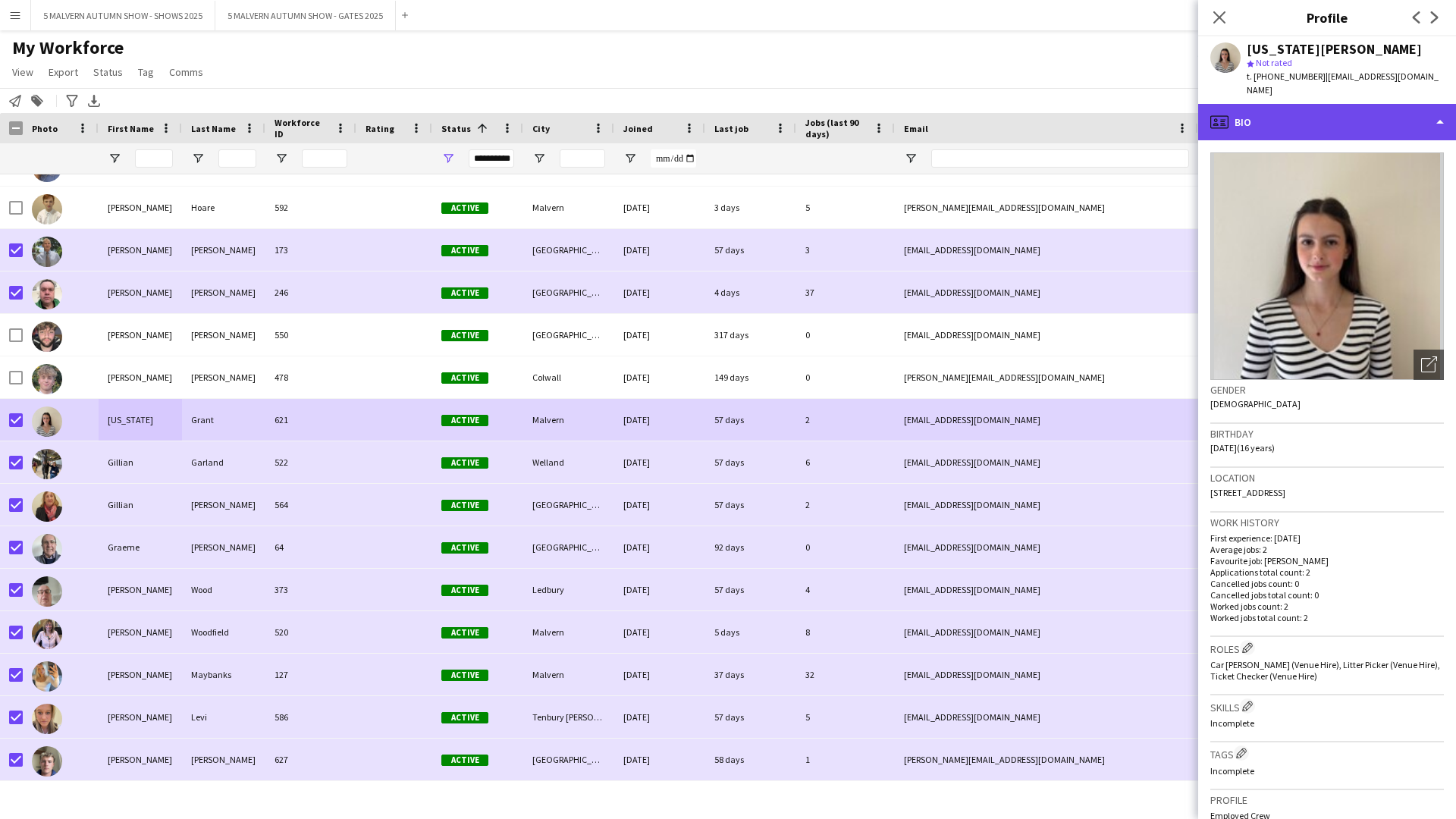
click at [778, 108] on div "profile Bio" at bounding box center [1327, 122] width 258 height 36
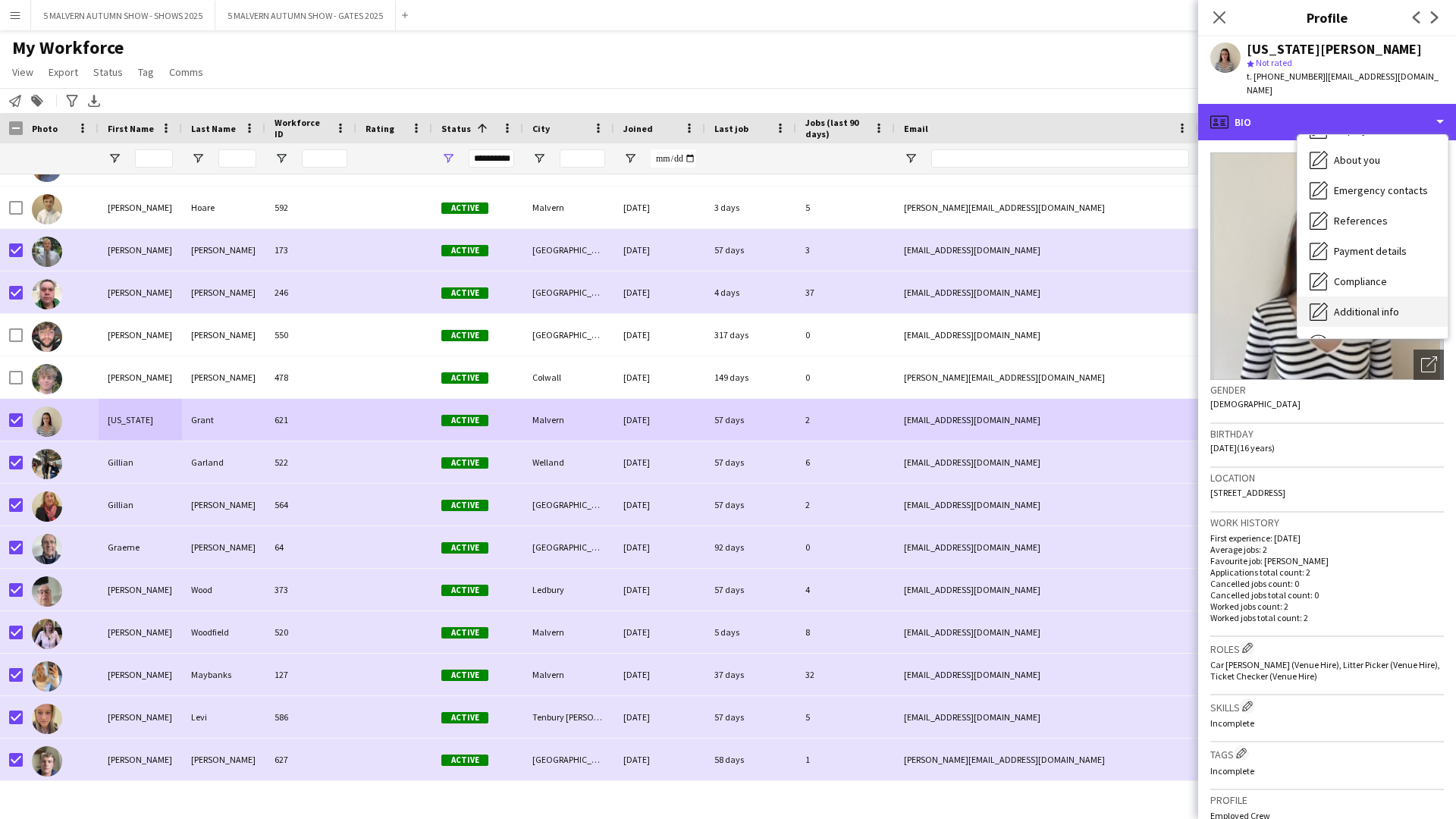
scroll to position [142, 0]
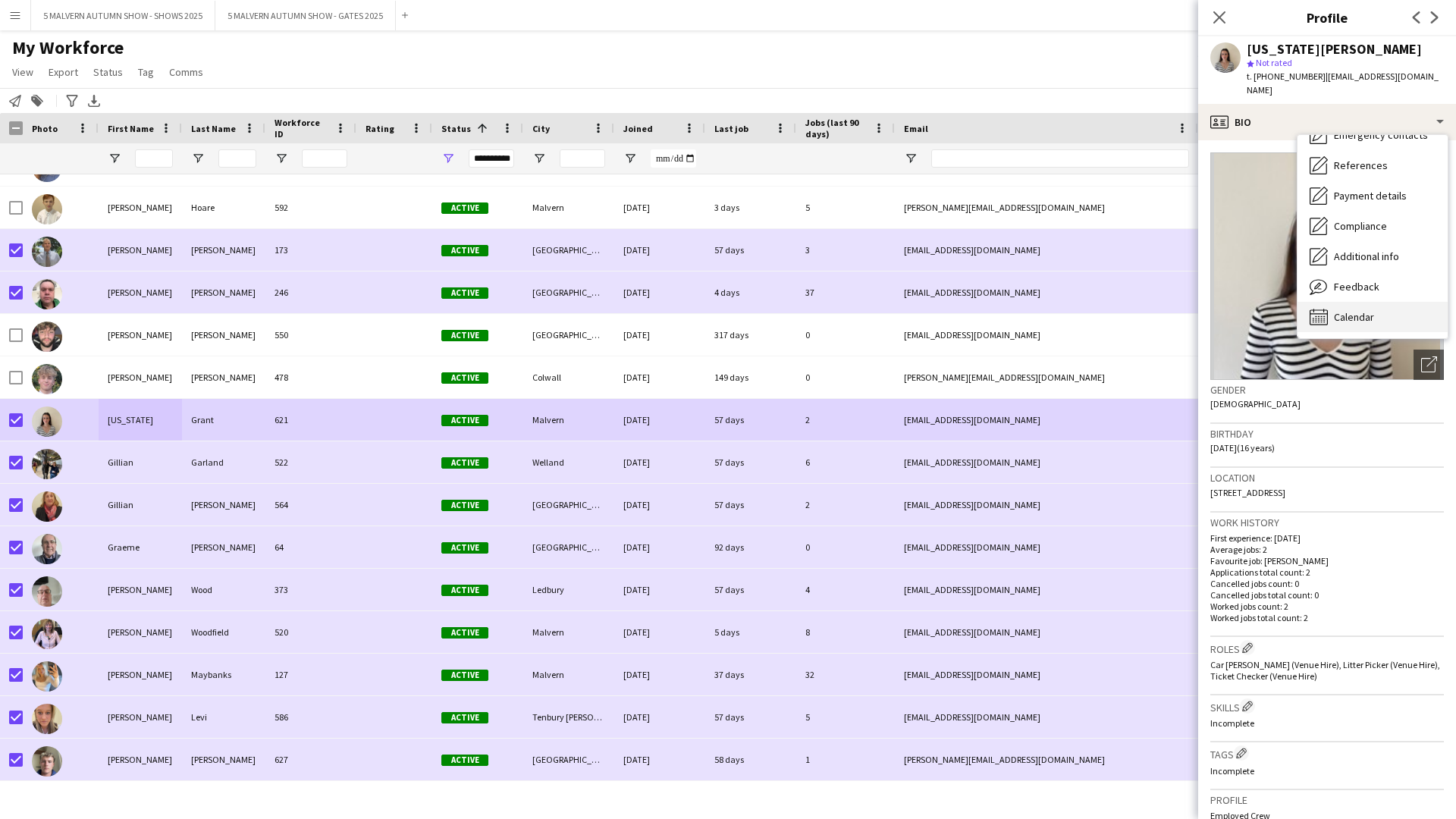
click at [778, 311] on span "Calendar" at bounding box center [1353, 317] width 40 height 14
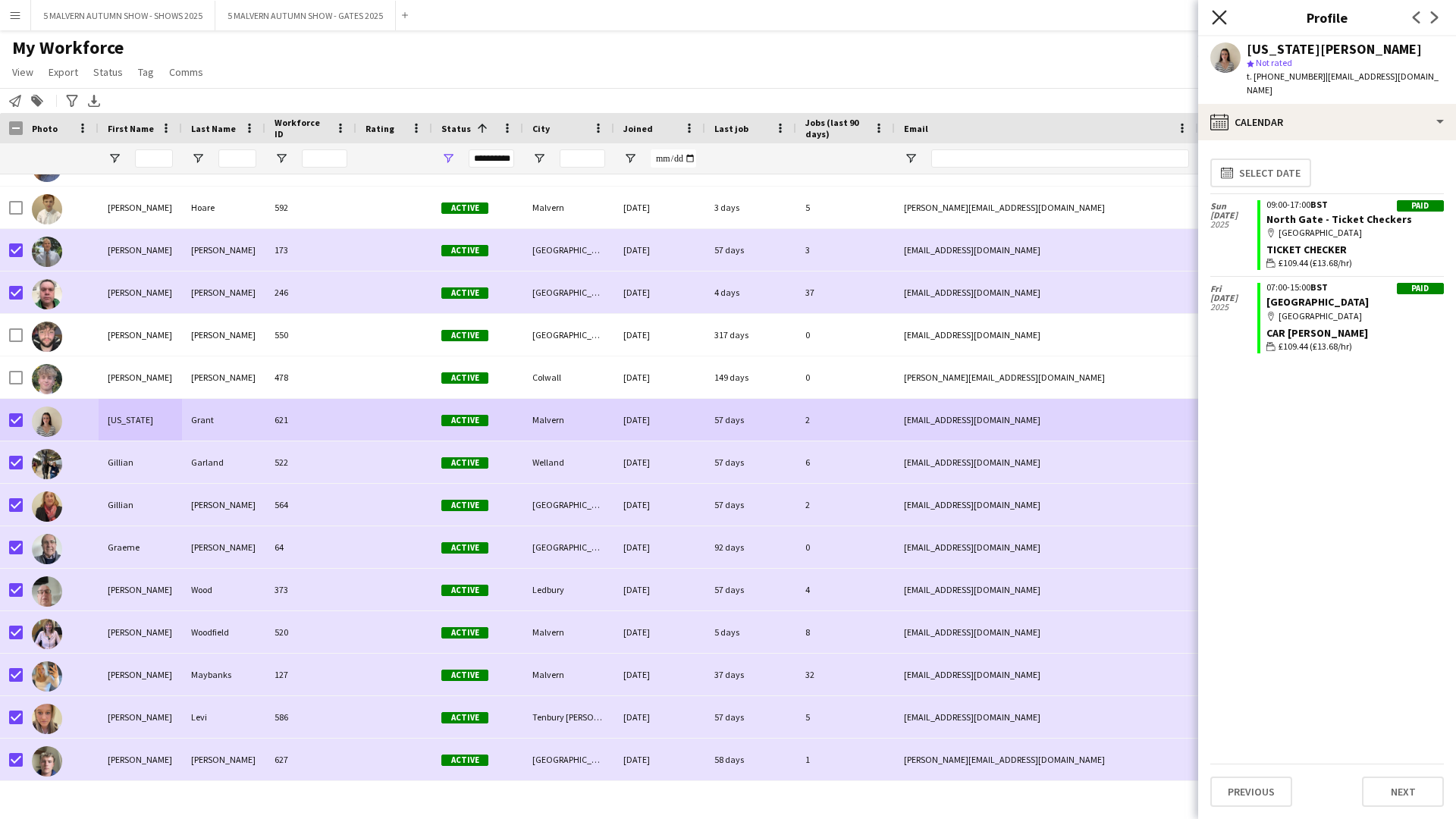
click at [778, 19] on icon "Close pop-in" at bounding box center [1219, 17] width 15 height 15
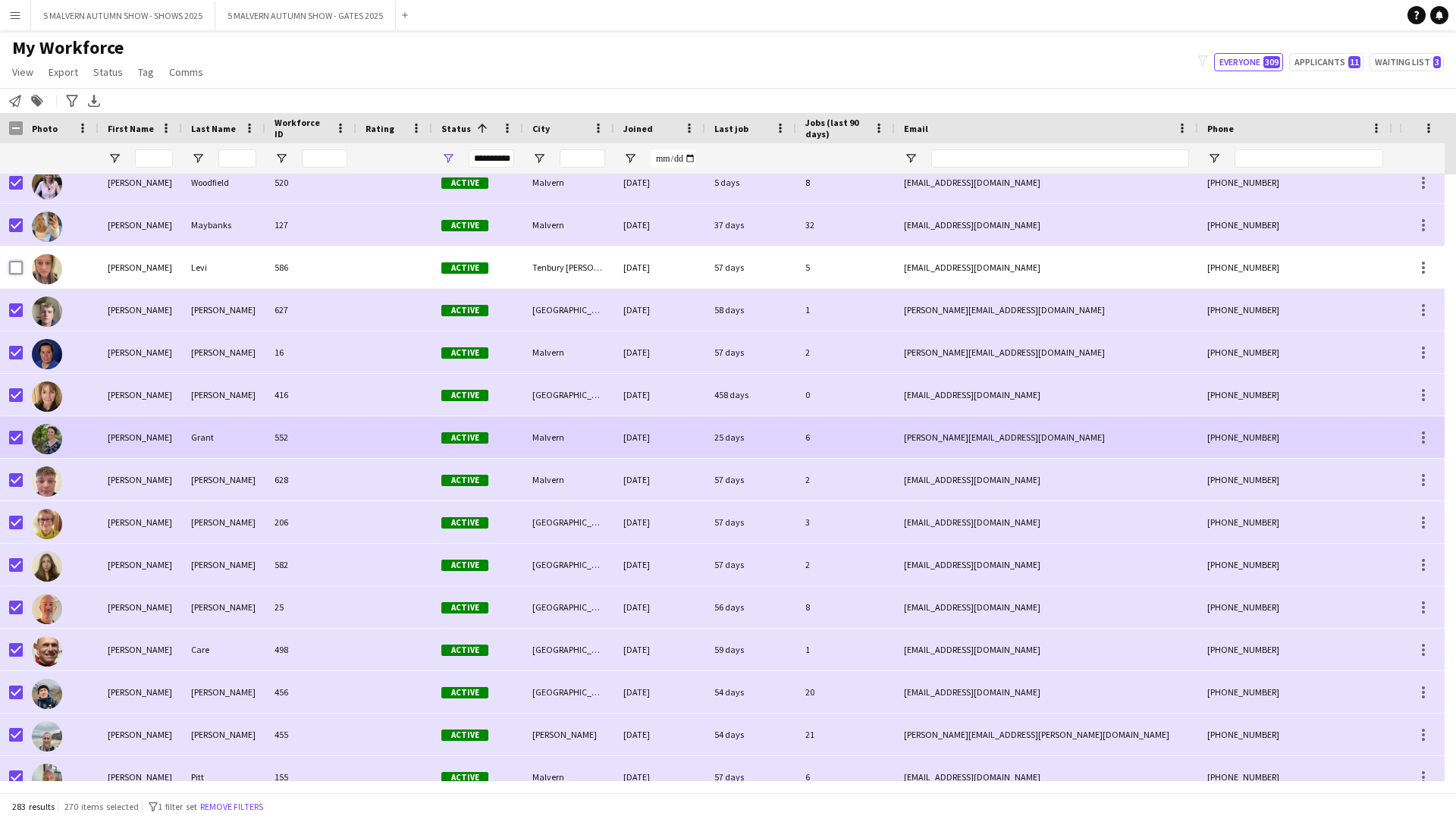
scroll to position [4097, 0]
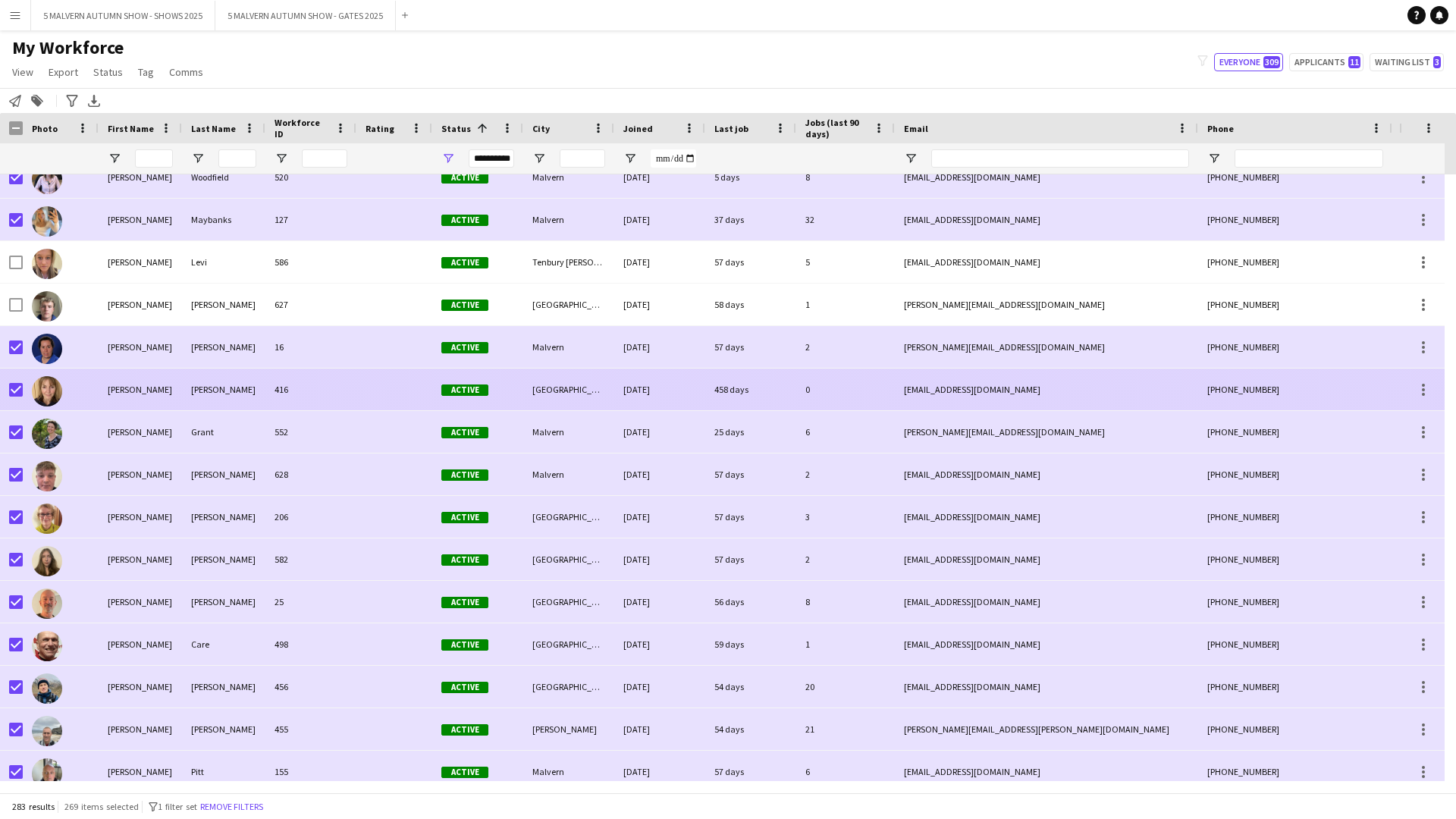
click at [99, 383] on div "Helen" at bounding box center [140, 390] width 84 height 42
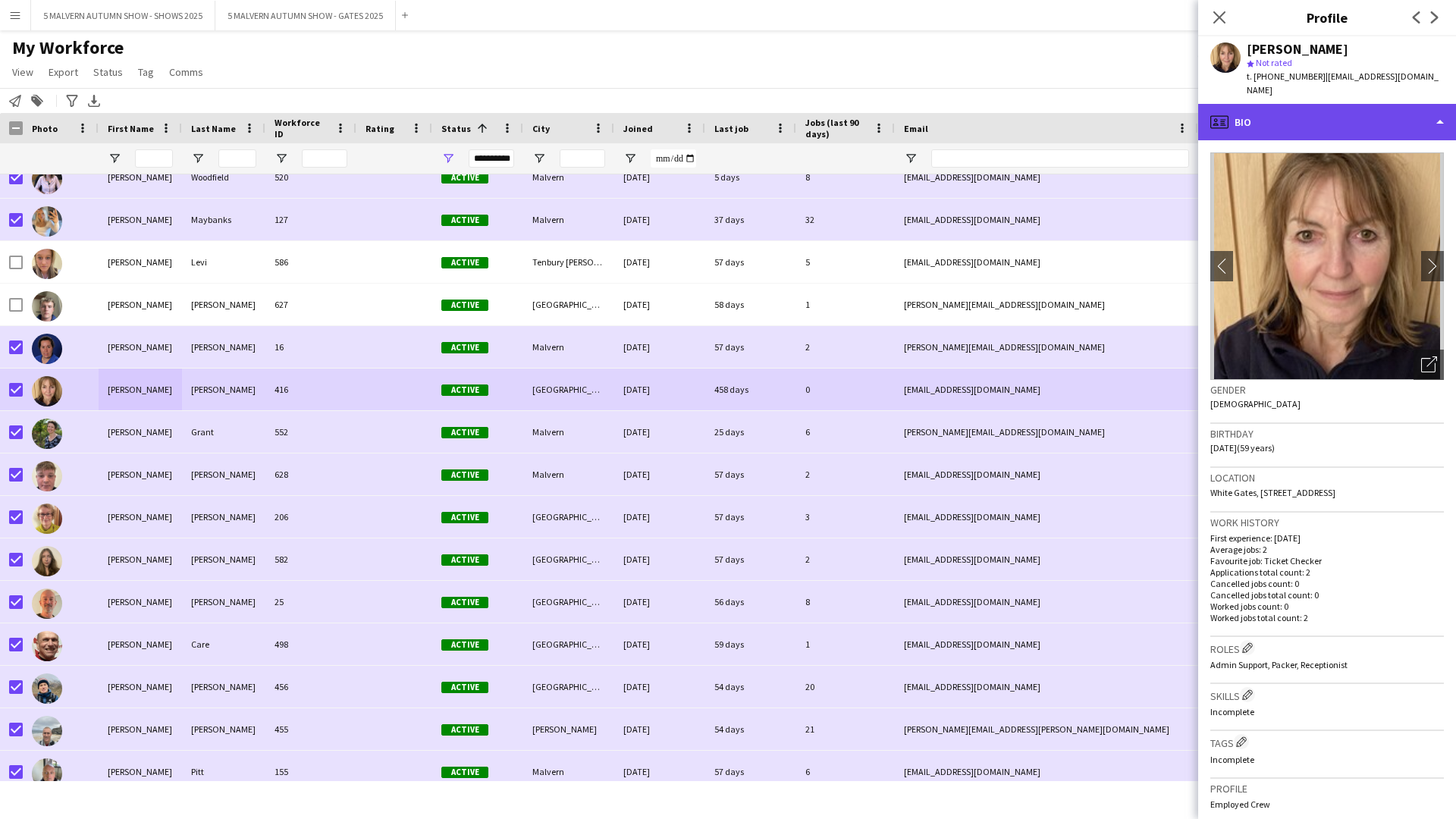
click at [778, 111] on div "profile Bio" at bounding box center [1327, 122] width 258 height 36
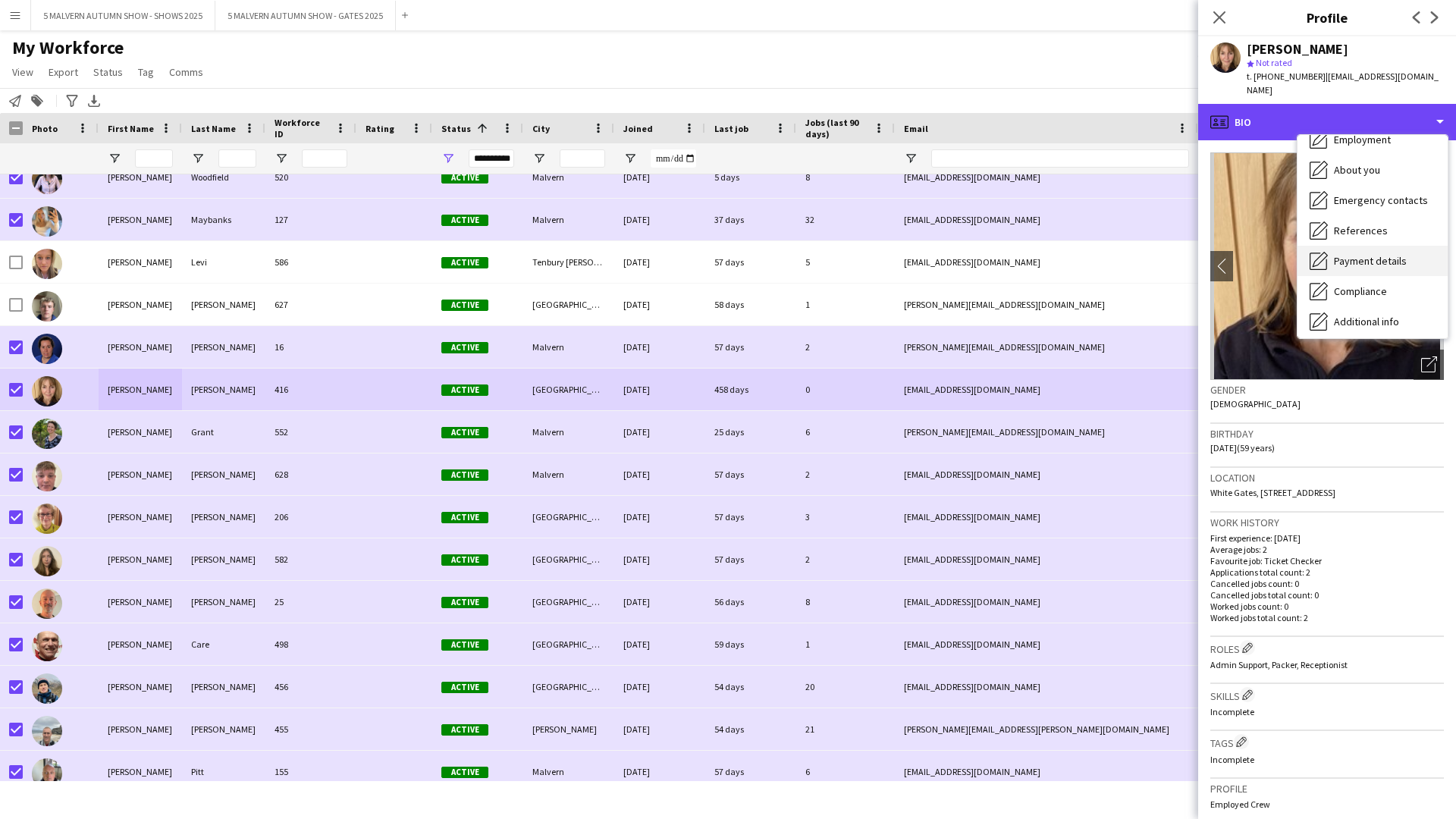
scroll to position [142, 0]
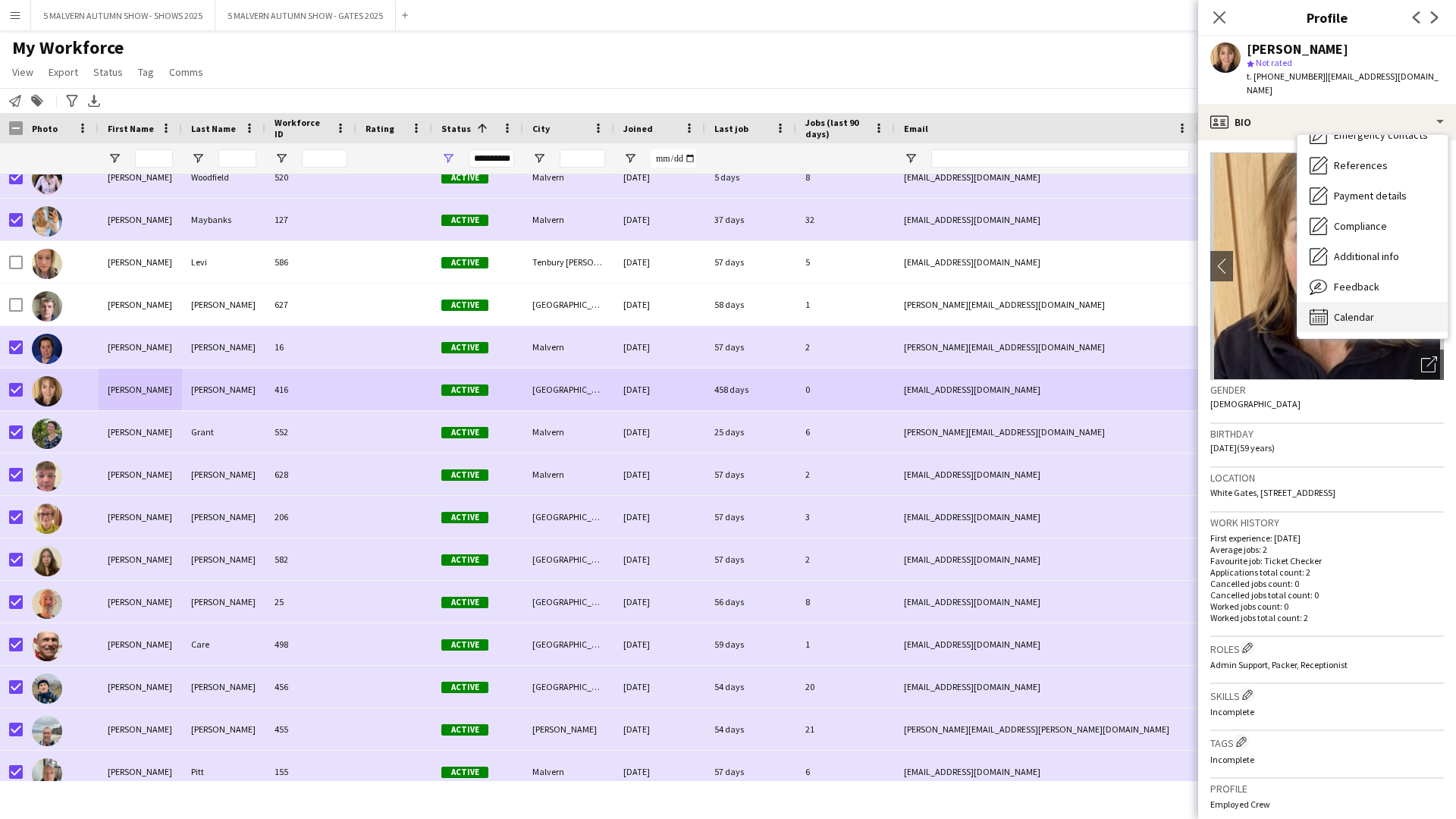
click at [778, 302] on div "Calendar Calendar" at bounding box center [1372, 316] width 150 height 30
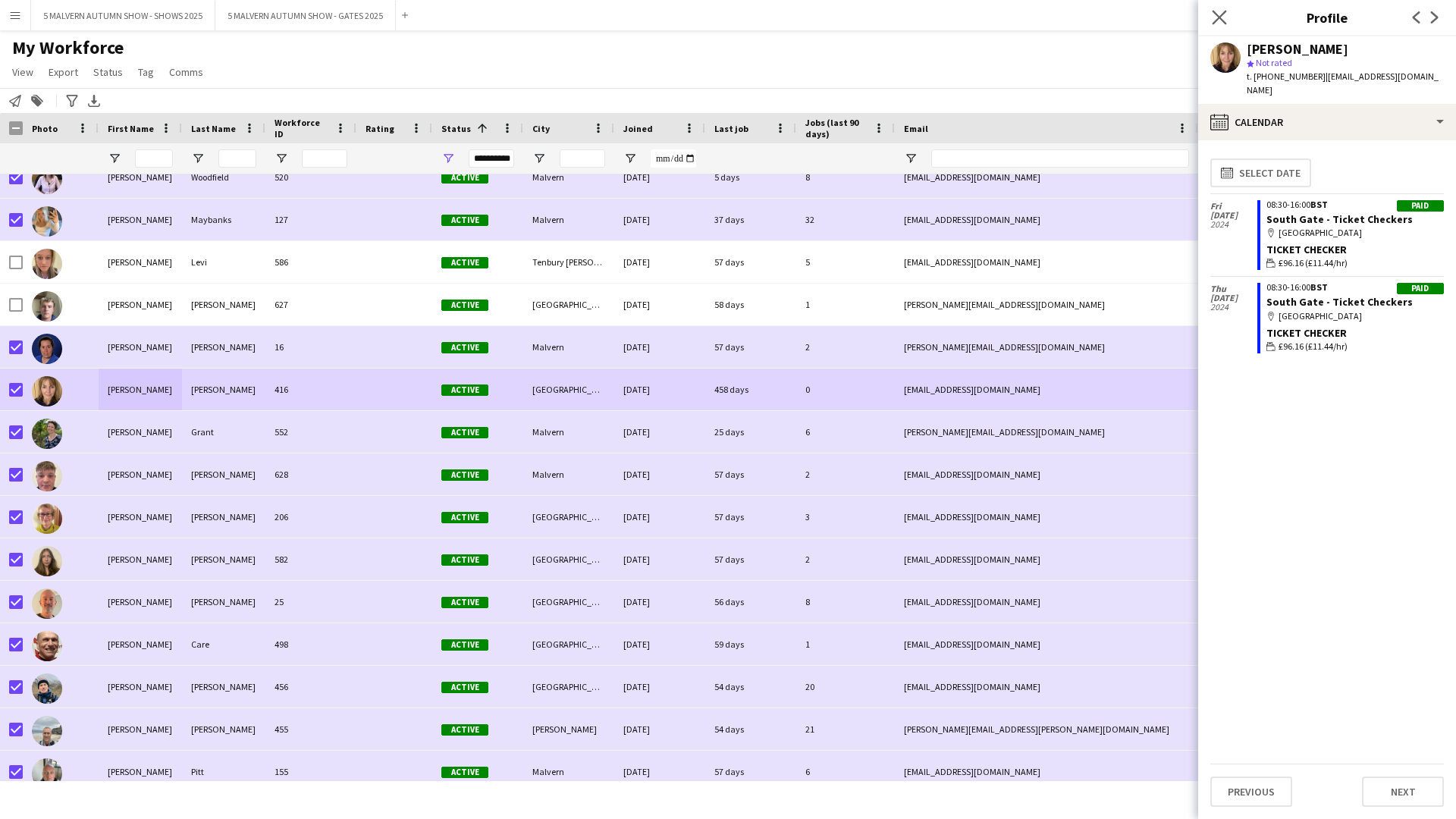
click at [778, 9] on app-icon "Close pop-in" at bounding box center [1219, 18] width 22 height 22
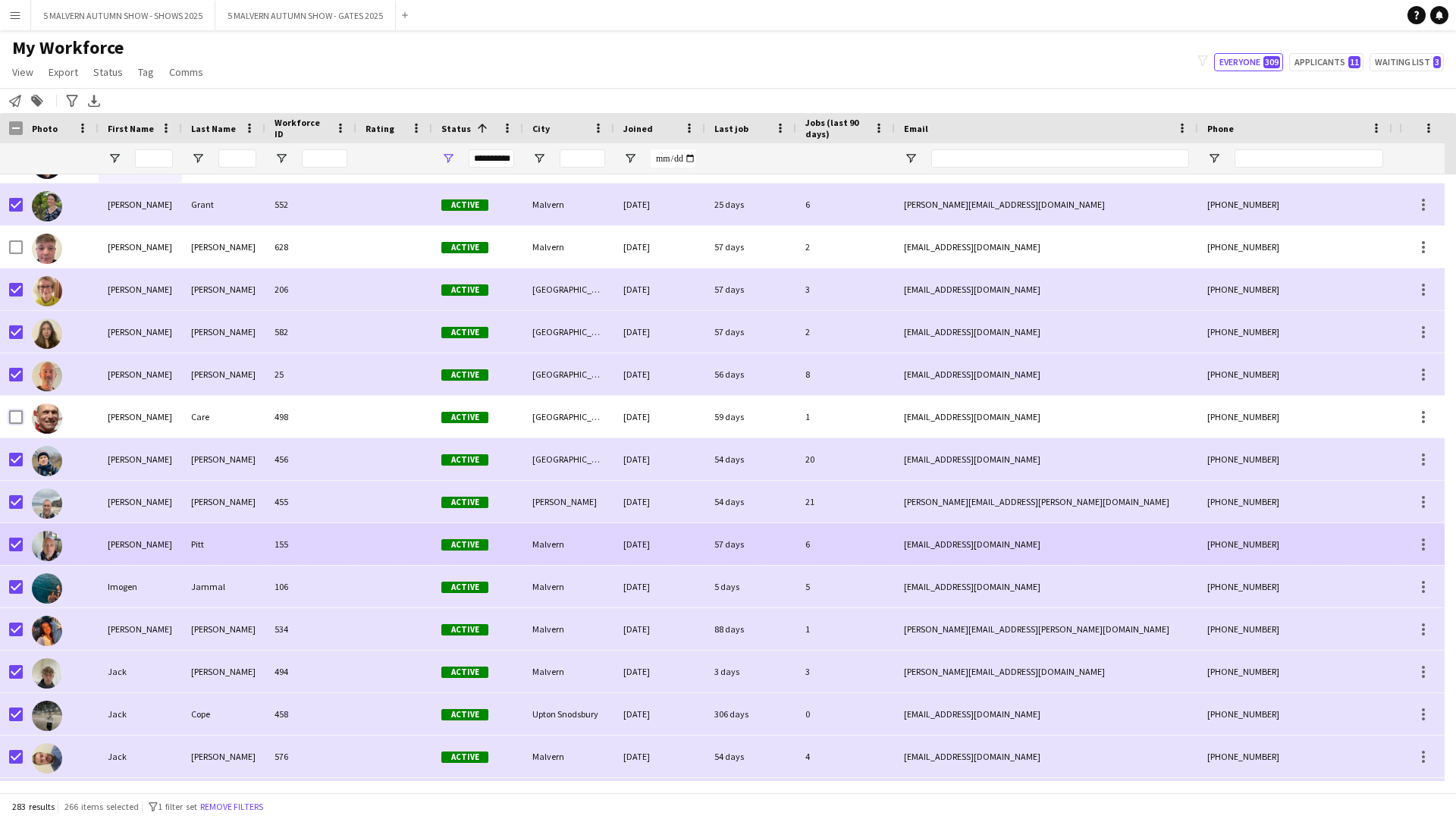
scroll to position [4374, 0]
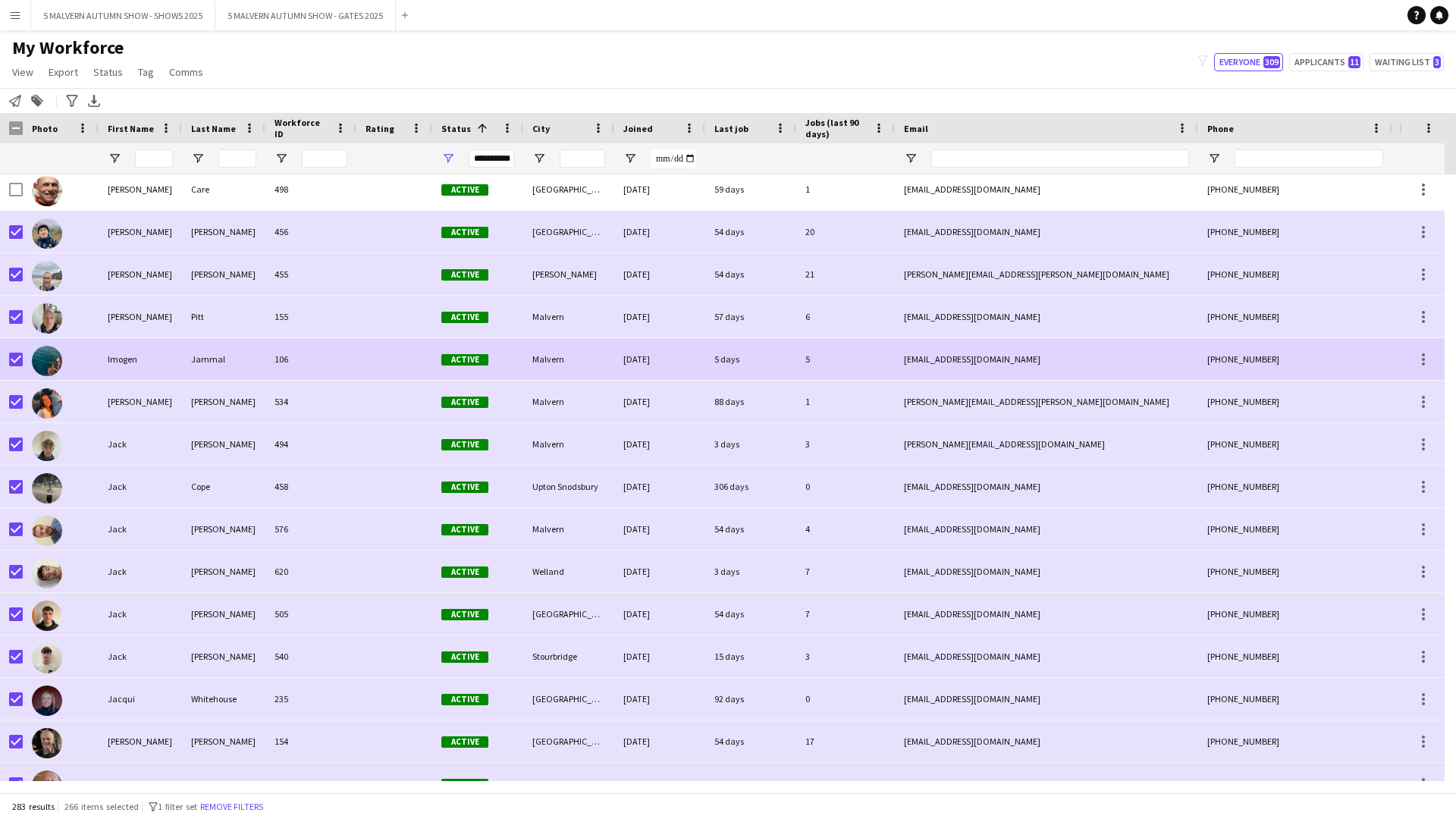
click at [153, 372] on div "Imogen" at bounding box center [140, 358] width 84 height 42
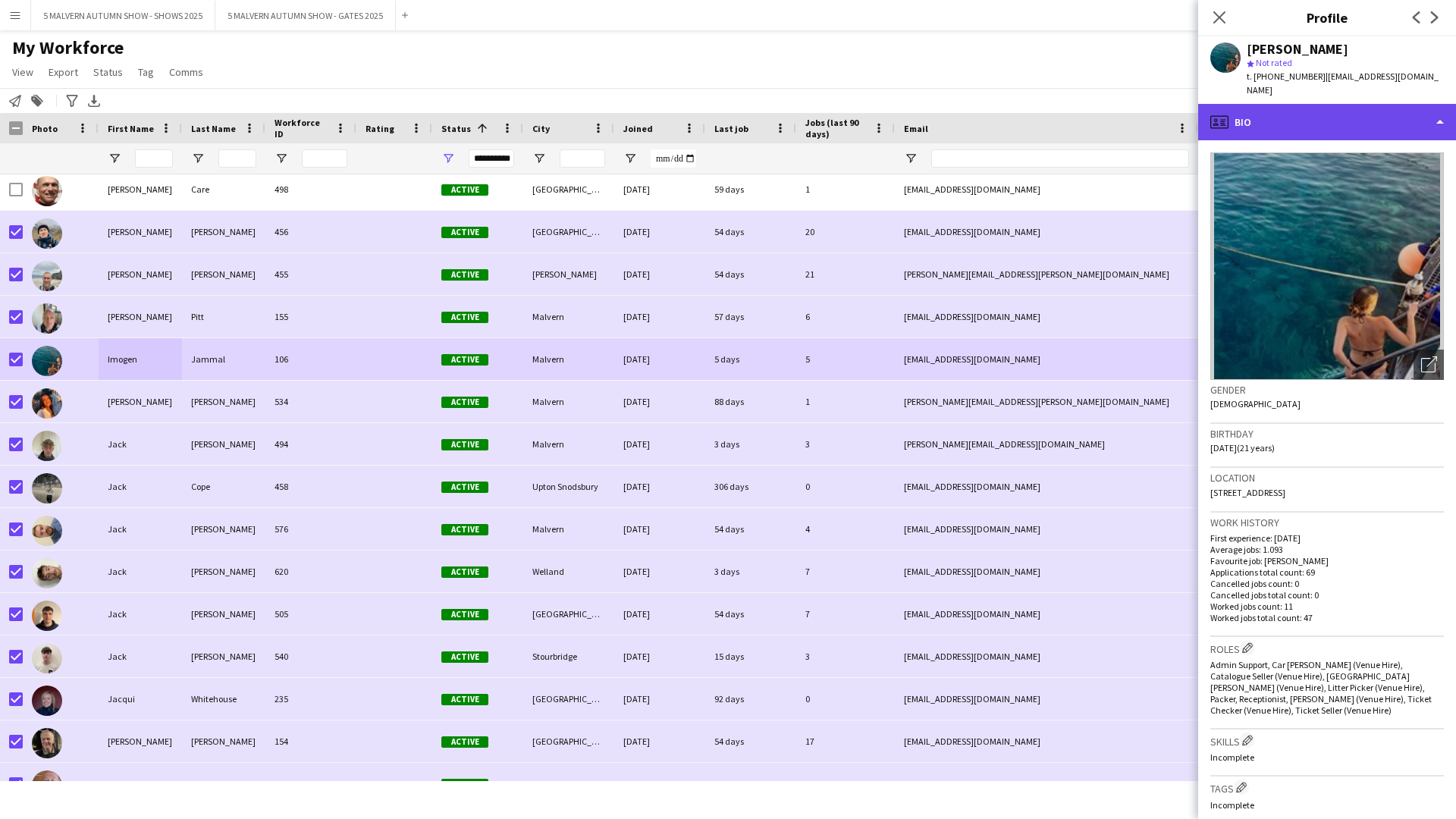
click at [778, 104] on div "profile Bio" at bounding box center [1327, 122] width 258 height 36
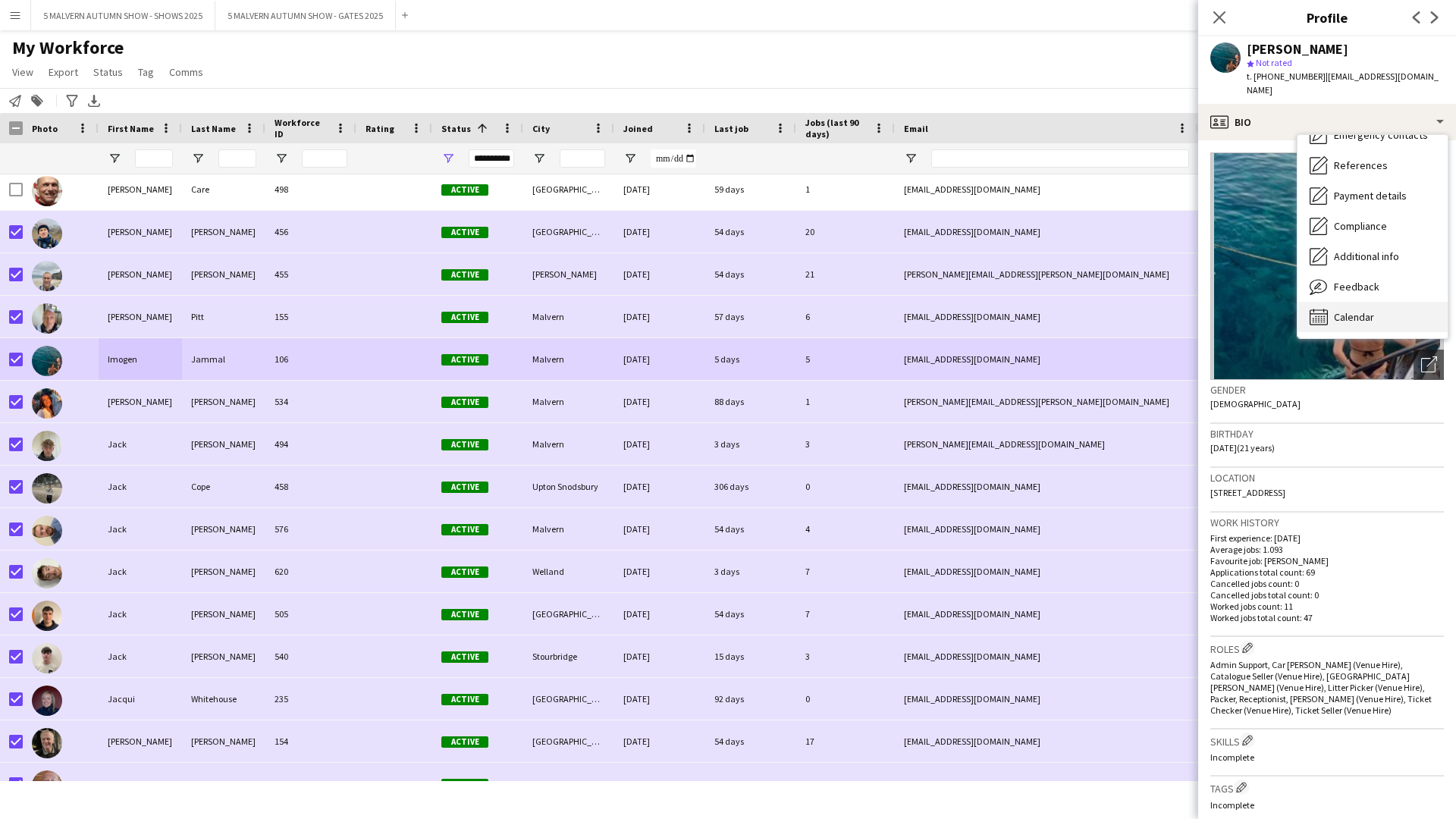
click at [778, 302] on div "Calendar Calendar" at bounding box center [1372, 316] width 150 height 30
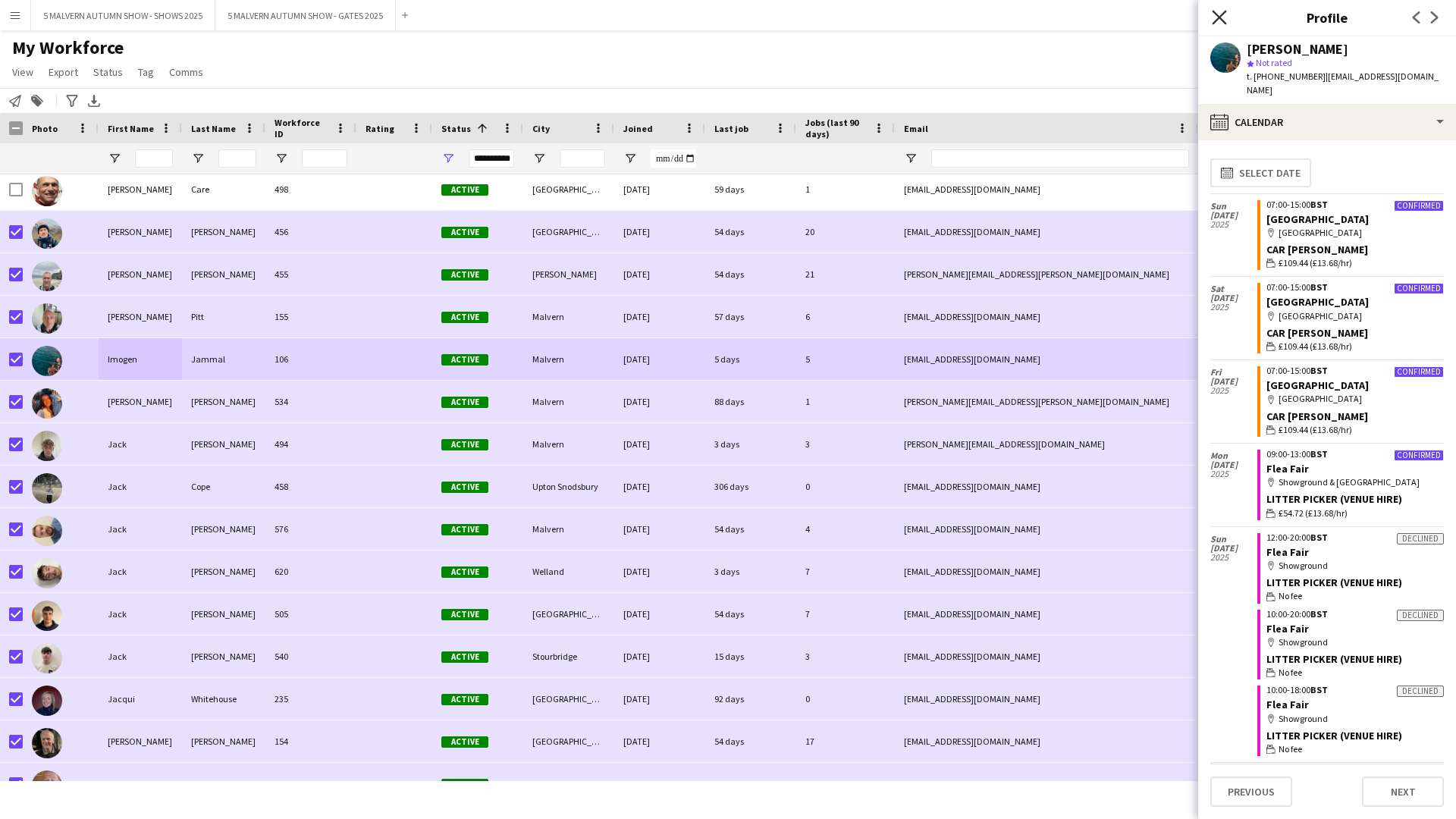
click at [778, 19] on icon "Close pop-in" at bounding box center [1219, 17] width 15 height 15
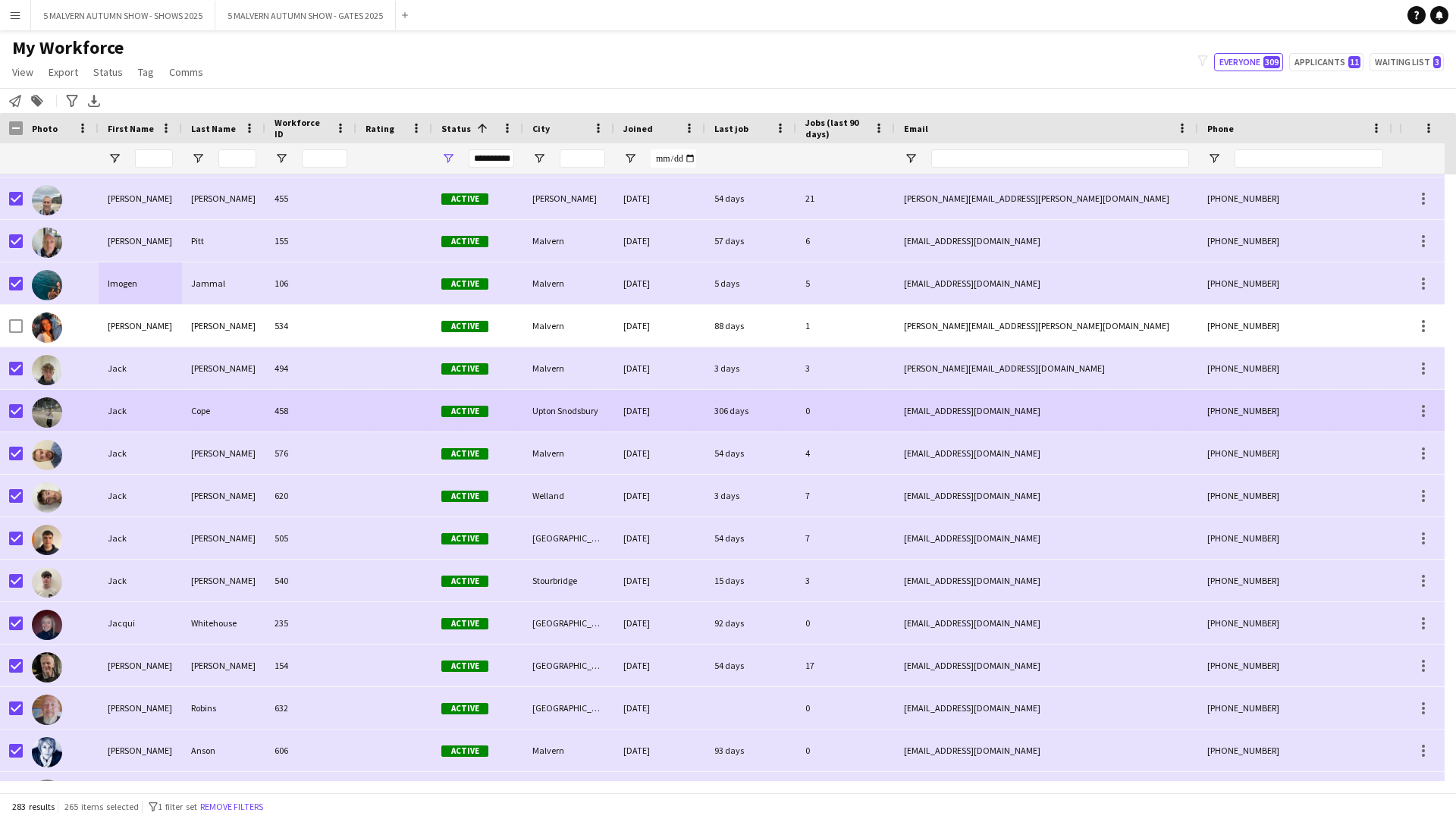
click at [18, 402] on div at bounding box center [16, 411] width 14 height 43
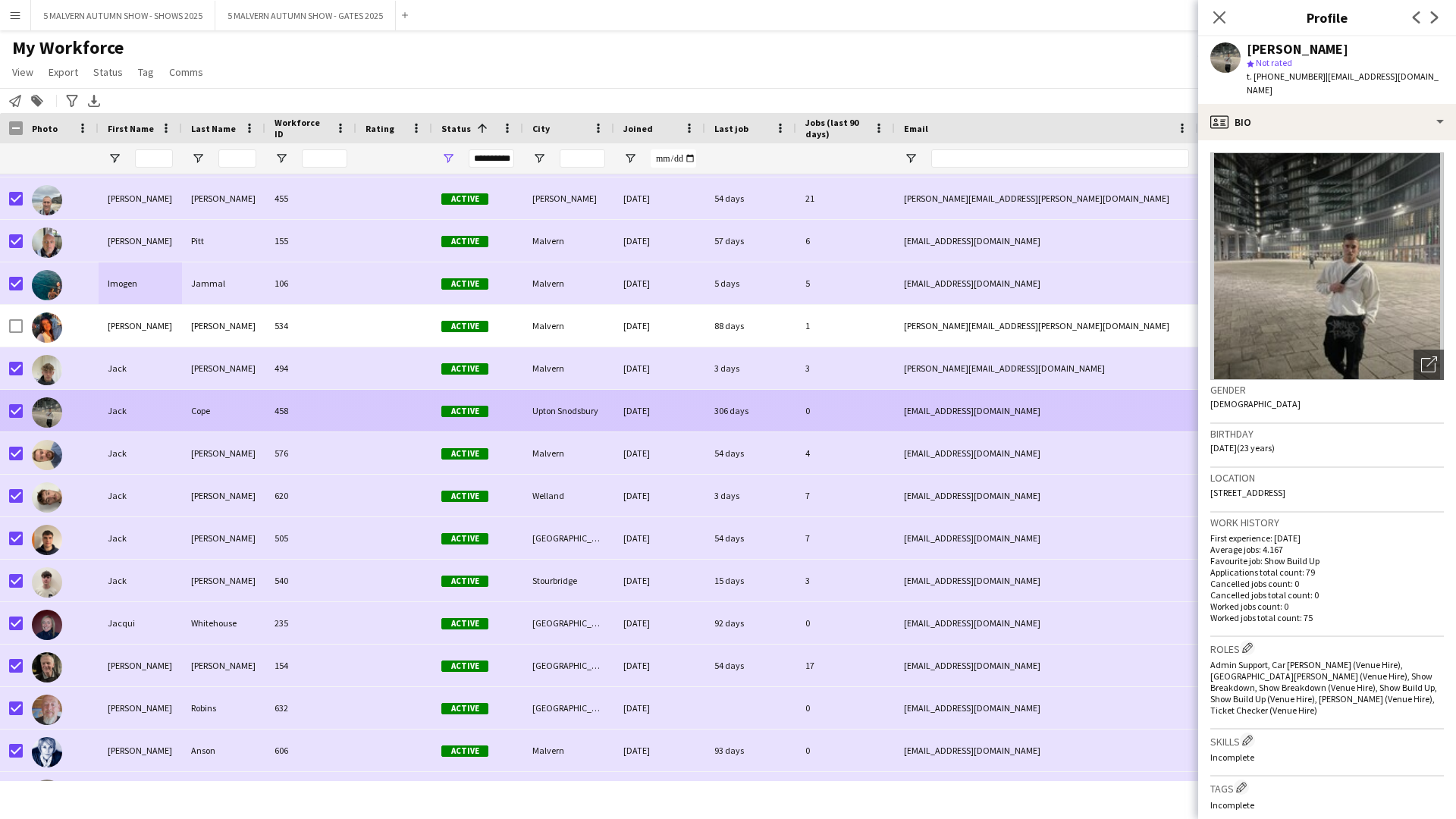
click at [5, 410] on div at bounding box center [11, 410] width 22 height 42
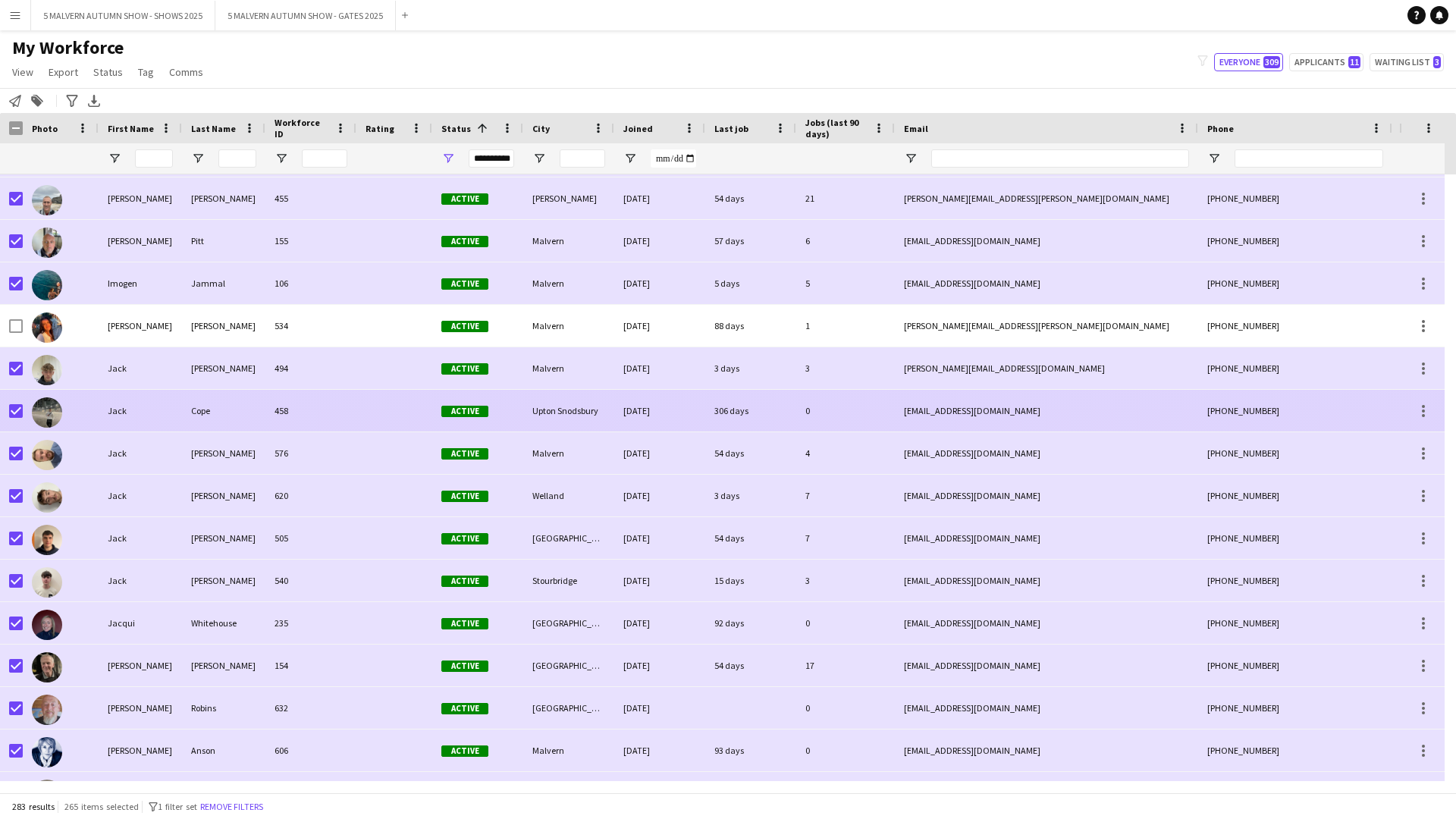
click at [9, 411] on div at bounding box center [11, 410] width 22 height 42
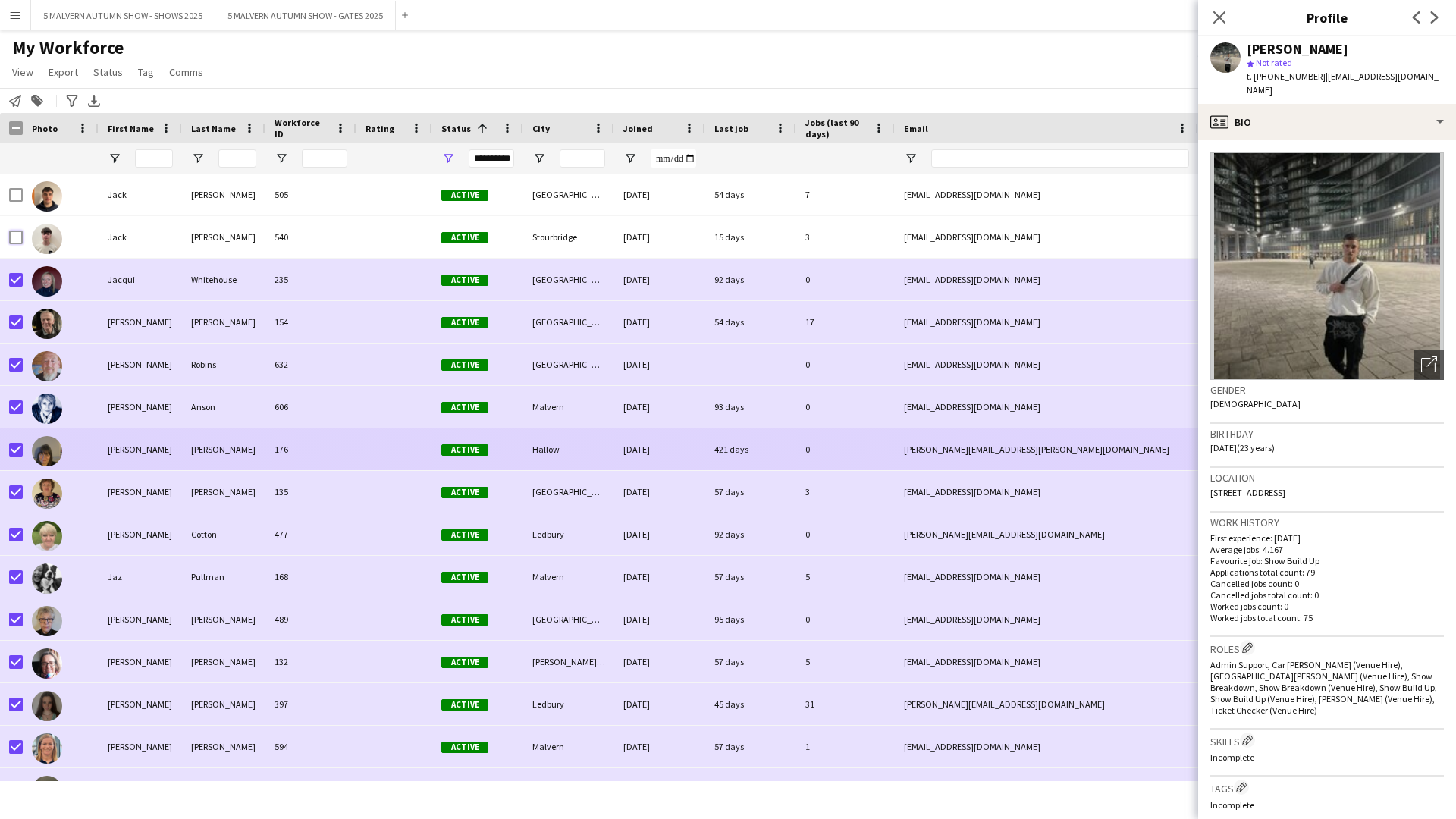
scroll to position [5007, 0]
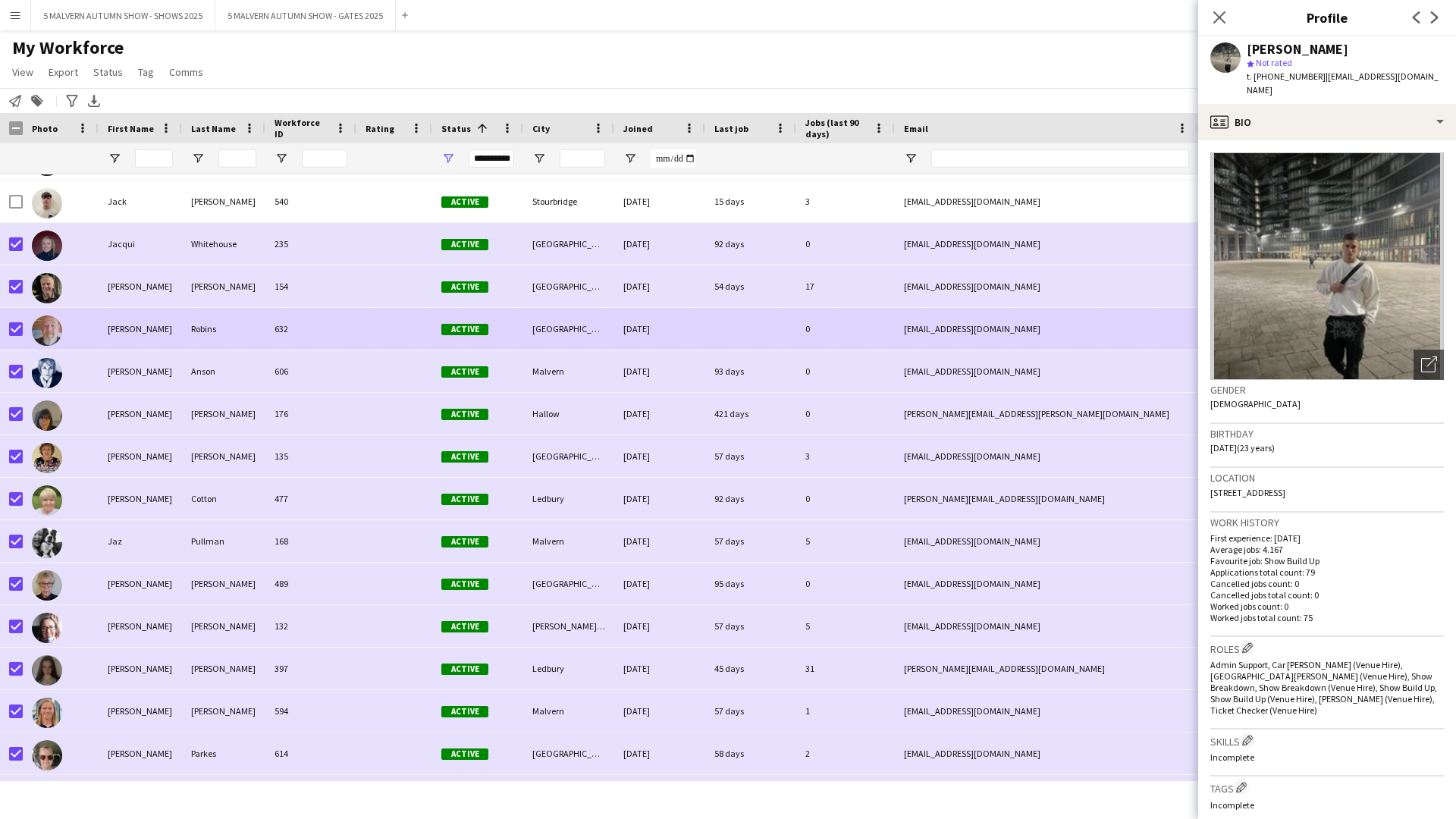
click at [147, 330] on div "James" at bounding box center [140, 328] width 84 height 42
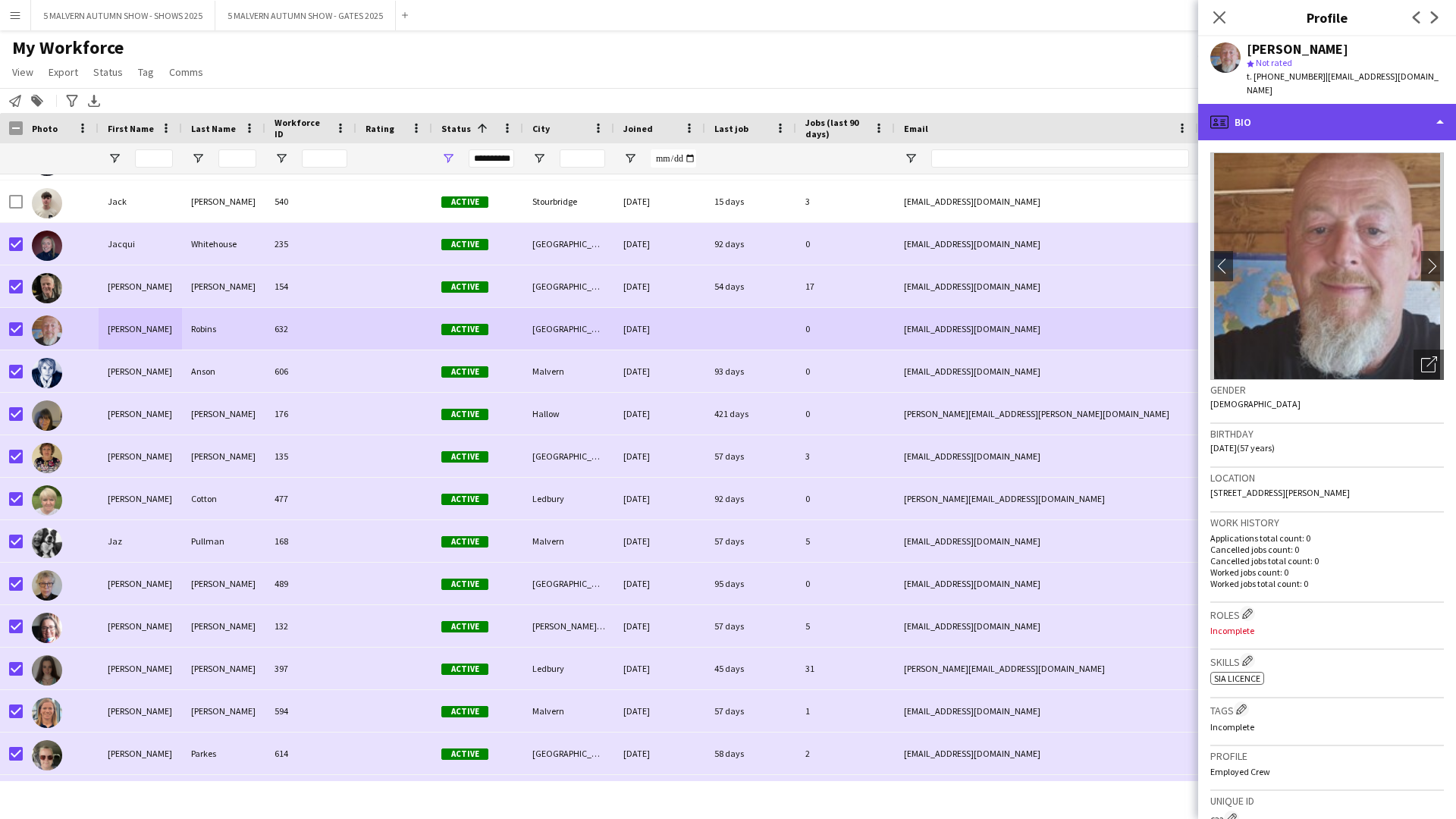
click at [778, 109] on div "profile Bio" at bounding box center [1327, 122] width 258 height 36
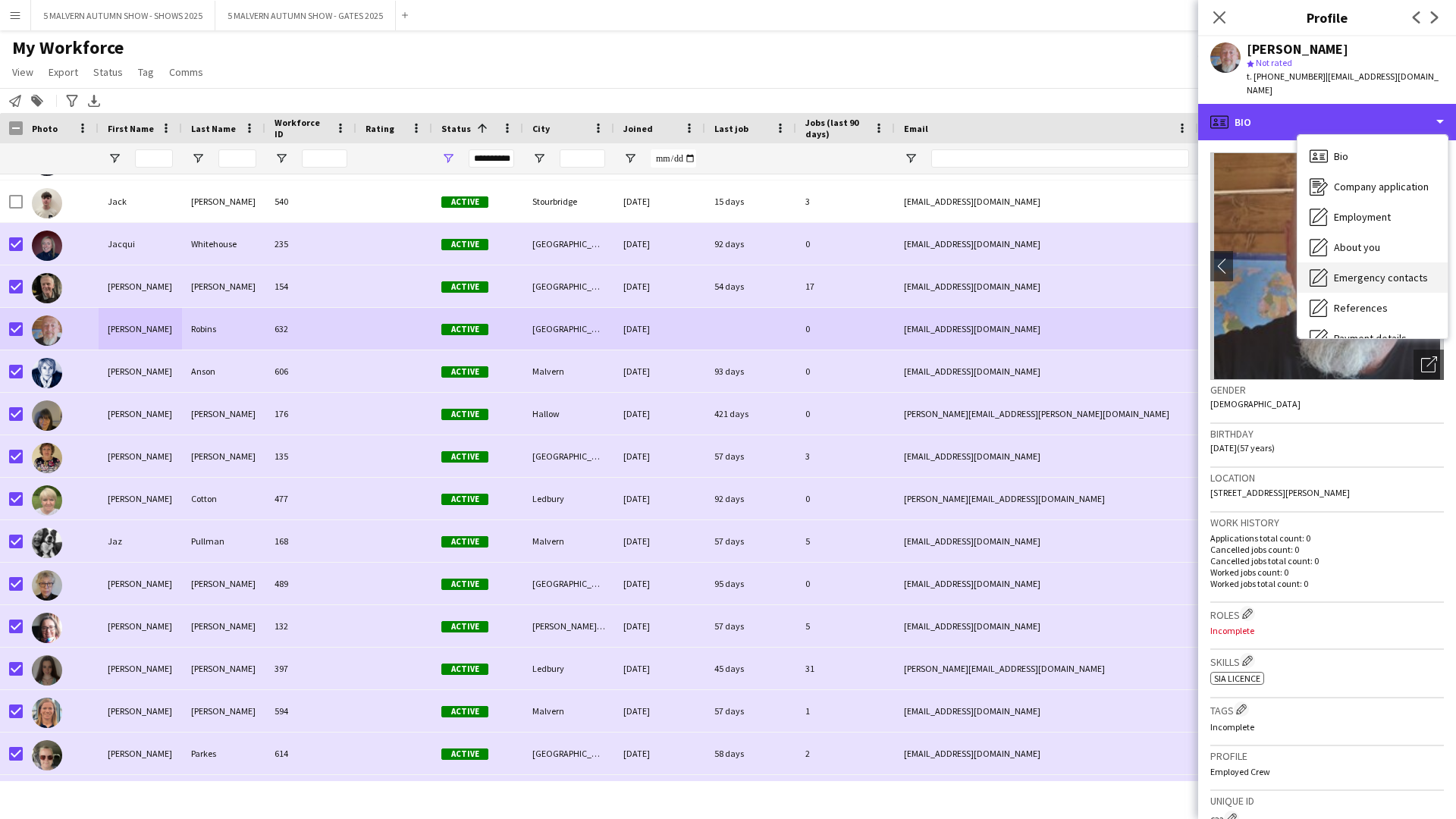
scroll to position [142, 0]
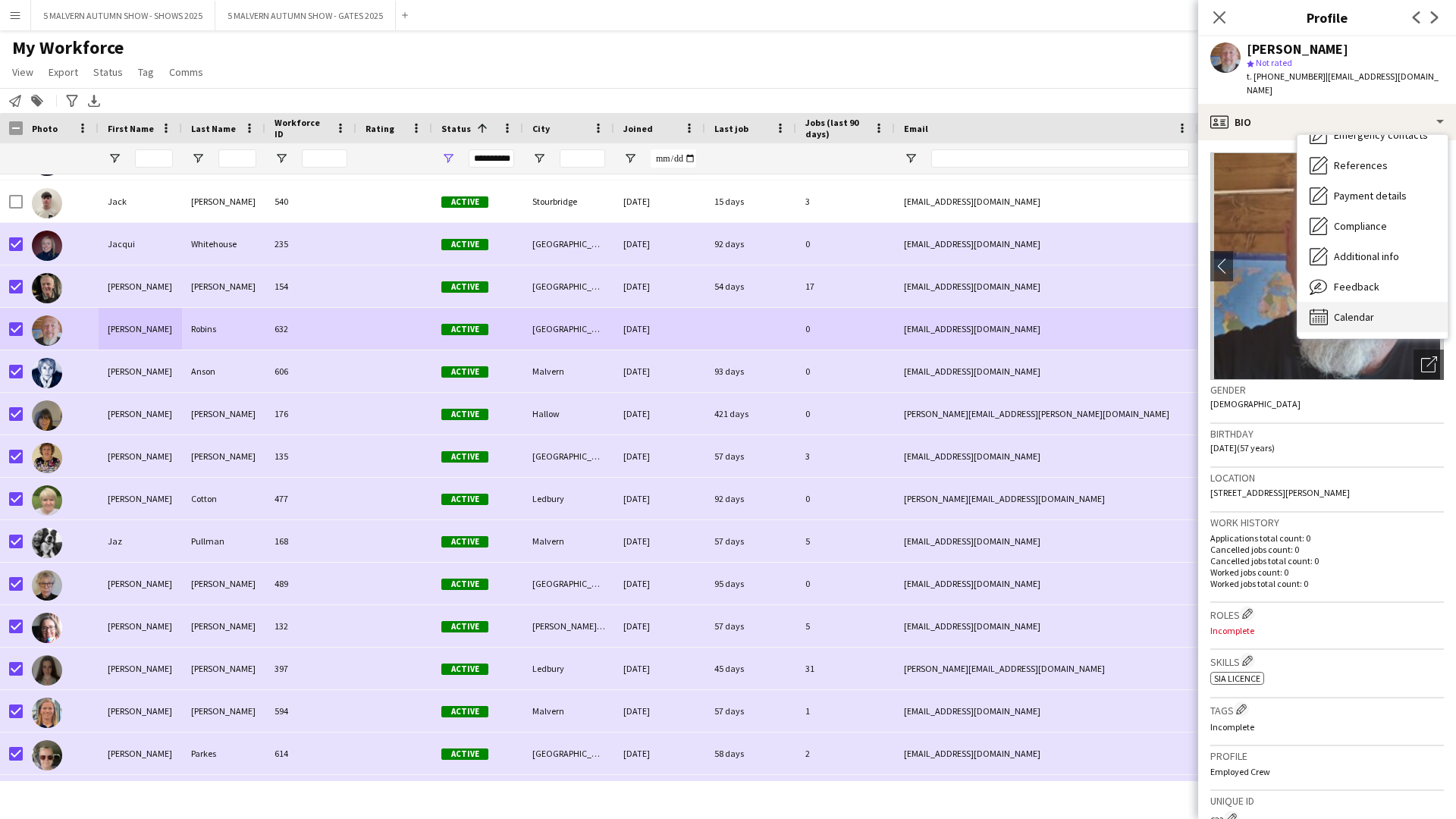
click at [778, 302] on div "Calendar Calendar" at bounding box center [1372, 316] width 150 height 30
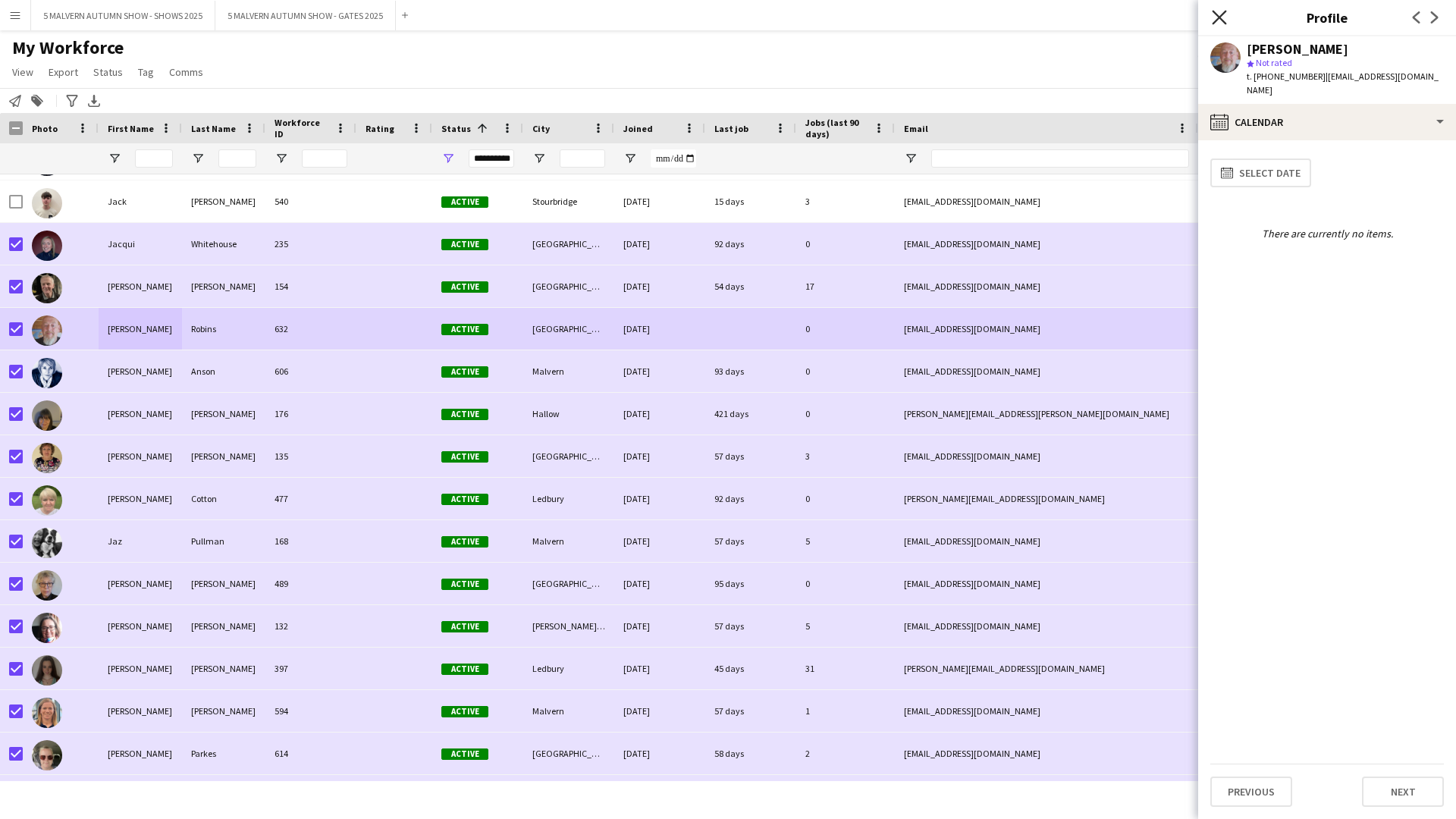
click at [778, 19] on icon at bounding box center [1219, 17] width 15 height 15
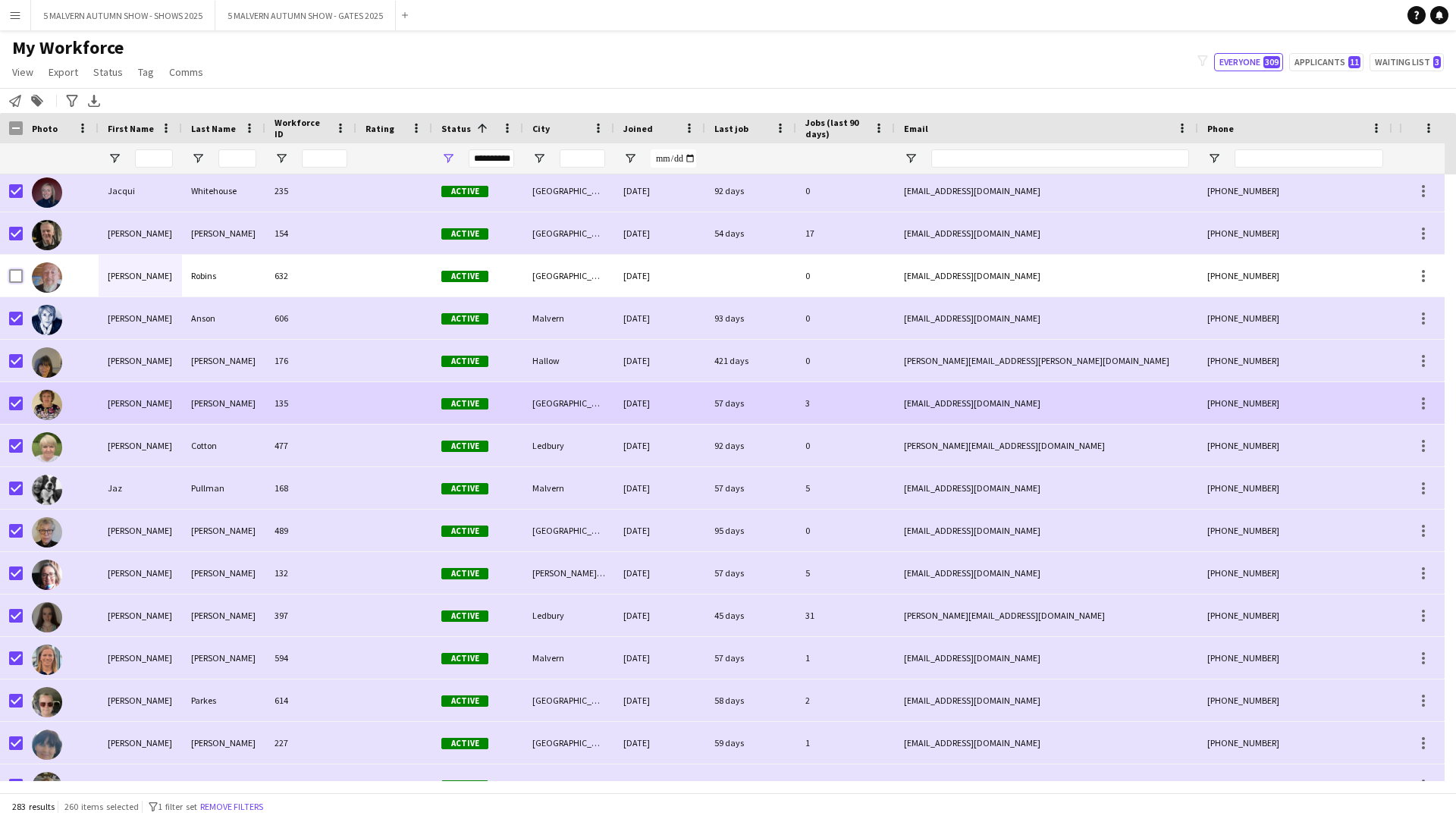
scroll to position [5083, 0]
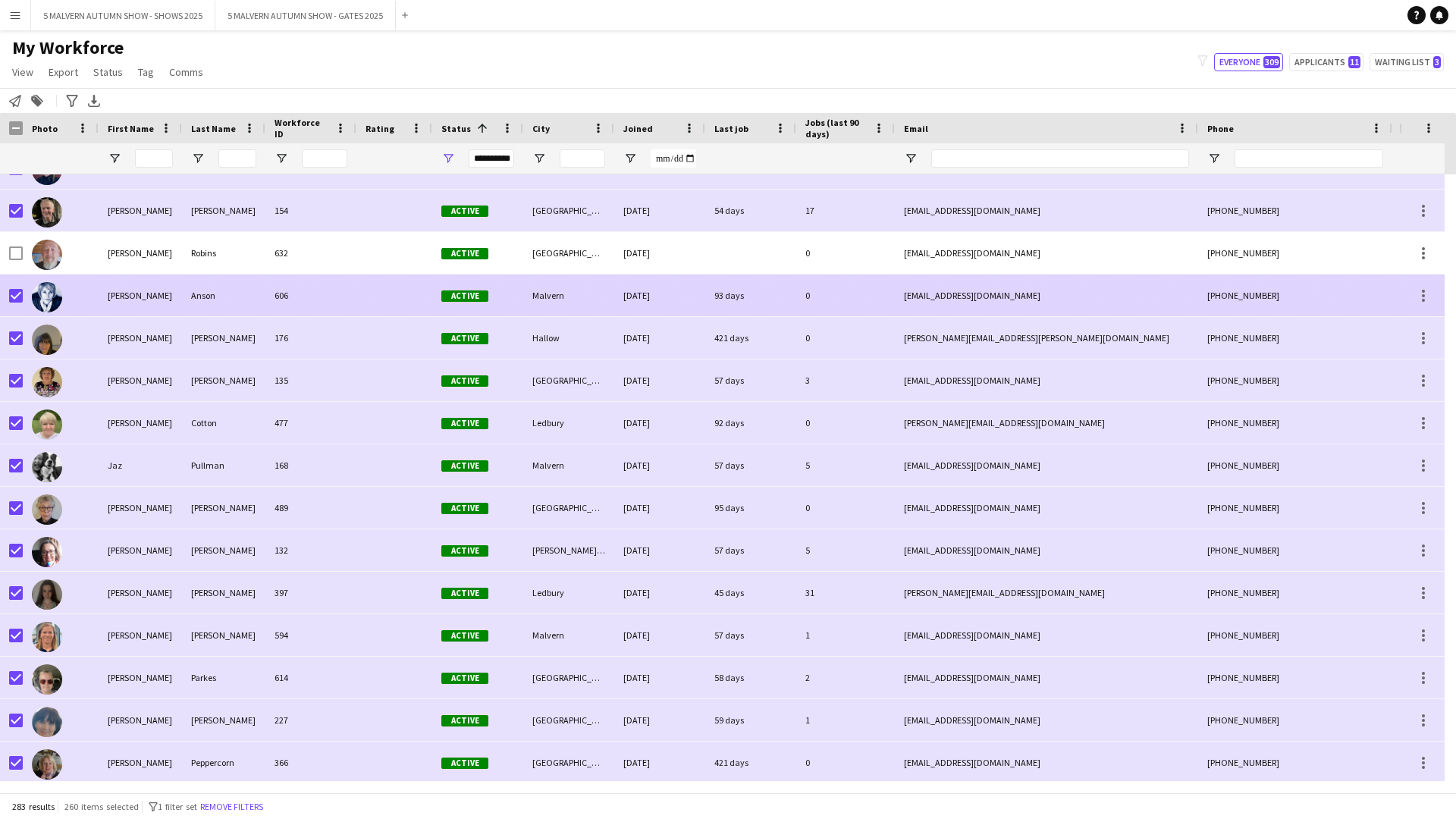
click at [144, 306] on div "Jane" at bounding box center [140, 295] width 84 height 42
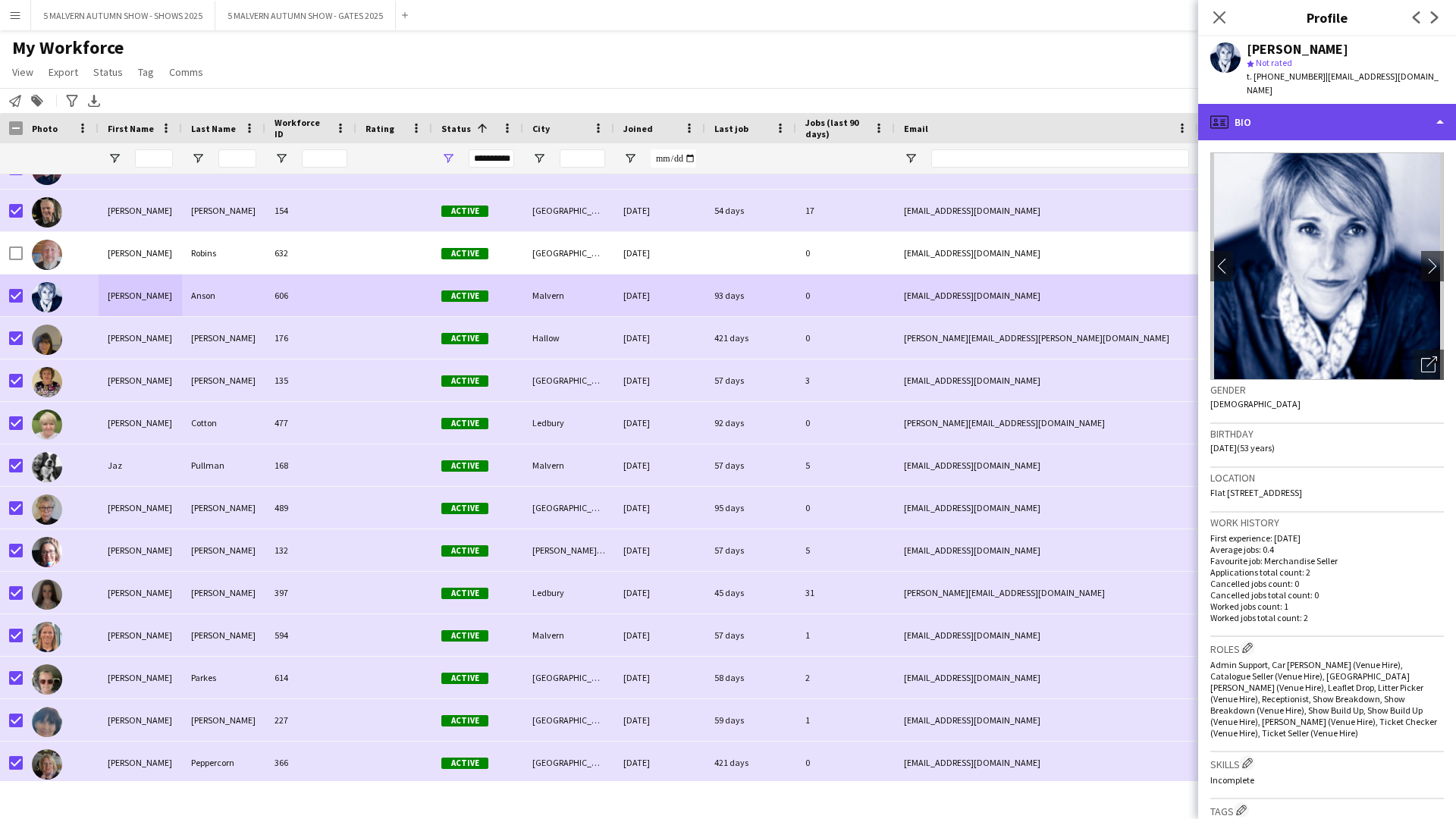
click at [778, 105] on div "profile Bio" at bounding box center [1327, 122] width 258 height 36
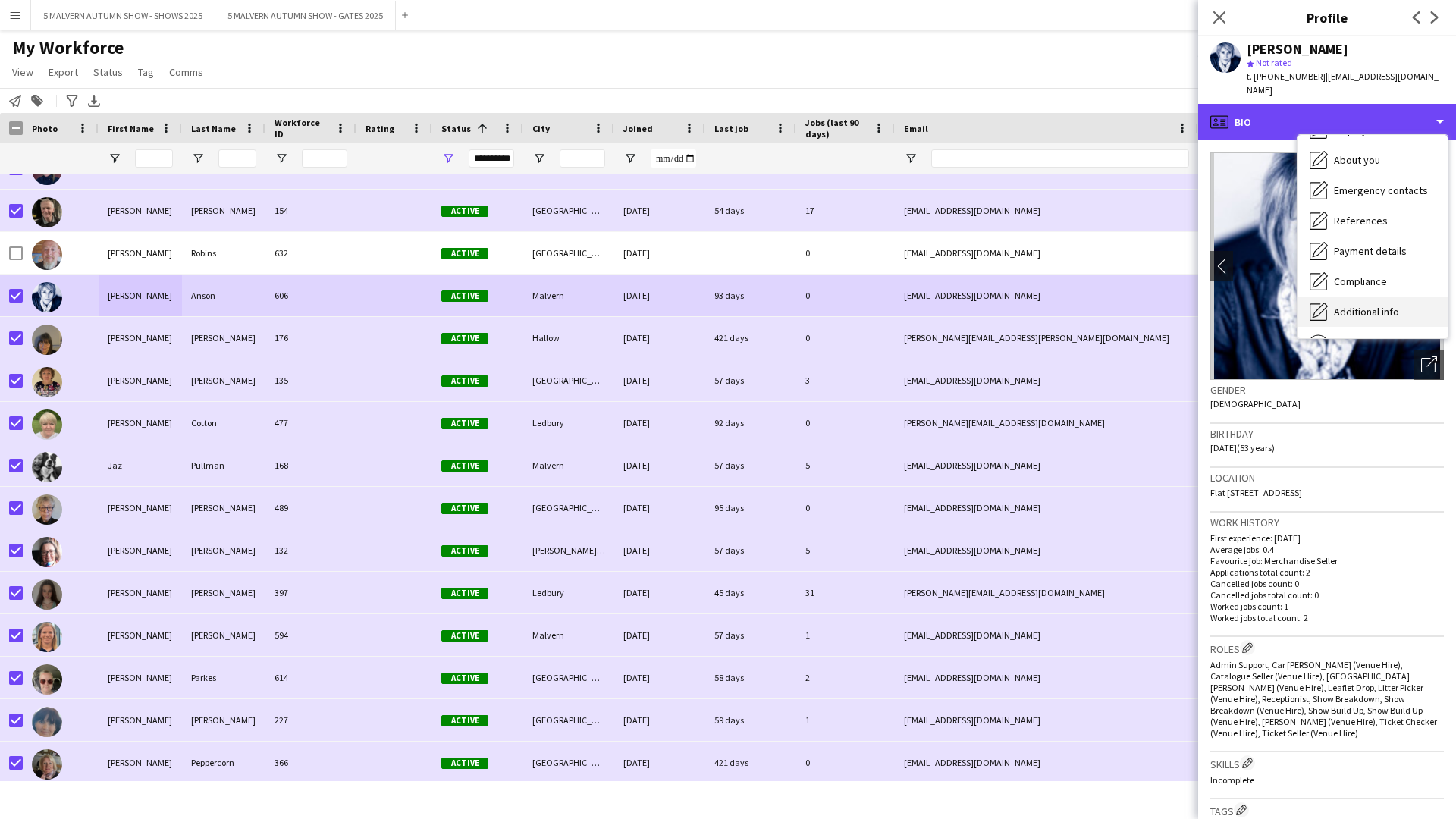
scroll to position [142, 0]
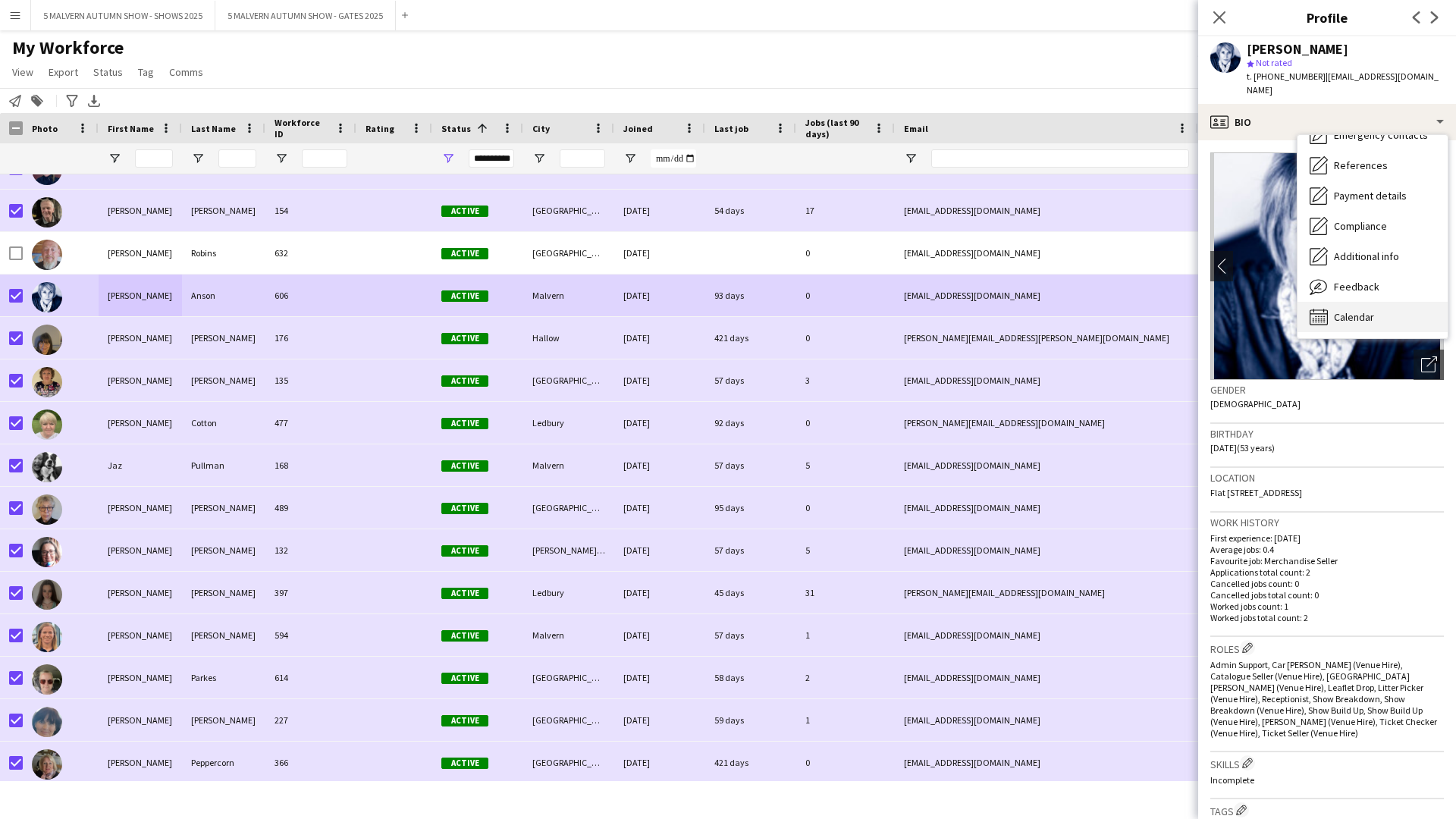
click at [778, 311] on span "Calendar" at bounding box center [1353, 317] width 40 height 14
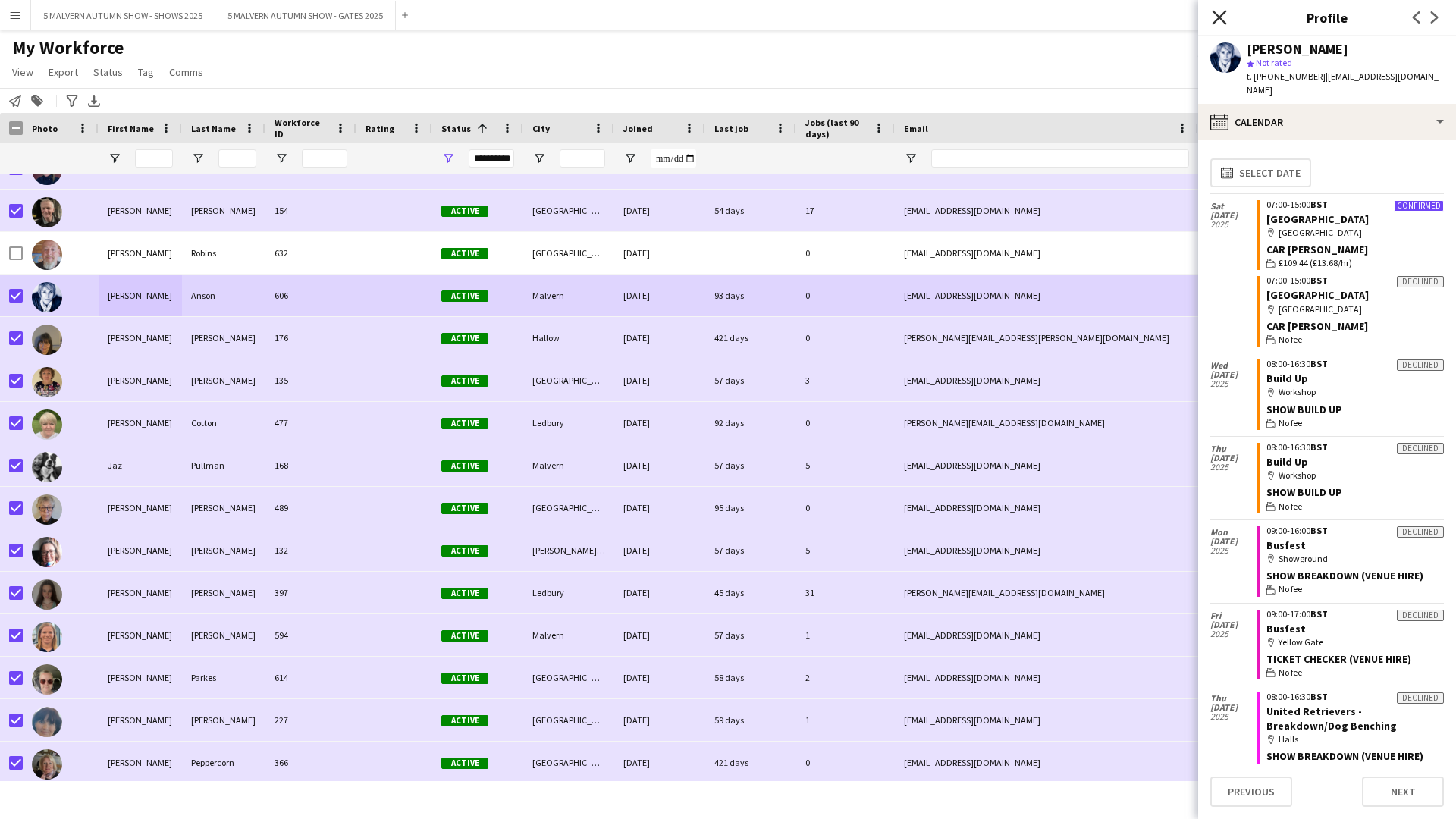
click at [778, 22] on icon "Close pop-in" at bounding box center [1219, 17] width 15 height 15
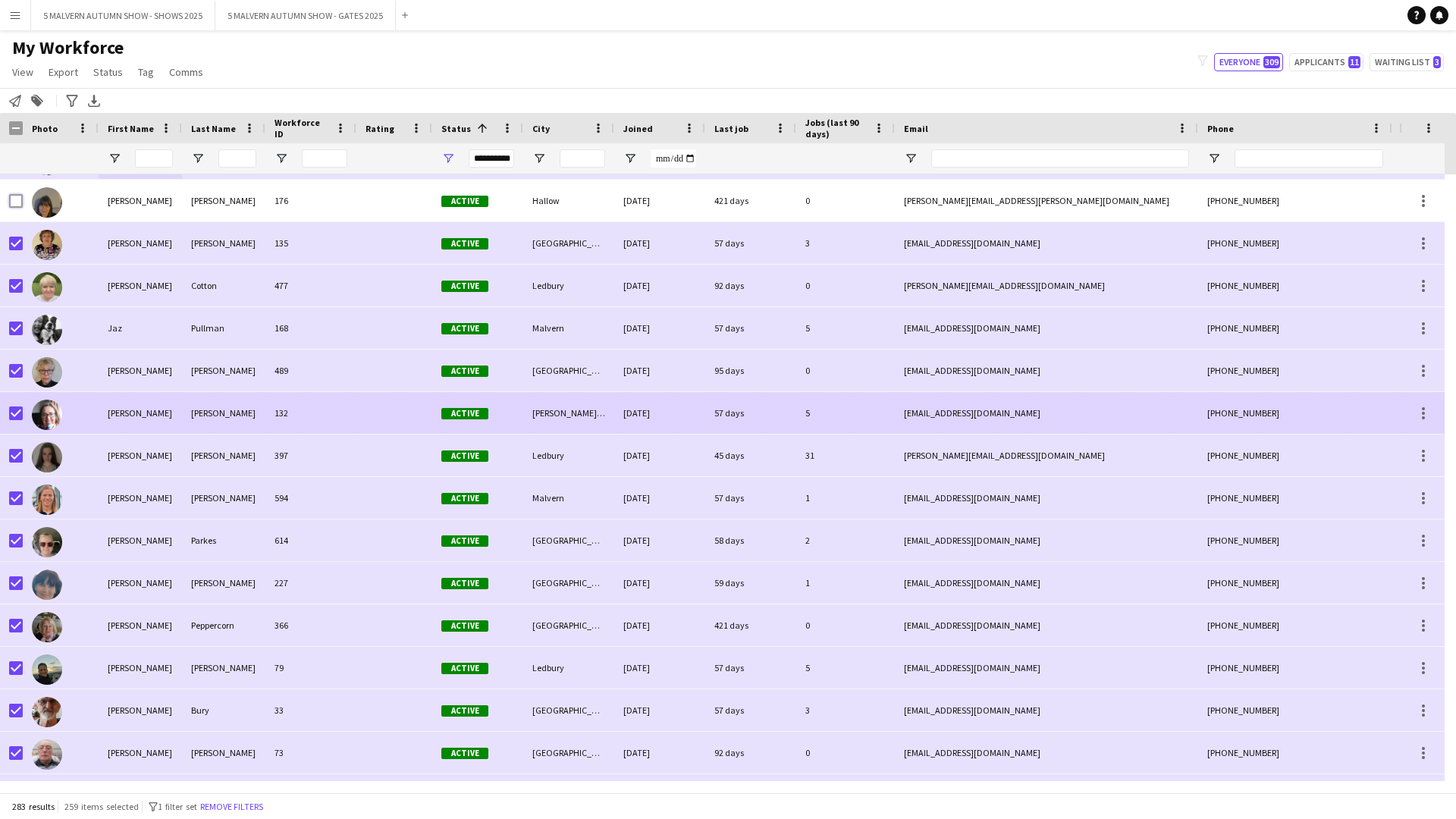
scroll to position [5234, 0]
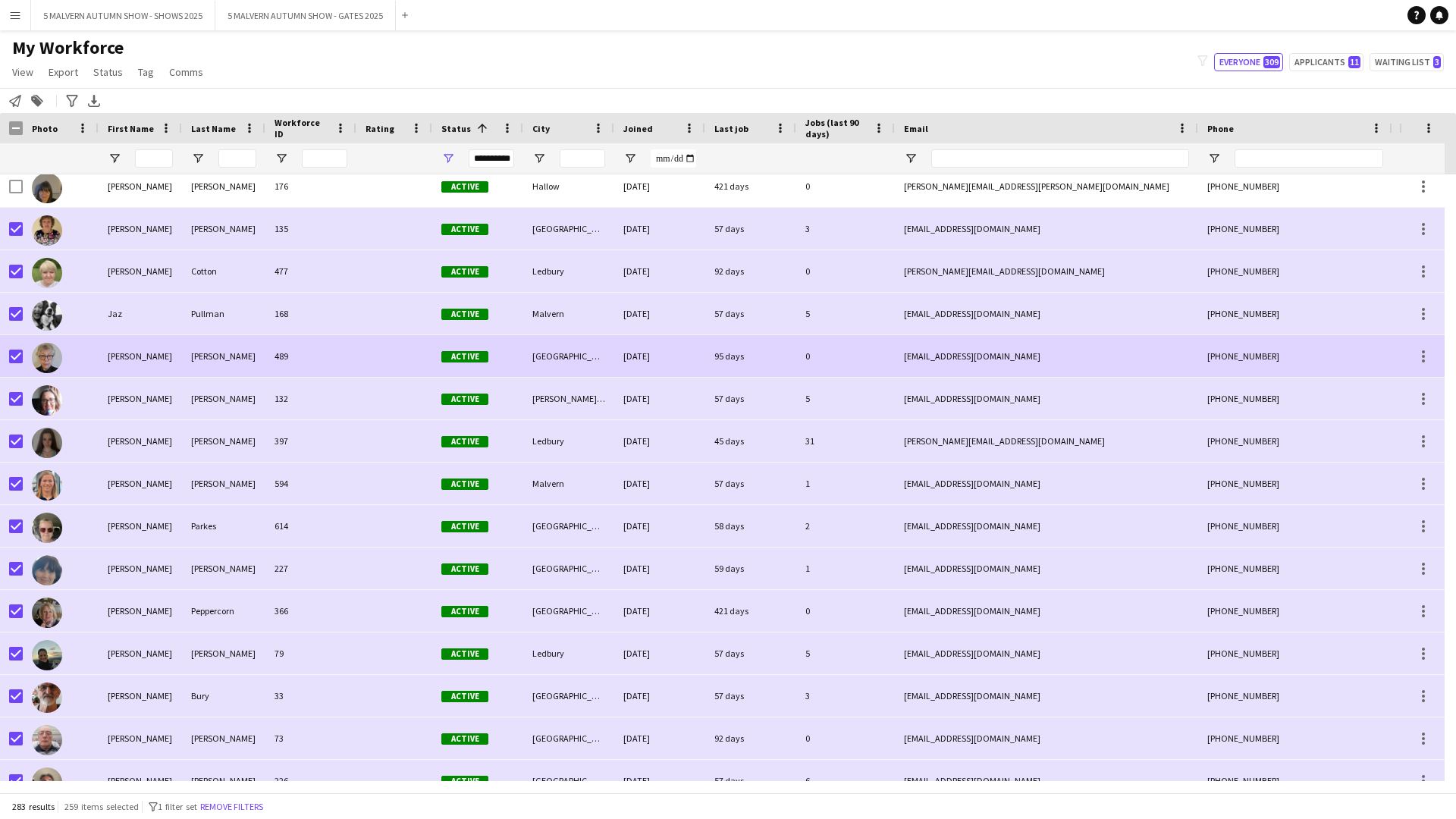
click at [146, 346] on div "Jean" at bounding box center [140, 355] width 84 height 42
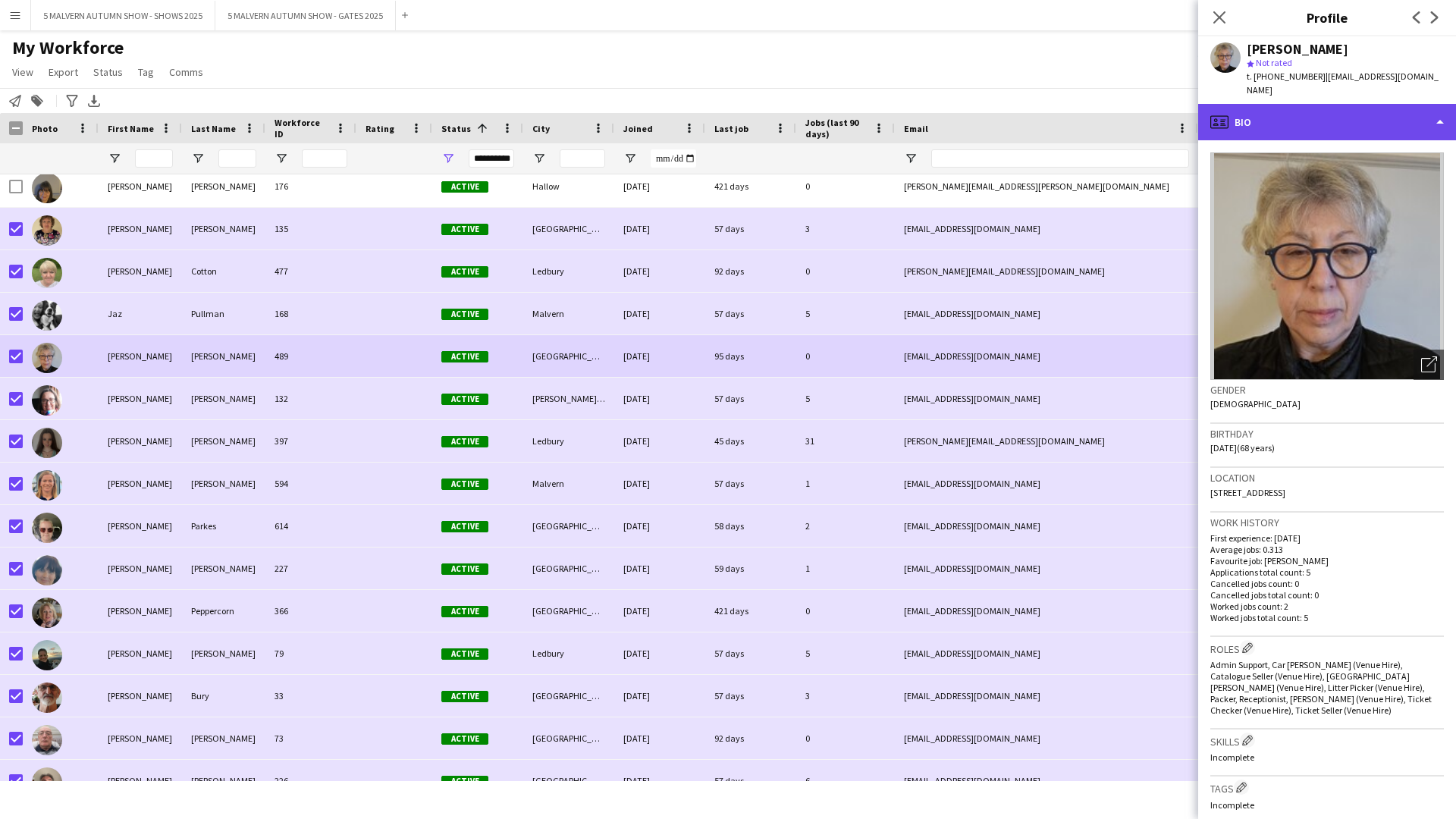
click at [778, 115] on div "profile Bio" at bounding box center [1327, 122] width 258 height 36
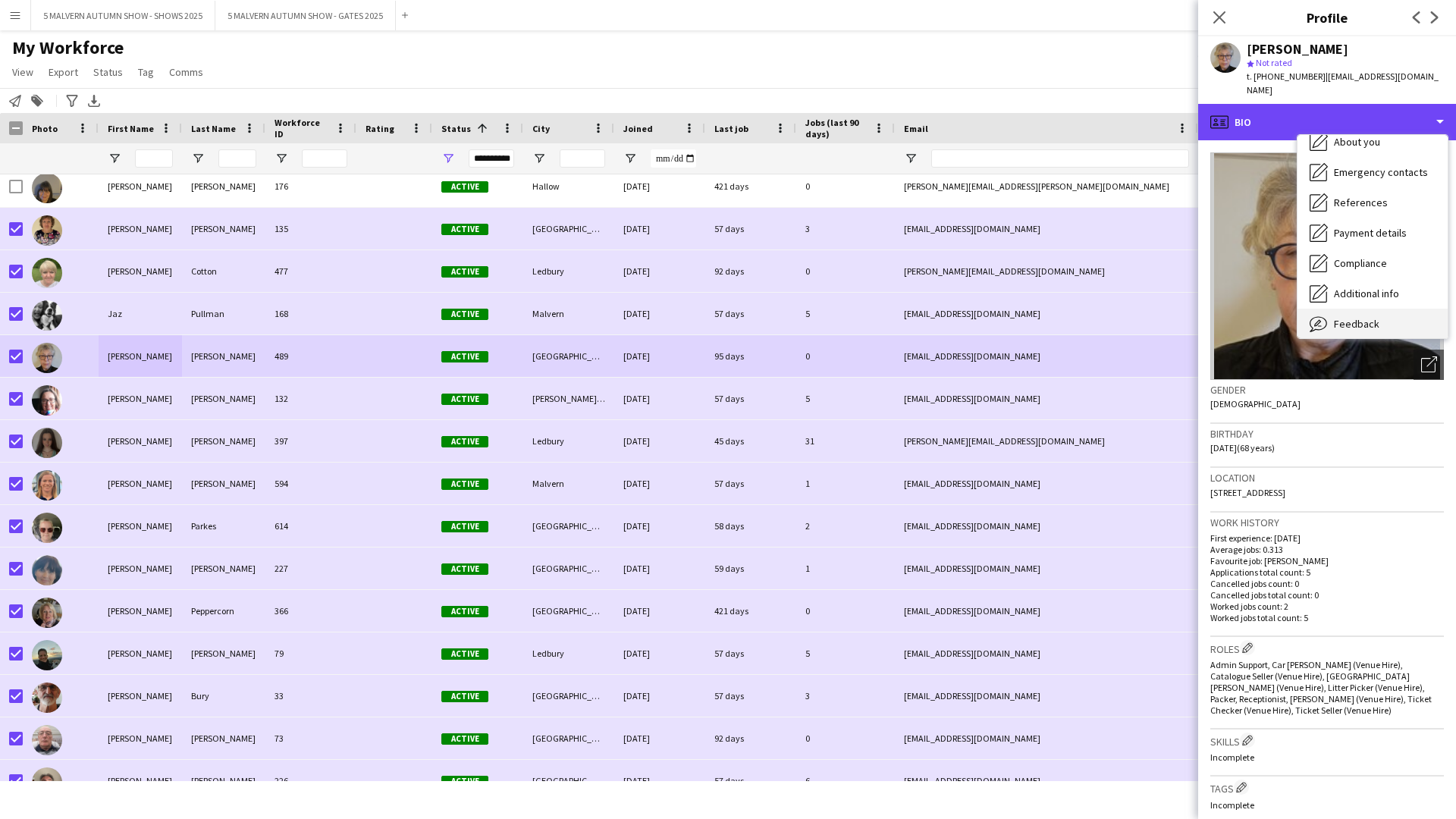
scroll to position [142, 0]
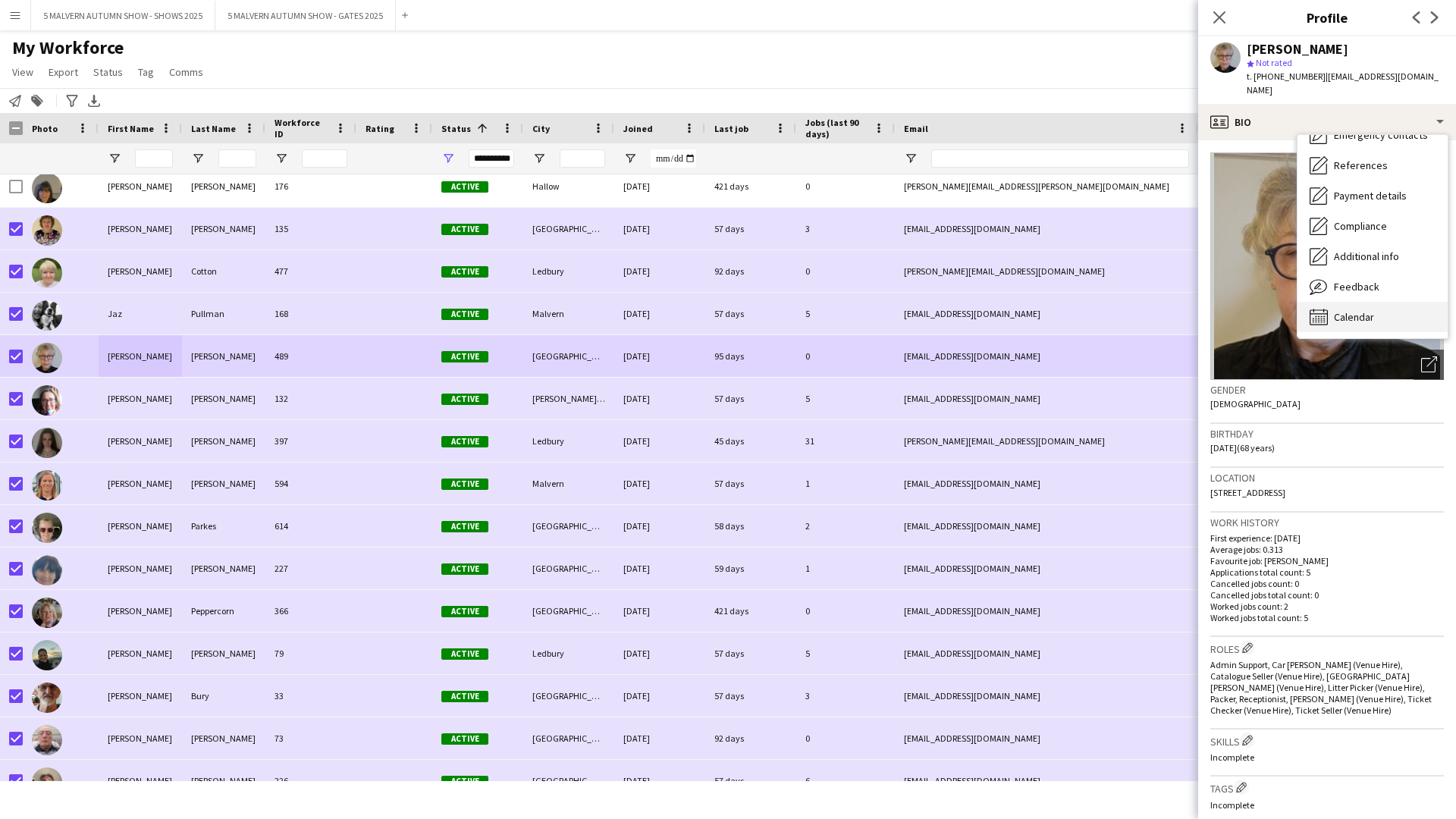
click at [778, 311] on div "Calendar Calendar" at bounding box center [1372, 316] width 150 height 30
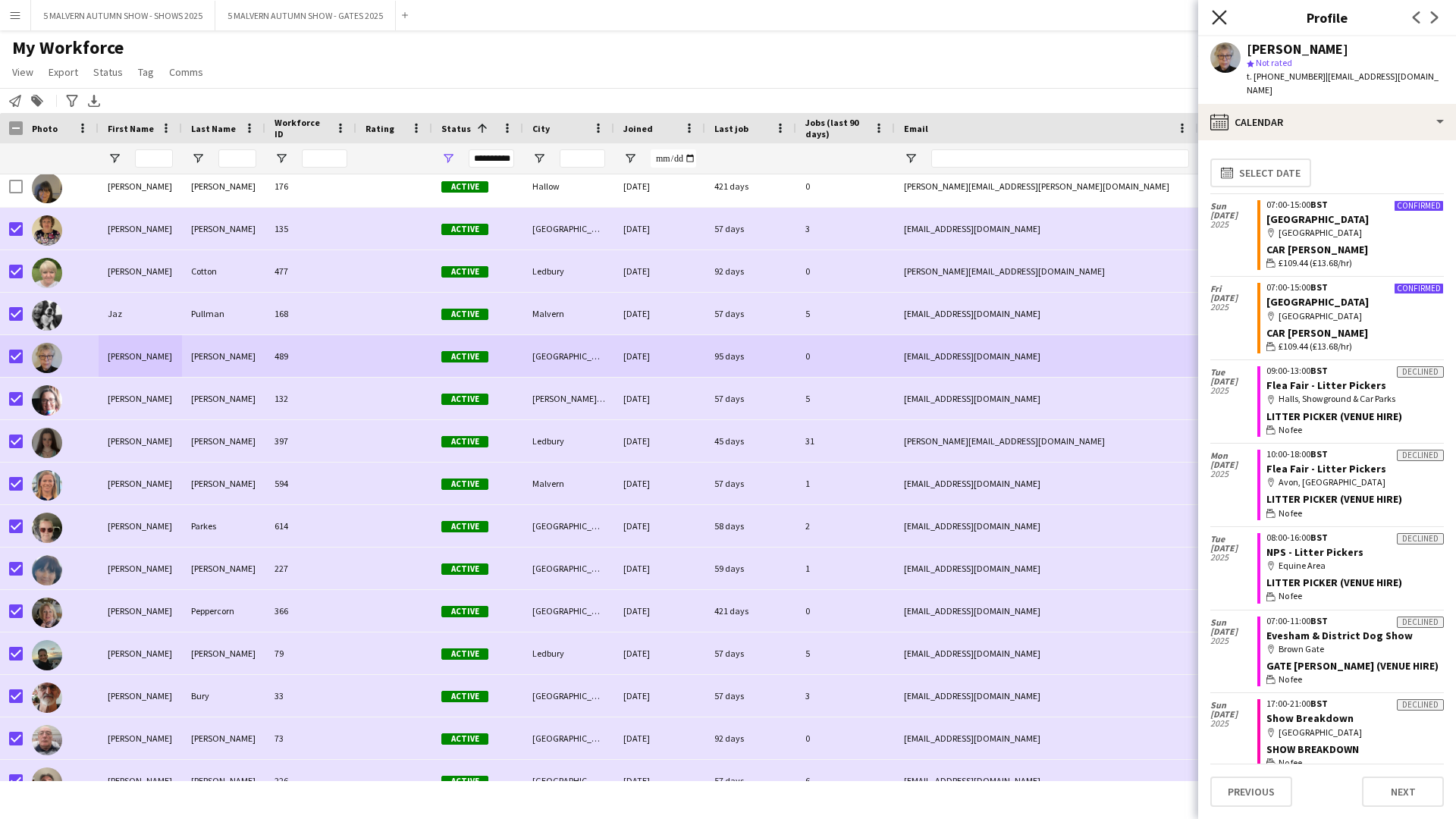
click at [778, 17] on icon at bounding box center [1219, 17] width 15 height 15
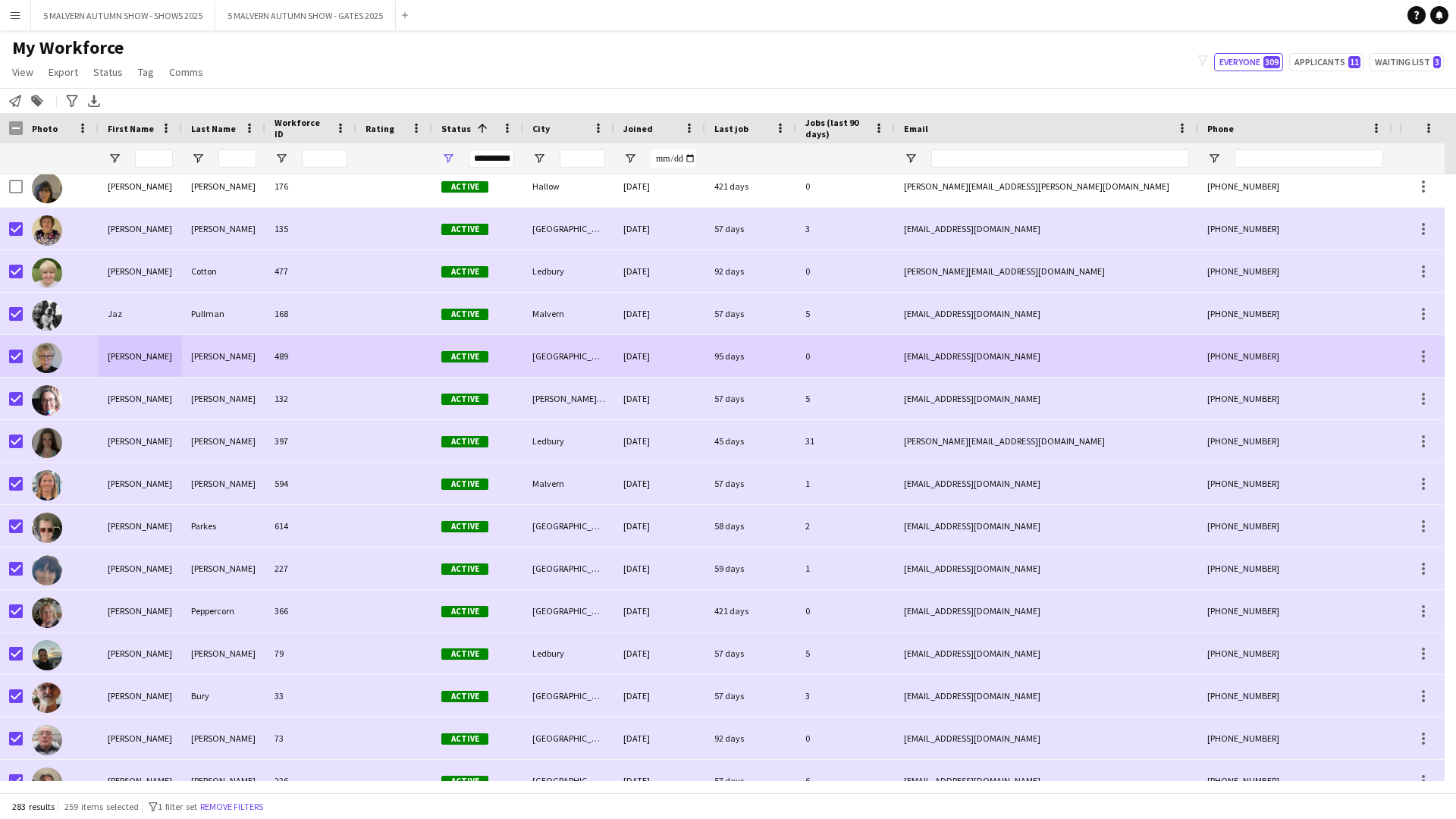
scroll to position [5310, 0]
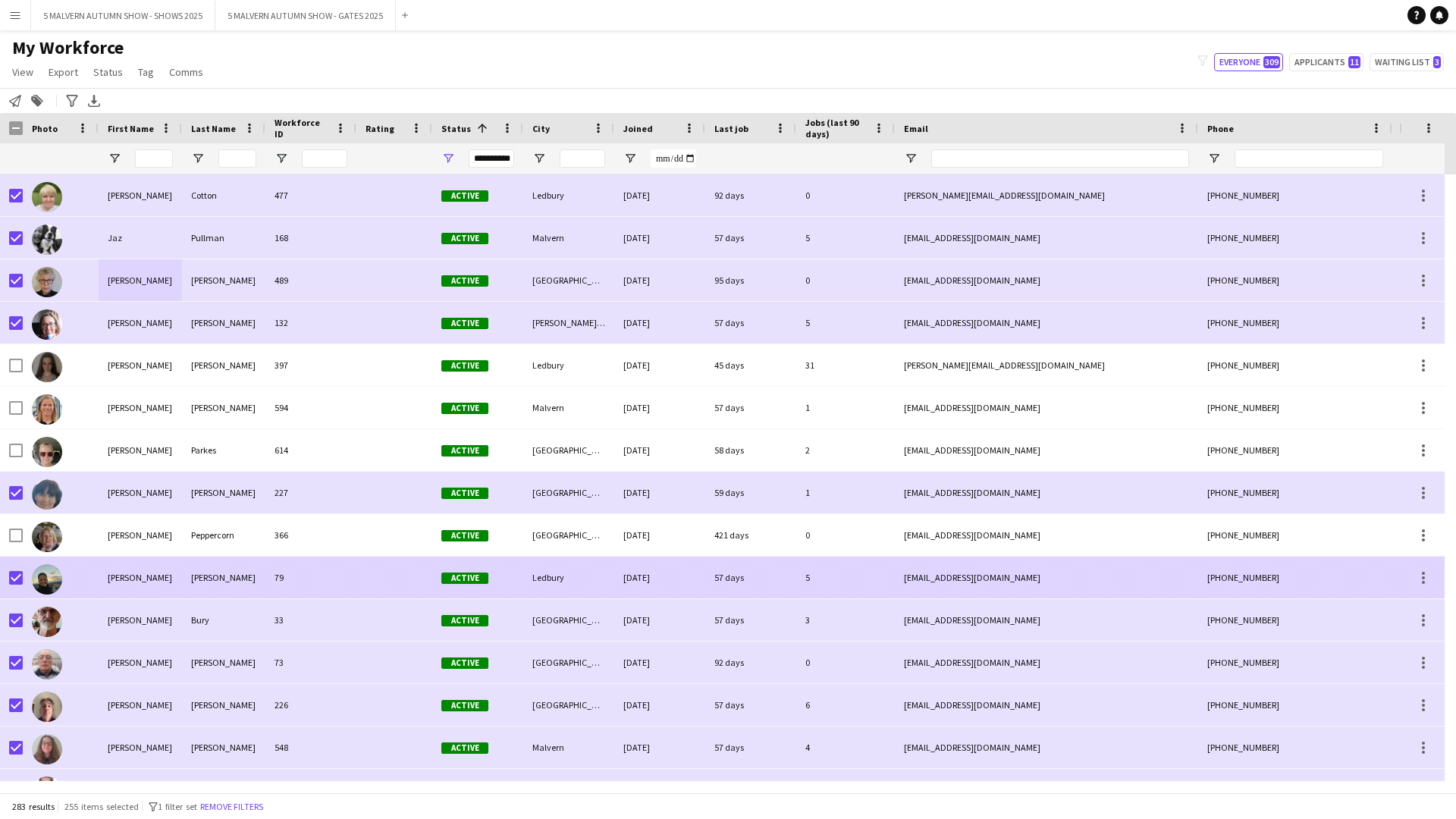
click at [9, 424] on div at bounding box center [11, 577] width 22 height 42
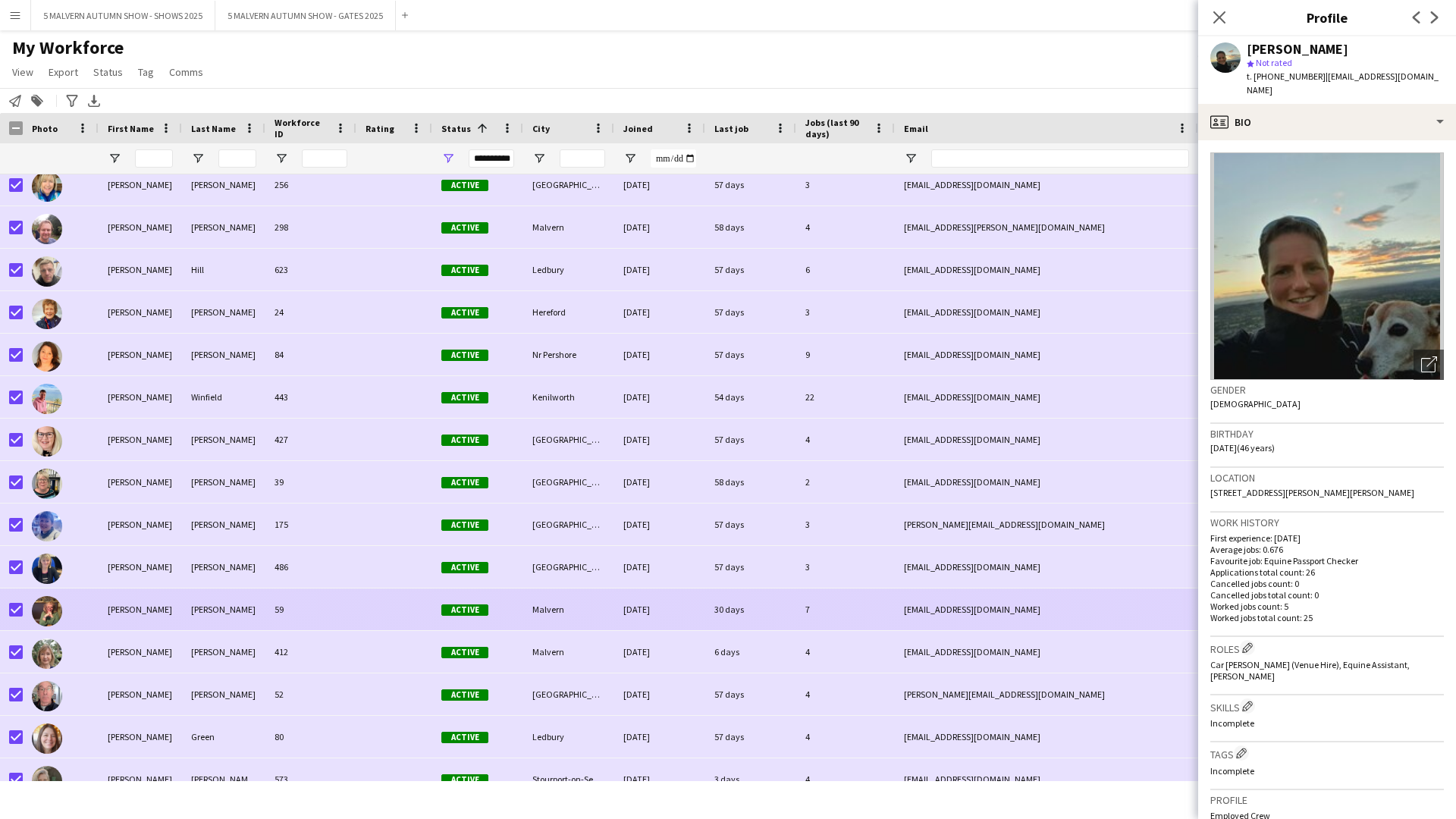
scroll to position [6069, 0]
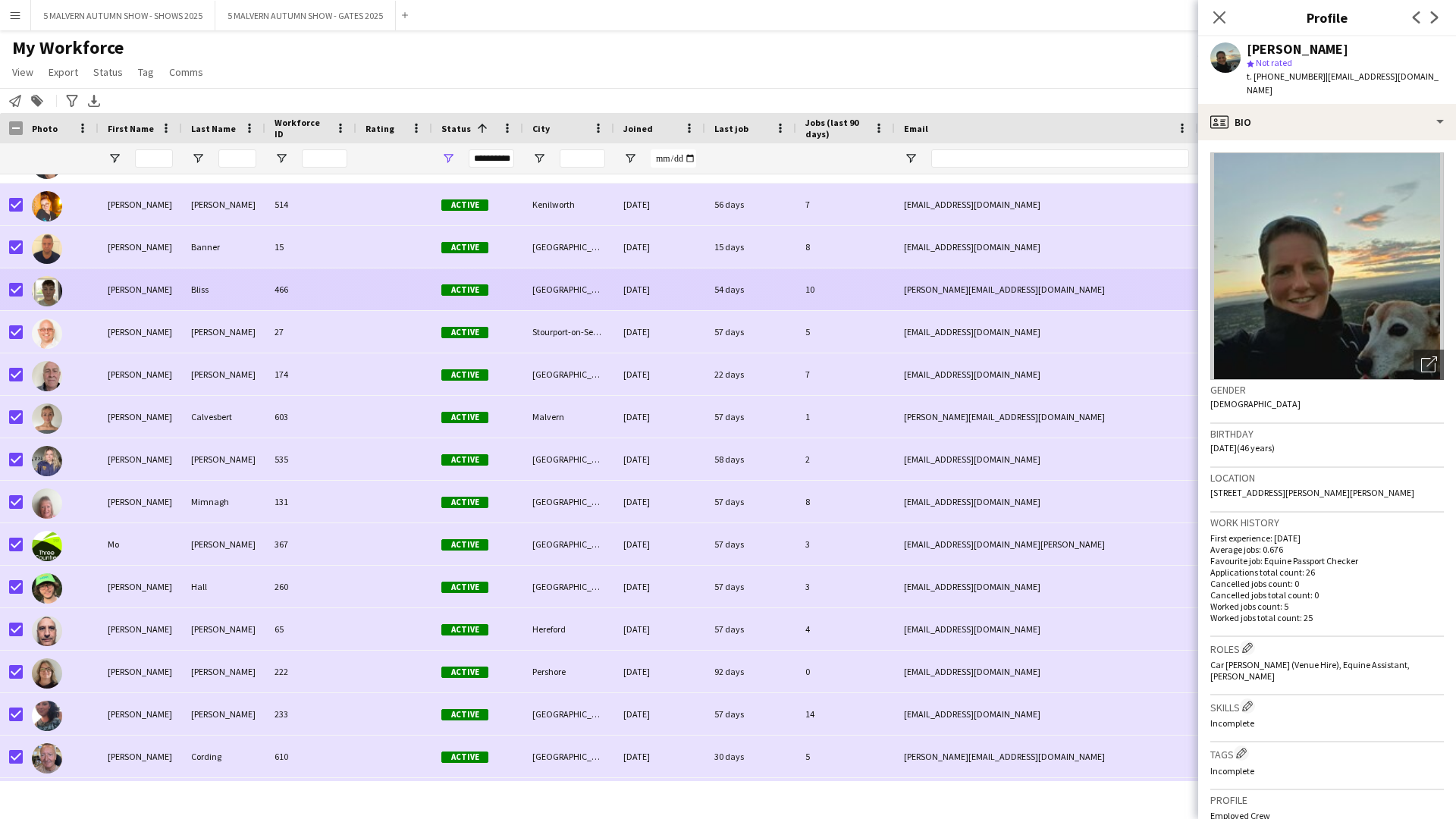
click at [95, 287] on div at bounding box center [60, 289] width 76 height 42
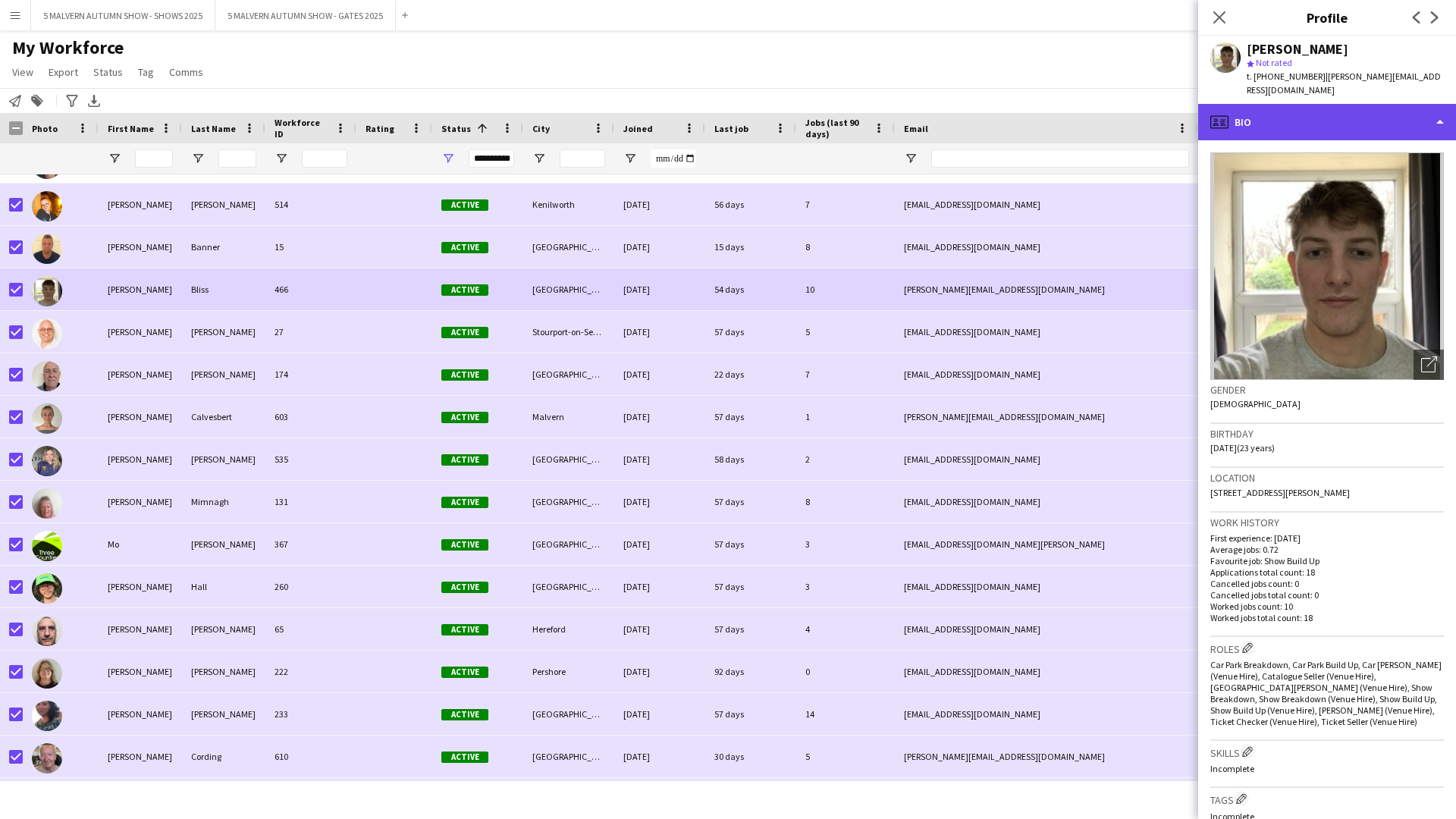
click at [778, 105] on div "profile Bio" at bounding box center [1327, 122] width 258 height 36
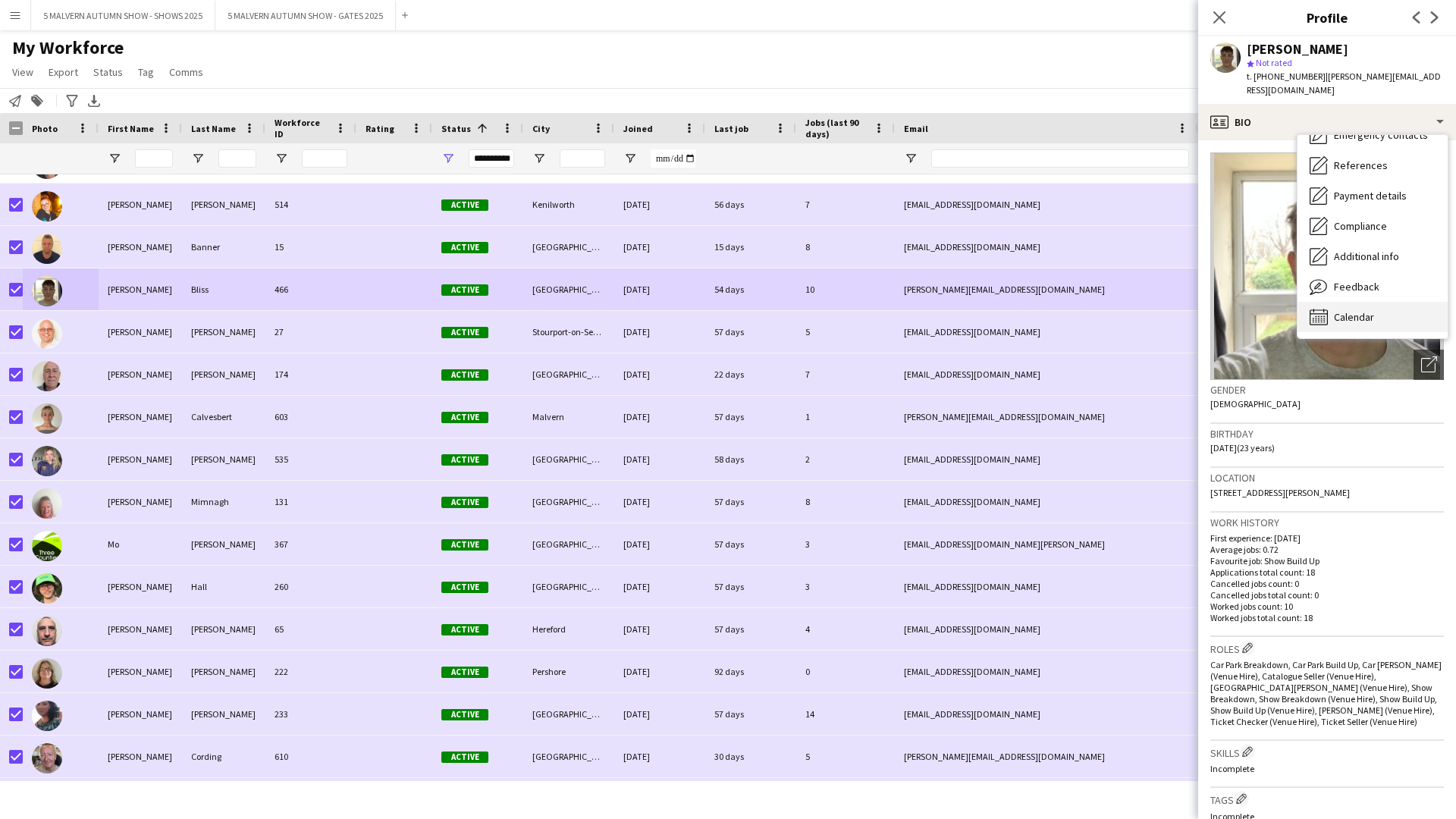
click at [778, 311] on span "Calendar" at bounding box center [1353, 317] width 40 height 14
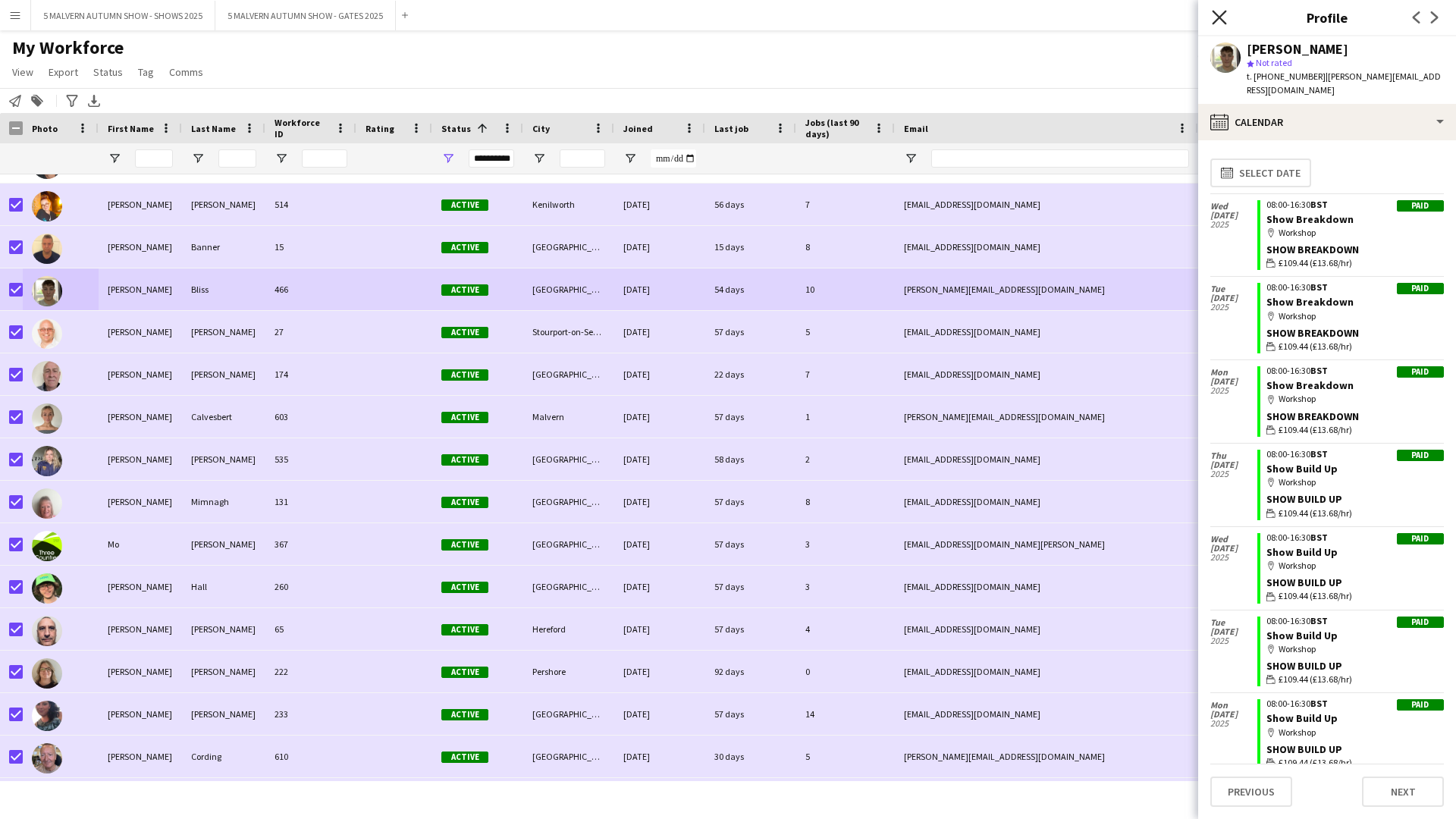
click at [778, 19] on icon at bounding box center [1219, 17] width 15 height 15
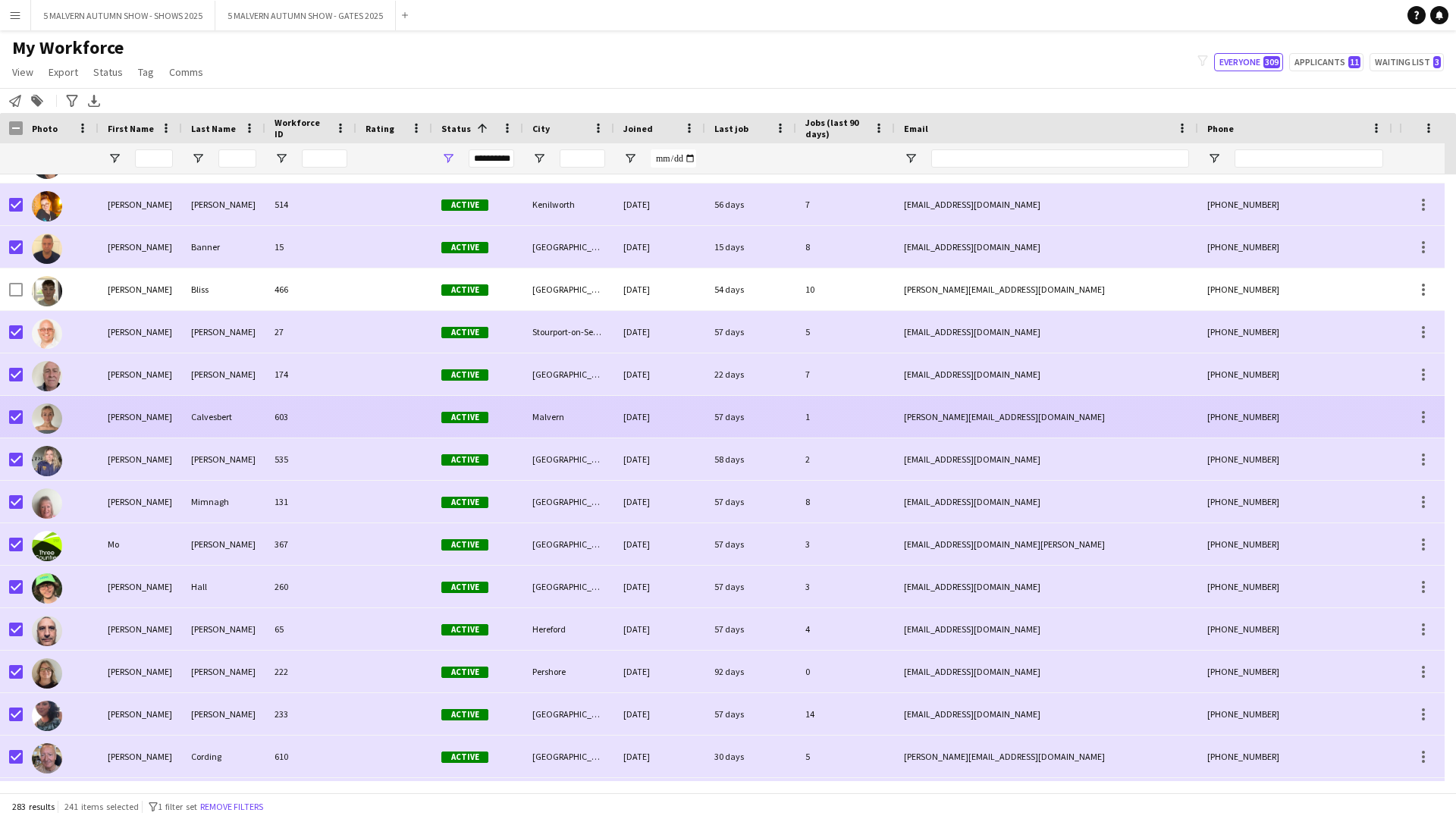
click at [7, 417] on div at bounding box center [11, 417] width 22 height 42
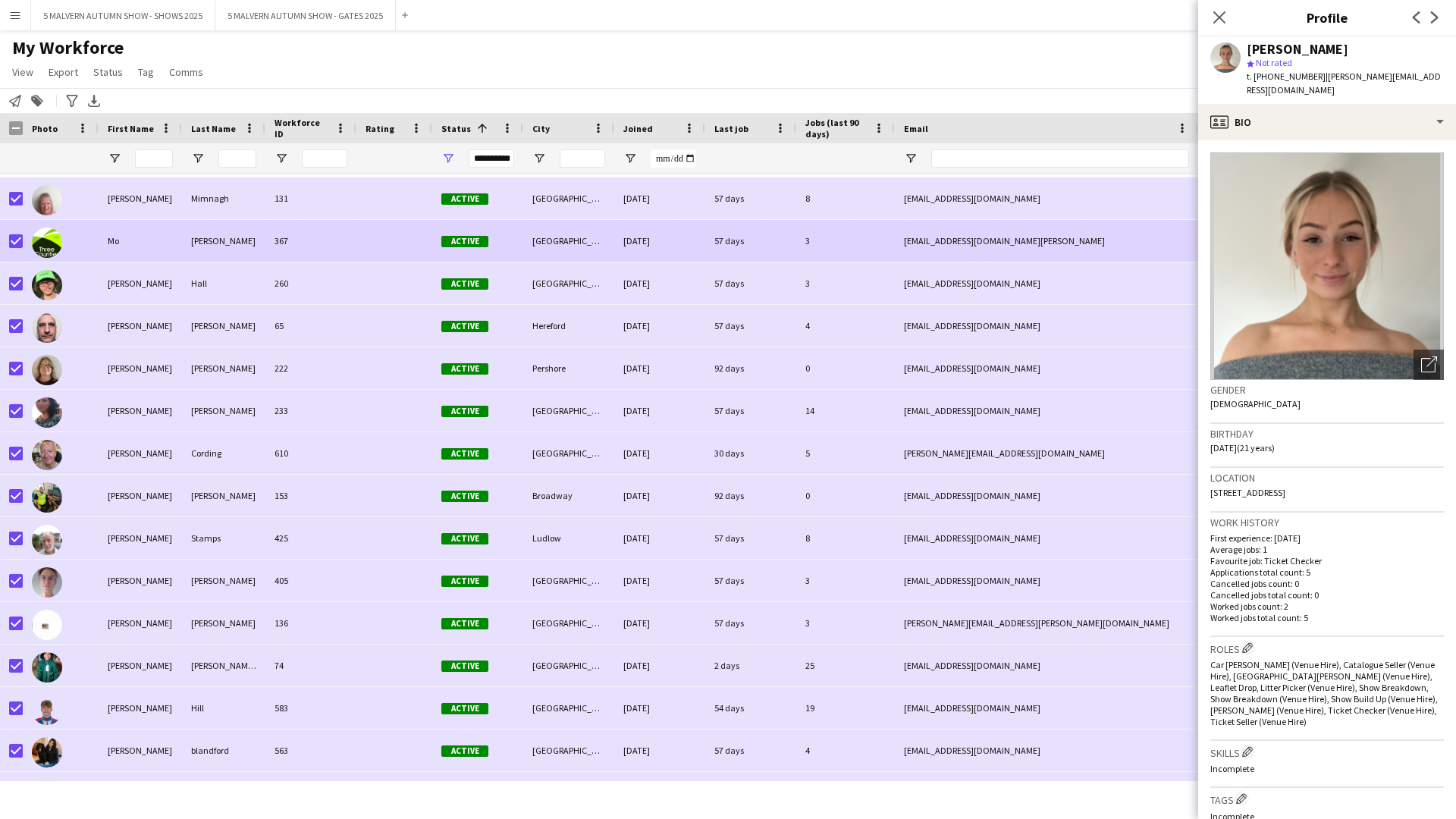
click at [183, 250] on div "Cossali-Francis" at bounding box center [224, 241] width 84 height 42
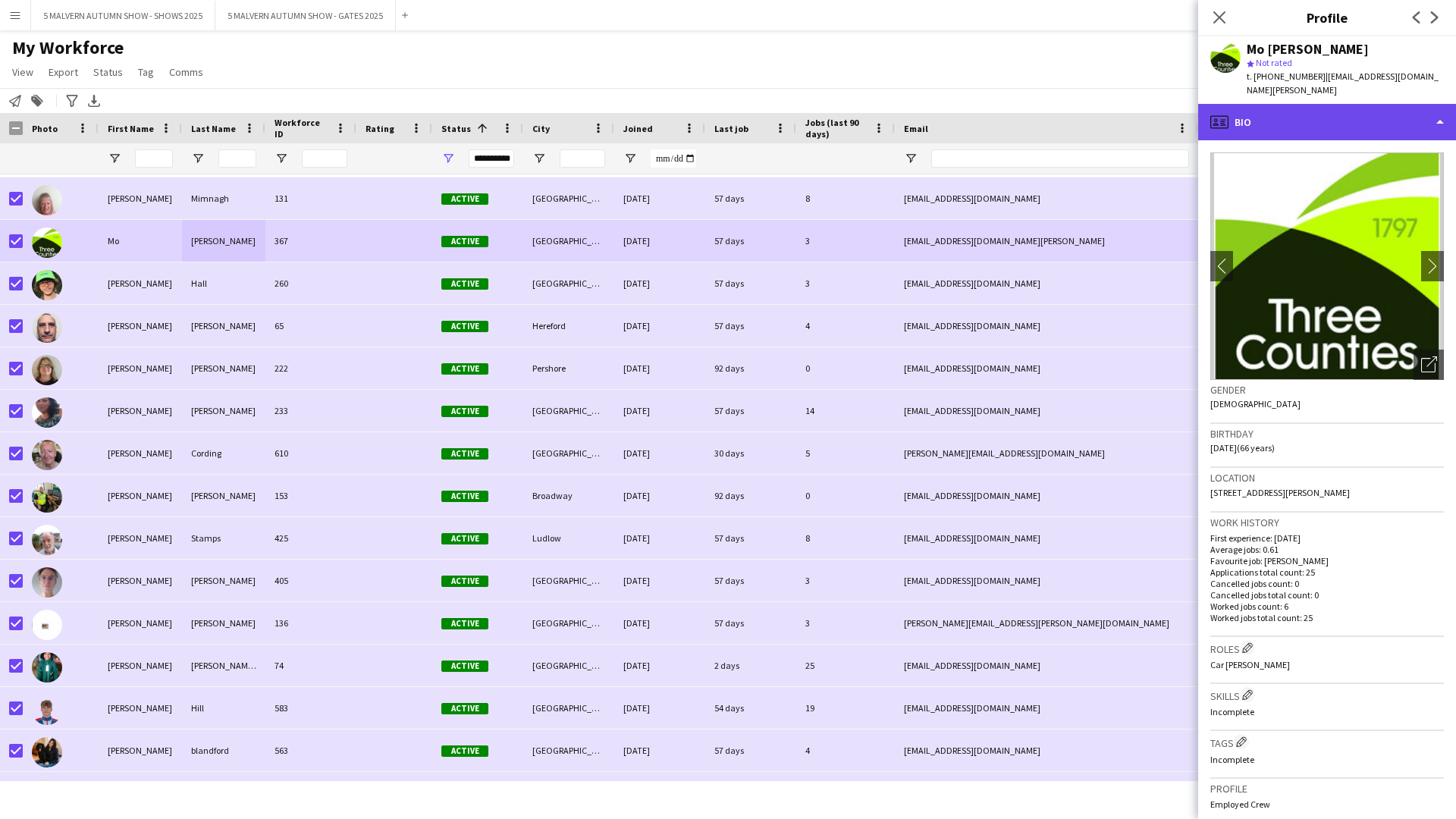
click at [778, 105] on div "profile Bio" at bounding box center [1327, 122] width 258 height 36
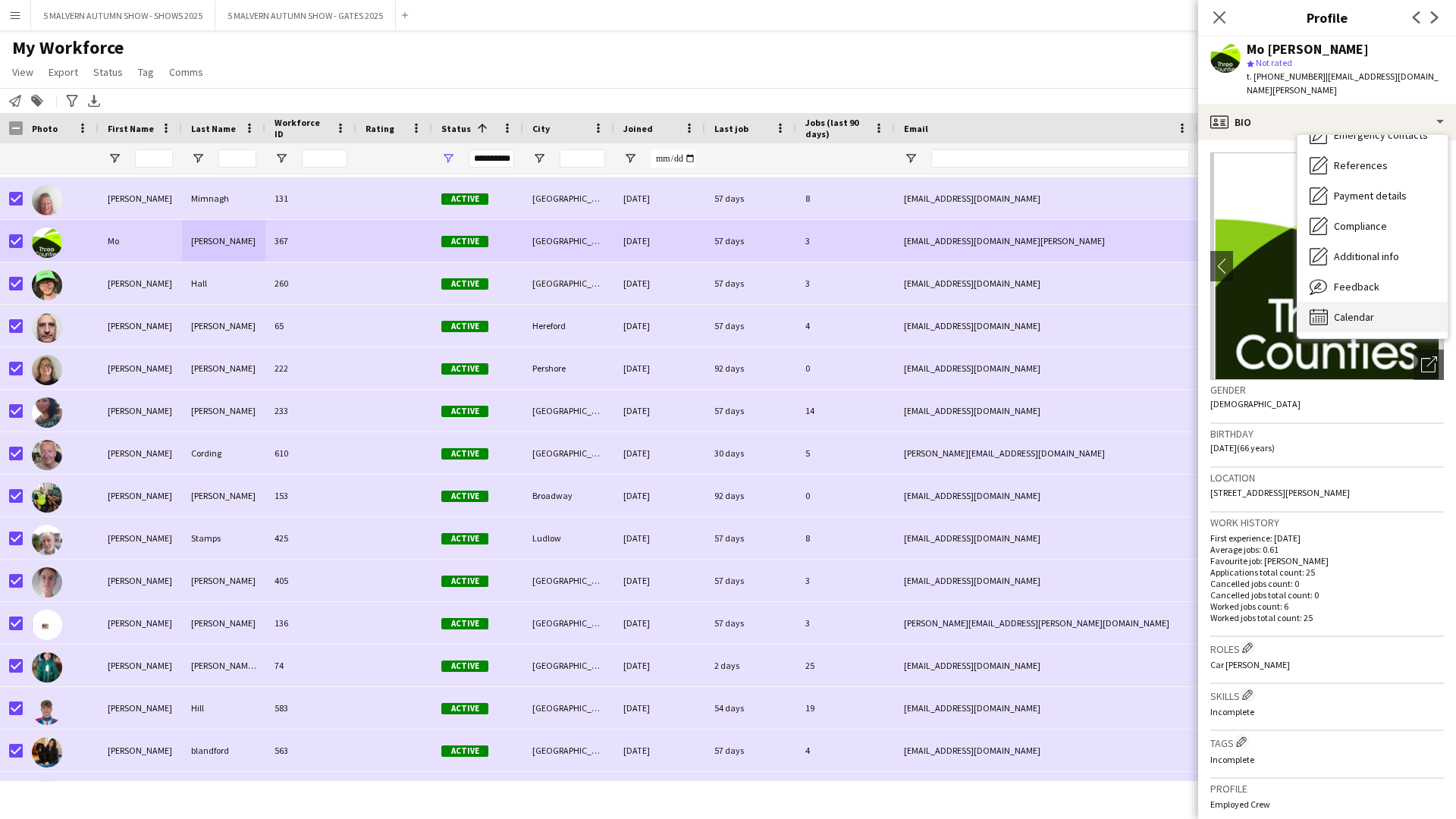
click at [778, 302] on div "Calendar Calendar" at bounding box center [1372, 316] width 150 height 30
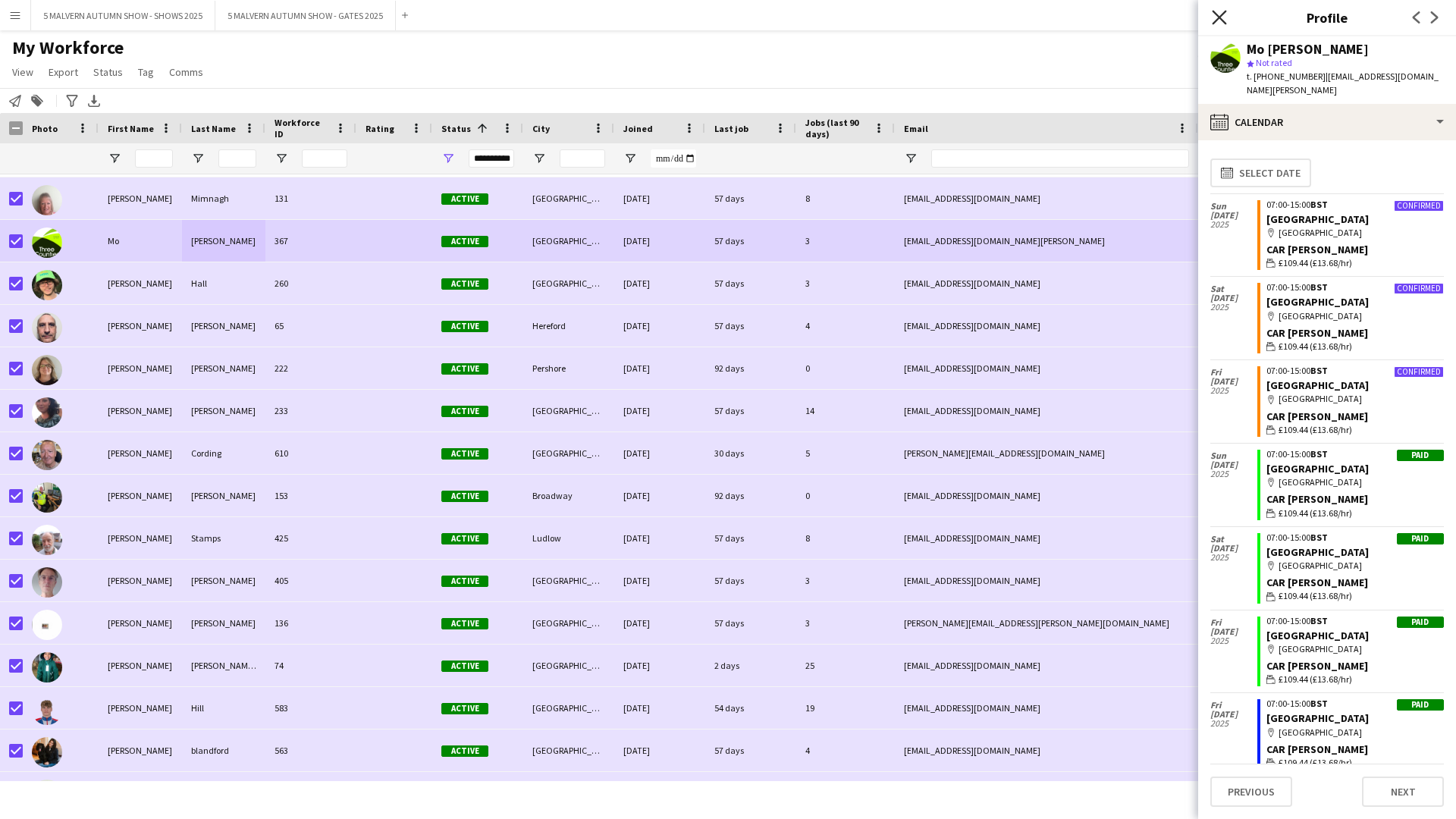
click at [778, 20] on icon "Close pop-in" at bounding box center [1219, 17] width 15 height 15
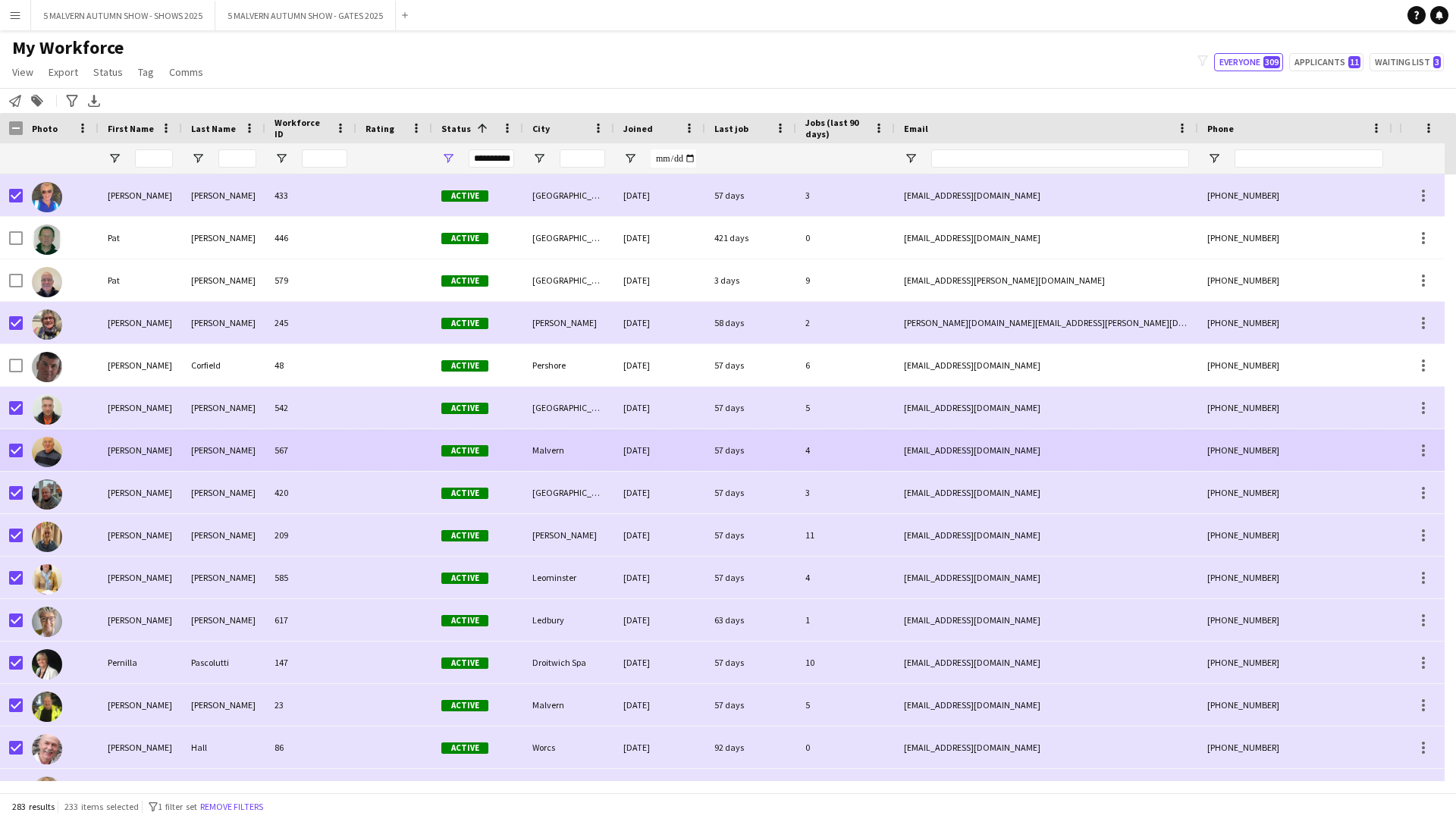
click at [106, 424] on div "Paul" at bounding box center [140, 450] width 84 height 42
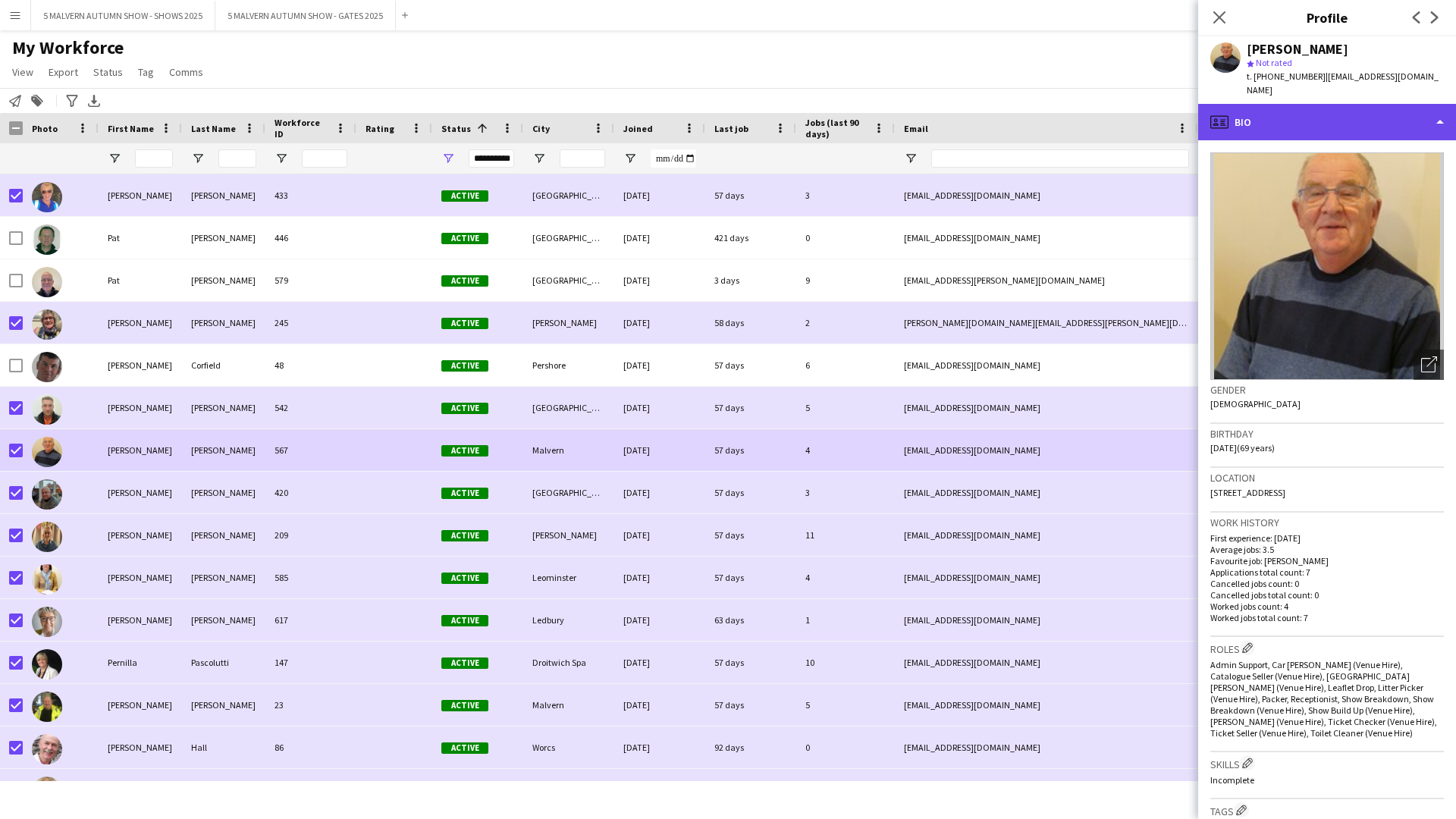
click at [778, 104] on div "profile Bio" at bounding box center [1327, 122] width 258 height 36
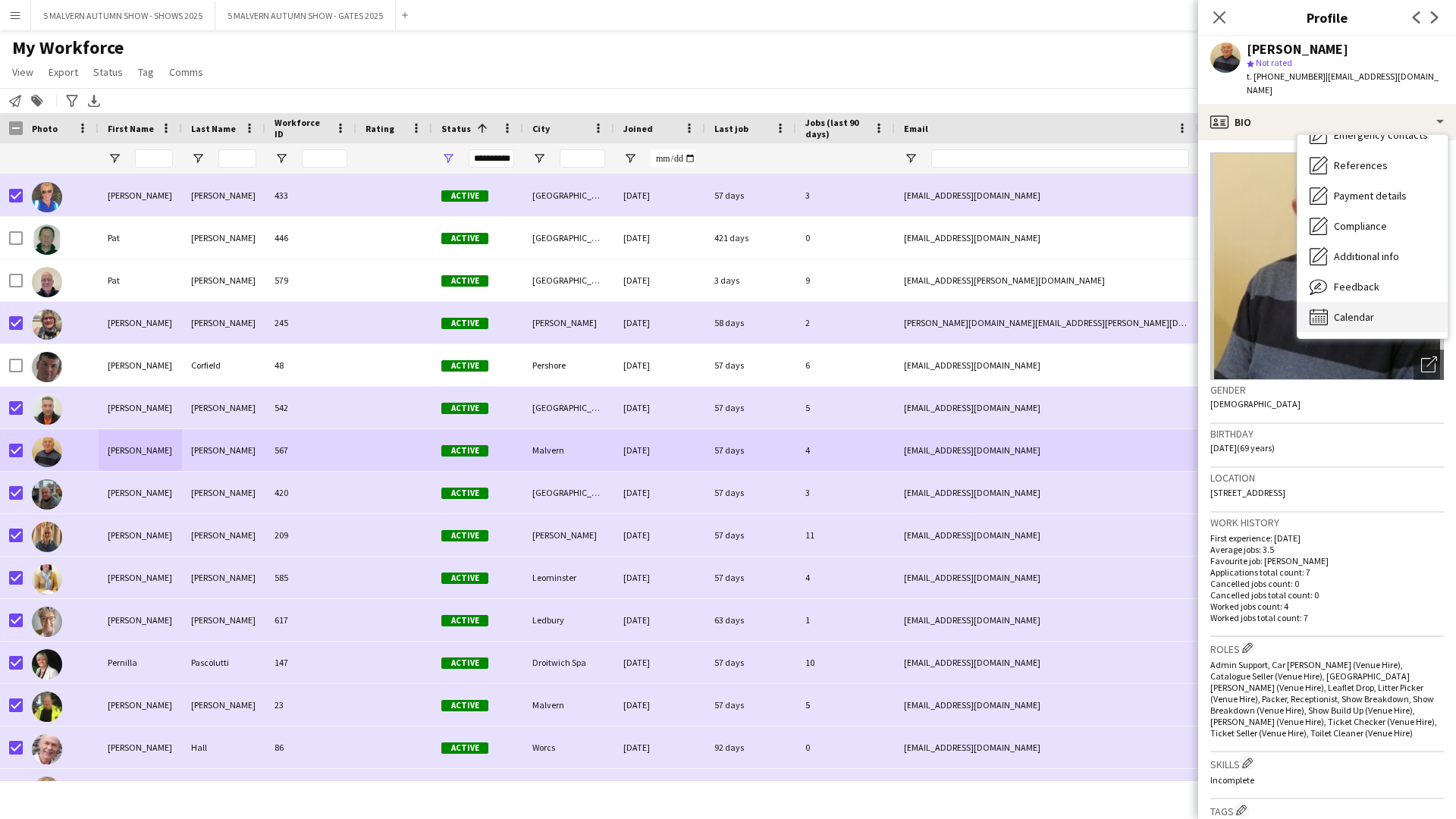
click at [778, 311] on span "Calendar" at bounding box center [1353, 317] width 40 height 14
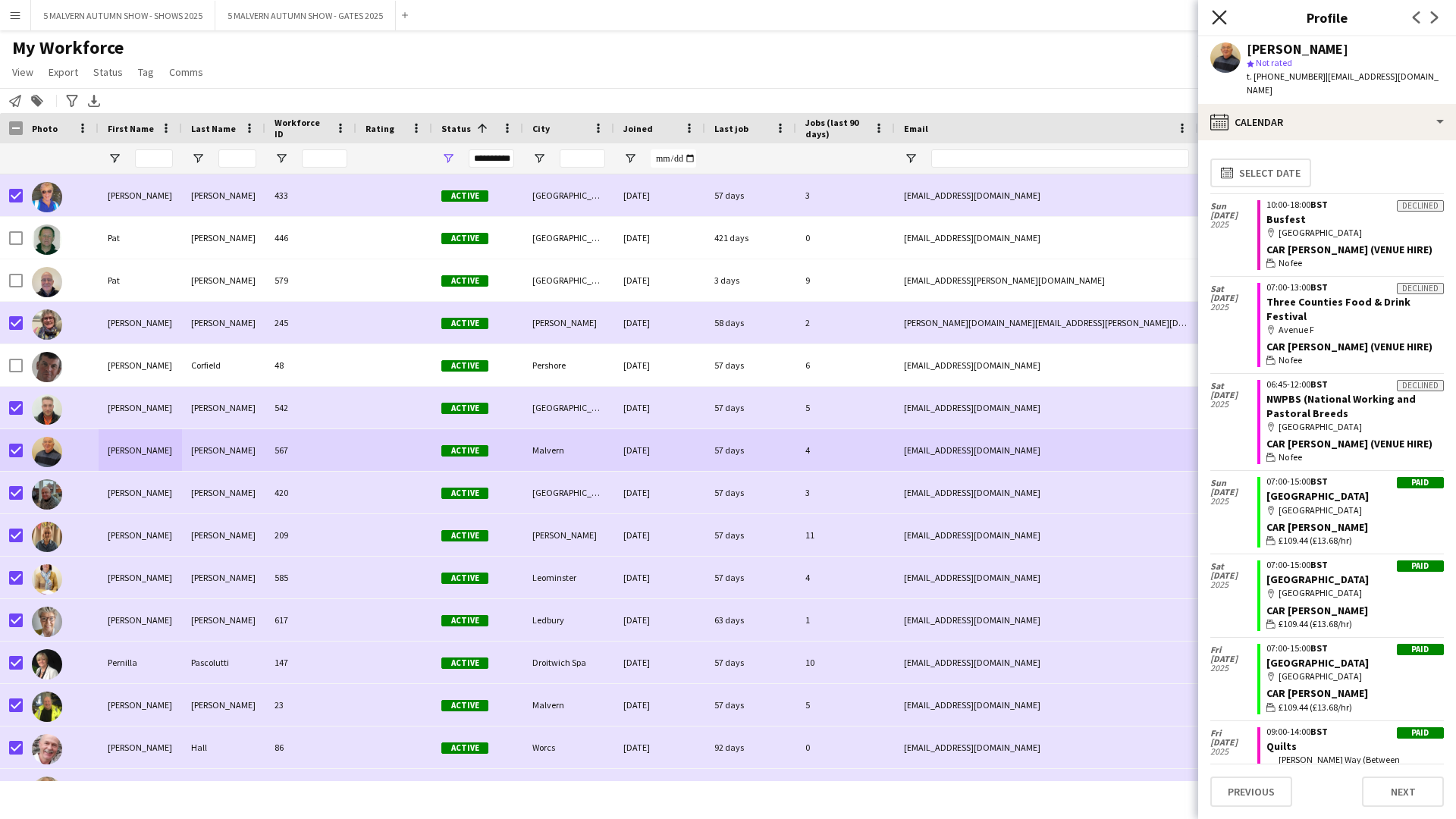
click at [778, 15] on icon "Close pop-in" at bounding box center [1219, 17] width 15 height 15
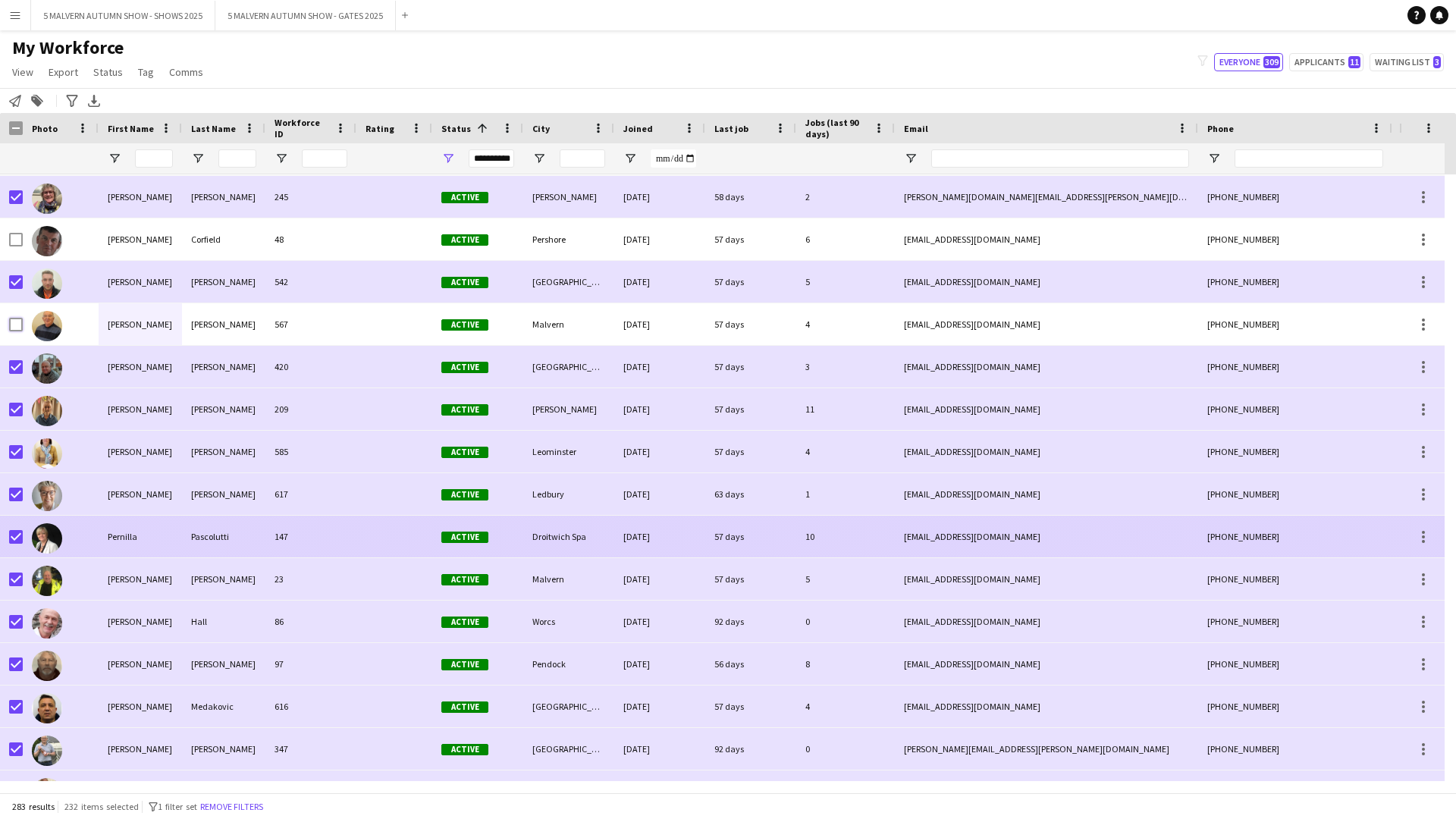
scroll to position [8649, 0]
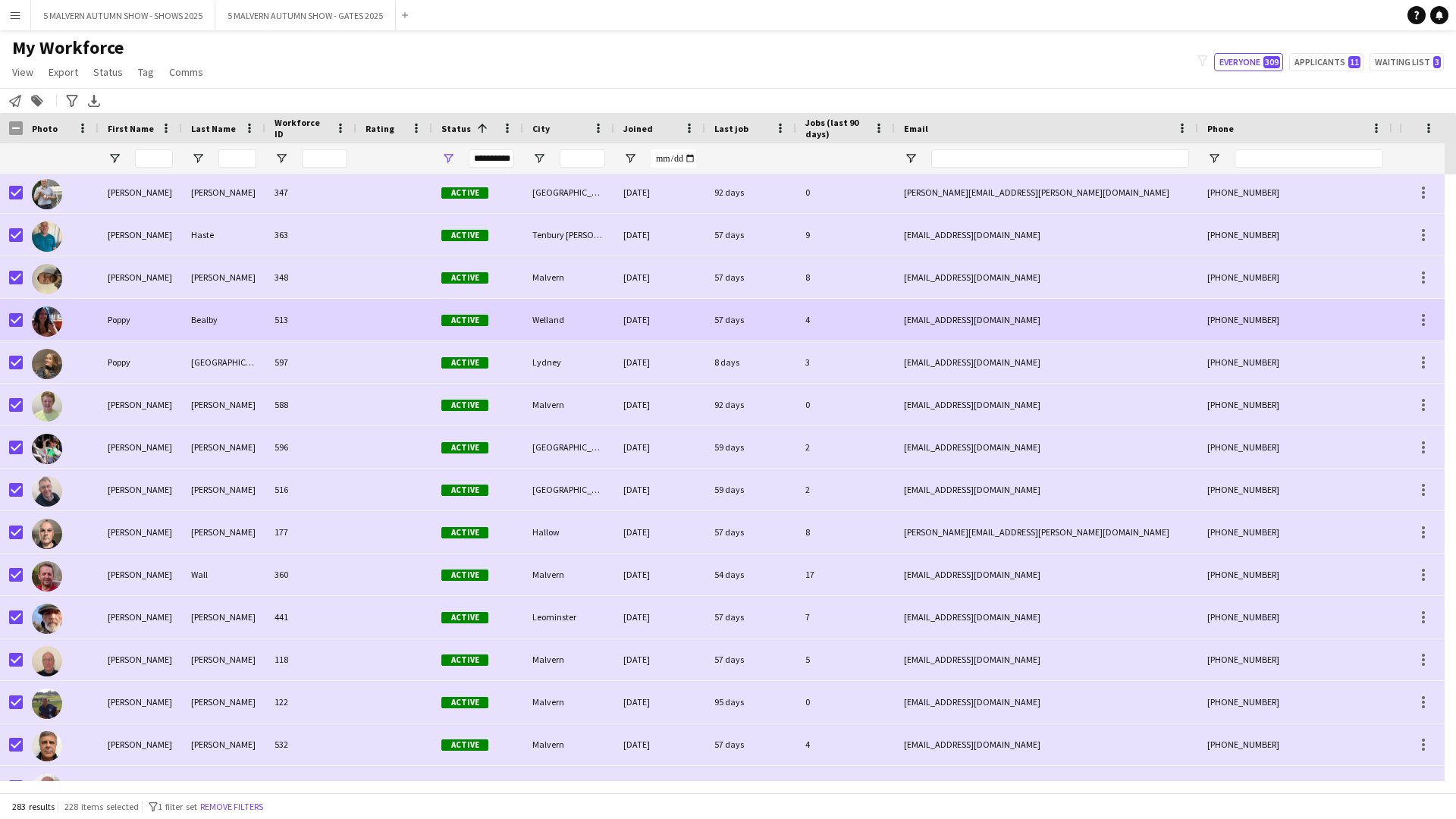
click at [115, 321] on div "Poppy" at bounding box center [140, 319] width 84 height 42
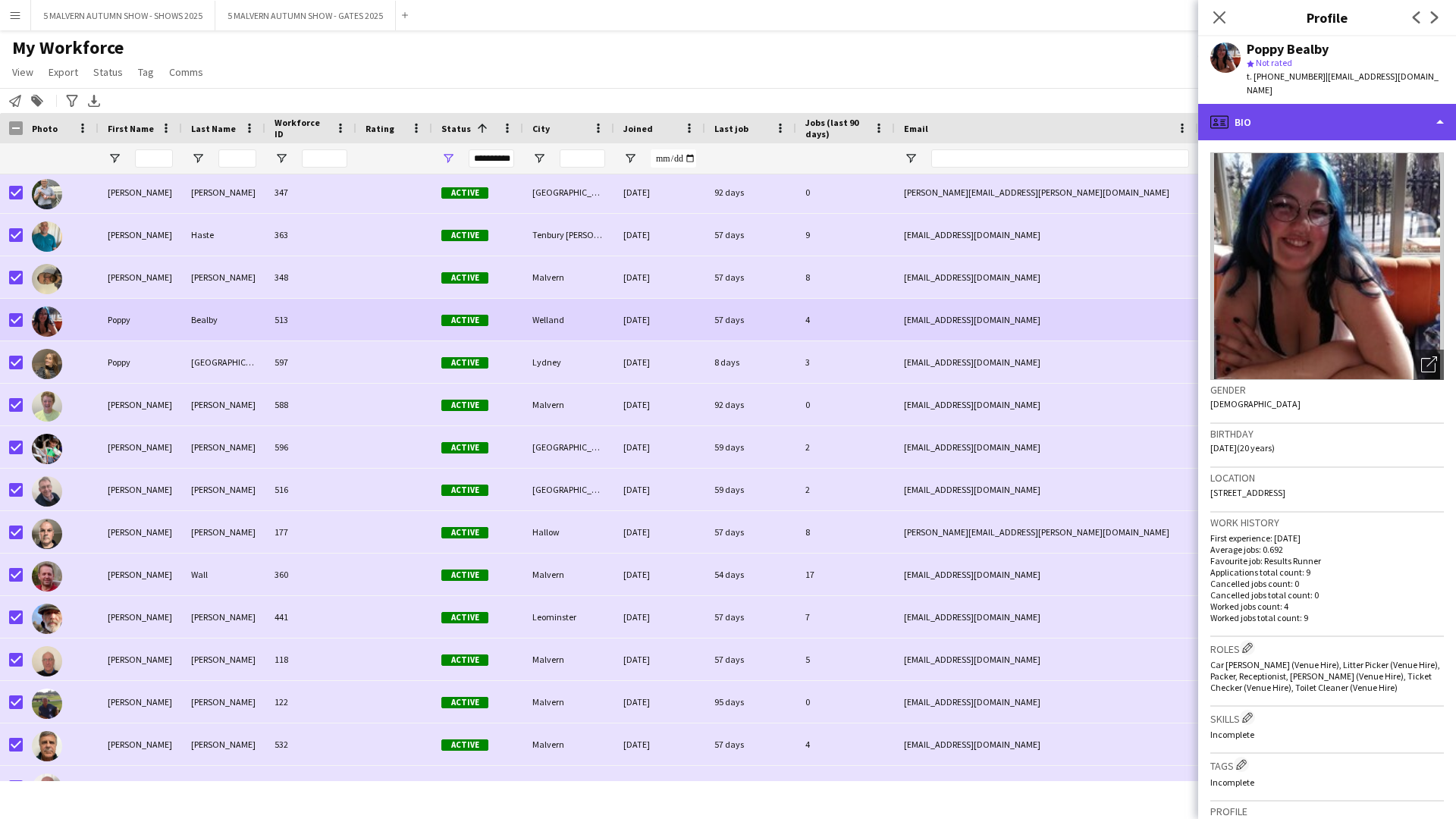
click at [778, 104] on div "profile Bio" at bounding box center [1327, 122] width 258 height 36
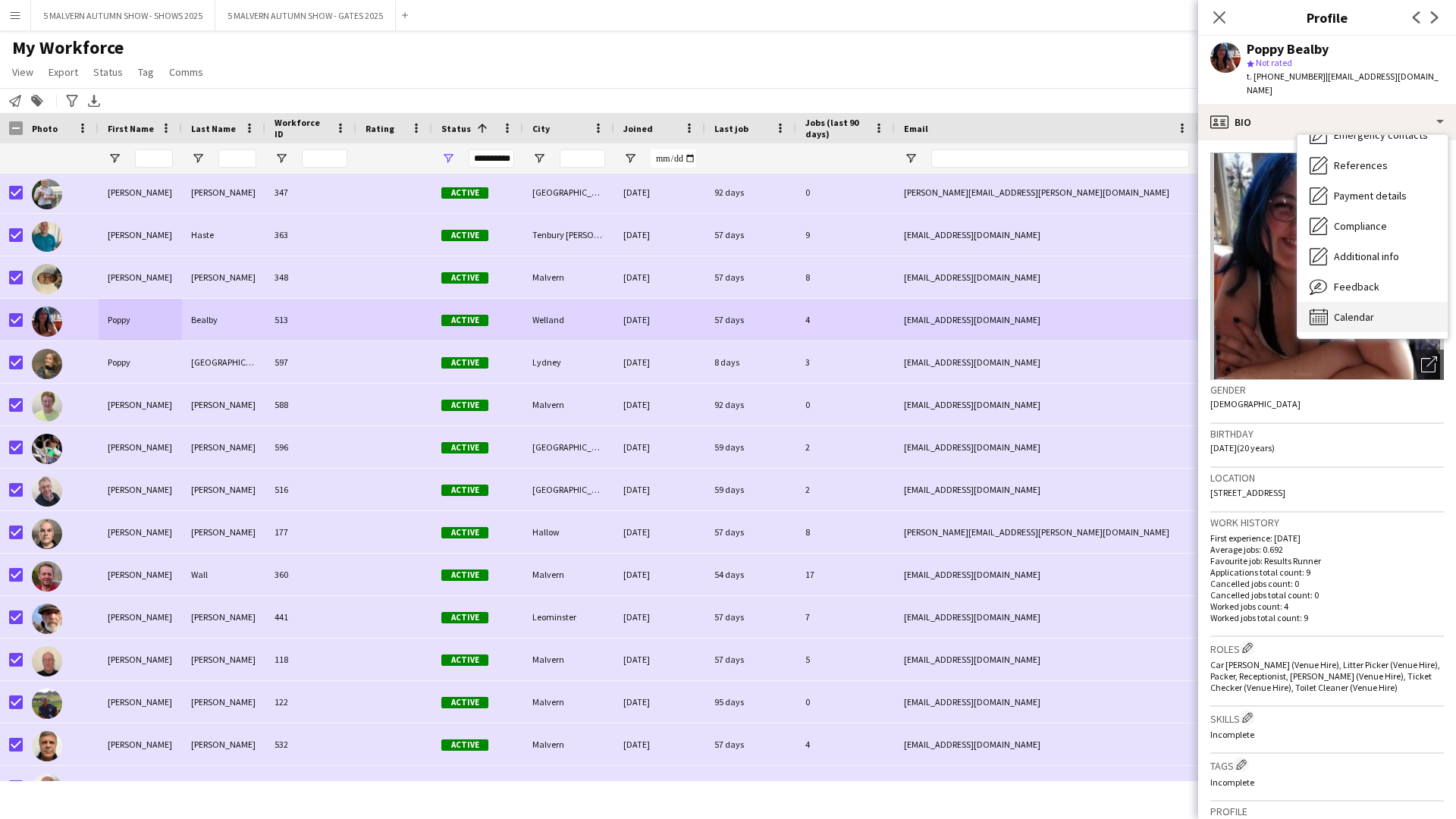
click at [778, 302] on div "Calendar Calendar" at bounding box center [1372, 316] width 150 height 30
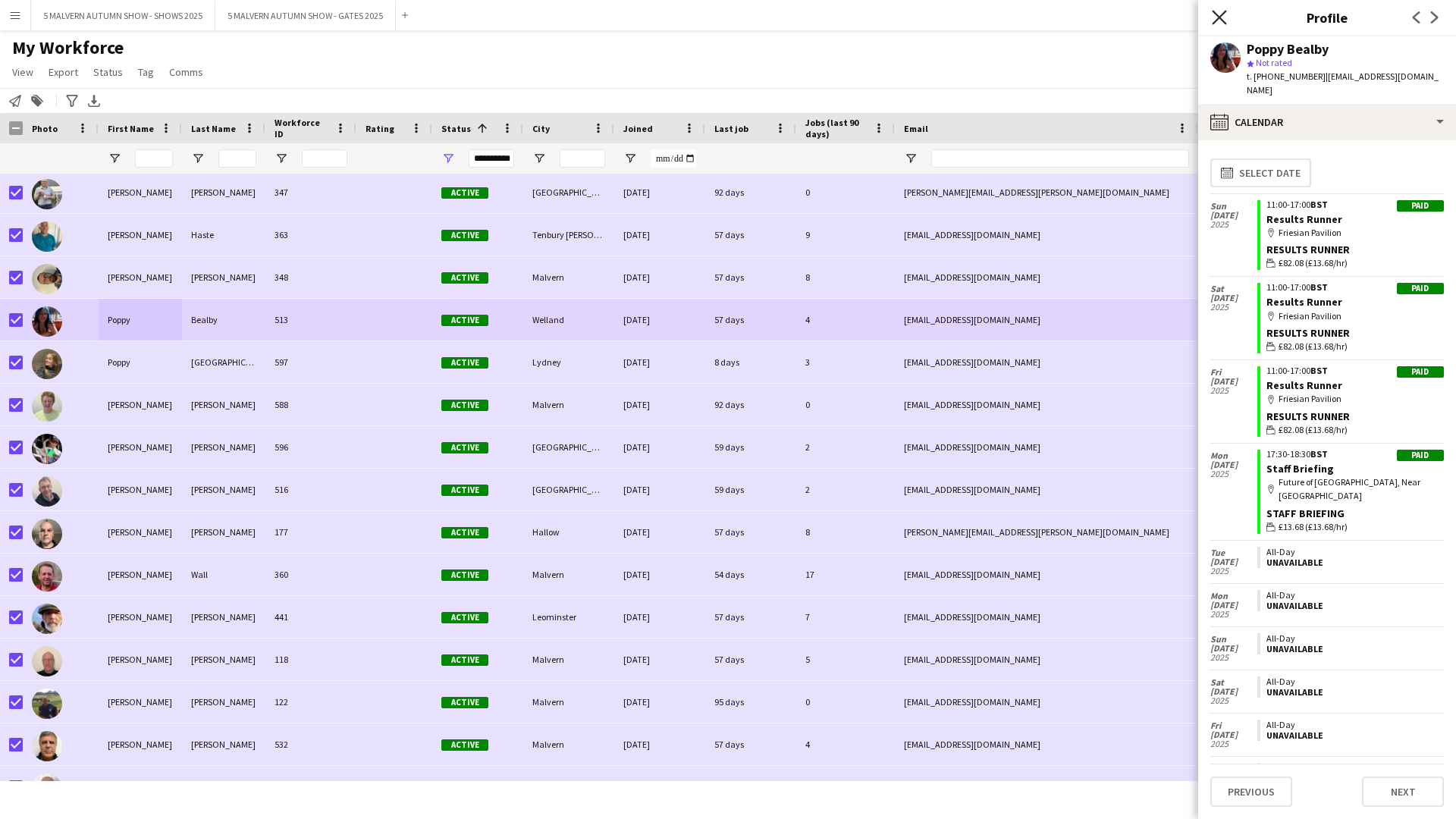
click at [778, 17] on icon "Close pop-in" at bounding box center [1219, 17] width 15 height 15
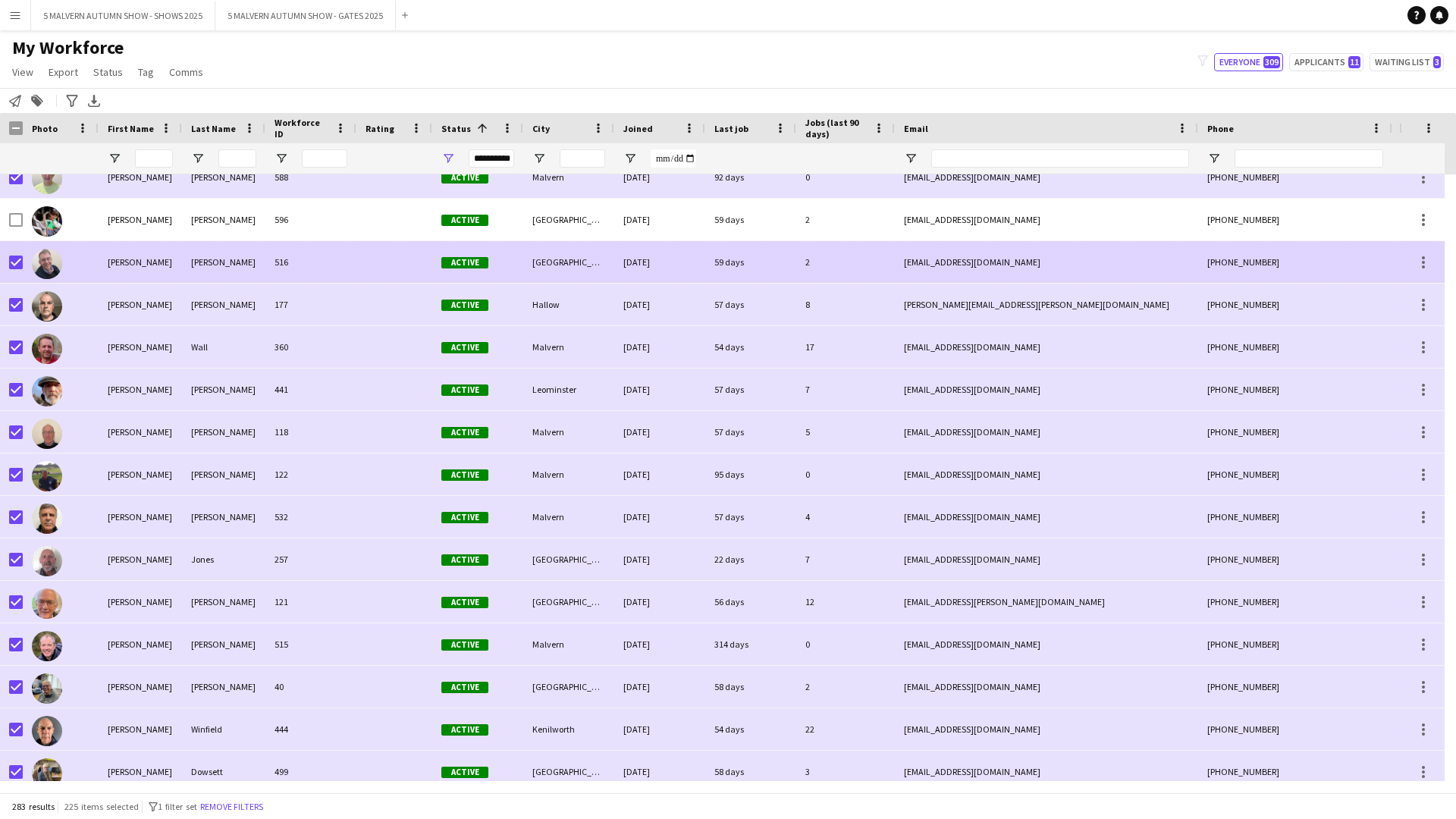
click at [141, 267] on div "Richard" at bounding box center [140, 262] width 84 height 42
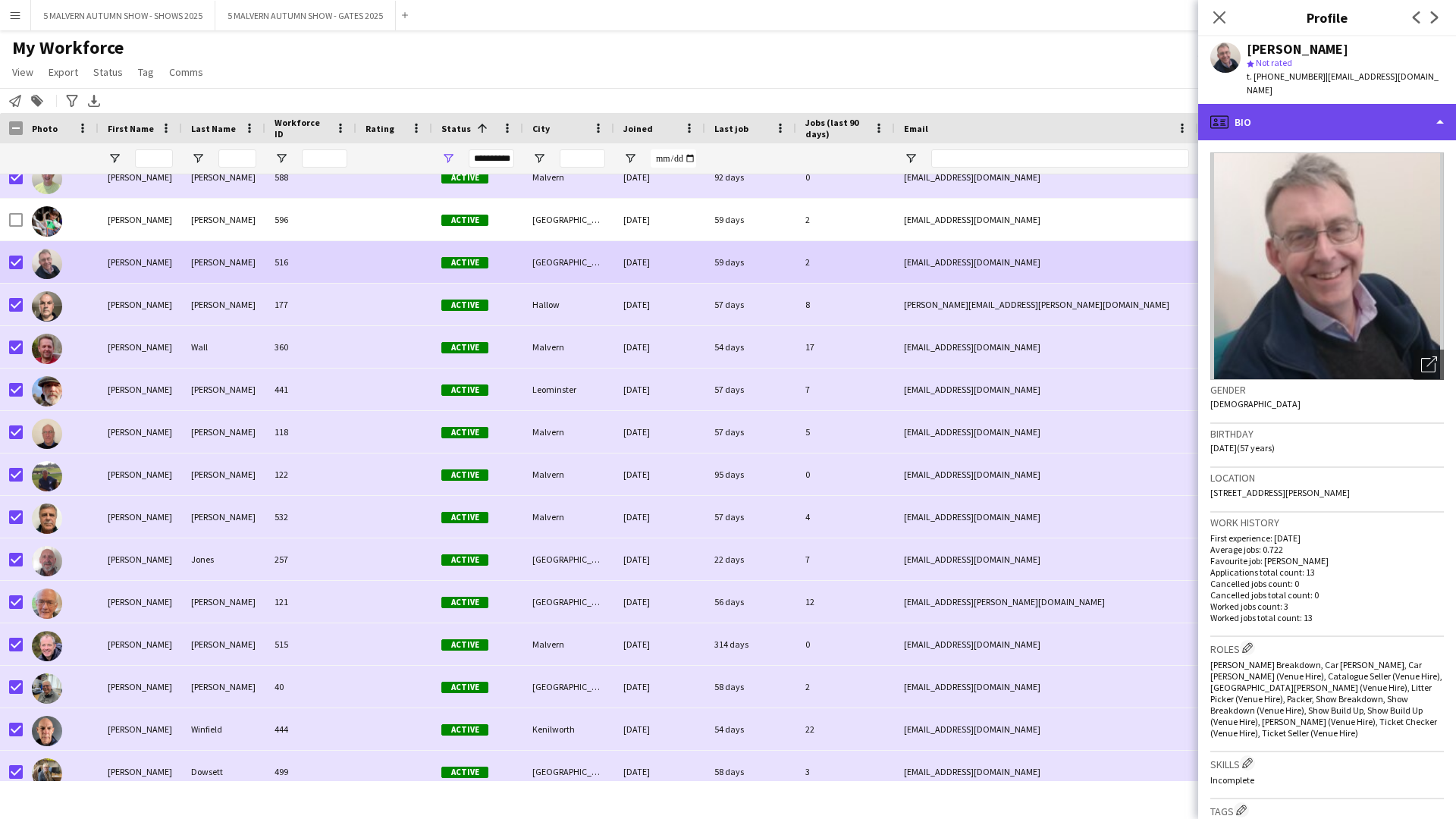
click at [778, 104] on div "profile Bio" at bounding box center [1327, 122] width 258 height 36
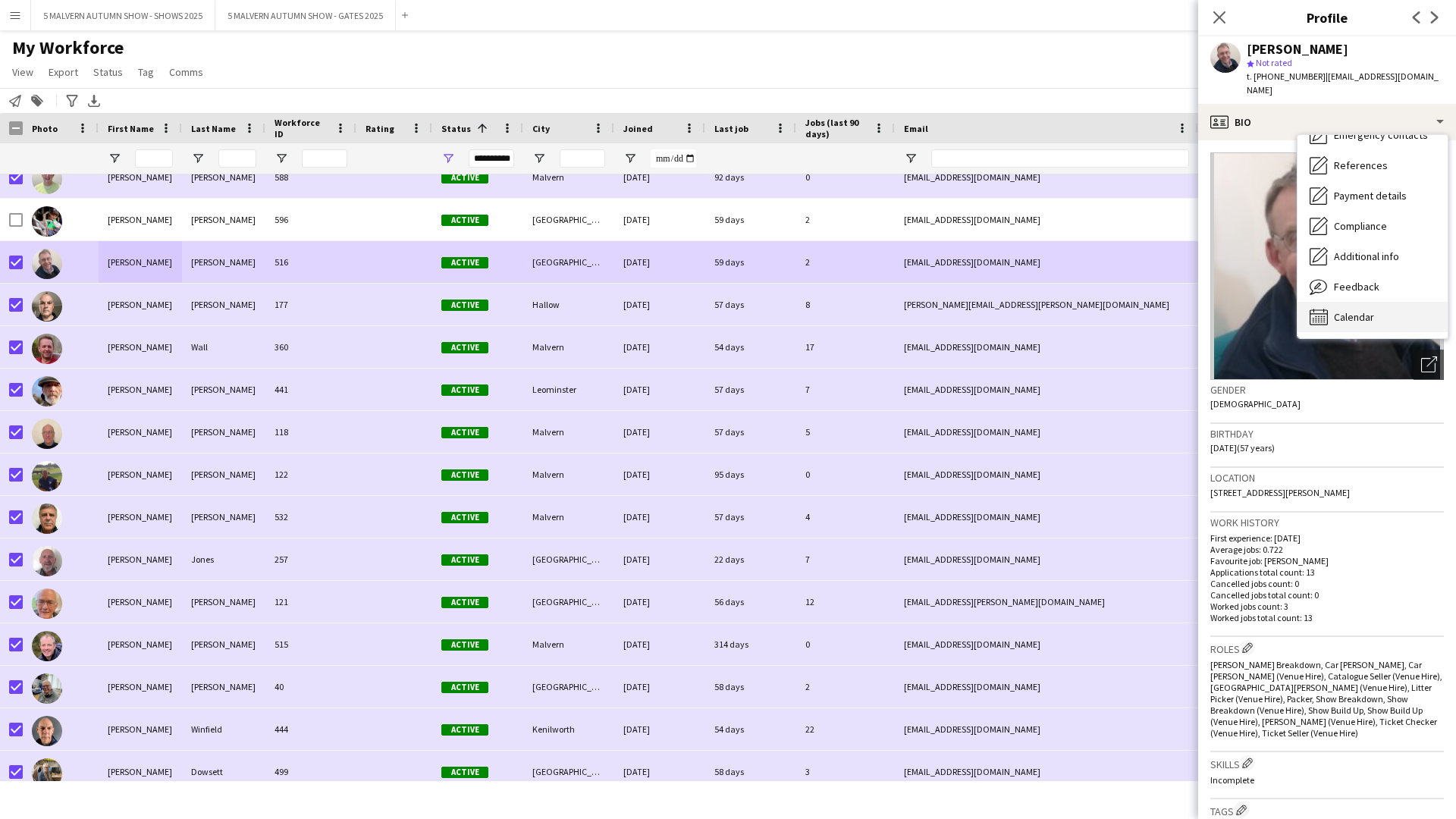
click at [778, 302] on div "Calendar Calendar" at bounding box center [1372, 316] width 150 height 30
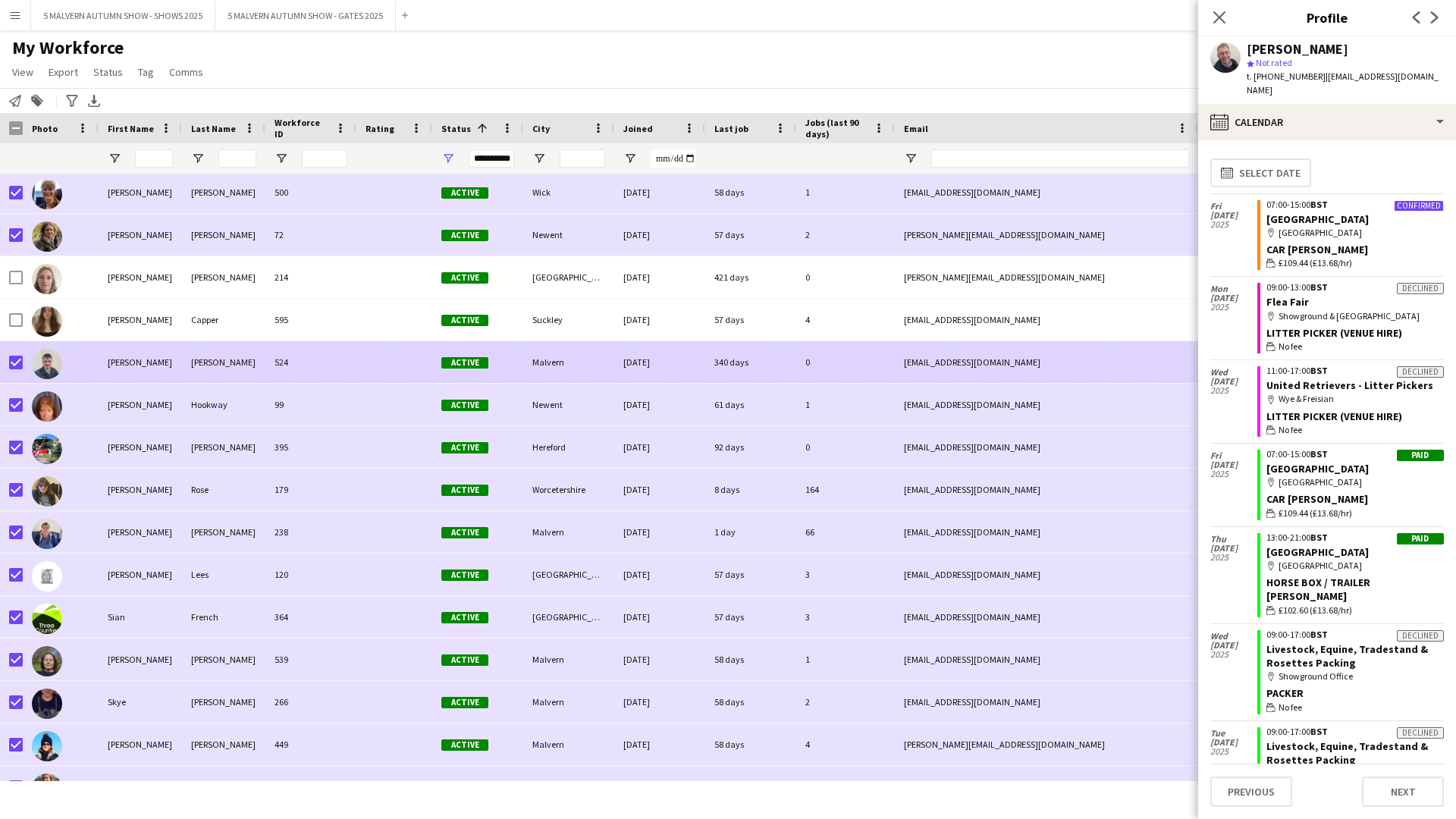
click at [127, 355] on div "Seth" at bounding box center [140, 362] width 84 height 42
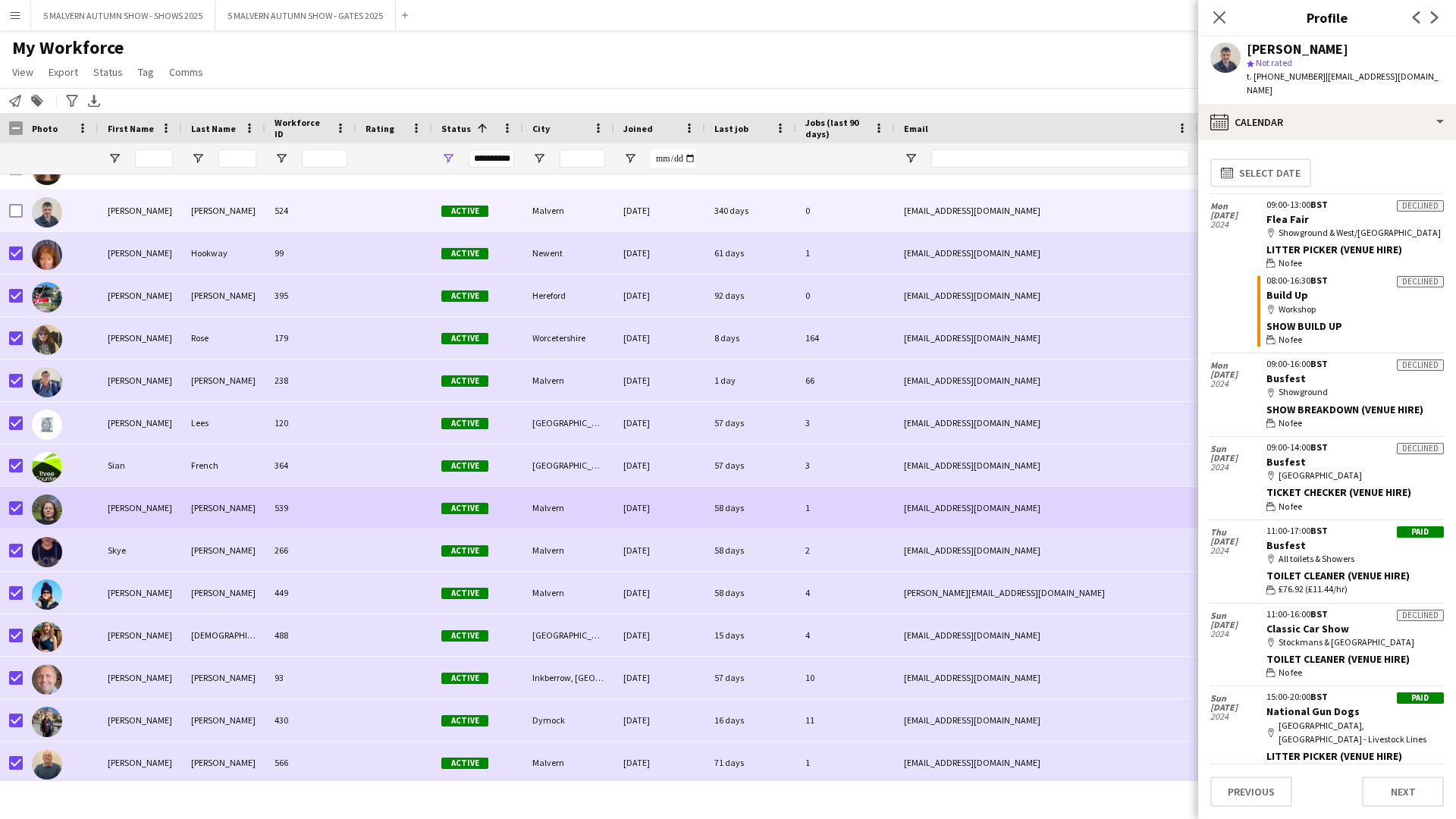
click at [162, 424] on div "Silvia" at bounding box center [140, 507] width 84 height 42
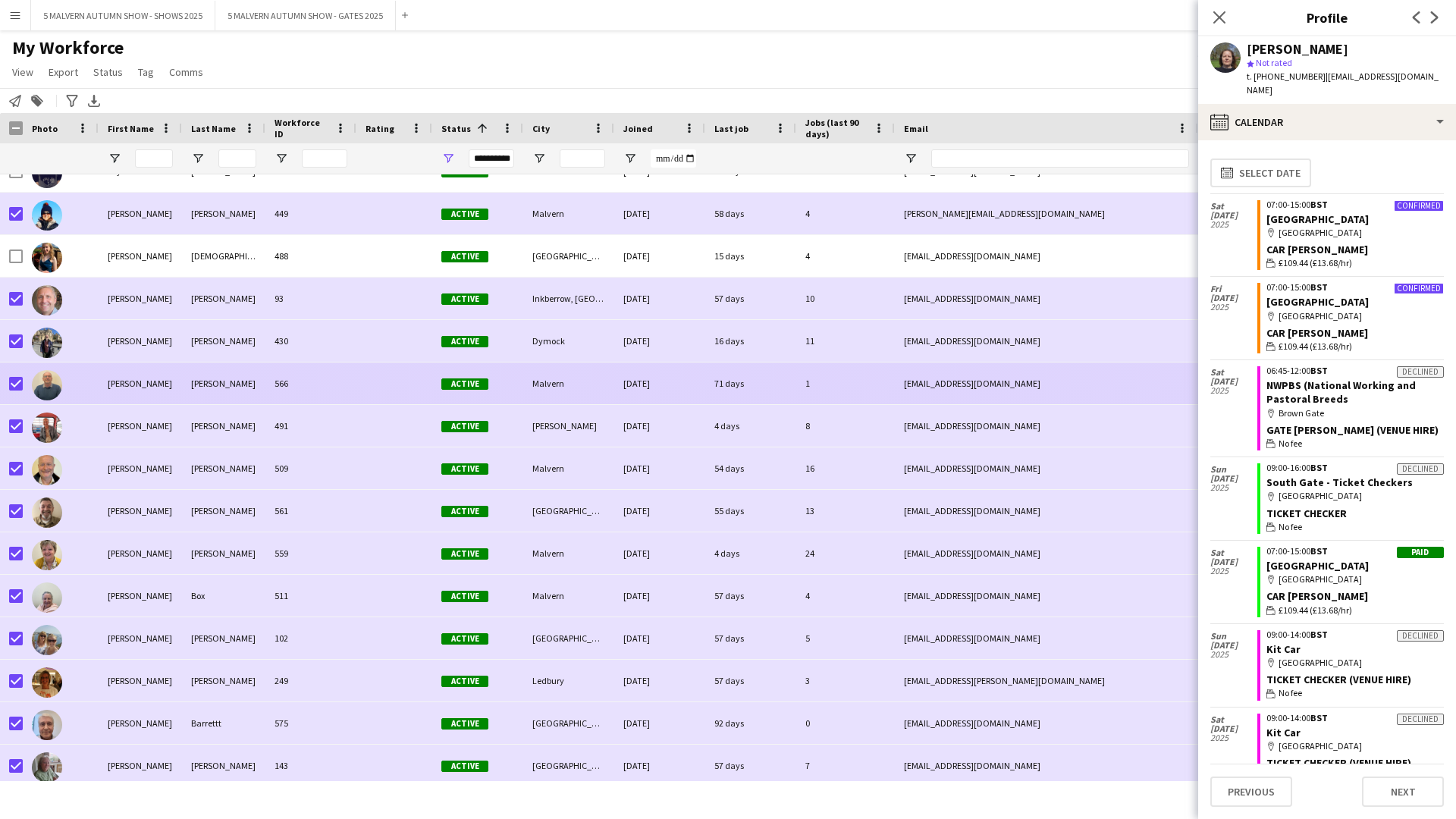
click at [115, 381] on div "Steven" at bounding box center [140, 383] width 84 height 42
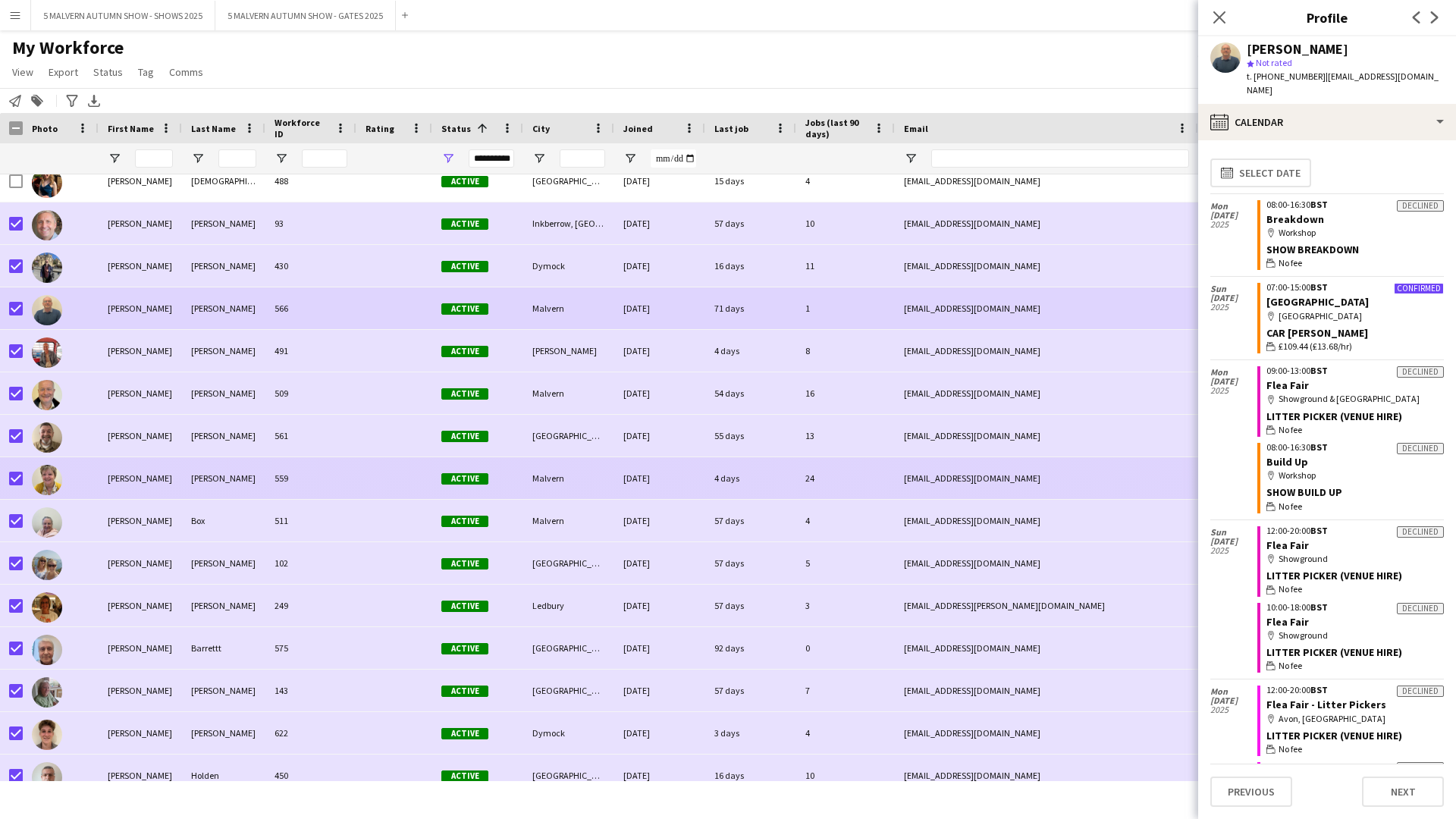
scroll to position [10924, 0]
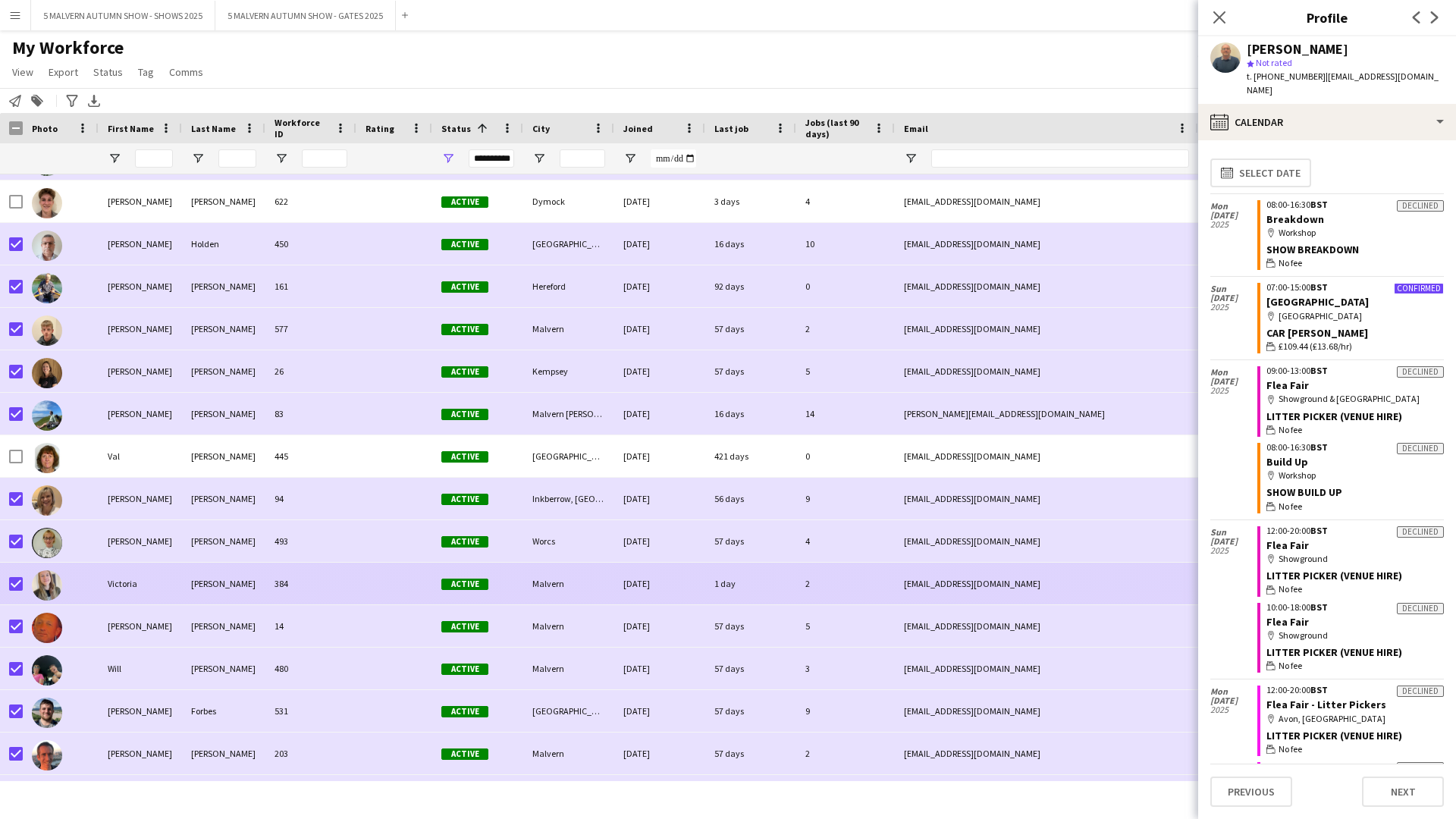
click at [149, 424] on div "Victoria" at bounding box center [140, 583] width 84 height 42
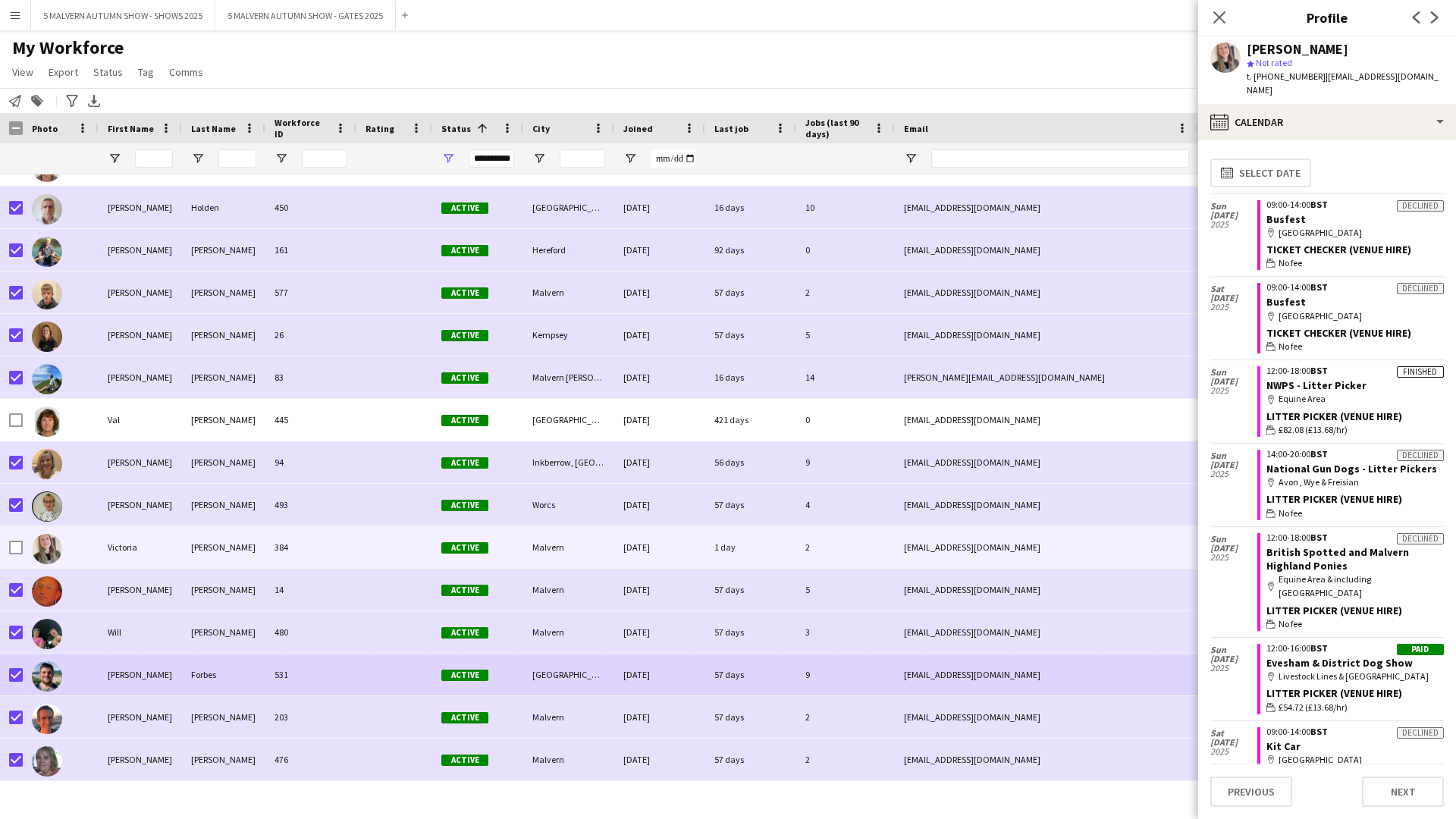
click at [133, 424] on div "William" at bounding box center [140, 675] width 84 height 42
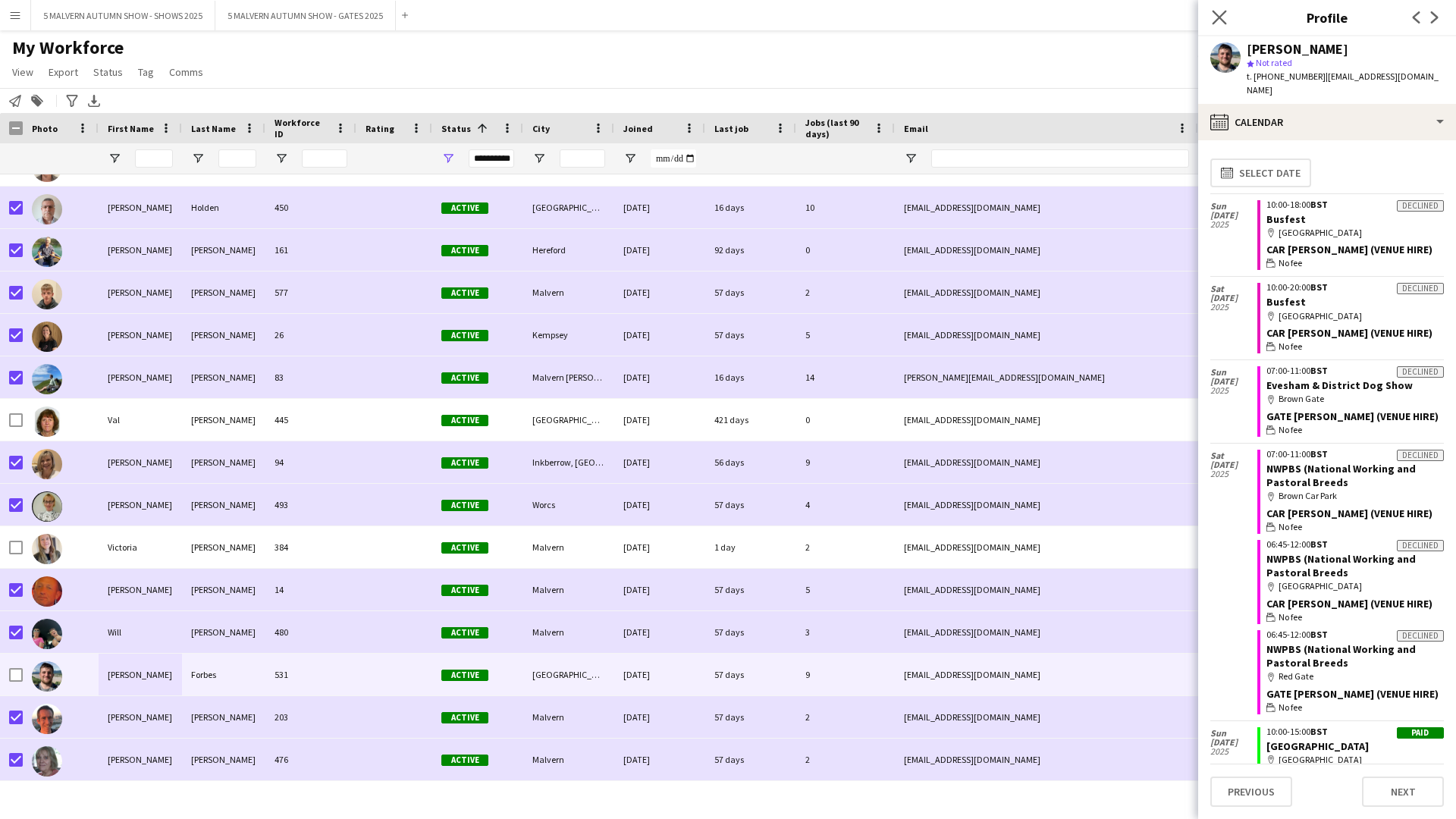
click at [778, 19] on icon "Close pop-in" at bounding box center [1219, 17] width 15 height 15
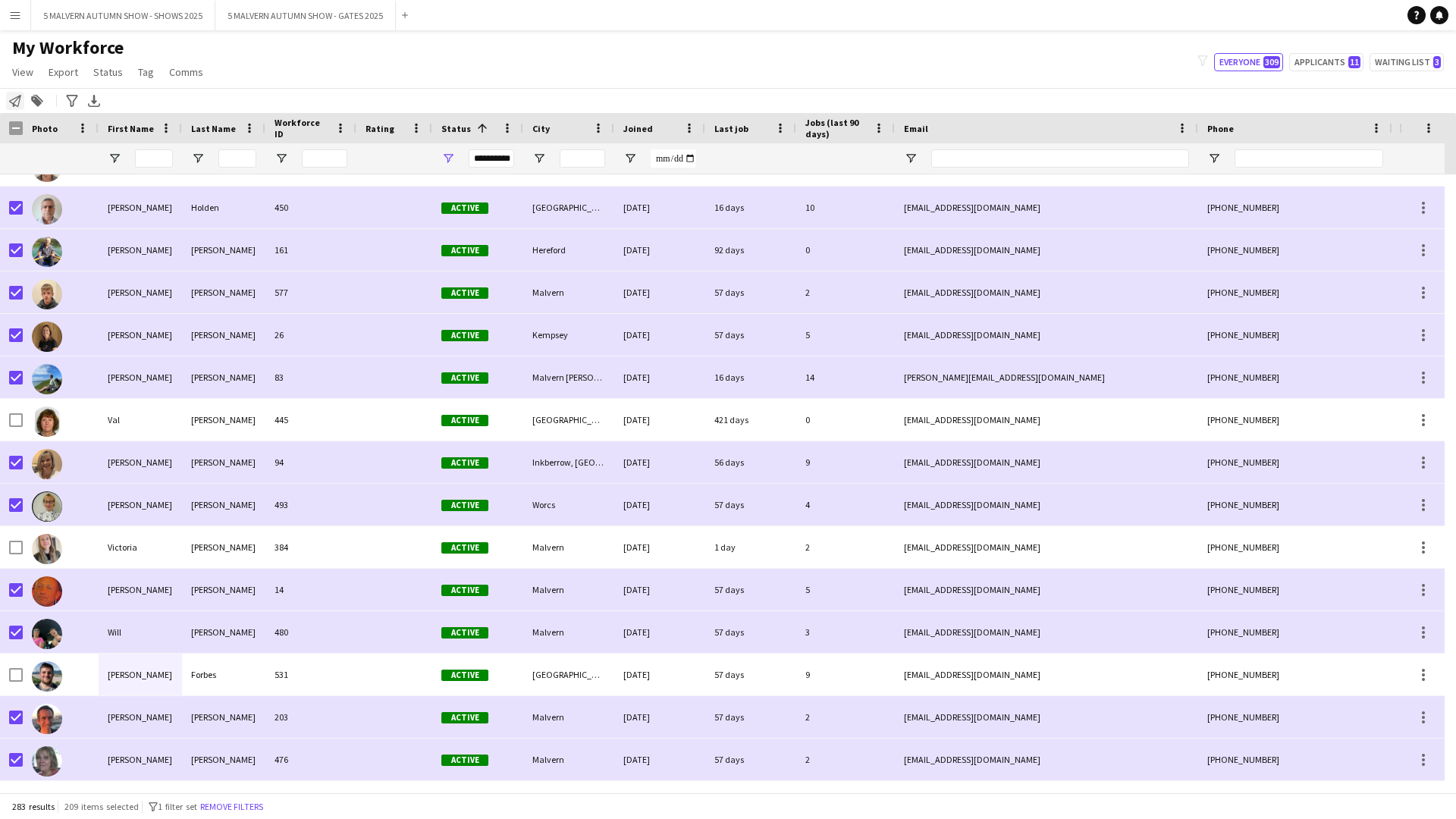
click at [12, 99] on icon at bounding box center [15, 100] width 12 height 12
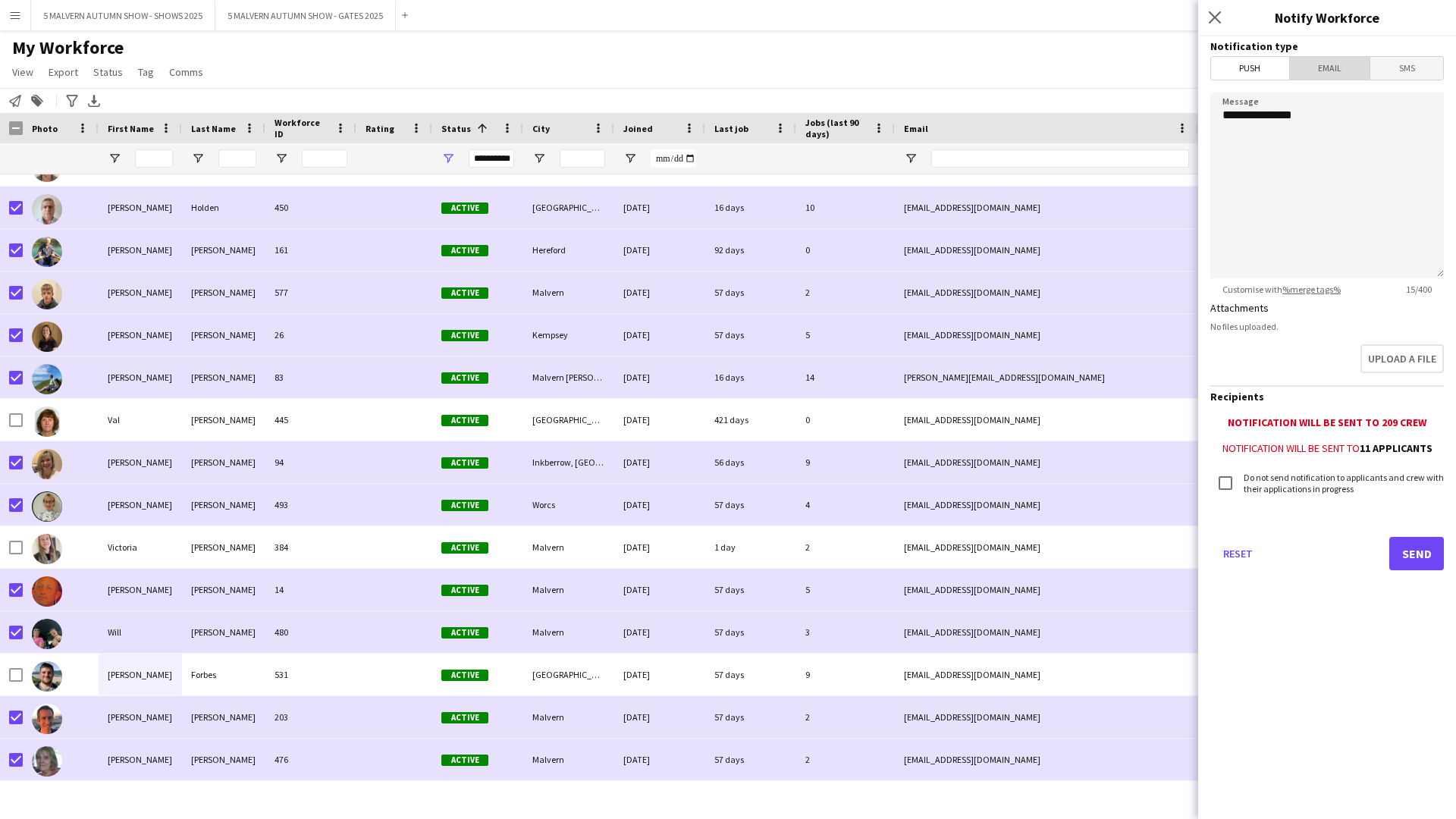
click at [778, 64] on span "Email" at bounding box center [1329, 67] width 81 height 22
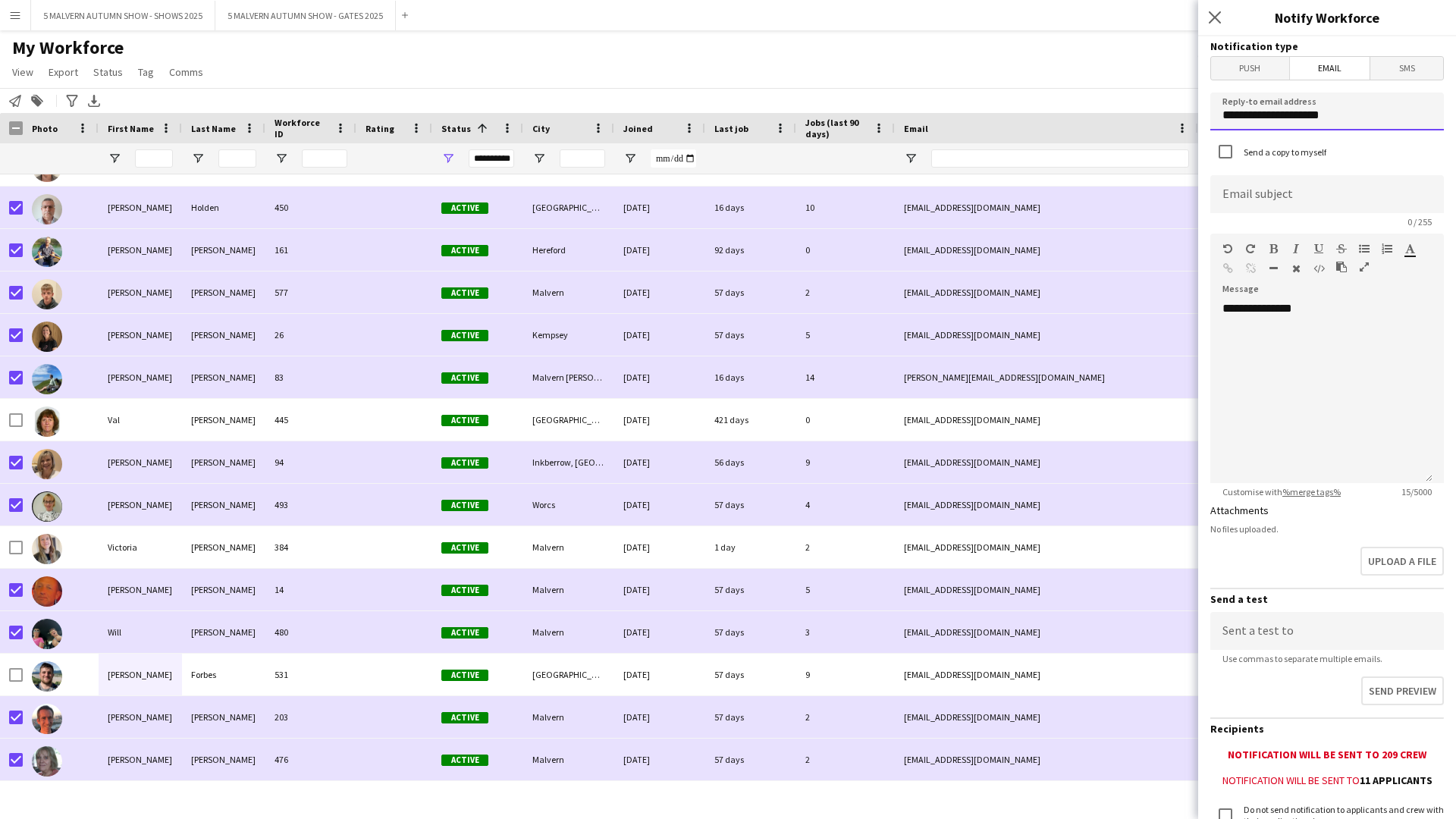
click at [778, 122] on input "**********" at bounding box center [1327, 111] width 234 height 38
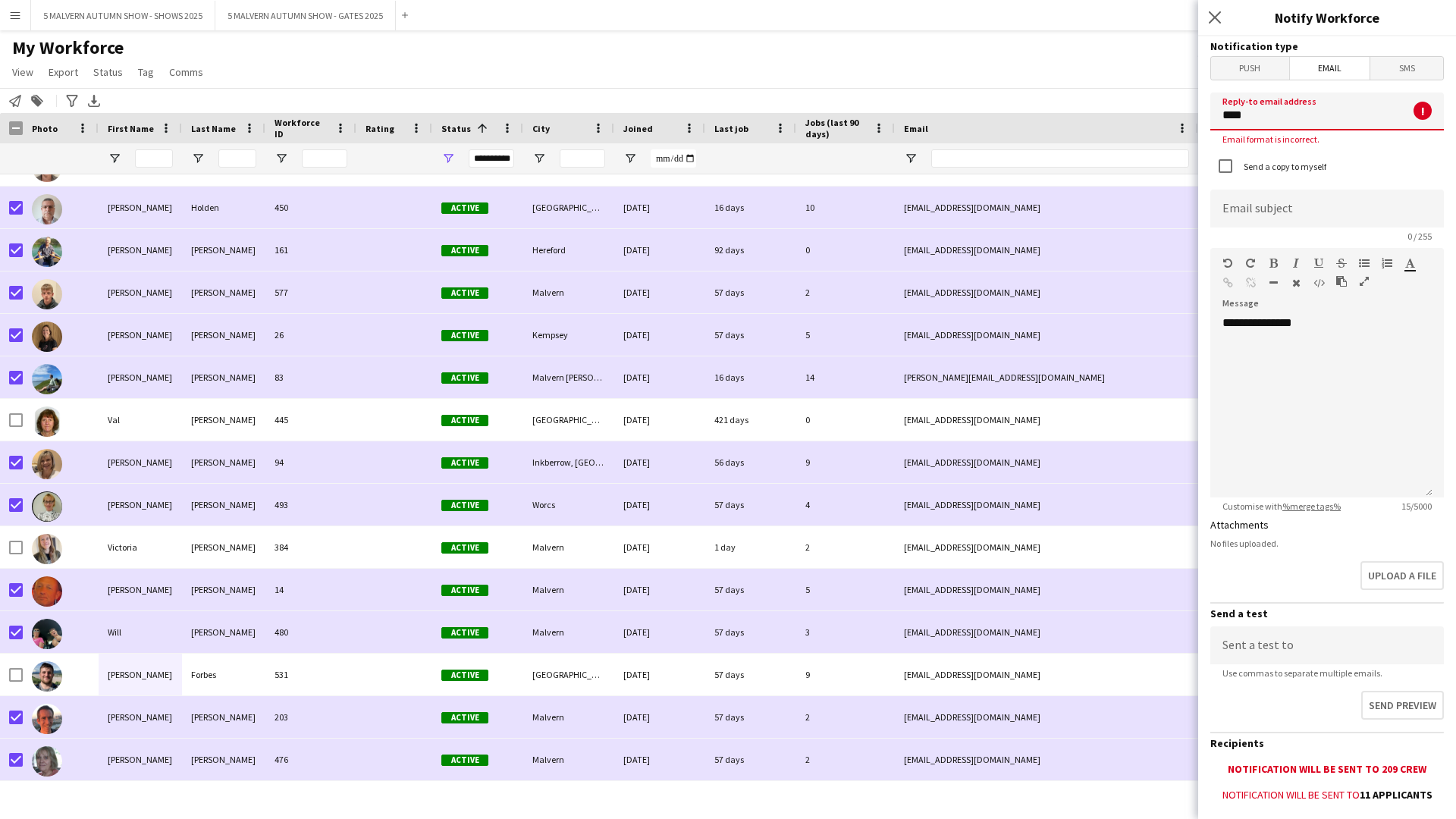
type input "**********"
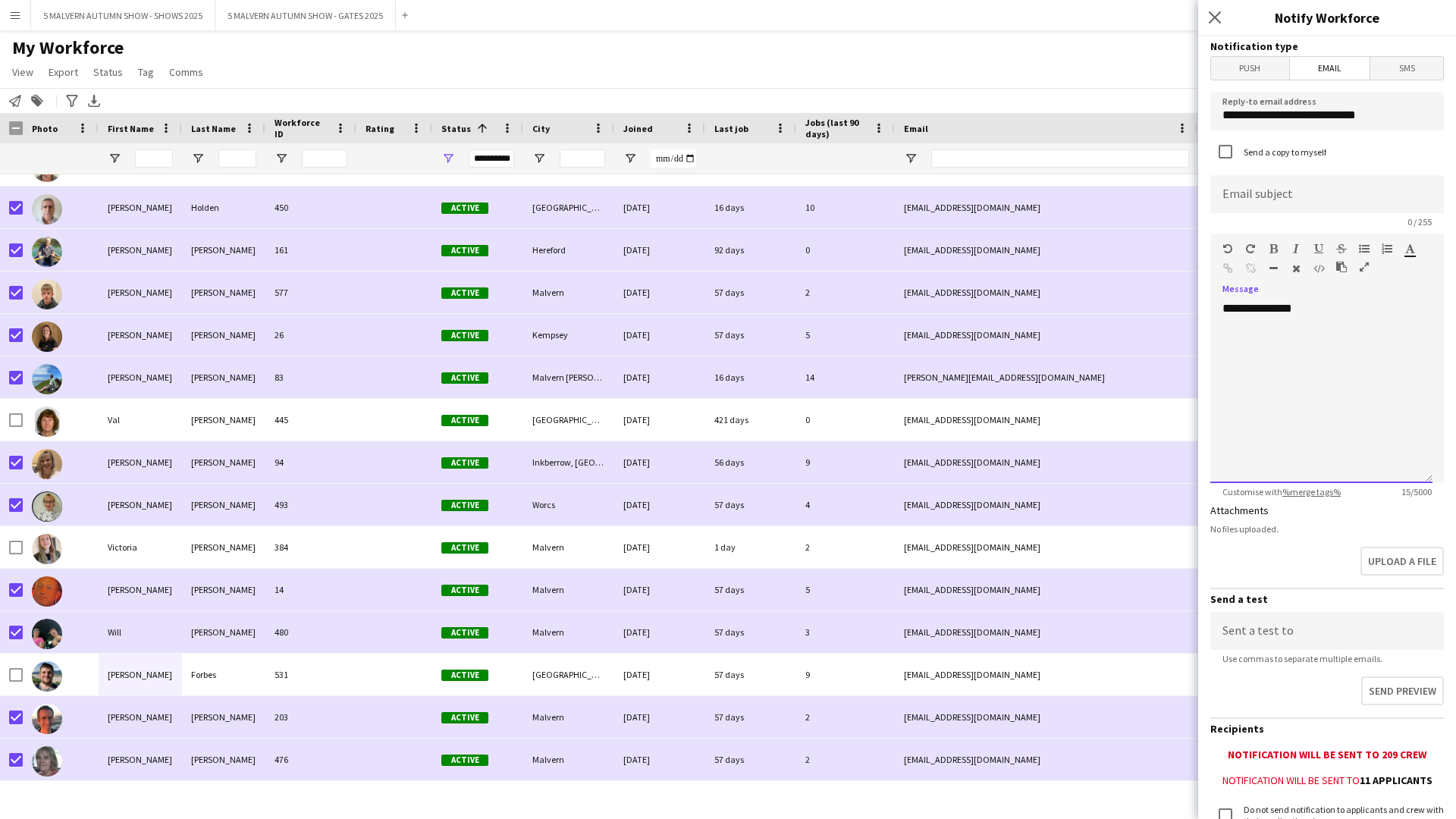
click at [778, 346] on div "**********" at bounding box center [1321, 391] width 222 height 182
click at [778, 194] on input at bounding box center [1327, 194] width 234 height 38
click at [778, 337] on div "**********" at bounding box center [1321, 391] width 222 height 182
click at [778, 316] on div "**********" at bounding box center [1321, 391] width 222 height 182
click at [778, 184] on input "**********" at bounding box center [1327, 194] width 234 height 38
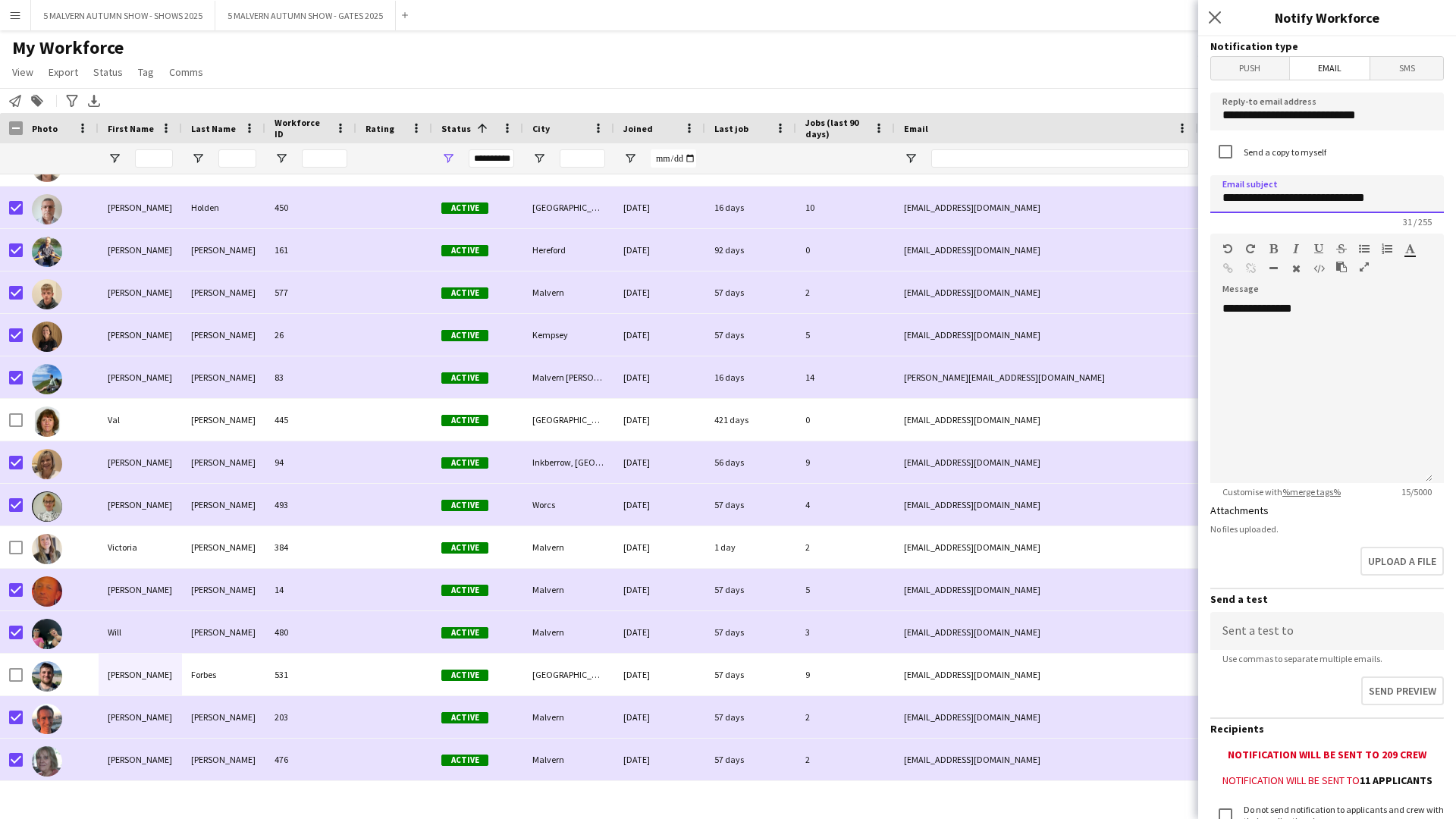
type input "**********"
click at [778, 304] on div "**********" at bounding box center [1321, 391] width 222 height 182
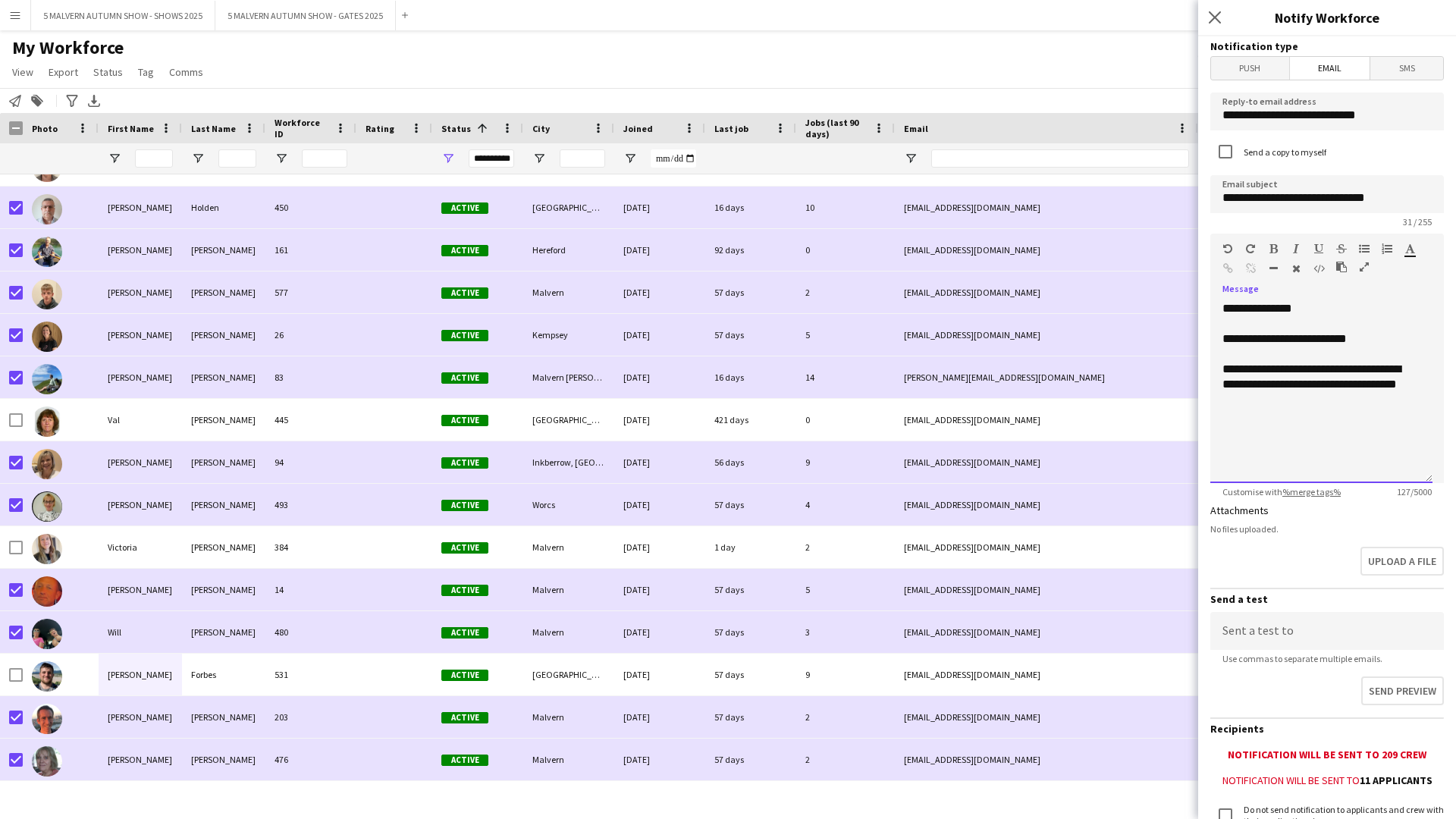
click at [778, 383] on div "**********" at bounding box center [1321, 385] width 198 height 46
click at [778, 411] on div "**********" at bounding box center [1321, 391] width 222 height 182
click at [778, 424] on div "**********" at bounding box center [1321, 437] width 198 height 30
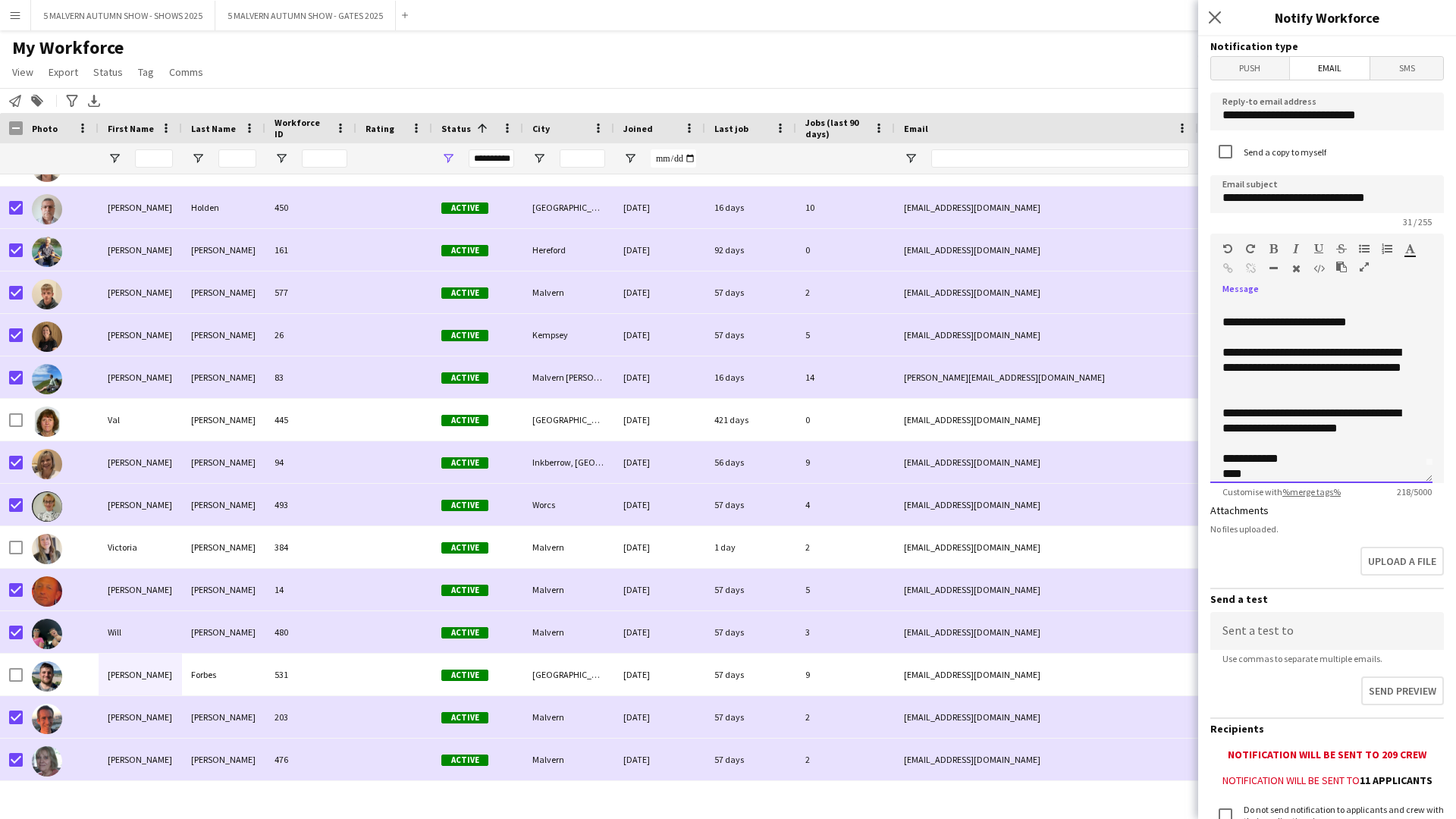
click at [778, 364] on div "**********" at bounding box center [1316, 367] width 187 height 46
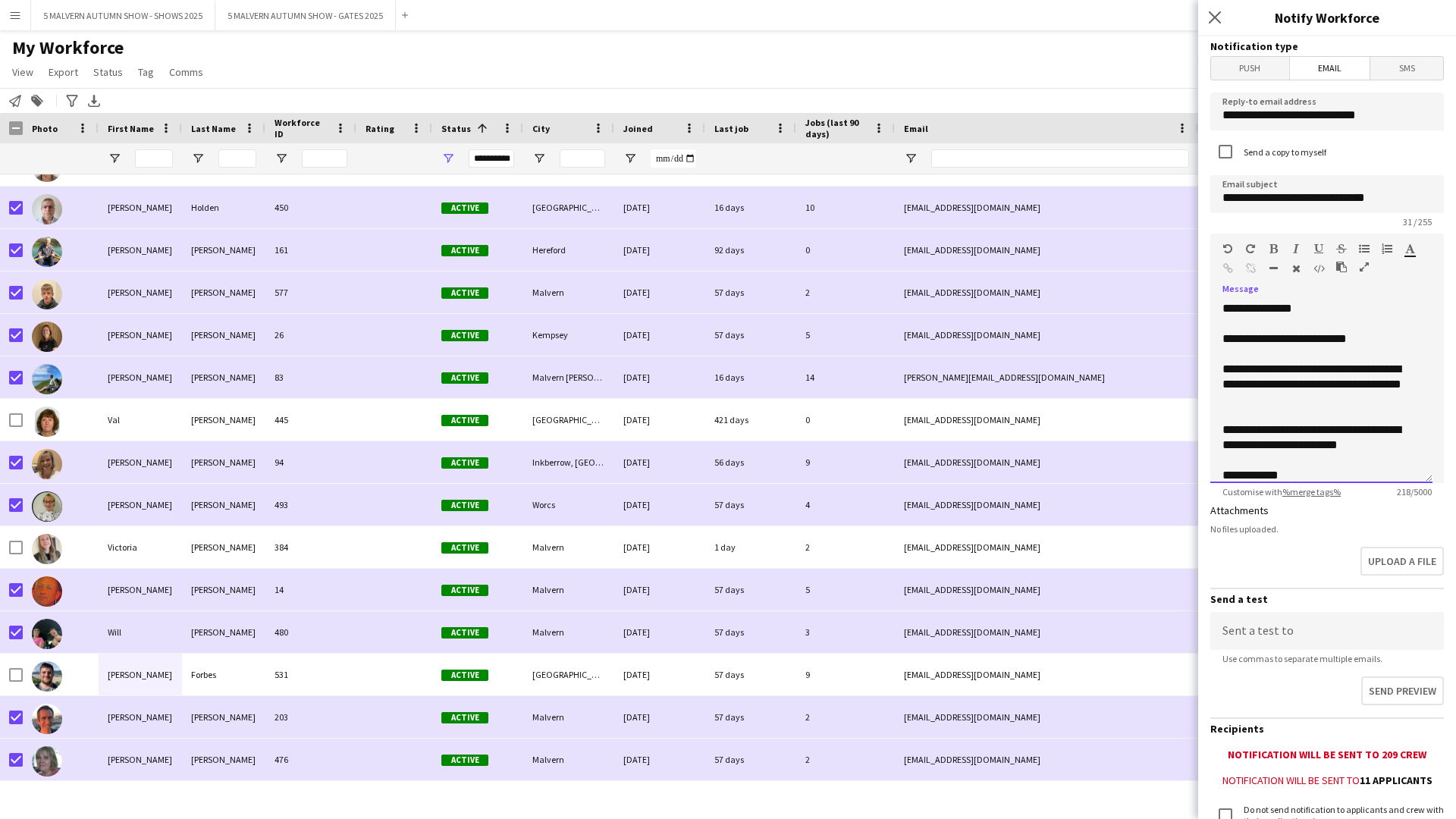
scroll to position [27, 0]
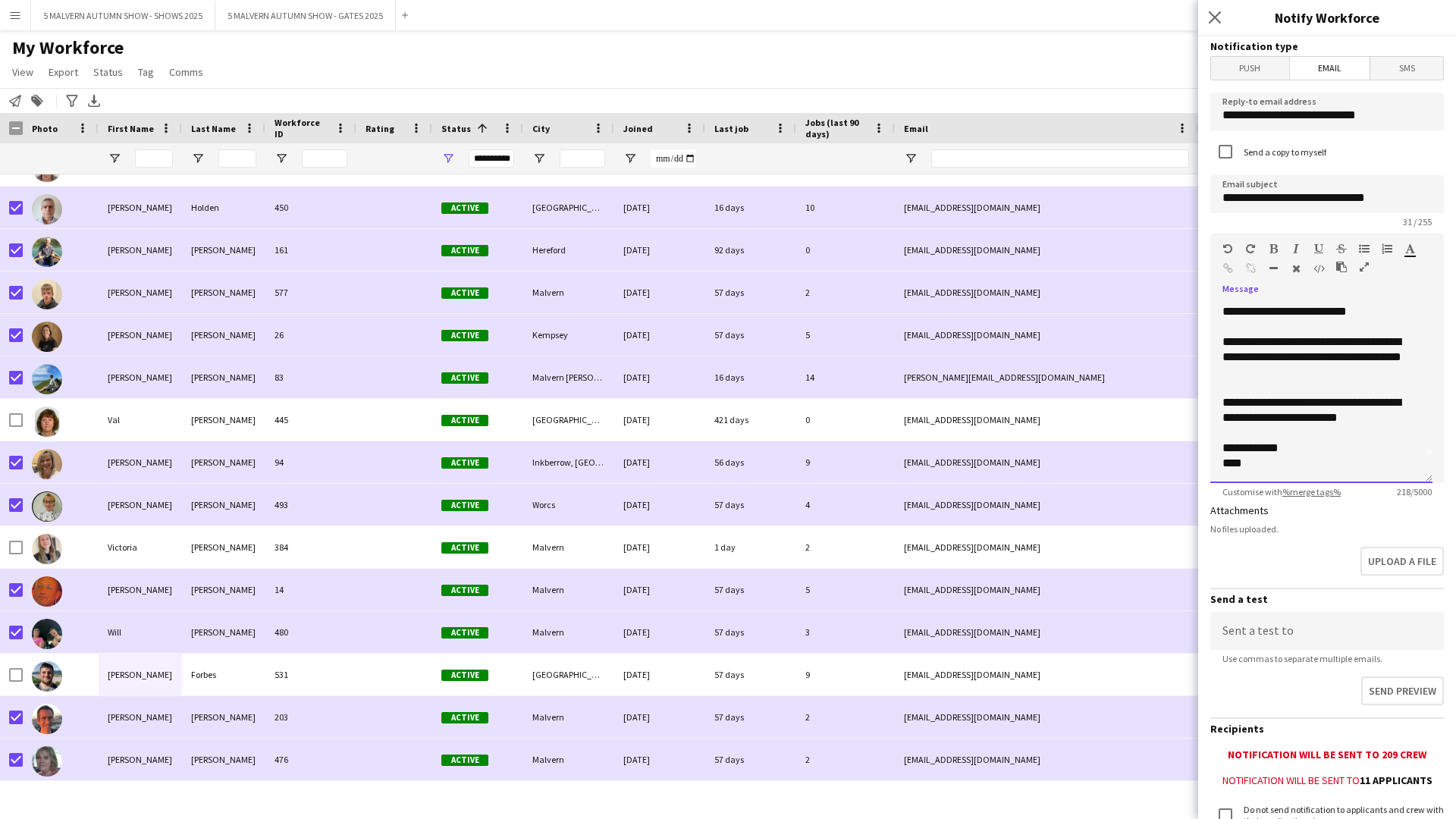
click at [778, 347] on div "**********" at bounding box center [1316, 357] width 187 height 46
click at [778, 424] on button "Upload a file" at bounding box center [1400, 563] width 87 height 32
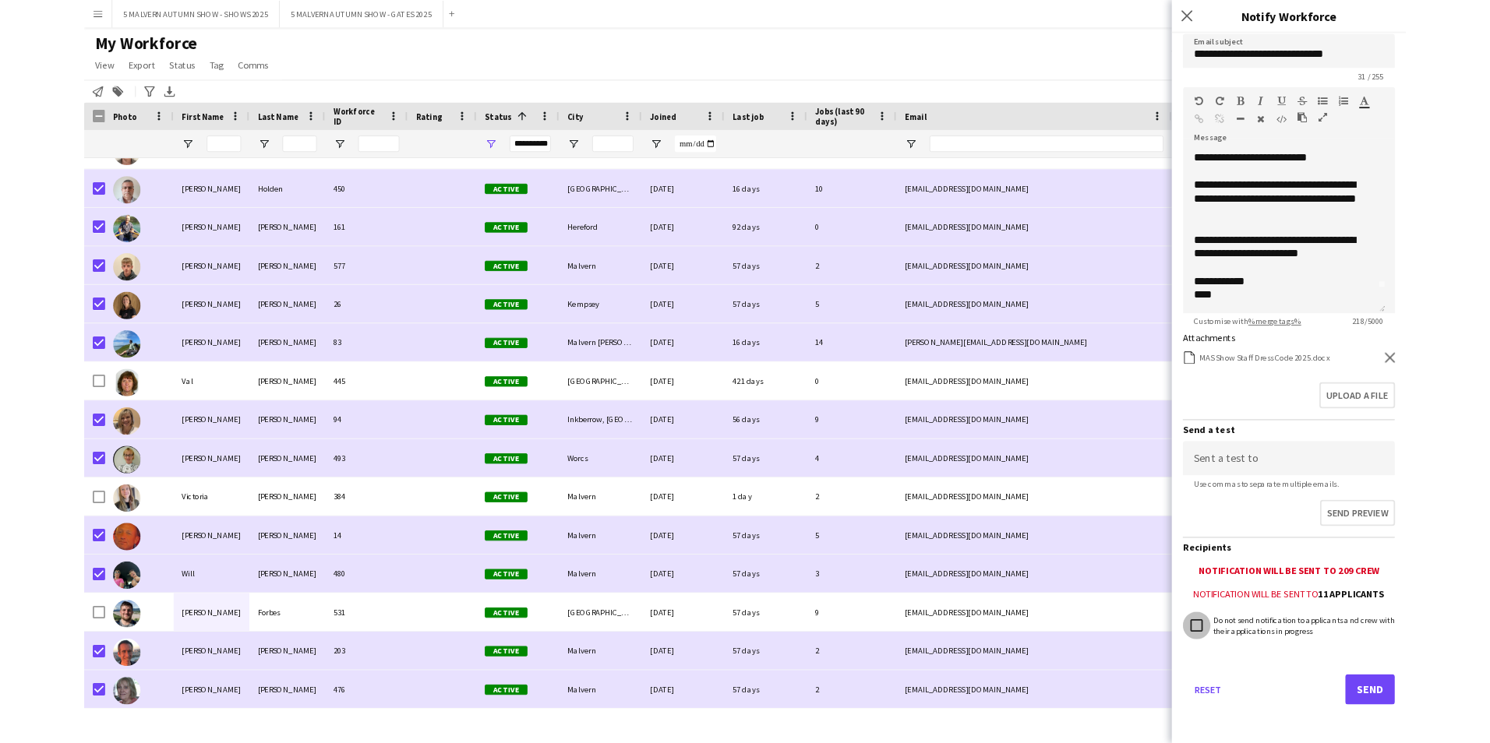
scroll to position [115, 0]
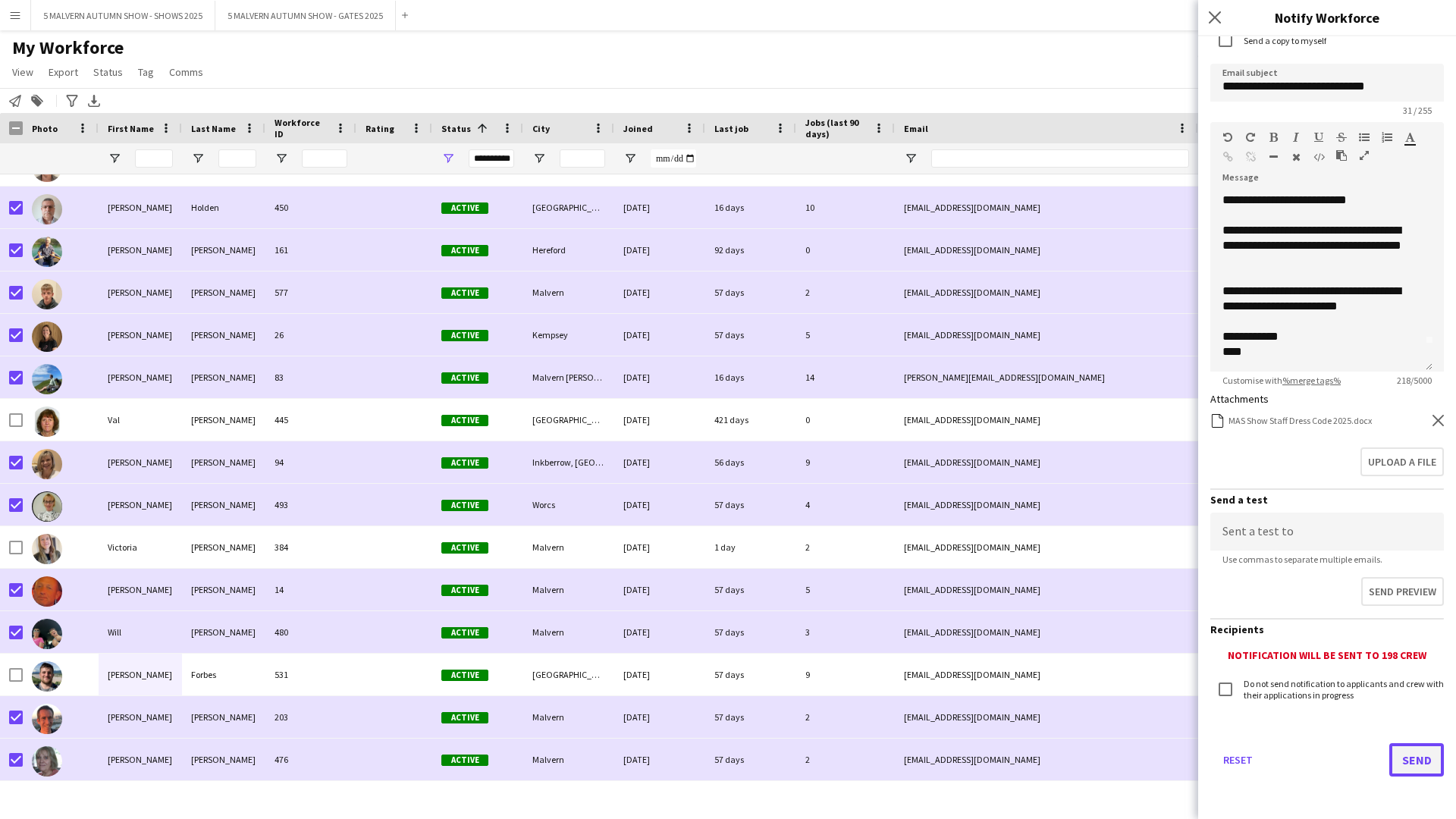
click at [778, 424] on button "Send" at bounding box center [1416, 760] width 55 height 33
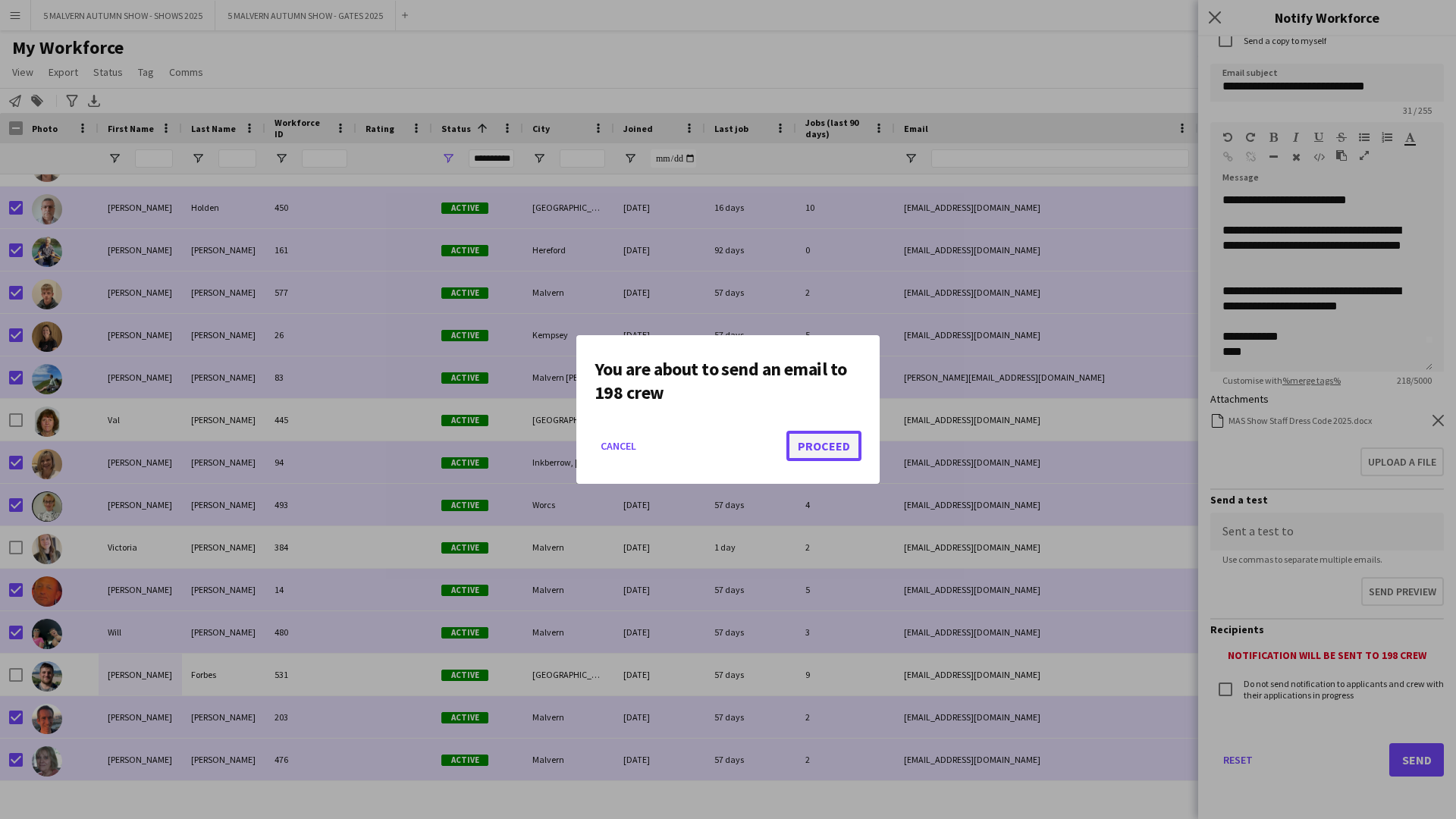
click at [778, 424] on button "Proceed" at bounding box center [823, 445] width 75 height 30
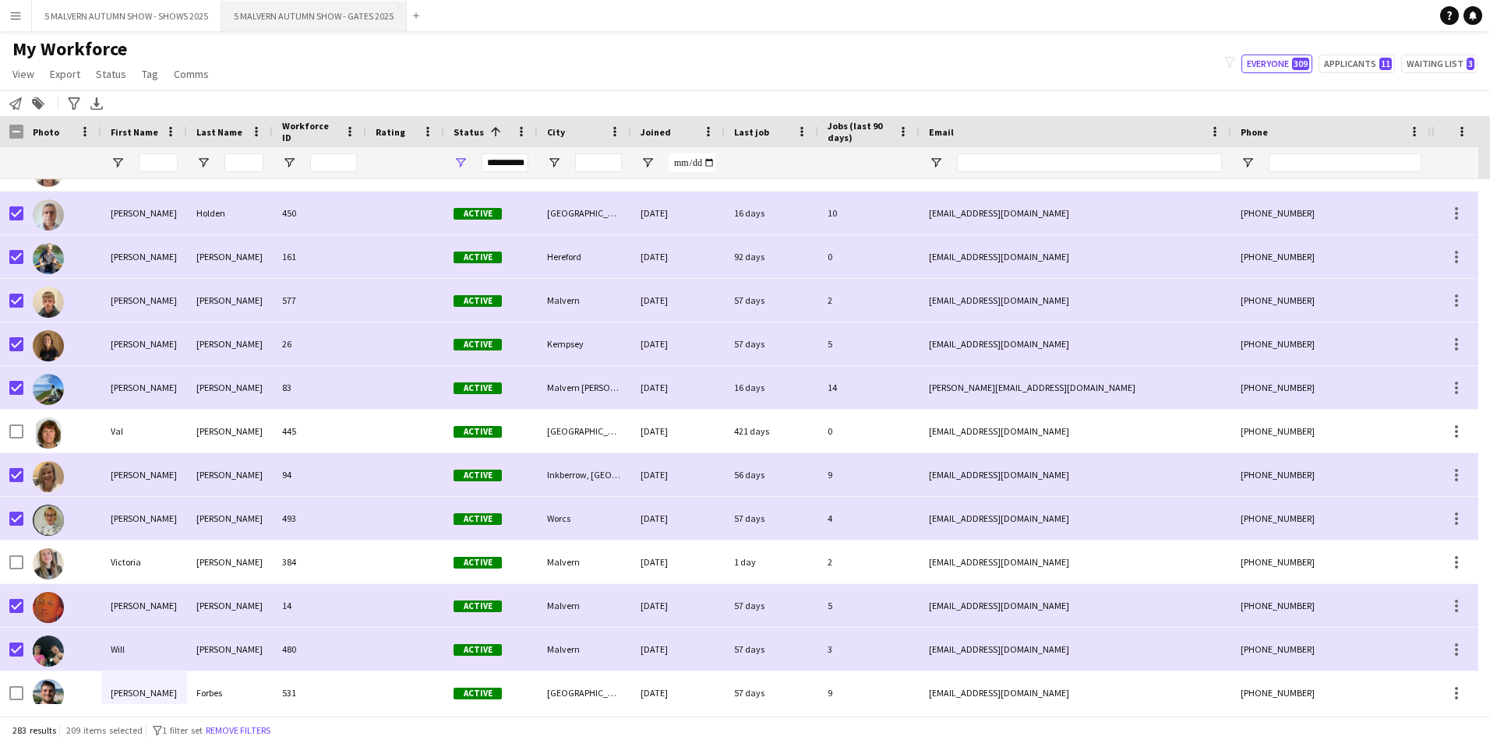
click at [284, 12] on button "5 MALVERN AUTUMN SHOW - GATES 2025 Close" at bounding box center [313, 16] width 185 height 30
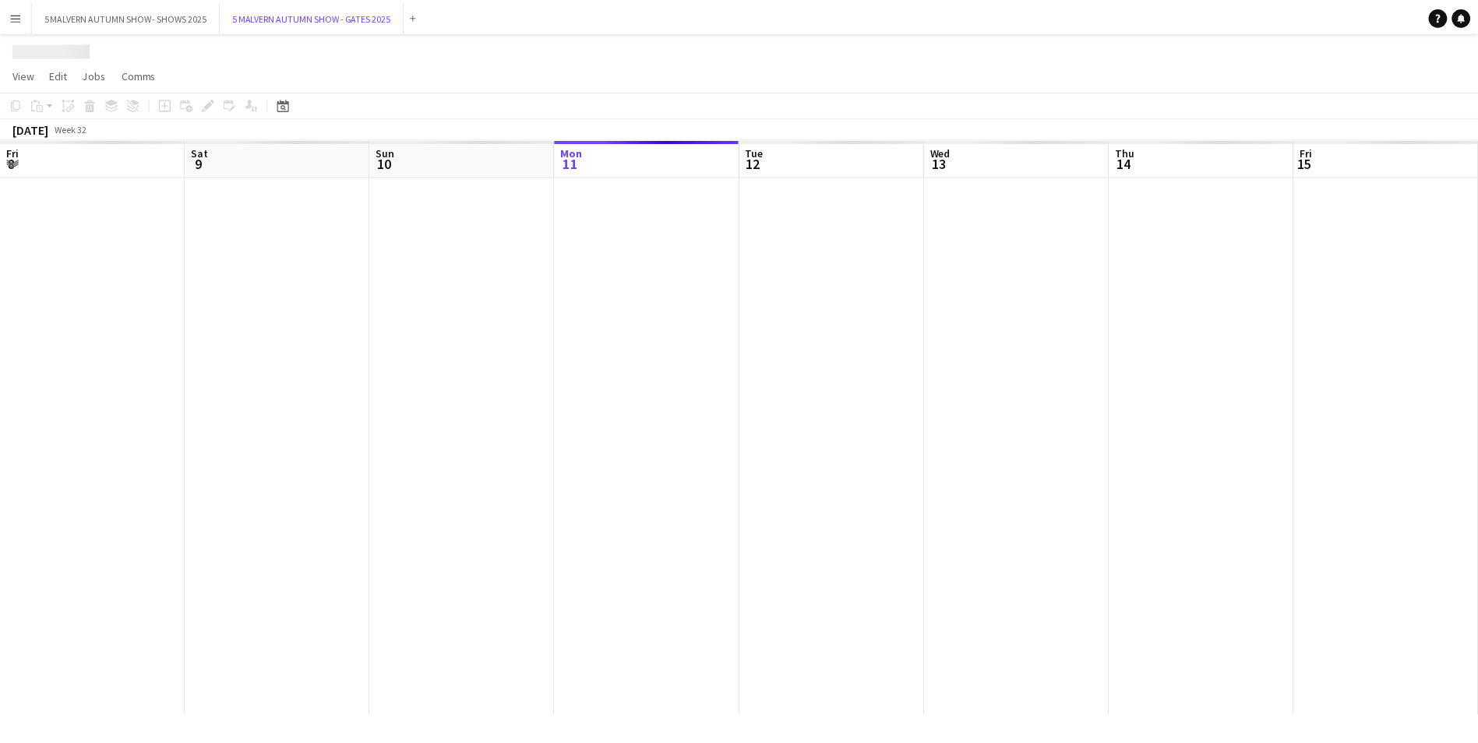
scroll to position [0, 372]
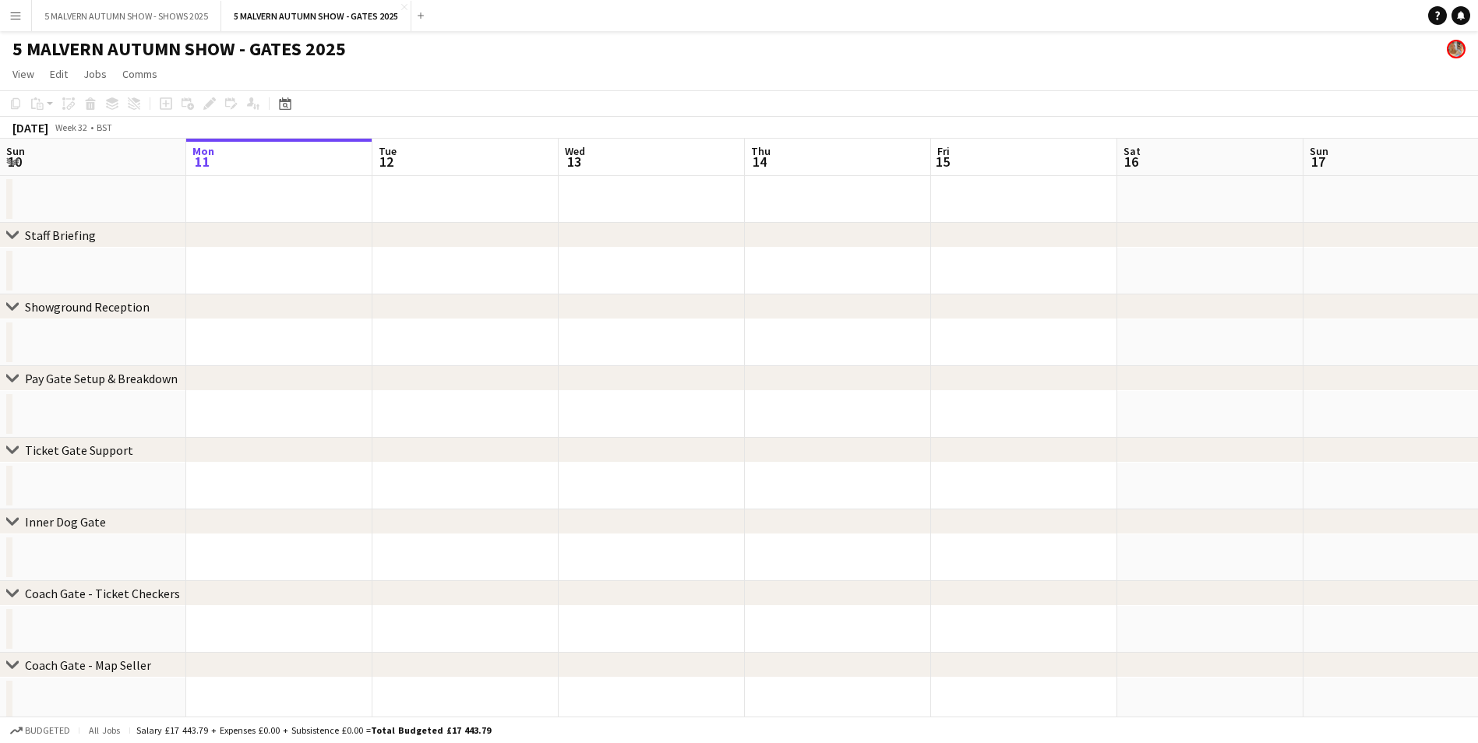
click at [484, 156] on app-board-header-date "Tue 12" at bounding box center [465, 157] width 186 height 37
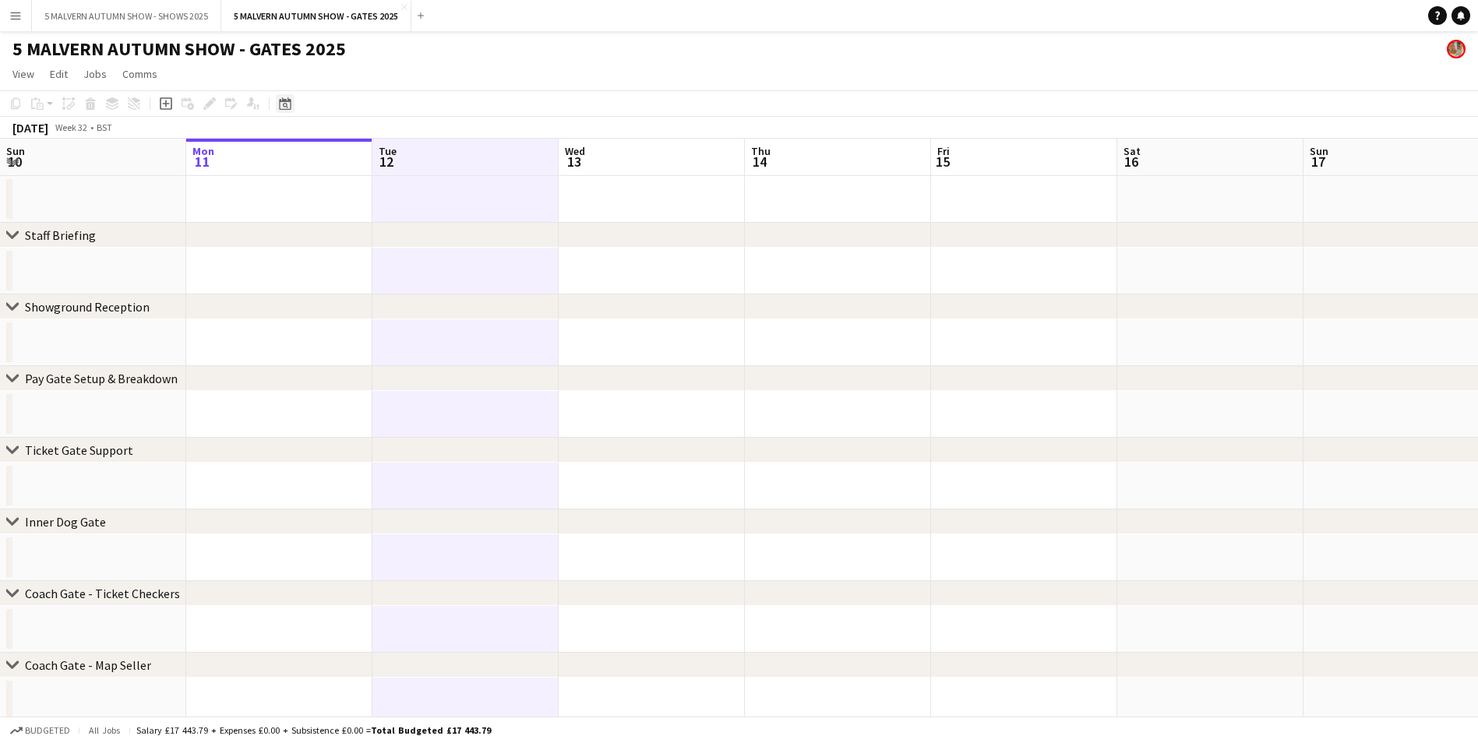
click at [276, 97] on div "Date picker" at bounding box center [285, 103] width 19 height 19
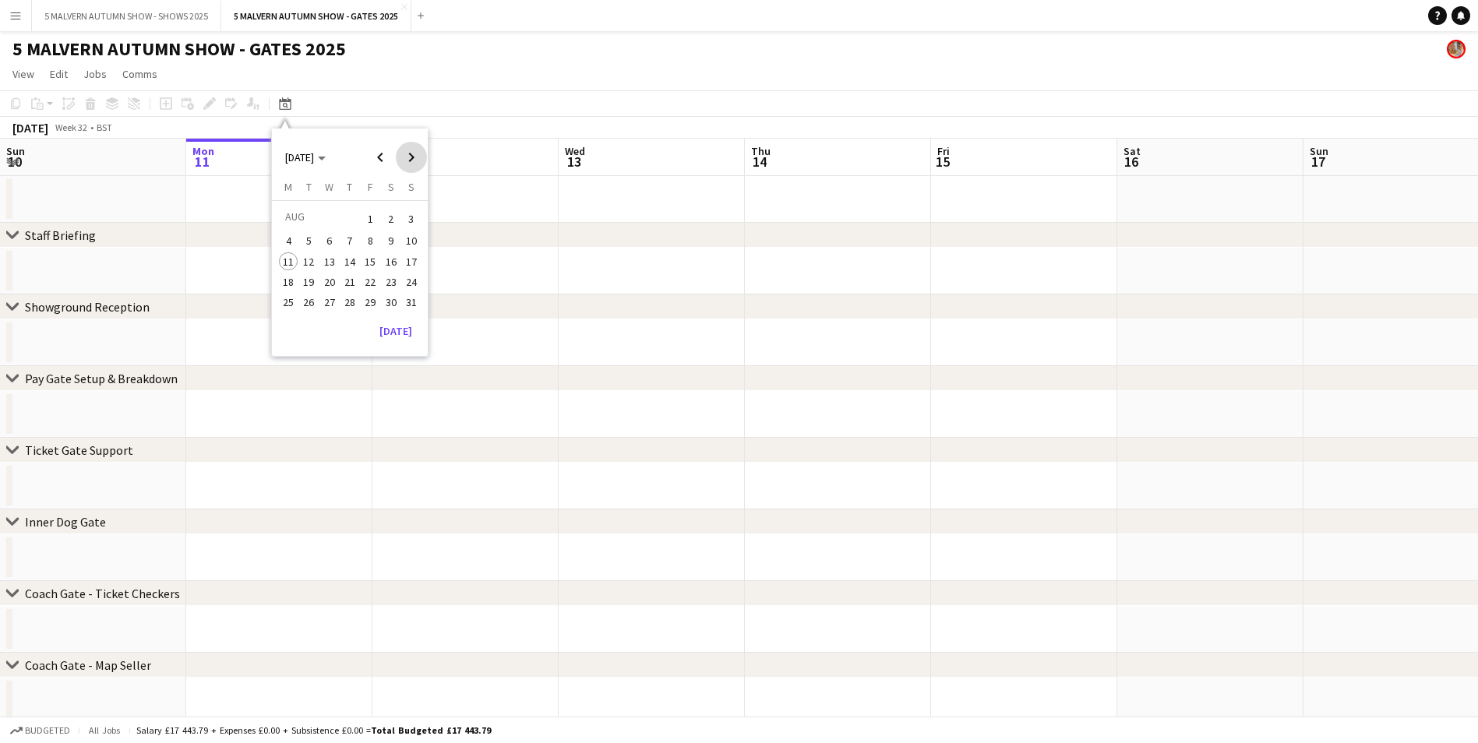
click at [417, 154] on span "Next month" at bounding box center [411, 157] width 31 height 31
click at [384, 301] on span "27" at bounding box center [391, 298] width 19 height 19
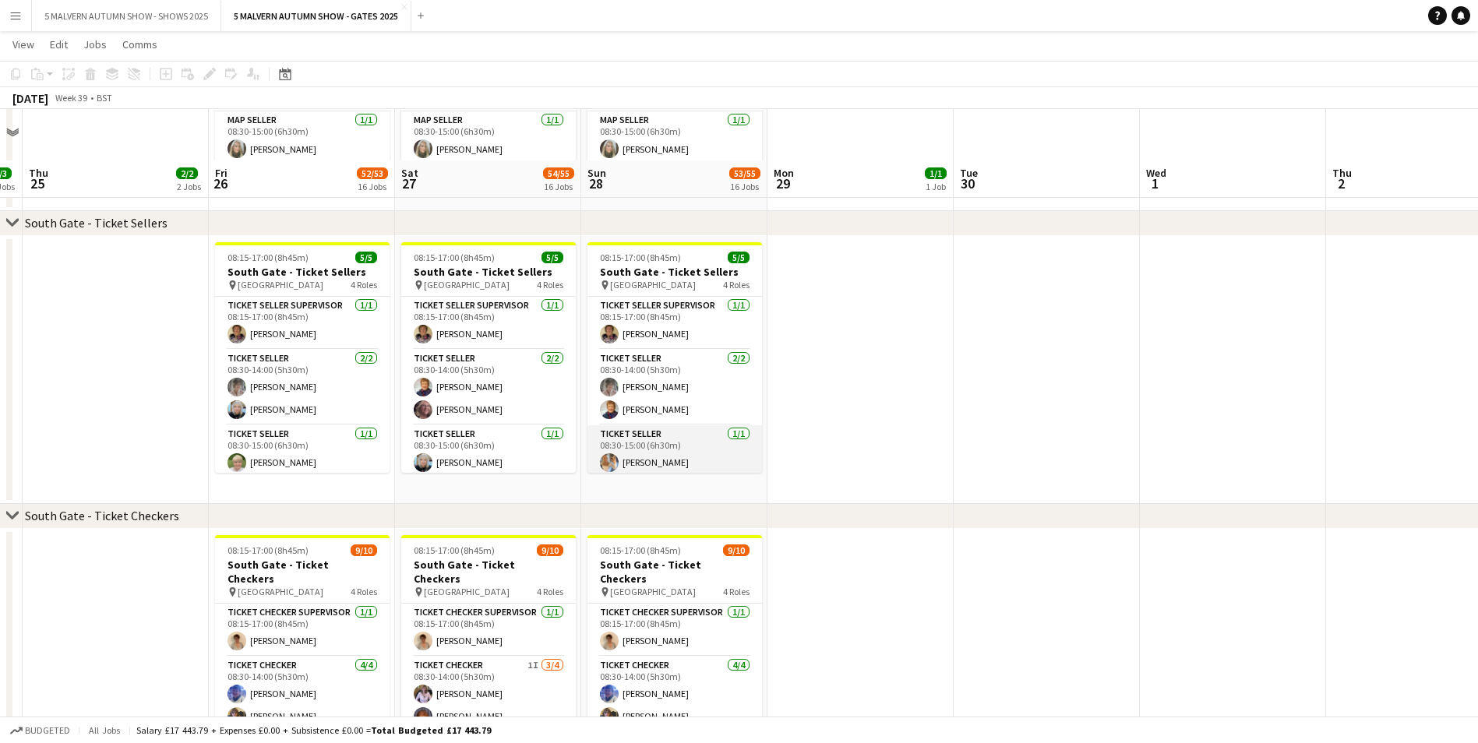
scroll to position [1792, 0]
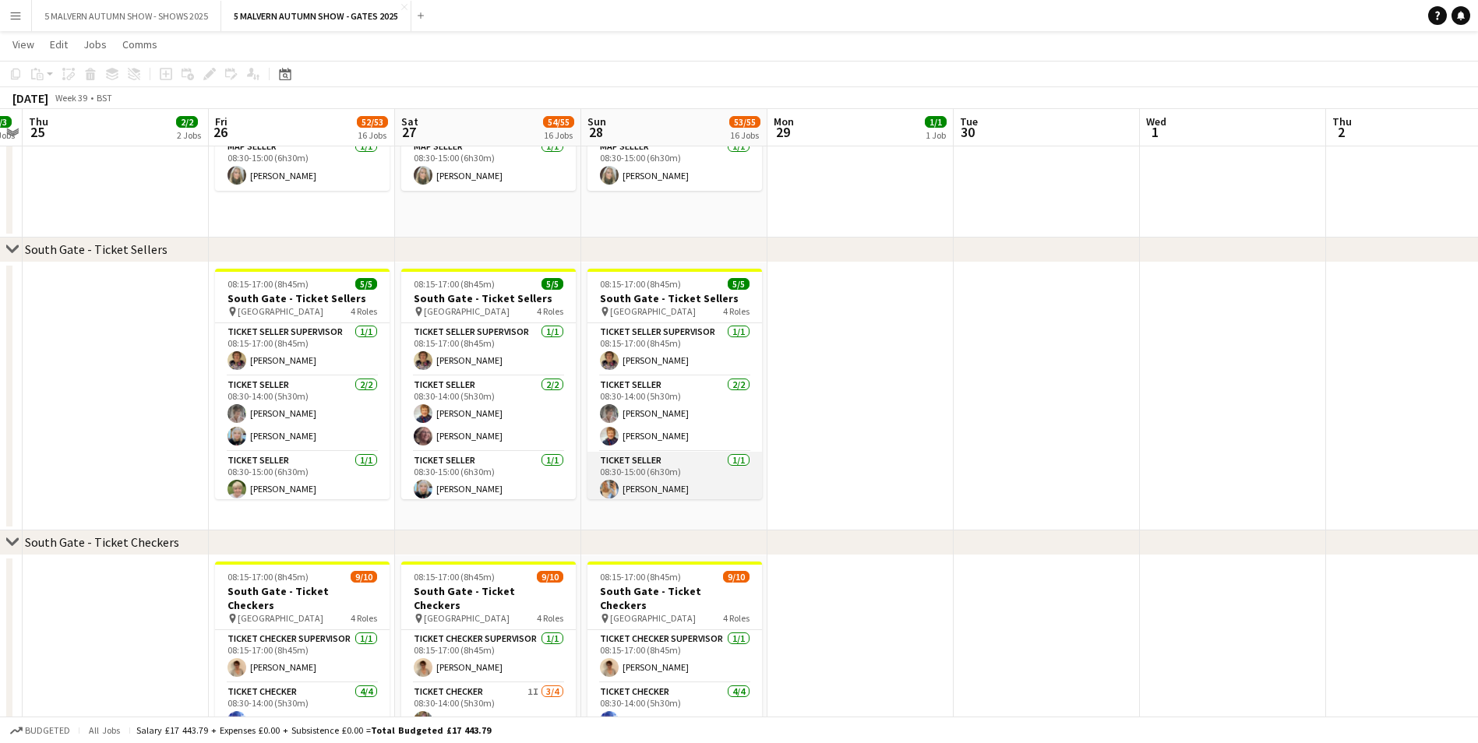
click at [660, 435] on app-card-role "Ticket Seller 1/1 08:30-15:00 (6h30m) Hallie Maybanks" at bounding box center [674, 478] width 175 height 53
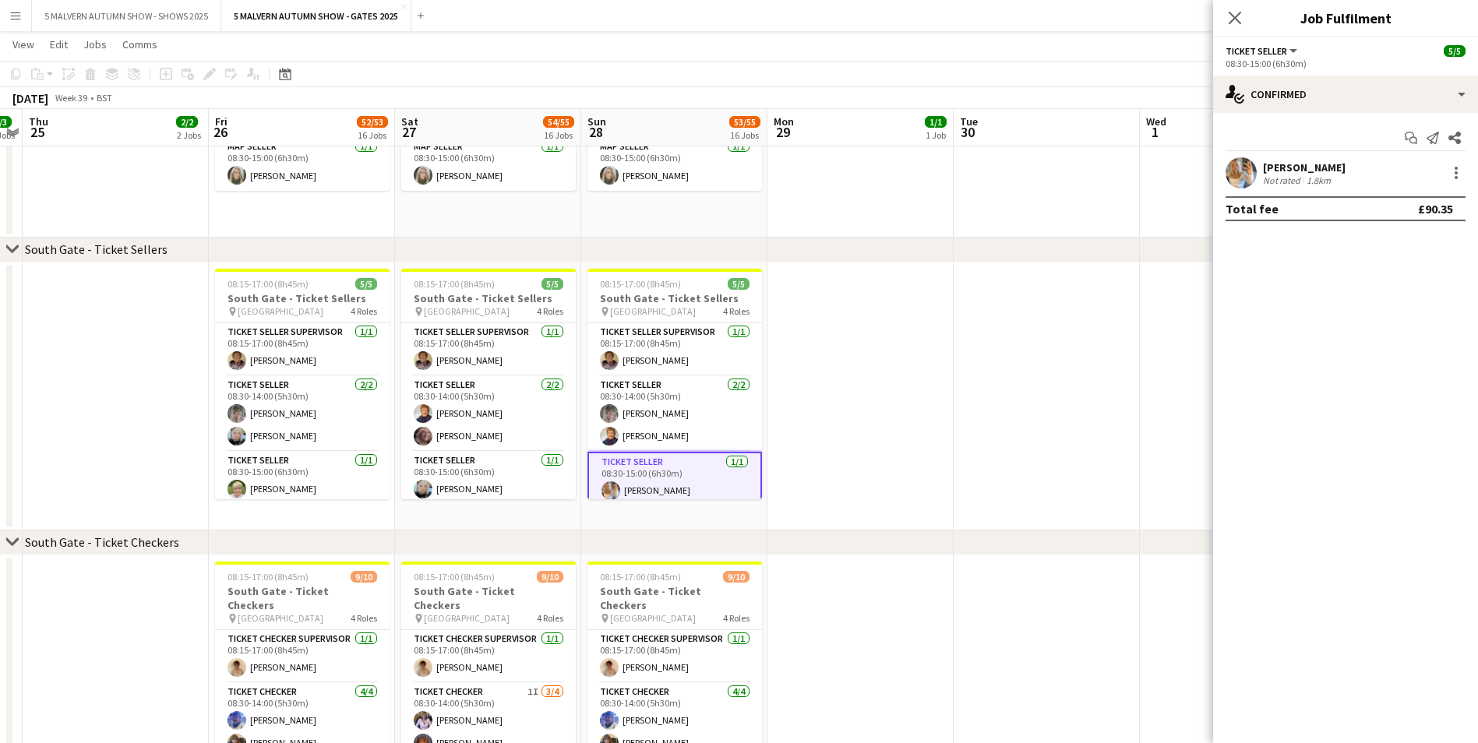
click at [799, 163] on div "Hallie Maybanks" at bounding box center [1304, 167] width 83 height 14
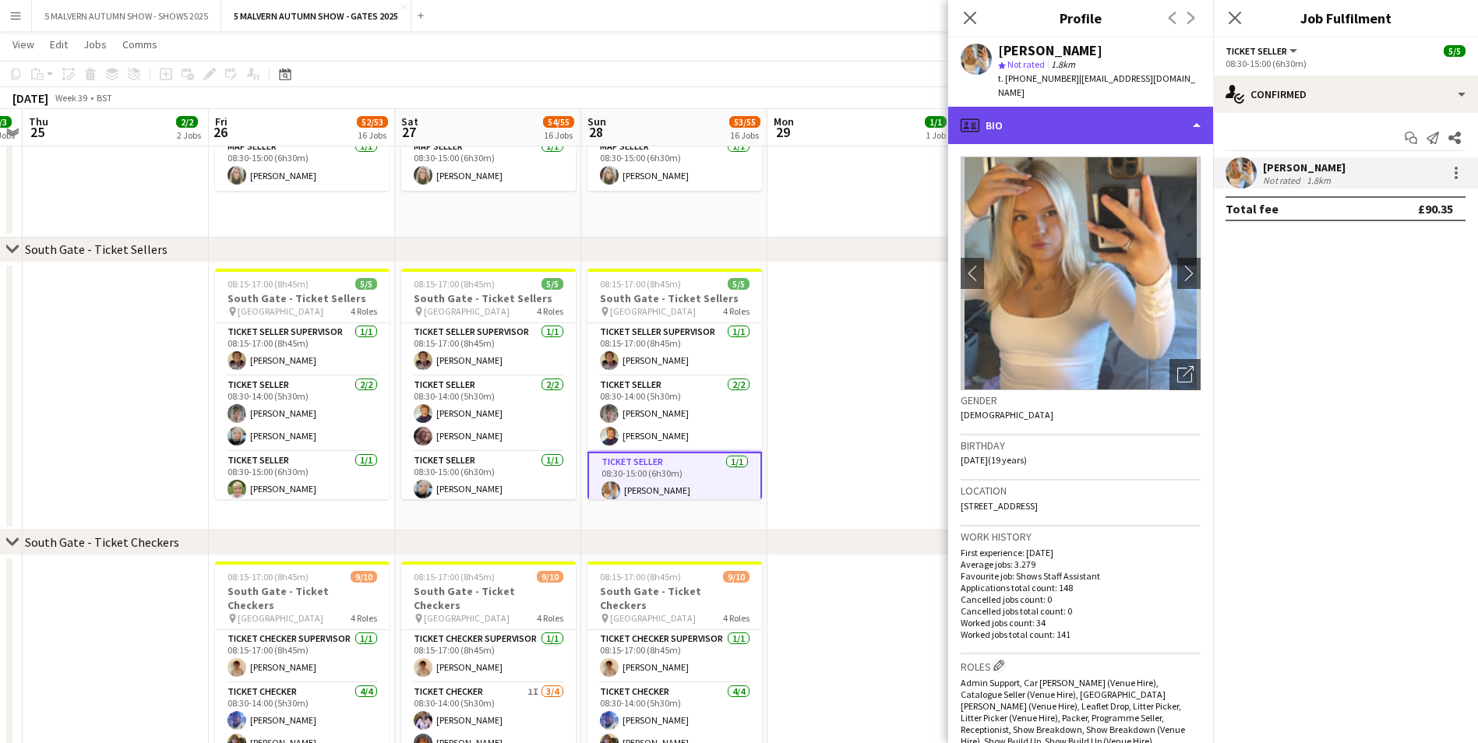
click at [799, 108] on div "profile Bio" at bounding box center [1080, 125] width 265 height 37
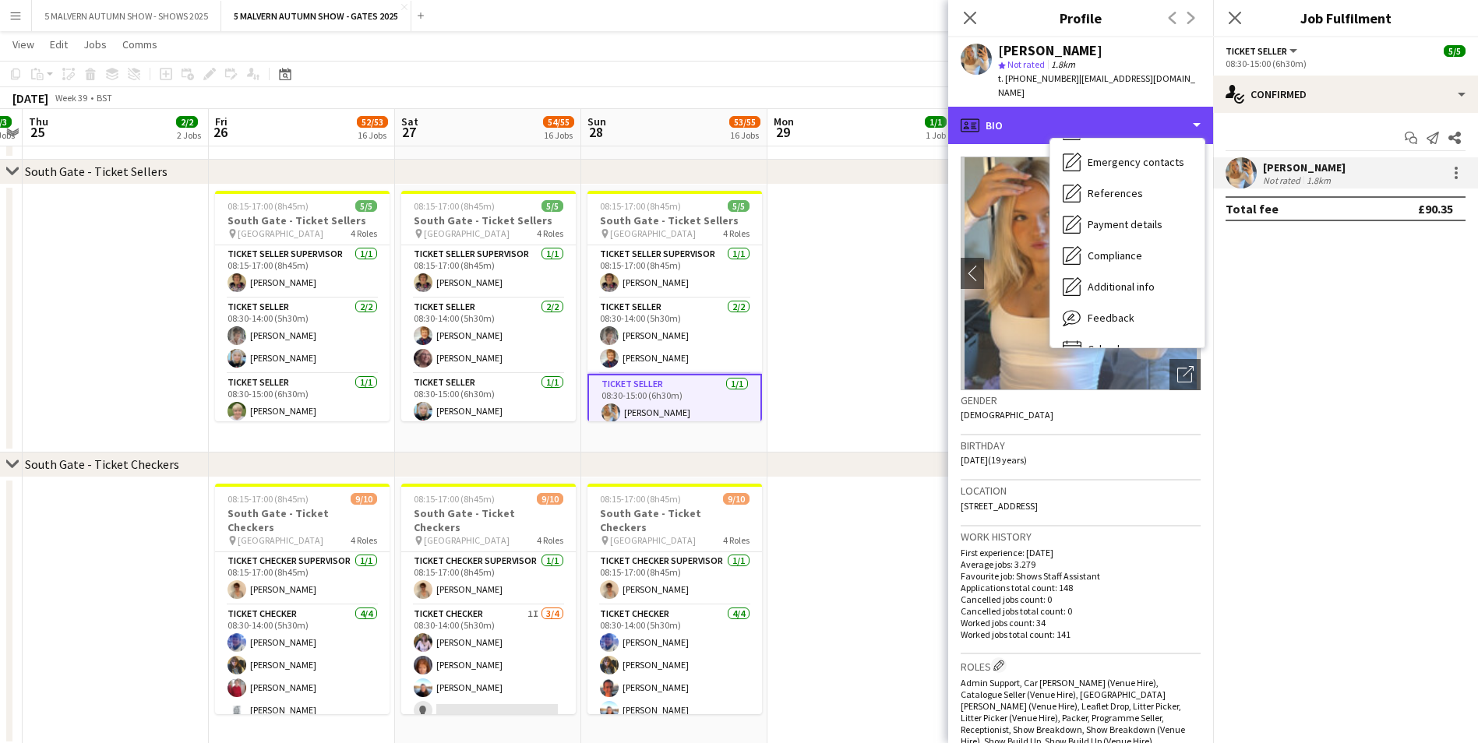
scroll to position [146, 0]
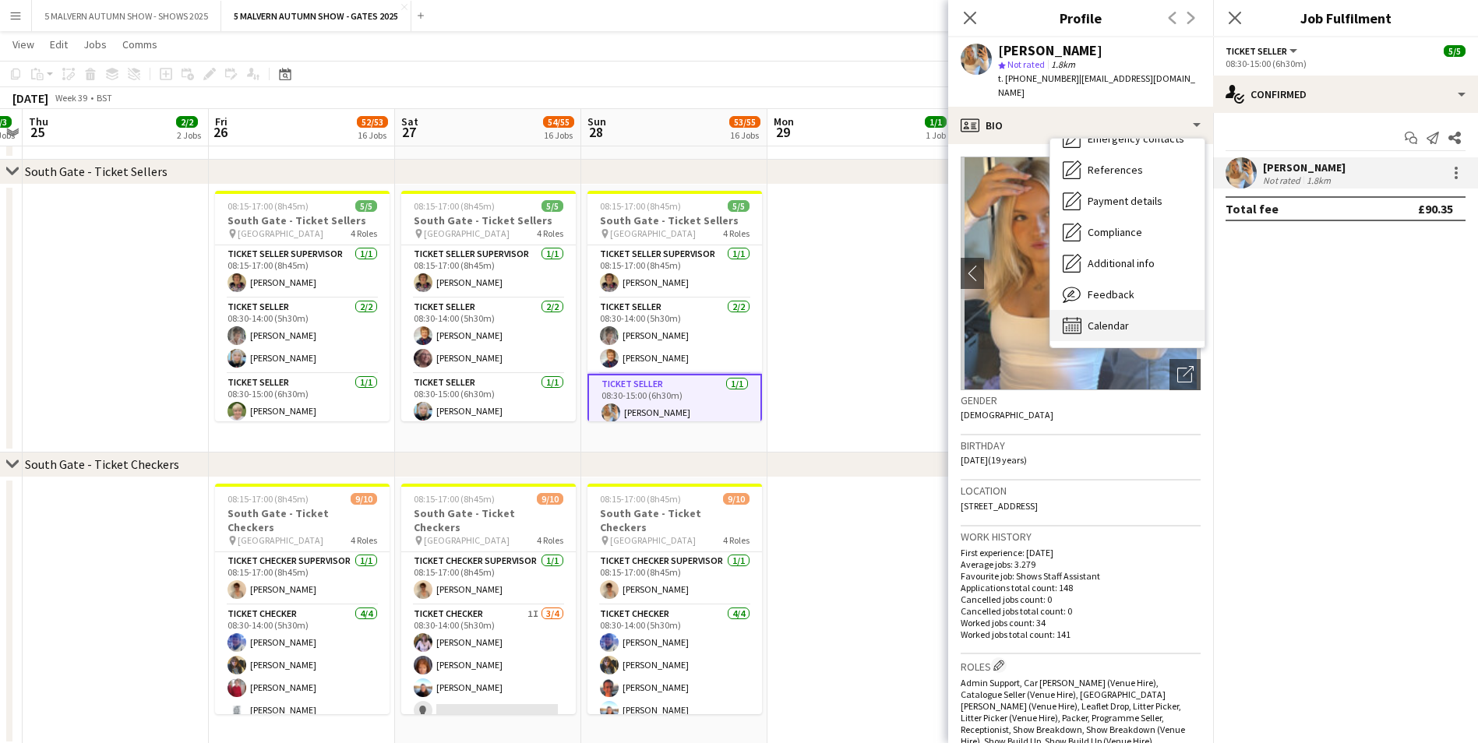
click at [799, 310] on div "Calendar Calendar" at bounding box center [1127, 325] width 154 height 31
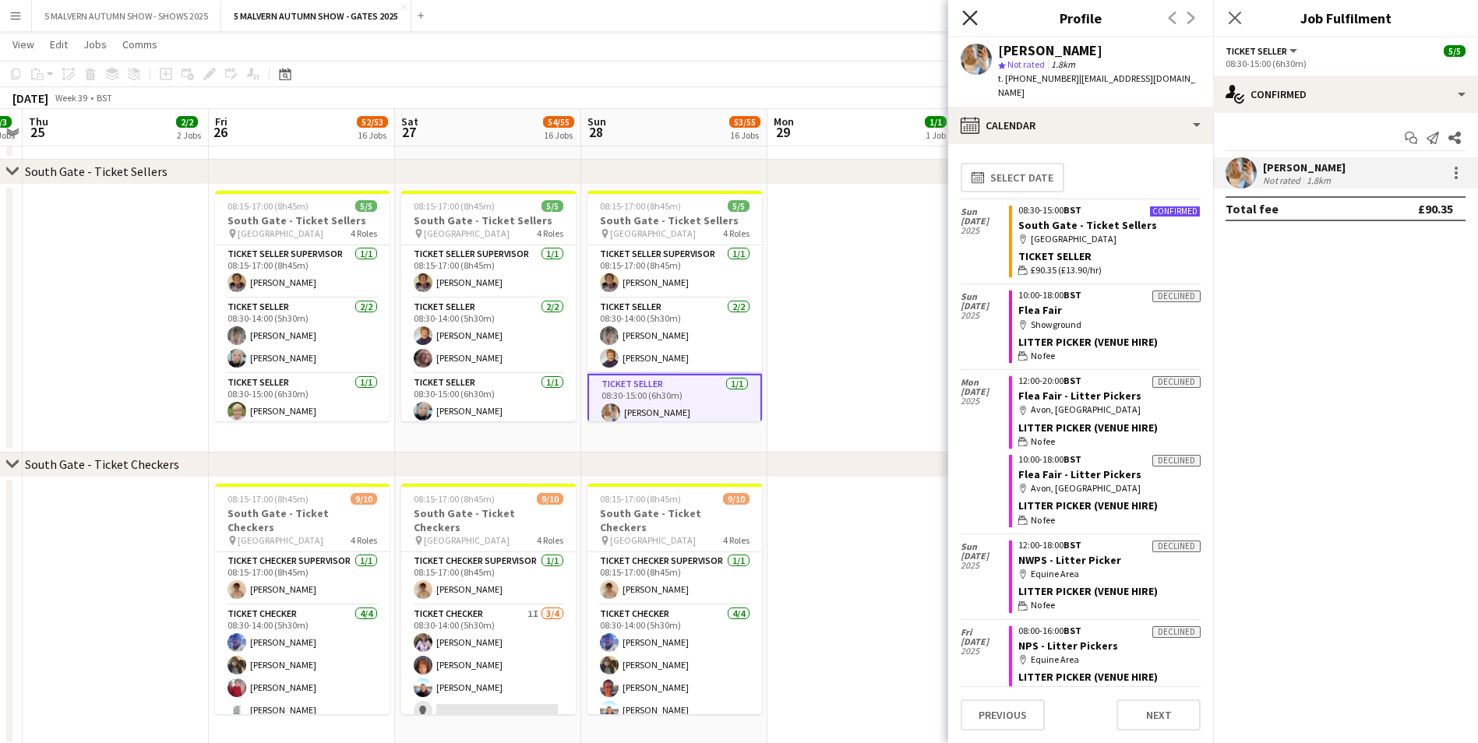
click at [799, 15] on icon at bounding box center [969, 17] width 15 height 15
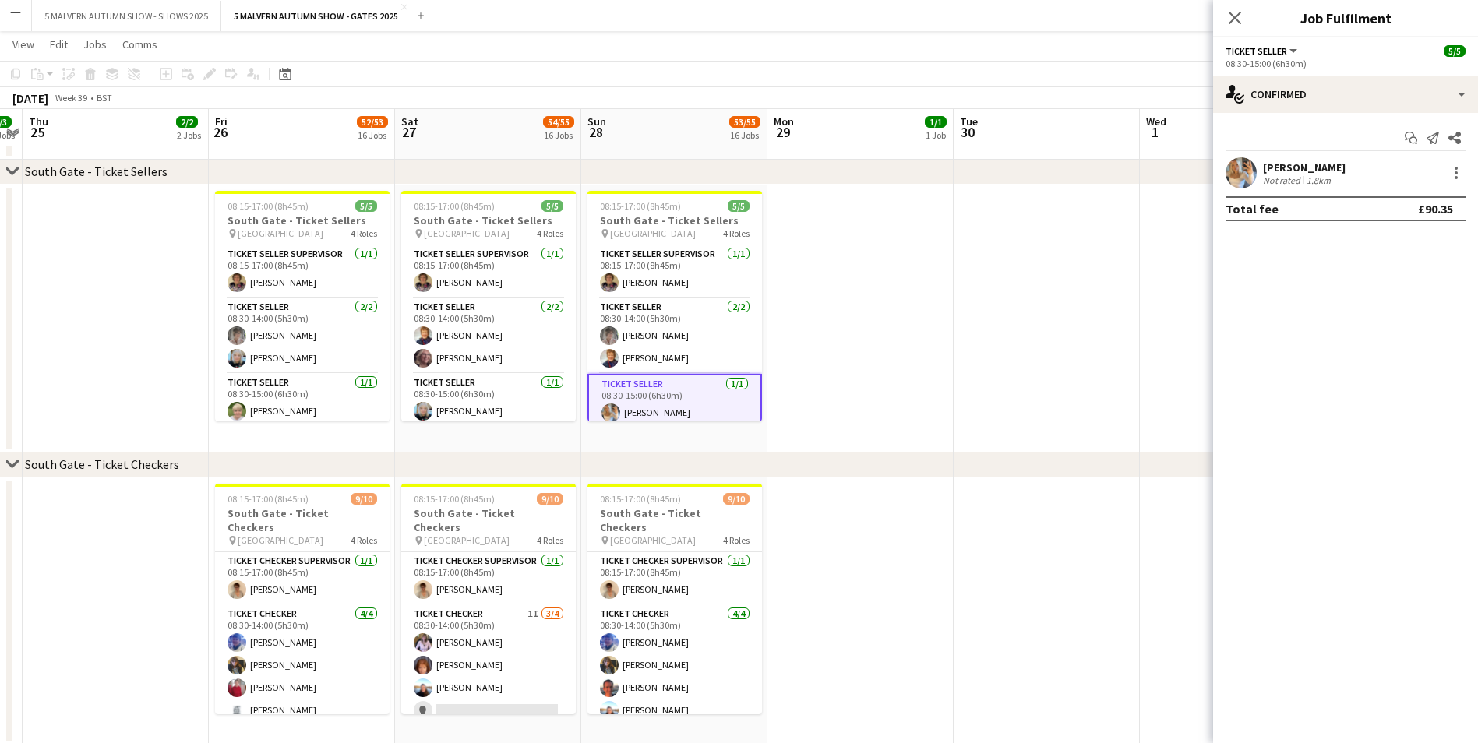
click at [799, 358] on app-date-cell at bounding box center [860, 319] width 186 height 268
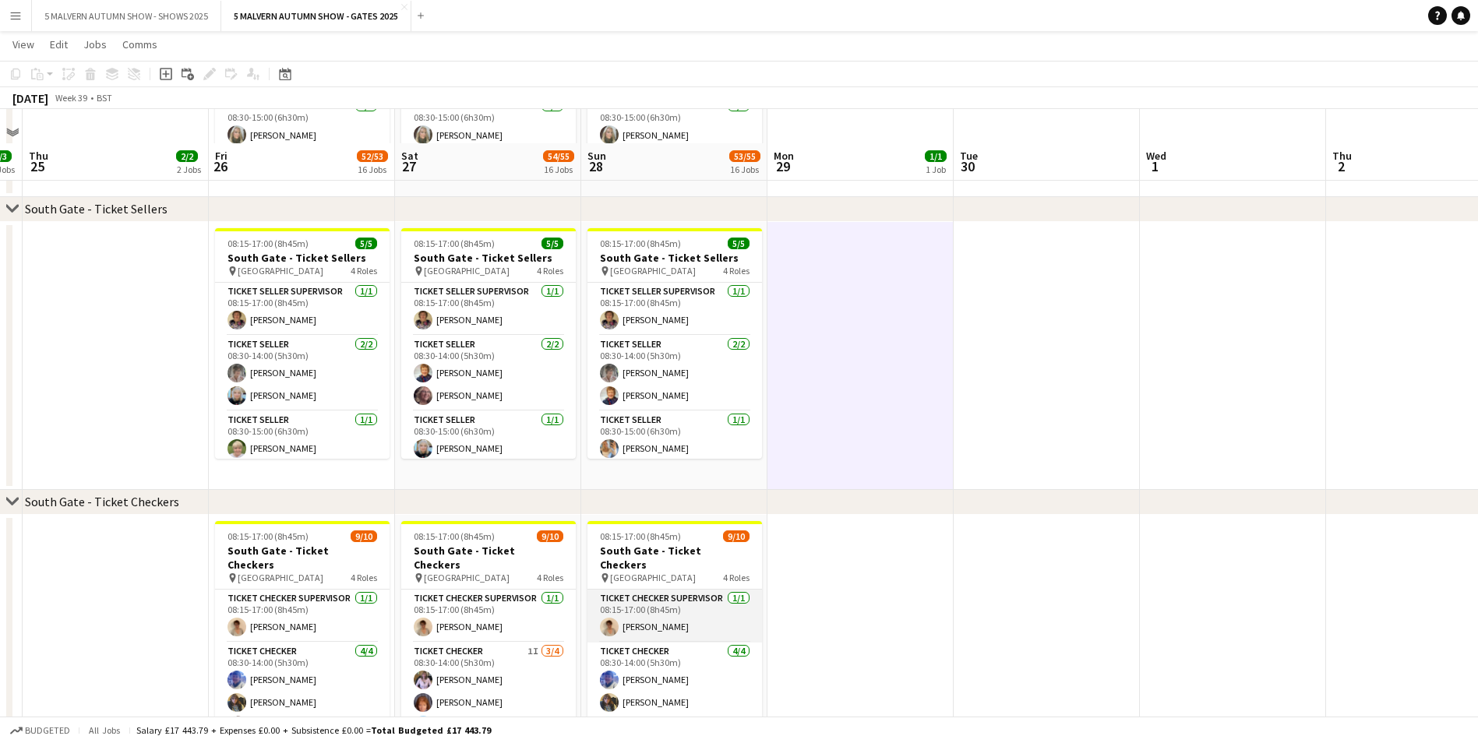
scroll to position [1870, 0]
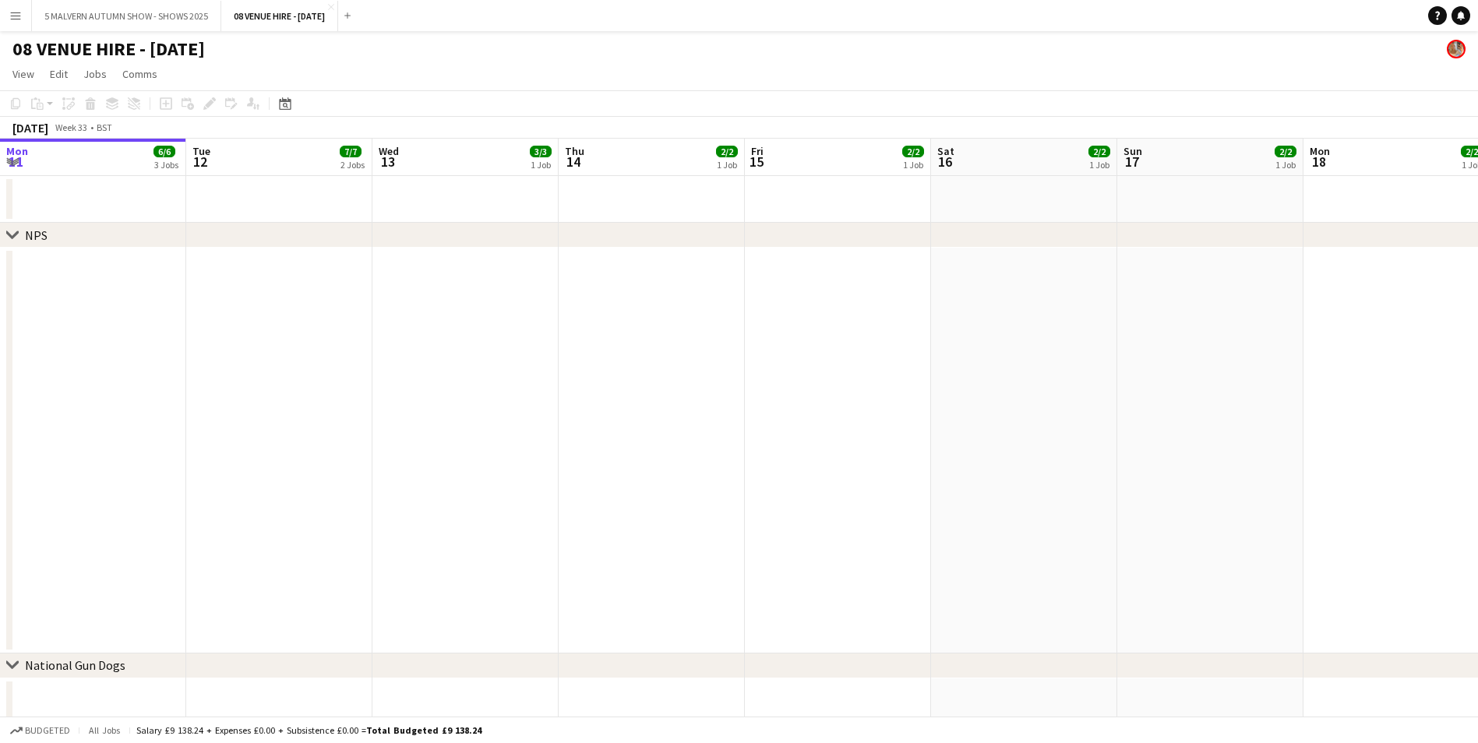
scroll to position [0, 624]
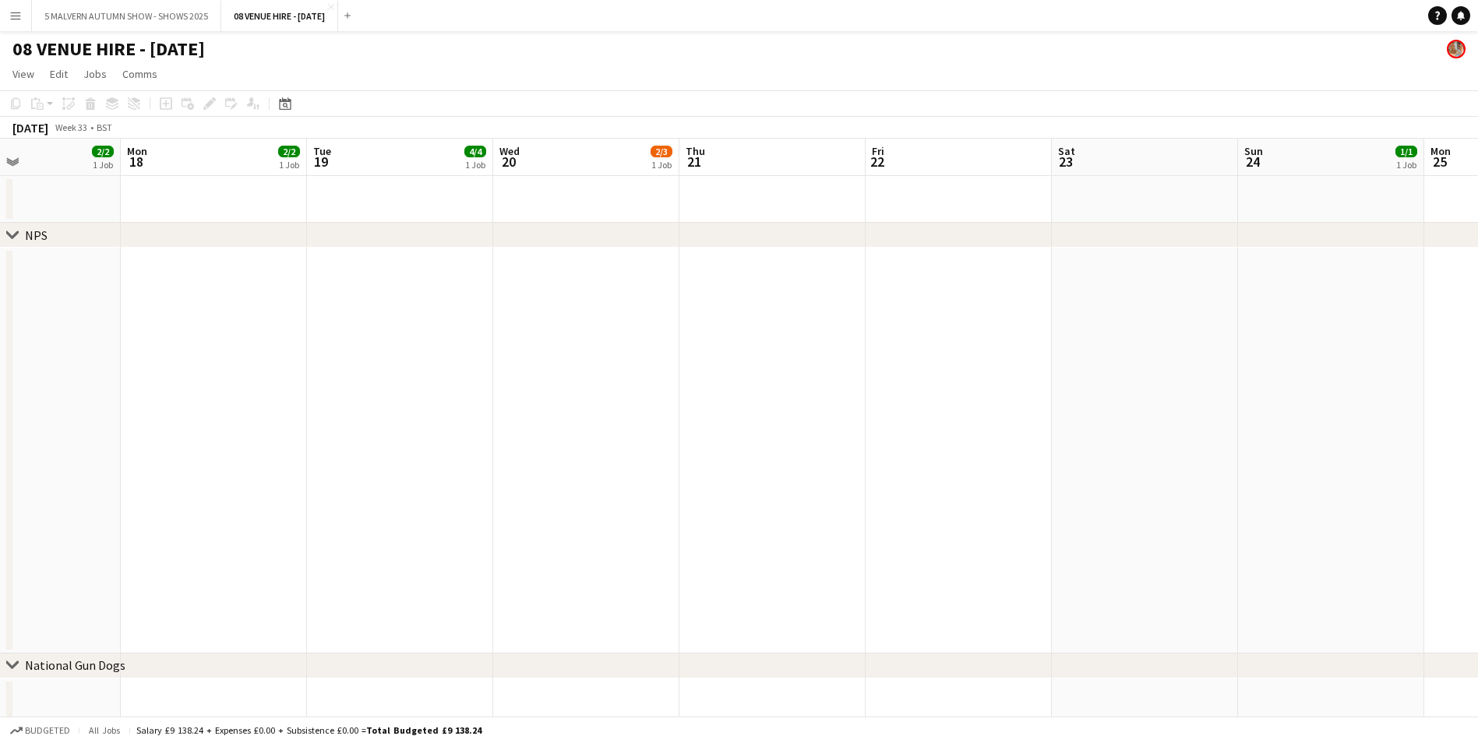
click at [552, 201] on app-date-cell at bounding box center [578, 199] width 186 height 47
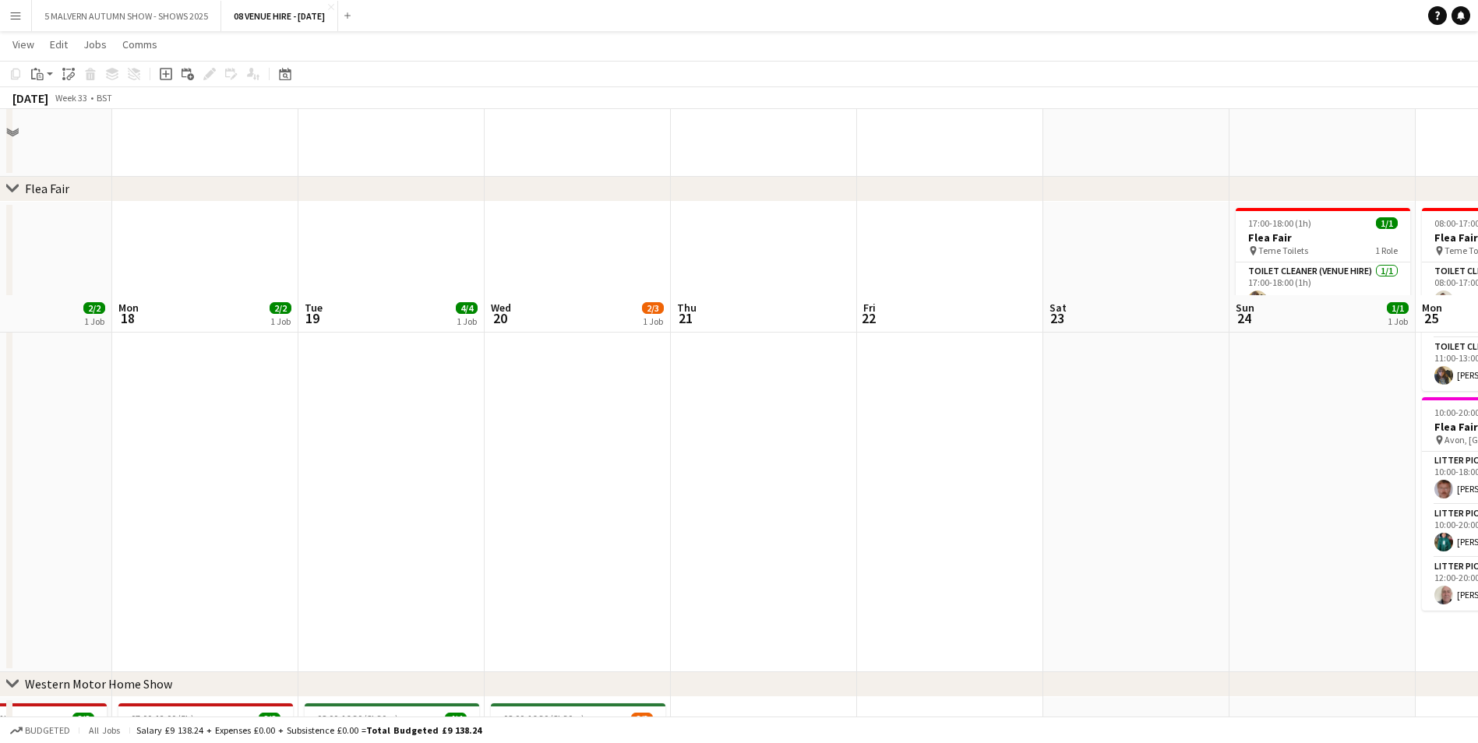
scroll to position [1480, 0]
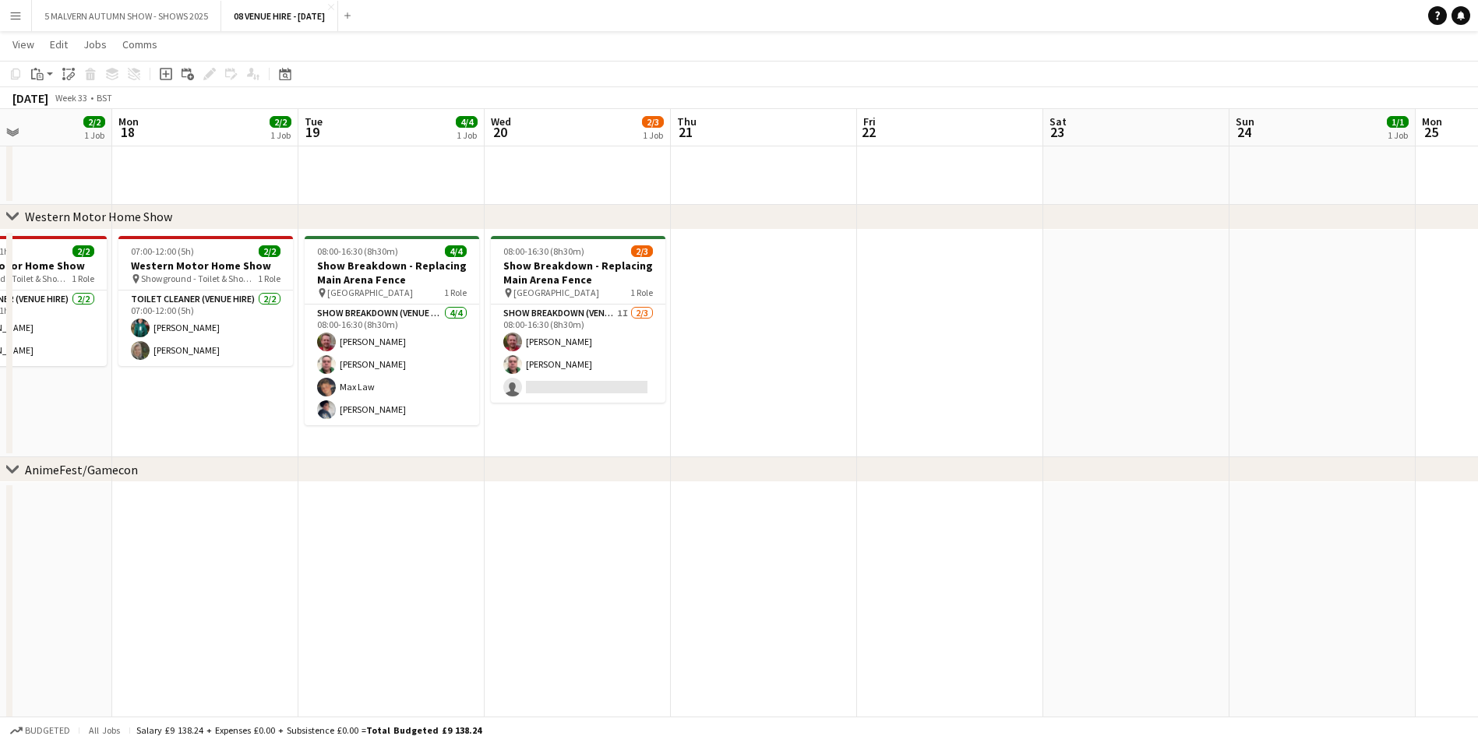
click at [19, 15] on app-icon "Menu" at bounding box center [15, 15] width 12 height 12
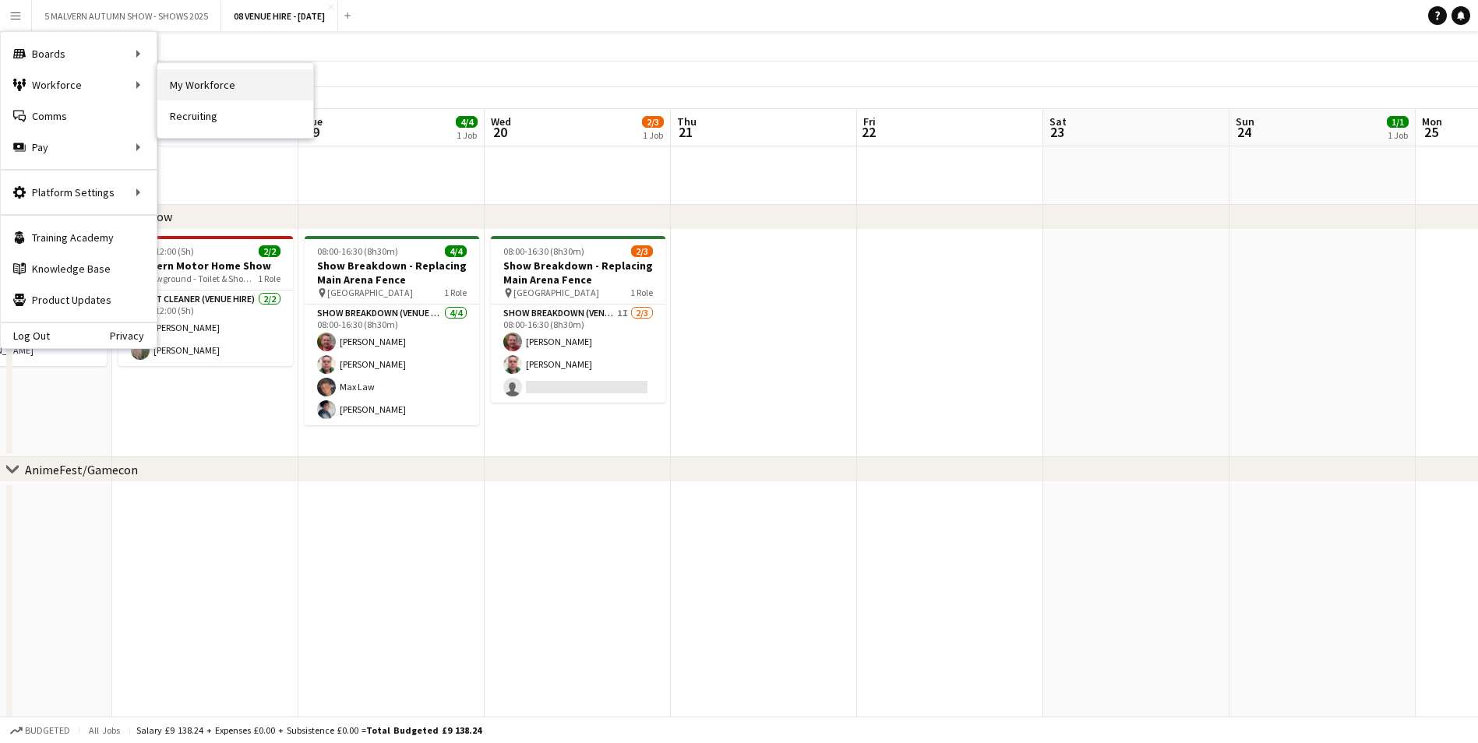
click at [249, 93] on link "My Workforce" at bounding box center [235, 84] width 156 height 31
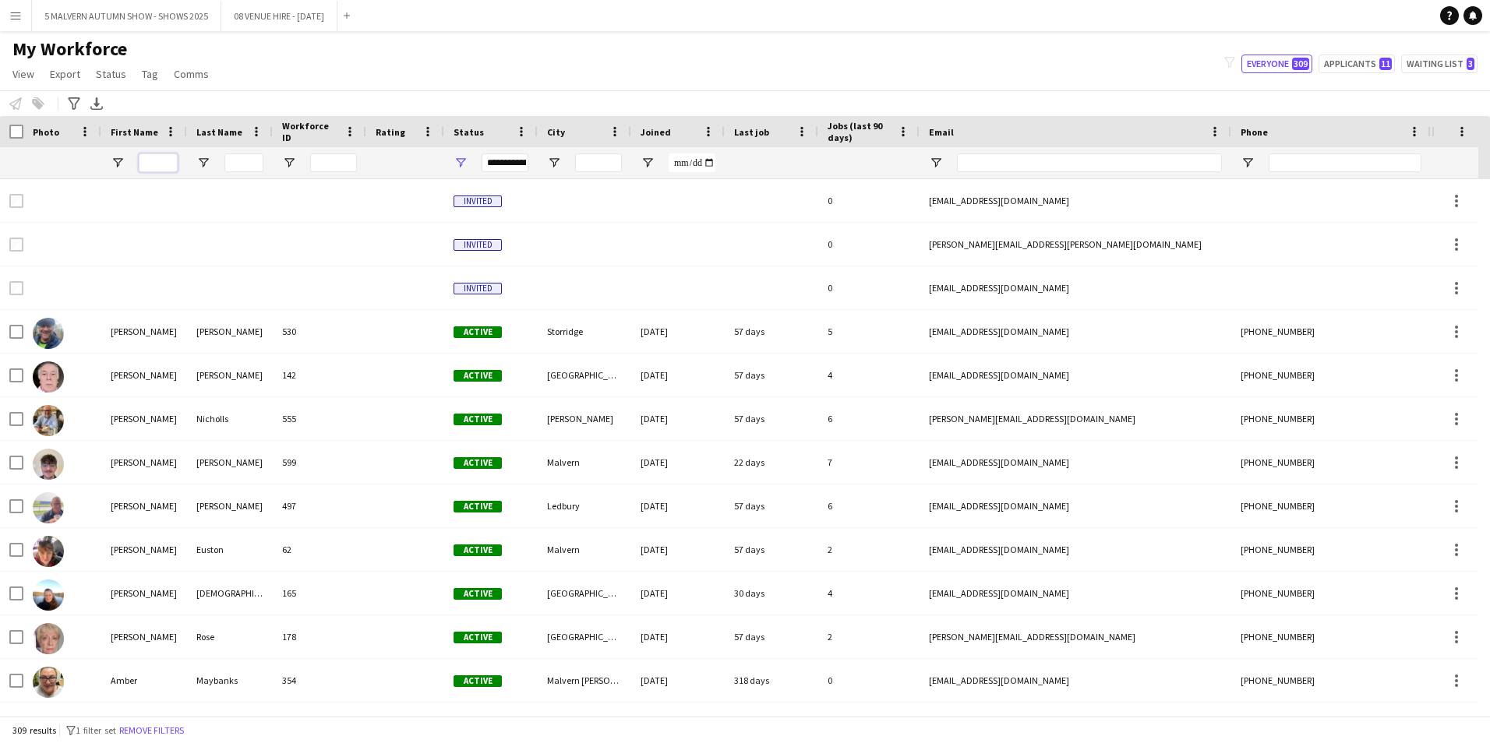
click at [167, 160] on input "First Name Filter Input" at bounding box center [158, 162] width 39 height 19
type input "****"
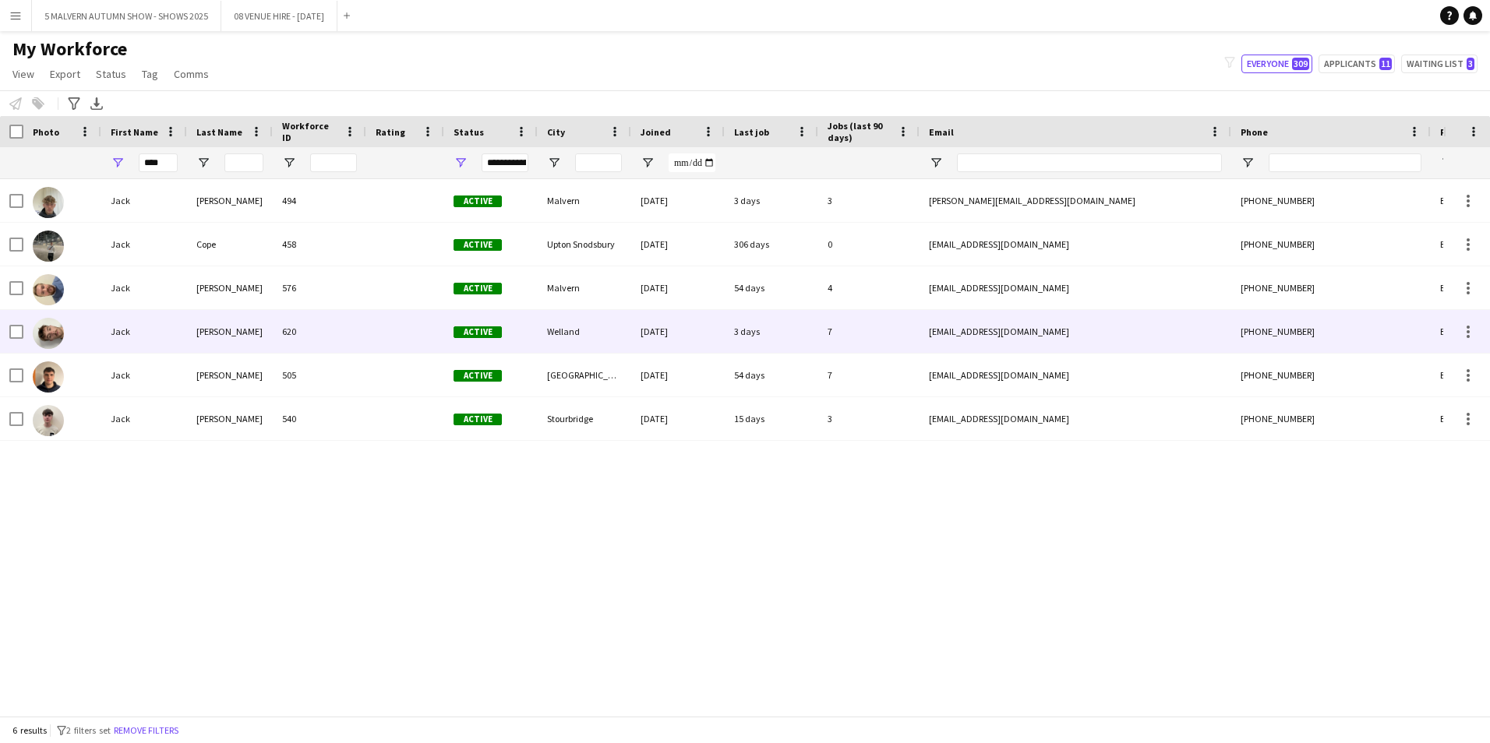
click at [39, 337] on img at bounding box center [48, 333] width 31 height 31
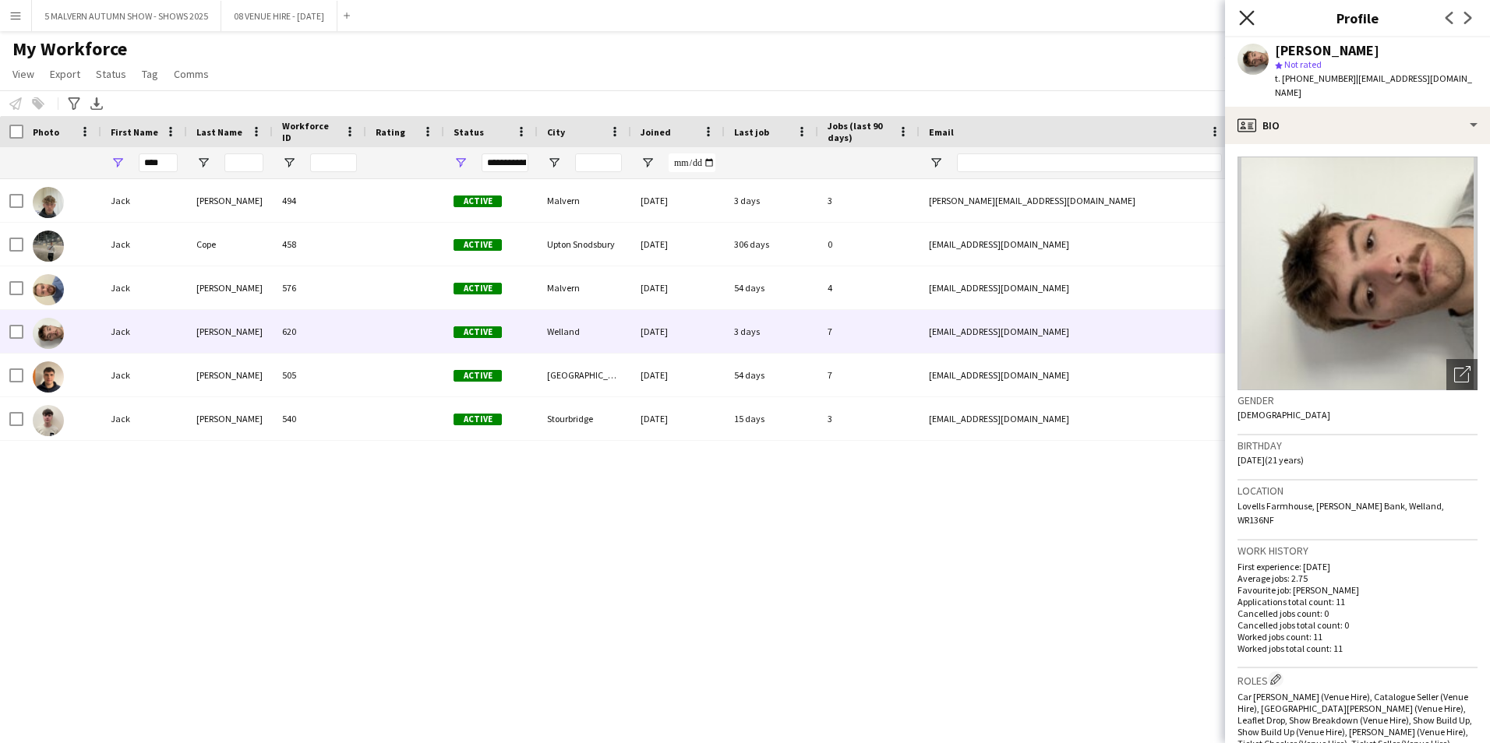
click at [1243, 12] on icon "Close pop-in" at bounding box center [1246, 17] width 15 height 15
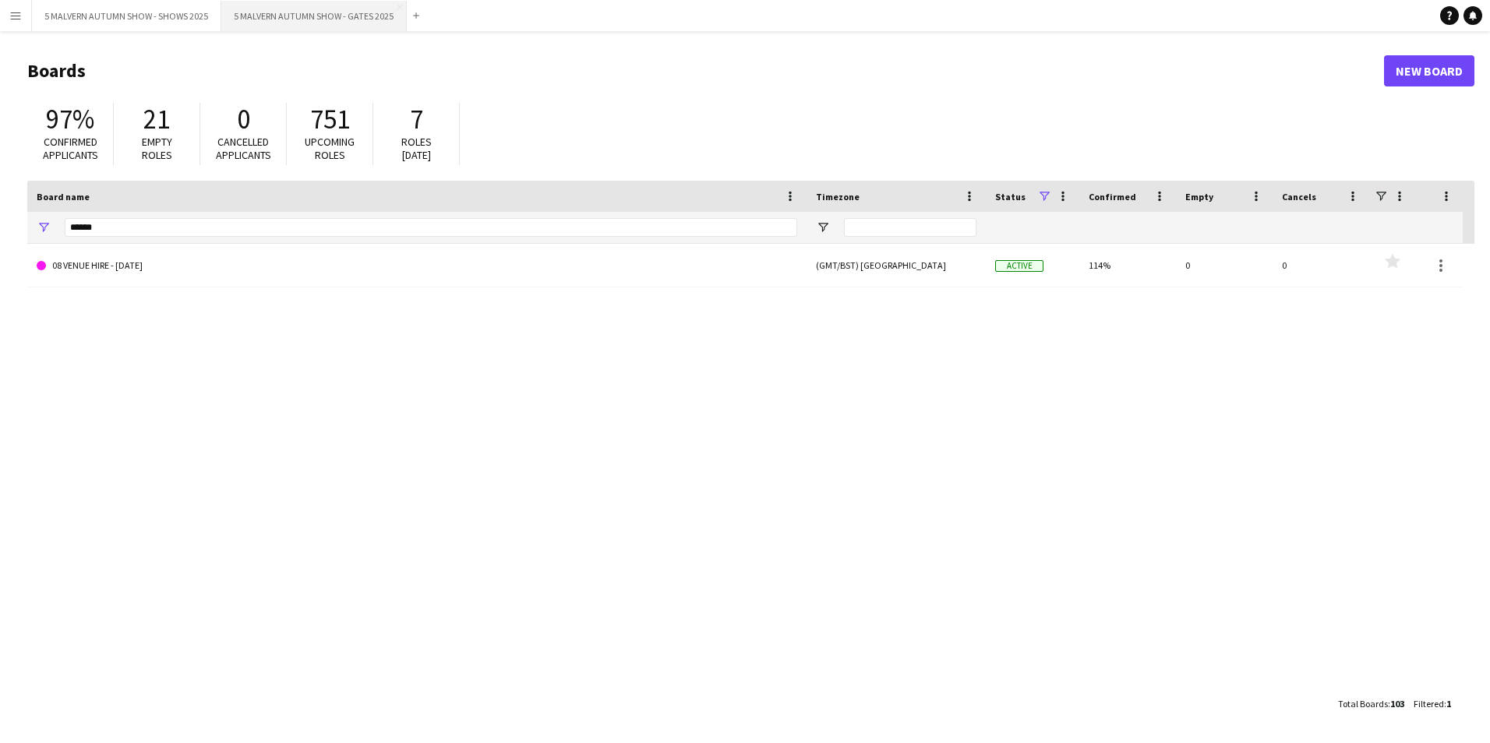
click at [271, 24] on button "5 MALVERN AUTUMN SHOW - GATES 2025 Close" at bounding box center [313, 16] width 185 height 30
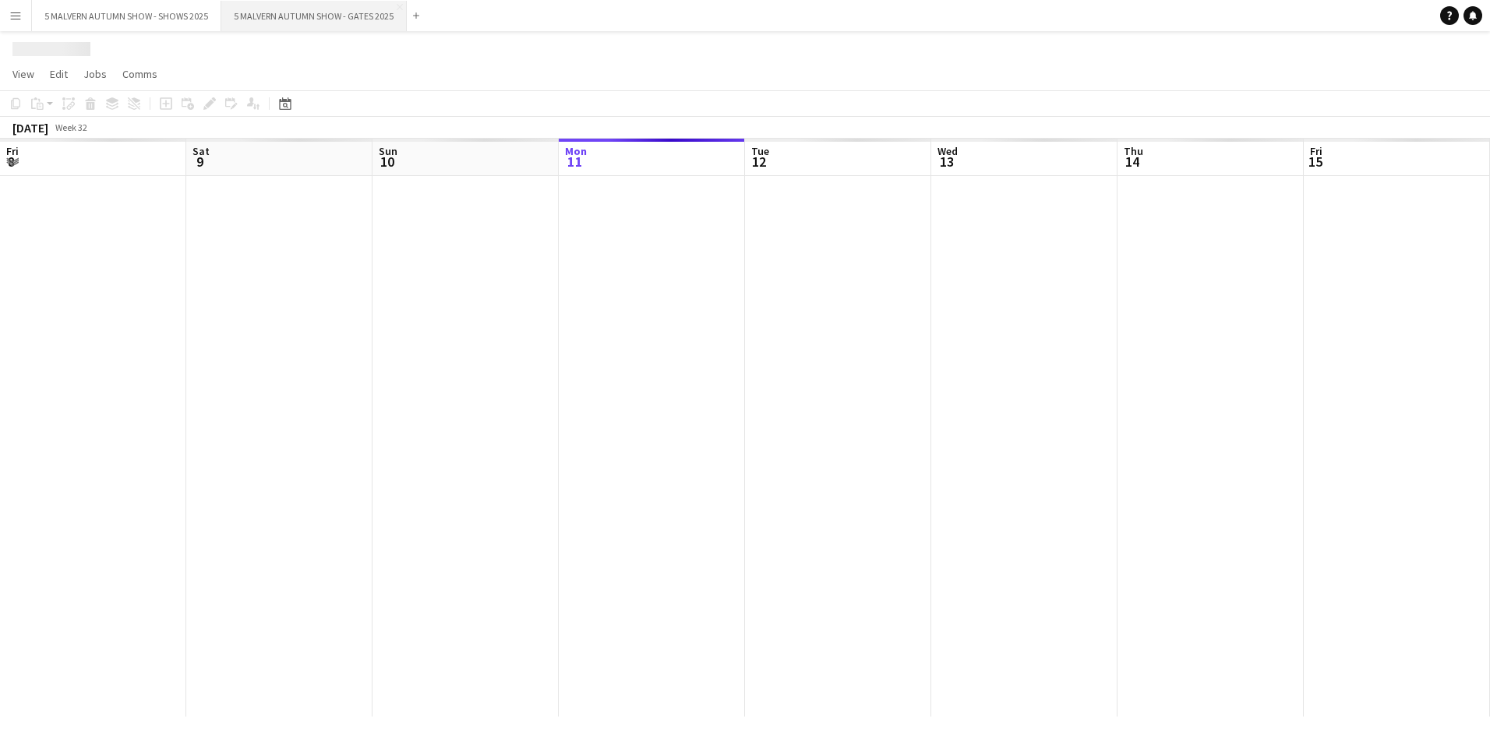
scroll to position [0, 372]
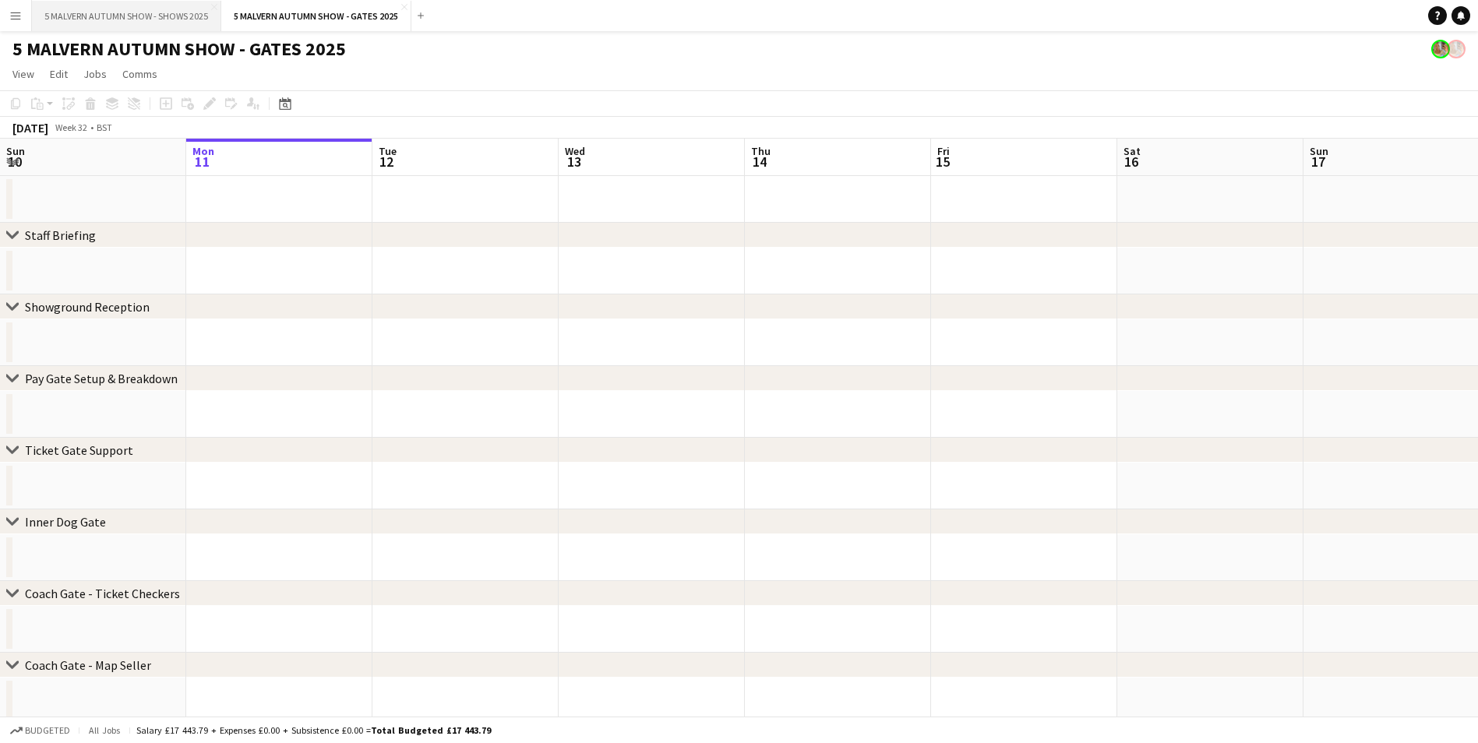
click at [151, 26] on button "5 MALVERN AUTUMN SHOW - SHOWS 2025 Close" at bounding box center [126, 16] width 189 height 30
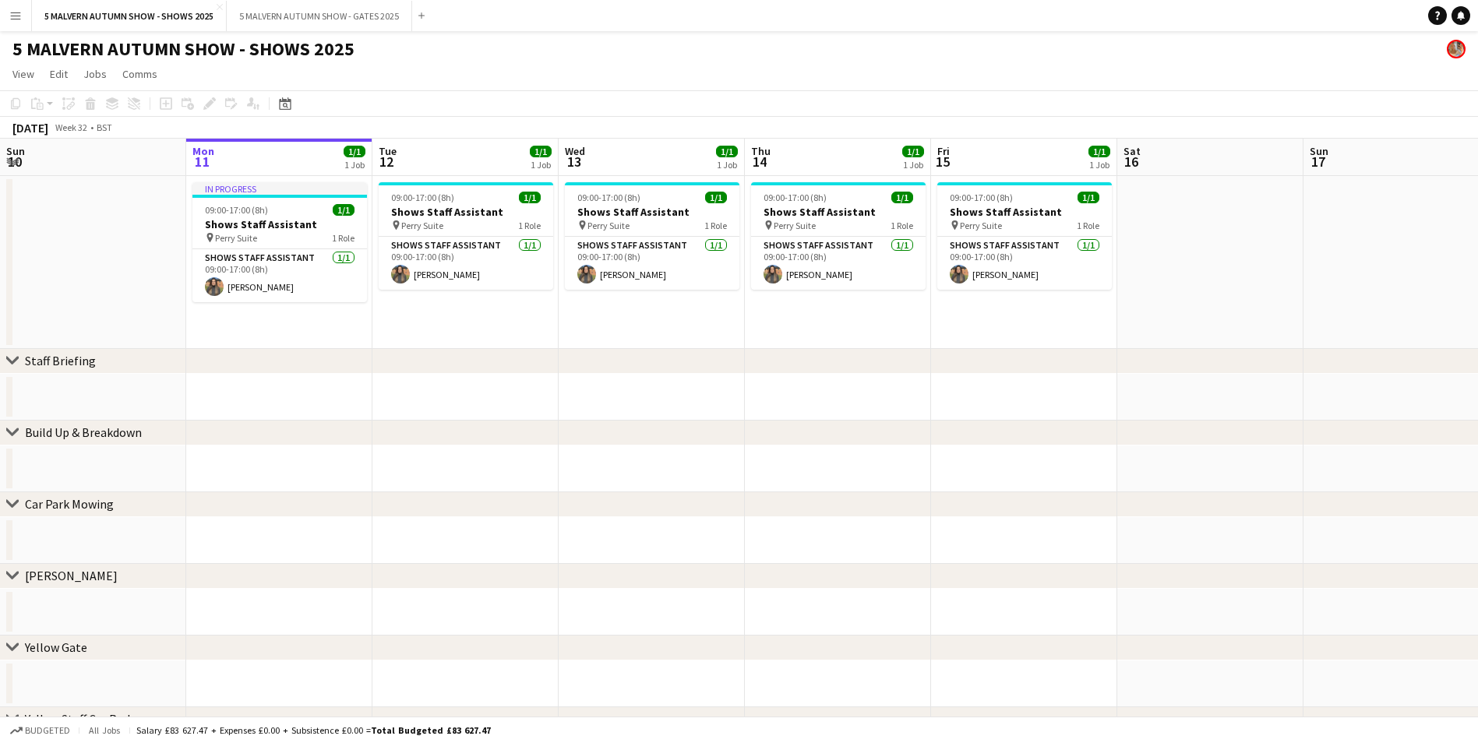
click at [1460, 51] on app-user-avatar at bounding box center [1456, 49] width 19 height 19
drag, startPoint x: 1460, startPoint y: 51, endPoint x: 1077, endPoint y: 513, distance: 599.8
click at [1077, 513] on div "chevron-right Car Park Mowing" at bounding box center [739, 504] width 1478 height 25
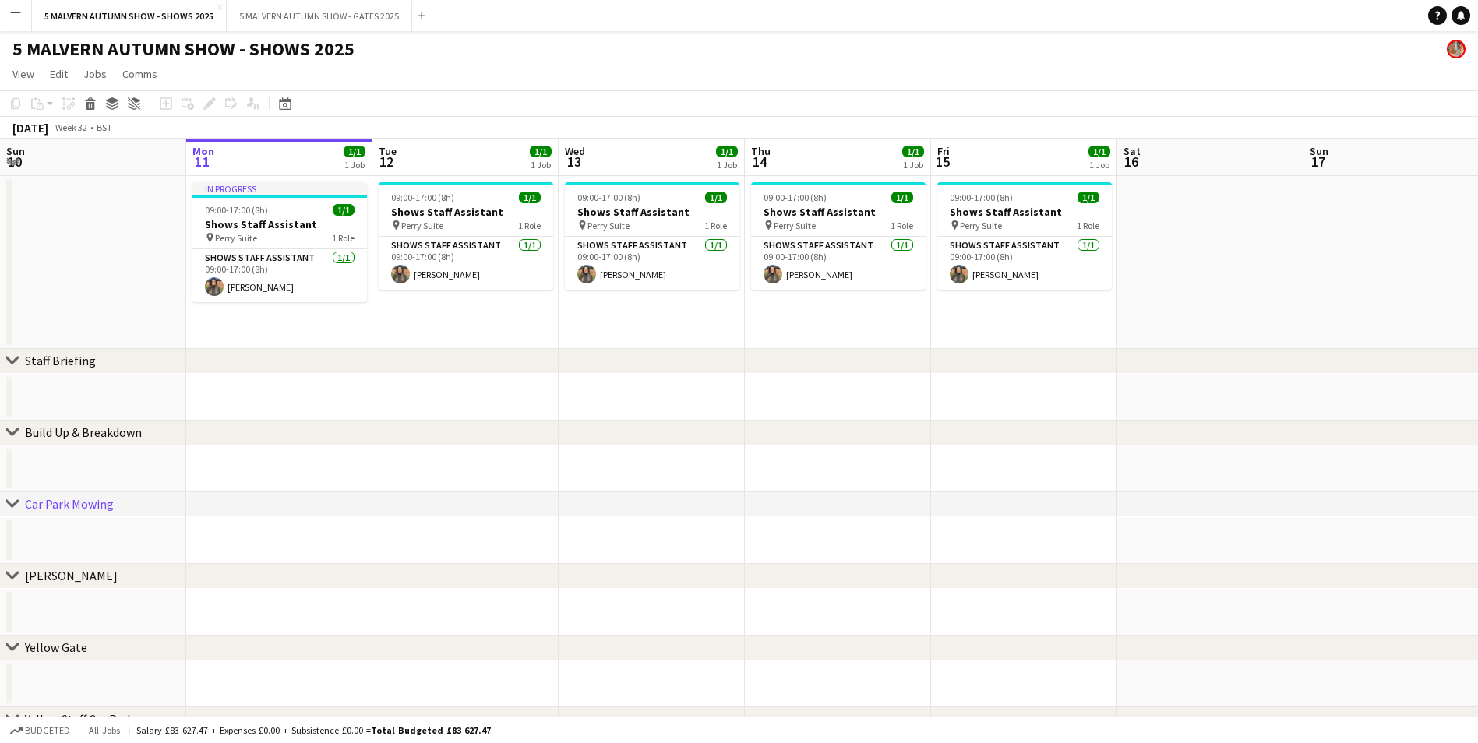
click at [1449, 44] on app-user-avatar at bounding box center [1456, 49] width 19 height 19
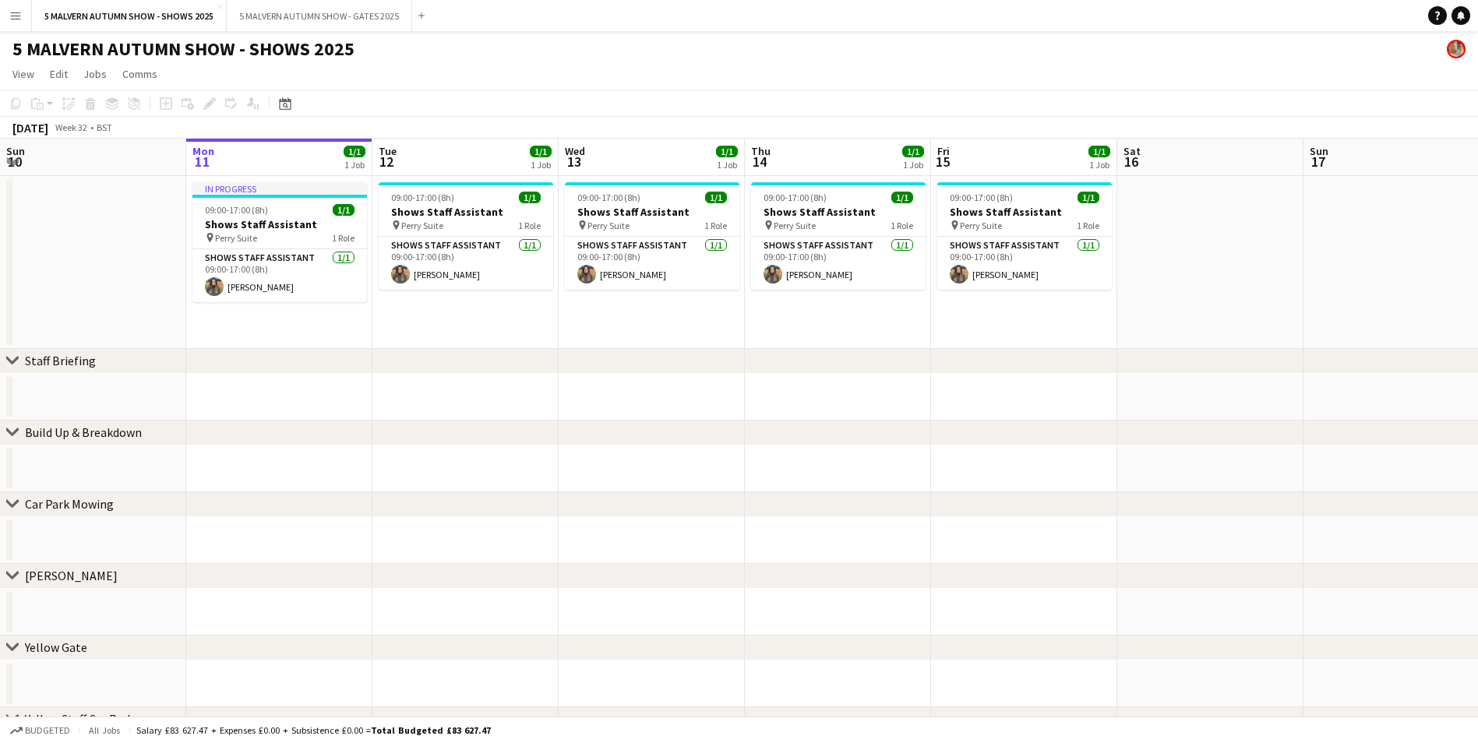
click at [1449, 44] on app-user-avatar at bounding box center [1456, 49] width 19 height 19
click at [11, 18] on app-icon "Menu" at bounding box center [15, 15] width 12 height 12
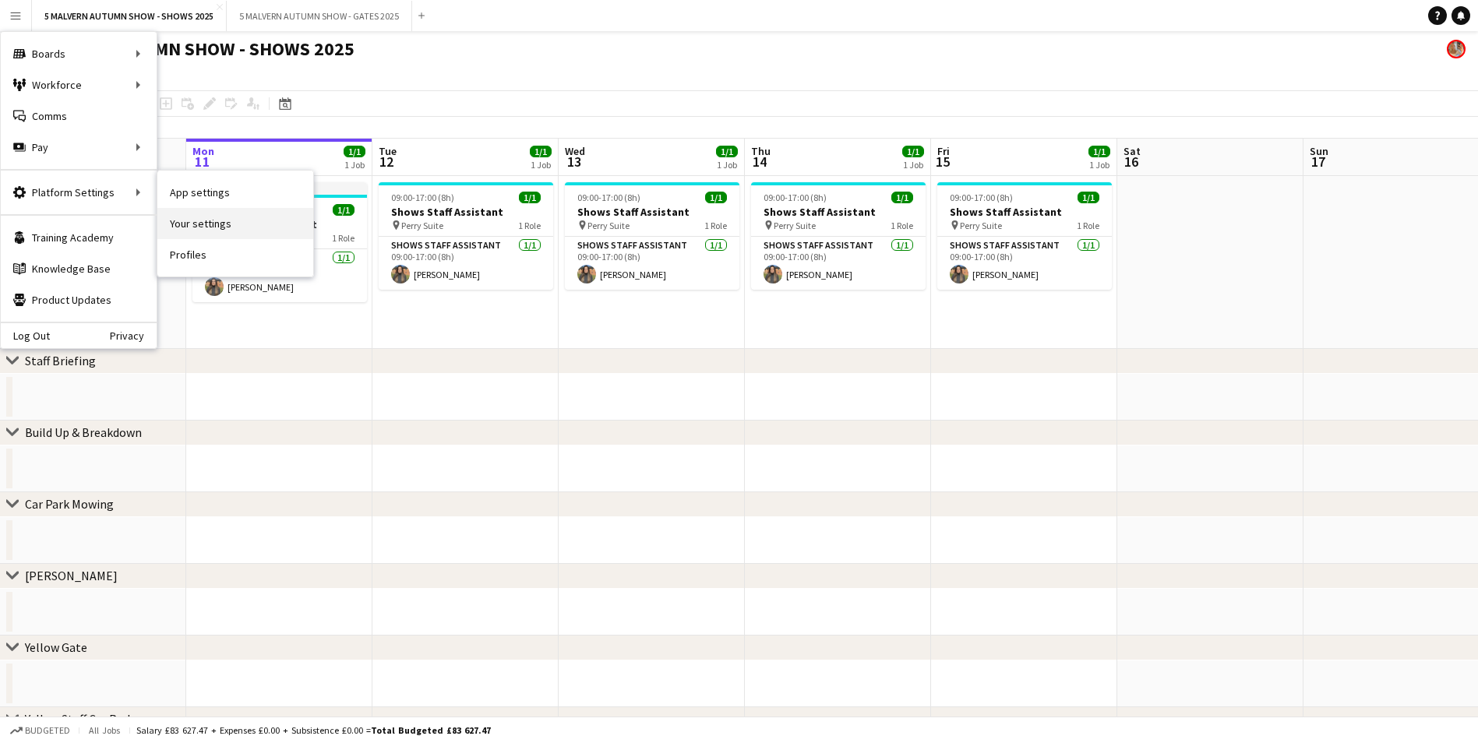
click at [241, 219] on link "Your settings" at bounding box center [235, 223] width 156 height 31
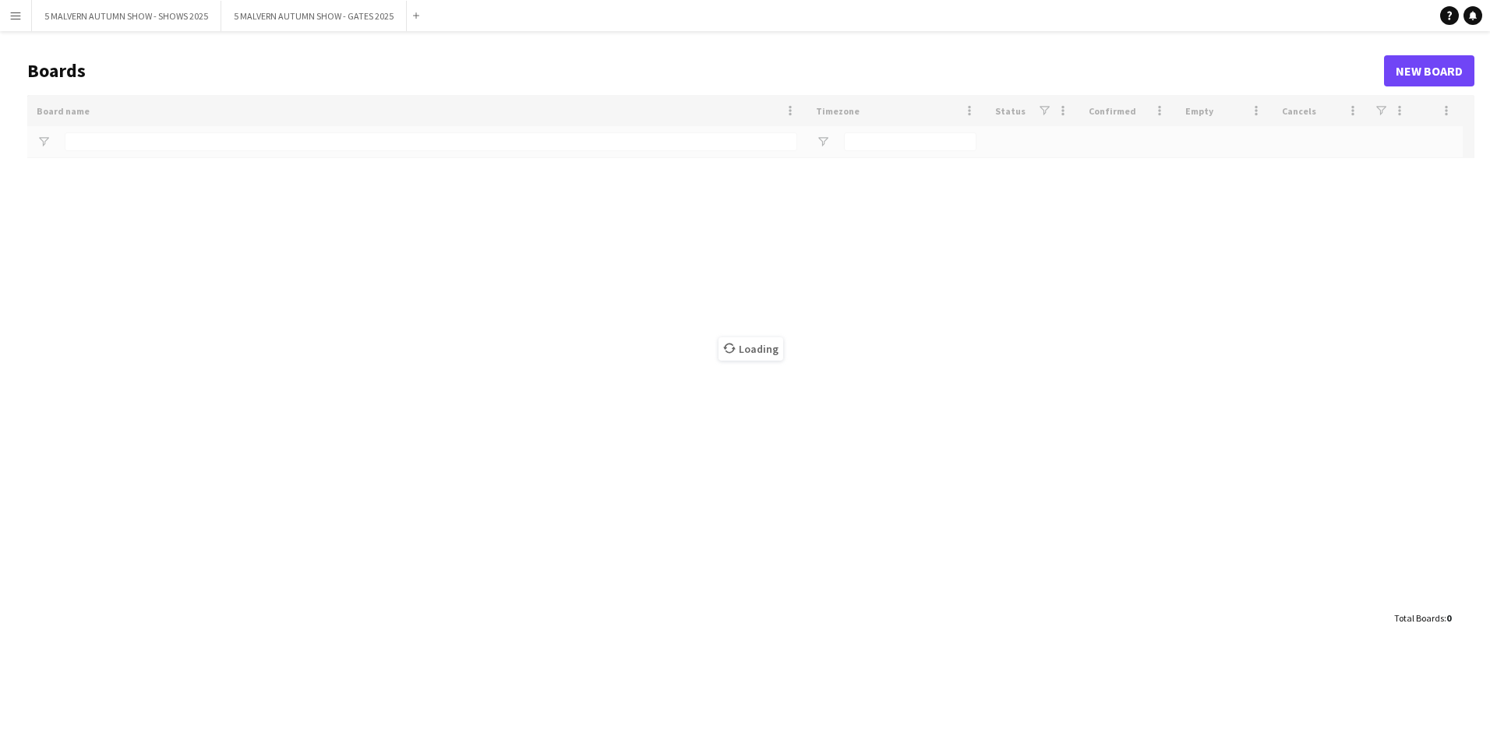
type input "******"
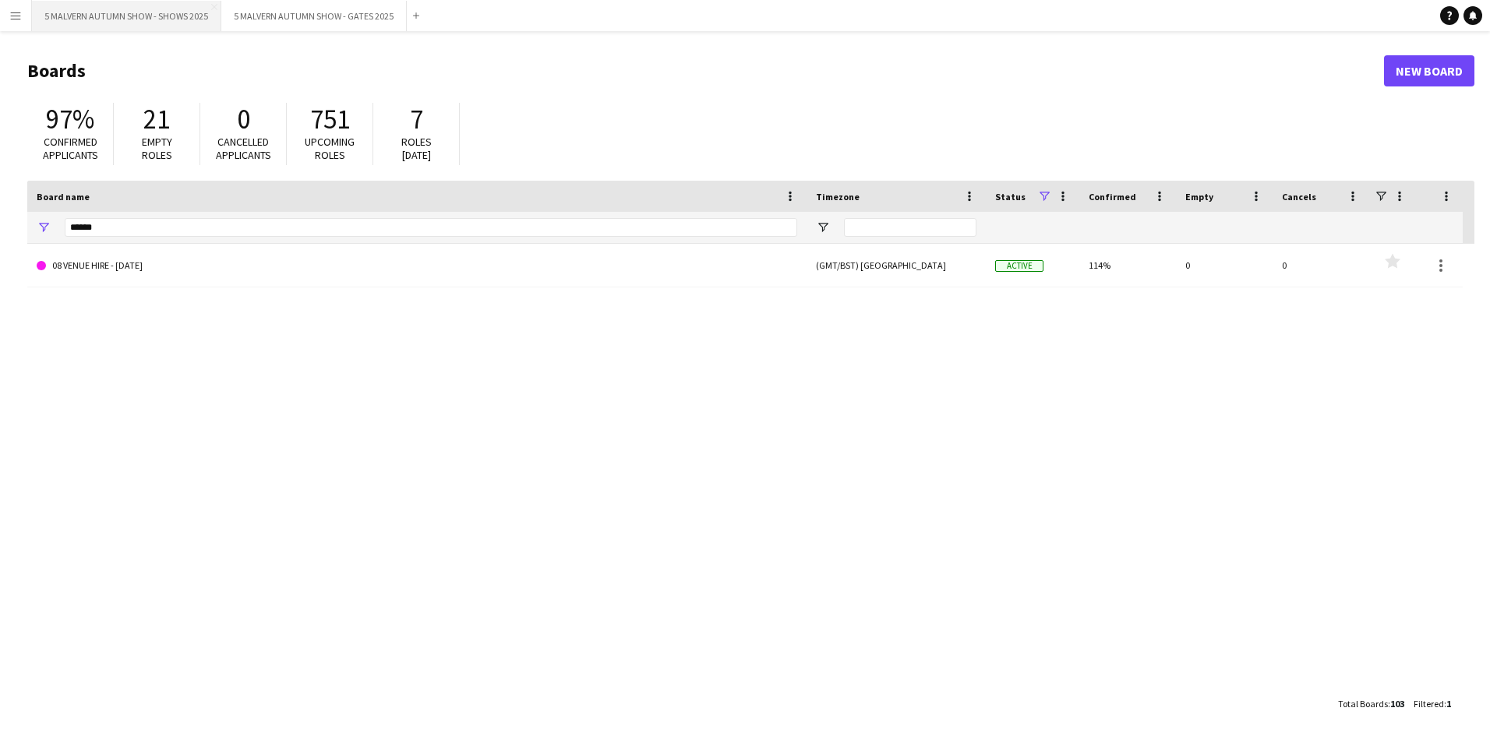
click at [114, 20] on button "5 MALVERN AUTUMN SHOW - SHOWS 2025 Close" at bounding box center [126, 16] width 189 height 30
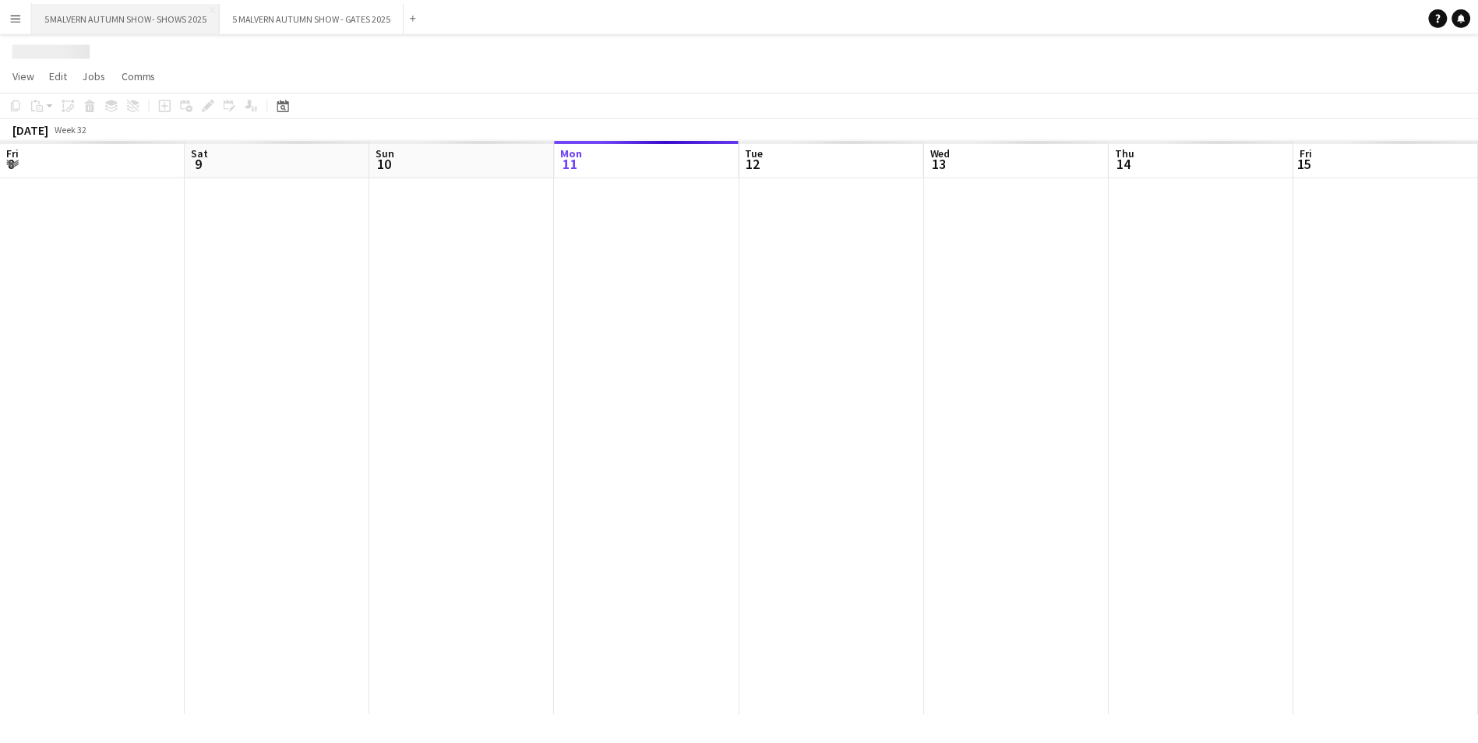
scroll to position [0, 372]
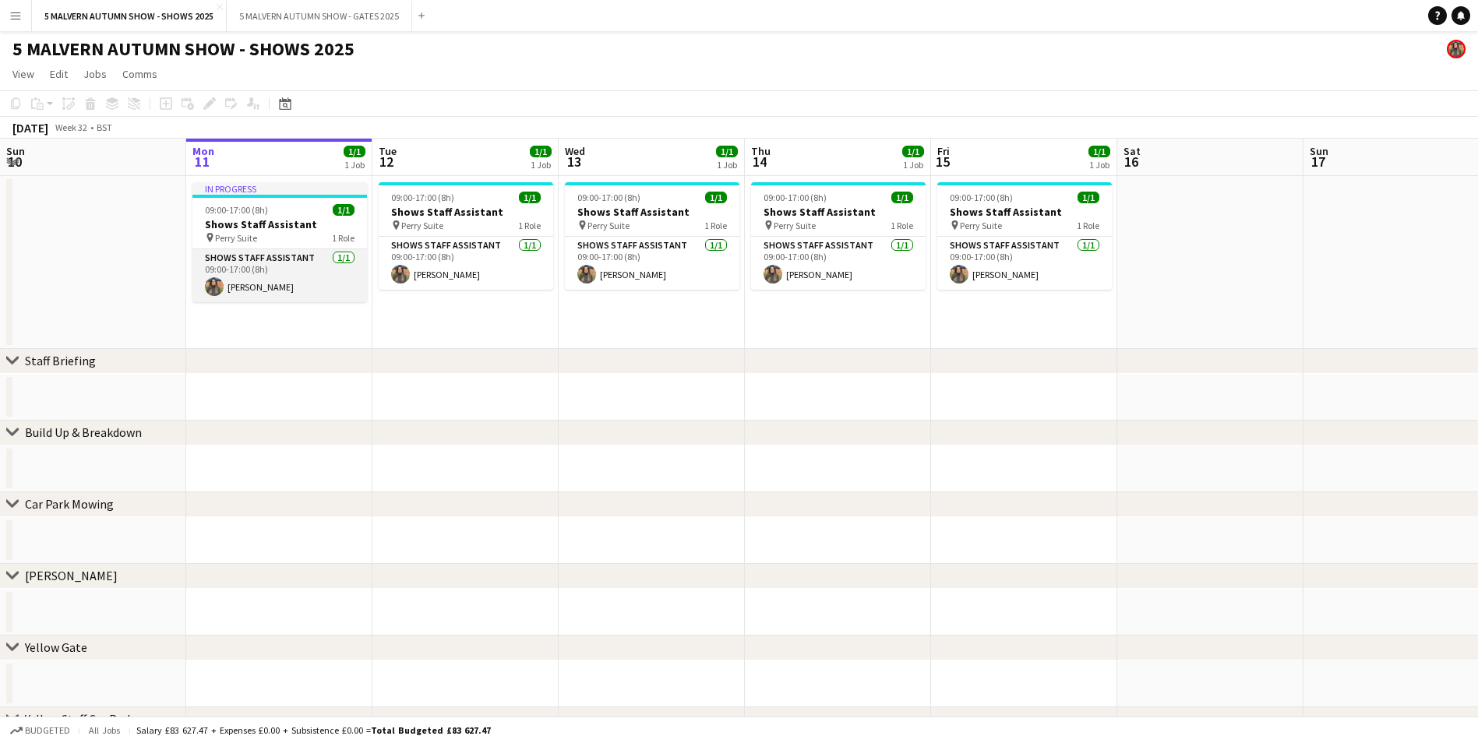
click at [236, 278] on app-card-role "Shows Staff Assistant [DATE] 09:00-17:00 (8h) [PERSON_NAME]" at bounding box center [279, 275] width 175 height 53
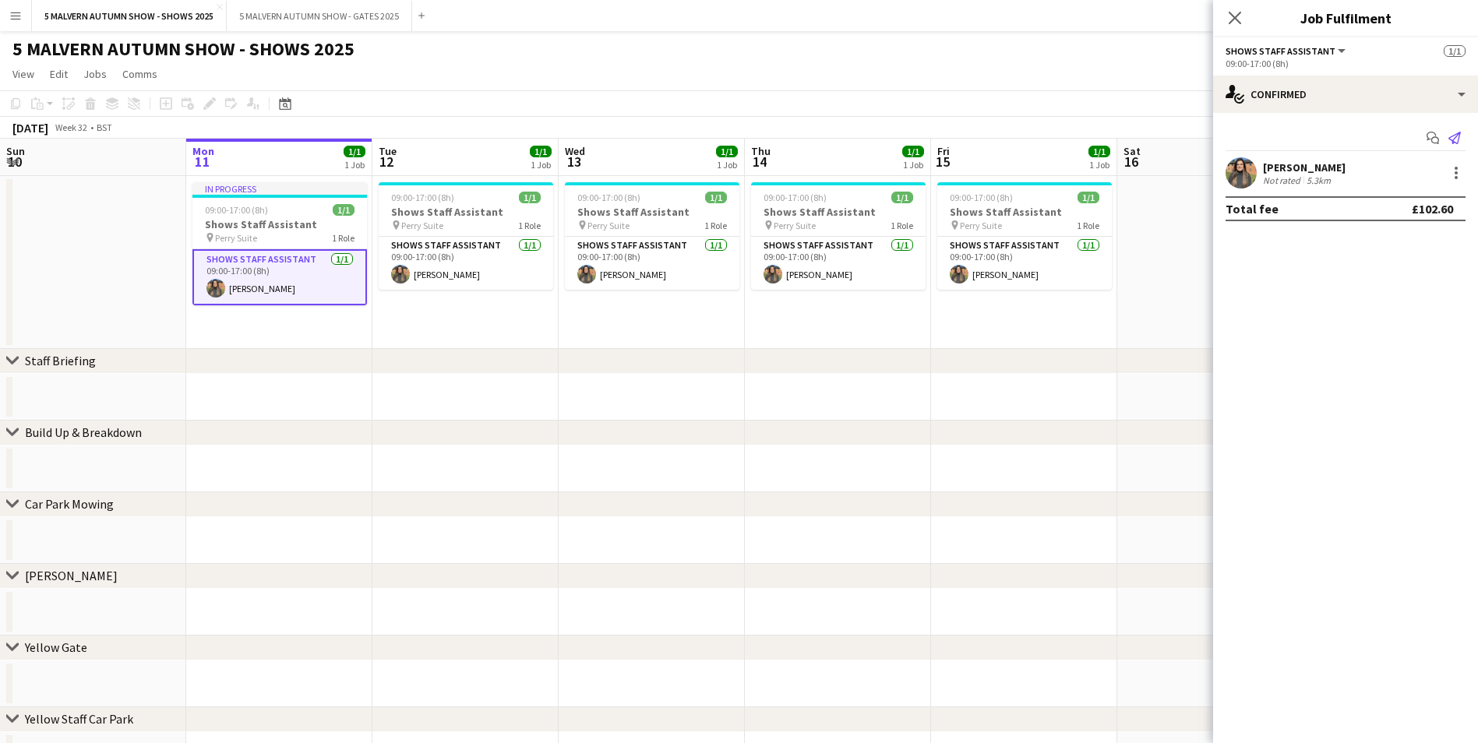
click at [1453, 137] on icon "Send notification" at bounding box center [1454, 138] width 12 height 12
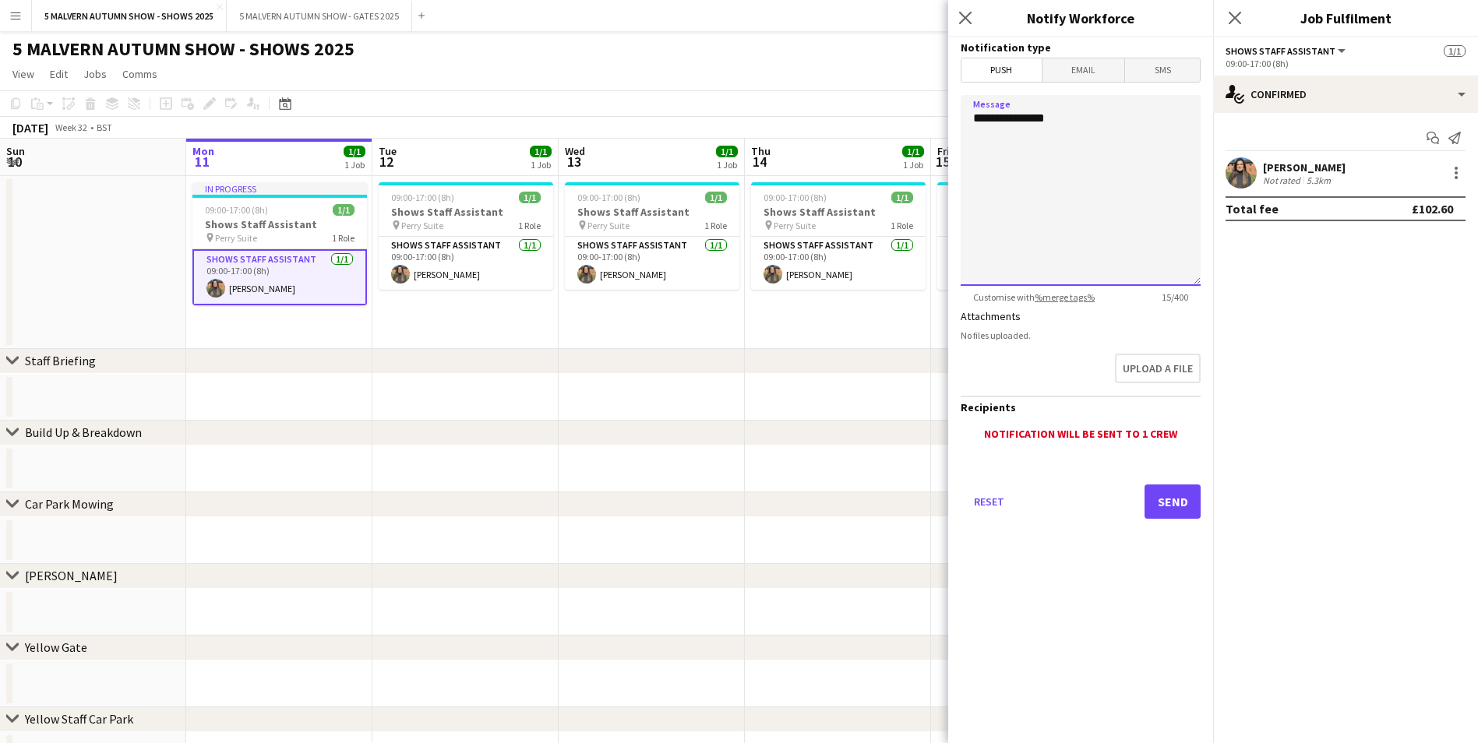
click at [1031, 165] on textarea "**********" at bounding box center [1081, 190] width 240 height 191
click at [1070, 124] on textarea "**********" at bounding box center [1081, 190] width 240 height 191
type textarea "**********"
click at [1183, 506] on button "Send" at bounding box center [1172, 502] width 56 height 34
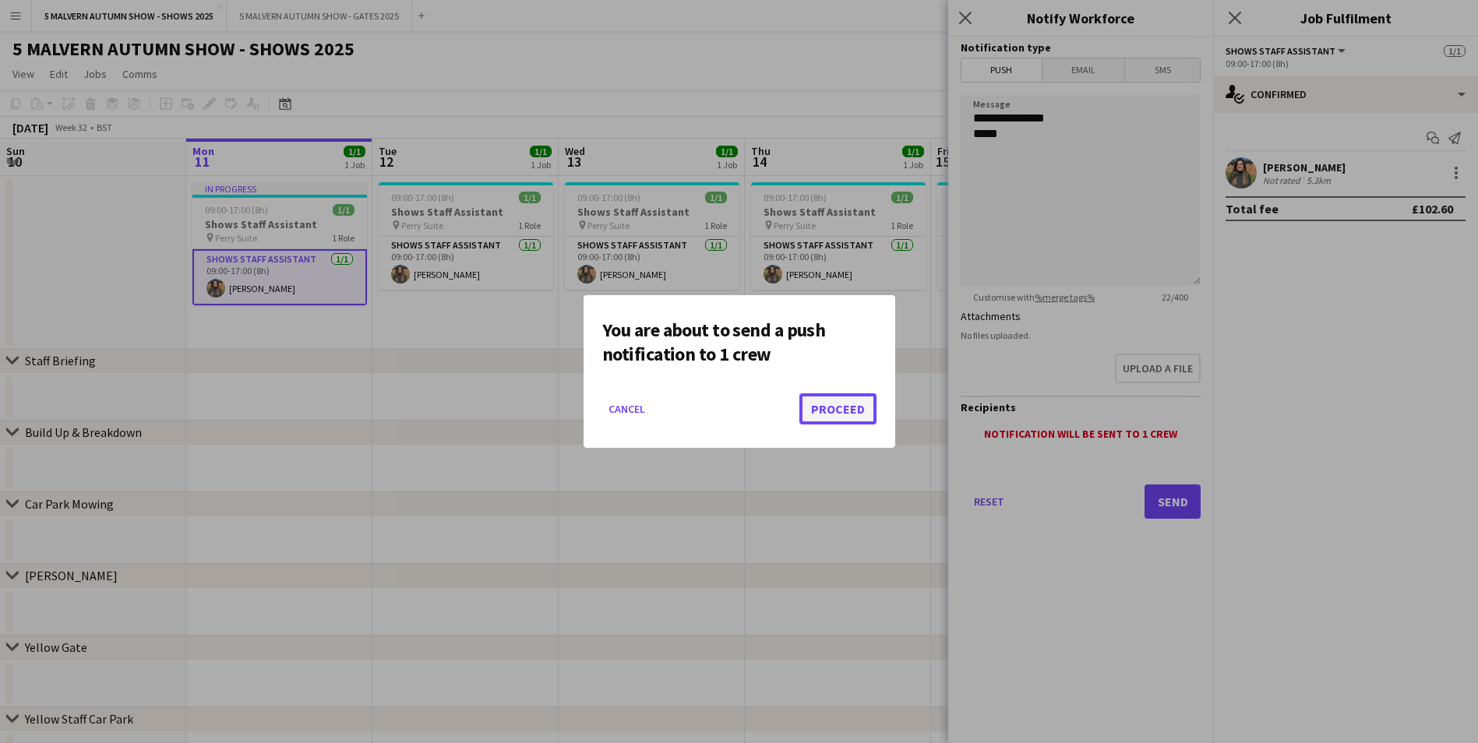
click at [845, 405] on button "Proceed" at bounding box center [837, 408] width 77 height 31
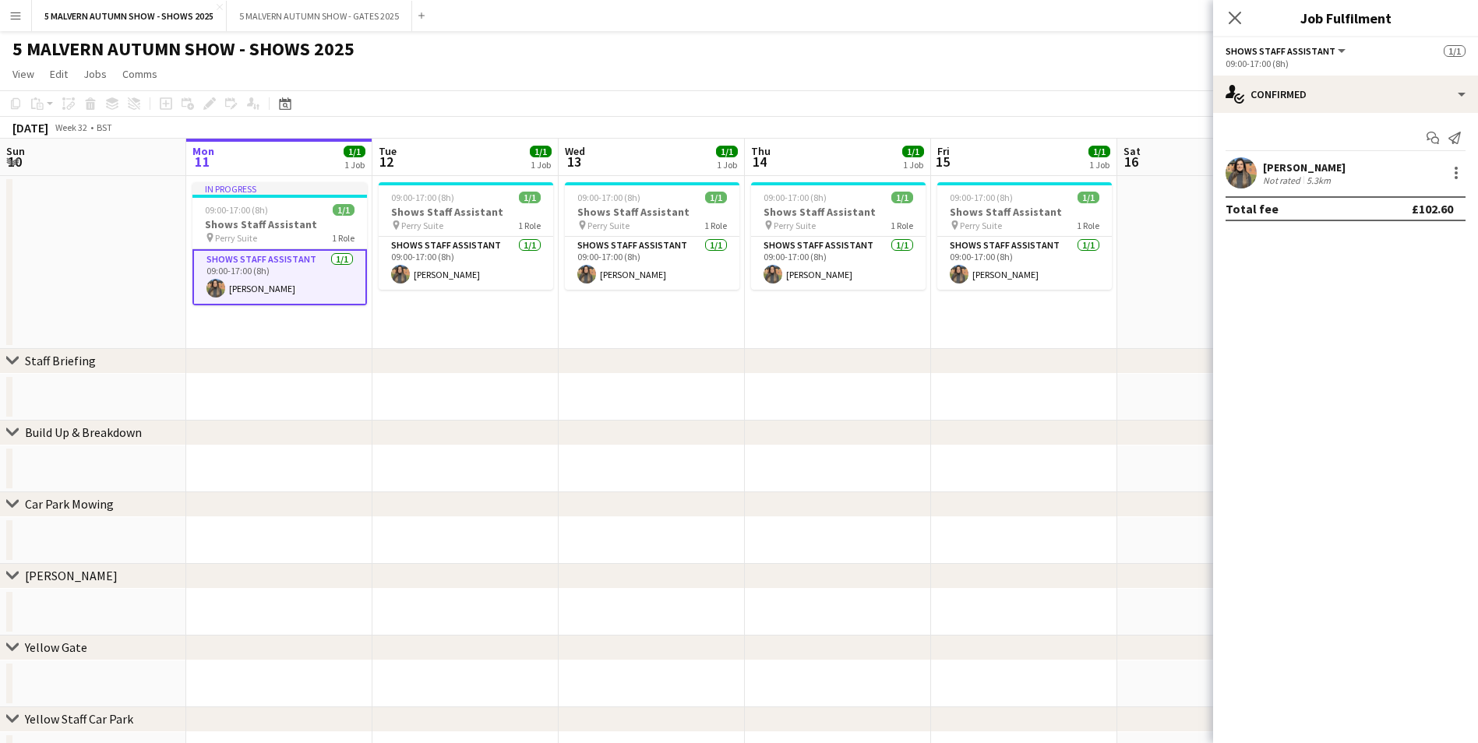
click at [464, 402] on app-date-cell at bounding box center [465, 397] width 186 height 47
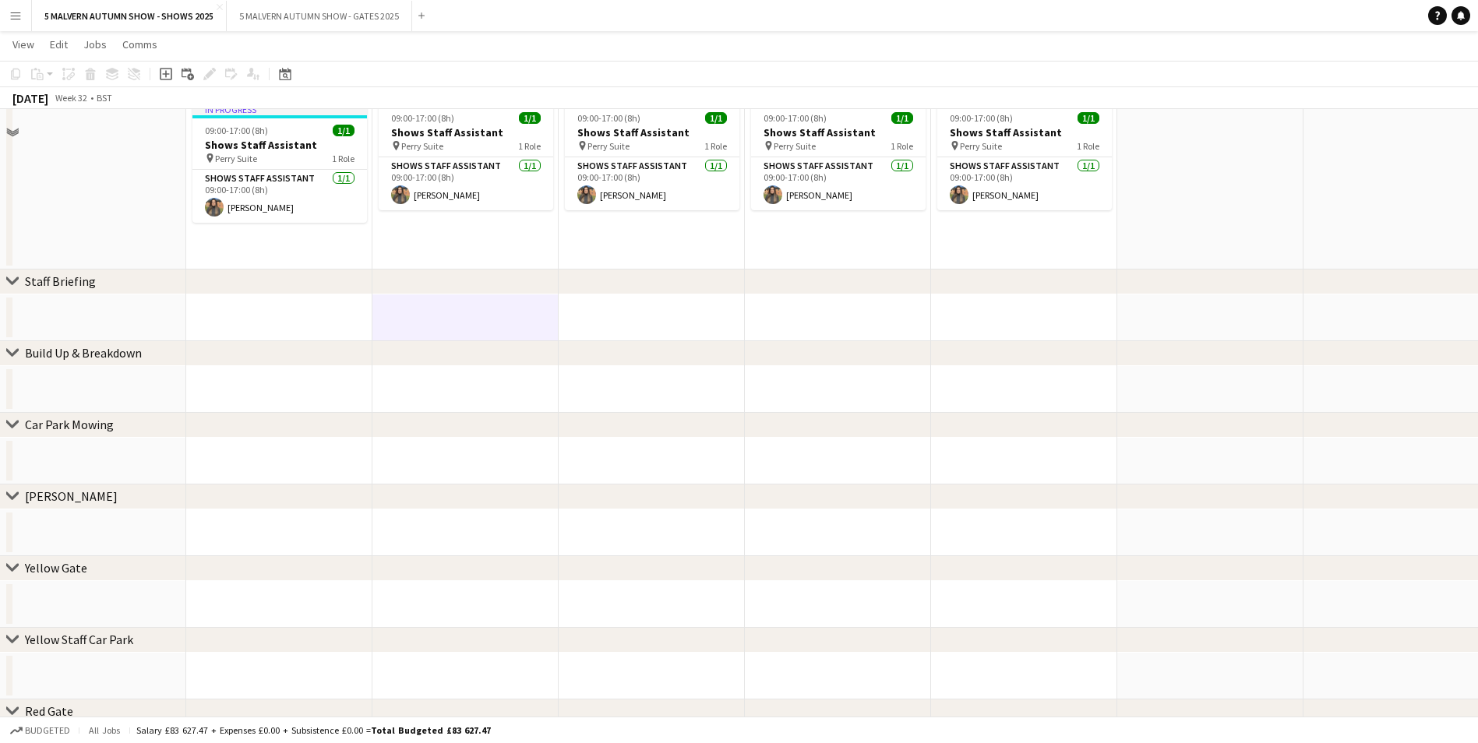
scroll to position [0, 0]
